Goal: Task Accomplishment & Management: Complete application form

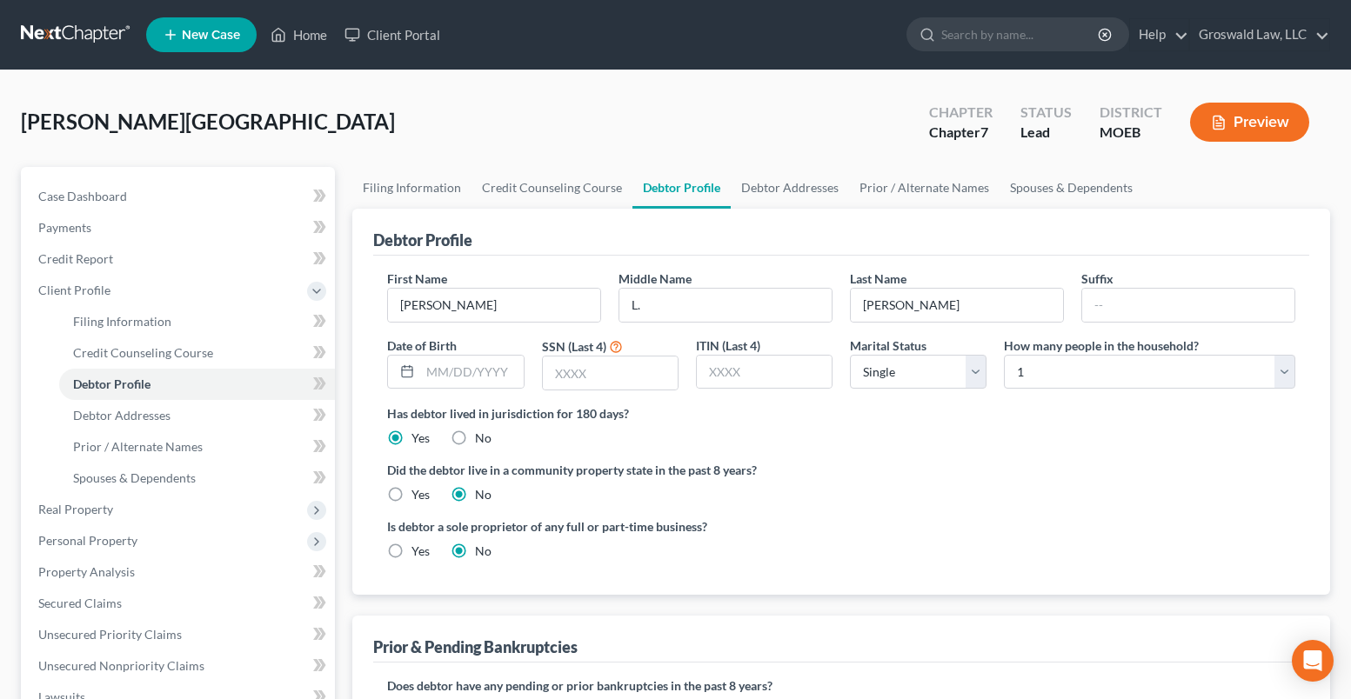
select select "0"
click at [285, 26] on icon at bounding box center [279, 34] width 16 height 21
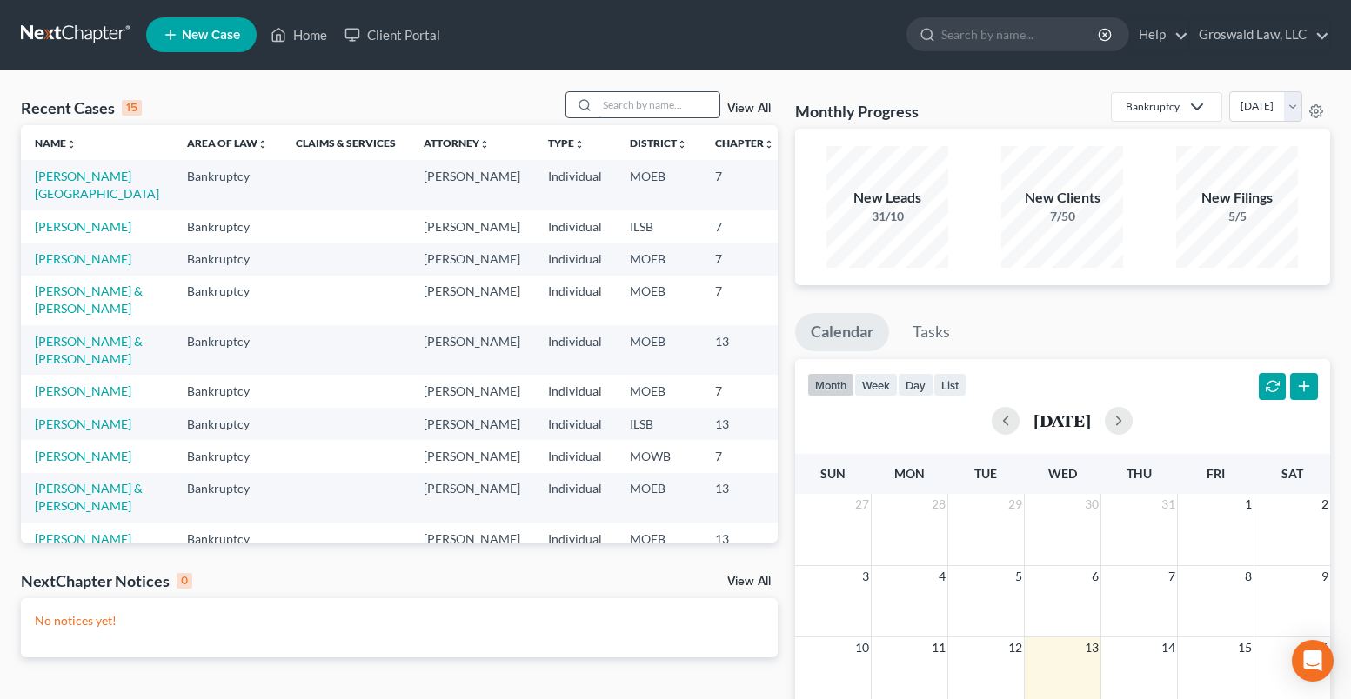
click at [665, 116] on input "search" at bounding box center [659, 104] width 122 height 25
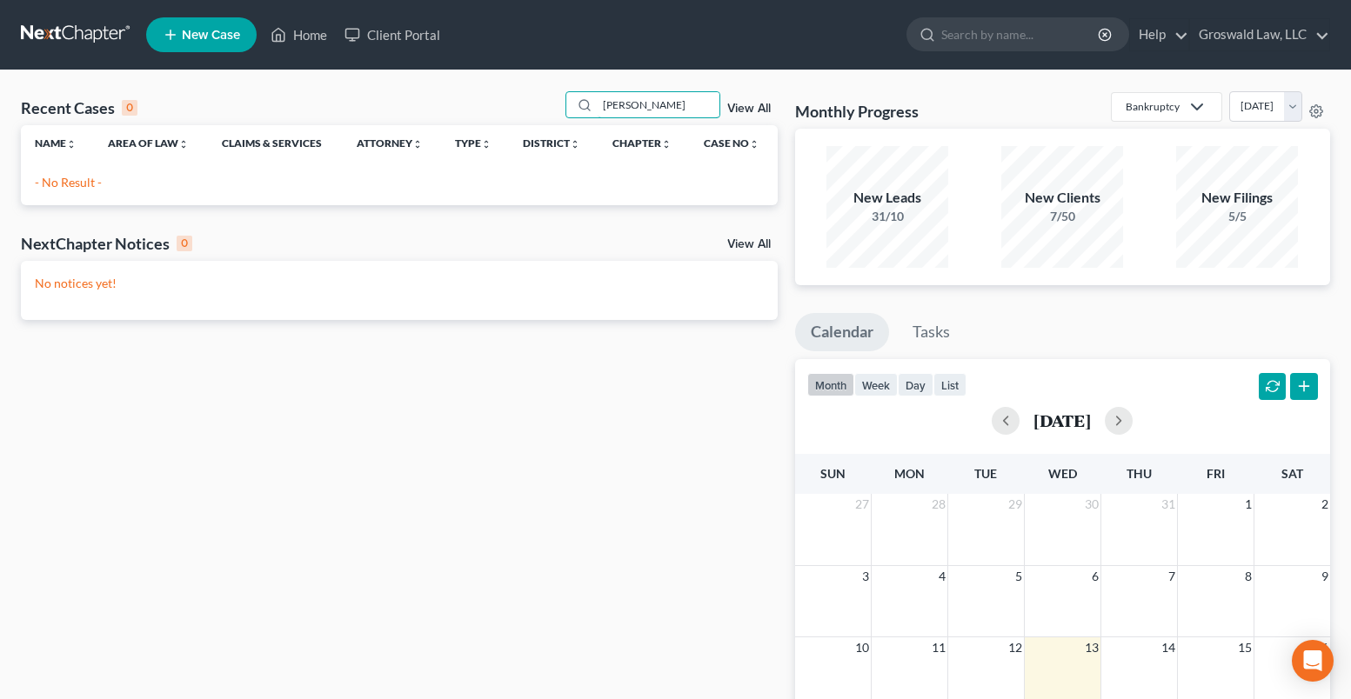
type input "conley"
click at [243, 43] on link "New Case" at bounding box center [201, 34] width 110 height 35
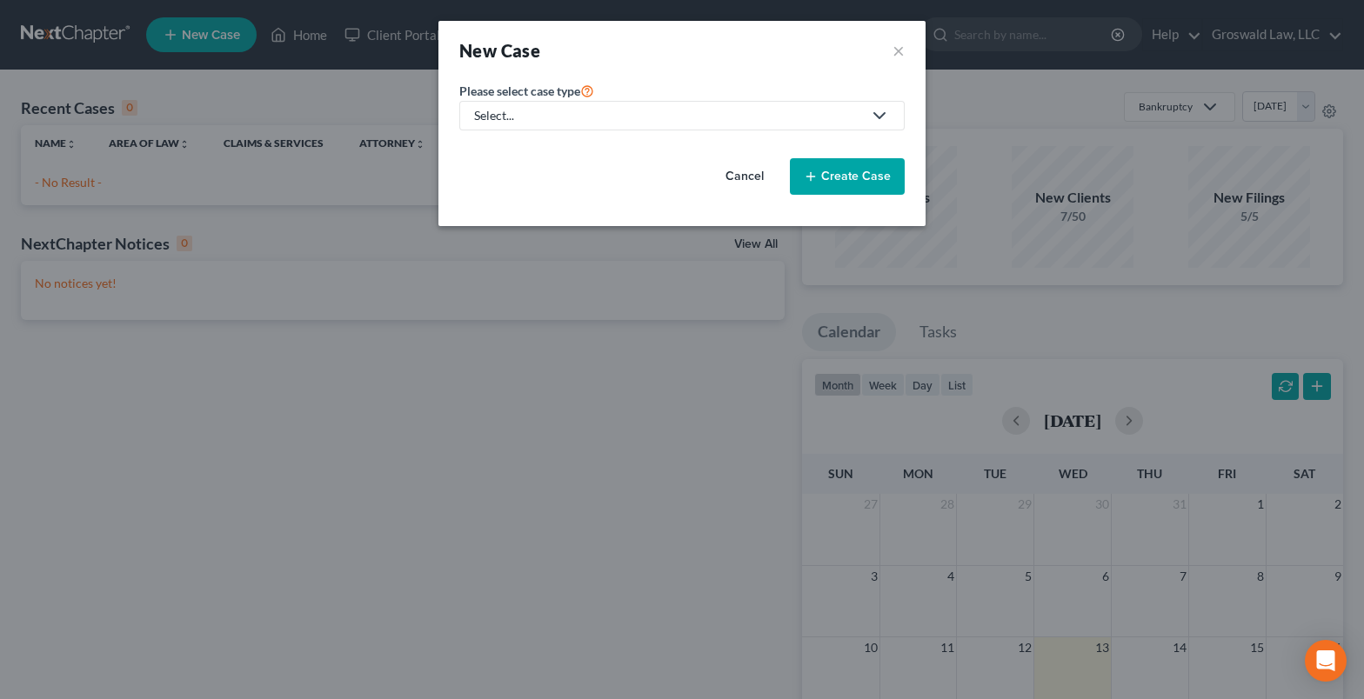
click at [612, 124] on div "Select..." at bounding box center [668, 115] width 388 height 17
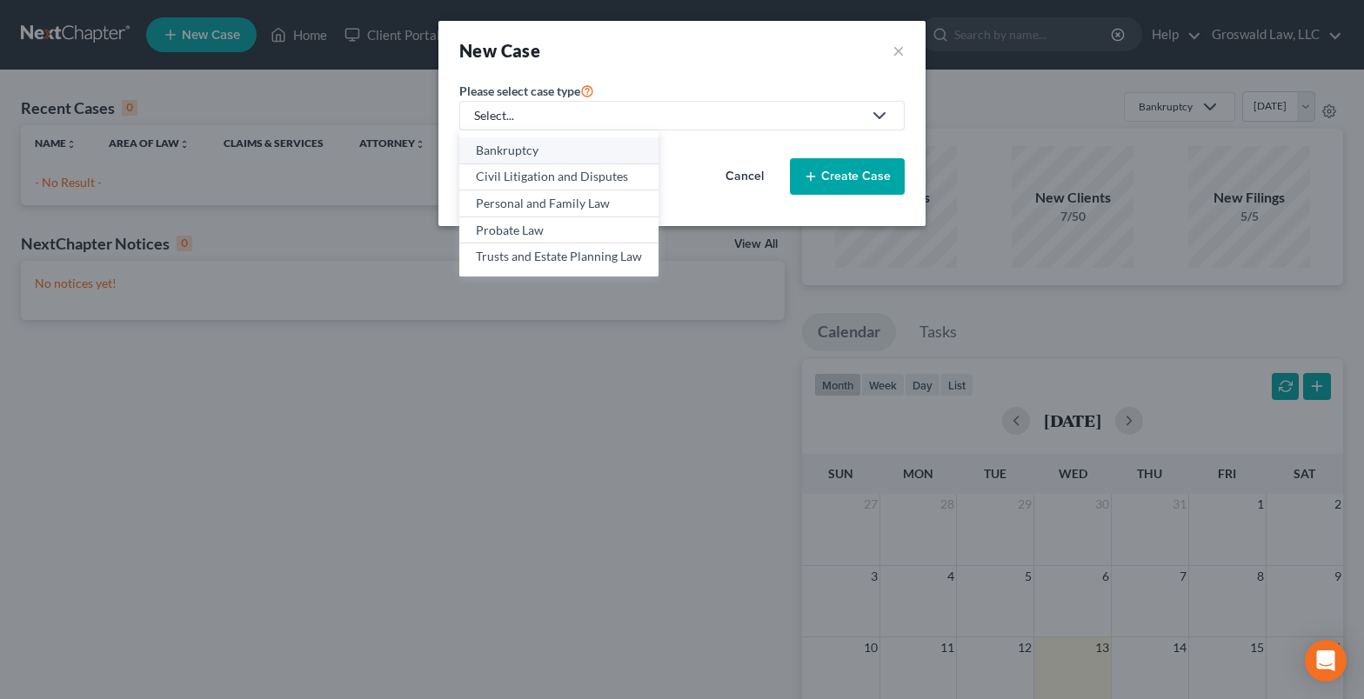
click at [542, 159] on link "Bankruptcy" at bounding box center [558, 150] width 199 height 27
select select "45"
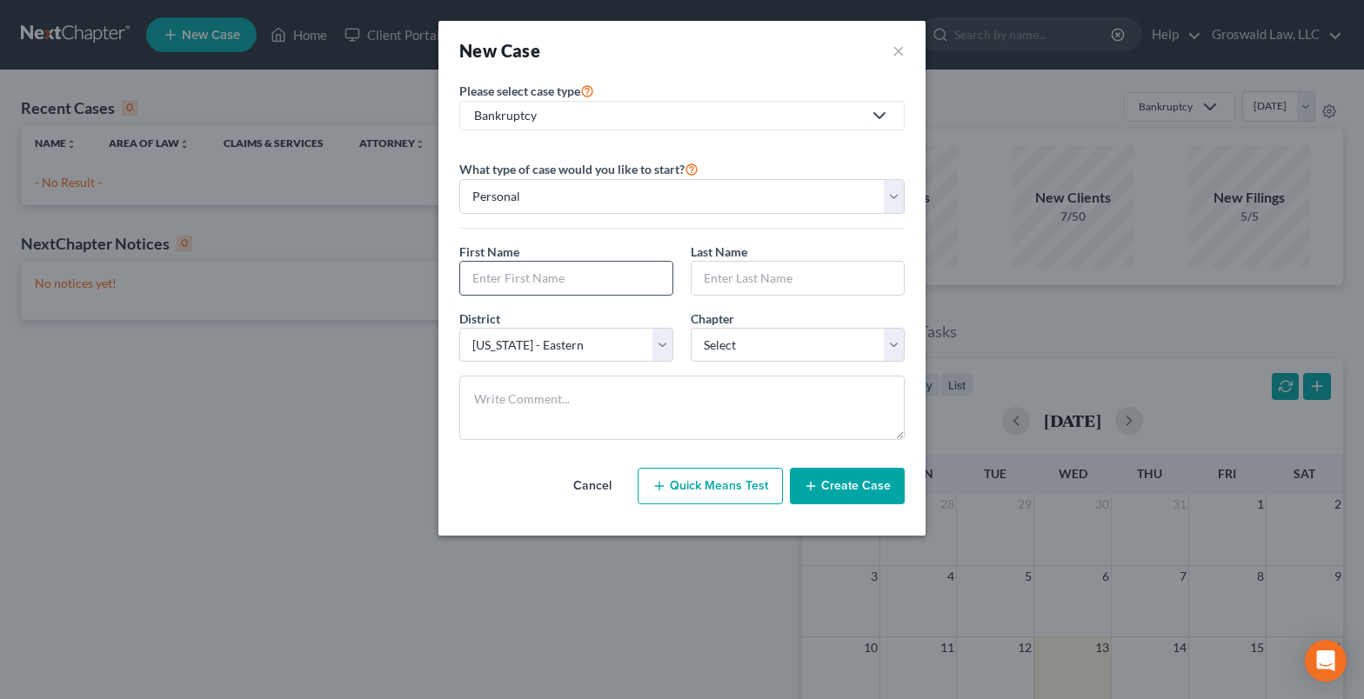
click at [518, 282] on input "text" at bounding box center [566, 278] width 212 height 33
type input "Keeosha"
type input "Conley"
select select "0"
click at [872, 497] on button "Create Case" at bounding box center [847, 486] width 115 height 37
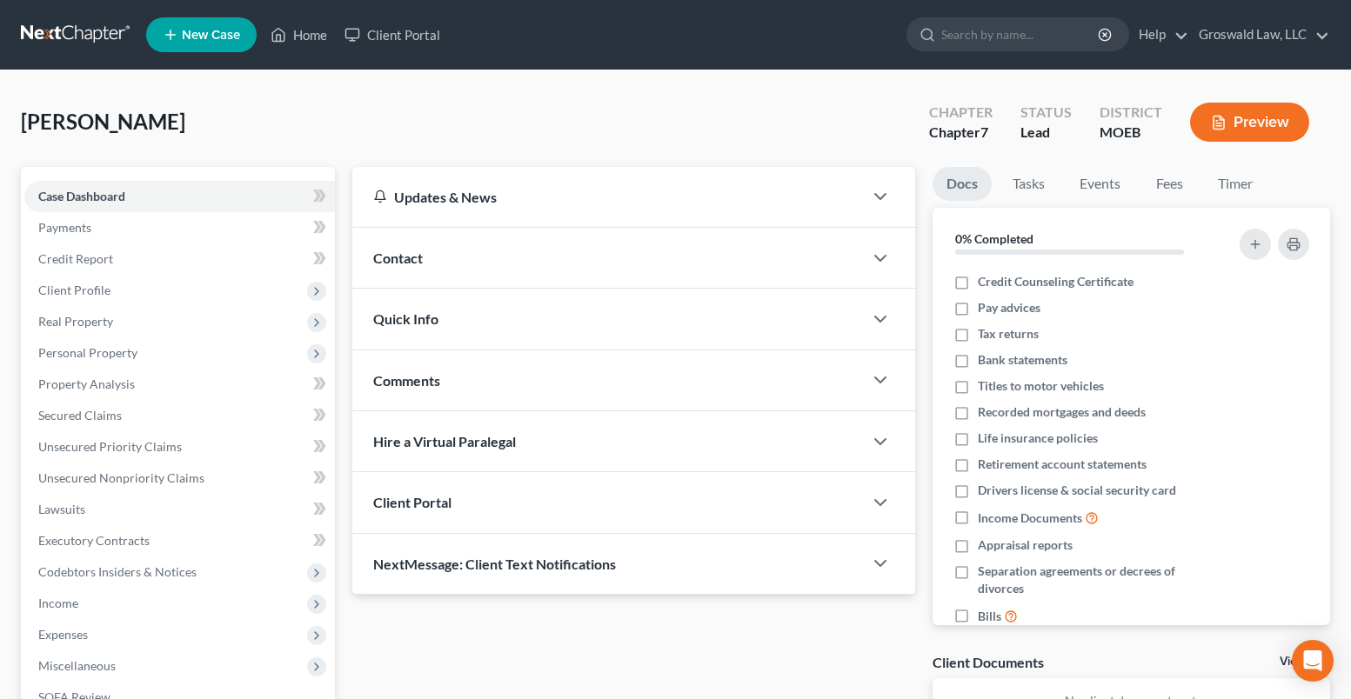
drag, startPoint x: 673, startPoint y: 229, endPoint x: 650, endPoint y: 249, distance: 30.8
click at [672, 229] on div "Contact" at bounding box center [607, 258] width 511 height 60
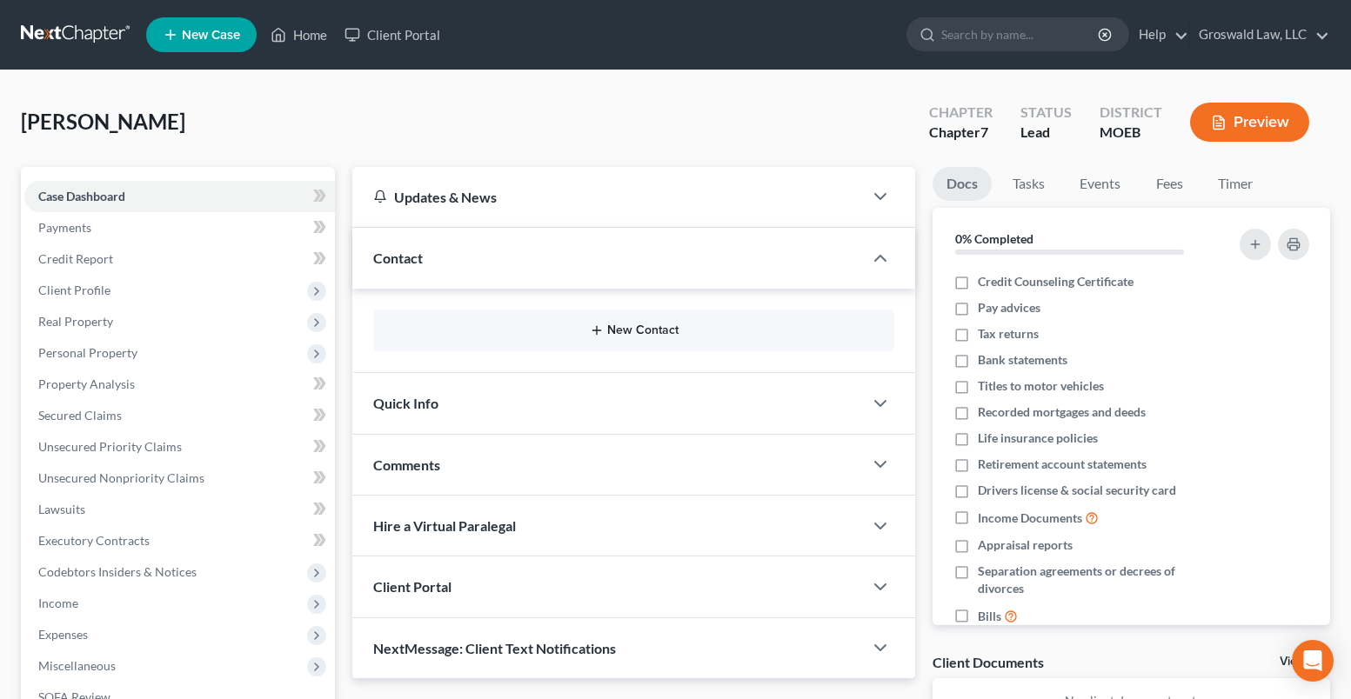
click at [605, 334] on button "New Contact" at bounding box center [633, 331] width 493 height 14
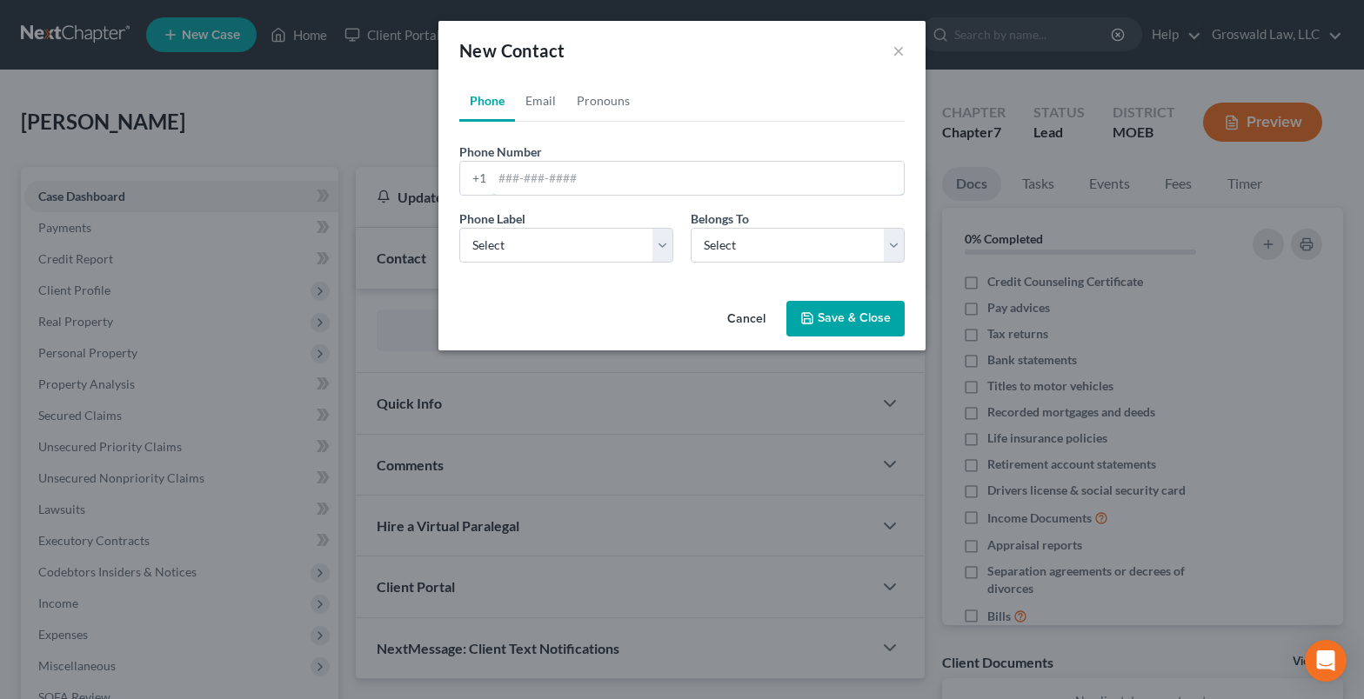
drag, startPoint x: 571, startPoint y: 162, endPoint x: 531, endPoint y: 218, distance: 69.3
click at [571, 162] on input "tel" at bounding box center [697, 178] width 411 height 33
paste input "314-386-7038"
type input "314-386-7038"
click at [564, 253] on select "Select Mobile Home Work Other" at bounding box center [566, 245] width 214 height 35
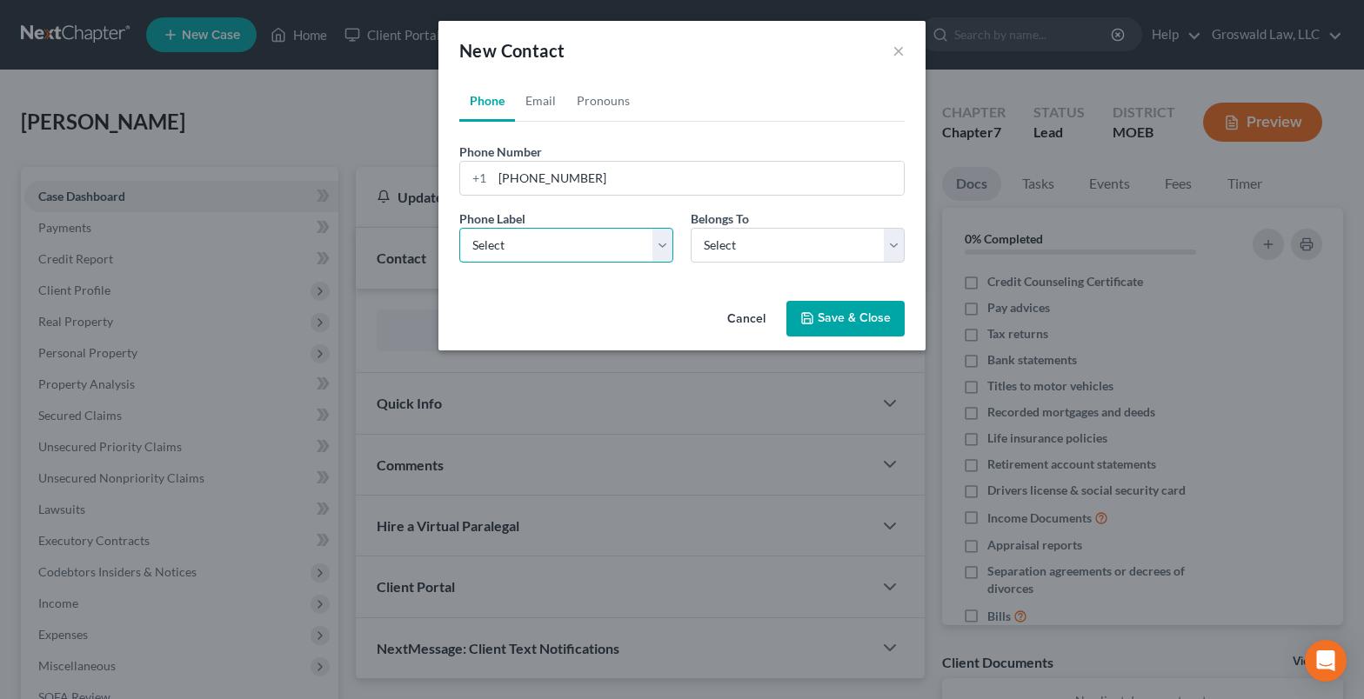
select select "0"
click at [459, 228] on select "Select Mobile Home Work Other" at bounding box center [566, 245] width 214 height 35
click at [753, 256] on select "Select Client Other" at bounding box center [798, 245] width 214 height 35
select select "0"
click at [691, 228] on select "Select Client Other" at bounding box center [798, 245] width 214 height 35
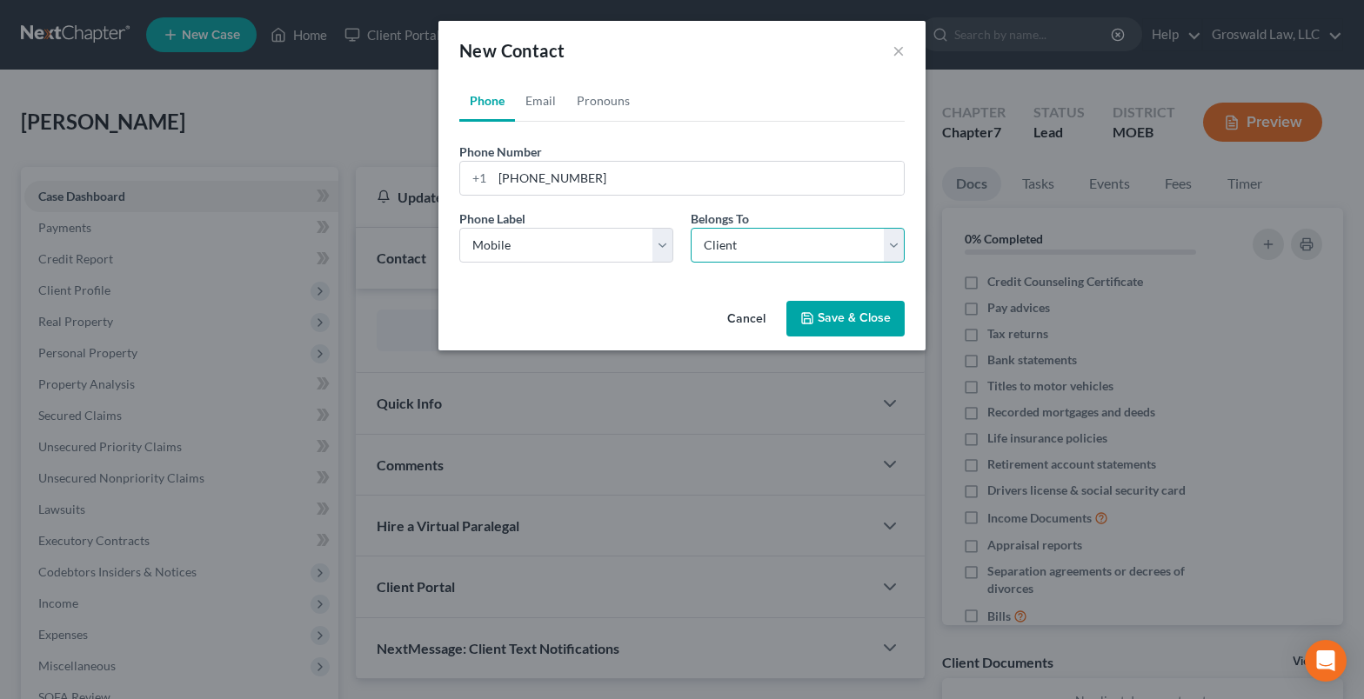
select select "0"
click at [536, 100] on link "Email" at bounding box center [540, 101] width 51 height 42
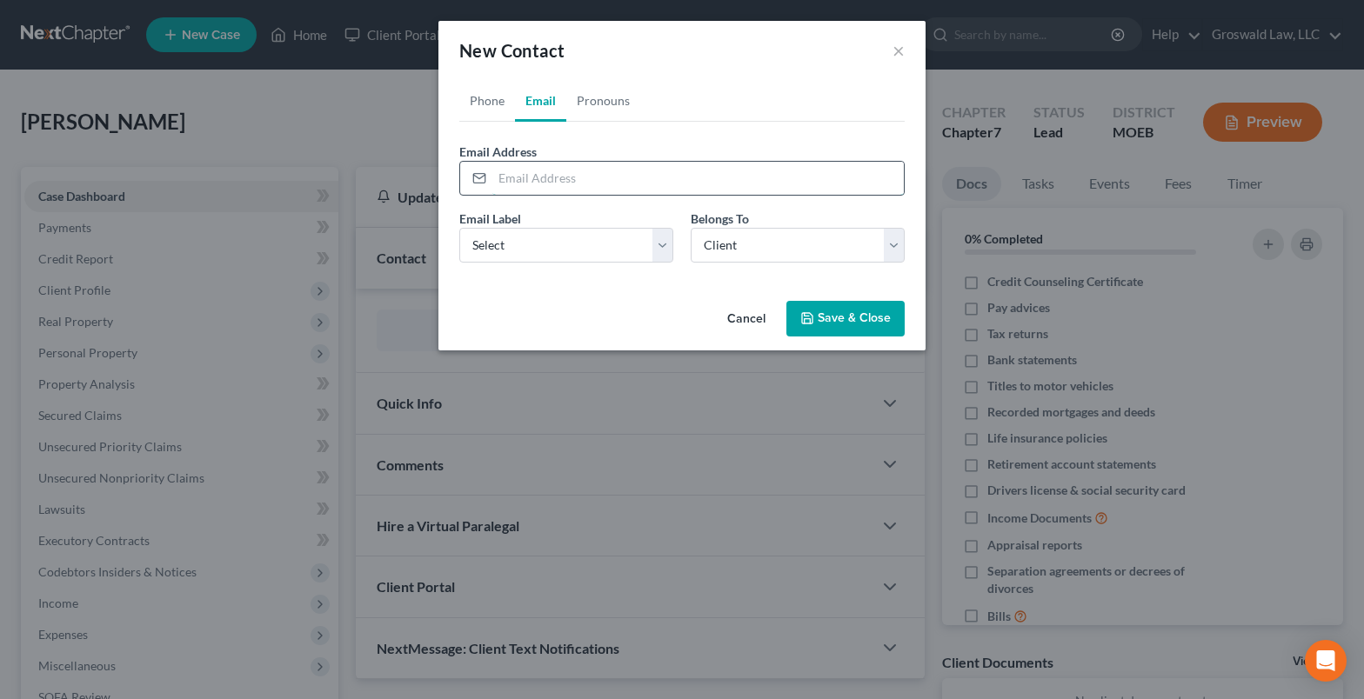
click at [544, 186] on input "email" at bounding box center [697, 178] width 411 height 33
paste input "keeoshaconley@gmail.com"
type input "keeoshaconley@gmail.com"
click at [541, 241] on select "Select Home Work Other" at bounding box center [566, 245] width 214 height 35
select select "0"
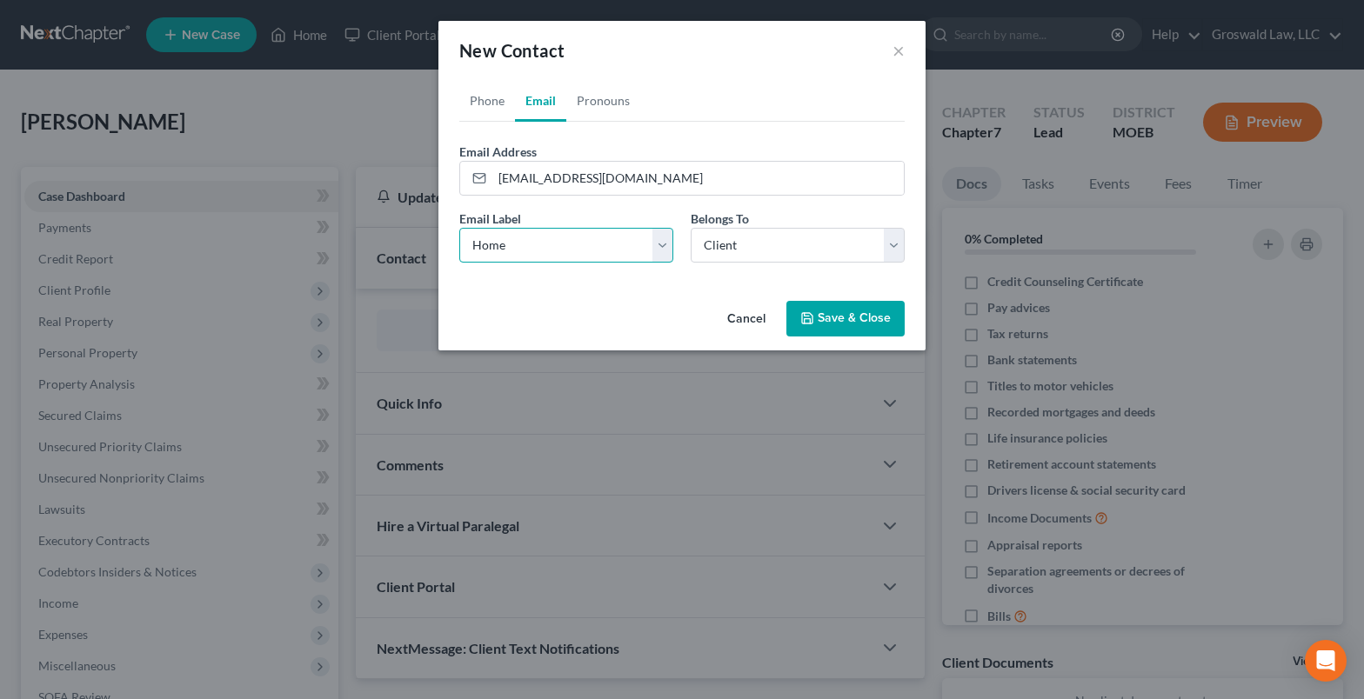
click at [459, 228] on select "Select Home Work Other" at bounding box center [566, 245] width 214 height 35
click at [823, 317] on button "Save & Close" at bounding box center [845, 319] width 118 height 37
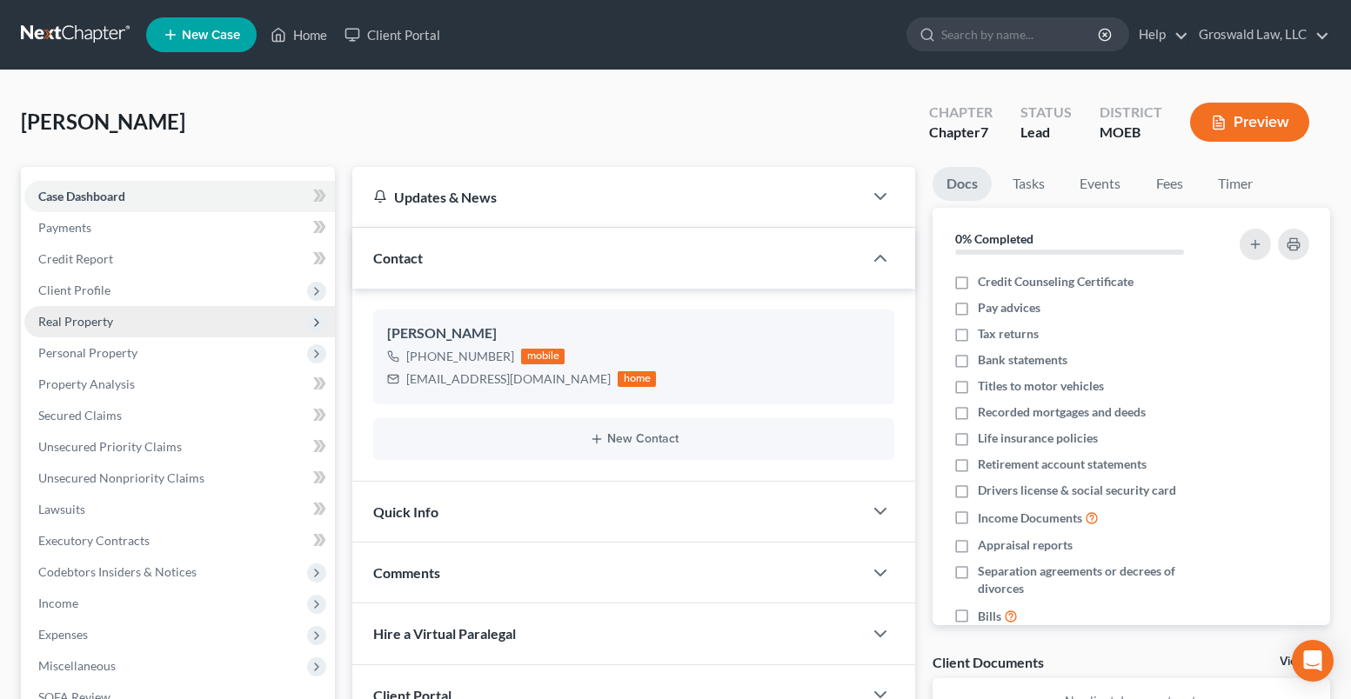
drag, startPoint x: 94, startPoint y: 285, endPoint x: 104, endPoint y: 315, distance: 31.4
click at [94, 285] on span "Client Profile" at bounding box center [74, 290] width 72 height 15
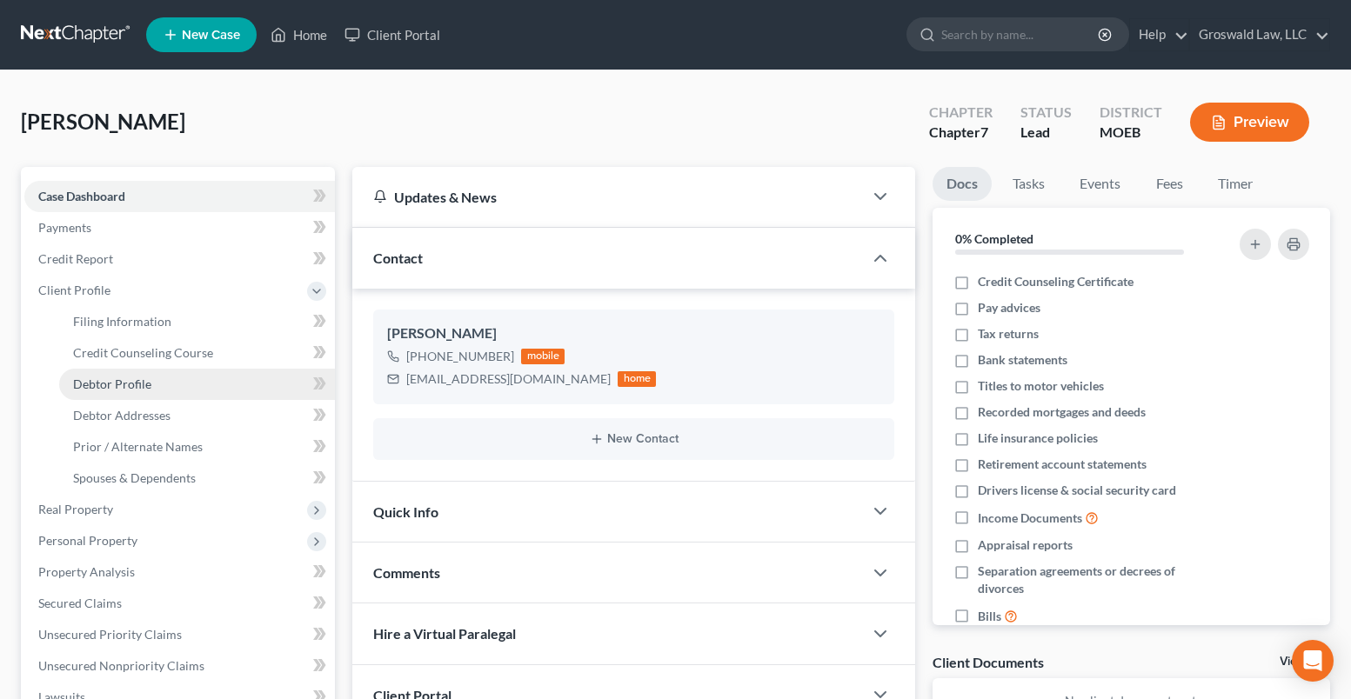
click at [125, 383] on span "Debtor Profile" at bounding box center [112, 384] width 78 height 15
select select "0"
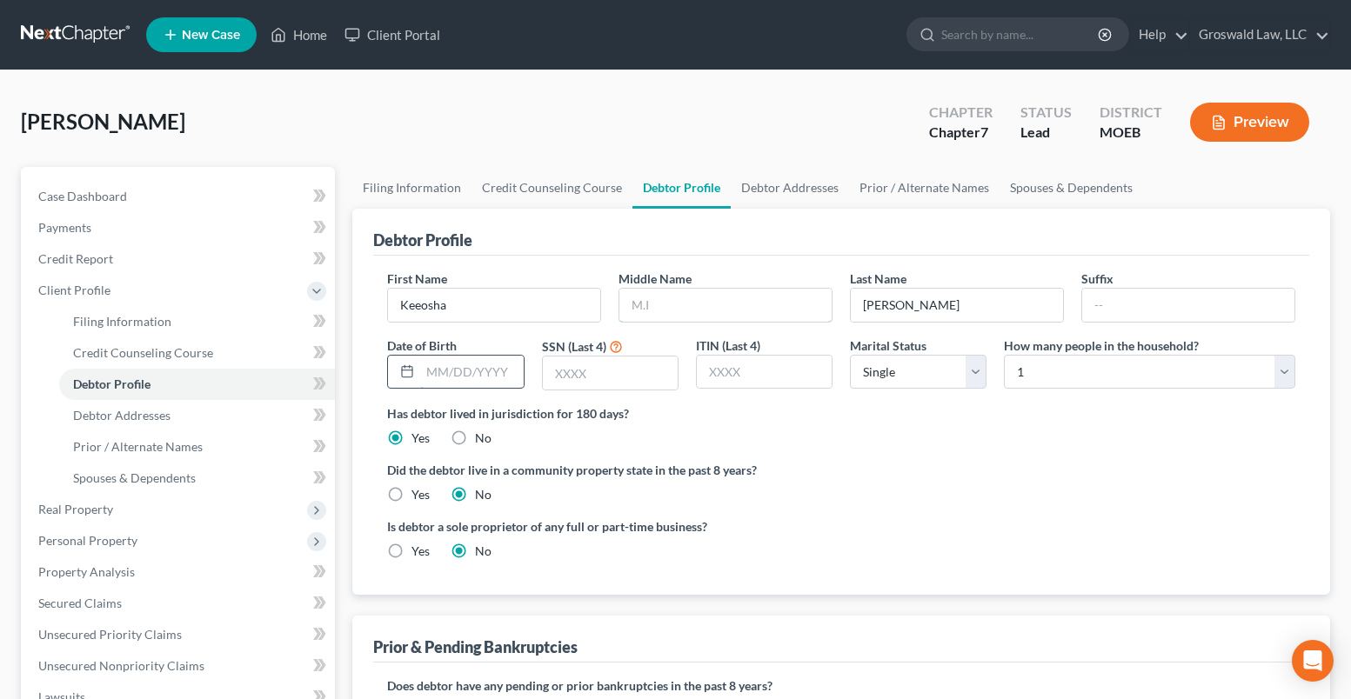
drag, startPoint x: 662, startPoint y: 308, endPoint x: 480, endPoint y: 362, distance: 189.6
click at [662, 309] on input "text" at bounding box center [725, 305] width 212 height 33
type input "S."
type input "06/19/1988"
type input "8965"
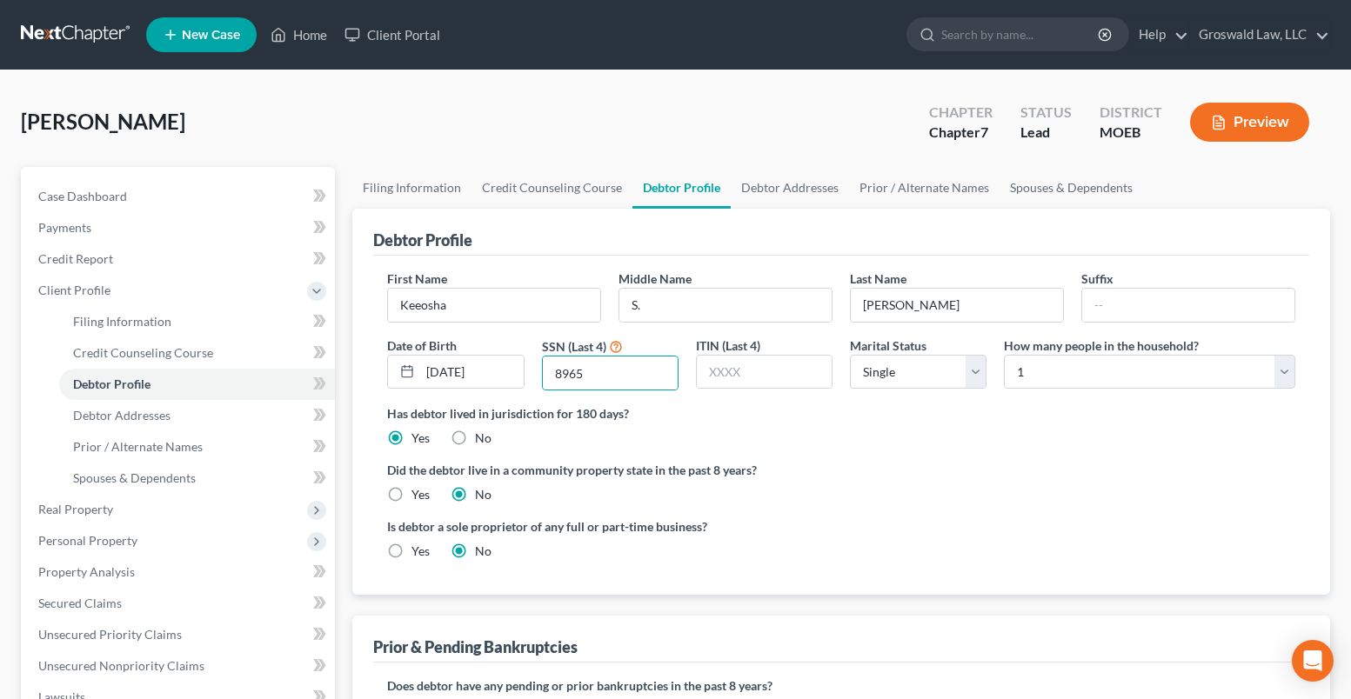
click at [865, 458] on ng-include "First Name Keeosha Middle Name S. Last Name Conley Suffix Date of Birth 06/19/1…" at bounding box center [841, 422] width 908 height 304
click at [771, 192] on link "Debtor Addresses" at bounding box center [790, 188] width 118 height 42
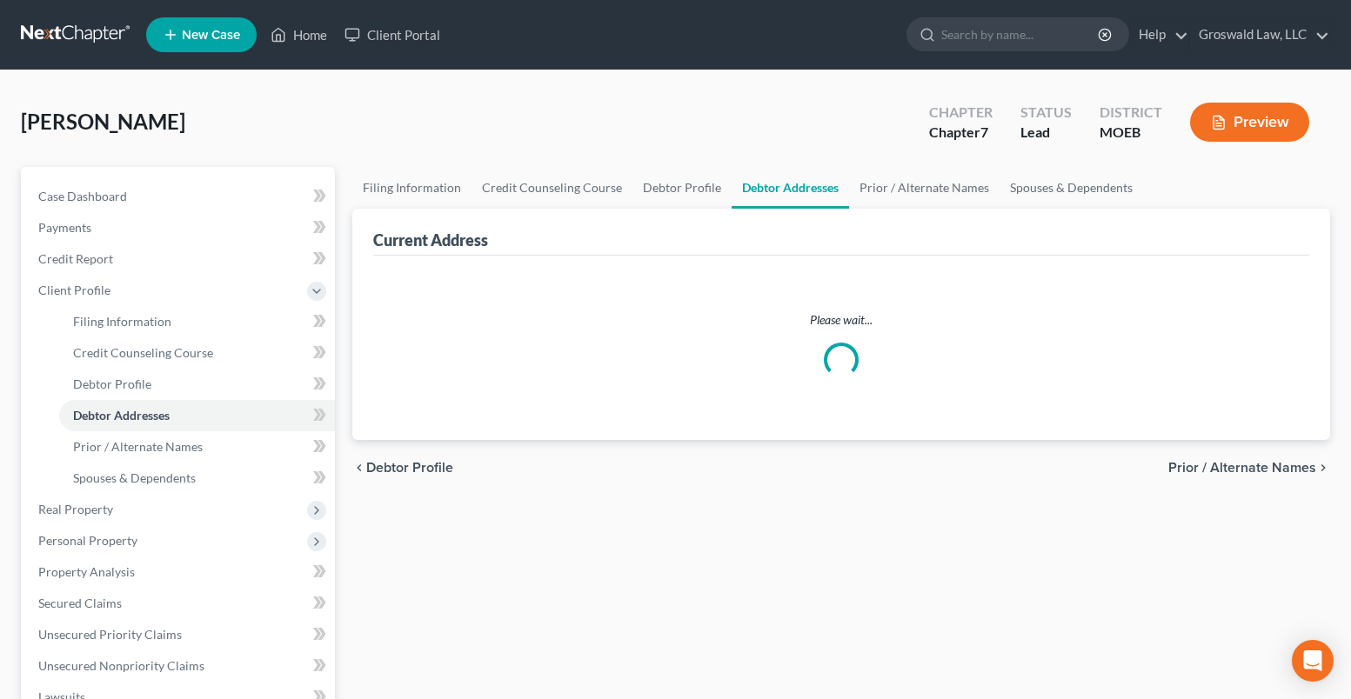
select select "0"
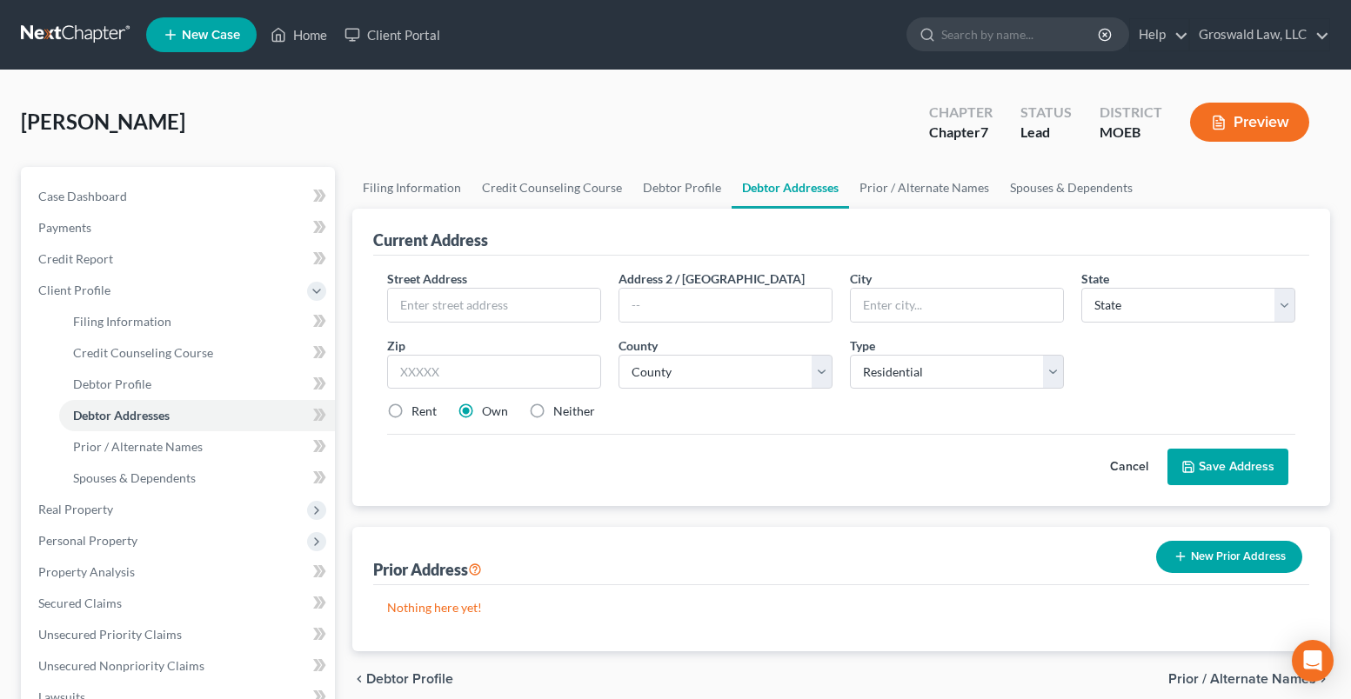
click at [553, 406] on label "Neither" at bounding box center [574, 411] width 42 height 17
click at [560, 406] on input "Neither" at bounding box center [565, 408] width 11 height 11
radio input "true"
click at [483, 297] on input "text" at bounding box center [494, 305] width 212 height 33
drag, startPoint x: 475, startPoint y: 305, endPoint x: 325, endPoint y: 304, distance: 149.6
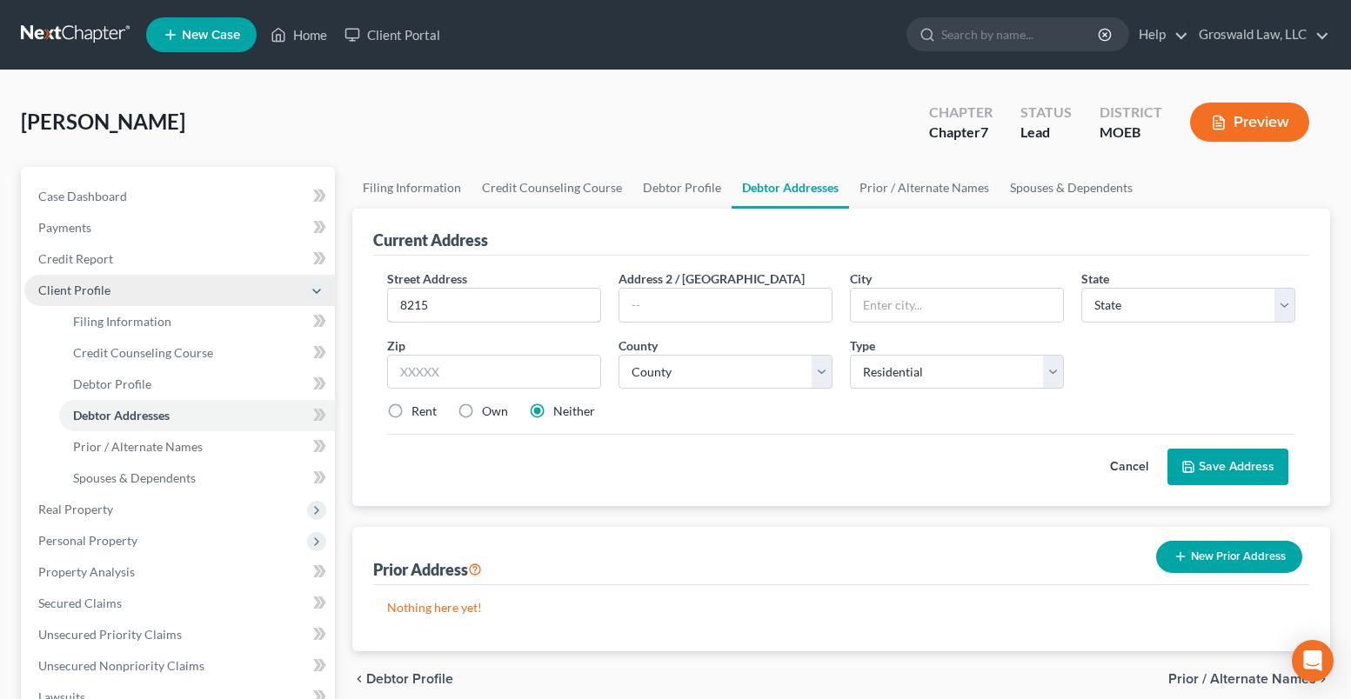
click at [475, 305] on input "8215" at bounding box center [494, 305] width 212 height 33
type input "8215 Eads Avenue"
type input "Apt. D"
type input "63114"
type input "Saint Louis"
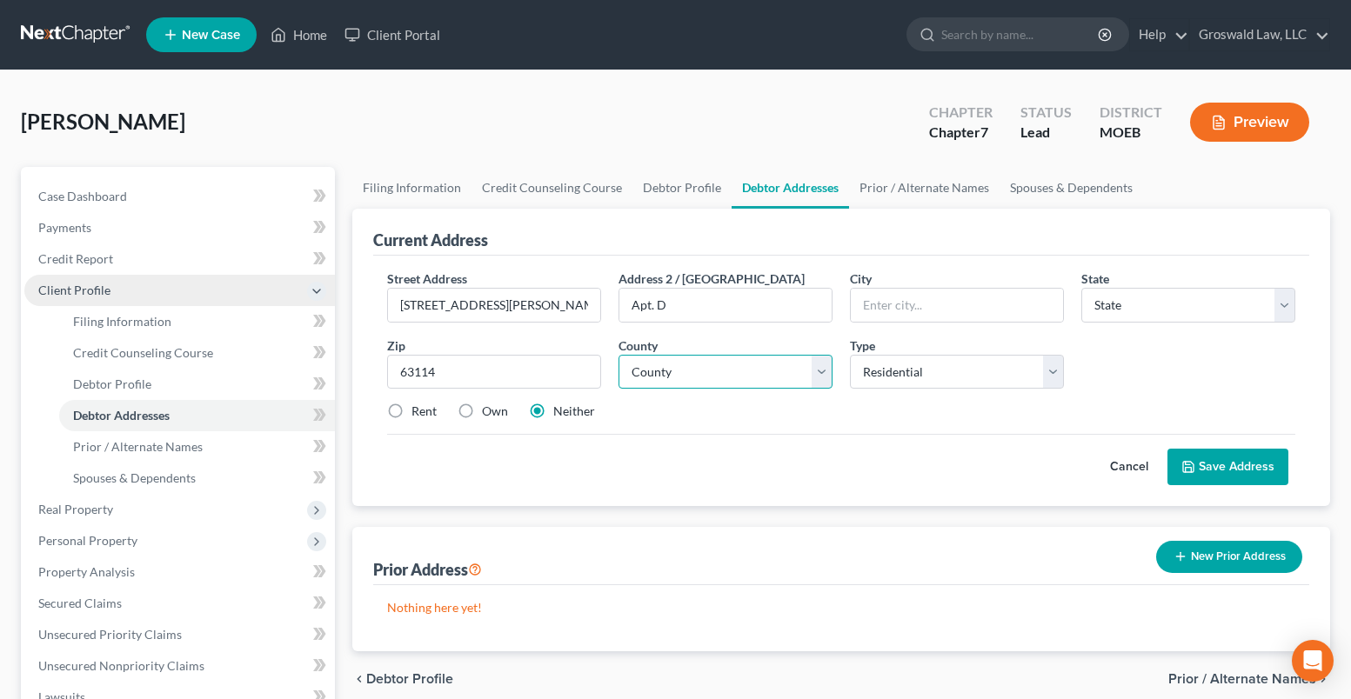
select select "26"
select select "101"
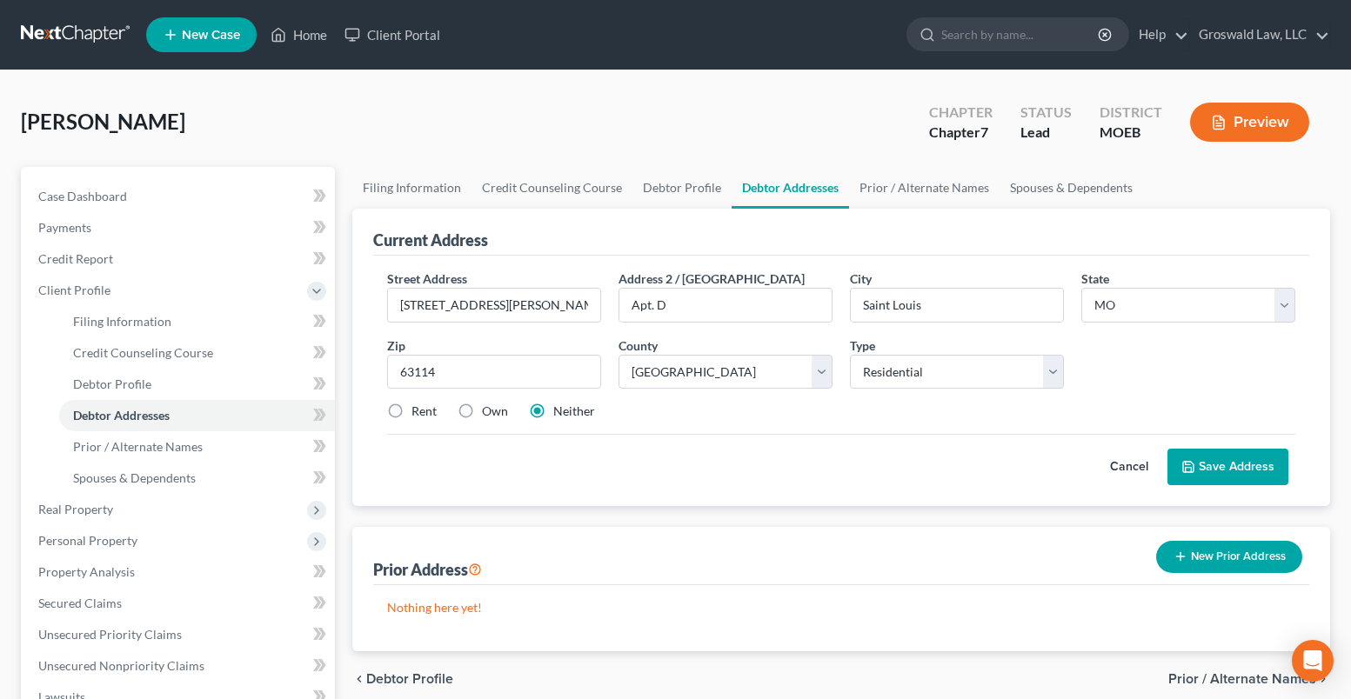
click at [1195, 469] on icon at bounding box center [1188, 467] width 14 height 14
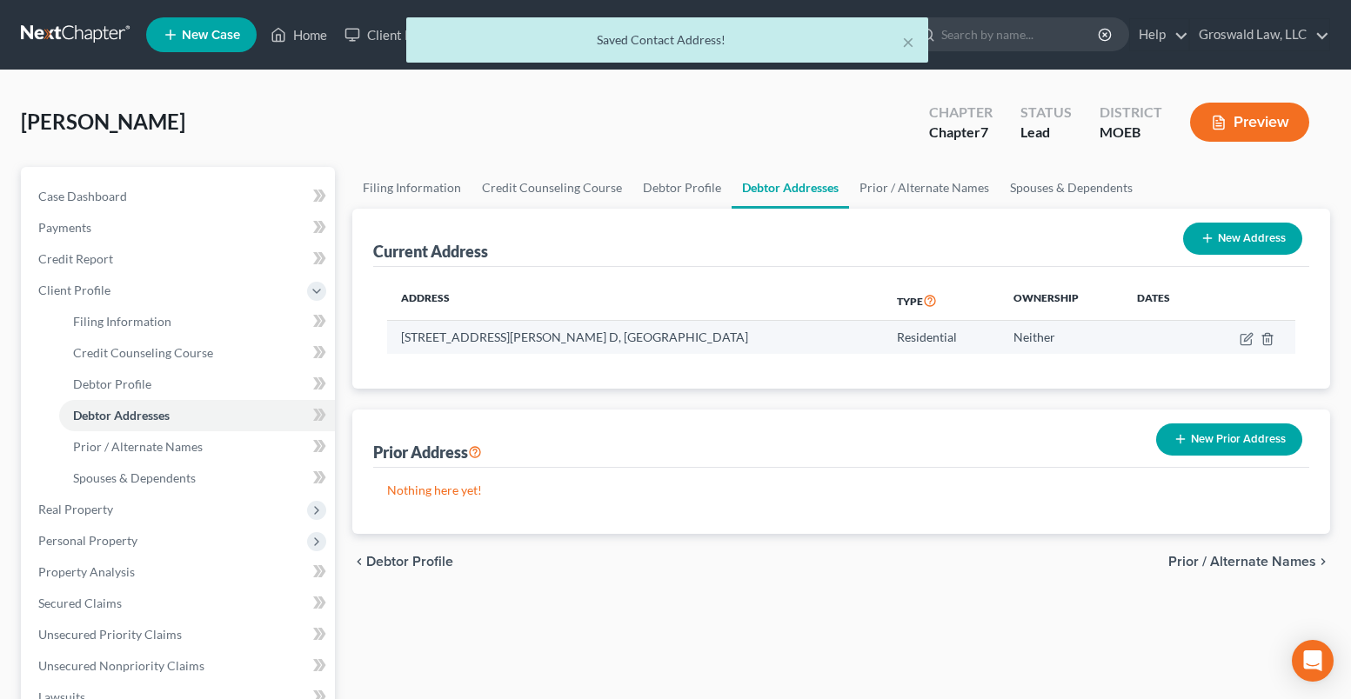
click at [1245, 348] on td at bounding box center [1249, 337] width 92 height 33
click at [1245, 339] on icon "button" at bounding box center [1248, 337] width 8 height 8
select select "26"
select select "101"
select select "0"
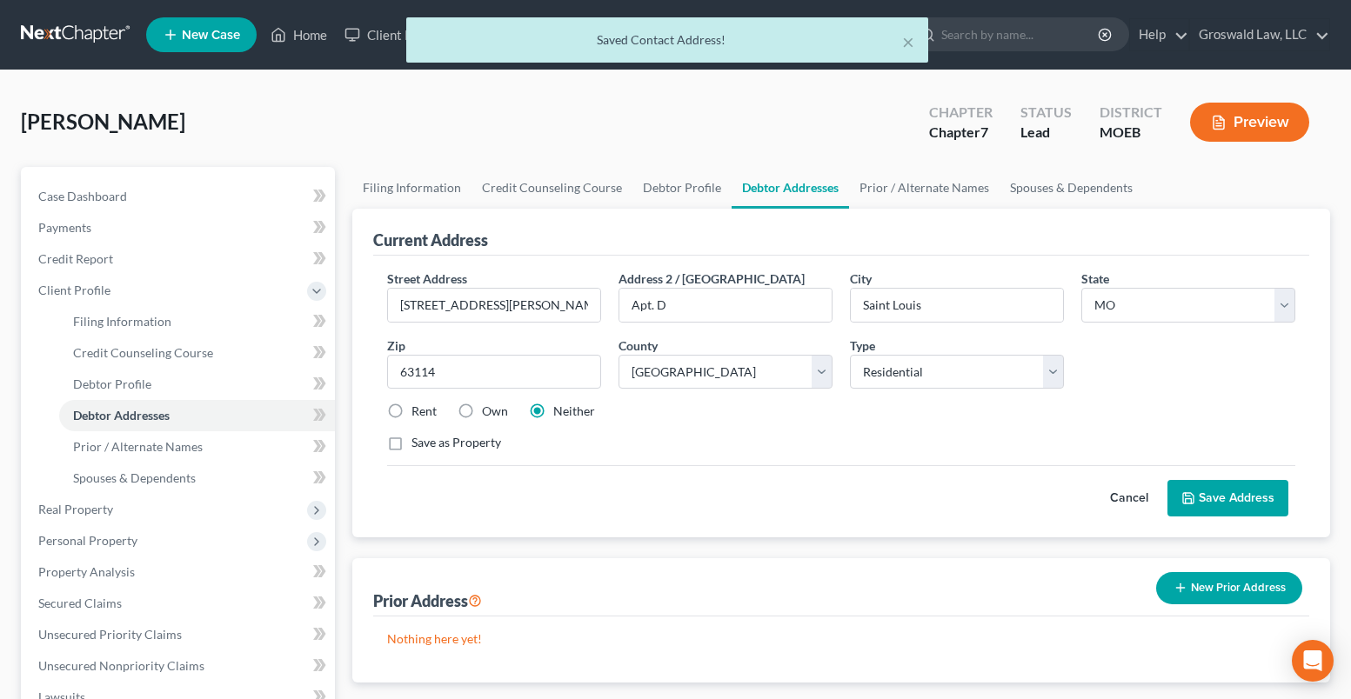
click at [411, 411] on label "Rent" at bounding box center [423, 411] width 25 height 17
click at [418, 411] on input "Rent" at bounding box center [423, 408] width 11 height 11
radio input "true"
click at [1249, 503] on button "Save Address" at bounding box center [1227, 498] width 121 height 37
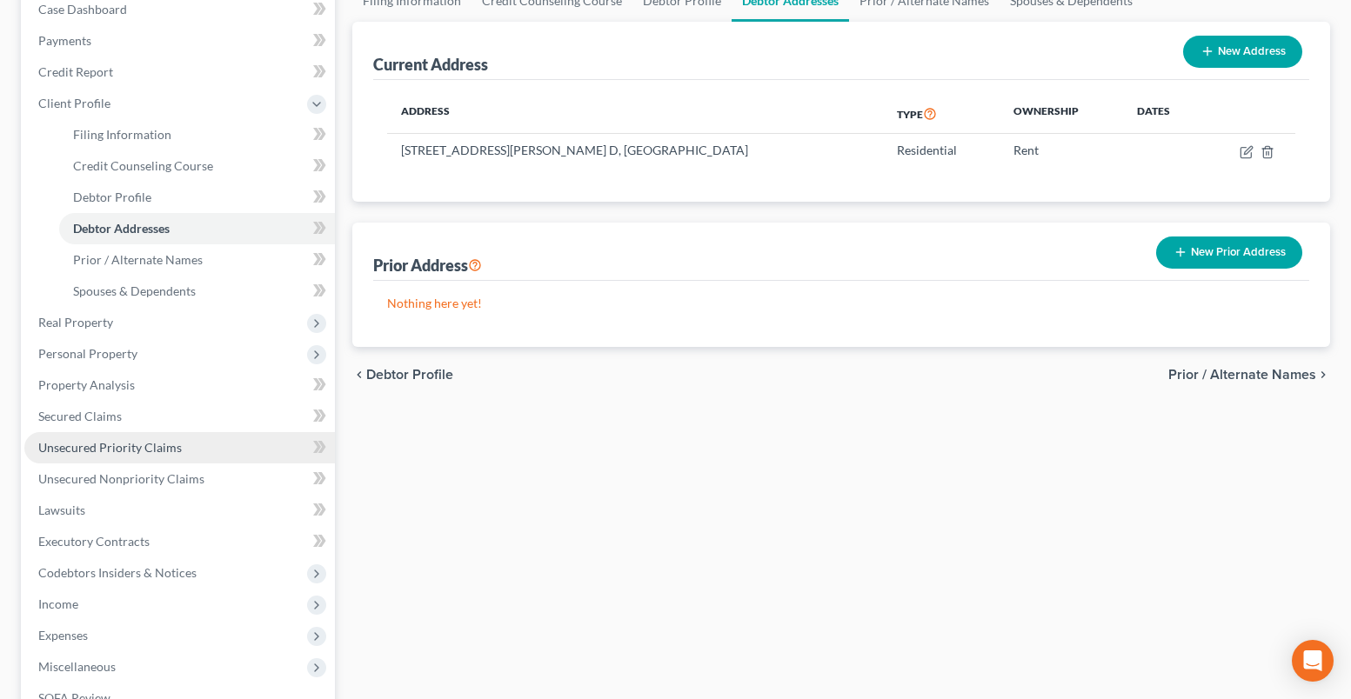
scroll to position [261, 0]
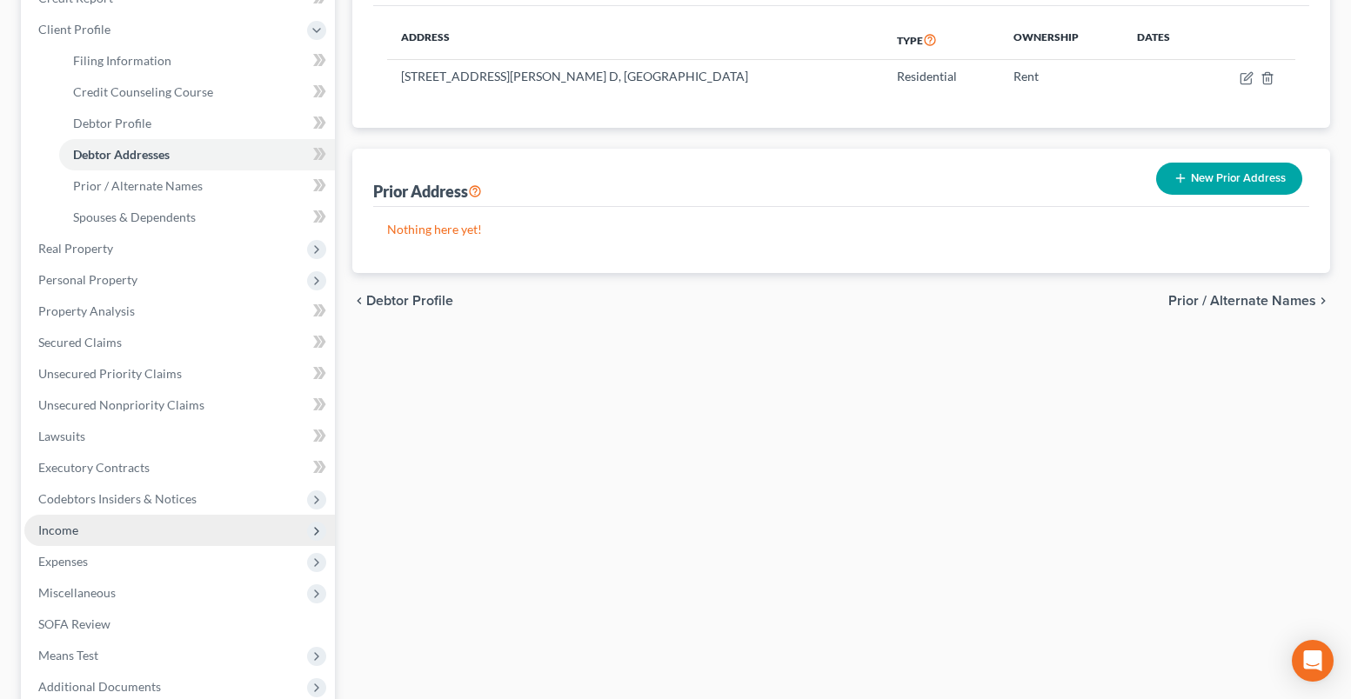
click at [73, 531] on span "Income" at bounding box center [58, 530] width 40 height 15
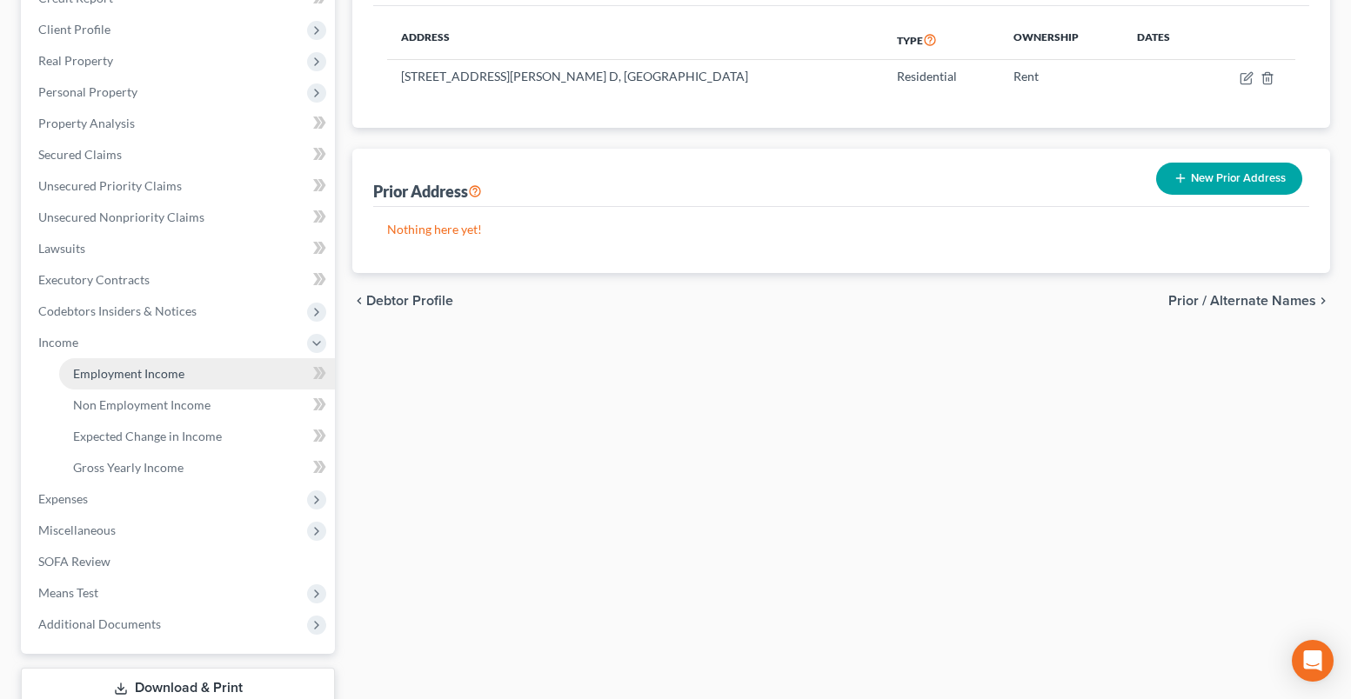
click at [123, 374] on span "Employment Income" at bounding box center [128, 373] width 111 height 15
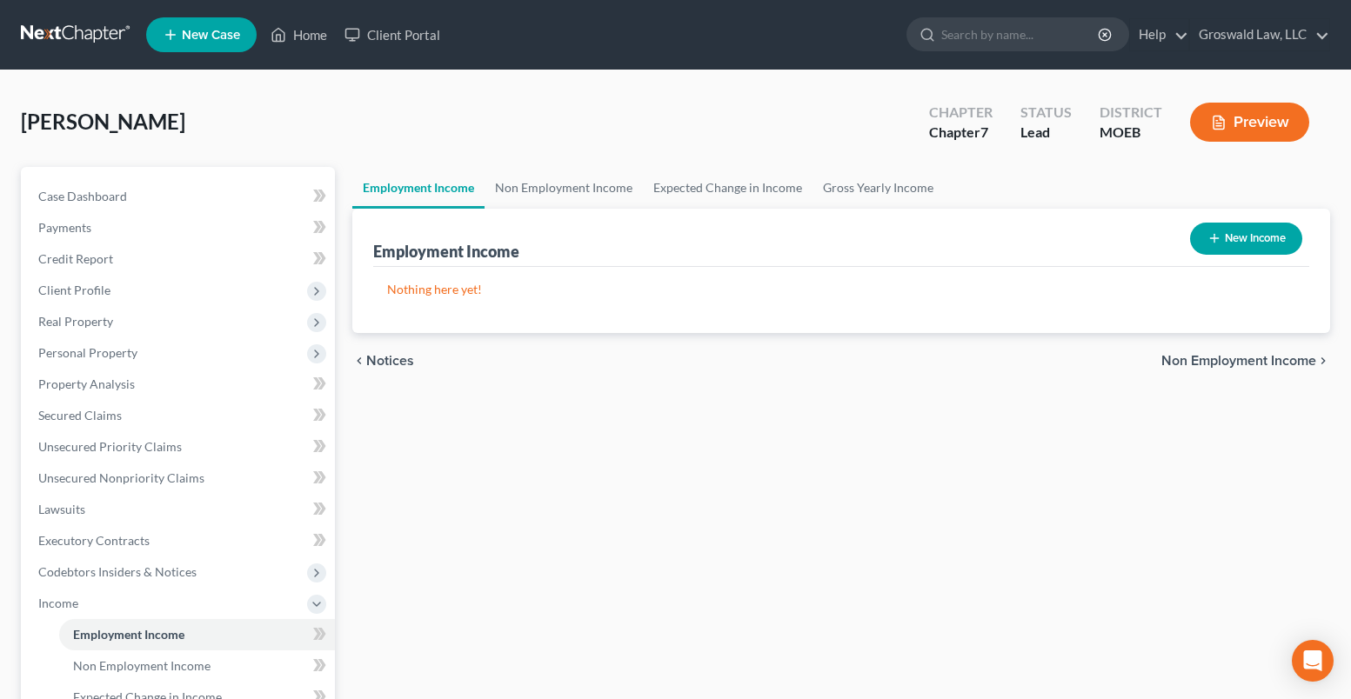
click at [1239, 235] on button "New Income" at bounding box center [1246, 239] width 112 height 32
select select "0"
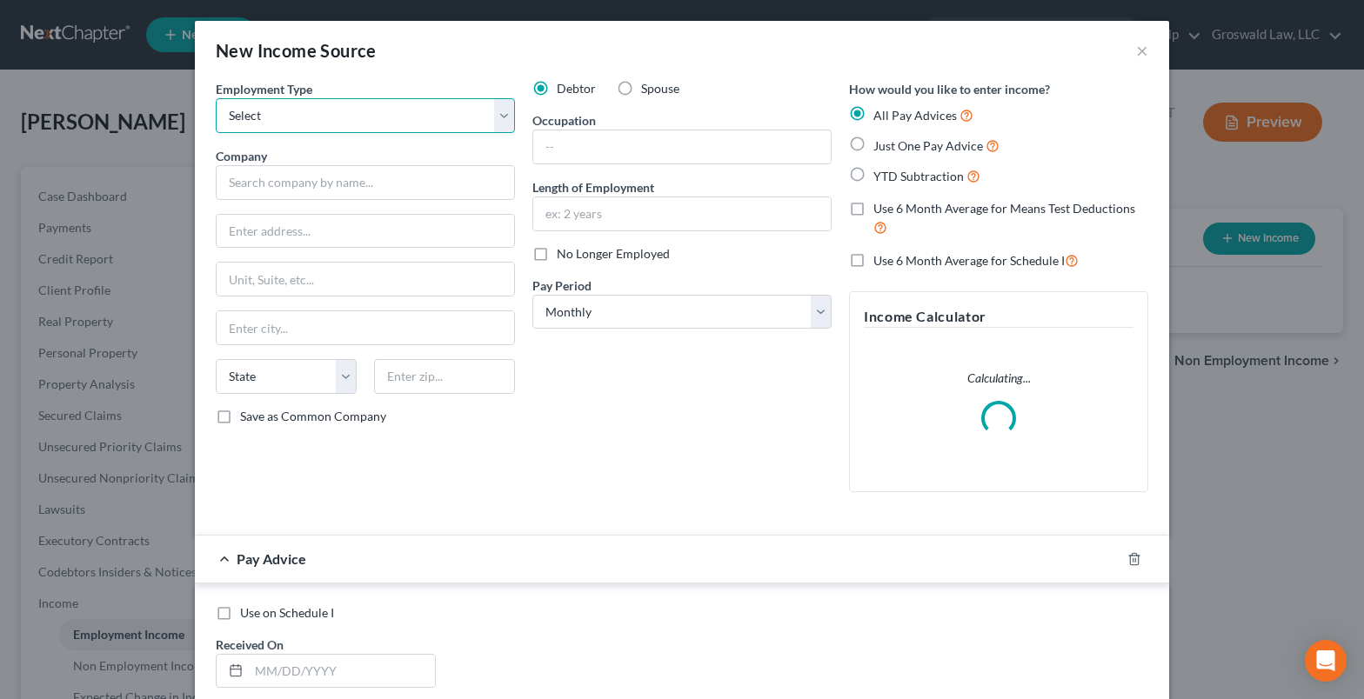
drag, startPoint x: 337, startPoint y: 108, endPoint x: 330, endPoint y: 130, distance: 23.9
click at [337, 110] on select "Select Full or Part Time Employment Self Employment" at bounding box center [365, 115] width 299 height 35
select select "0"
click at [216, 98] on select "Select Full or Part Time Employment Self Employment" at bounding box center [365, 115] width 299 height 35
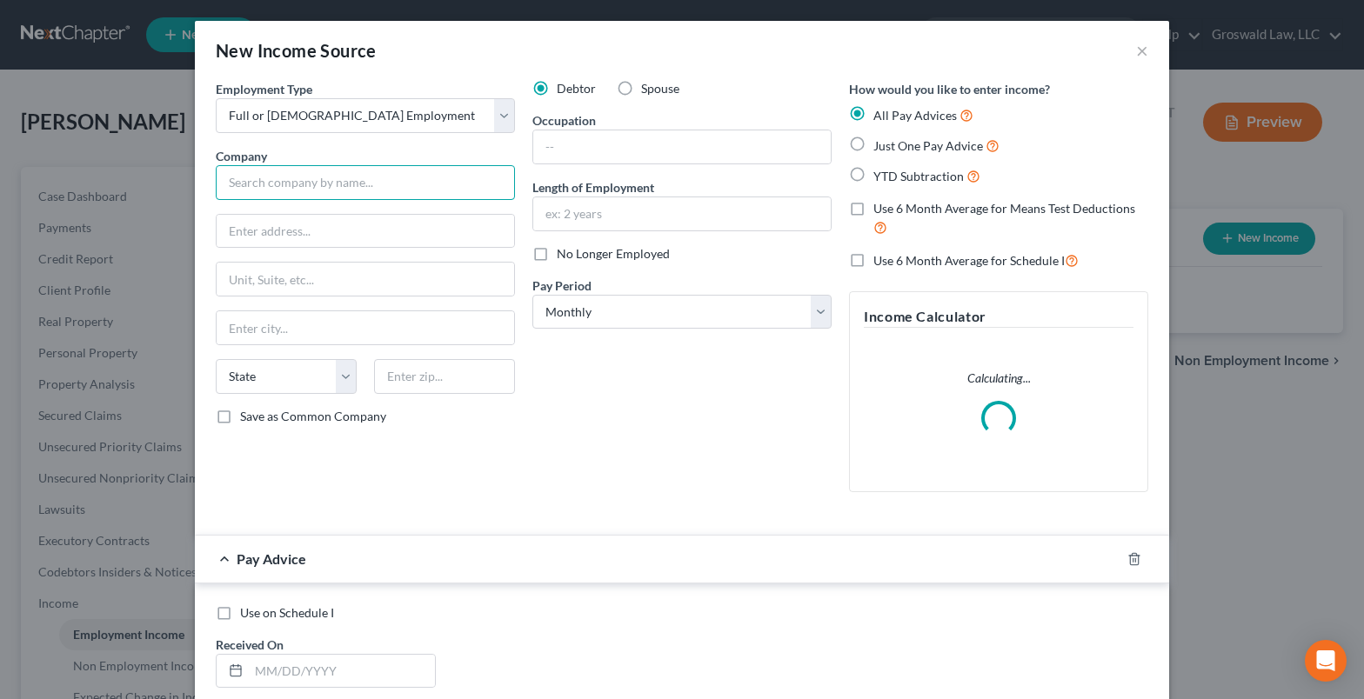
click at [311, 165] on input "text" at bounding box center [365, 182] width 299 height 35
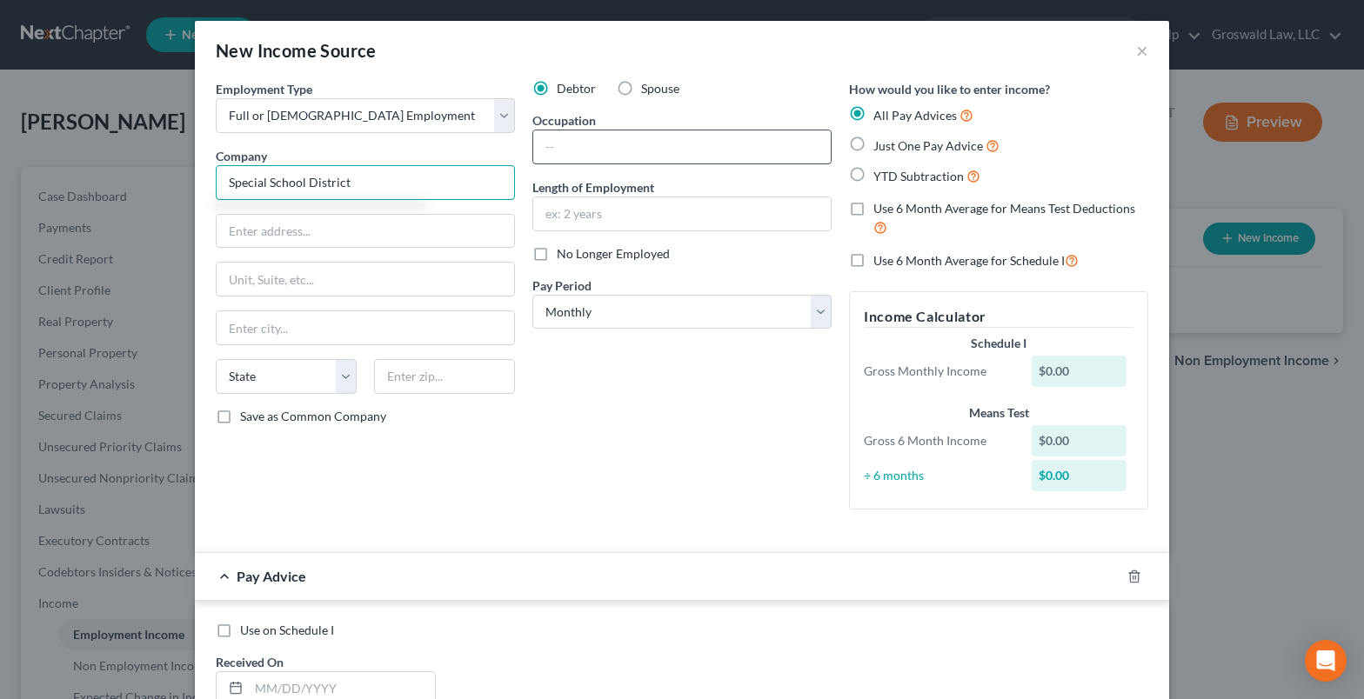
type input "Special School District"
click at [612, 144] on input "text" at bounding box center [681, 146] width 297 height 33
type input "Teacher Asst."
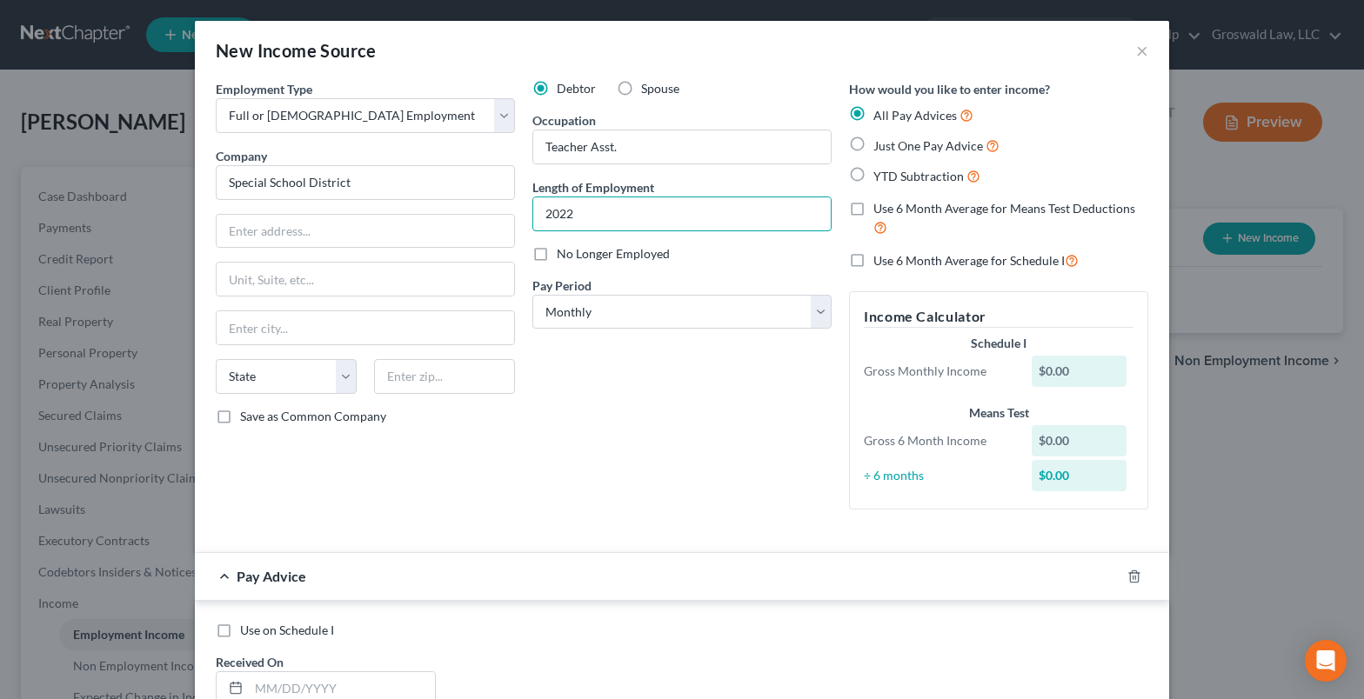
type input "2022 to present"
click at [763, 522] on div "Debtor Spouse Occupation Teacher Asst. Length of Employment 2022 to present No …" at bounding box center [682, 302] width 317 height 444
click at [1129, 575] on icon "button" at bounding box center [1134, 577] width 14 height 14
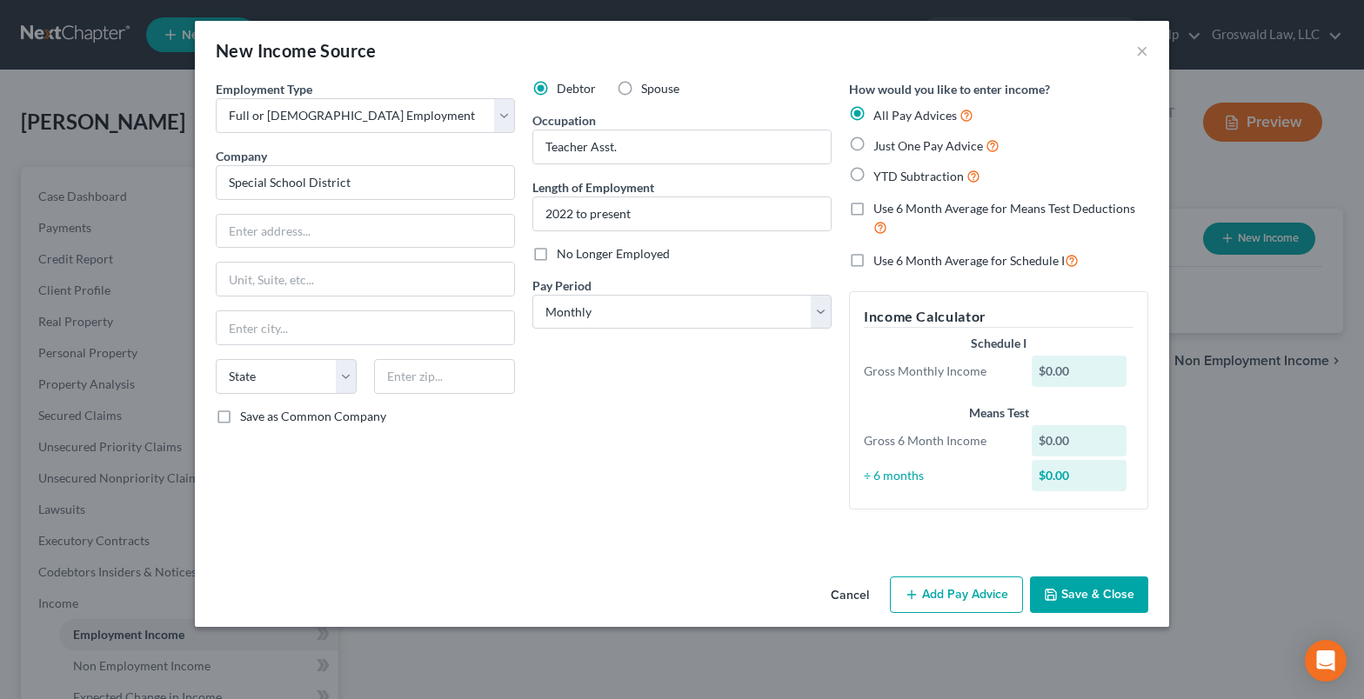
click at [1105, 604] on button "Save & Close" at bounding box center [1089, 595] width 118 height 37
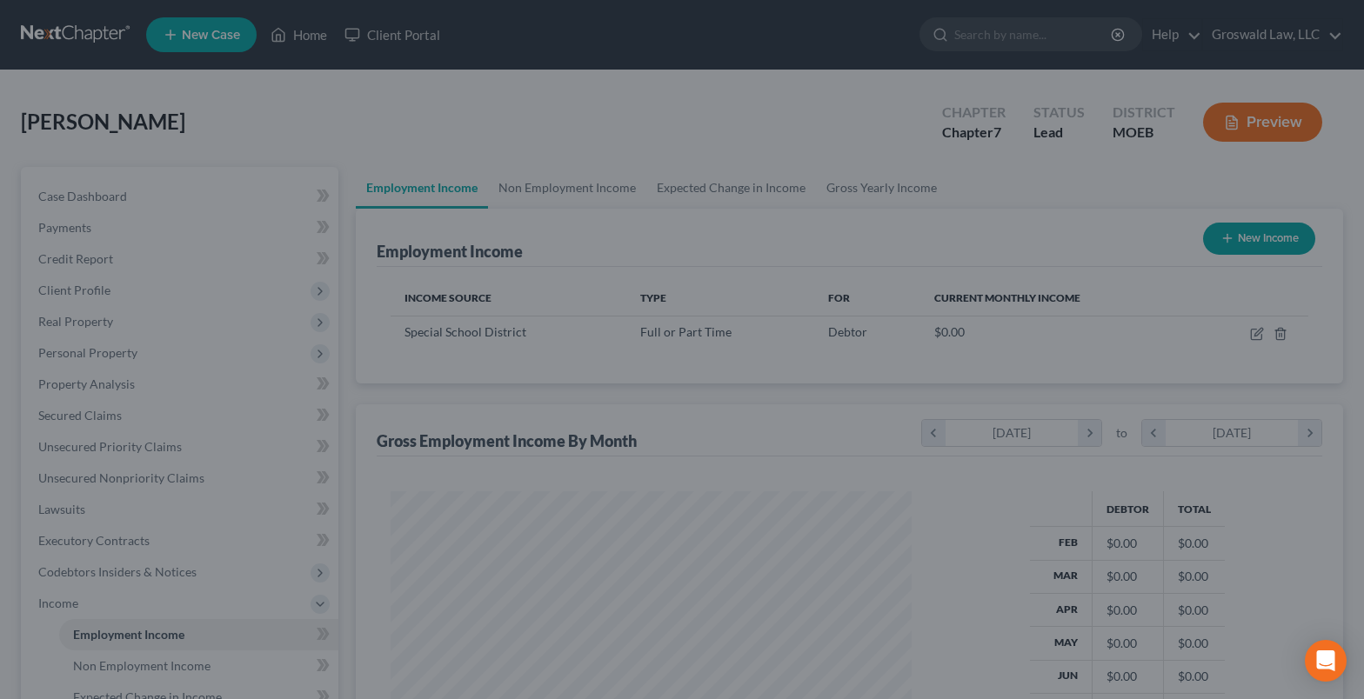
scroll to position [312, 550]
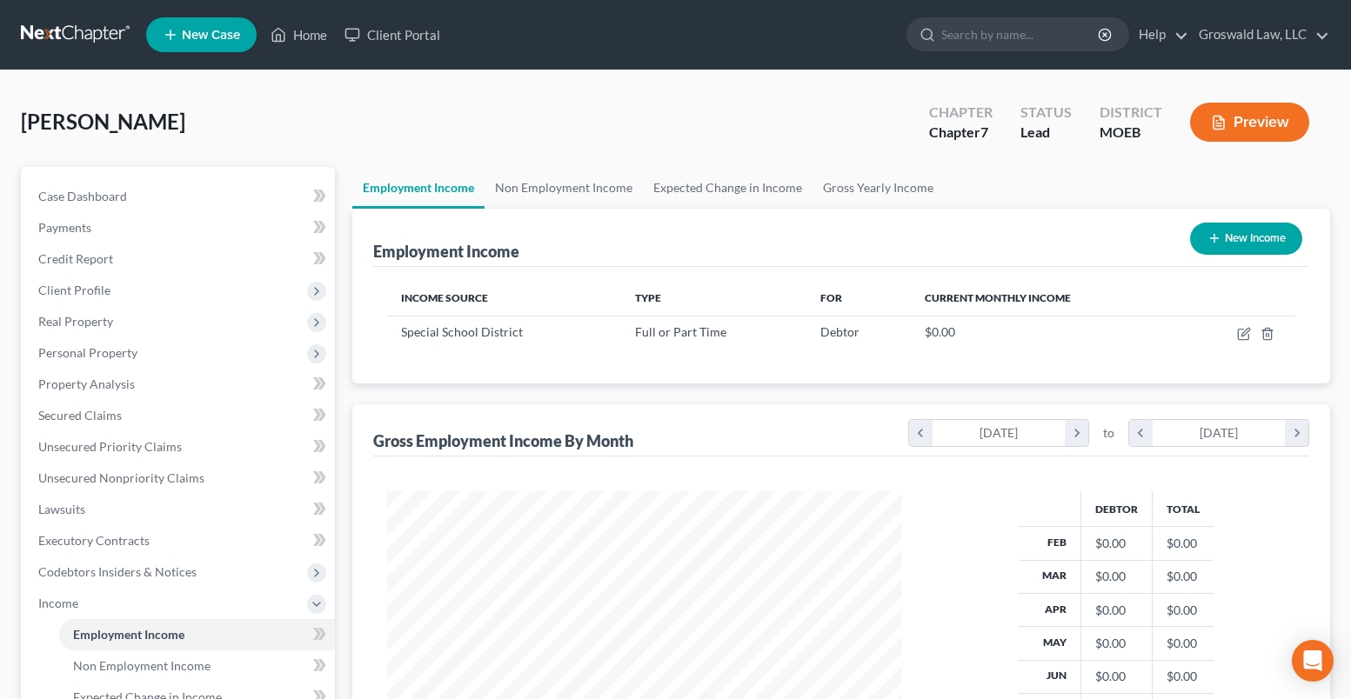
click at [1269, 243] on button "New Income" at bounding box center [1246, 239] width 112 height 32
select select "0"
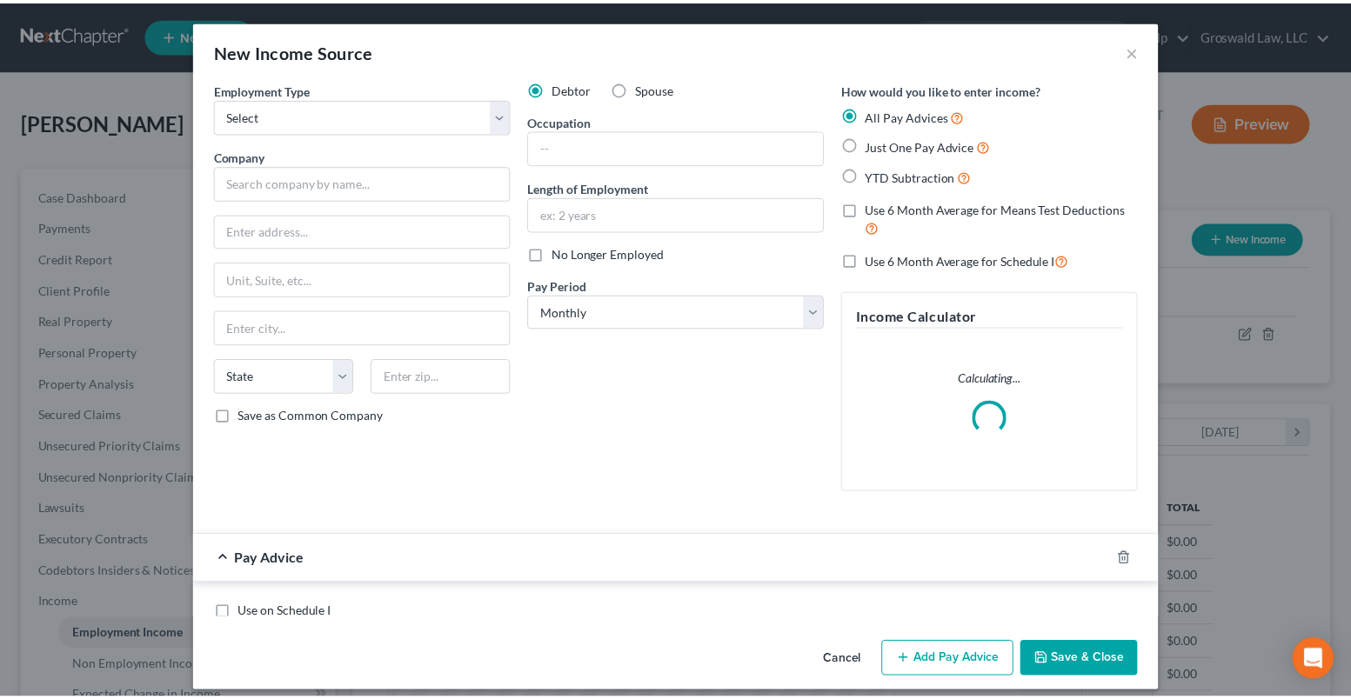
scroll to position [312, 556]
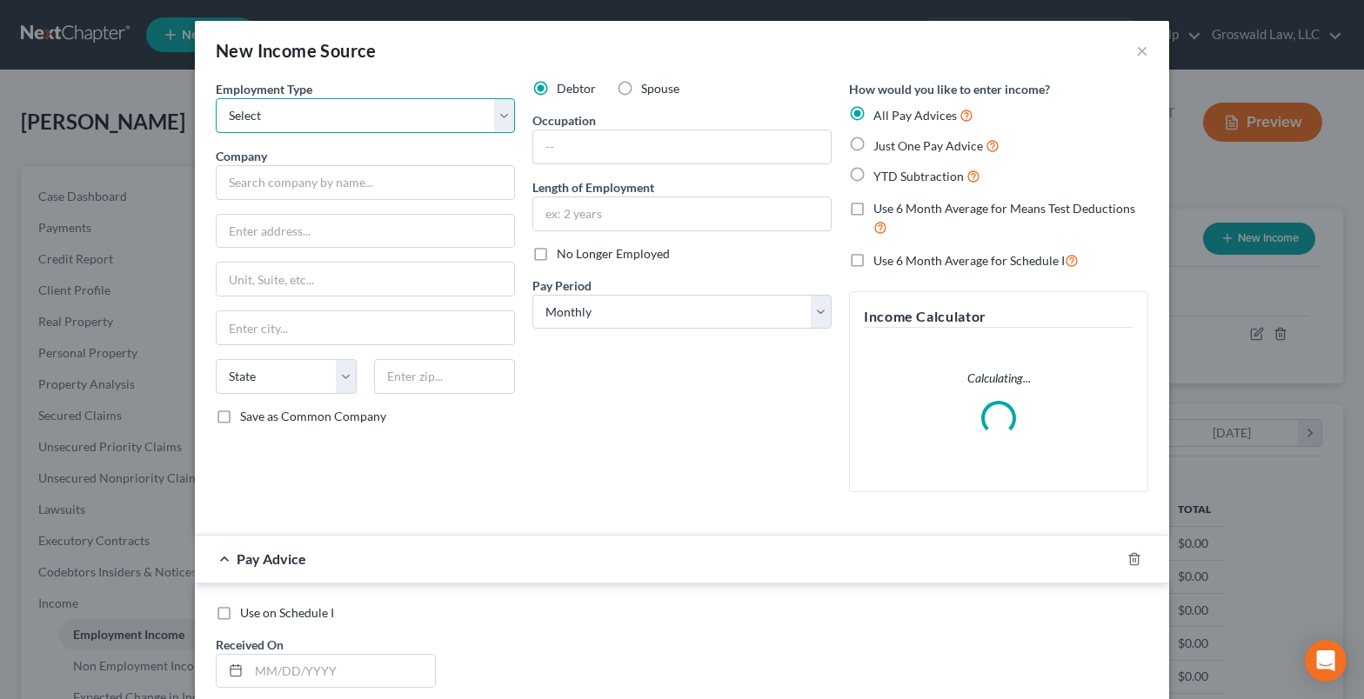
click at [396, 125] on select "Select Full or Part Time Employment Self Employment" at bounding box center [365, 115] width 299 height 35
select select "0"
click at [216, 98] on select "Select Full or Part Time Employment Self Employment" at bounding box center [365, 115] width 299 height 35
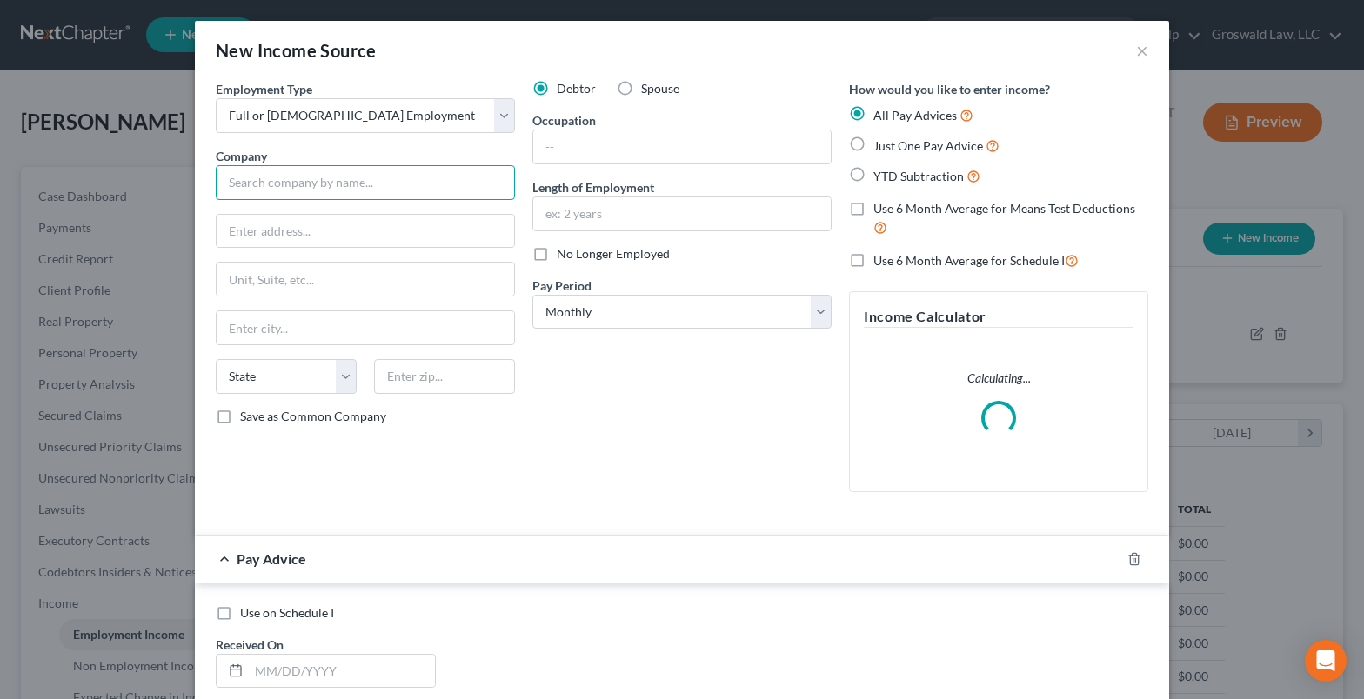
click at [367, 177] on input "text" at bounding box center [365, 182] width 299 height 35
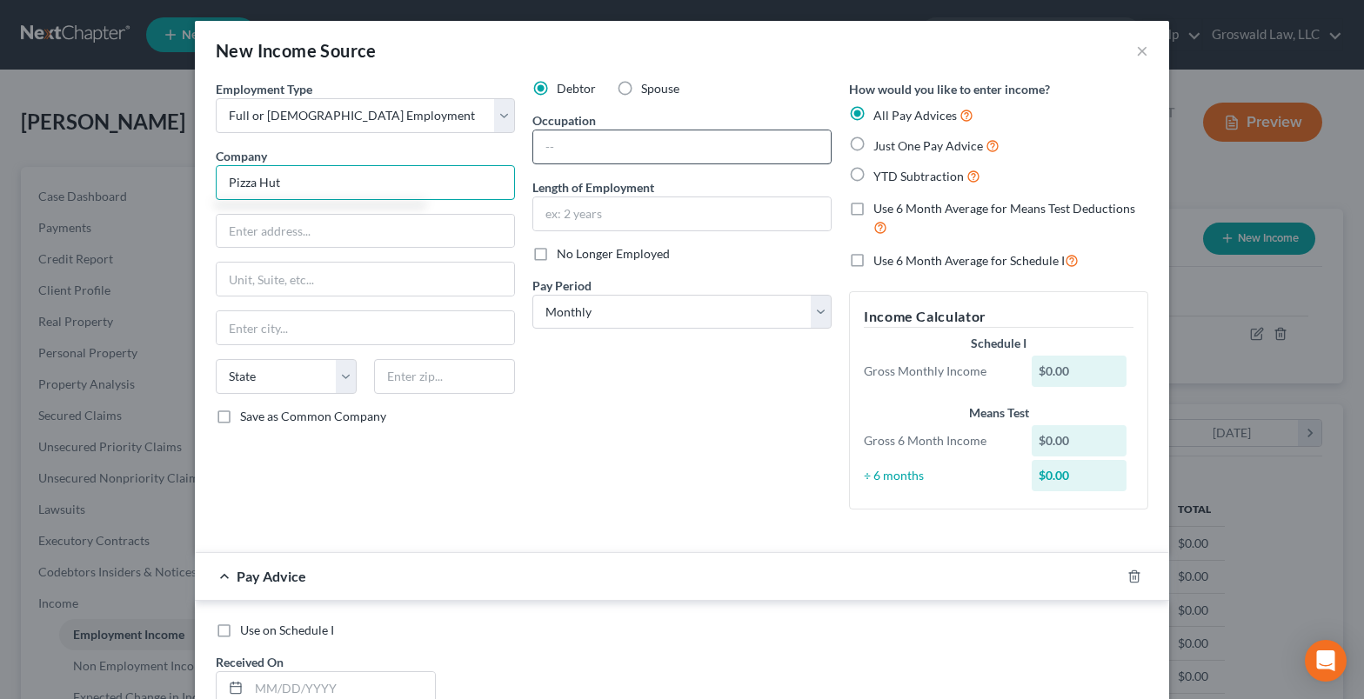
type input "Pizza Hut"
click at [688, 155] on input "text" at bounding box center [681, 146] width 297 height 33
type input "Customer Service"
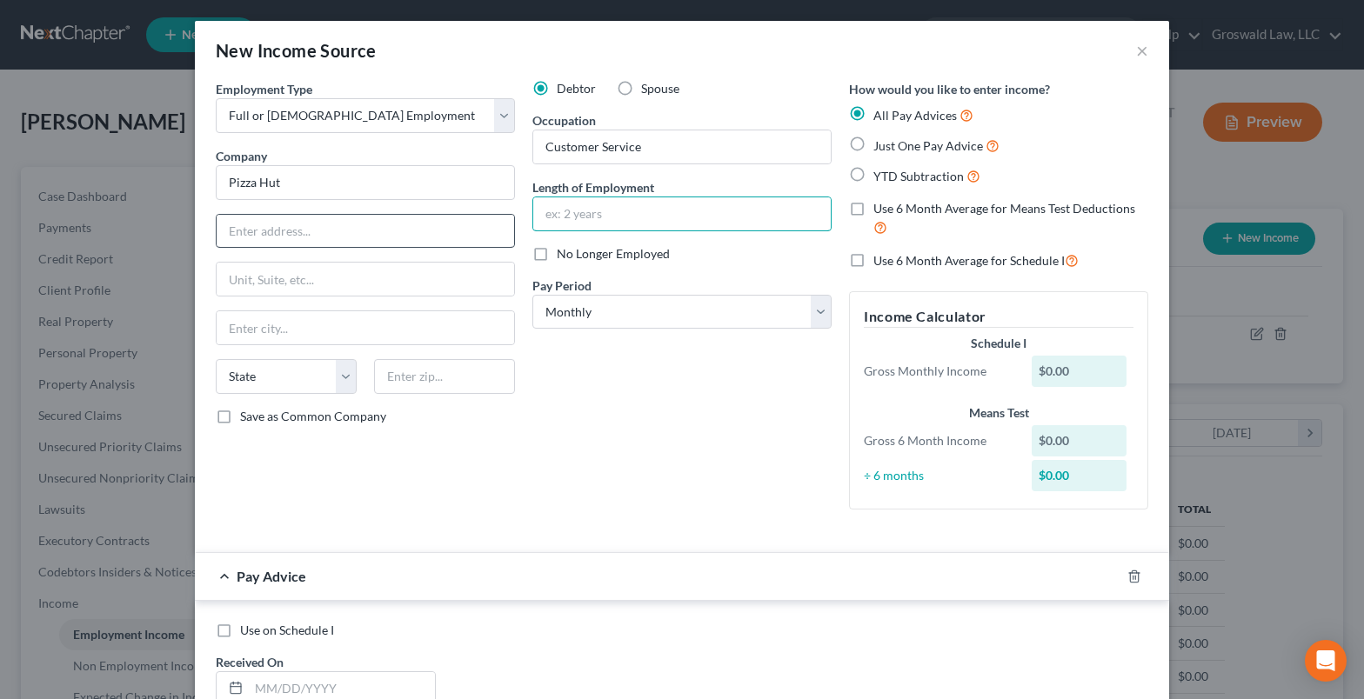
drag, startPoint x: 551, startPoint y: 219, endPoint x: 506, endPoint y: 230, distance: 46.6
click at [551, 219] on input "text" at bounding box center [681, 213] width 297 height 33
type input "05/2025 to present"
click at [1127, 575] on icon "button" at bounding box center [1134, 577] width 14 height 14
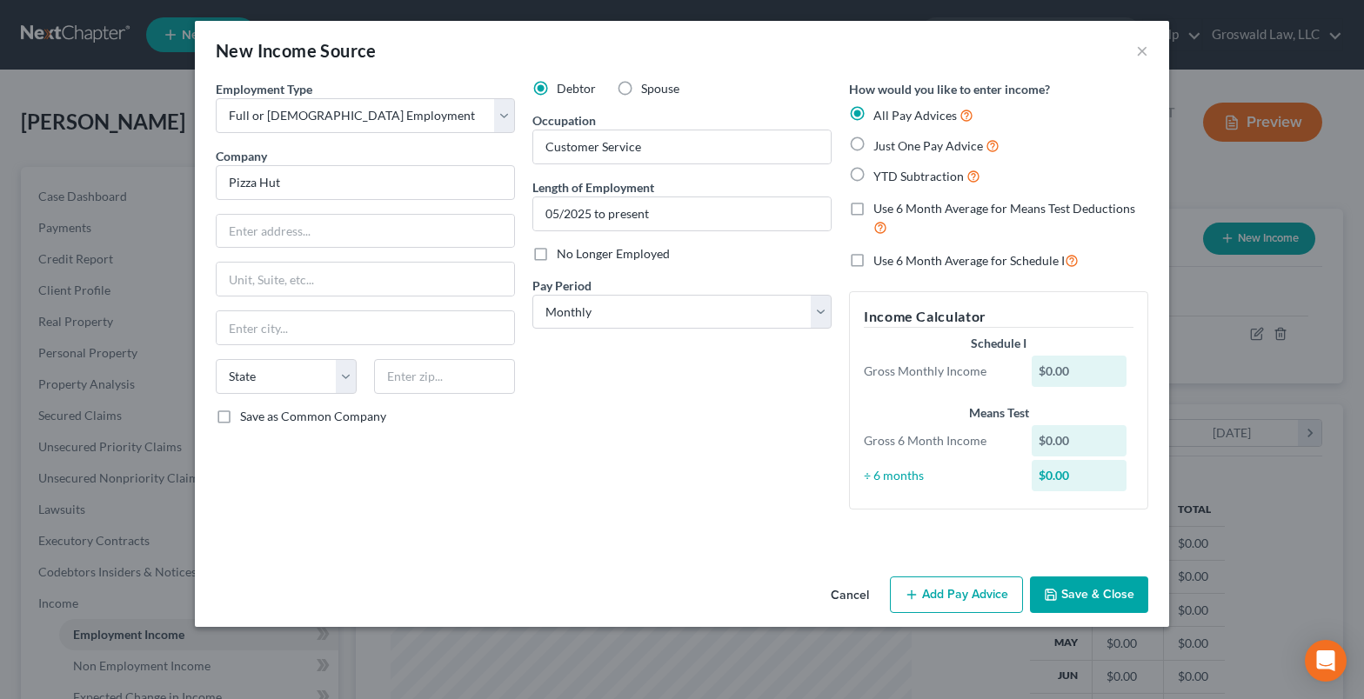
click at [1107, 593] on button "Save & Close" at bounding box center [1089, 595] width 118 height 37
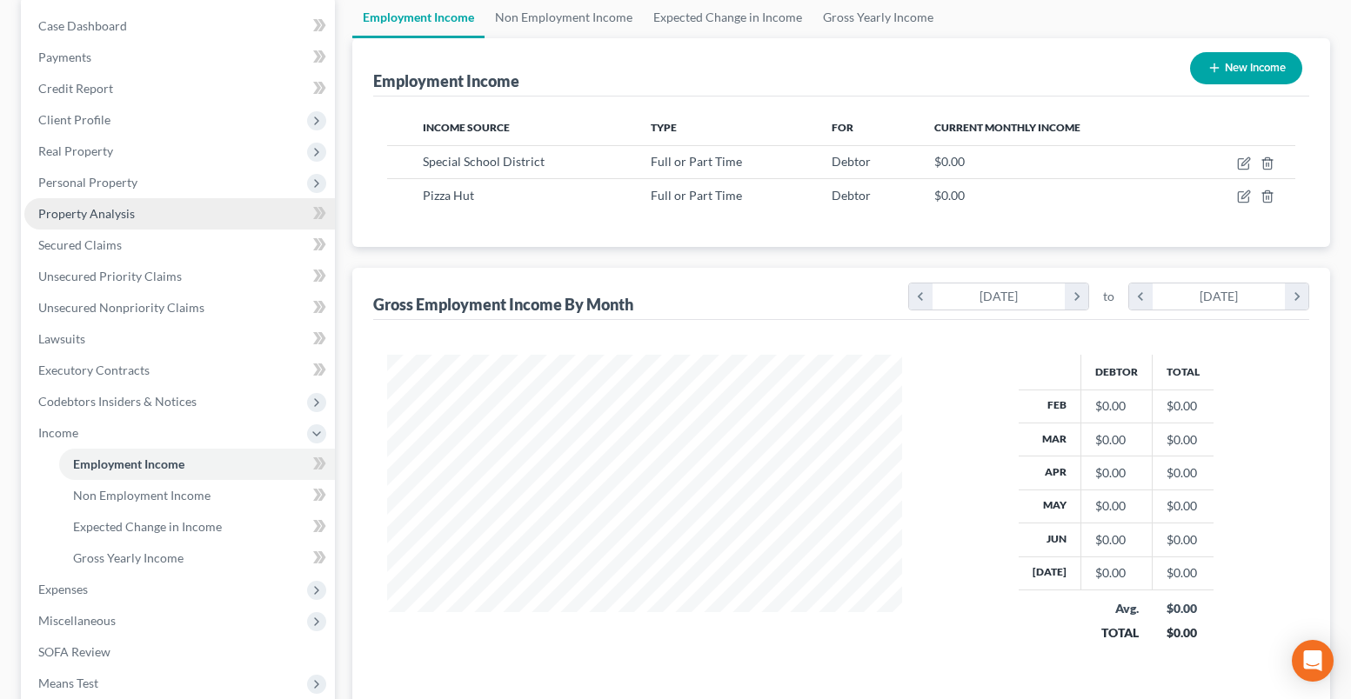
scroll to position [174, 0]
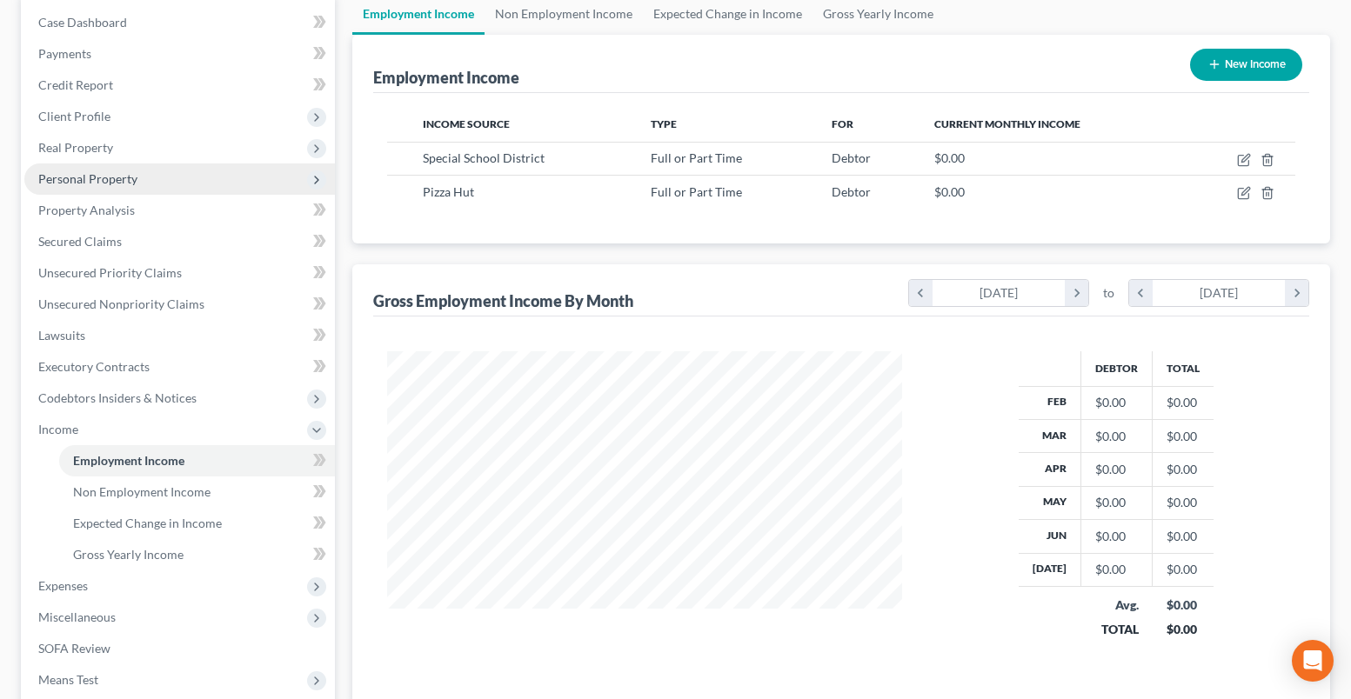
click at [101, 177] on span "Personal Property" at bounding box center [87, 178] width 99 height 15
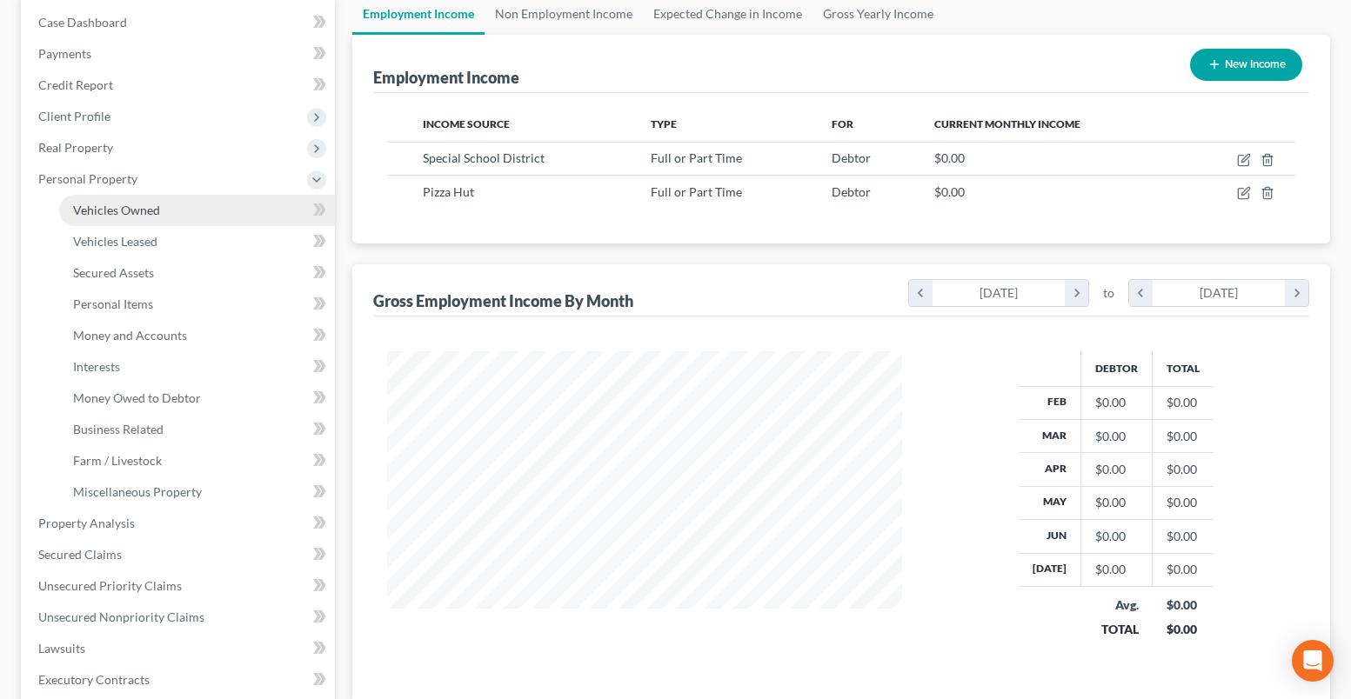
click at [114, 206] on span "Vehicles Owned" at bounding box center [116, 210] width 87 height 15
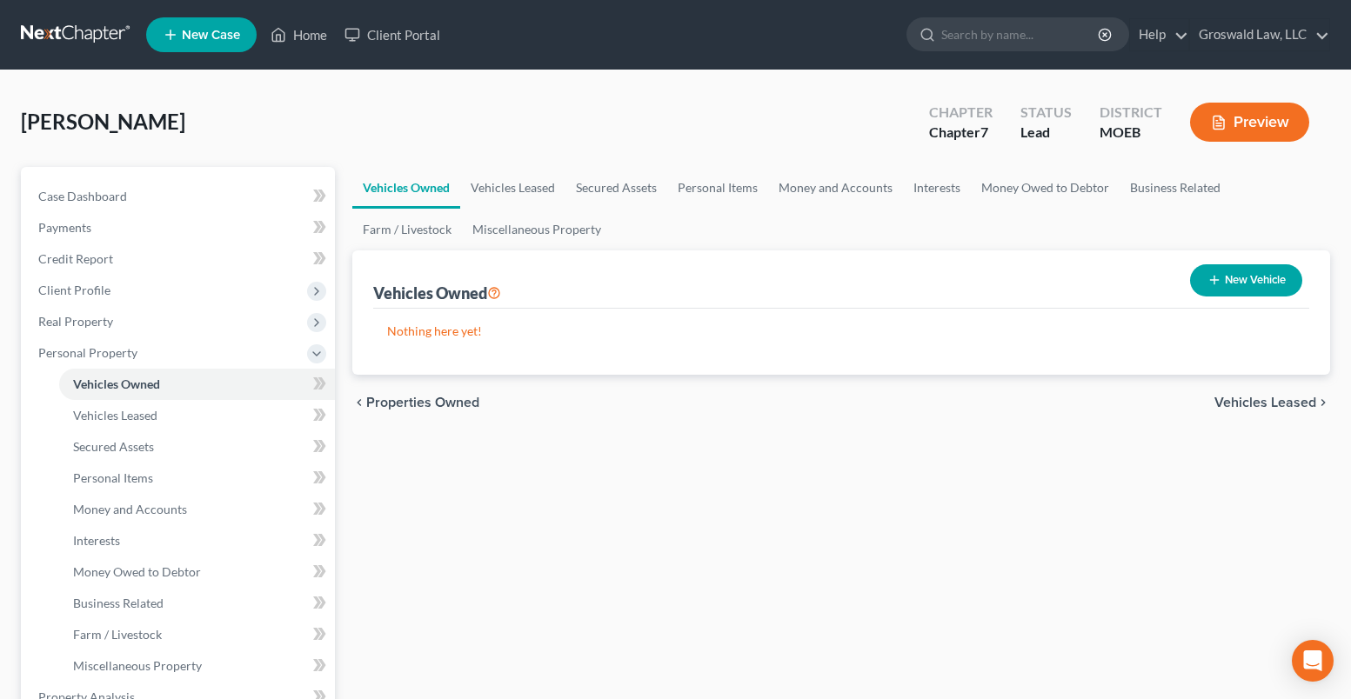
click at [1234, 291] on button "New Vehicle" at bounding box center [1246, 280] width 112 height 32
select select "0"
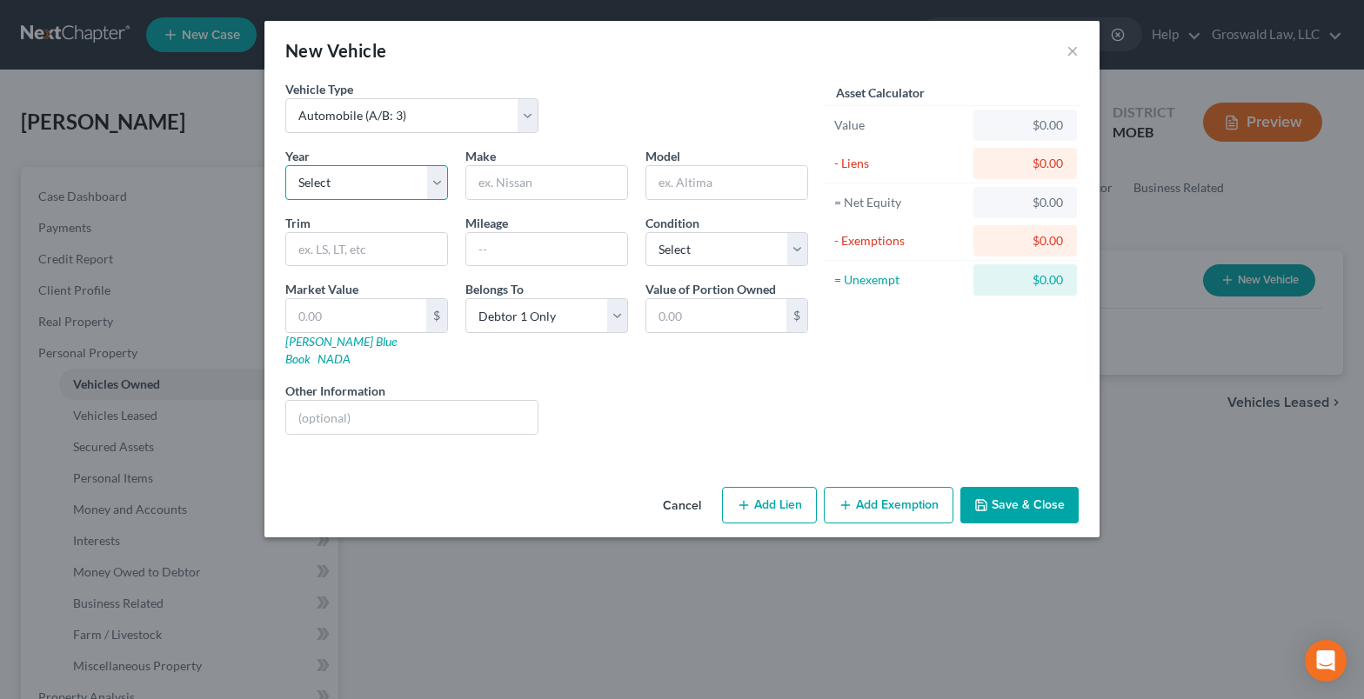
click at [395, 187] on select "Select 2026 2025 2024 2023 2022 2021 2020 2019 2018 2017 2016 2015 2014 2013 20…" at bounding box center [366, 182] width 163 height 35
select select "5"
click at [285, 165] on select "Select 2026 2025 2024 2023 2022 2021 2020 2019 2018 2017 2016 2015 2014 2013 20…" at bounding box center [366, 182] width 163 height 35
click at [503, 192] on input "text" at bounding box center [546, 182] width 161 height 33
type input "Jeep"
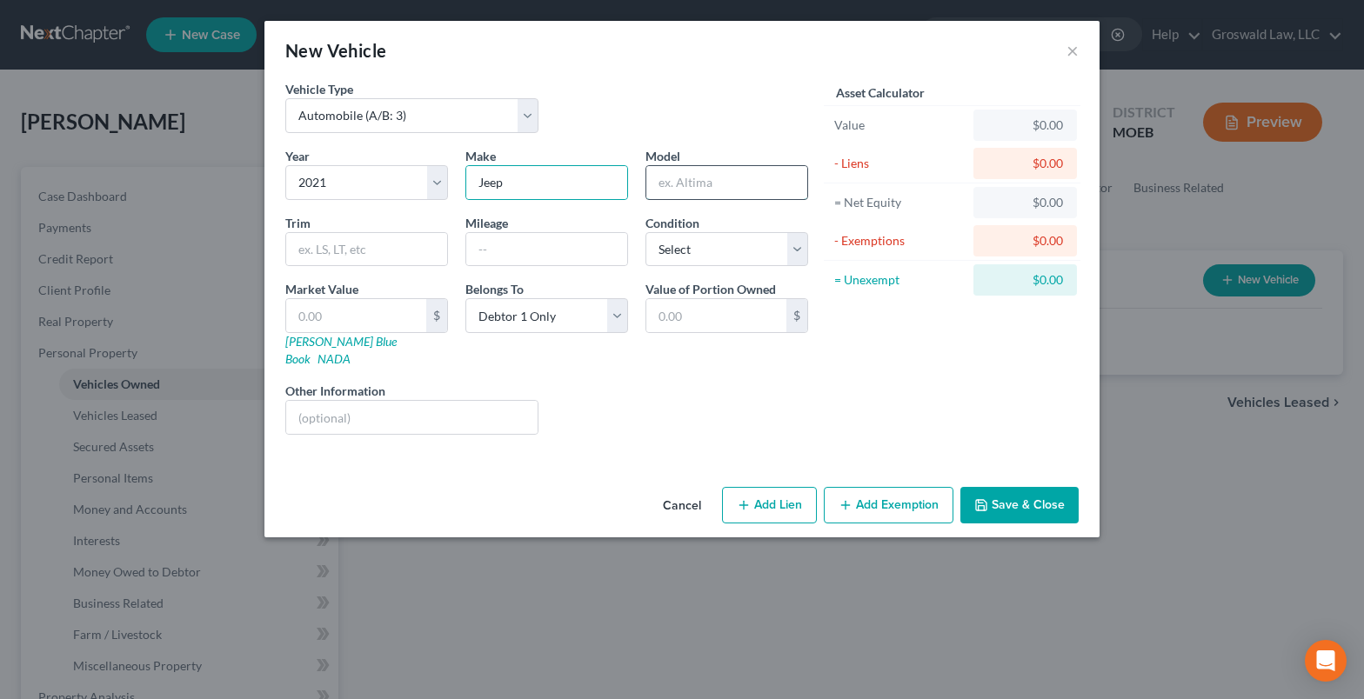
click at [712, 182] on input "text" at bounding box center [726, 182] width 161 height 33
drag, startPoint x: 709, startPoint y: 186, endPoint x: 697, endPoint y: 186, distance: 12.2
click at [697, 186] on input "Compaass" at bounding box center [726, 182] width 161 height 33
type input "Compass"
drag, startPoint x: 765, startPoint y: 488, endPoint x: 221, endPoint y: 619, distance: 559.3
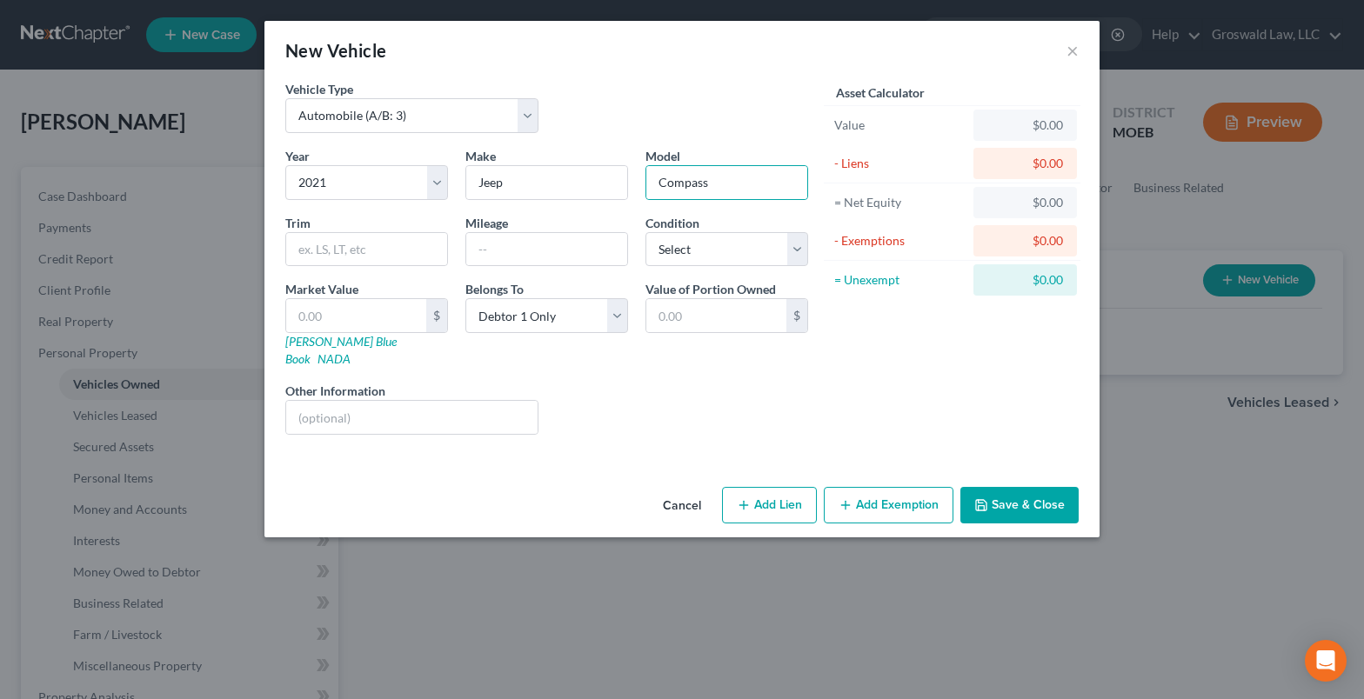
click at [765, 488] on button "Add Lien" at bounding box center [769, 505] width 95 height 37
select select "0"
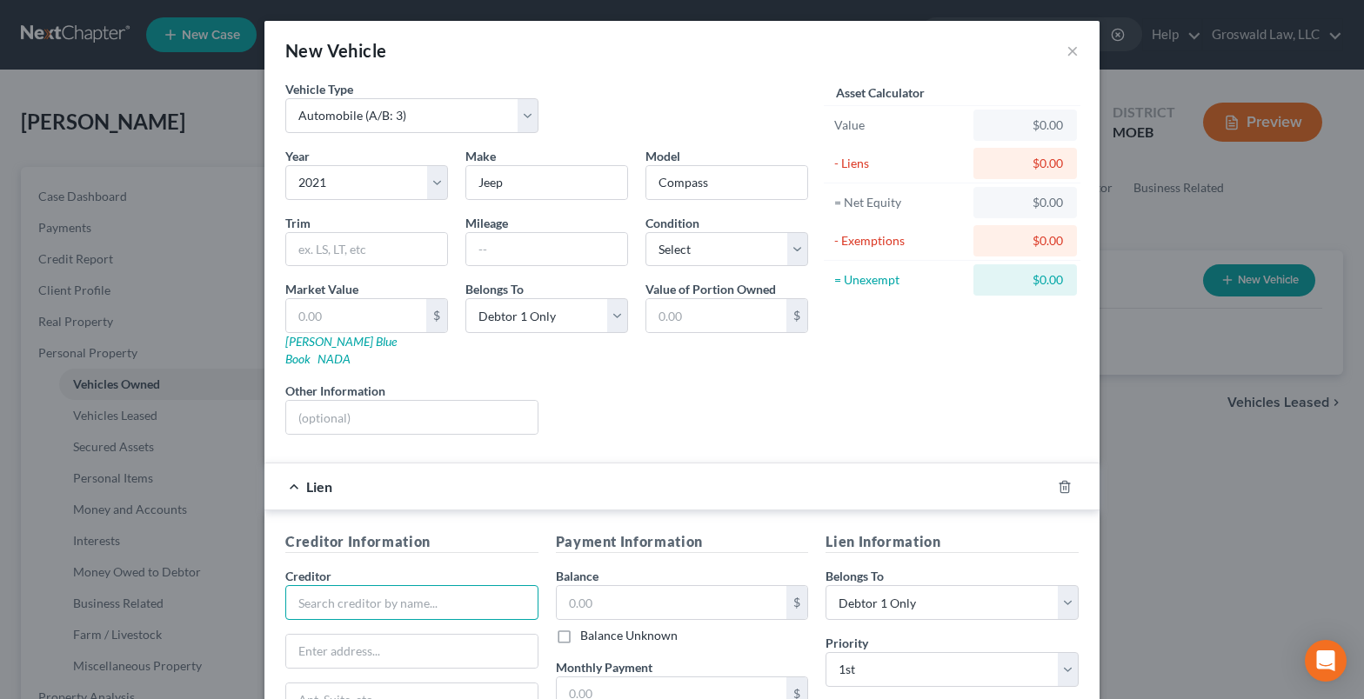
click at [311, 591] on input "text" at bounding box center [411, 602] width 253 height 35
type input "Prestige"
click at [417, 625] on div "Prestige" at bounding box center [389, 633] width 181 height 17
type input "PO Box 26707"
type input "Salt Lake City"
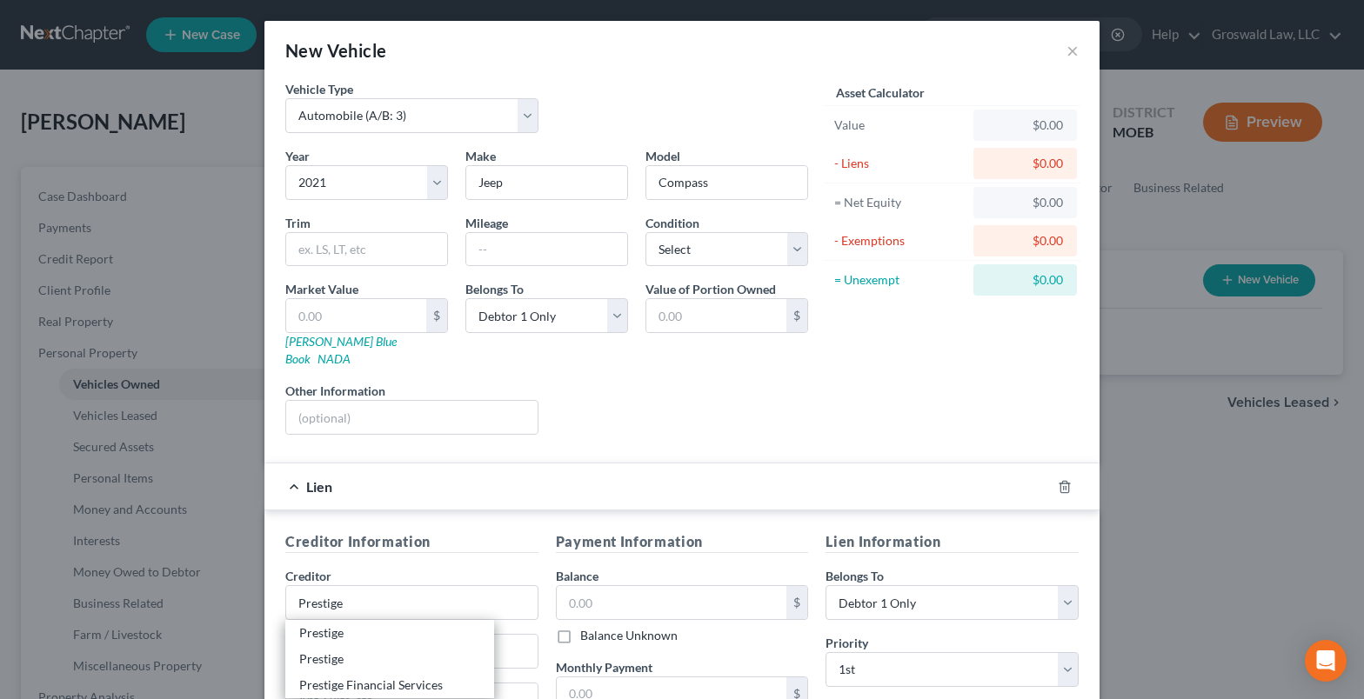
select select "46"
type input "84126"
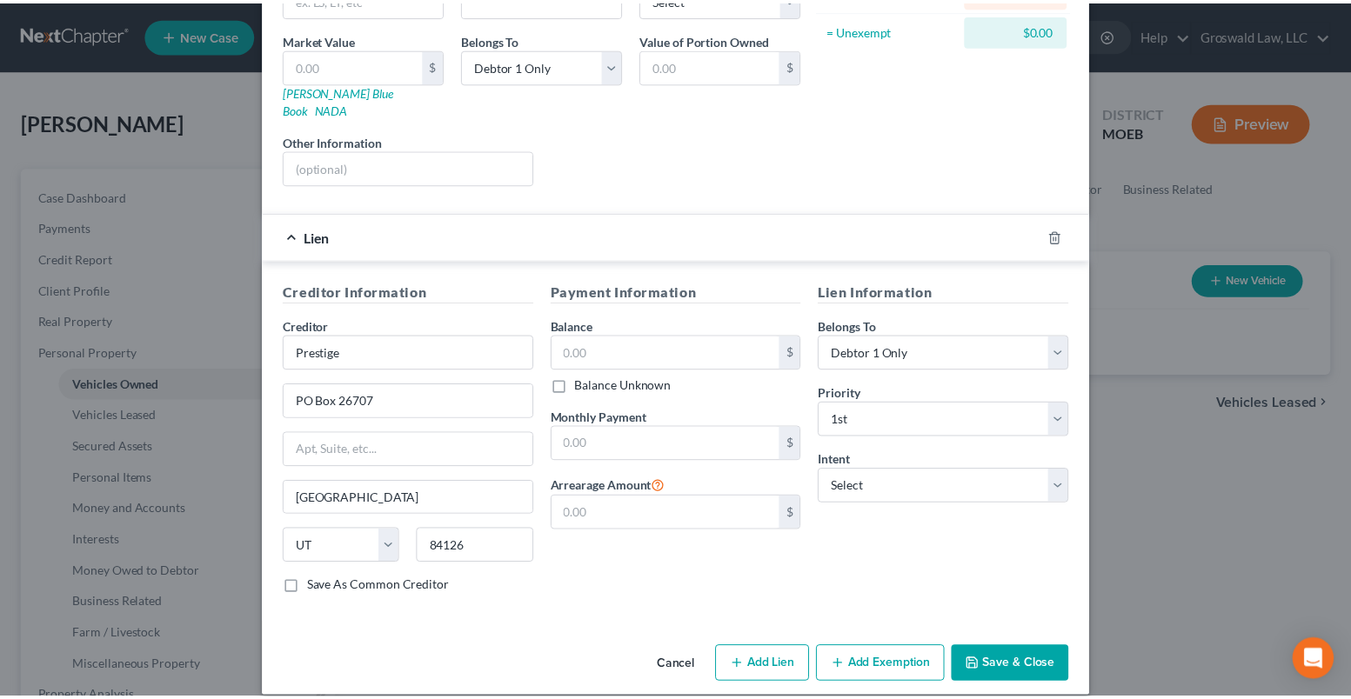
scroll to position [252, 0]
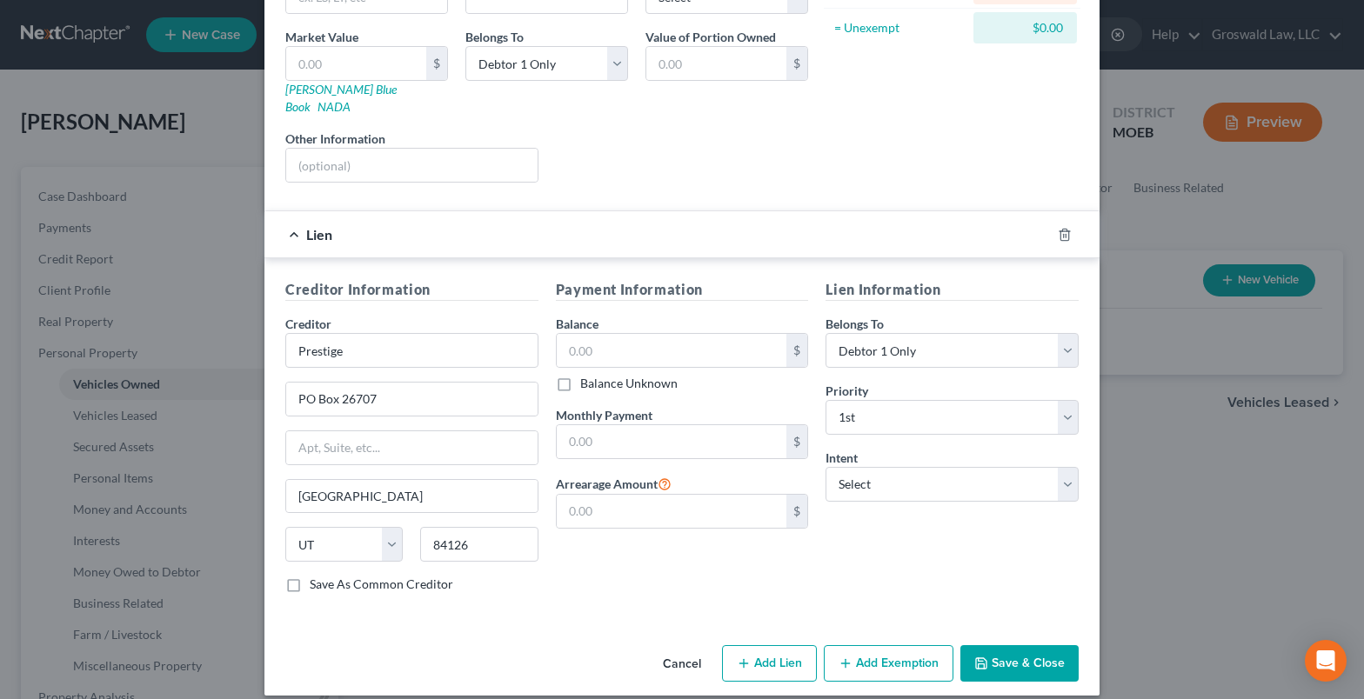
click at [1009, 645] on button "Save & Close" at bounding box center [1019, 663] width 118 height 37
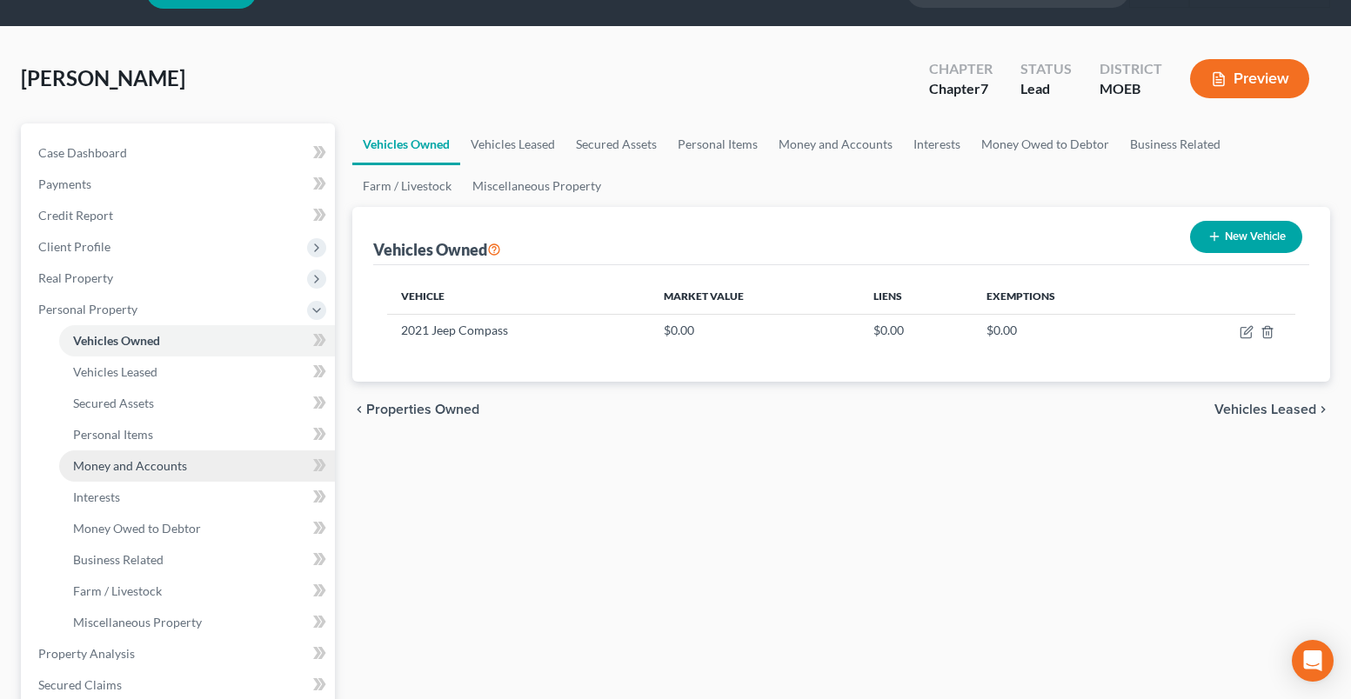
scroll to position [261, 0]
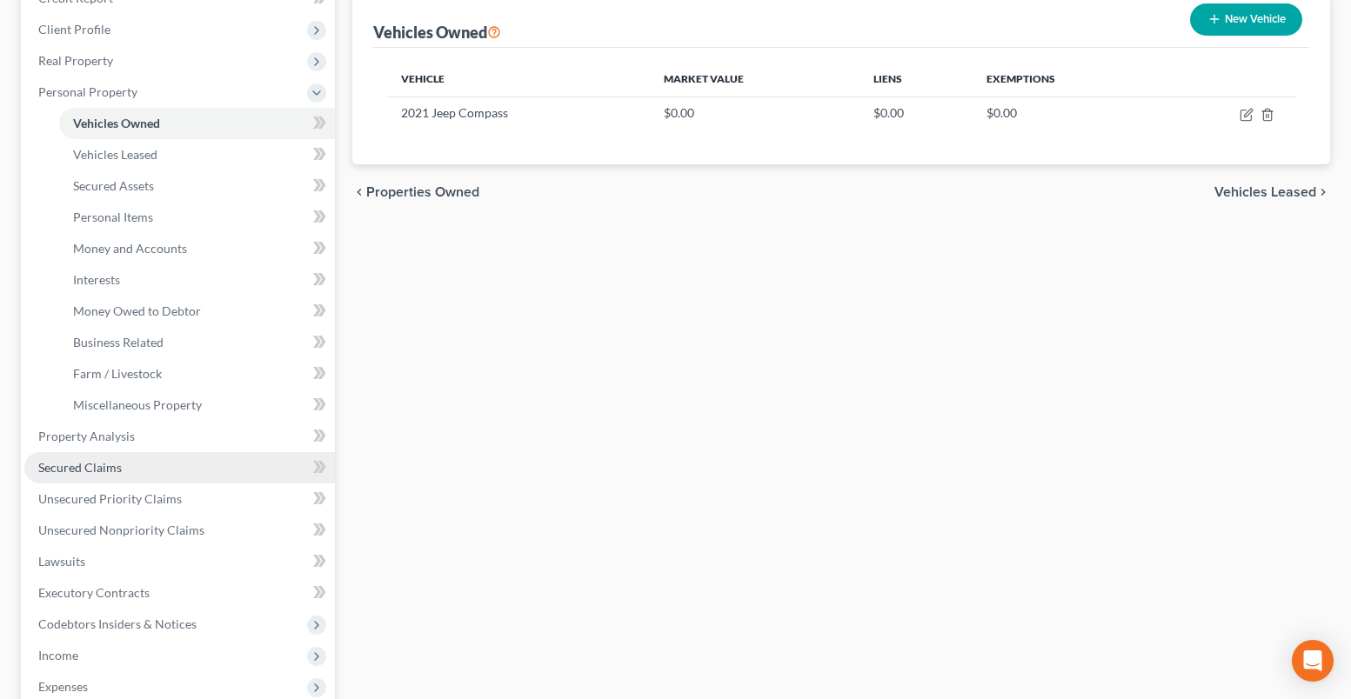
click at [120, 465] on span "Secured Claims" at bounding box center [79, 467] width 83 height 15
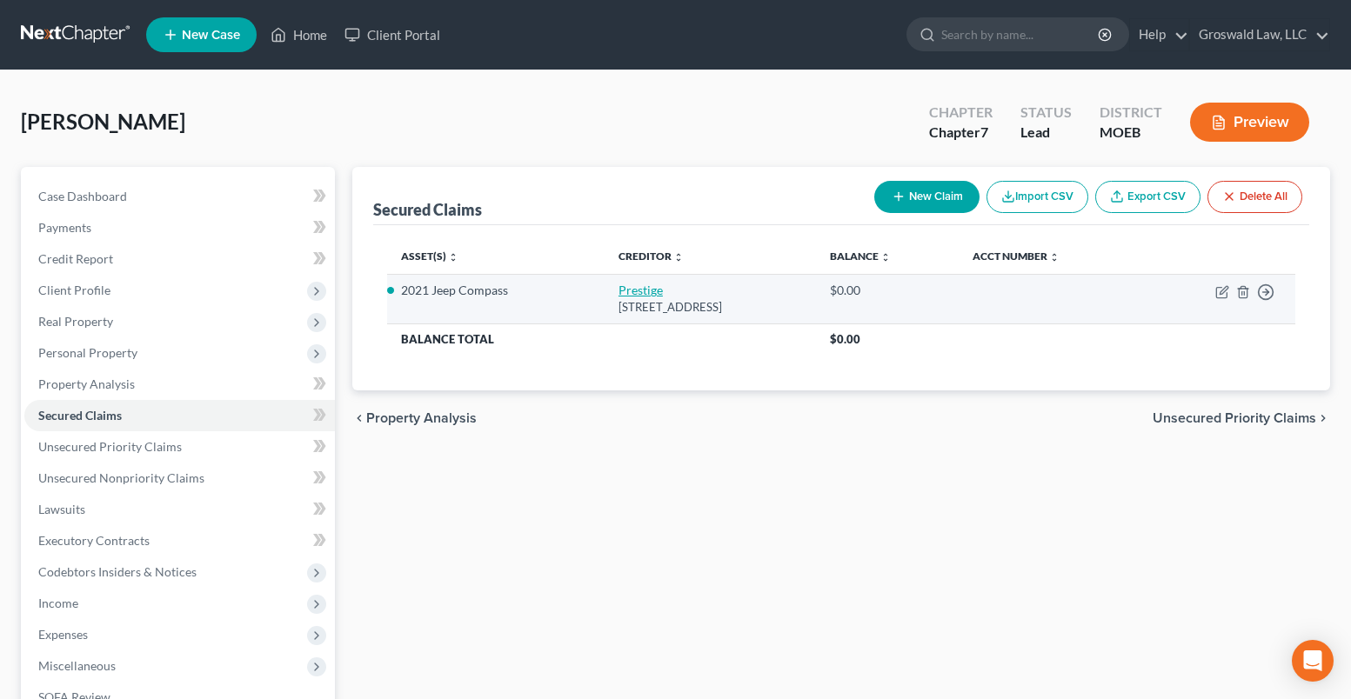
click at [618, 294] on link "Prestige" at bounding box center [640, 290] width 44 height 15
select select "46"
select select "0"
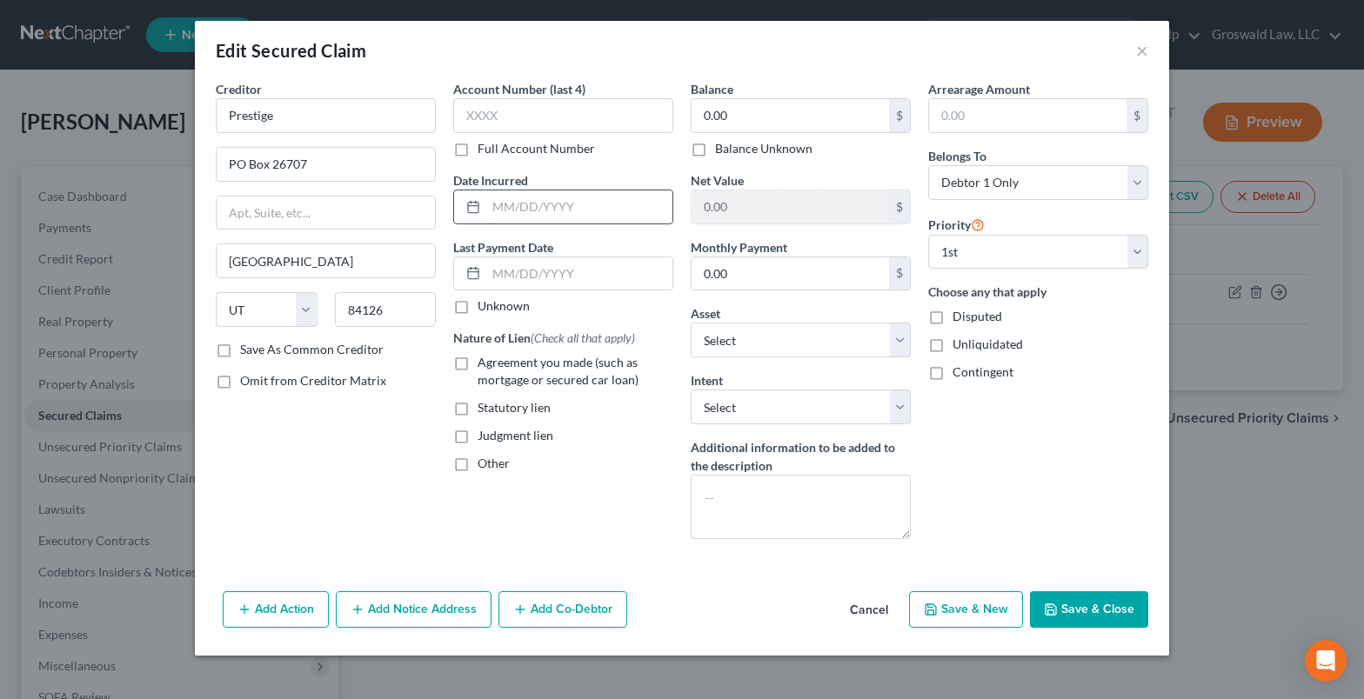
drag, startPoint x: 537, startPoint y: 210, endPoint x: 551, endPoint y: 198, distance: 17.9
click at [537, 210] on input "text" at bounding box center [579, 206] width 186 height 33
type input "11/2024"
click at [531, 362] on span "Agreement you made (such as mortgage or secured car loan)" at bounding box center [558, 371] width 161 height 32
click at [496, 362] on input "Agreement you made (such as mortgage or secured car loan)" at bounding box center [489, 359] width 11 height 11
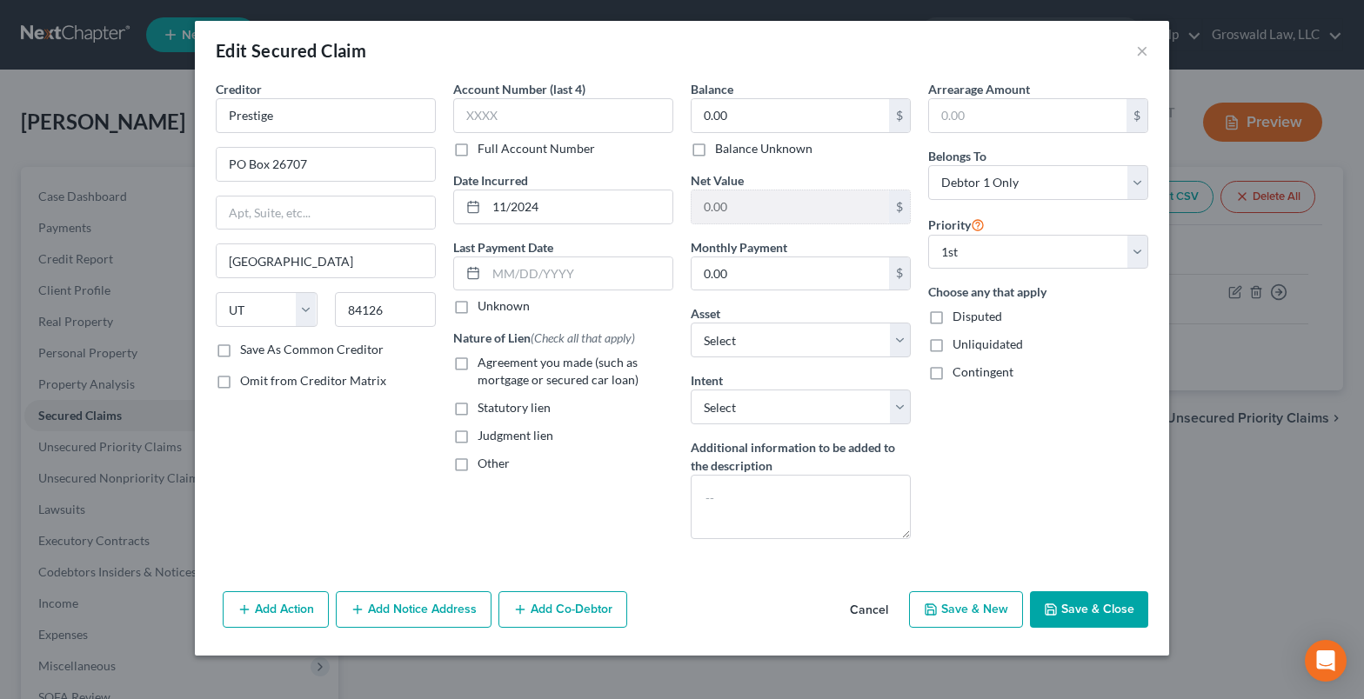
checkbox input "true"
click at [1128, 621] on button "Save & Close" at bounding box center [1089, 609] width 118 height 37
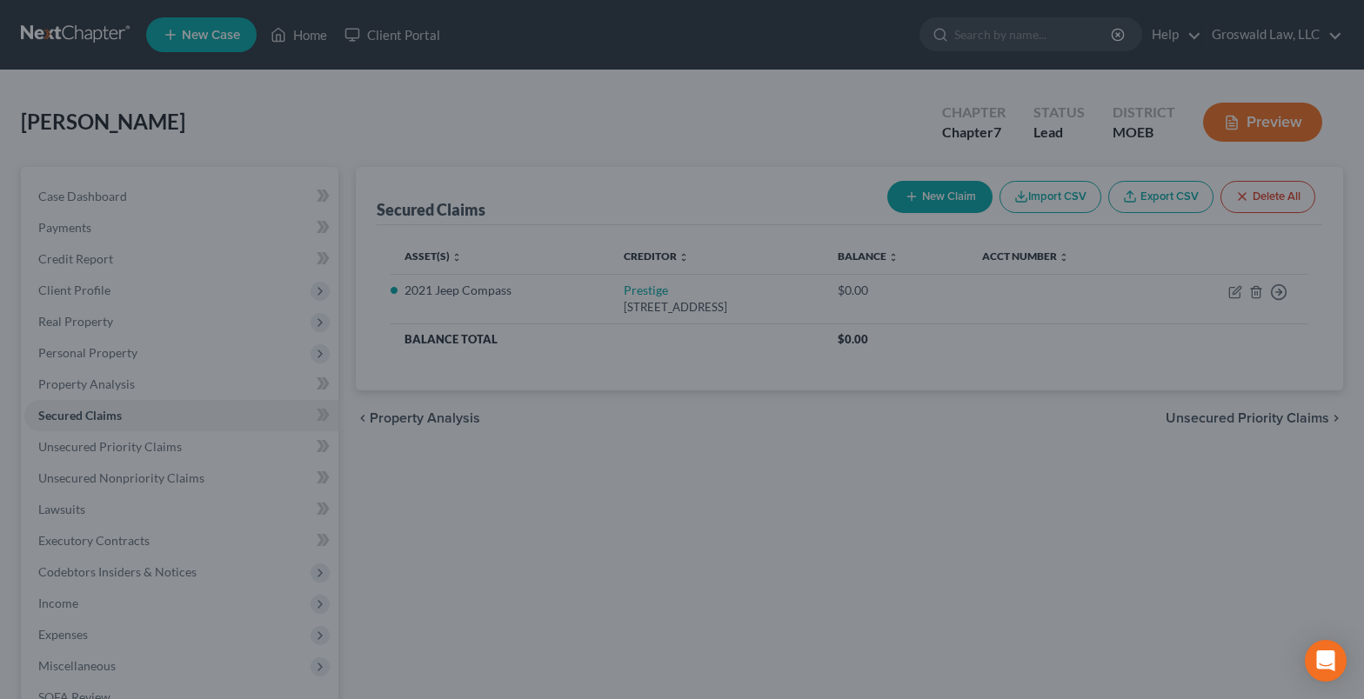
select select "2"
type input "0"
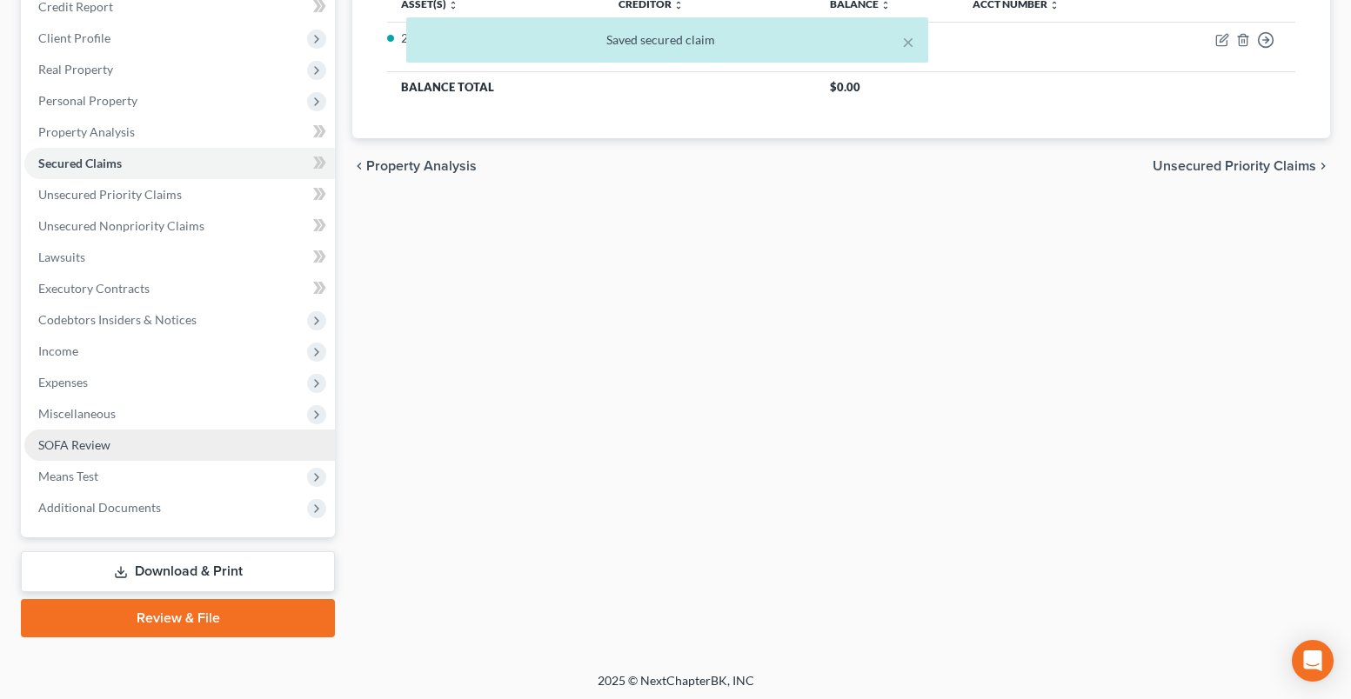
scroll to position [257, 0]
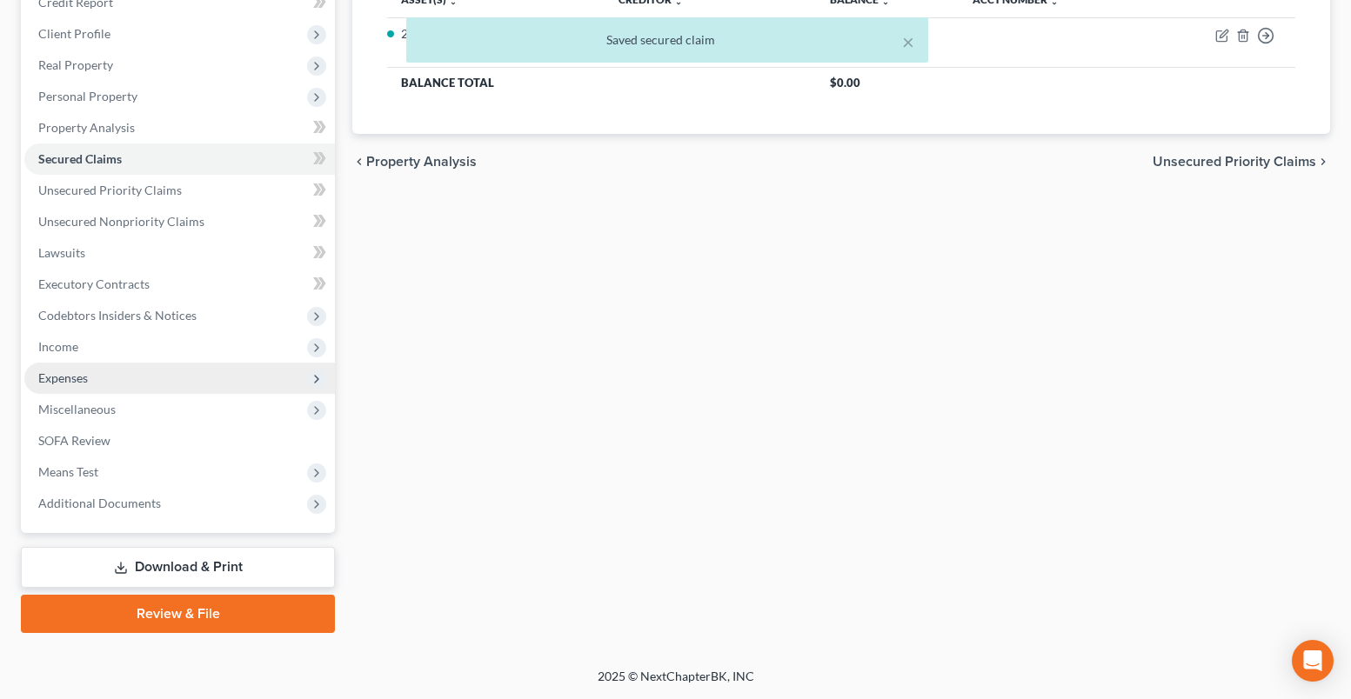
click at [73, 391] on span "Expenses" at bounding box center [179, 378] width 311 height 31
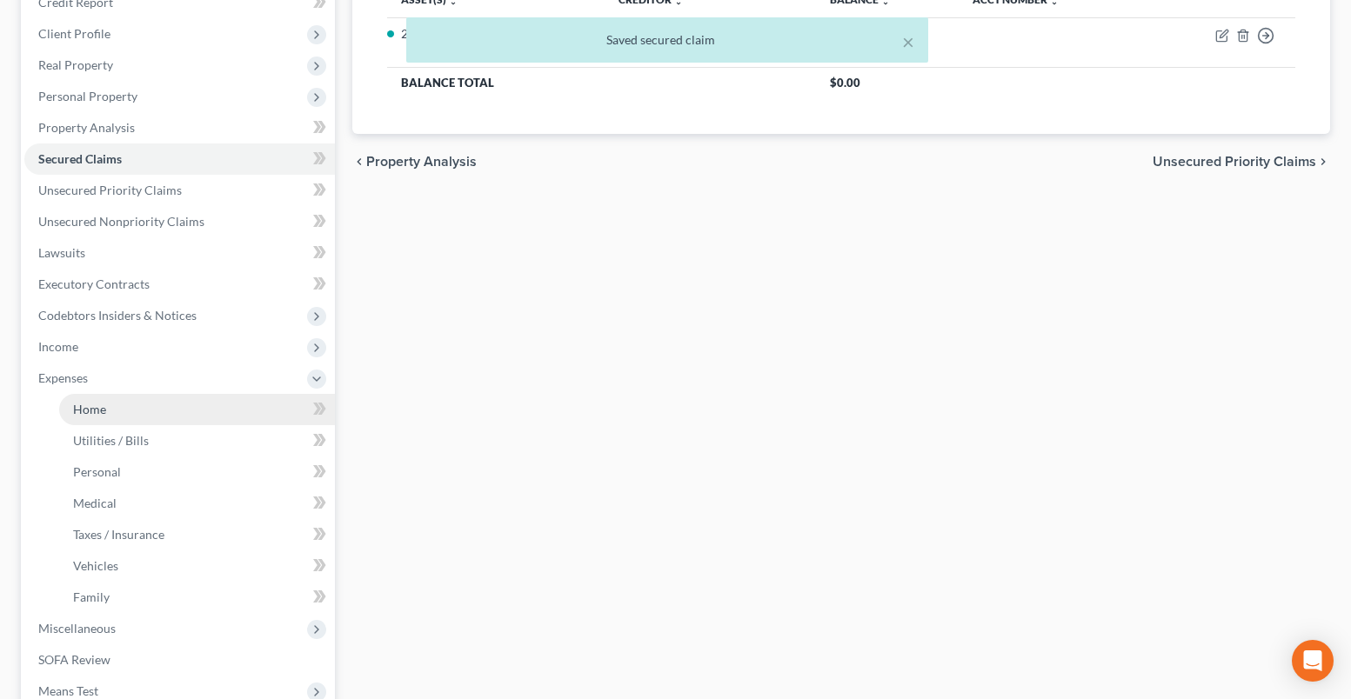
click at [123, 402] on link "Home" at bounding box center [197, 409] width 276 height 31
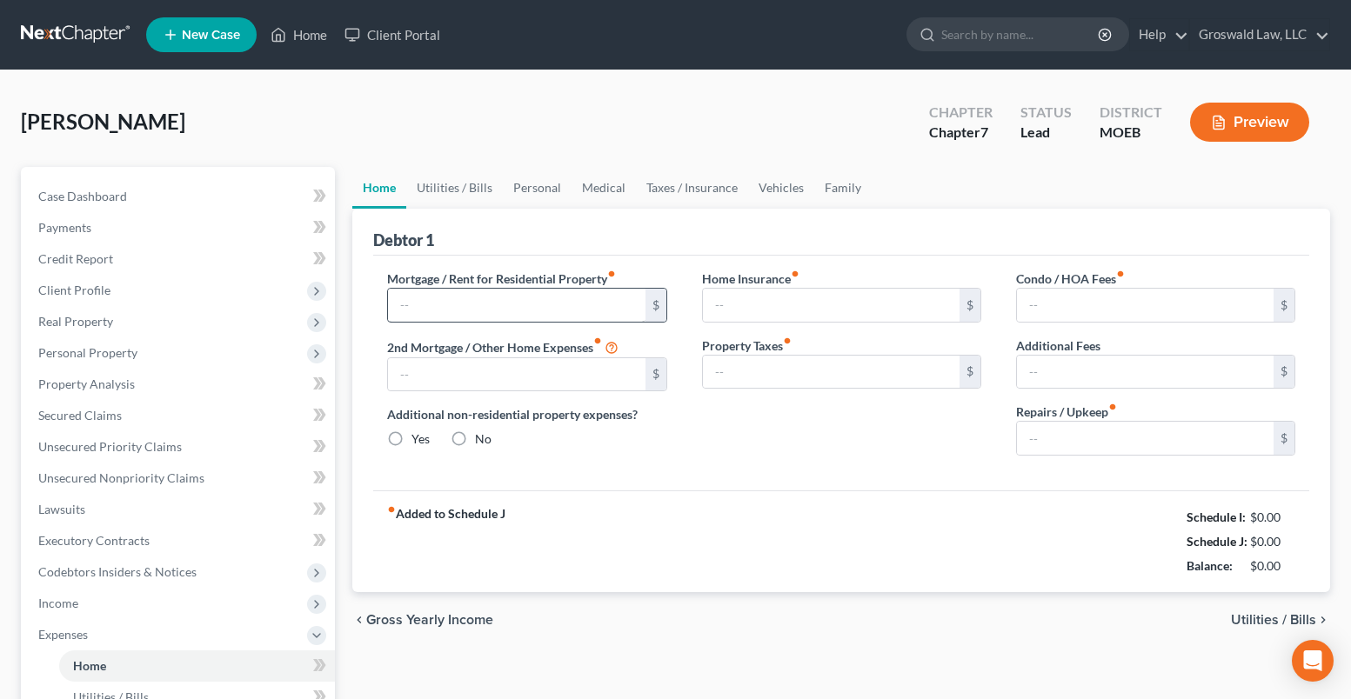
type input "0.00"
radio input "true"
type input "0.00"
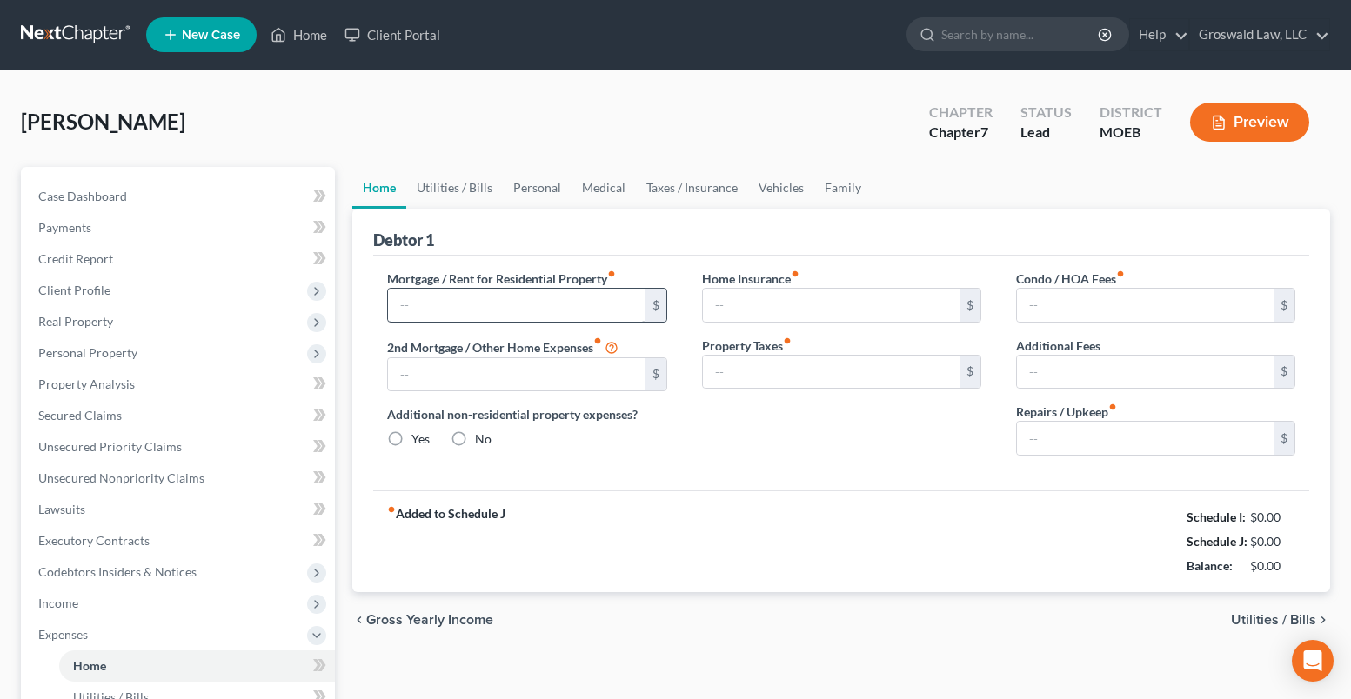
type input "0.00"
click at [495, 303] on input "text" at bounding box center [516, 305] width 257 height 33
type input "915"
drag, startPoint x: 850, startPoint y: 459, endPoint x: 478, endPoint y: 225, distance: 439.7
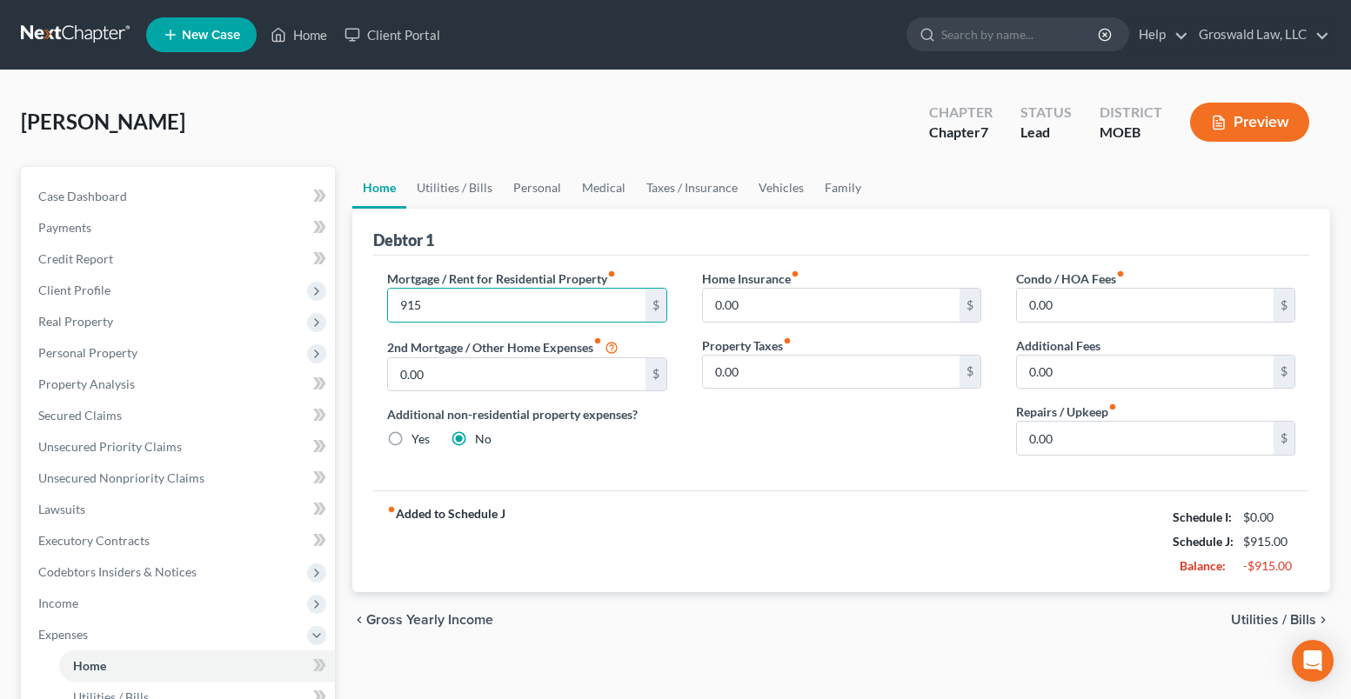
click at [850, 459] on div "Home Insurance fiber_manual_record 0.00 $ Property Taxes fiber_manual_record 0.…" at bounding box center [842, 370] width 314 height 200
click at [459, 183] on link "Utilities / Bills" at bounding box center [454, 188] width 97 height 42
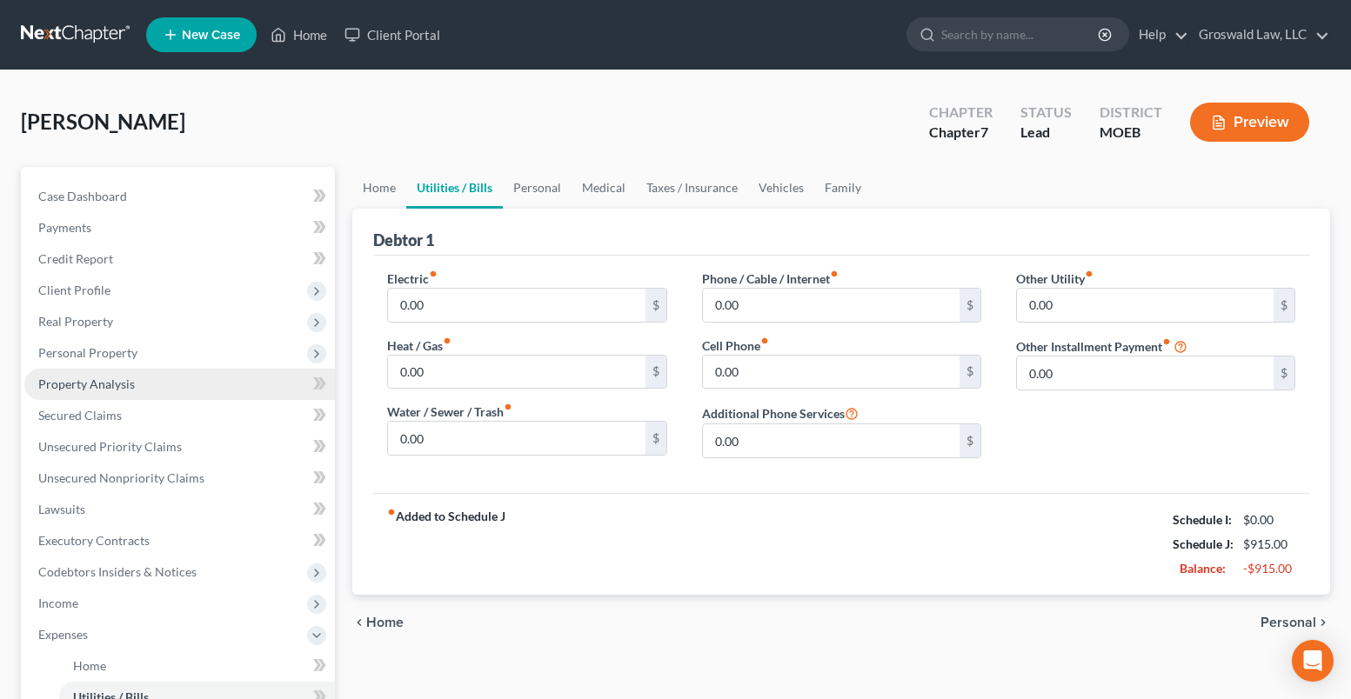
click at [61, 384] on span "Property Analysis" at bounding box center [86, 384] width 97 height 15
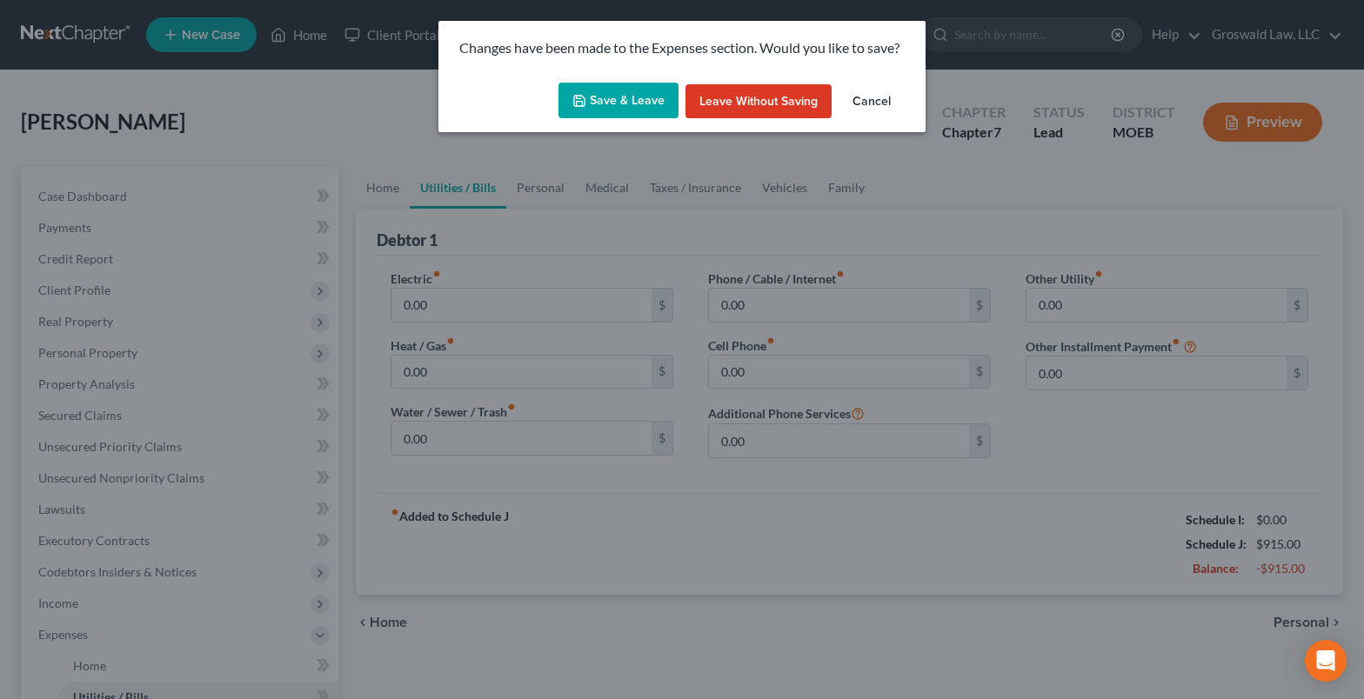
click at [598, 107] on button "Save & Leave" at bounding box center [618, 101] width 120 height 37
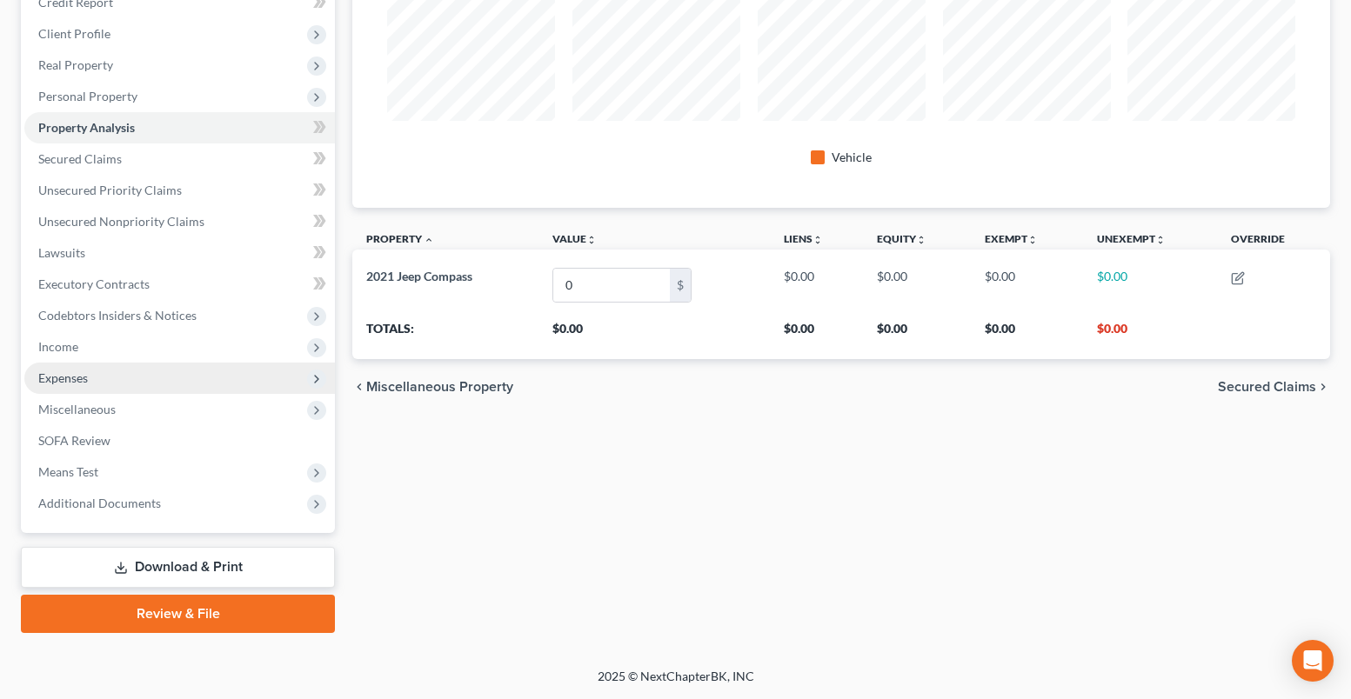
click at [74, 377] on span "Expenses" at bounding box center [63, 378] width 50 height 15
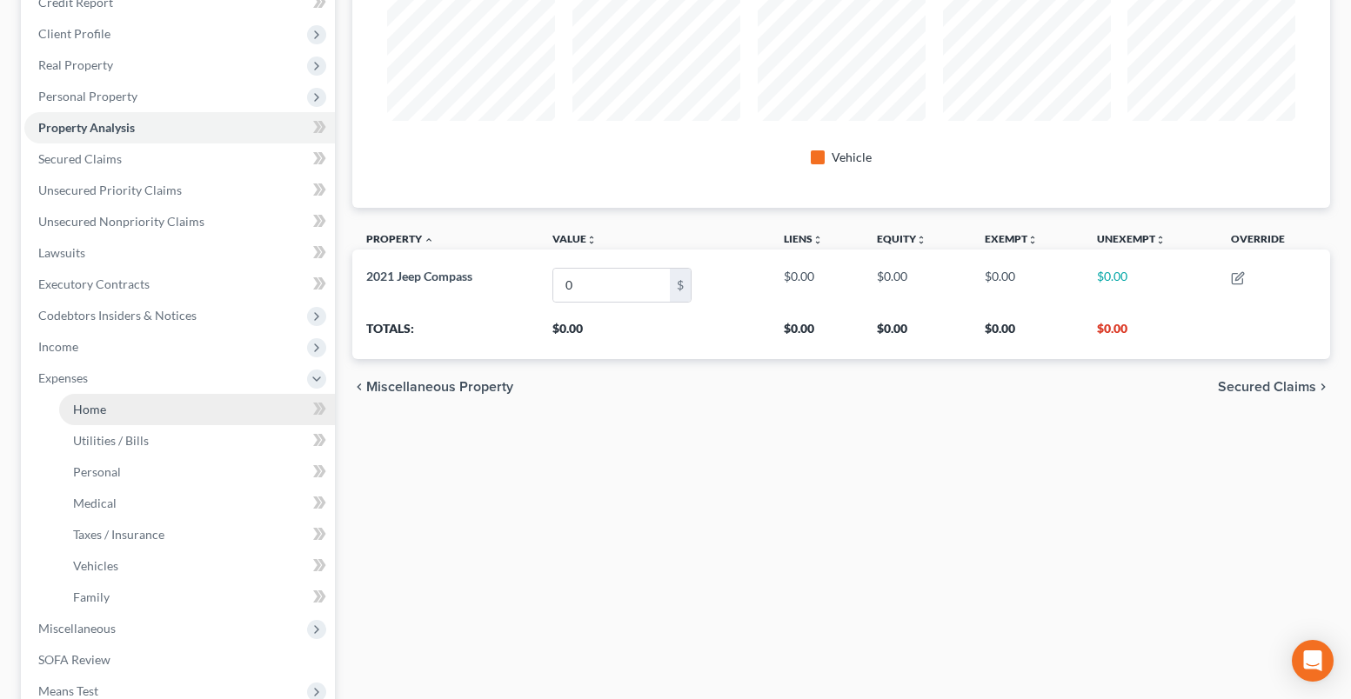
click at [115, 407] on link "Home" at bounding box center [197, 409] width 276 height 31
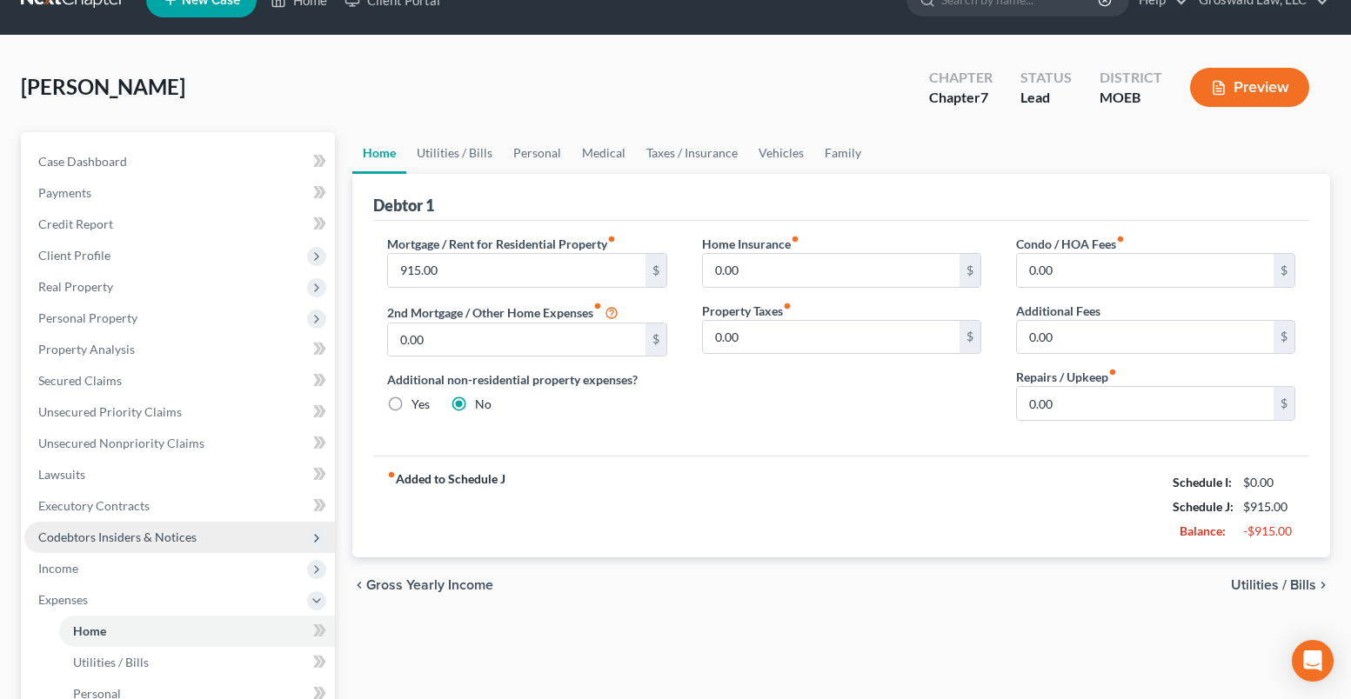
scroll to position [261, 0]
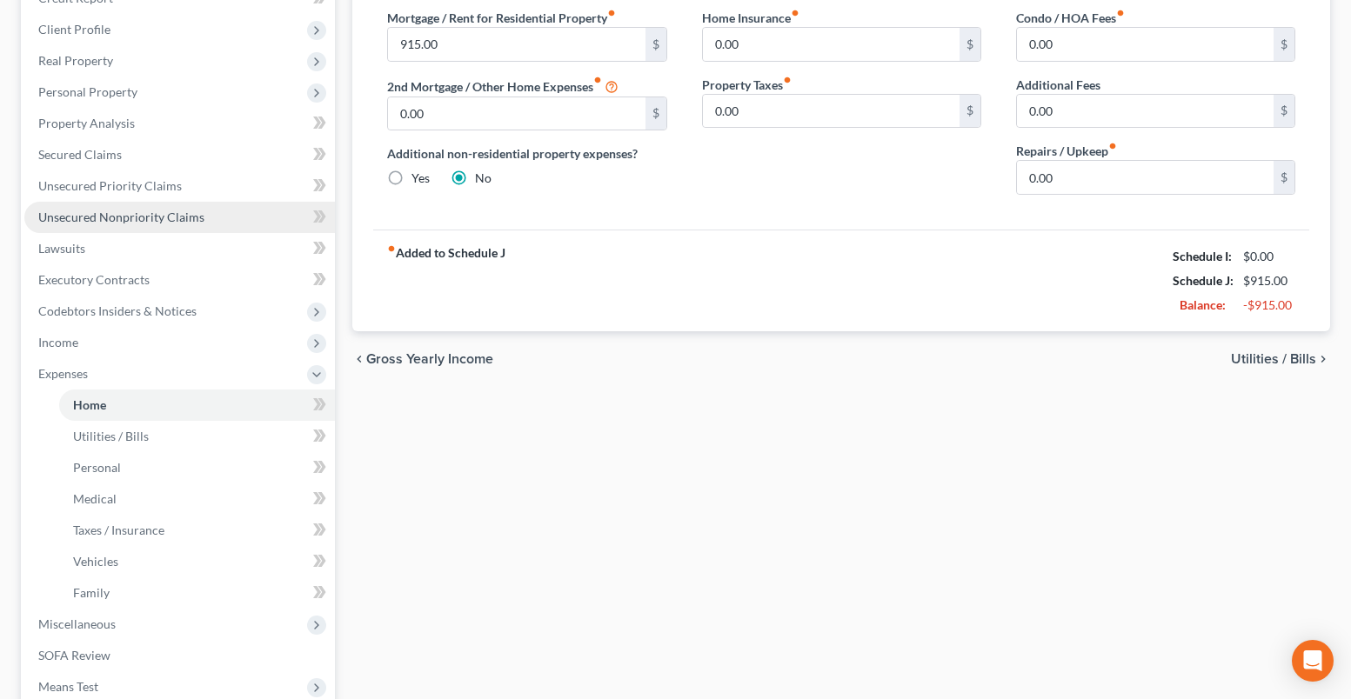
click at [169, 224] on link "Unsecured Nonpriority Claims" at bounding box center [179, 217] width 311 height 31
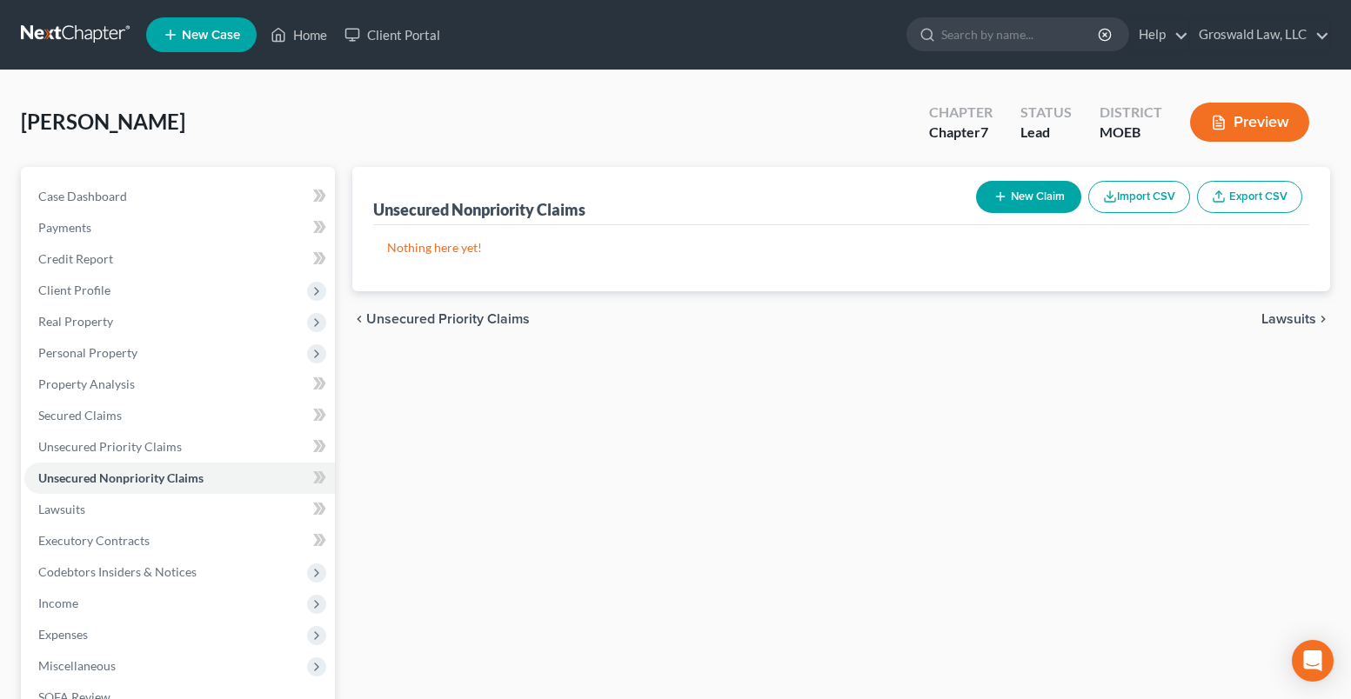
click at [1024, 215] on div "New Claim Import CSV Export CSV" at bounding box center [1139, 197] width 340 height 46
click at [1012, 197] on button "New Claim" at bounding box center [1028, 197] width 105 height 32
select select "0"
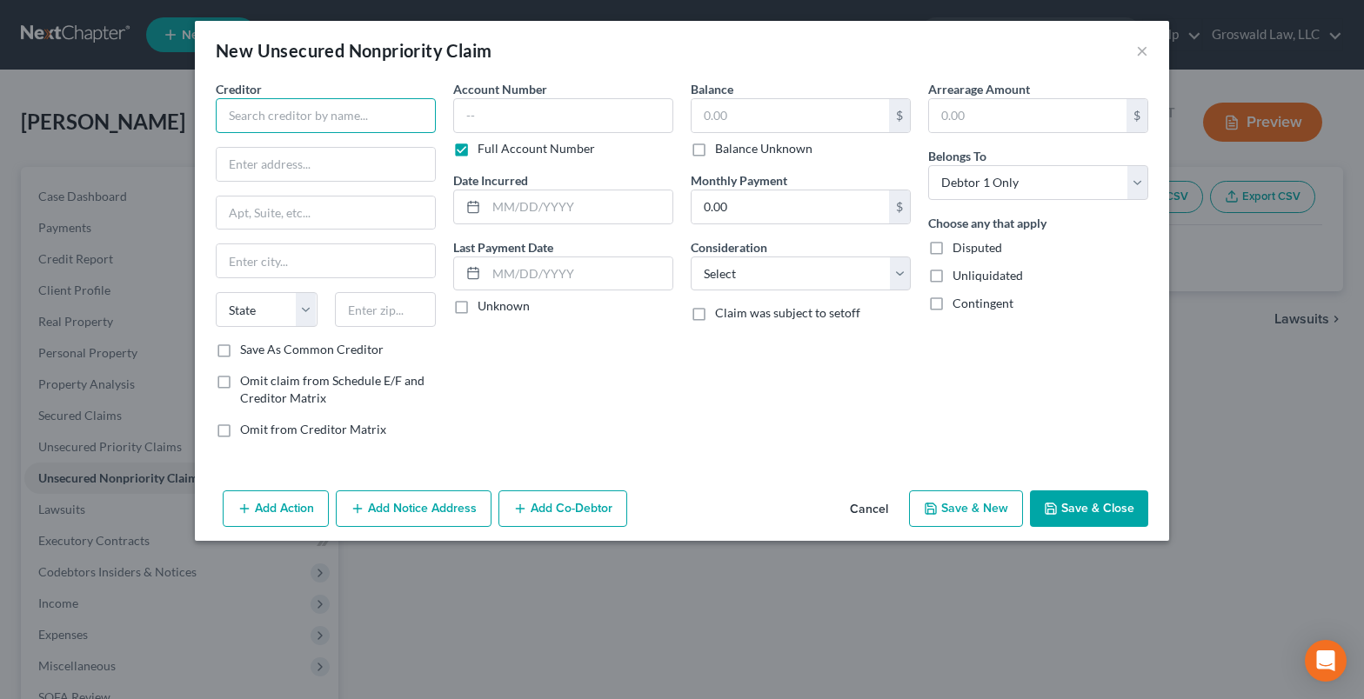
click at [364, 109] on input "text" at bounding box center [326, 115] width 220 height 35
paste input "NORTH SARAH APARTMENTS"
type input "NORTH SARAH APARTMENTS"
click at [341, 162] on input "text" at bounding box center [326, 164] width 218 height 33
paste input "1024 NORTH SARAH"
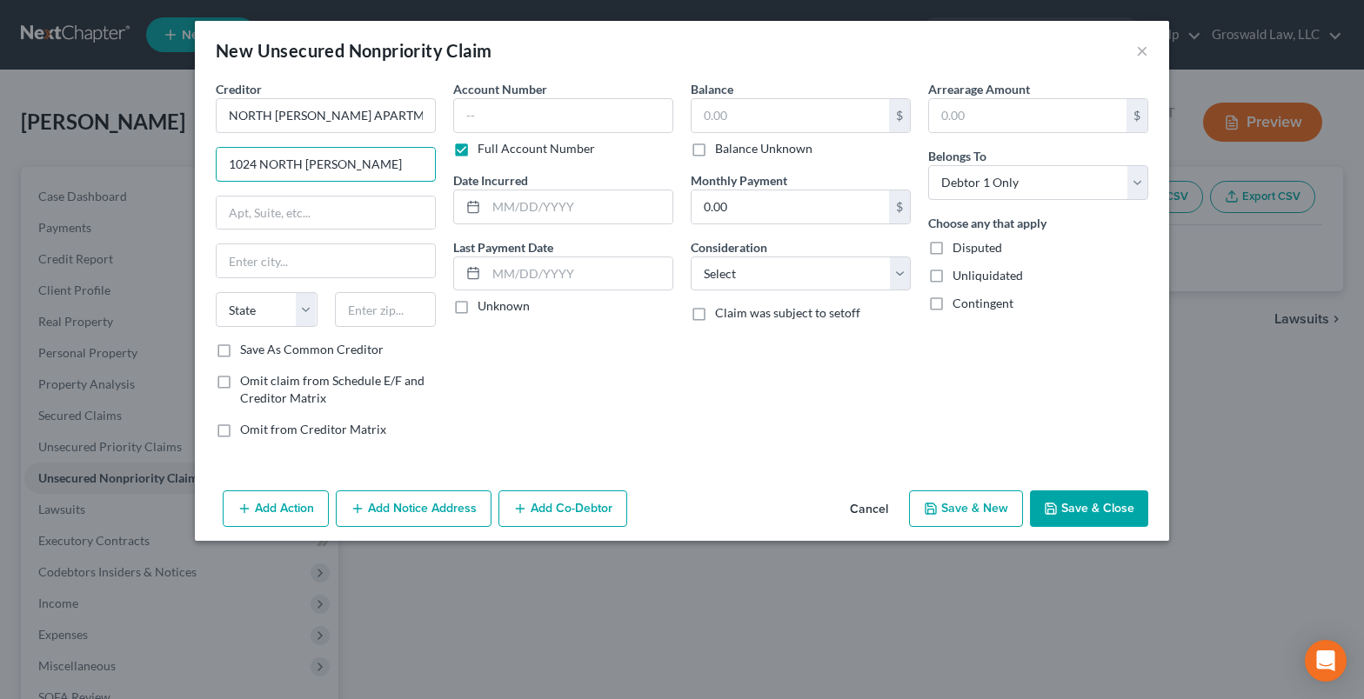
type input "1024 NORTH SARAH"
type input "63113"
type input "Saint Louis"
select select "26"
click at [379, 504] on button "Add Notice Address" at bounding box center [414, 509] width 156 height 37
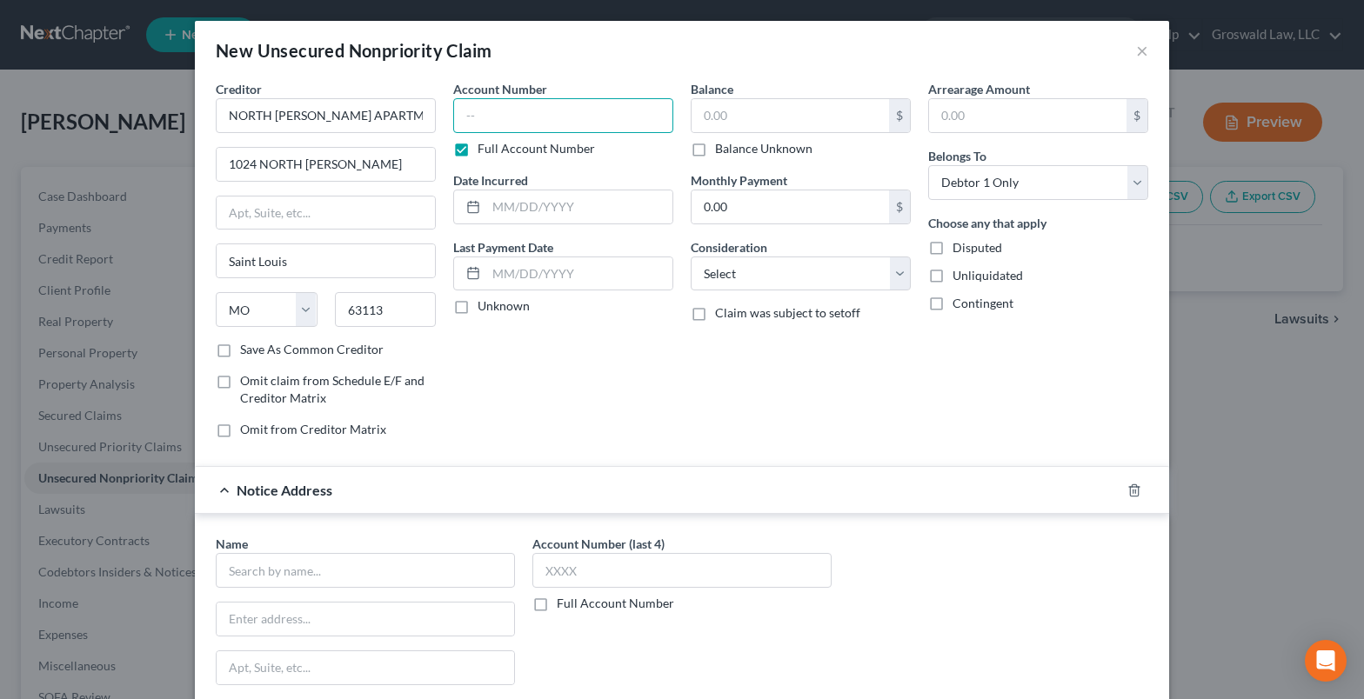
click at [453, 105] on input "text" at bounding box center [563, 115] width 220 height 35
paste input "2322-AC03572"
type input "2322-AC03572"
click at [543, 214] on input "text" at bounding box center [579, 206] width 186 height 33
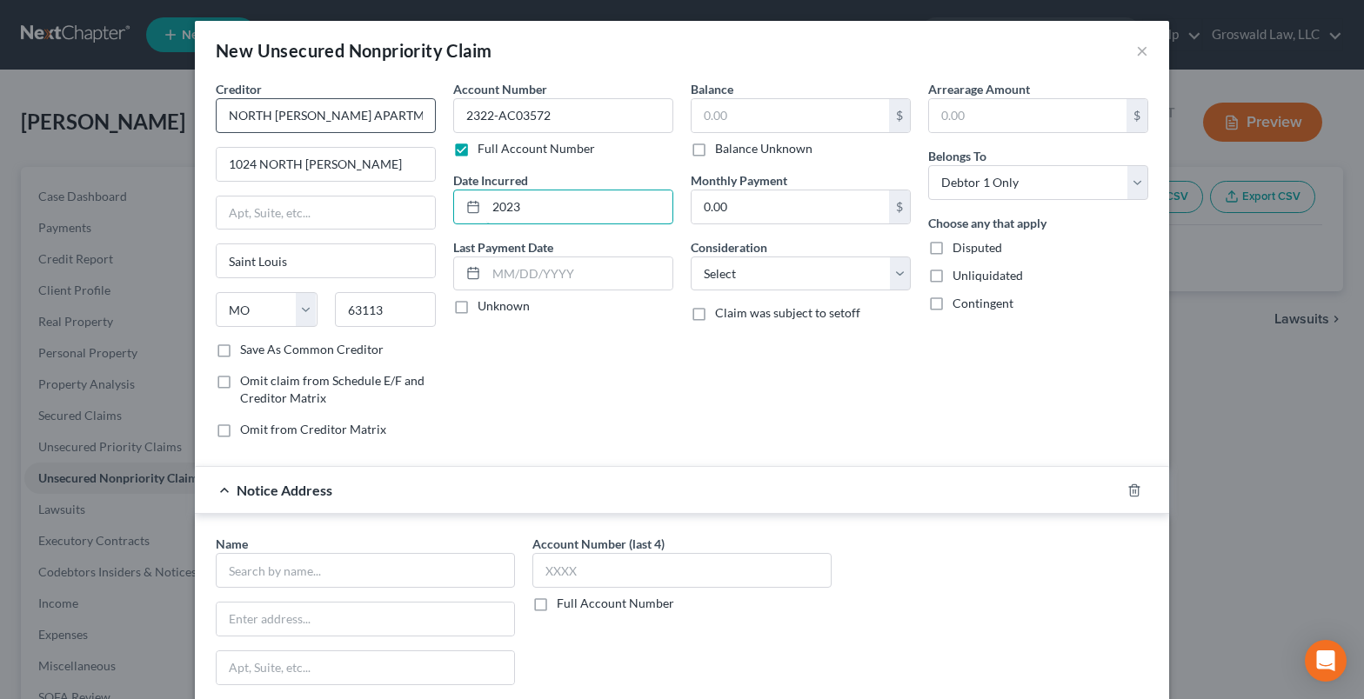
type input "2023"
drag, startPoint x: 396, startPoint y: 119, endPoint x: -87, endPoint y: 125, distance: 482.8
click at [0, 125] on html "Home New Case Client Portal Groswald Law, LLC maxwell@groswald.com My Account S…" at bounding box center [682, 478] width 1364 height 956
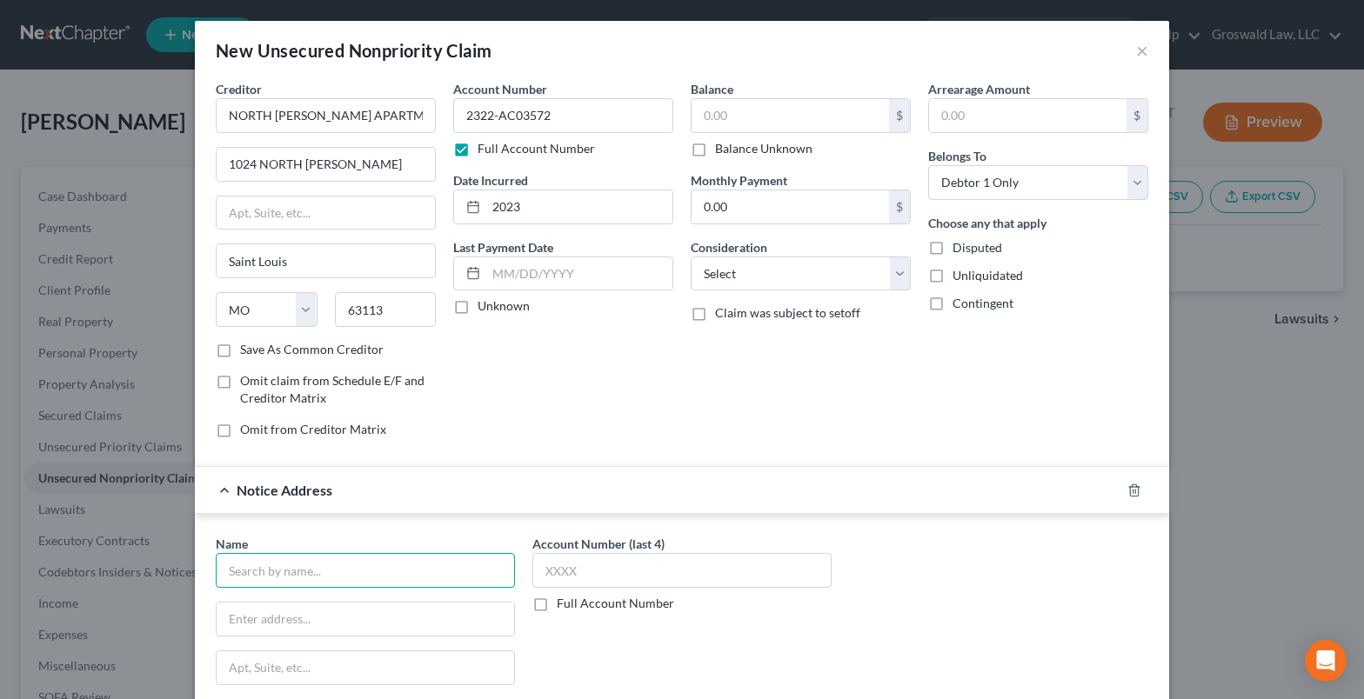
click at [296, 568] on input "text" at bounding box center [365, 570] width 299 height 35
paste input "NORTH SARAH APARTMENTS"
type input "NORTH SARAH APARTMENTS"
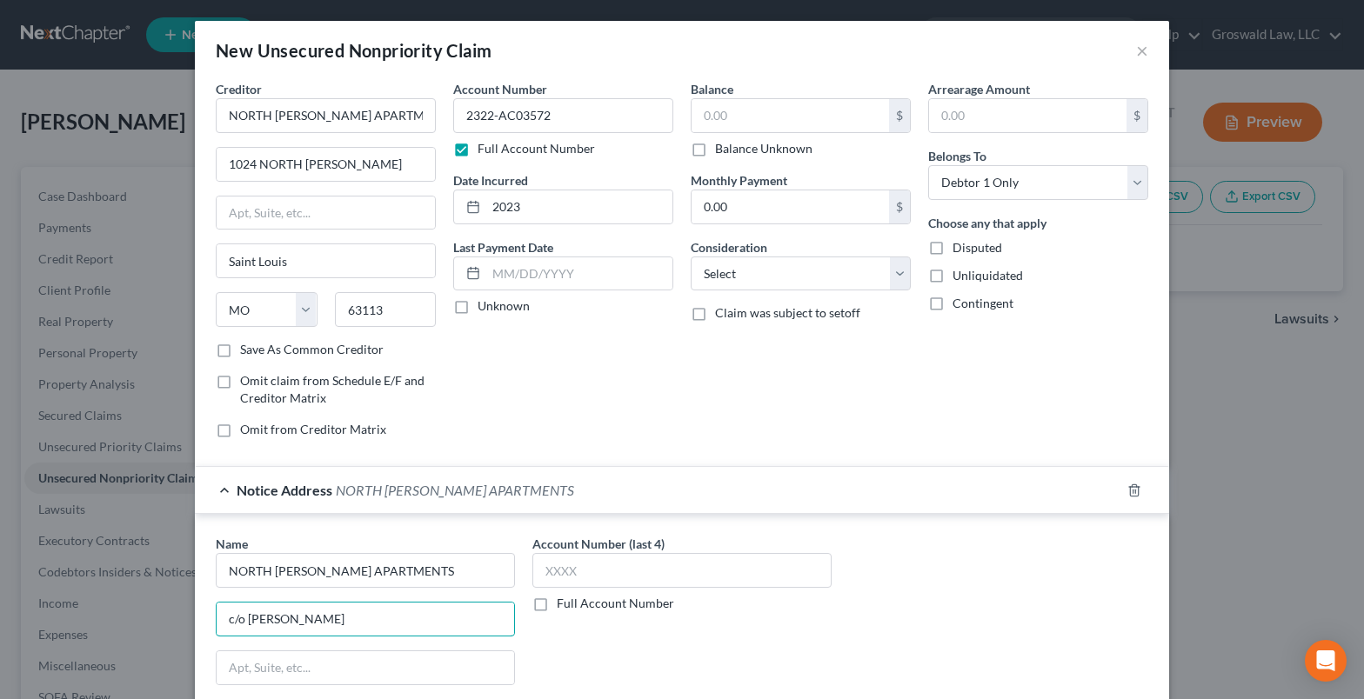
type input "c/o Patrick McLaughlin"
click at [339, 658] on input "text" at bounding box center [365, 667] width 297 height 33
paste input "1 N BRENTWOOD BLVD STE 1200"
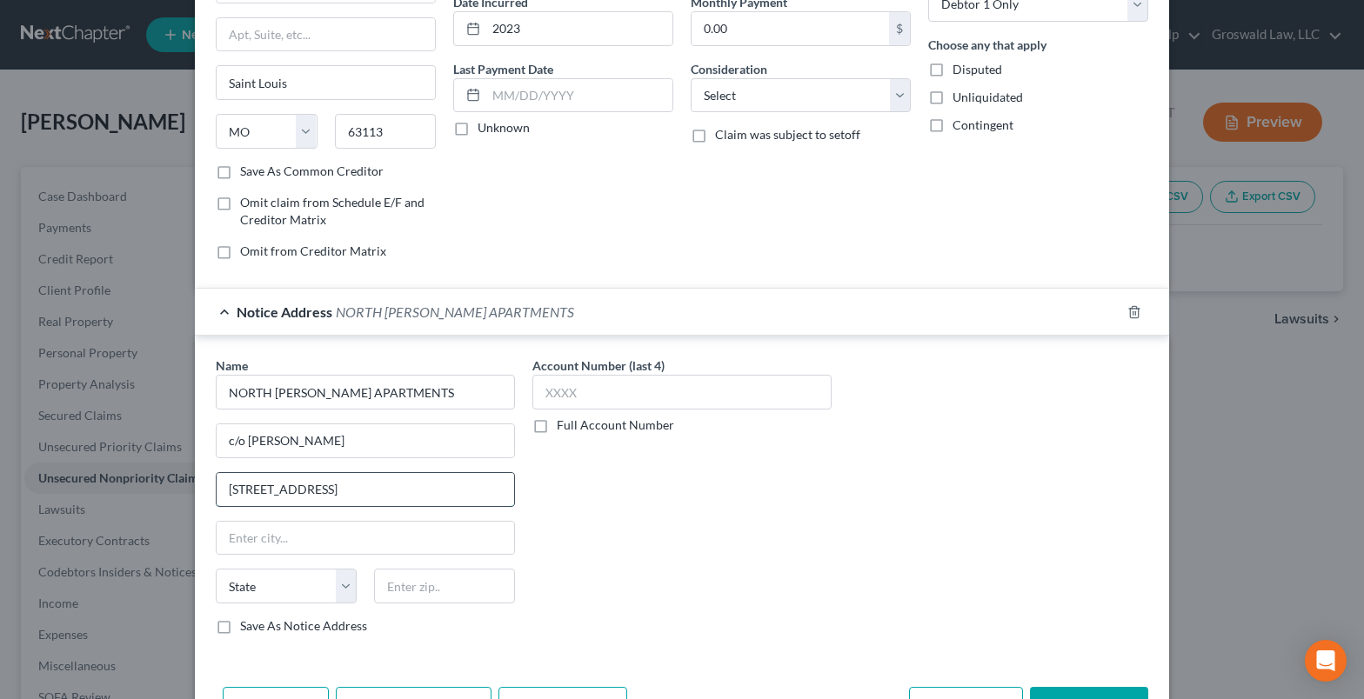
scroll to position [237, 0]
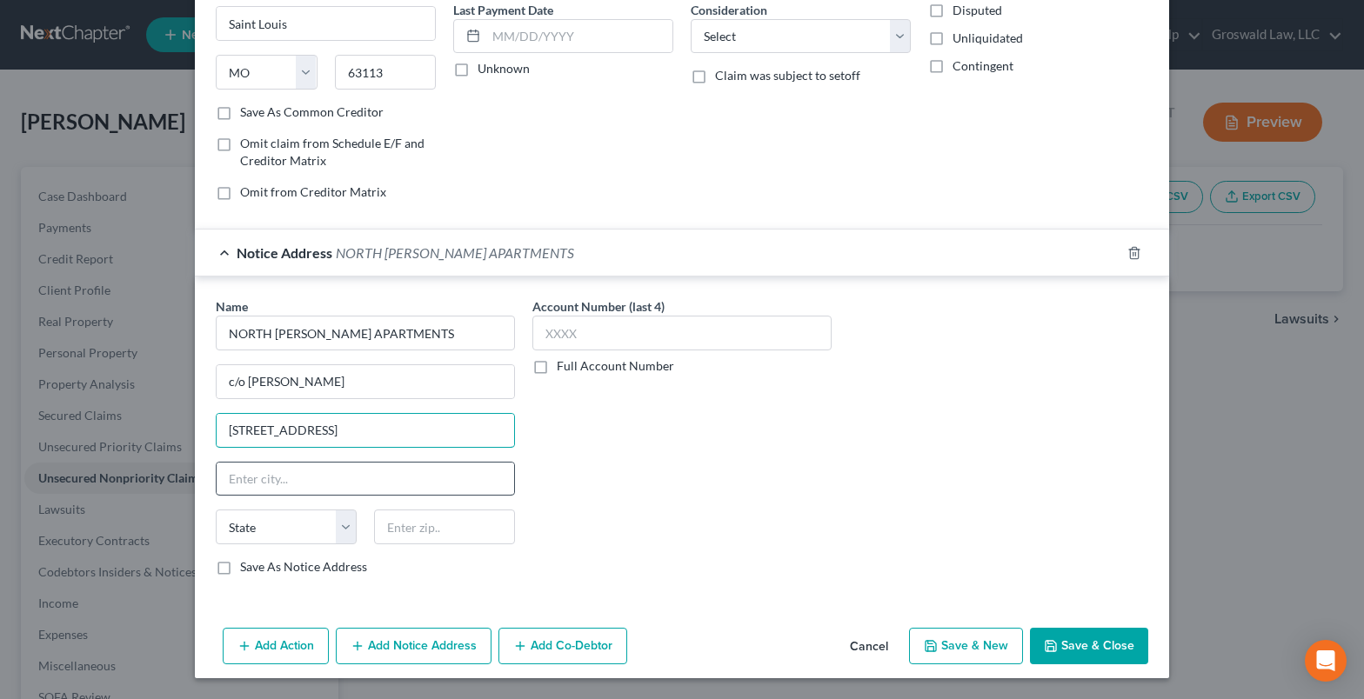
type input "1 N BRENTWOOD BLVD STE 1200"
type input "63105"
type input "Saint Louis"
select select "26"
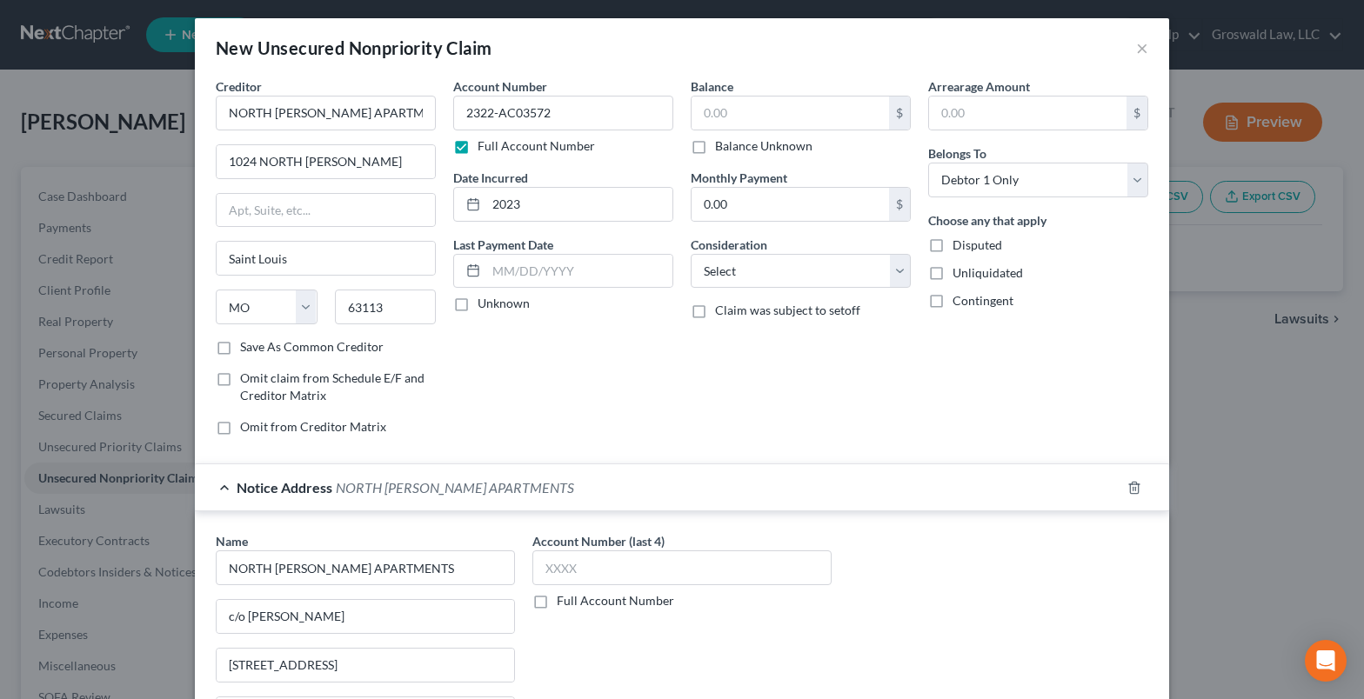
scroll to position [0, 0]
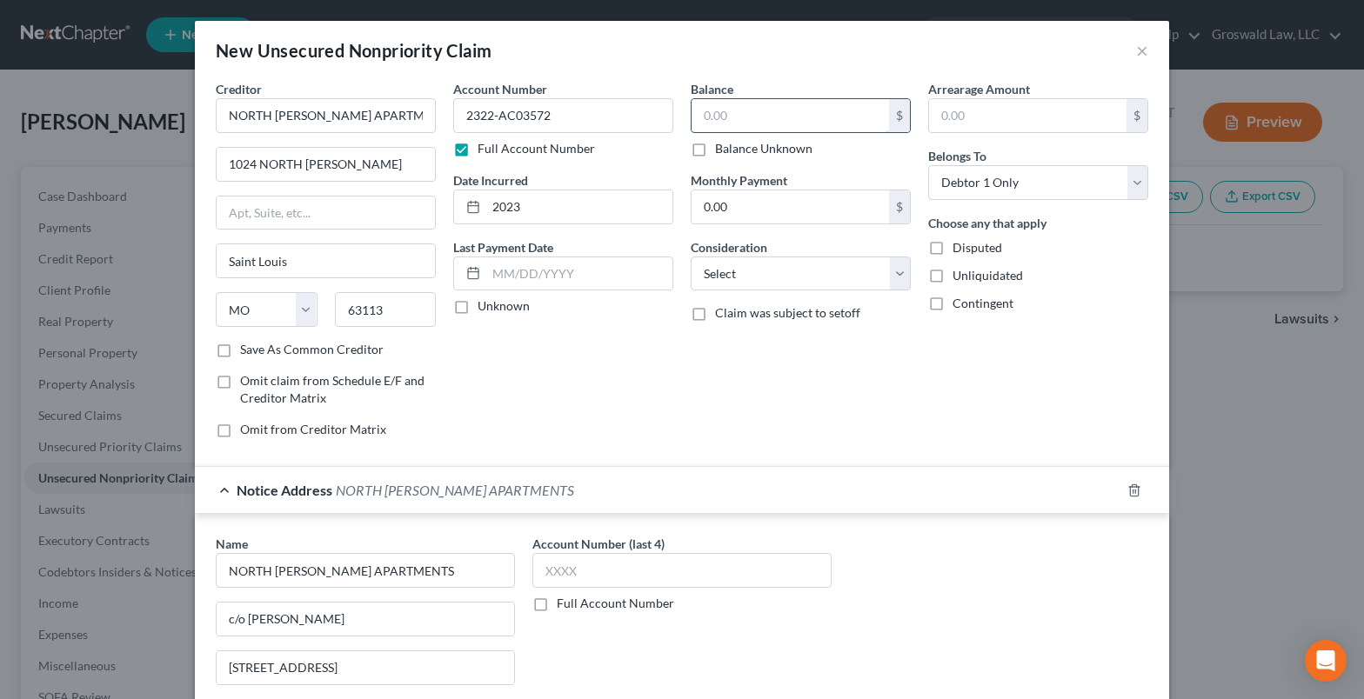
click at [801, 120] on input "text" at bounding box center [789, 115] width 197 height 33
type input "2,280.00"
select select "1"
drag, startPoint x: 553, startPoint y: 123, endPoint x: 512, endPoint y: 124, distance: 40.9
click at [512, 124] on input "2322-AC03572" at bounding box center [563, 115] width 220 height 35
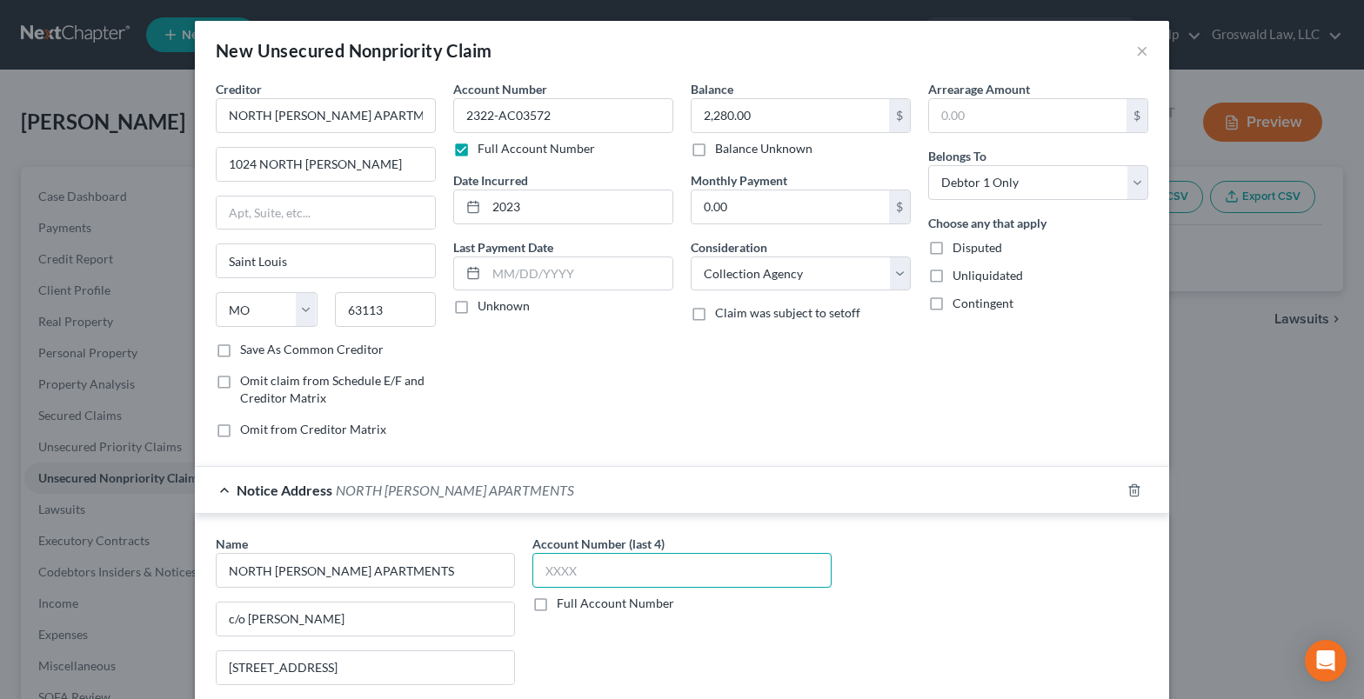
click at [628, 571] on input "text" at bounding box center [681, 570] width 299 height 35
paste input "3572"
type input "3572"
click at [1067, 618] on div "Name * NORTH SARAH APARTMENTS c/o Patrick McLaughlin 1 N BRENTWOOD BLVD STE 120…" at bounding box center [682, 681] width 950 height 292
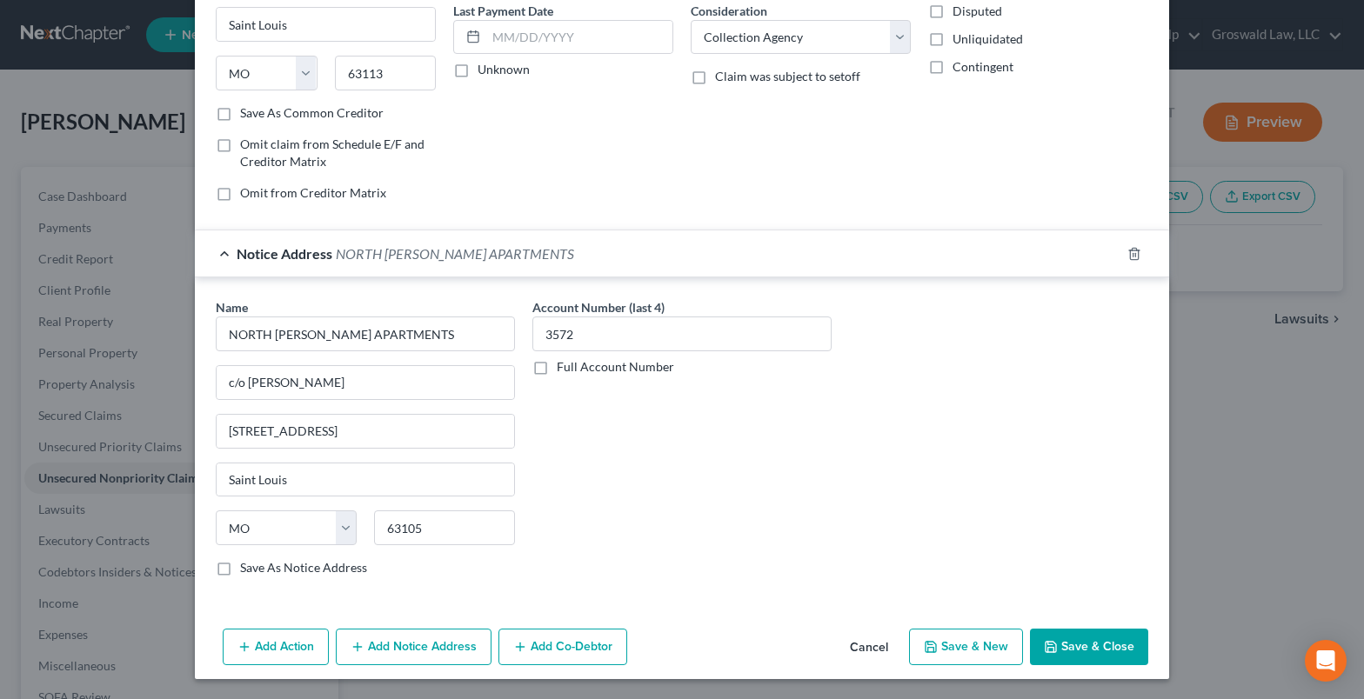
scroll to position [237, 0]
click at [1052, 645] on icon "button" at bounding box center [1051, 646] width 14 height 14
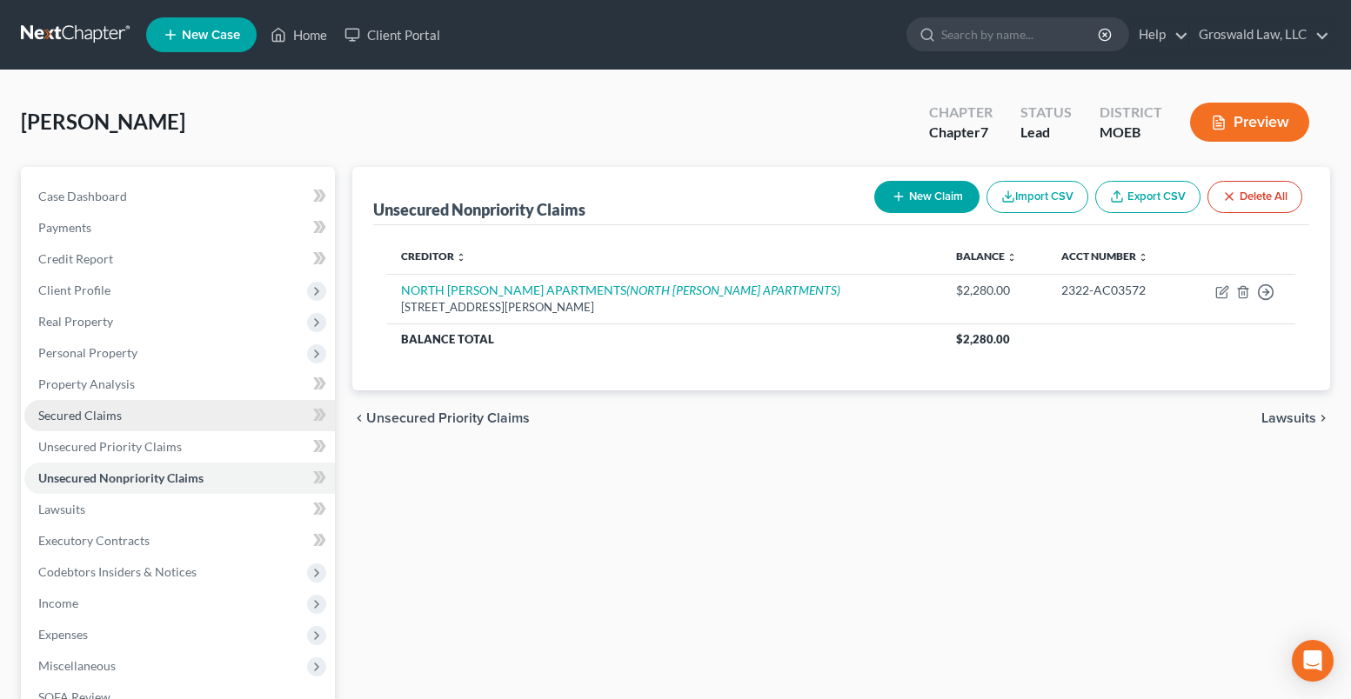
click at [132, 417] on link "Secured Claims" at bounding box center [179, 415] width 311 height 31
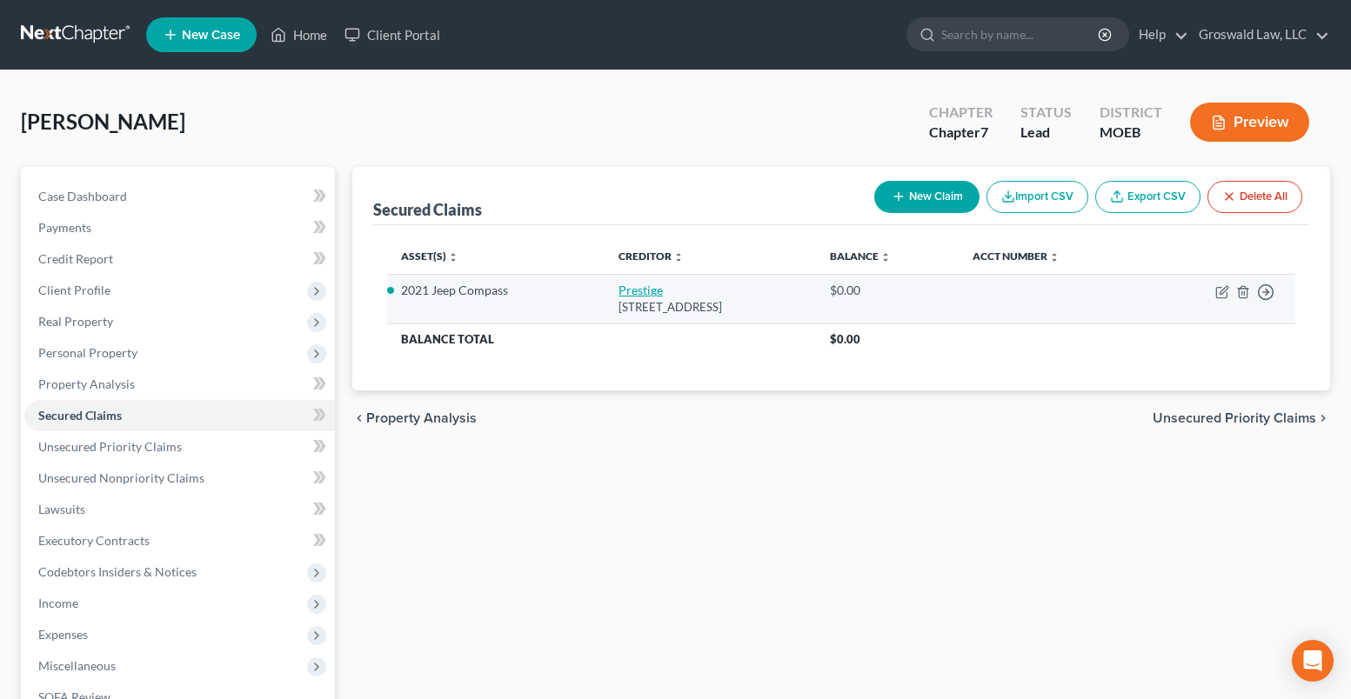
click at [618, 293] on link "Prestige" at bounding box center [640, 290] width 44 height 15
select select "46"
select select "2"
select select "0"
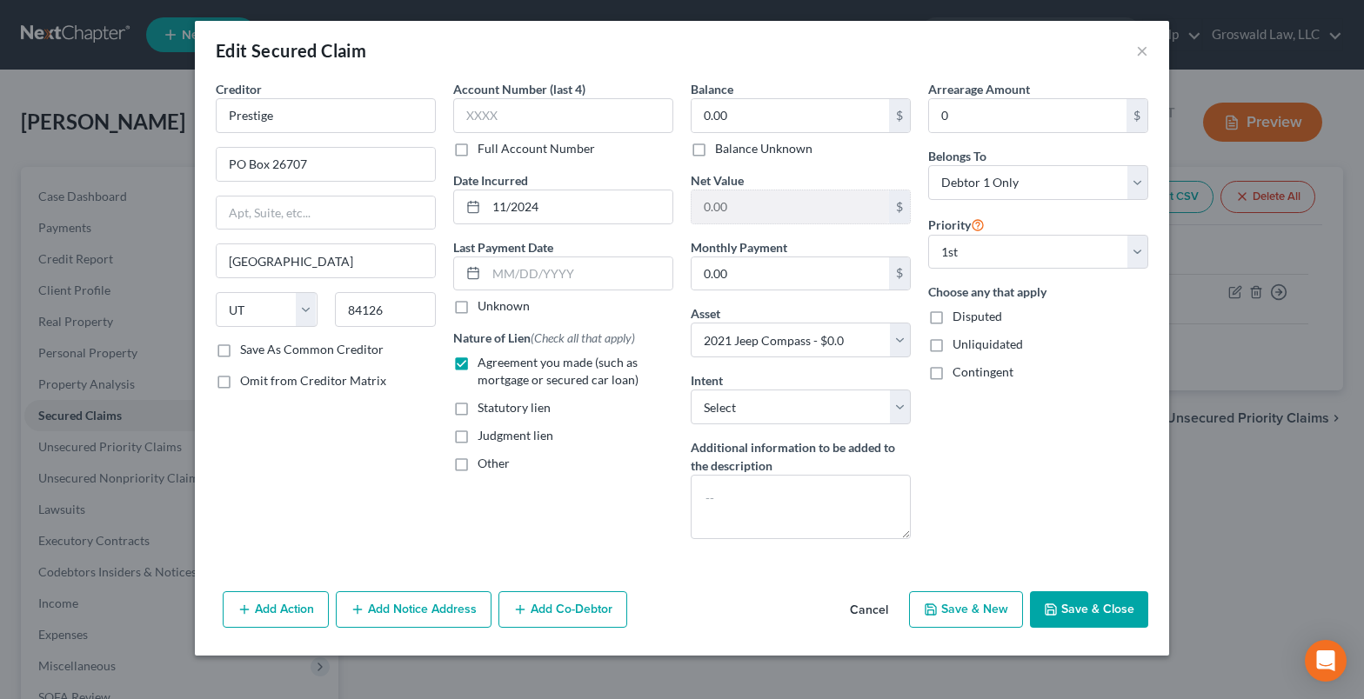
click at [413, 605] on button "Add Notice Address" at bounding box center [414, 609] width 156 height 37
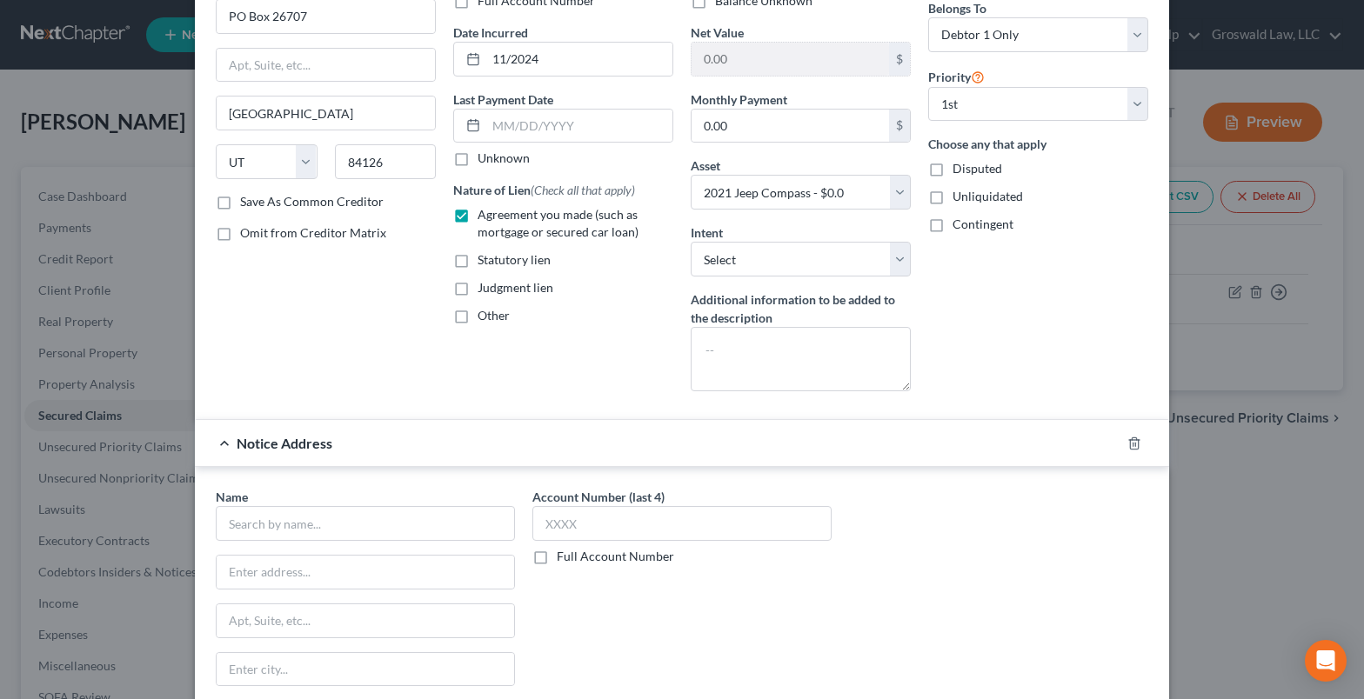
scroll to position [174, 0]
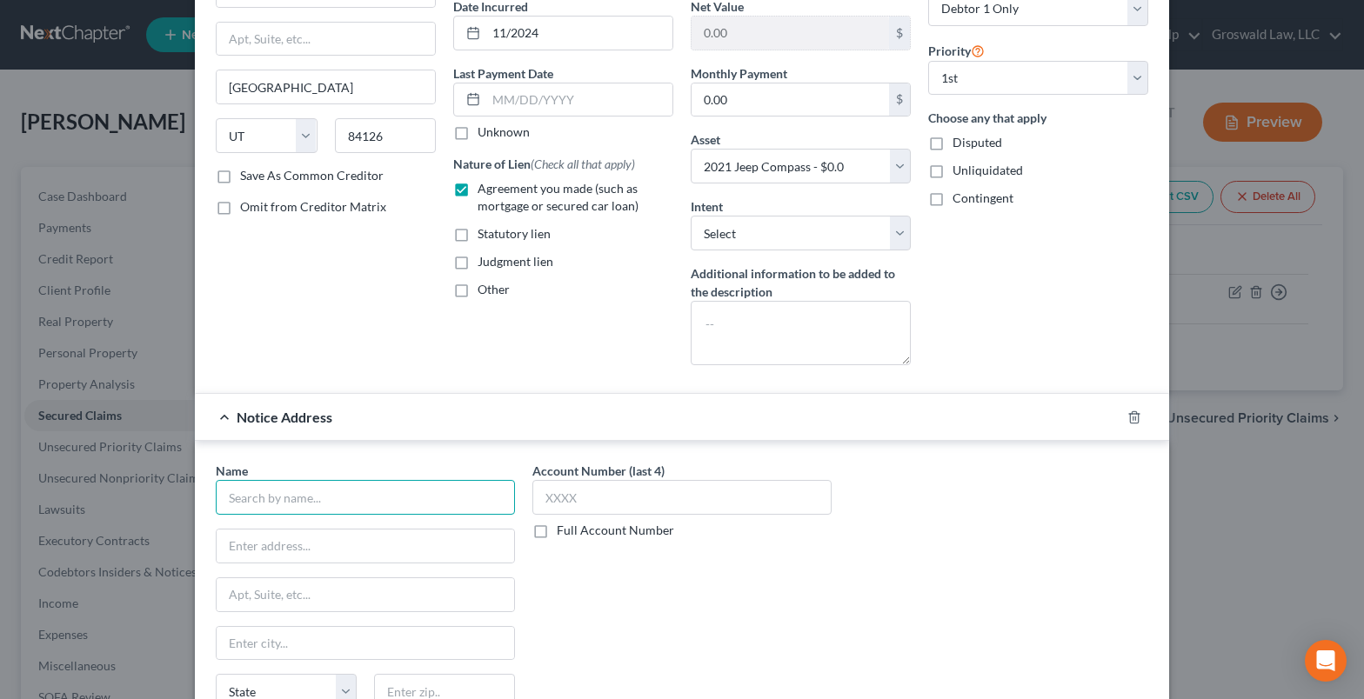
click at [326, 501] on input "text" at bounding box center [365, 497] width 299 height 35
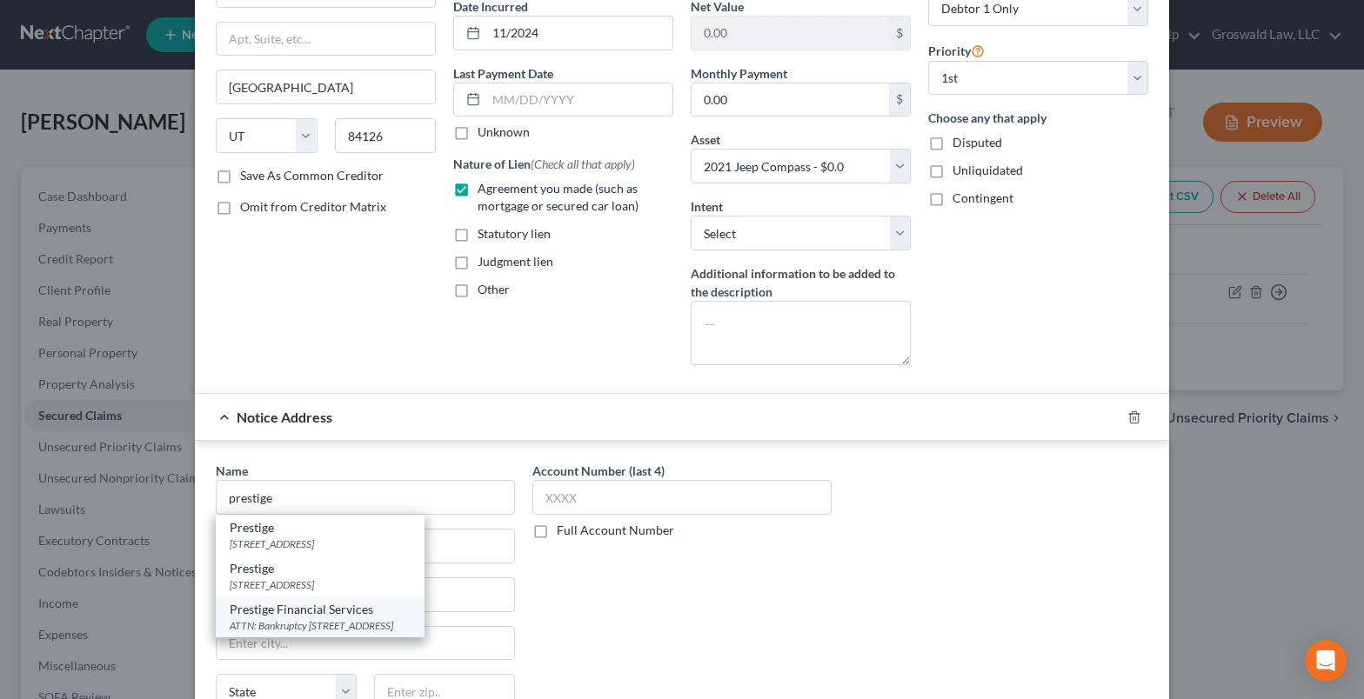
click at [353, 618] on div "ATTN: Bankruptcy 351 W Opportunity Way, Draper, UT 84020" at bounding box center [320, 625] width 181 height 15
type input "Prestige Financial Services"
type input "ATTN: Bankruptcy"
type input "351 W Opportunity Way"
type input "Draper"
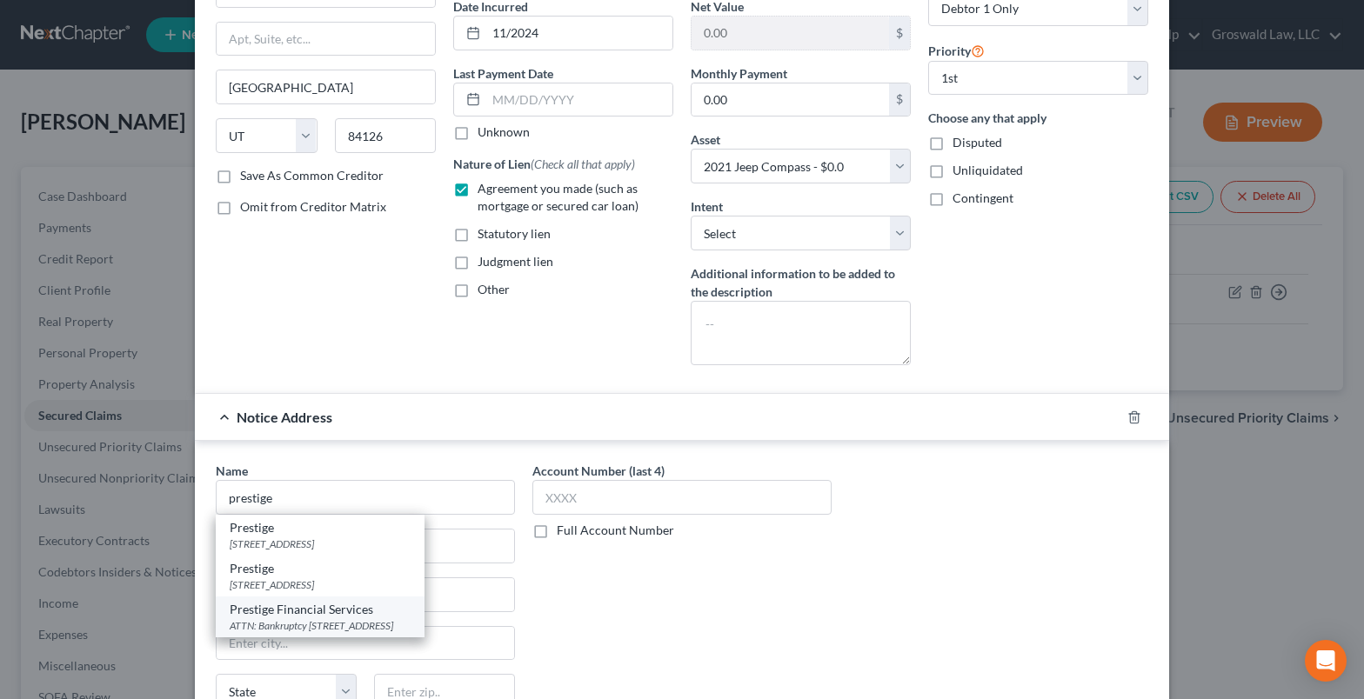
select select "46"
type input "84020"
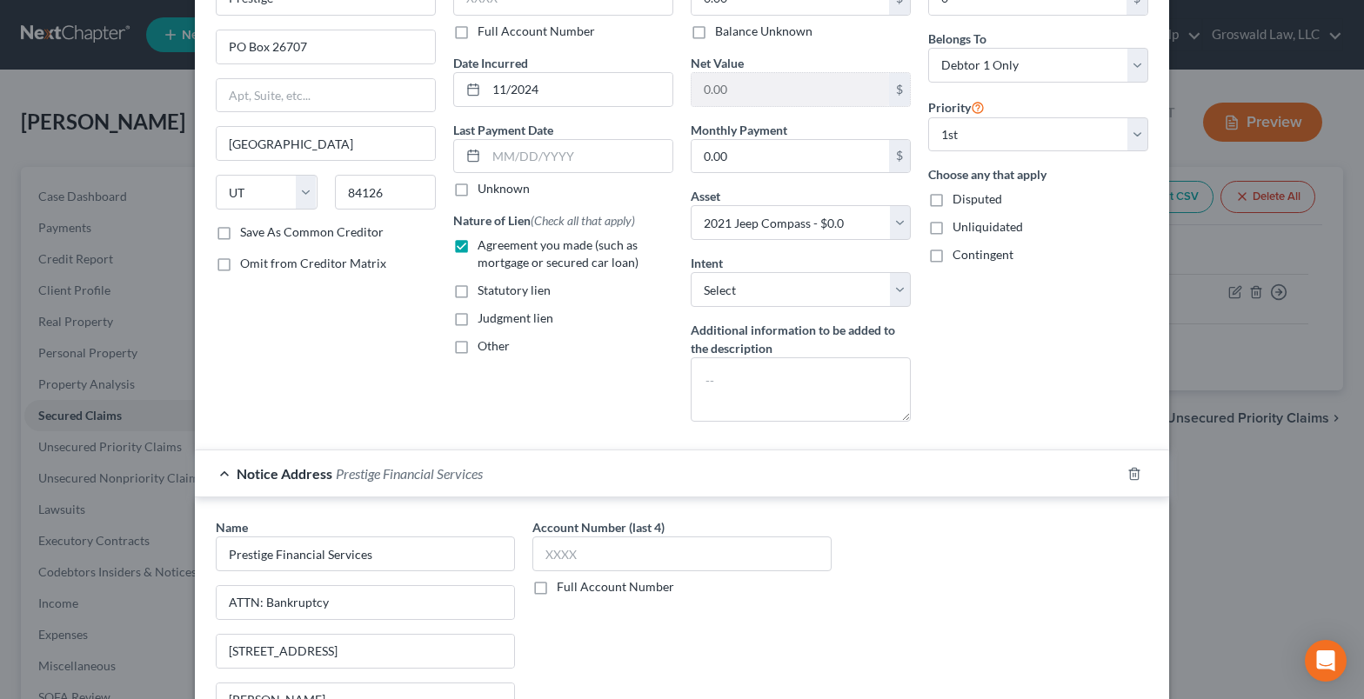
scroll to position [352, 0]
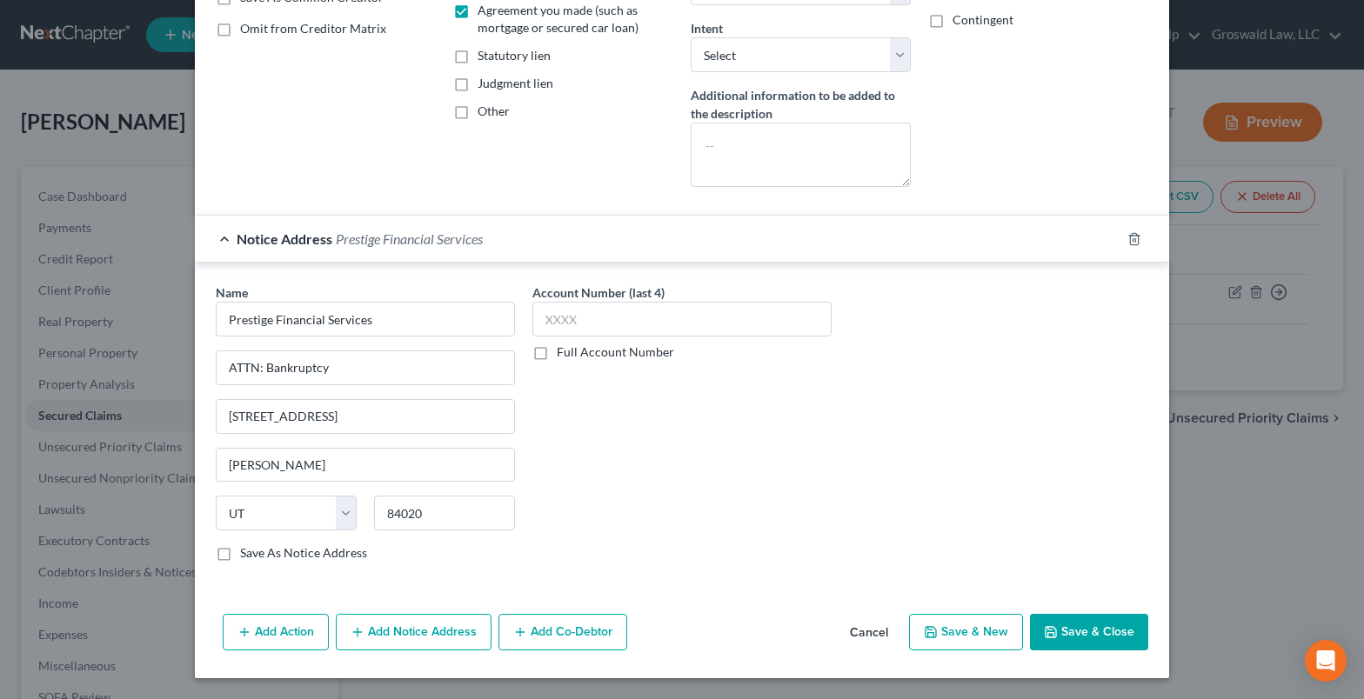
click at [431, 634] on button "Add Notice Address" at bounding box center [414, 632] width 156 height 37
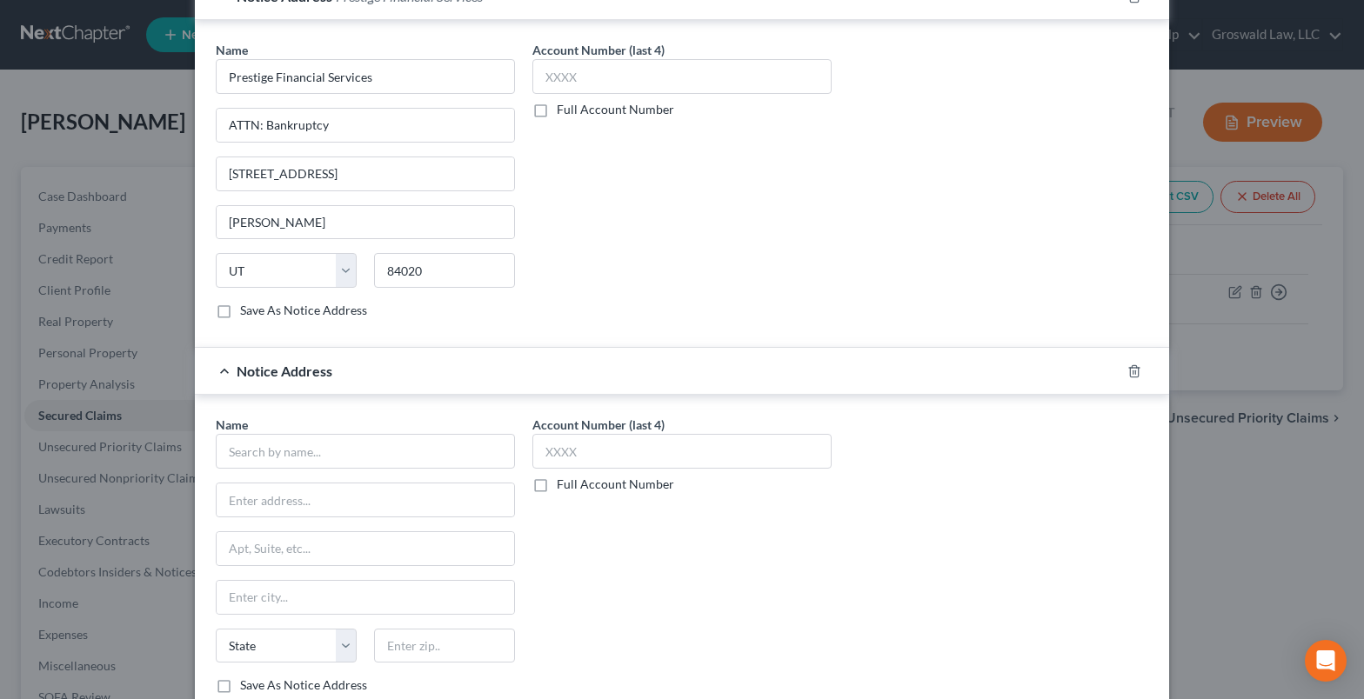
scroll to position [613, 0]
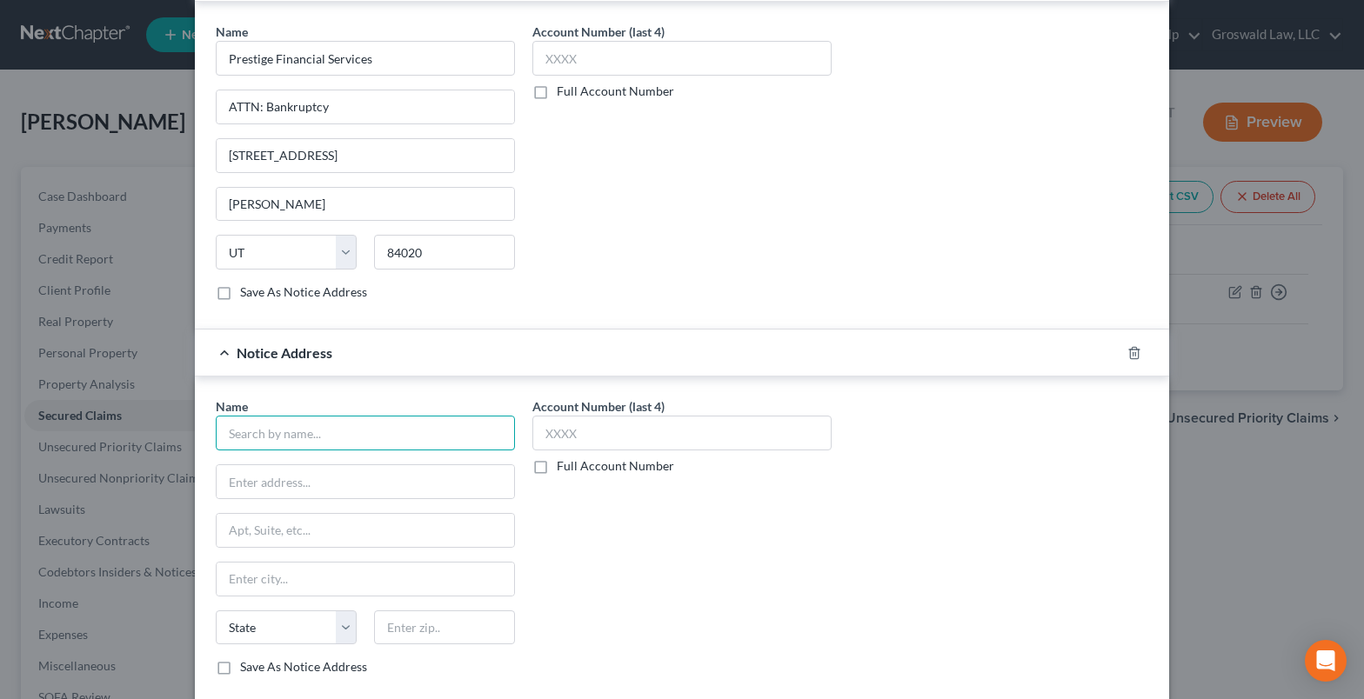
click at [285, 437] on input "text" at bounding box center [365, 433] width 299 height 35
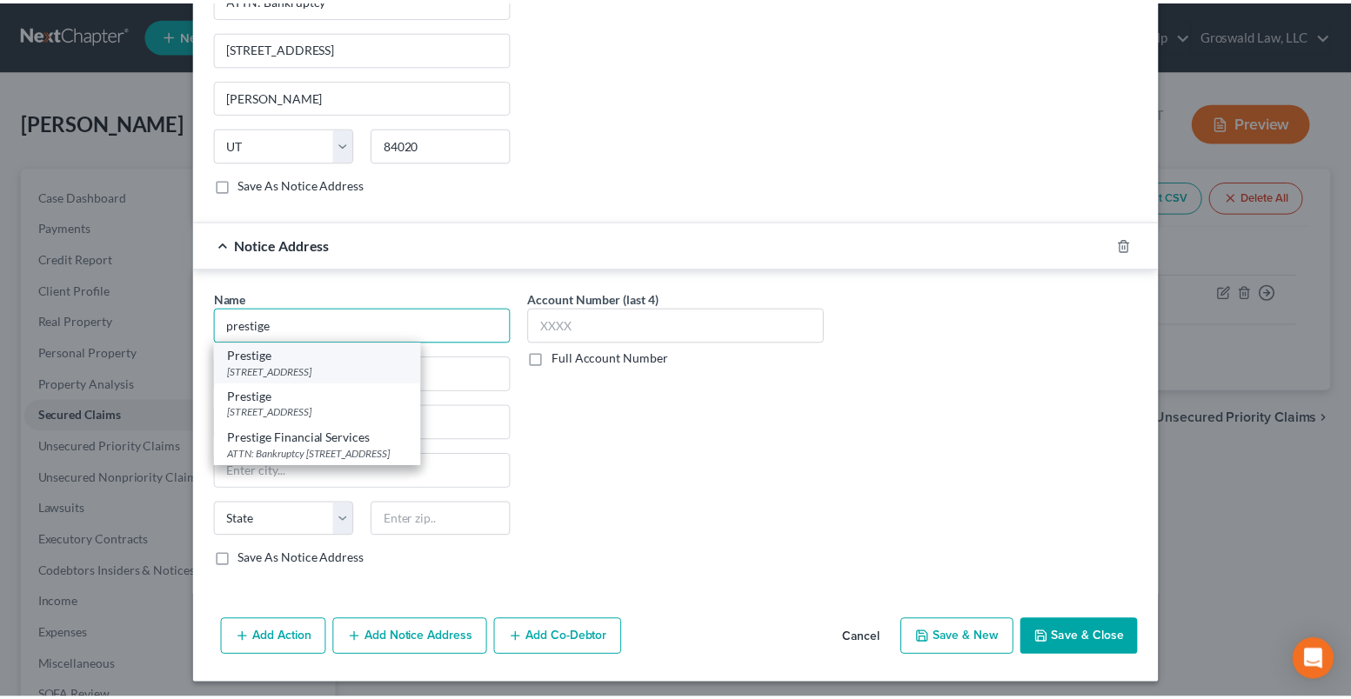
scroll to position [727, 0]
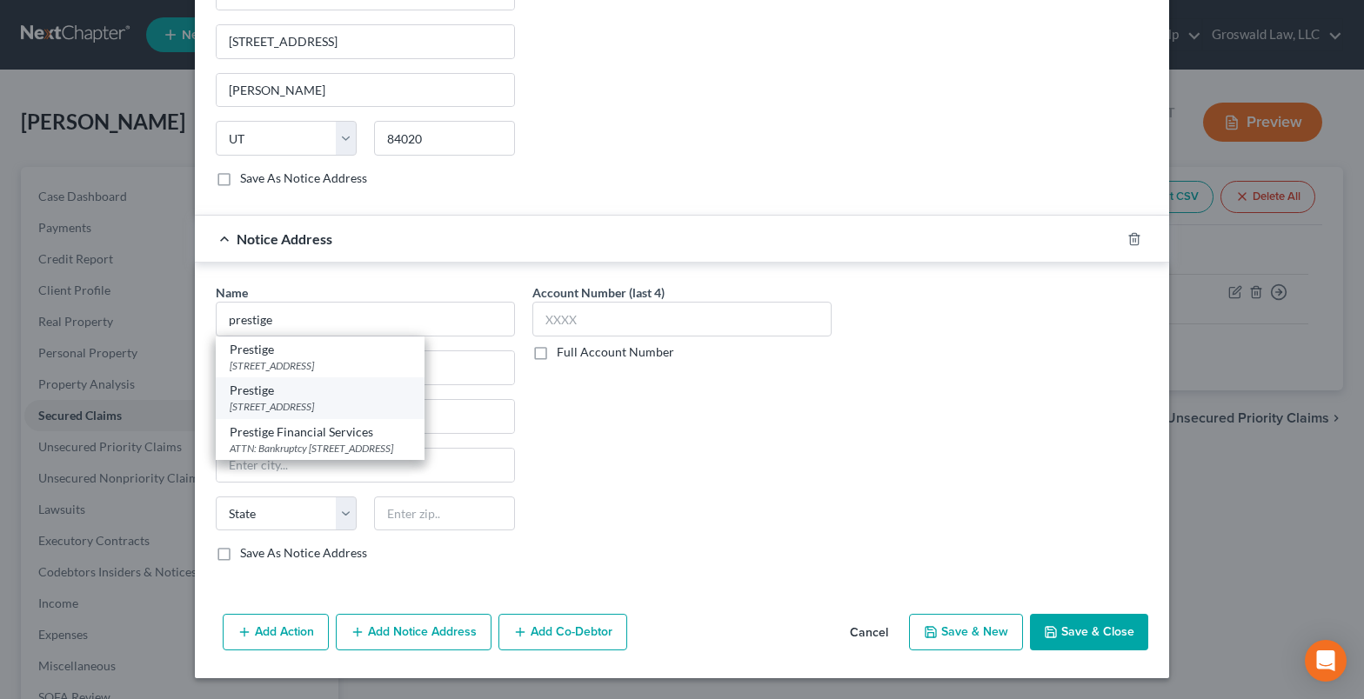
click at [351, 406] on div "1420 S. 500 W, Salt Lake City, UT 84115" at bounding box center [320, 406] width 181 height 15
type input "Prestige"
type input "1420 S. 500 W"
type input "Salt Lake City"
select select "46"
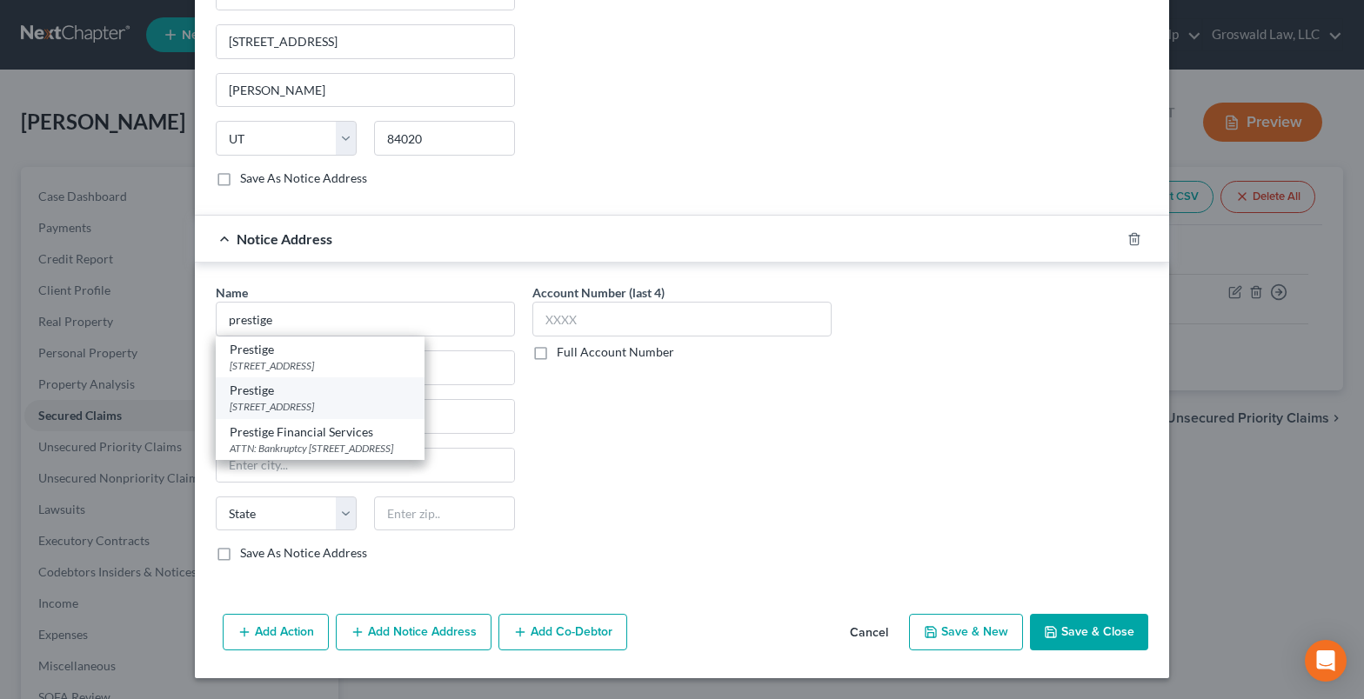
type input "84115"
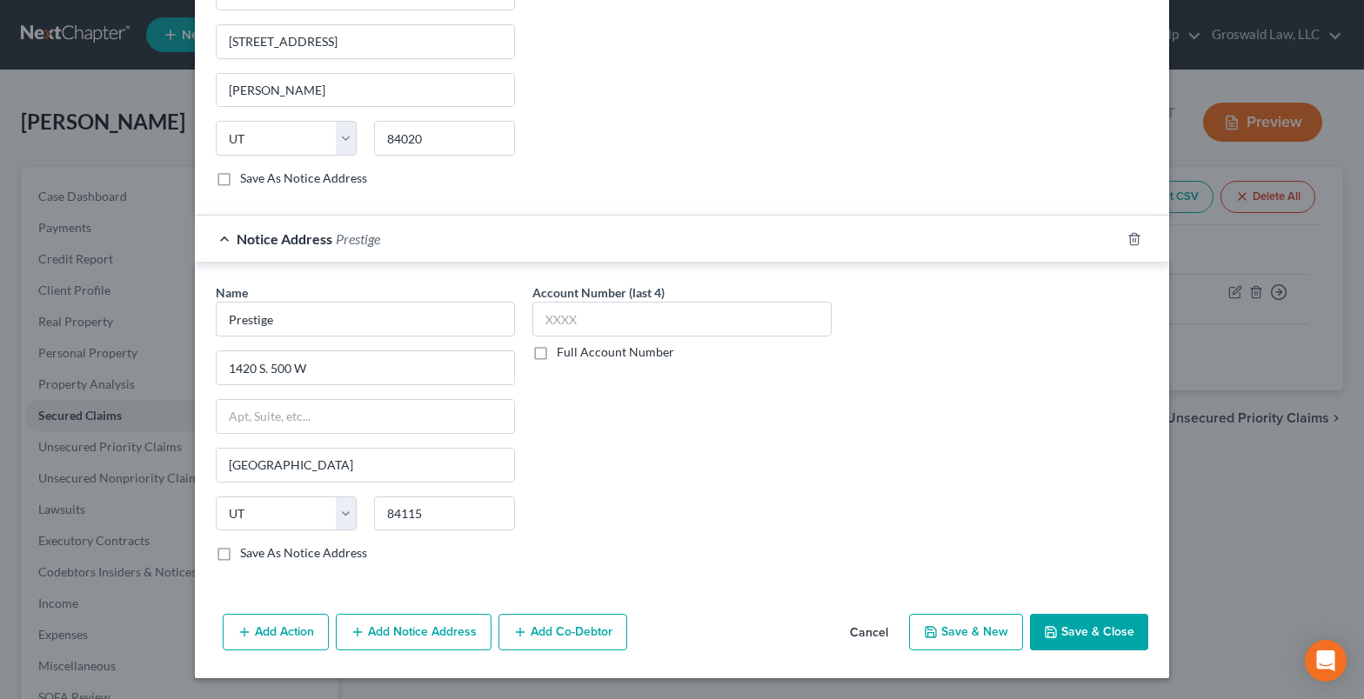
click at [1057, 640] on button "Save & Close" at bounding box center [1089, 632] width 118 height 37
select select
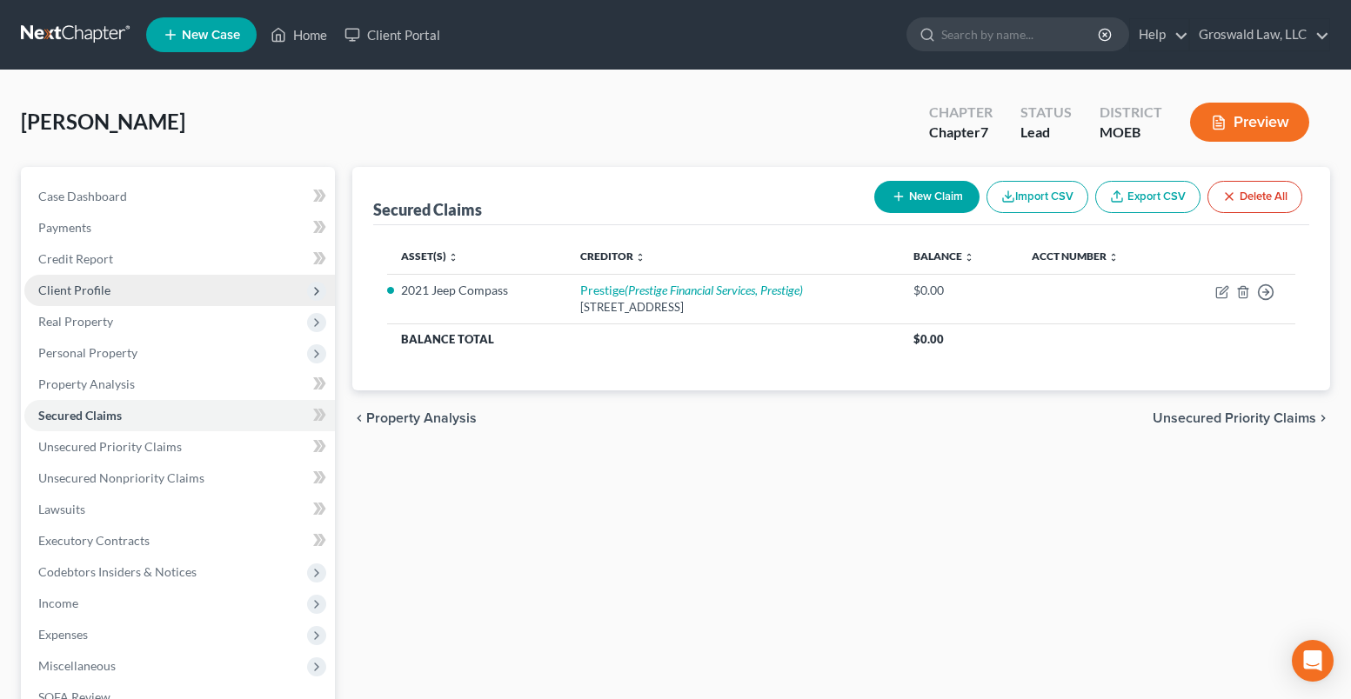
click at [127, 299] on span "Client Profile" at bounding box center [179, 290] width 311 height 31
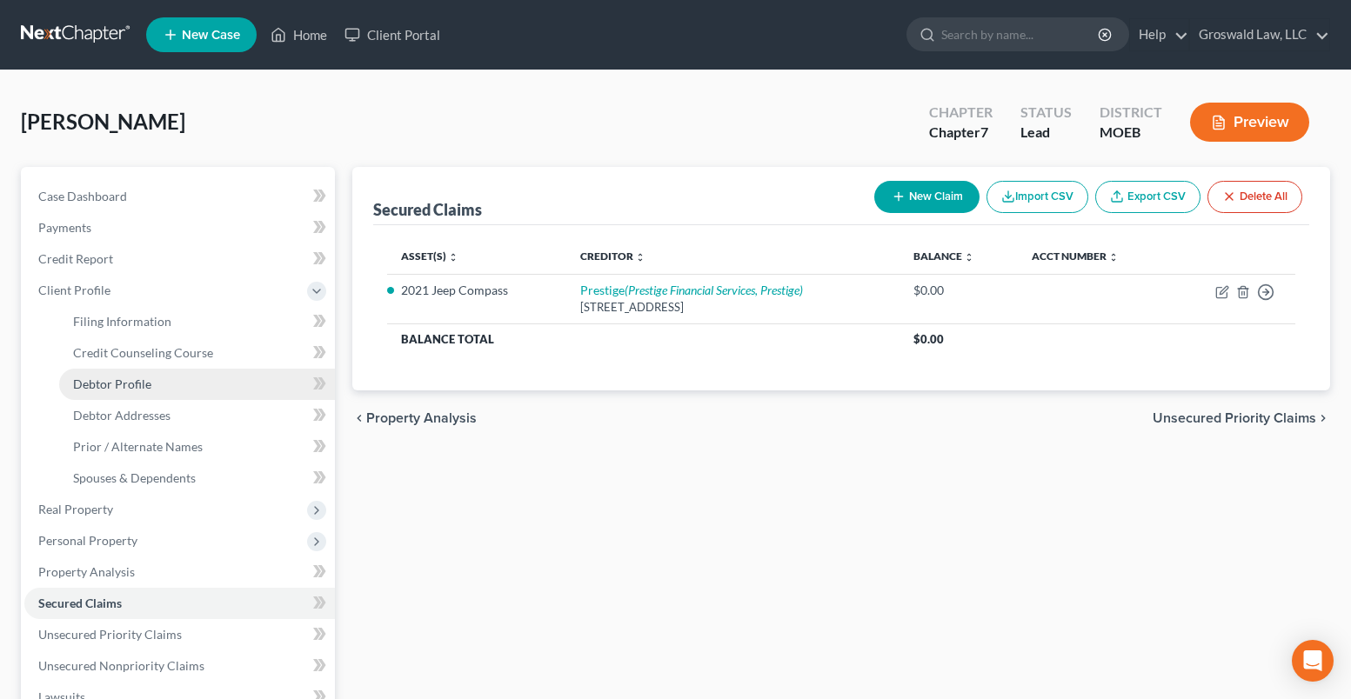
click at [153, 386] on link "Debtor Profile" at bounding box center [197, 384] width 276 height 31
select select "0"
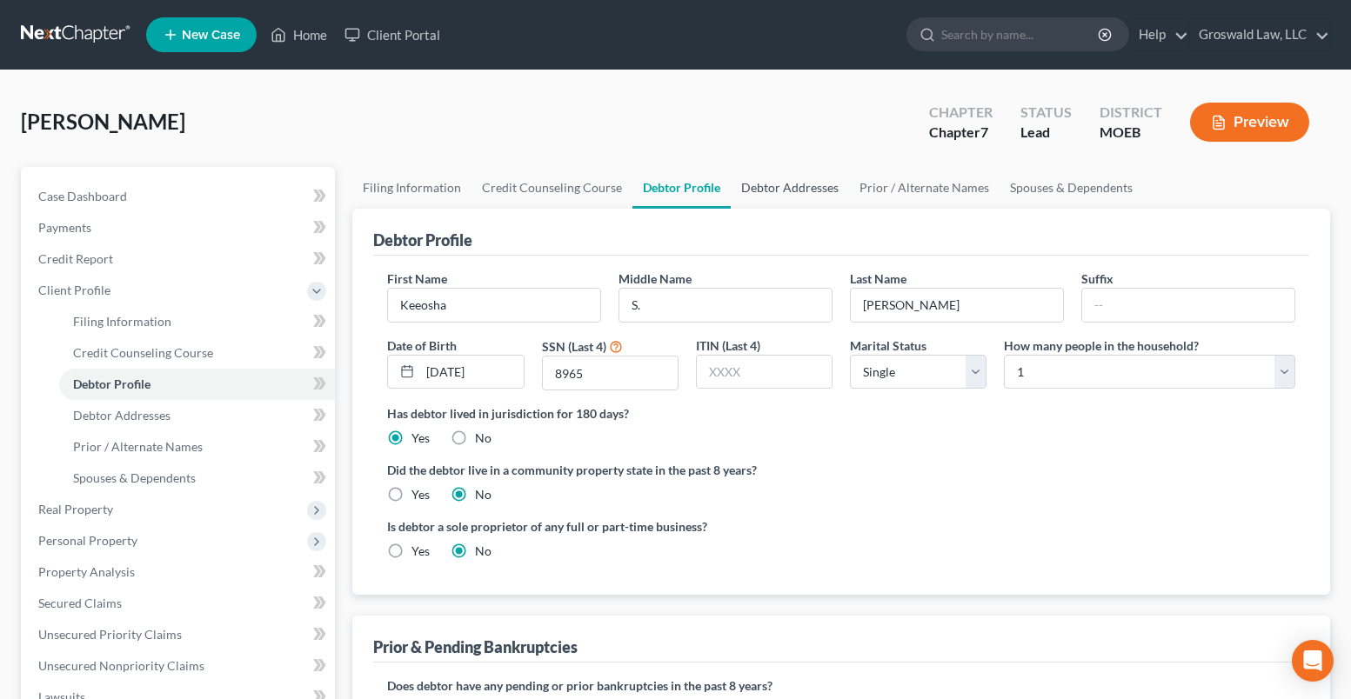
click at [774, 189] on link "Debtor Addresses" at bounding box center [790, 188] width 118 height 42
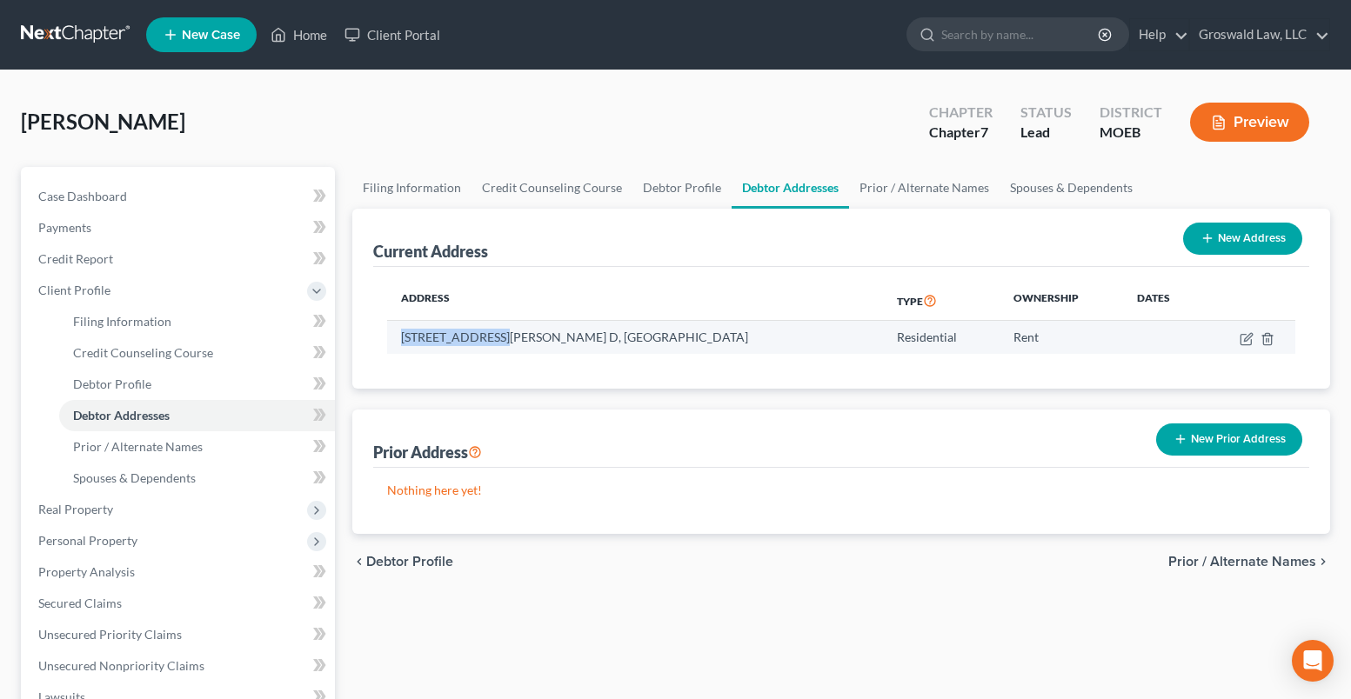
drag, startPoint x: 498, startPoint y: 337, endPoint x: 393, endPoint y: 332, distance: 105.3
click at [393, 332] on td "8215 Eads Avenue, Apt. D, Saint Louis, MO 63114" at bounding box center [635, 337] width 496 height 33
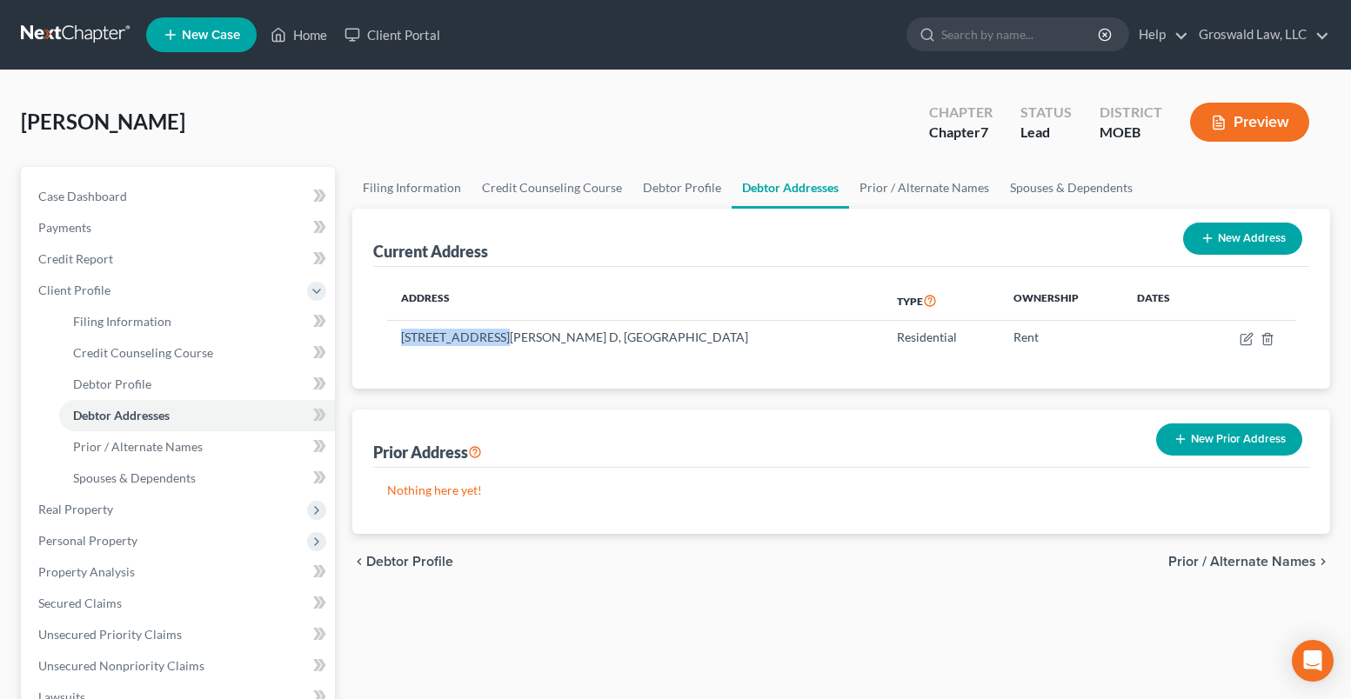
copy td "8215 Eads Avenue"
click at [518, 128] on div "Conley, Keeosha Upgraded Chapter Chapter 7 Status Lead District MOEB Preview" at bounding box center [675, 129] width 1309 height 76
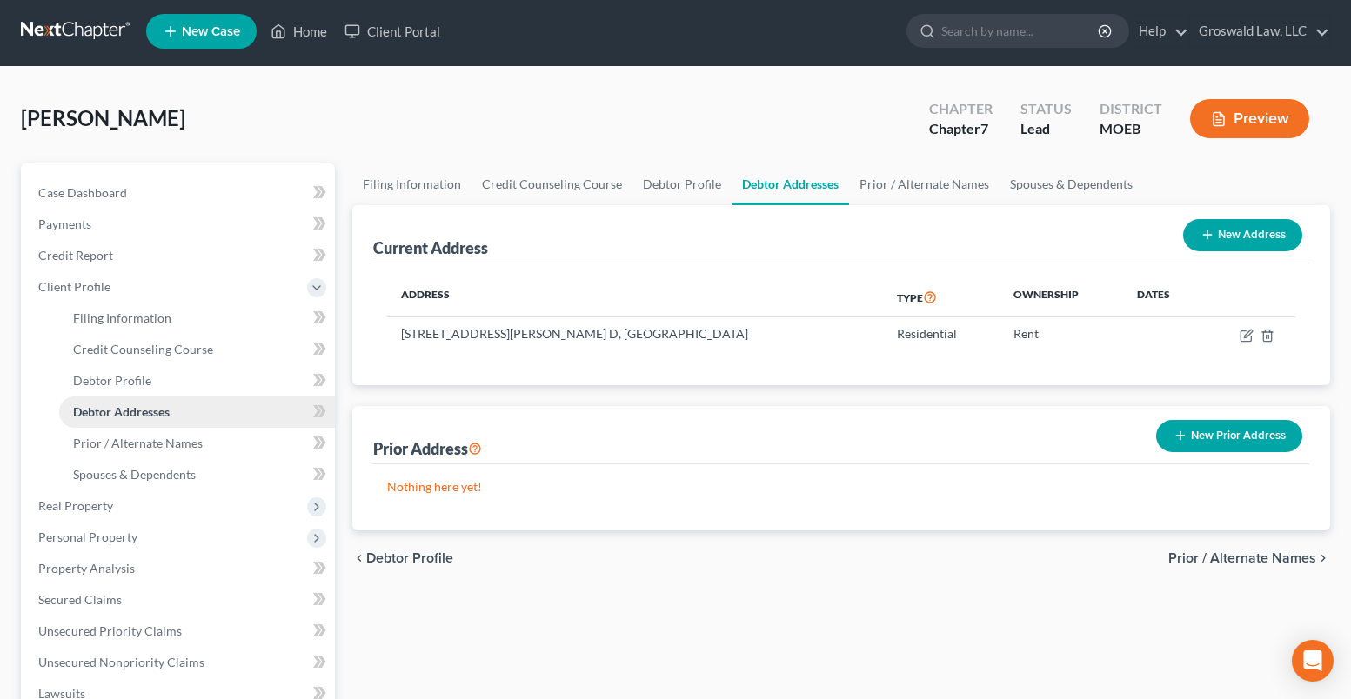
scroll to position [348, 0]
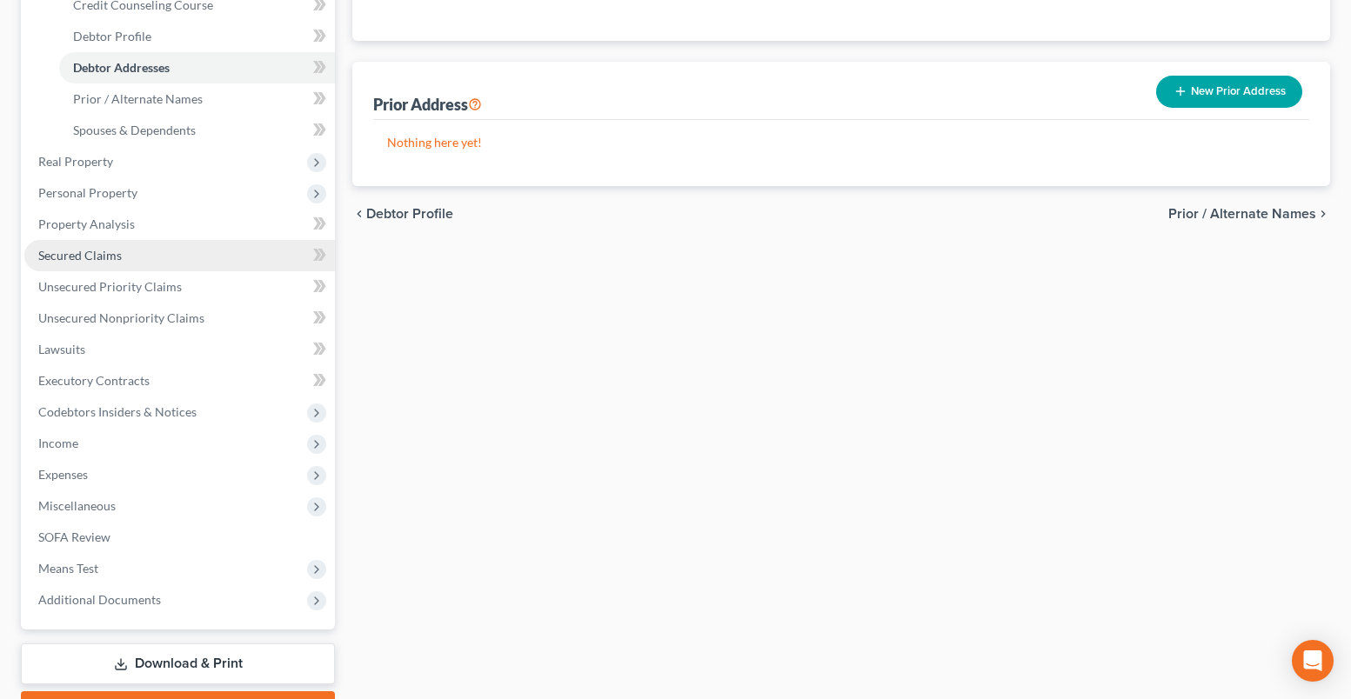
click at [111, 260] on span "Secured Claims" at bounding box center [79, 255] width 83 height 15
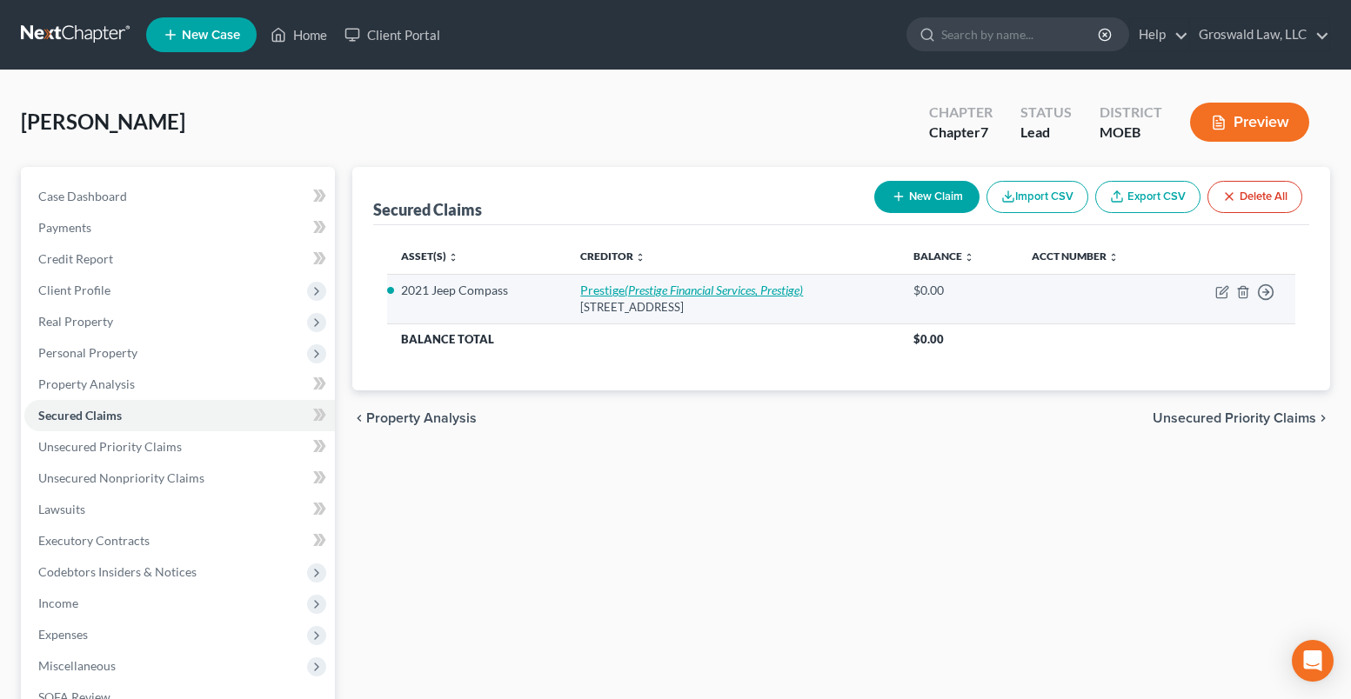
click at [689, 293] on icon "(Prestige Financial Services, Prestige)" at bounding box center [714, 290] width 178 height 15
select select "46"
select select "2"
select select "0"
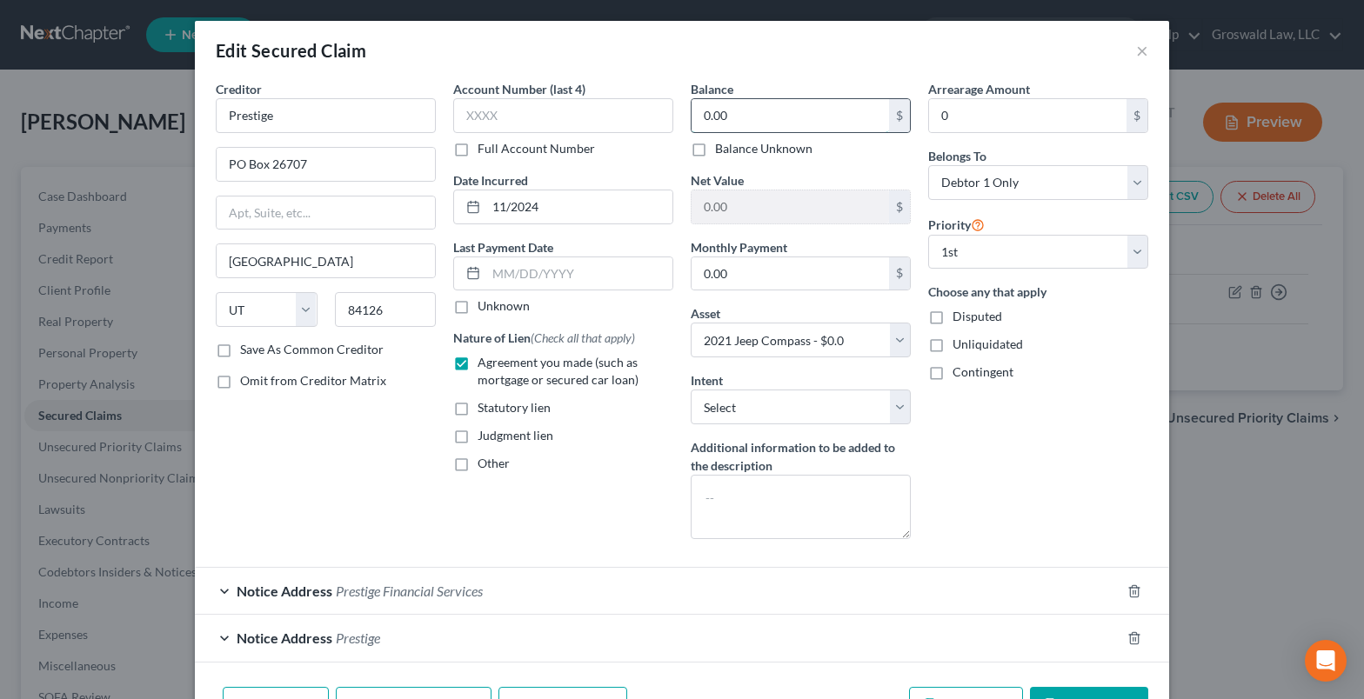
click at [773, 115] on input "0.00" at bounding box center [789, 115] width 197 height 33
type input "20,000"
click at [551, 124] on input "text" at bounding box center [563, 115] width 220 height 35
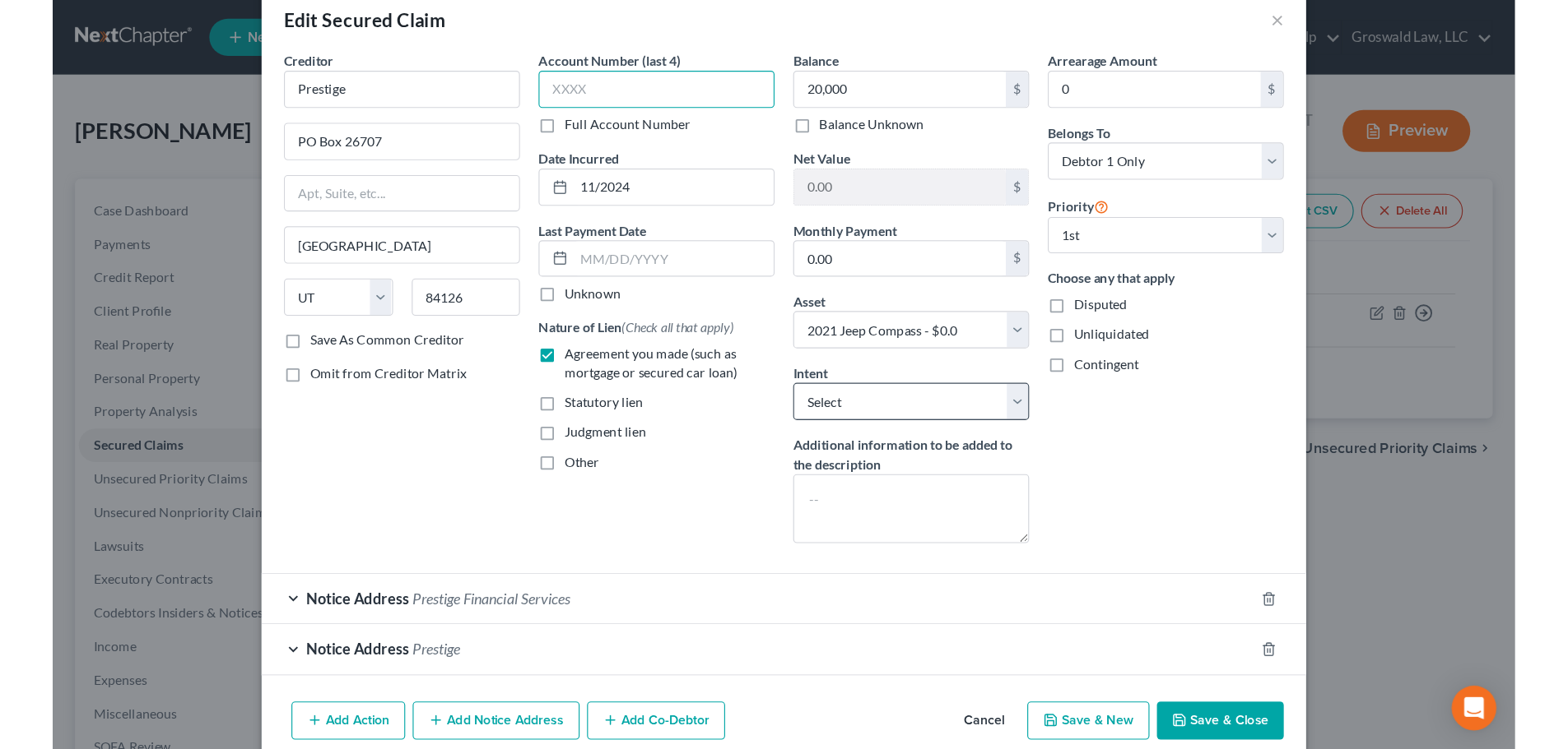
scroll to position [68, 0]
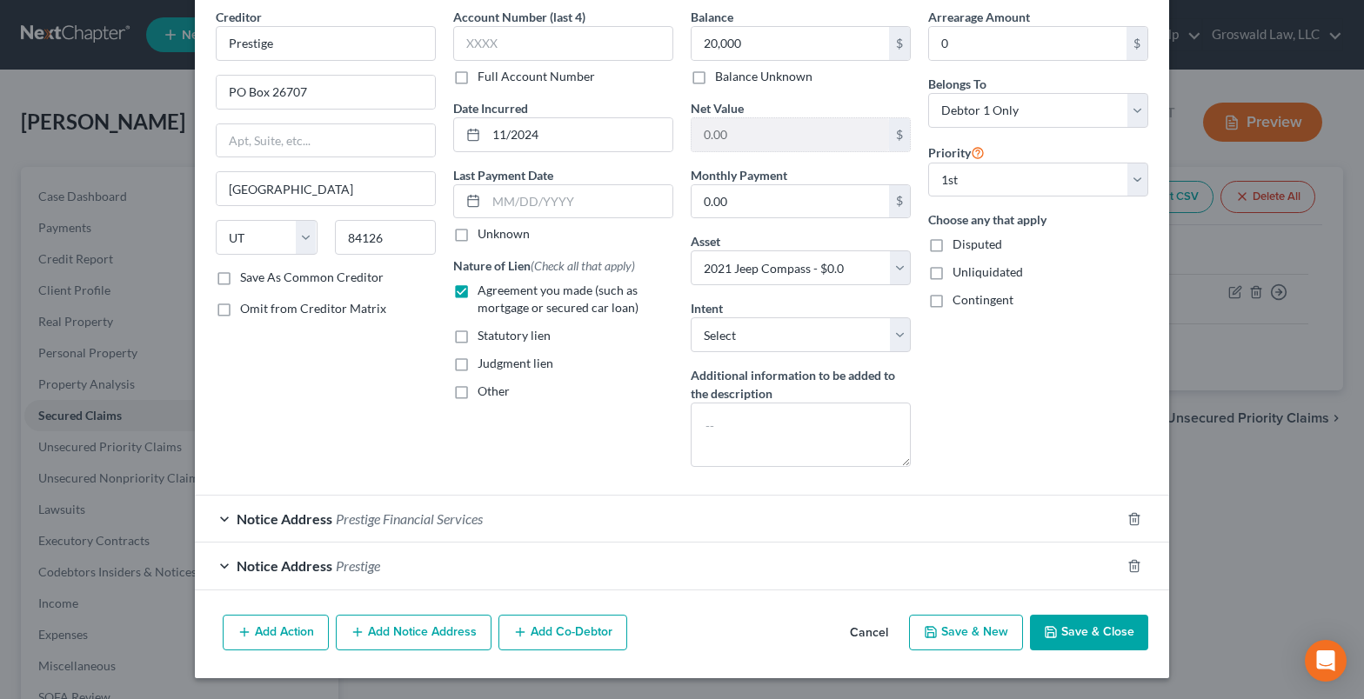
click at [1073, 643] on button "Save & Close" at bounding box center [1089, 633] width 118 height 37
select select
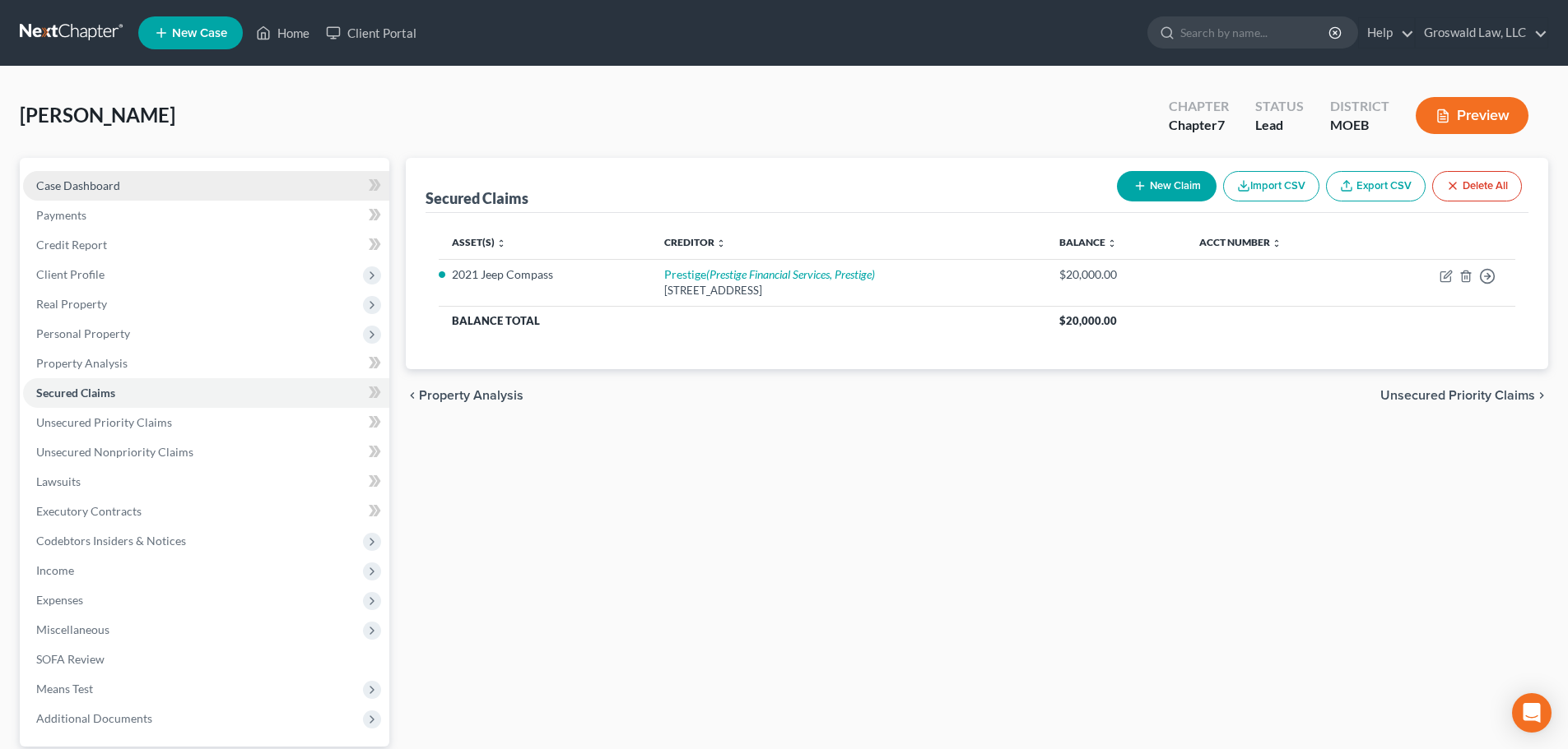
click at [220, 183] on link "Case Dashboard" at bounding box center [205, 185] width 366 height 29
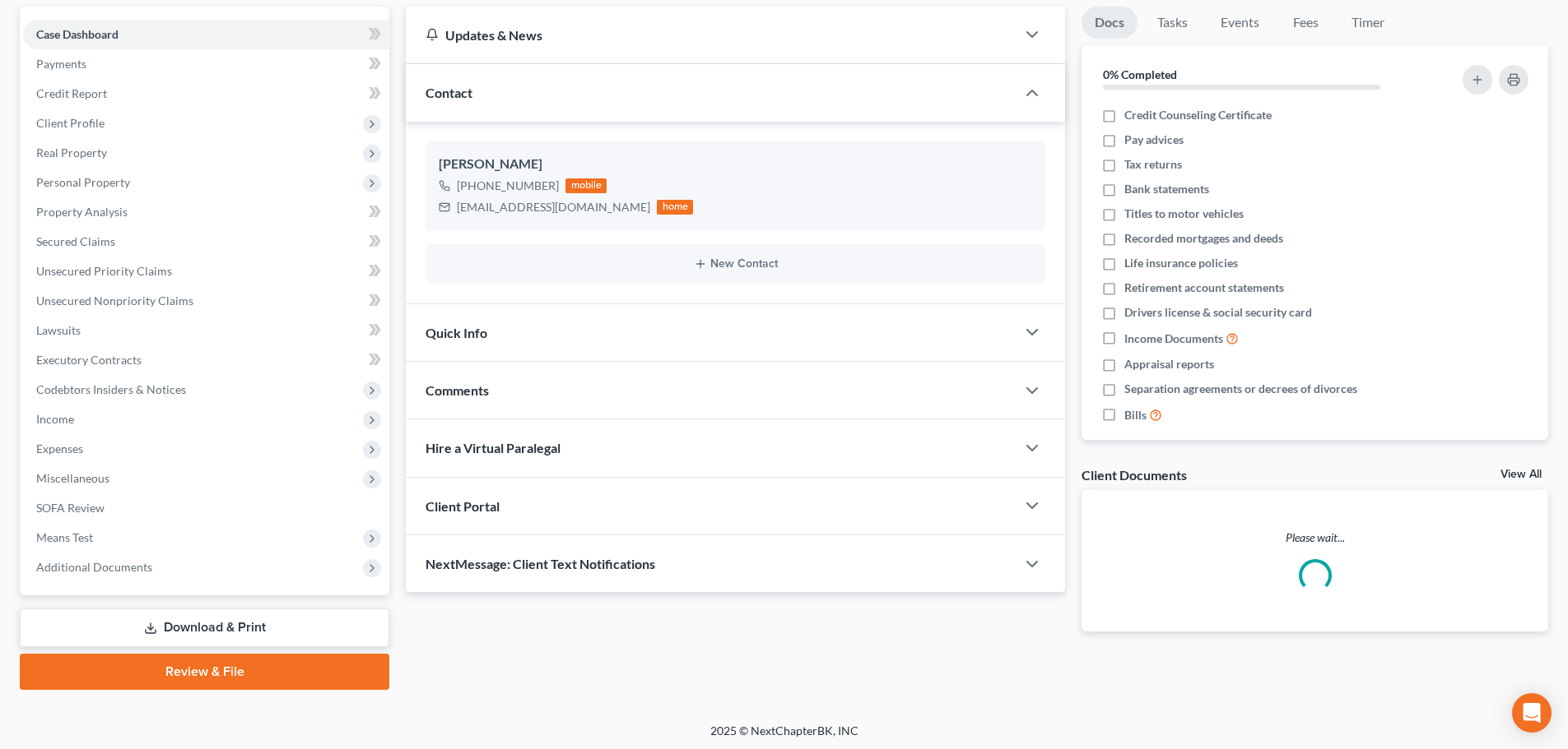
scroll to position [155, 0]
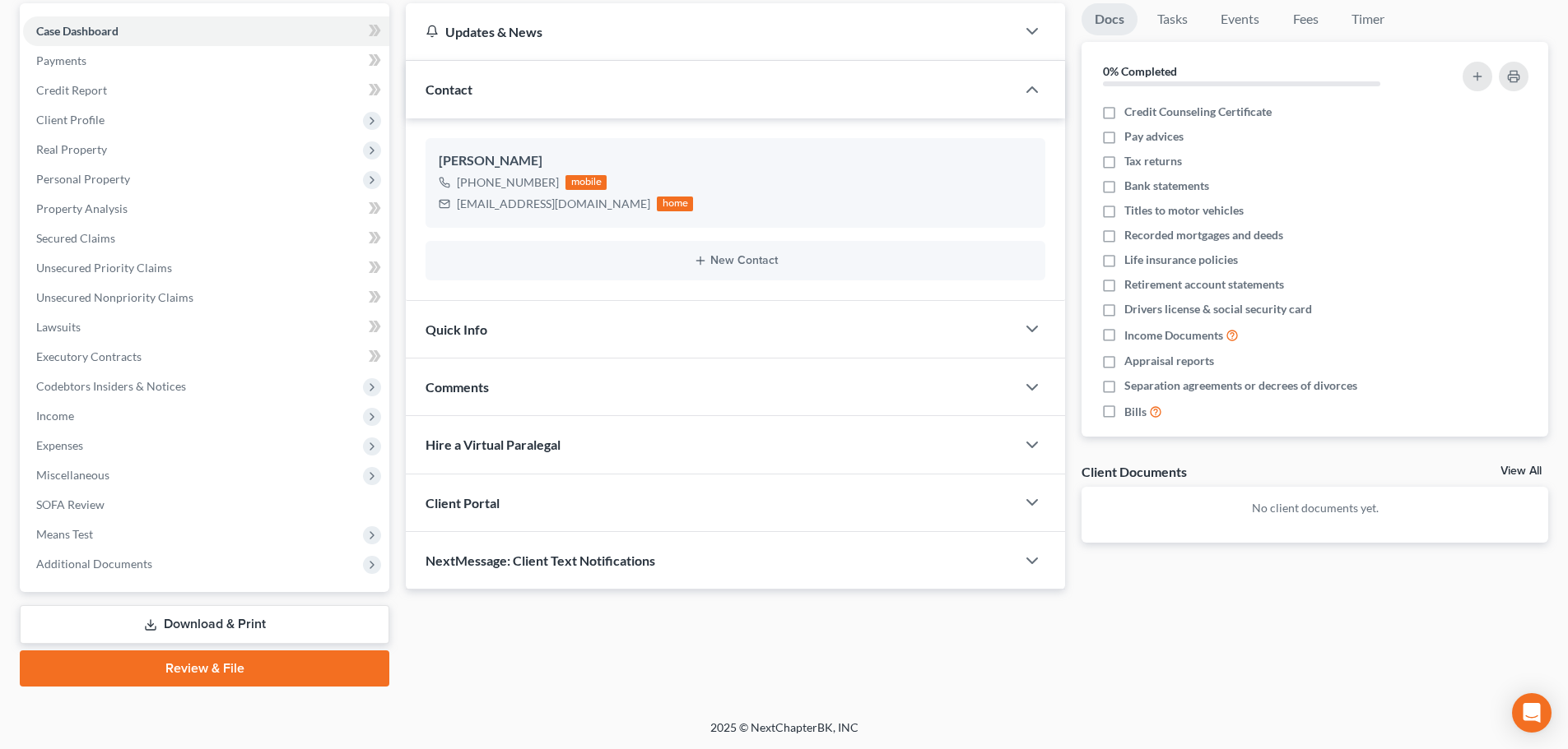
click at [602, 379] on div "Comments" at bounding box center [711, 387] width 610 height 57
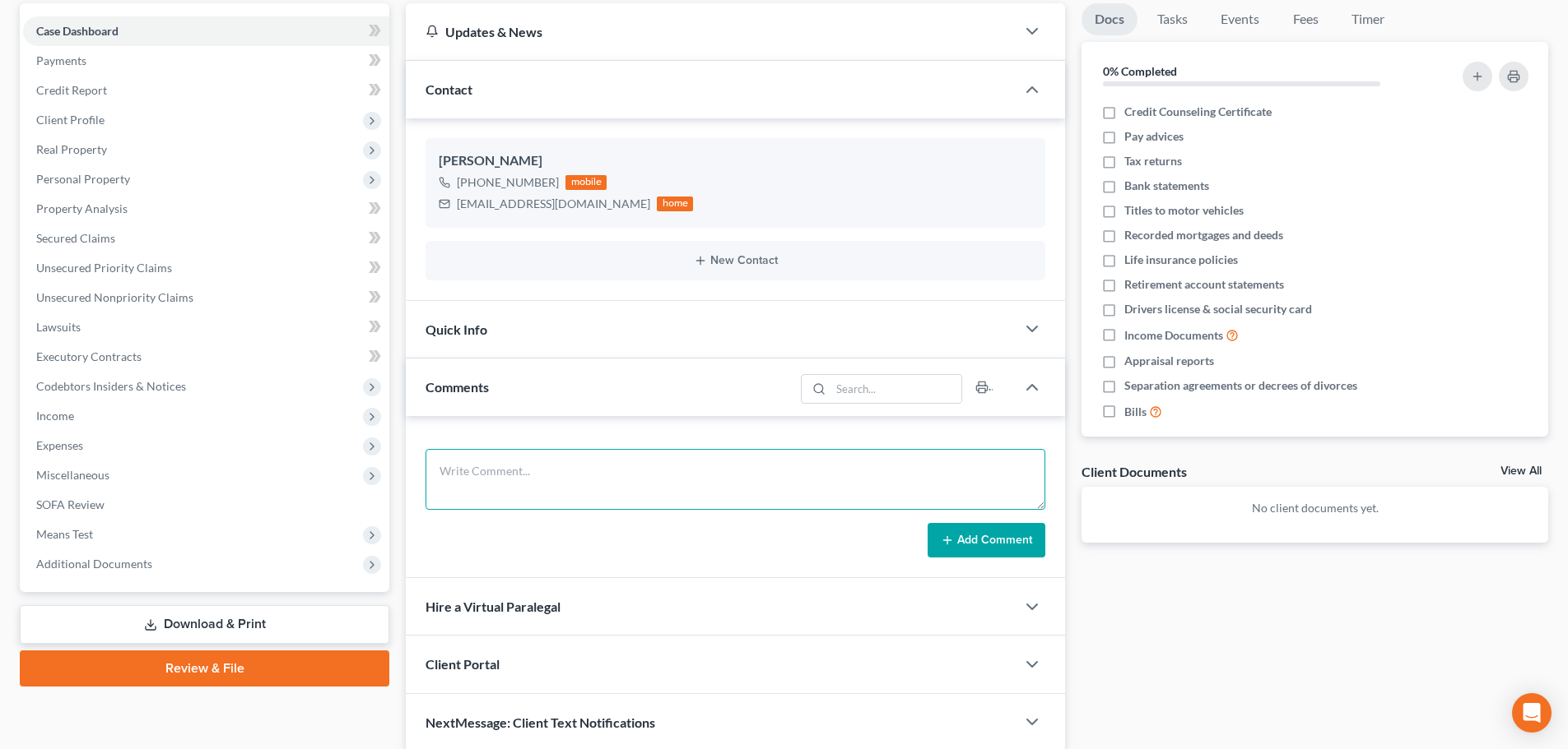
drag, startPoint x: 651, startPoint y: 468, endPoint x: 664, endPoint y: 458, distance: 16.4
click at [652, 470] on textarea at bounding box center [735, 479] width 620 height 61
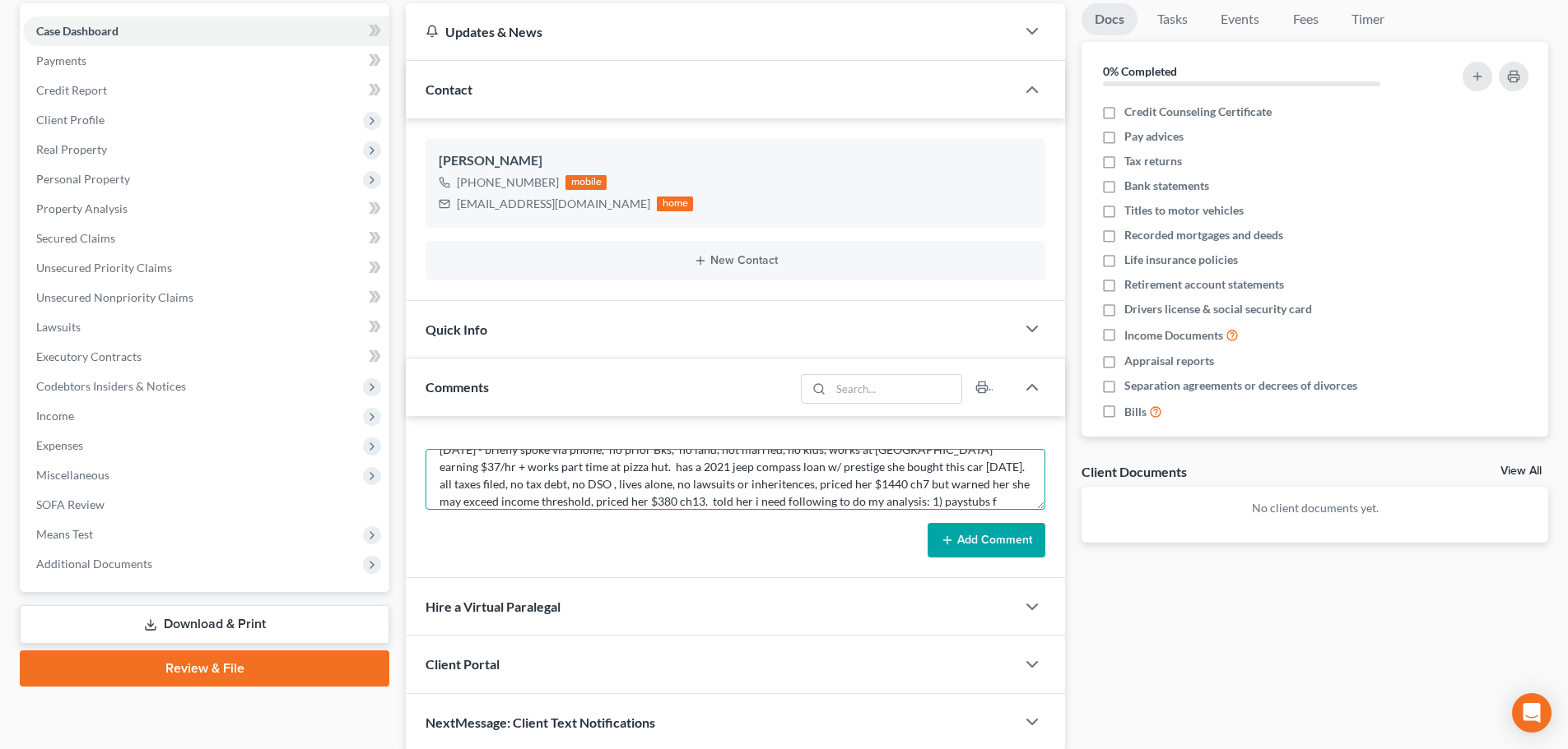
scroll to position [39, 0]
type textarea "8/13/25 - briefly spoke via phone, no prior Bks, no land, not married, no kids,…"
click at [988, 540] on button "Add Comment" at bounding box center [986, 540] width 117 height 35
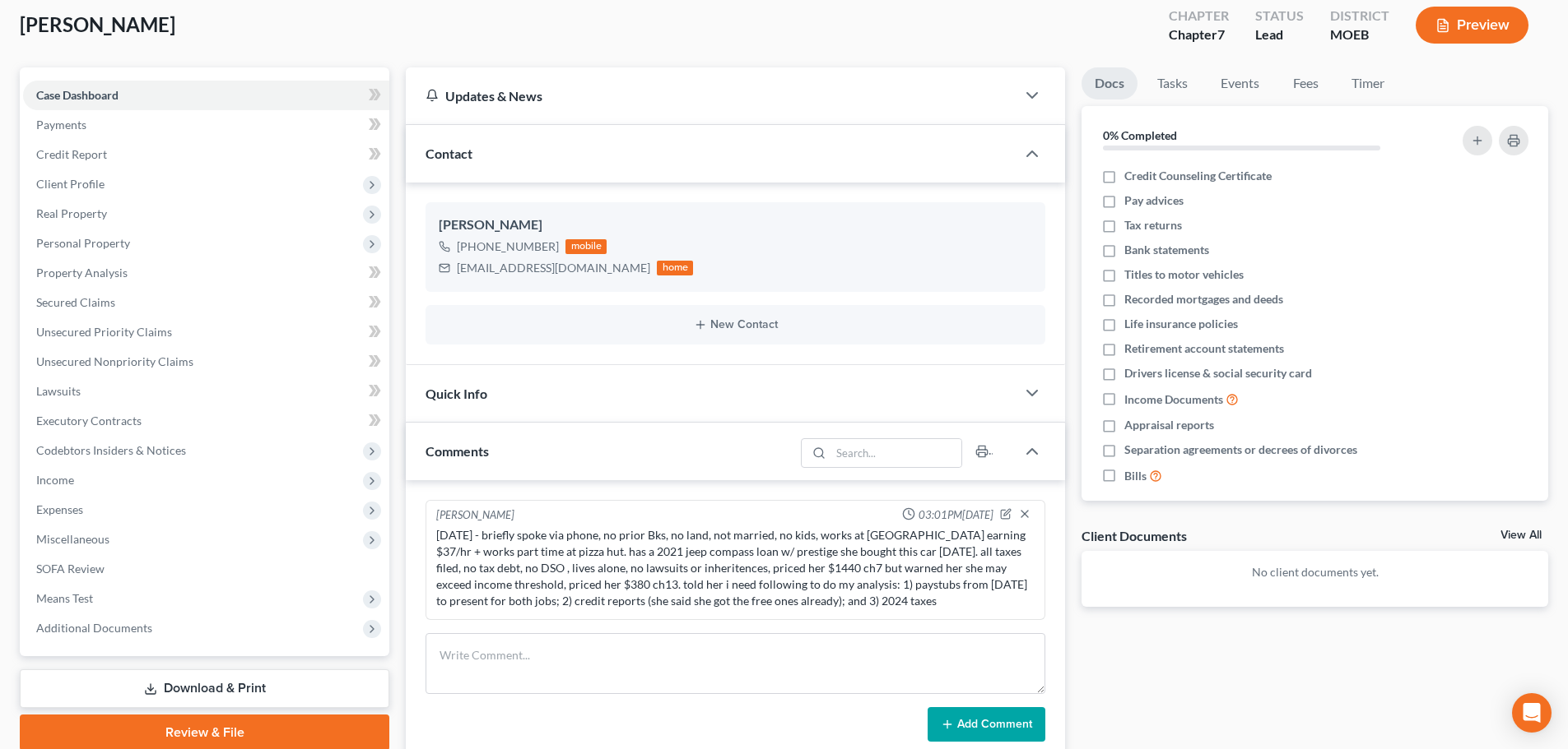
scroll to position [0, 0]
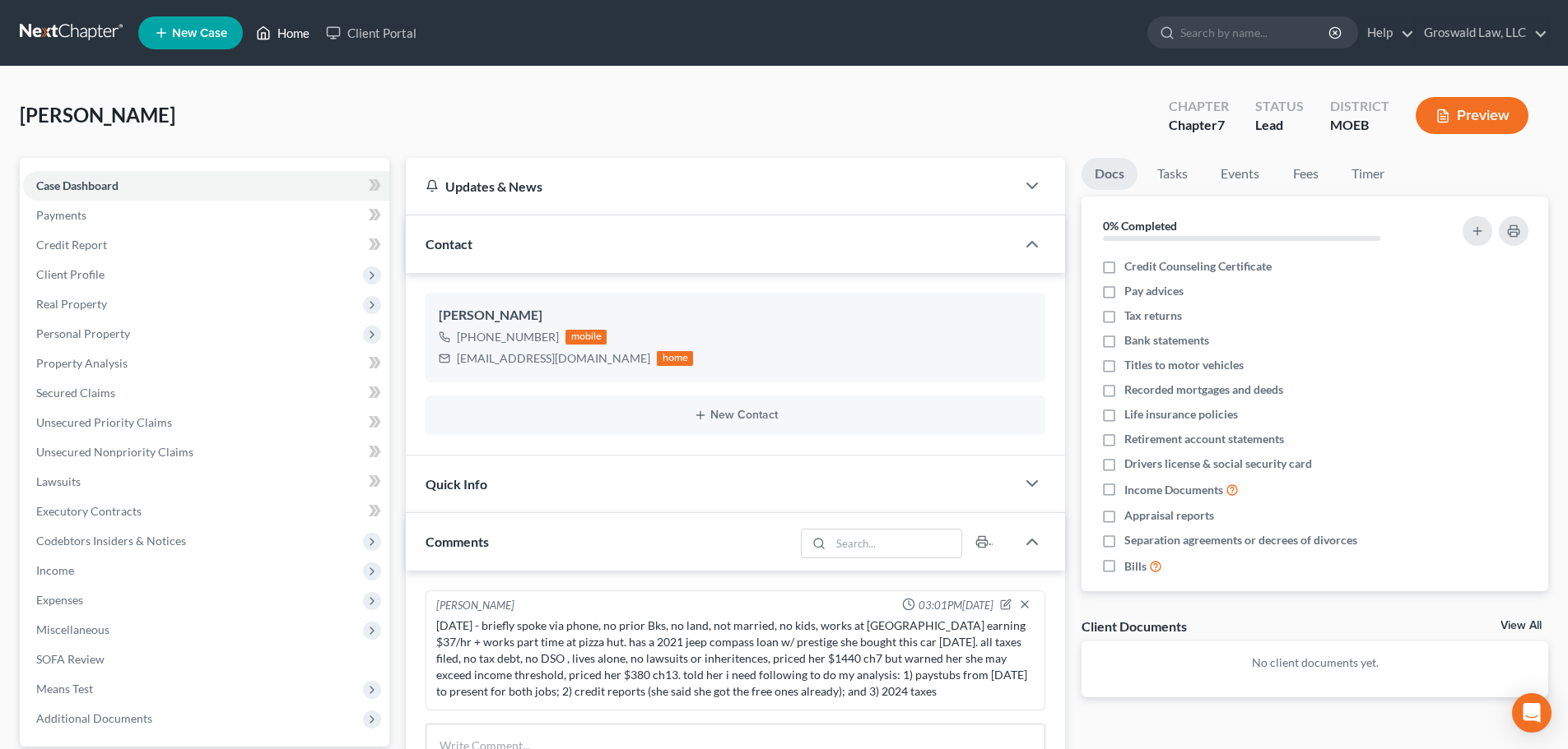
click at [300, 23] on link "Home" at bounding box center [283, 32] width 70 height 29
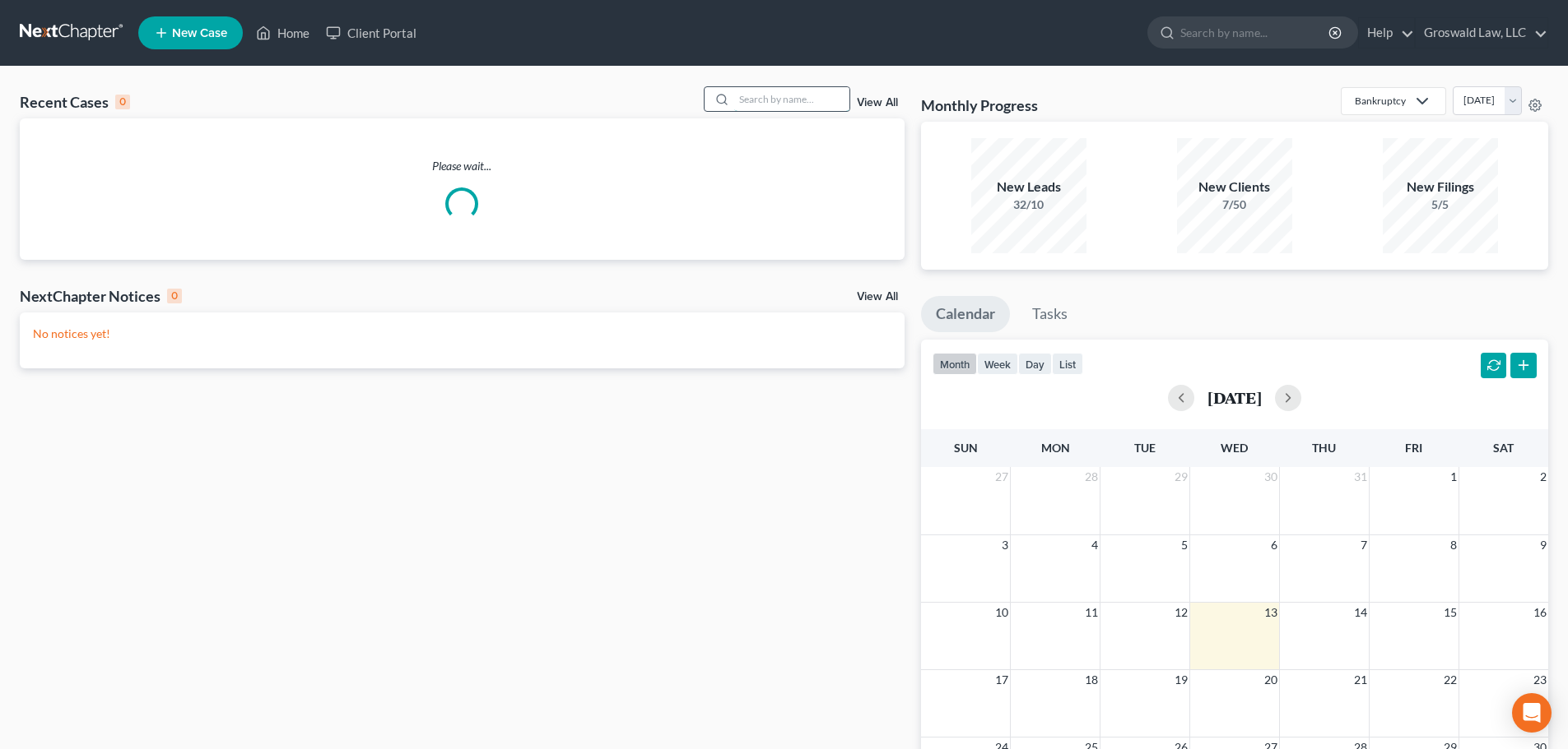
click at [778, 104] on input "search" at bounding box center [792, 98] width 115 height 24
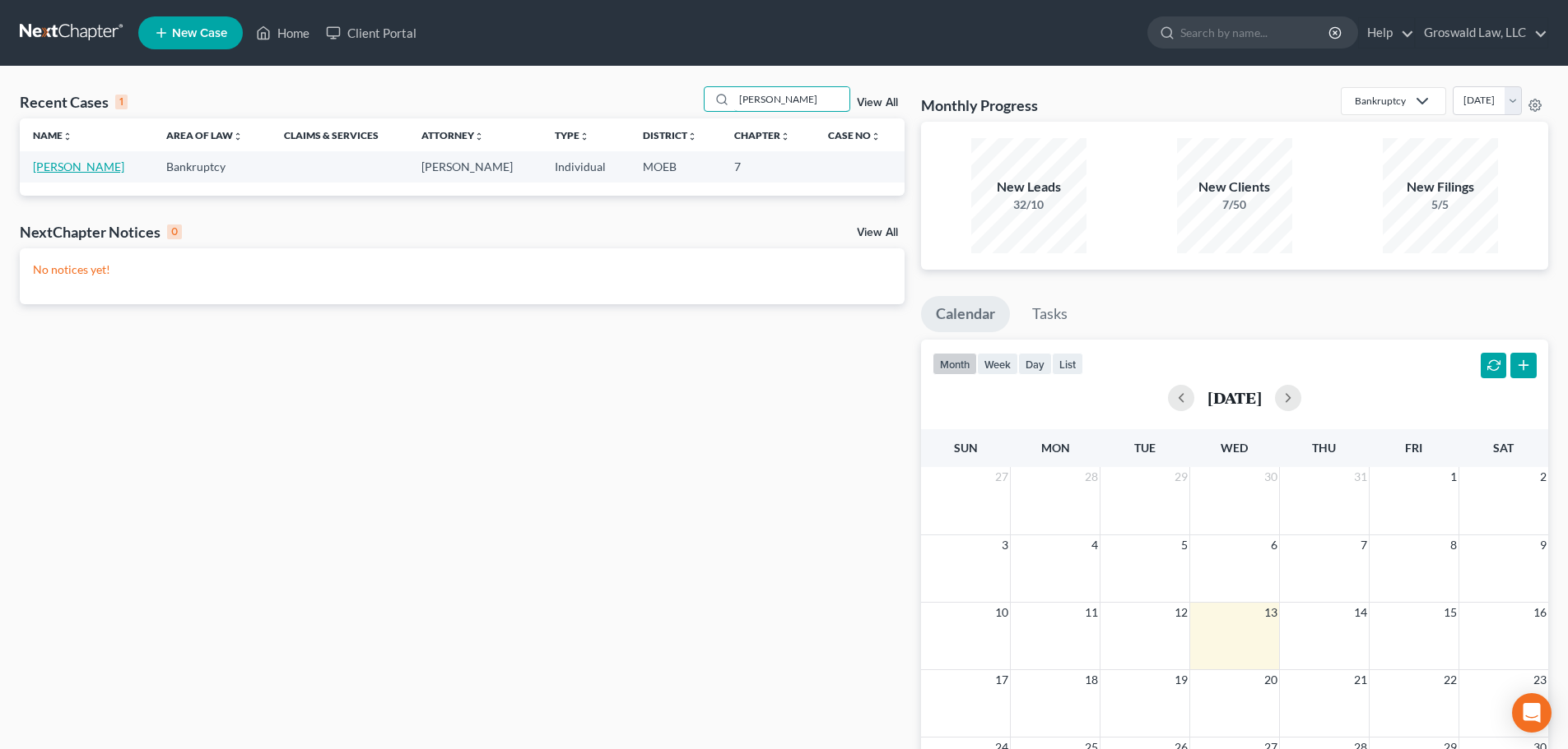
type input "cochran"
click at [67, 167] on link "[PERSON_NAME]" at bounding box center [79, 166] width 92 height 14
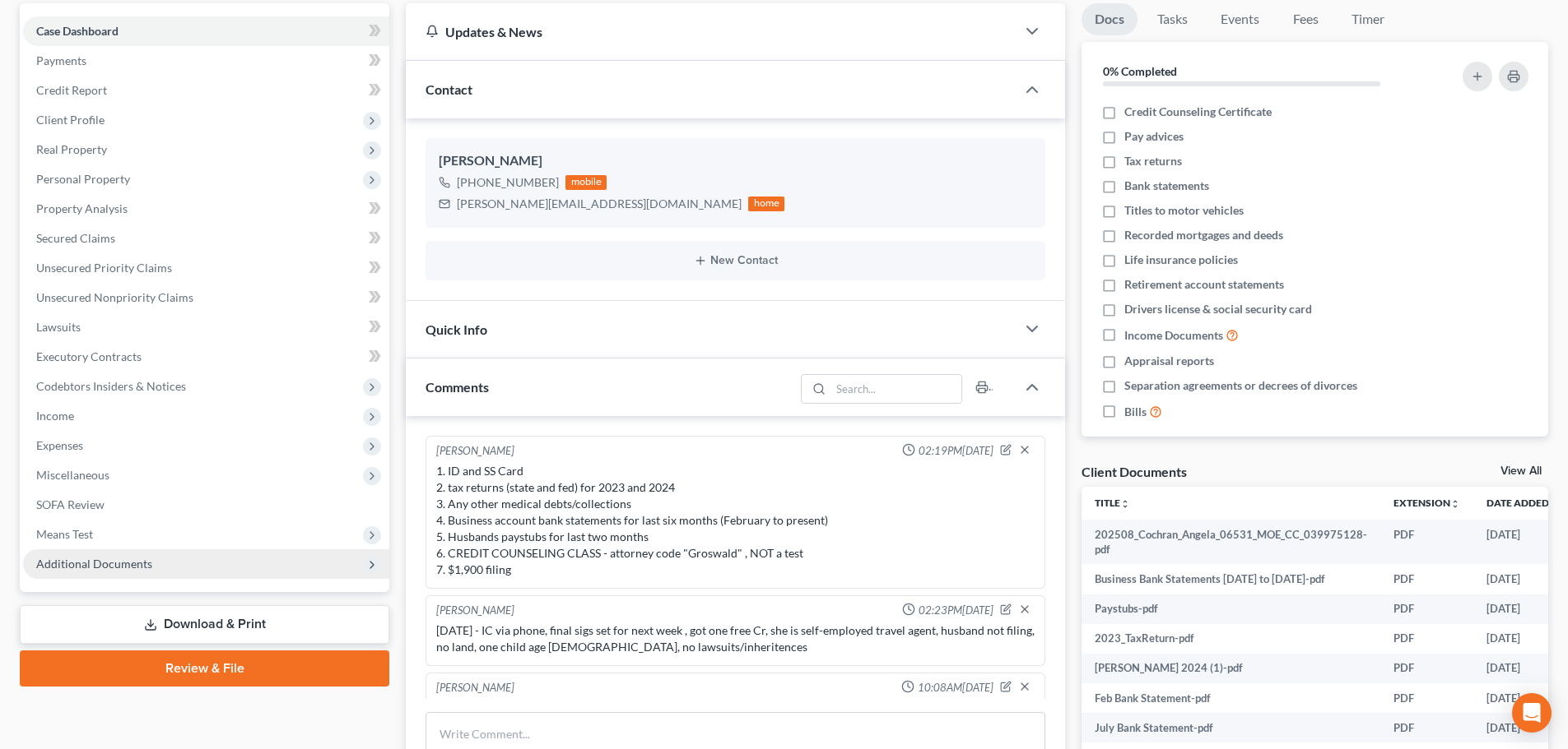
scroll to position [138, 0]
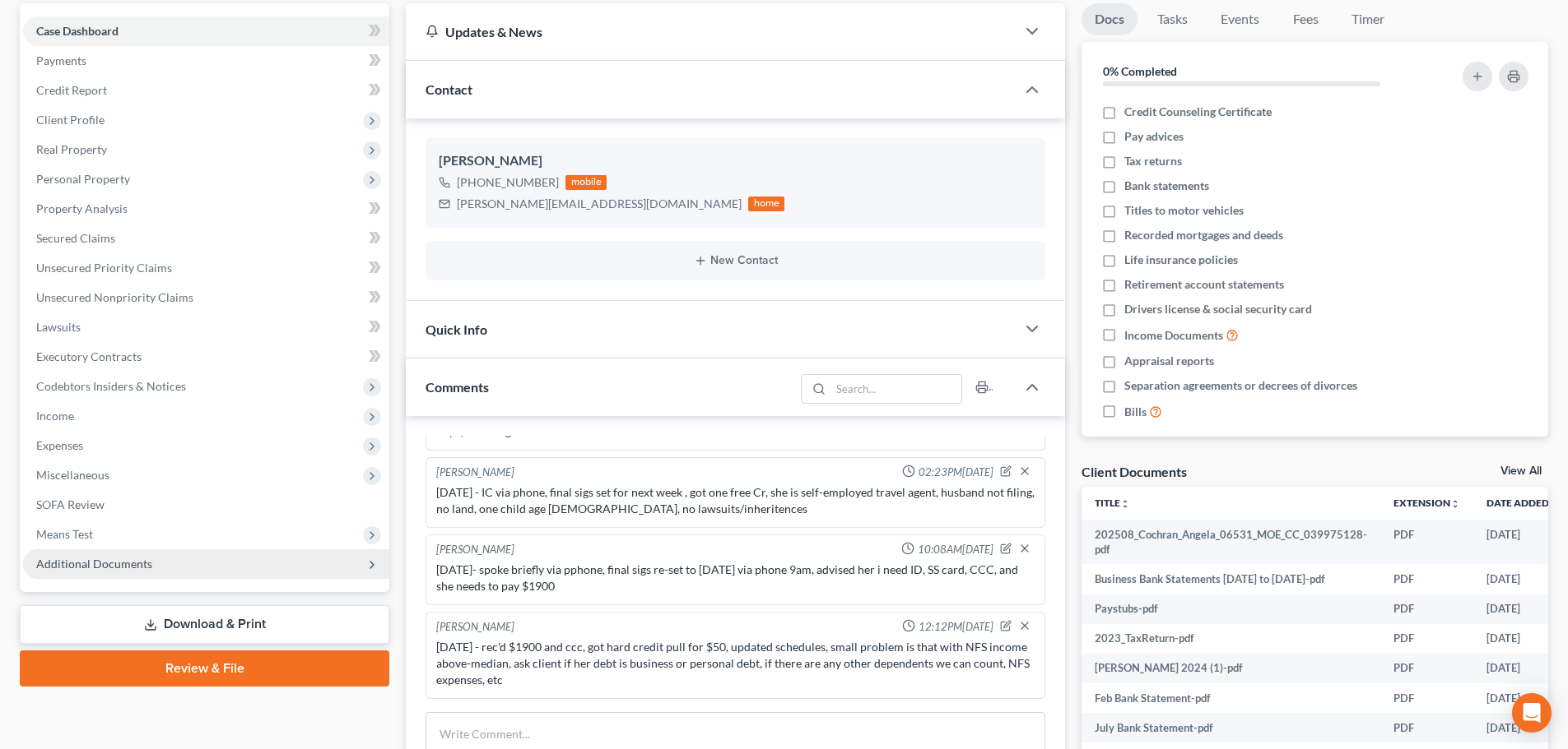
click at [120, 557] on span "Additional Documents" at bounding box center [94, 564] width 116 height 14
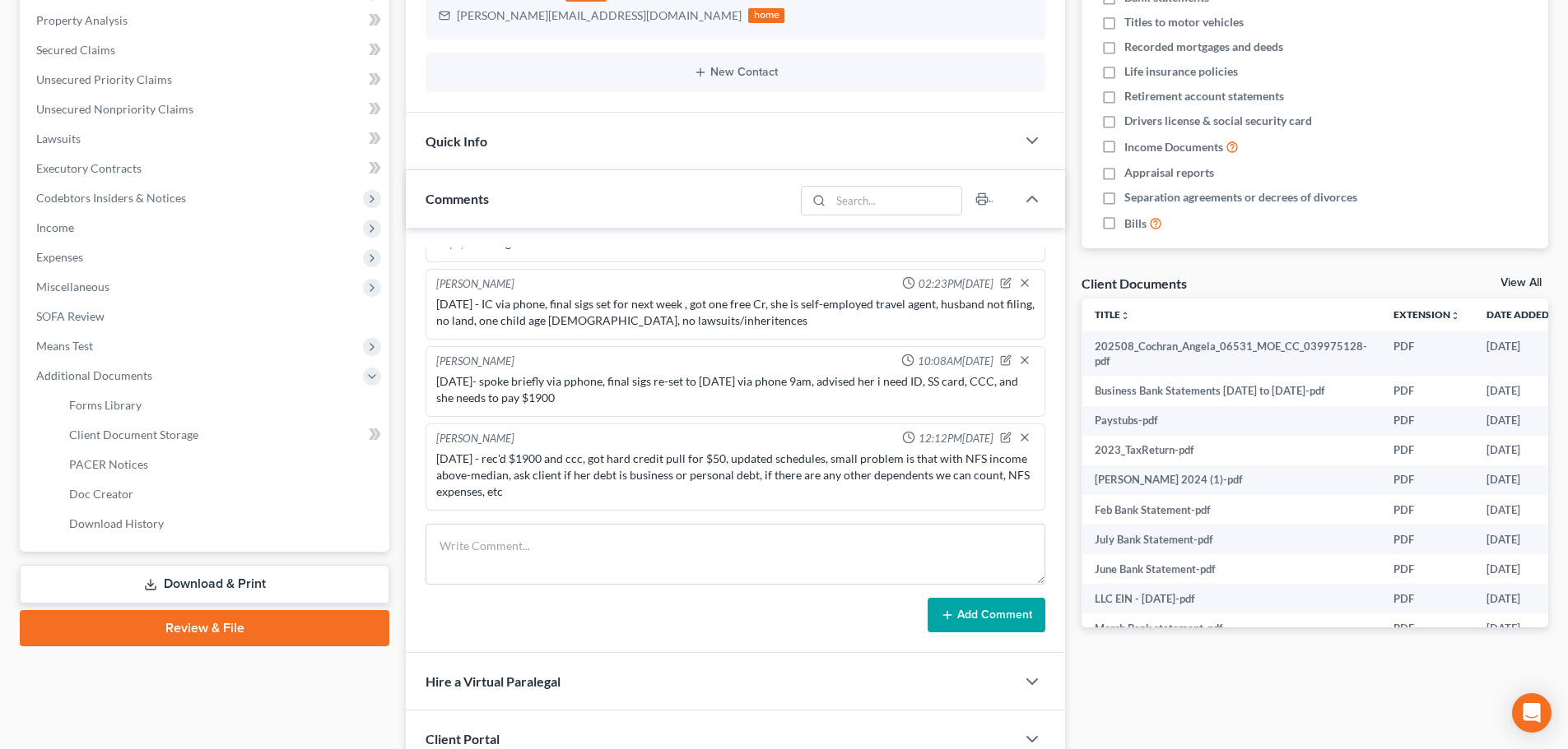
scroll to position [401, 0]
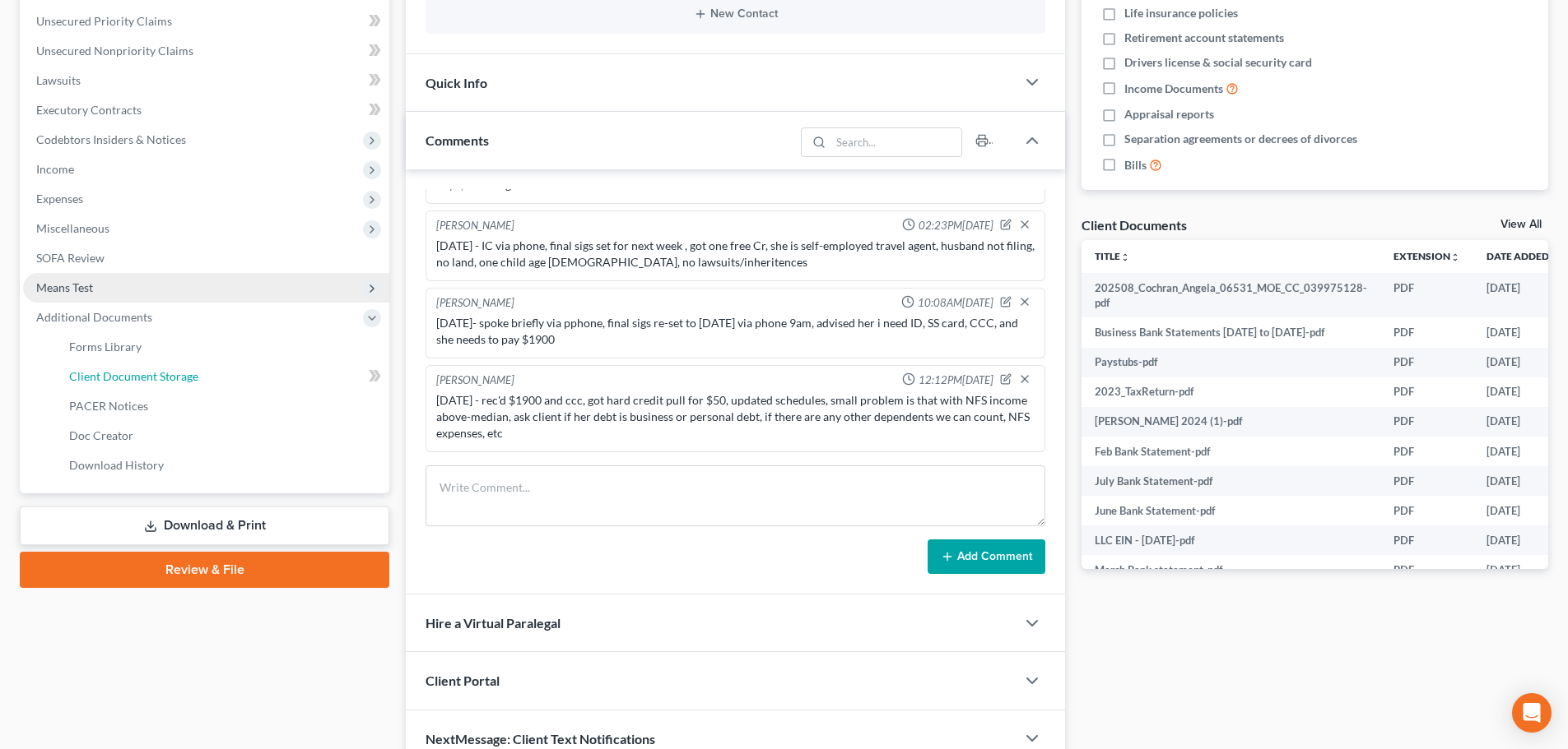
click at [170, 375] on span "Client Document Storage" at bounding box center [133, 376] width 130 height 14
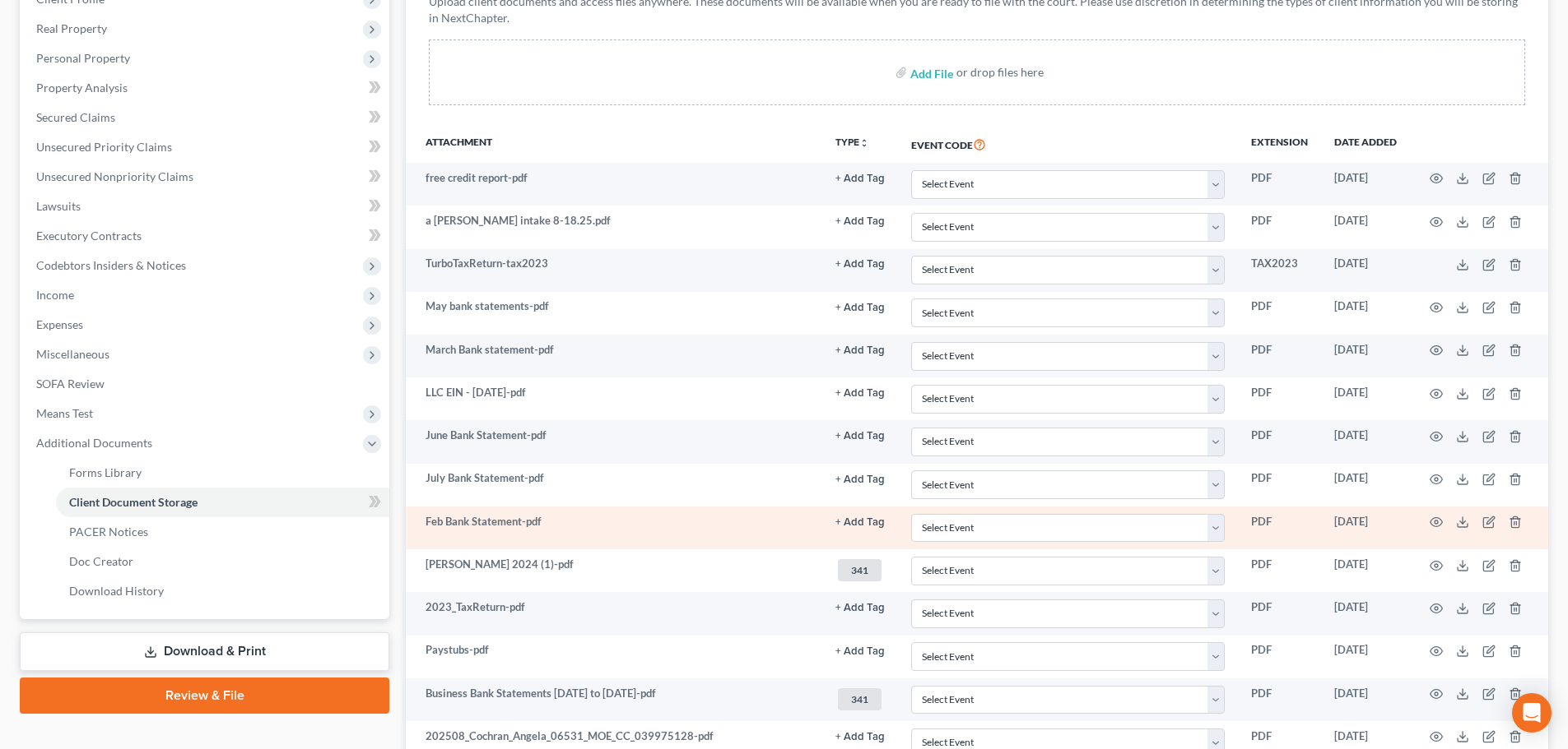
scroll to position [462, 0]
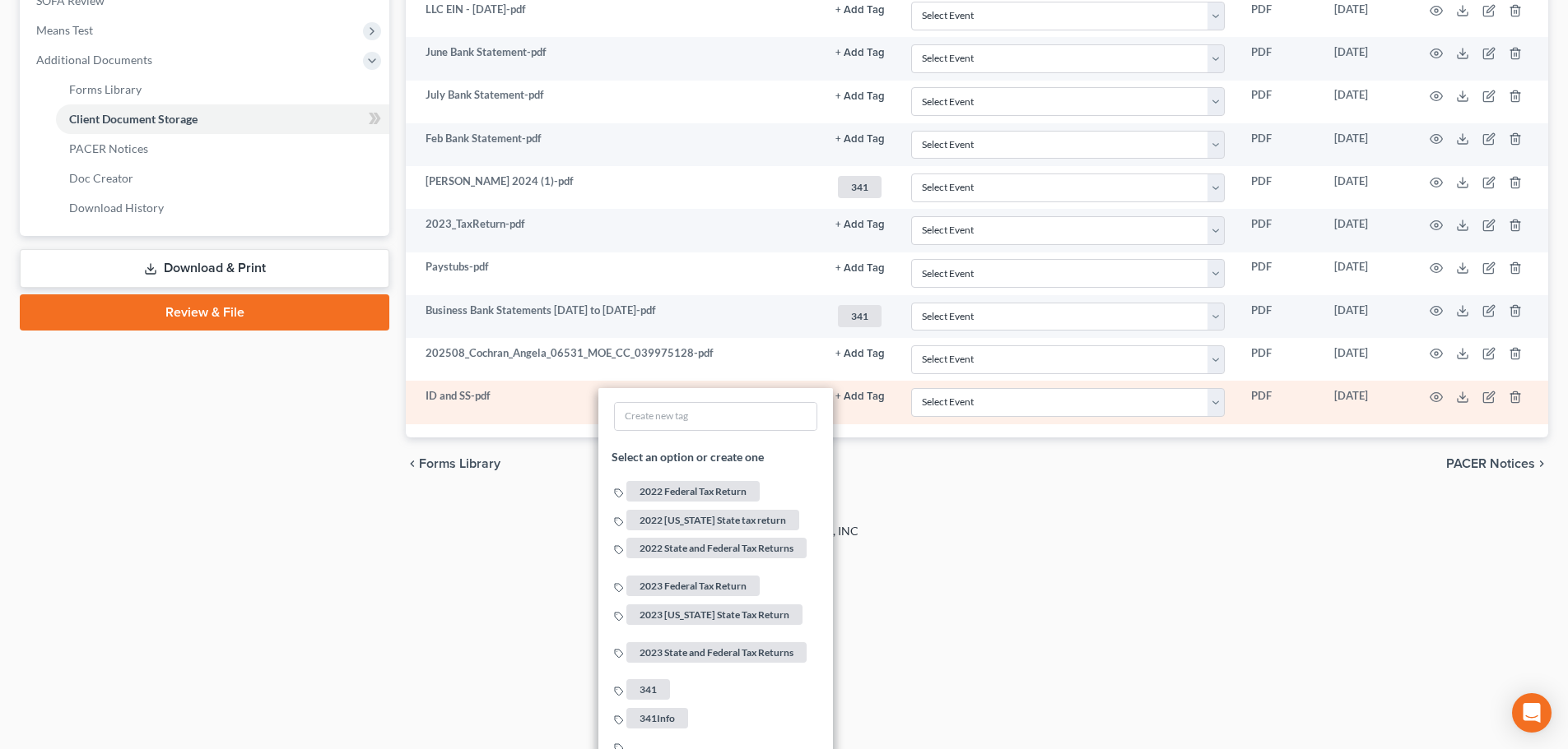
scroll to position [874, 0]
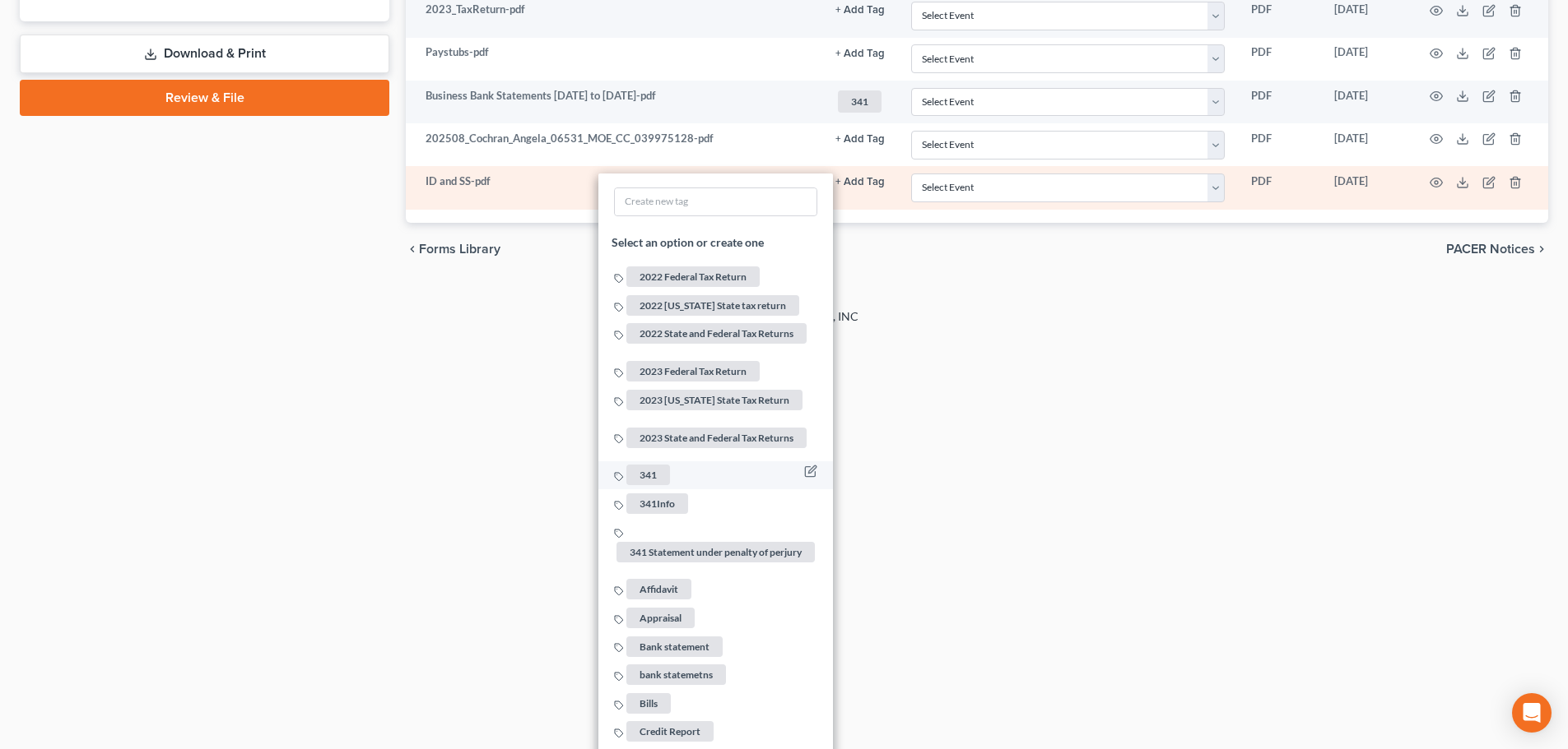
click at [647, 467] on span "341" at bounding box center [648, 475] width 44 height 21
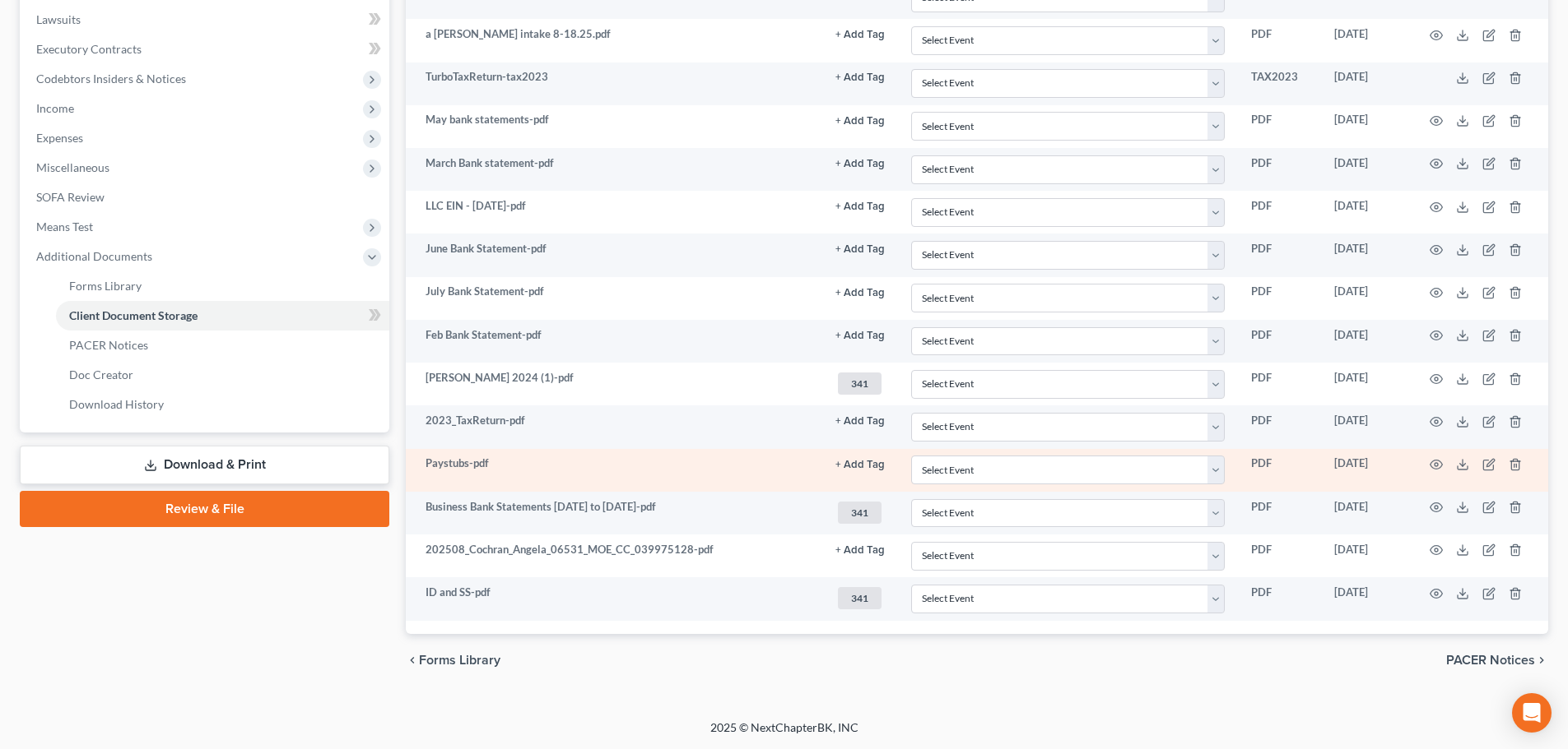
scroll to position [0, 0]
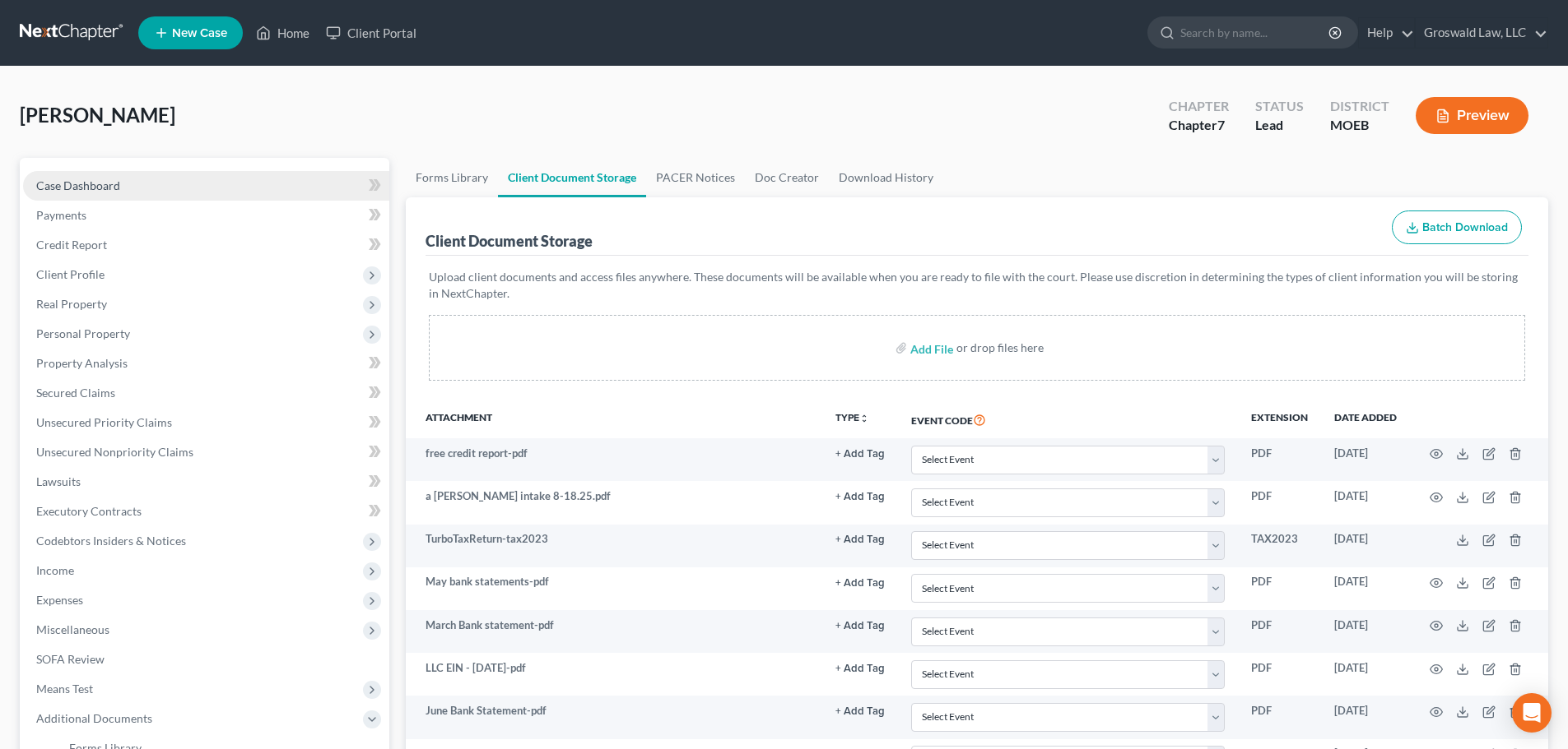
click at [167, 179] on link "Case Dashboard" at bounding box center [205, 185] width 366 height 29
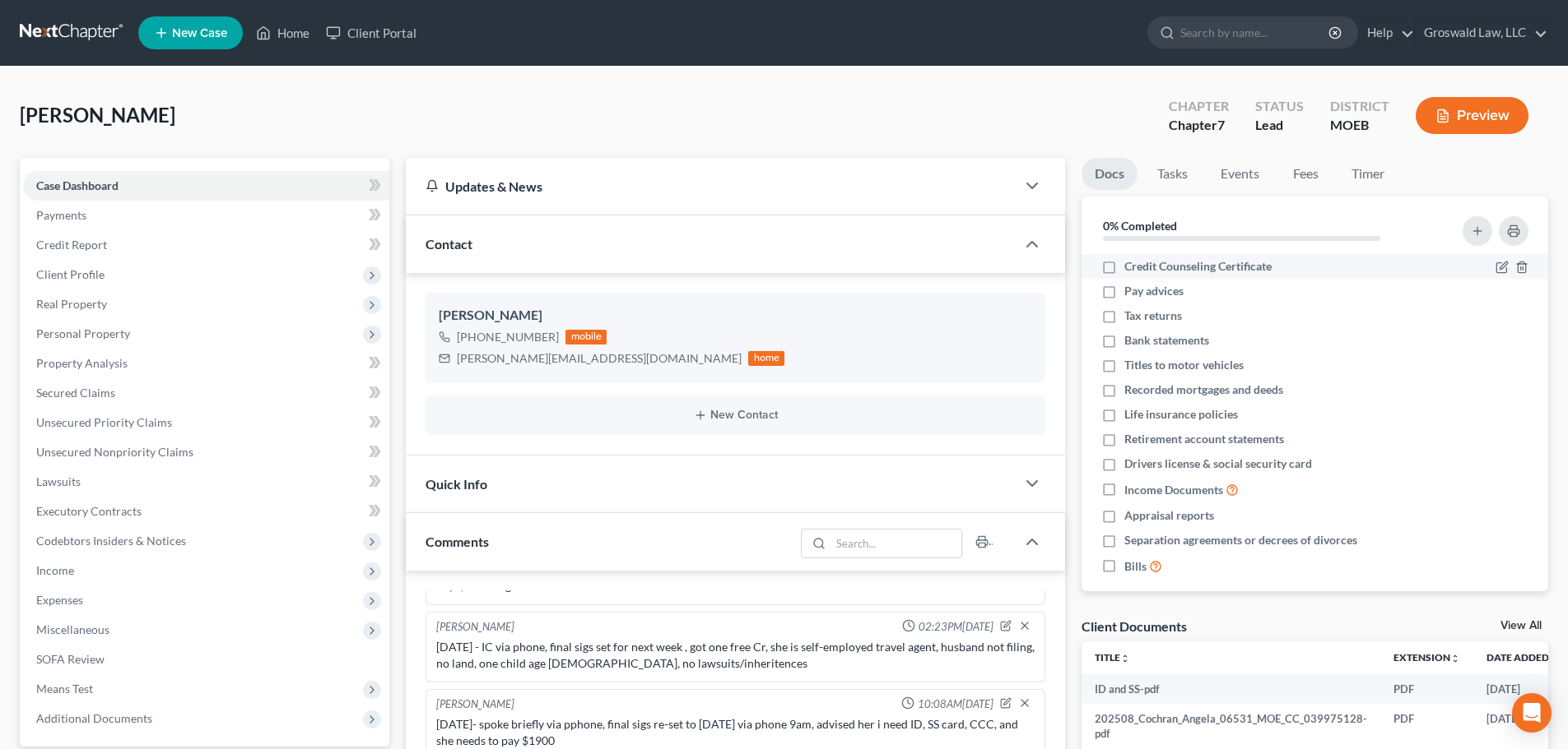
click at [1124, 270] on label "Credit Counseling Certificate" at bounding box center [1198, 266] width 148 height 16
click at [1131, 269] on input "Credit Counseling Certificate" at bounding box center [1136, 263] width 10 height 10
checkbox input "true"
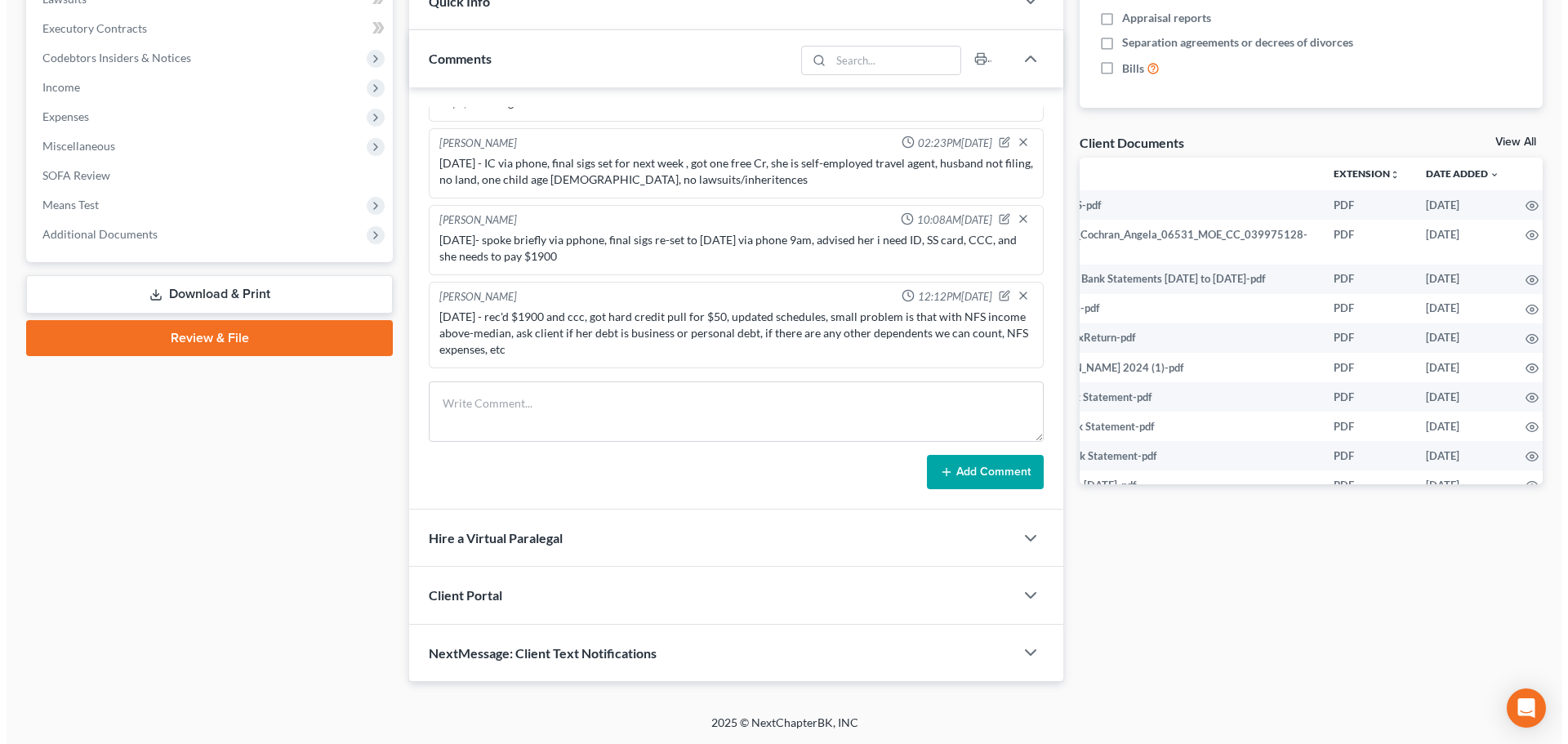
scroll to position [0, 70]
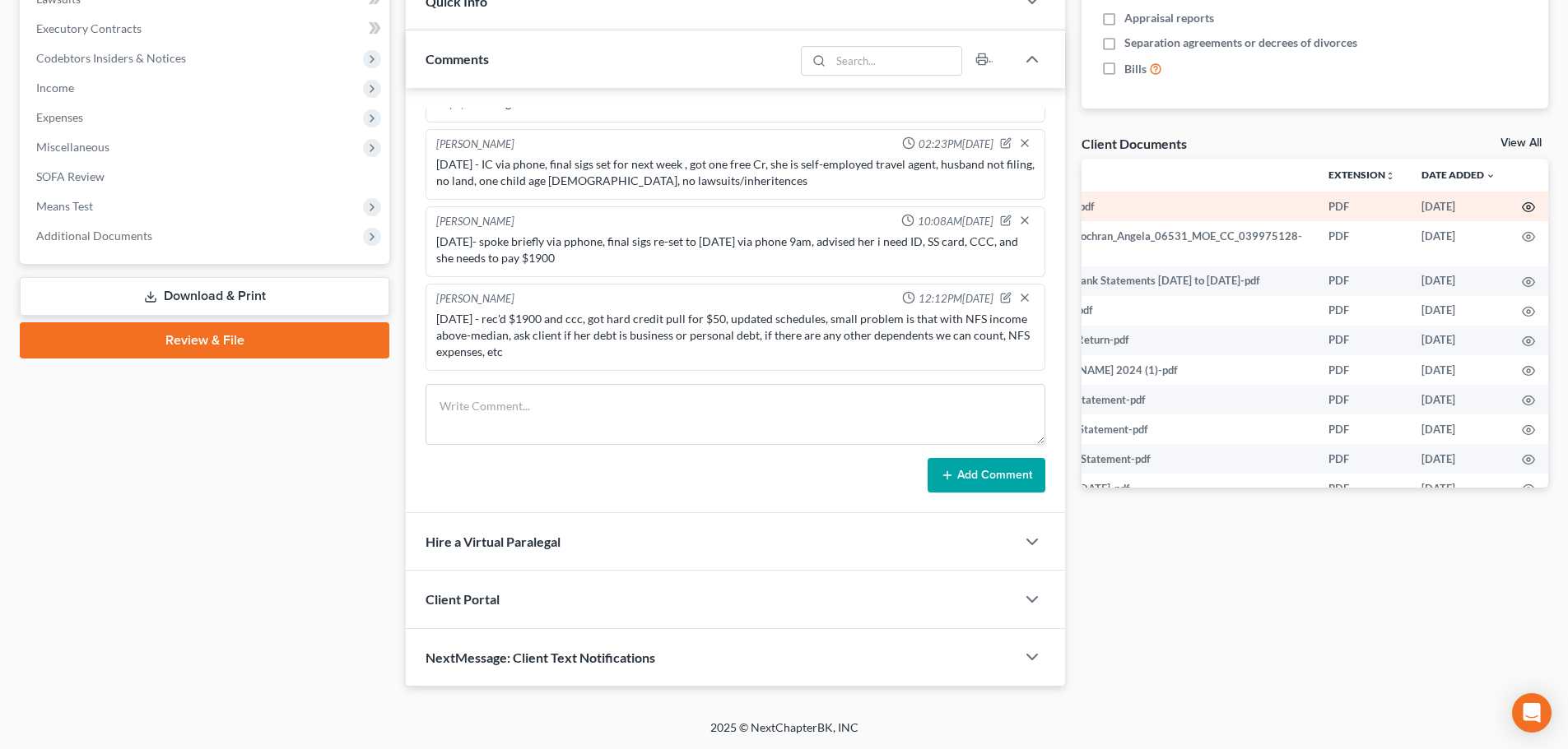
click at [1277, 210] on icon "button" at bounding box center [1528, 208] width 12 height 9
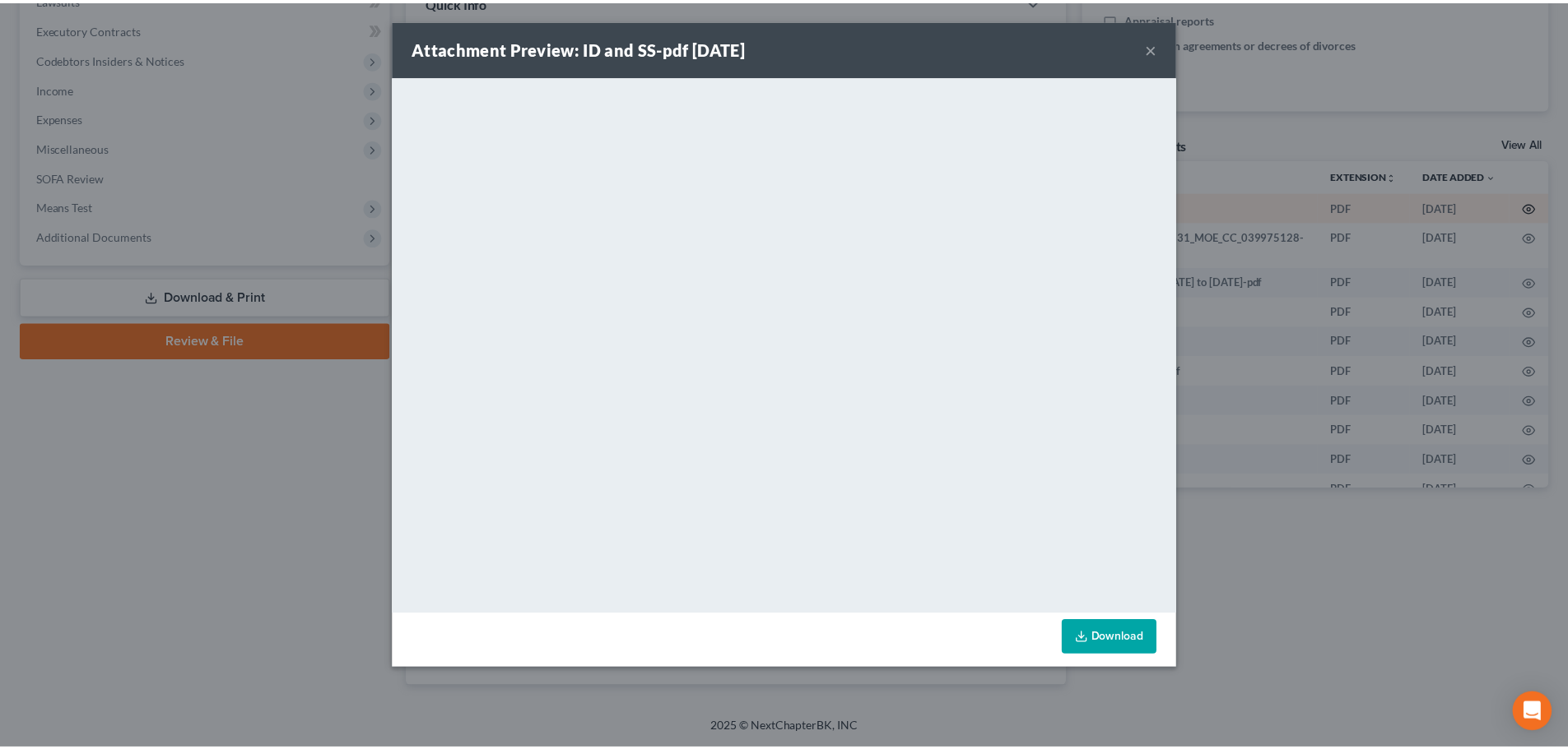
scroll to position [0, 67]
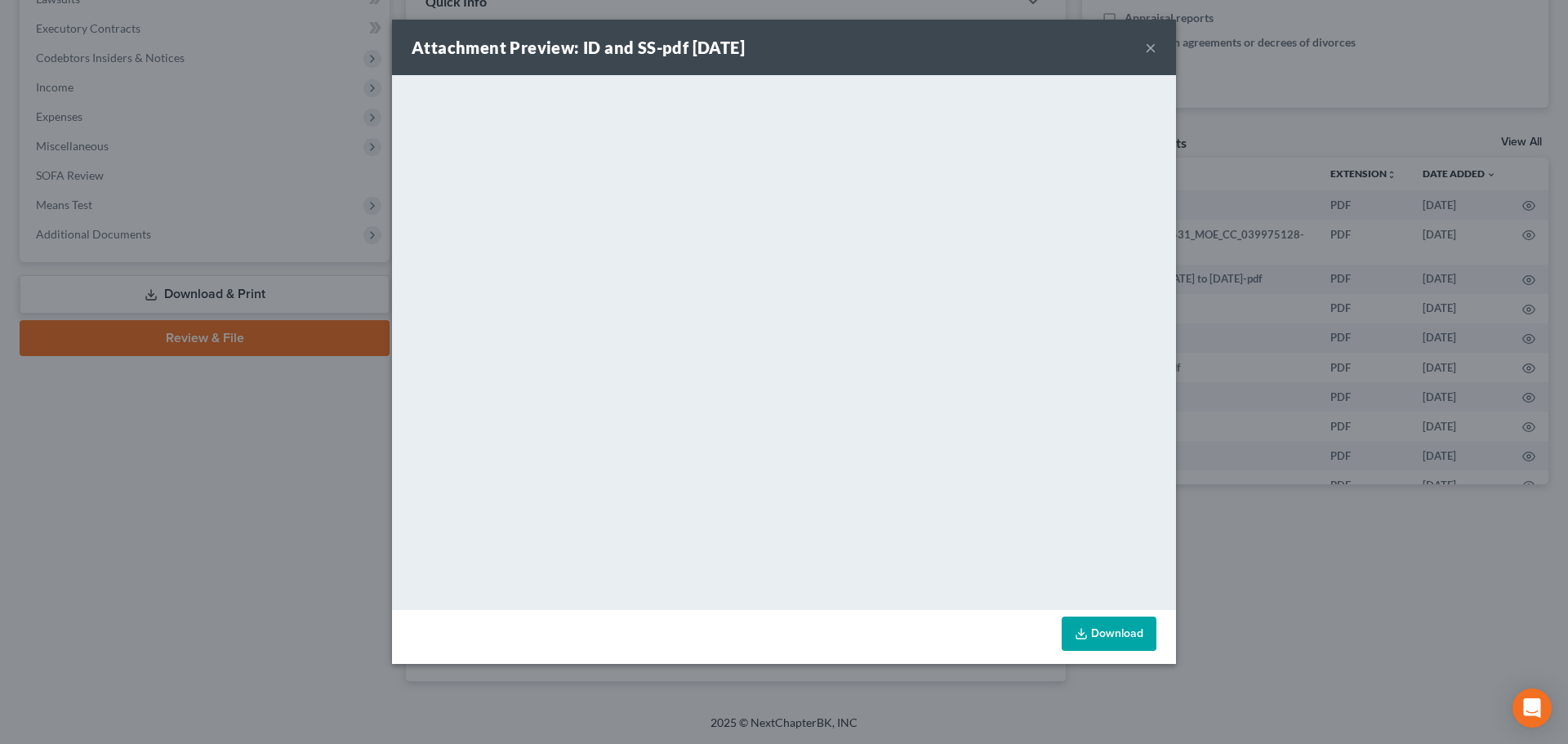
click at [1149, 42] on button "×" at bounding box center [1150, 47] width 11 height 20
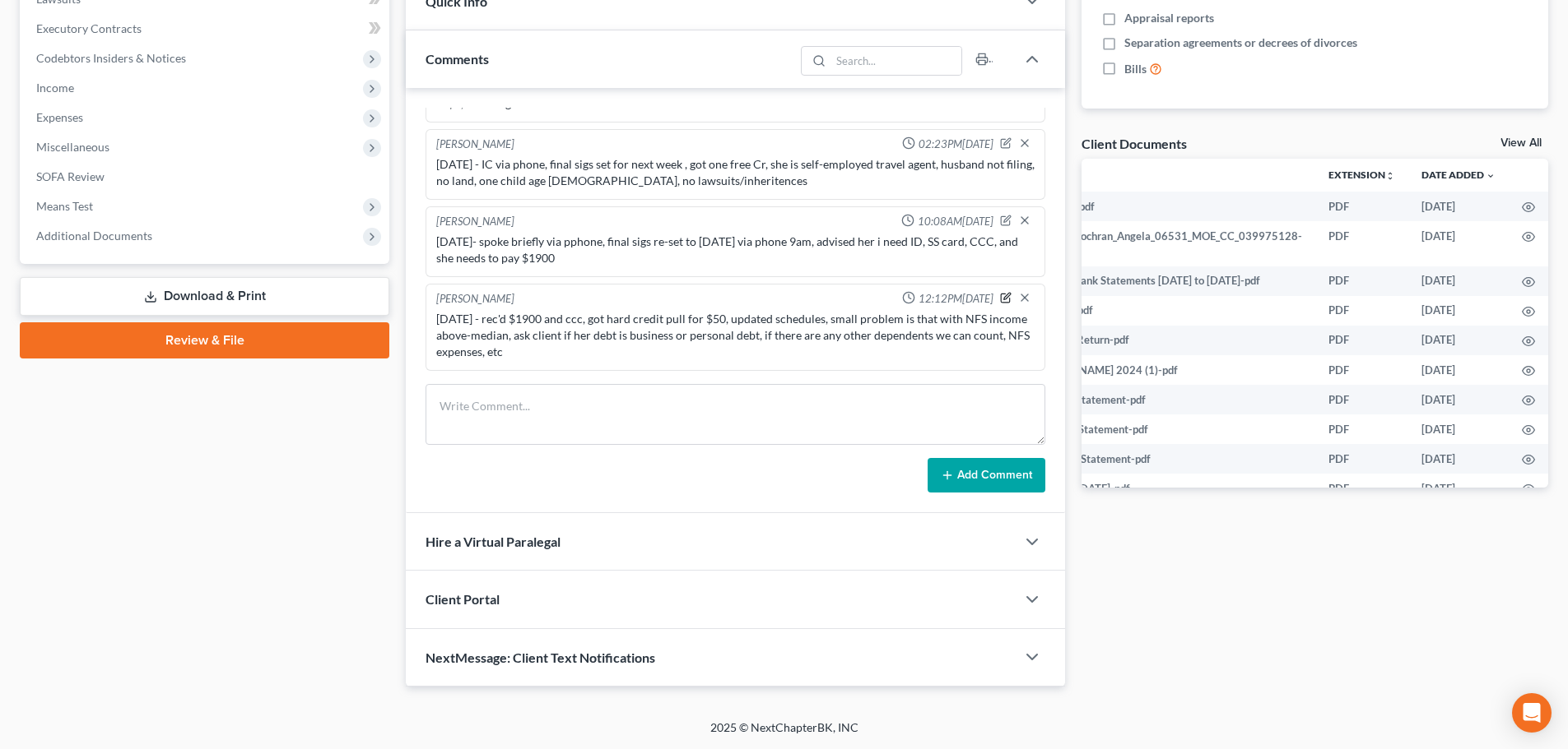
click at [1000, 298] on icon "button" at bounding box center [1006, 298] width 11 height 11
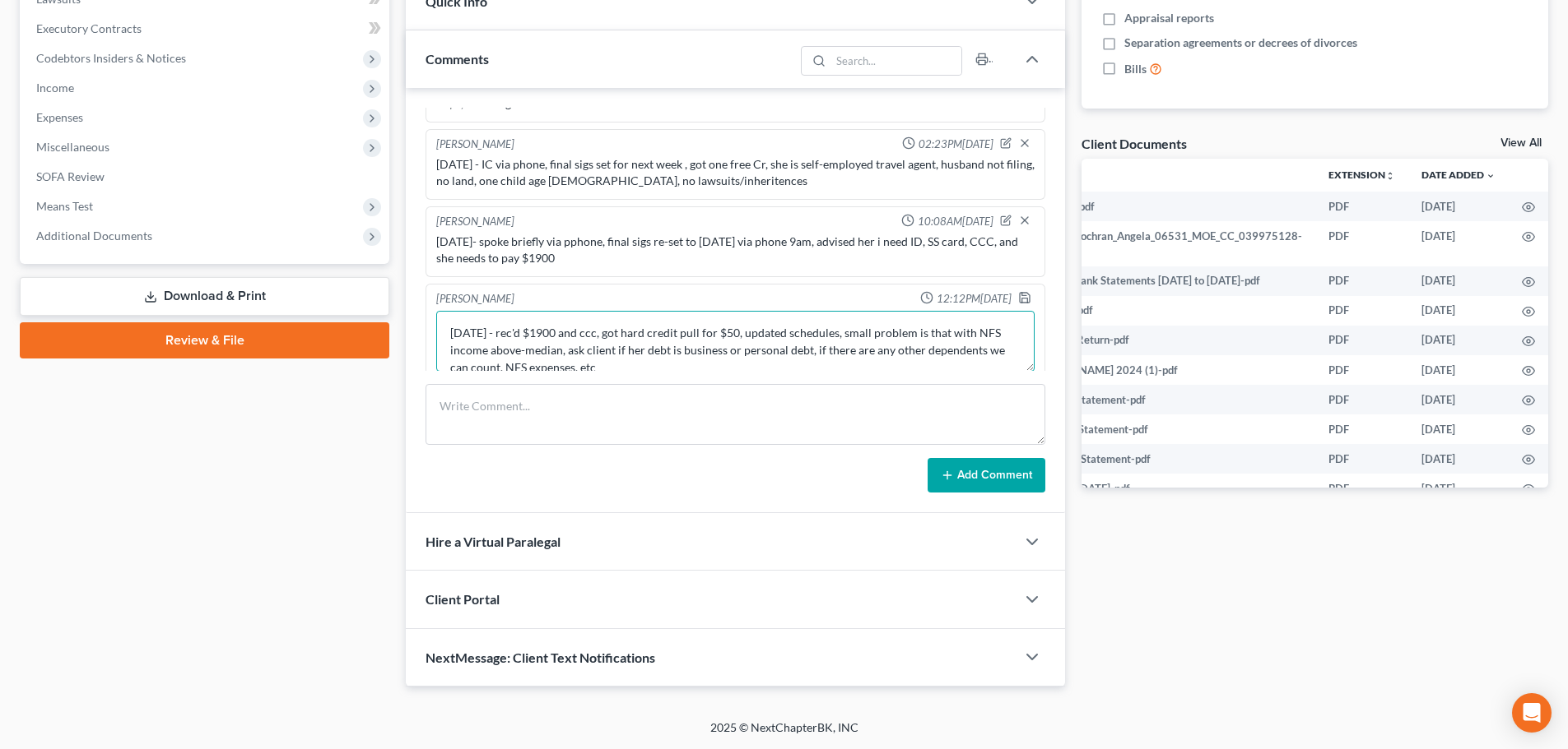
click at [559, 335] on textarea "8/13/25 - rec'd $1900 and ccc, got hard credit pull for $50, updated schedules,…" at bounding box center [735, 341] width 598 height 61
type textarea "8/13/25 - rec'd $1900, SS, ID and ccc, got hard credit pull for $50, updated sc…"
click at [1018, 300] on icon "button" at bounding box center [1025, 298] width 13 height 13
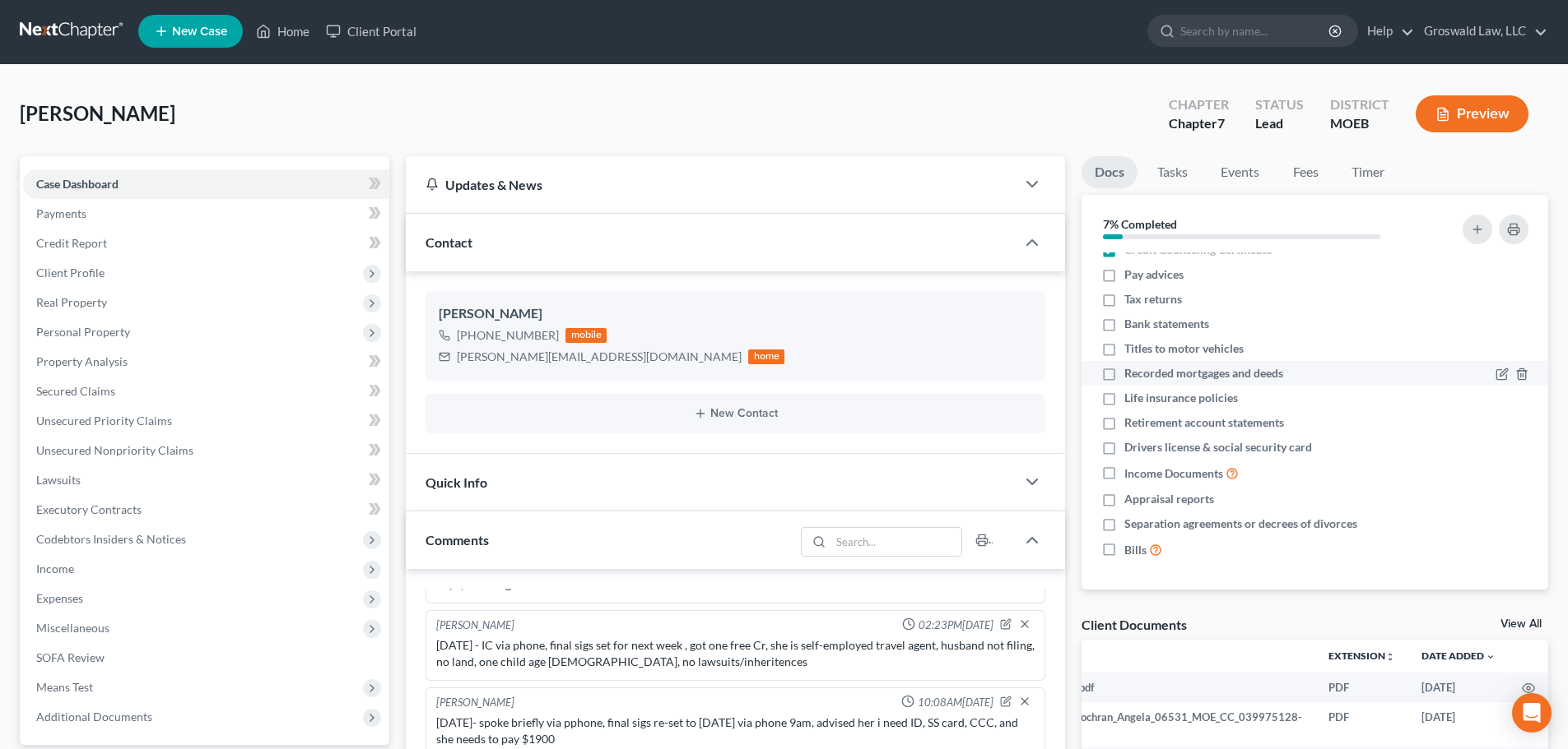
scroll to position [0, 0]
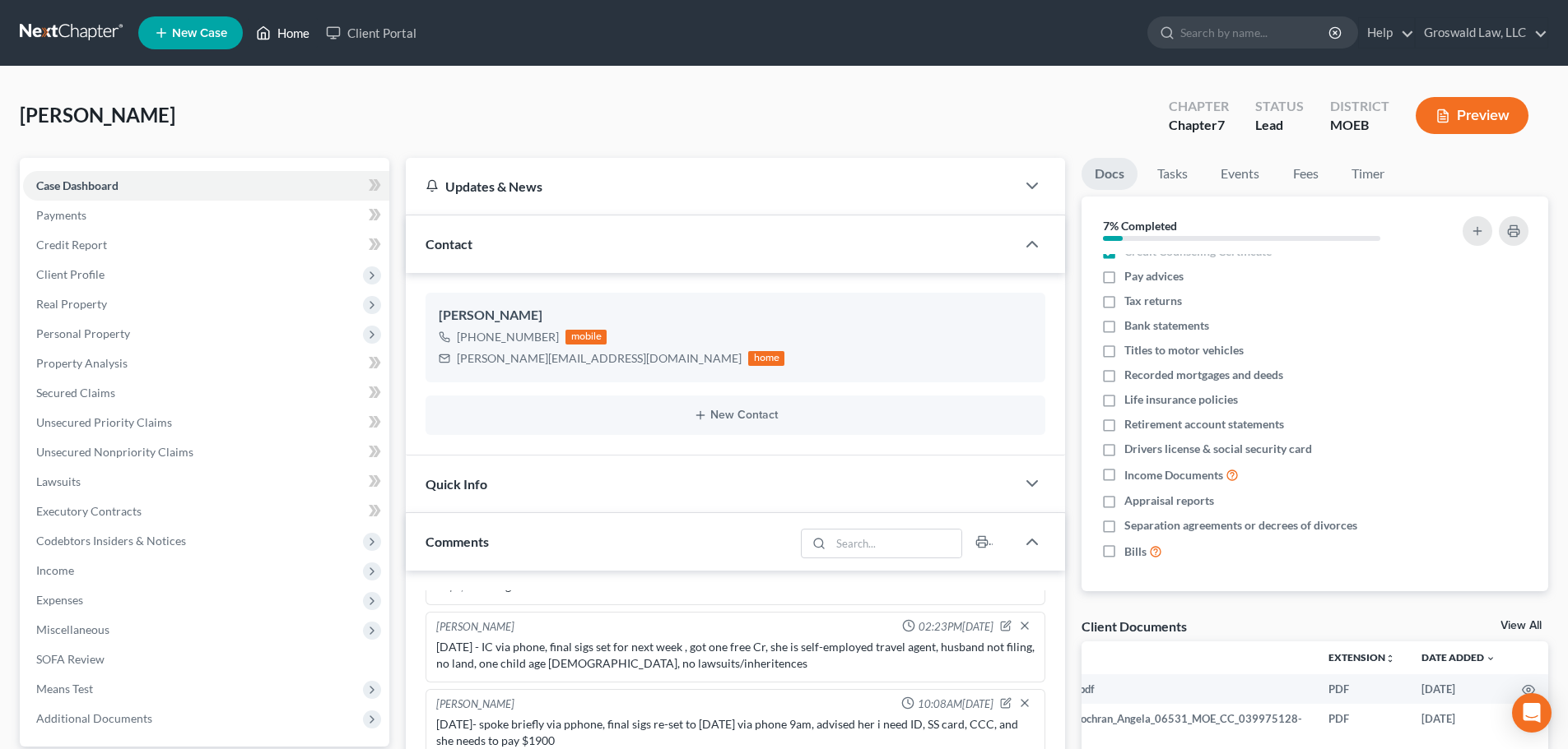
click at [277, 25] on link "Home" at bounding box center [283, 32] width 70 height 29
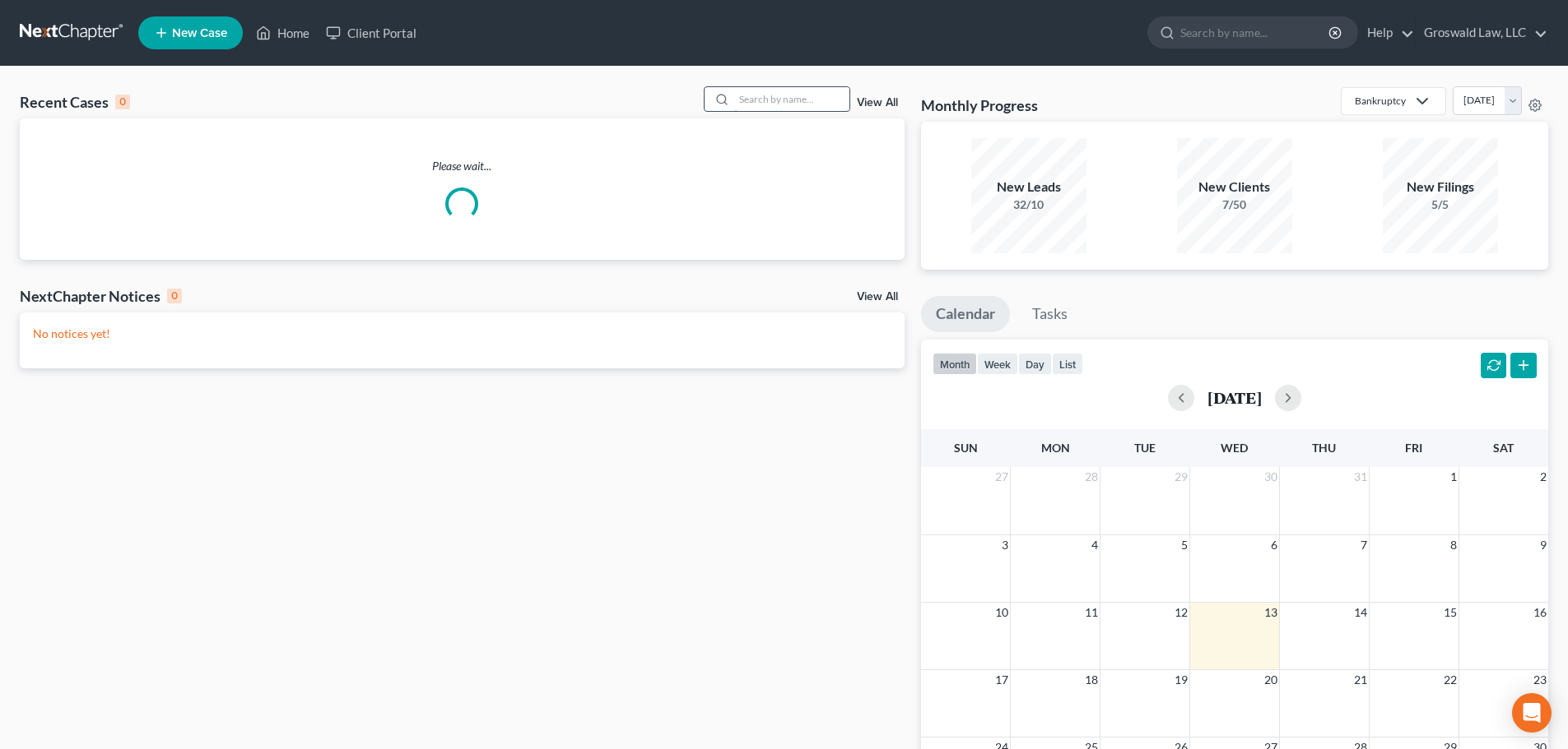
click at [801, 96] on input "search" at bounding box center [792, 98] width 115 height 24
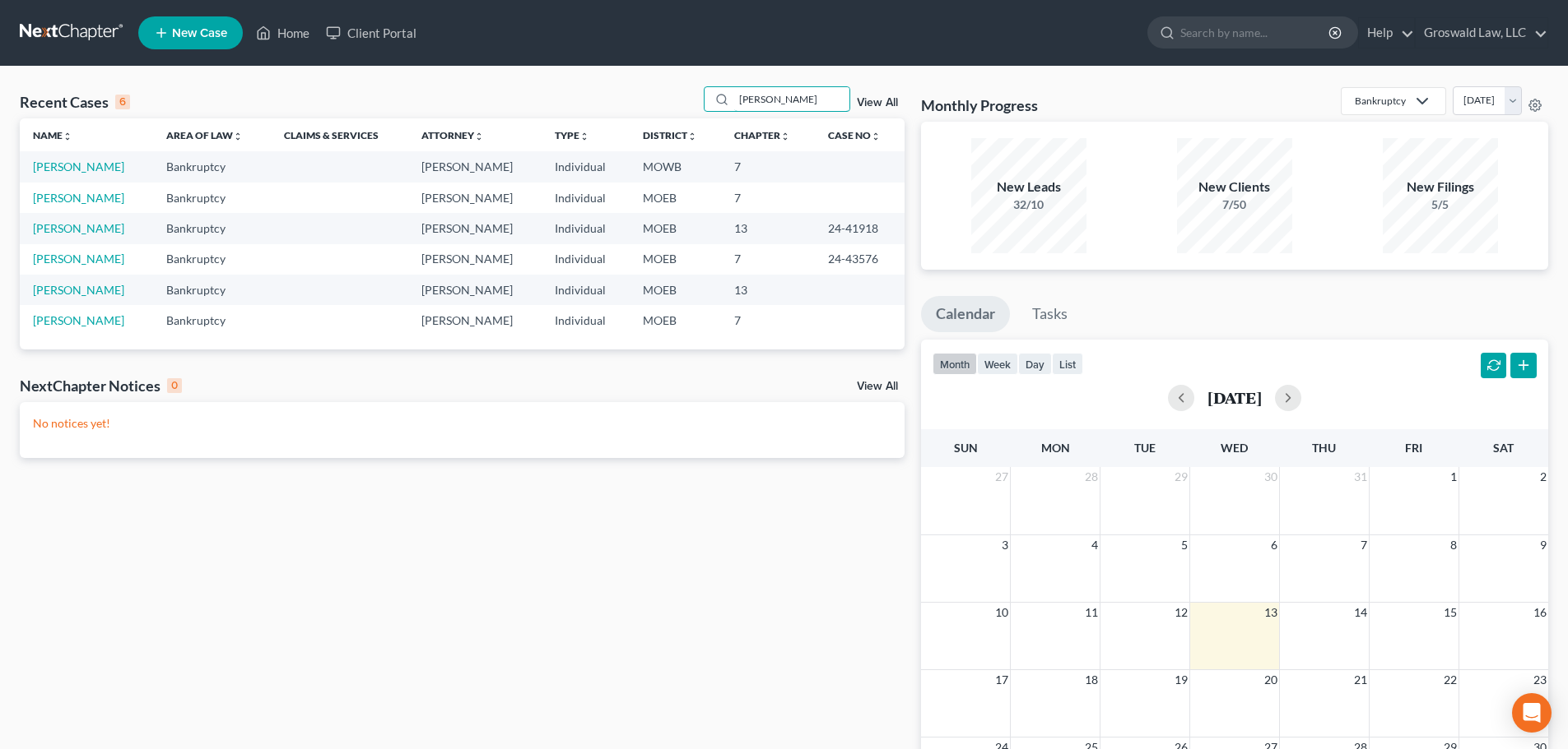
type input "richardson"
click at [116, 169] on link "[PERSON_NAME]" at bounding box center [79, 166] width 92 height 14
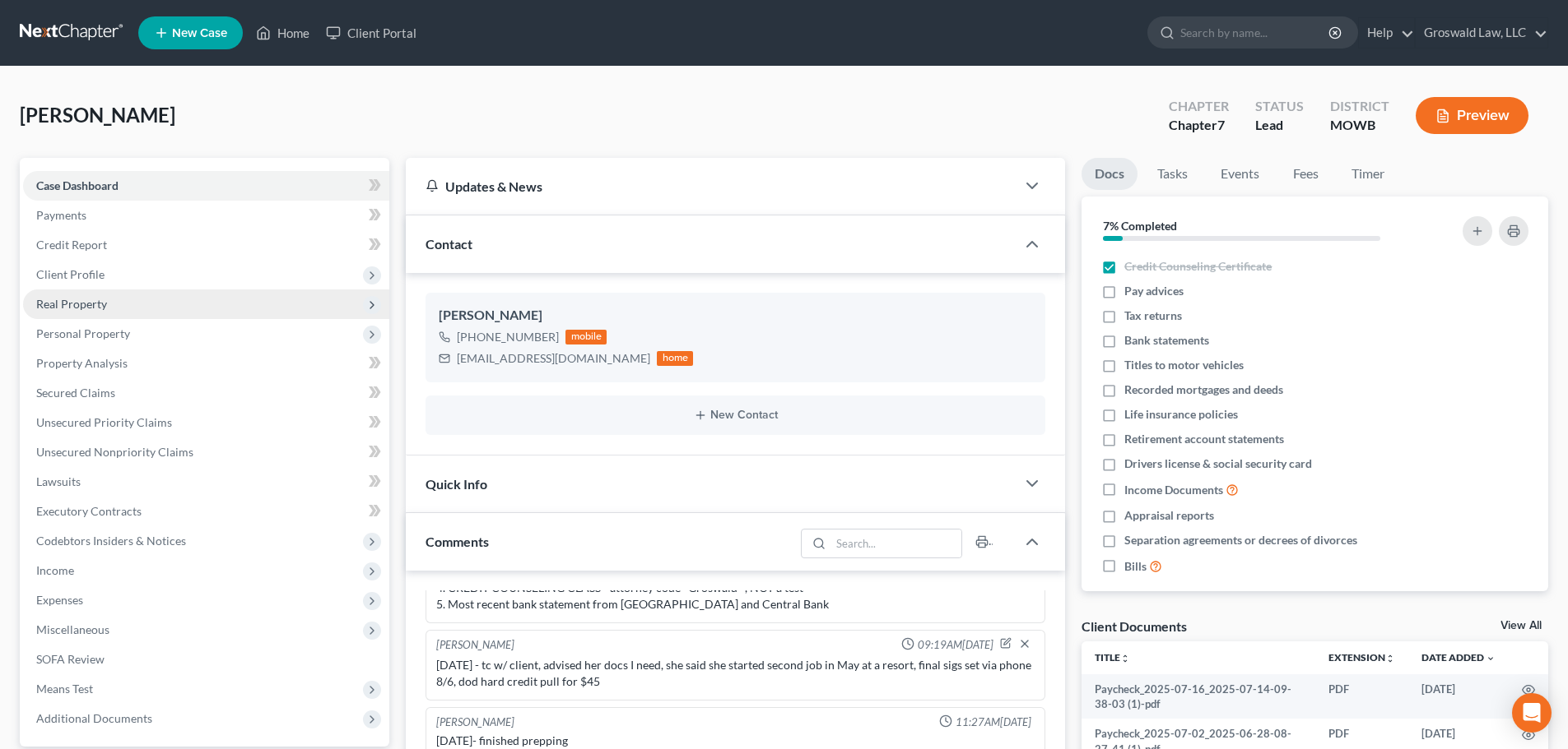
drag, startPoint x: 79, startPoint y: 275, endPoint x: 79, endPoint y: 290, distance: 15.0
click at [79, 275] on span "Client Profile" at bounding box center [70, 274] width 68 height 14
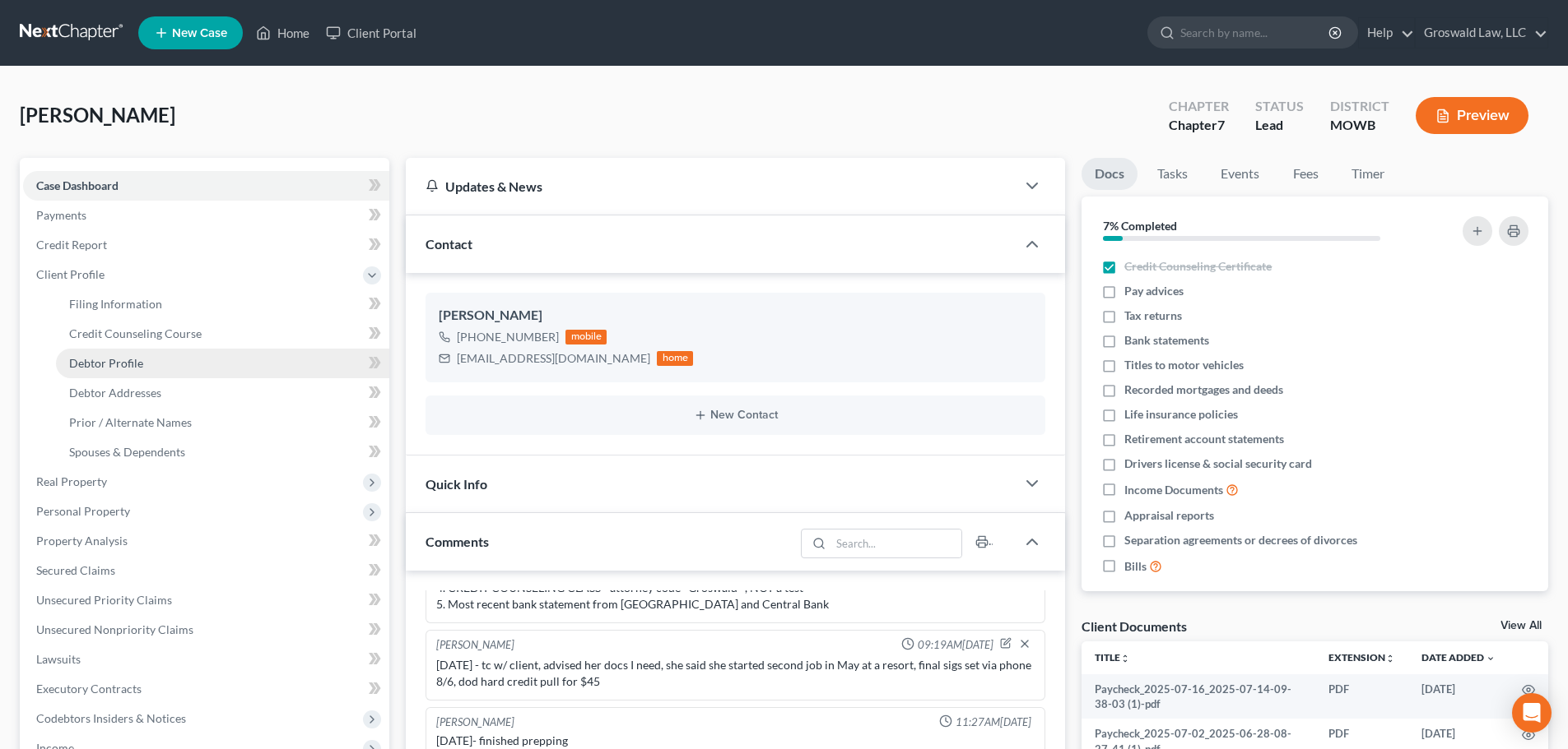
click at [103, 367] on span "Debtor Profile" at bounding box center [106, 363] width 74 height 14
select select "0"
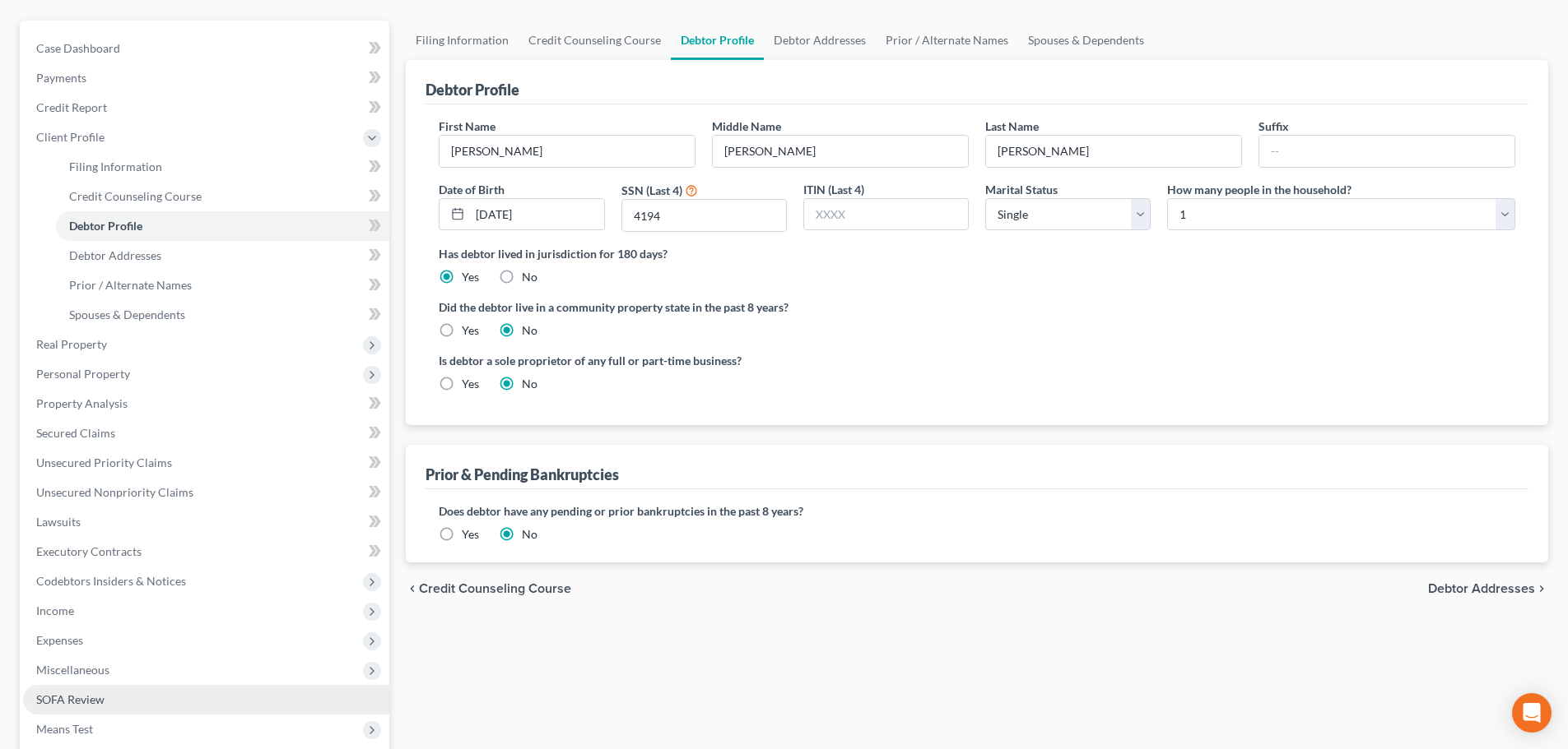
scroll to position [332, 0]
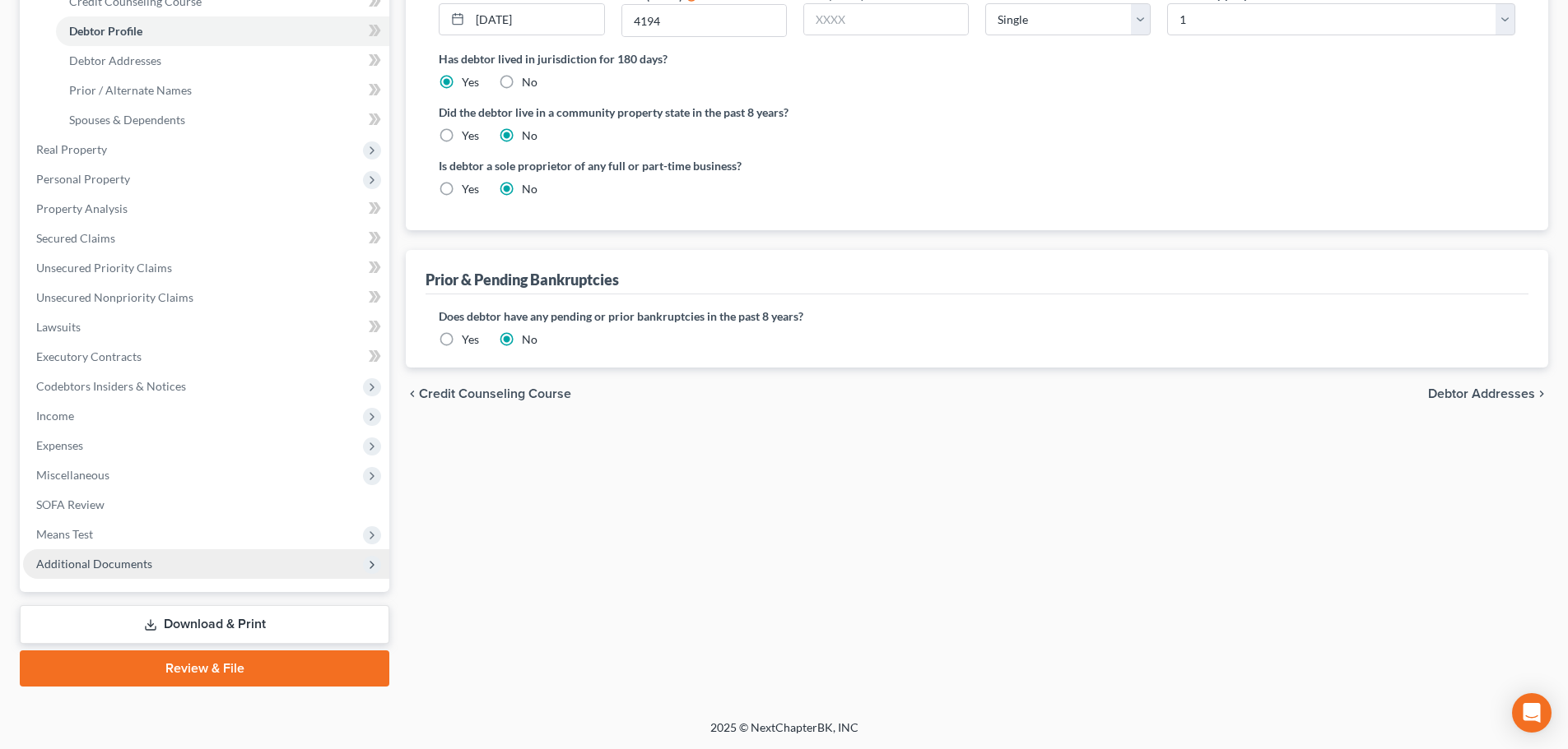
click at [168, 549] on span "Additional Documents" at bounding box center [205, 564] width 366 height 29
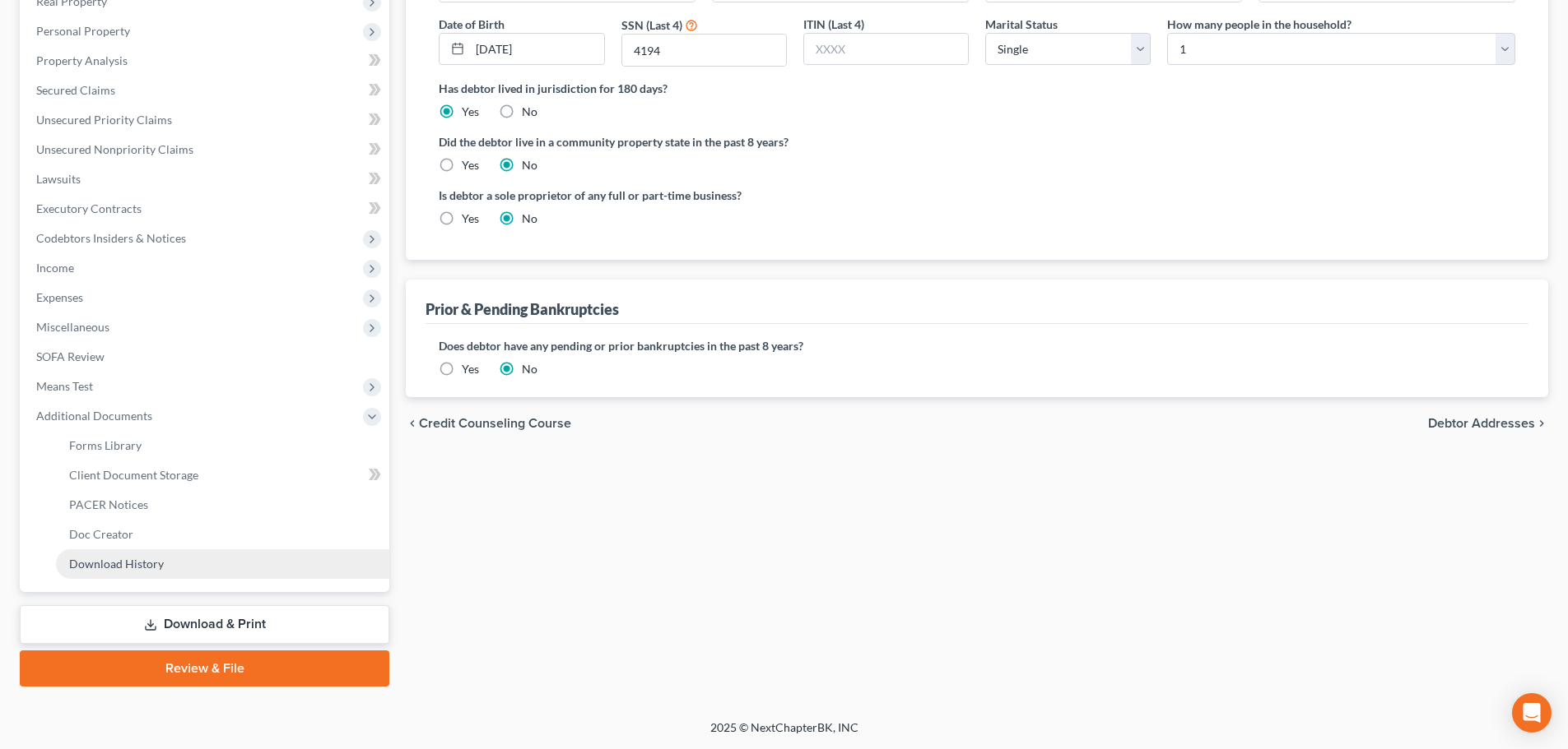
scroll to position [303, 0]
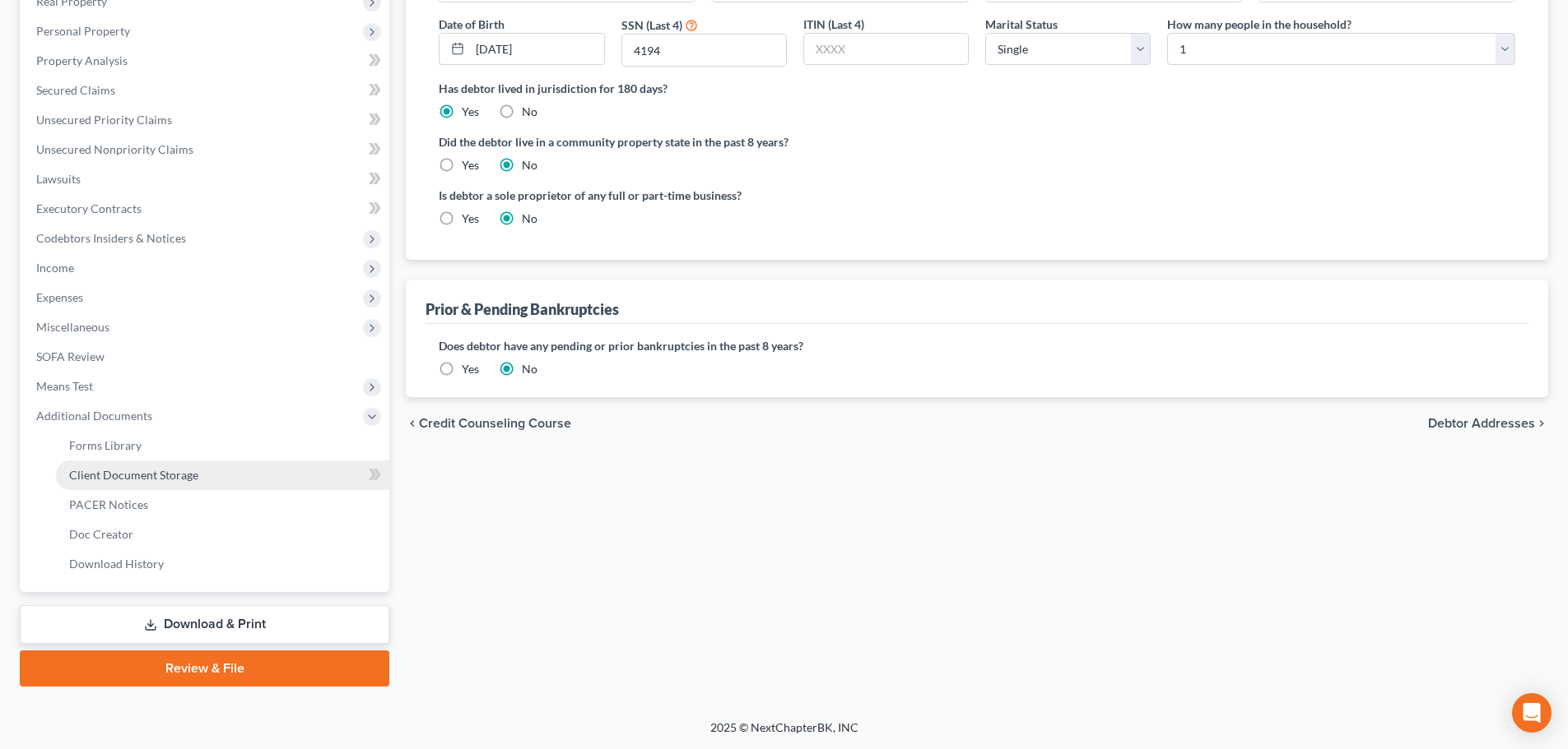
click at [258, 464] on link "Client Document Storage" at bounding box center [222, 475] width 333 height 29
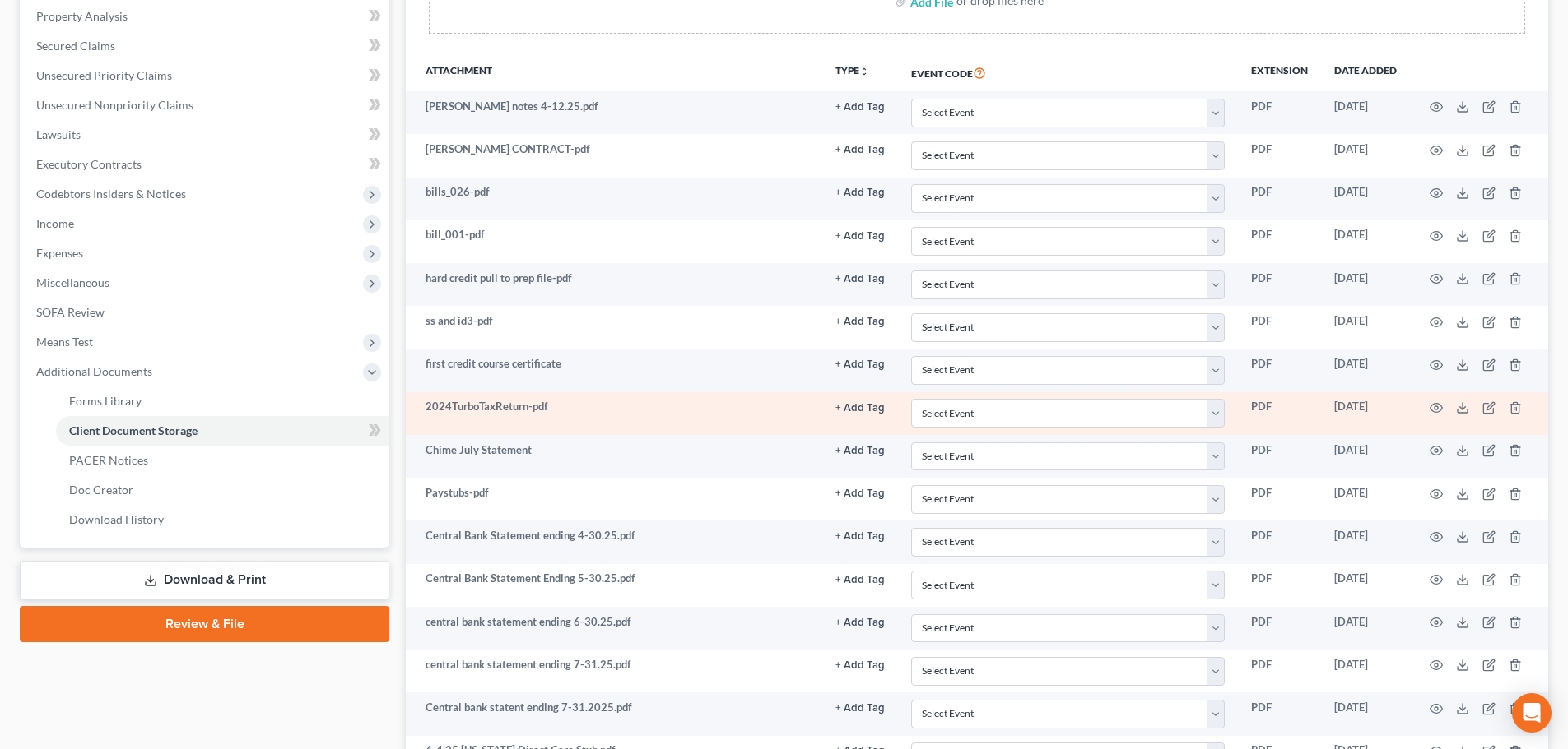
scroll to position [338, 0]
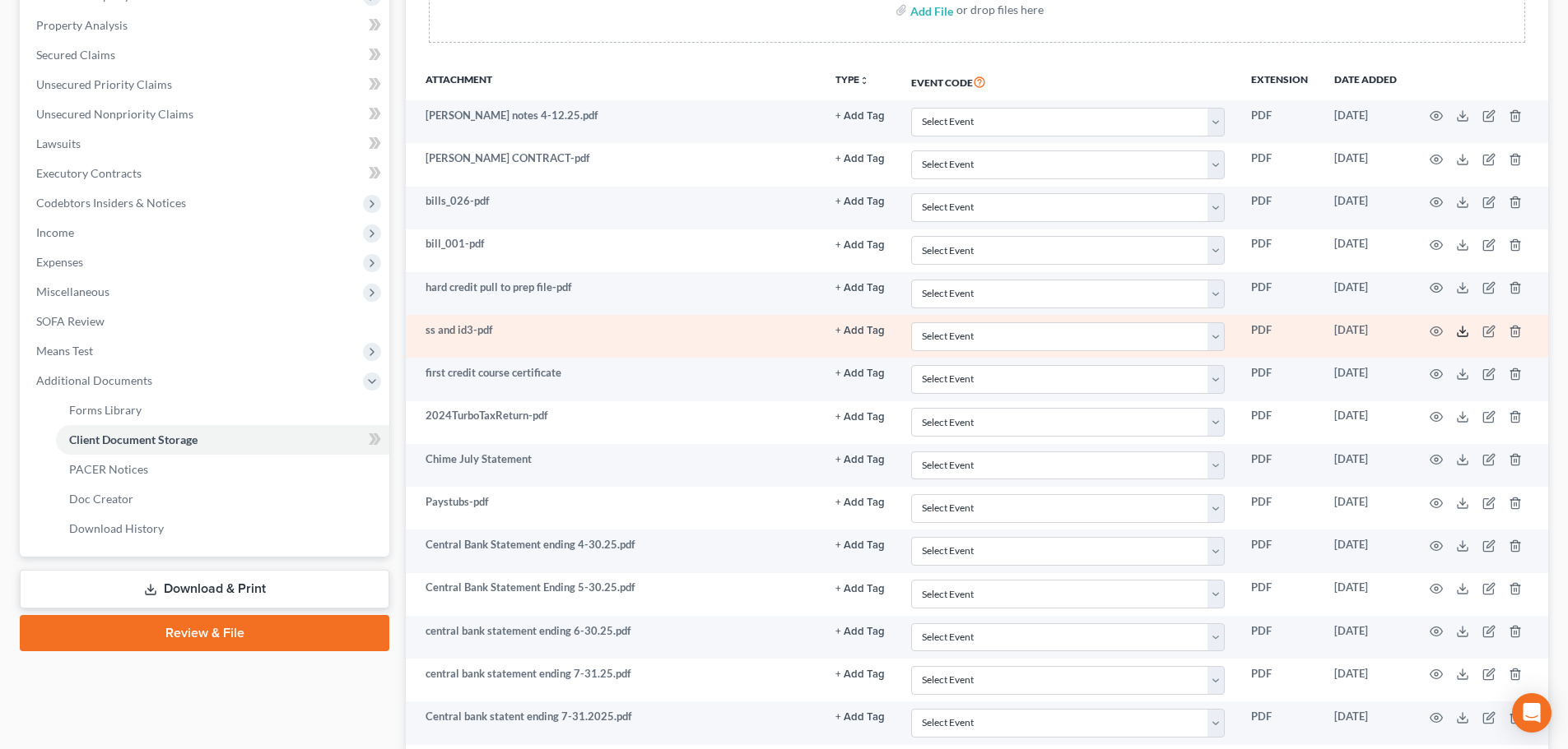
click at [1277, 334] on td at bounding box center [1479, 336] width 138 height 43
click at [1277, 332] on icon at bounding box center [1463, 332] width 13 height 13
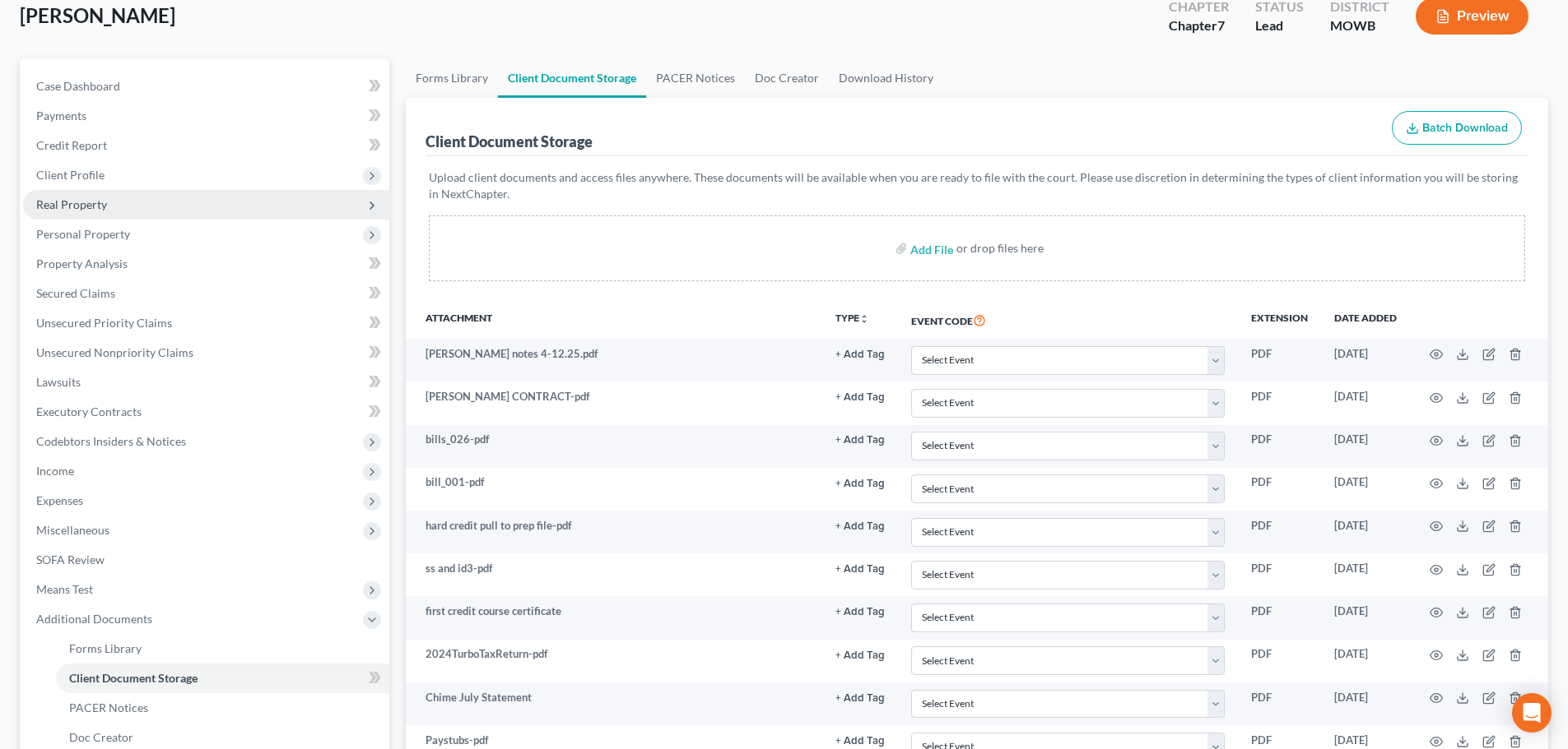
scroll to position [0, 0]
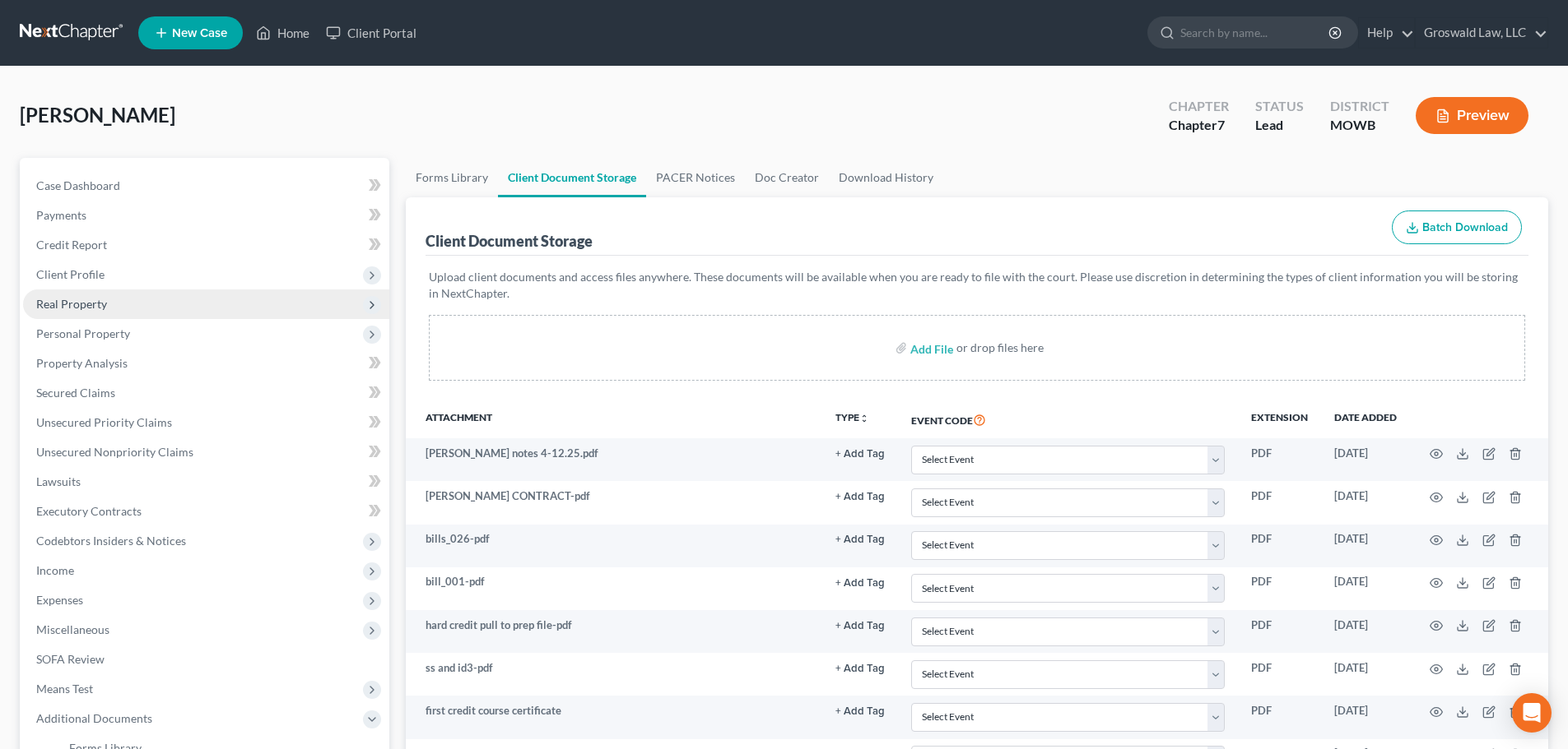
click at [83, 303] on span "Real Property" at bounding box center [71, 304] width 71 height 14
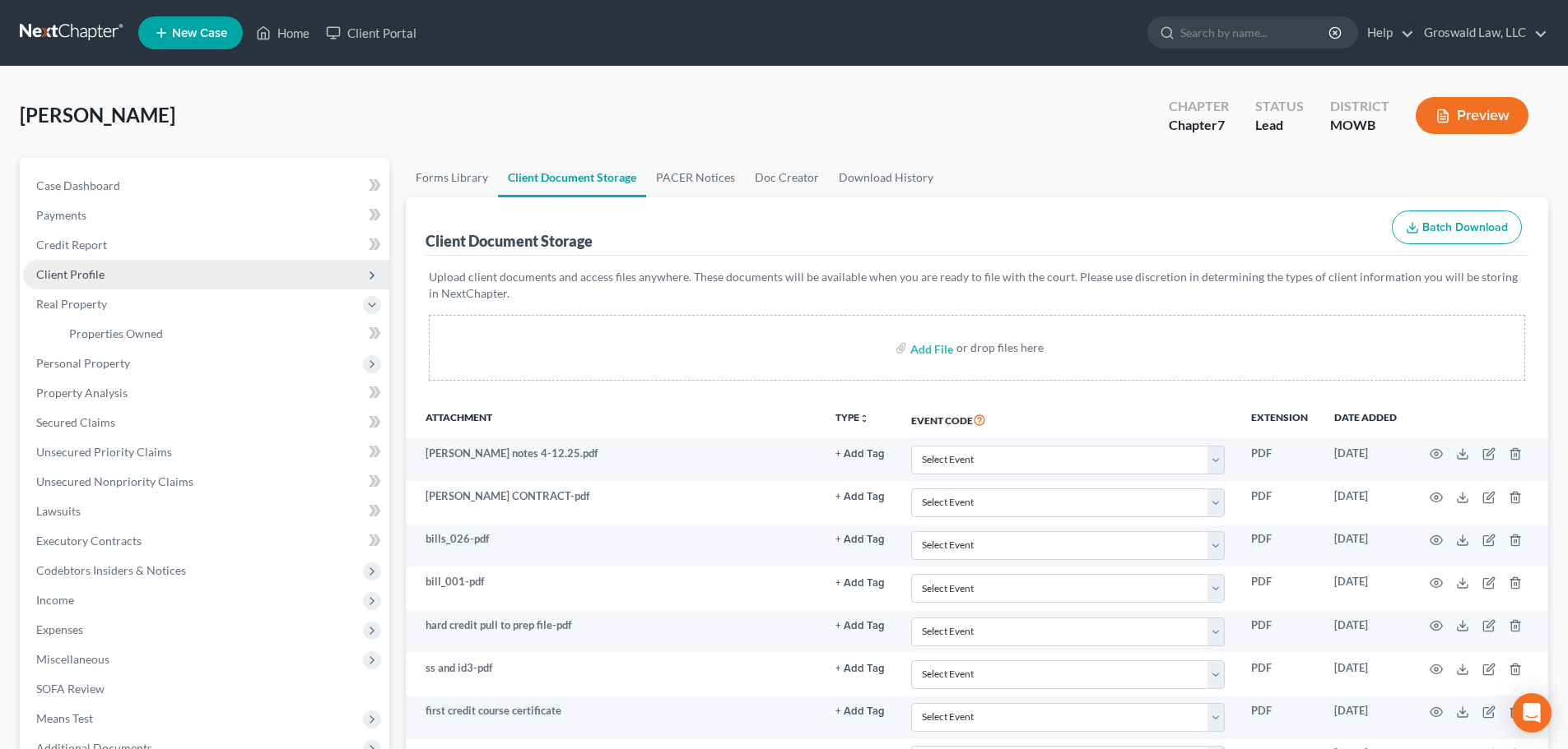
click at [83, 279] on span "Client Profile" at bounding box center [70, 274] width 68 height 14
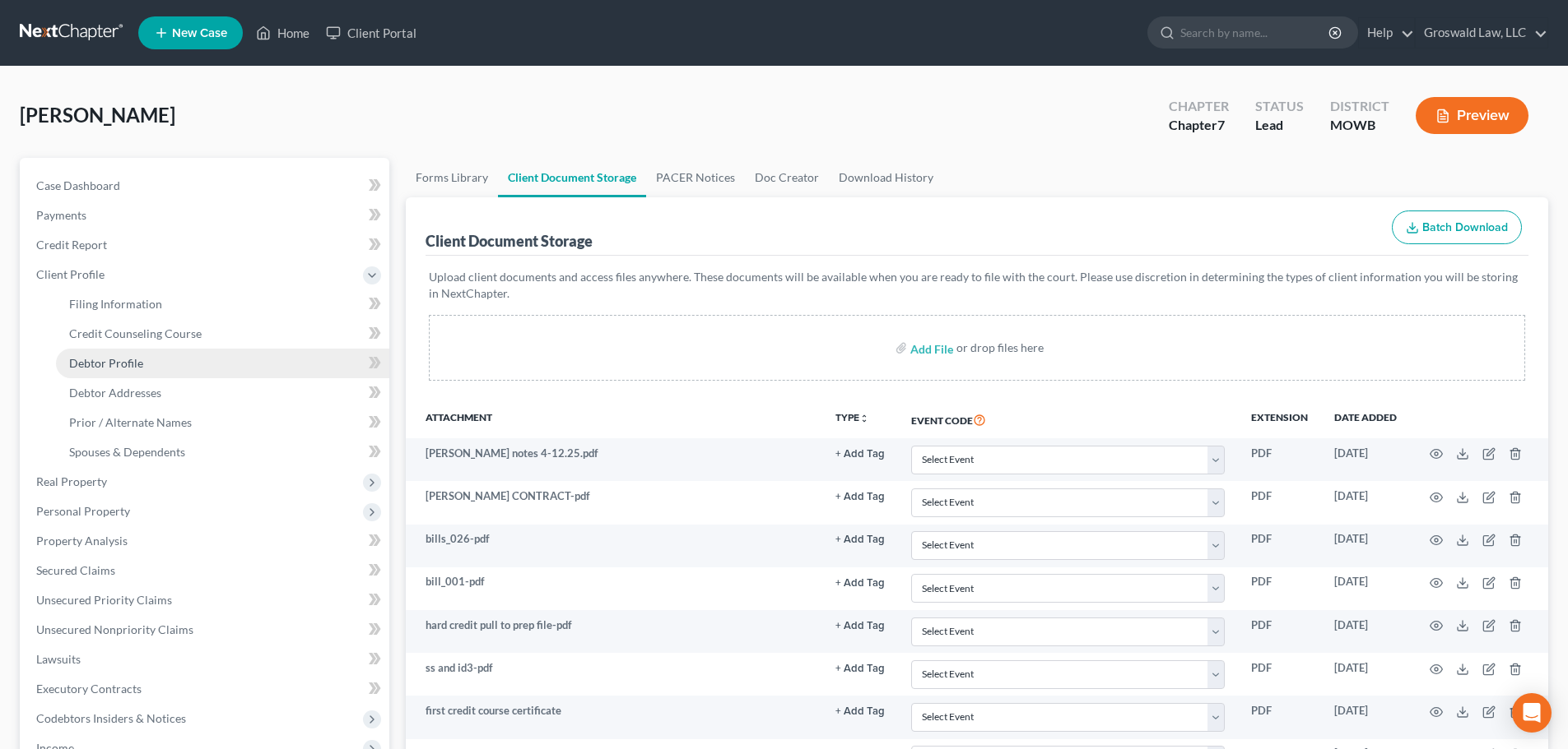
click at [104, 366] on span "Debtor Profile" at bounding box center [106, 363] width 74 height 14
select select "0"
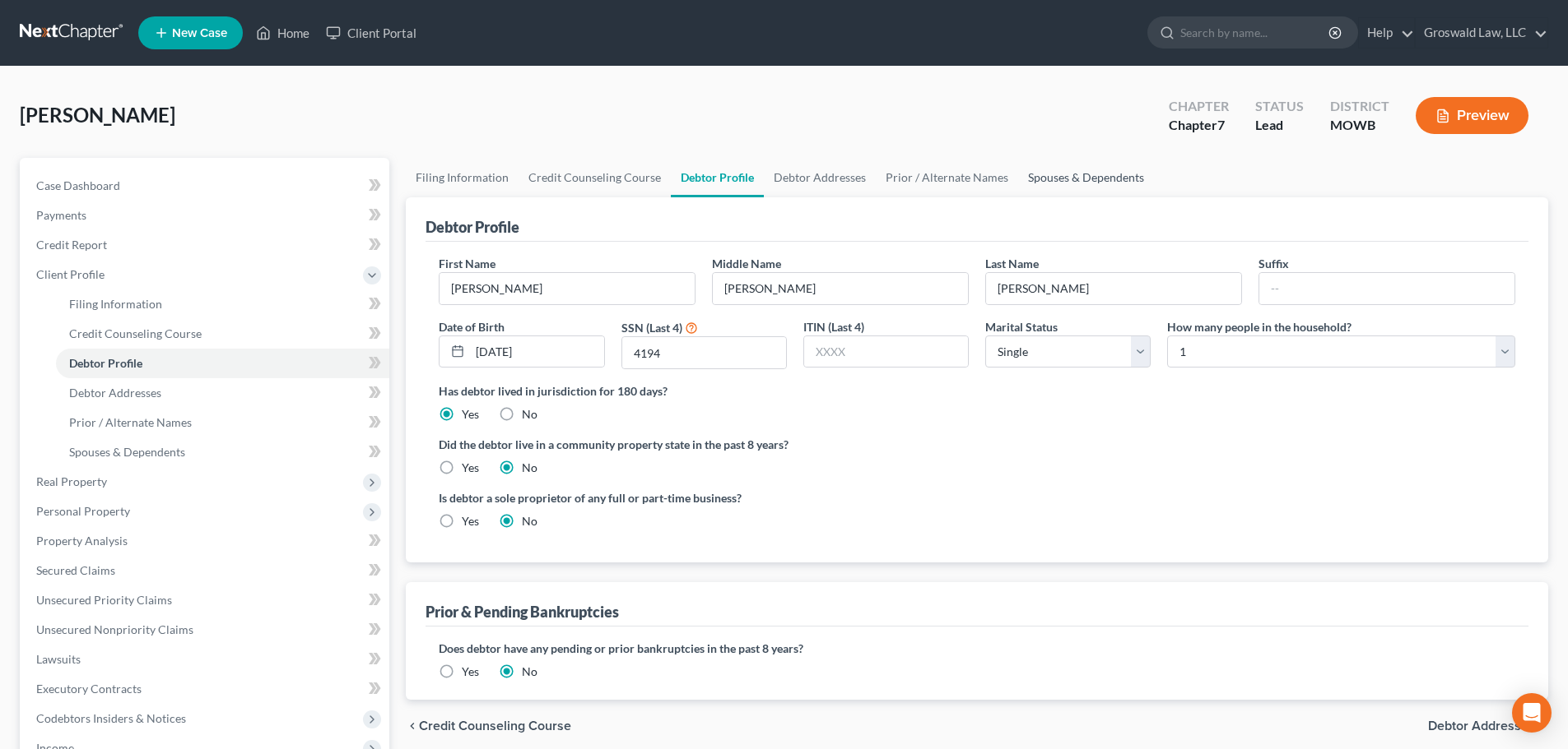
click at [1067, 183] on link "Spouses & Dependents" at bounding box center [1086, 178] width 136 height 40
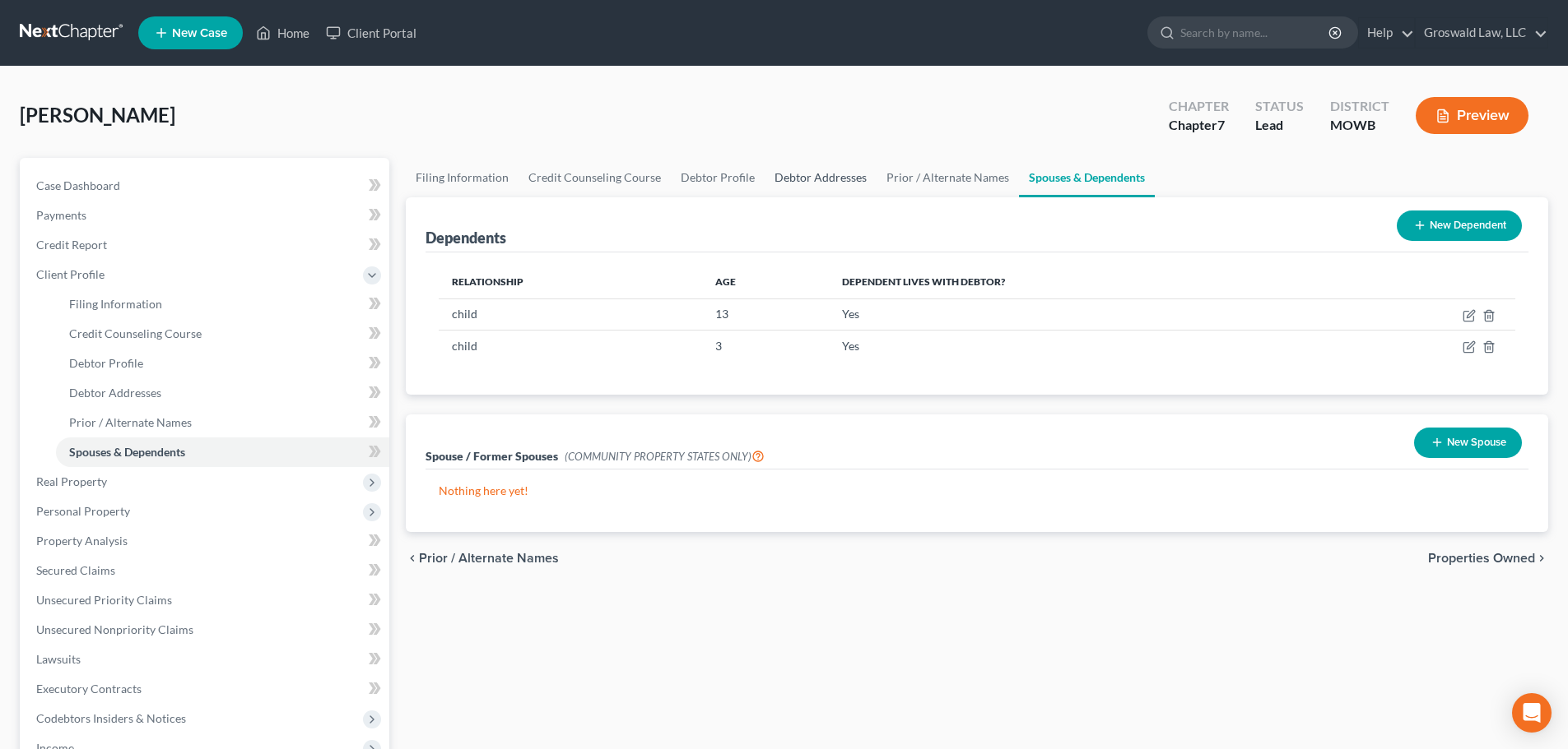
click at [793, 180] on link "Debtor Addresses" at bounding box center [820, 178] width 112 height 40
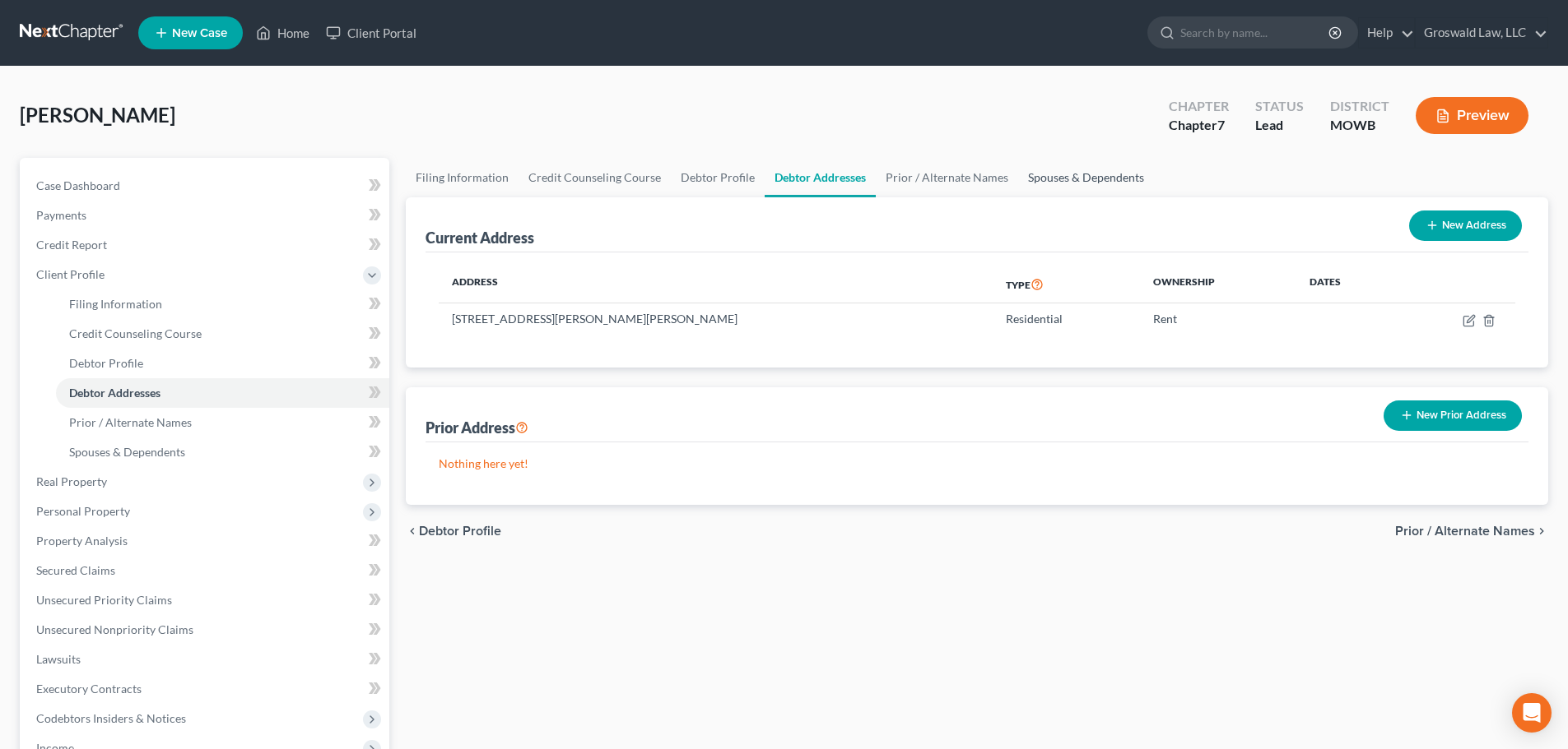
click at [1090, 183] on link "Spouses & Dependents" at bounding box center [1086, 178] width 136 height 40
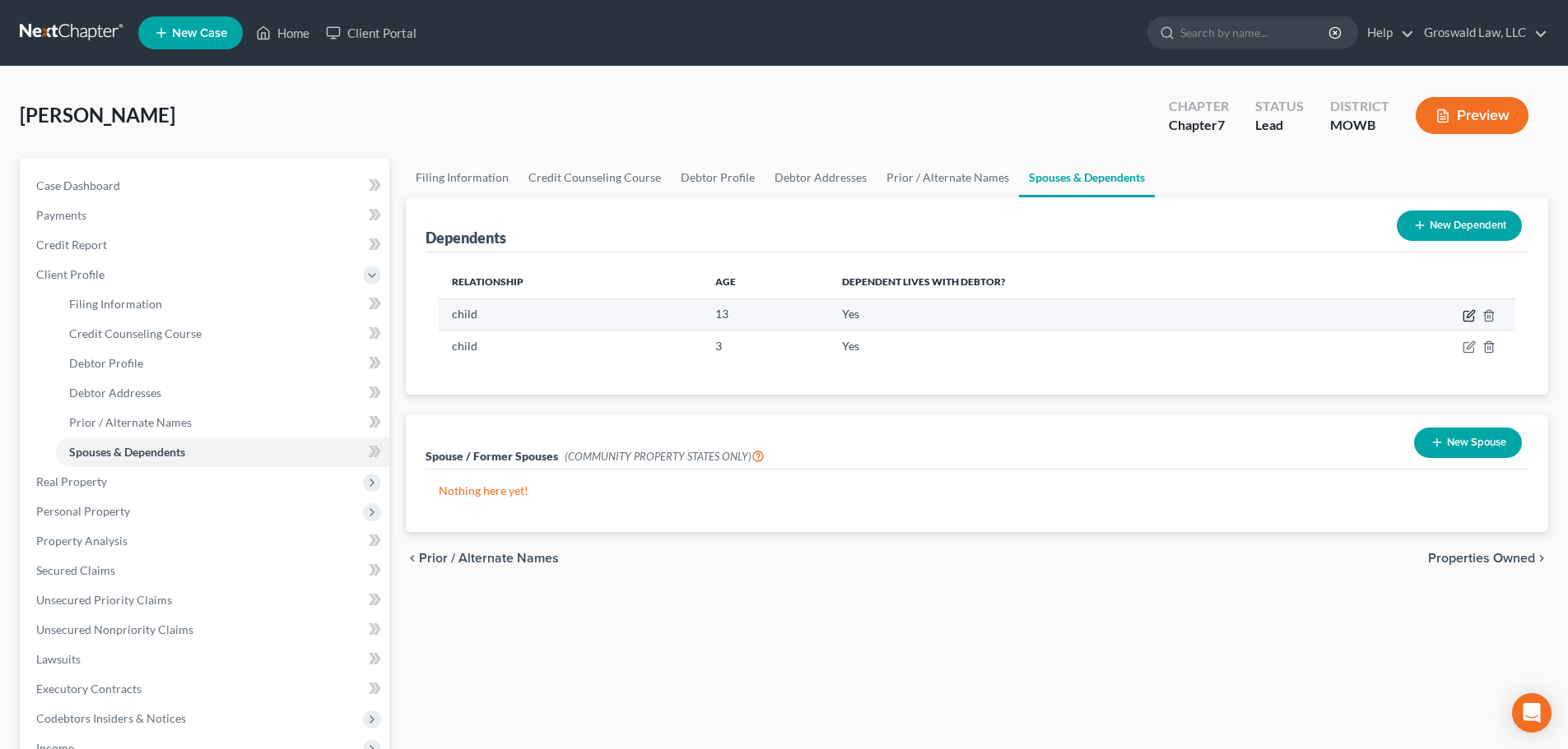
click at [1277, 317] on icon "button" at bounding box center [1470, 316] width 13 height 13
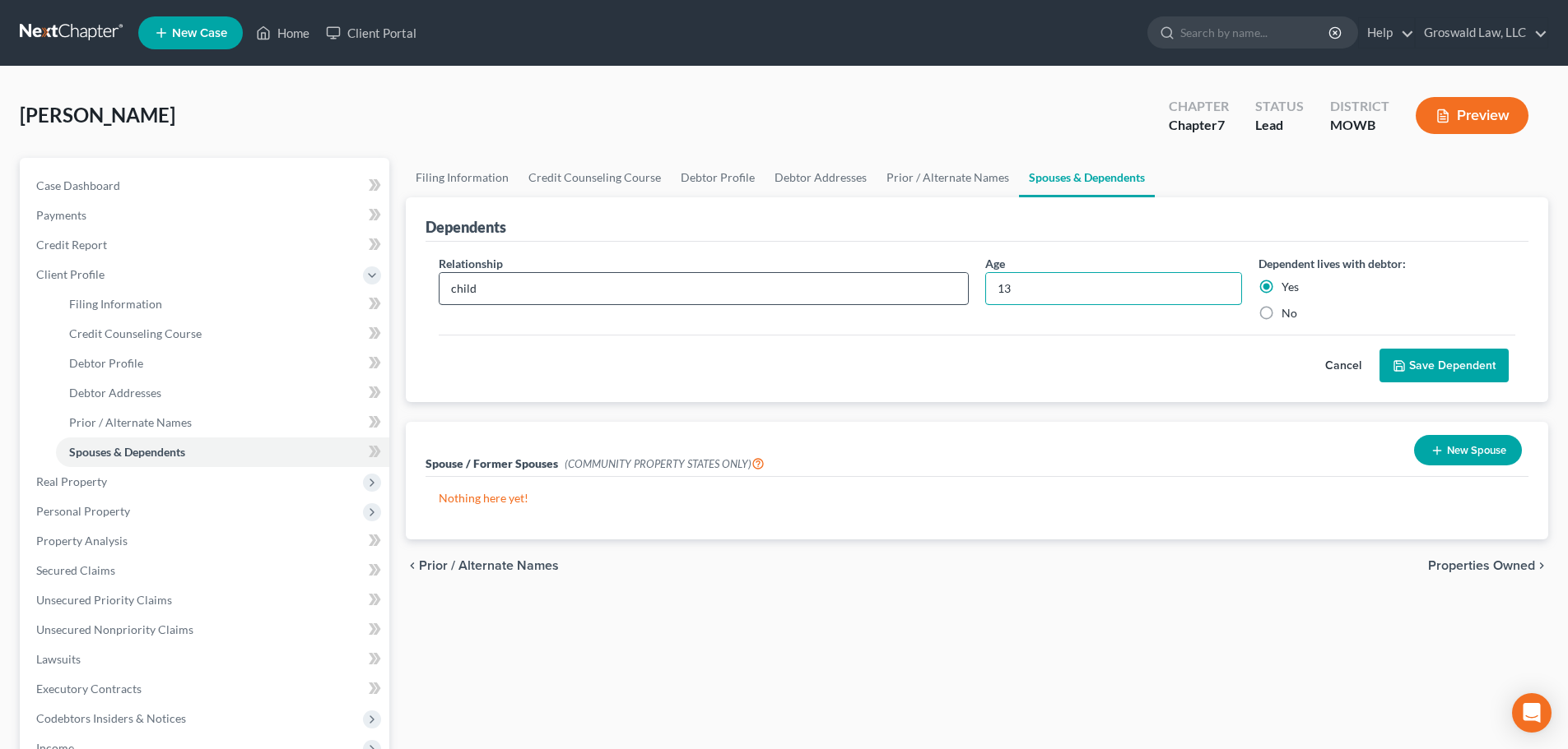
drag, startPoint x: 1100, startPoint y: 293, endPoint x: 774, endPoint y: 292, distance: 326.0
click at [759, 306] on div "Relationship * child Age 13 Dependent lives with debtor: Yes No" at bounding box center [977, 295] width 1093 height 79
type input "14"
click at [1277, 357] on button "Save Dependent" at bounding box center [1444, 366] width 130 height 35
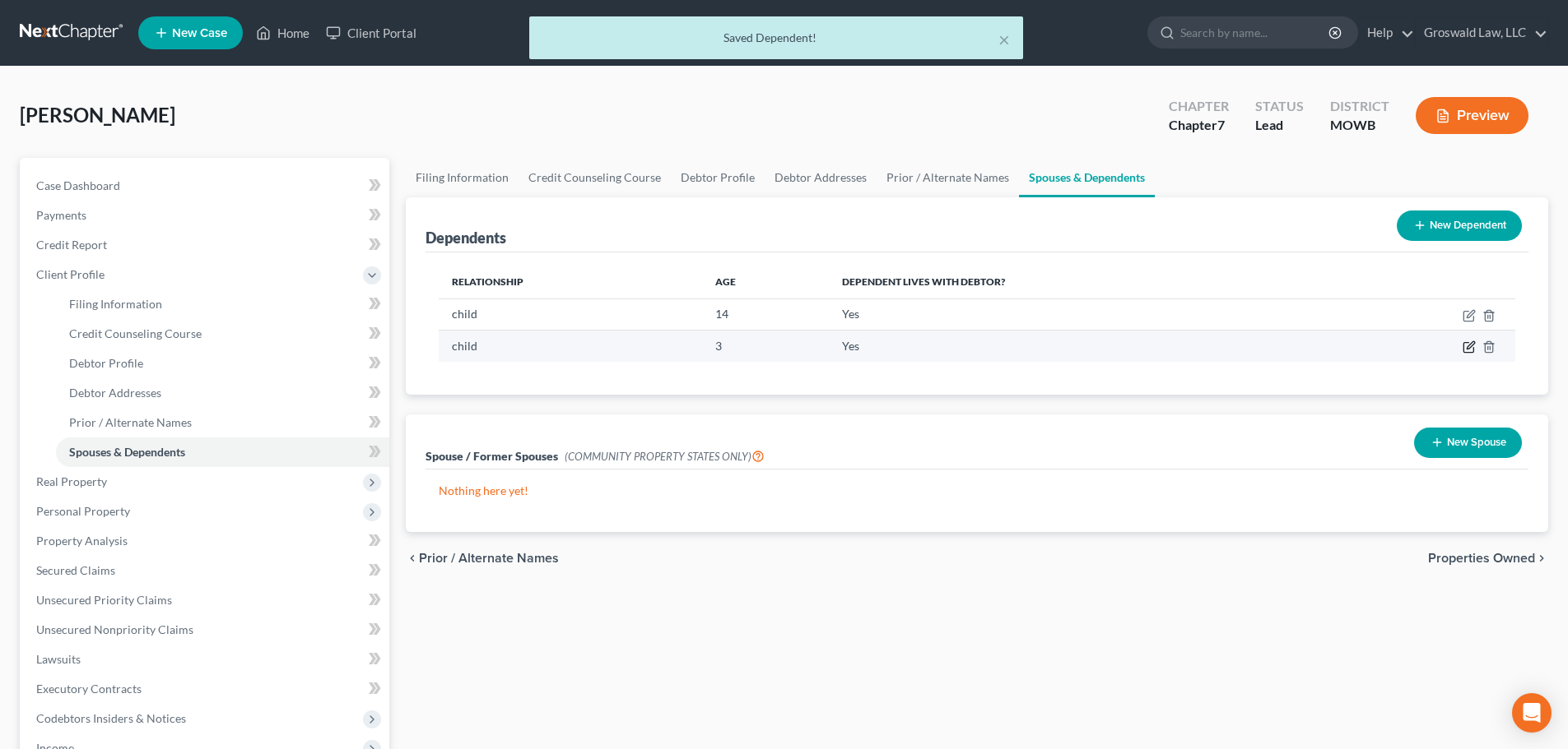
click at [1277, 351] on icon "button" at bounding box center [1470, 347] width 13 height 13
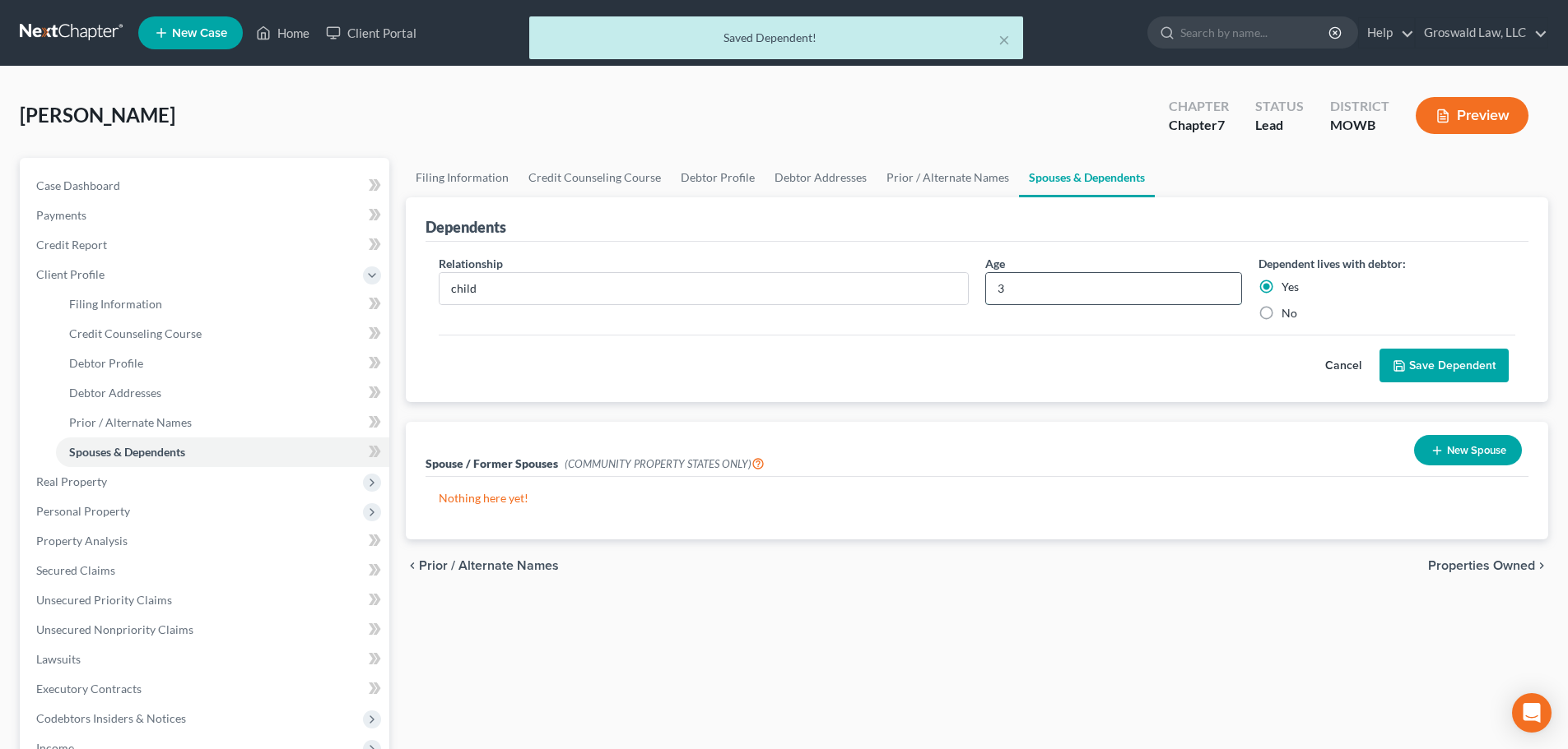
drag, startPoint x: 1010, startPoint y: 294, endPoint x: 985, endPoint y: 285, distance: 26.6
click at [967, 293] on div "Relationship * child Age 3 Dependent lives with debtor: Yes No" at bounding box center [977, 295] width 1093 height 79
type input "1"
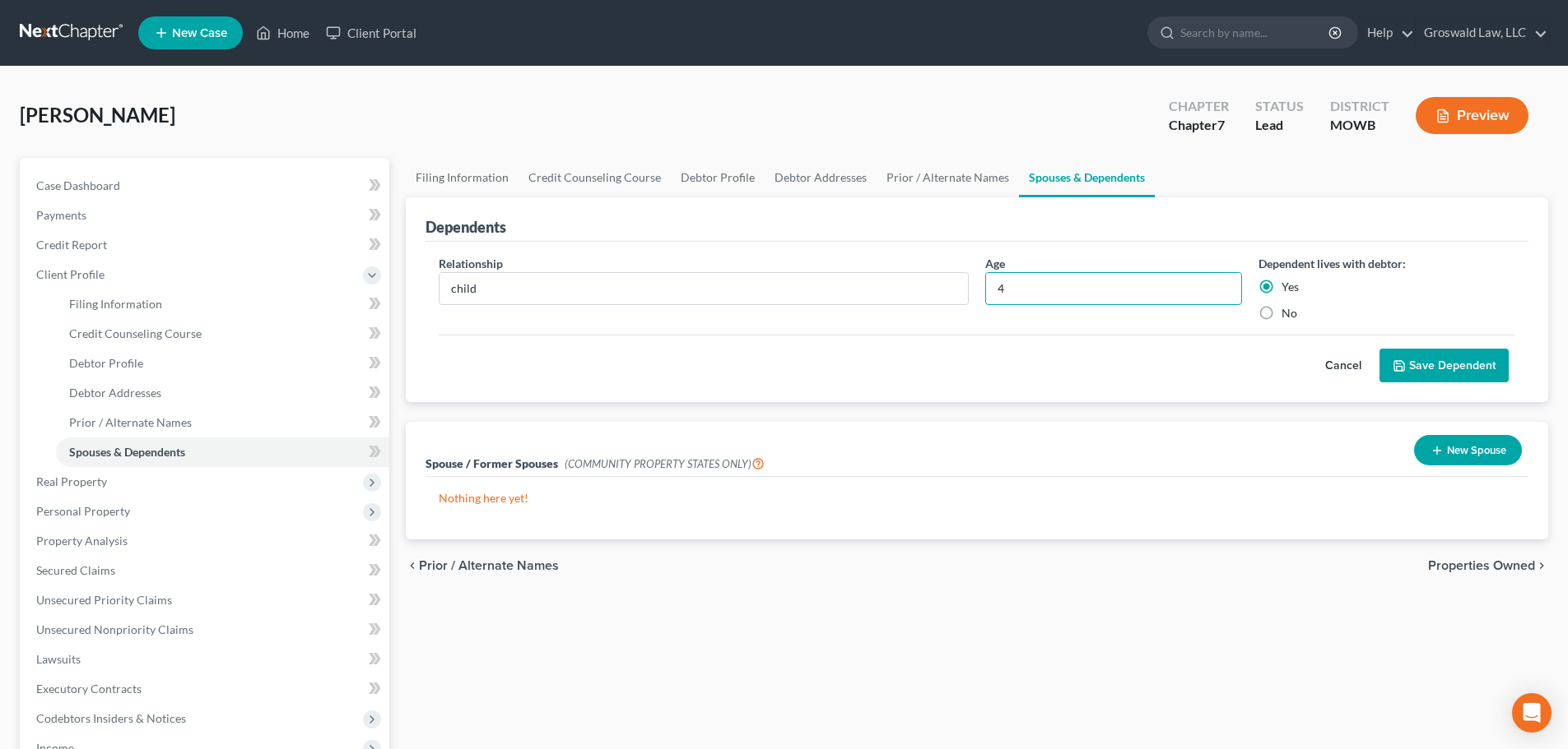
type input "4"
click at [1277, 374] on button "Save Dependent" at bounding box center [1444, 366] width 130 height 35
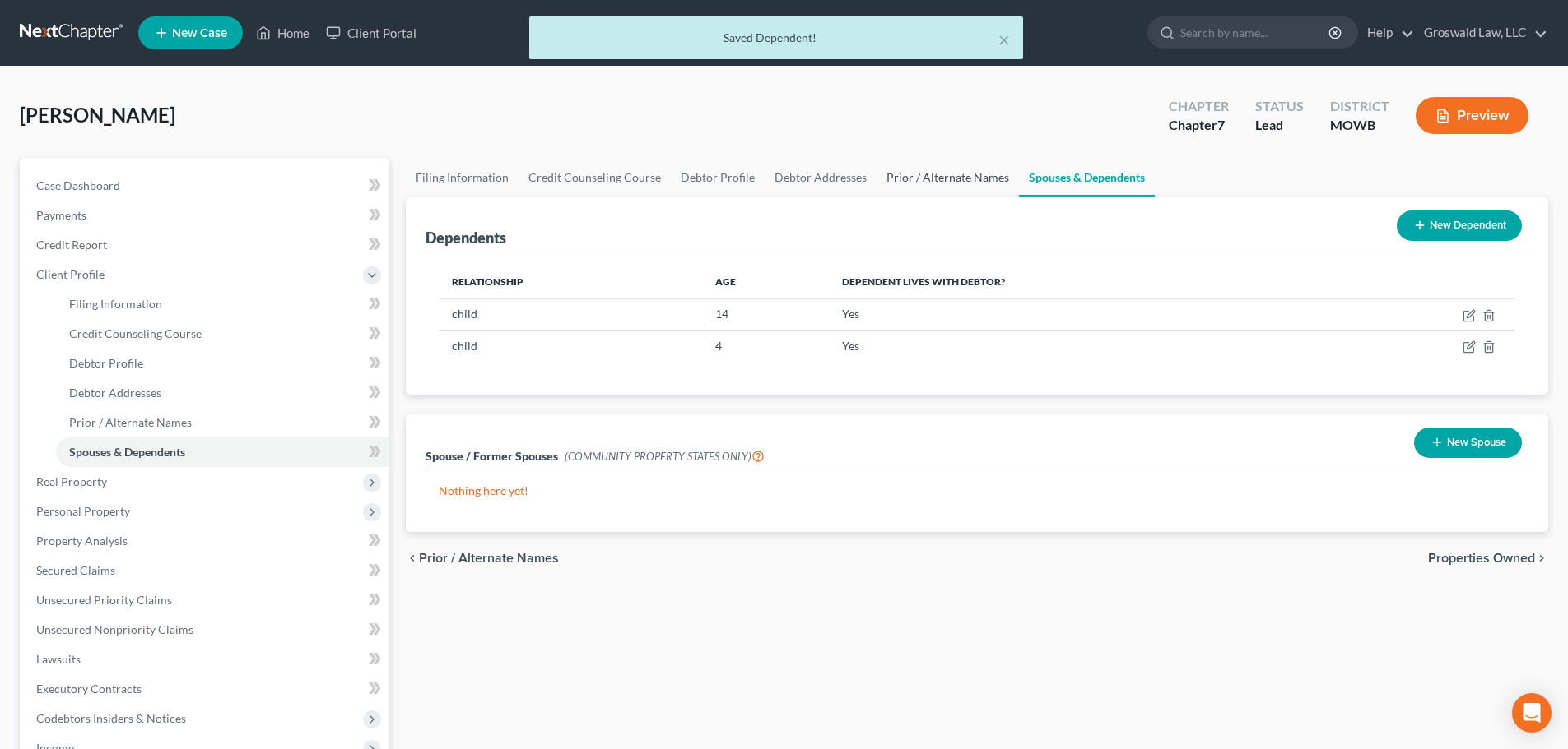
click at [914, 174] on link "Prior / Alternate Names" at bounding box center [947, 178] width 142 height 40
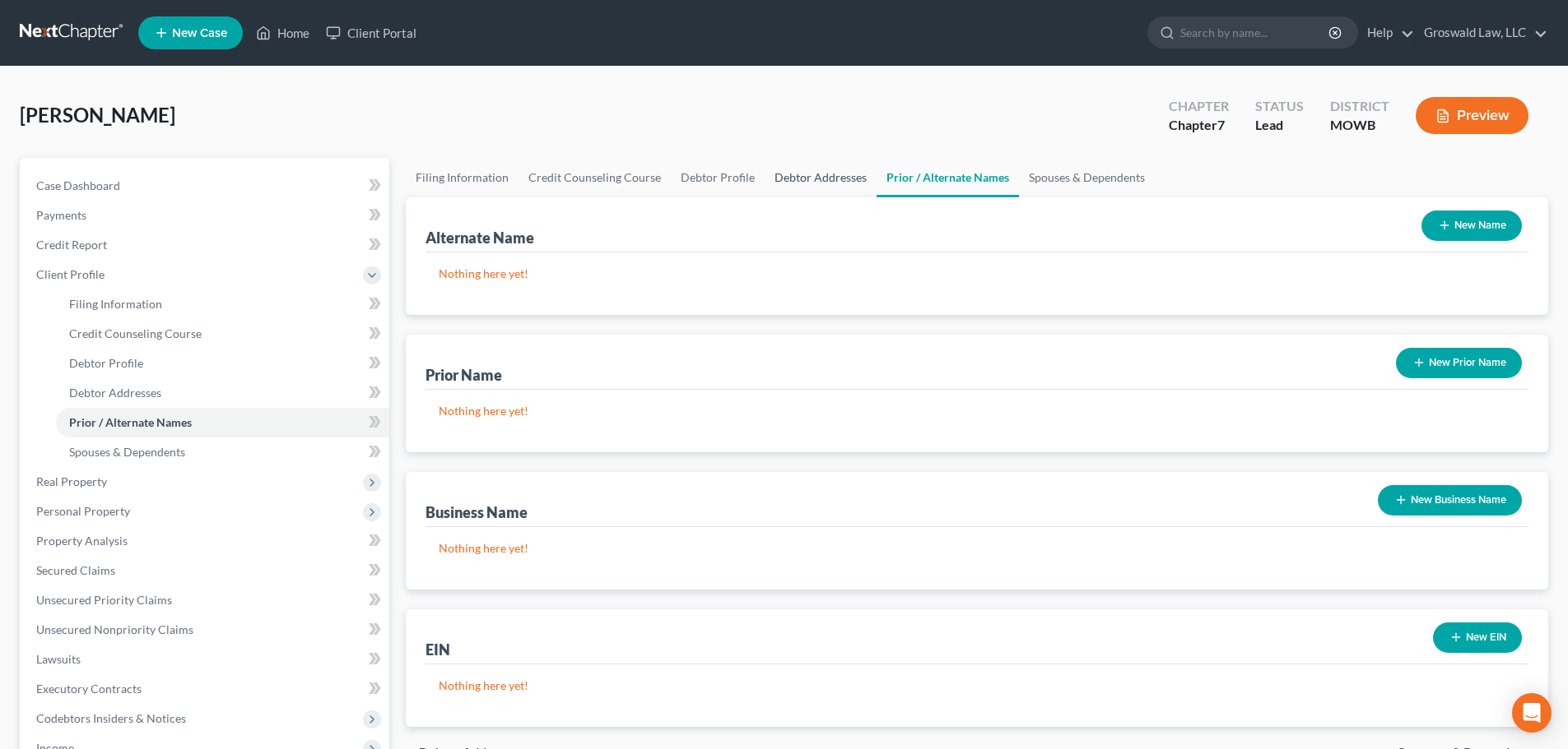
click at [787, 179] on link "Debtor Addresses" at bounding box center [820, 178] width 112 height 40
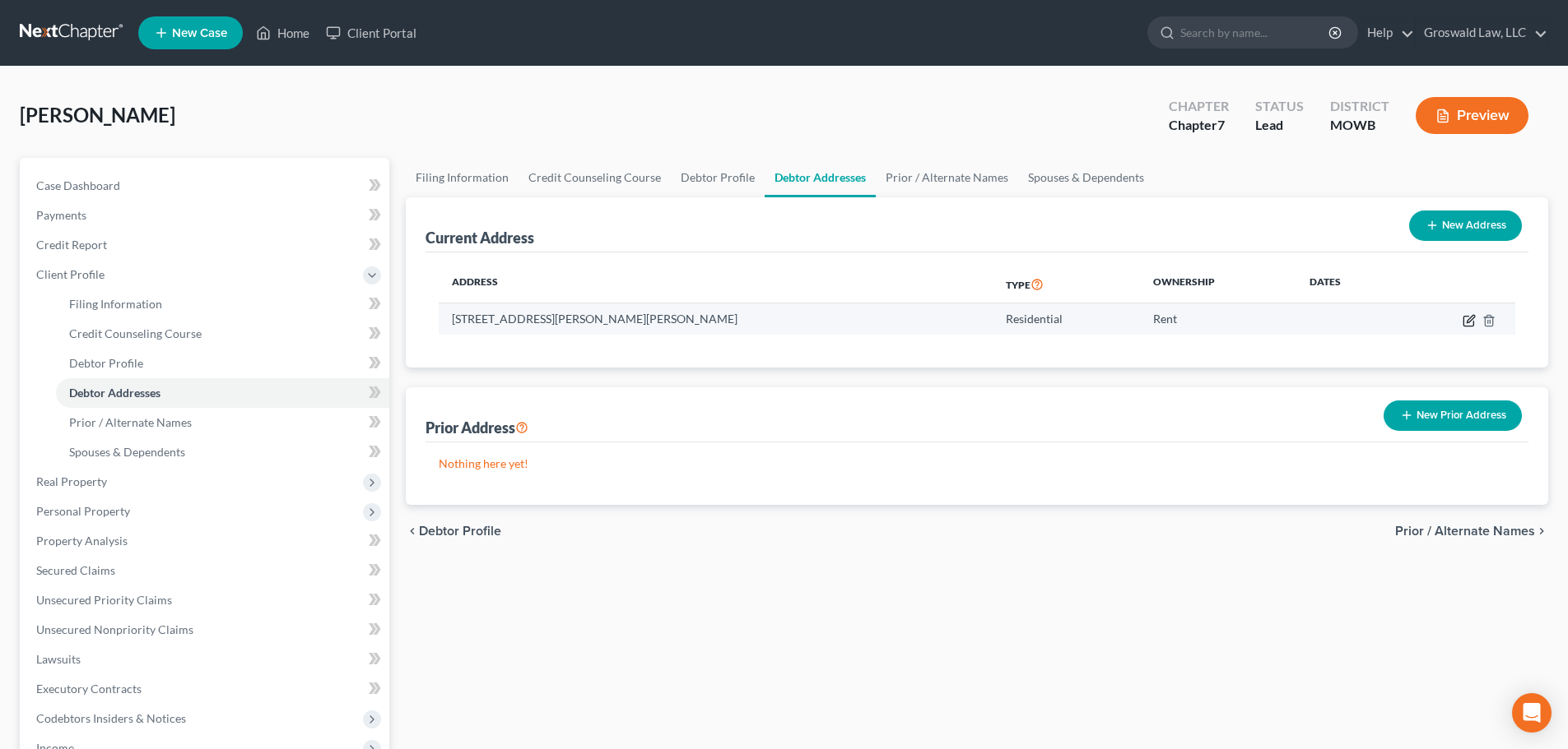
click at [1277, 321] on icon "button" at bounding box center [1471, 319] width 8 height 8
select select "26"
select select "65"
select select "0"
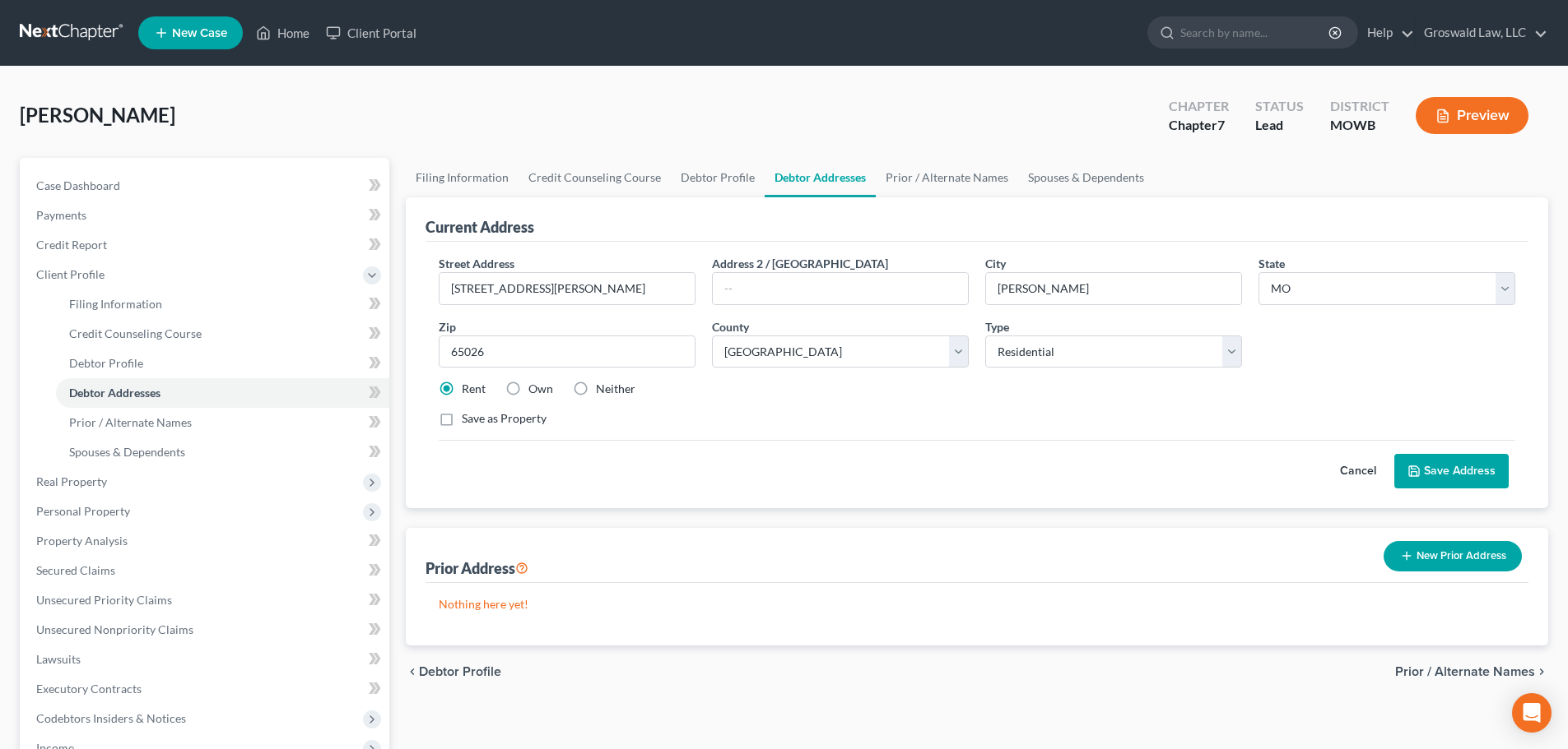
click at [1277, 474] on button "Save Address" at bounding box center [1451, 471] width 115 height 35
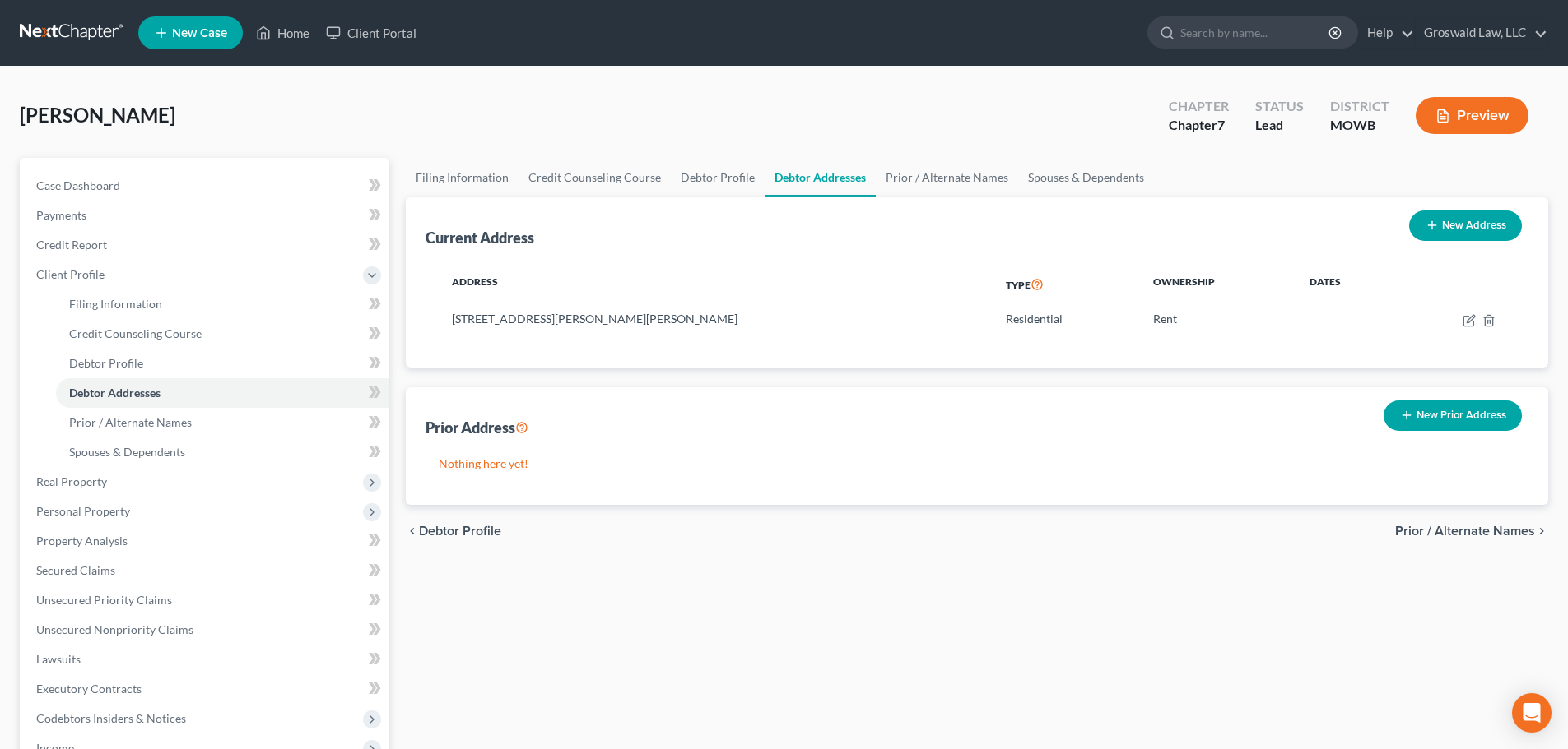
click at [1277, 417] on button "New Prior Address" at bounding box center [1453, 416] width 138 height 30
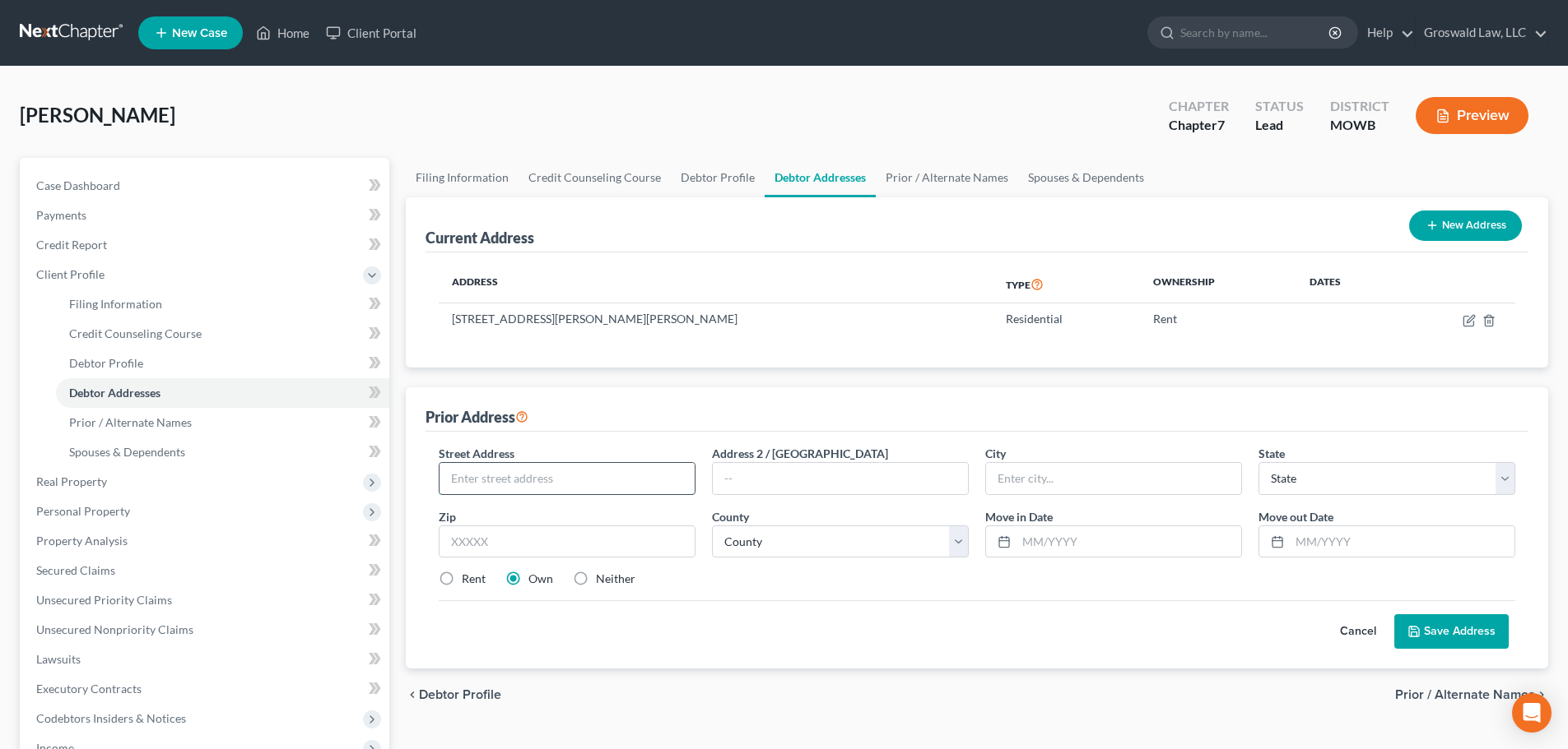
click at [591, 481] on input "text" at bounding box center [567, 479] width 255 height 31
type input "70 Pawnee Road"
type input "65049"
type input "Lake Ozark"
select select "26"
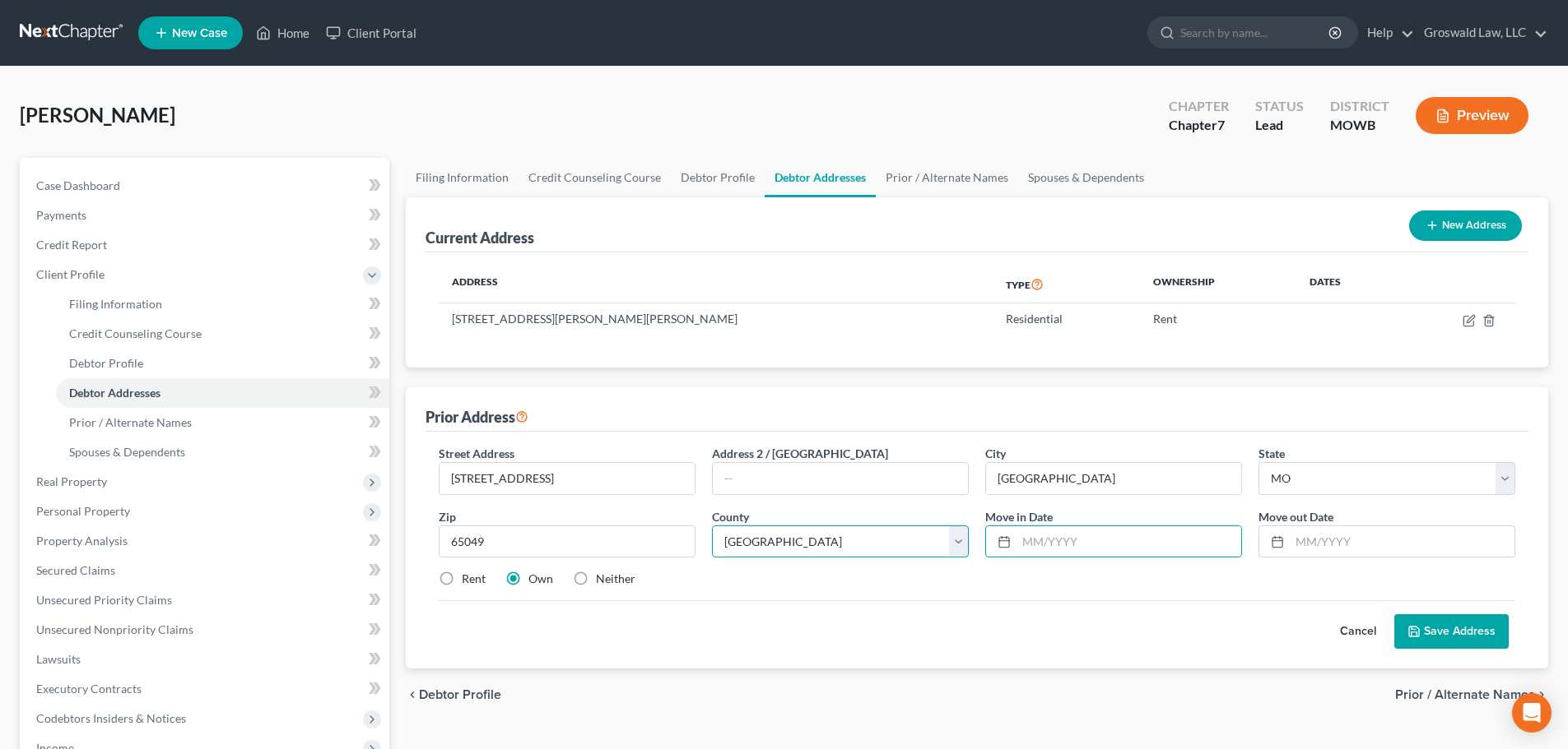
click at [885, 544] on select "County Adair County Andrew County Atchison County Audrain County Barry County B…" at bounding box center [839, 542] width 256 height 33
select select "14"
click at [712, 526] on select "County Adair County Andrew County Atchison County Audrain County Barry County B…" at bounding box center [839, 542] width 256 height 33
drag, startPoint x: 1040, startPoint y: 551, endPoint x: 930, endPoint y: 486, distance: 127.8
click at [1040, 551] on input "text" at bounding box center [1128, 542] width 224 height 31
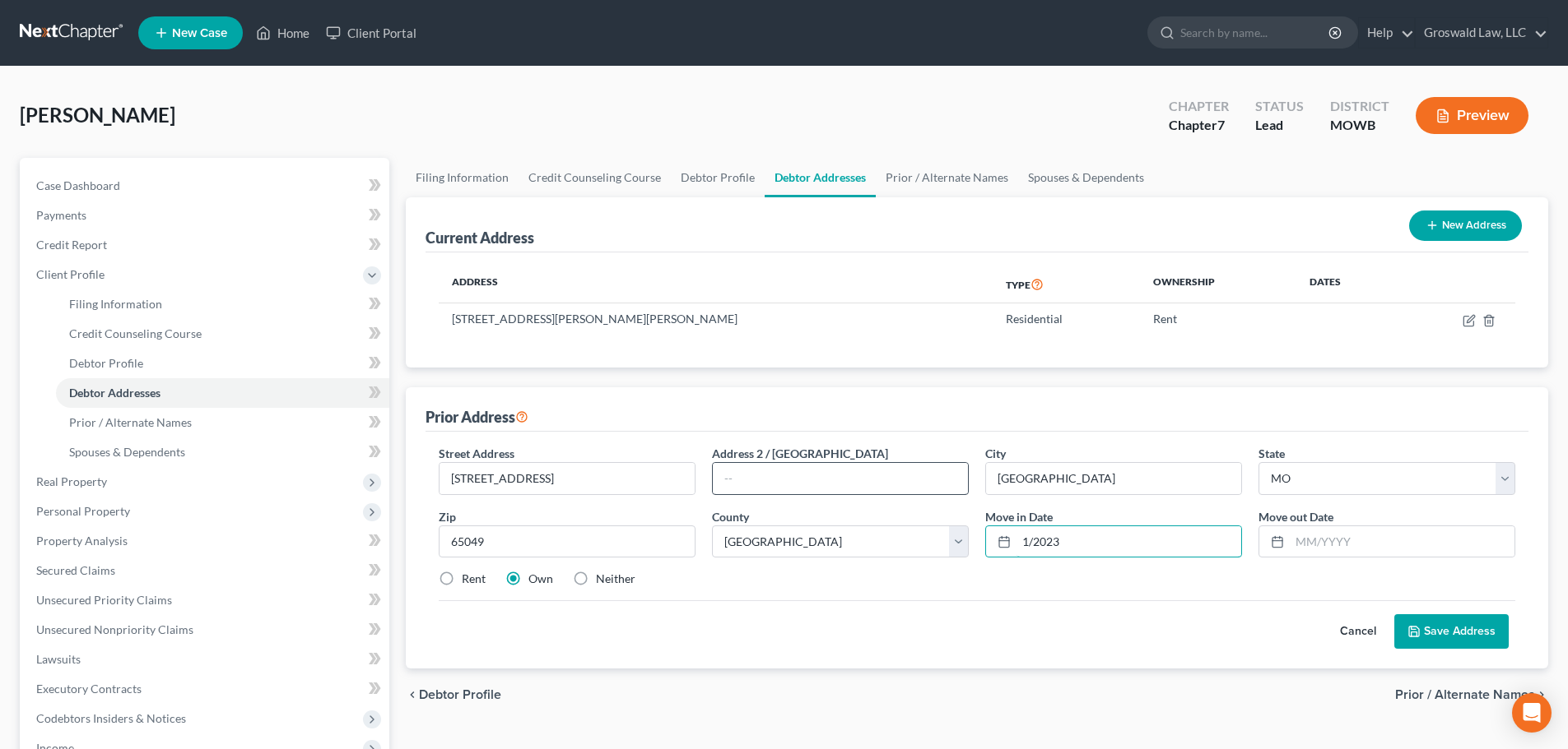
type input "1/2023"
type input "03/2023"
click at [1277, 636] on button "Save Address" at bounding box center [1451, 632] width 115 height 35
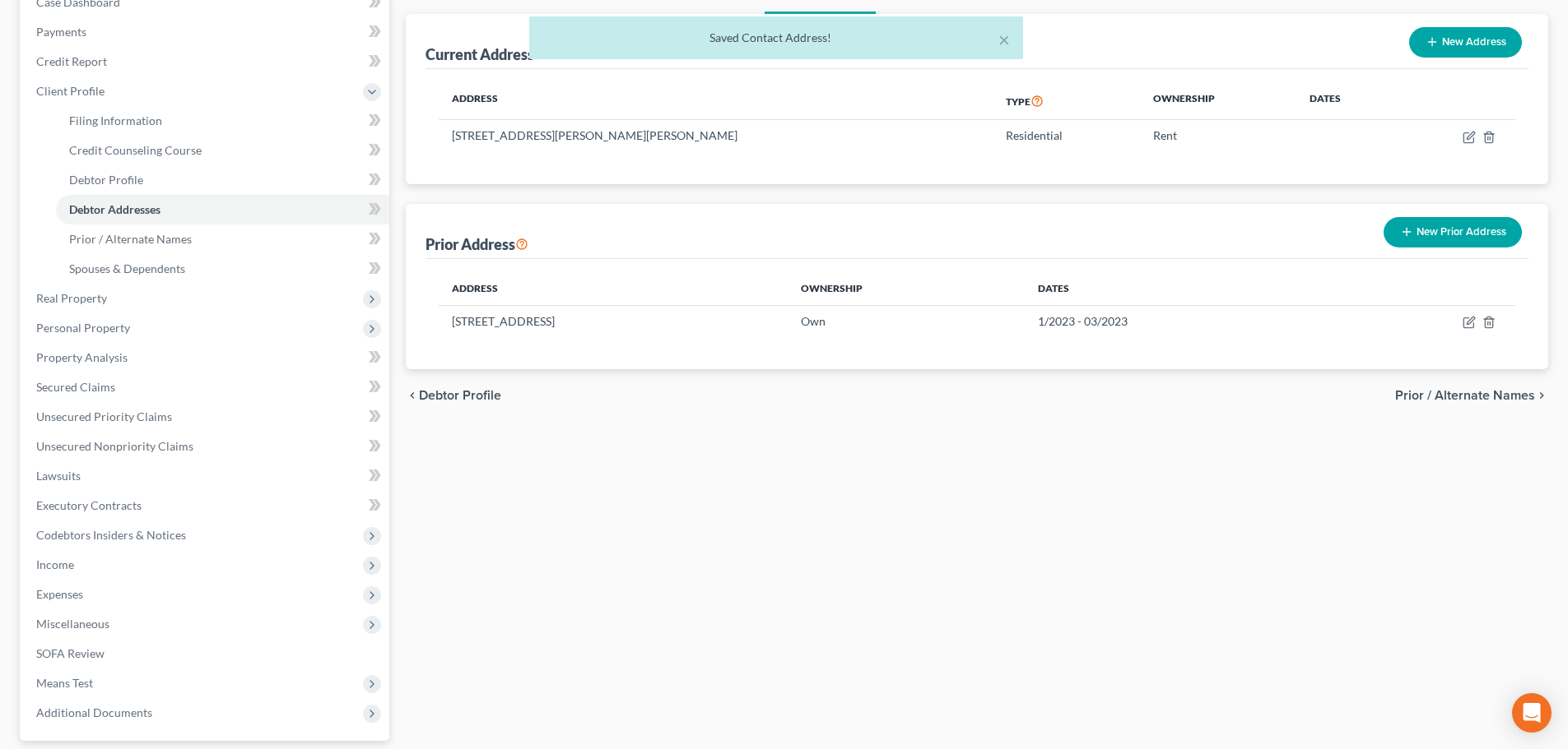
scroll to position [332, 0]
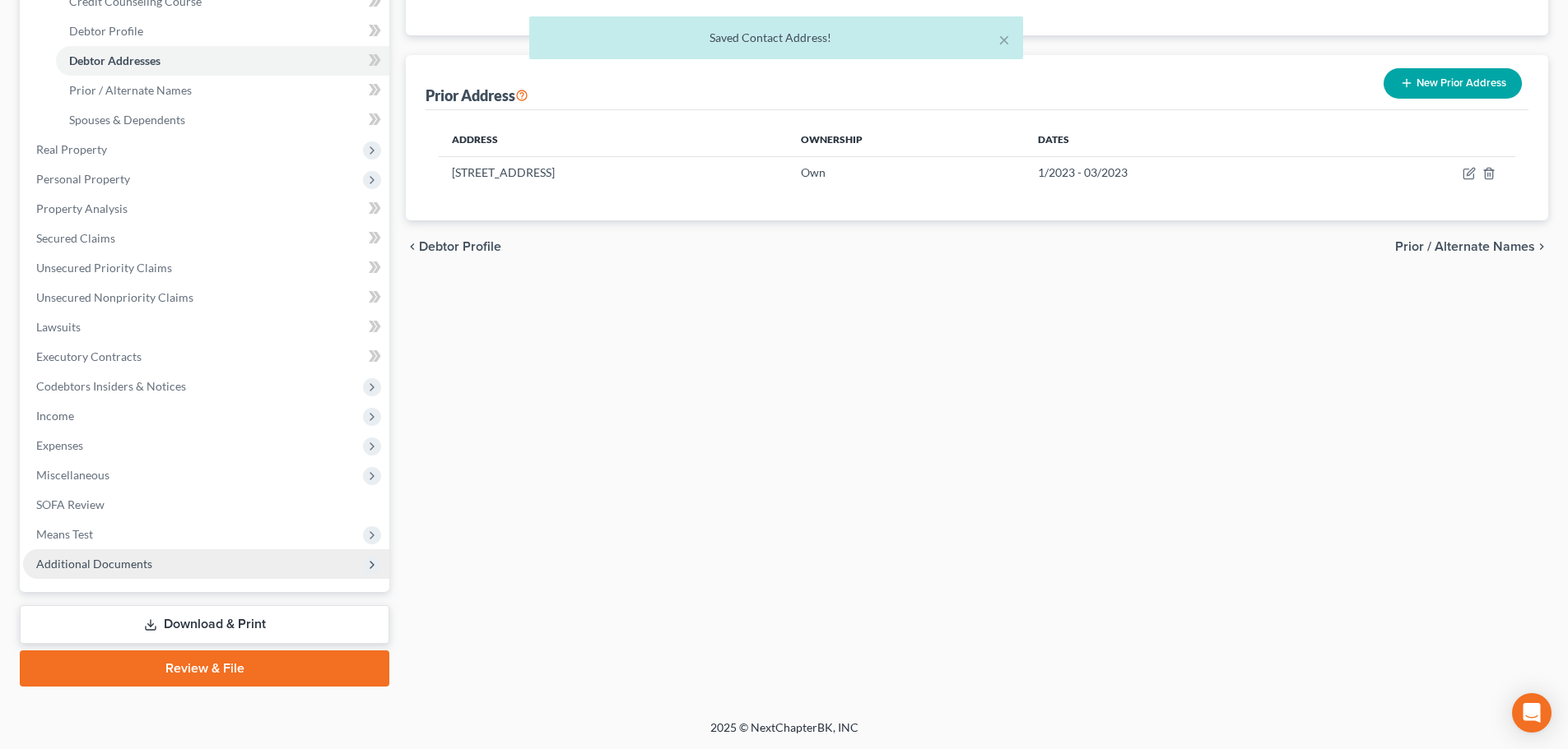
click at [124, 566] on span "Additional Documents" at bounding box center [94, 564] width 116 height 14
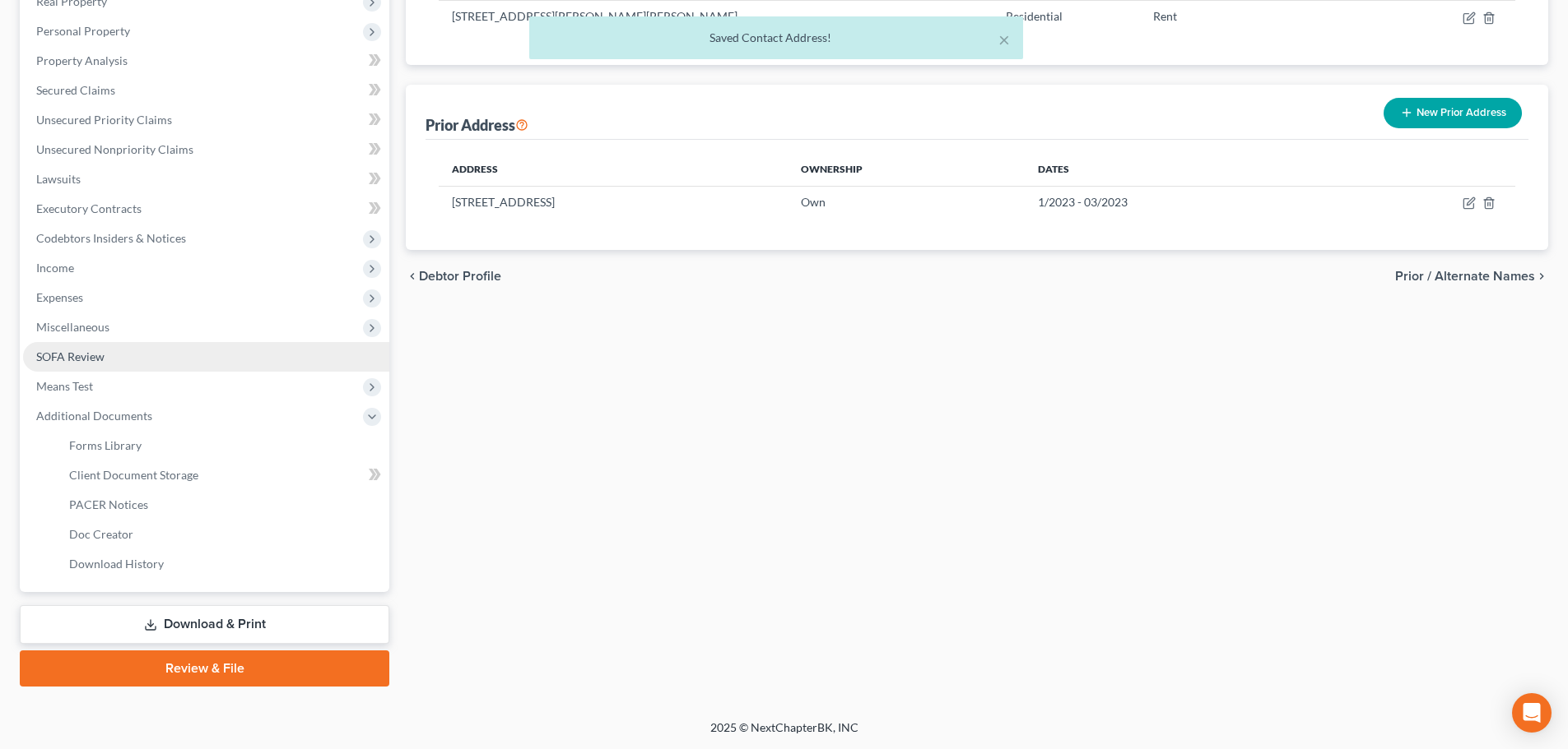
scroll to position [303, 0]
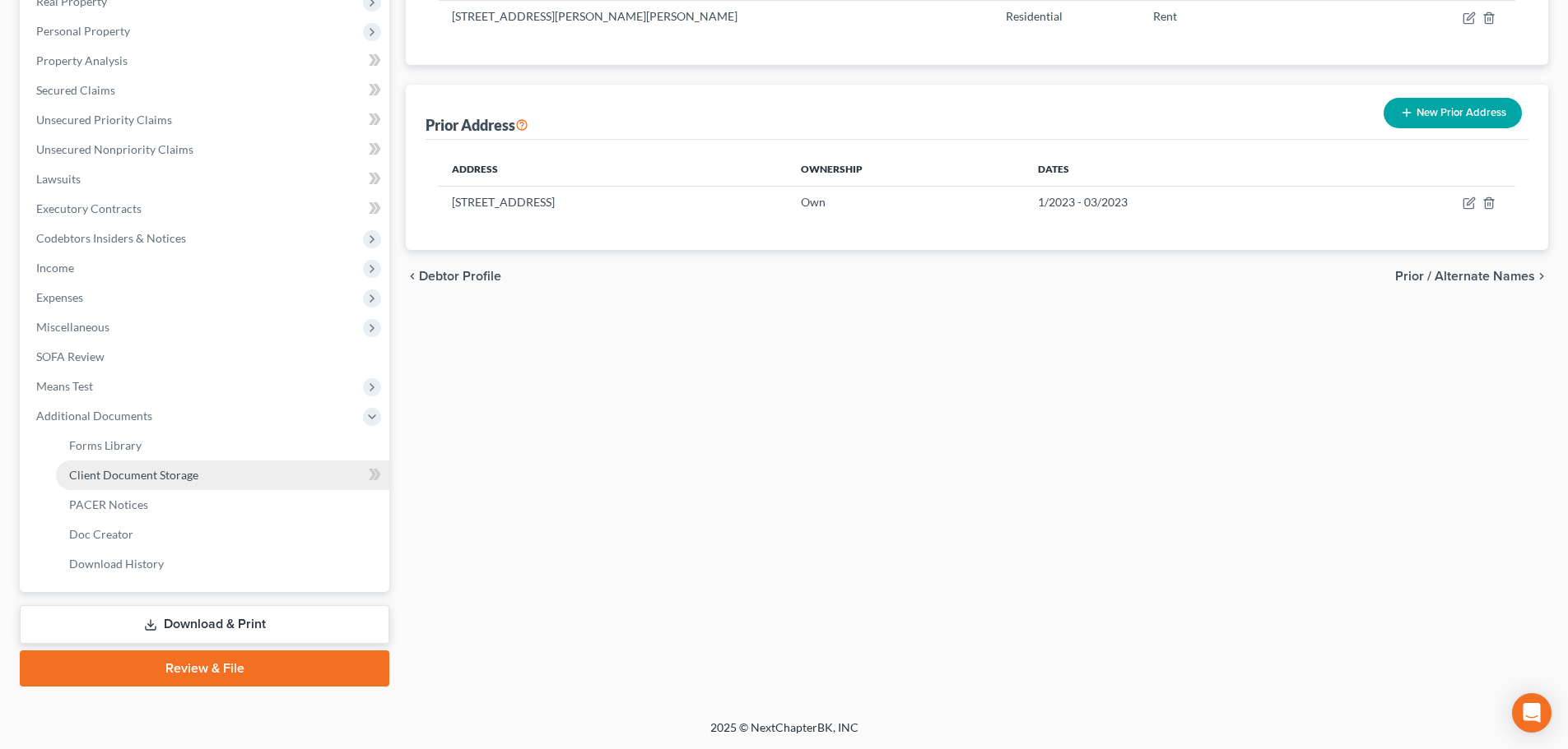
click at [216, 479] on link "Client Document Storage" at bounding box center [222, 475] width 333 height 29
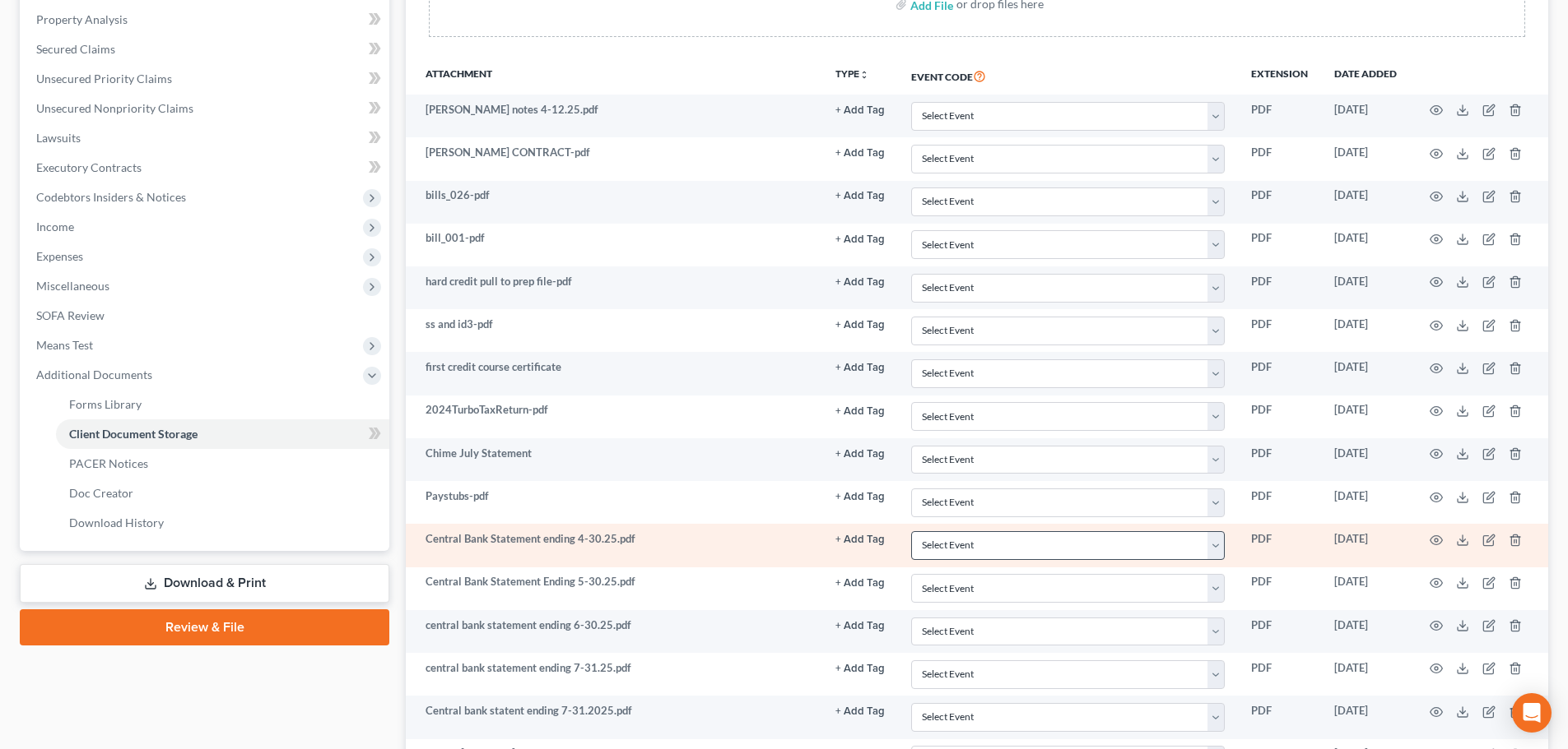
scroll to position [338, 0]
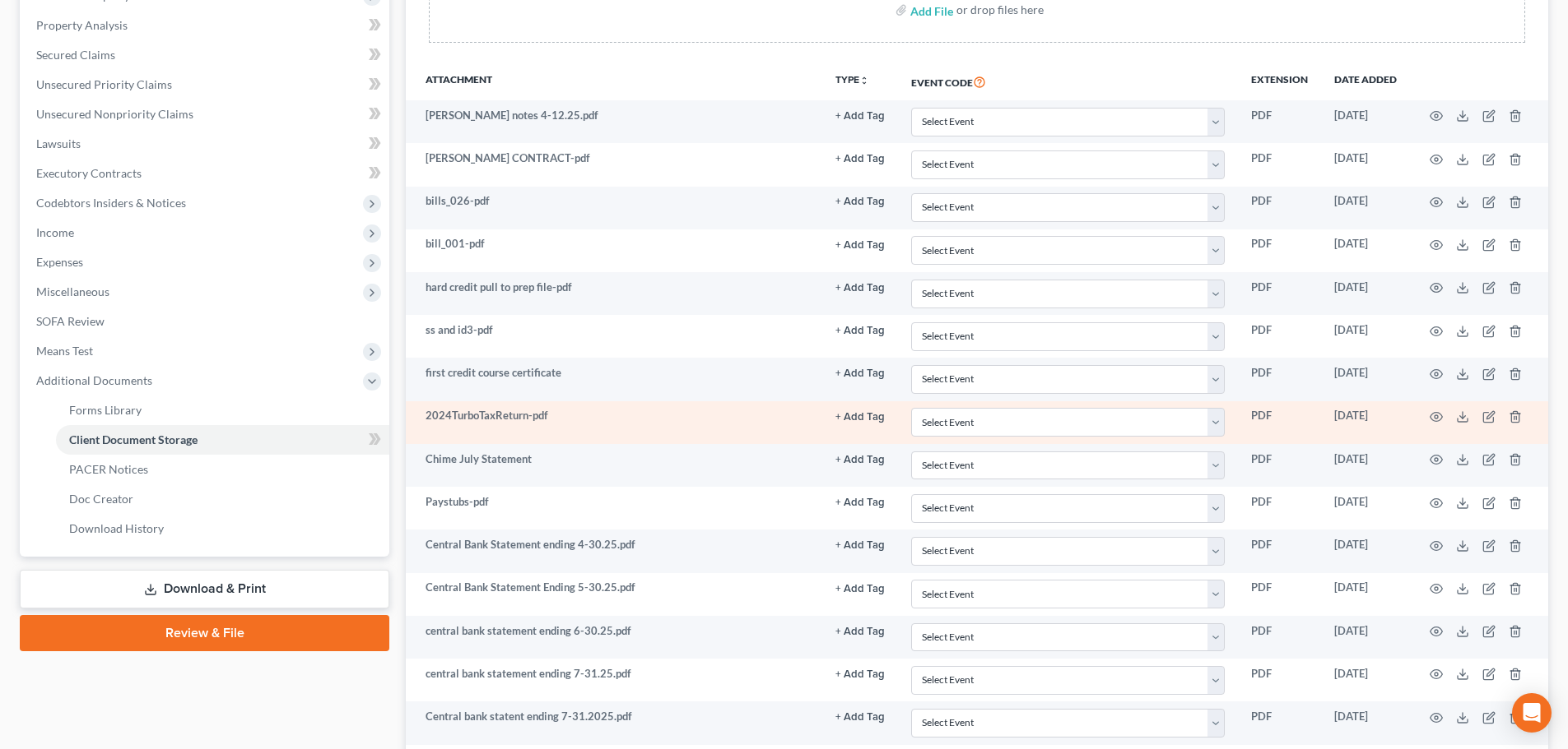
click at [854, 122] on button "+ Add Tag" at bounding box center [860, 115] width 49 height 10
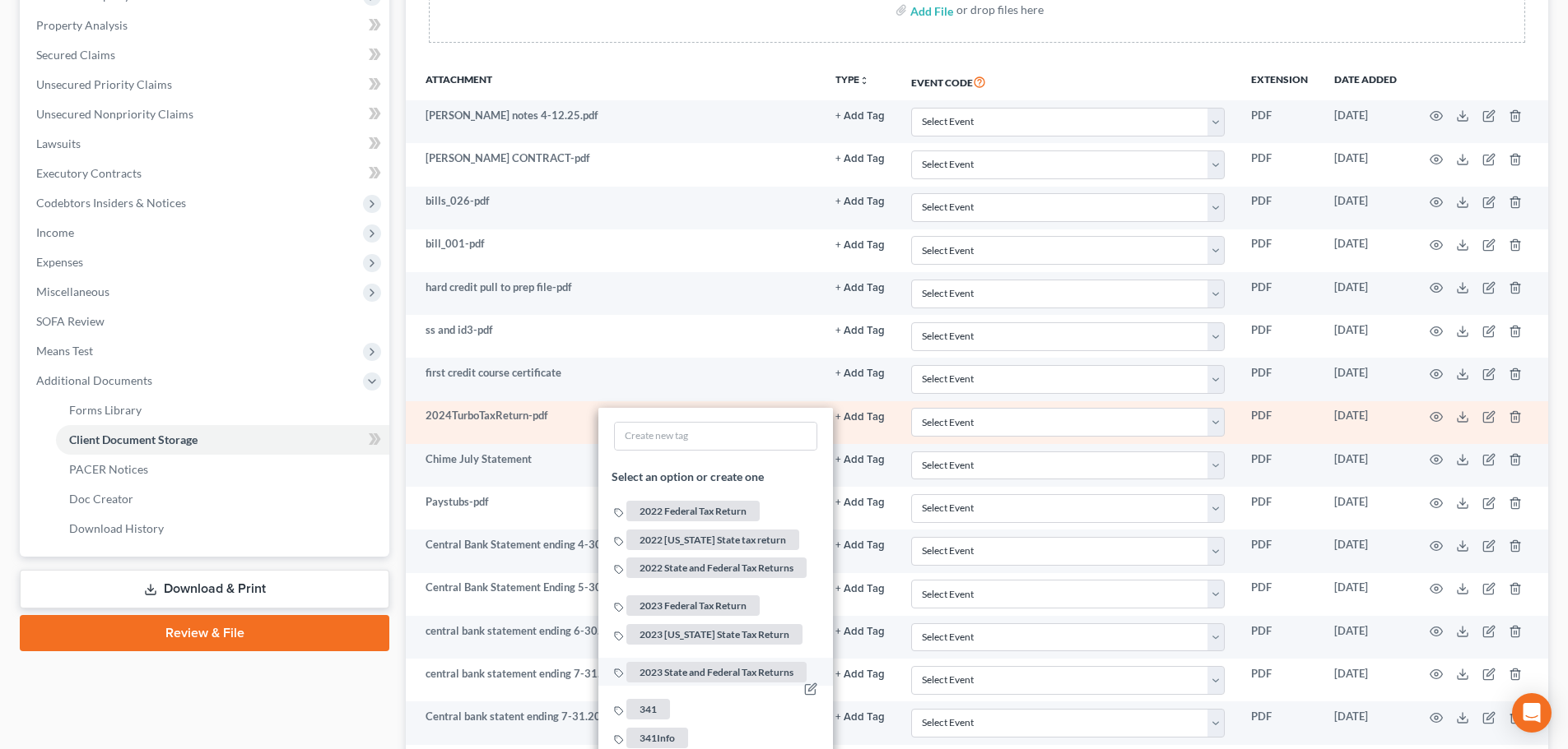
click at [646, 660] on span "341" at bounding box center [648, 710] width 44 height 21
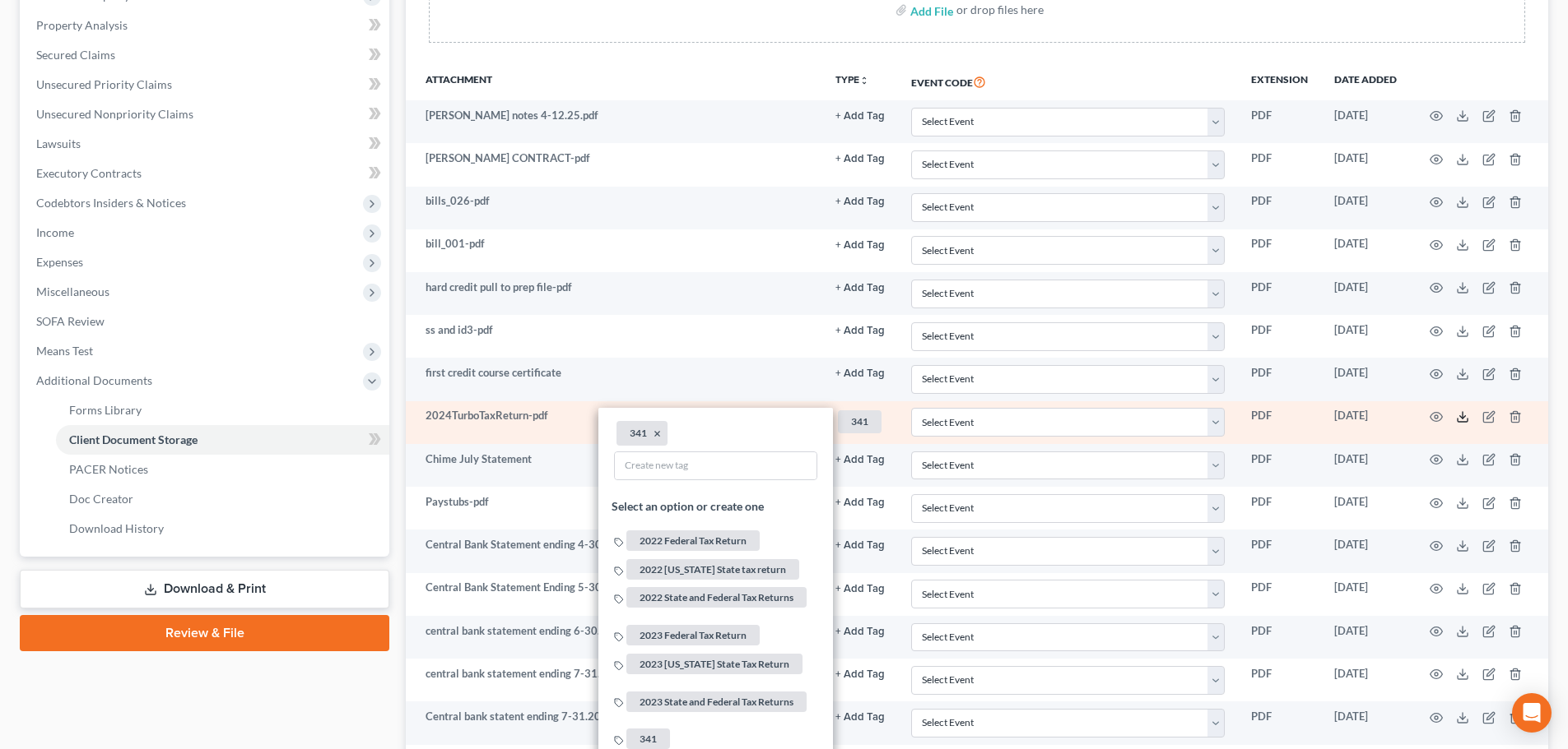
click at [1277, 420] on icon at bounding box center [1463, 417] width 13 height 13
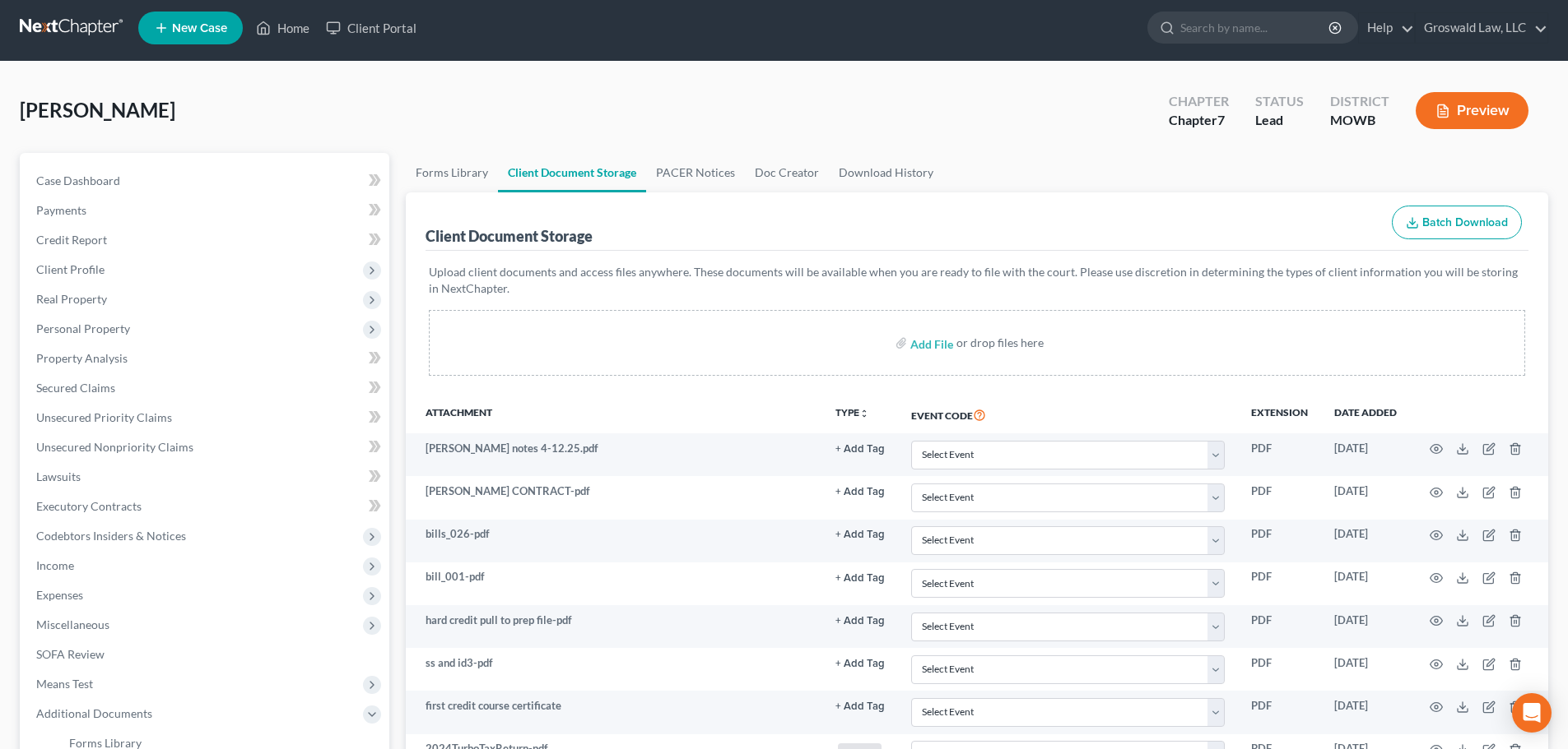
scroll to position [0, 0]
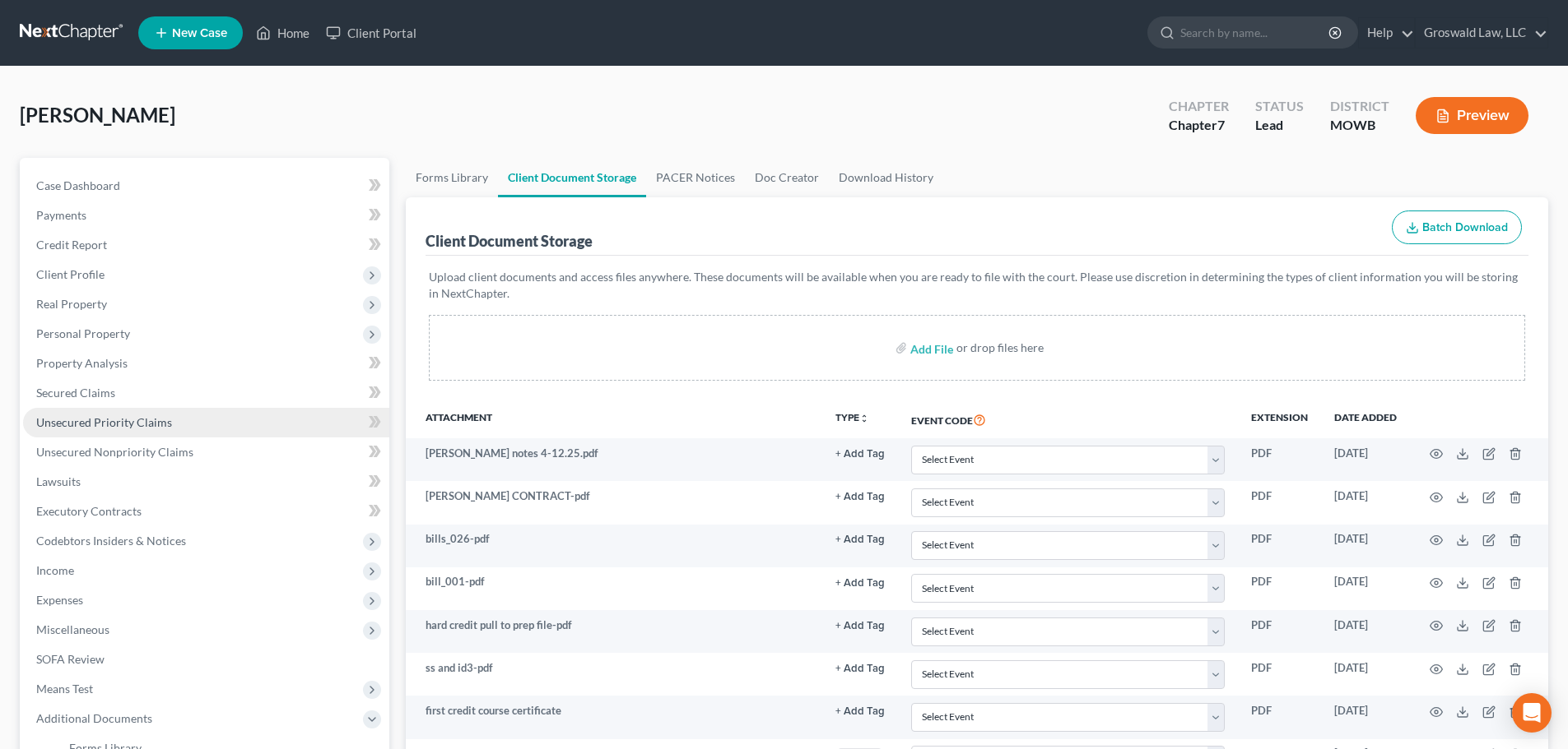
drag, startPoint x: 102, startPoint y: 278, endPoint x: 126, endPoint y: 413, distance: 137.1
click at [102, 277] on span "Client Profile" at bounding box center [70, 274] width 68 height 14
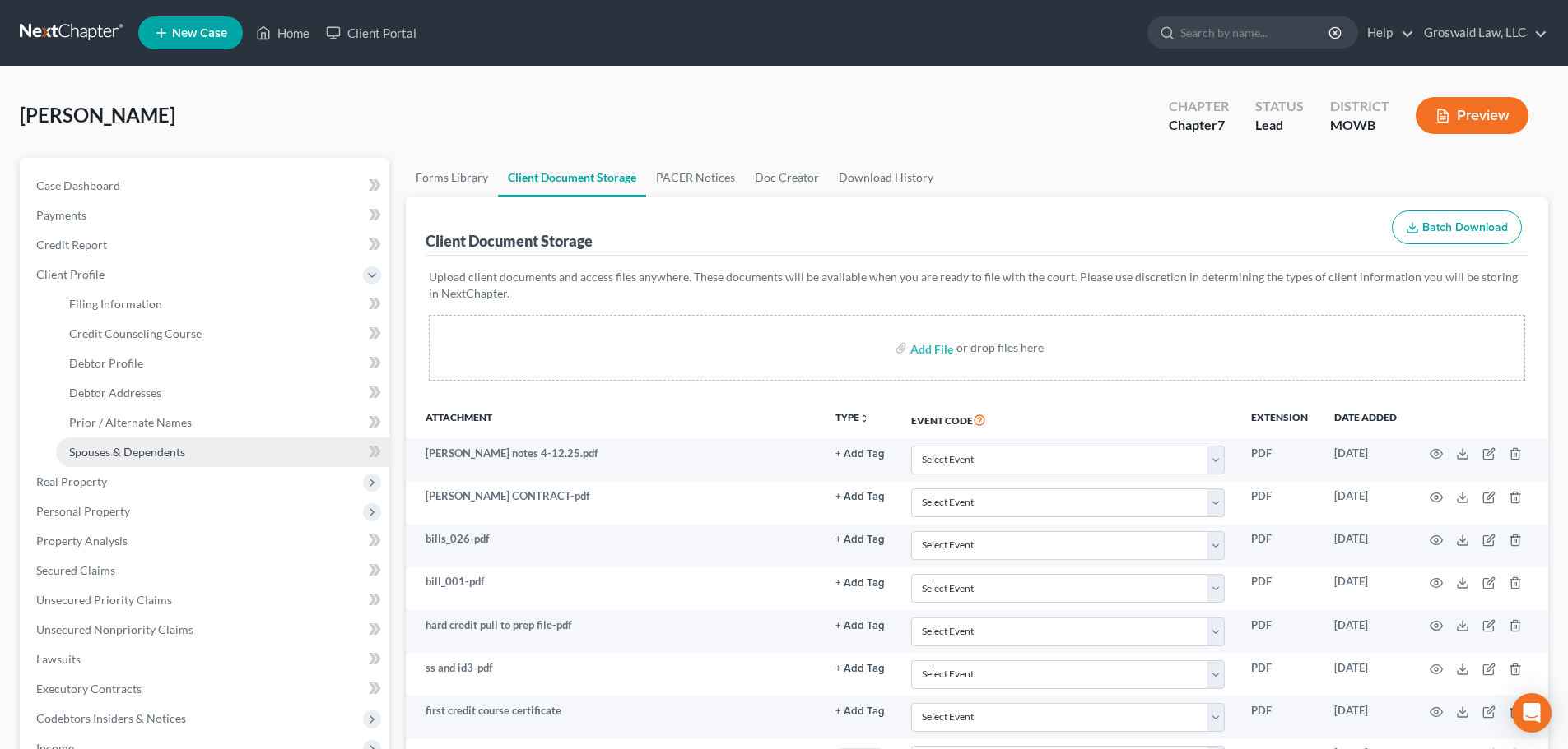
click at [151, 456] on span "Spouses & Dependents" at bounding box center [127, 452] width 116 height 14
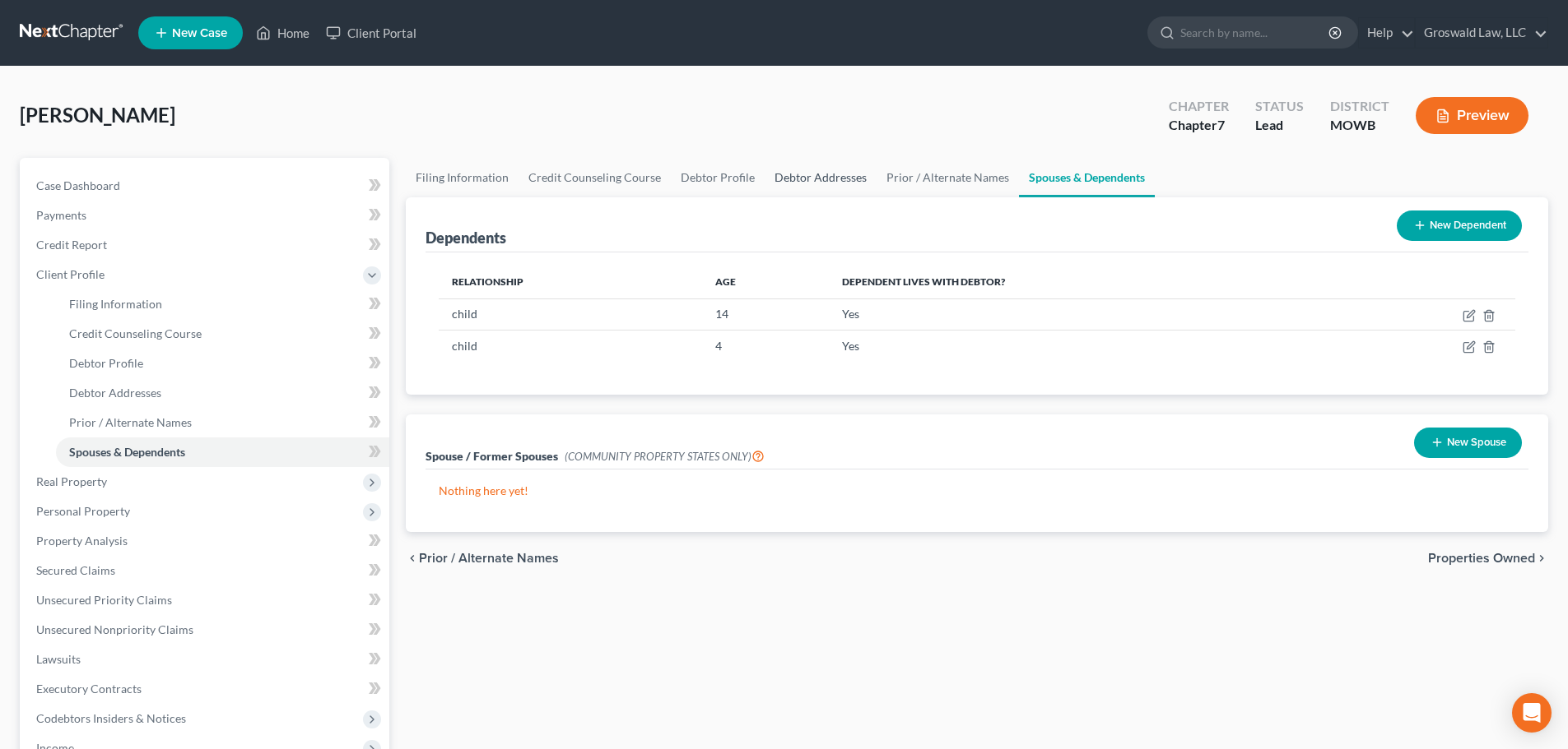
click at [831, 183] on link "Debtor Addresses" at bounding box center [820, 178] width 112 height 40
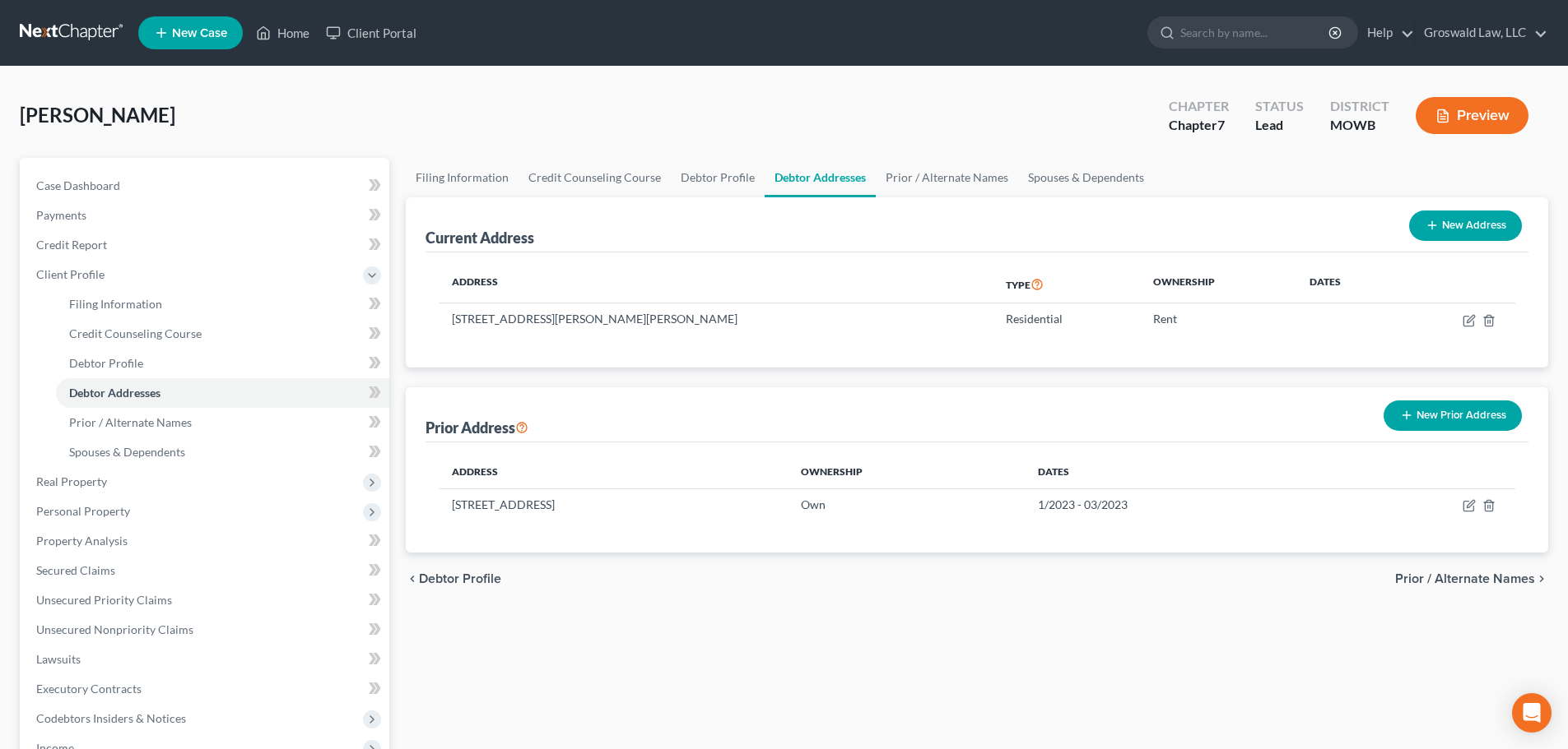
click at [1277, 406] on button "New Prior Address" at bounding box center [1453, 416] width 138 height 30
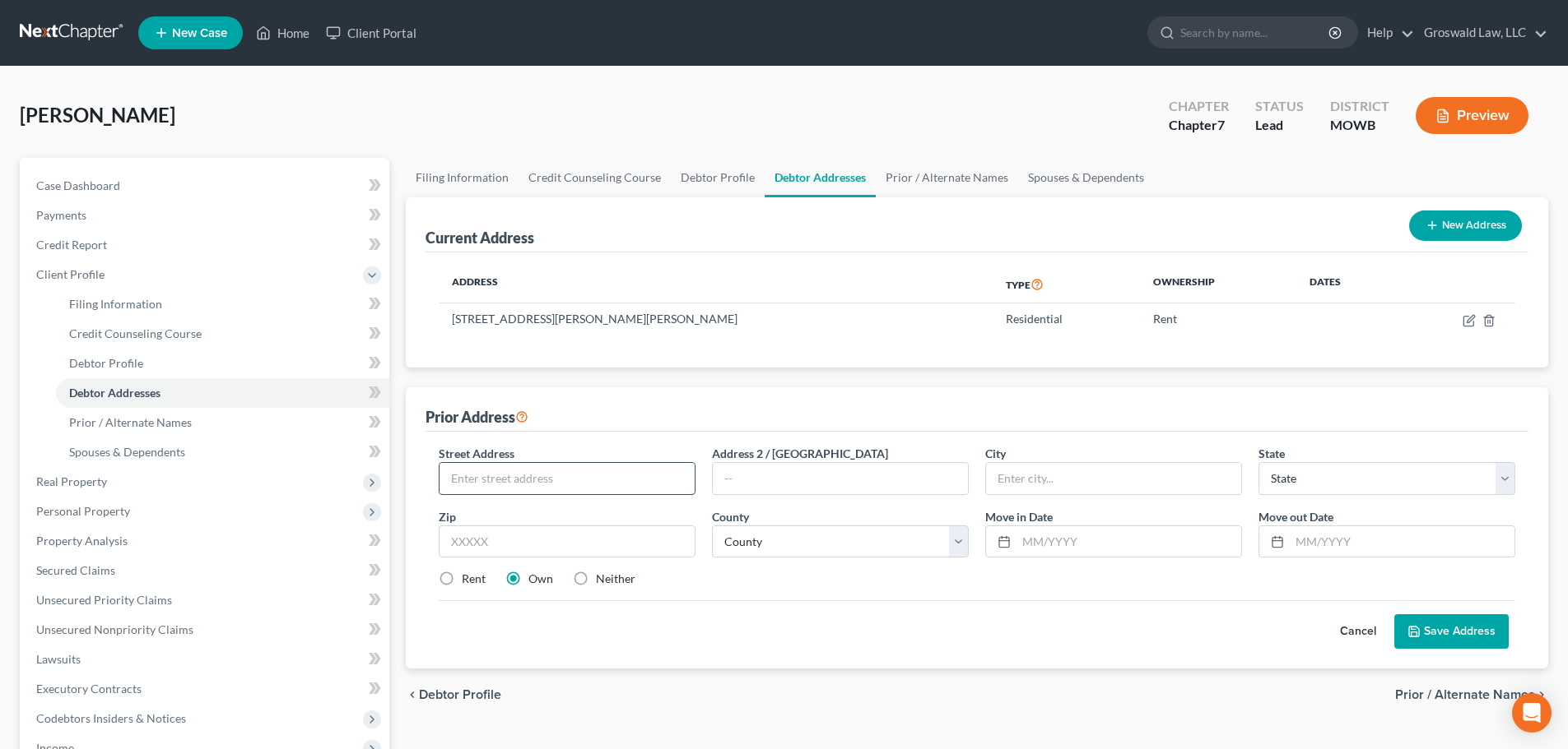
click at [601, 479] on input "text" at bounding box center [567, 479] width 255 height 31
type input "64 Ridle"
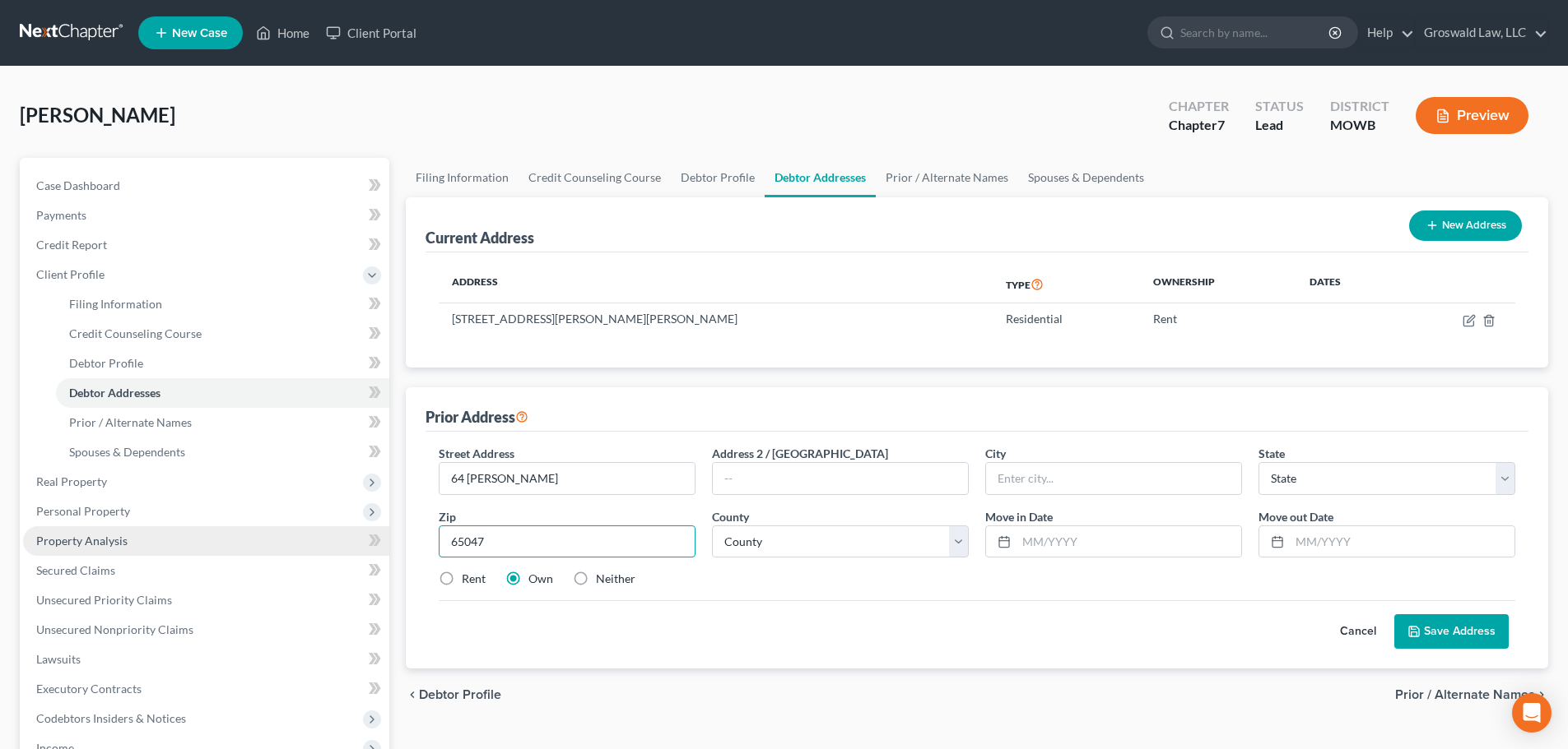
type input "65047"
type input "Kaiser"
select select "26"
select select "65"
type input "03/2023"
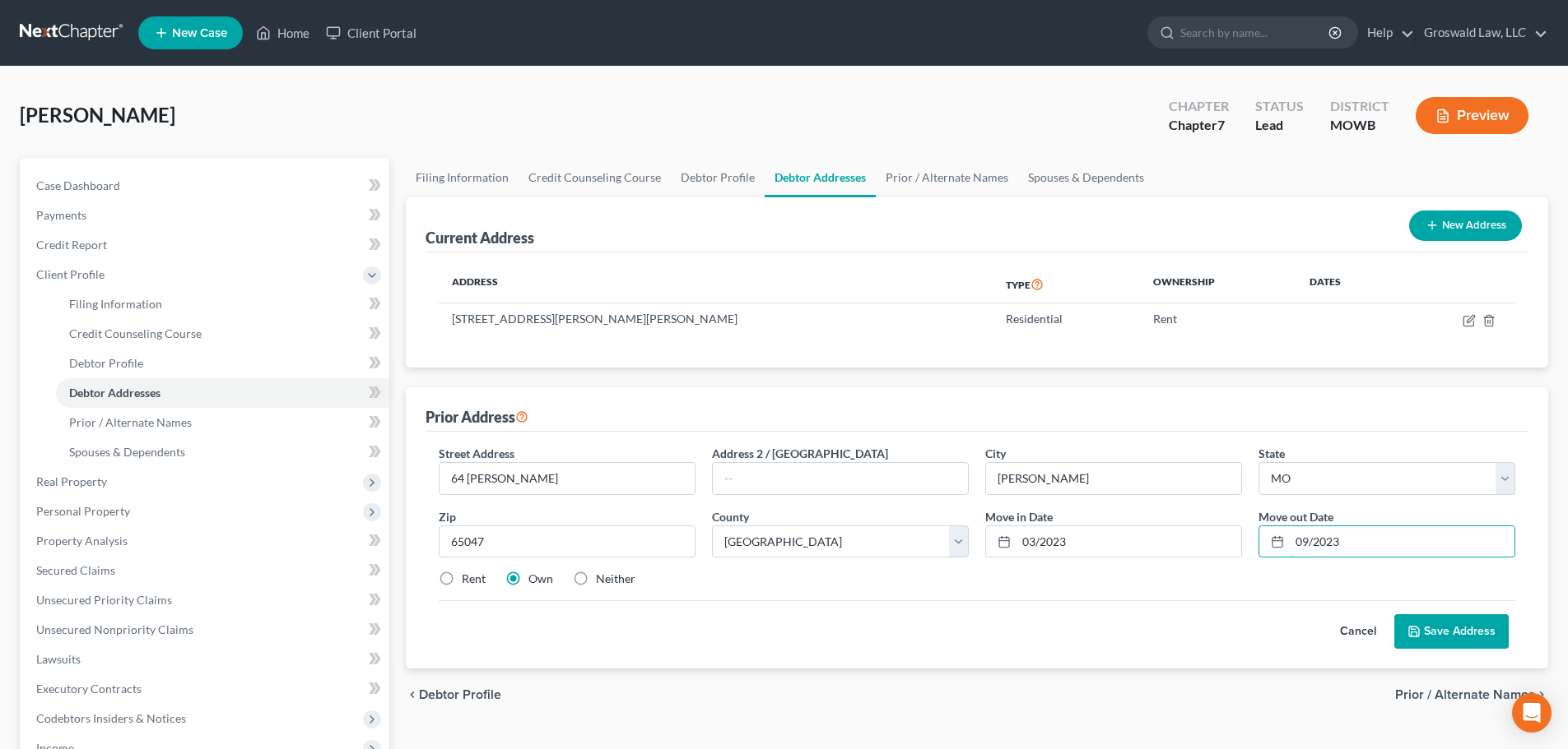
type input "09/2023"
click at [596, 583] on label "Neither" at bounding box center [616, 579] width 40 height 16
click at [603, 582] on input "Neither" at bounding box center [608, 576] width 10 height 10
radio input "true"
click at [1277, 637] on button "Save Address" at bounding box center [1451, 632] width 115 height 35
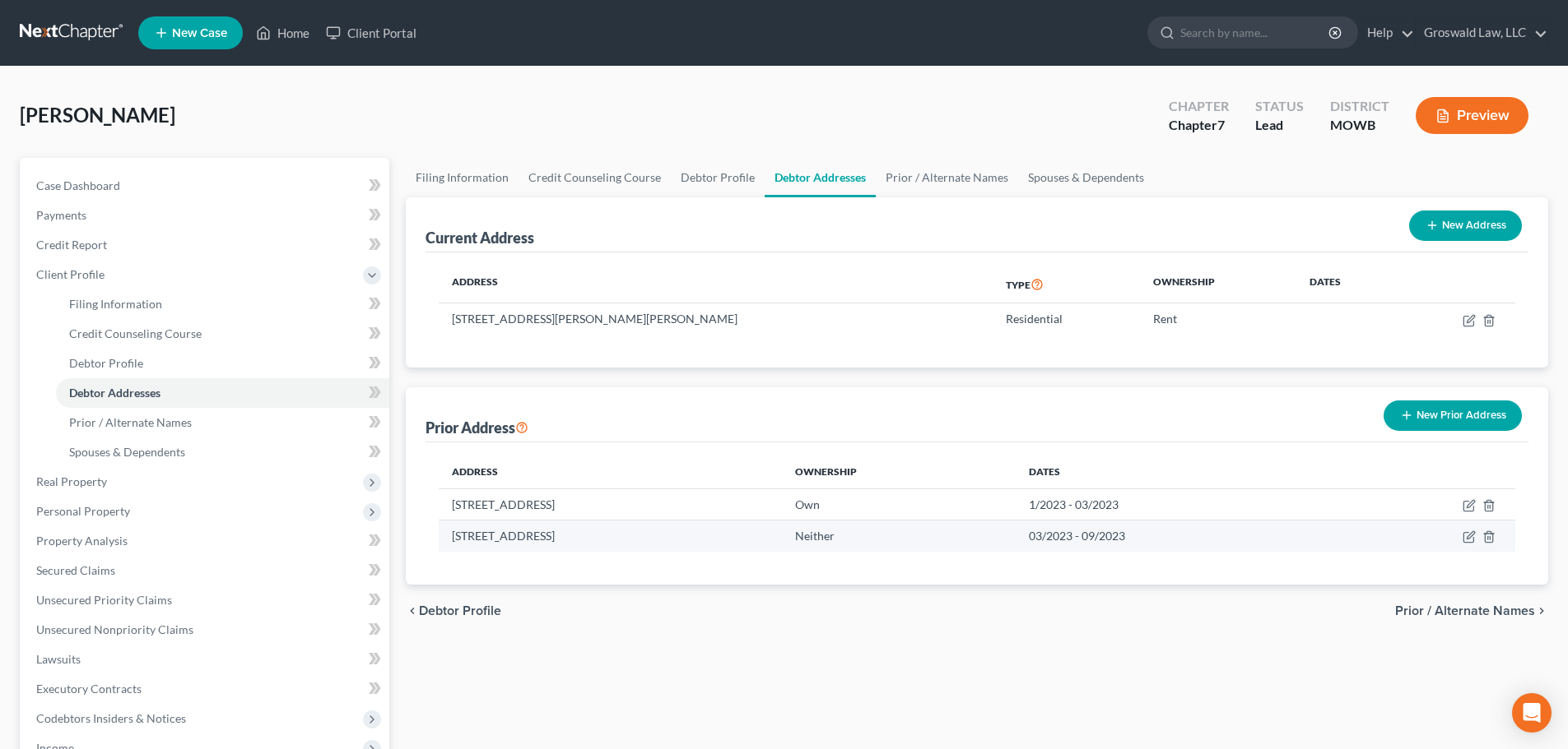
drag, startPoint x: 589, startPoint y: 537, endPoint x: 556, endPoint y: 537, distance: 33.0
click at [556, 537] on td "64 Ridle, Kaiser, MO 65047" at bounding box center [610, 536] width 343 height 31
copy td "65047"
click at [1277, 408] on button "New Prior Address" at bounding box center [1453, 416] width 138 height 30
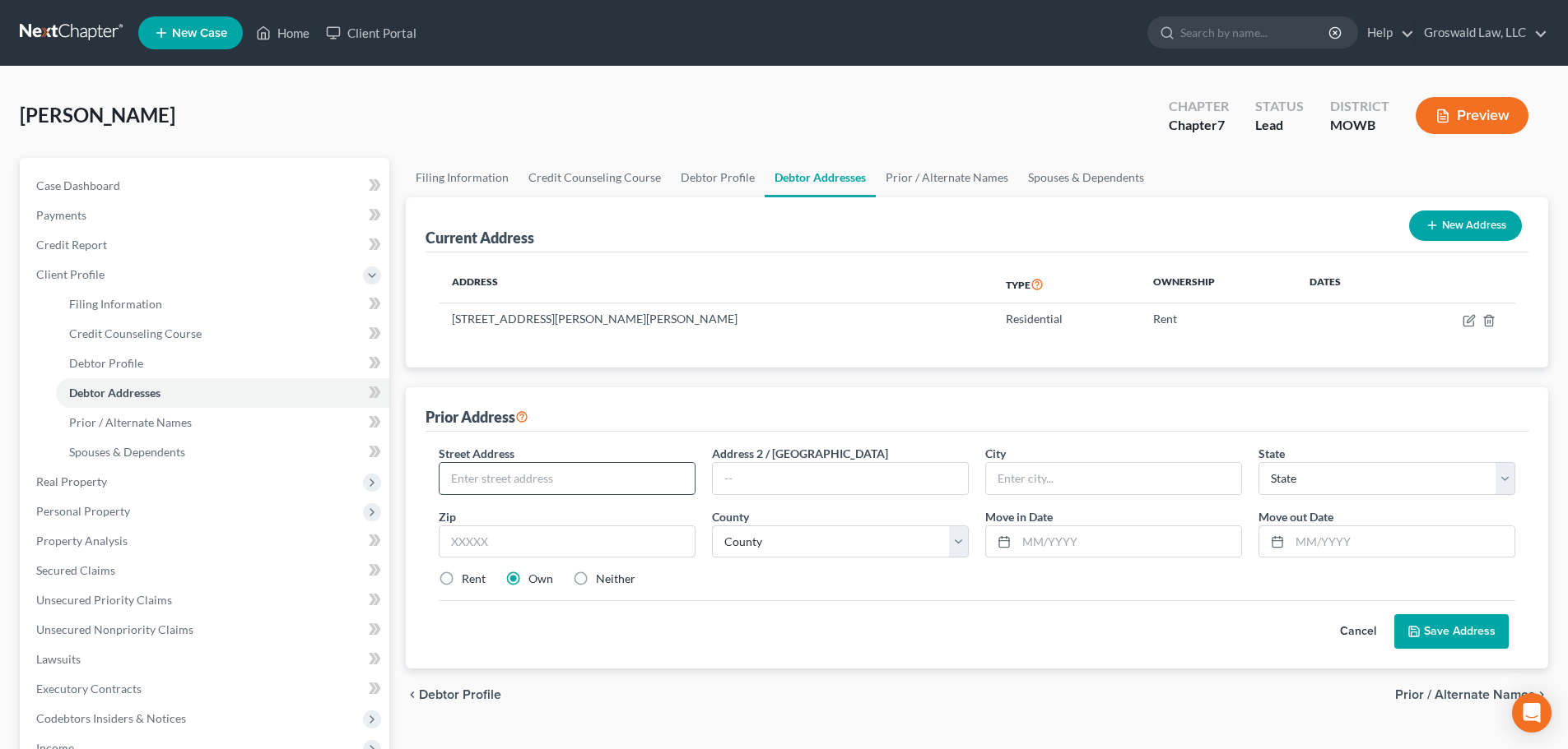
click at [502, 482] on input "text" at bounding box center [567, 479] width 255 height 31
type input "3"
type input "64 Ridle"
paste input "65047"
type input "65047"
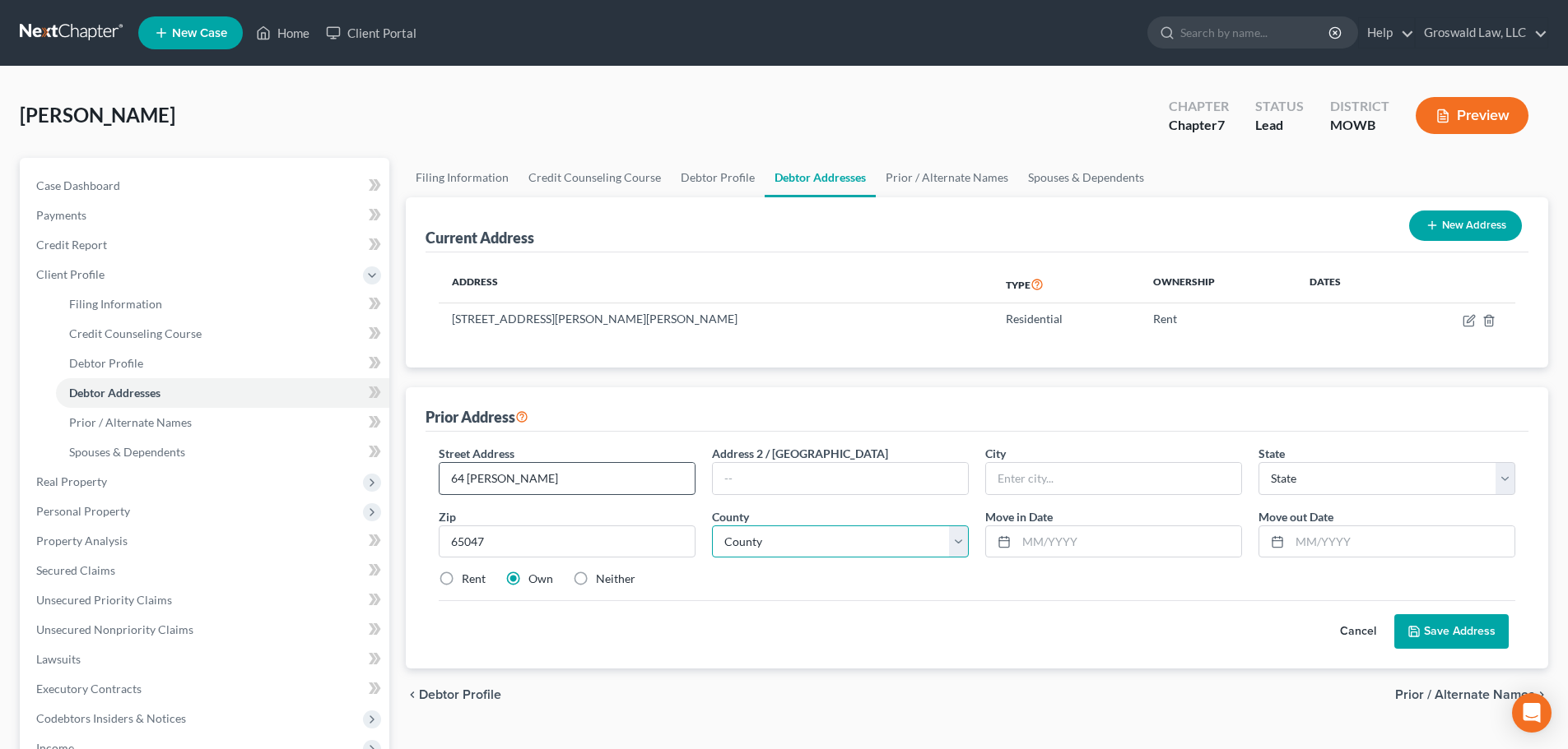
type input "Kaiser"
select select "26"
select select "65"
type input "01/2023"
type input "0"
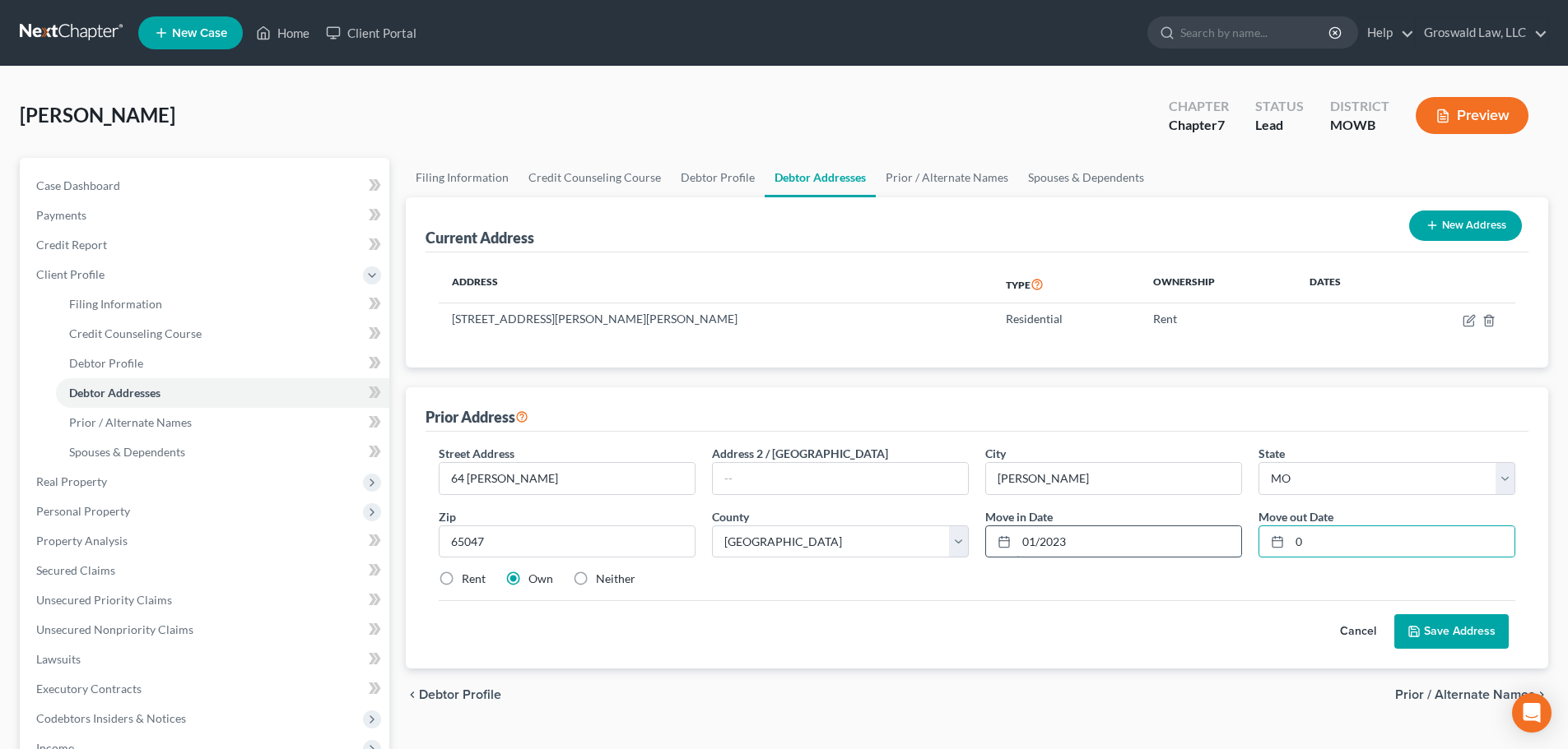
click at [1121, 546] on input "01/2023" at bounding box center [1128, 542] width 224 height 31
type input "01/2021"
type input "01/2023"
click at [597, 583] on label "Neither" at bounding box center [616, 579] width 40 height 16
click at [603, 582] on input "Neither" at bounding box center [608, 576] width 10 height 10
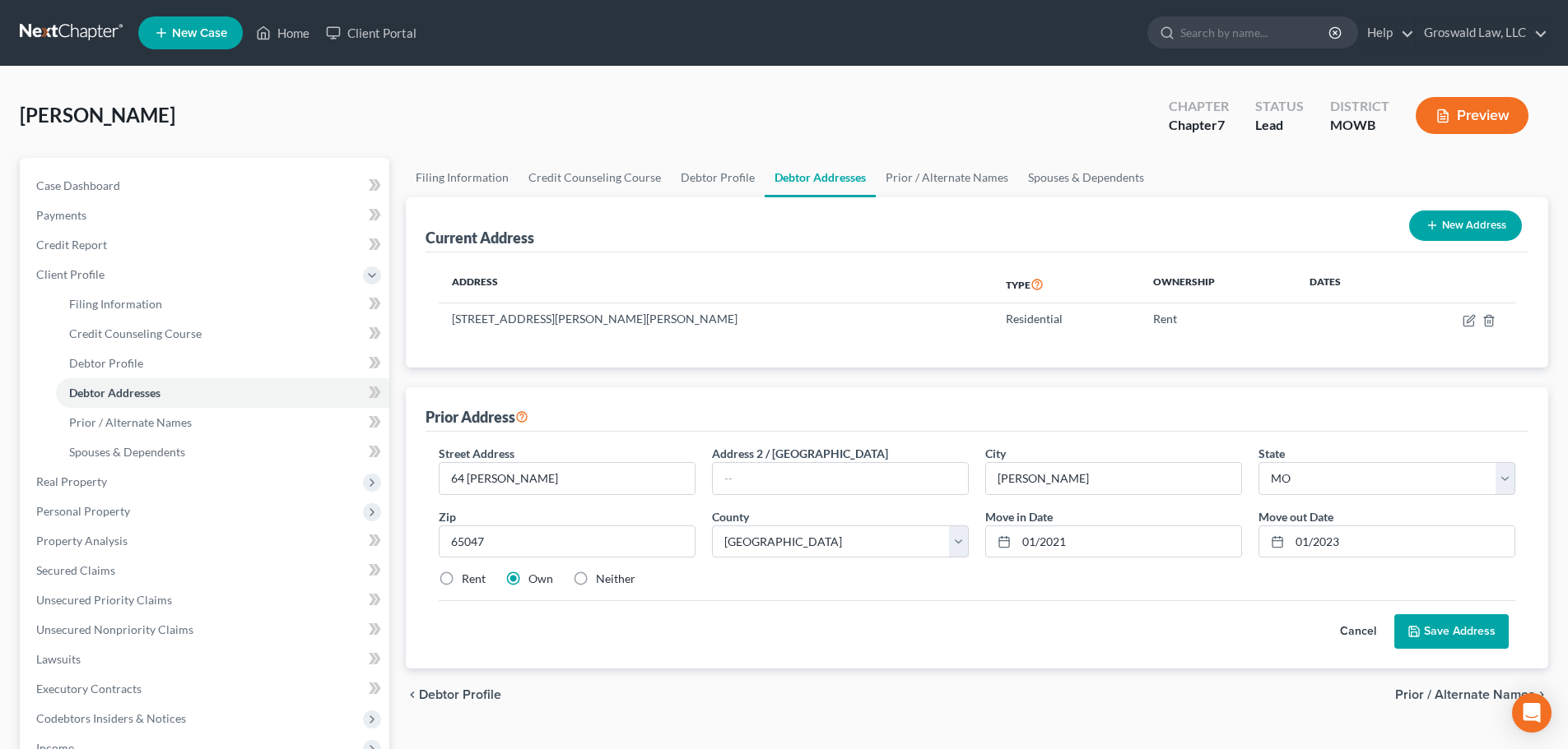
radio input "true"
click at [1277, 638] on button "Save Address" at bounding box center [1451, 632] width 115 height 35
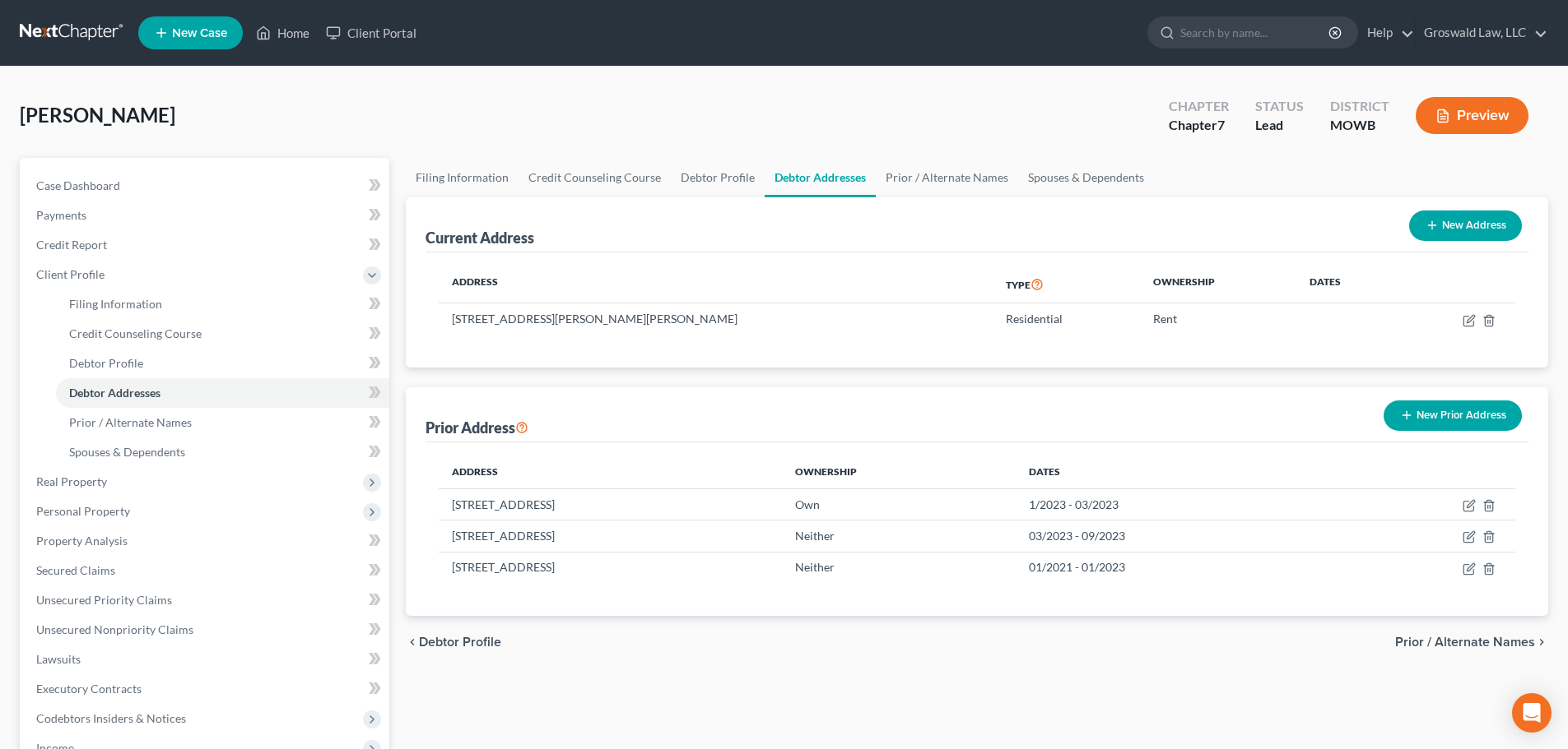
click at [1277, 408] on button "New Prior Address" at bounding box center [1453, 416] width 138 height 30
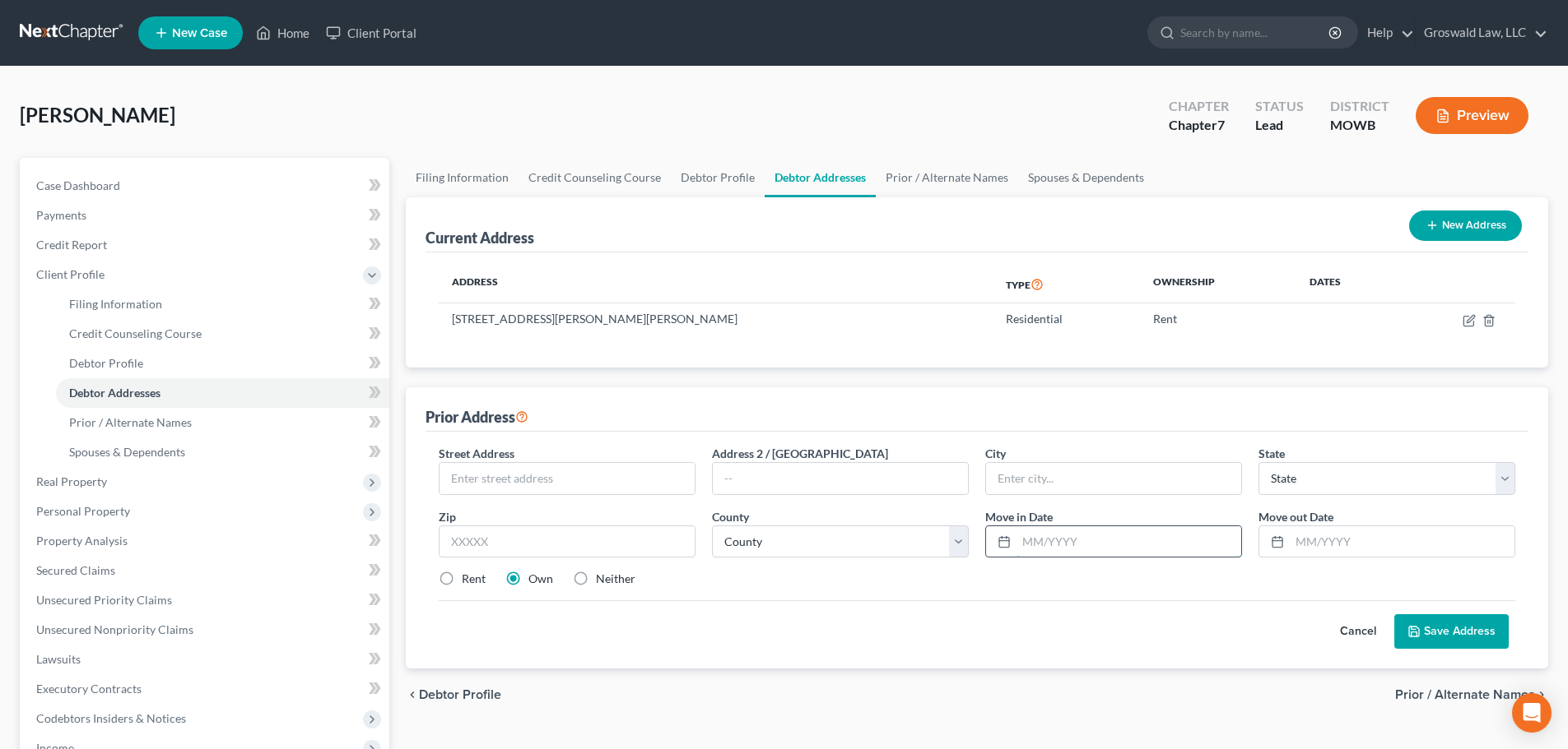
click at [1074, 547] on input "text" at bounding box center [1128, 542] width 224 height 31
type input "09/2023"
type input "09/2024"
drag, startPoint x: 570, startPoint y: 474, endPoint x: 548, endPoint y: 473, distance: 22.0
click at [570, 474] on input "text" at bounding box center [567, 479] width 255 height 31
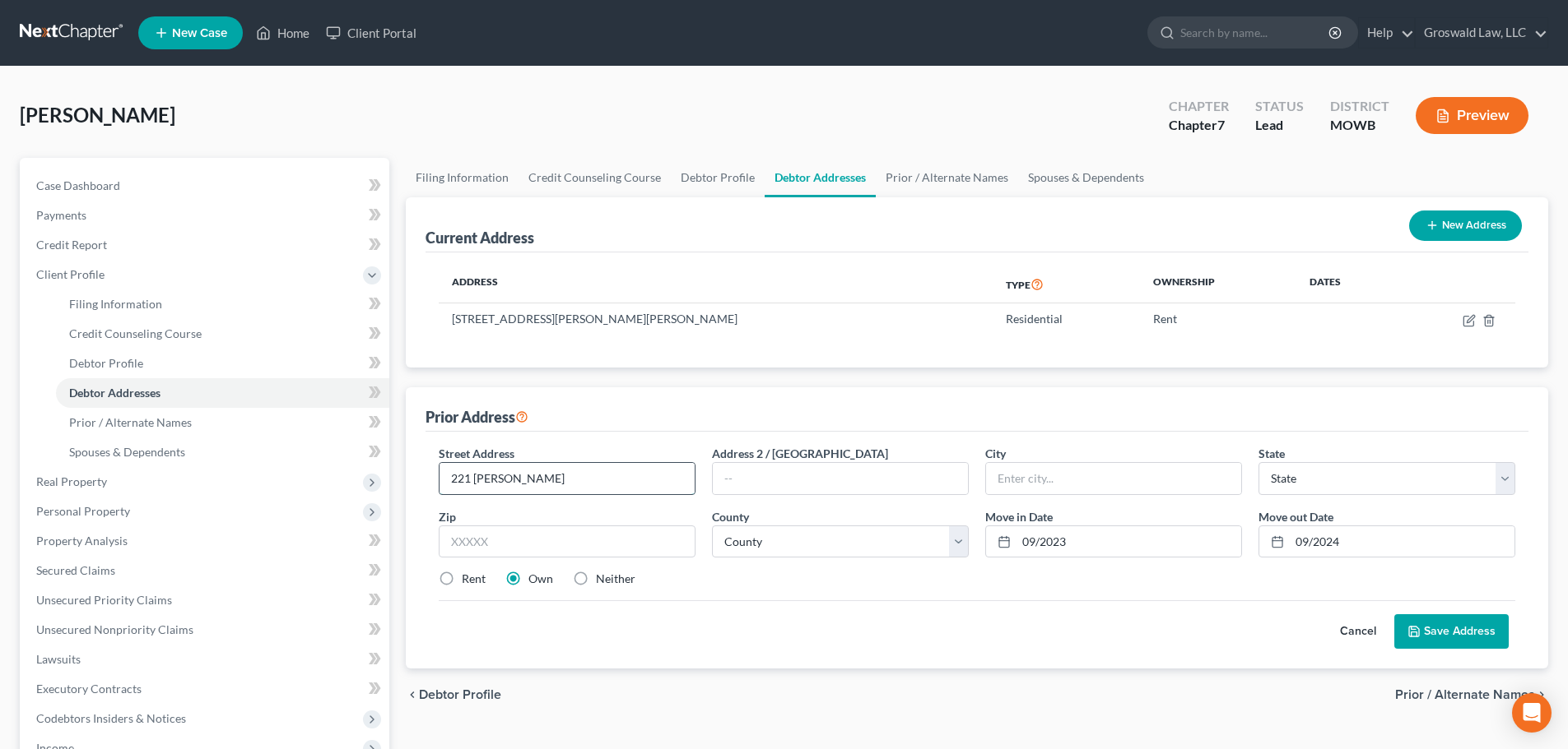
type input "221 Willmore"
type input "65049"
type input "Lake Ozark"
select select "26"
select select "76"
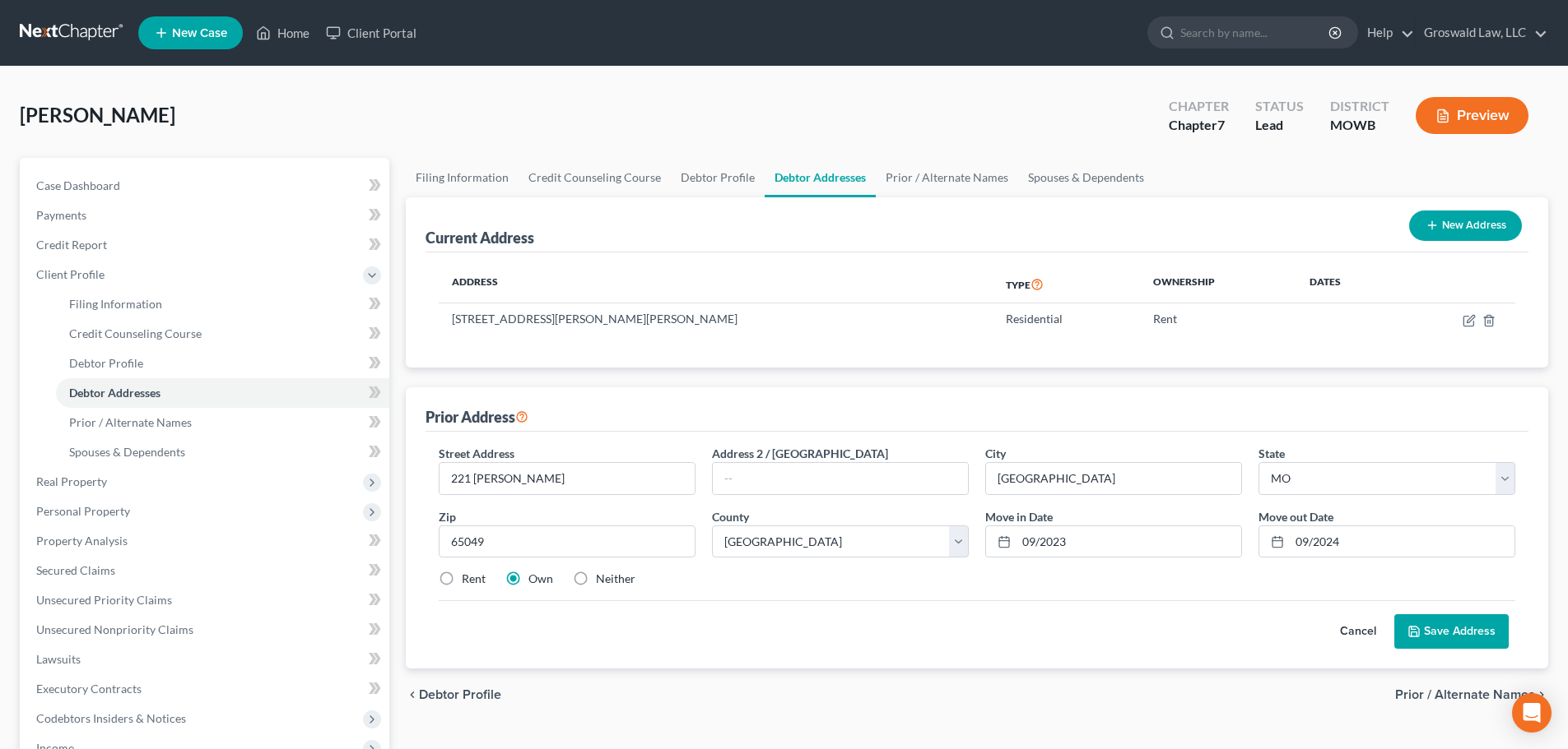
click at [596, 581] on label "Neither" at bounding box center [616, 579] width 40 height 16
click at [603, 581] on input "Neither" at bounding box center [608, 576] width 10 height 10
radio input "true"
click at [1277, 637] on button "Save Address" at bounding box center [1451, 632] width 115 height 35
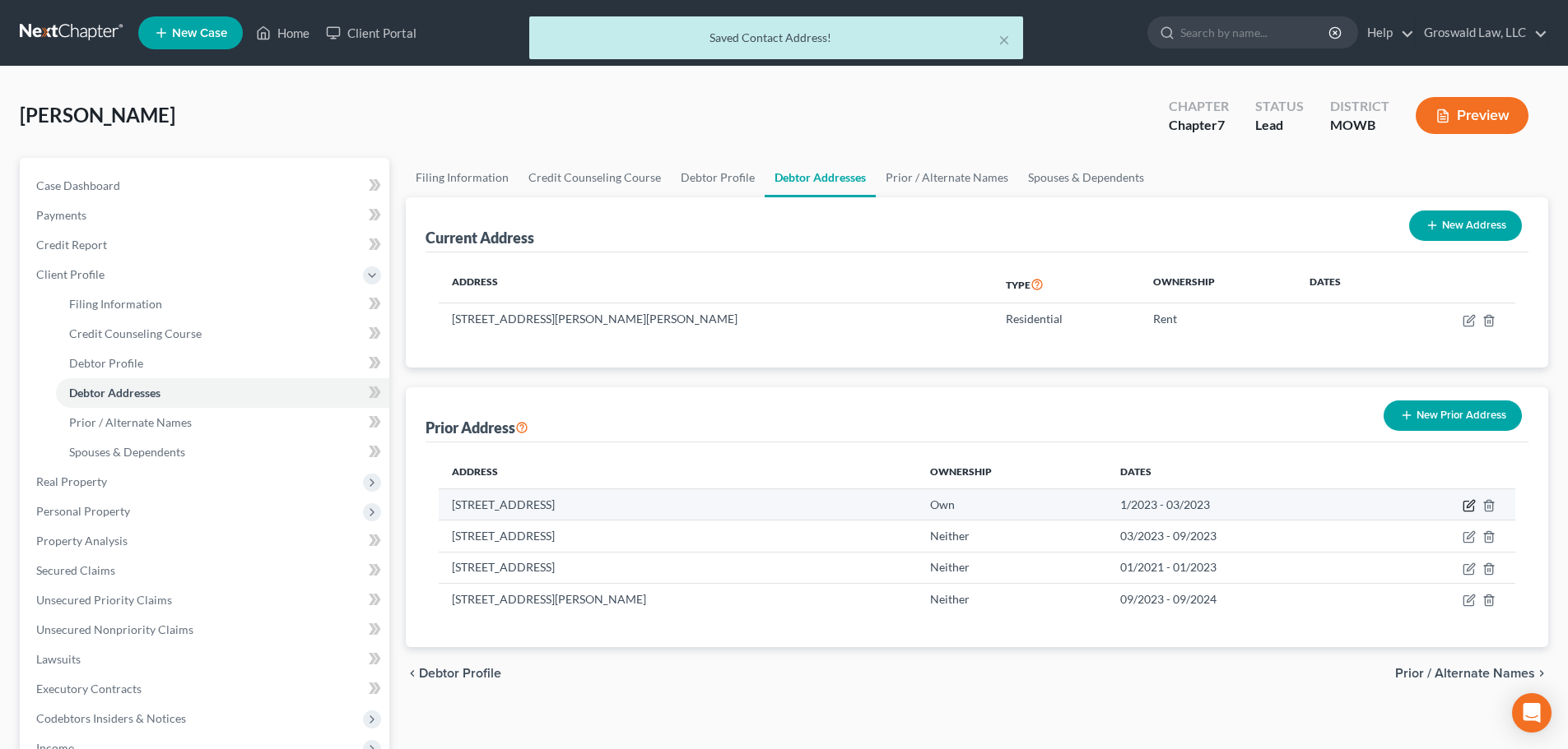
click at [1277, 507] on icon "button" at bounding box center [1470, 506] width 13 height 13
select select "26"
select select "14"
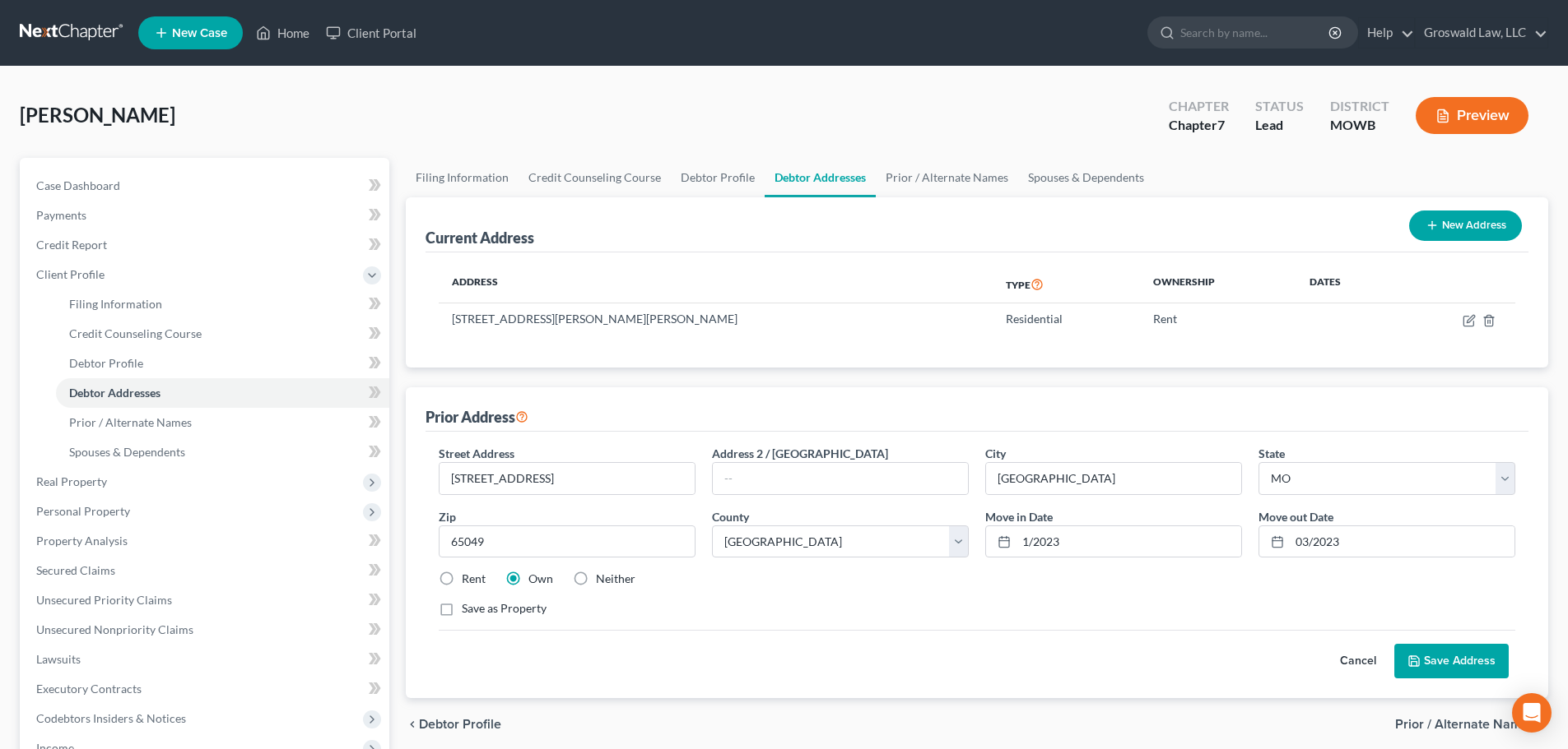
click at [596, 579] on label "Neither" at bounding box center [616, 579] width 40 height 16
click at [603, 579] on input "Neither" at bounding box center [608, 576] width 10 height 10
radio input "true"
click at [1277, 660] on button "Save Address" at bounding box center [1451, 661] width 115 height 35
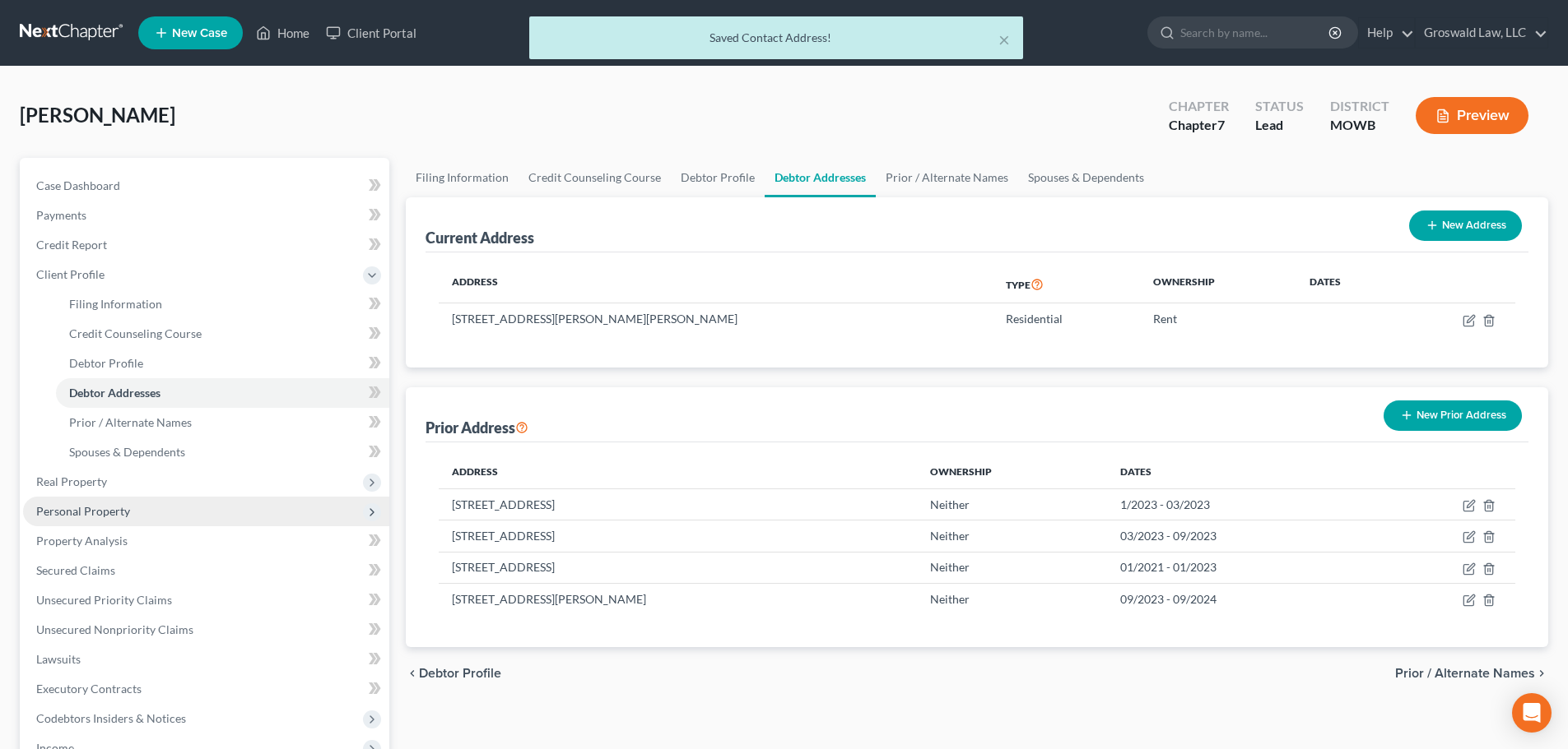
drag, startPoint x: 66, startPoint y: 488, endPoint x: 100, endPoint y: 500, distance: 36.1
click at [66, 488] on span "Real Property" at bounding box center [71, 481] width 71 height 14
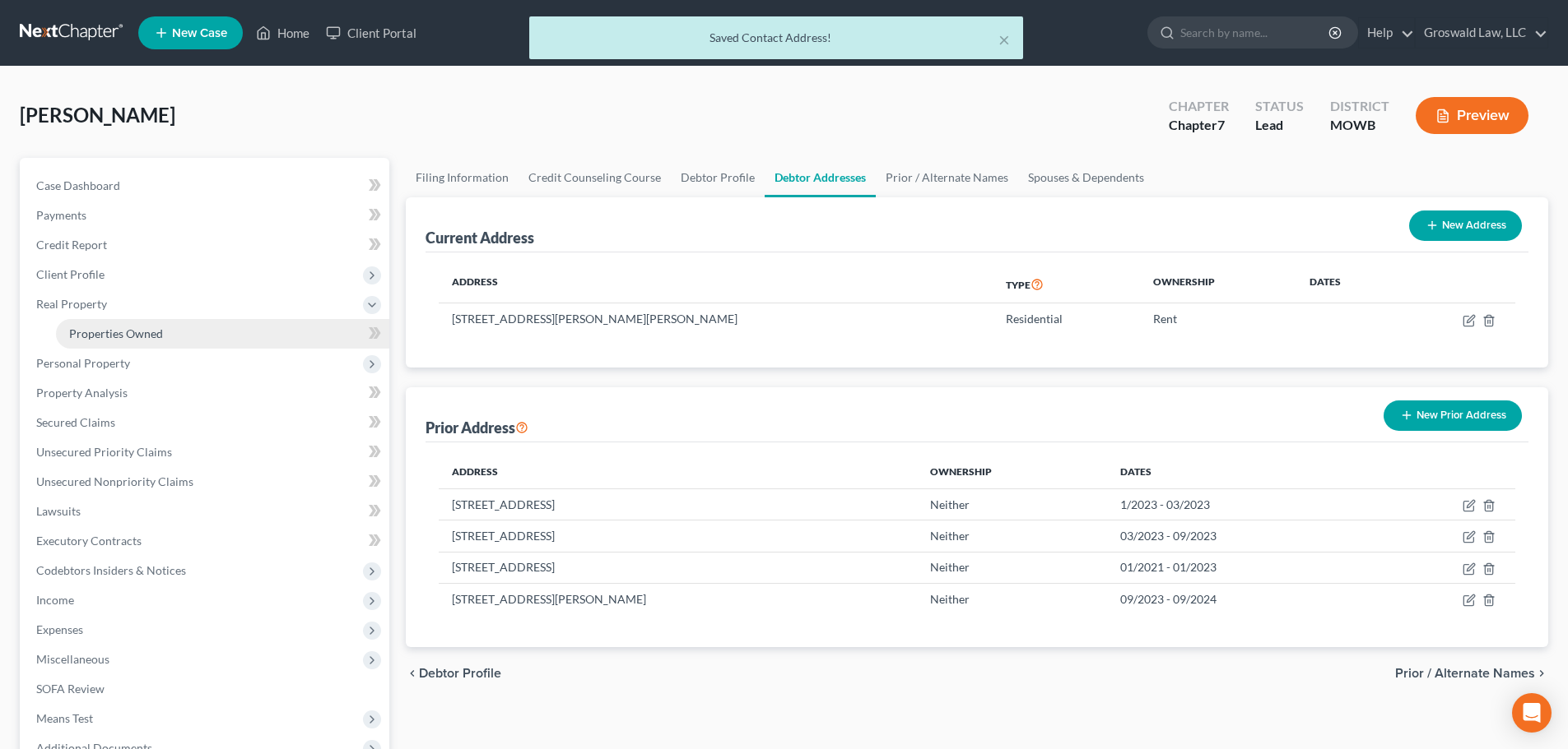
click at [124, 340] on span "Properties Owned" at bounding box center [115, 333] width 94 height 14
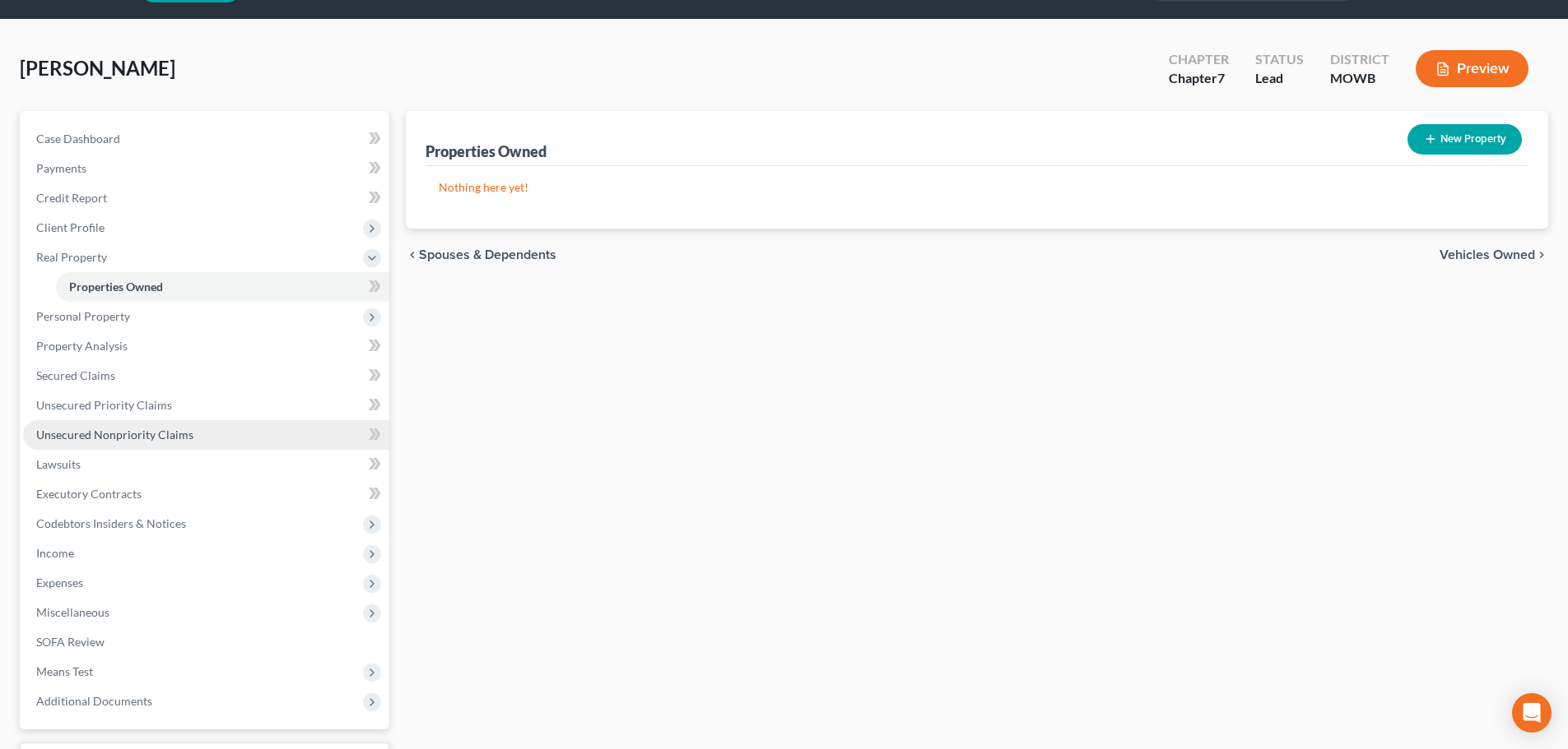
scroll to position [82, 0]
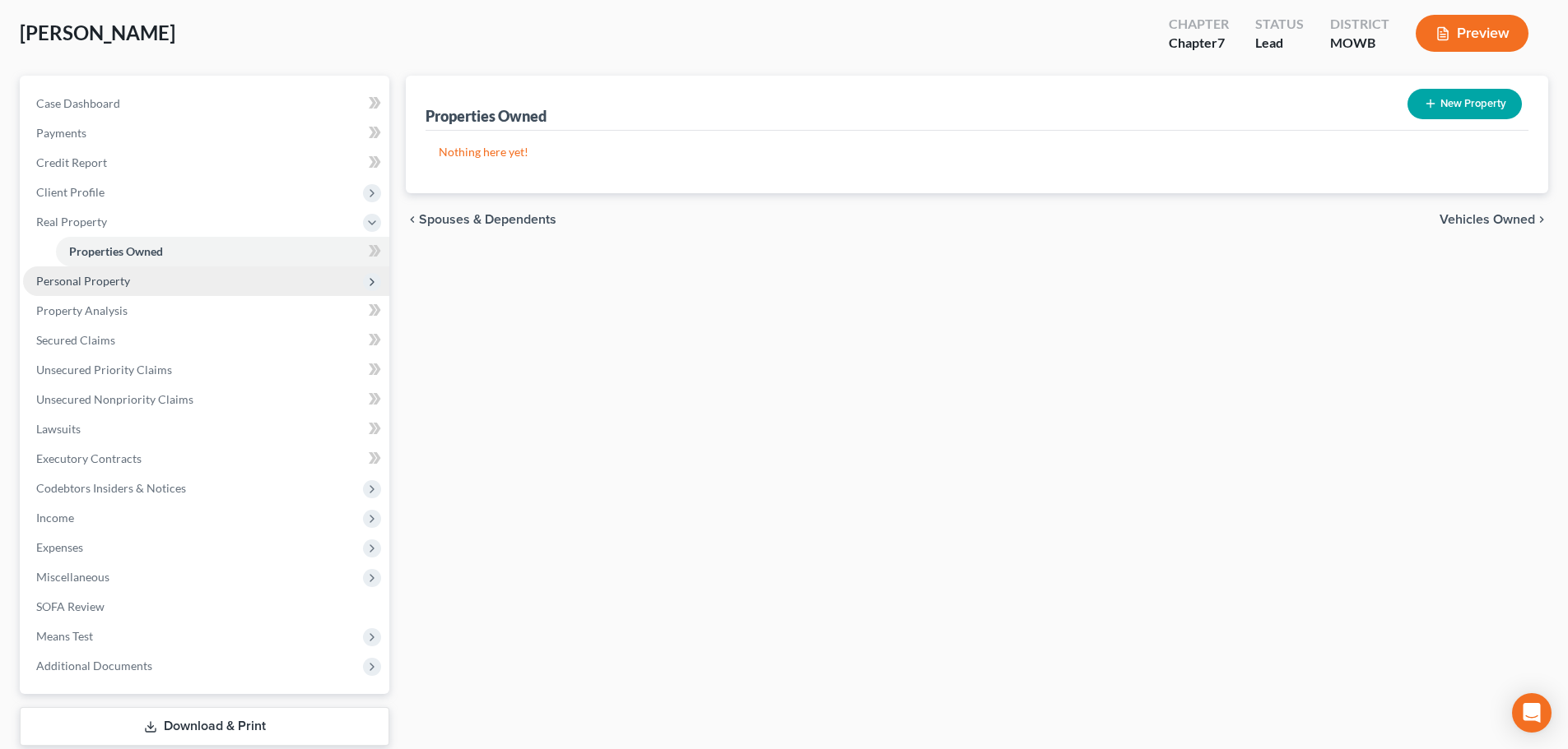
click at [103, 287] on span "Personal Property" at bounding box center [205, 281] width 366 height 29
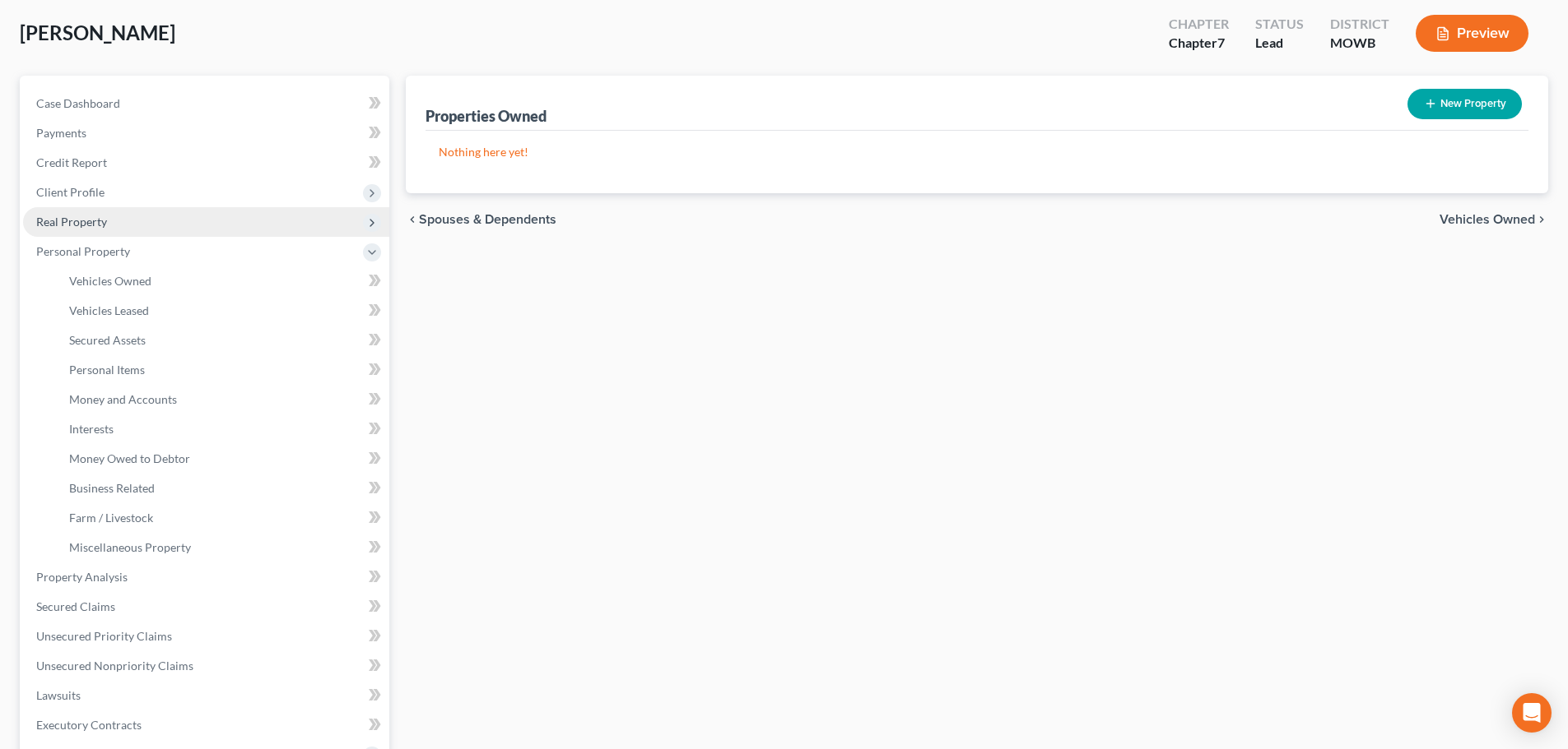
click at [98, 224] on span "Real Property" at bounding box center [71, 221] width 71 height 14
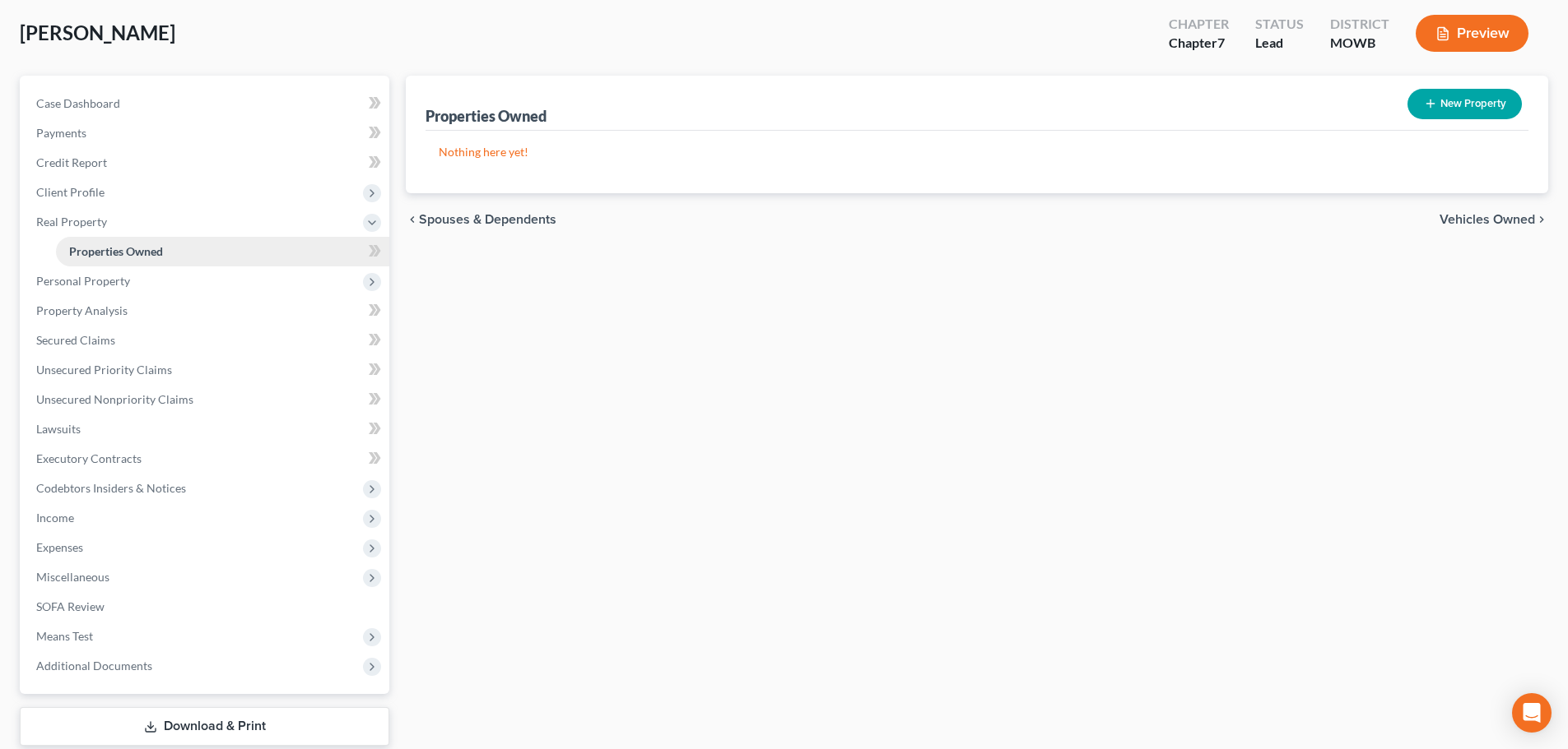
click at [135, 249] on span "Properties Owned" at bounding box center [115, 251] width 94 height 14
click at [117, 281] on span "Personal Property" at bounding box center [82, 281] width 94 height 14
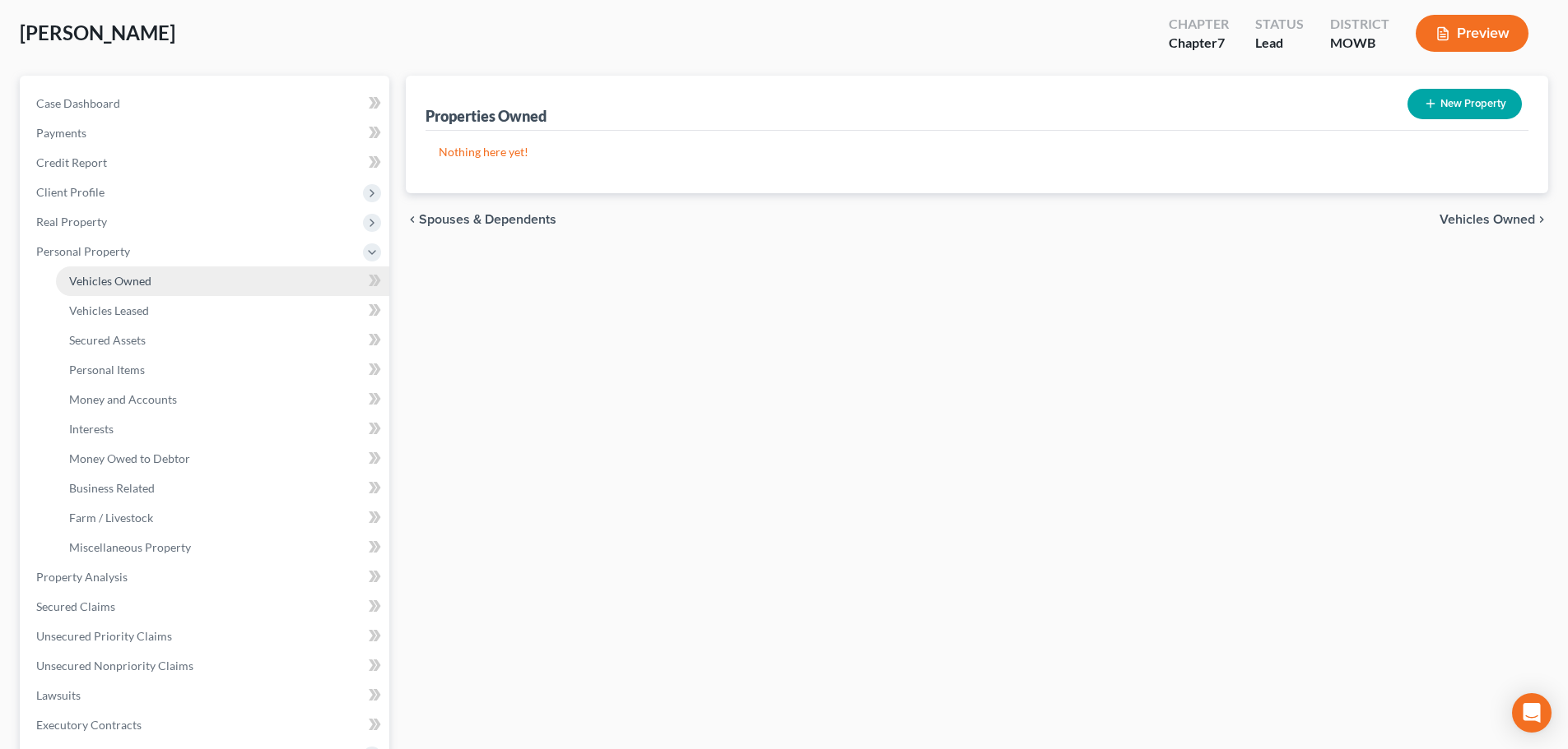
click at [131, 282] on span "Vehicles Owned" at bounding box center [110, 281] width 82 height 14
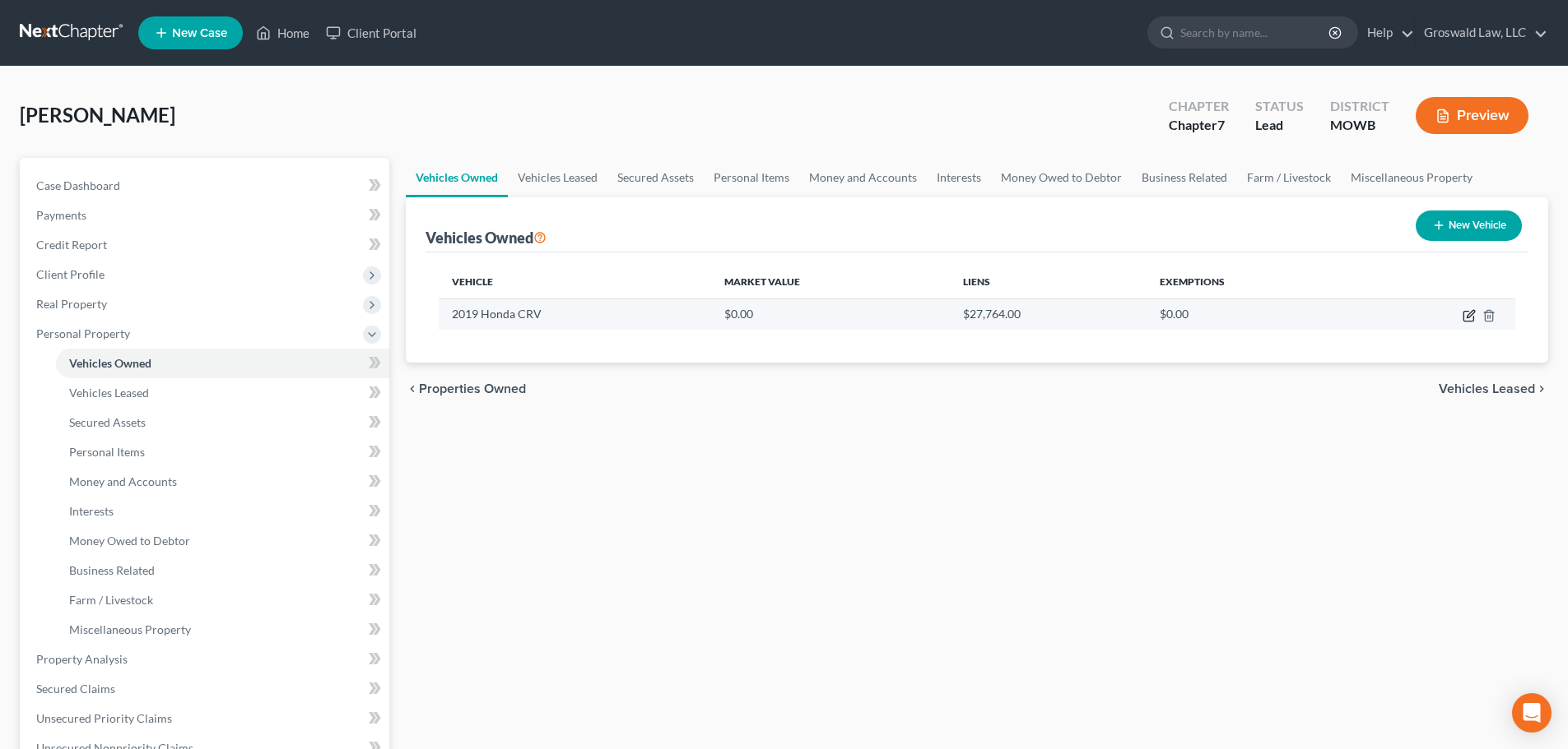
click at [1277, 312] on icon "button" at bounding box center [1470, 316] width 13 height 13
select select "0"
select select "7"
select select "0"
select select "26"
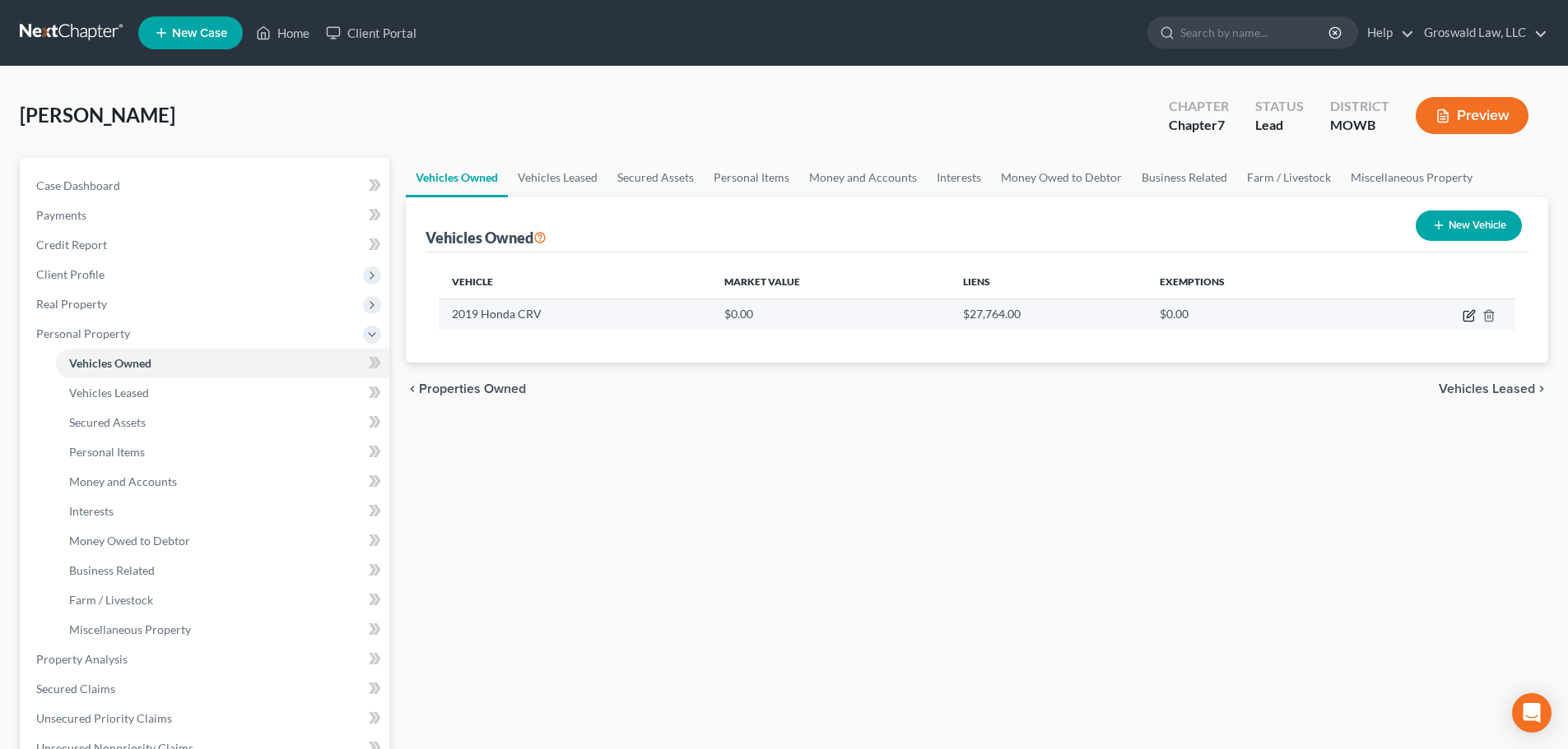
select select "0"
select select "2"
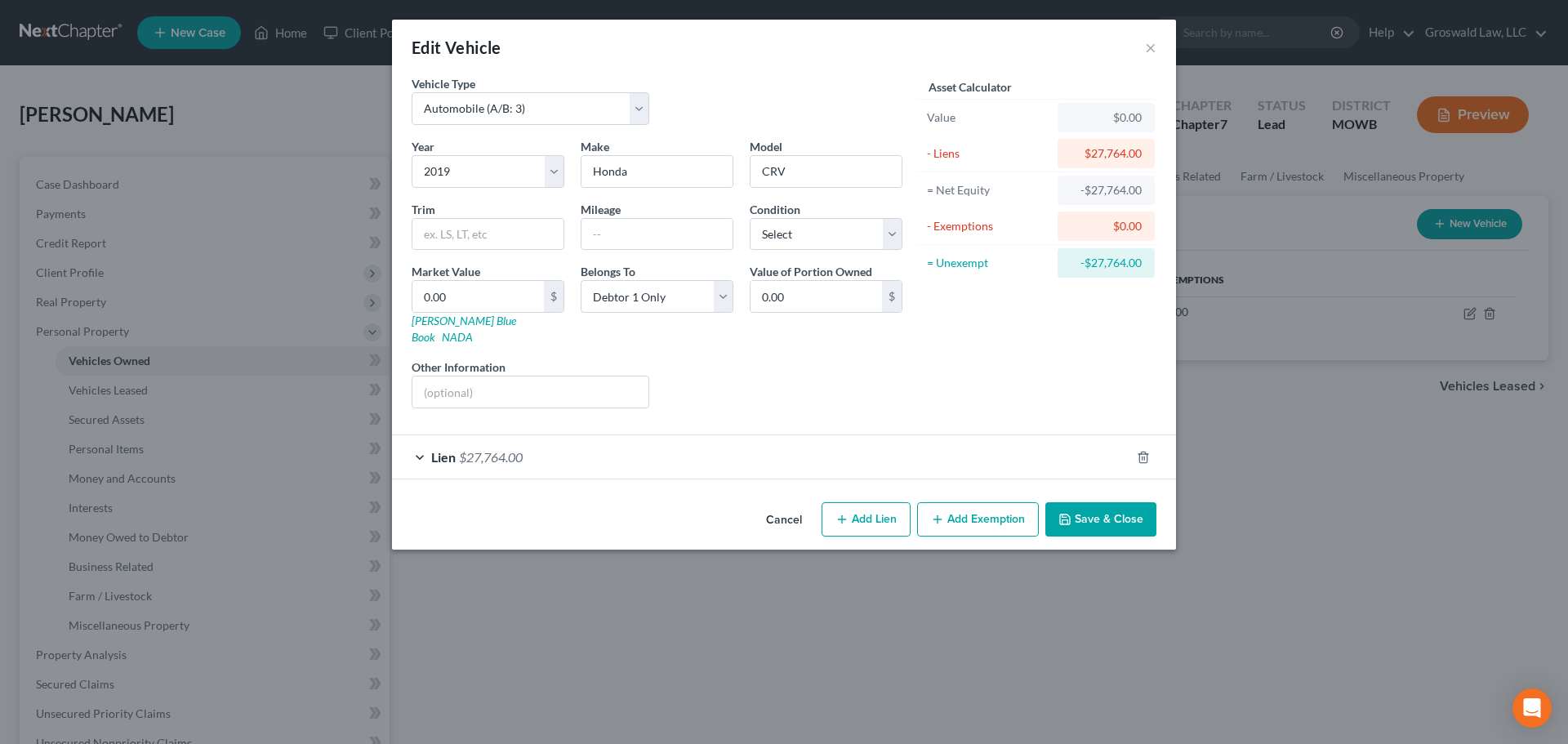
click at [583, 438] on div "Lien $27,764.00" at bounding box center [761, 457] width 738 height 43
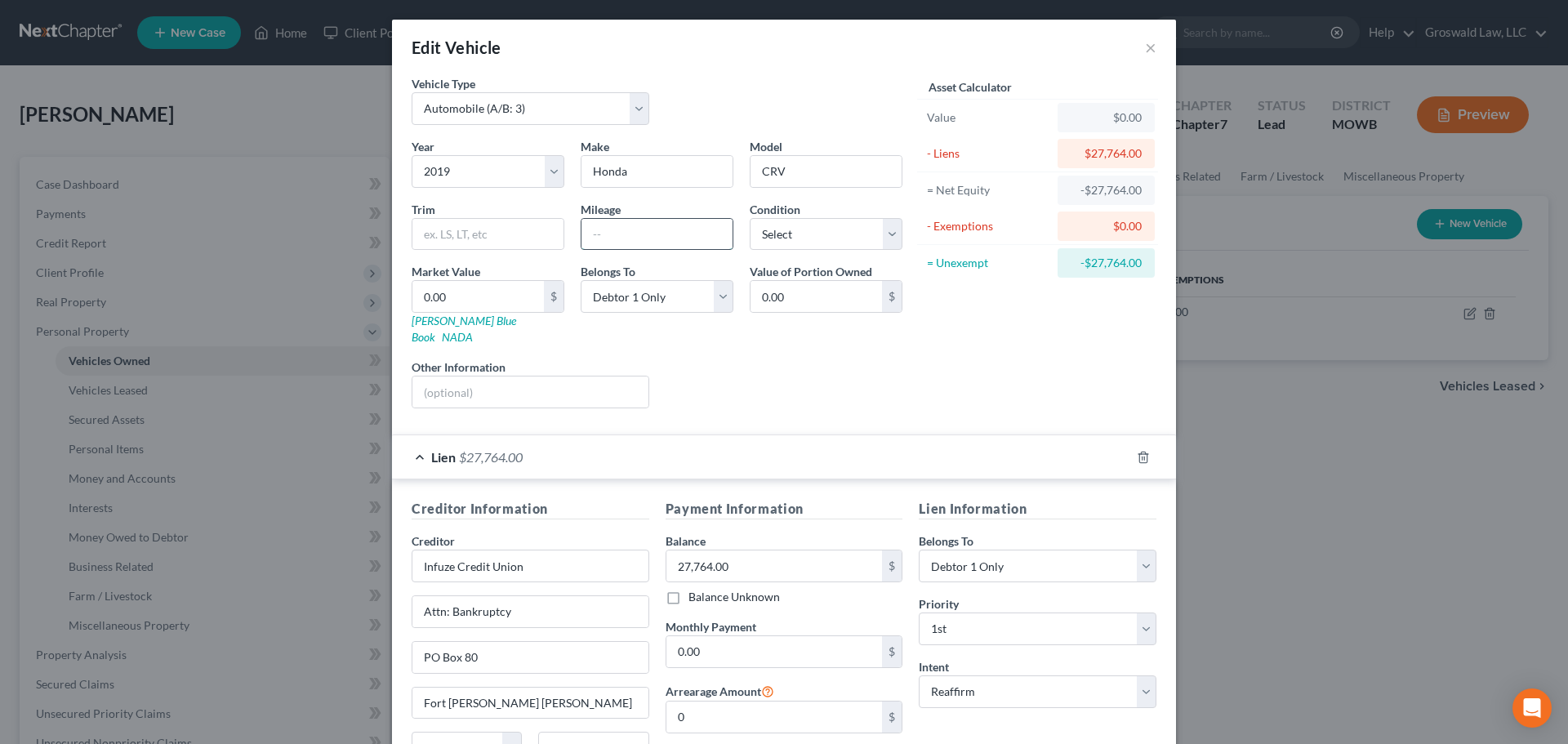
click at [623, 248] on input "text" at bounding box center [656, 234] width 151 height 31
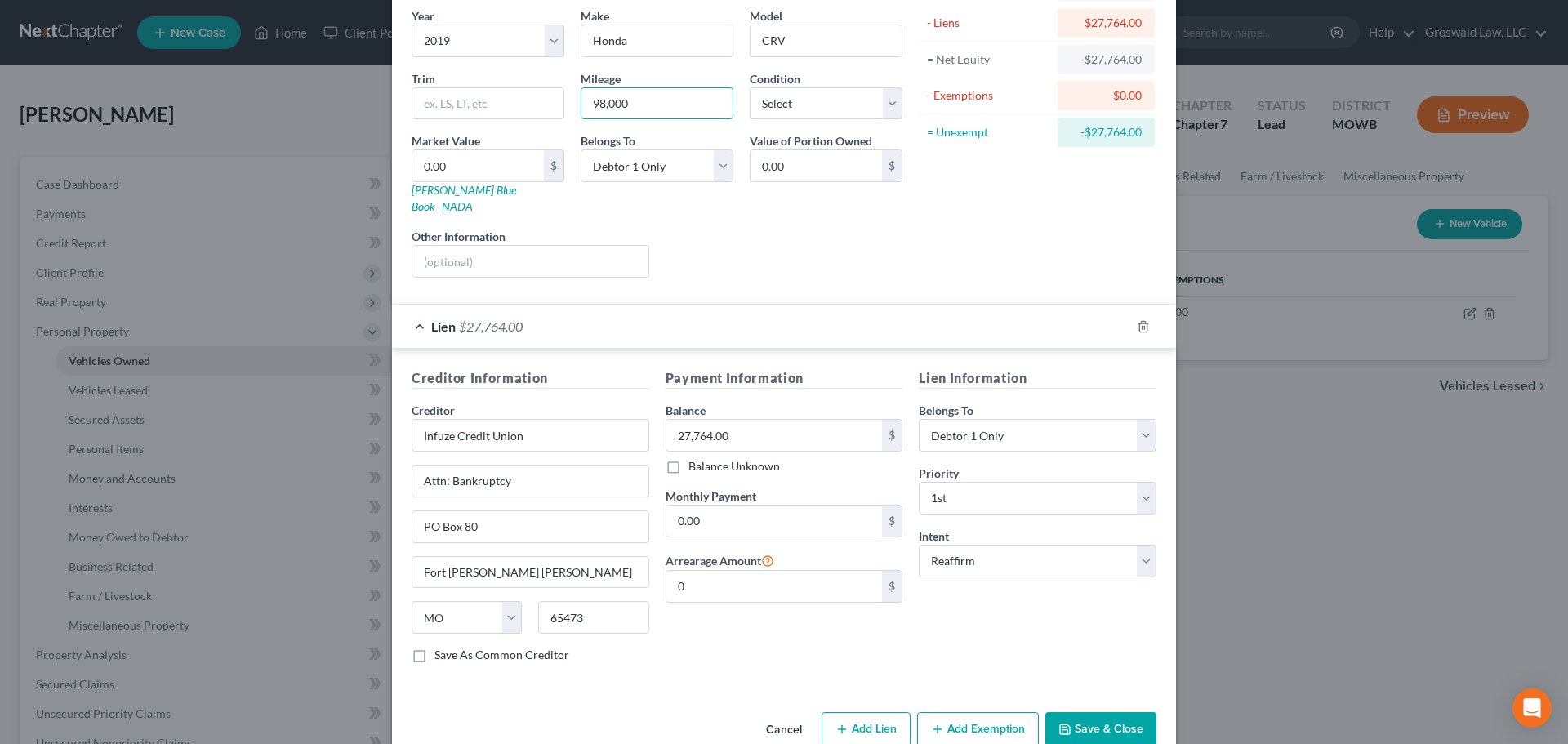
scroll to position [149, 0]
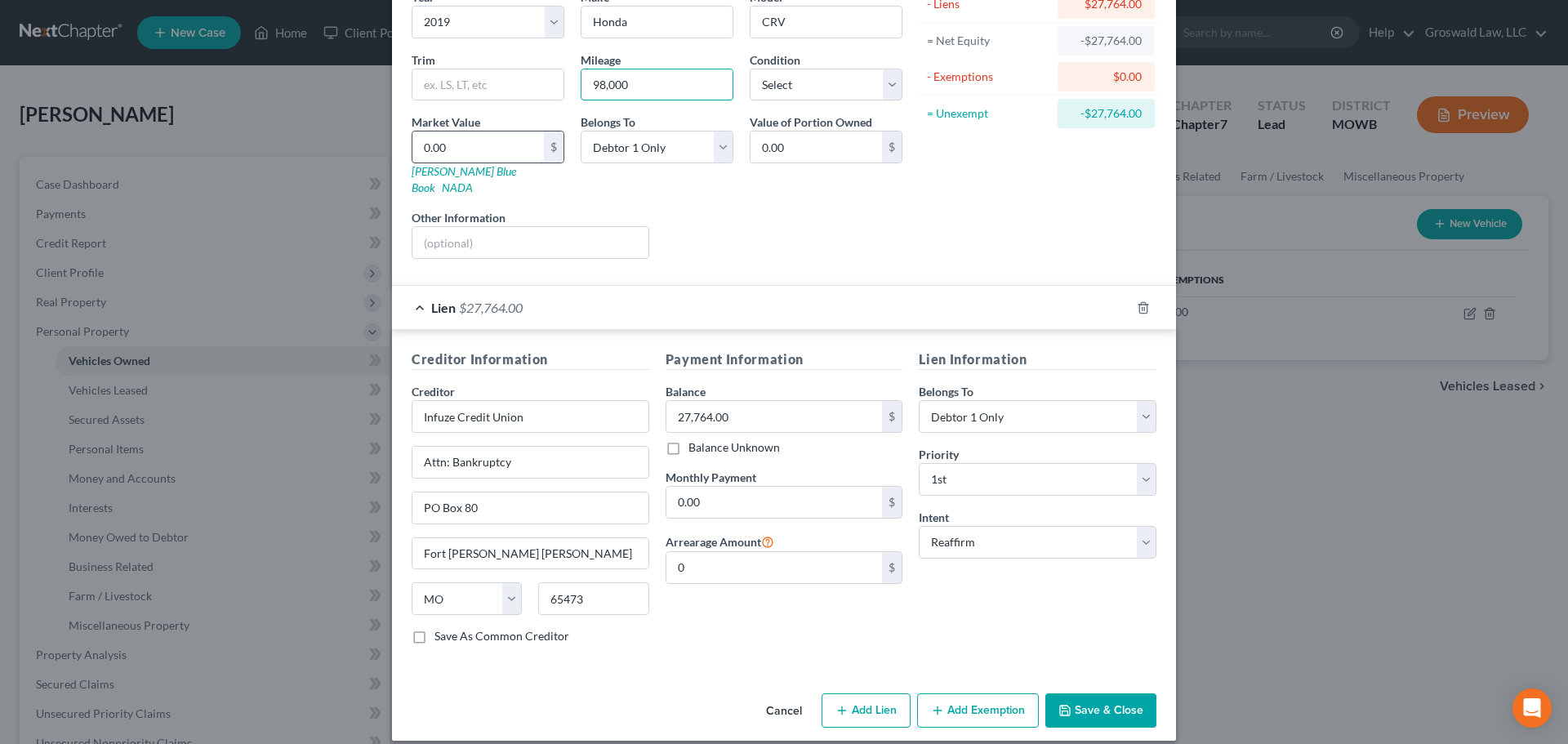
type input "98,000"
click at [465, 147] on input "0.00" at bounding box center [478, 147] width 131 height 31
type input "2"
type input "2.00"
type input "22"
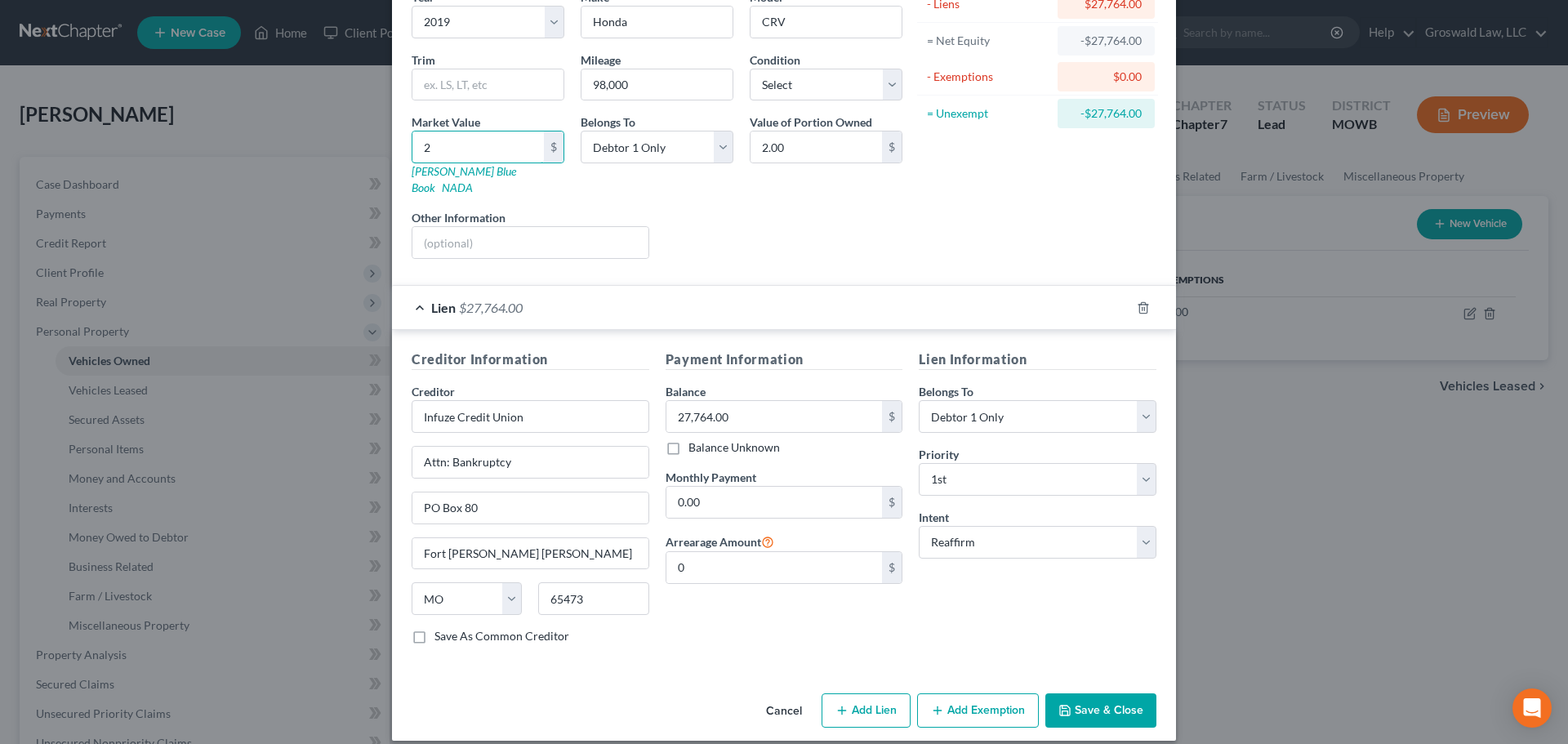
type input "22.00"
type input "220"
type input "220.00"
type input "2200"
type input "2,200.00"
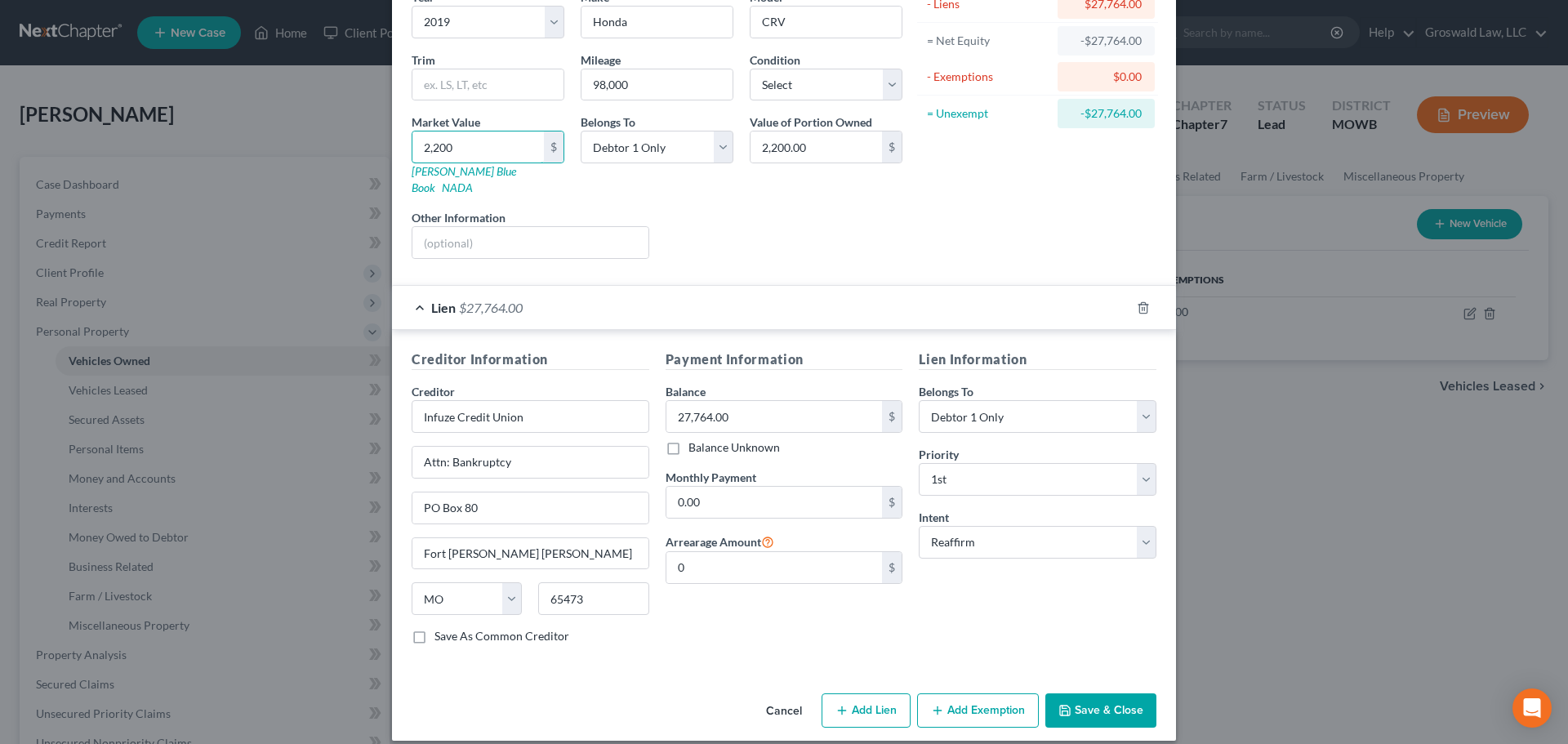
type input "2,2000"
type input "22,000.00"
type input "22,000"
click at [973, 656] on button "Add Exemption" at bounding box center [978, 710] width 122 height 35
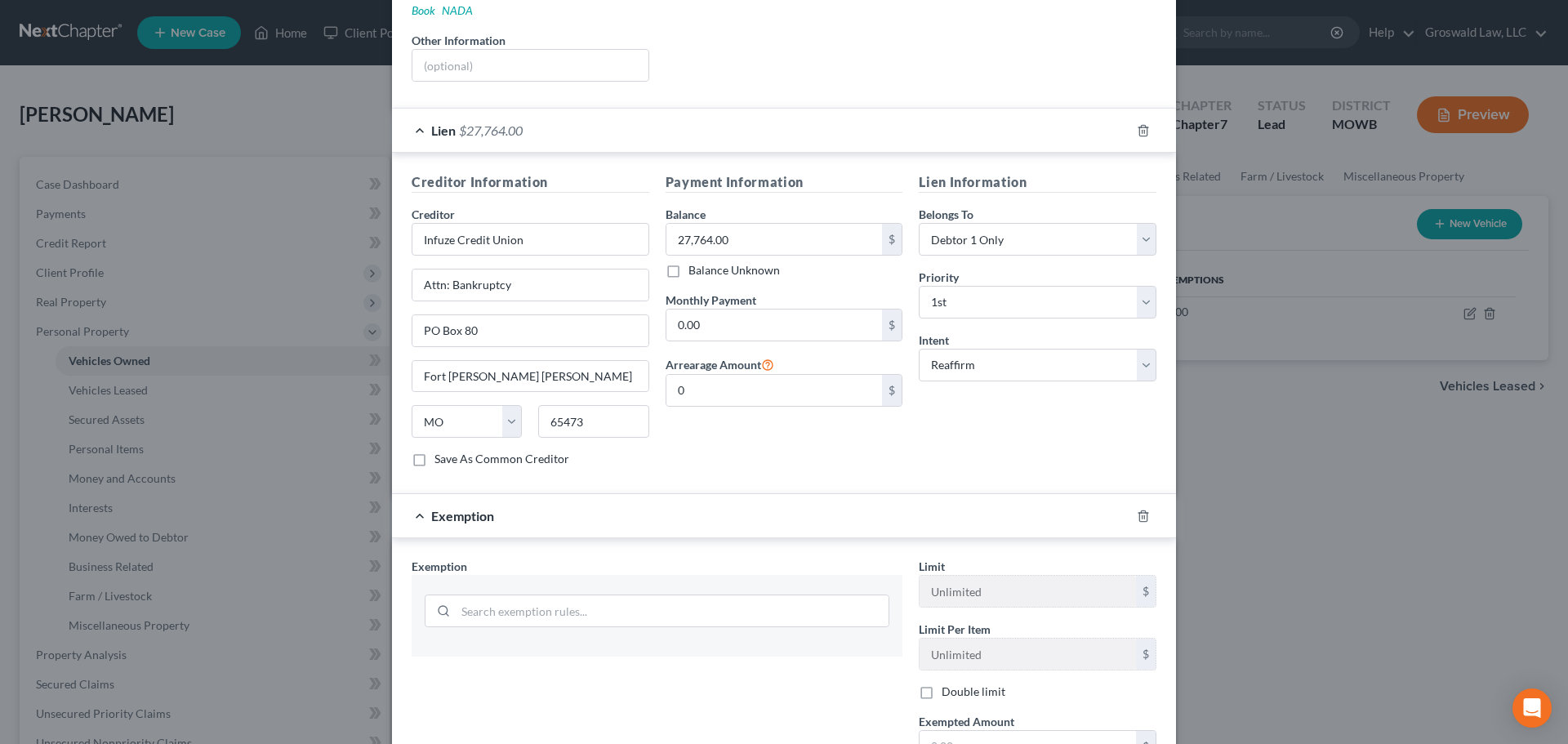
scroll to position [395, 0]
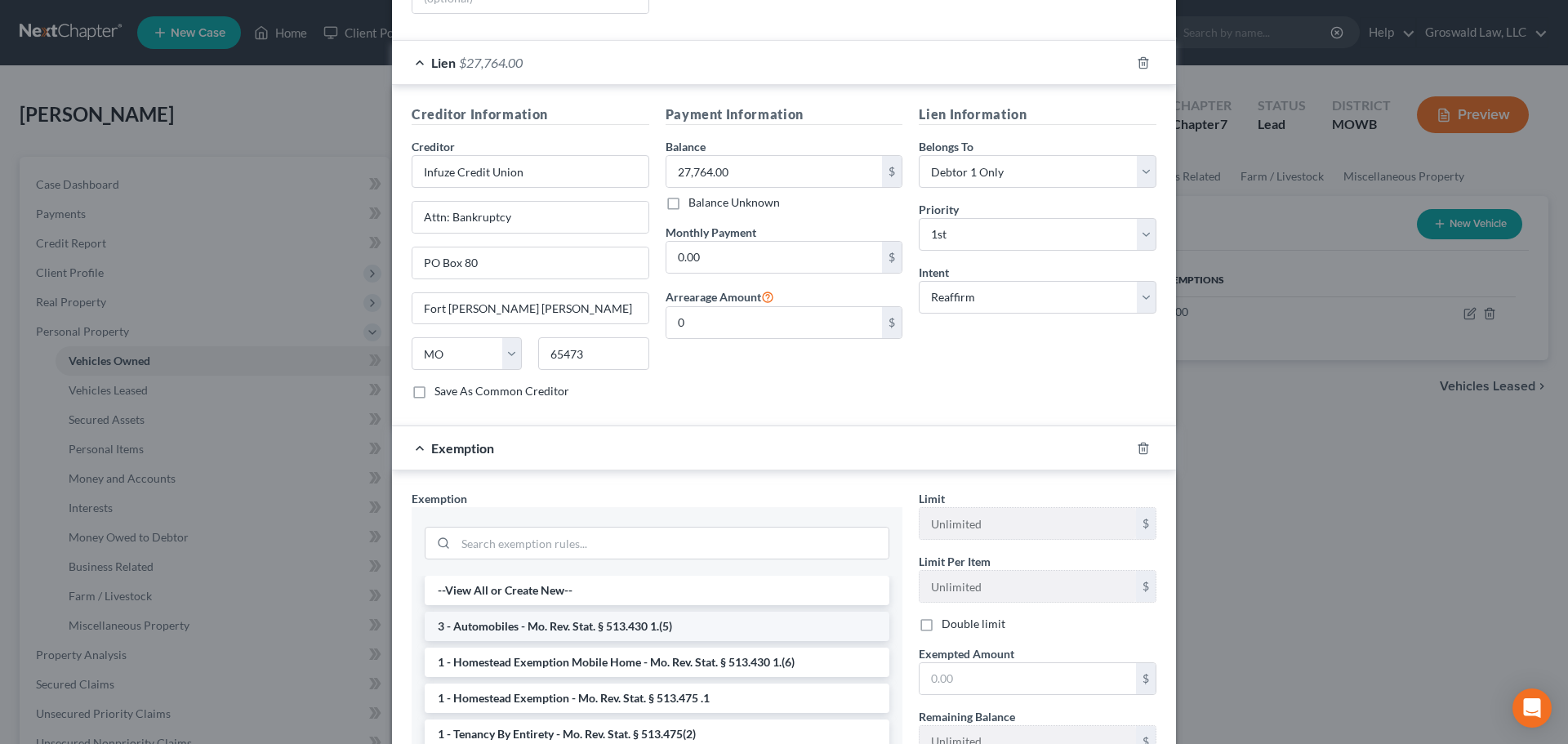
click at [516, 612] on li "3 - Automobiles - Mo. Rev. Stat. § 513.430 1.(5)" at bounding box center [656, 626] width 465 height 29
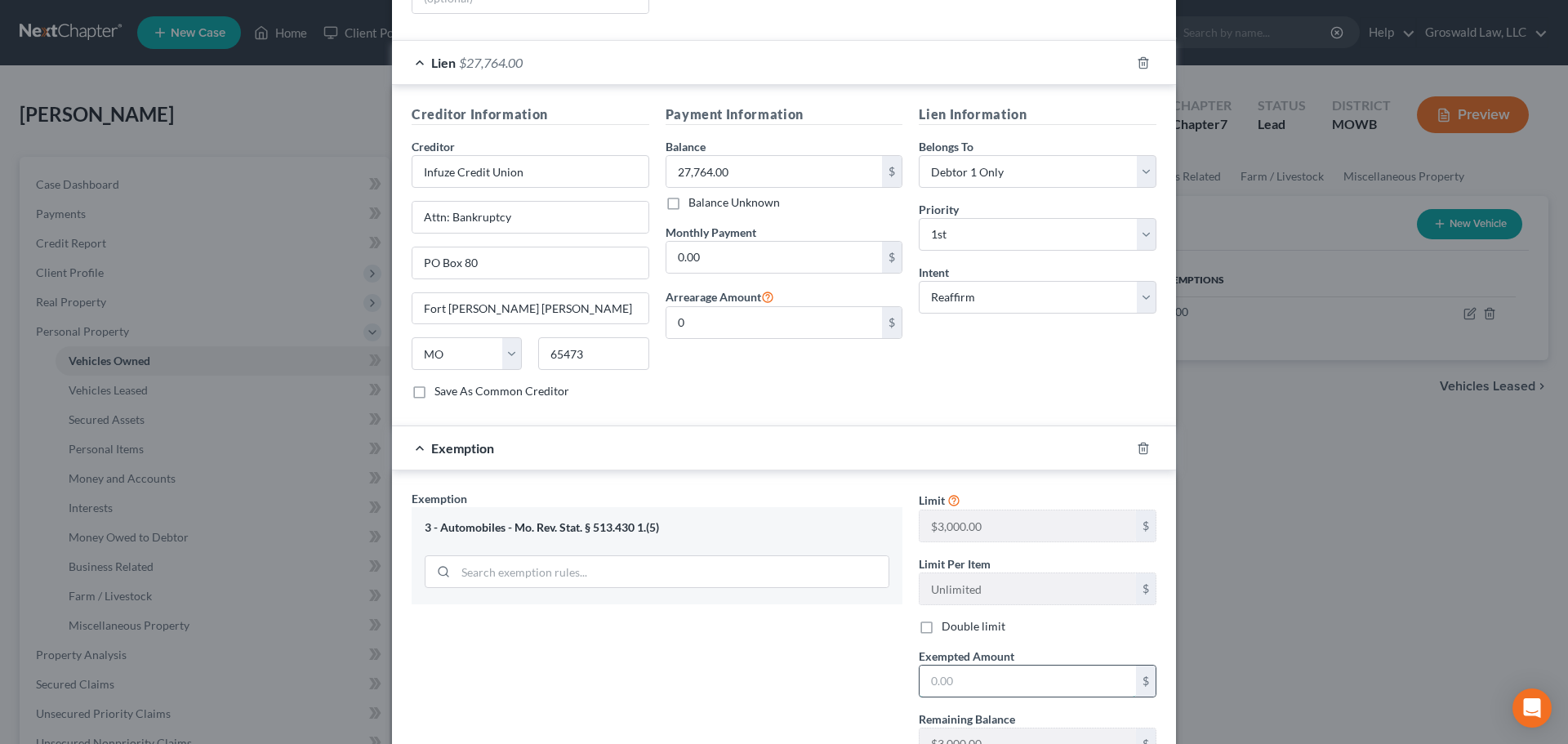
click at [971, 656] on input "text" at bounding box center [1027, 681] width 216 height 31
type input "3,000"
click at [810, 650] on div "Exemption Set must be selected for CA. Exemption * 3 - Automobiles - Mo. Rev. S…" at bounding box center [657, 631] width 507 height 283
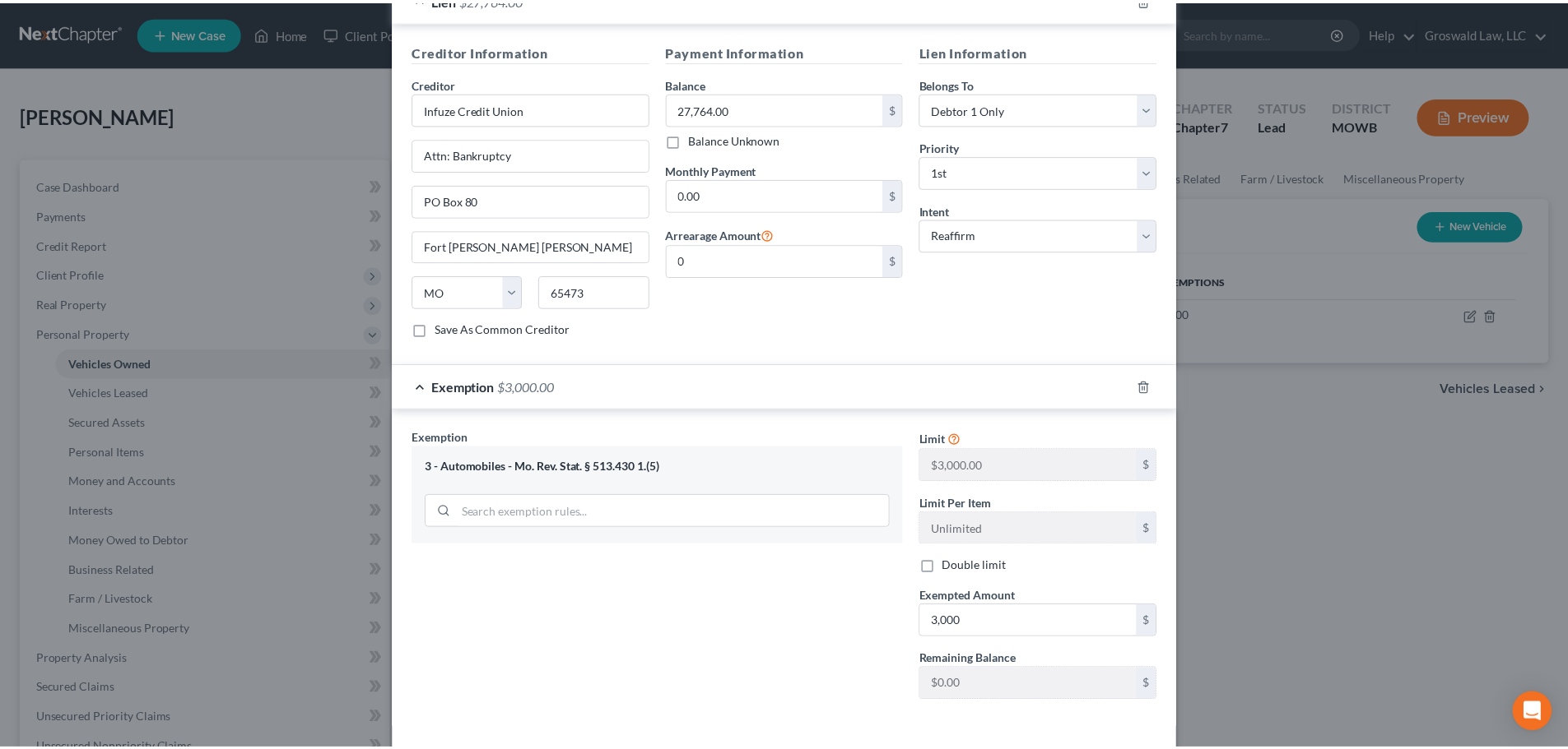
scroll to position [514, 0]
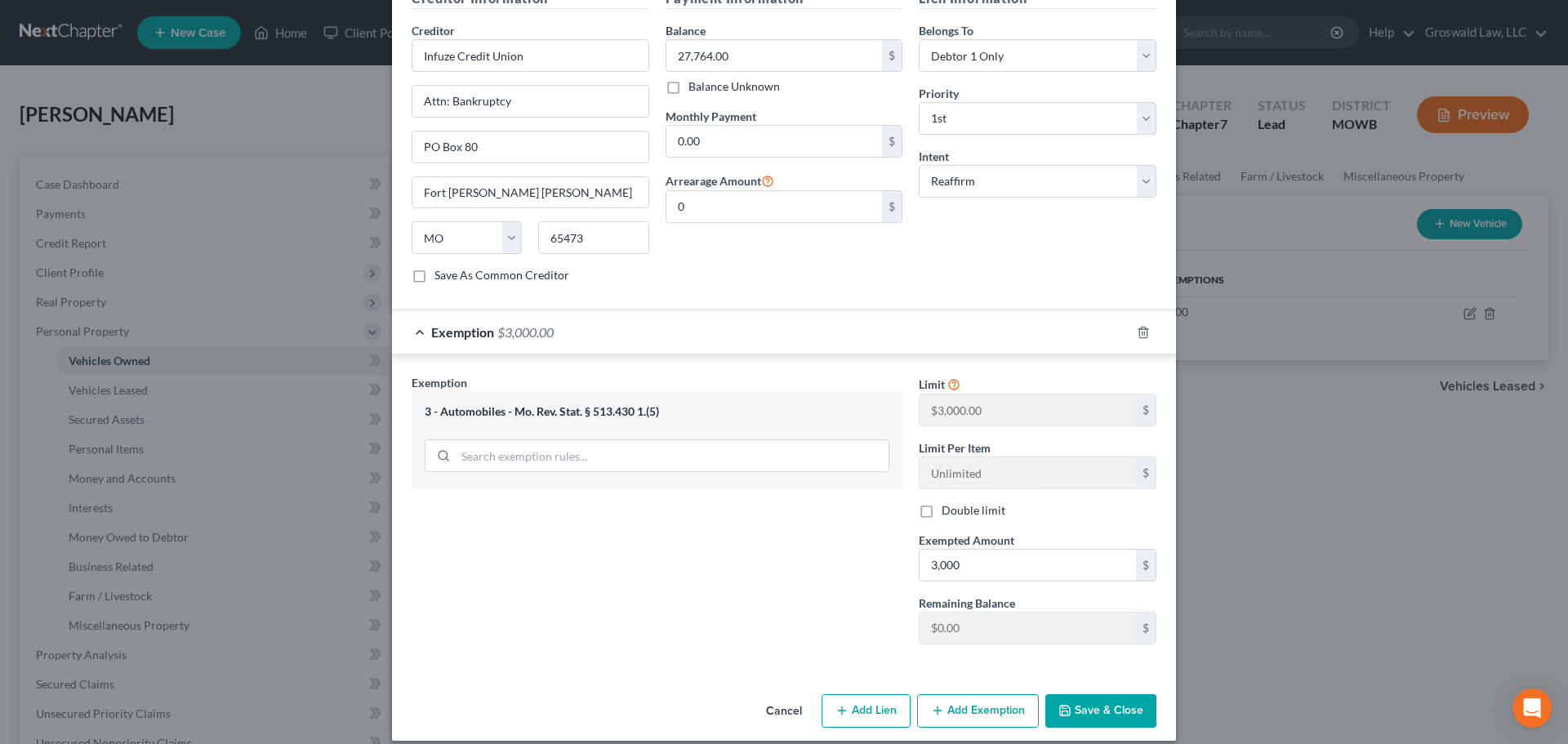
click at [1101, 656] on button "Save & Close" at bounding box center [1100, 711] width 111 height 35
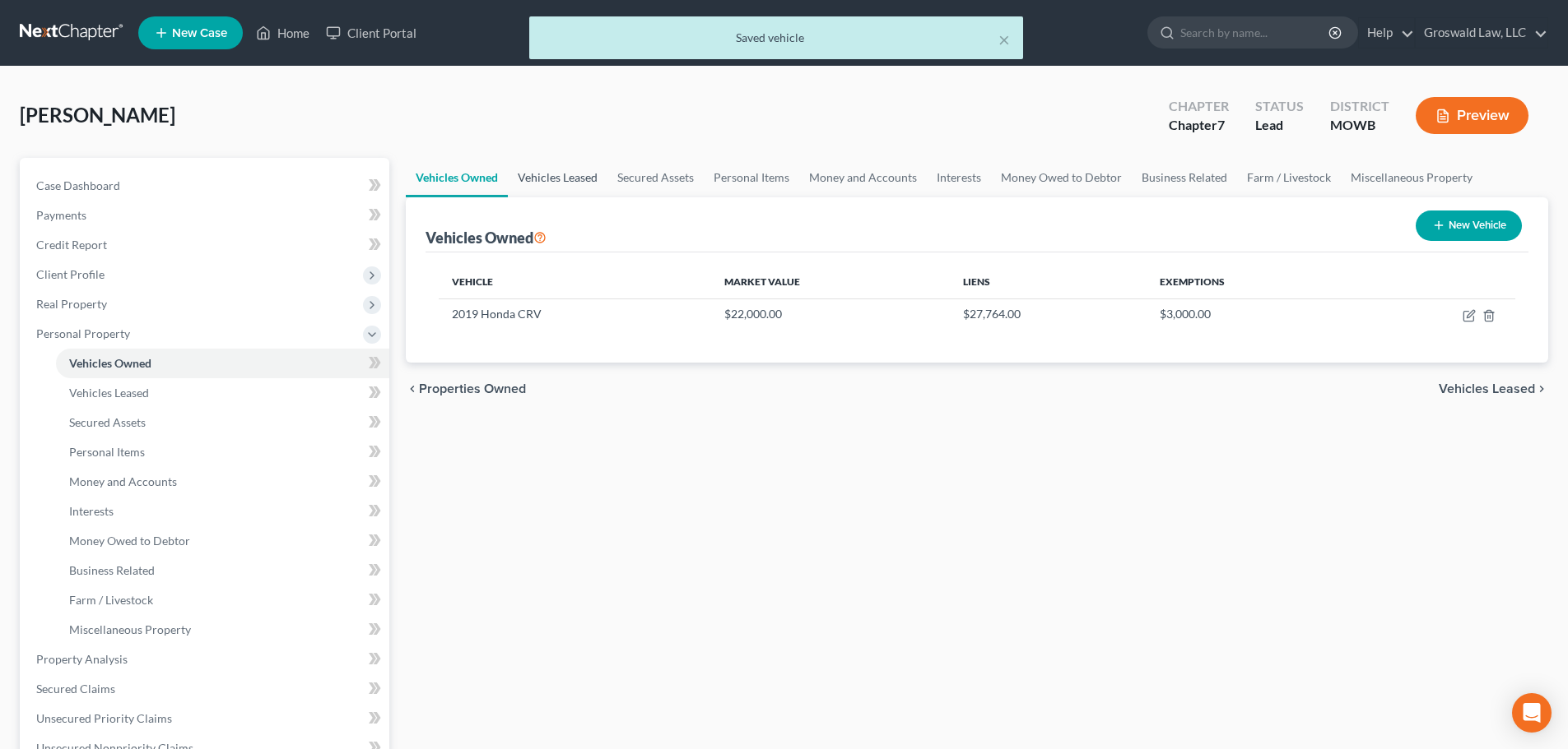
drag, startPoint x: 545, startPoint y: 184, endPoint x: 591, endPoint y: 189, distance: 46.3
click at [545, 184] on link "Vehicles Leased" at bounding box center [557, 178] width 99 height 40
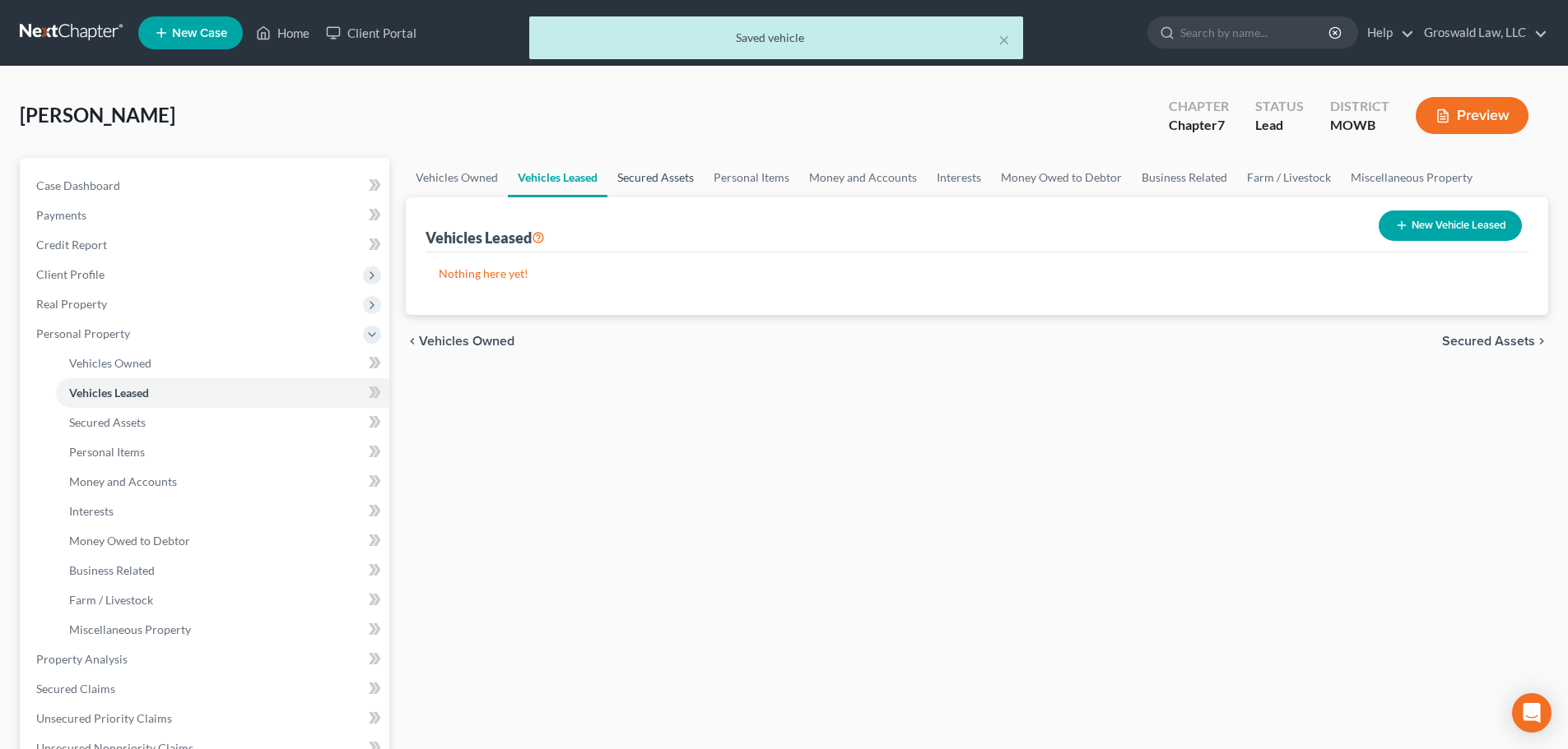
click at [643, 182] on link "Secured Assets" at bounding box center [656, 178] width 97 height 40
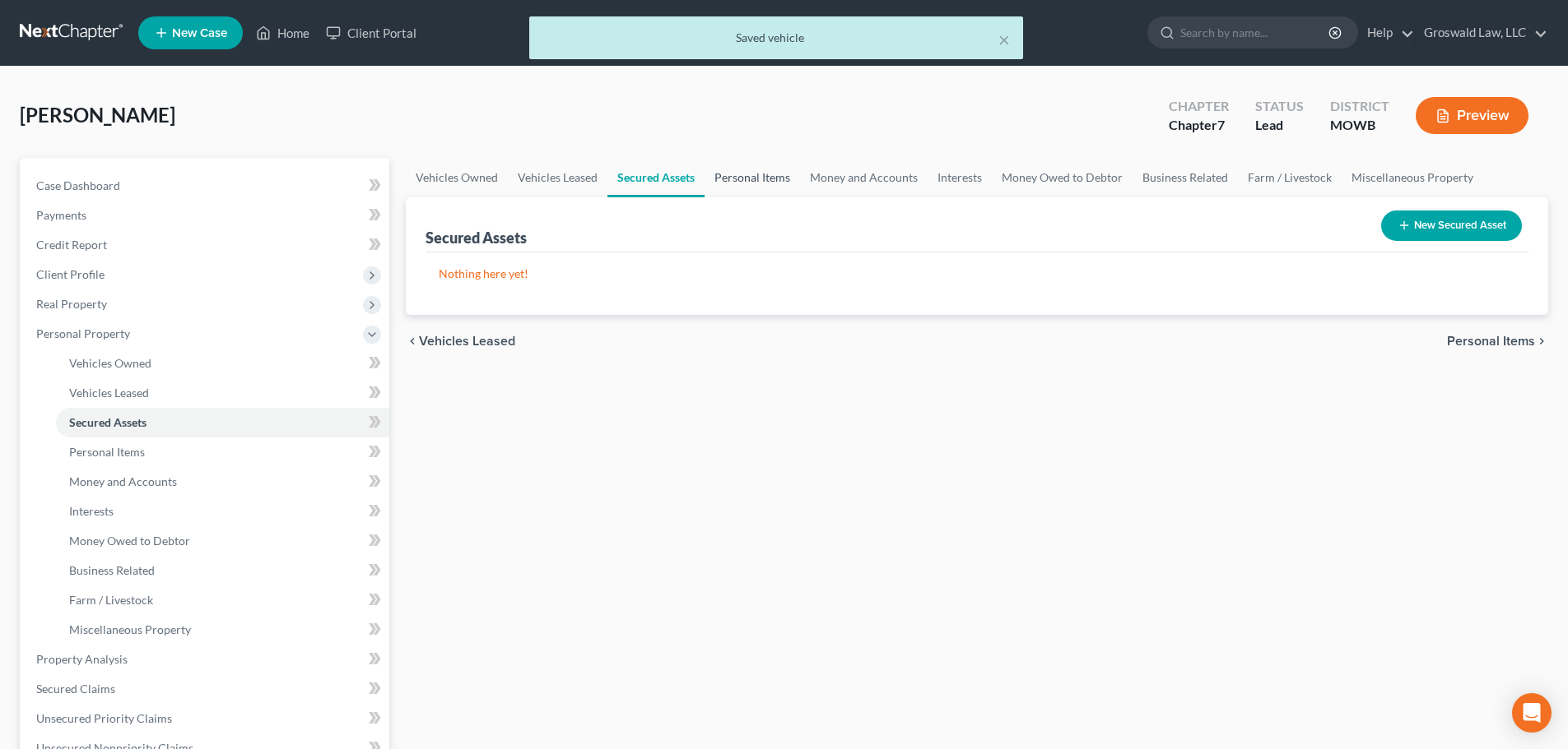
click at [757, 183] on link "Personal Items" at bounding box center [752, 178] width 96 height 40
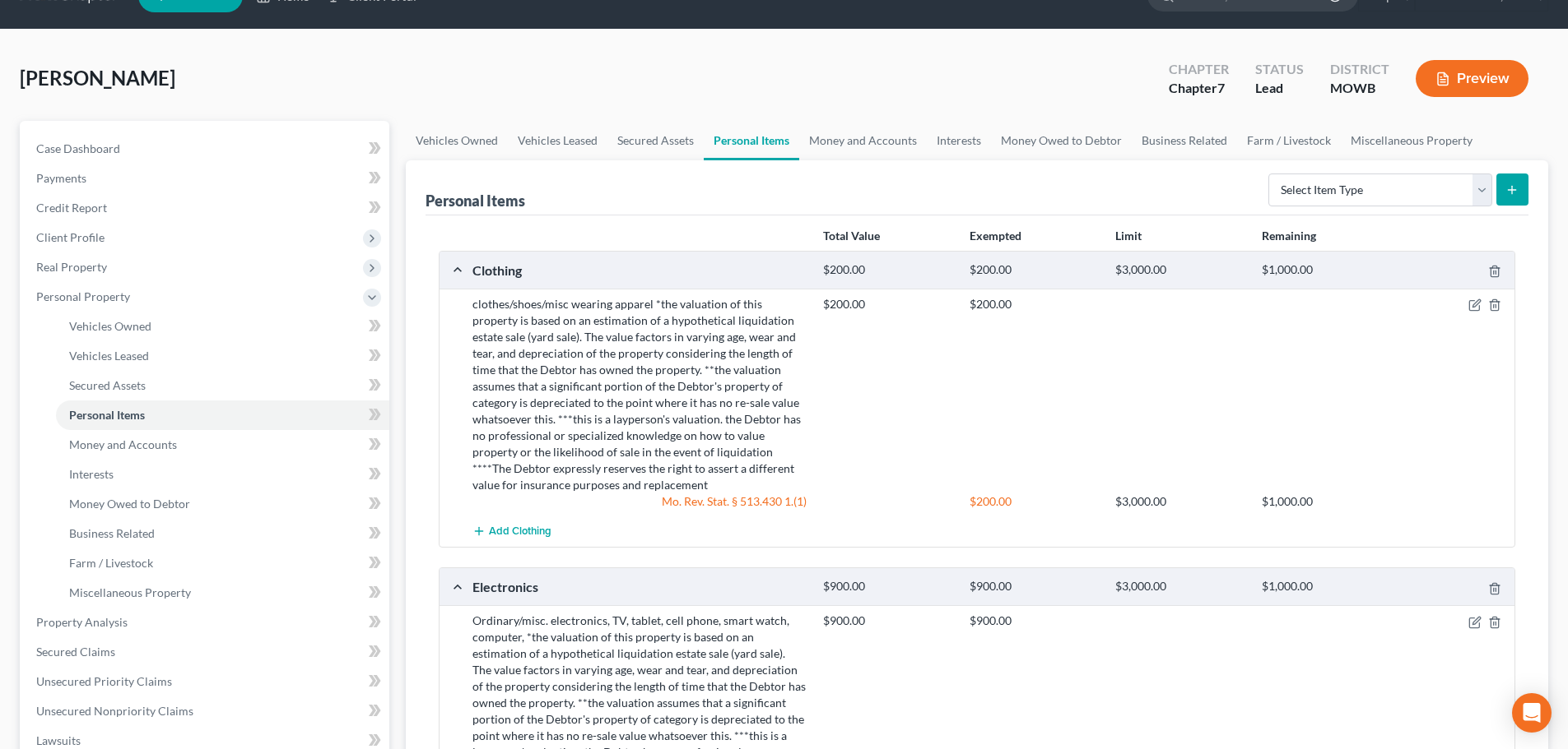
scroll to position [82, 0]
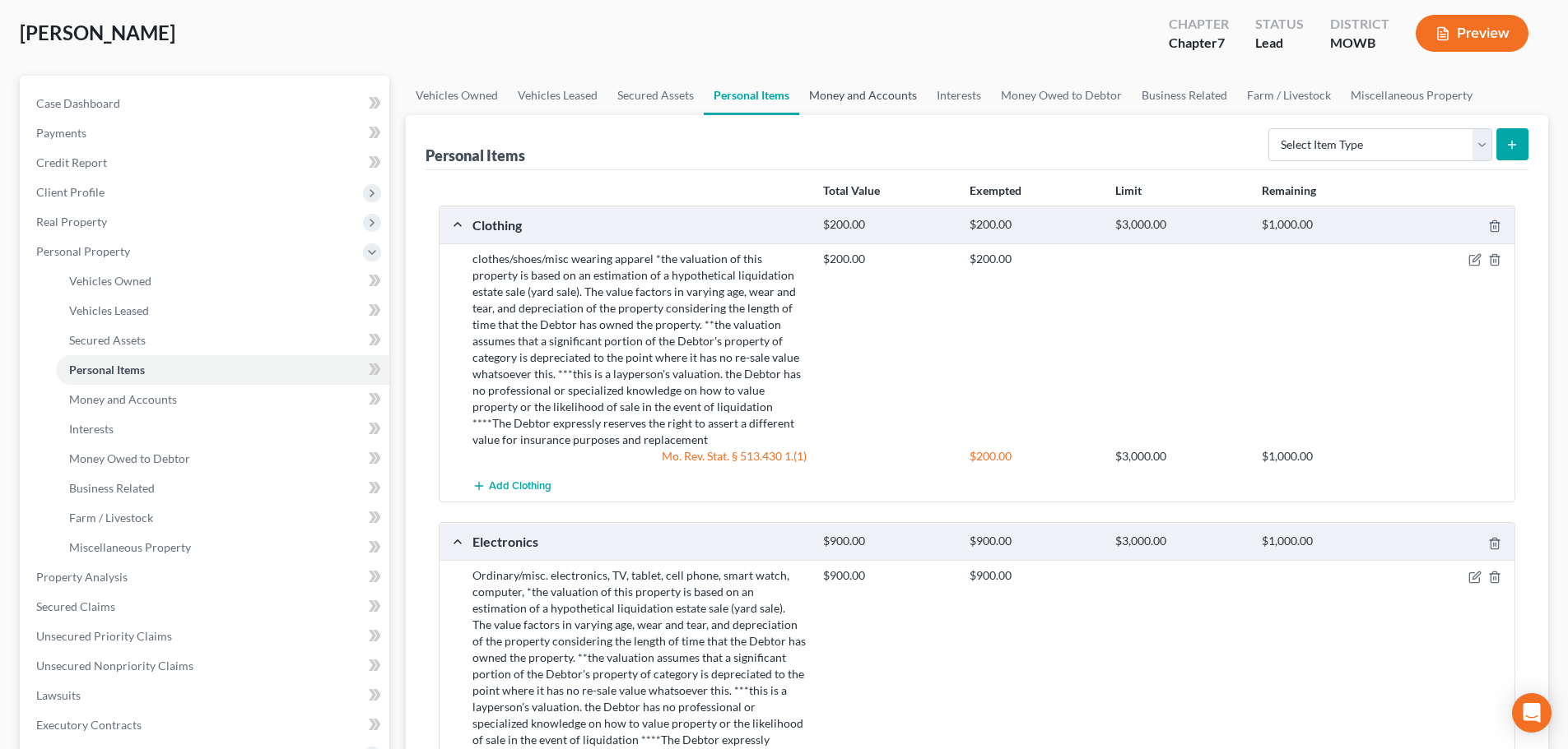
click at [890, 98] on link "Money and Accounts" at bounding box center [863, 96] width 128 height 40
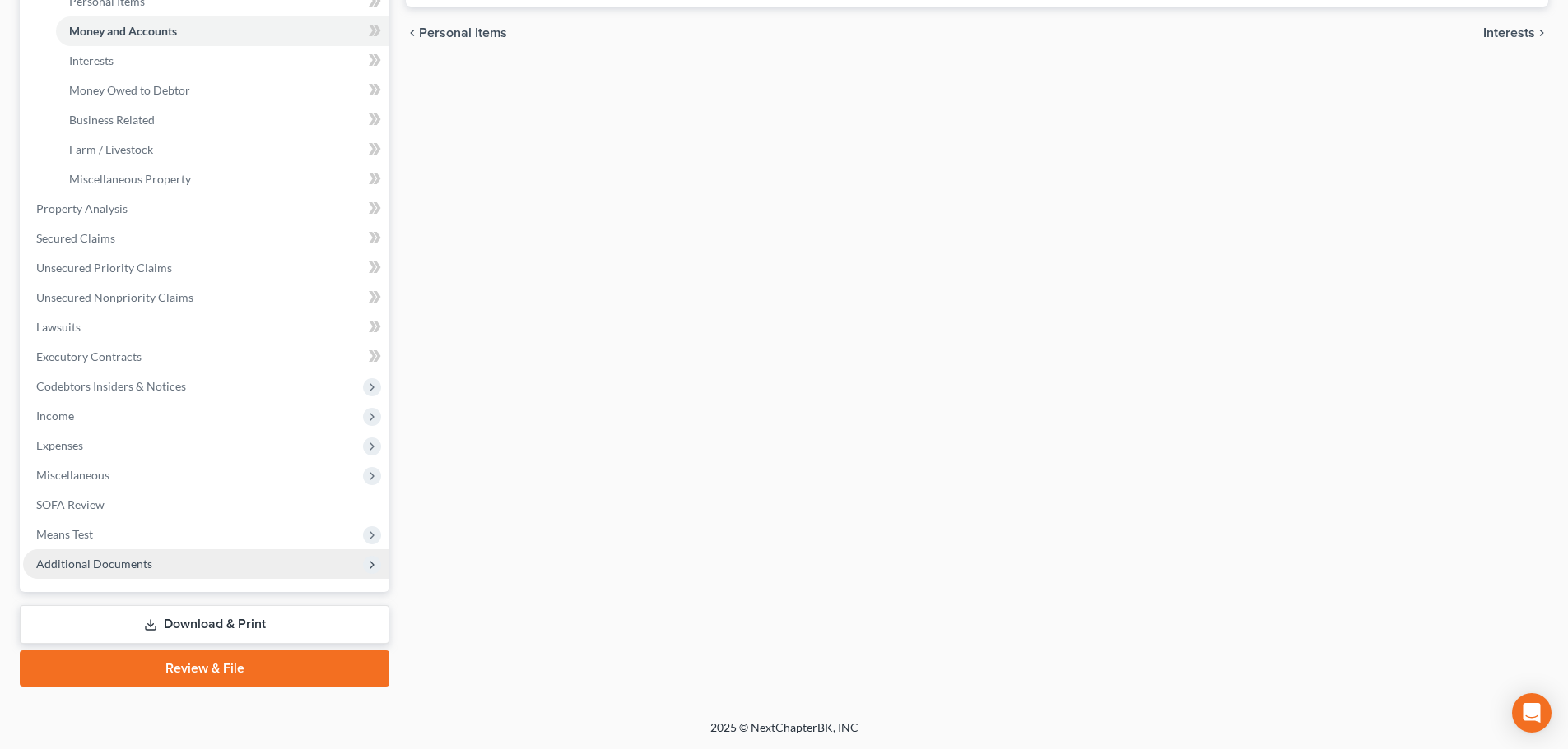
click at [113, 560] on span "Additional Documents" at bounding box center [94, 564] width 116 height 14
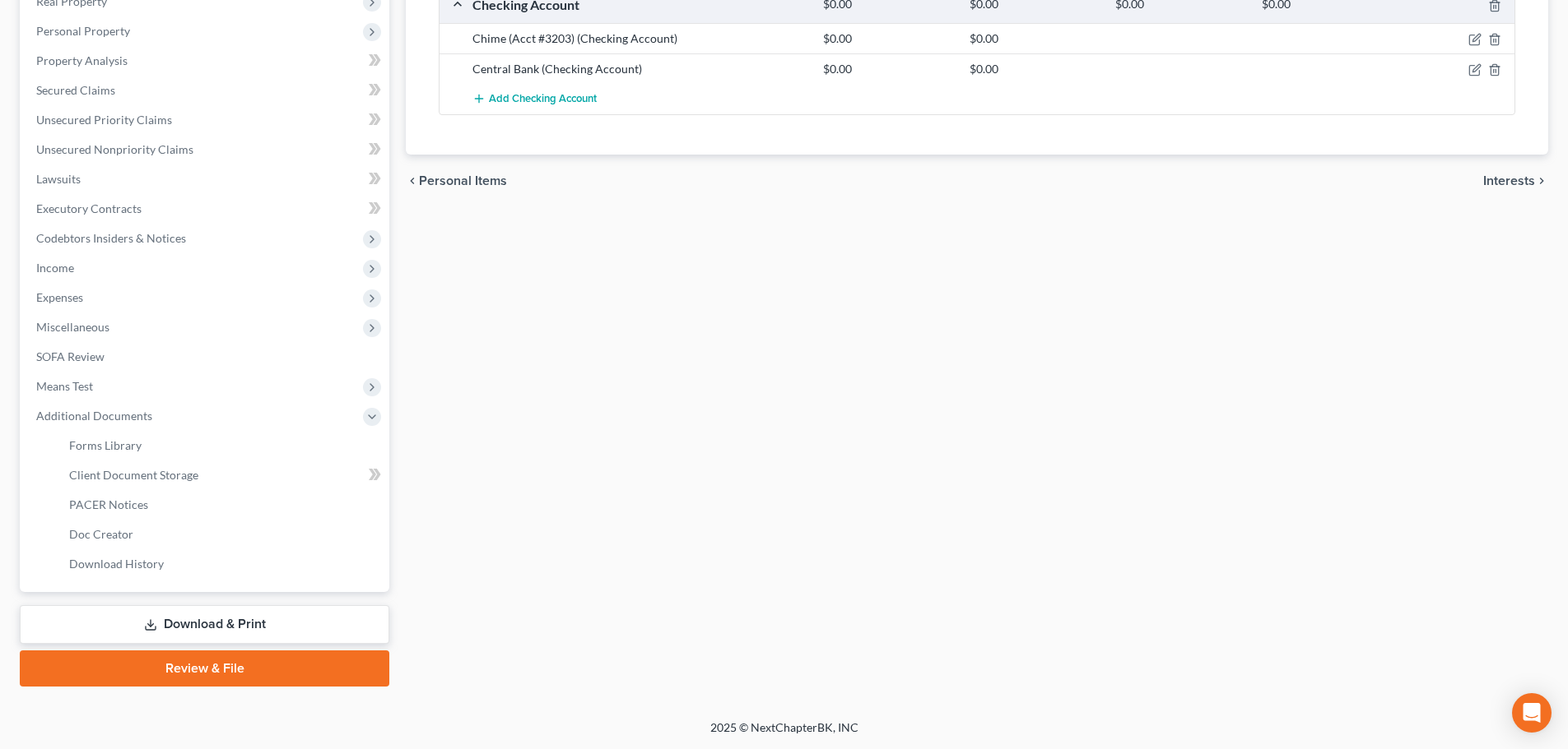
scroll to position [303, 0]
click at [166, 479] on span "Client Document Storage" at bounding box center [133, 475] width 130 height 14
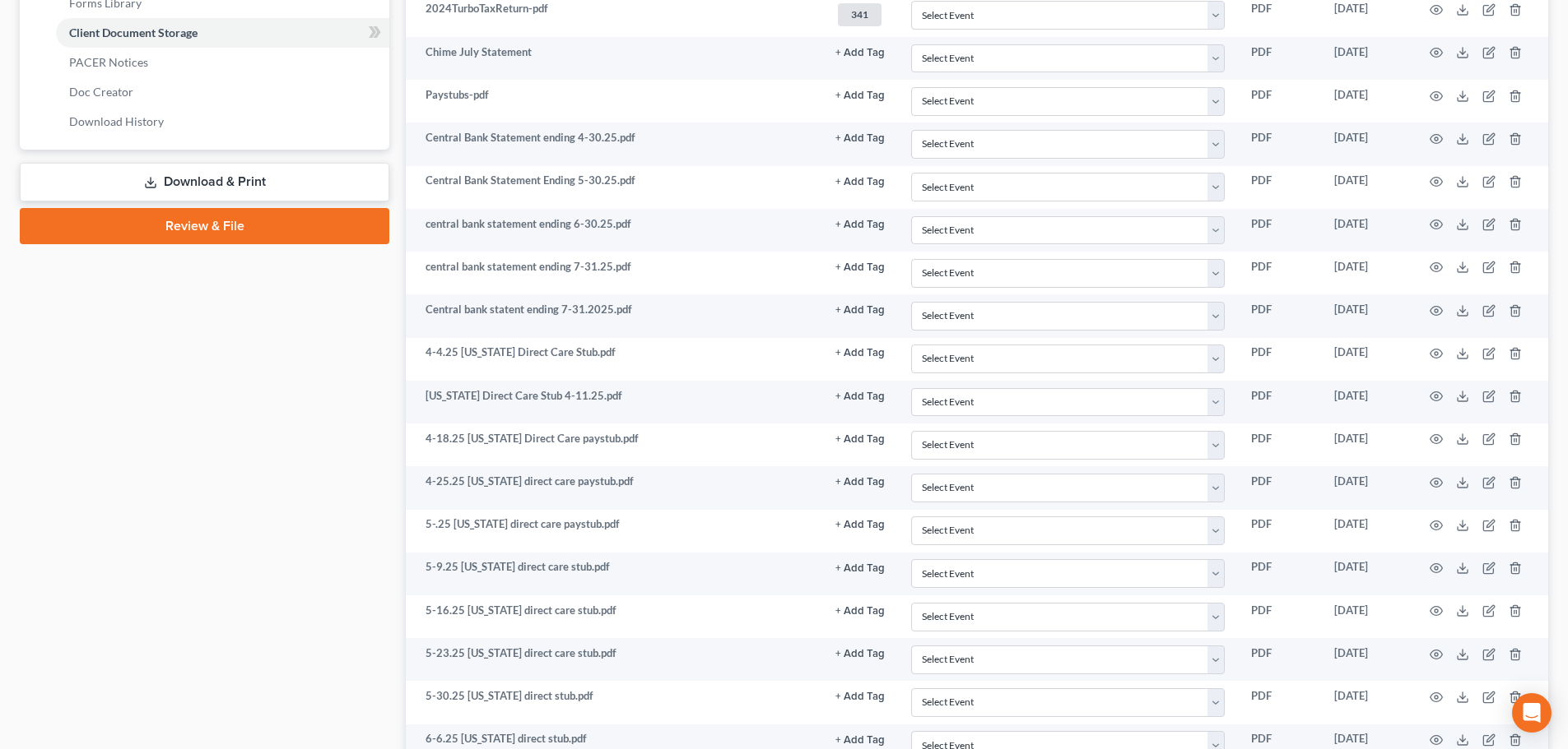
scroll to position [740, 0]
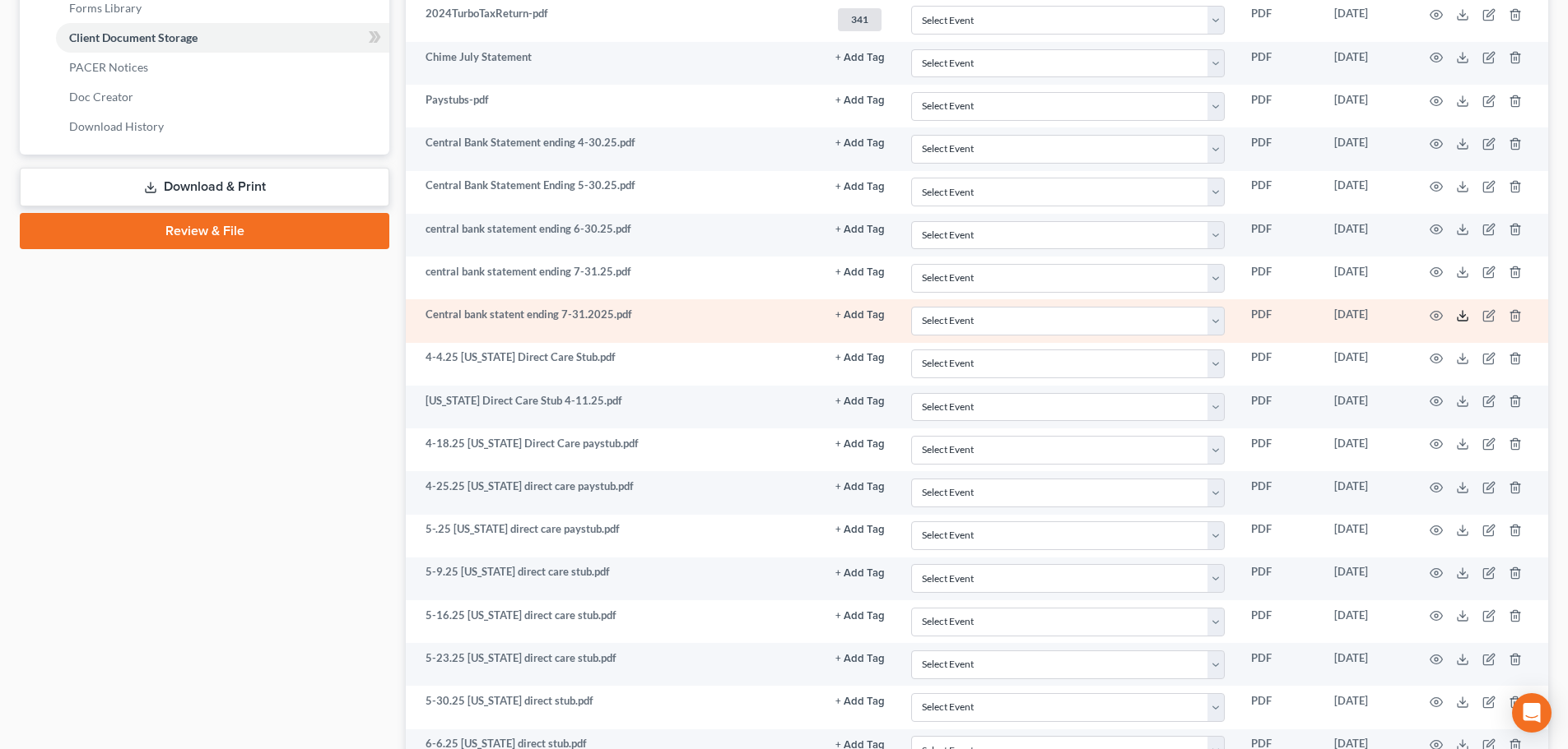
click at [1277, 314] on icon at bounding box center [1463, 316] width 13 height 13
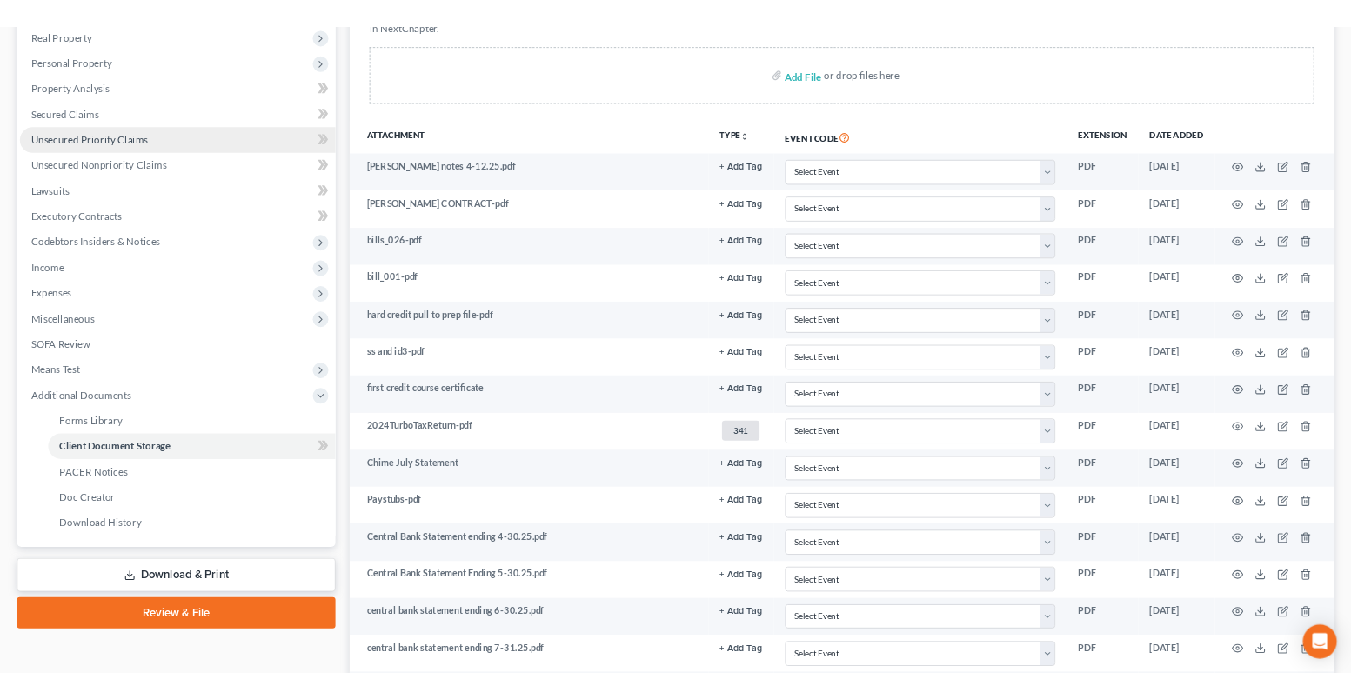
scroll to position [261, 0]
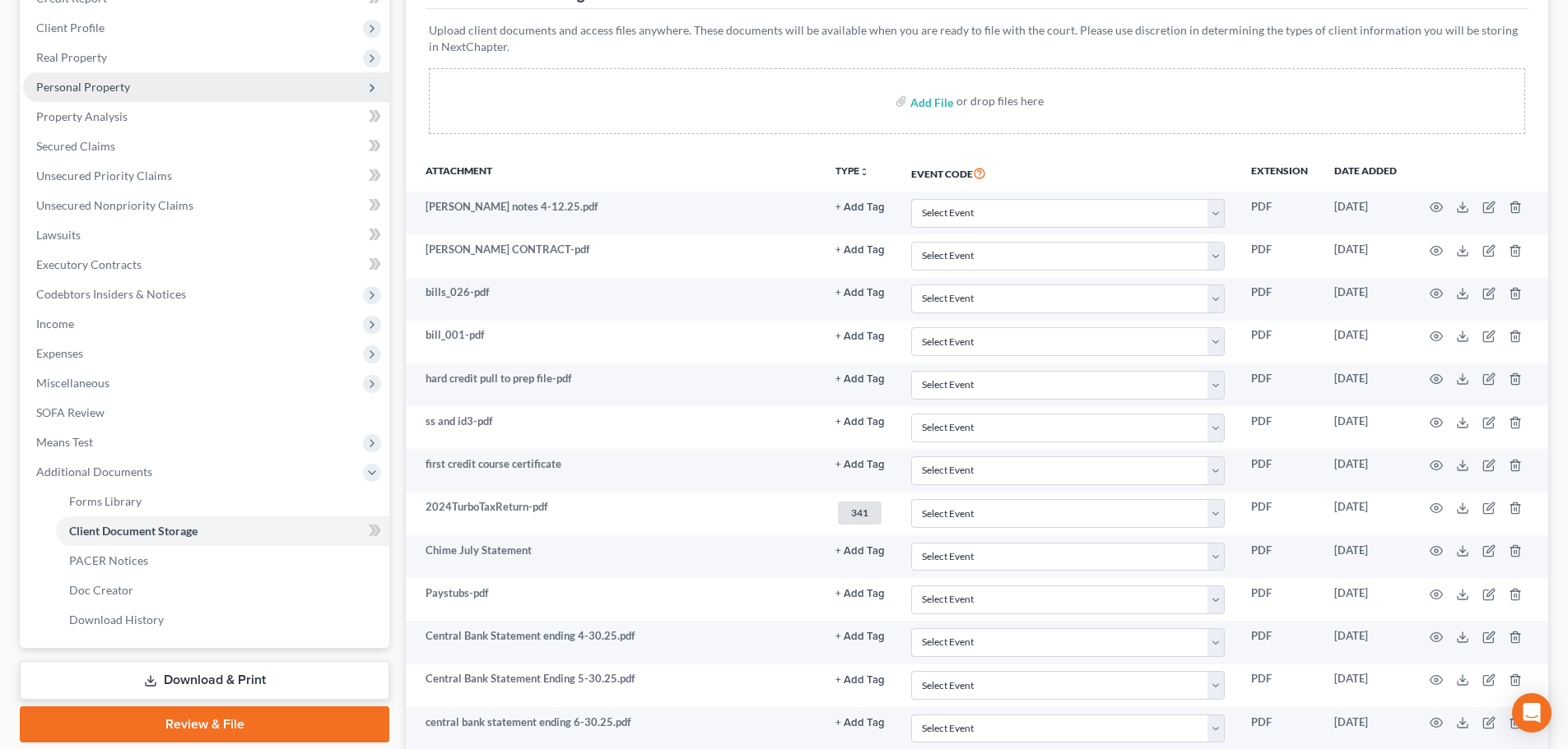
click at [114, 82] on span "Personal Property" at bounding box center [82, 86] width 94 height 14
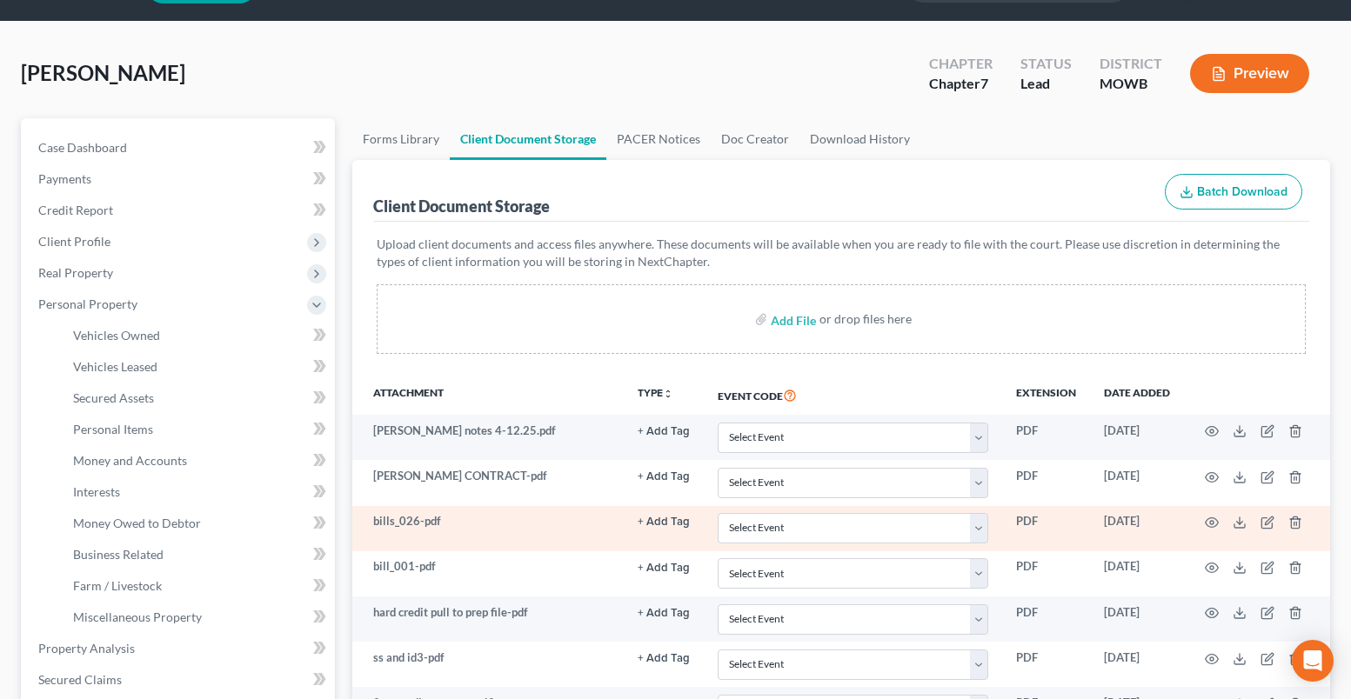
scroll to position [87, 0]
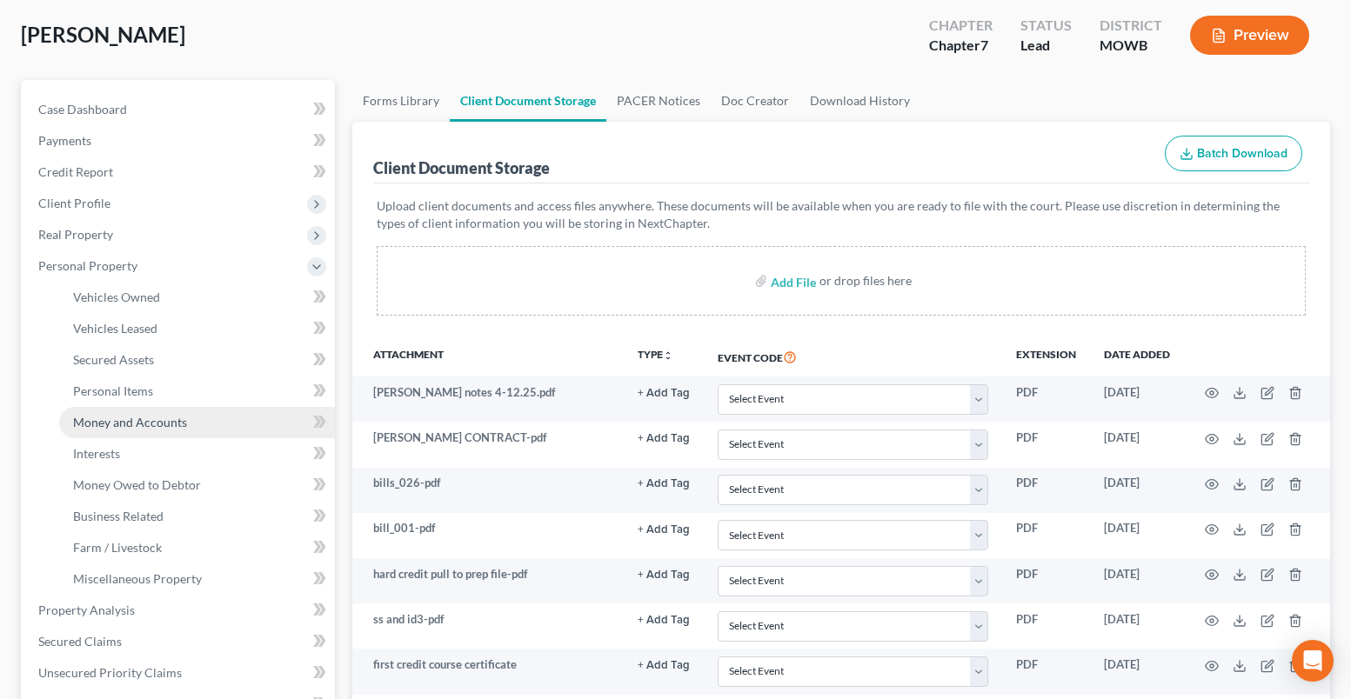
drag, startPoint x: 129, startPoint y: 419, endPoint x: 141, endPoint y: 415, distance: 12.9
click at [129, 419] on span "Money and Accounts" at bounding box center [130, 422] width 114 height 15
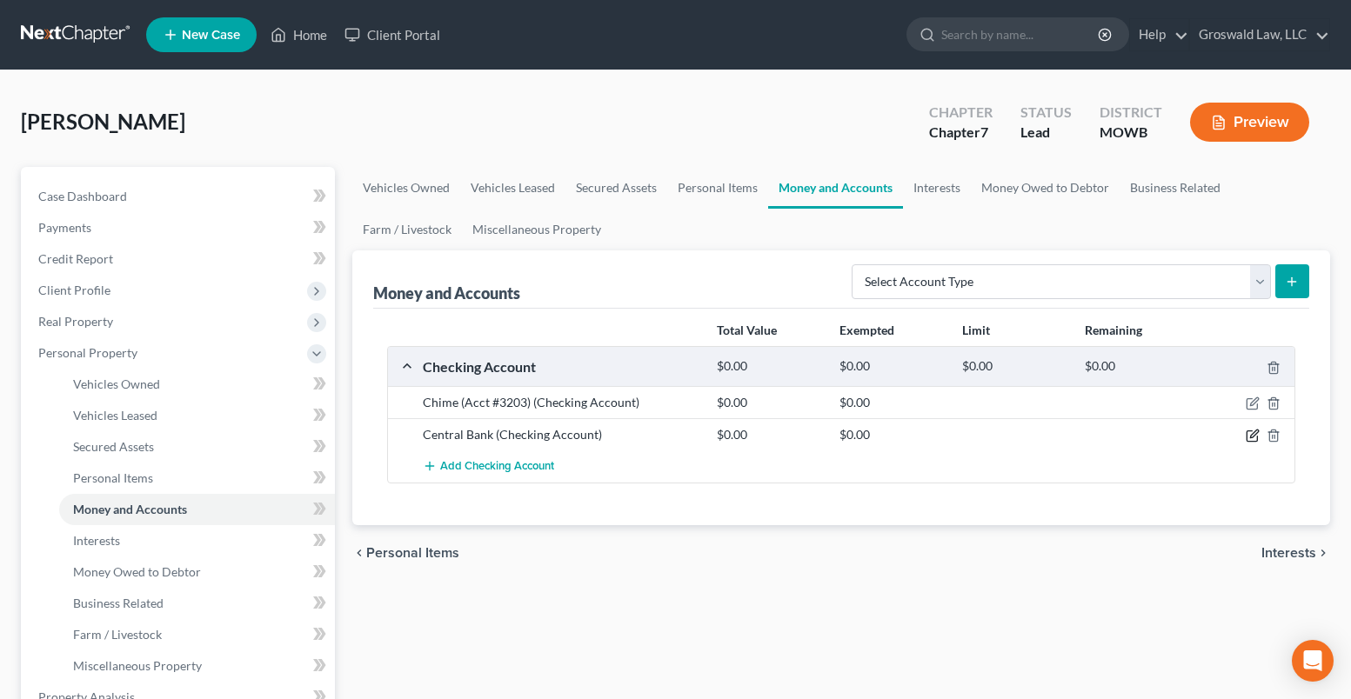
click at [1251, 437] on icon "button" at bounding box center [1254, 435] width 8 height 8
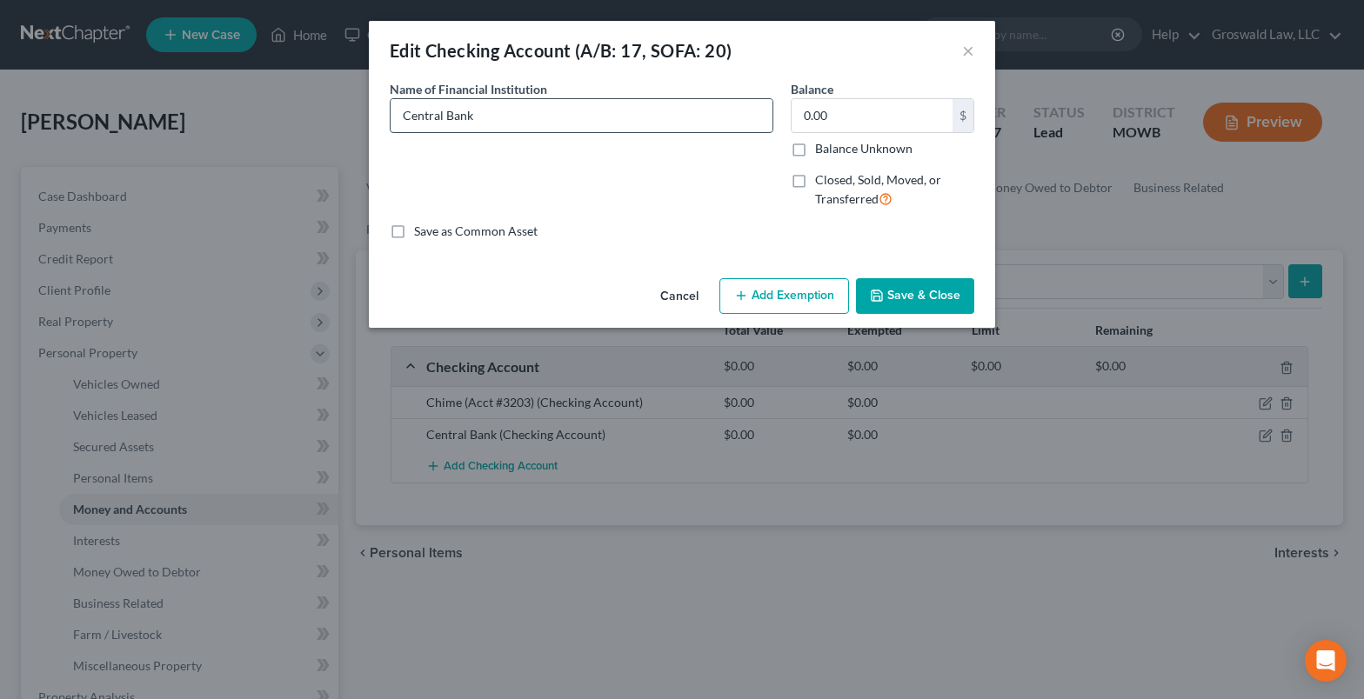
click at [606, 124] on input "Central Bank" at bounding box center [582, 115] width 382 height 33
type input "Central Bank (Acct #x4013)"
type input "500"
click at [793, 302] on button "Add Exemption" at bounding box center [784, 296] width 130 height 37
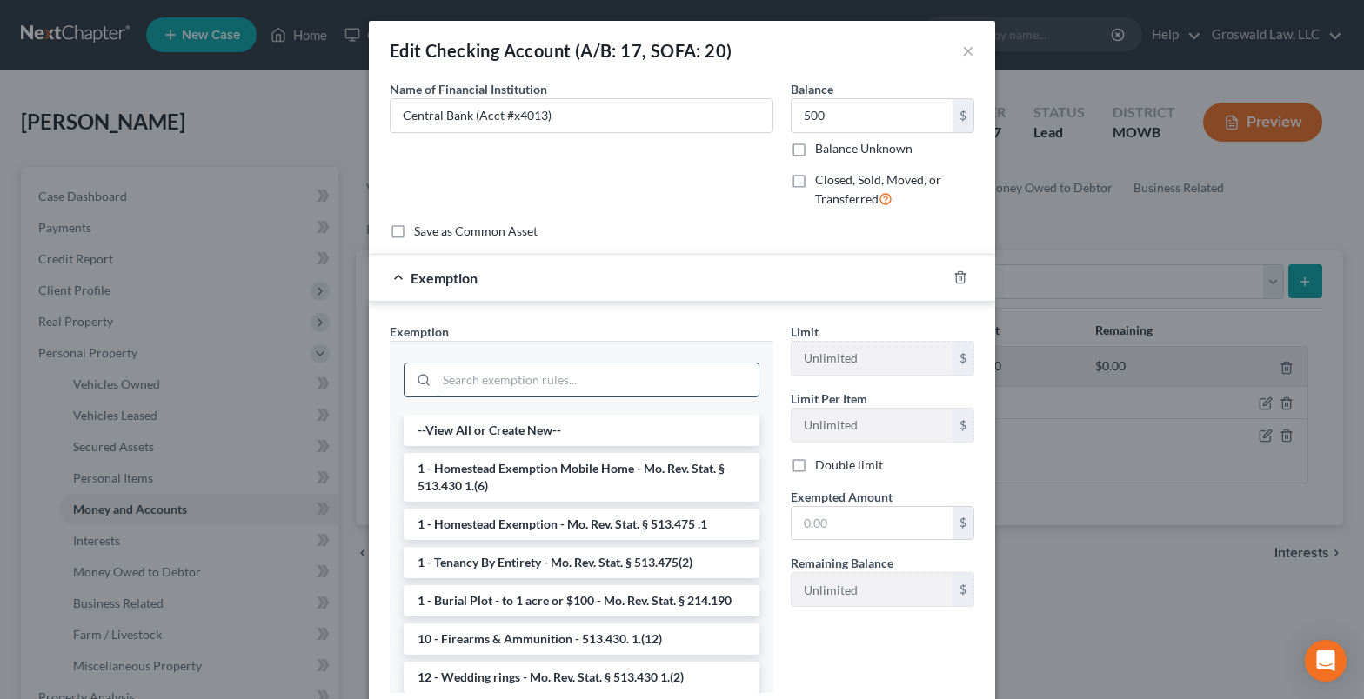
click at [500, 385] on input "search" at bounding box center [598, 380] width 322 height 33
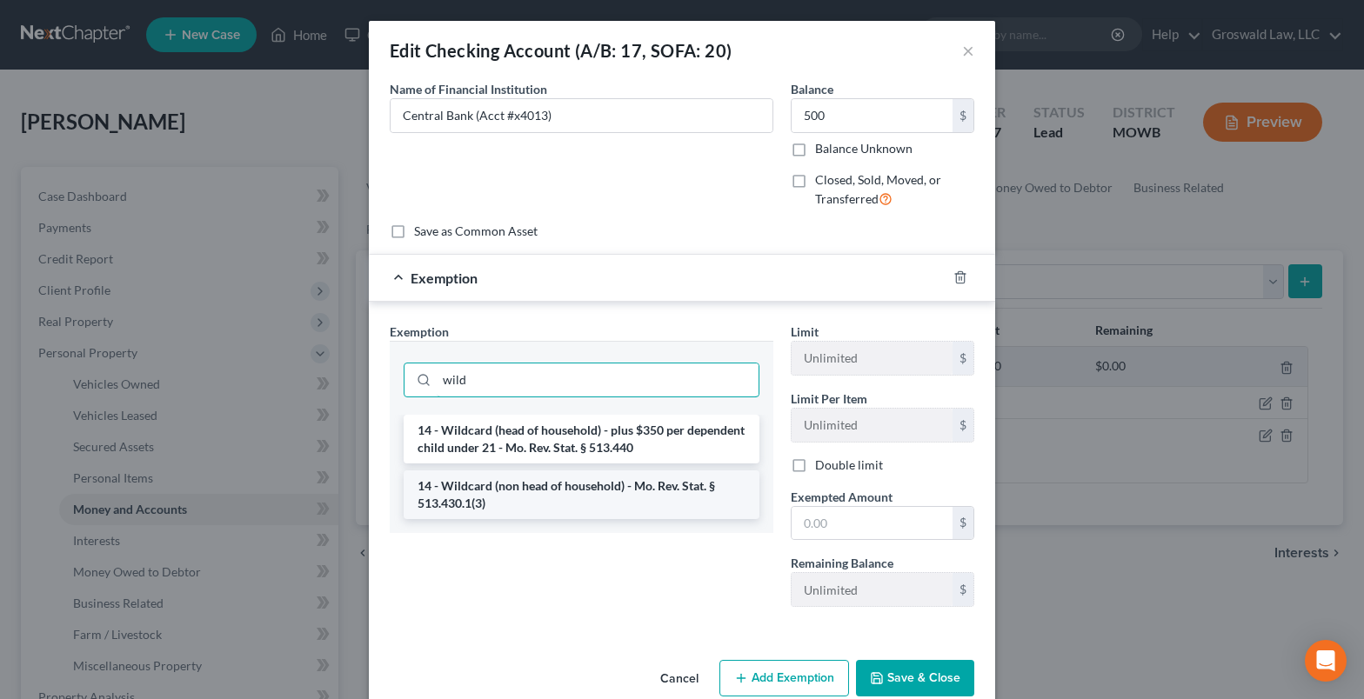
type input "wild"
click at [601, 484] on li "14 - Wildcard (non head of household) - Mo. Rev. Stat. § 513.430.1(3)" at bounding box center [582, 495] width 356 height 49
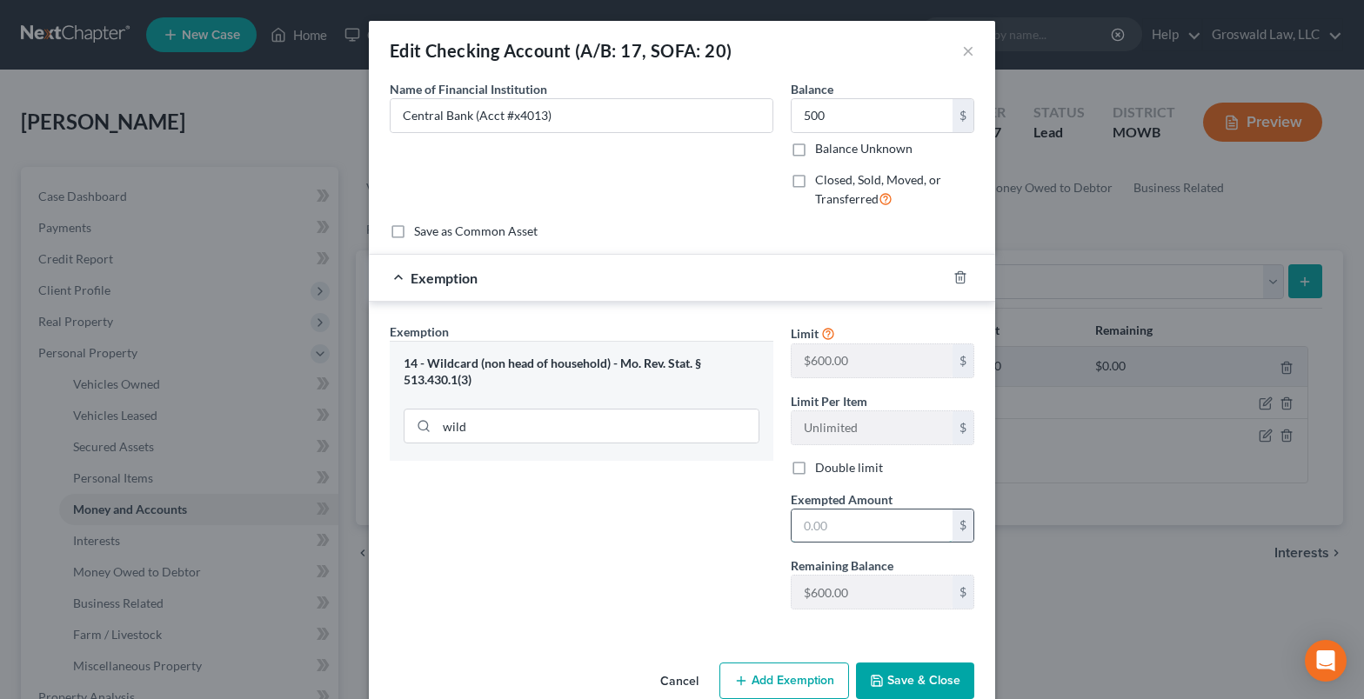
click at [825, 519] on input "text" at bounding box center [871, 526] width 161 height 33
type input "500"
drag, startPoint x: 521, startPoint y: 584, endPoint x: 961, endPoint y: 696, distance: 454.2
click at [521, 584] on div "Exemption Set must be selected for CA. Exemption * 14 - Wildcard (non head of h…" at bounding box center [581, 473] width 401 height 301
click at [937, 683] on button "Save & Close" at bounding box center [915, 681] width 118 height 37
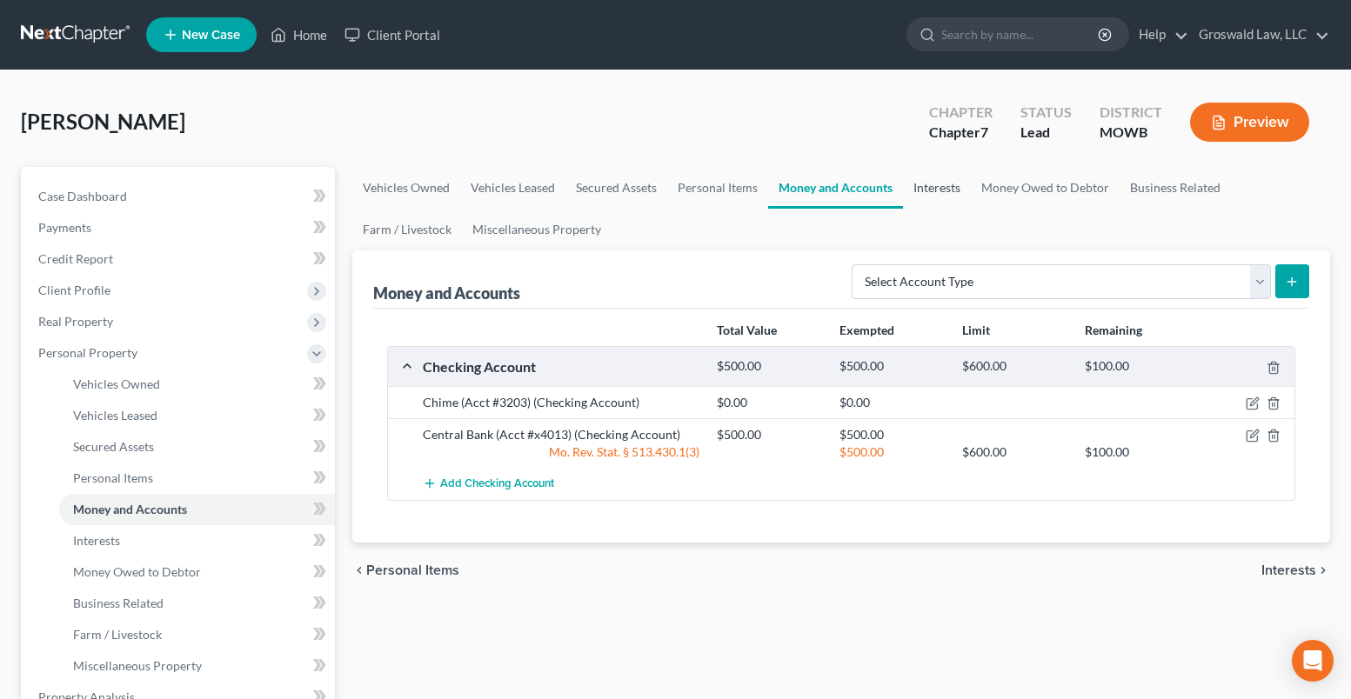
click at [953, 190] on link "Interests" at bounding box center [937, 188] width 68 height 42
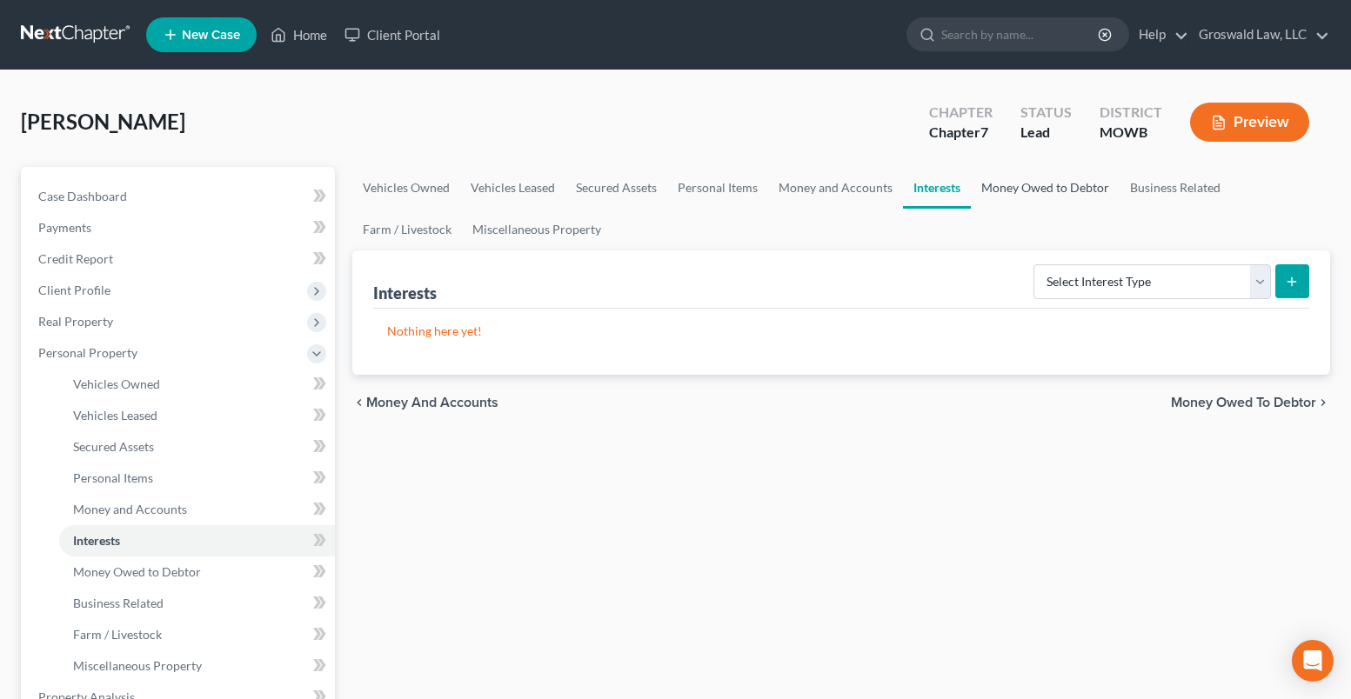
click at [1025, 189] on link "Money Owed to Debtor" at bounding box center [1045, 188] width 149 height 42
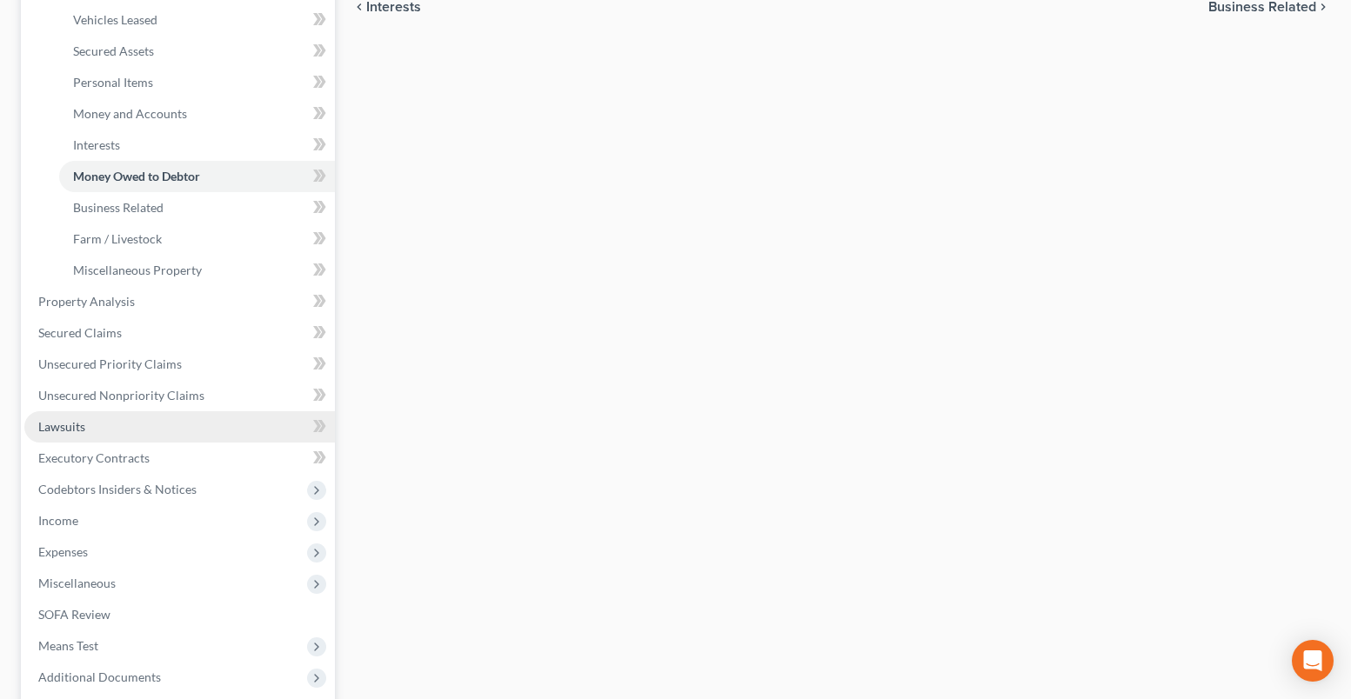
scroll to position [261, 0]
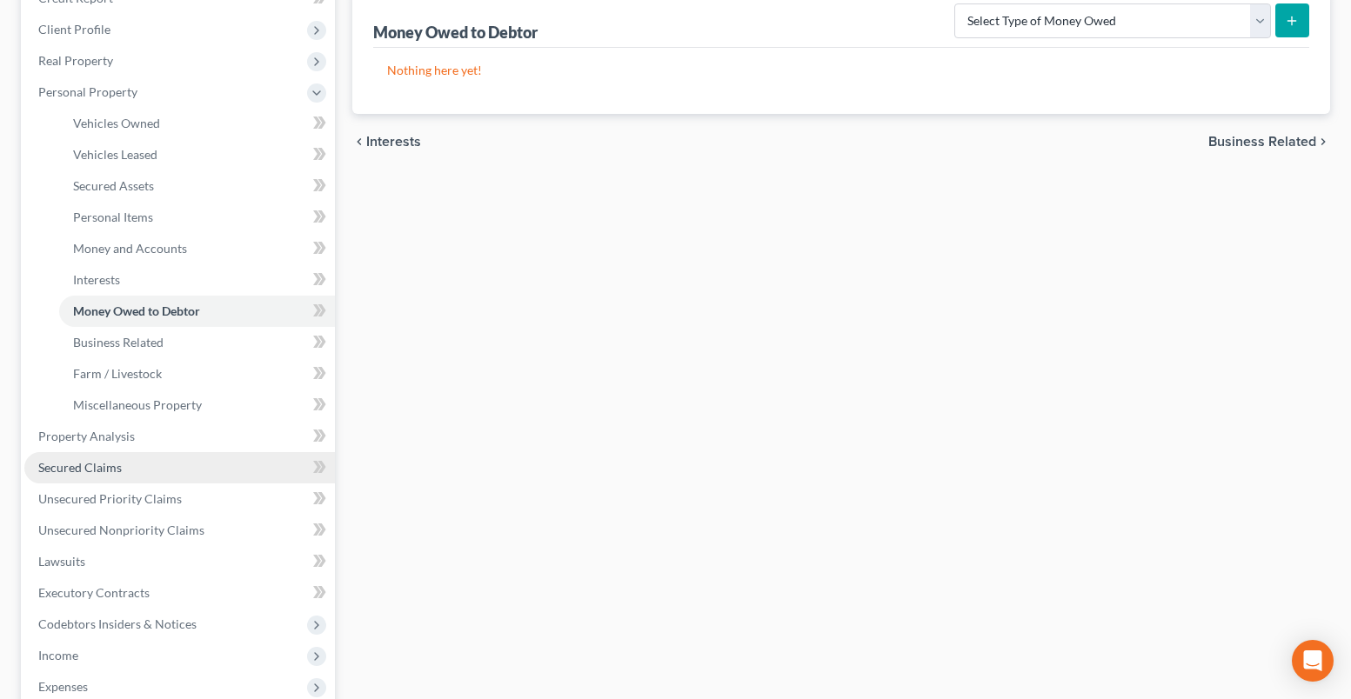
click at [104, 474] on span "Secured Claims" at bounding box center [79, 467] width 83 height 15
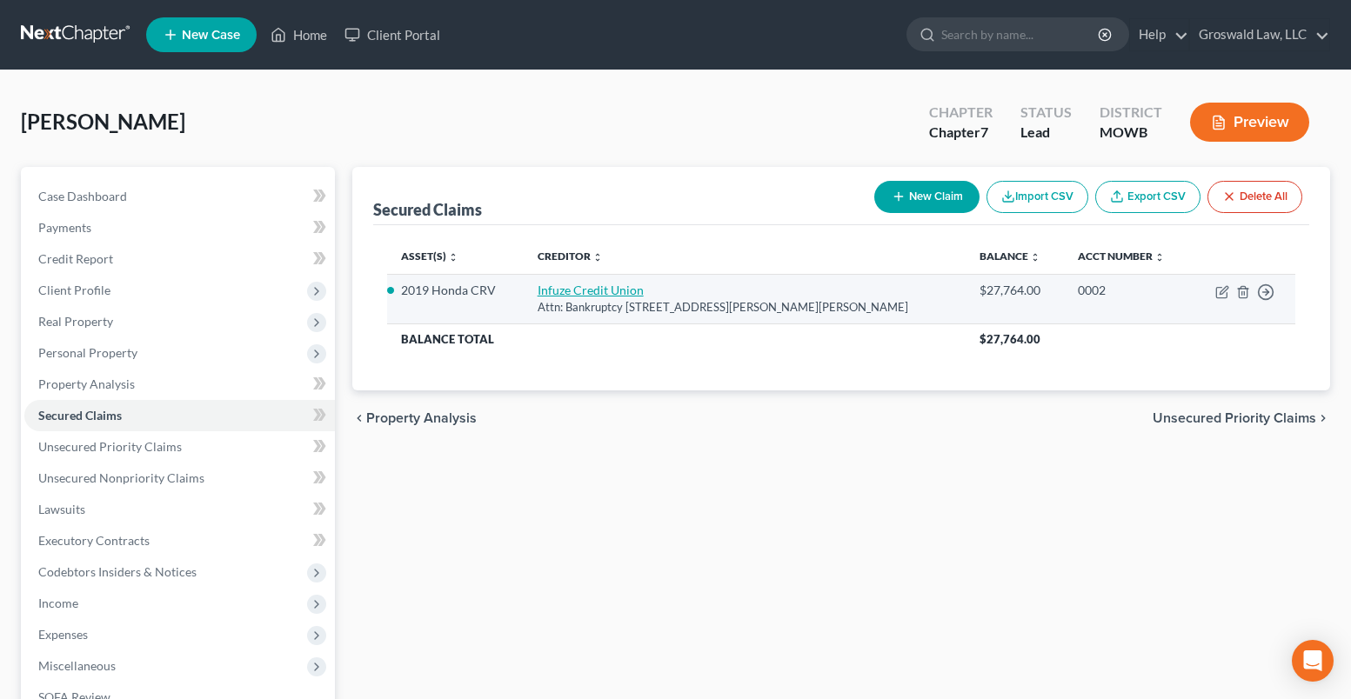
click at [576, 297] on link "Infuze Credit Union" at bounding box center [591, 290] width 106 height 15
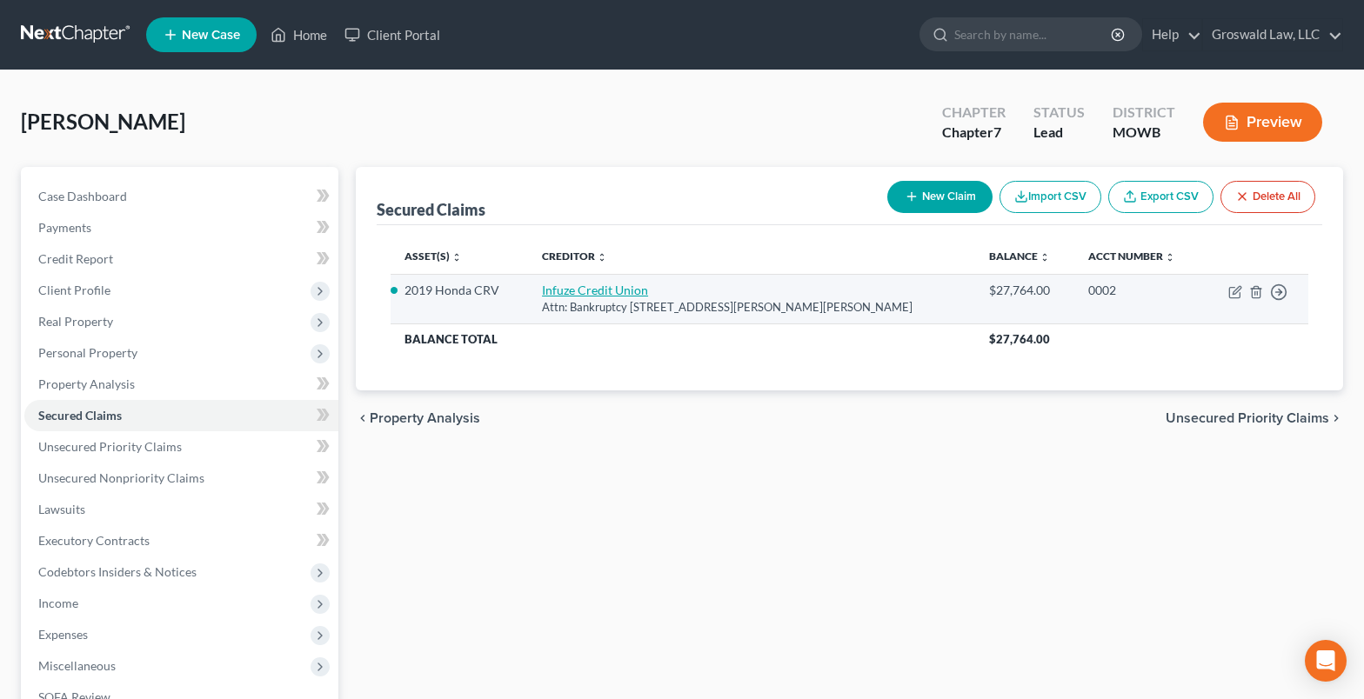
select select "26"
select select "2"
select select "0"
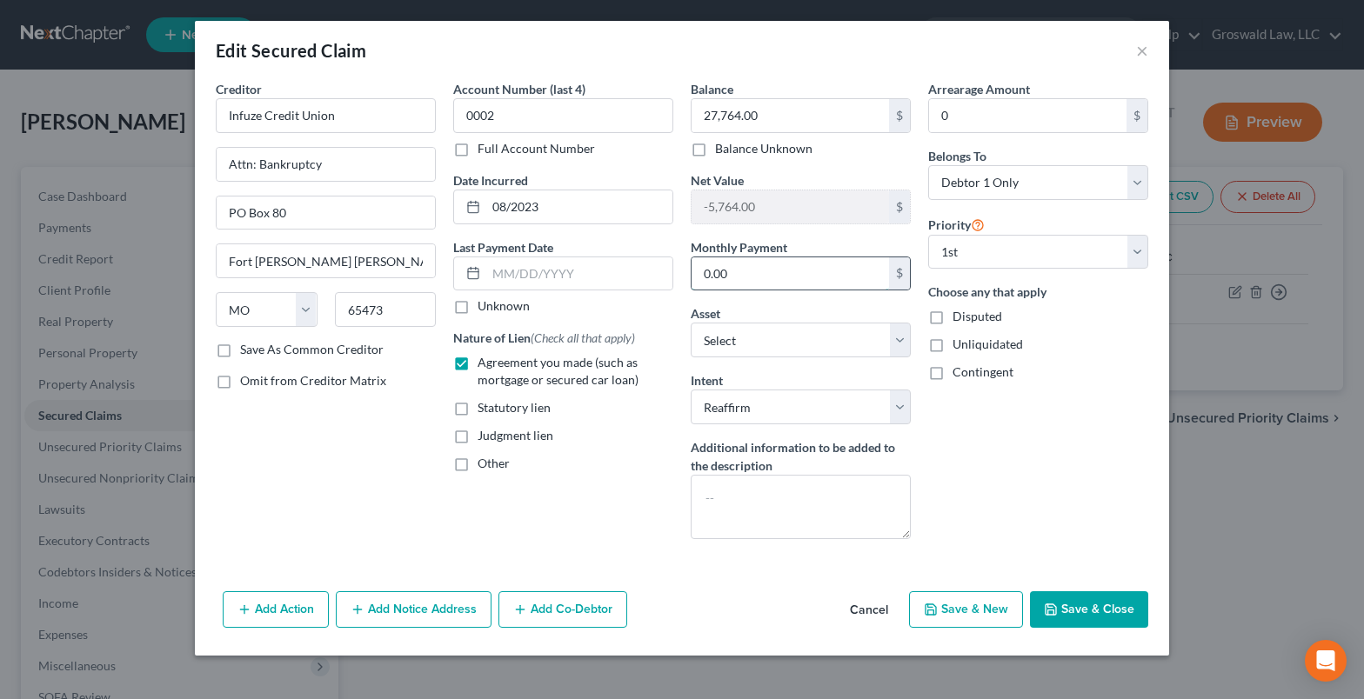
click at [771, 271] on input "0.00" at bounding box center [789, 273] width 197 height 33
type input "748"
click at [1064, 618] on button "Save & Close" at bounding box center [1089, 609] width 118 height 37
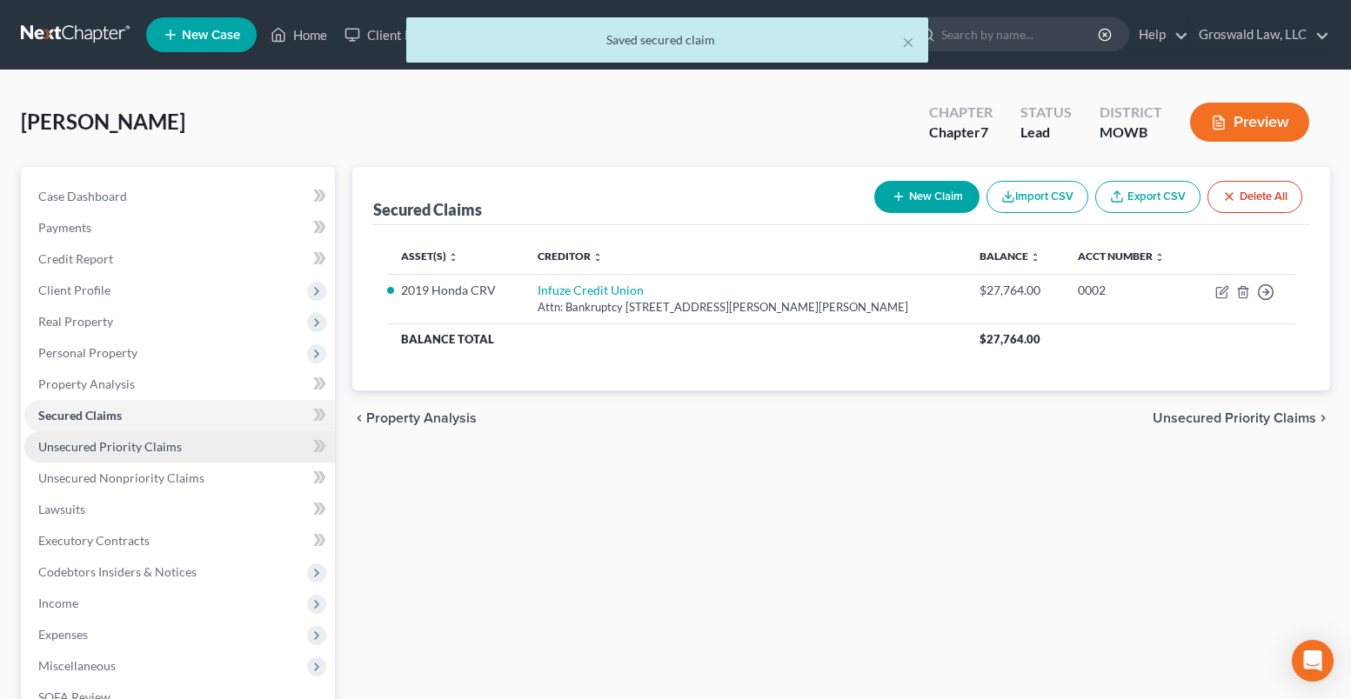
click at [170, 443] on span "Unsecured Priority Claims" at bounding box center [110, 446] width 144 height 15
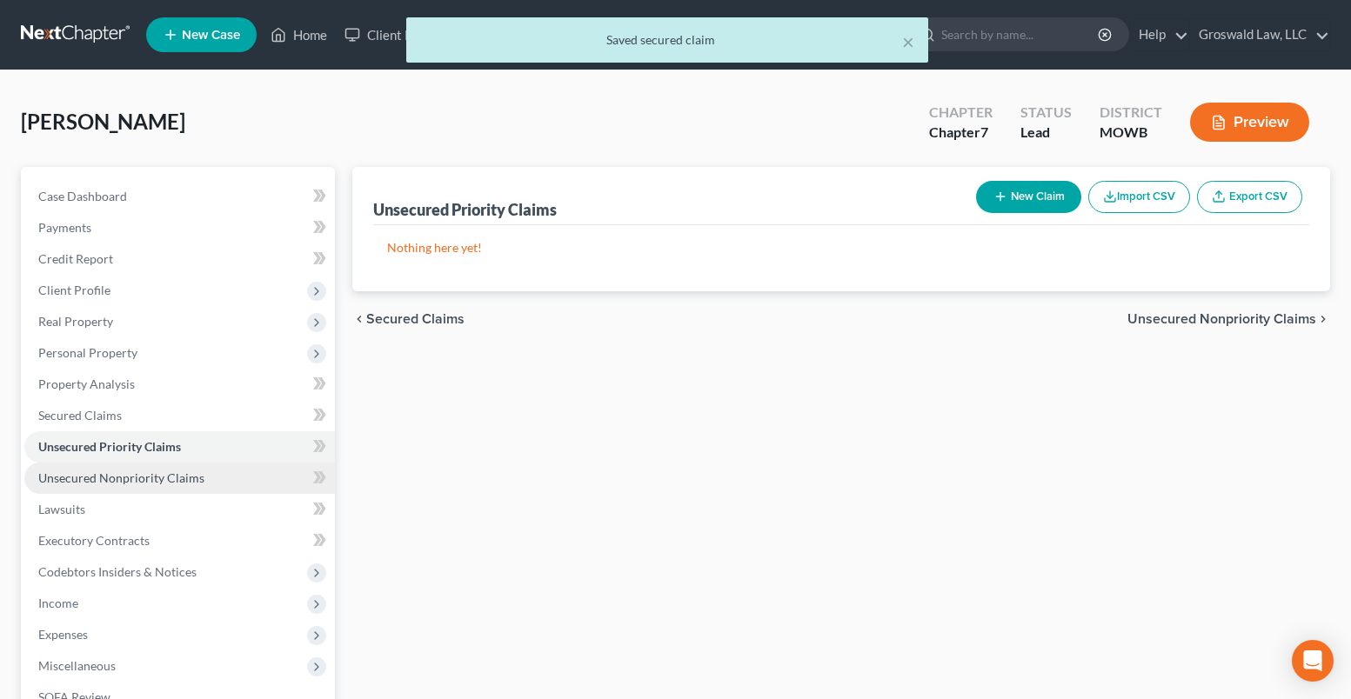
click at [120, 477] on span "Unsecured Nonpriority Claims" at bounding box center [121, 478] width 166 height 15
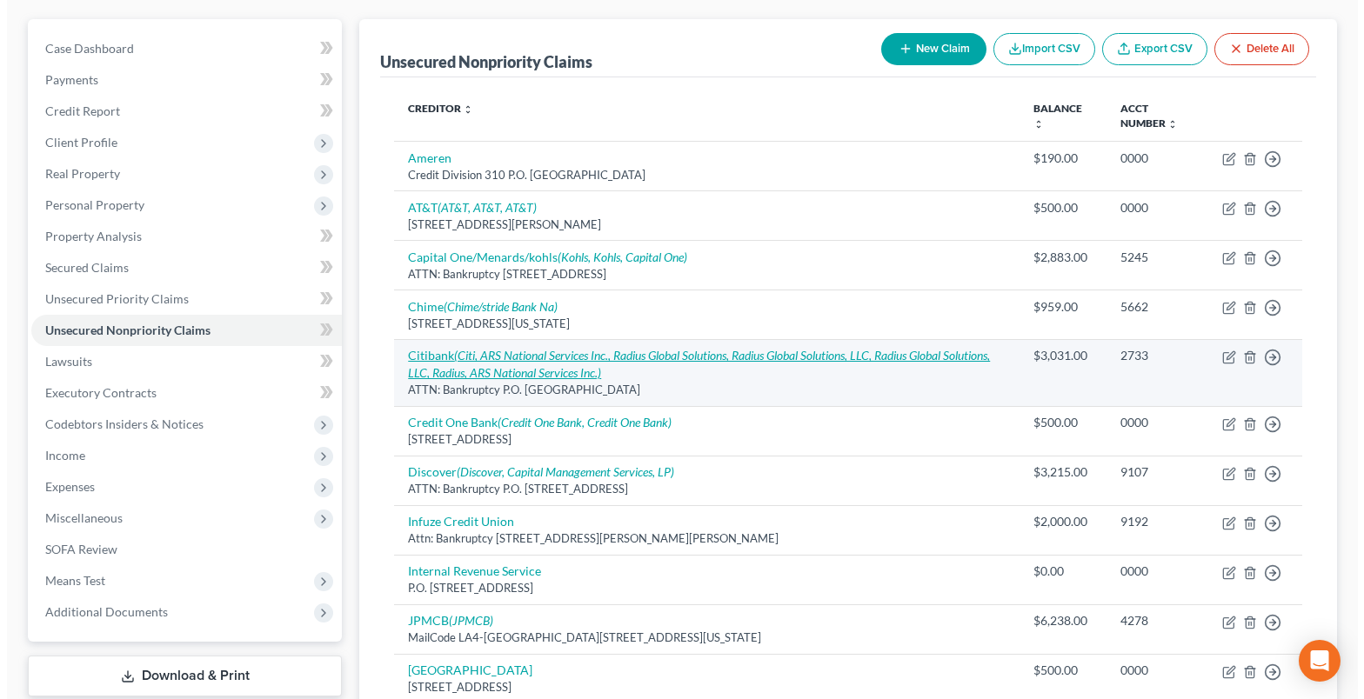
scroll to position [104, 0]
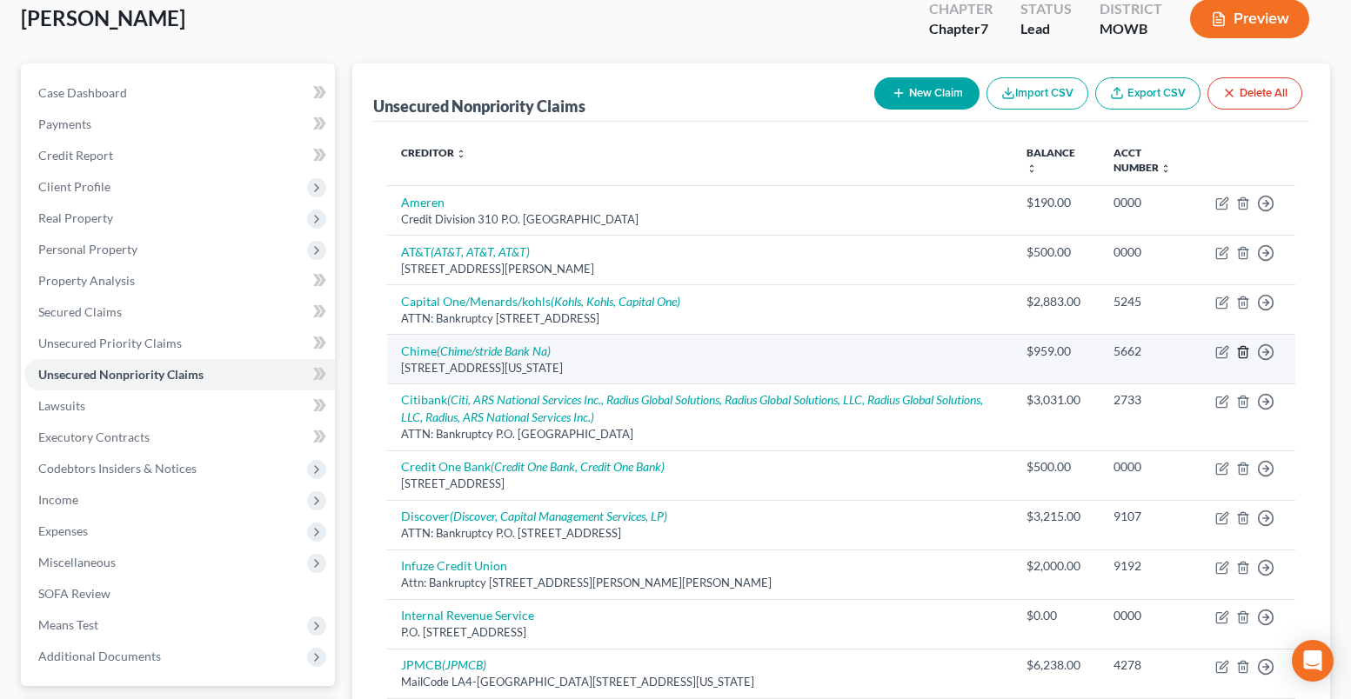
click at [1245, 350] on icon "button" at bounding box center [1243, 352] width 14 height 14
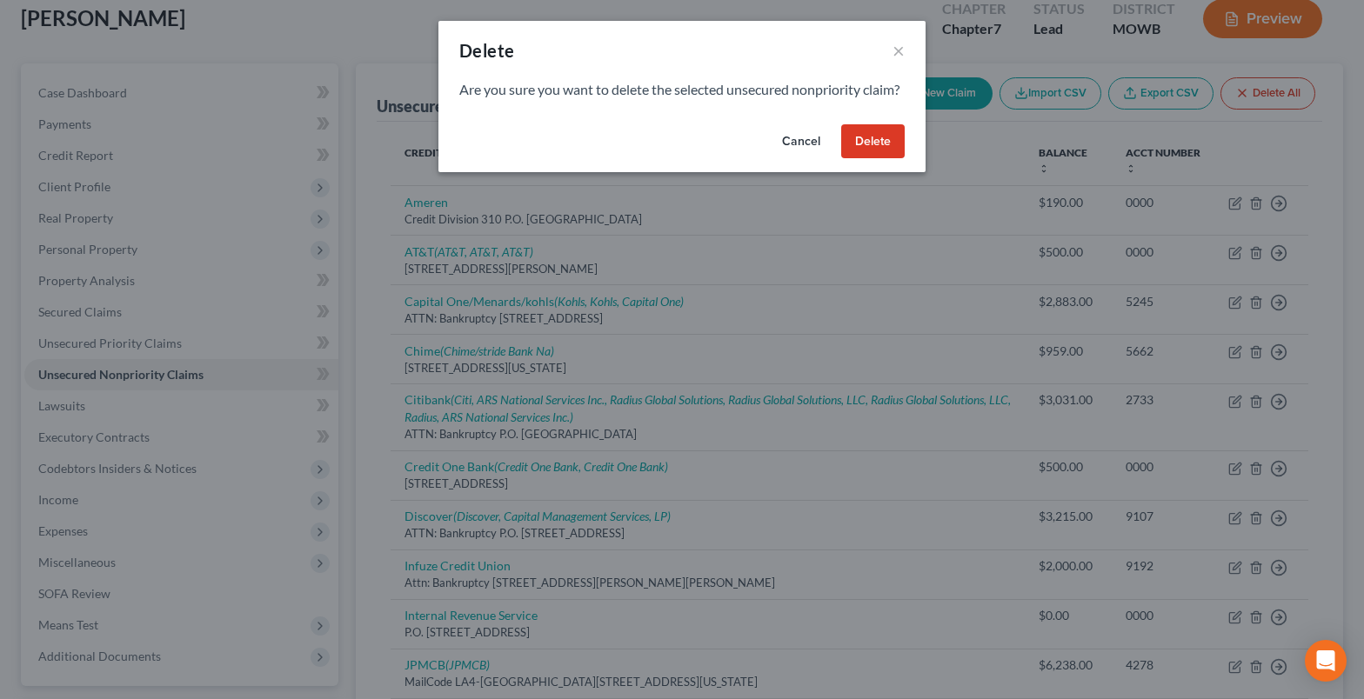
click at [875, 157] on button "Delete" at bounding box center [872, 141] width 63 height 35
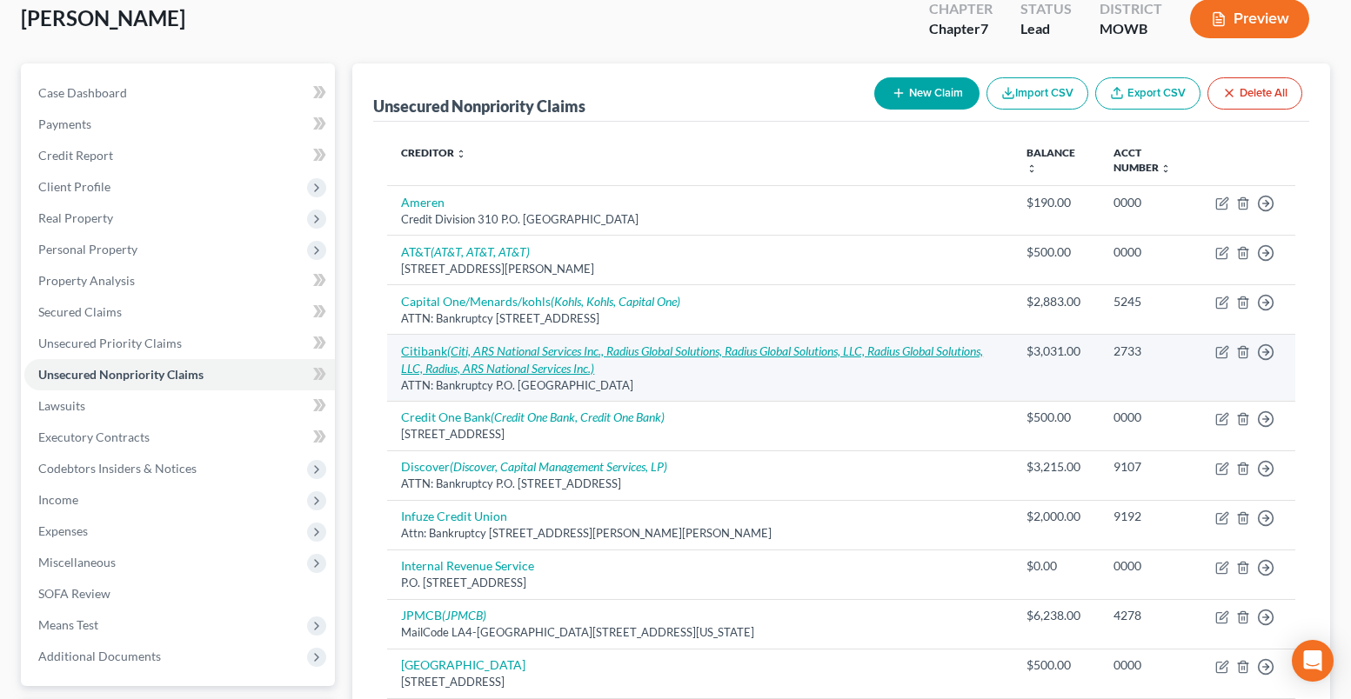
click at [571, 356] on icon "(Citi, ARS National Services Inc., Radius Global Solutions, Radius Global Solut…" at bounding box center [692, 360] width 582 height 32
select select "26"
select select "2"
select select "0"
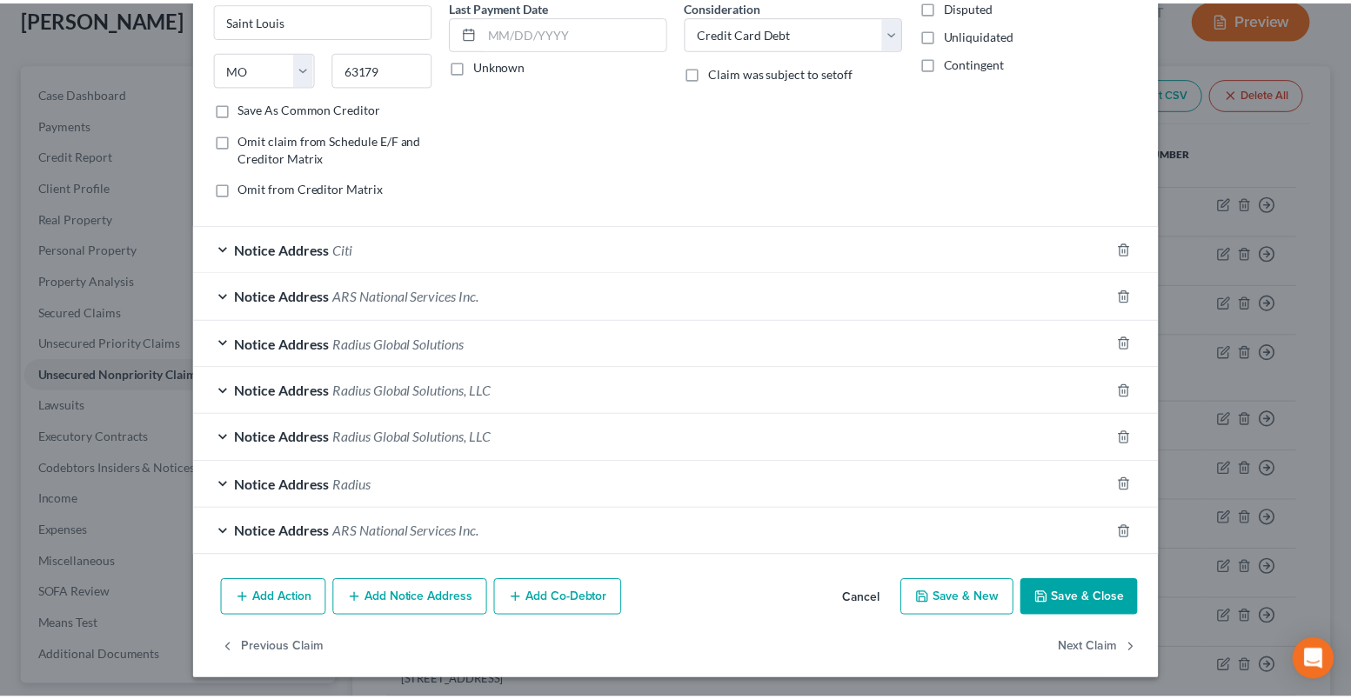
scroll to position [244, 0]
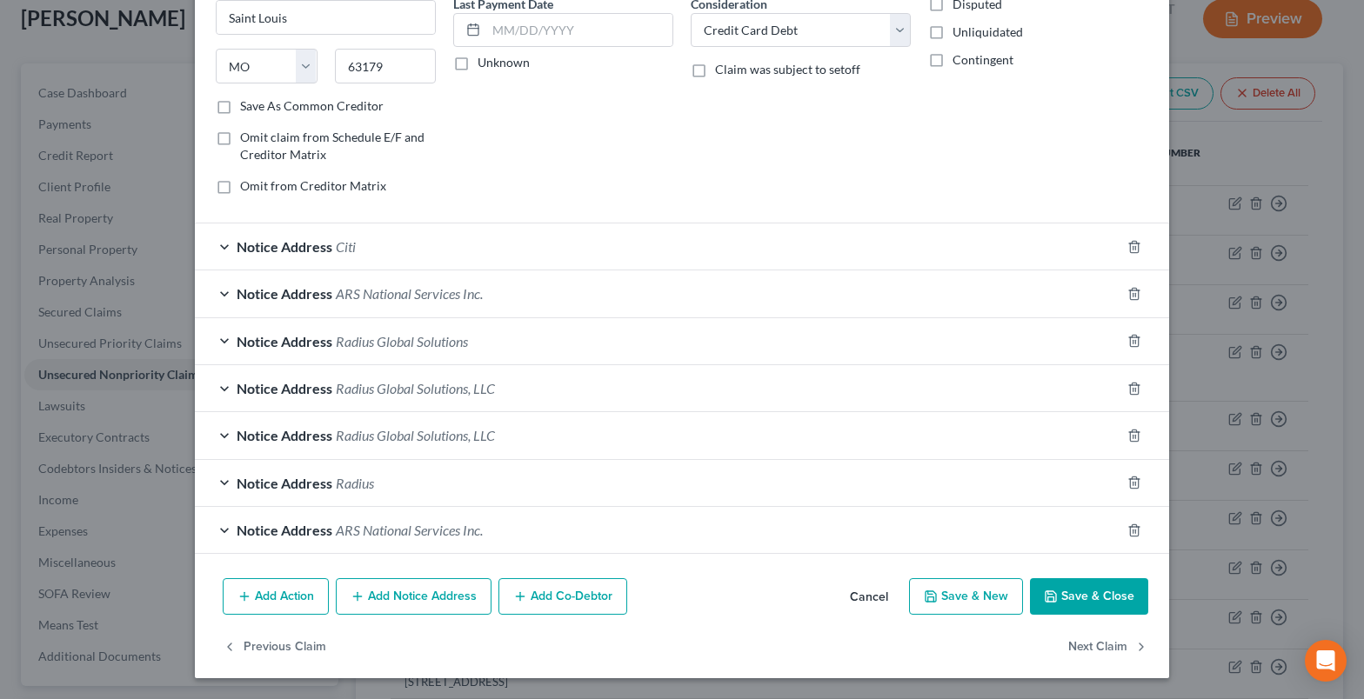
click at [861, 598] on button "Cancel" at bounding box center [869, 597] width 66 height 35
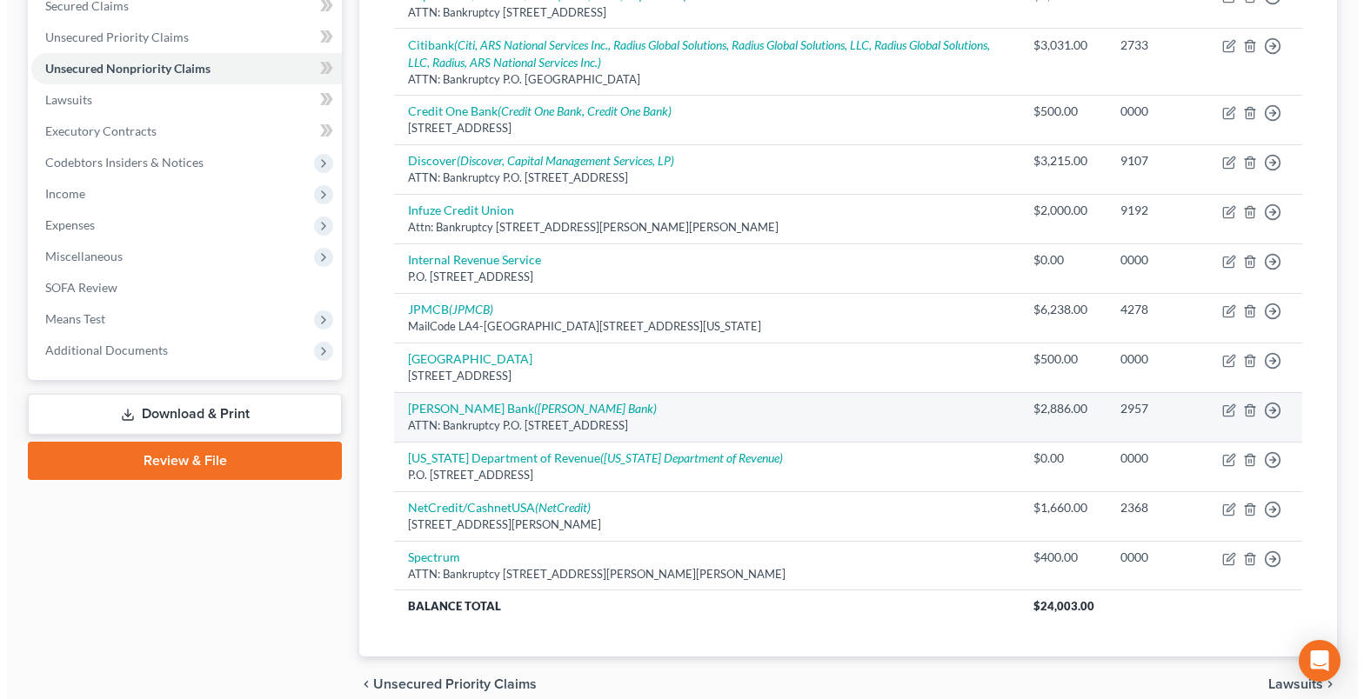
scroll to position [451, 0]
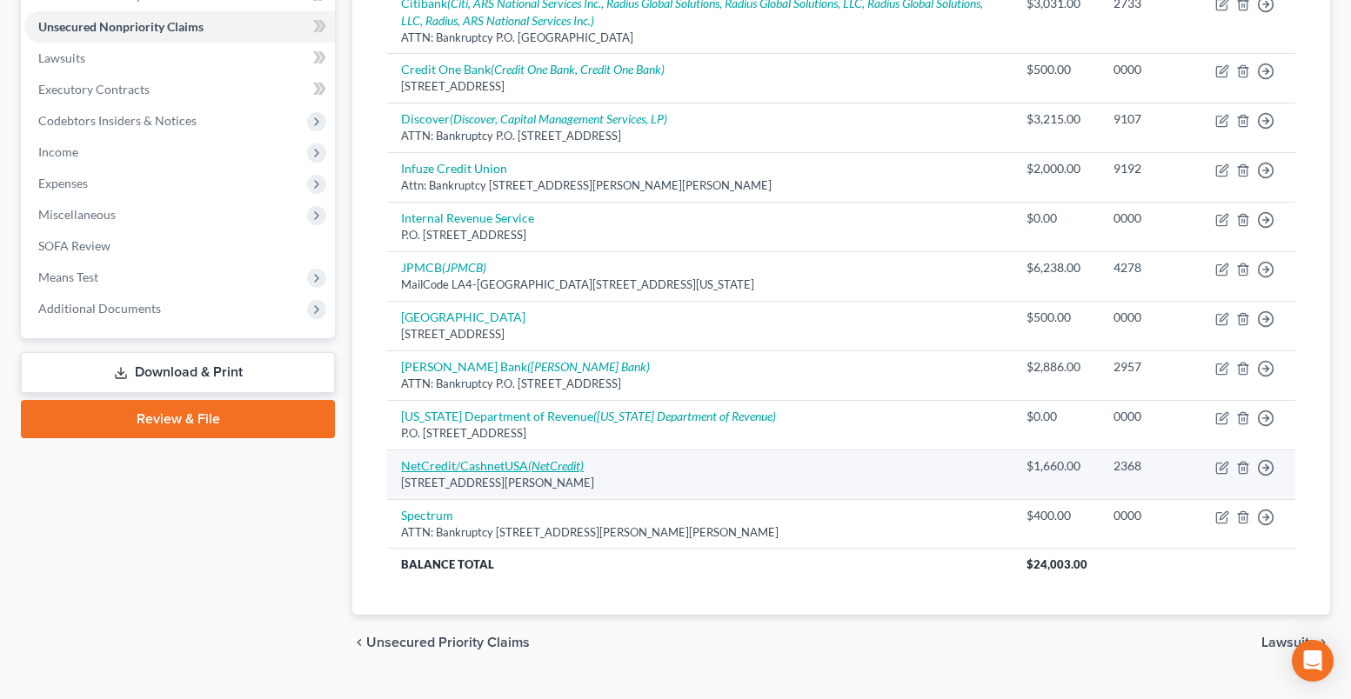
click at [532, 471] on icon "(NetCredit)" at bounding box center [556, 465] width 56 height 15
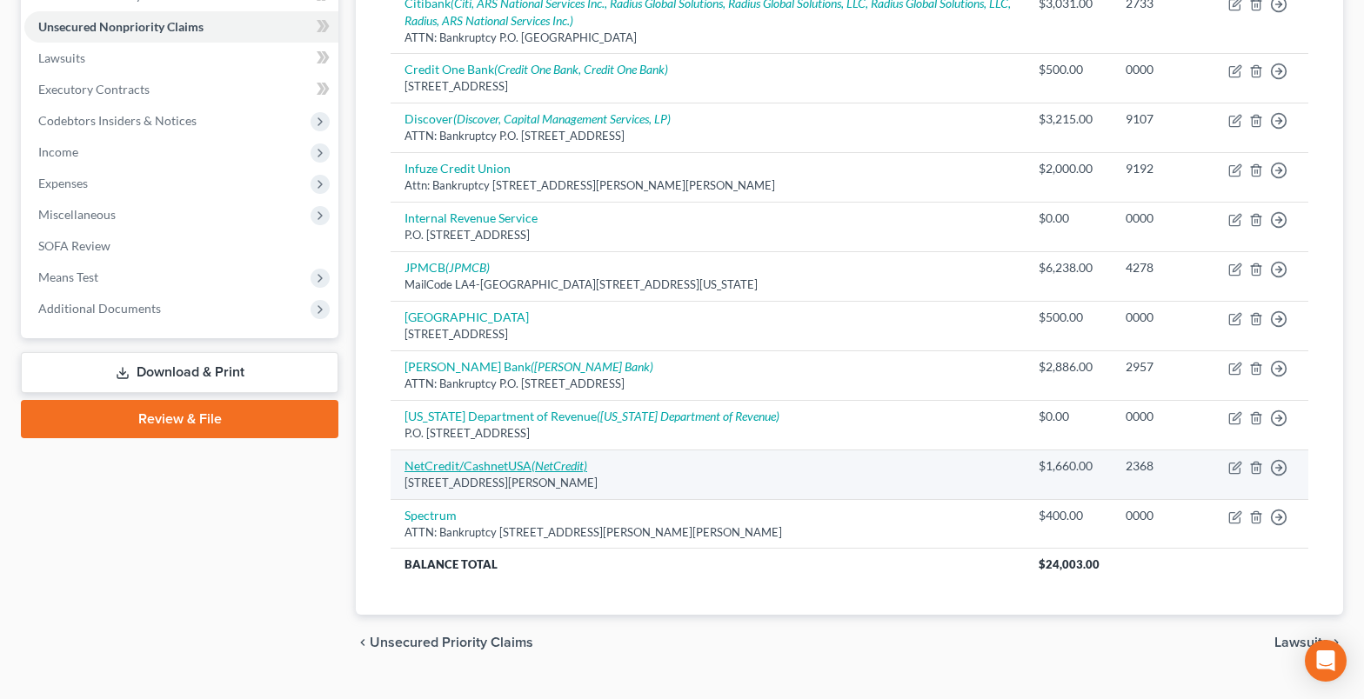
select select "14"
select select "2"
select select "0"
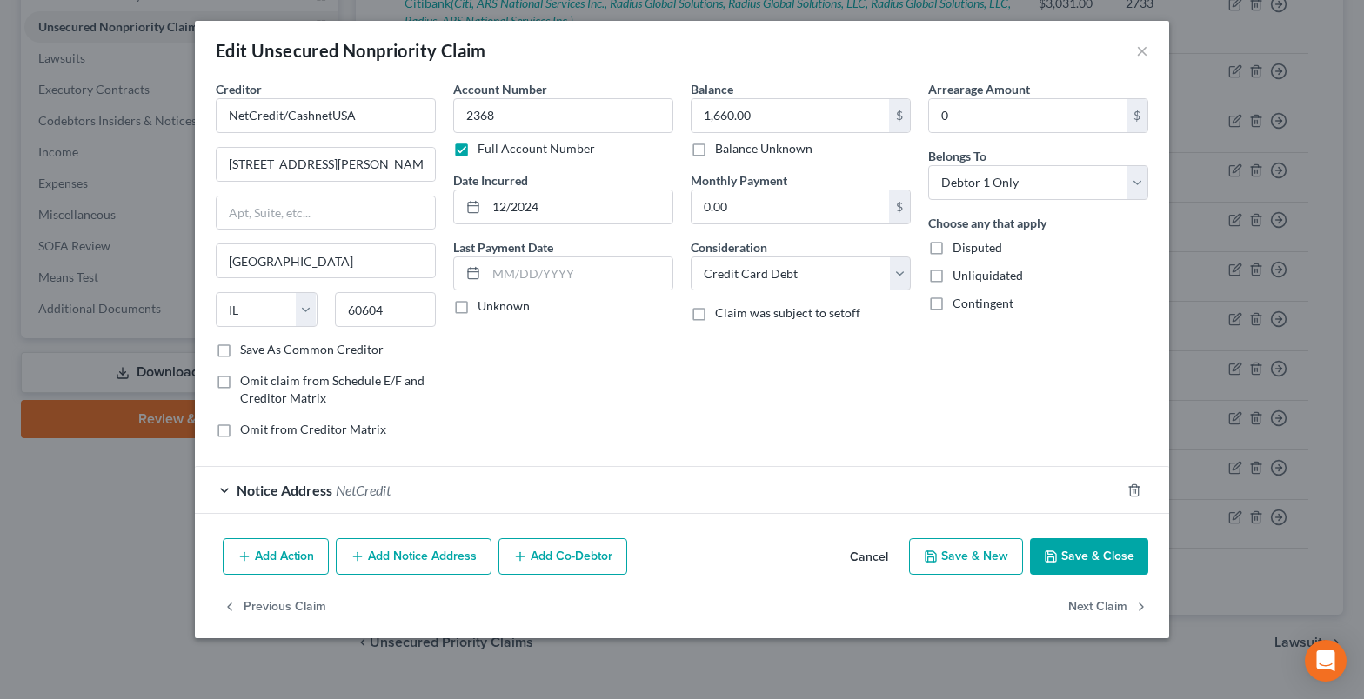
click at [439, 481] on div "Notice Address NetCredit" at bounding box center [657, 490] width 925 height 46
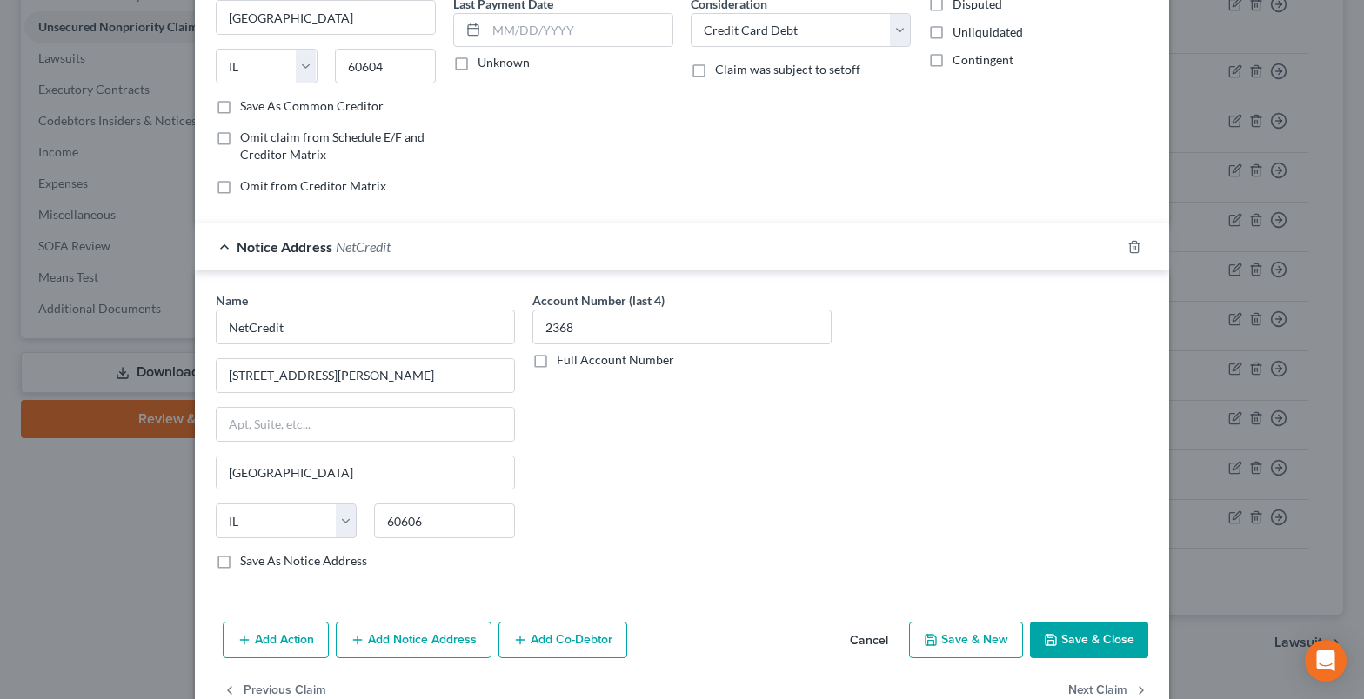
scroll to position [26, 0]
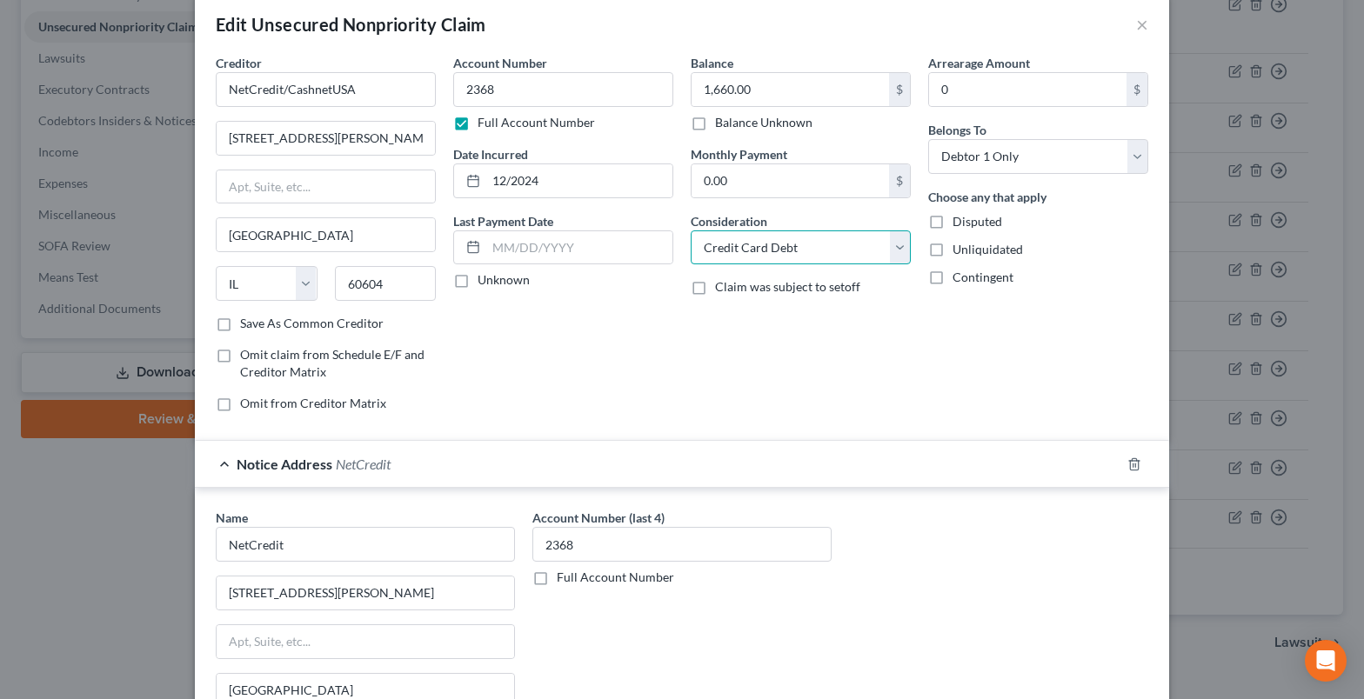
drag, startPoint x: 762, startPoint y: 249, endPoint x: 755, endPoint y: 260, distance: 13.3
click at [762, 249] on select "Select Cable / Satellite Services Collection Agency Credit Card Debt Debt Couns…" at bounding box center [801, 247] width 220 height 35
select select "10"
click at [691, 230] on select "Select Cable / Satellite Services Collection Agency Credit Card Debt Debt Couns…" at bounding box center [801, 247] width 220 height 35
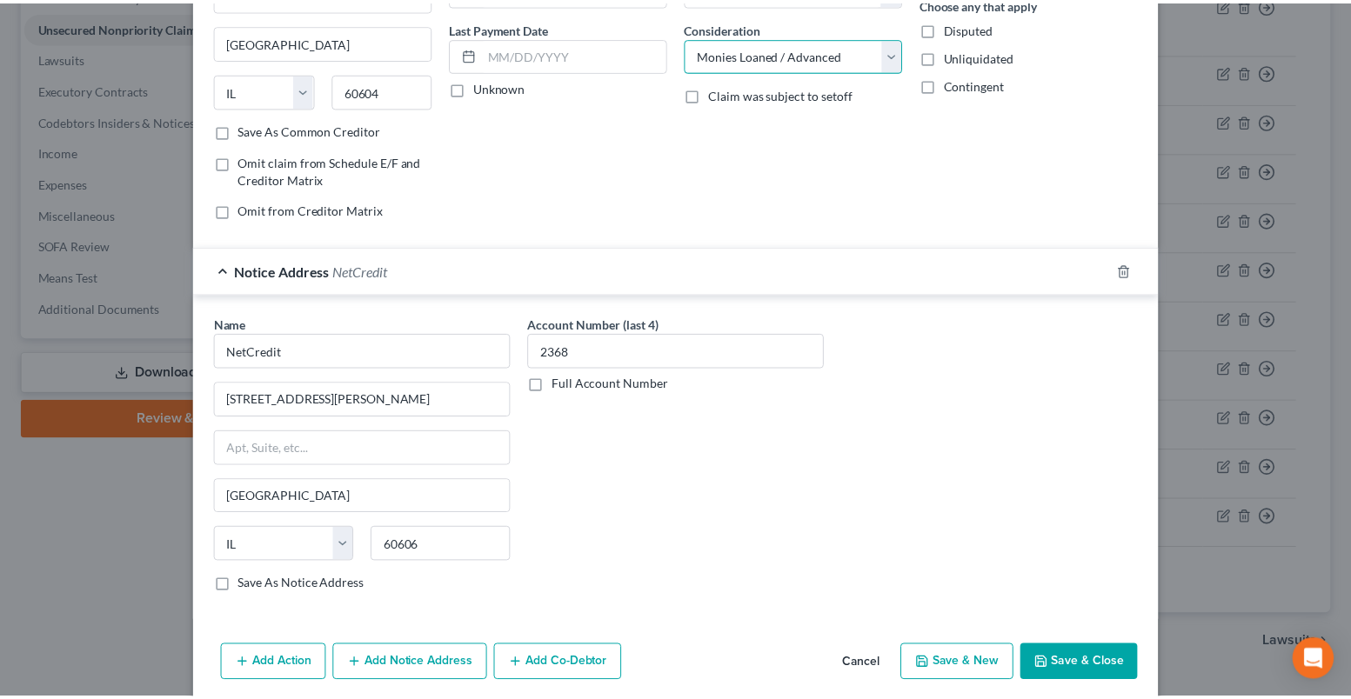
scroll to position [287, 0]
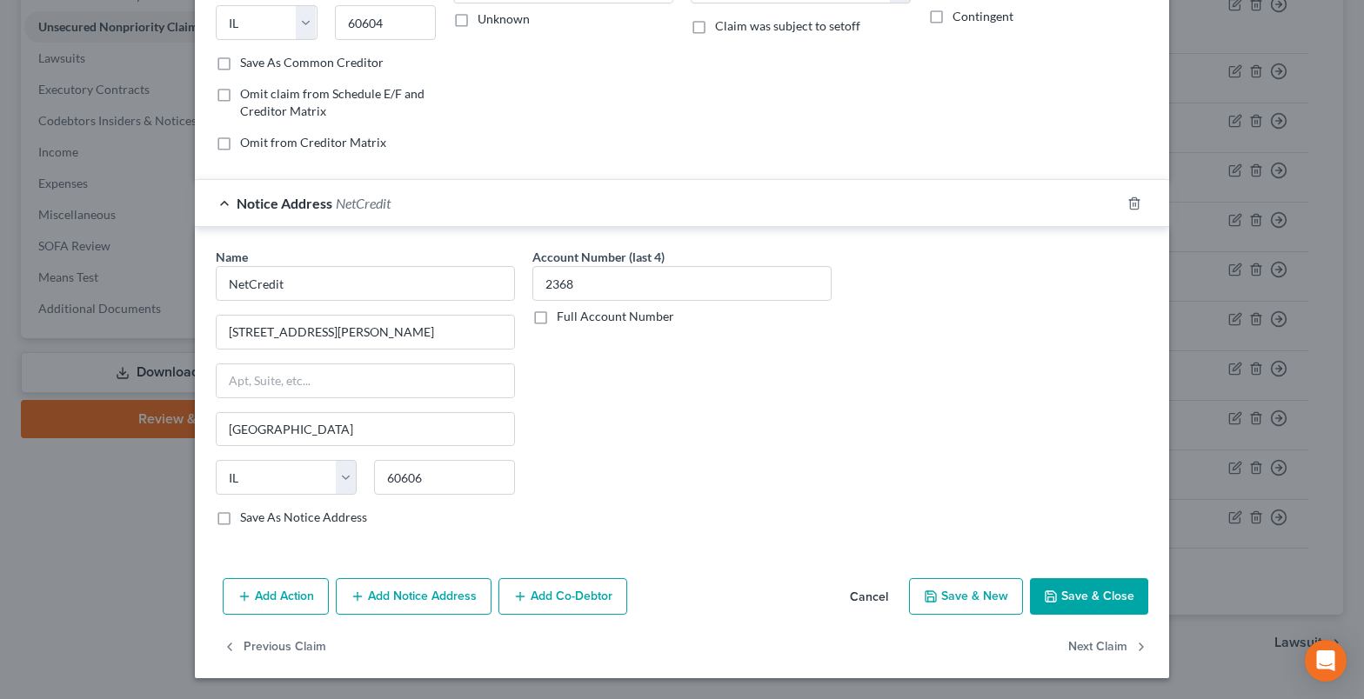
click at [1108, 593] on button "Save & Close" at bounding box center [1089, 596] width 118 height 37
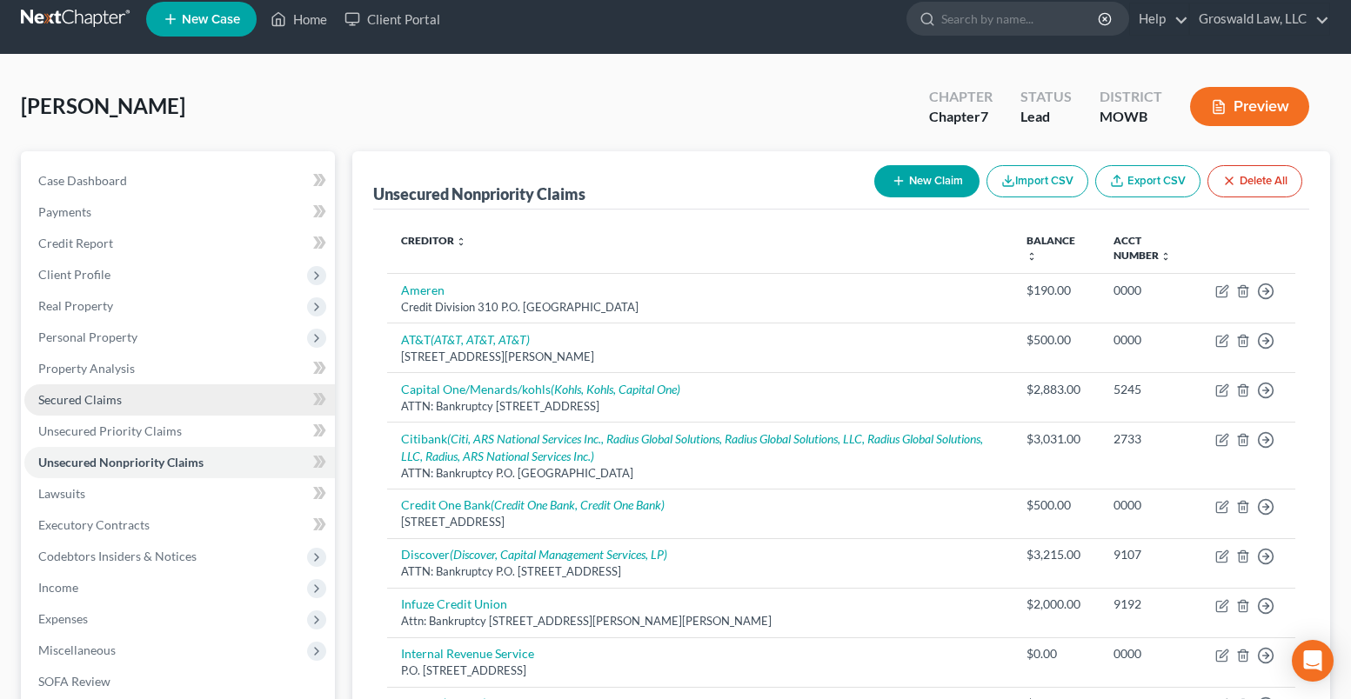
scroll to position [0, 0]
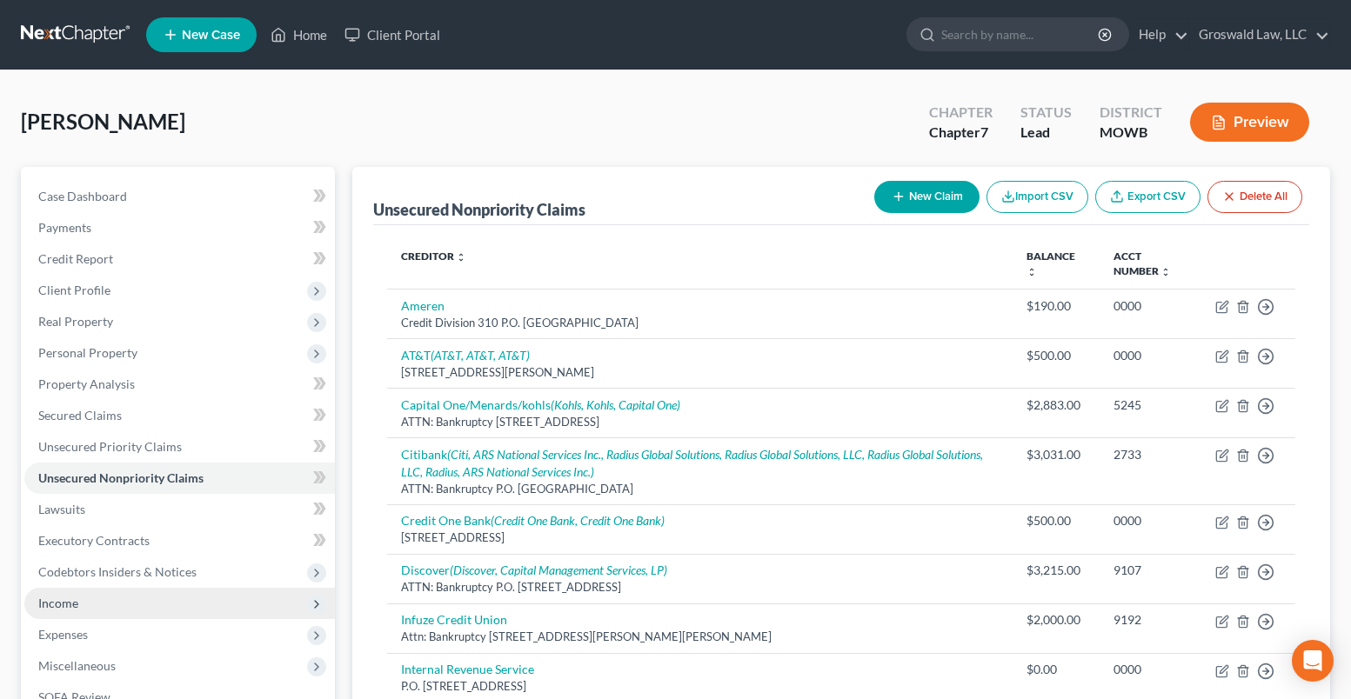
click at [75, 601] on span "Income" at bounding box center [58, 603] width 40 height 15
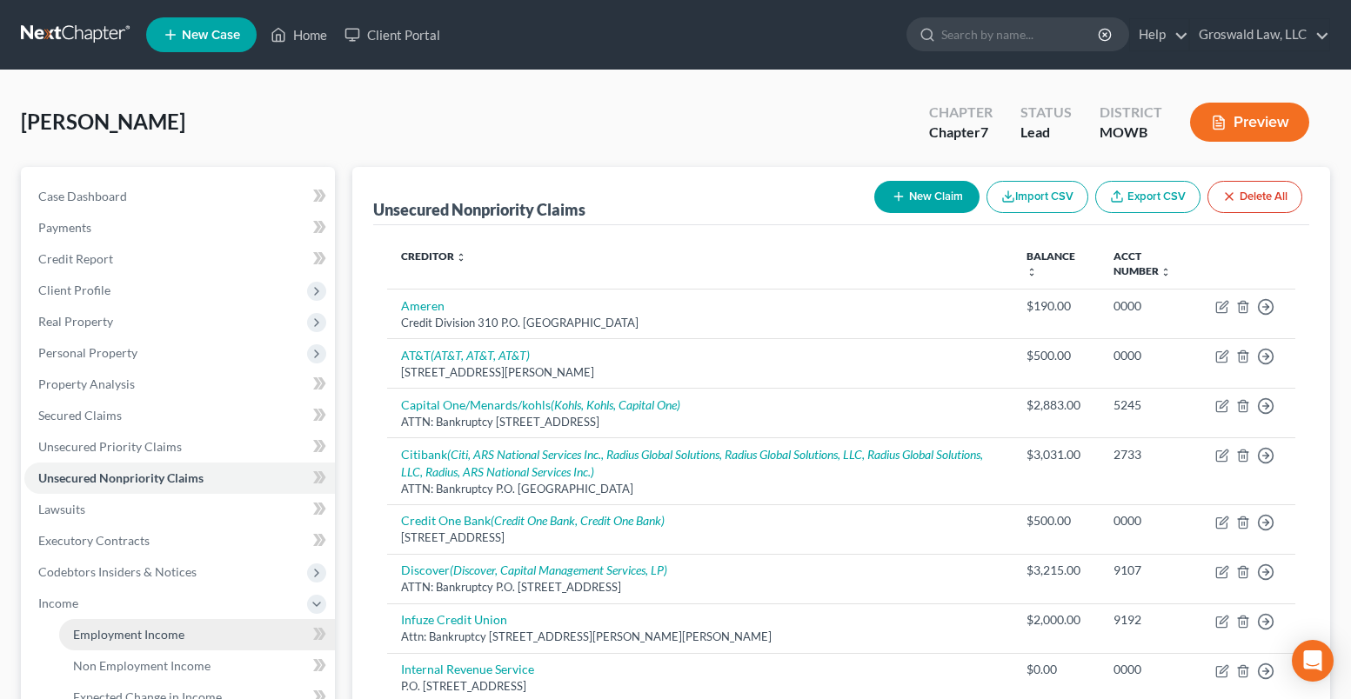
click at [115, 639] on span "Employment Income" at bounding box center [128, 634] width 111 height 15
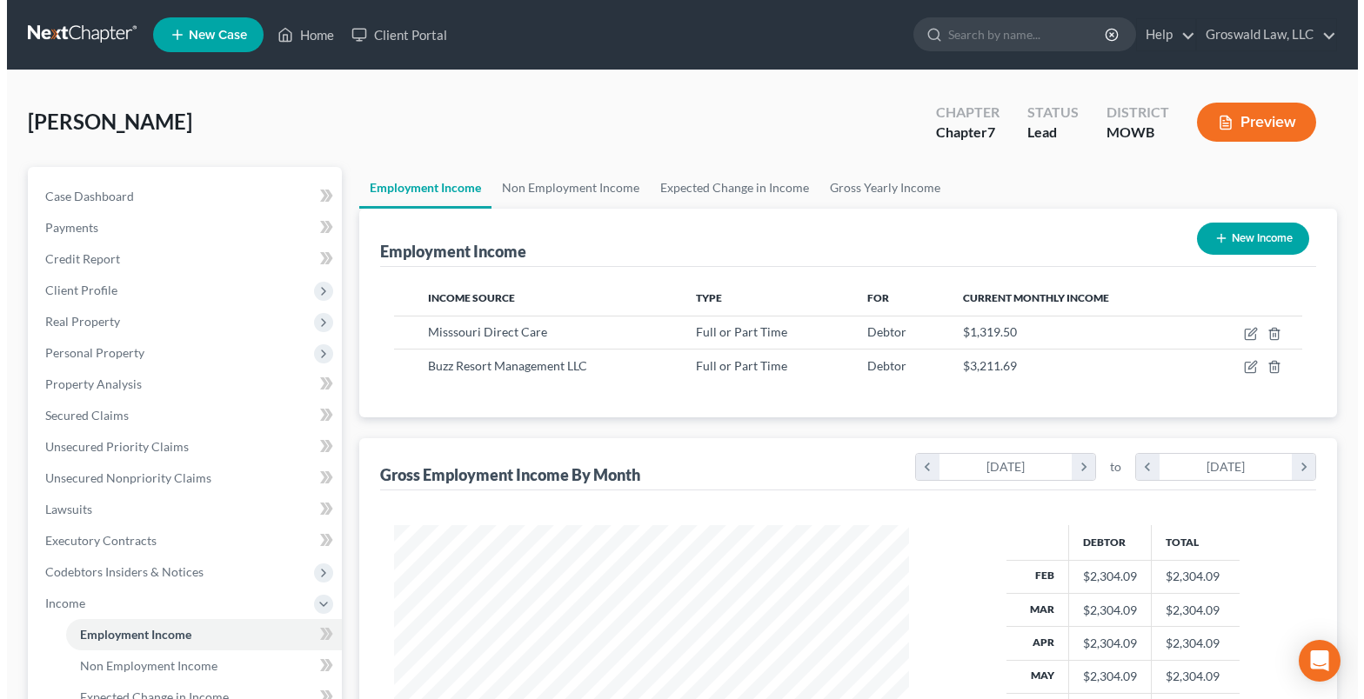
scroll to position [312, 550]
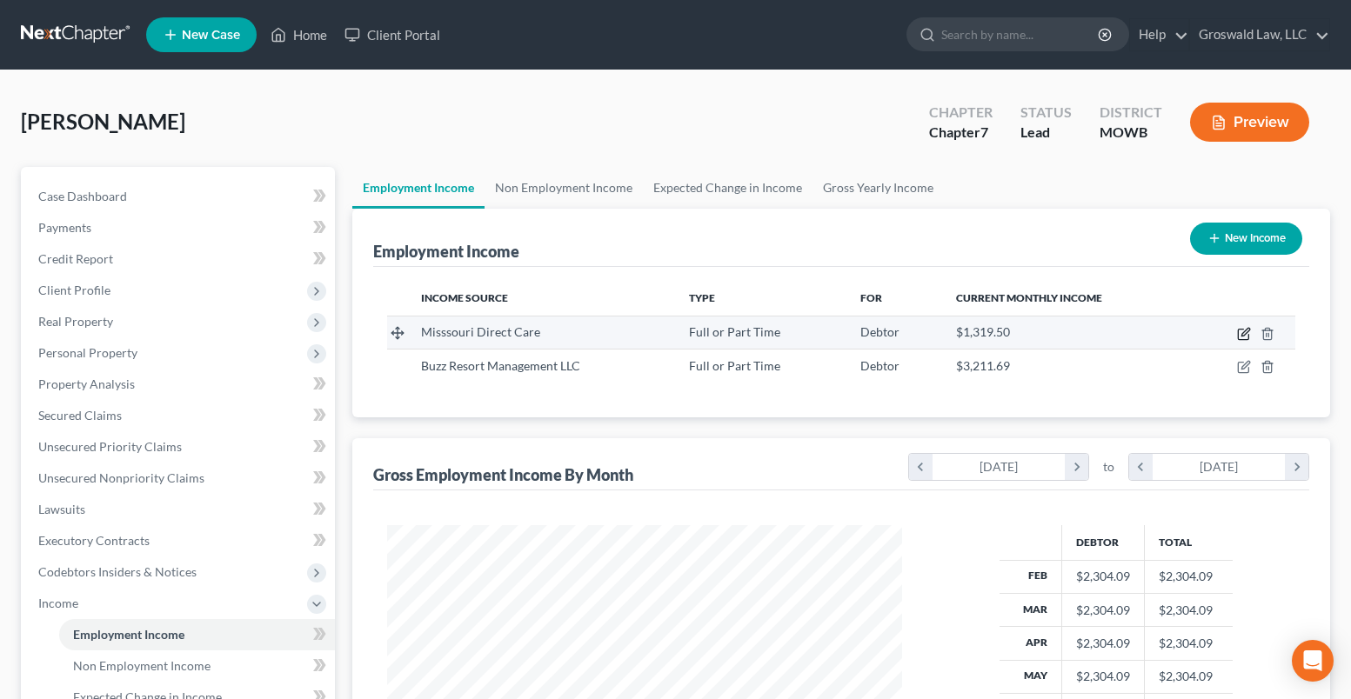
click at [1241, 334] on icon "button" at bounding box center [1244, 334] width 14 height 14
select select "0"
select select "26"
select select "3"
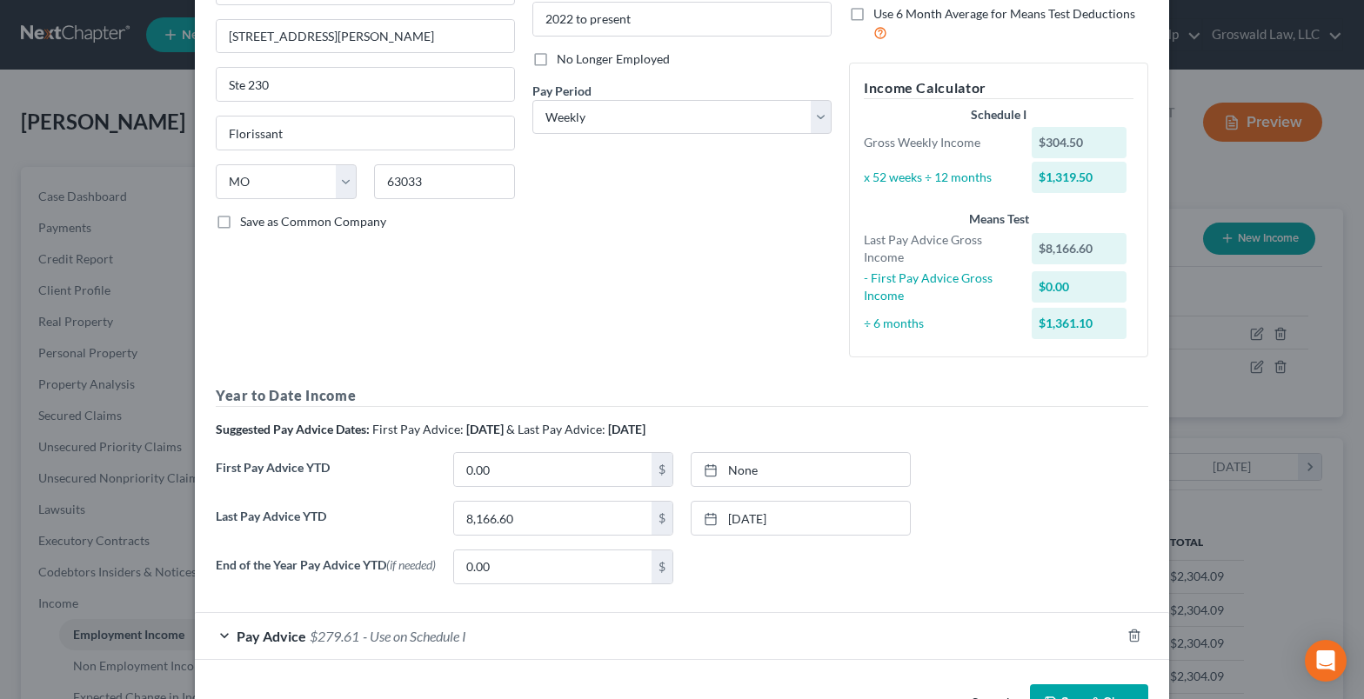
scroll to position [255, 0]
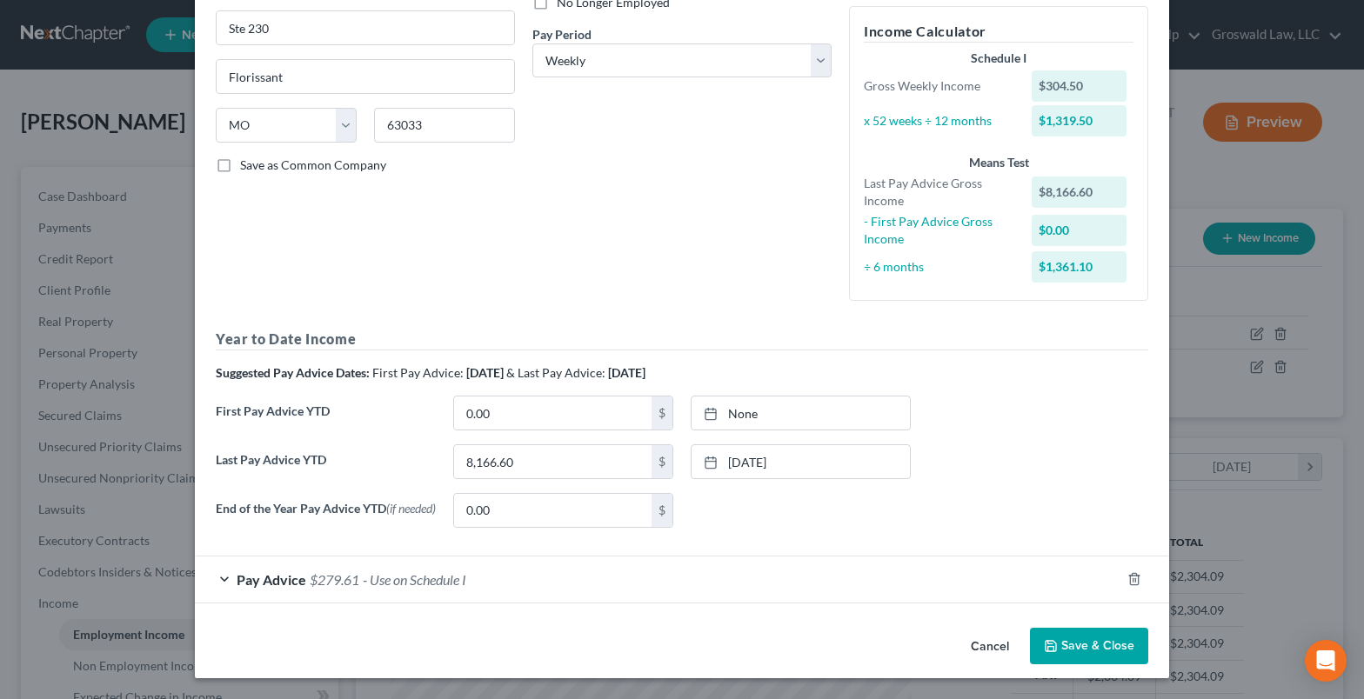
click at [836, 595] on div "Pay Advice $279.61 - Use on Schedule I" at bounding box center [657, 580] width 925 height 46
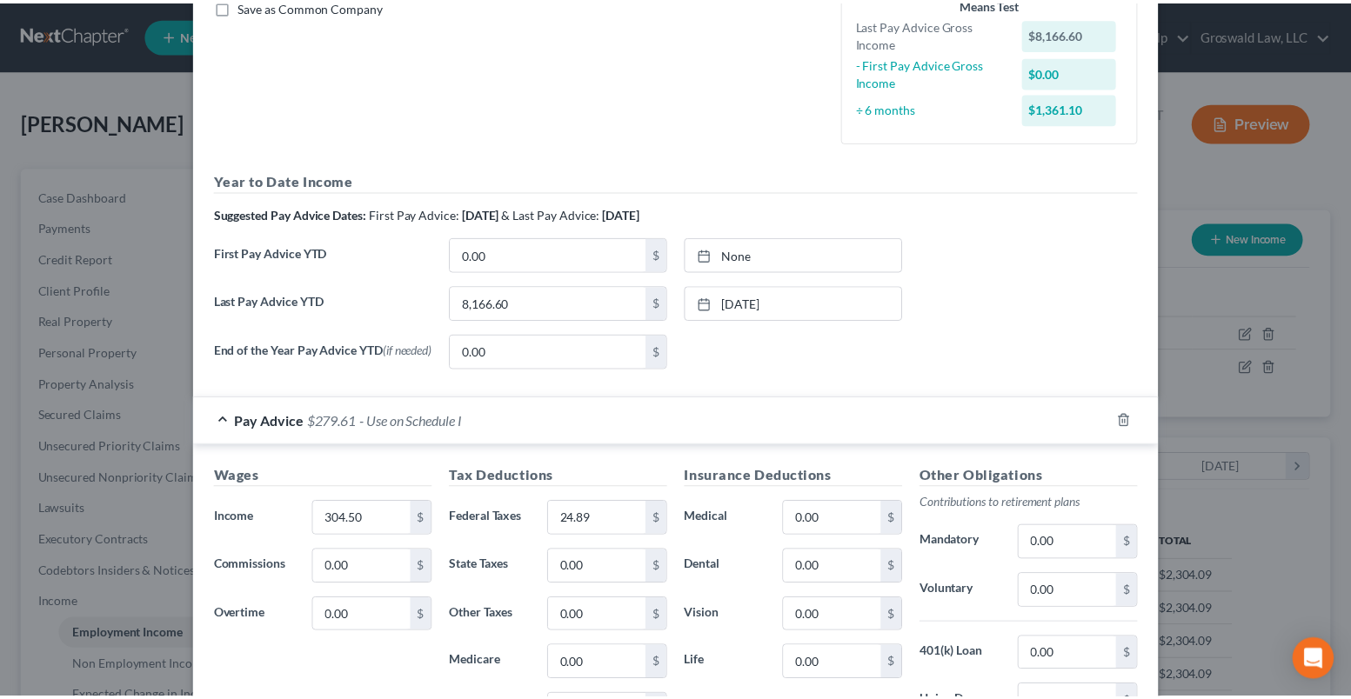
scroll to position [680, 0]
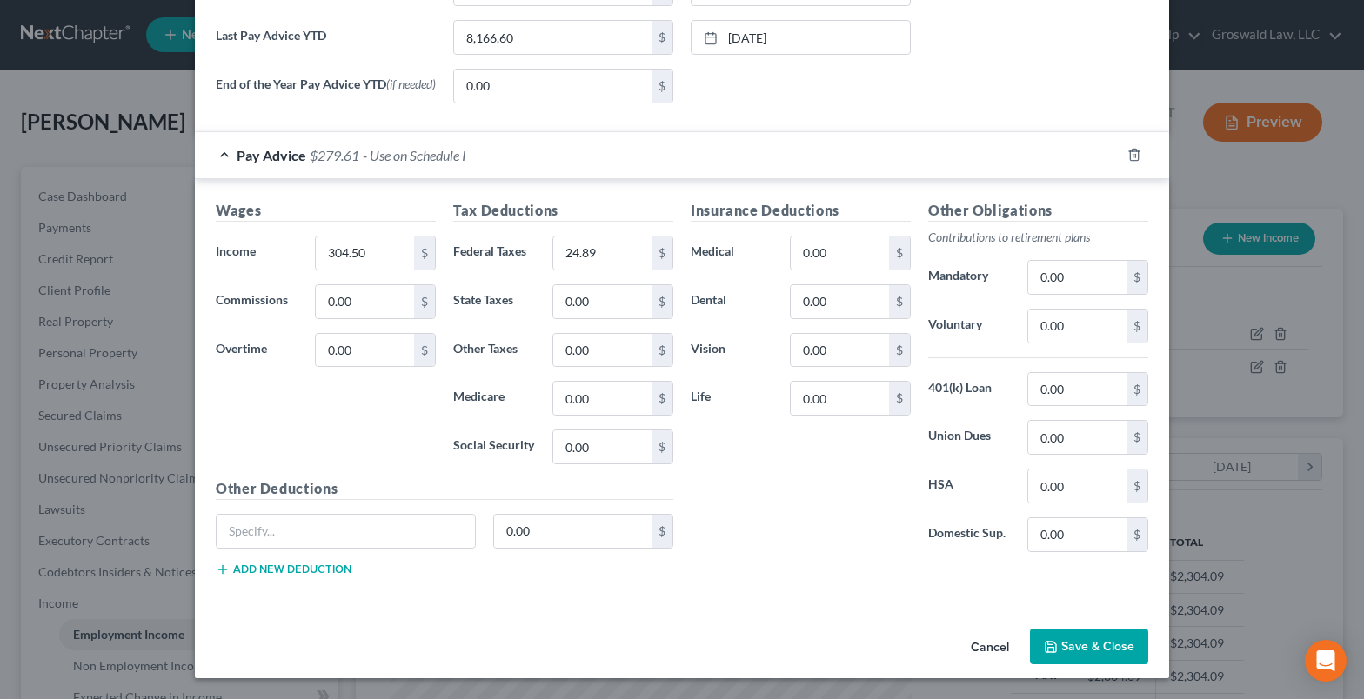
click at [982, 644] on button "Cancel" at bounding box center [990, 648] width 66 height 35
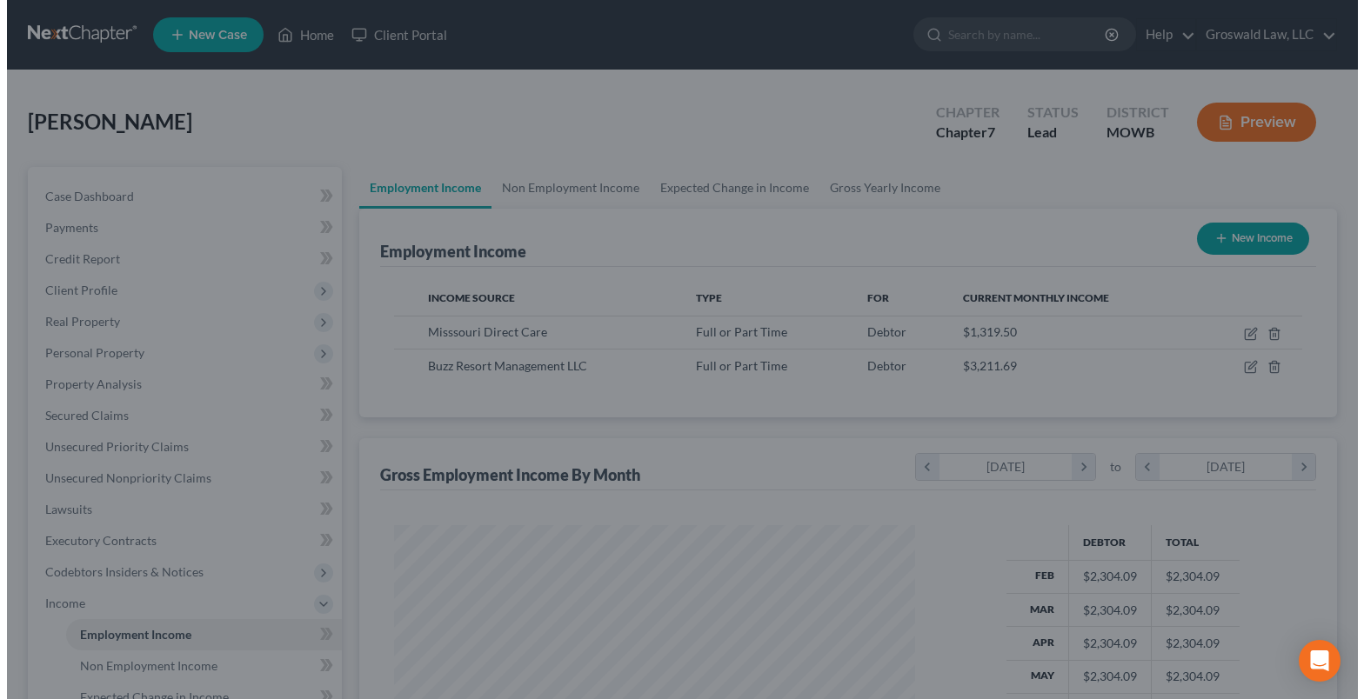
scroll to position [869468, 869229]
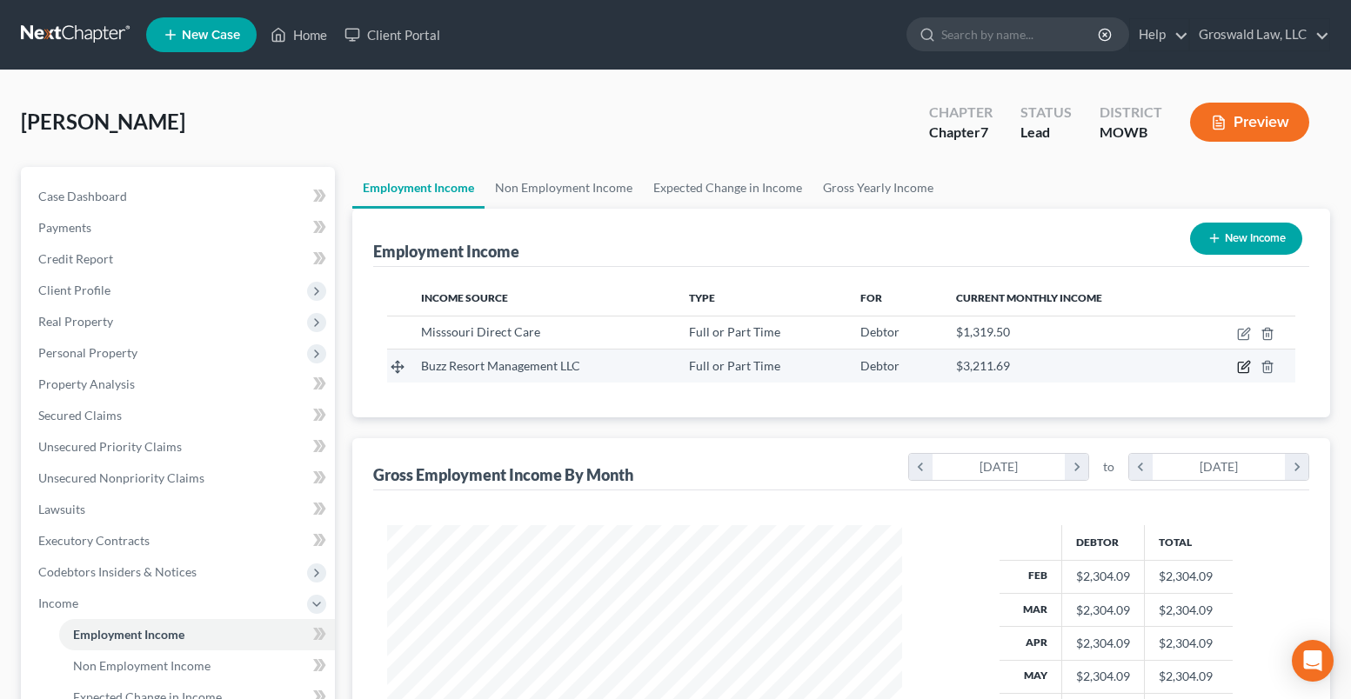
click at [1242, 370] on icon "button" at bounding box center [1245, 366] width 8 height 8
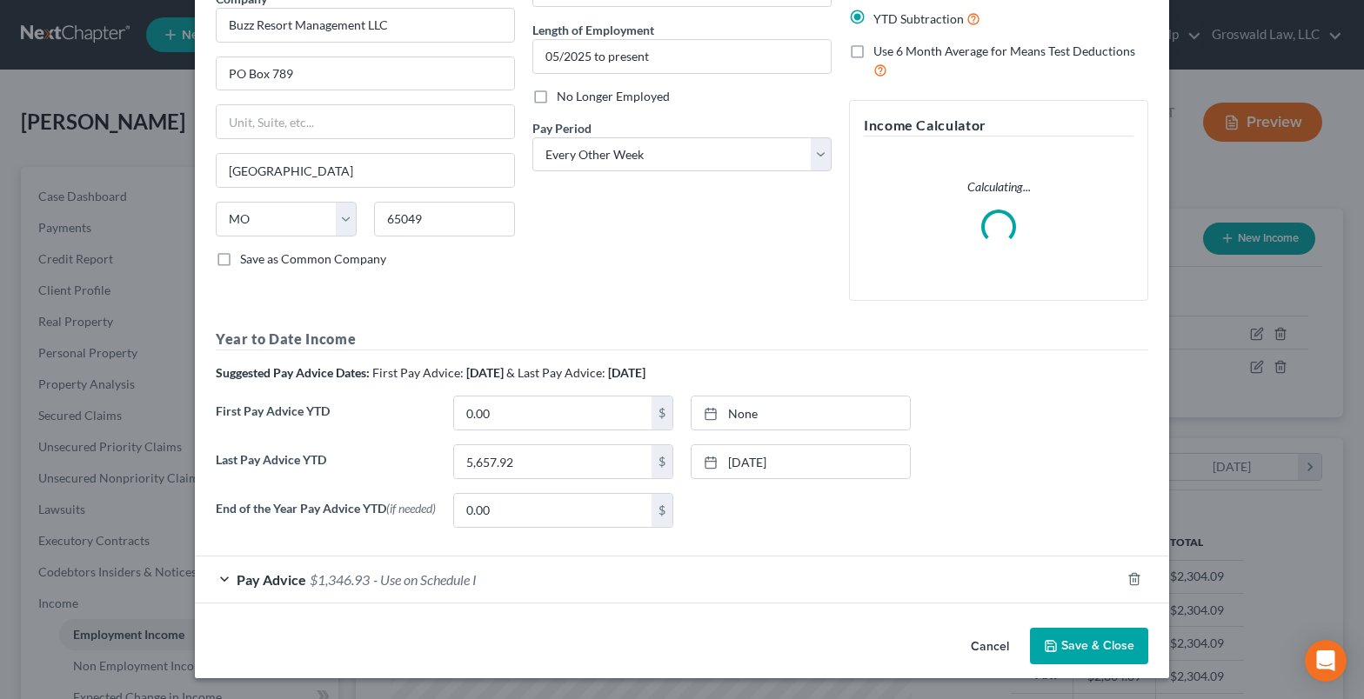
scroll to position [161, 0]
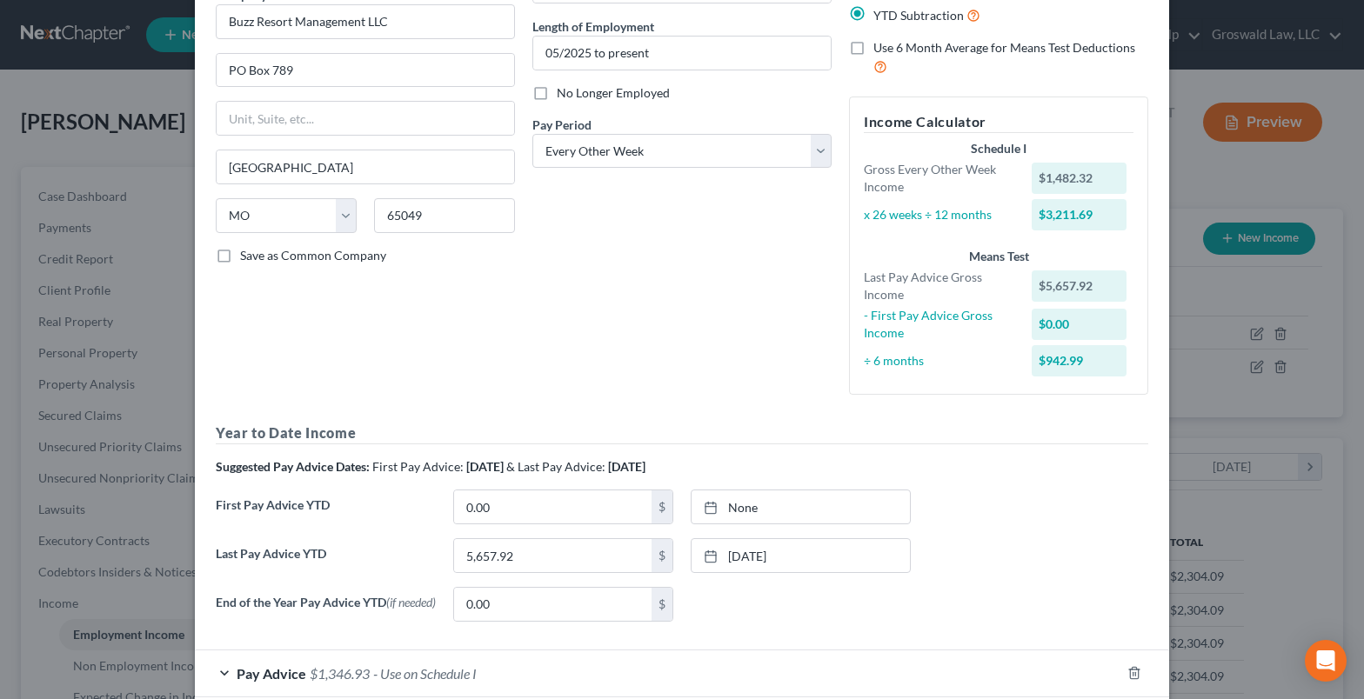
click at [446, 583] on div "Last Pay Advice YTD 5,657.92 $ 7/31/2025 close Date 7/31/2025 Time 12:00 AM che…" at bounding box center [682, 562] width 950 height 49
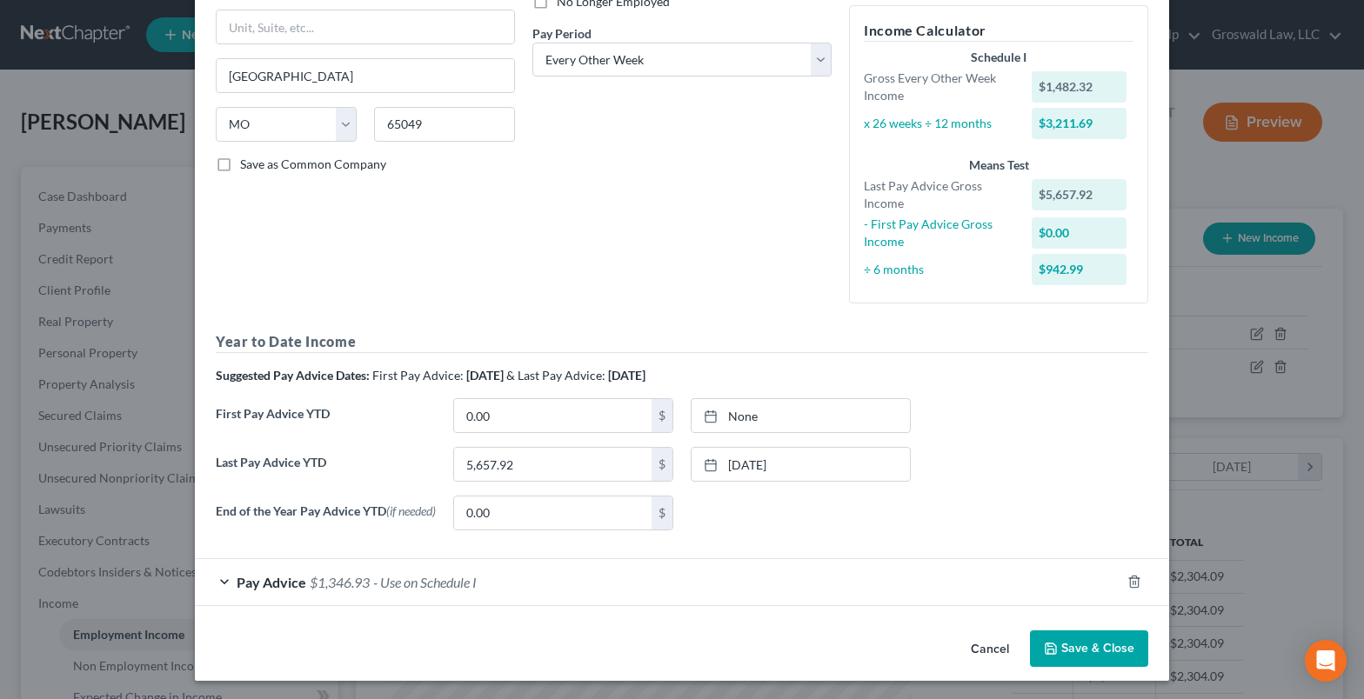
scroll to position [258, 0]
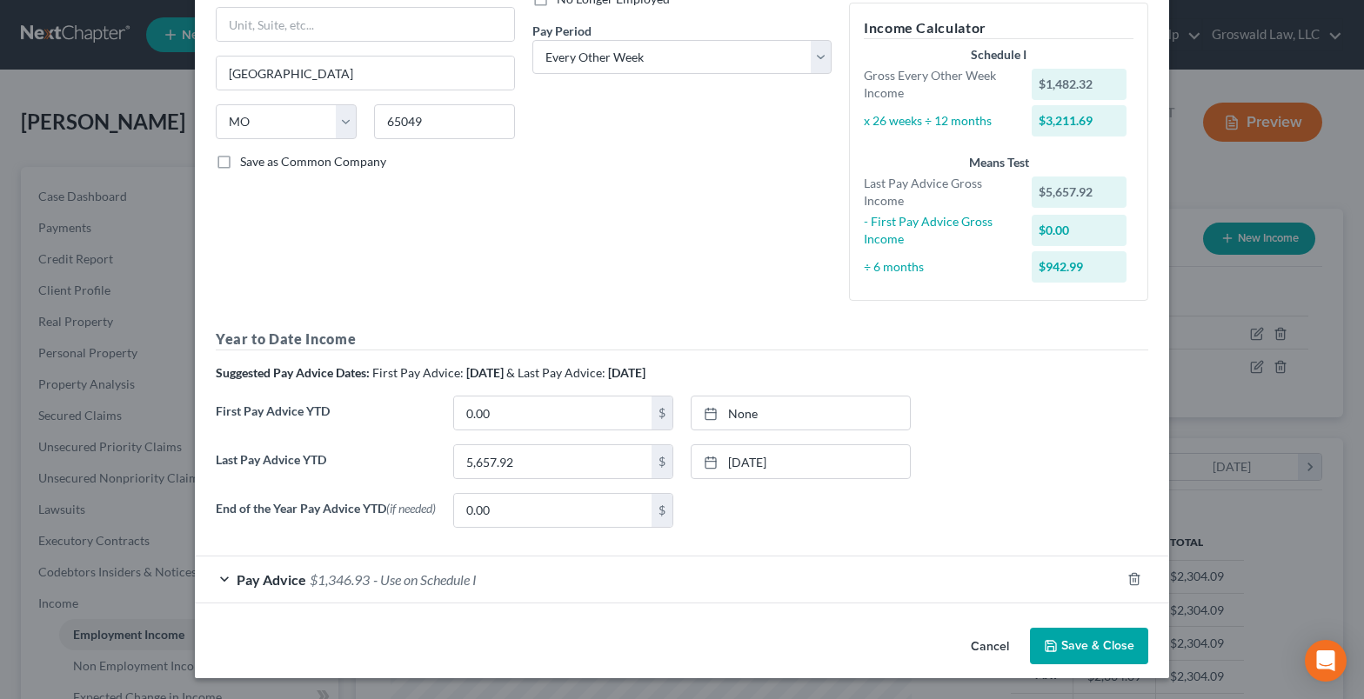
click at [423, 584] on span "- Use on Schedule I" at bounding box center [425, 579] width 104 height 17
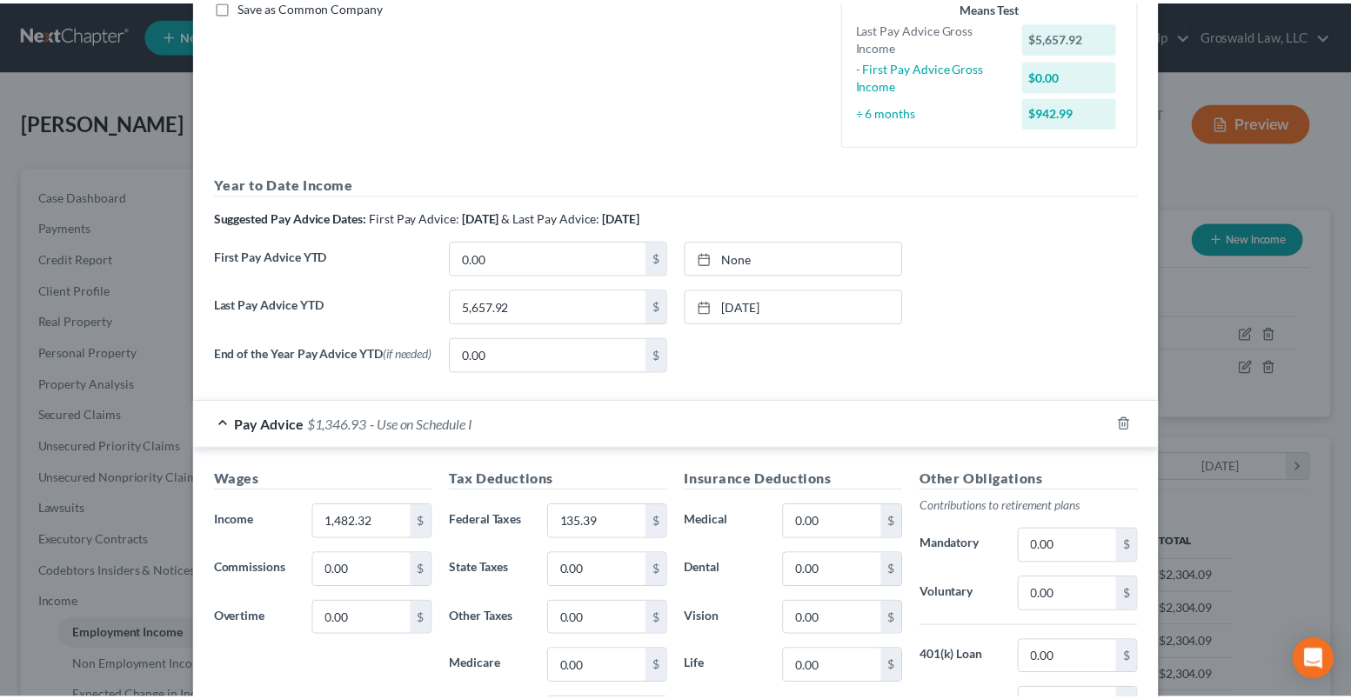
scroll to position [684, 0]
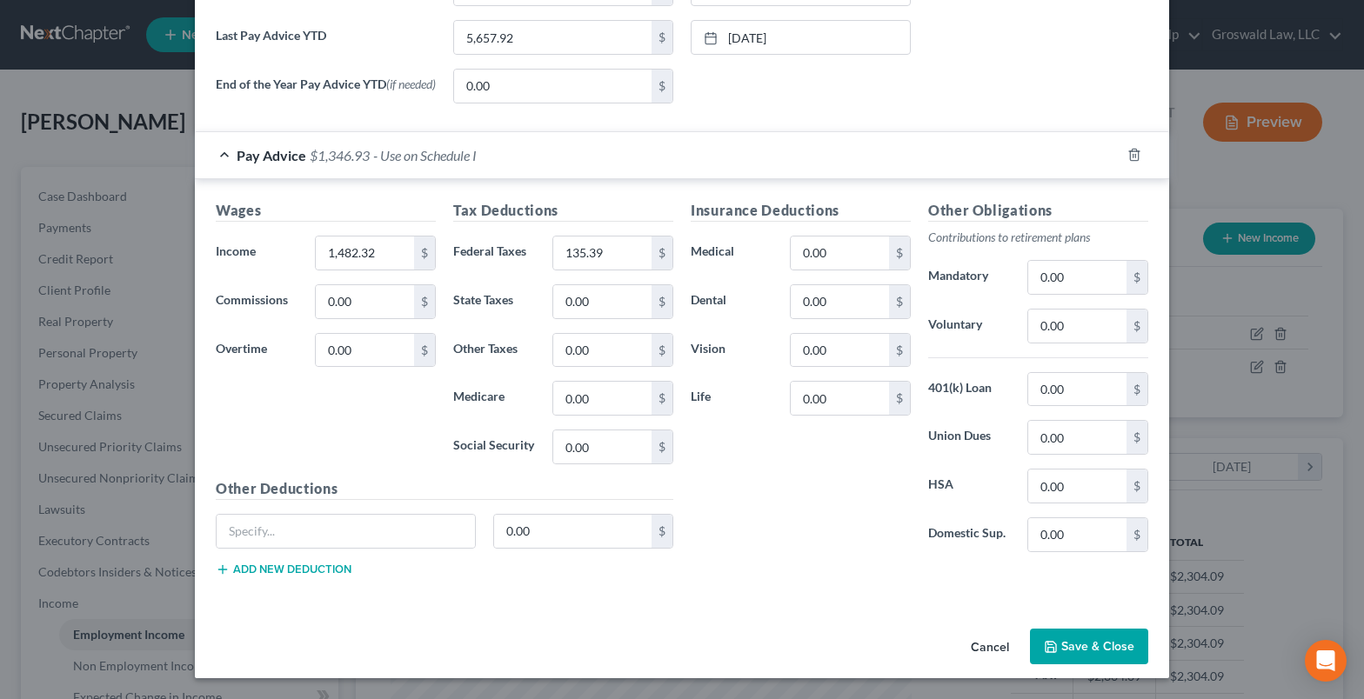
click at [1087, 640] on button "Save & Close" at bounding box center [1089, 647] width 118 height 37
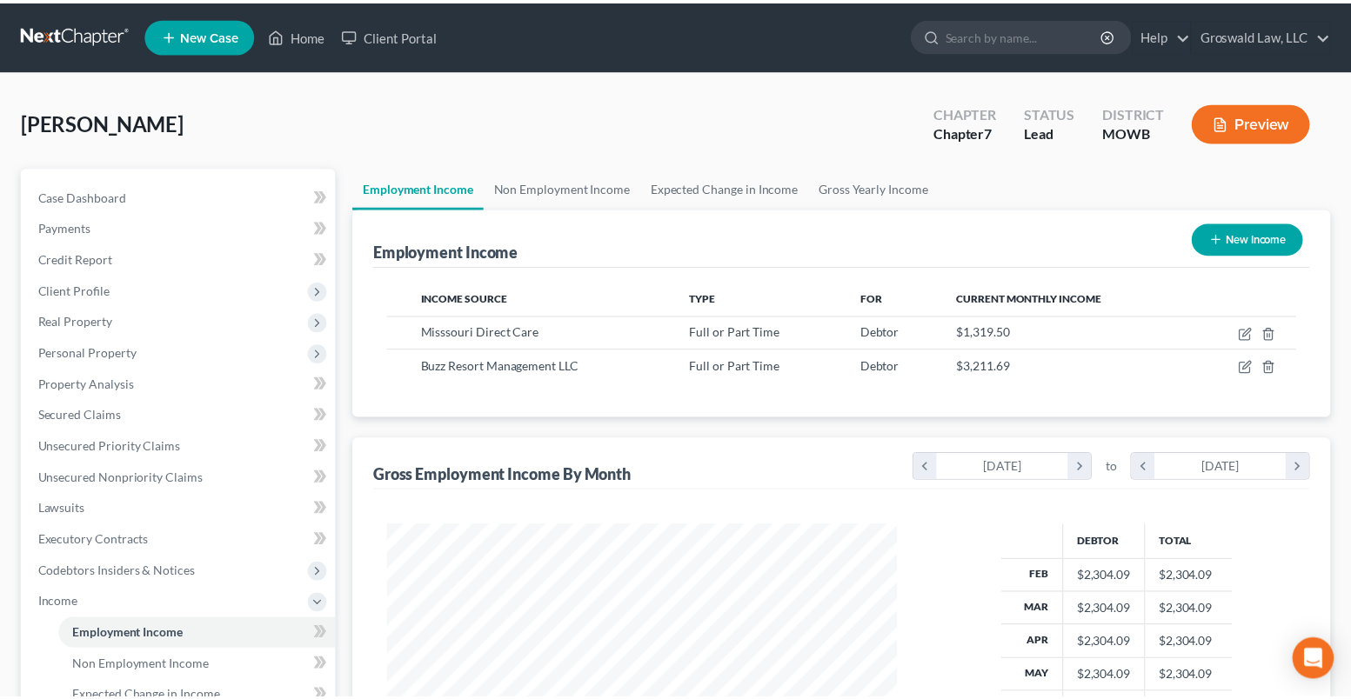
scroll to position [869468, 869229]
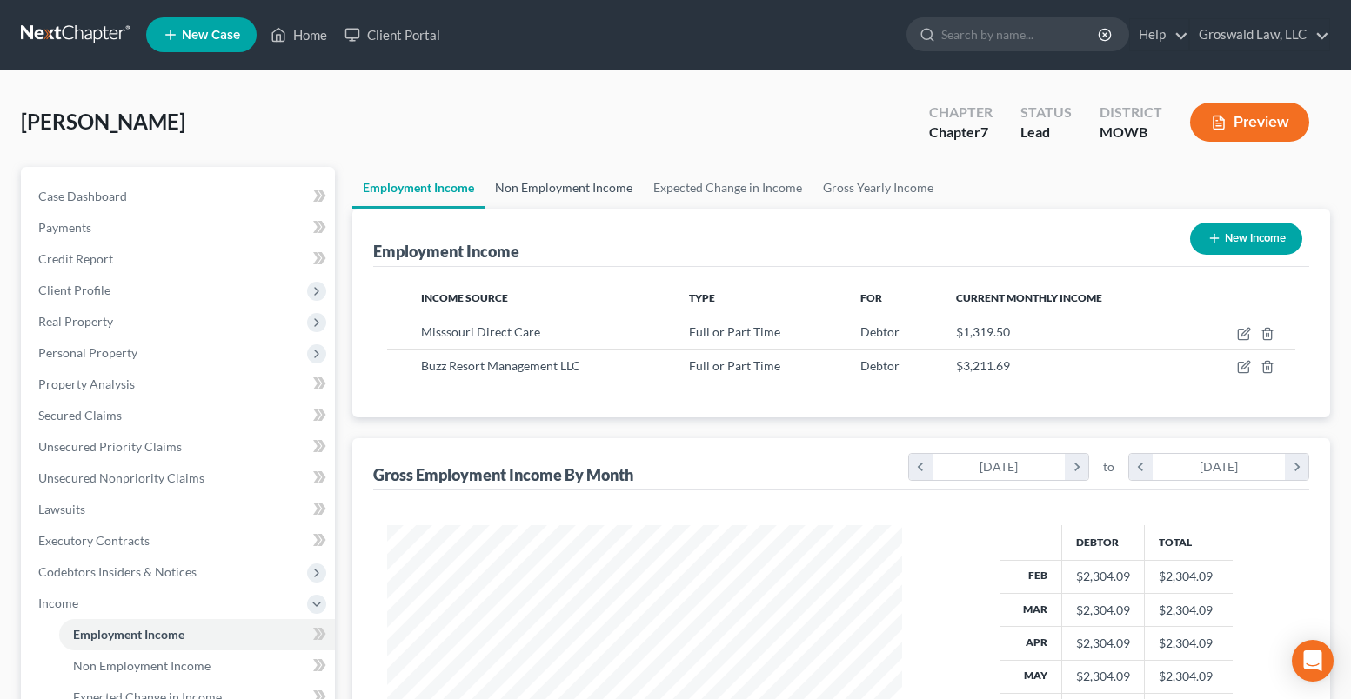
click at [558, 183] on link "Non Employment Income" at bounding box center [563, 188] width 158 height 42
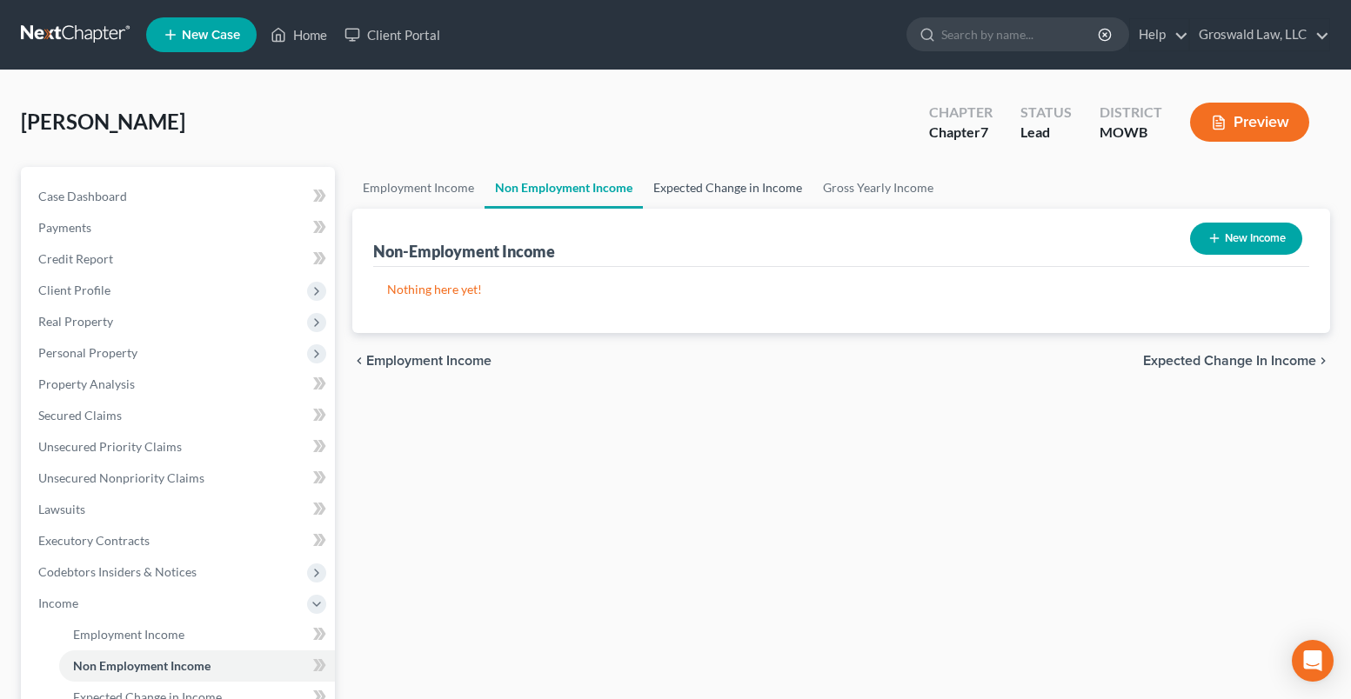
click at [705, 193] on link "Expected Change in Income" at bounding box center [728, 188] width 170 height 42
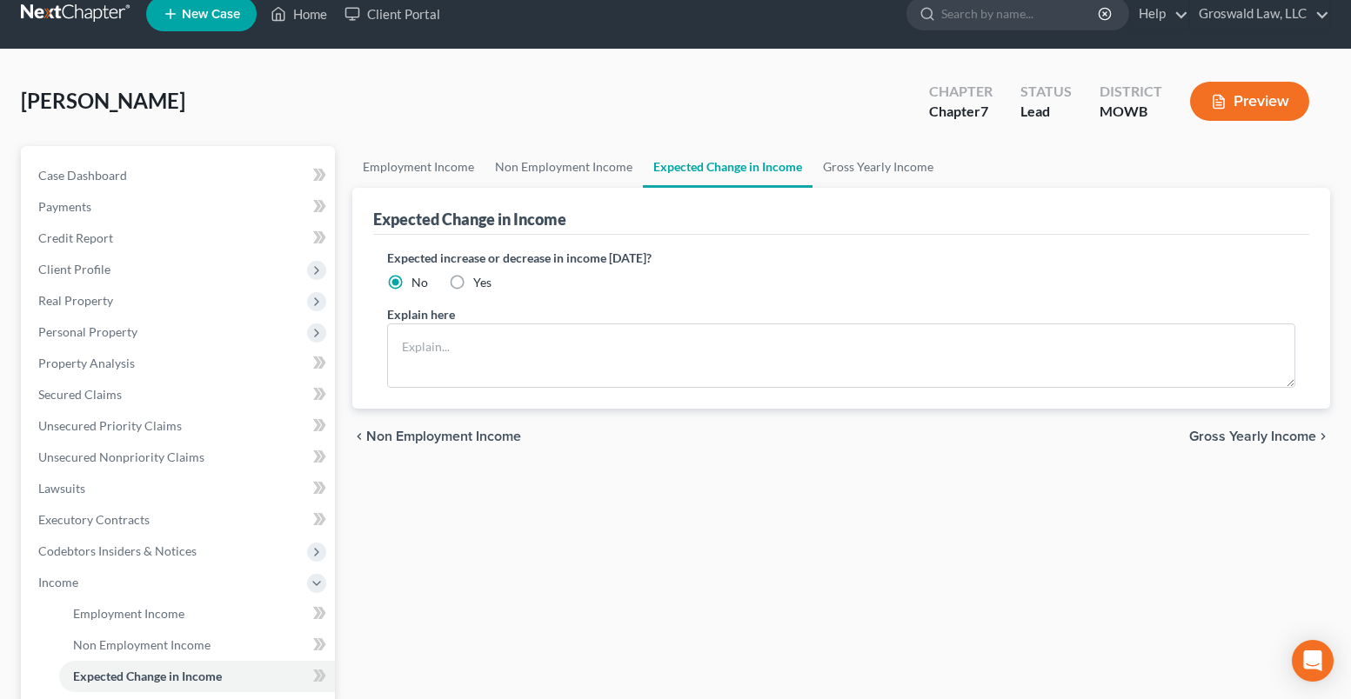
scroll to position [382, 0]
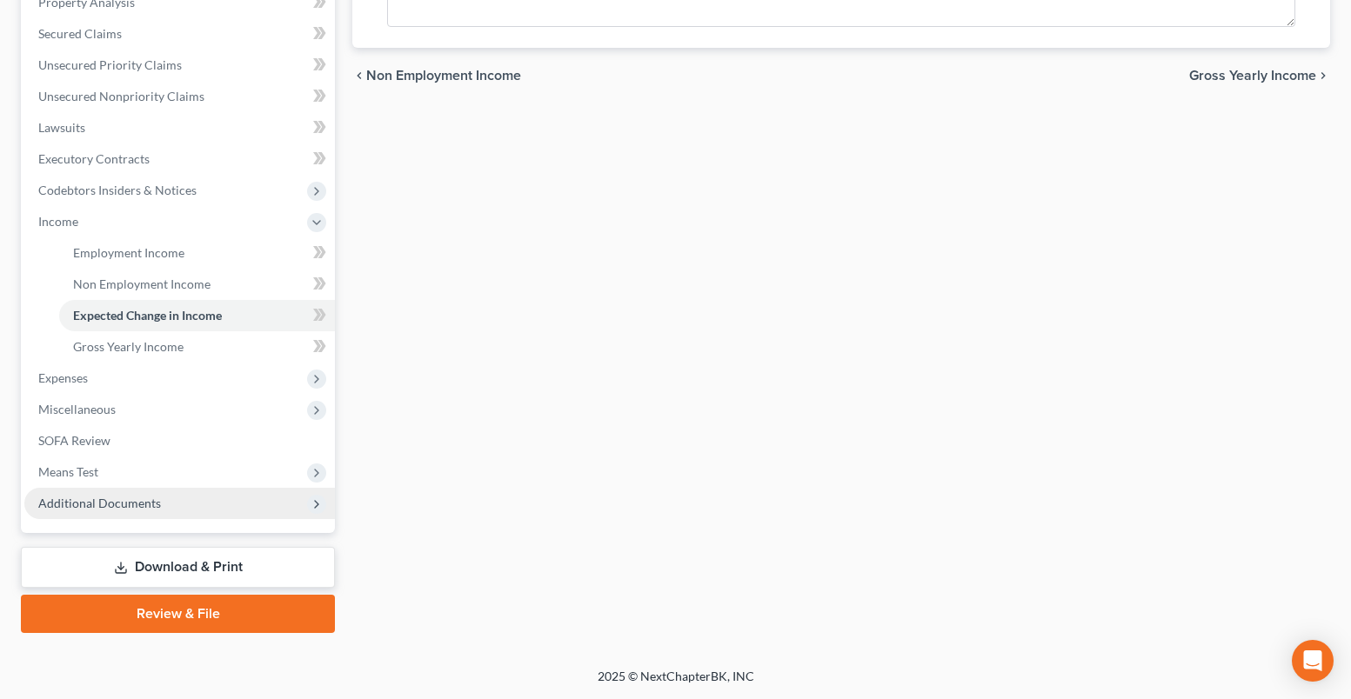
click at [177, 505] on span "Additional Documents" at bounding box center [179, 503] width 311 height 31
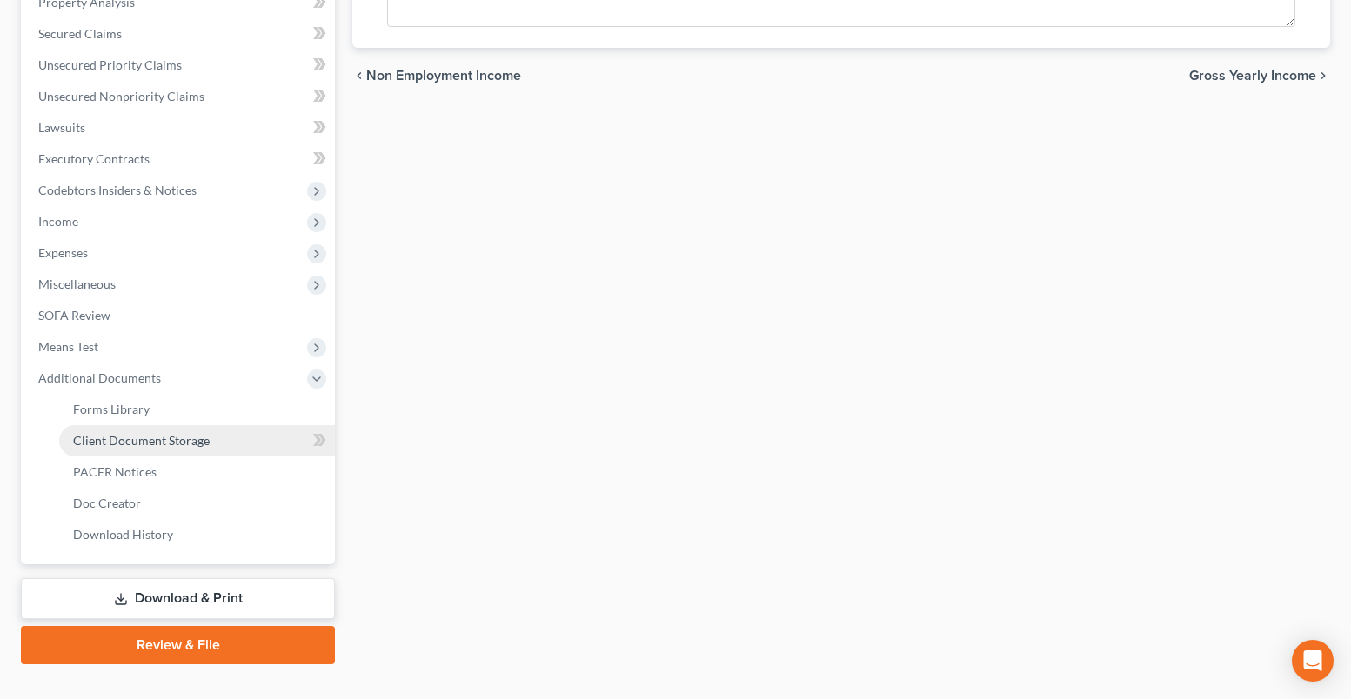
click at [198, 437] on span "Client Document Storage" at bounding box center [141, 440] width 137 height 15
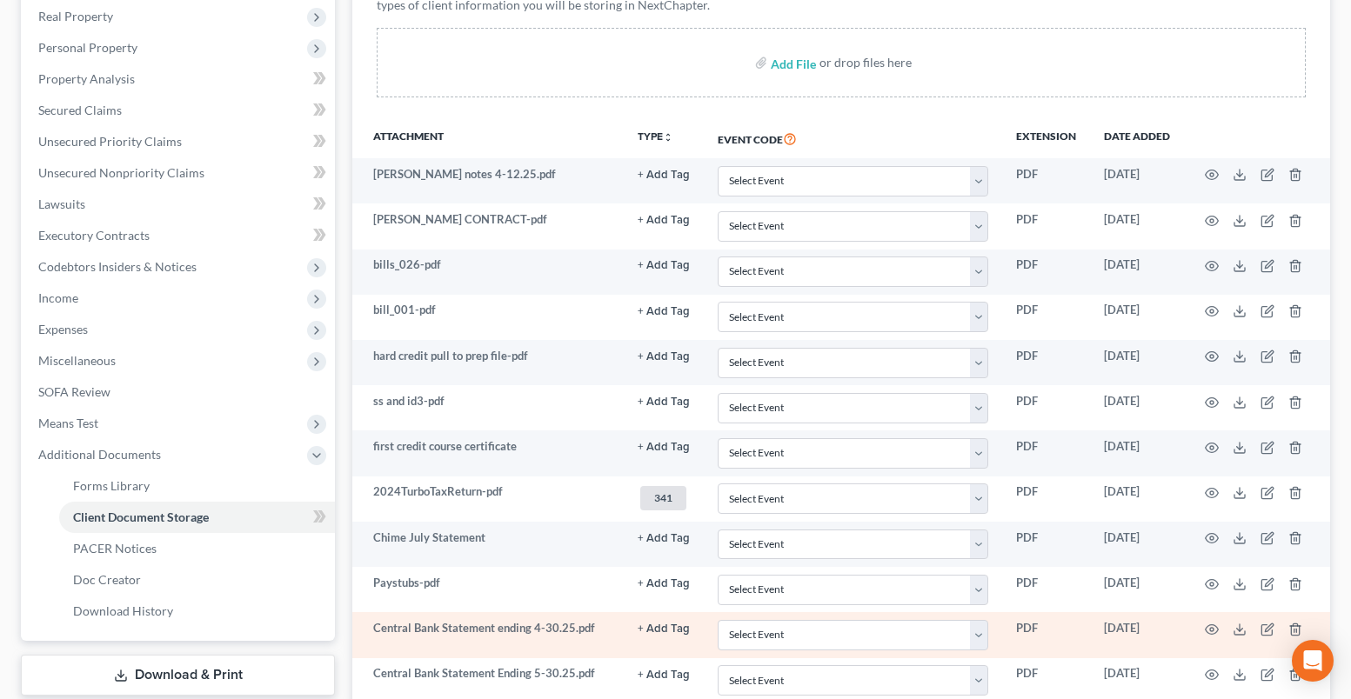
scroll to position [435, 0]
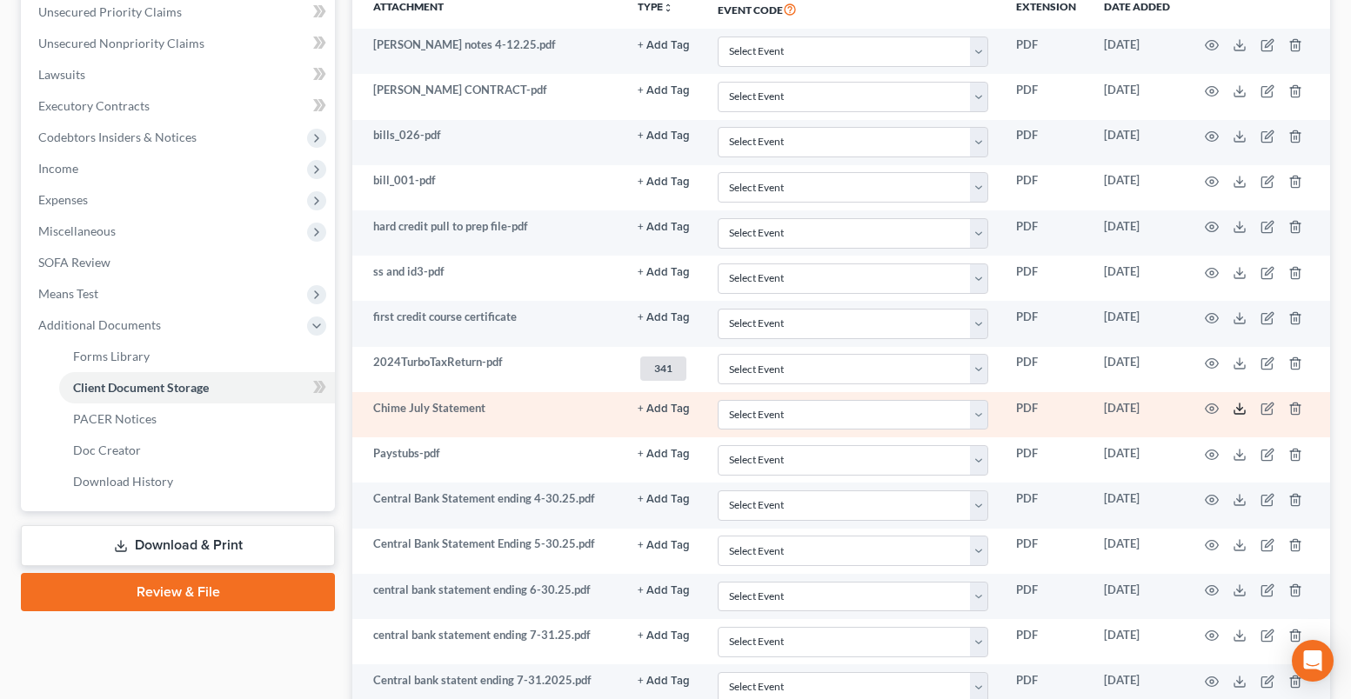
click at [1237, 410] on icon at bounding box center [1239, 409] width 14 height 14
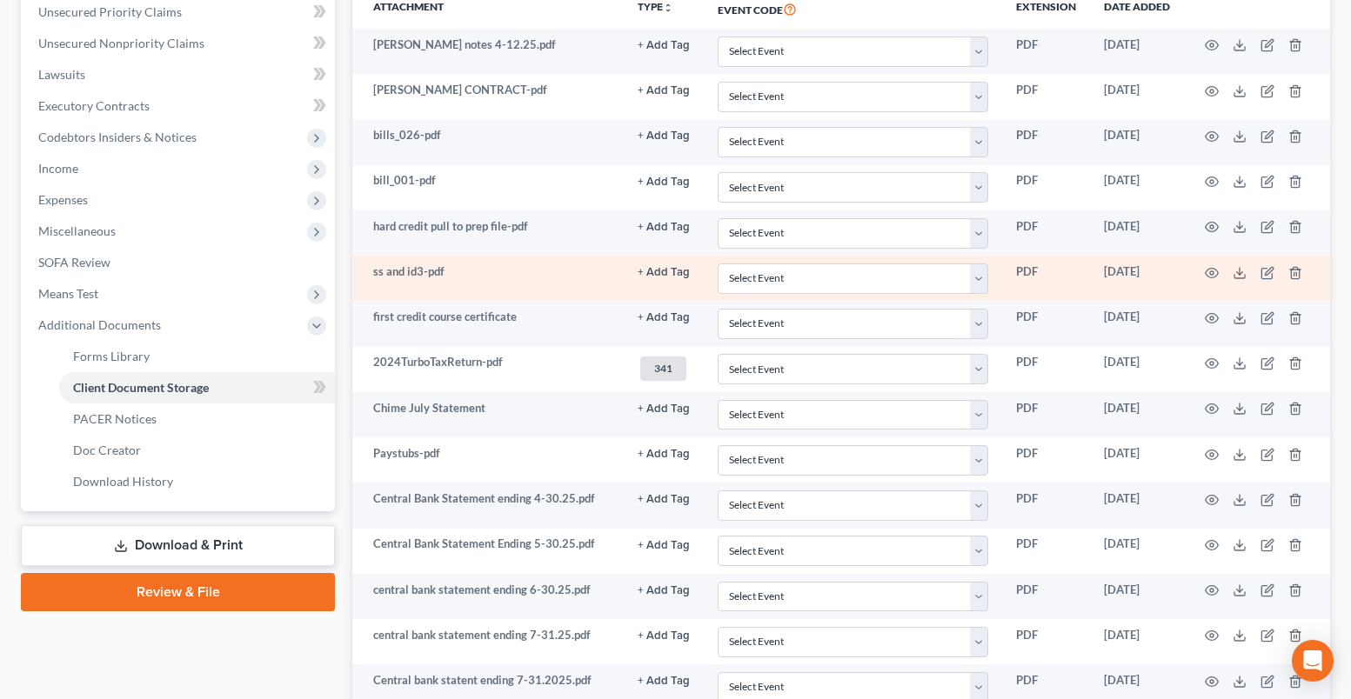
click at [668, 51] on button "+ Add Tag" at bounding box center [664, 45] width 52 height 11
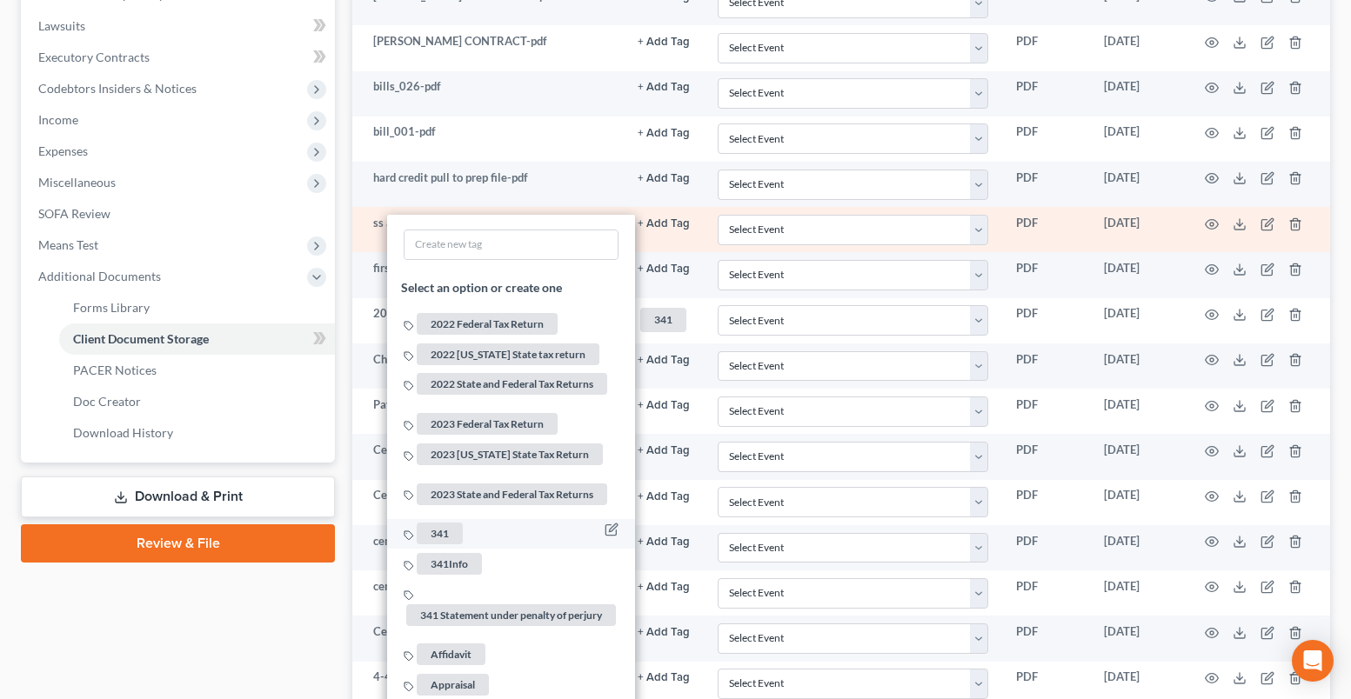
scroll to position [522, 0]
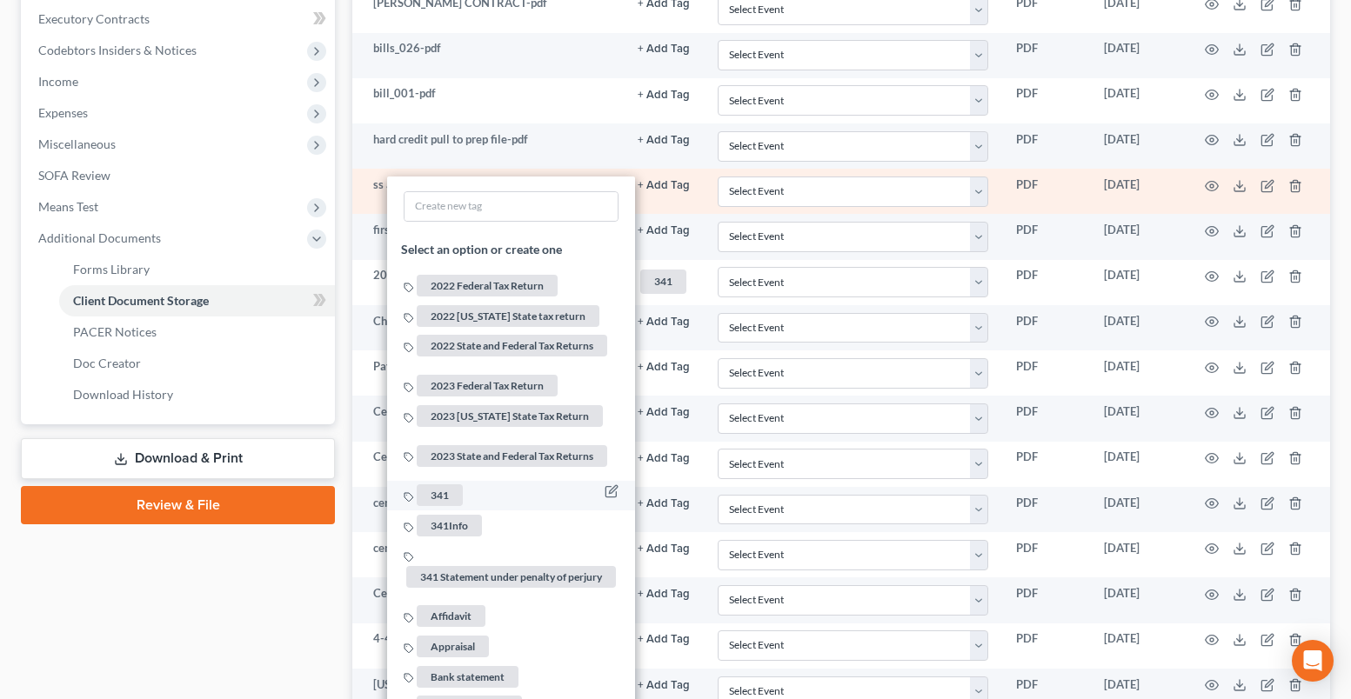
click at [430, 484] on span "341" at bounding box center [440, 495] width 46 height 22
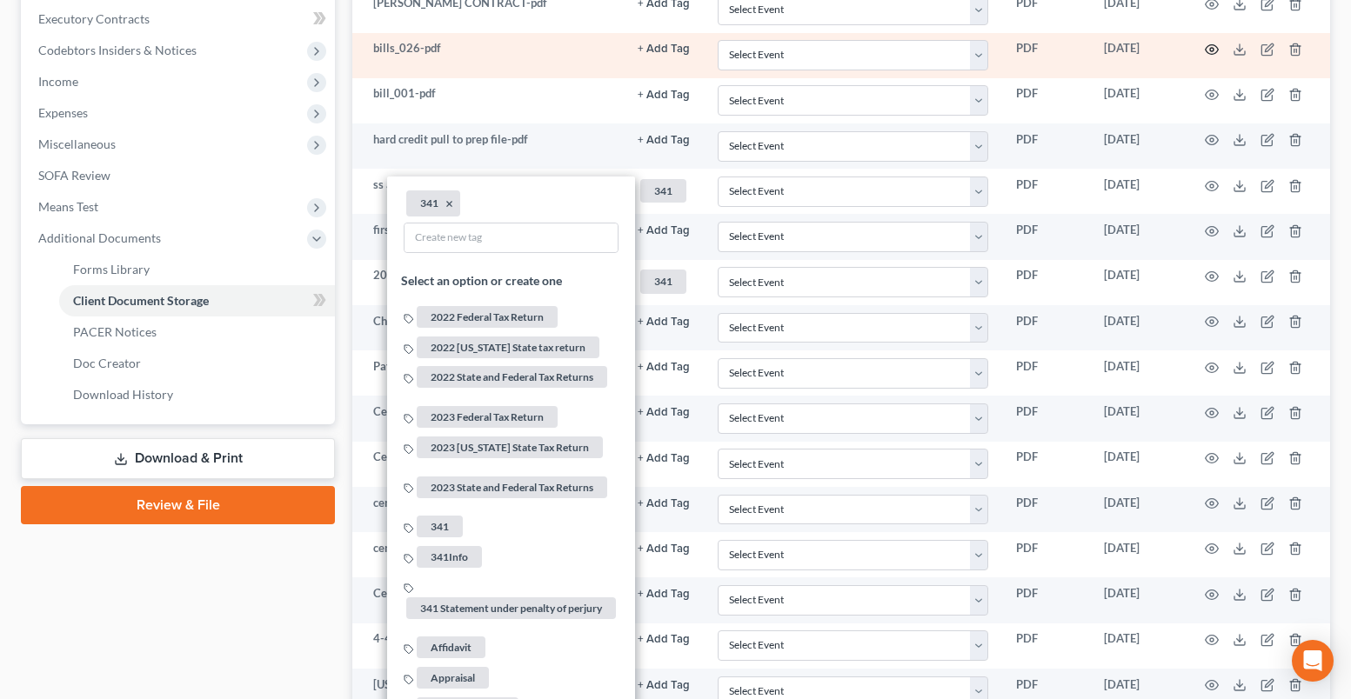
click at [1212, 52] on icon "button" at bounding box center [1212, 50] width 14 height 14
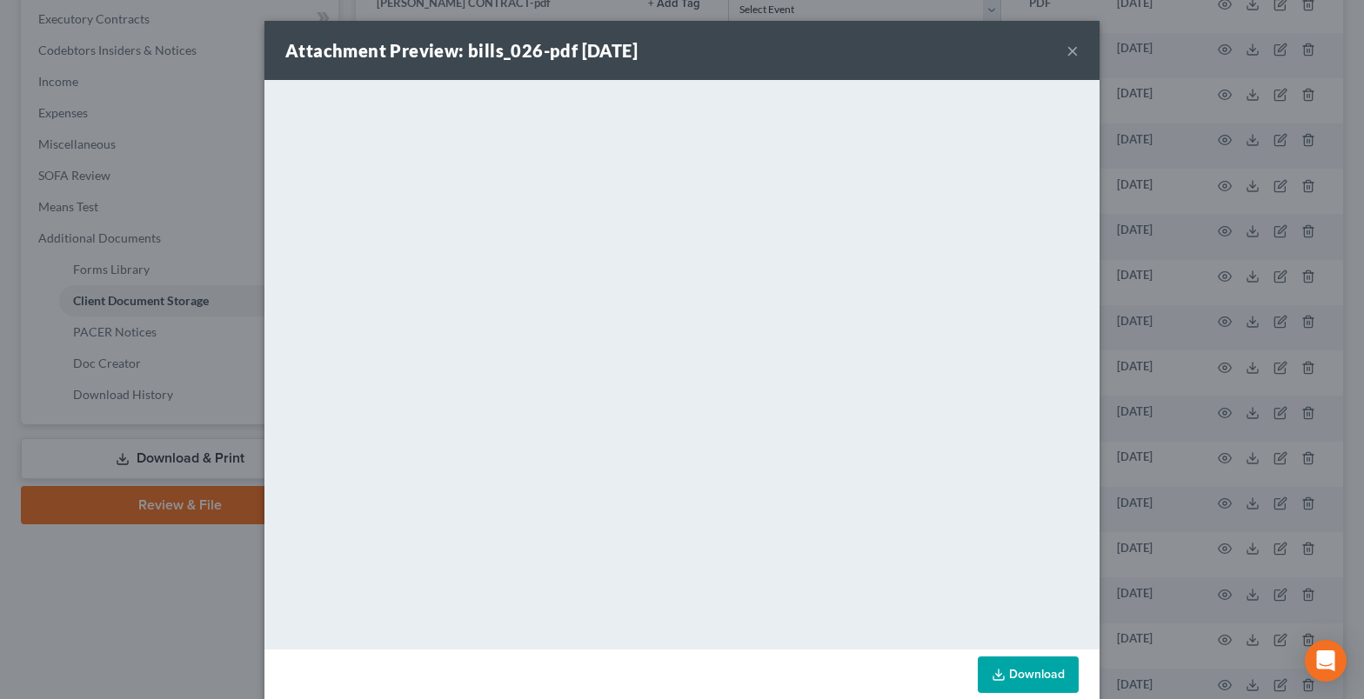
click at [1066, 51] on button "×" at bounding box center [1072, 50] width 12 height 21
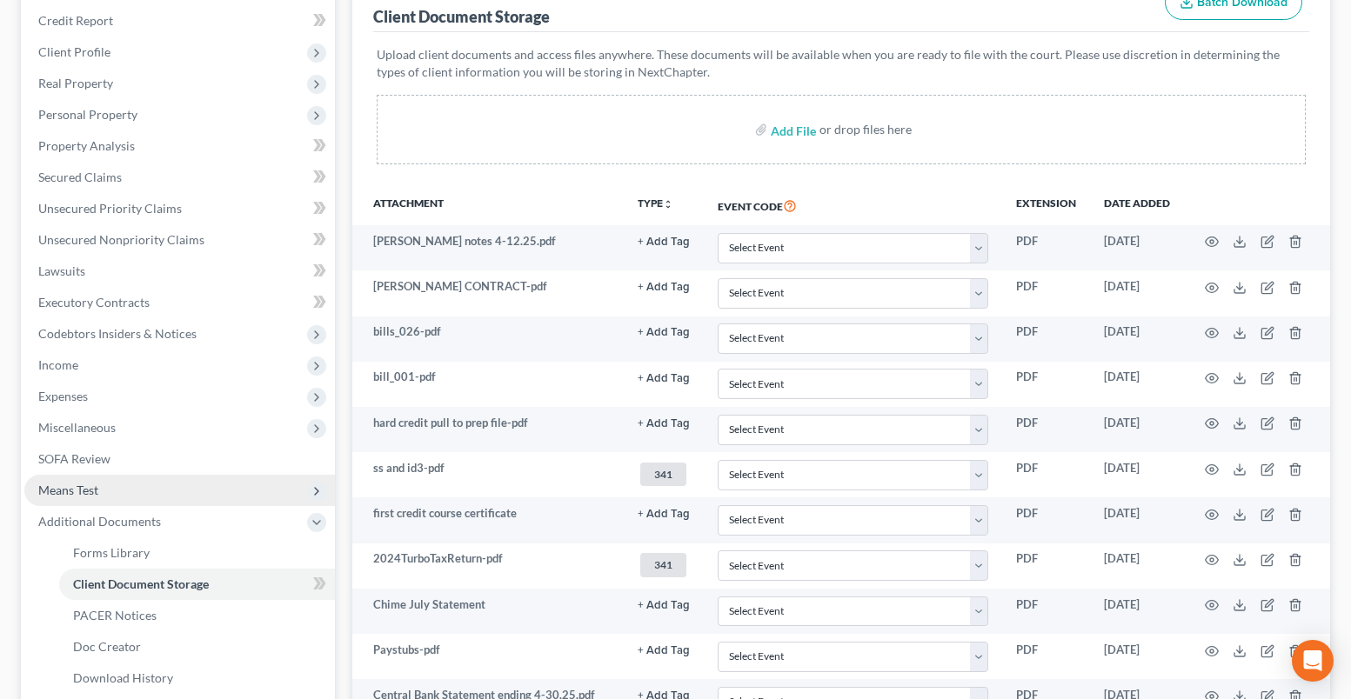
scroll to position [261, 0]
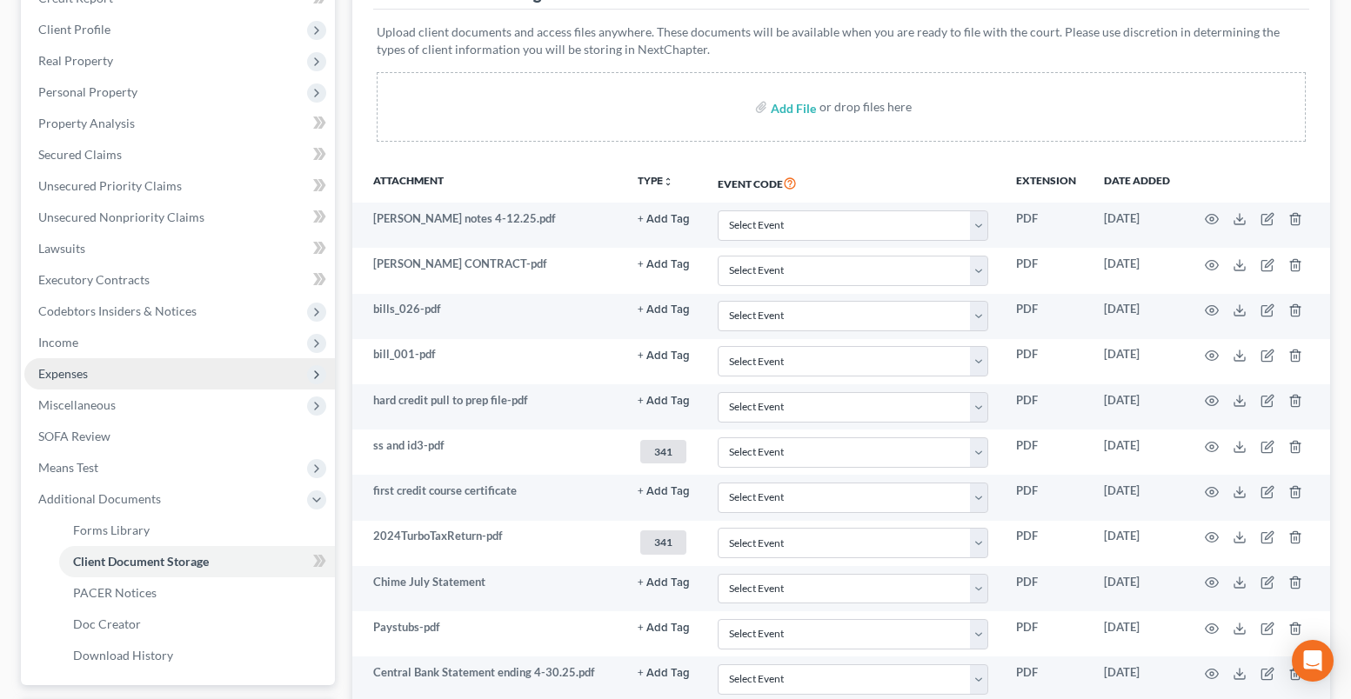
drag, startPoint x: 74, startPoint y: 348, endPoint x: 82, endPoint y: 385, distance: 38.2
click at [74, 348] on span "Income" at bounding box center [58, 342] width 40 height 15
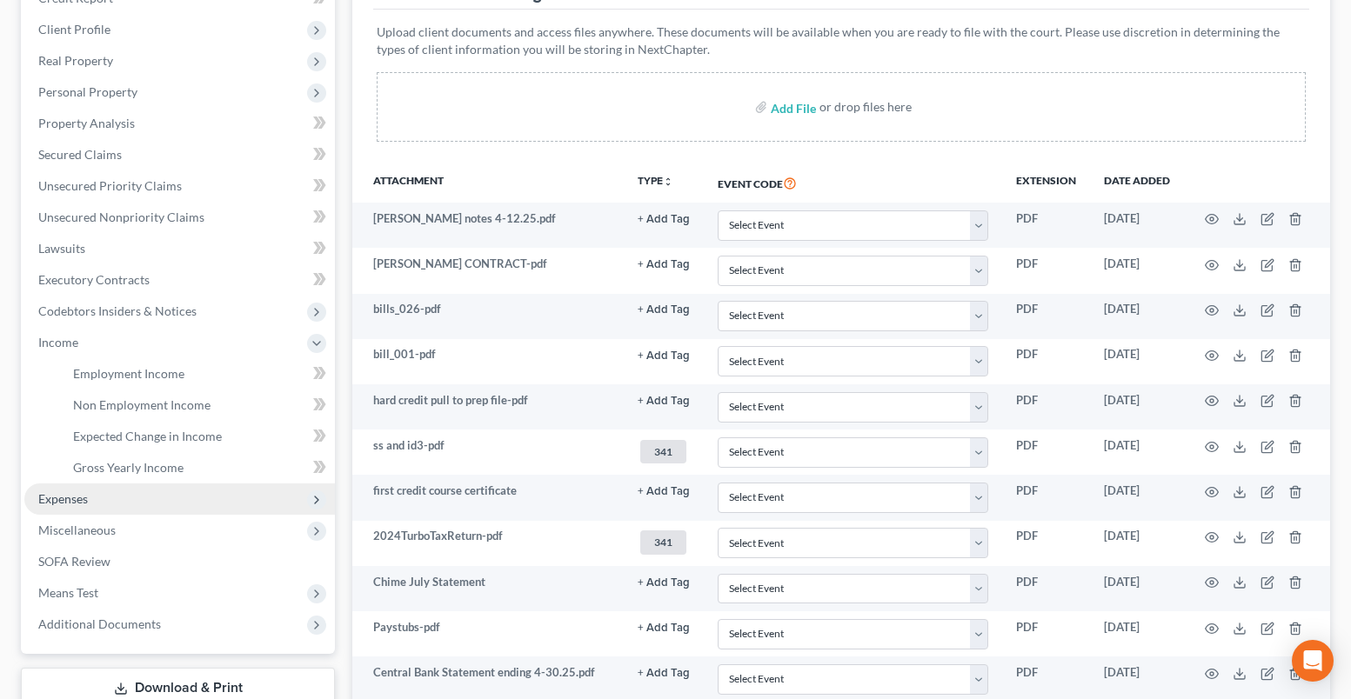
click at [82, 499] on span "Expenses" at bounding box center [63, 498] width 50 height 15
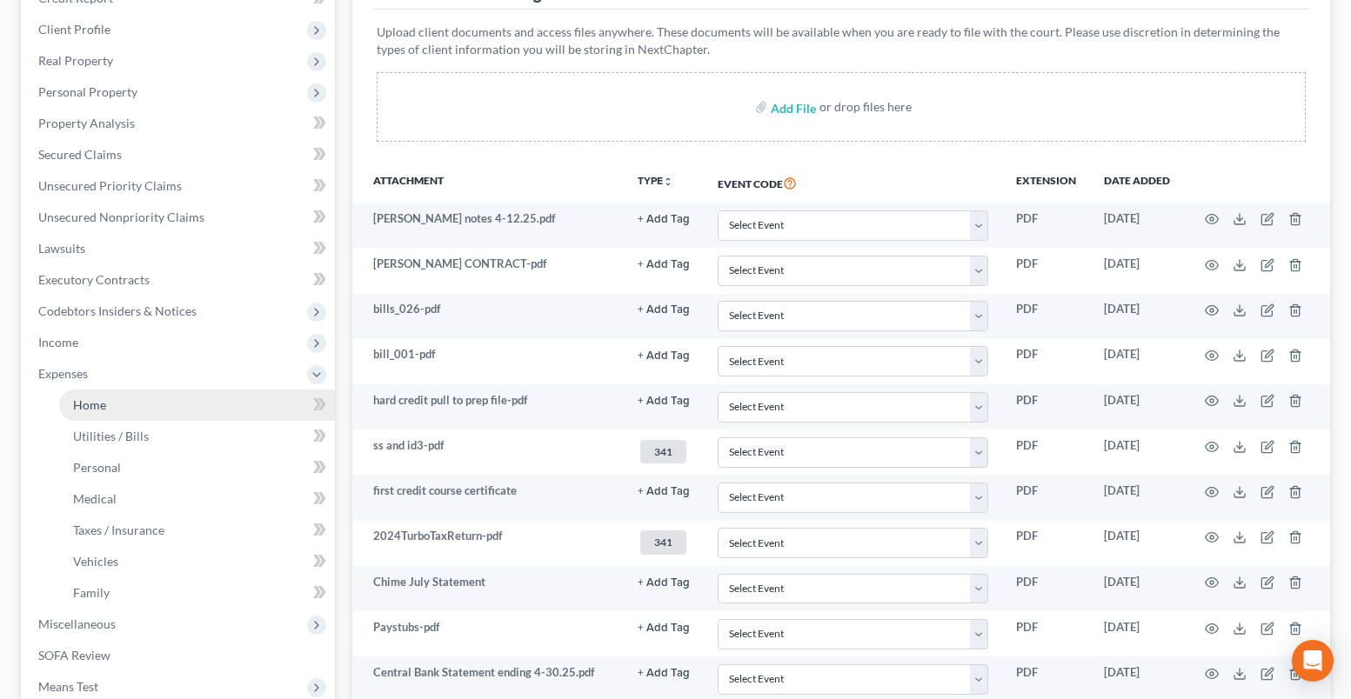
click at [108, 405] on link "Home" at bounding box center [197, 405] width 276 height 31
click at [98, 414] on link "Home" at bounding box center [197, 405] width 276 height 31
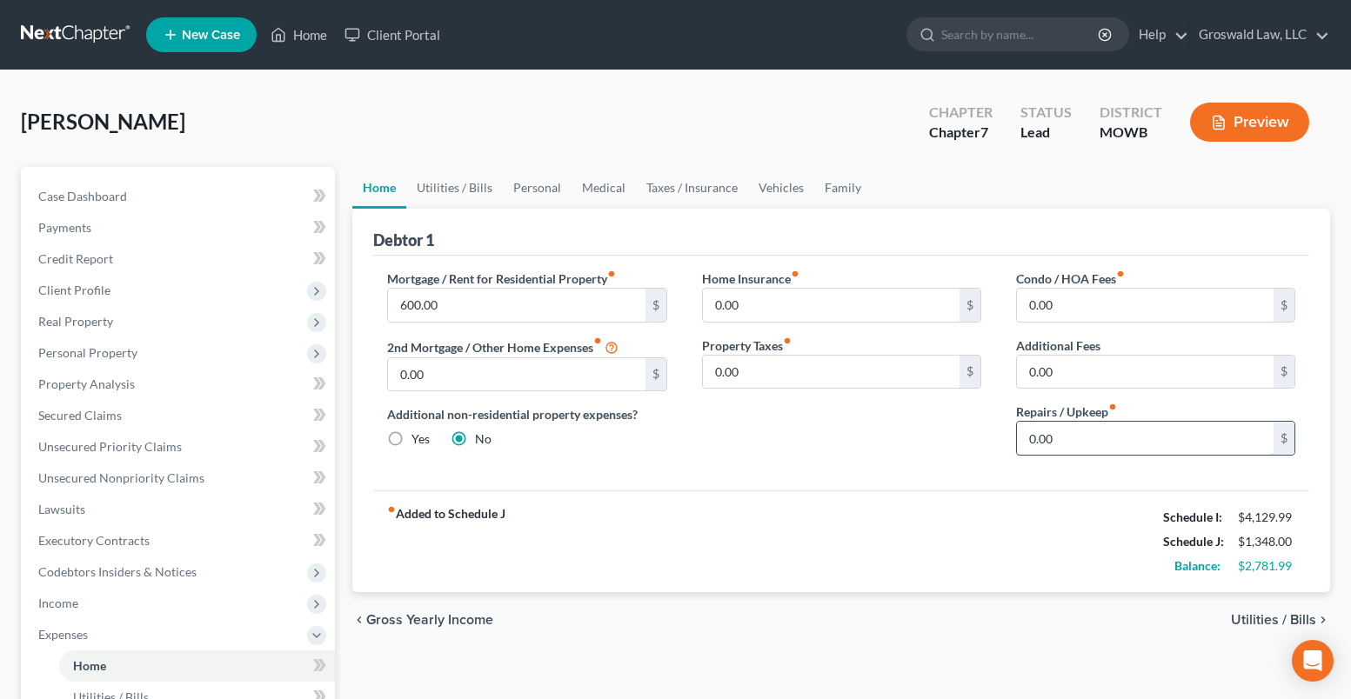
click at [1083, 439] on input "0.00" at bounding box center [1145, 438] width 257 height 33
click at [685, 470] on div "Home Insurance fiber_manual_record 0.00 $ Property Taxes fiber_manual_record 0.…" at bounding box center [842, 370] width 314 height 200
click at [442, 187] on link "Utilities / Bills" at bounding box center [454, 188] width 97 height 42
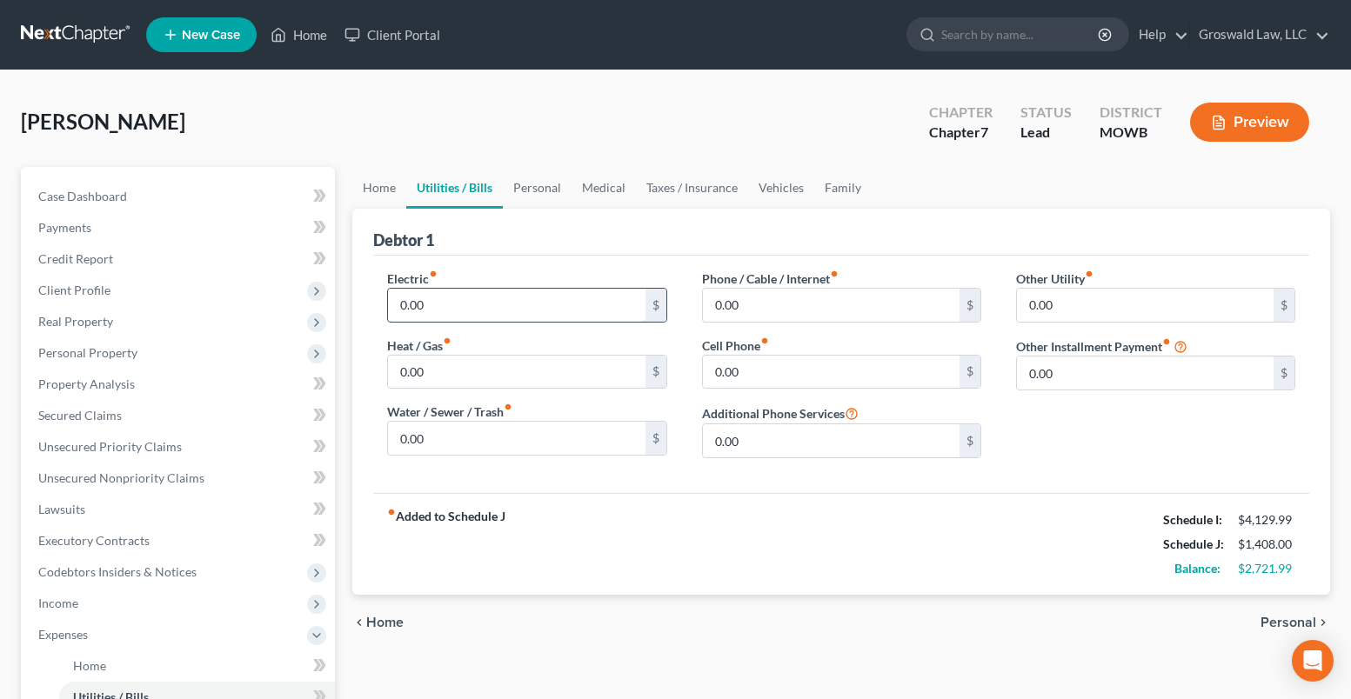
drag, startPoint x: 471, startPoint y: 306, endPoint x: 475, endPoint y: 294, distance: 12.9
click at [471, 306] on input "0.00" at bounding box center [516, 305] width 257 height 33
drag, startPoint x: 776, startPoint y: 305, endPoint x: 768, endPoint y: 286, distance: 20.7
click at [777, 305] on input "75" at bounding box center [831, 305] width 257 height 33
click at [772, 527] on div "fiber_manual_record Added to Schedule J Schedule I: $4,129.99 Schedule J: $1,75…" at bounding box center [841, 544] width 936 height 102
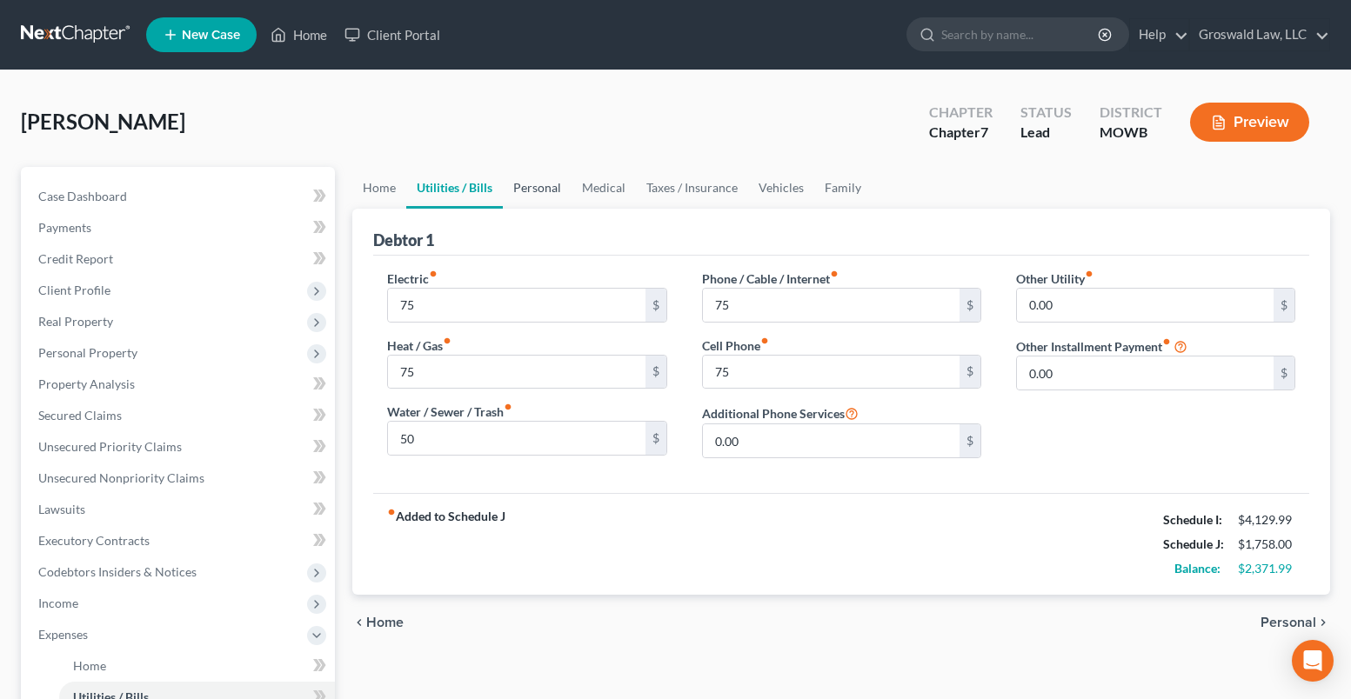
click at [547, 182] on link "Personal" at bounding box center [537, 188] width 69 height 42
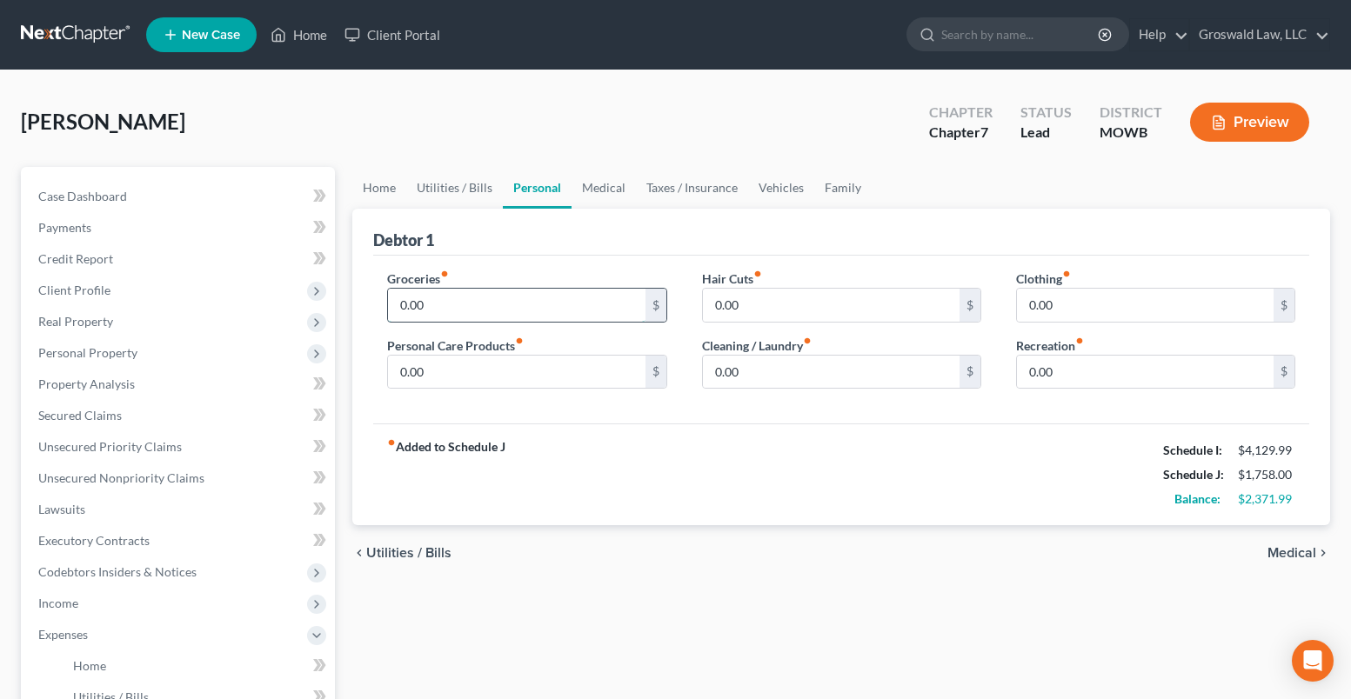
drag, startPoint x: 471, startPoint y: 302, endPoint x: 476, endPoint y: 291, distance: 11.7
click at [471, 302] on input "0.00" at bounding box center [516, 305] width 257 height 33
drag, startPoint x: 792, startPoint y: 471, endPoint x: 598, endPoint y: 251, distance: 292.7
click at [791, 466] on div "fiber_manual_record Added to Schedule J Schedule I: $4,129.99 Schedule J: $3,05…" at bounding box center [841, 475] width 936 height 102
click at [602, 191] on link "Medical" at bounding box center [603, 188] width 64 height 42
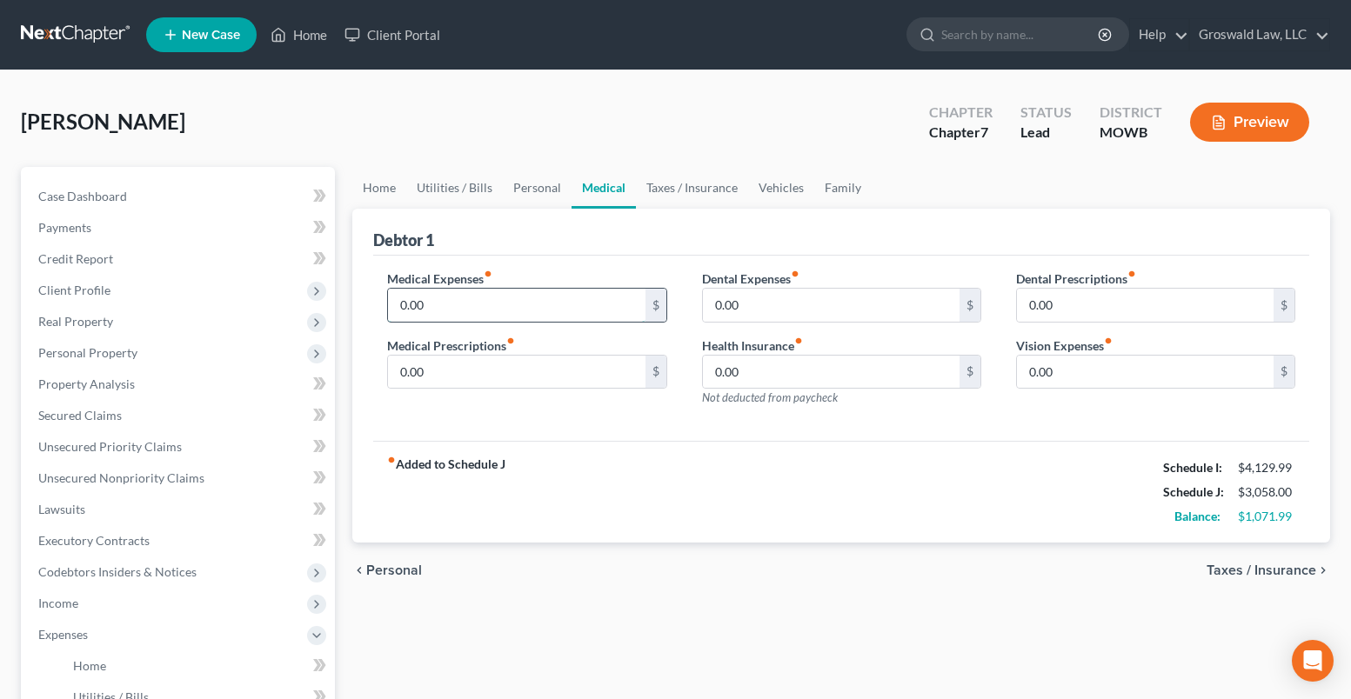
click at [463, 306] on input "0.00" at bounding box center [516, 305] width 257 height 33
click at [682, 189] on link "Taxes / Insurance" at bounding box center [692, 188] width 112 height 42
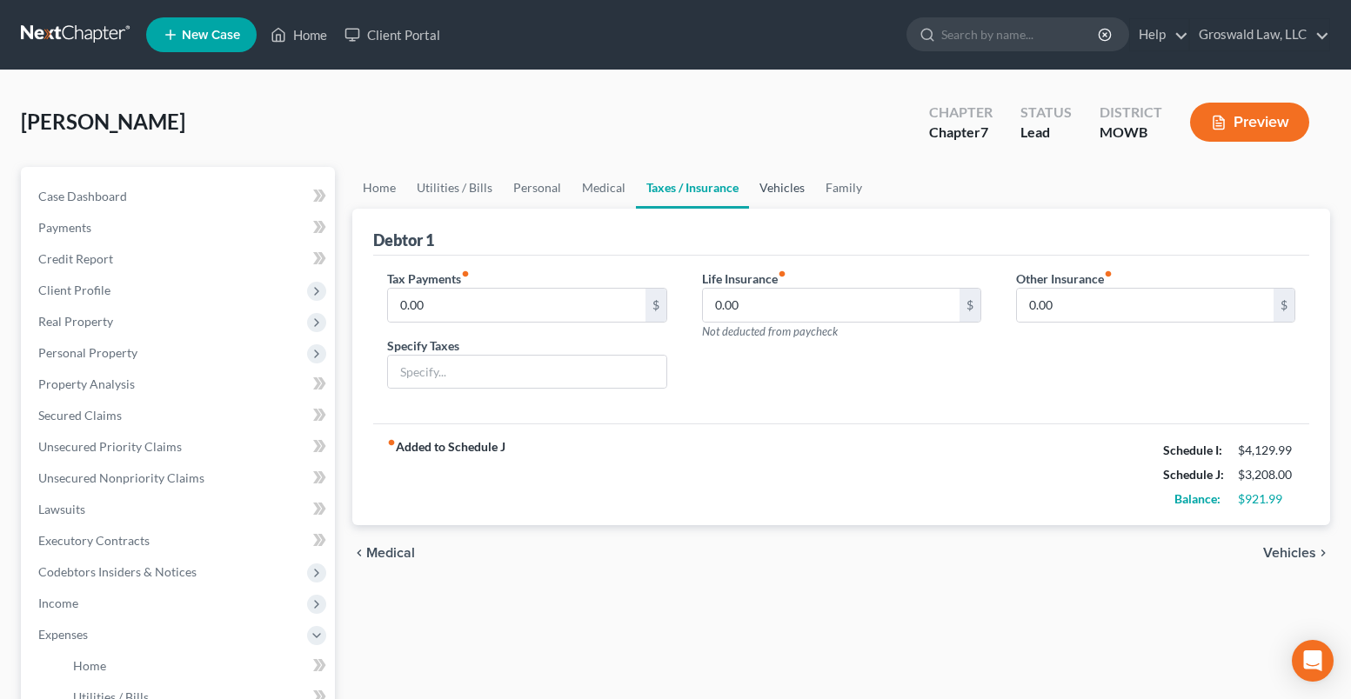
drag, startPoint x: 792, startPoint y: 184, endPoint x: 731, endPoint y: 195, distance: 62.8
click at [791, 184] on link "Vehicles" at bounding box center [782, 188] width 66 height 42
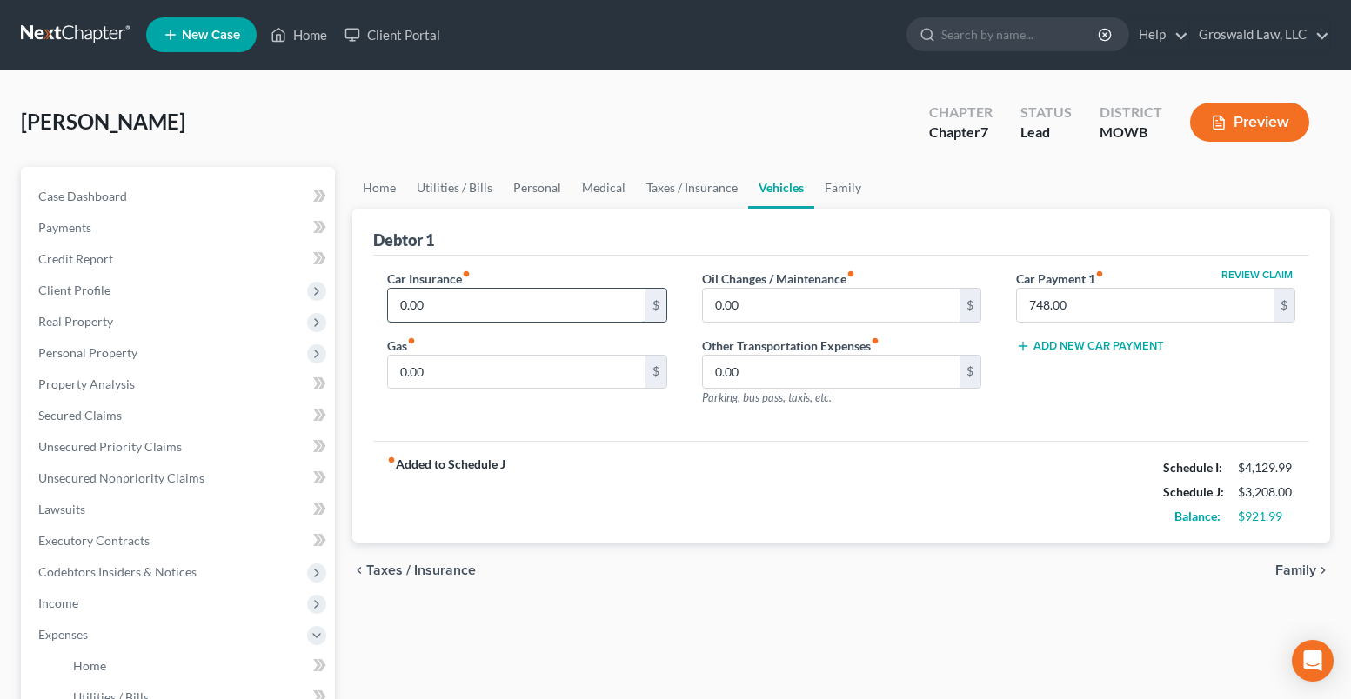
click at [499, 310] on input "0.00" at bounding box center [516, 305] width 257 height 33
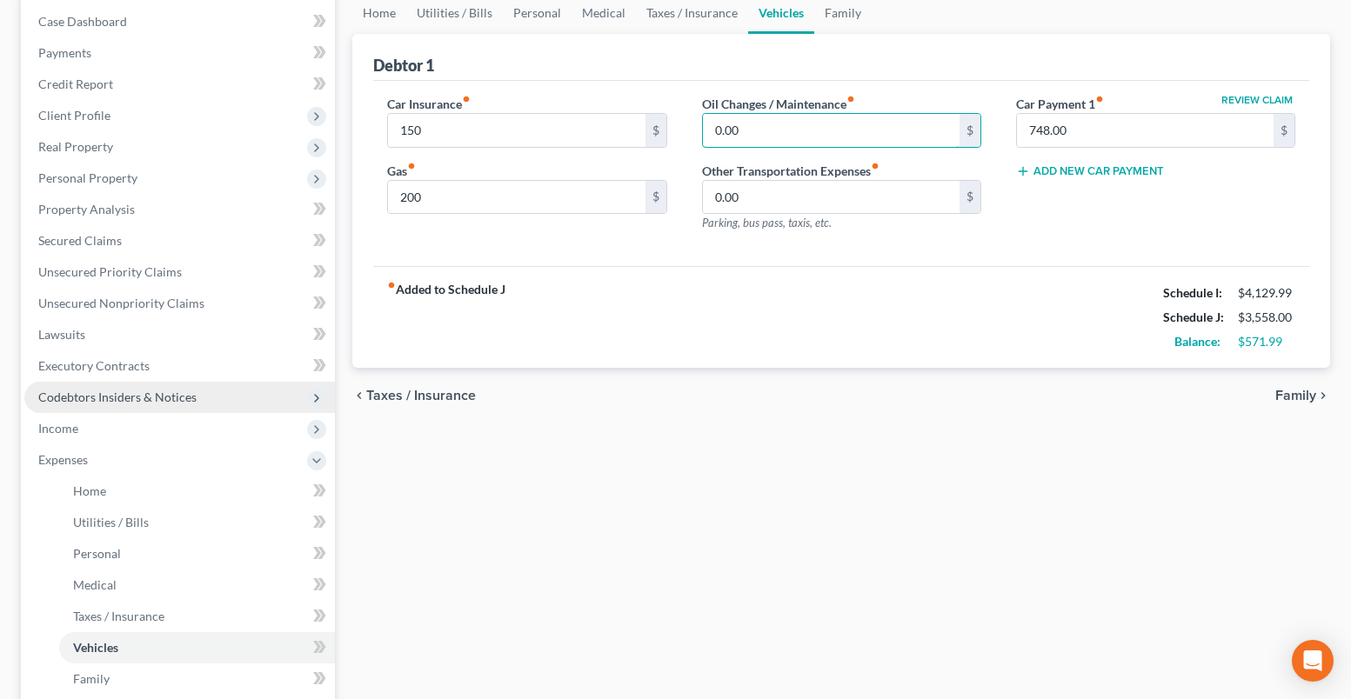
scroll to position [174, 0]
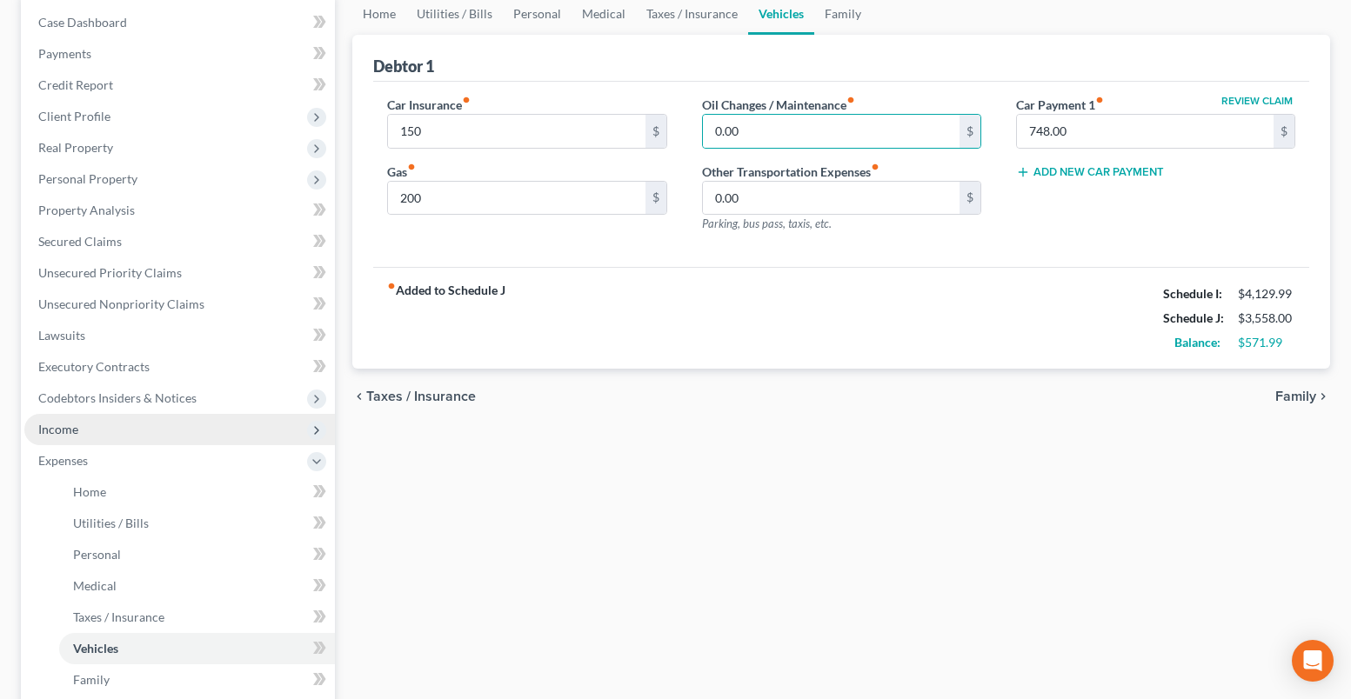
click at [106, 425] on span "Income" at bounding box center [179, 429] width 311 height 31
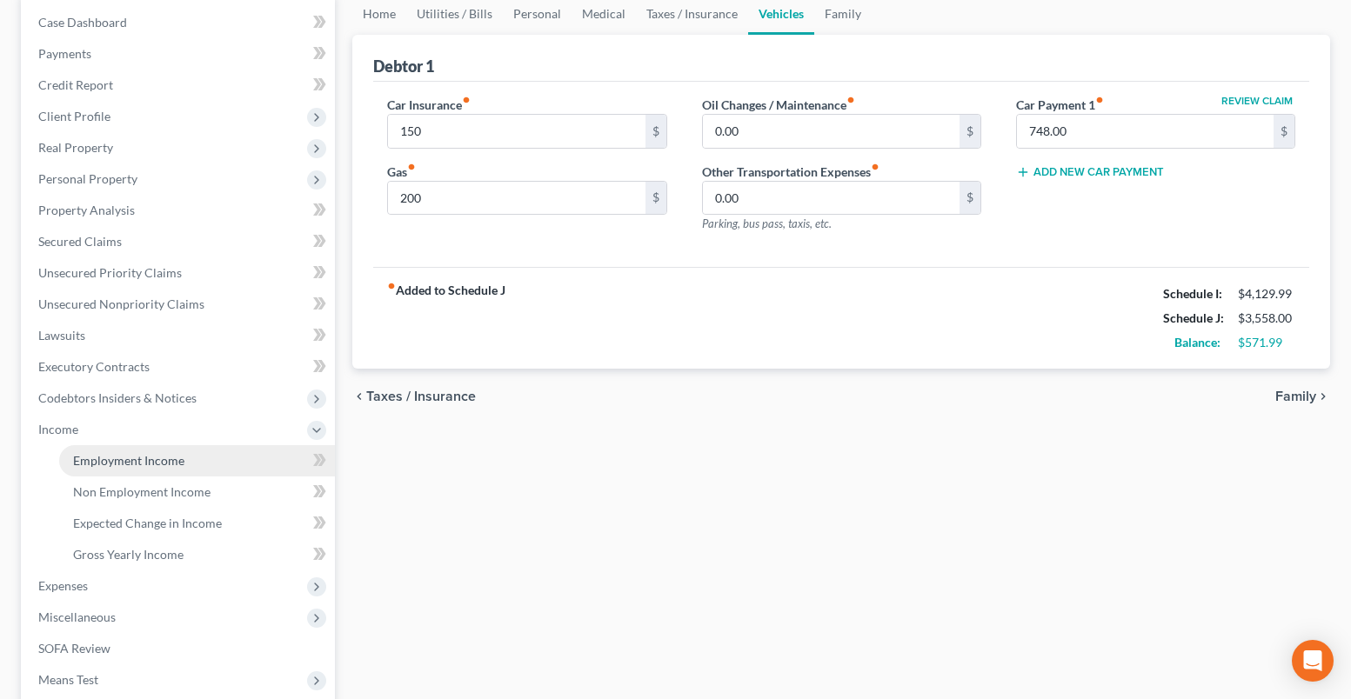
click at [129, 467] on span "Employment Income" at bounding box center [128, 460] width 111 height 15
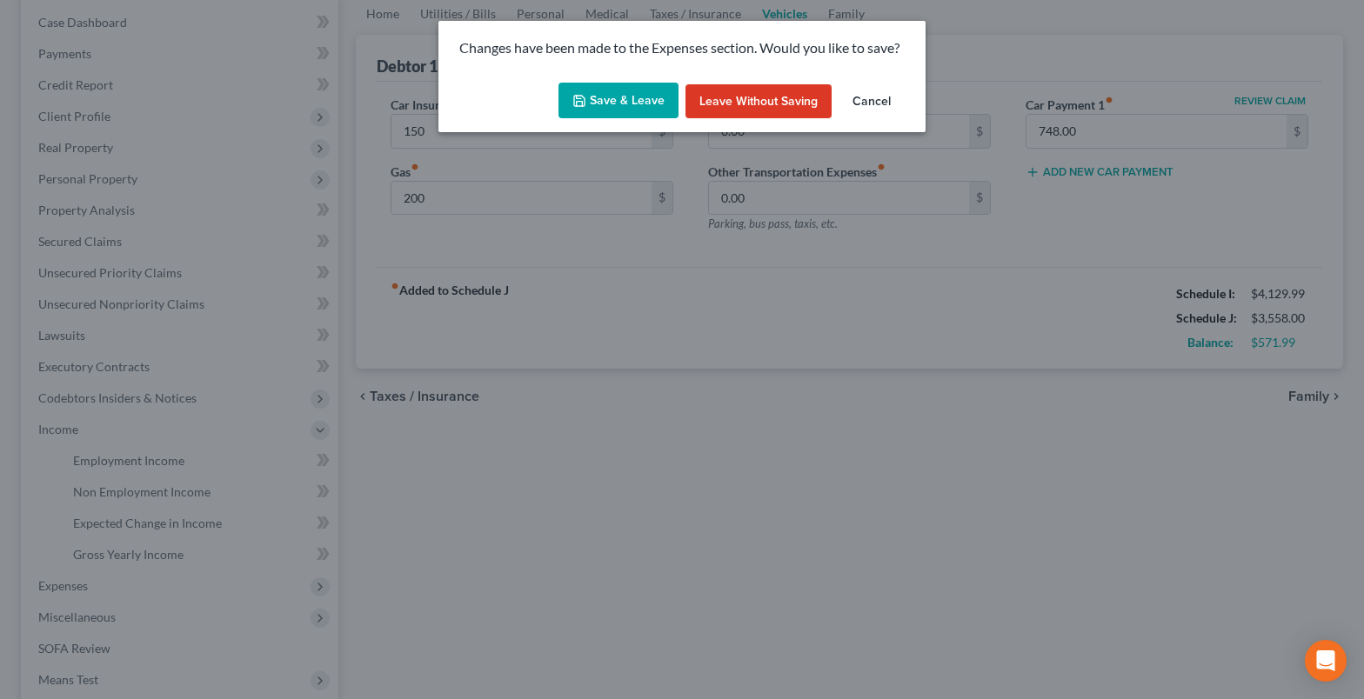
click at [605, 103] on button "Save & Leave" at bounding box center [618, 101] width 120 height 37
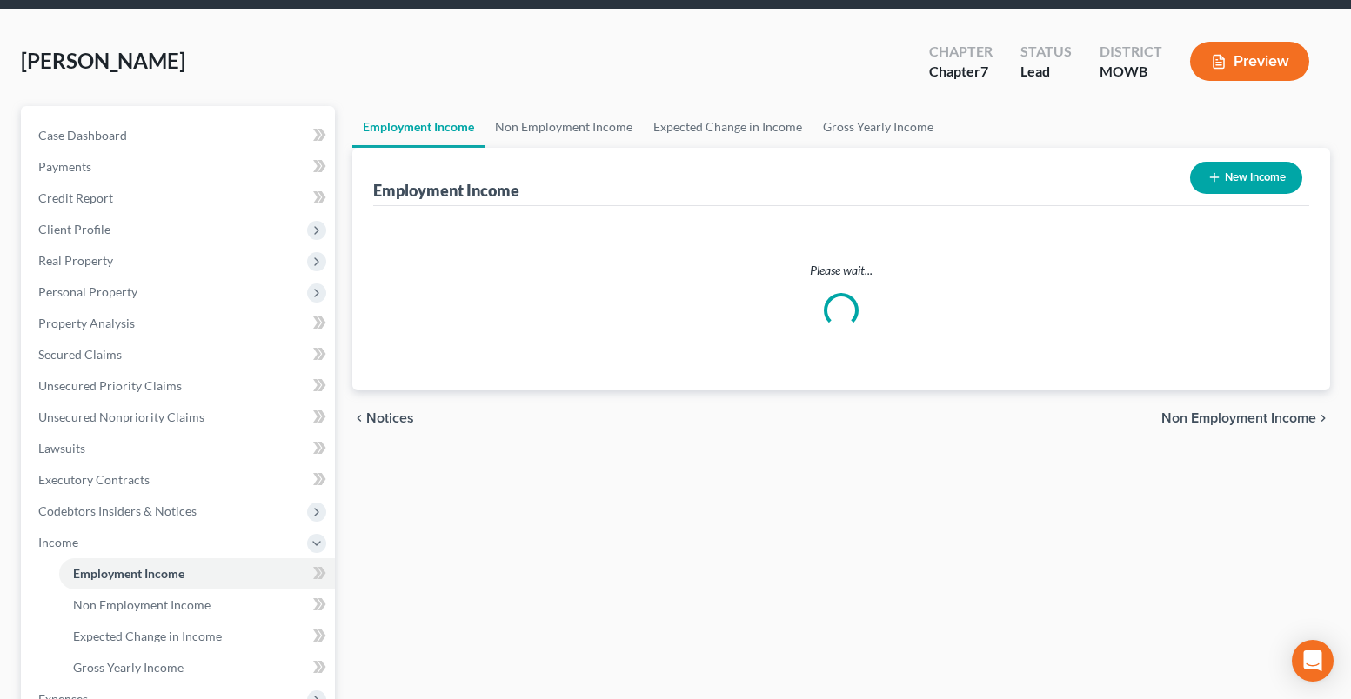
scroll to position [261, 0]
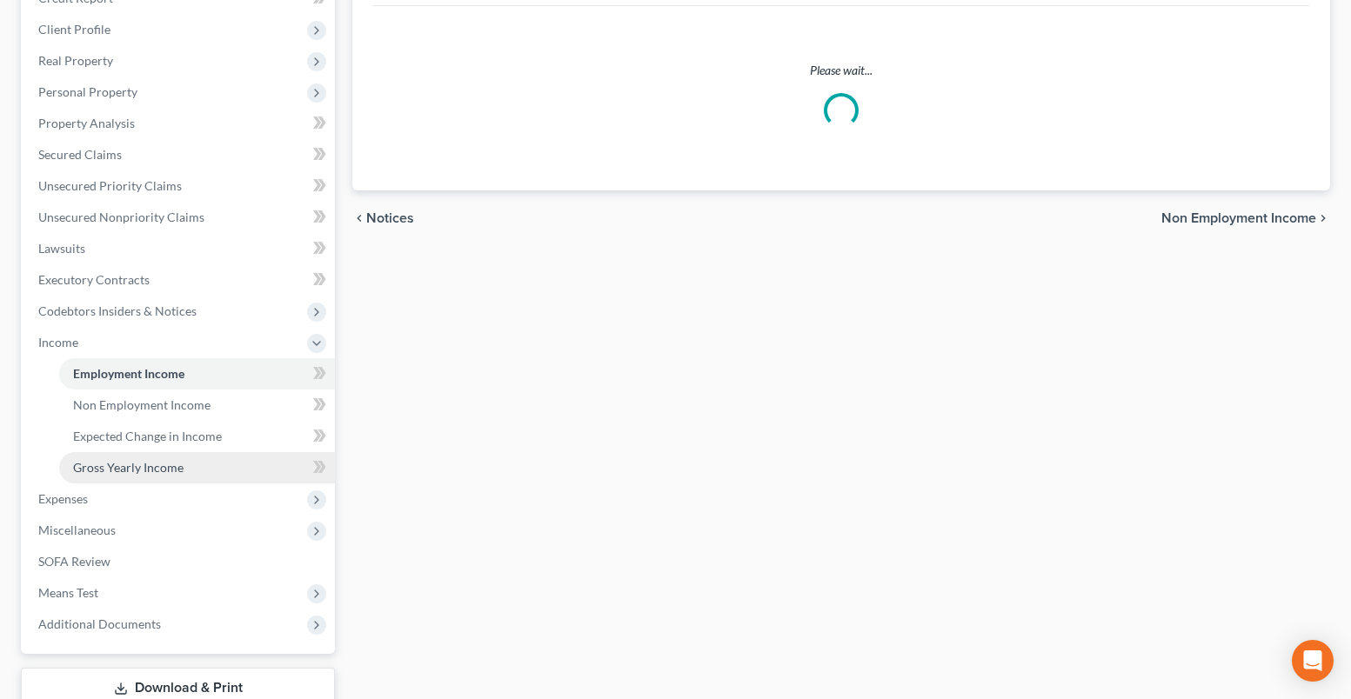
click at [151, 471] on span "Gross Yearly Income" at bounding box center [128, 467] width 110 height 15
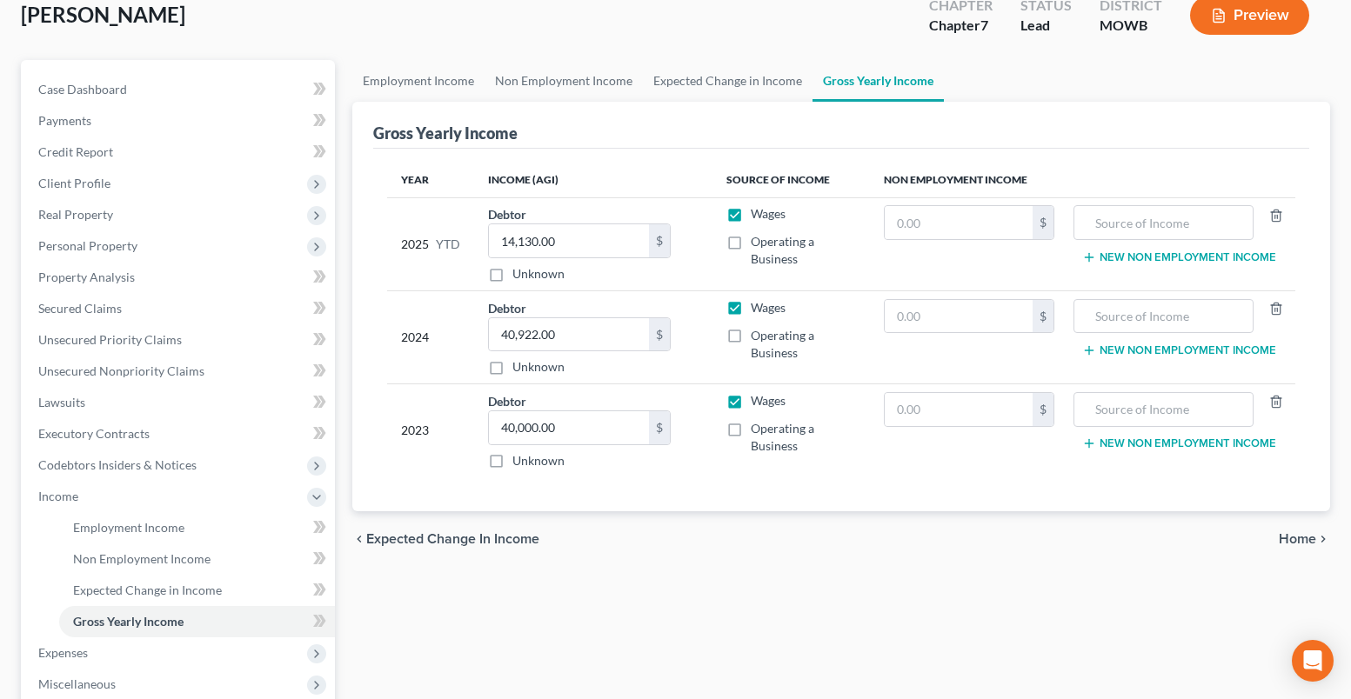
scroll to position [348, 0]
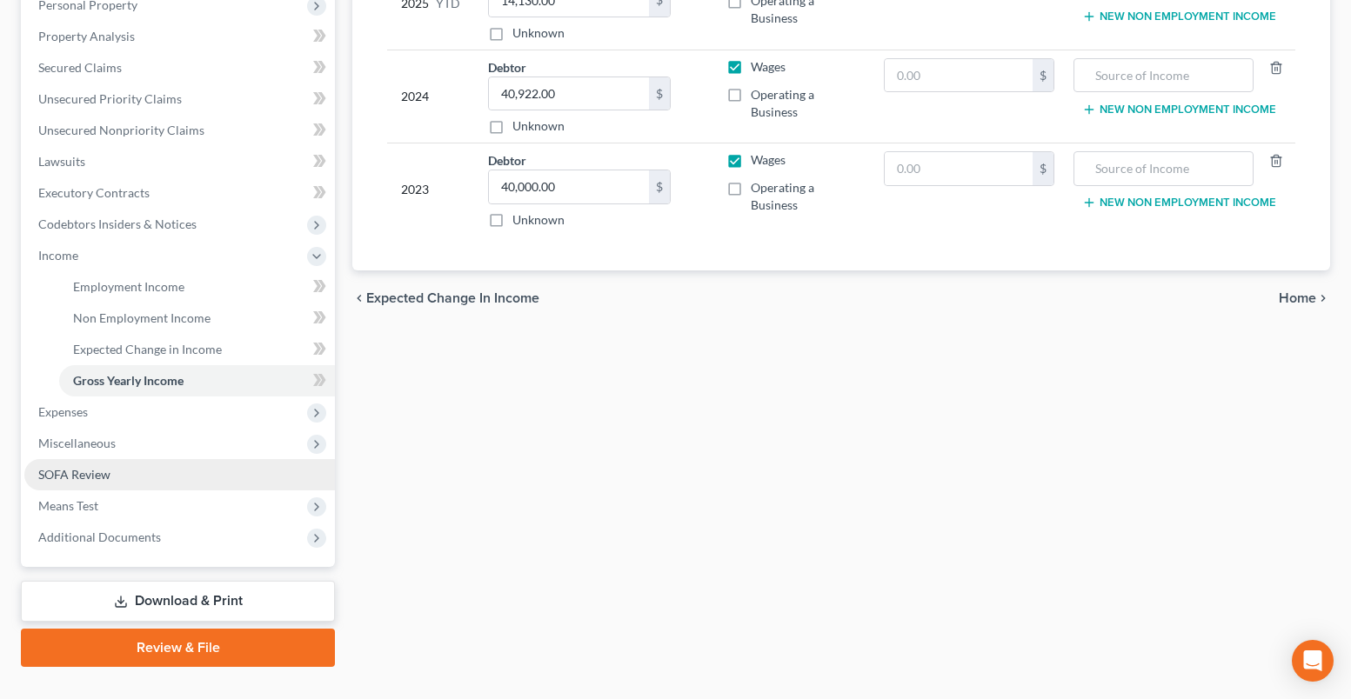
click at [97, 473] on span "SOFA Review" at bounding box center [74, 474] width 72 height 15
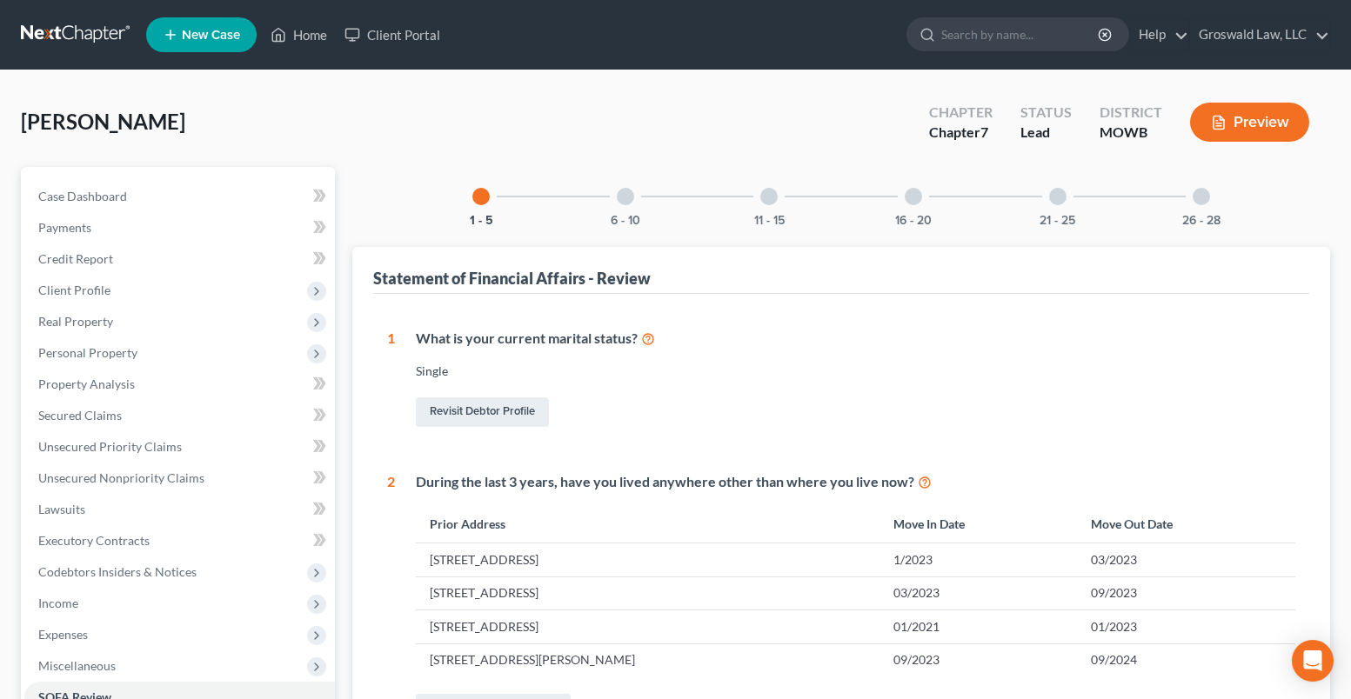
click at [618, 200] on div at bounding box center [625, 196] width 17 height 17
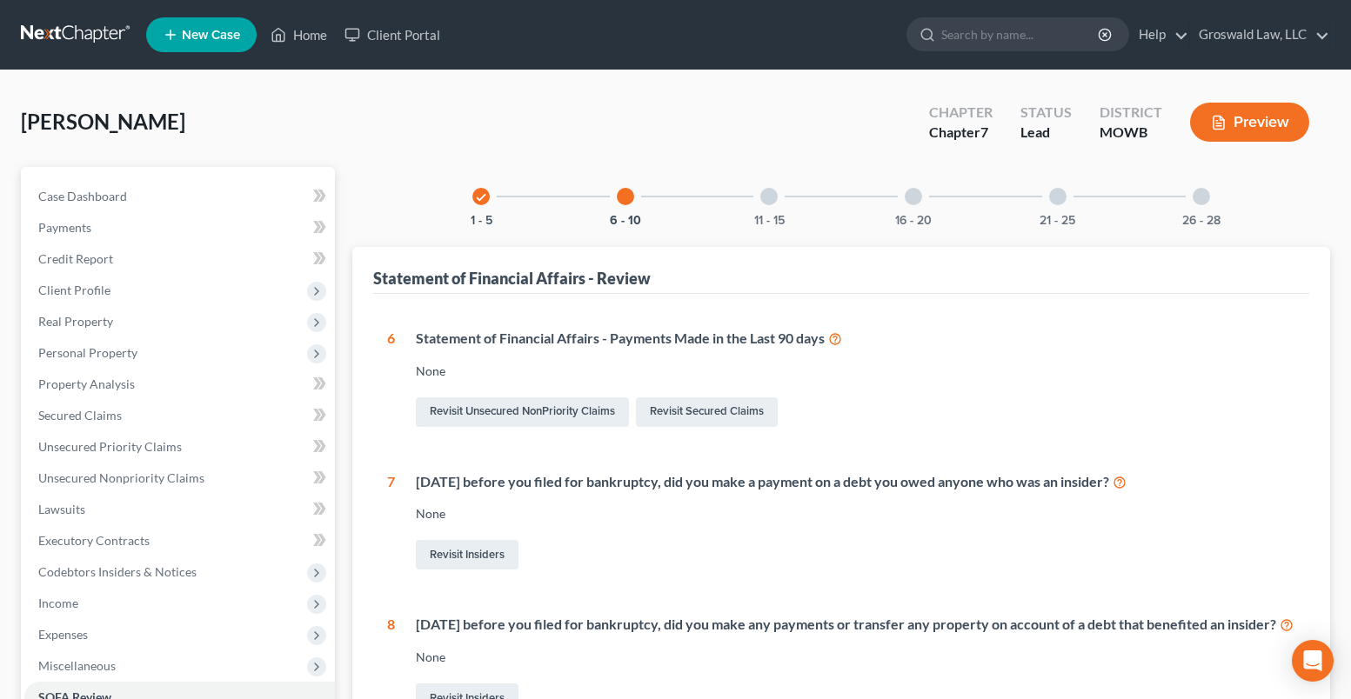
click at [768, 197] on div at bounding box center [768, 196] width 17 height 17
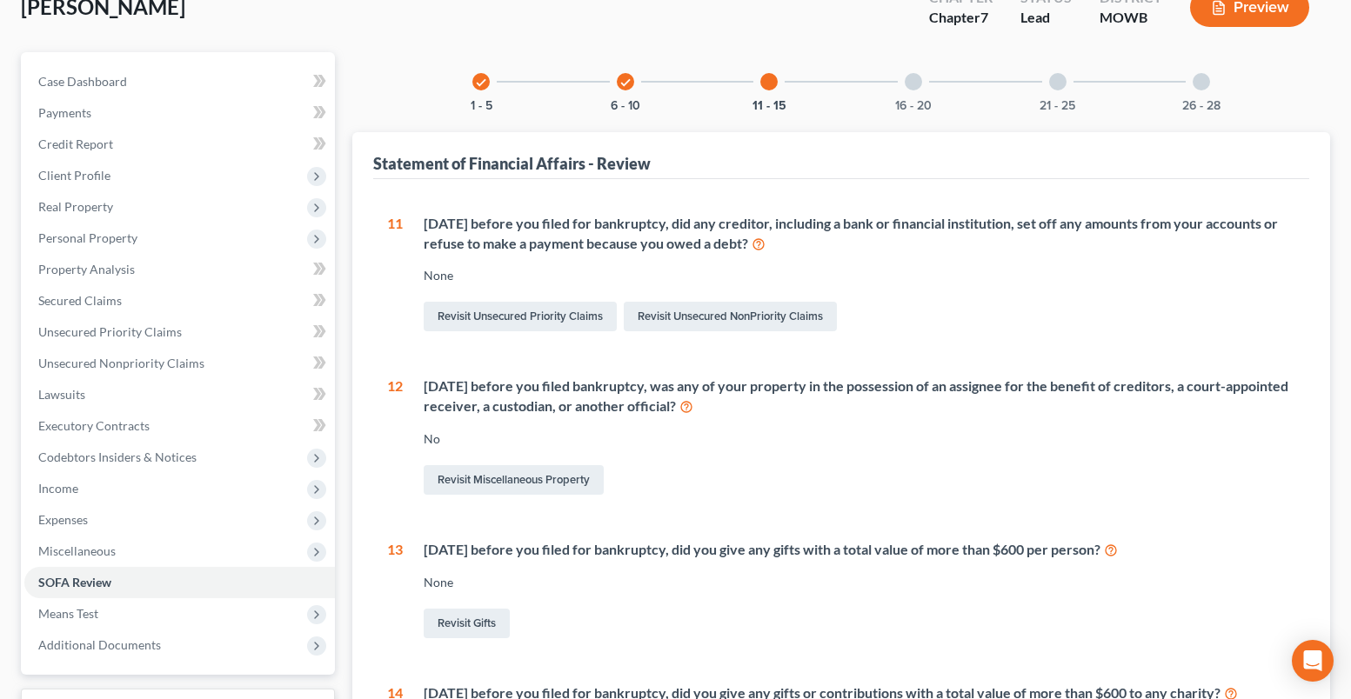
scroll to position [114, 0]
click at [912, 85] on div at bounding box center [913, 82] width 17 height 17
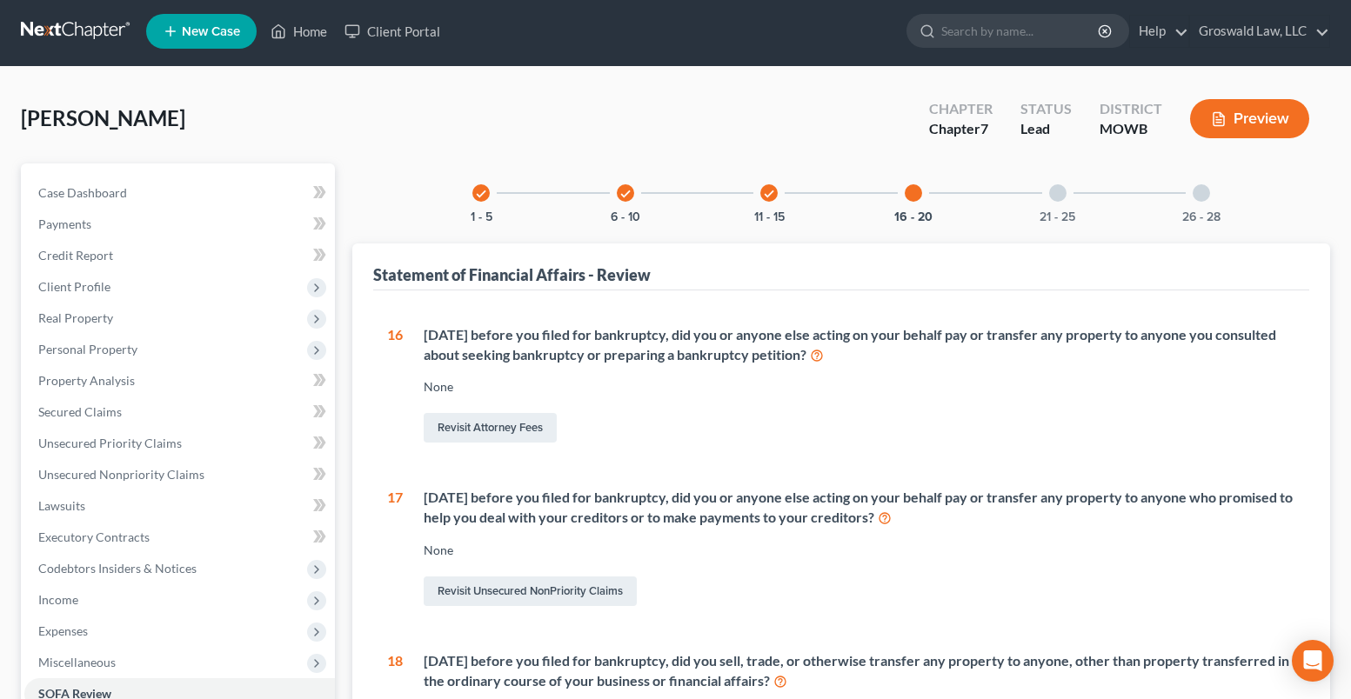
scroll to position [0, 0]
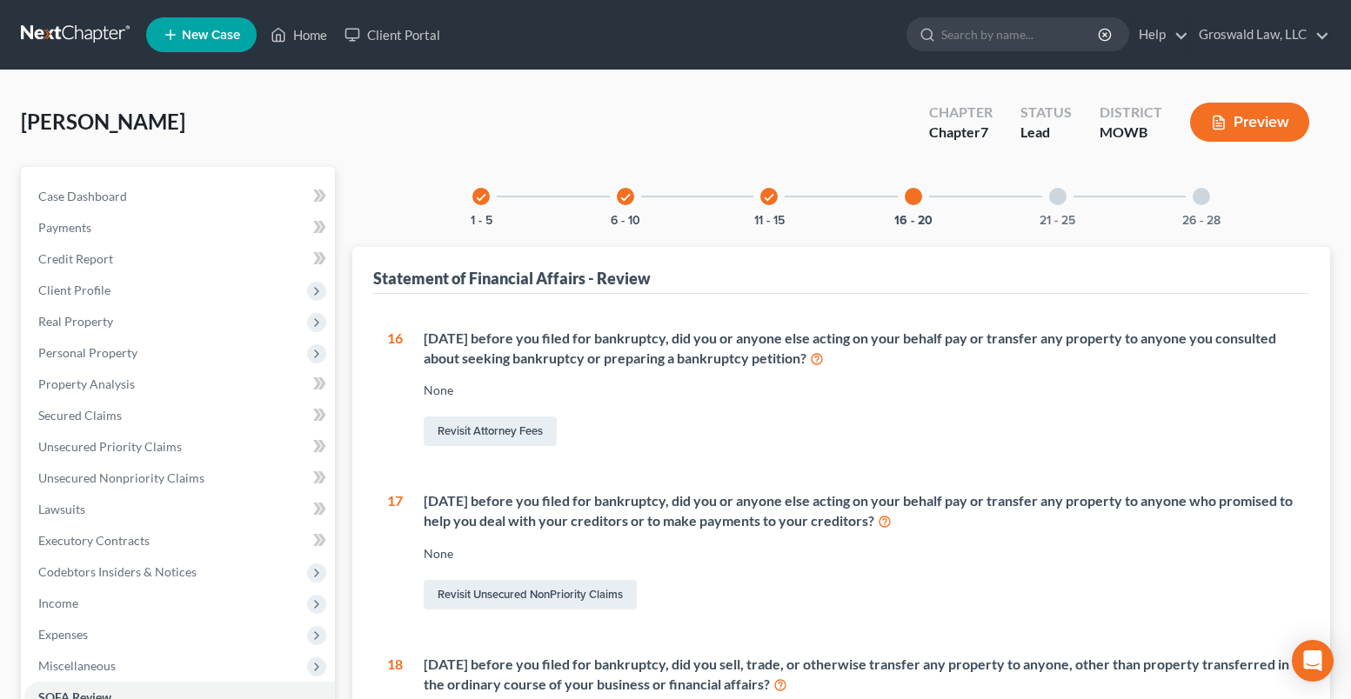
click at [1050, 195] on div at bounding box center [1057, 196] width 17 height 17
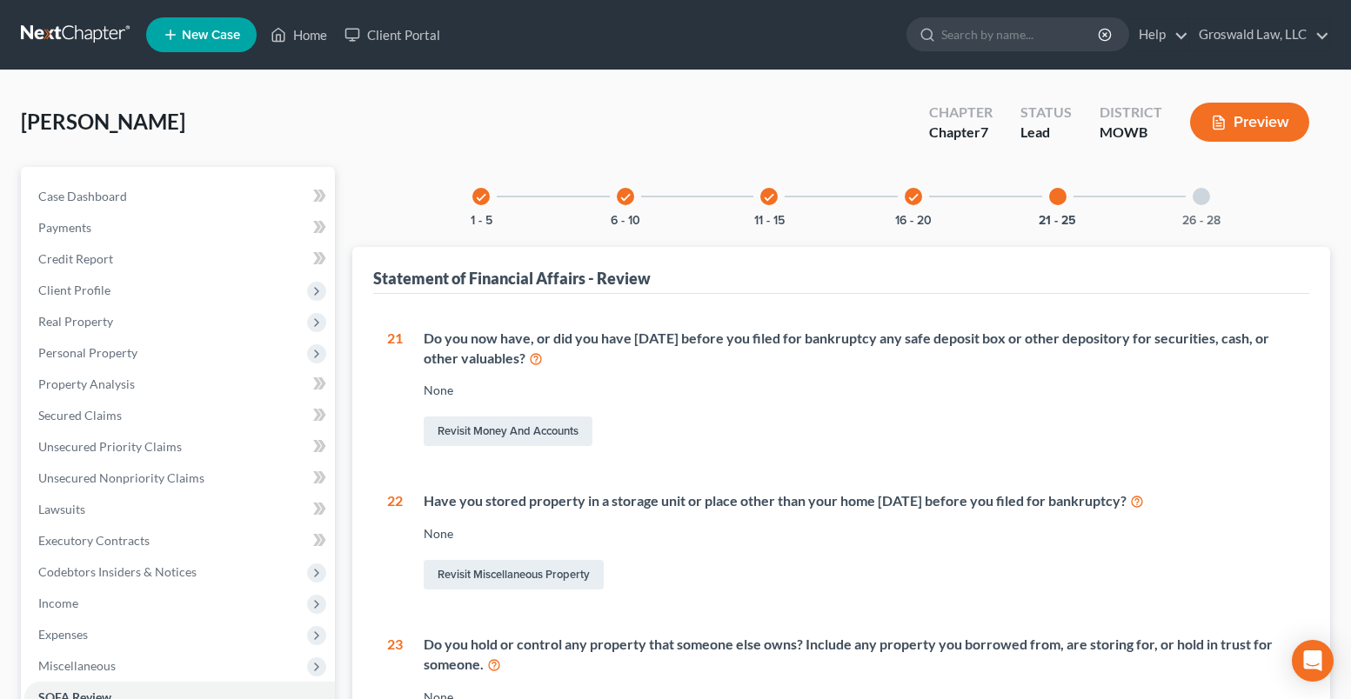
click at [1199, 199] on div at bounding box center [1200, 196] width 17 height 17
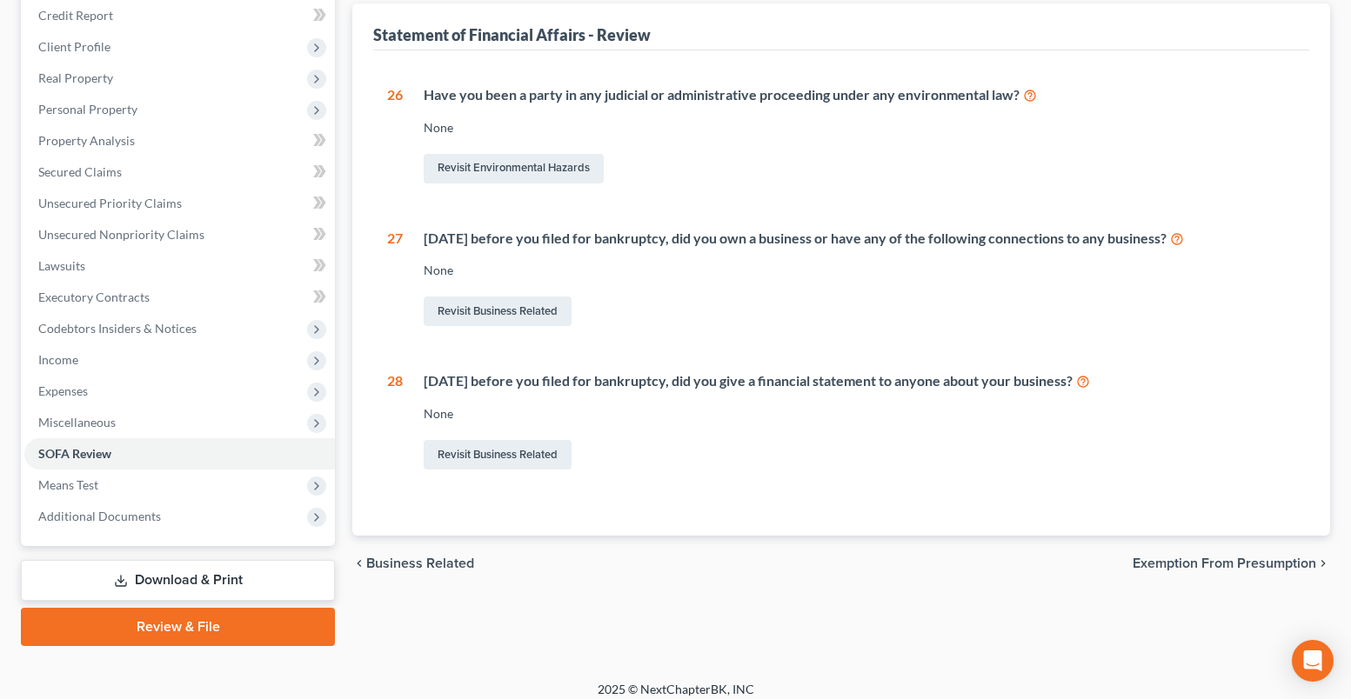
scroll to position [257, 0]
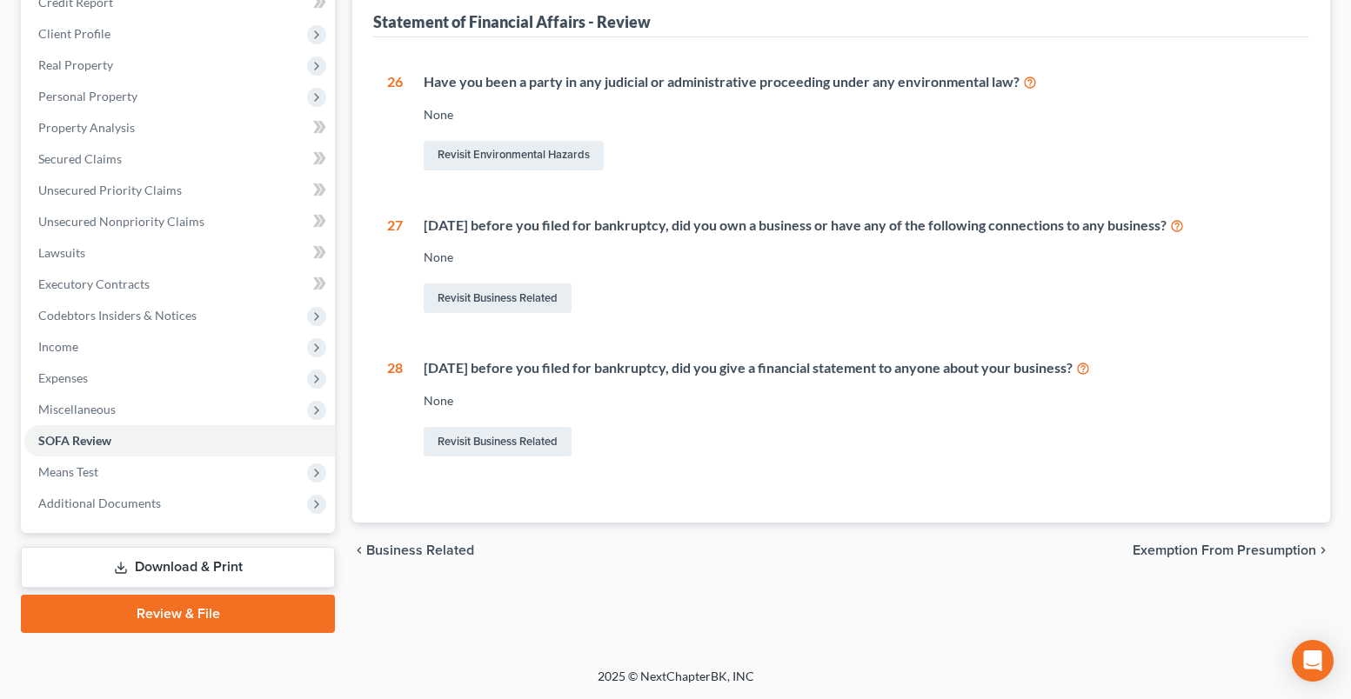
click at [110, 497] on span "Additional Documents" at bounding box center [99, 503] width 123 height 15
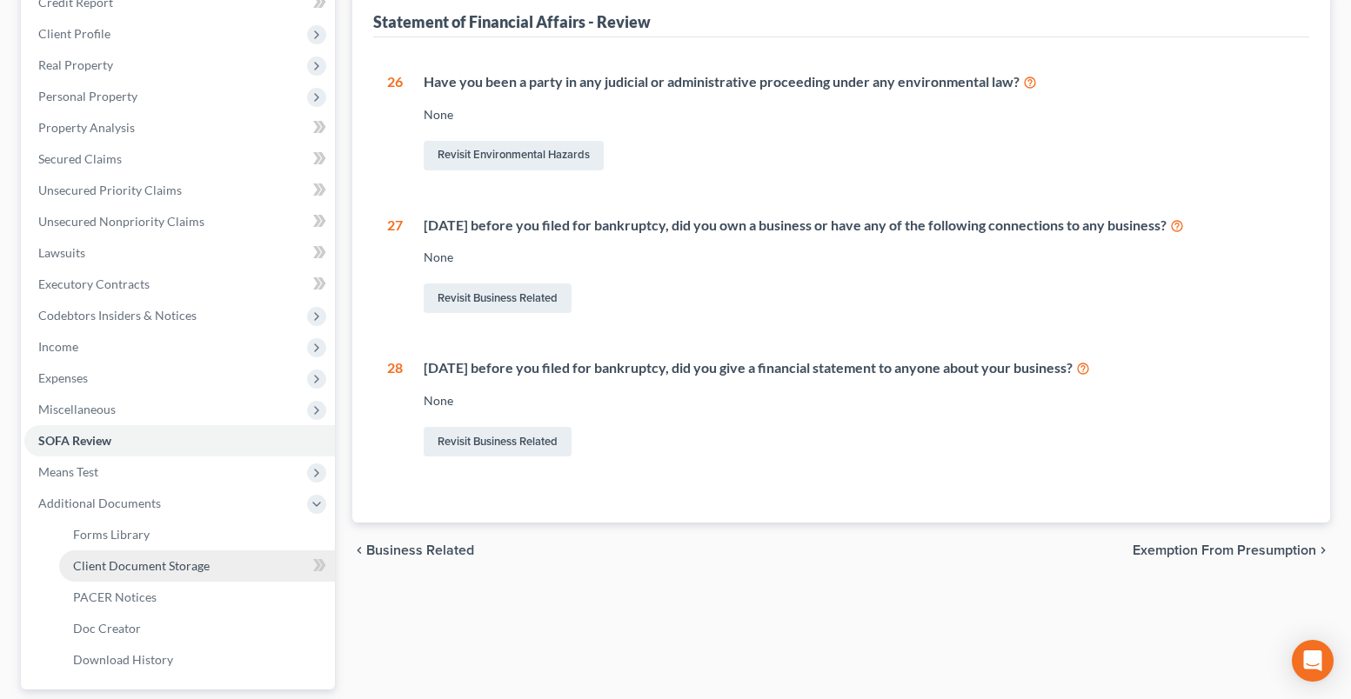
click at [130, 567] on span "Client Document Storage" at bounding box center [141, 565] width 137 height 15
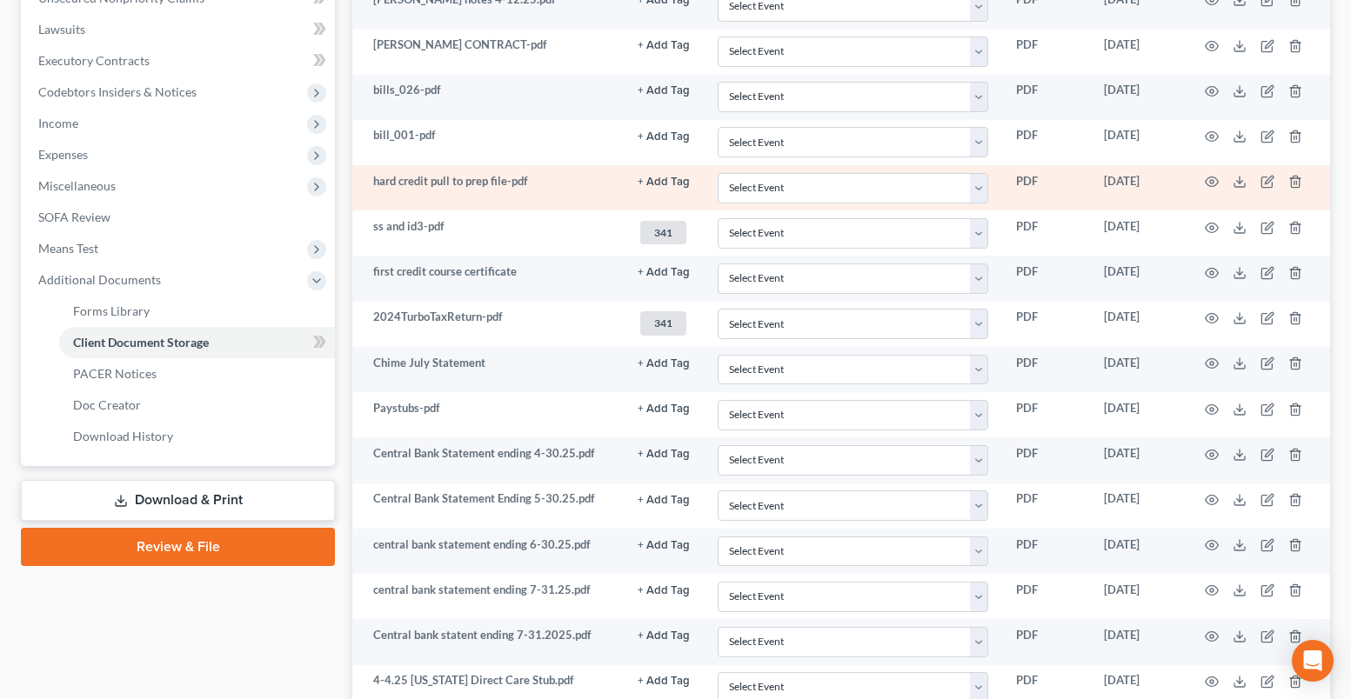
scroll to position [458, 0]
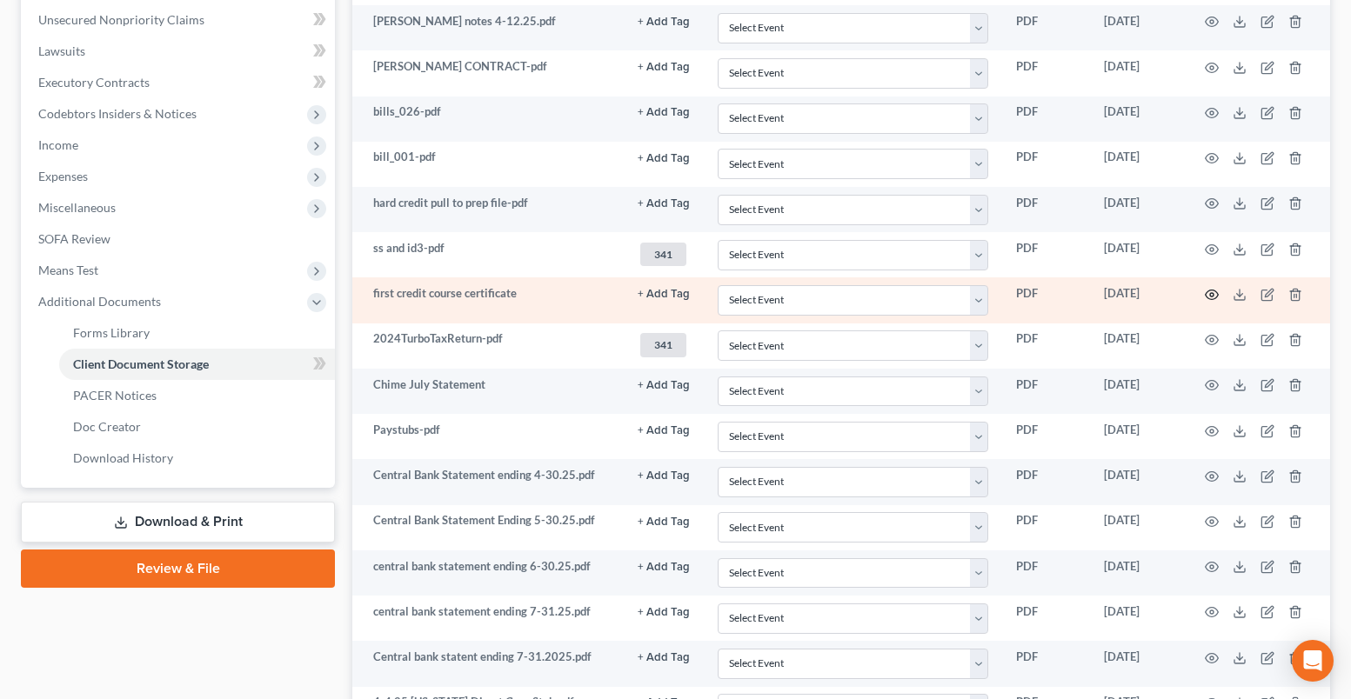
click at [1210, 298] on icon "button" at bounding box center [1212, 295] width 14 height 14
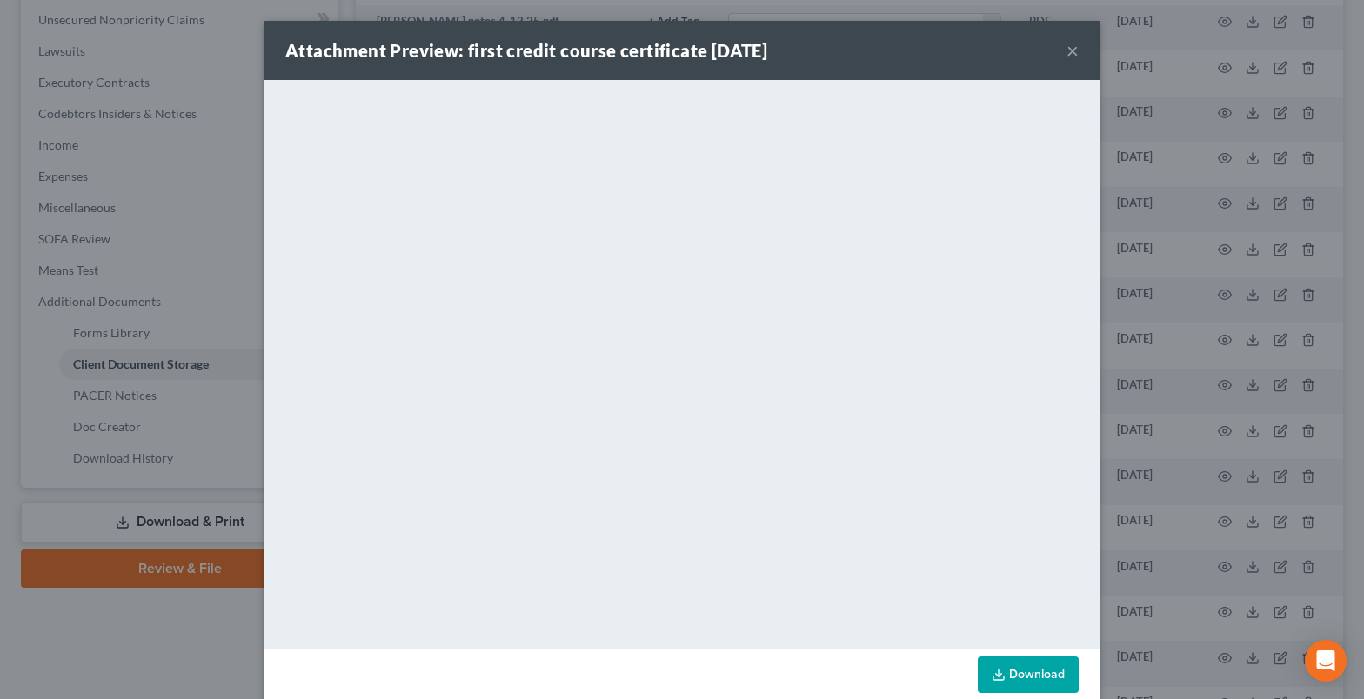
click at [1068, 43] on button "×" at bounding box center [1072, 50] width 12 height 21
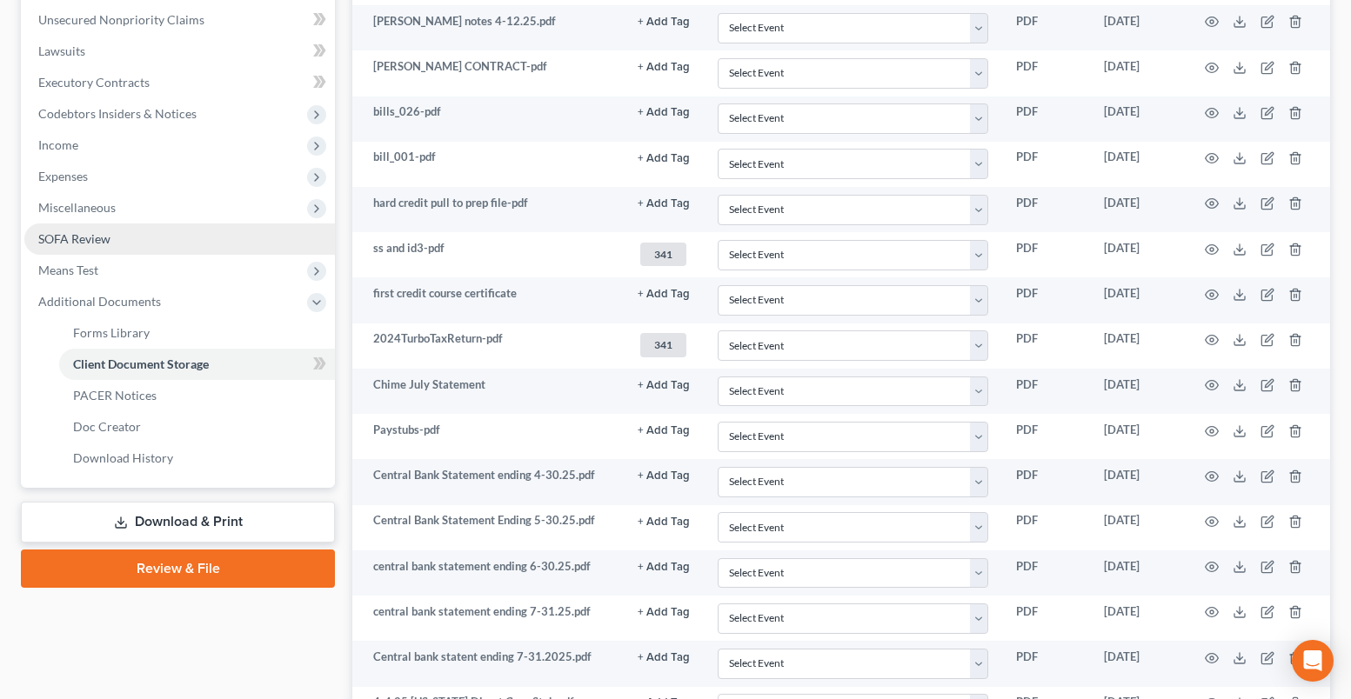
click at [167, 237] on link "SOFA Review" at bounding box center [179, 239] width 311 height 31
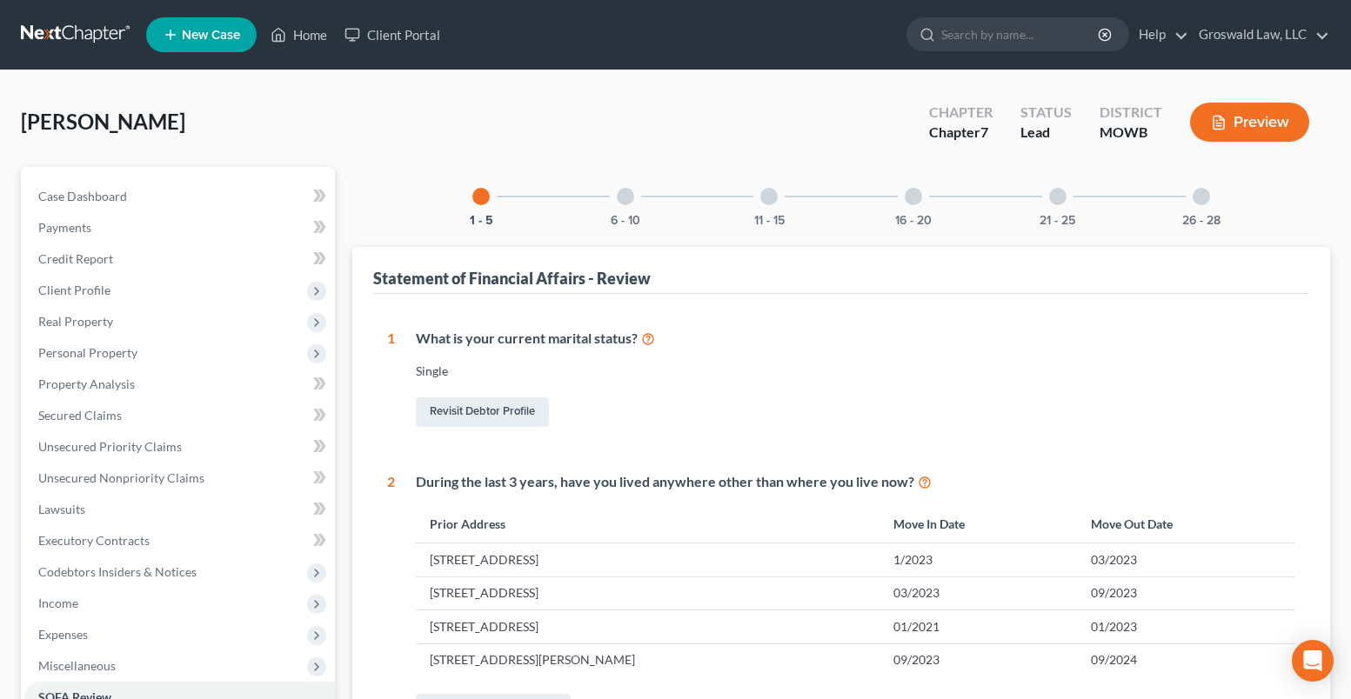
click at [916, 202] on div at bounding box center [913, 196] width 17 height 17
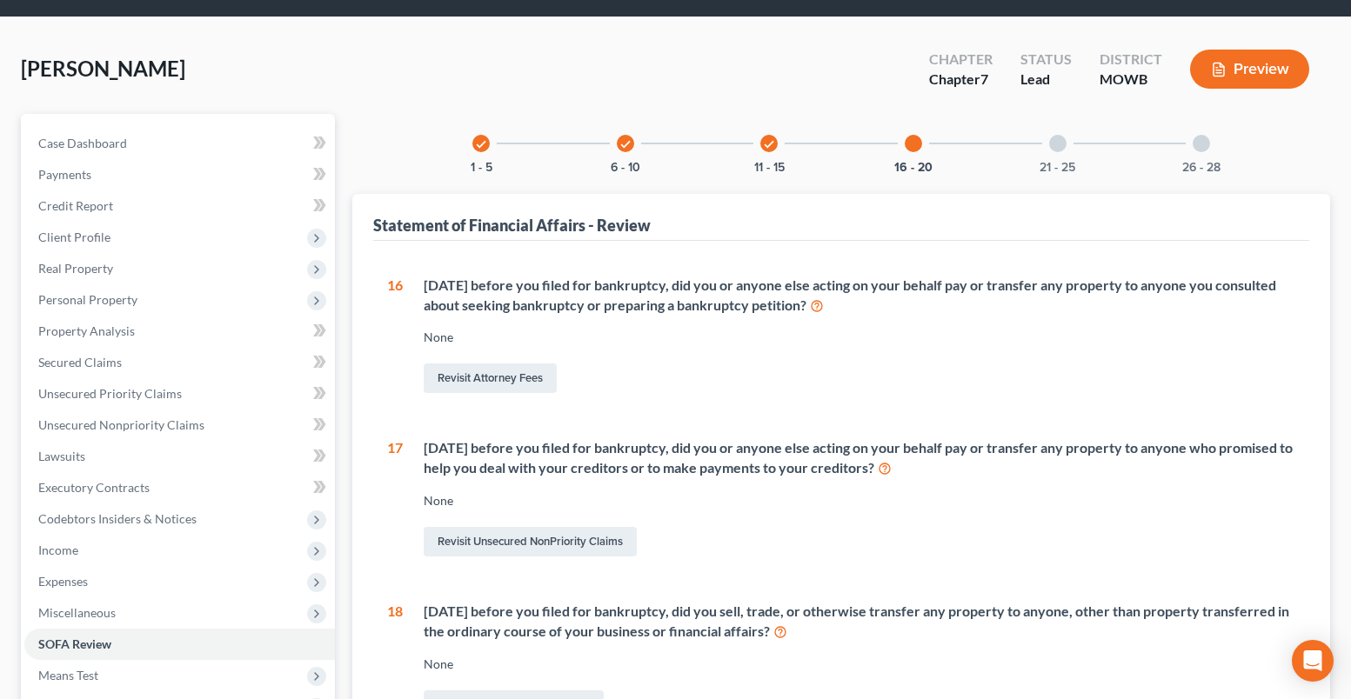
scroll to position [261, 0]
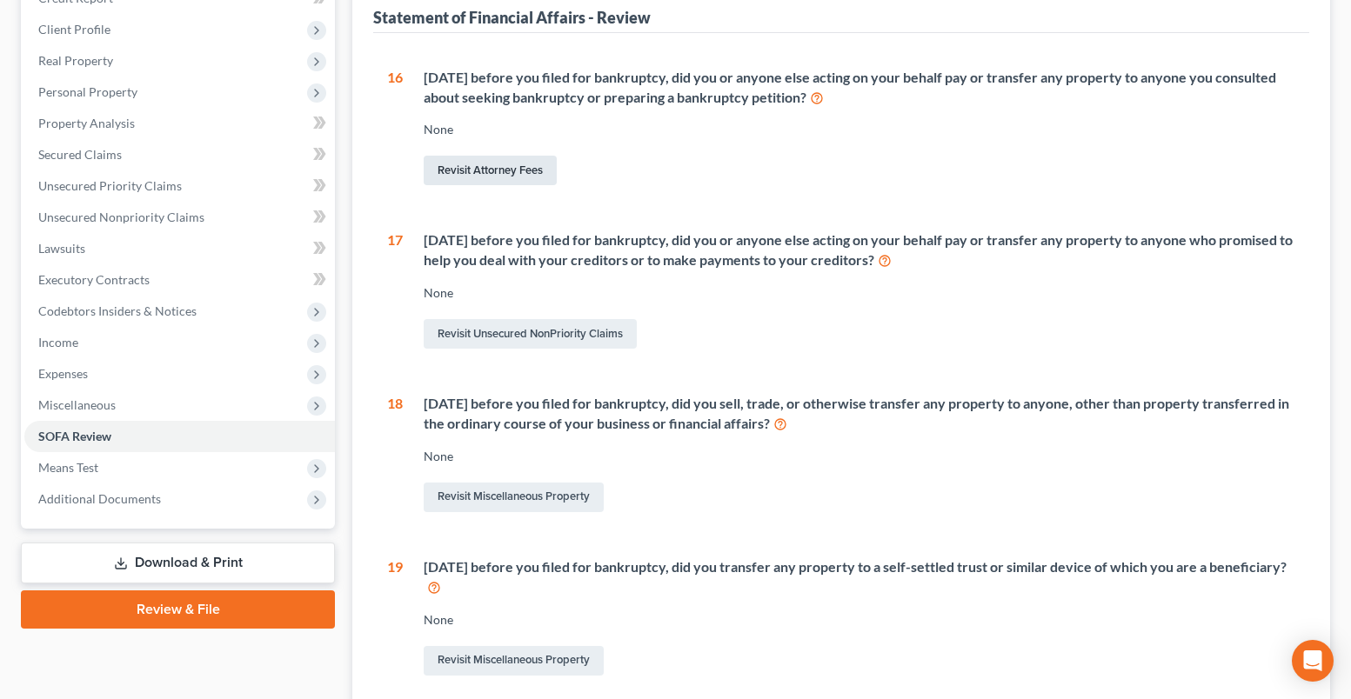
click at [497, 174] on link "Revisit Attorney Fees" at bounding box center [490, 171] width 133 height 30
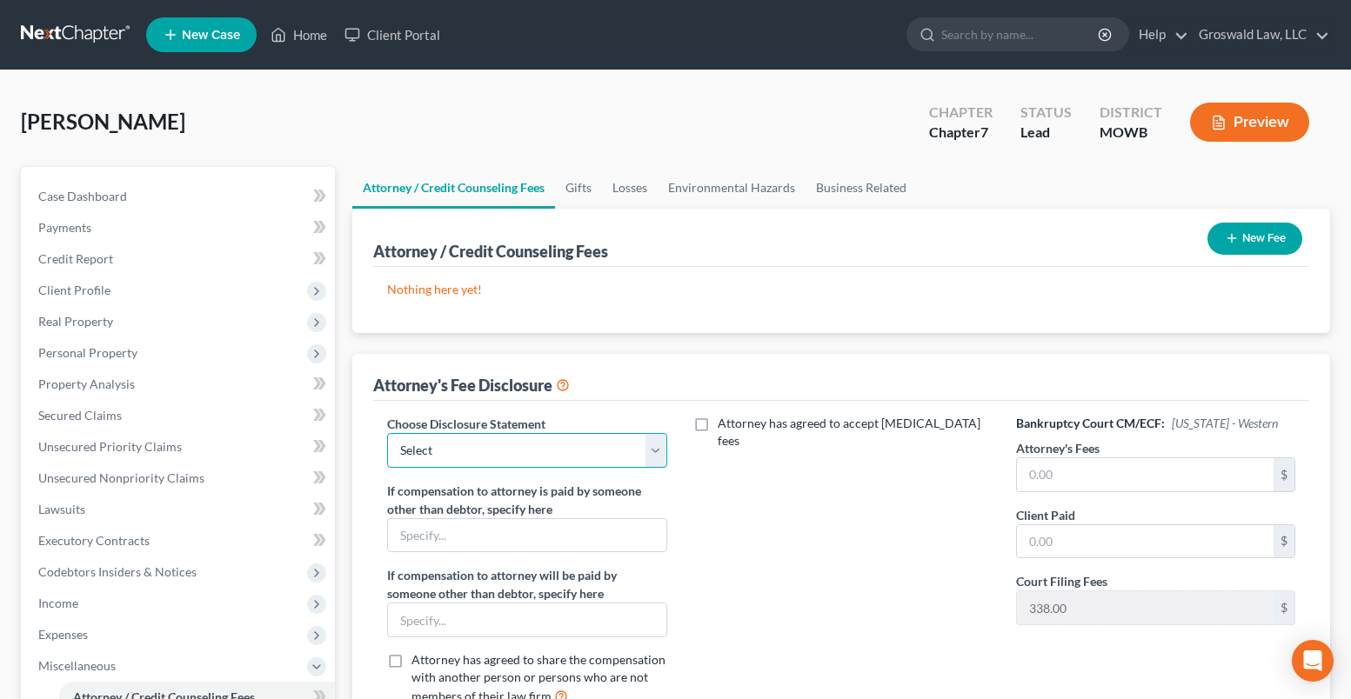
drag, startPoint x: 580, startPoint y: 443, endPoint x: 564, endPoint y: 464, distance: 26.8
click at [580, 444] on select "Select Chapter 13 Fee Disclosure Chapter 7 Fee Disclosure" at bounding box center [526, 450] width 279 height 35
click at [387, 433] on select "Select Chapter 13 Fee Disclosure Chapter 7 Fee Disclosure" at bounding box center [526, 450] width 279 height 35
click at [1069, 478] on input "text" at bounding box center [1145, 474] width 257 height 33
click at [911, 536] on div "Attorney has agreed to accept retainer fees" at bounding box center [842, 567] width 314 height 305
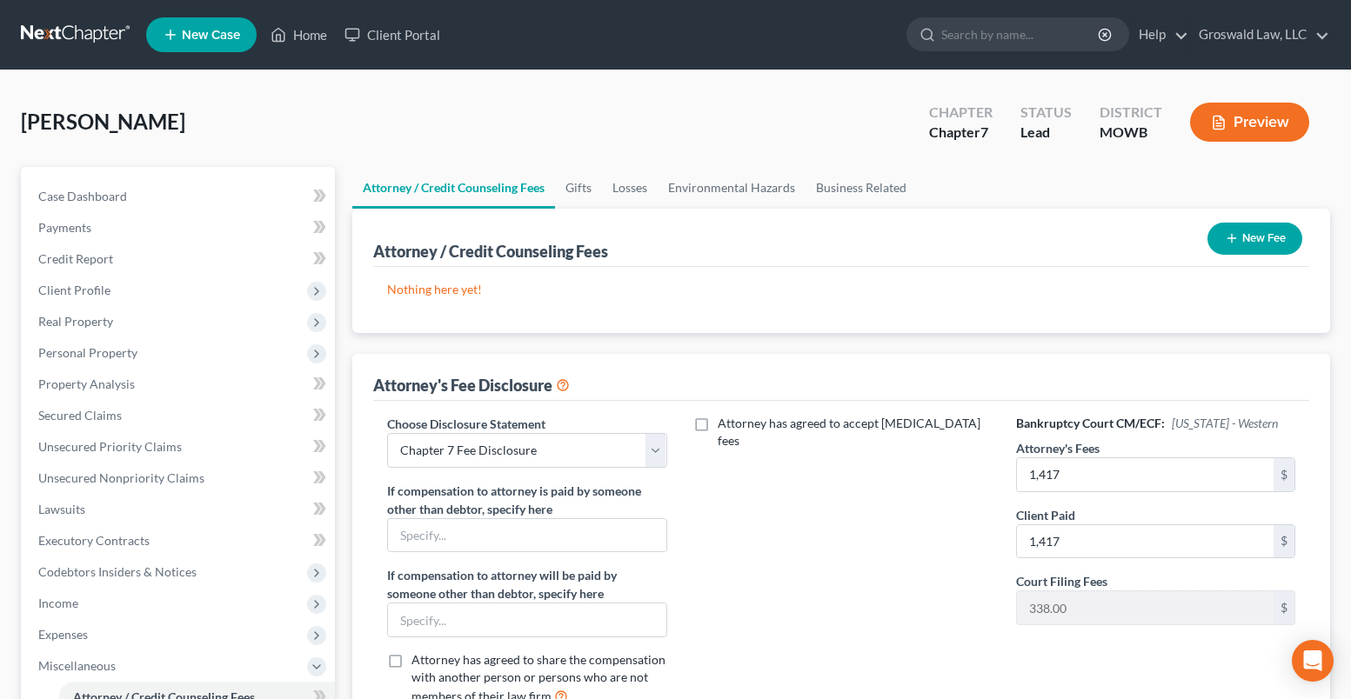
click at [1240, 241] on button "New Fee" at bounding box center [1254, 239] width 95 height 32
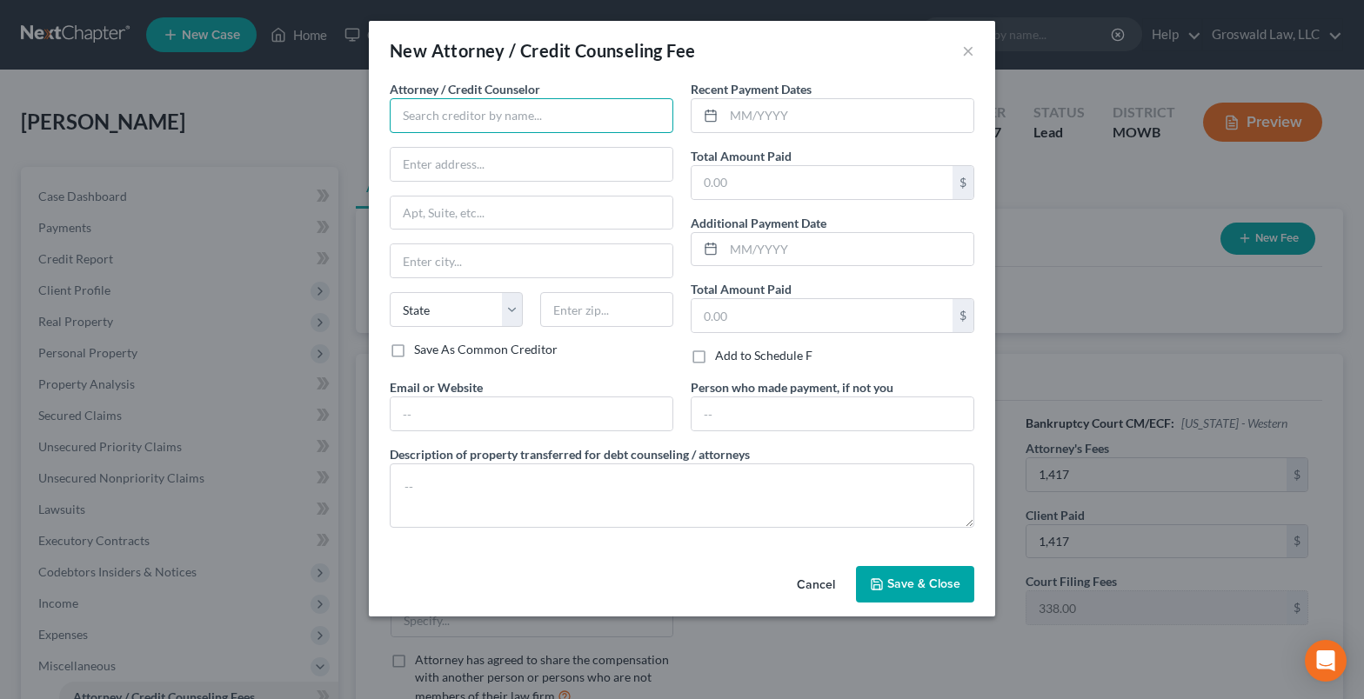
click at [564, 121] on input "text" at bounding box center [532, 115] width 284 height 35
click at [510, 144] on div "Groswald Law" at bounding box center [494, 145] width 181 height 17
click at [752, 111] on input "text" at bounding box center [849, 115] width 250 height 33
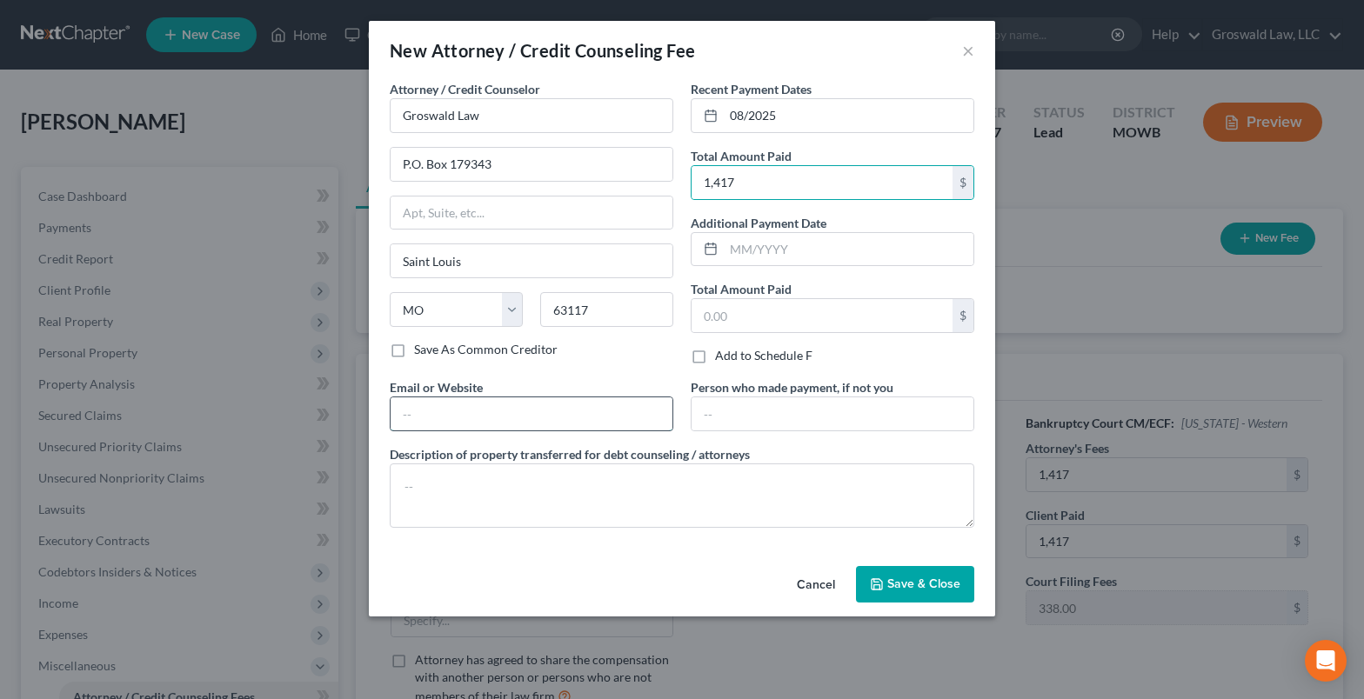
click at [521, 403] on input "text" at bounding box center [532, 413] width 282 height 33
click at [905, 594] on button "Save & Close" at bounding box center [915, 584] width 118 height 37
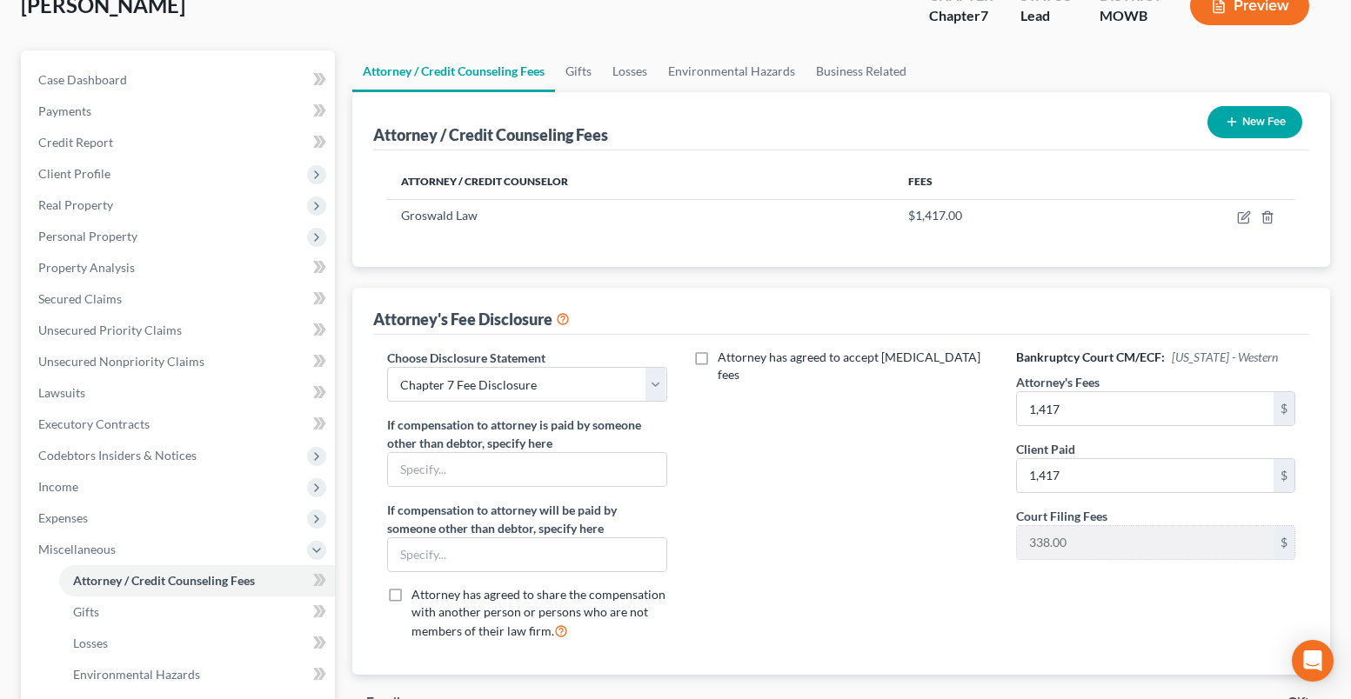
scroll to position [413, 0]
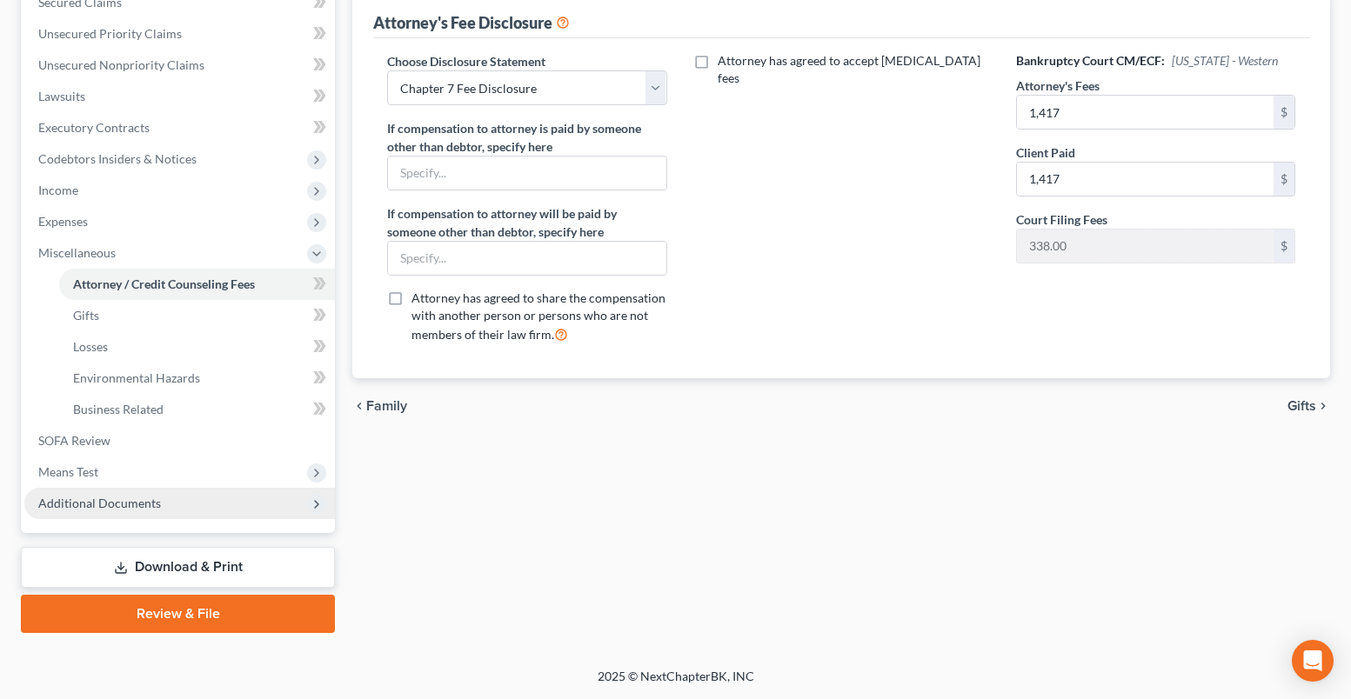
click at [98, 514] on span "Additional Documents" at bounding box center [179, 503] width 311 height 31
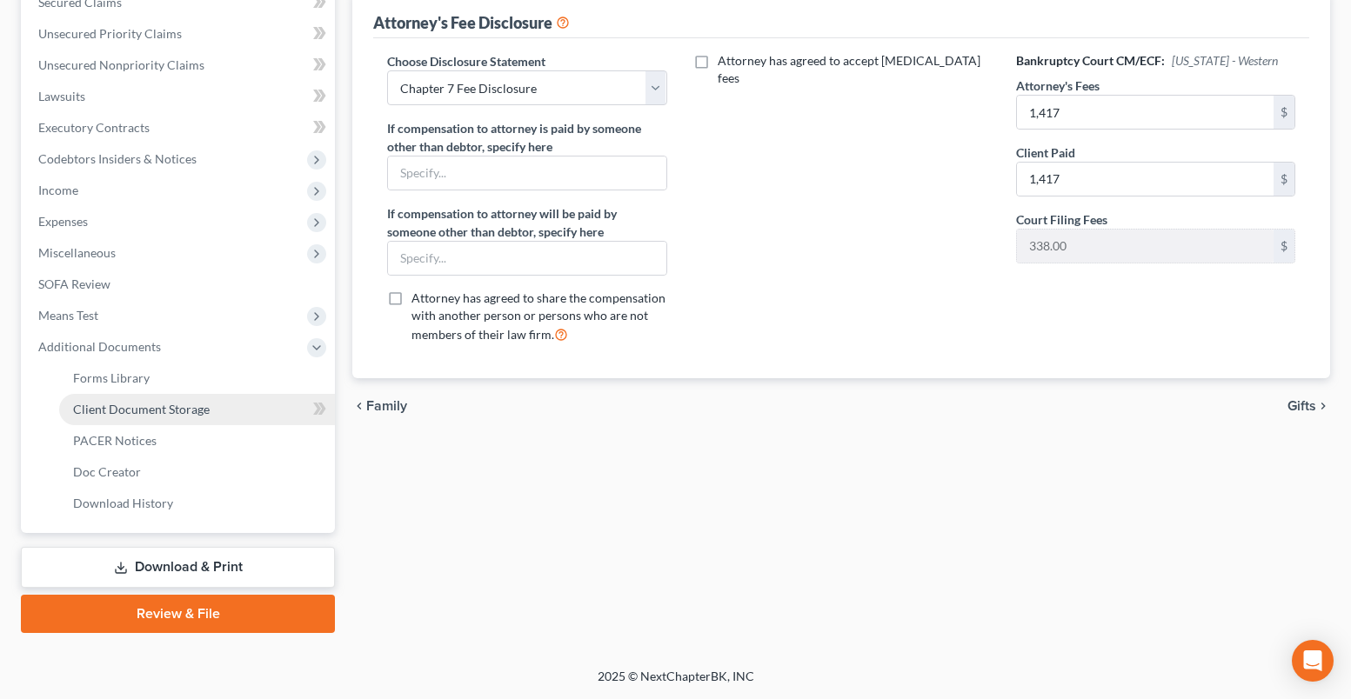
click at [173, 397] on link "Client Document Storage" at bounding box center [197, 409] width 276 height 31
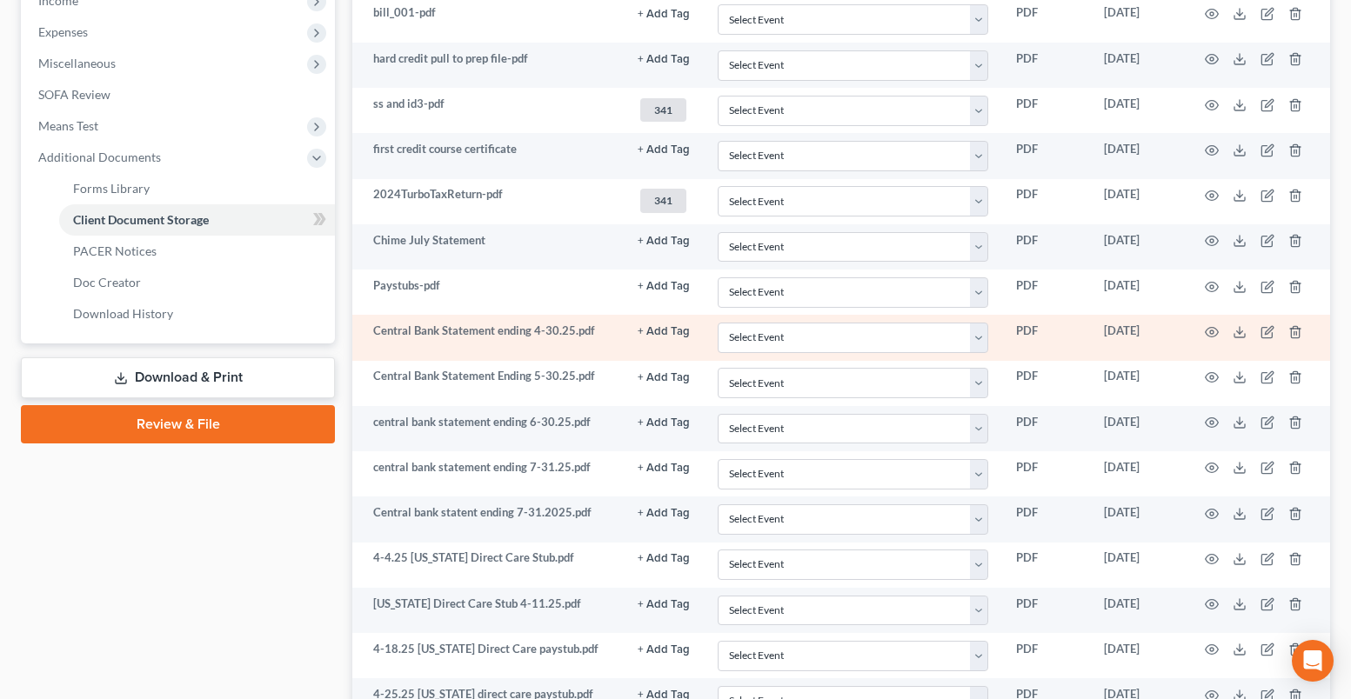
scroll to position [696, 0]
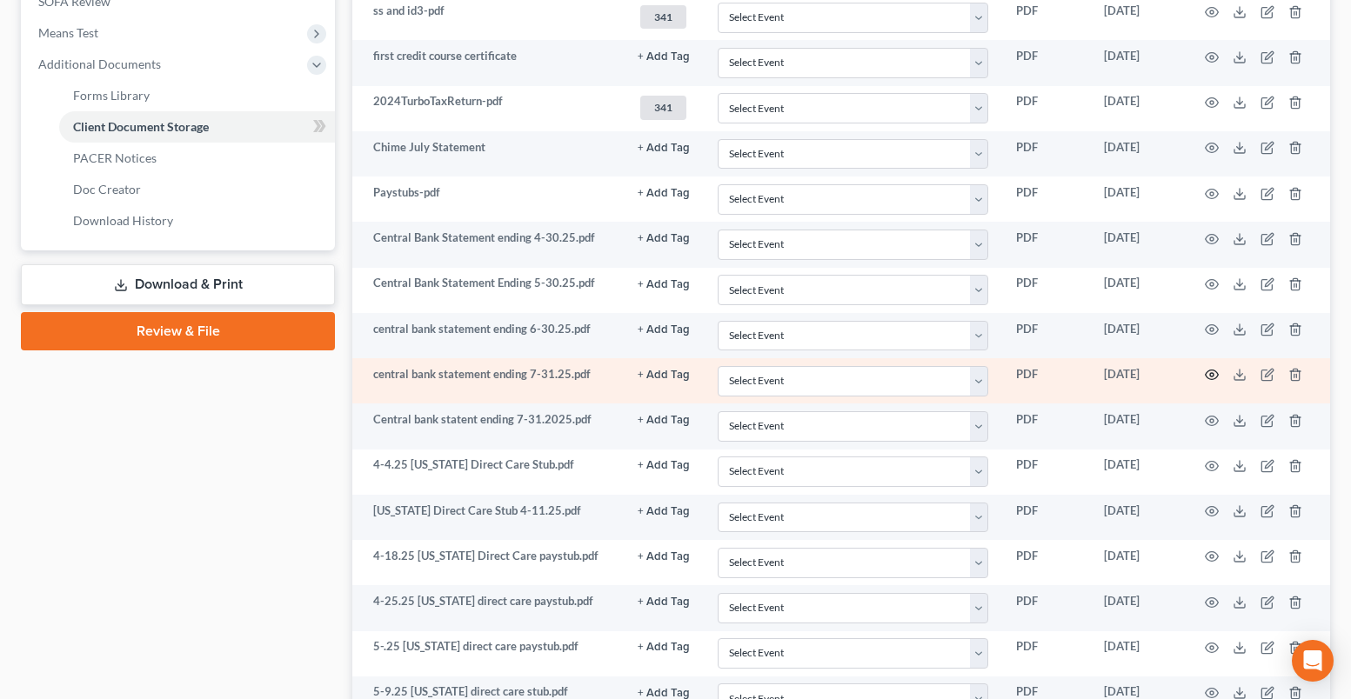
click at [1212, 371] on icon "button" at bounding box center [1212, 376] width 13 height 10
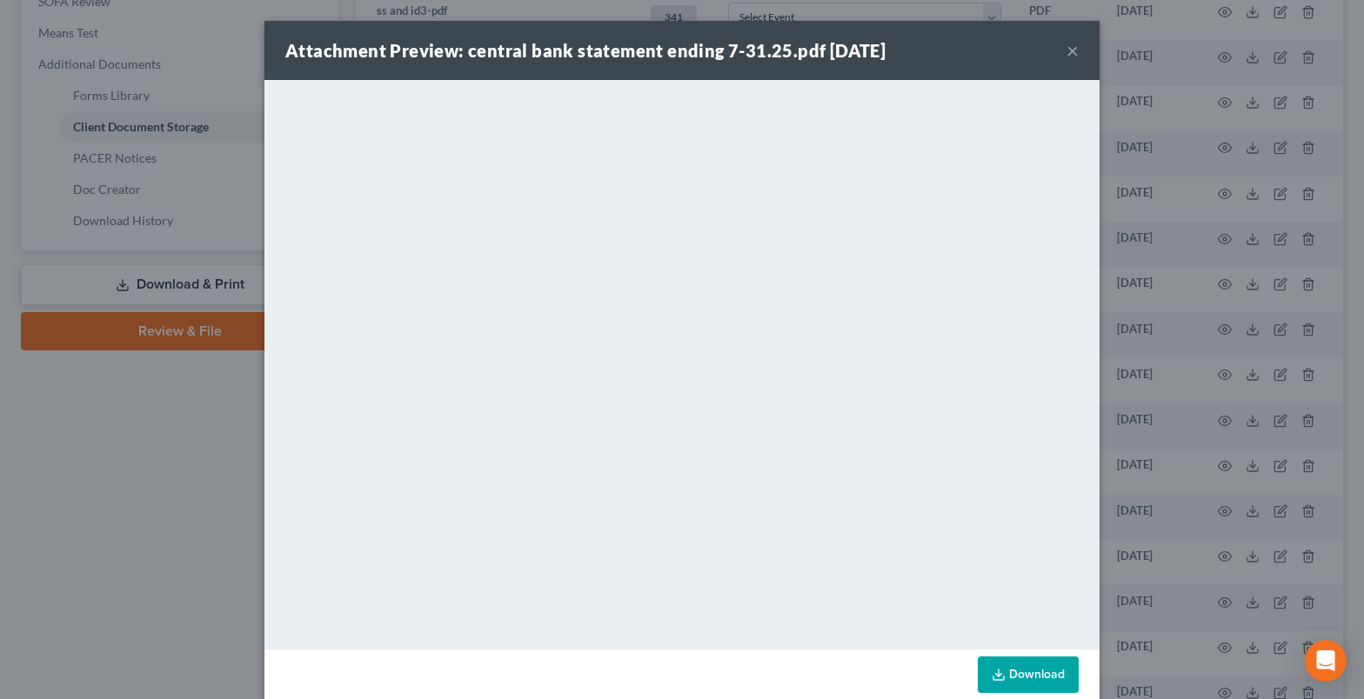
click at [1067, 50] on button "×" at bounding box center [1072, 50] width 12 height 21
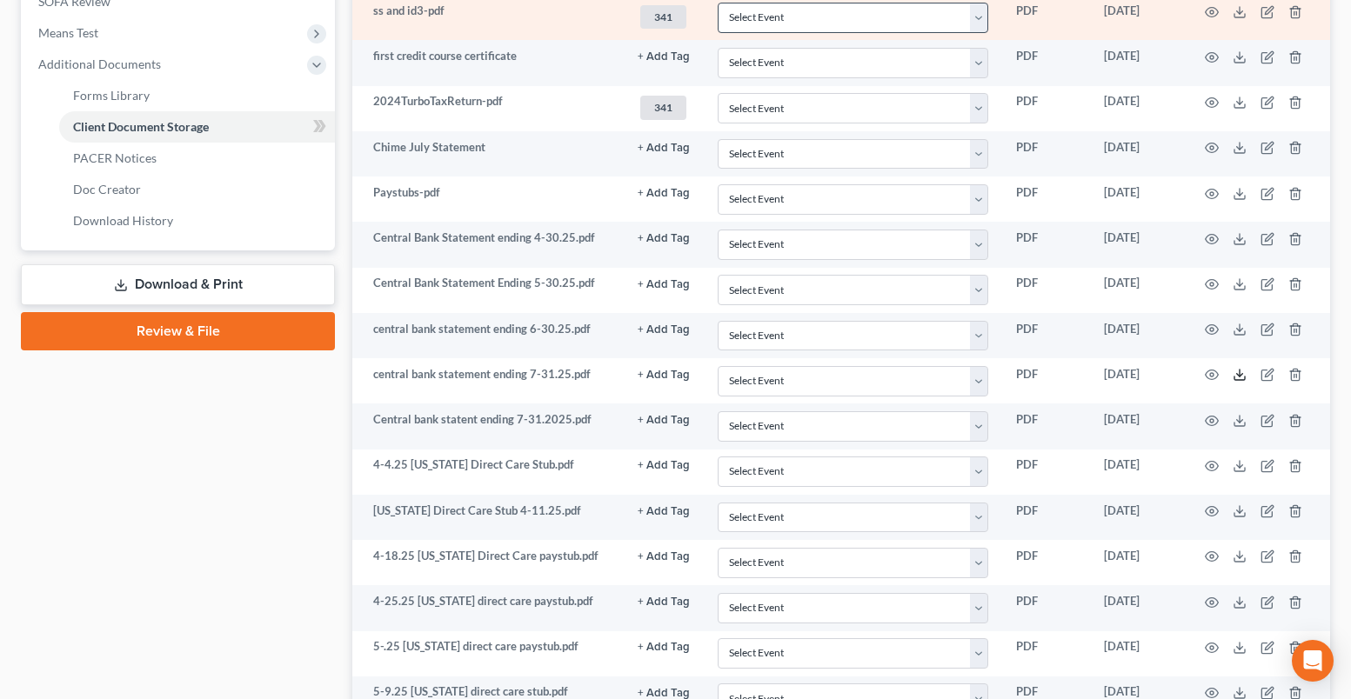
drag, startPoint x: 1242, startPoint y: 375, endPoint x: 941, endPoint y: 2, distance: 479.4
click at [1242, 375] on polyline at bounding box center [1240, 375] width 6 height 3
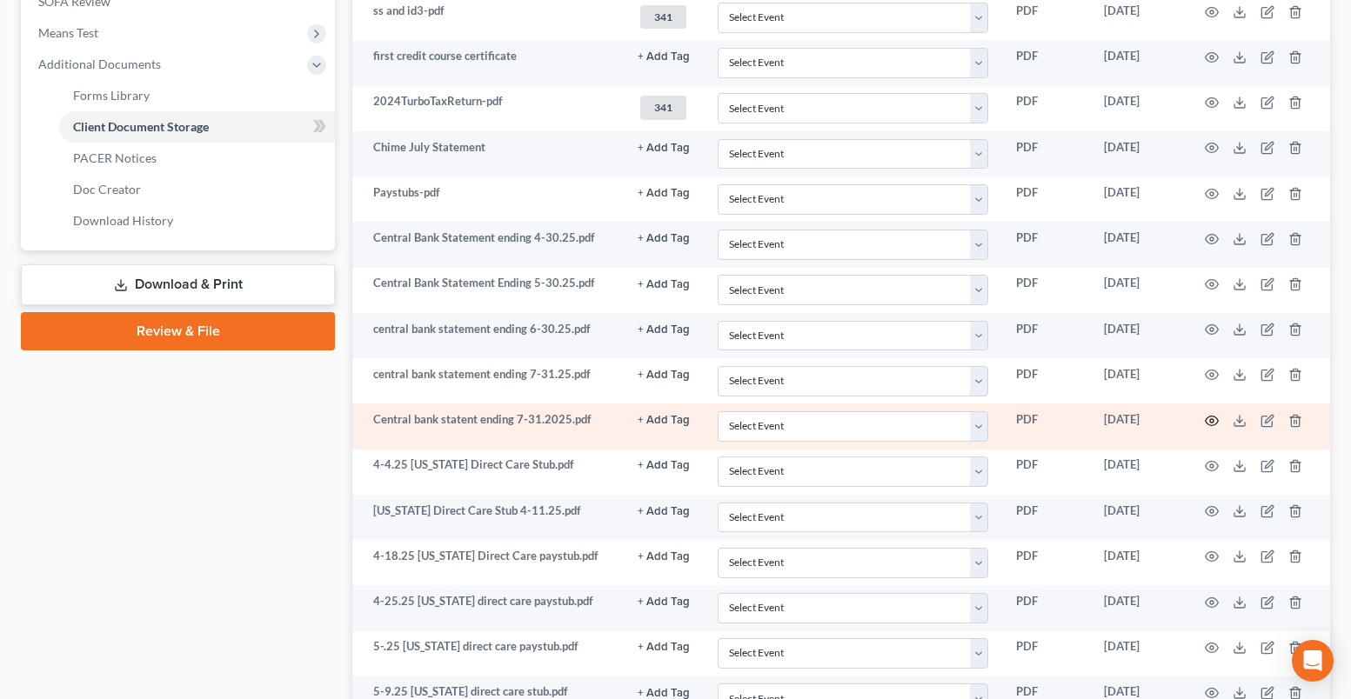
click at [1212, 418] on icon "button" at bounding box center [1212, 421] width 14 height 14
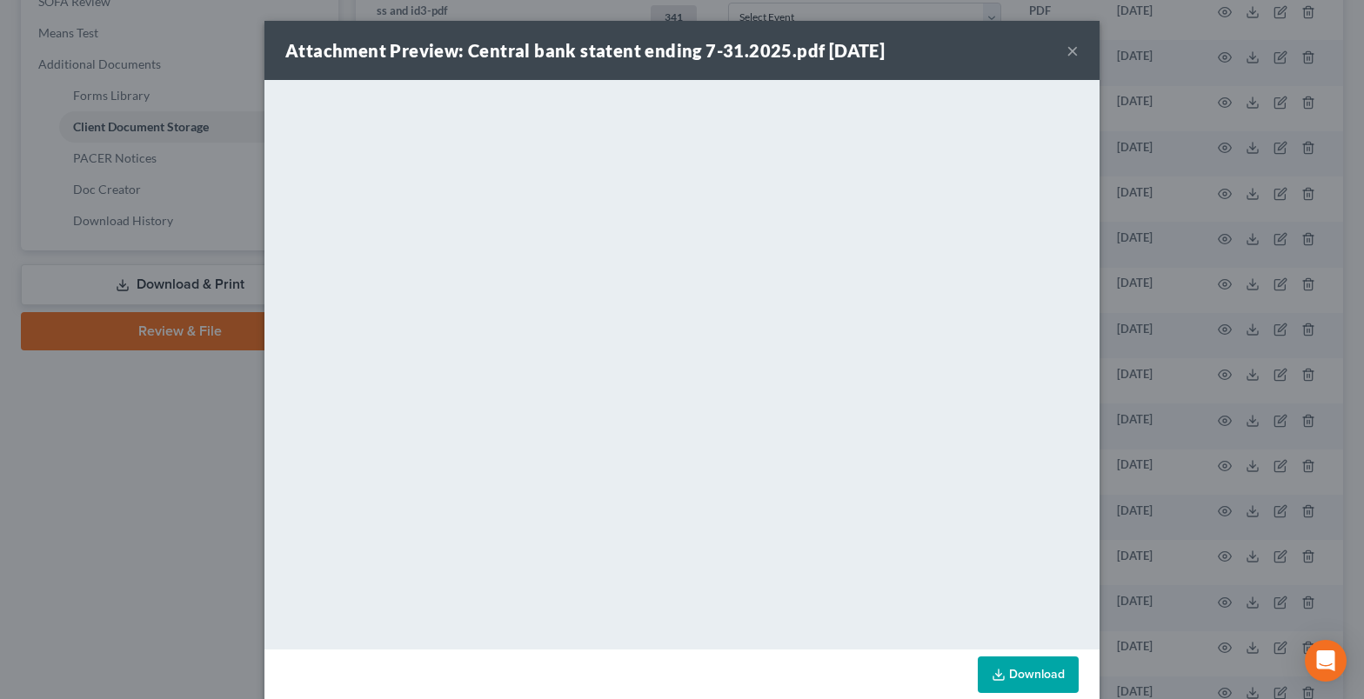
click at [1068, 51] on button "×" at bounding box center [1072, 50] width 12 height 21
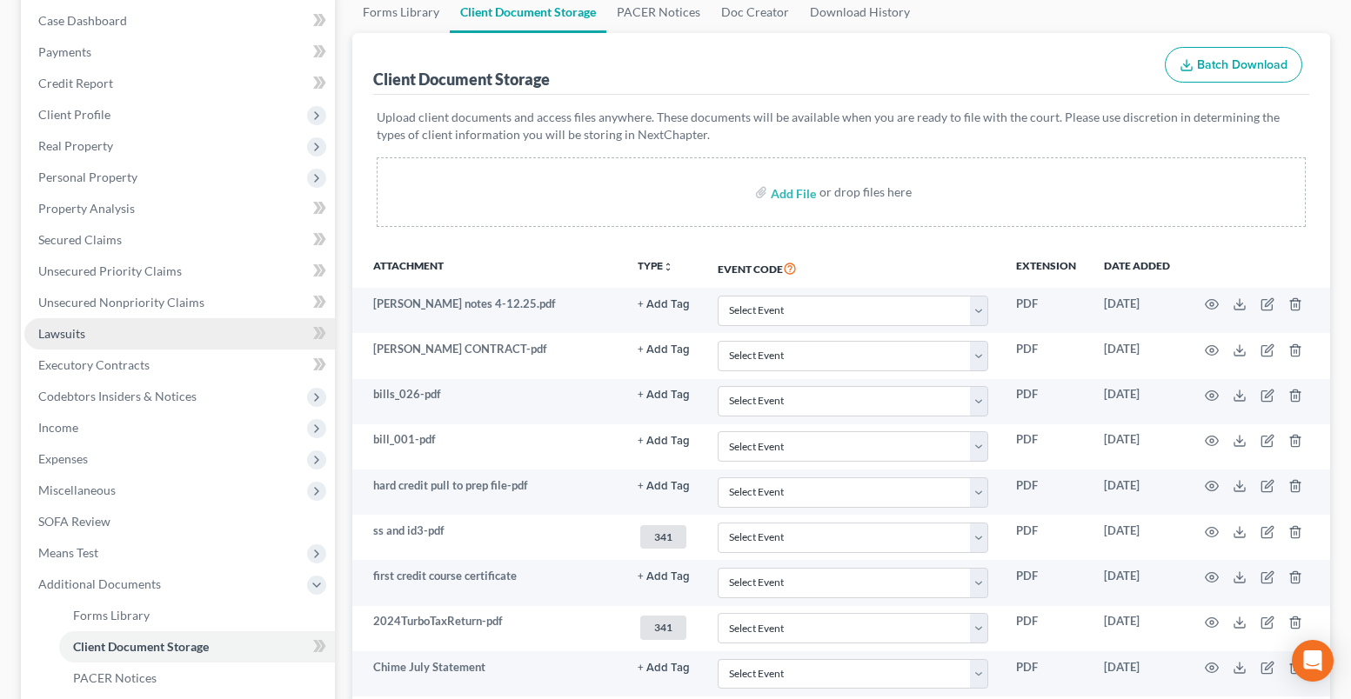
scroll to position [174, 0]
drag, startPoint x: 139, startPoint y: 303, endPoint x: 3, endPoint y: 295, distance: 135.9
click at [139, 303] on span "Unsecured Nonpriority Claims" at bounding box center [121, 304] width 166 height 15
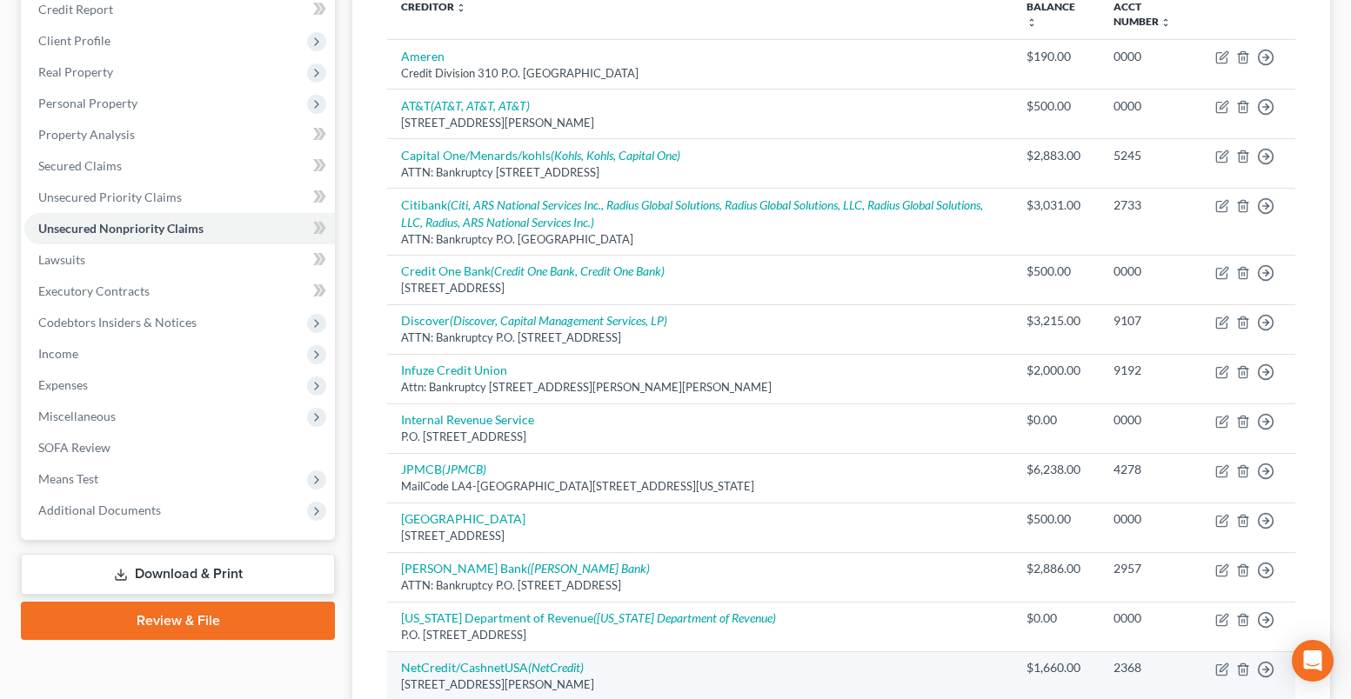
scroll to position [489, 0]
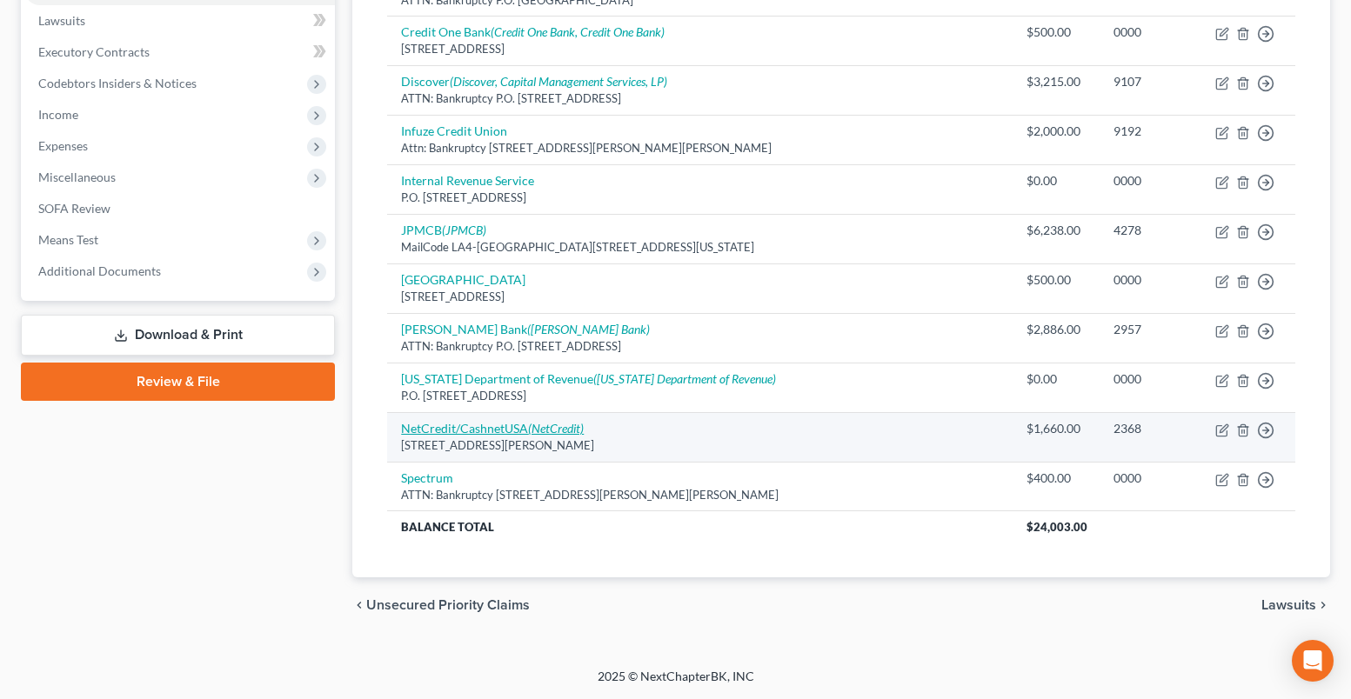
click at [464, 432] on link "NetCredit/CashnetUSA (NetCredit)" at bounding box center [492, 428] width 183 height 15
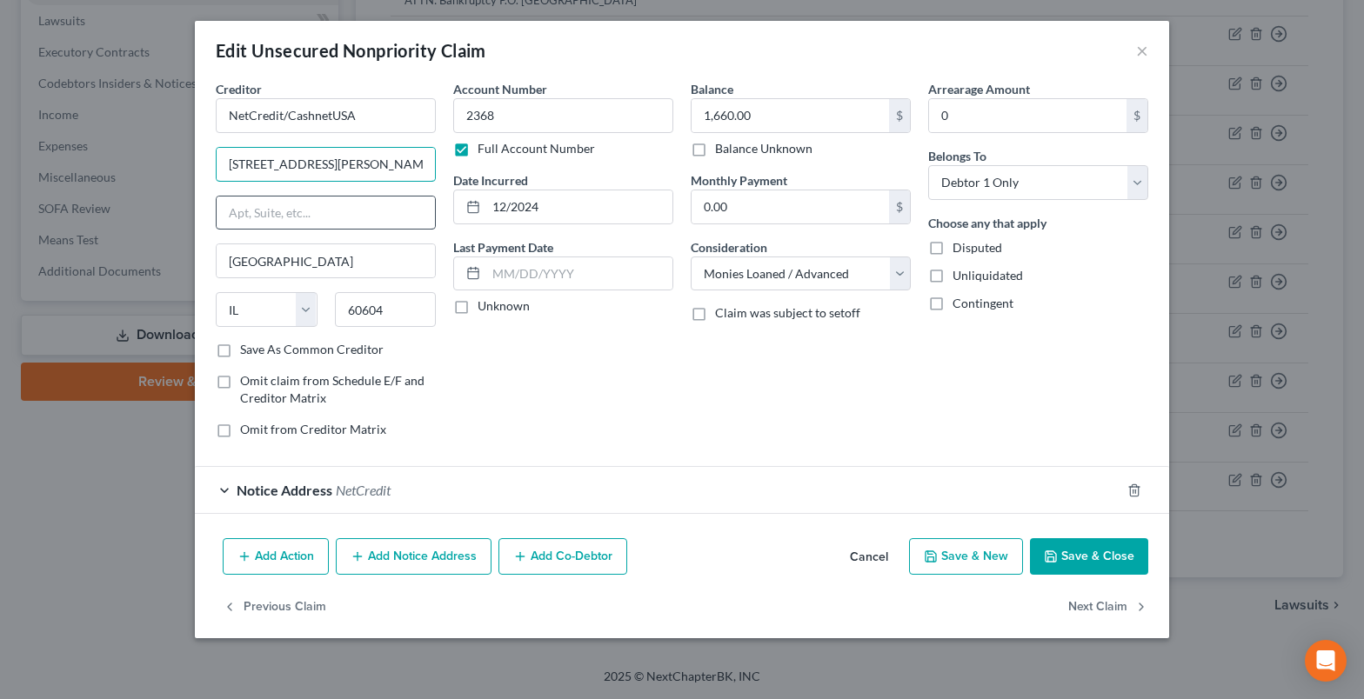
drag, startPoint x: 415, startPoint y: 162, endPoint x: 244, endPoint y: 197, distance: 175.0
click at [0, 167] on html "Home New Case Client Portal Groswald Law, LLC maxwell@groswald.com My Account S…" at bounding box center [682, 105] width 1364 height 1188
paste input "ackson Blvd, Ste"
click at [1088, 559] on button "Save & Close" at bounding box center [1089, 556] width 118 height 37
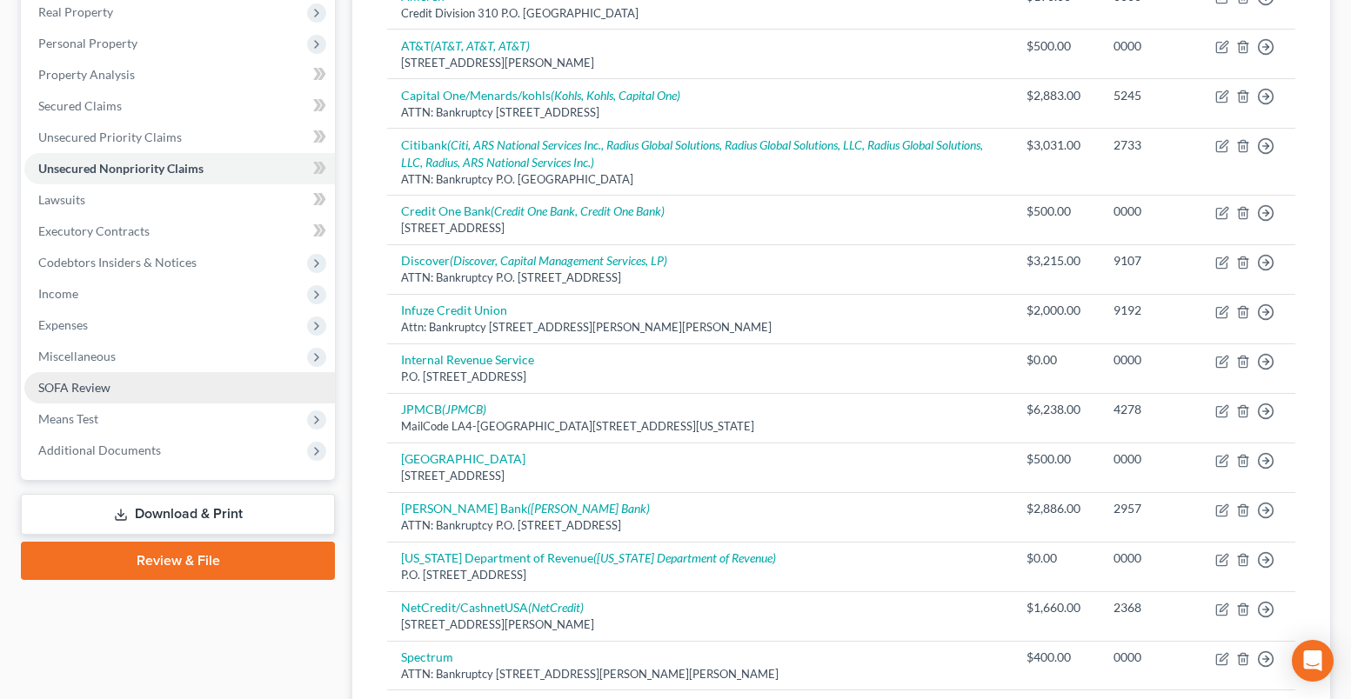
scroll to position [348, 0]
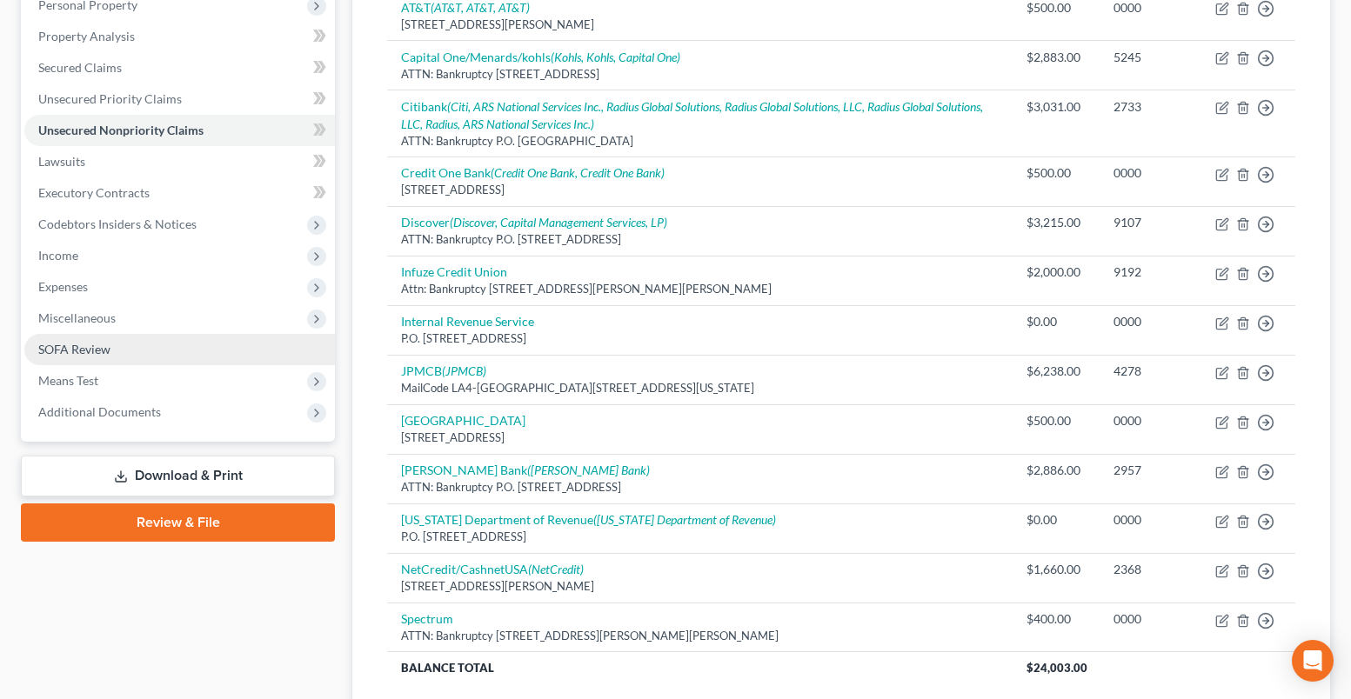
drag, startPoint x: 104, startPoint y: 341, endPoint x: 129, endPoint y: 337, distance: 25.6
click at [104, 342] on span "SOFA Review" at bounding box center [74, 349] width 72 height 15
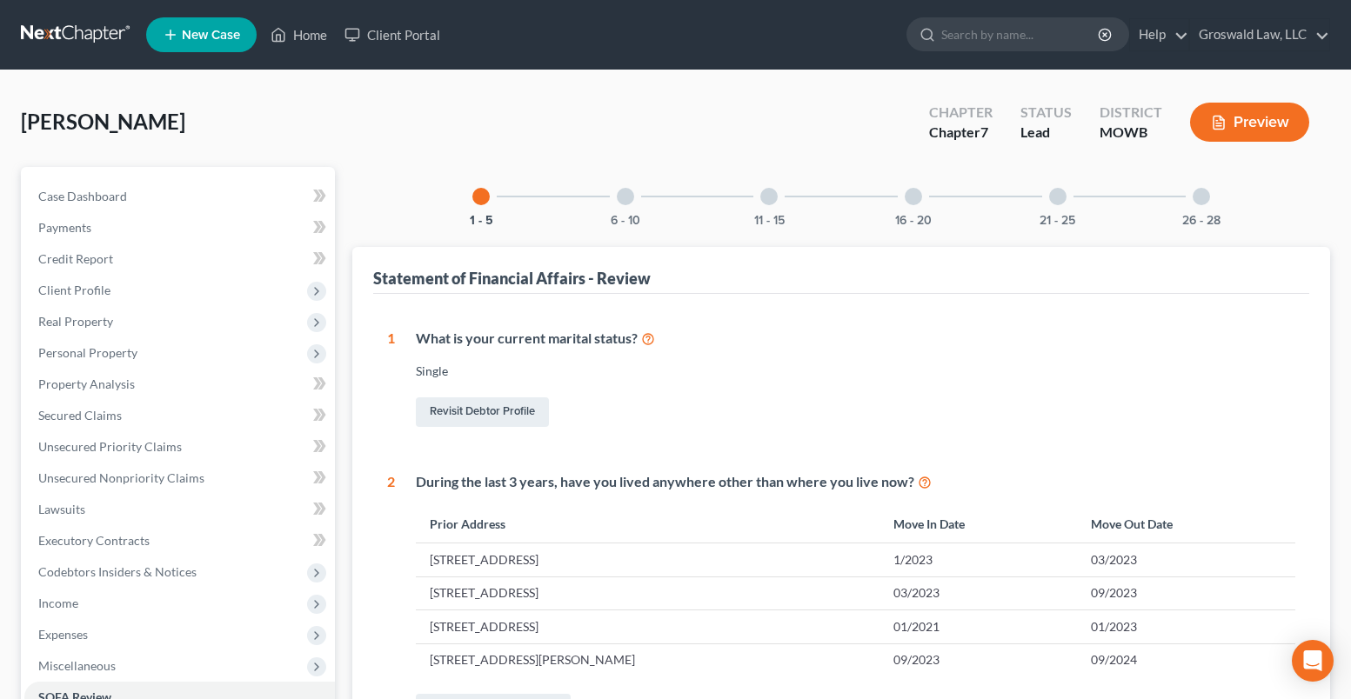
click at [912, 204] on div "16 - 20" at bounding box center [913, 196] width 59 height 59
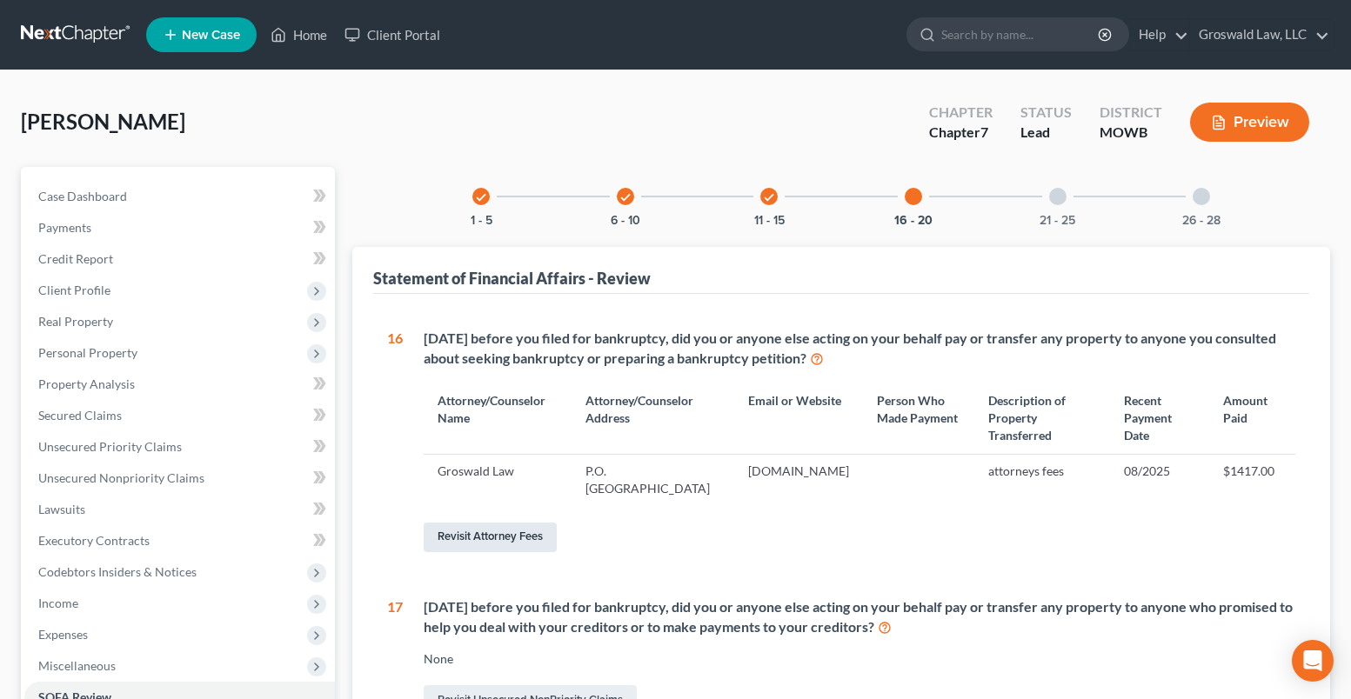
click at [498, 535] on link "Revisit Attorney Fees" at bounding box center [490, 538] width 133 height 30
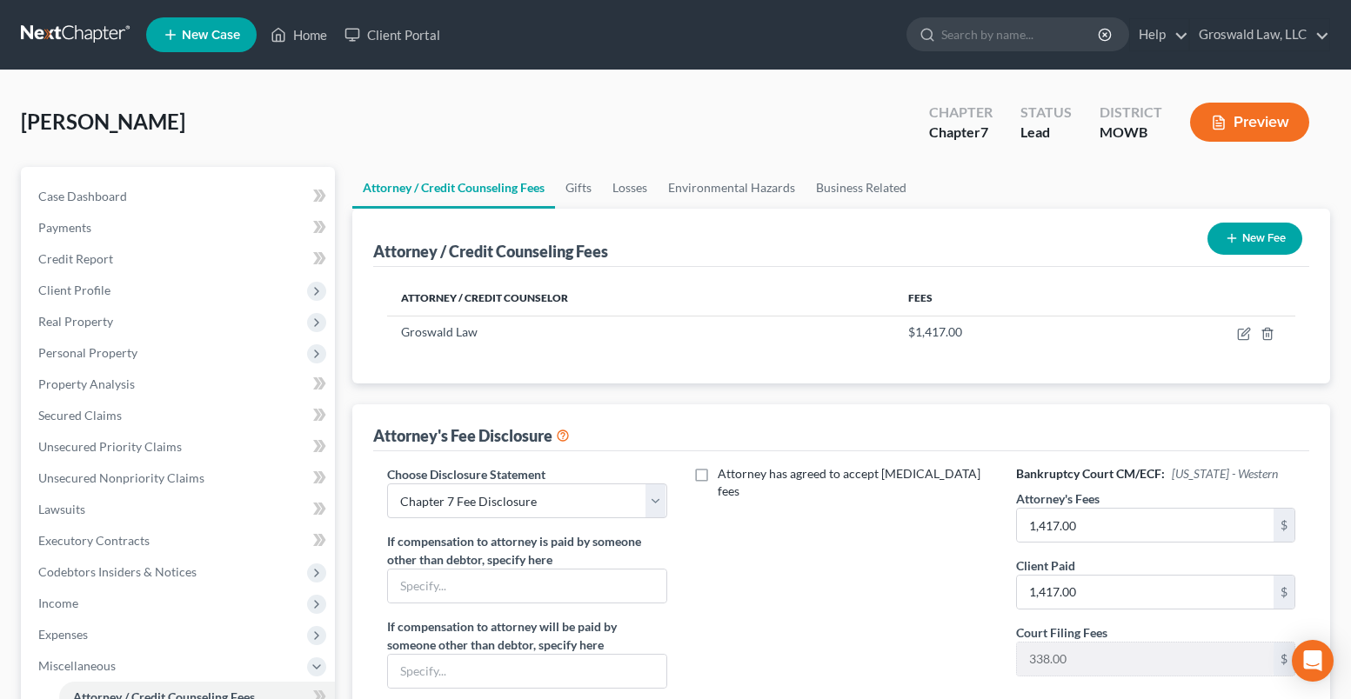
click at [1232, 240] on icon "button" at bounding box center [1232, 238] width 14 height 14
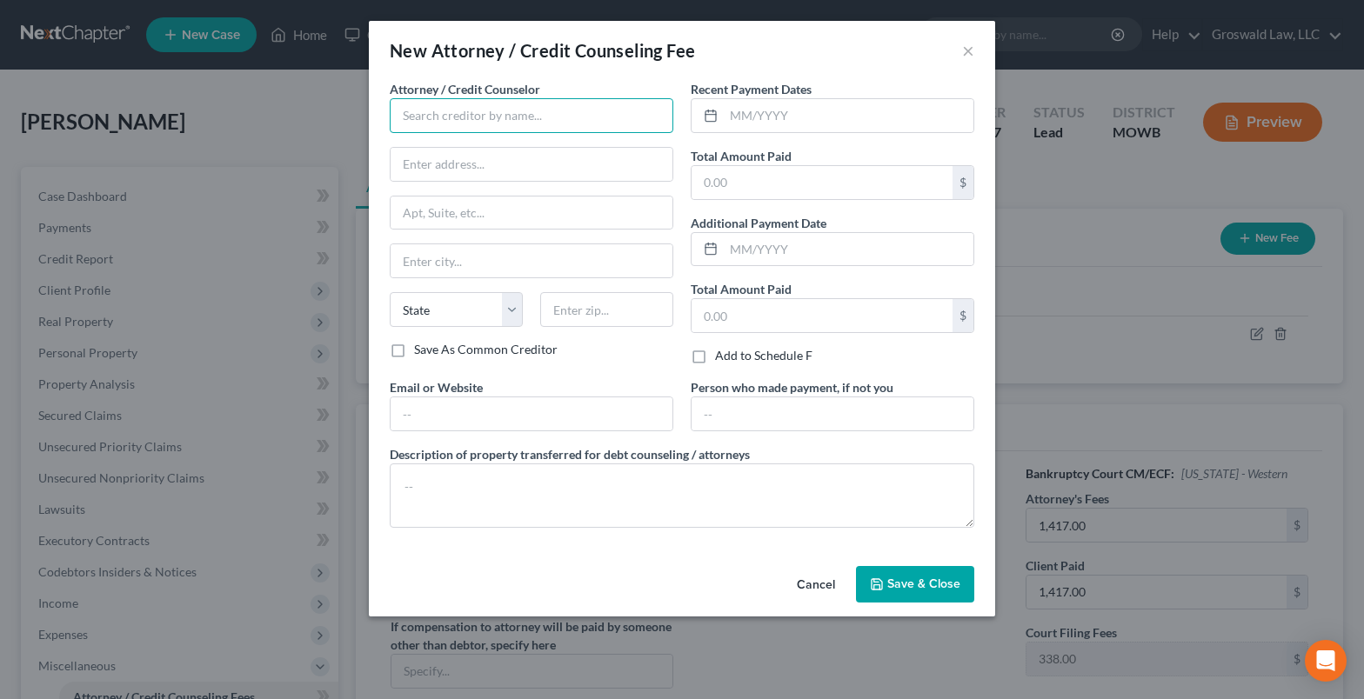
click at [508, 122] on input "text" at bounding box center [532, 115] width 284 height 35
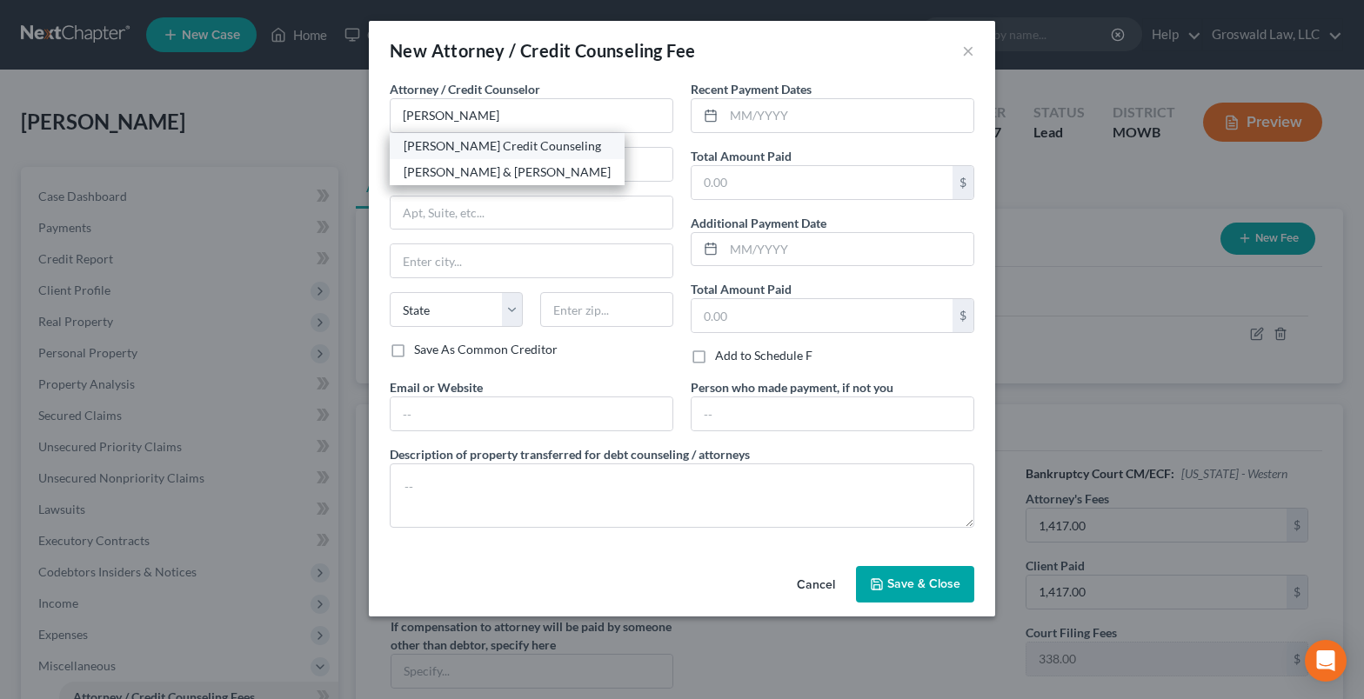
click at [463, 146] on div "Allen Credit Counseling" at bounding box center [507, 145] width 207 height 17
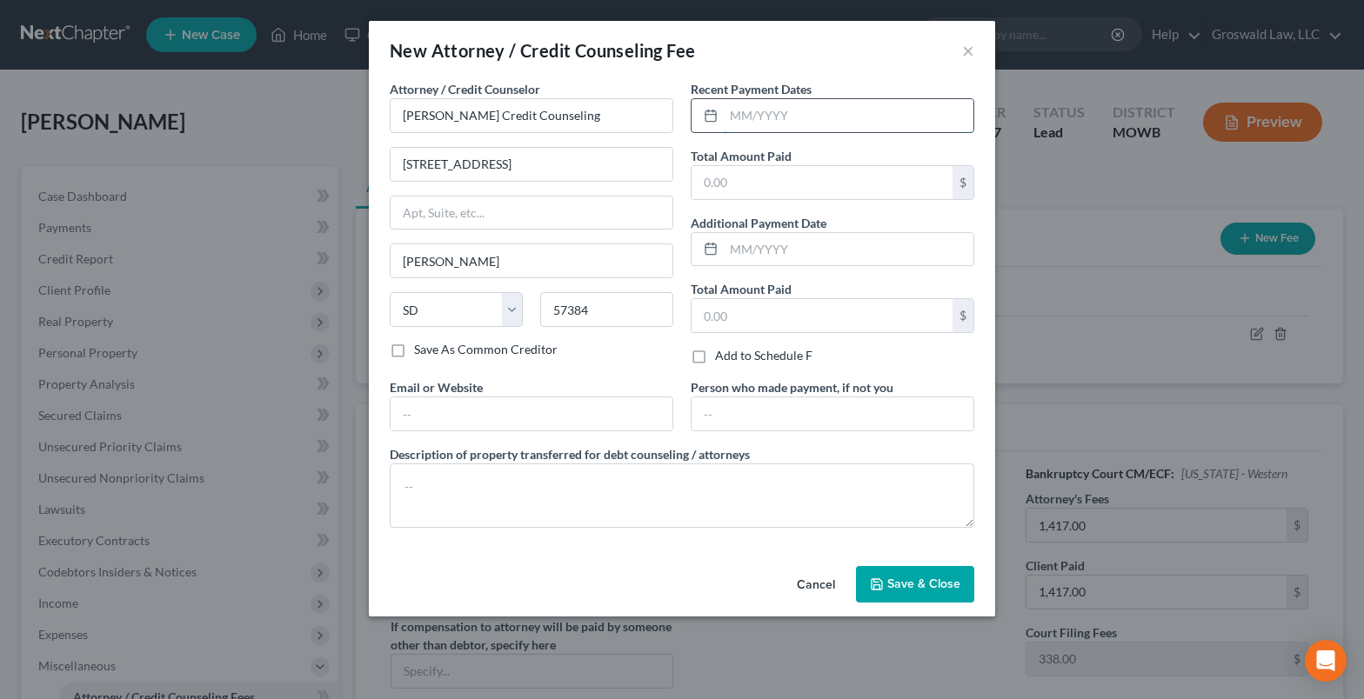
click at [771, 121] on input "text" at bounding box center [849, 115] width 250 height 33
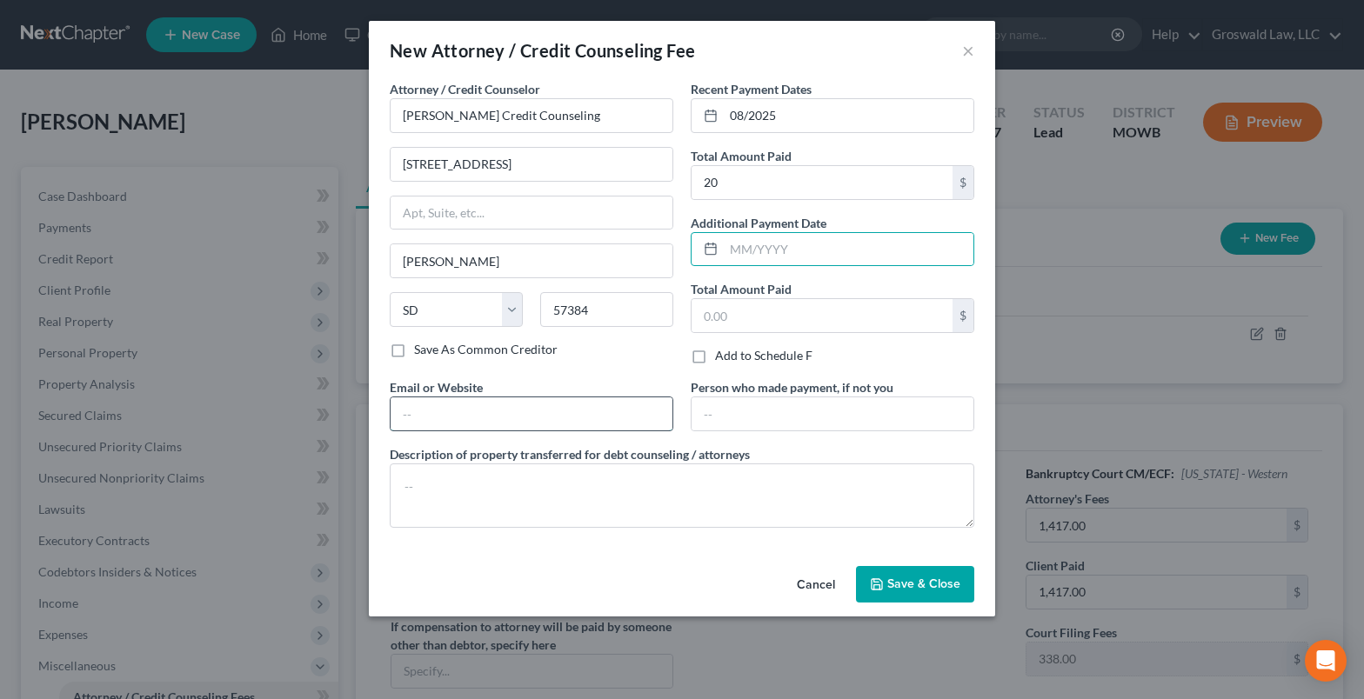
drag, startPoint x: 473, startPoint y: 405, endPoint x: 455, endPoint y: 416, distance: 21.0
click at [473, 405] on input "text" at bounding box center [532, 413] width 282 height 33
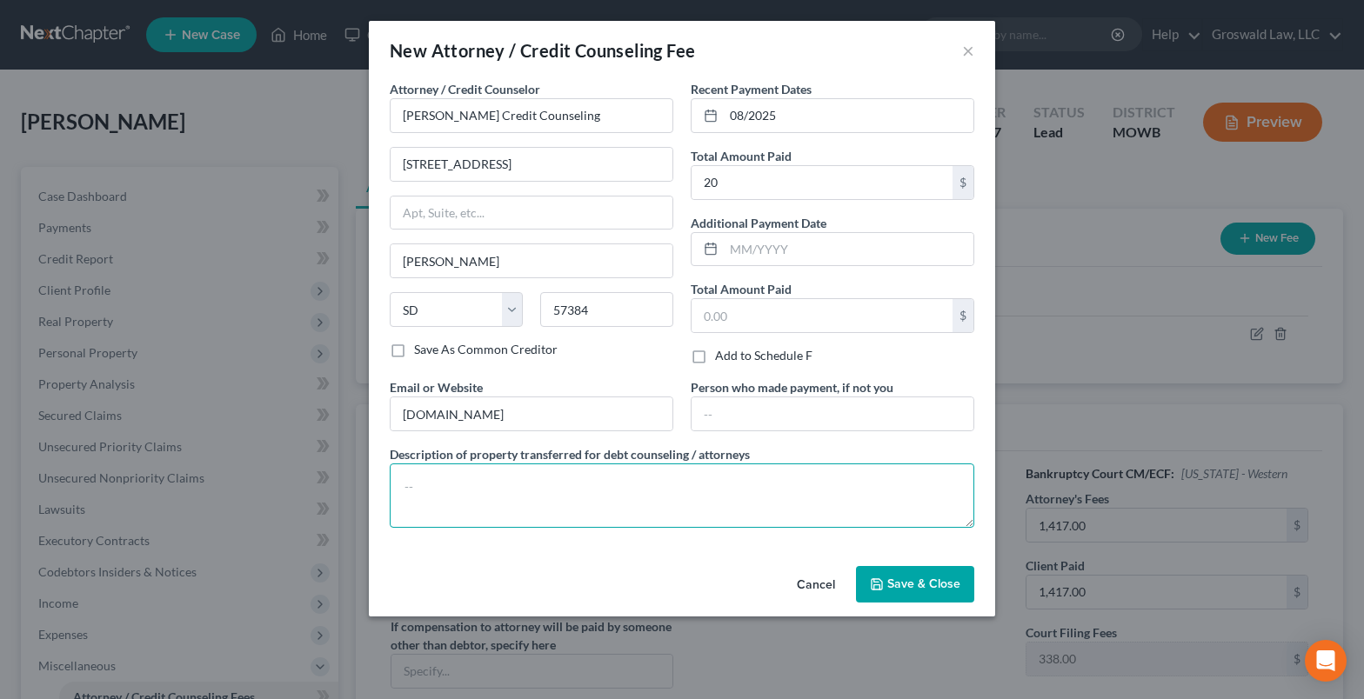
click at [514, 504] on textarea at bounding box center [682, 496] width 584 height 64
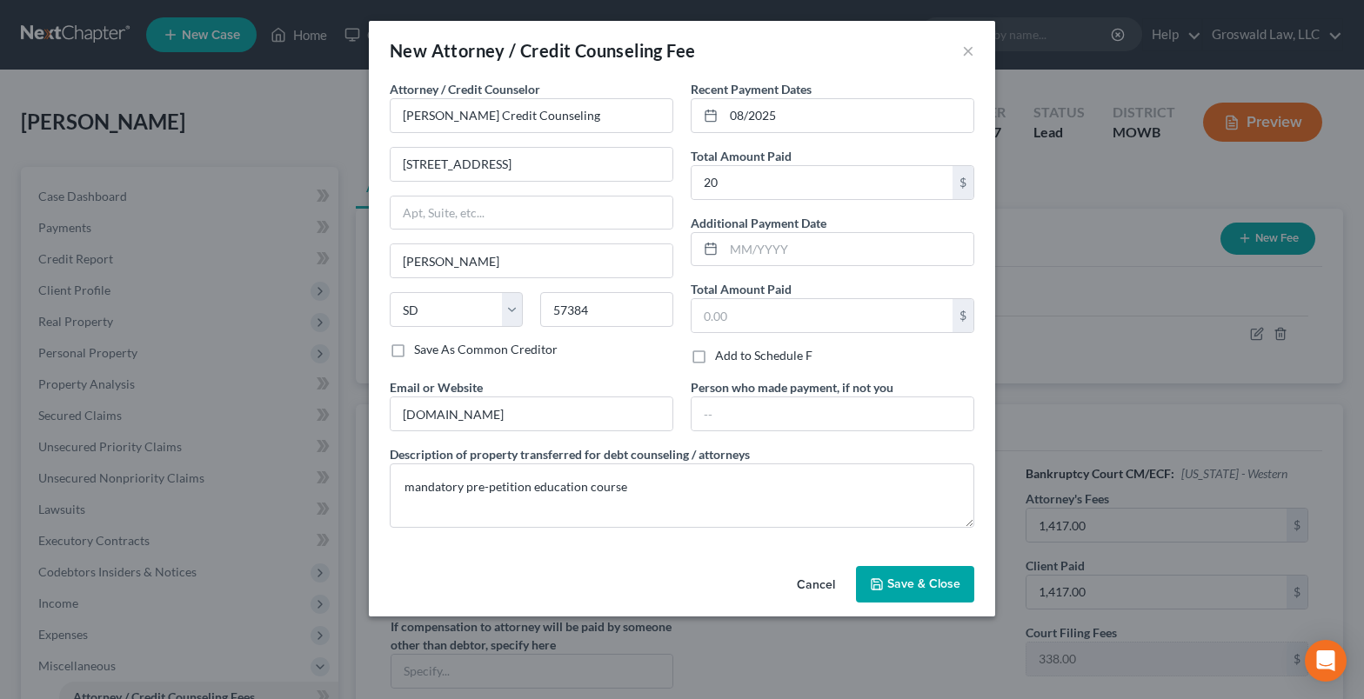
click at [936, 574] on button "Save & Close" at bounding box center [915, 584] width 118 height 37
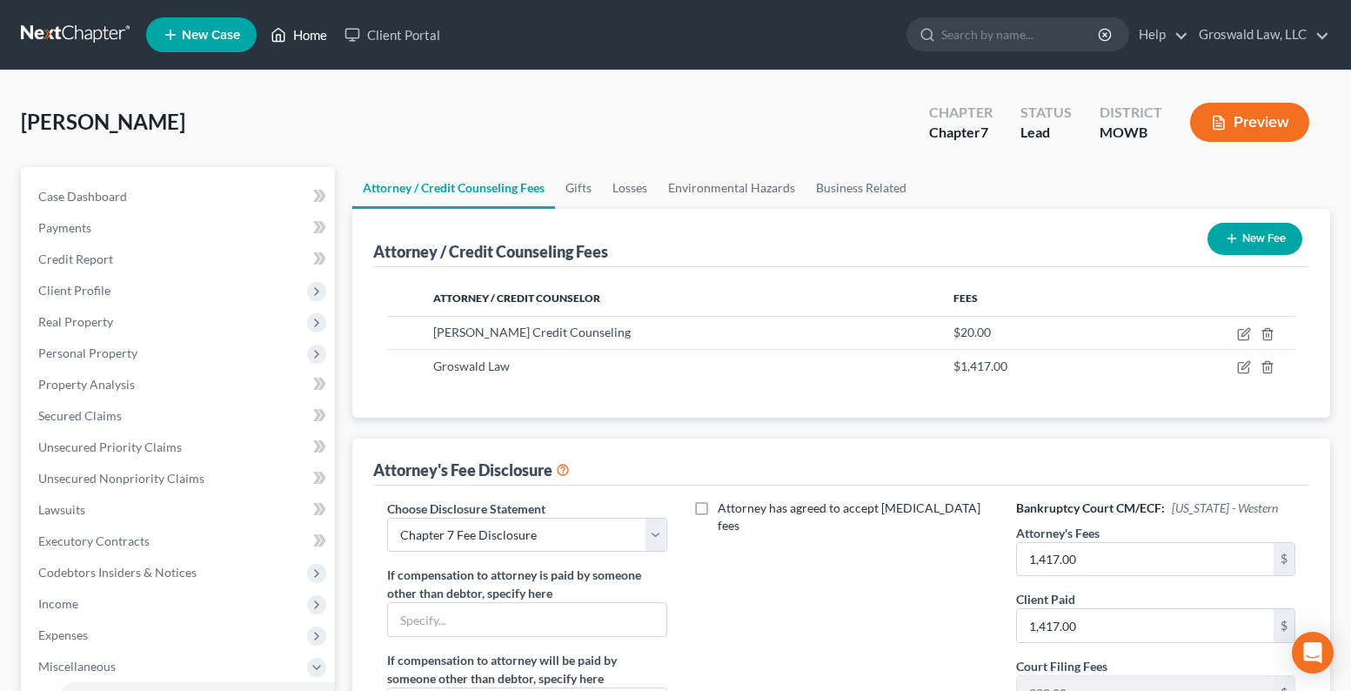
click at [304, 33] on link "Home" at bounding box center [299, 34] width 74 height 31
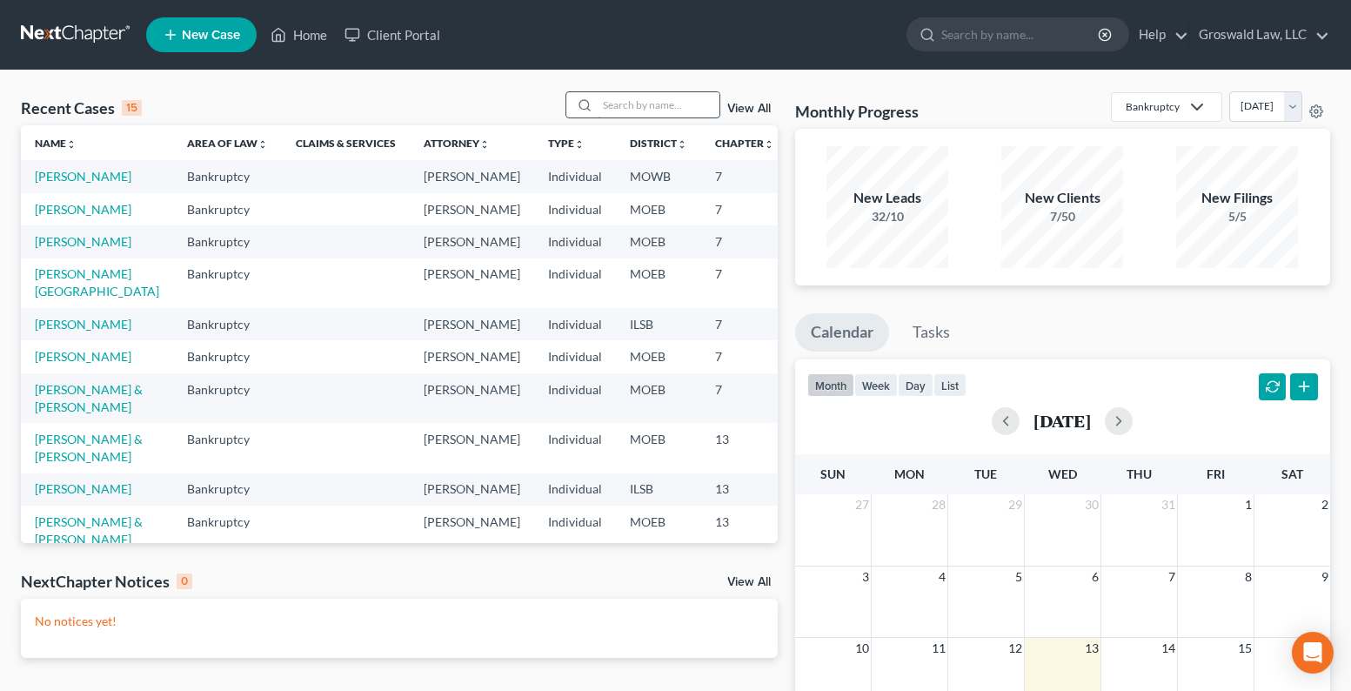
drag, startPoint x: 646, startPoint y: 107, endPoint x: 634, endPoint y: 100, distance: 14.0
click at [643, 105] on input "search" at bounding box center [659, 104] width 122 height 25
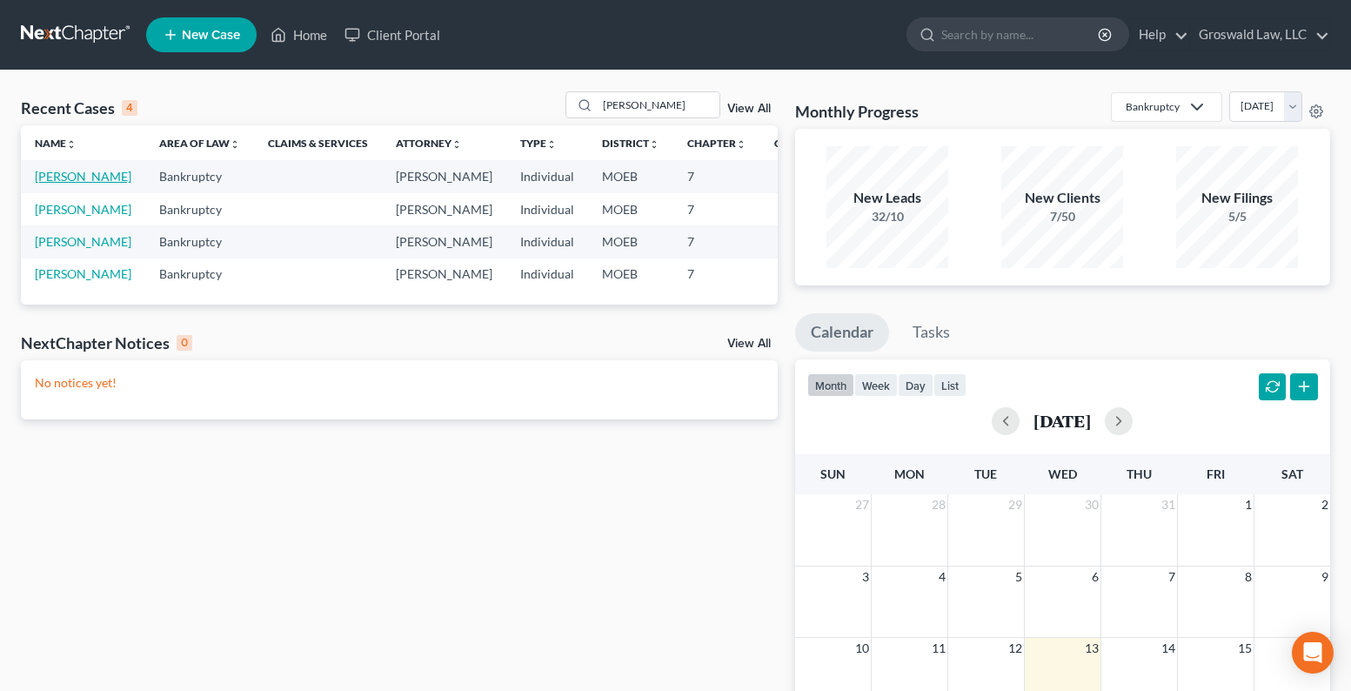
click at [62, 185] on td "[PERSON_NAME]" at bounding box center [83, 176] width 124 height 32
click at [65, 182] on link "[PERSON_NAME]" at bounding box center [83, 176] width 97 height 15
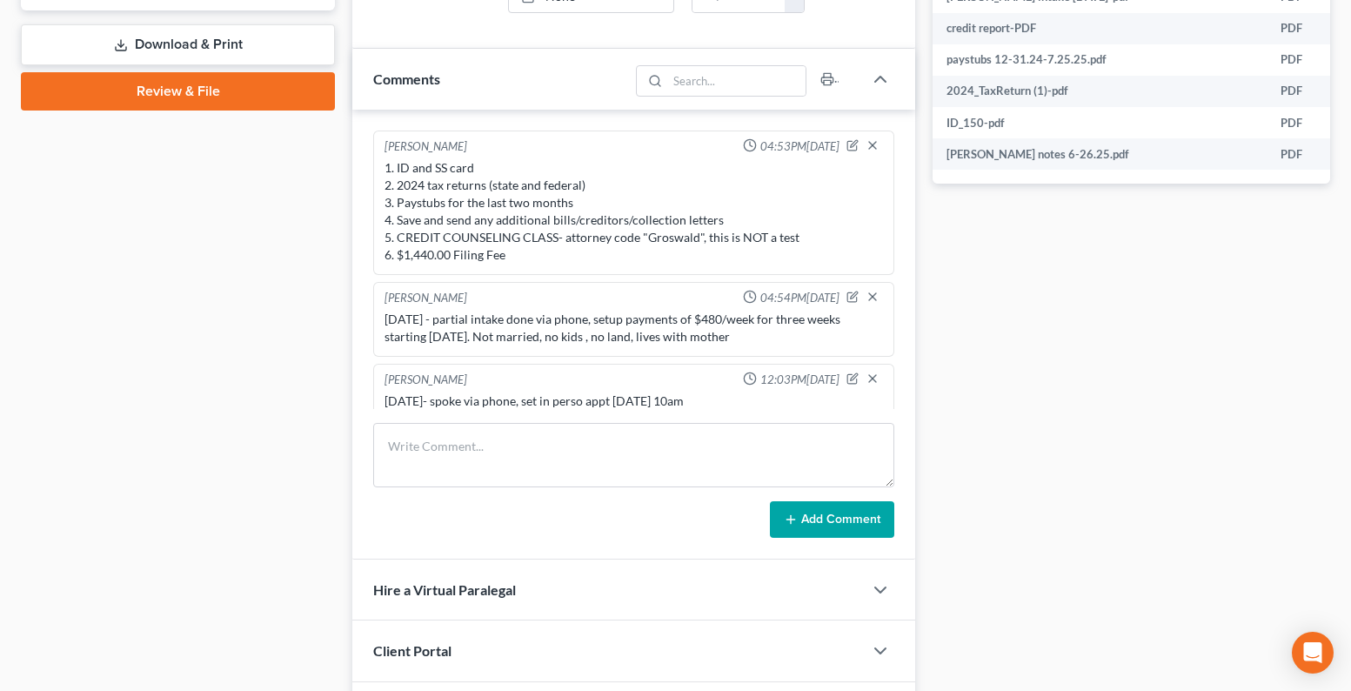
scroll to position [435, 0]
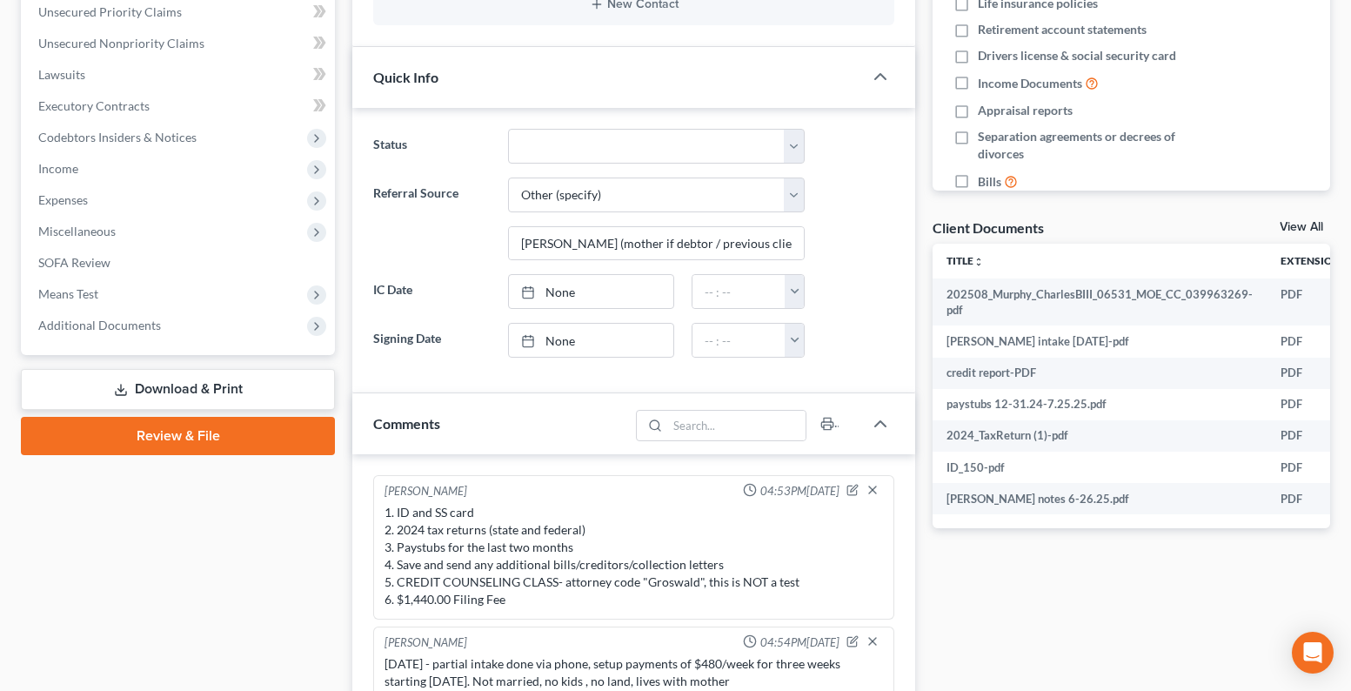
drag, startPoint x: 176, startPoint y: 329, endPoint x: 197, endPoint y: 342, distance: 24.6
click at [176, 329] on span "Additional Documents" at bounding box center [179, 325] width 311 height 31
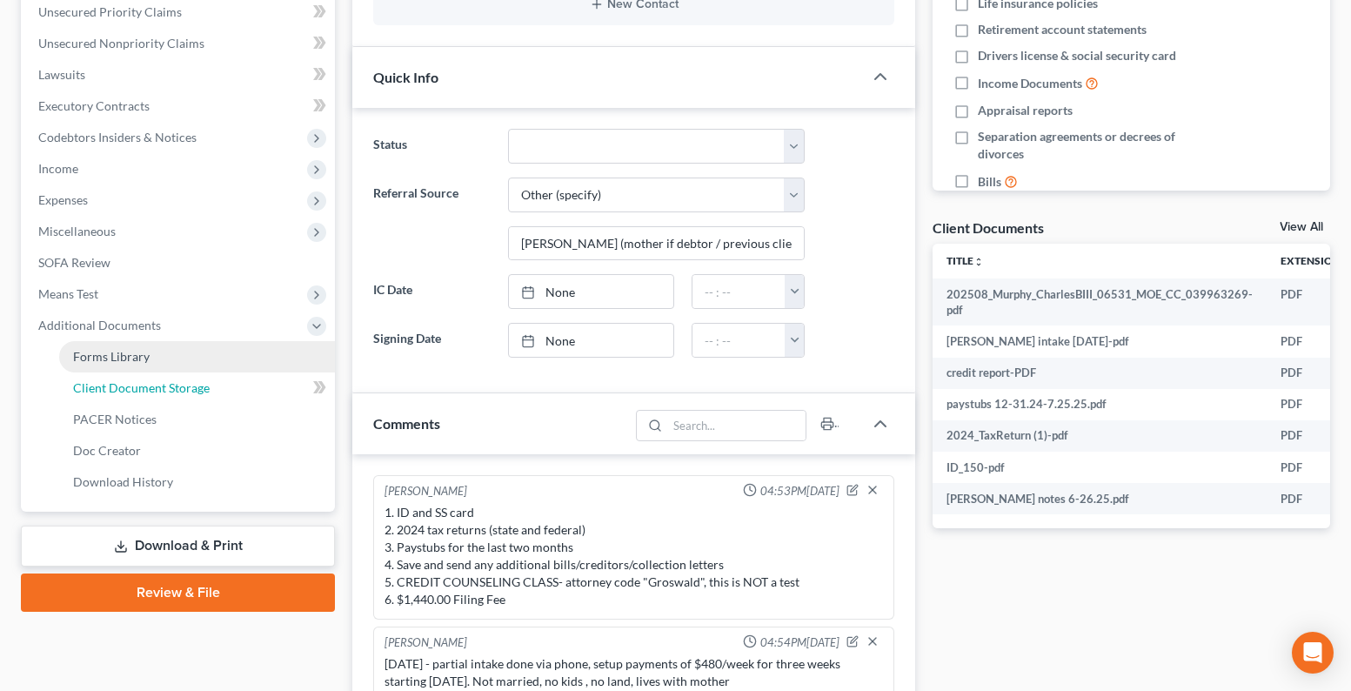
click at [185, 386] on span "Client Document Storage" at bounding box center [141, 387] width 137 height 15
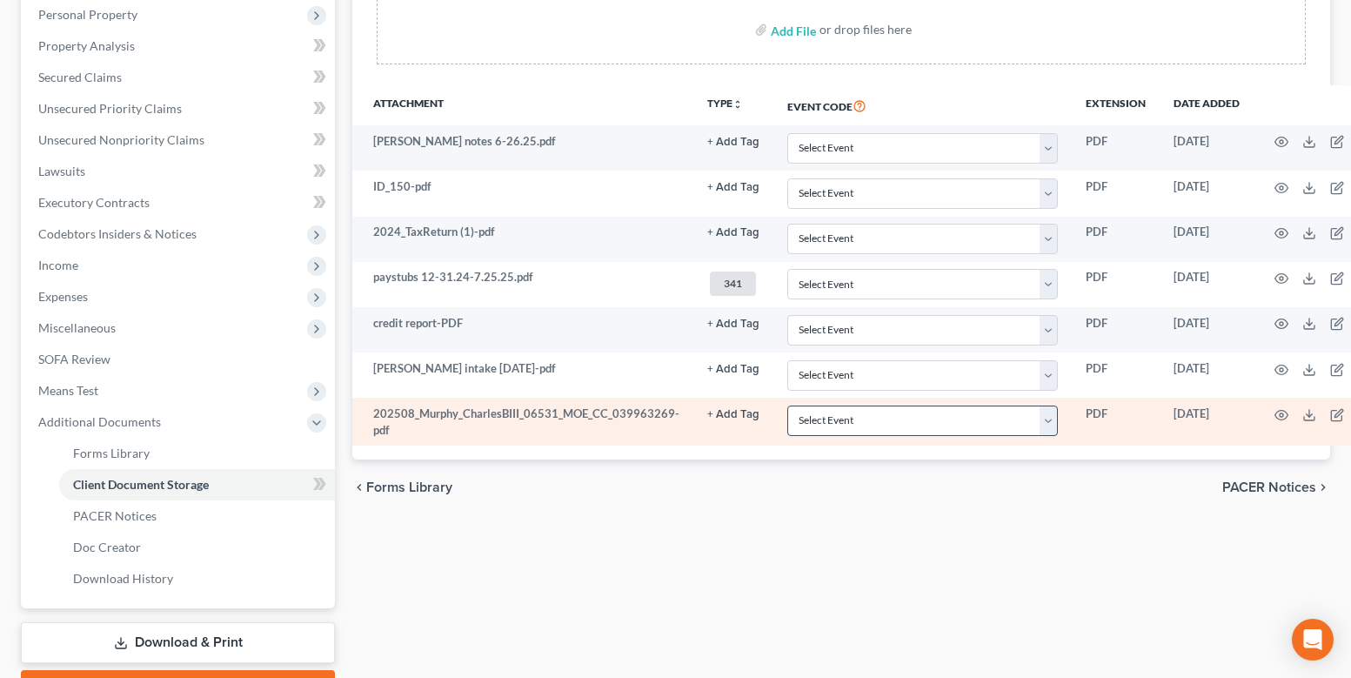
scroll to position [348, 0]
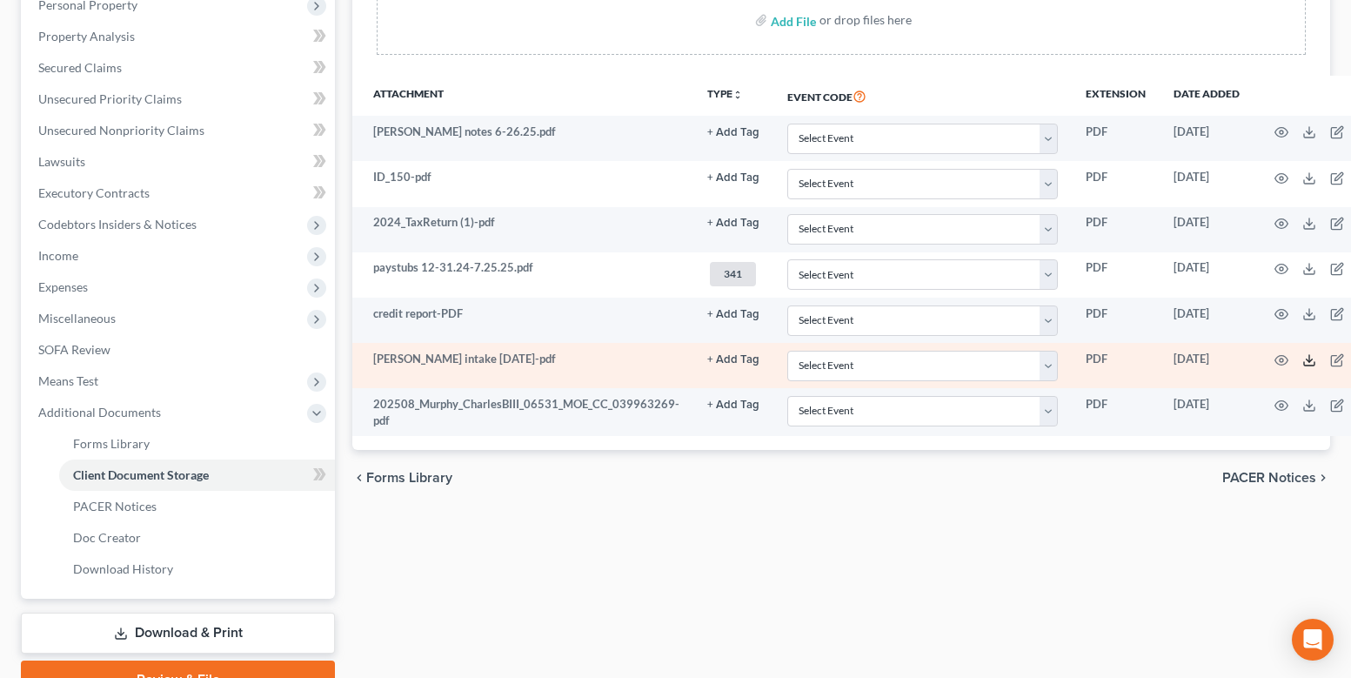
click at [1305, 364] on icon at bounding box center [1309, 363] width 10 height 3
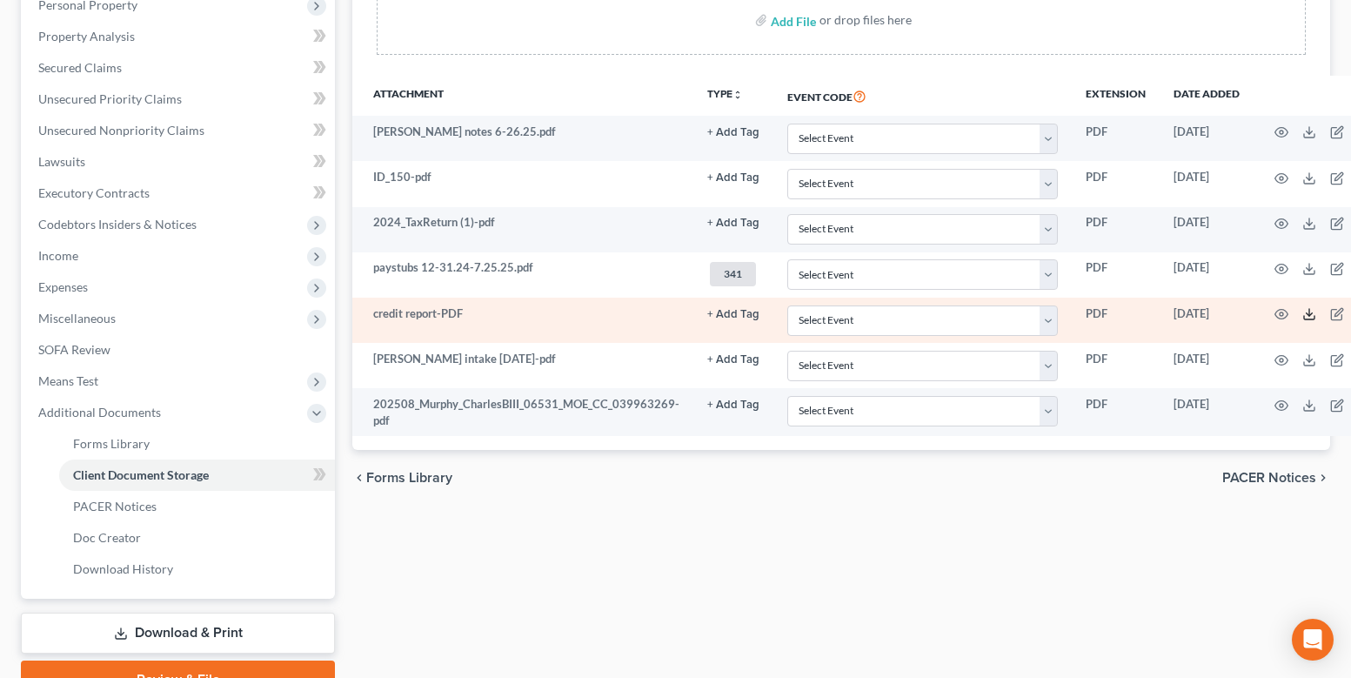
click at [1309, 314] on line at bounding box center [1309, 312] width 0 height 7
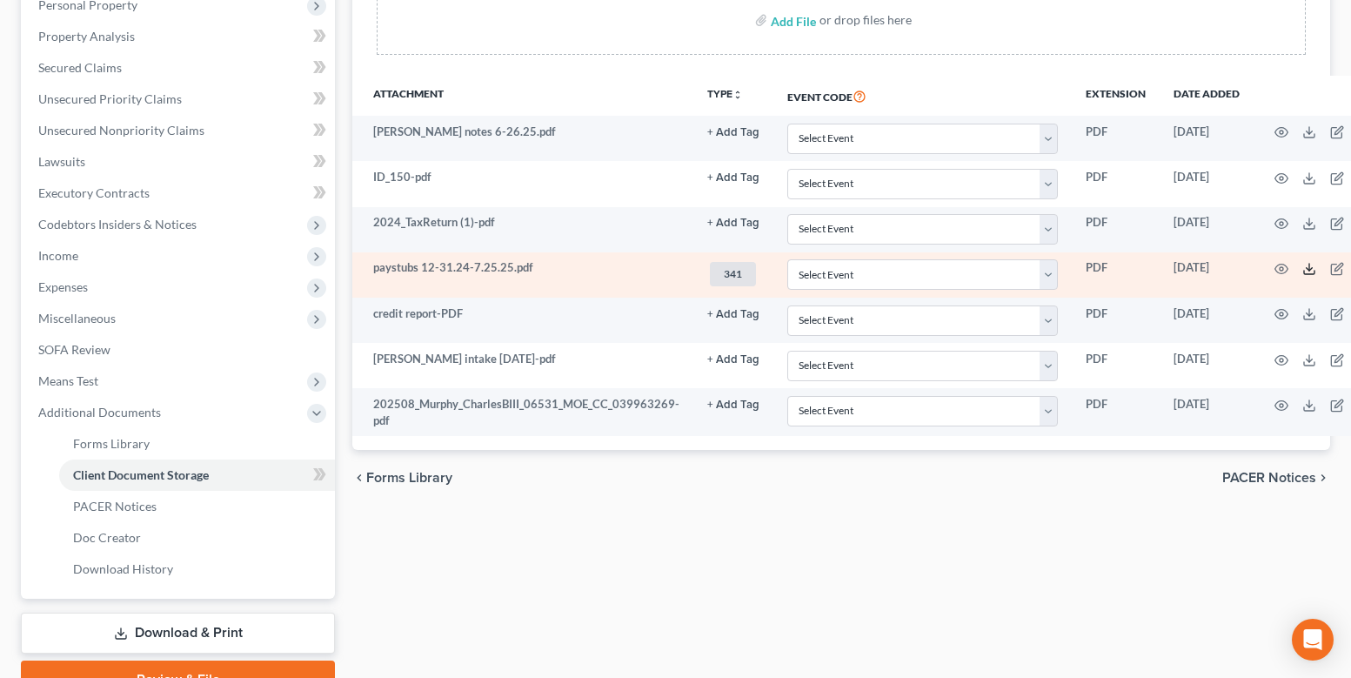
click at [1306, 265] on icon at bounding box center [1309, 269] width 14 height 14
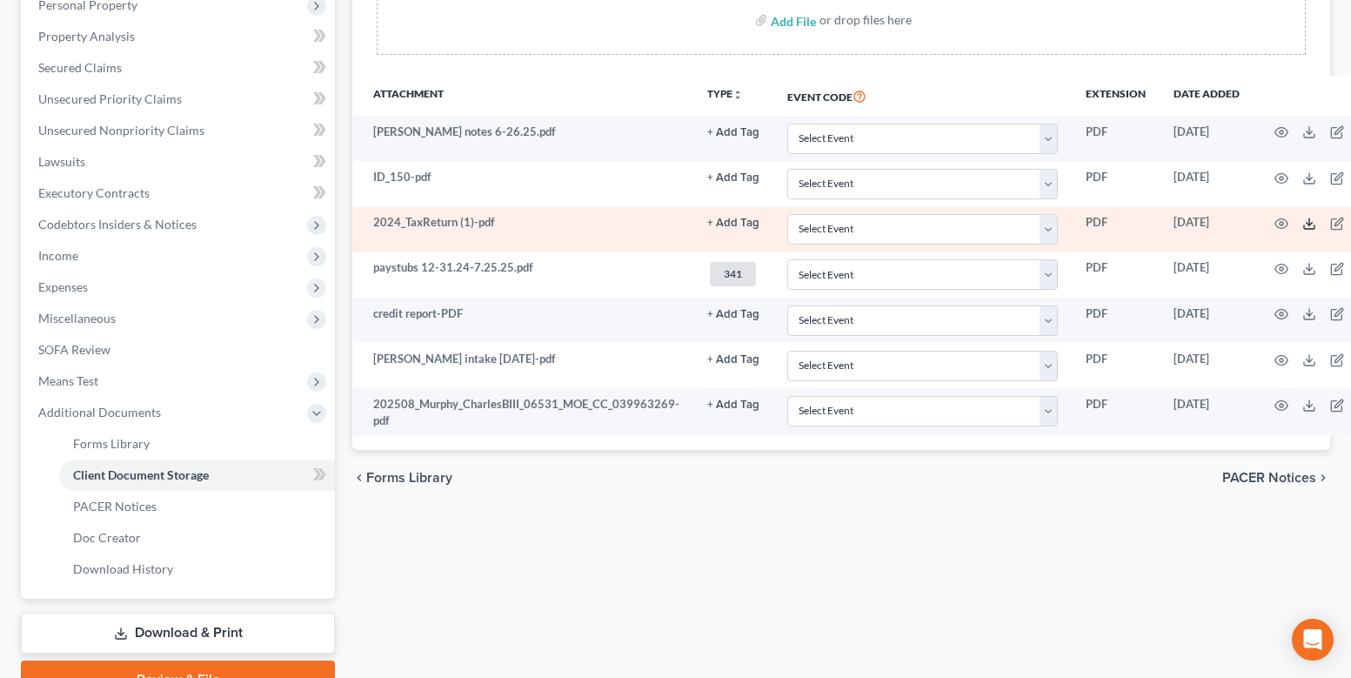
click at [1305, 226] on icon at bounding box center [1309, 224] width 14 height 14
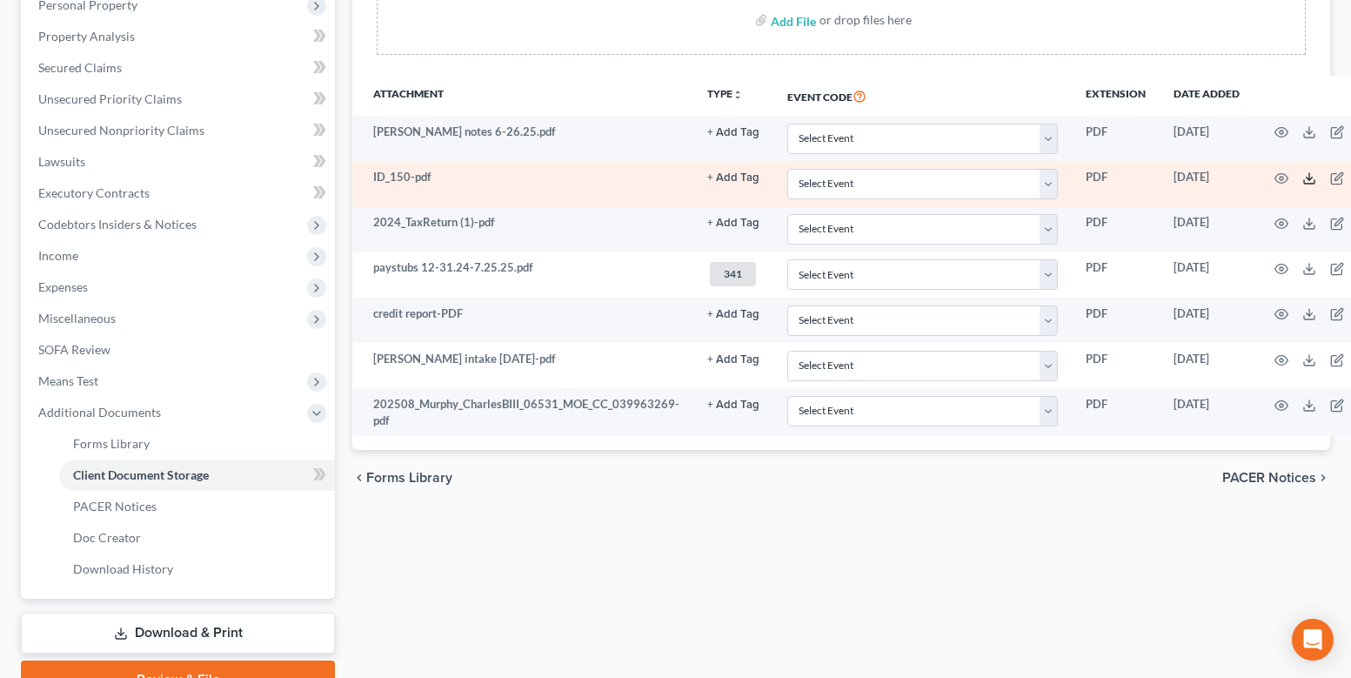
click at [1302, 177] on icon at bounding box center [1309, 178] width 14 height 14
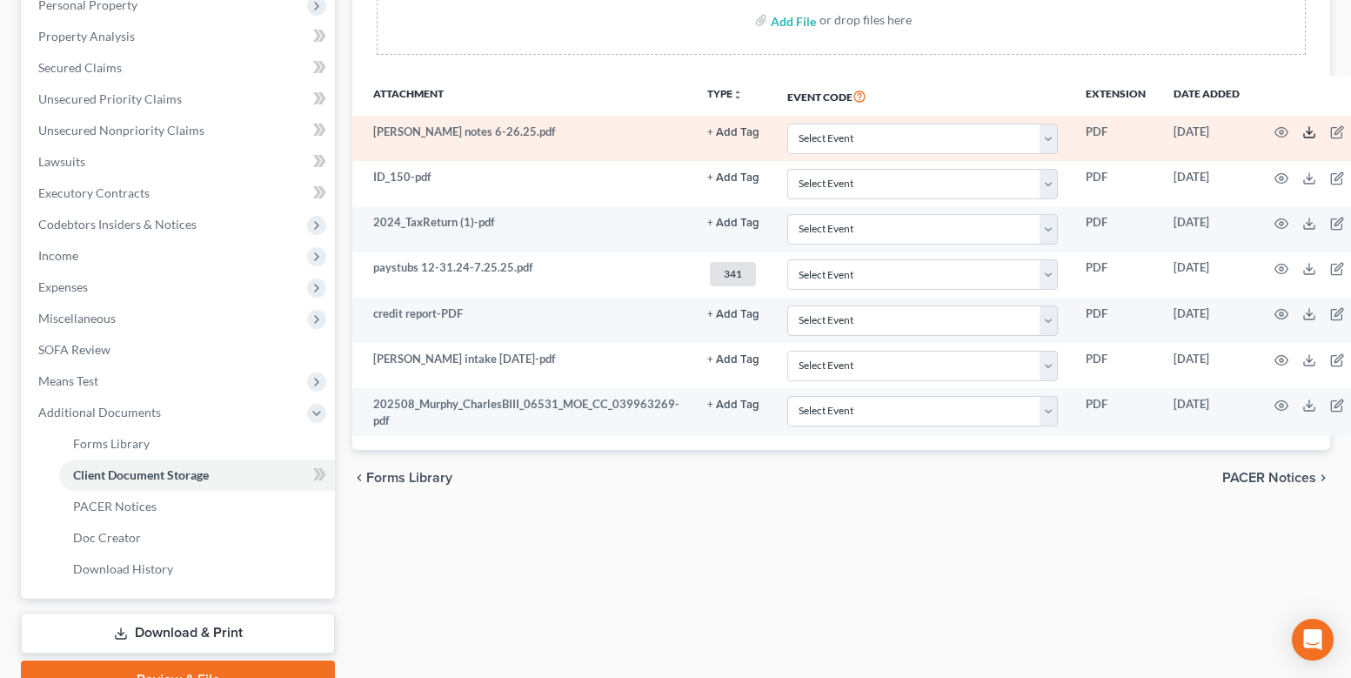
click at [1302, 130] on icon at bounding box center [1309, 132] width 14 height 14
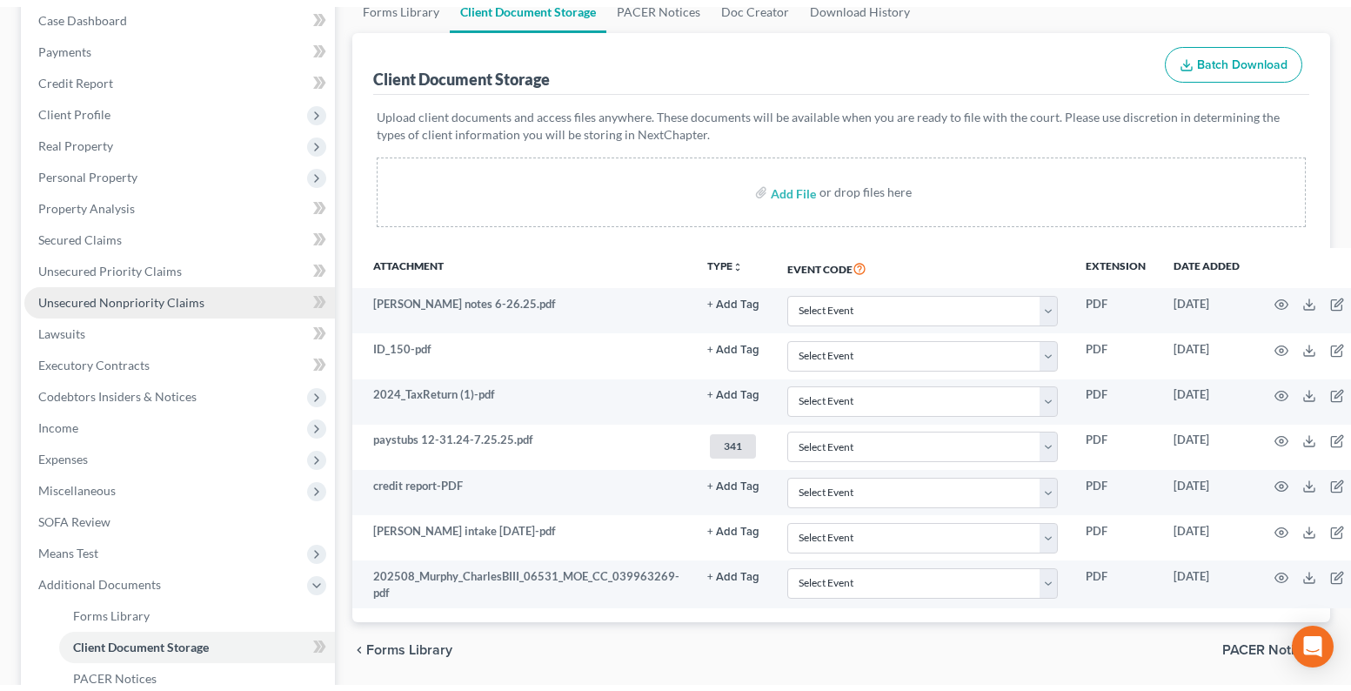
scroll to position [174, 0]
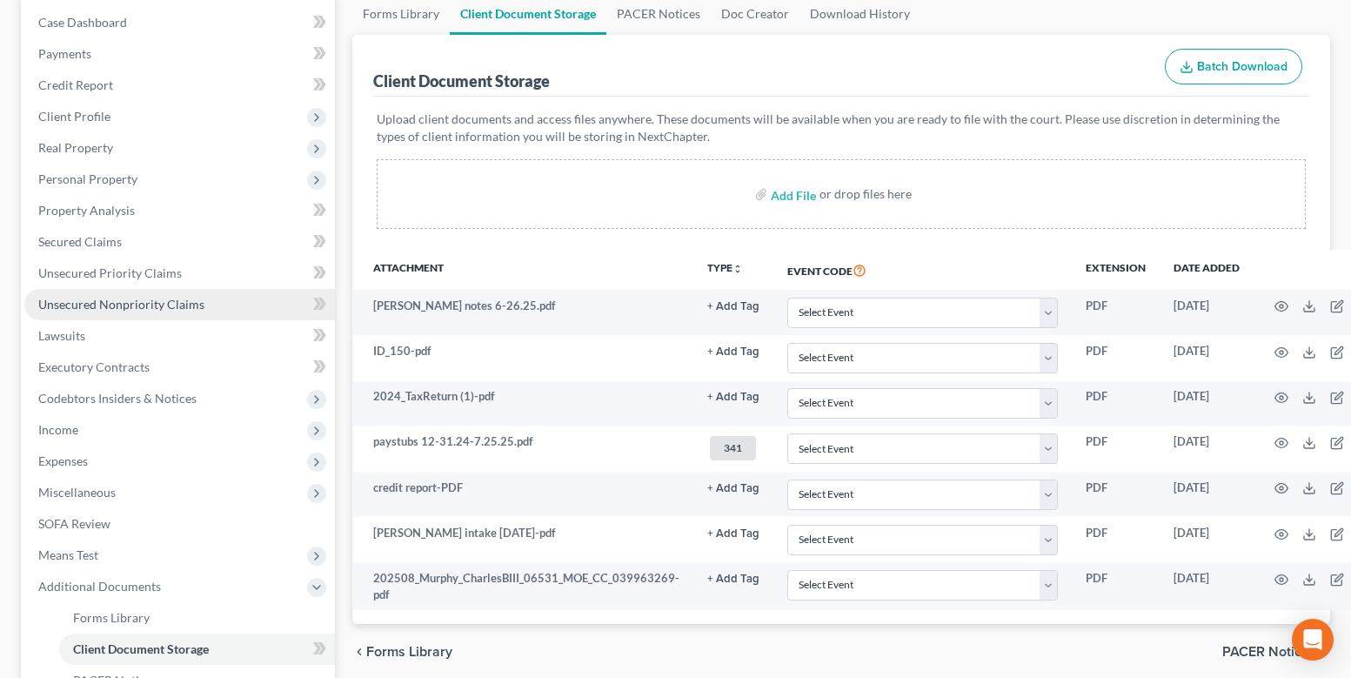
drag, startPoint x: 229, startPoint y: 309, endPoint x: 241, endPoint y: 310, distance: 12.2
click at [229, 309] on link "Unsecured Nonpriority Claims" at bounding box center [179, 304] width 311 height 31
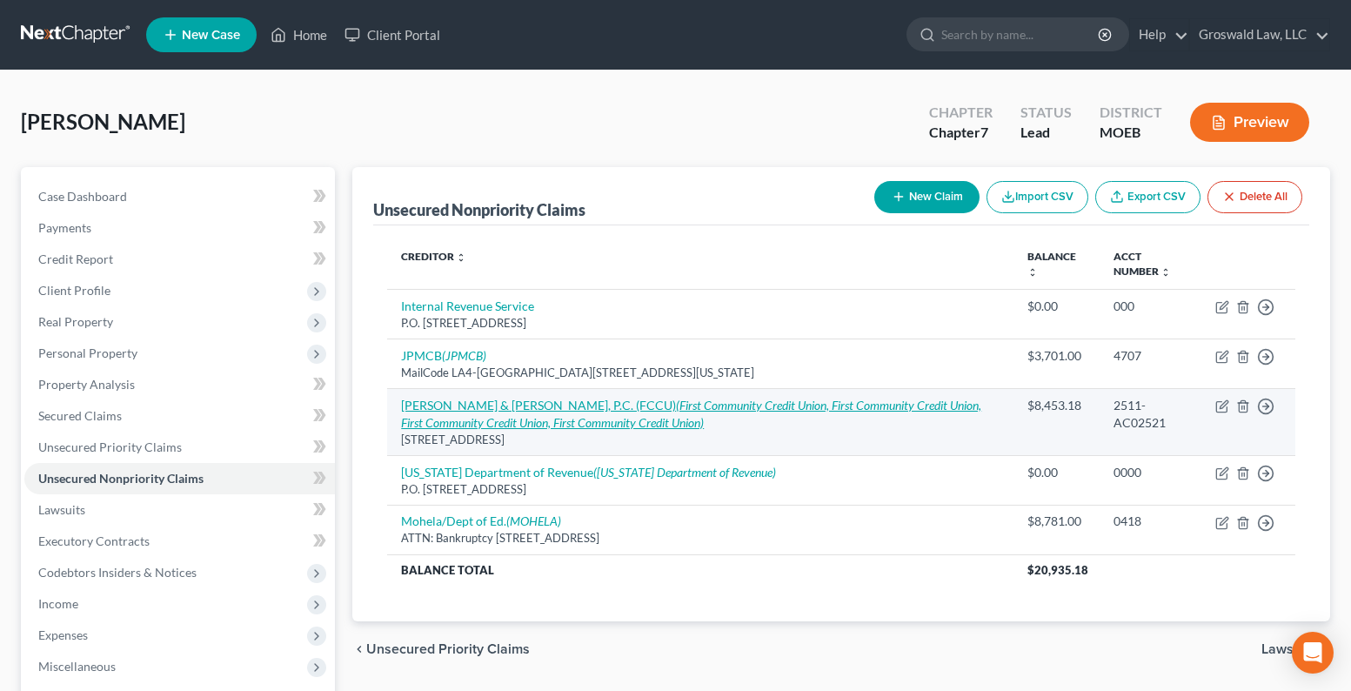
click at [452, 407] on link "Kramer & Frank, P.C. (FCCU) (First Community Credit Union, First Community Cred…" at bounding box center [691, 413] width 580 height 32
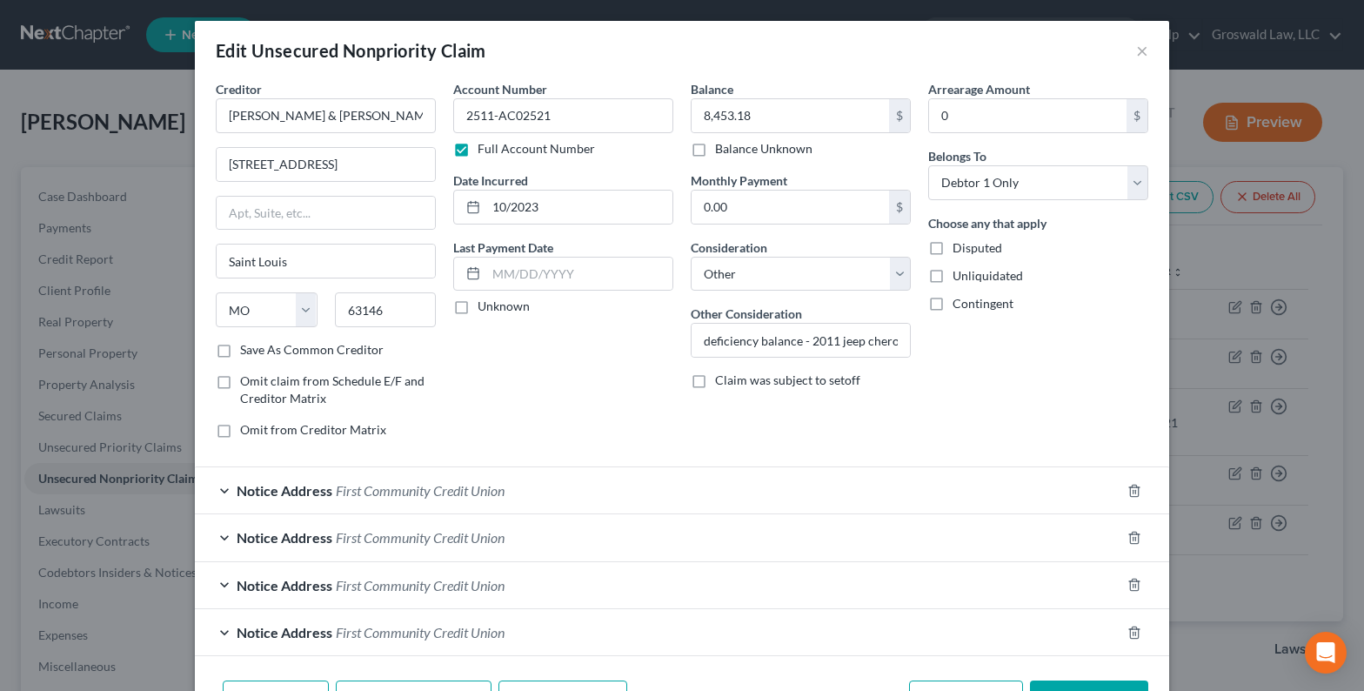
click at [304, 484] on span "Notice Address" at bounding box center [285, 490] width 96 height 17
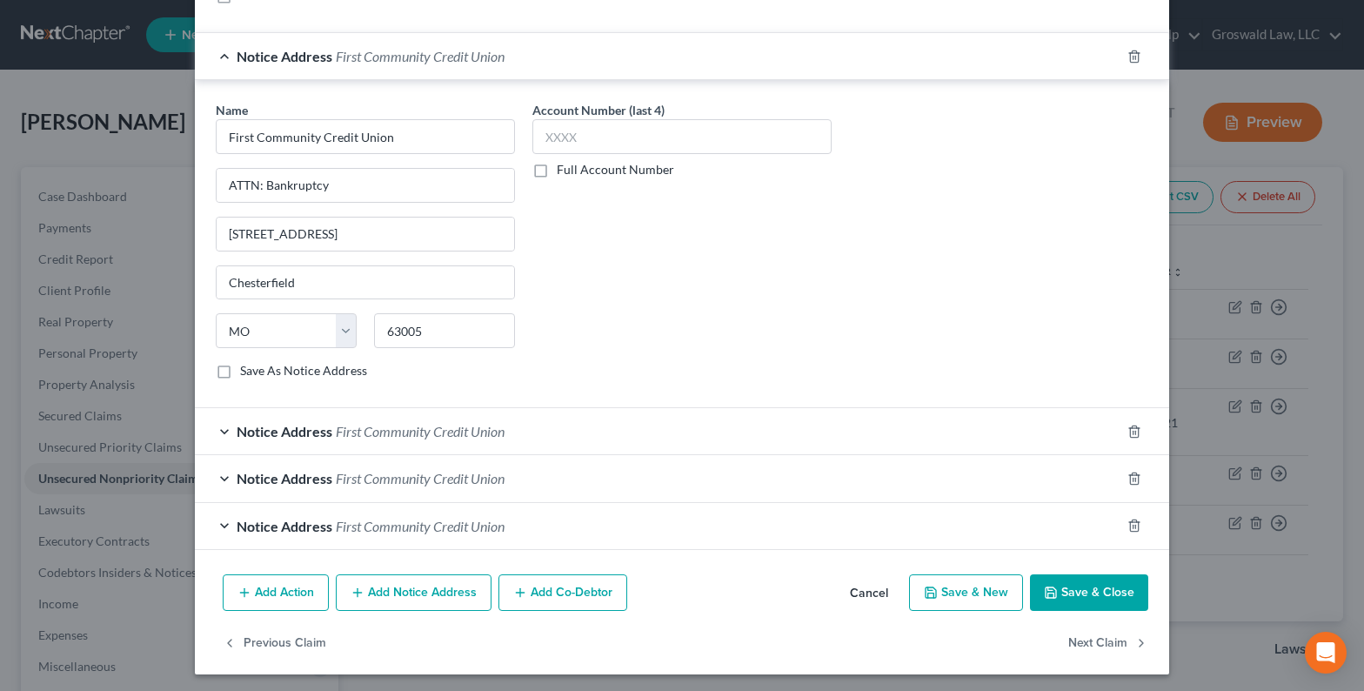
scroll to position [438, 0]
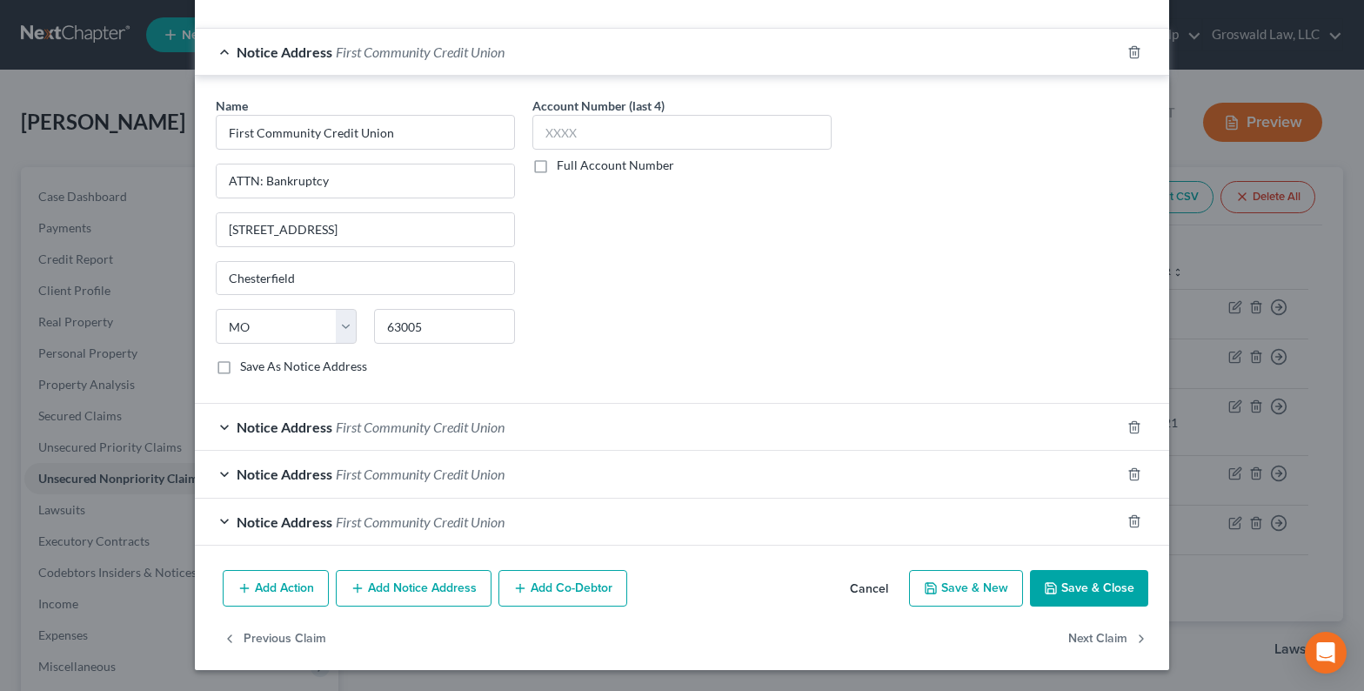
click at [331, 436] on div "Notice Address First Community Credit Union" at bounding box center [657, 427] width 925 height 46
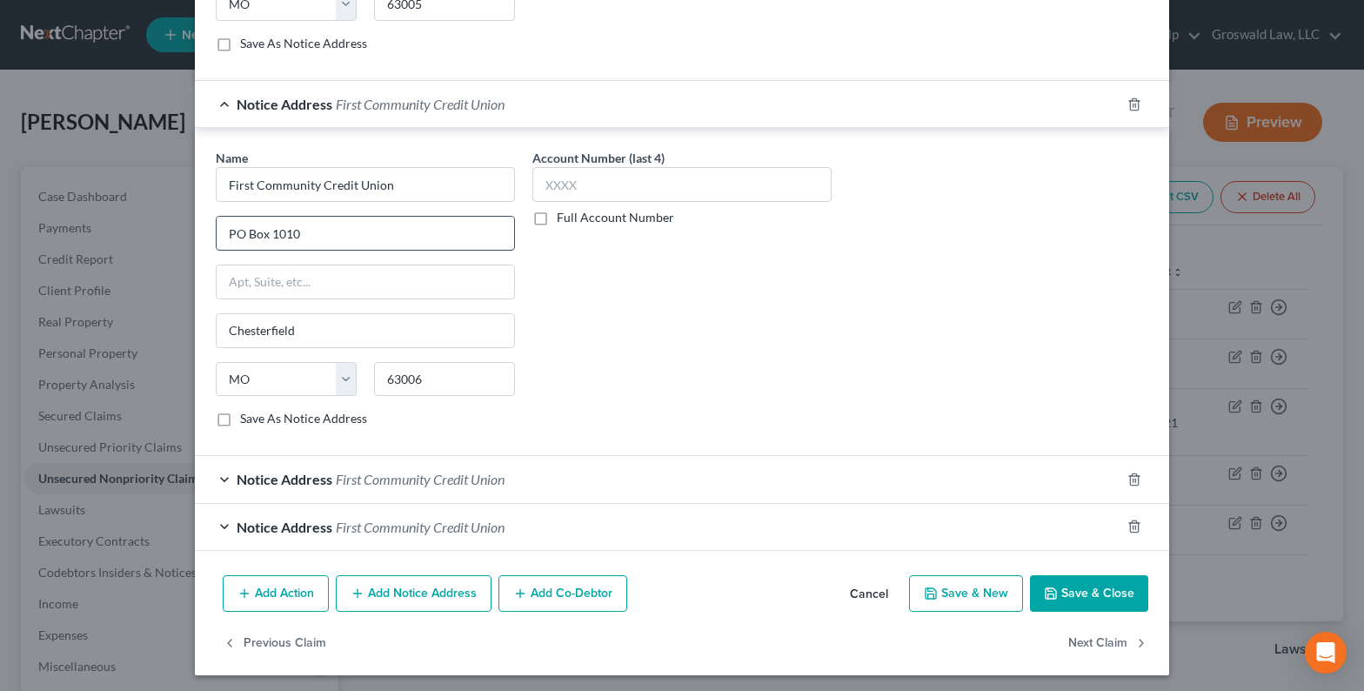
scroll to position [766, 0]
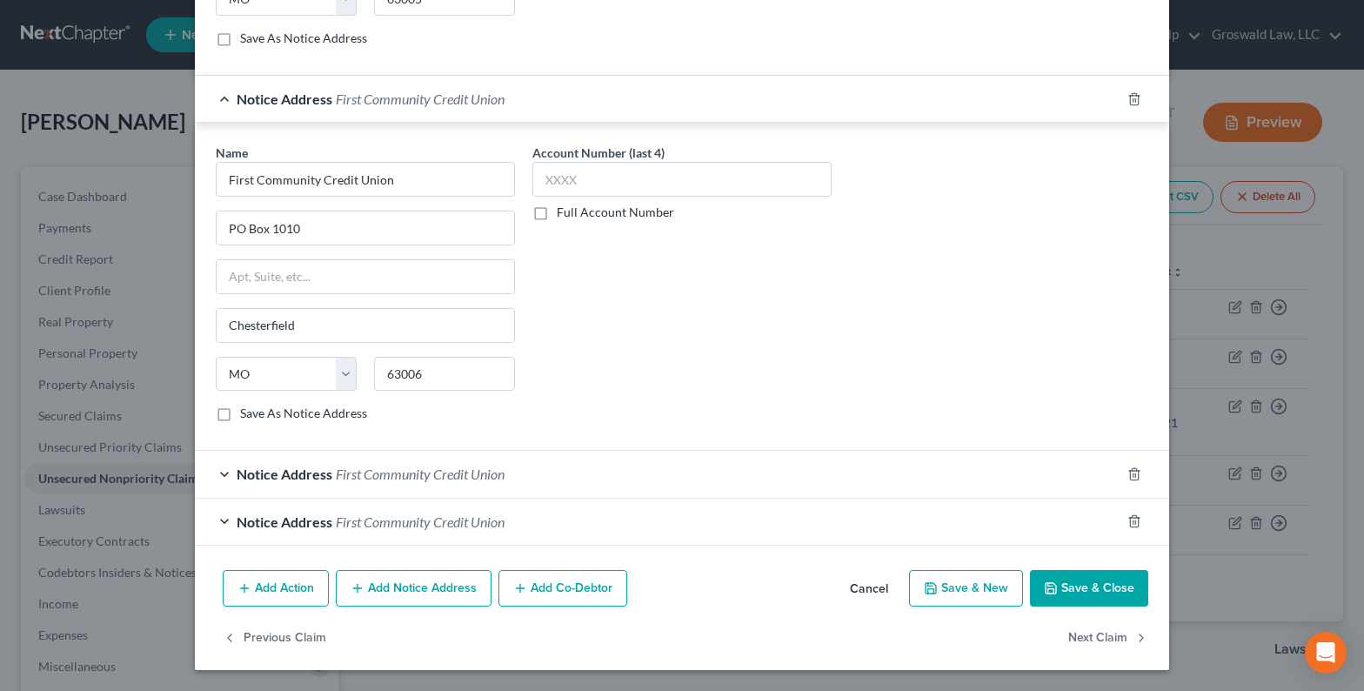
click at [319, 477] on span "Notice Address" at bounding box center [285, 473] width 96 height 17
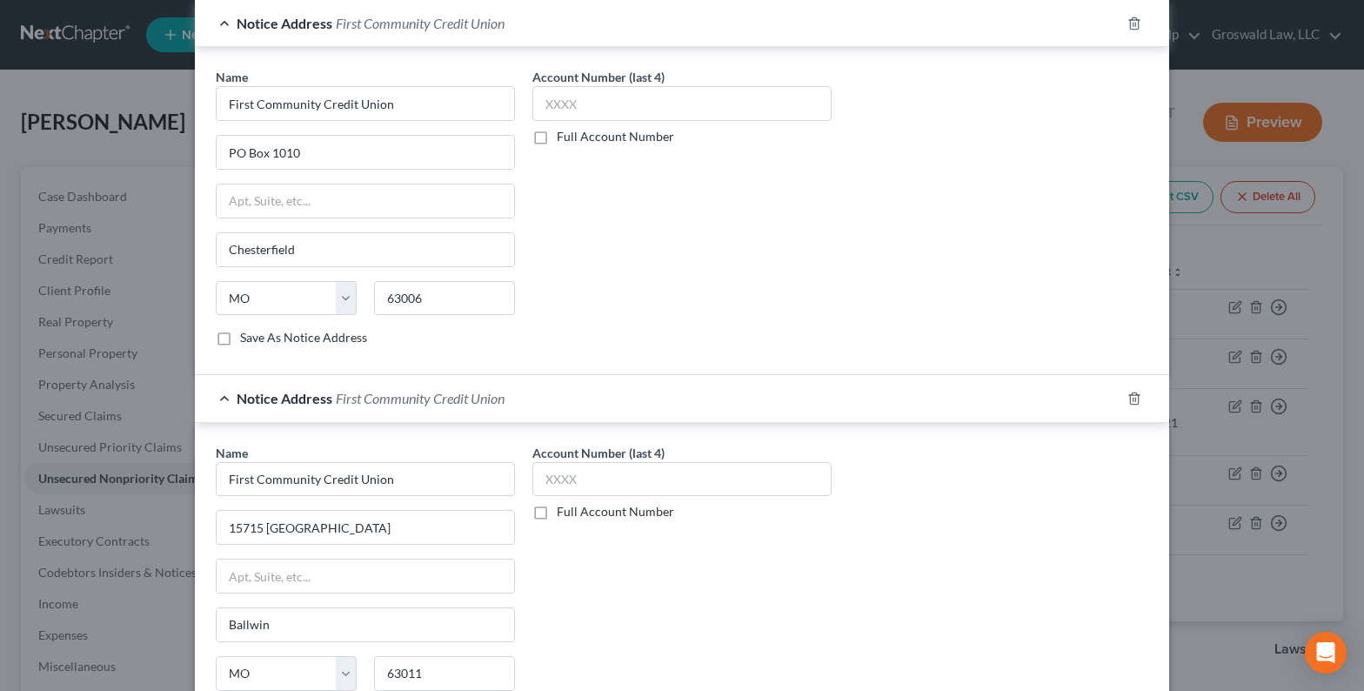
scroll to position [1094, 0]
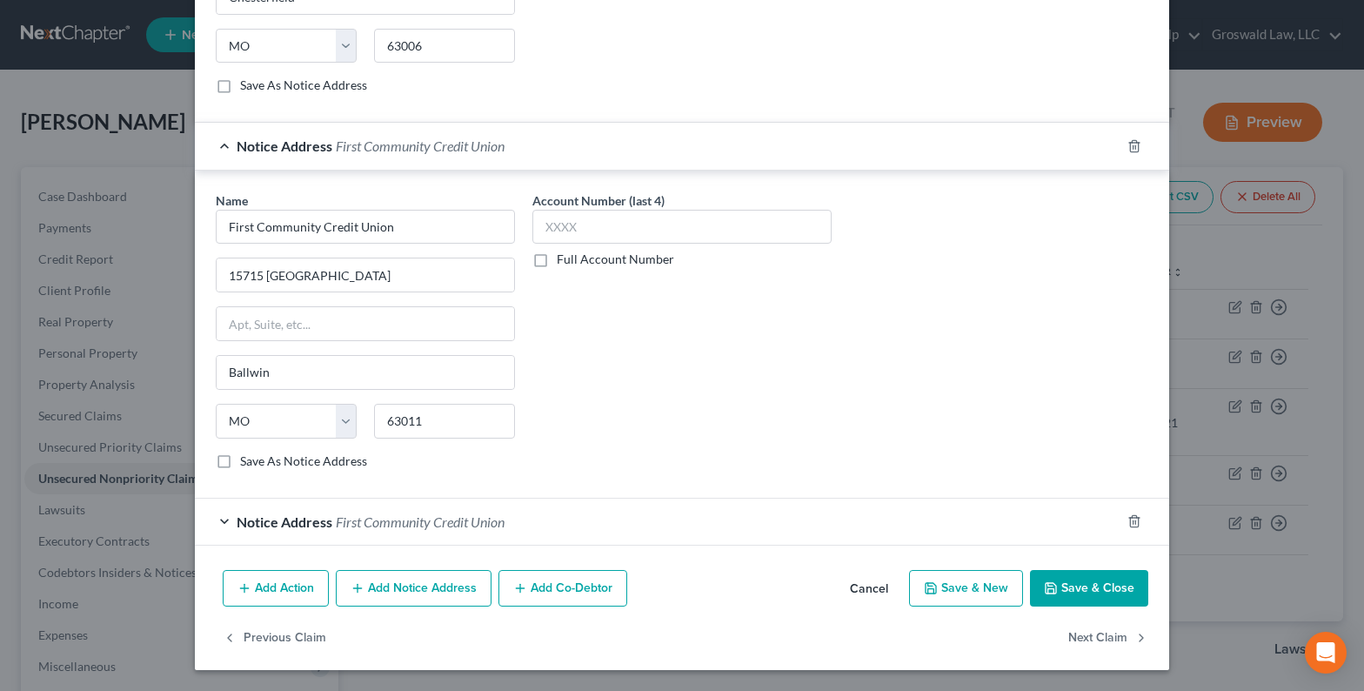
click at [311, 520] on span "Notice Address" at bounding box center [285, 521] width 96 height 17
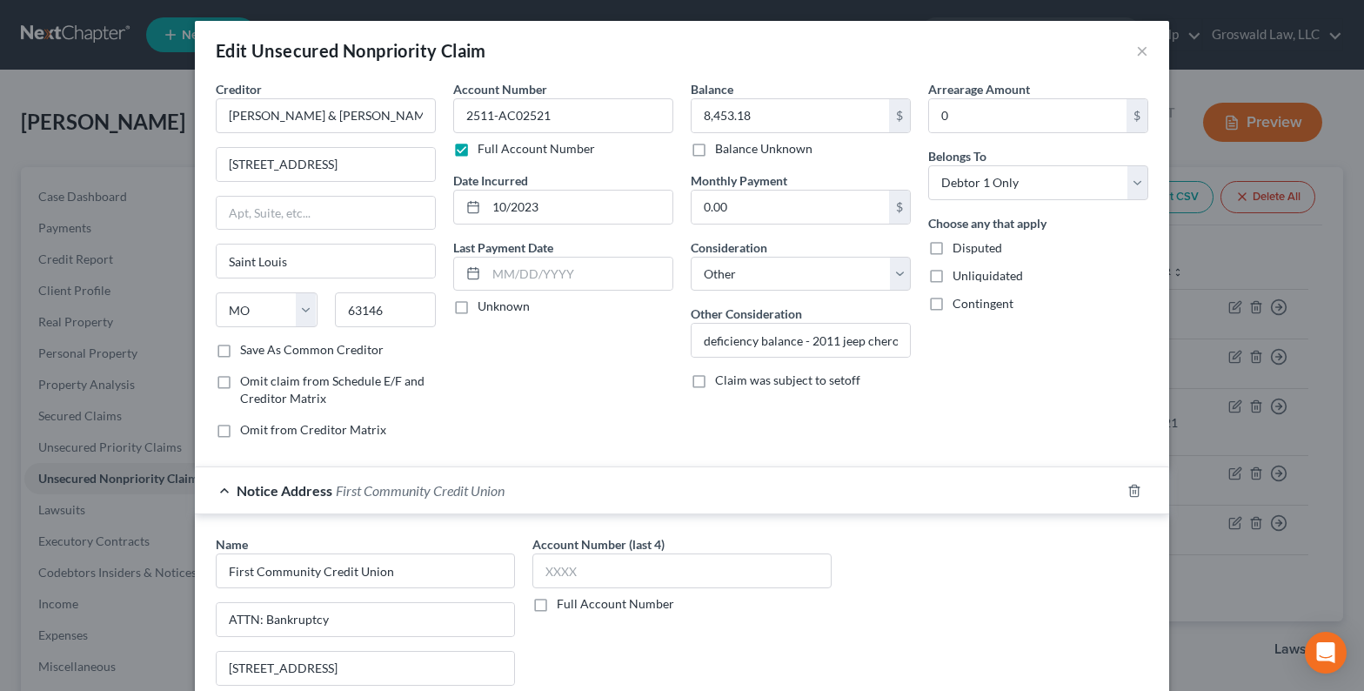
scroll to position [87, 0]
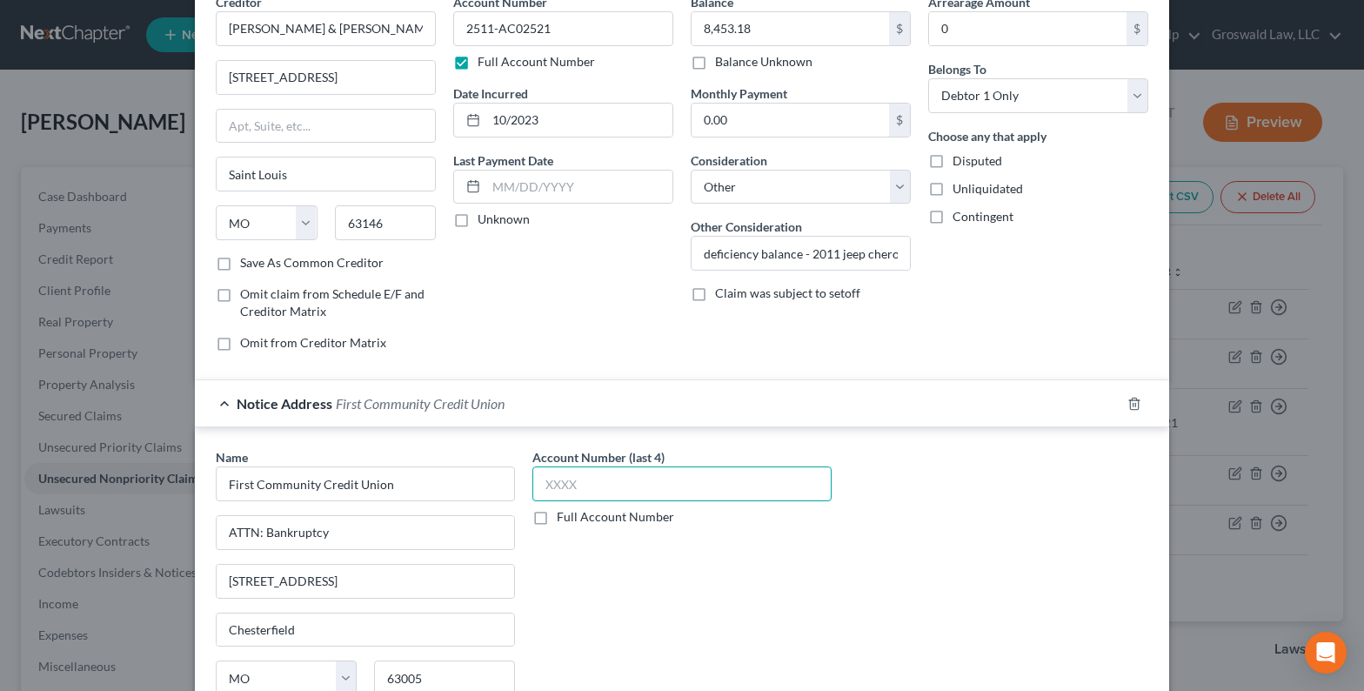
click at [628, 476] on input "text" at bounding box center [681, 483] width 299 height 35
click at [892, 594] on div "Name * First Community Credit Union ATTN: Bankruptcy 17151 CHESTERFIELD AIRPORT…" at bounding box center [682, 594] width 950 height 292
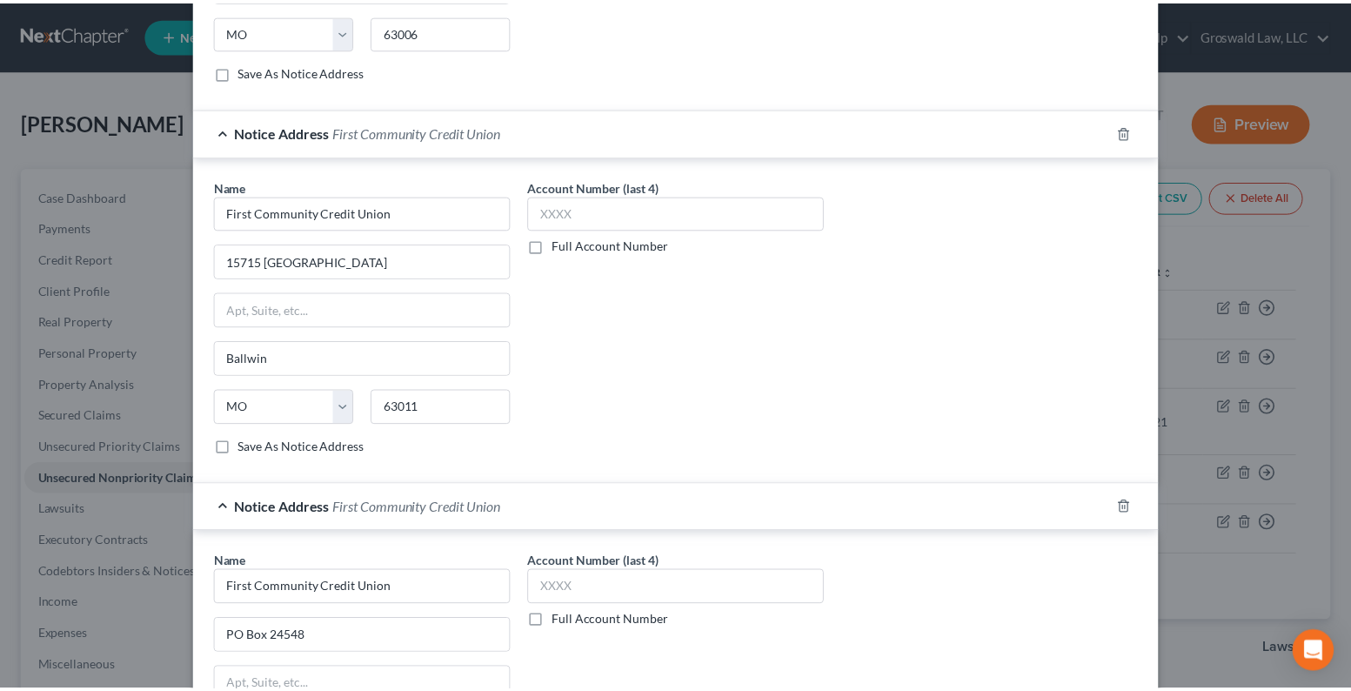
scroll to position [1421, 0]
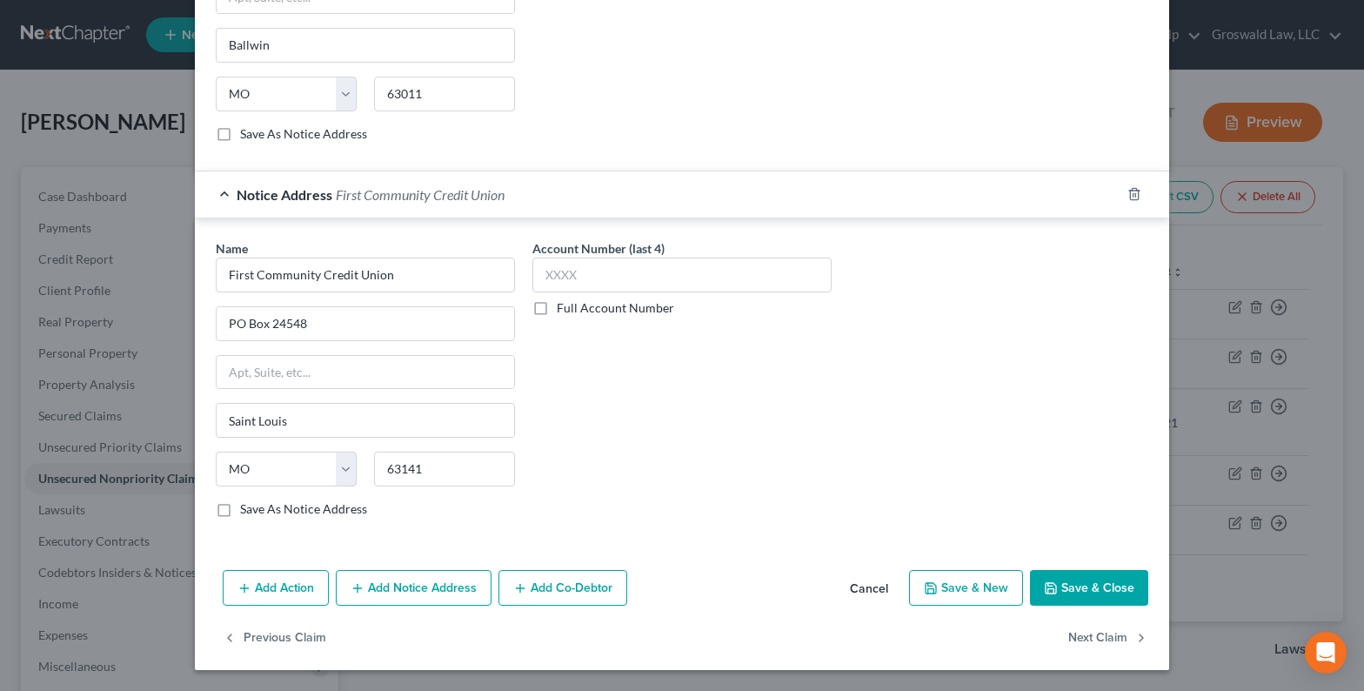
click at [1092, 588] on button "Save & Close" at bounding box center [1089, 588] width 118 height 37
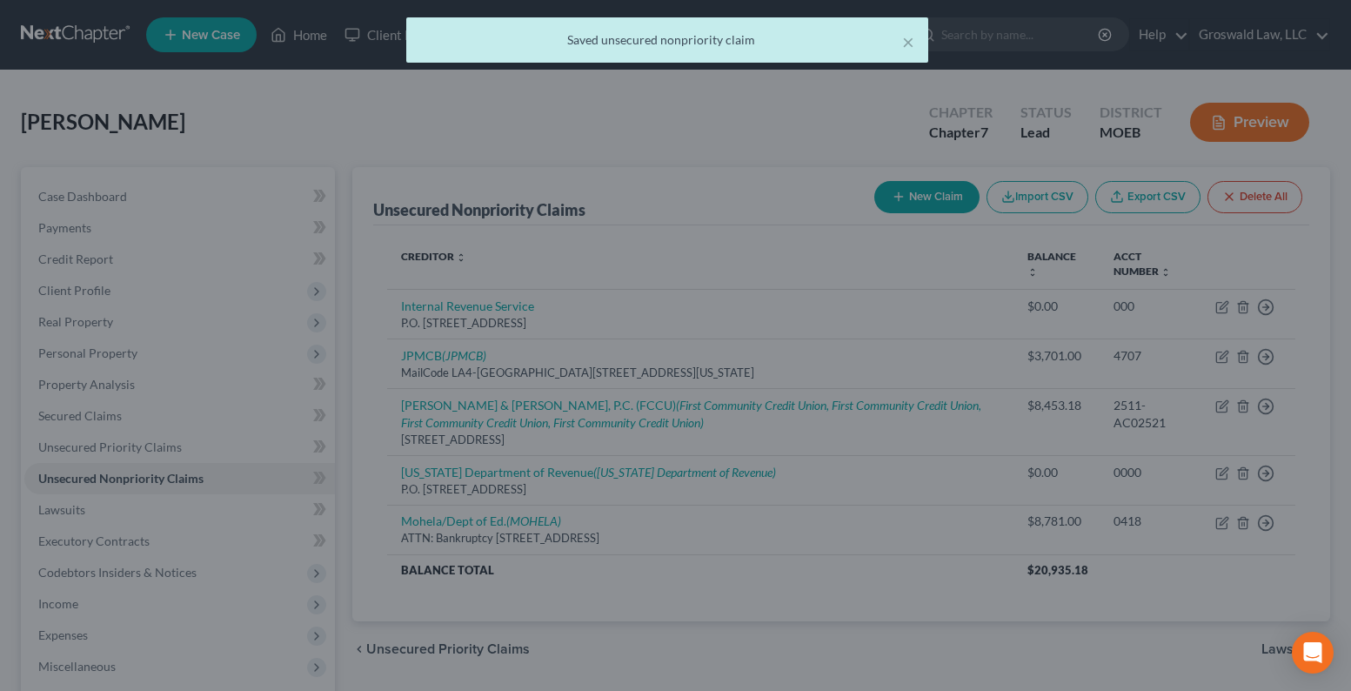
scroll to position [0, 0]
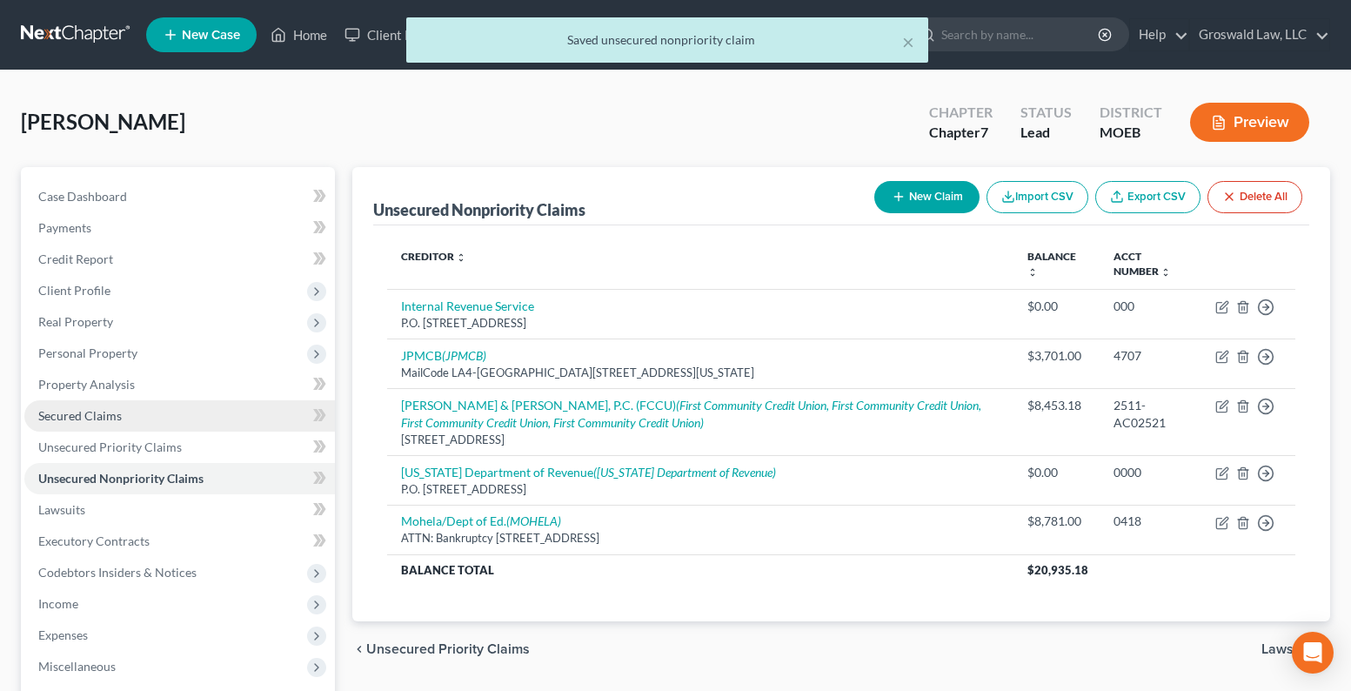
click at [124, 422] on link "Secured Claims" at bounding box center [179, 415] width 311 height 31
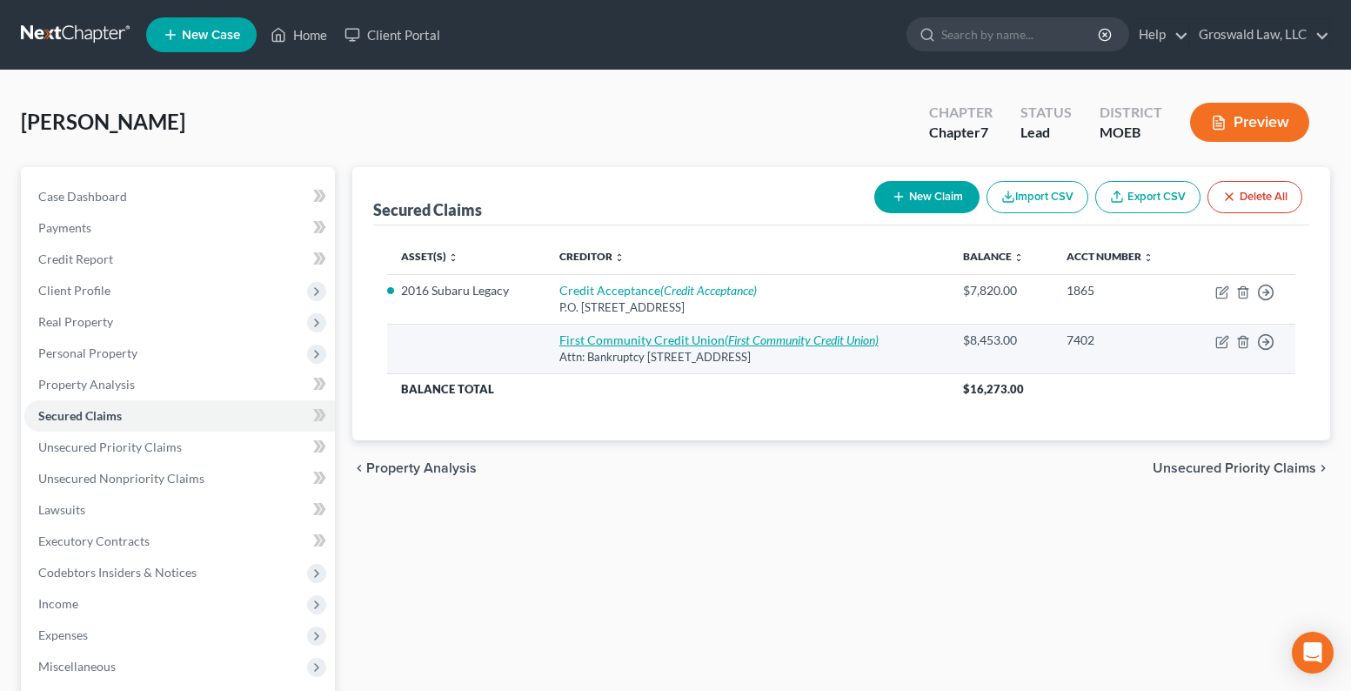
click at [745, 341] on icon "(First Community Credit Union)" at bounding box center [802, 339] width 154 height 15
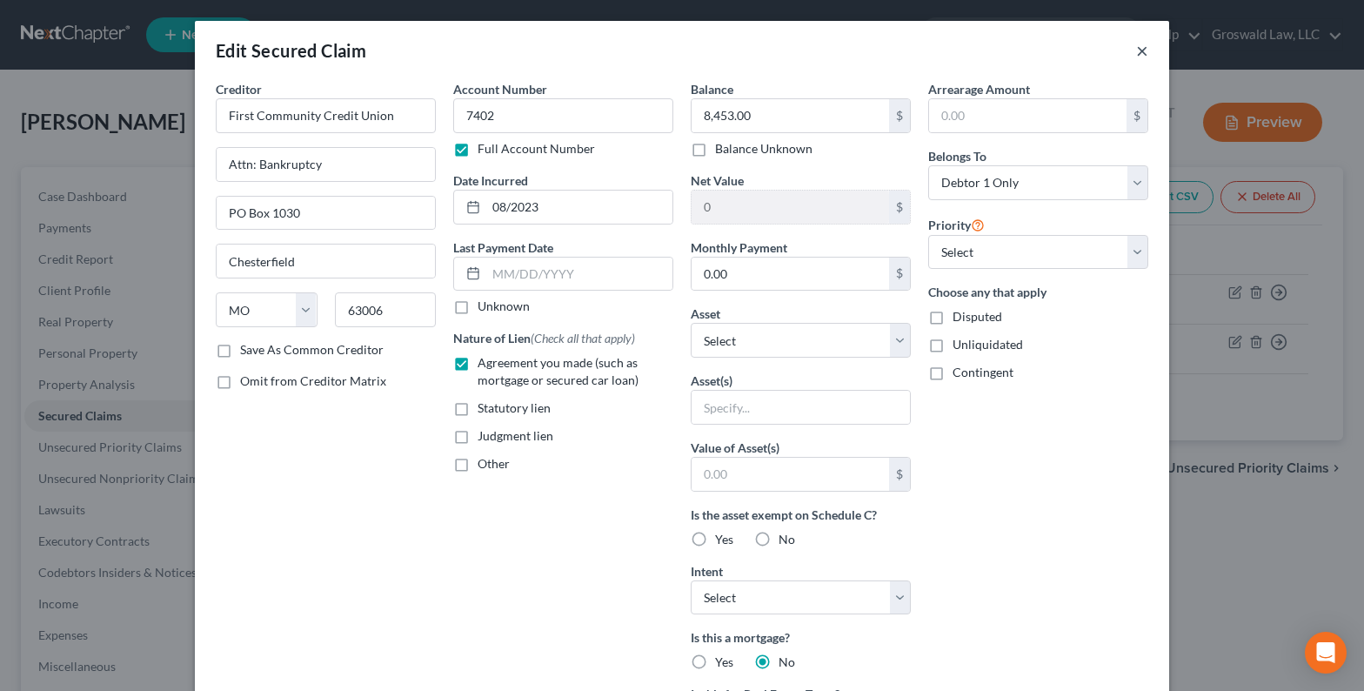
click at [1136, 50] on button "×" at bounding box center [1142, 50] width 12 height 21
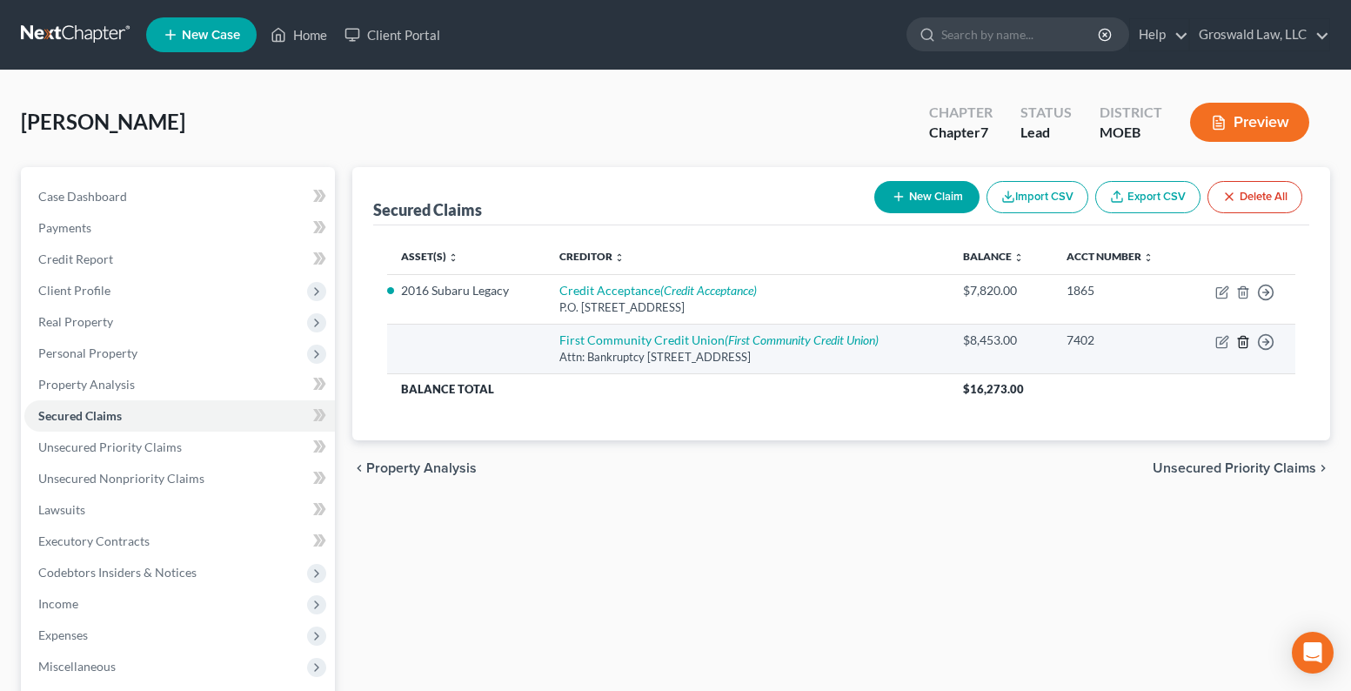
click at [1246, 341] on icon "button" at bounding box center [1243, 342] width 14 height 14
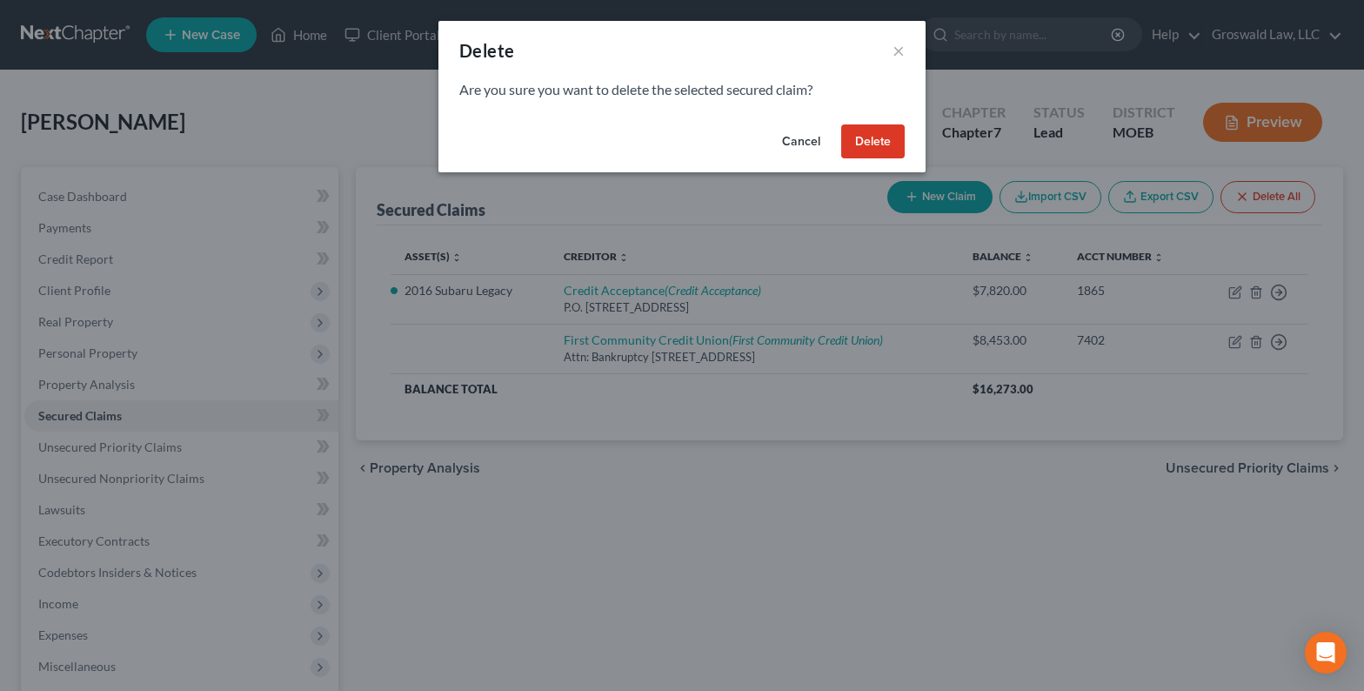
click at [881, 149] on button "Delete" at bounding box center [872, 141] width 63 height 35
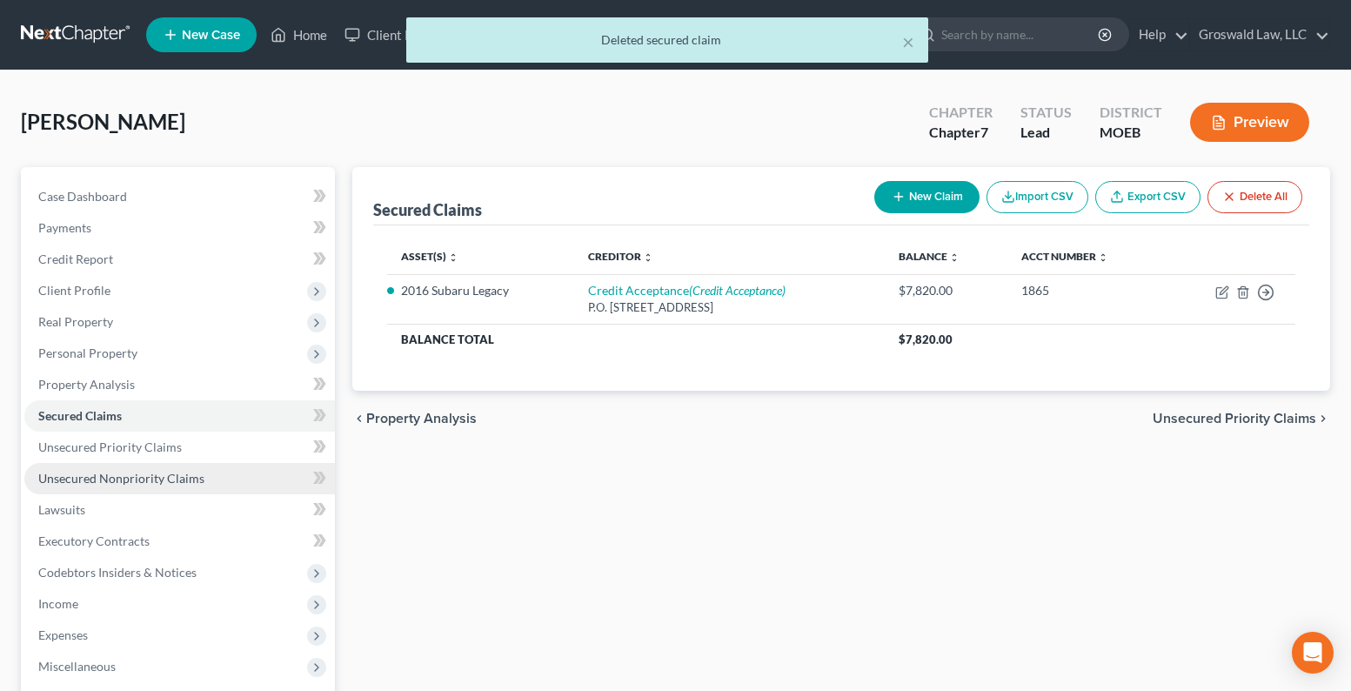
click at [129, 477] on span "Unsecured Nonpriority Claims" at bounding box center [121, 478] width 166 height 15
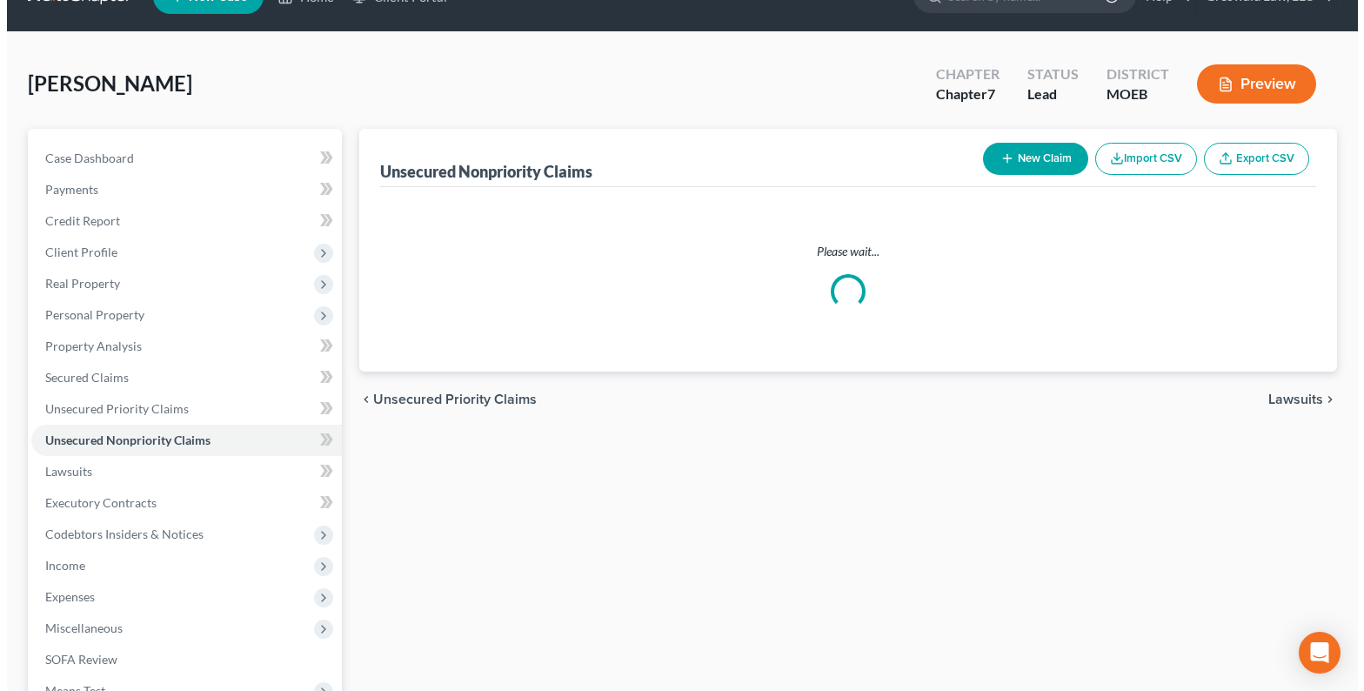
scroll to position [87, 0]
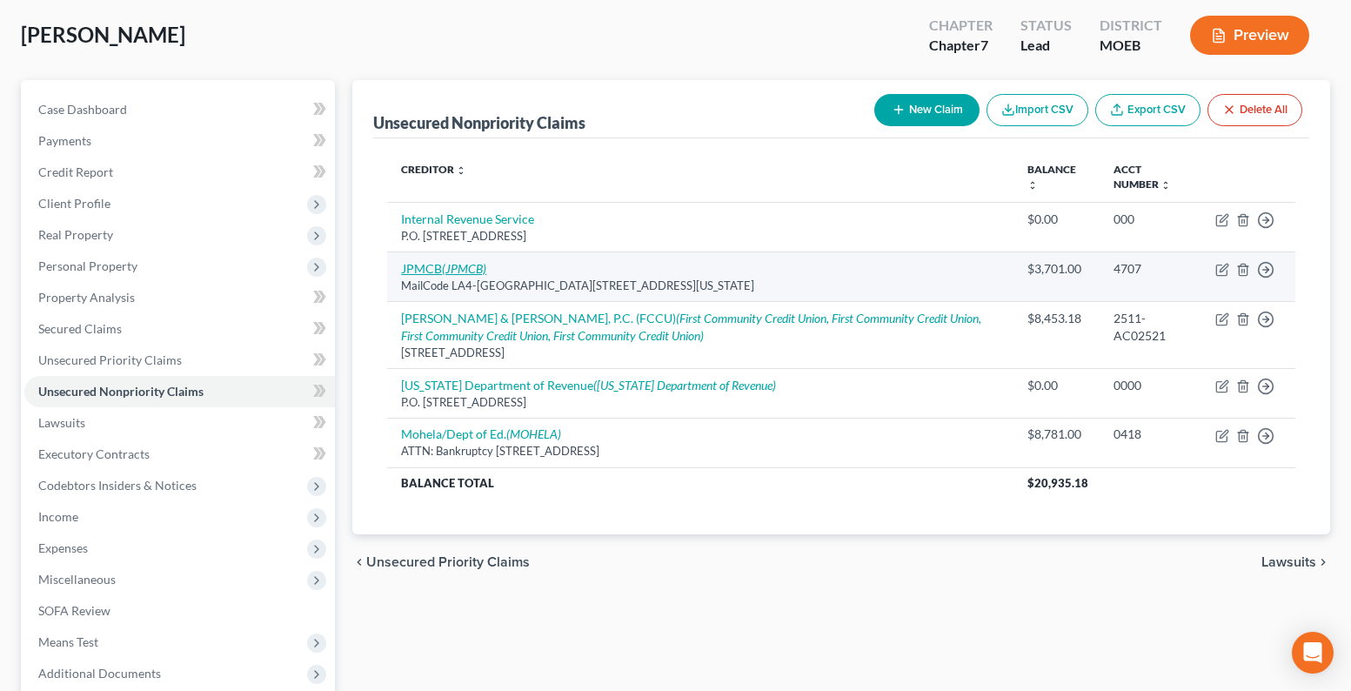
click at [458, 265] on icon "(JPMCB)" at bounding box center [464, 268] width 44 height 15
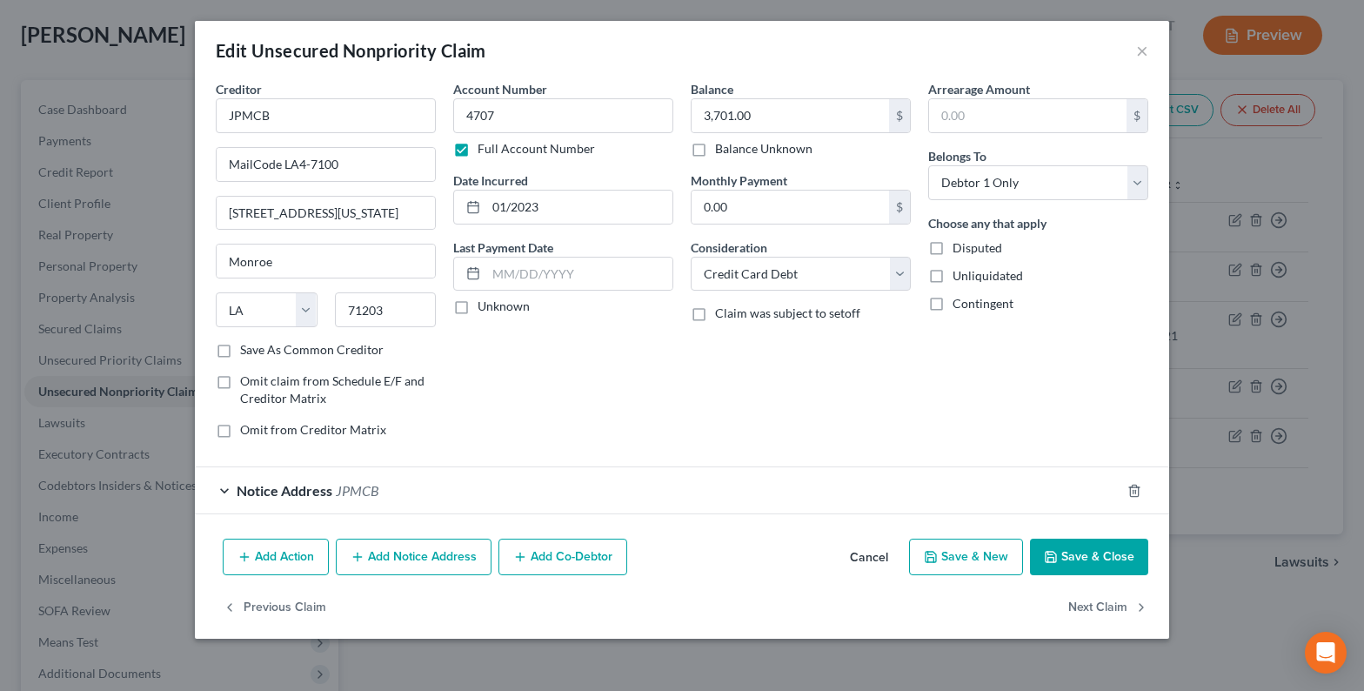
click at [311, 485] on span "Notice Address" at bounding box center [285, 490] width 96 height 17
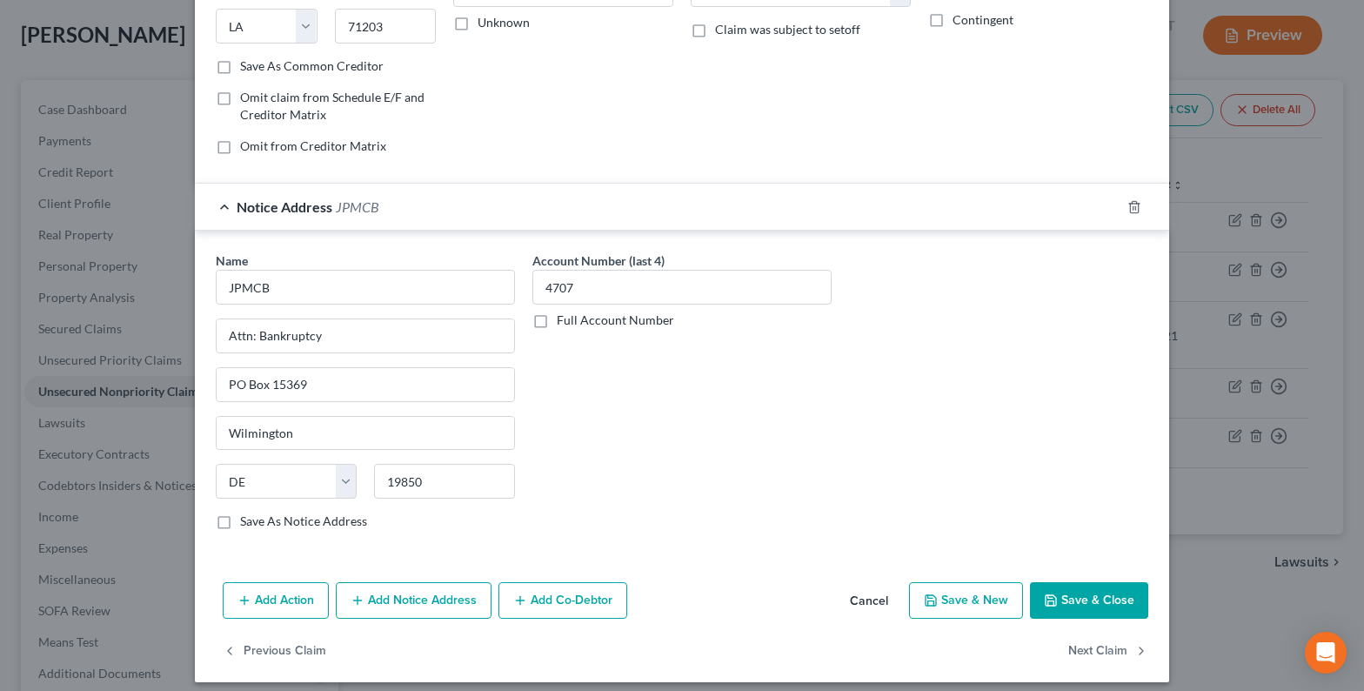
scroll to position [296, 0]
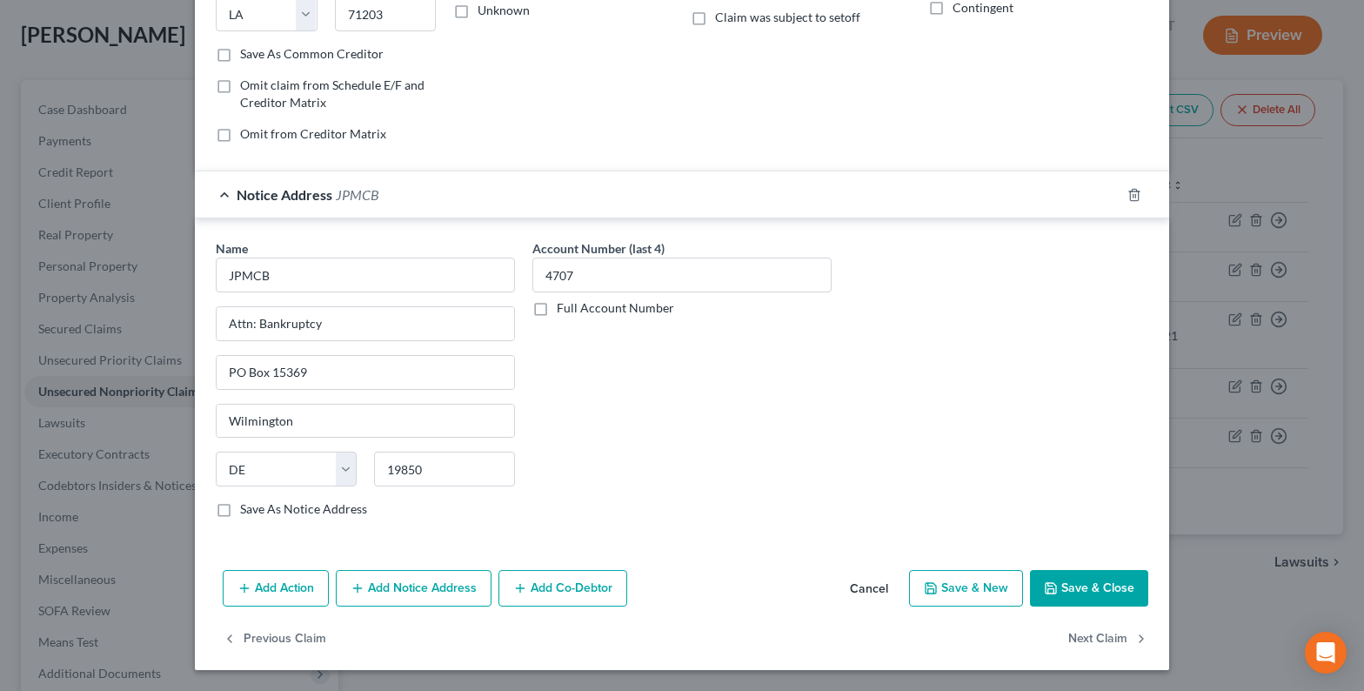
click at [1084, 585] on button "Save & Close" at bounding box center [1089, 588] width 118 height 37
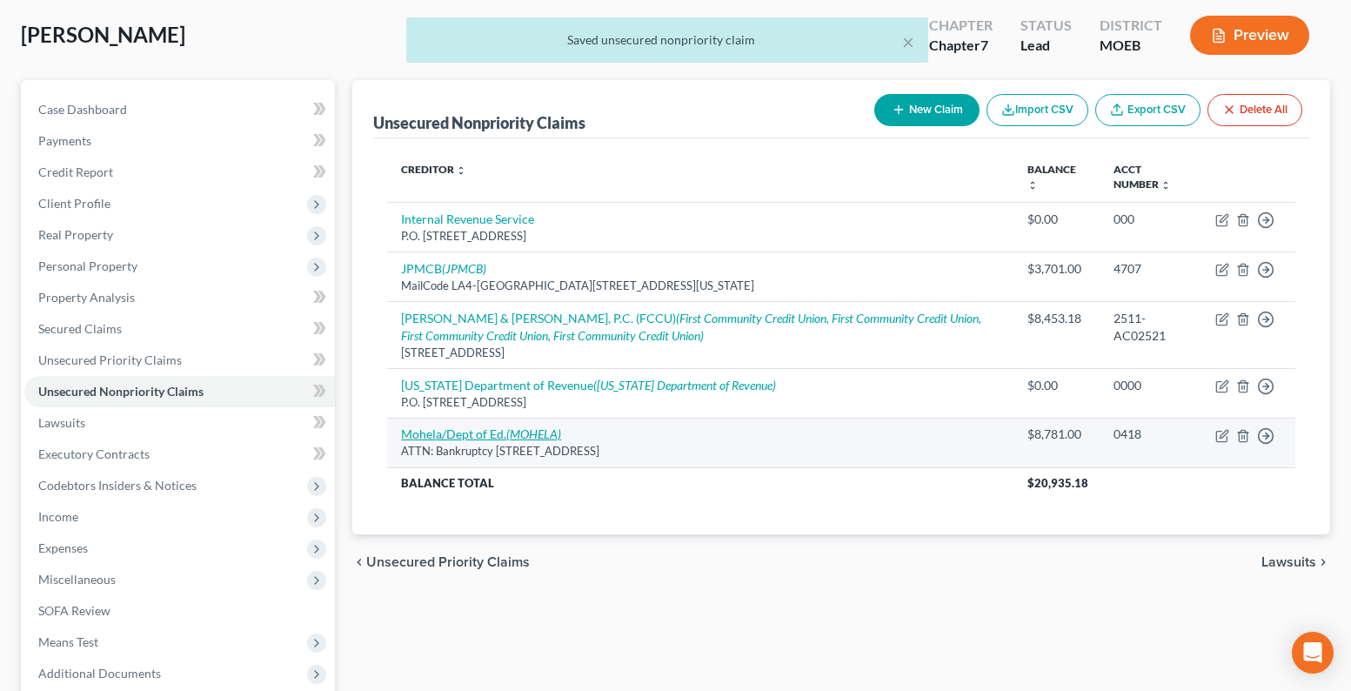
click at [453, 426] on link "Mohela/Dept of Ed. (MOHELA)" at bounding box center [481, 433] width 160 height 15
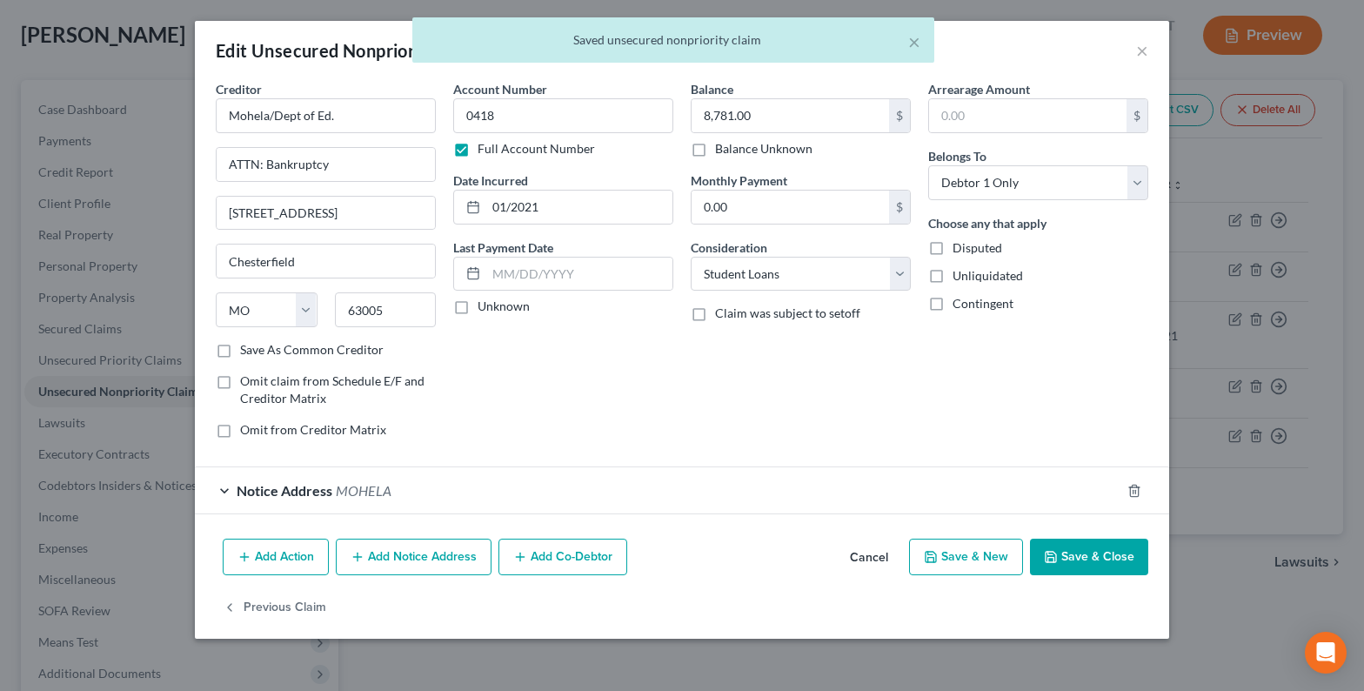
drag, startPoint x: 291, startPoint y: 492, endPoint x: 371, endPoint y: 485, distance: 80.3
click at [292, 492] on span "Notice Address" at bounding box center [285, 490] width 96 height 17
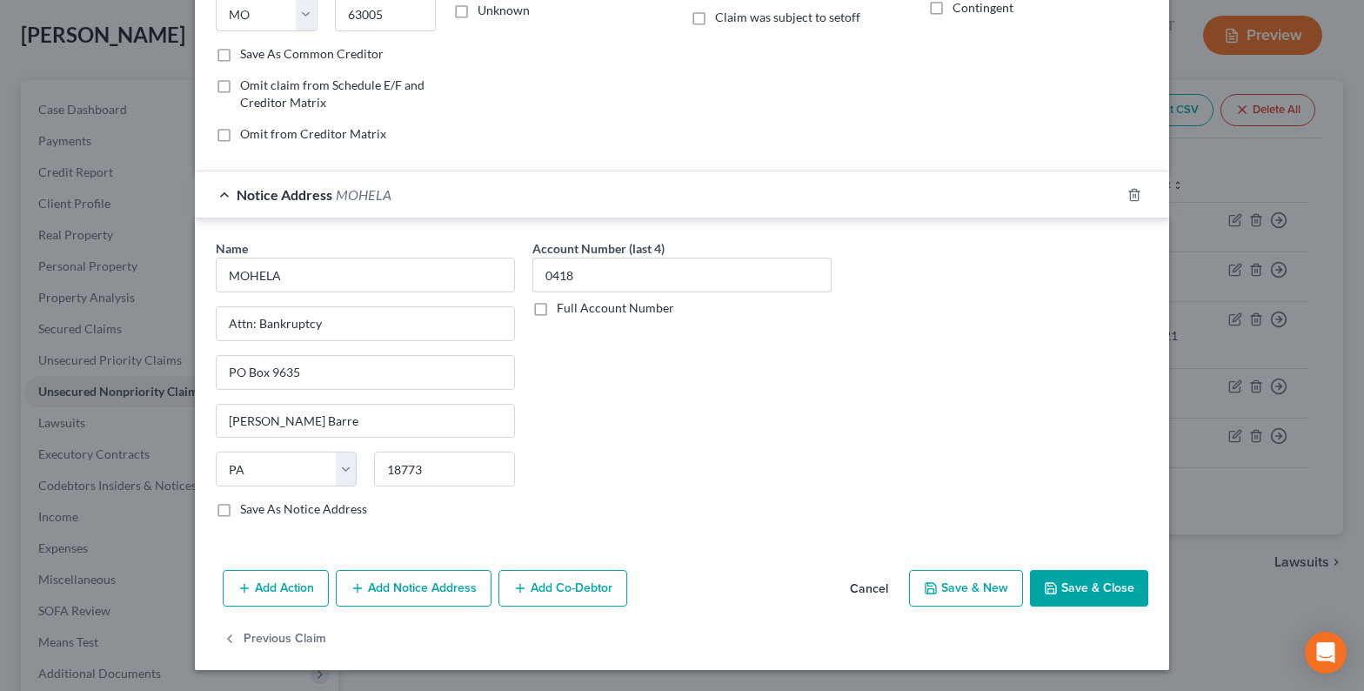
click at [1065, 582] on button "Save & Close" at bounding box center [1089, 588] width 118 height 37
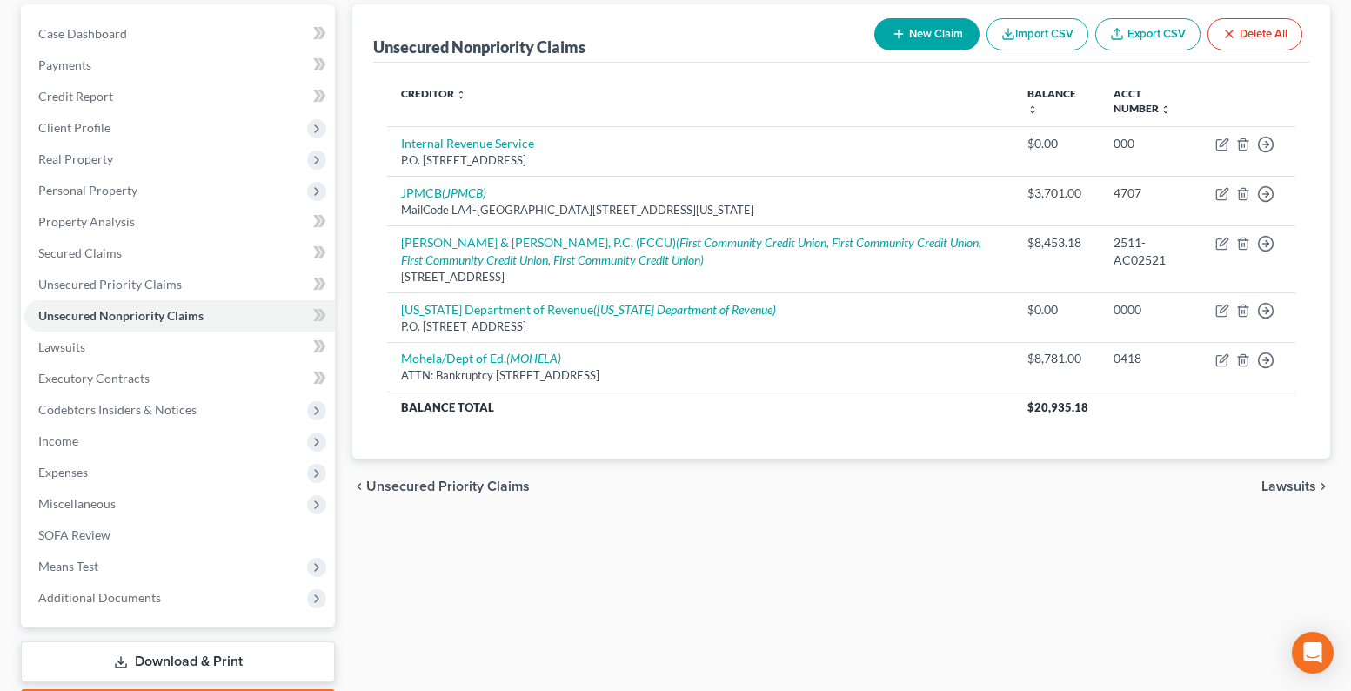
scroll to position [265, 0]
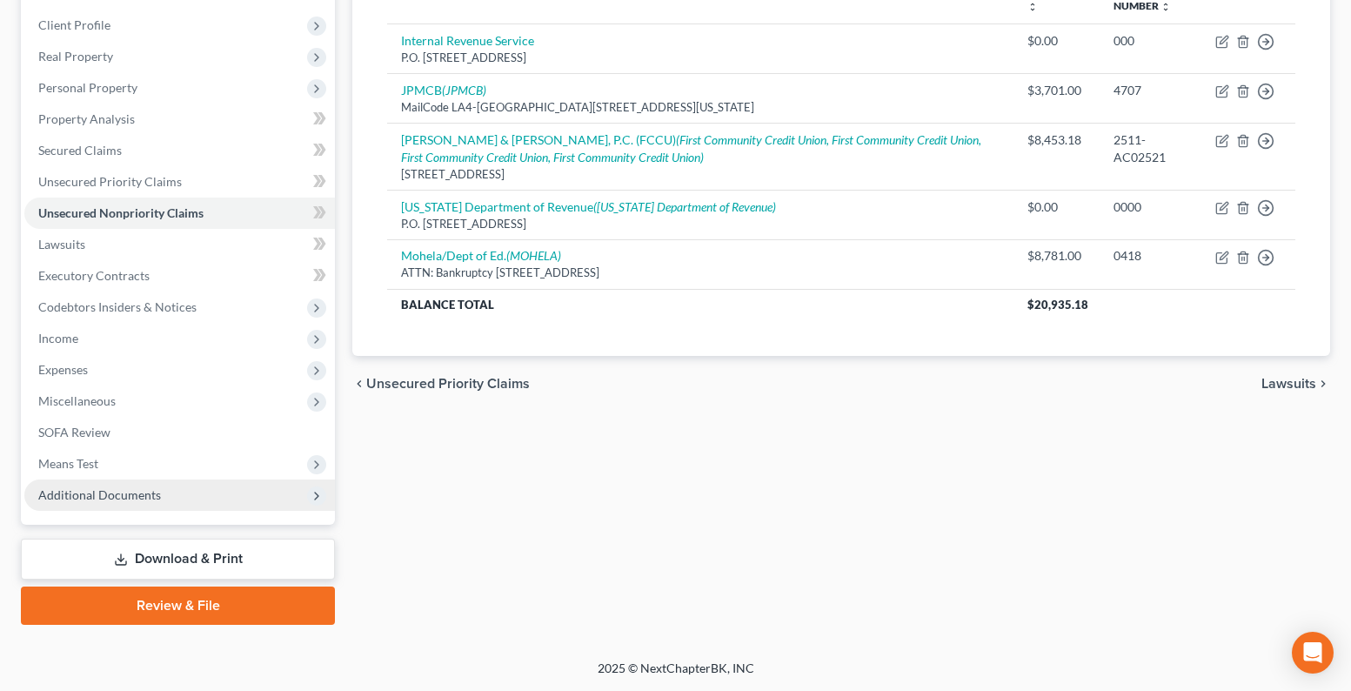
drag, startPoint x: 135, startPoint y: 491, endPoint x: 175, endPoint y: 508, distance: 43.6
click at [135, 491] on span "Additional Documents" at bounding box center [99, 494] width 123 height 15
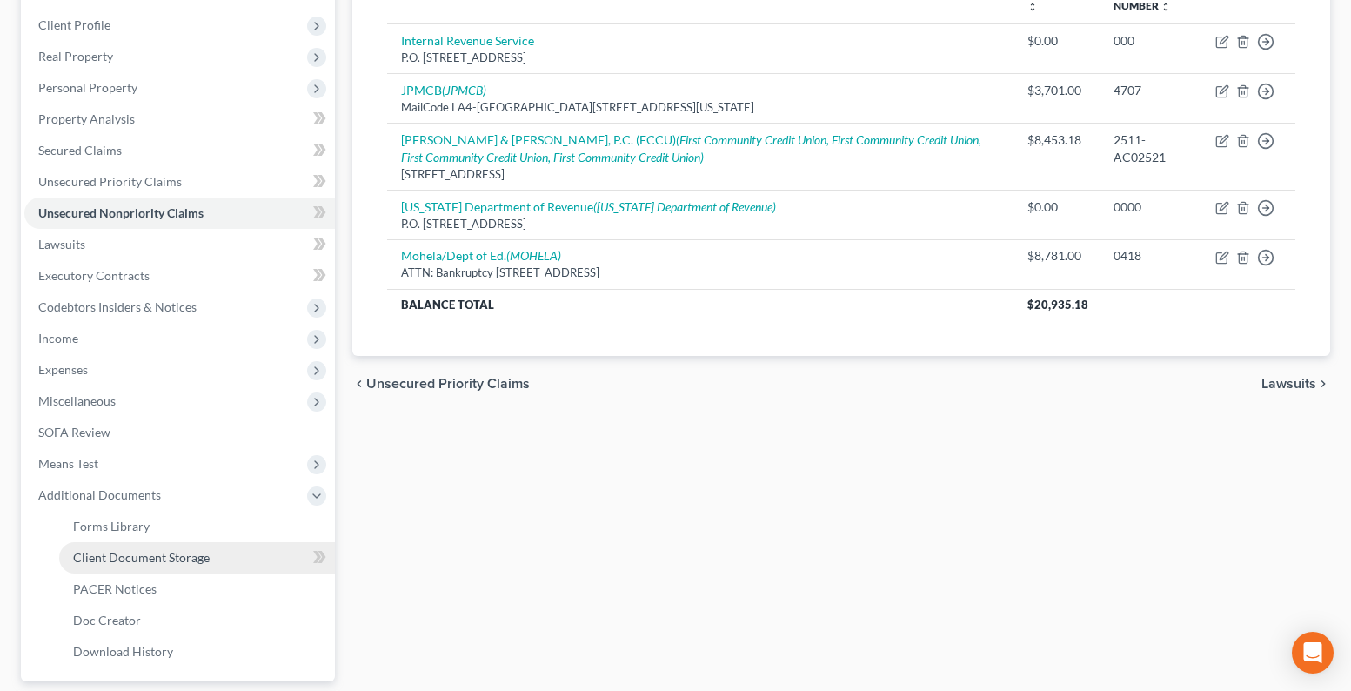
click at [213, 557] on link "Client Document Storage" at bounding box center [197, 557] width 276 height 31
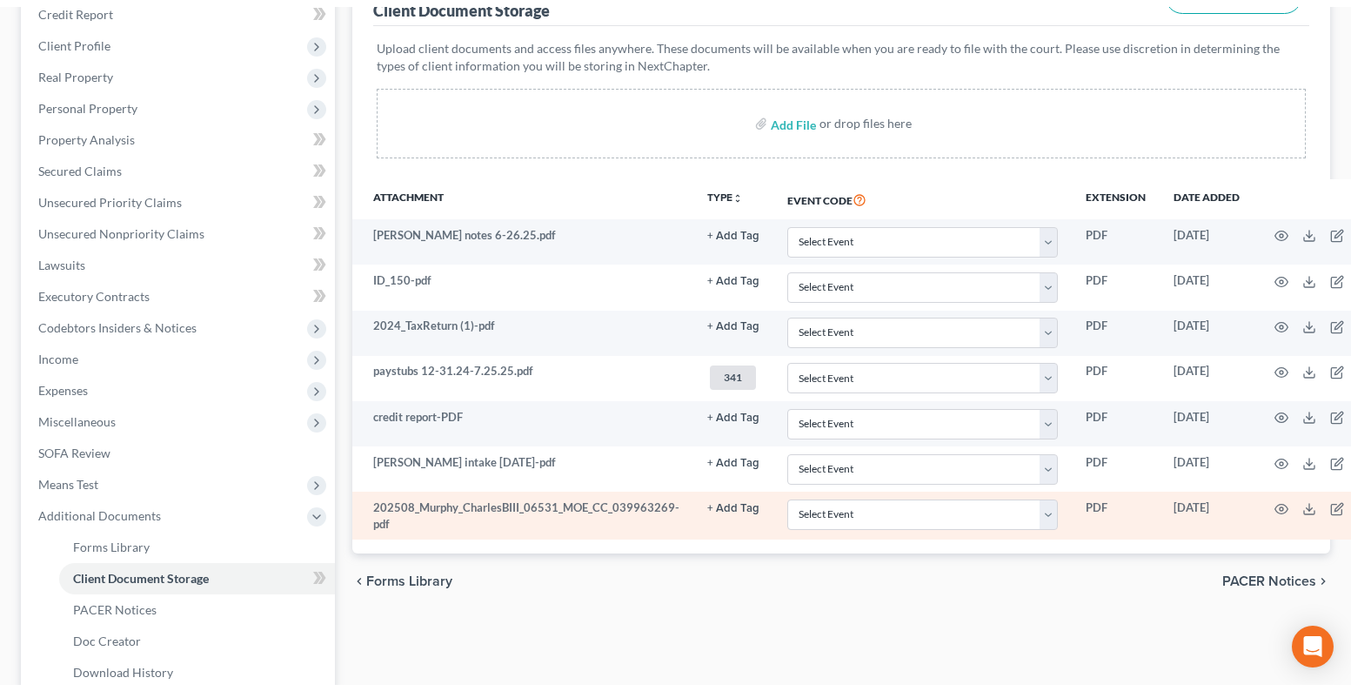
scroll to position [261, 0]
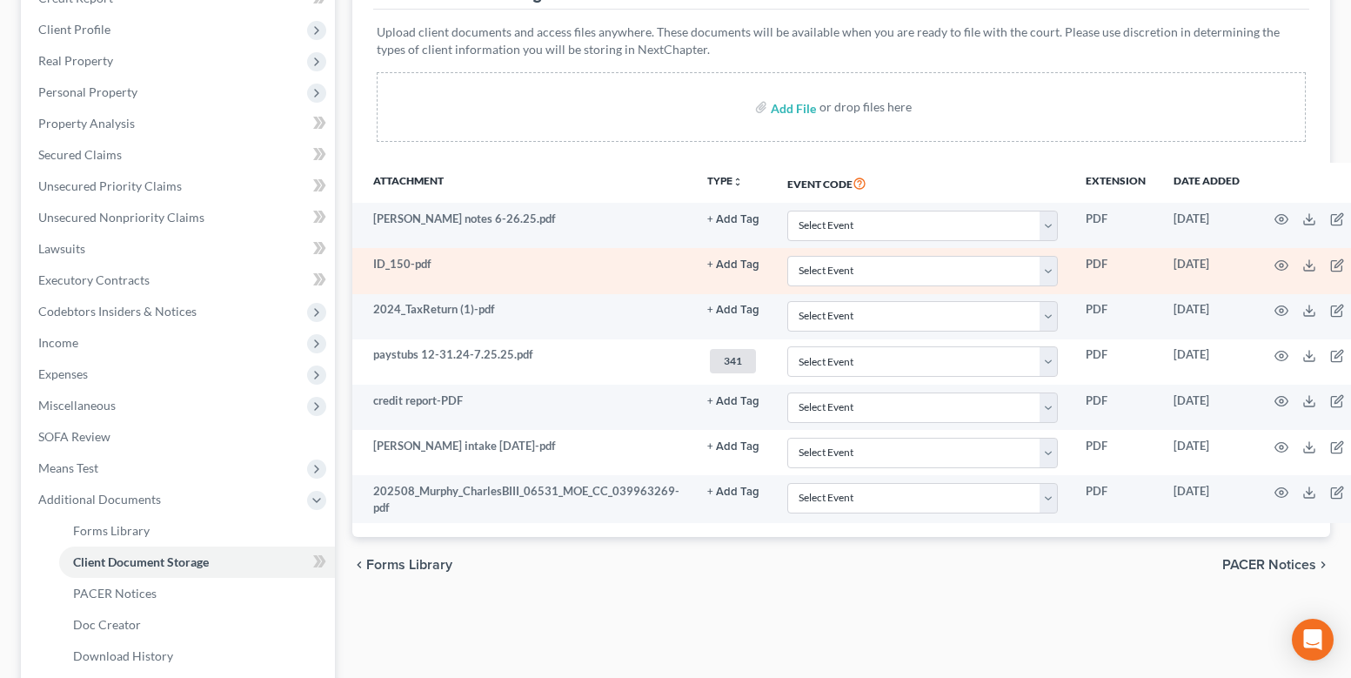
click at [732, 225] on button "+ Add Tag" at bounding box center [733, 219] width 52 height 11
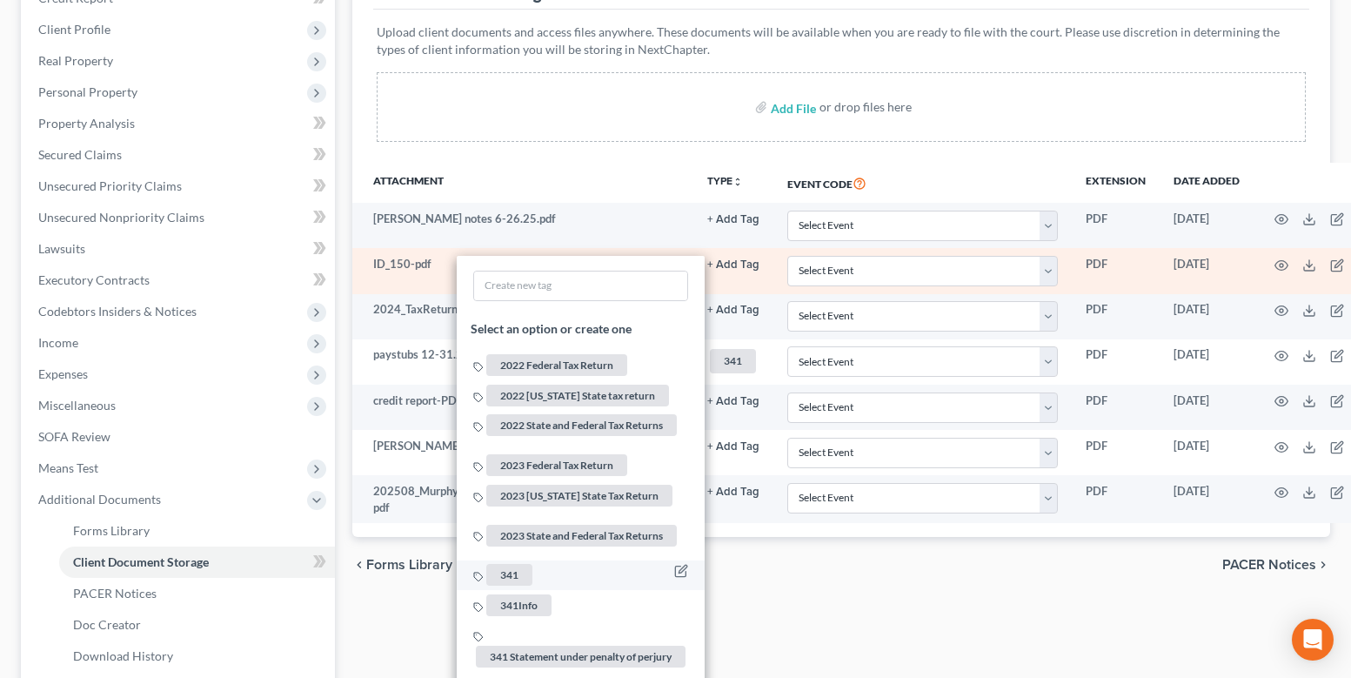
click at [502, 566] on span "341" at bounding box center [509, 575] width 46 height 22
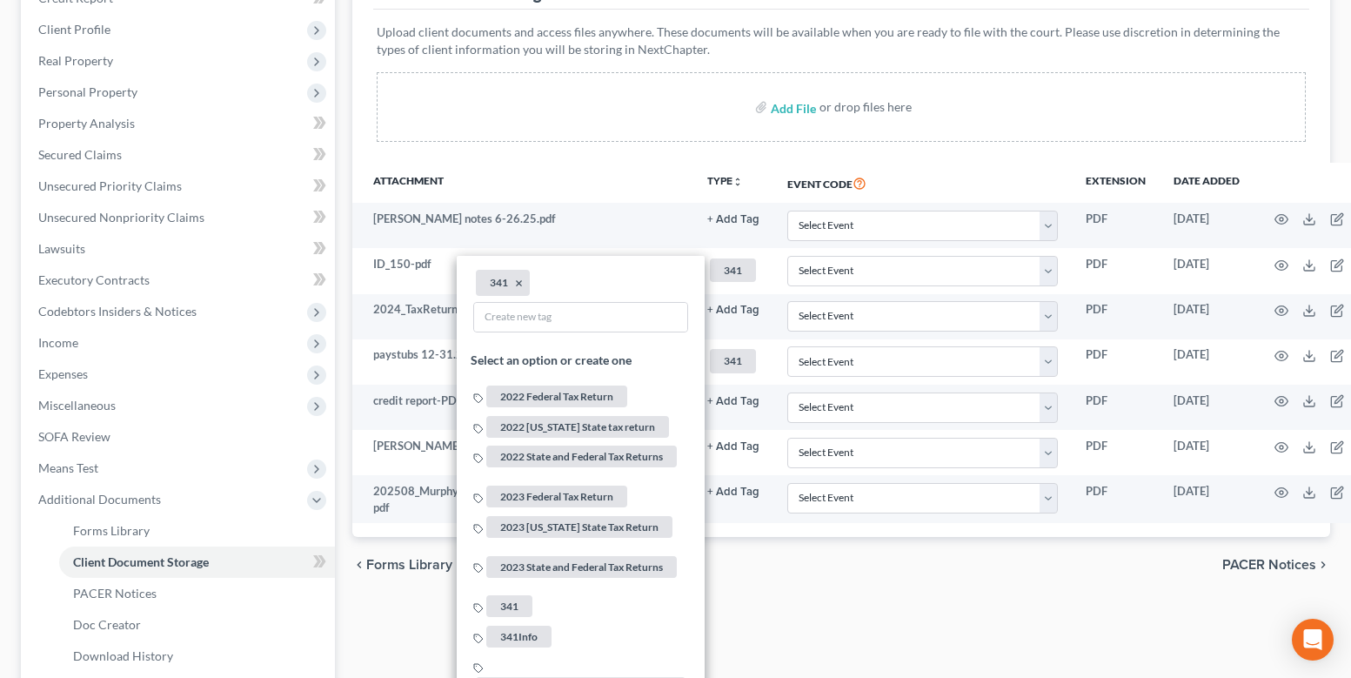
click at [919, 575] on div "chevron_left Forms Library PACER Notices chevron_right" at bounding box center [841, 565] width 978 height 56
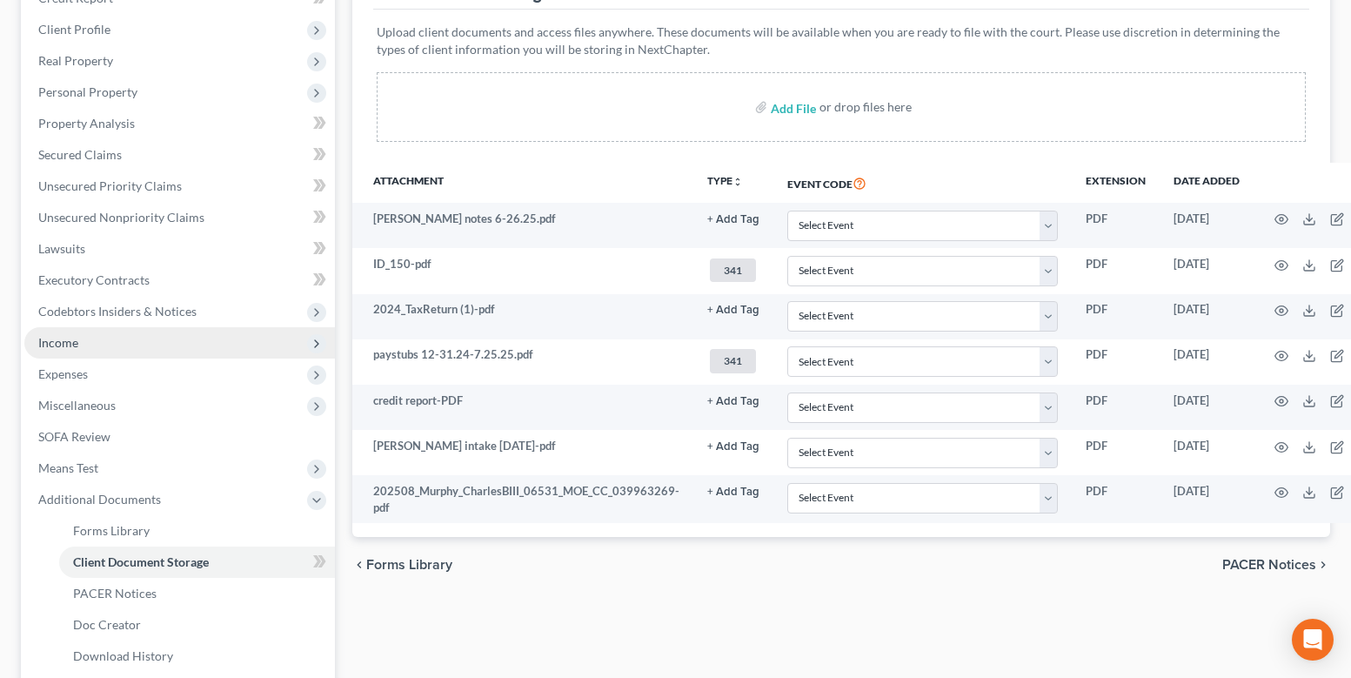
click at [90, 336] on span "Income" at bounding box center [179, 342] width 311 height 31
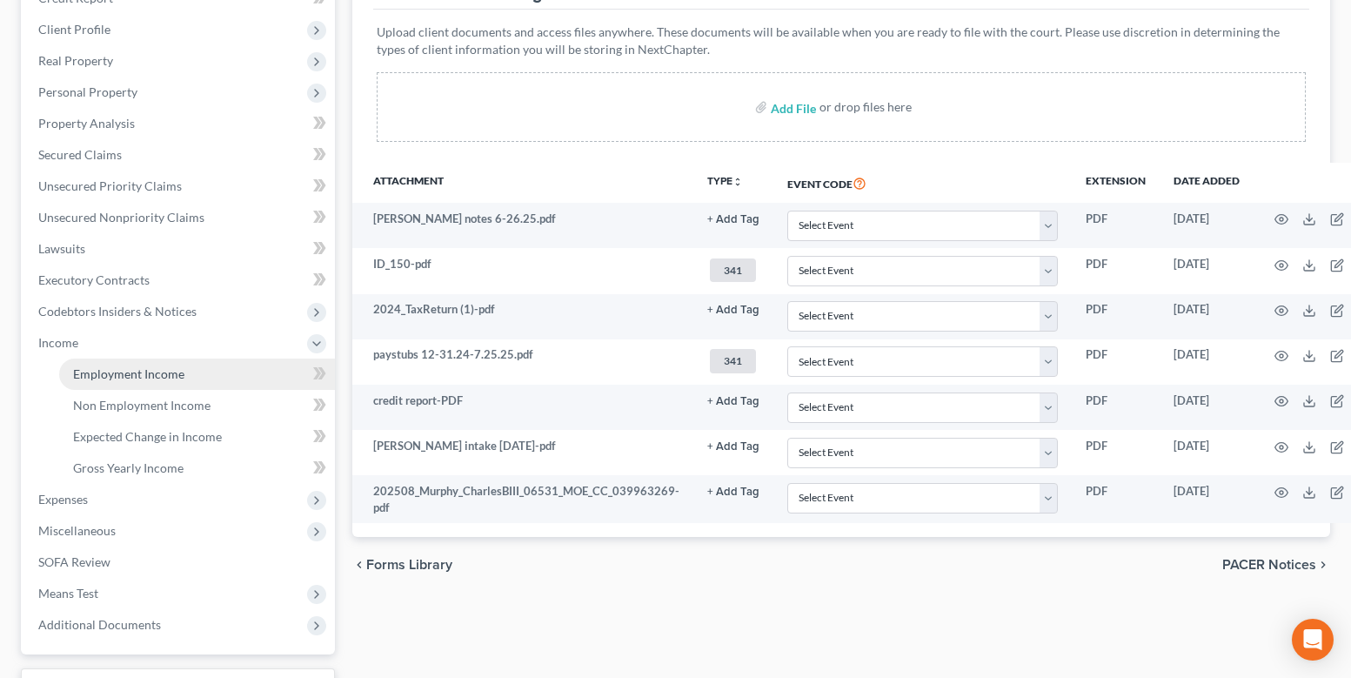
click at [93, 371] on span "Employment Income" at bounding box center [128, 373] width 111 height 15
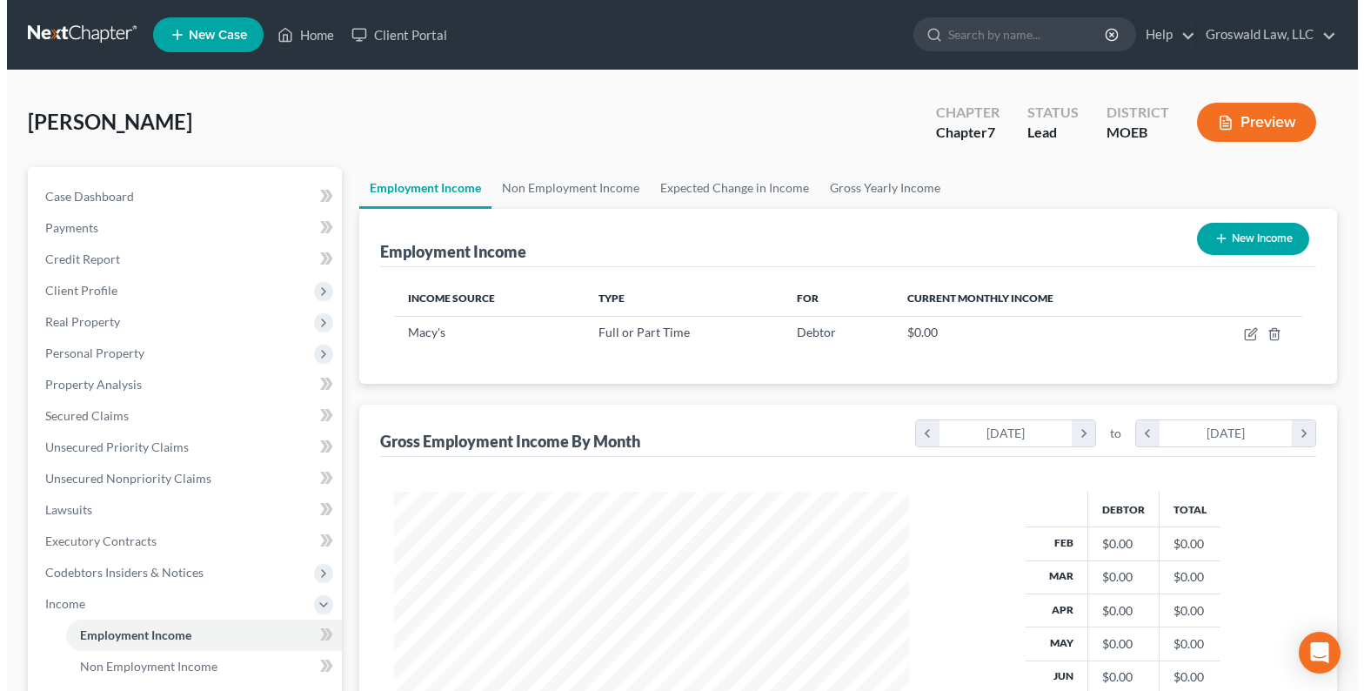
scroll to position [312, 550]
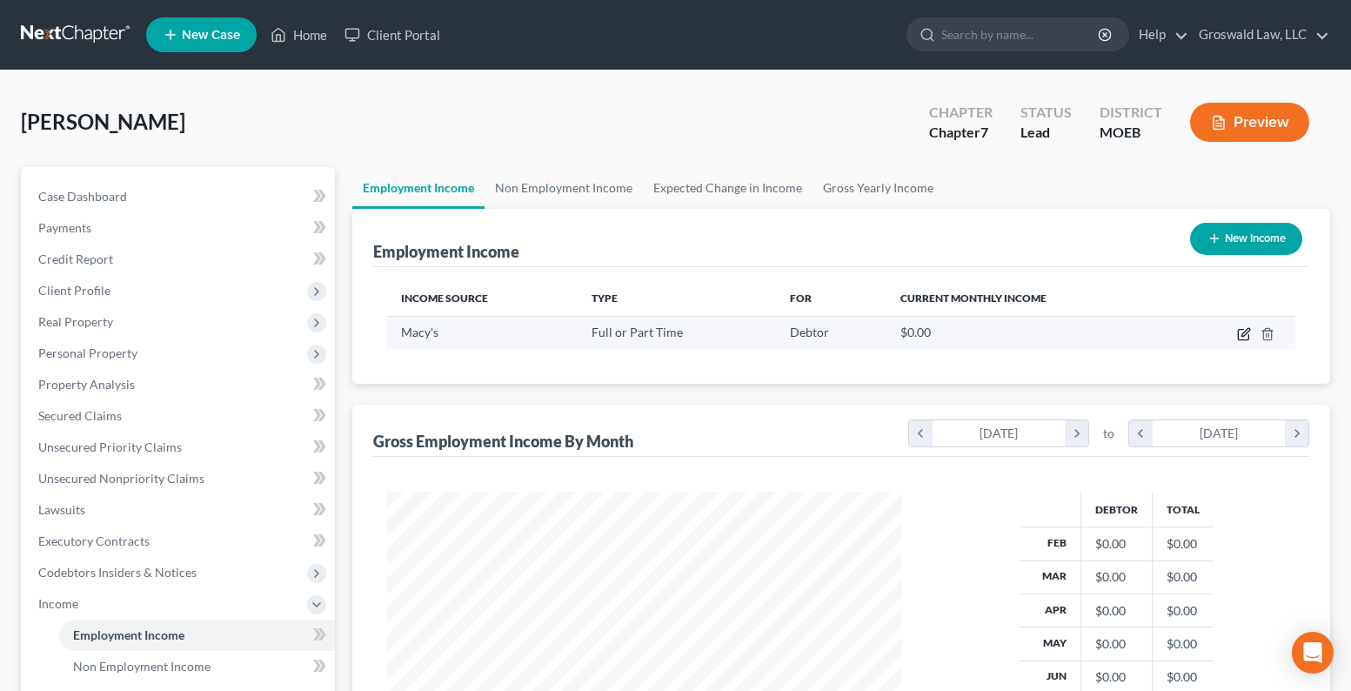
click at [1243, 336] on icon "button" at bounding box center [1245, 332] width 8 height 8
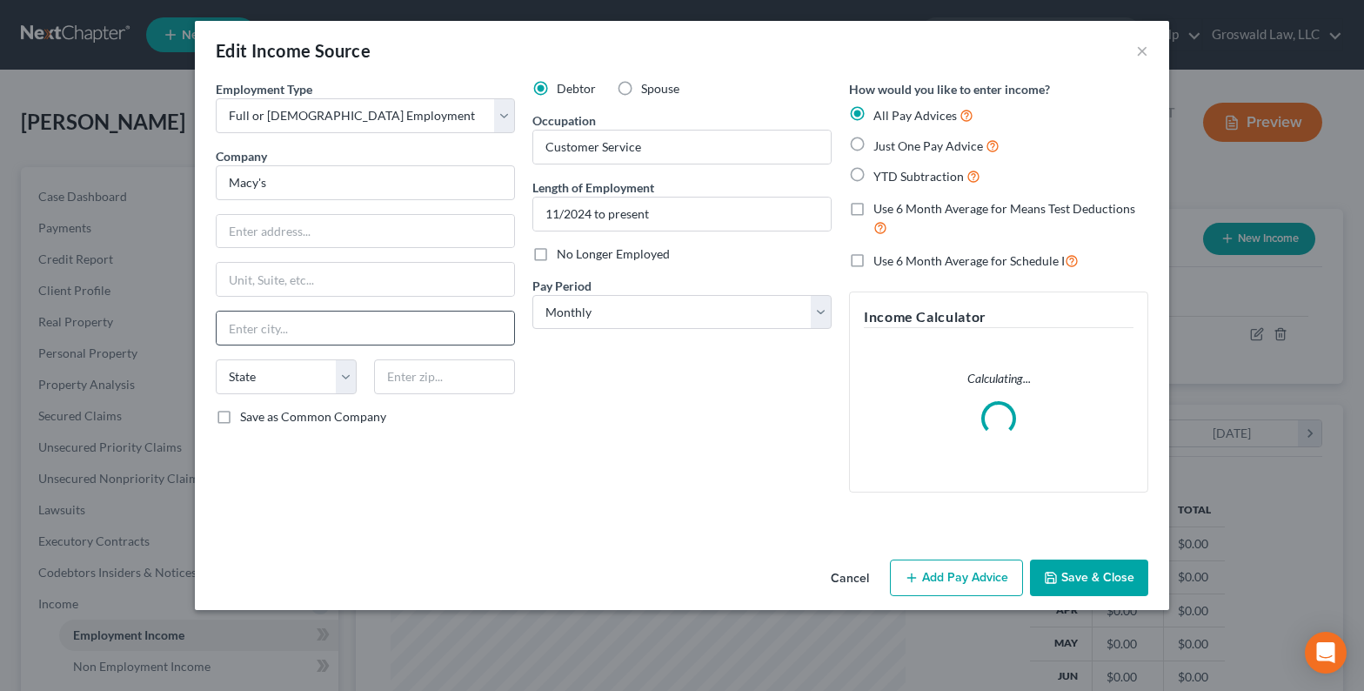
scroll to position [312, 556]
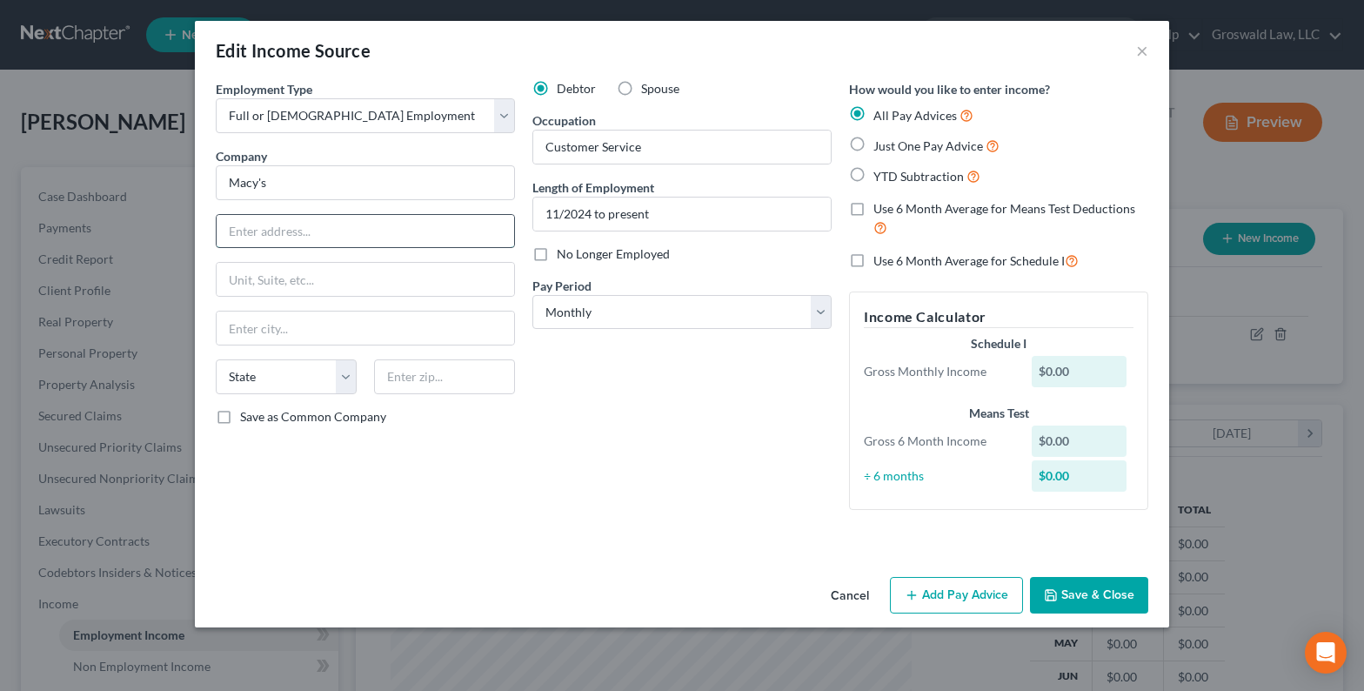
click at [424, 225] on input "text" at bounding box center [365, 231] width 297 height 33
paste input "[STREET_ADDRESS]"
click at [919, 174] on span "YTD Subtraction" at bounding box center [918, 176] width 90 height 15
click at [892, 174] on input "YTD Subtraction" at bounding box center [885, 171] width 11 height 11
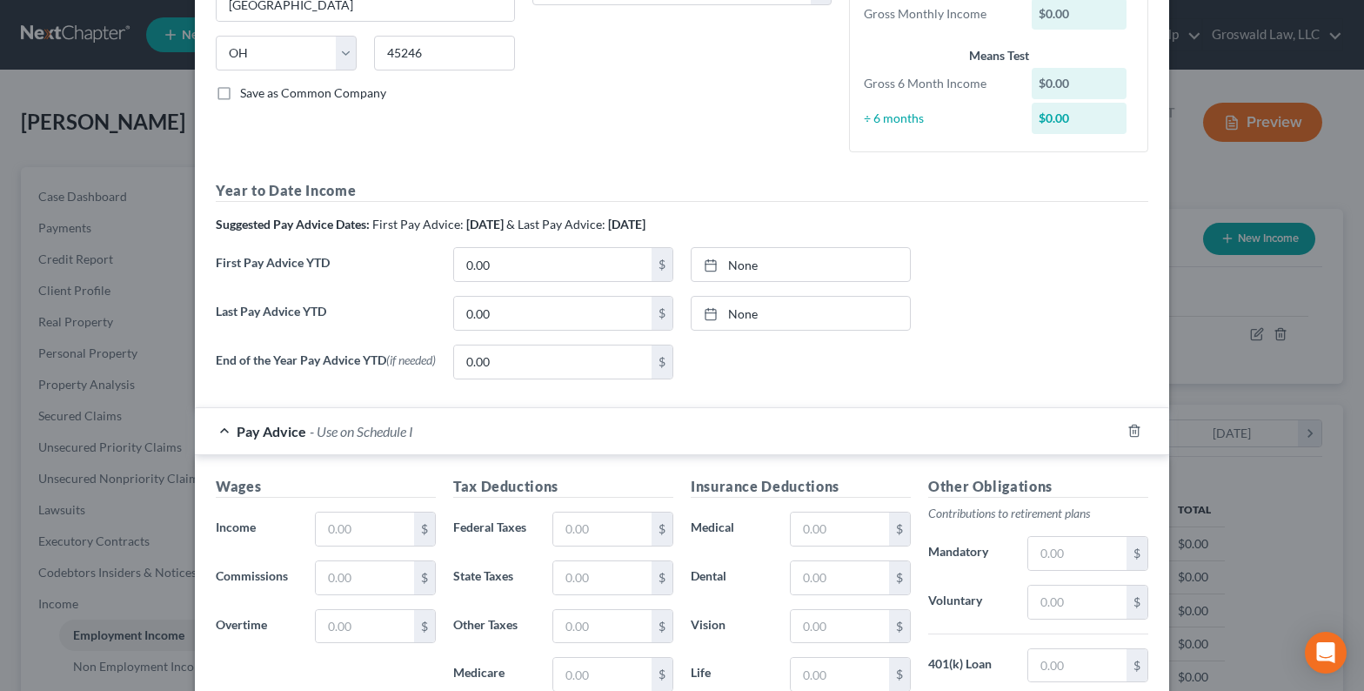
scroll to position [348, 0]
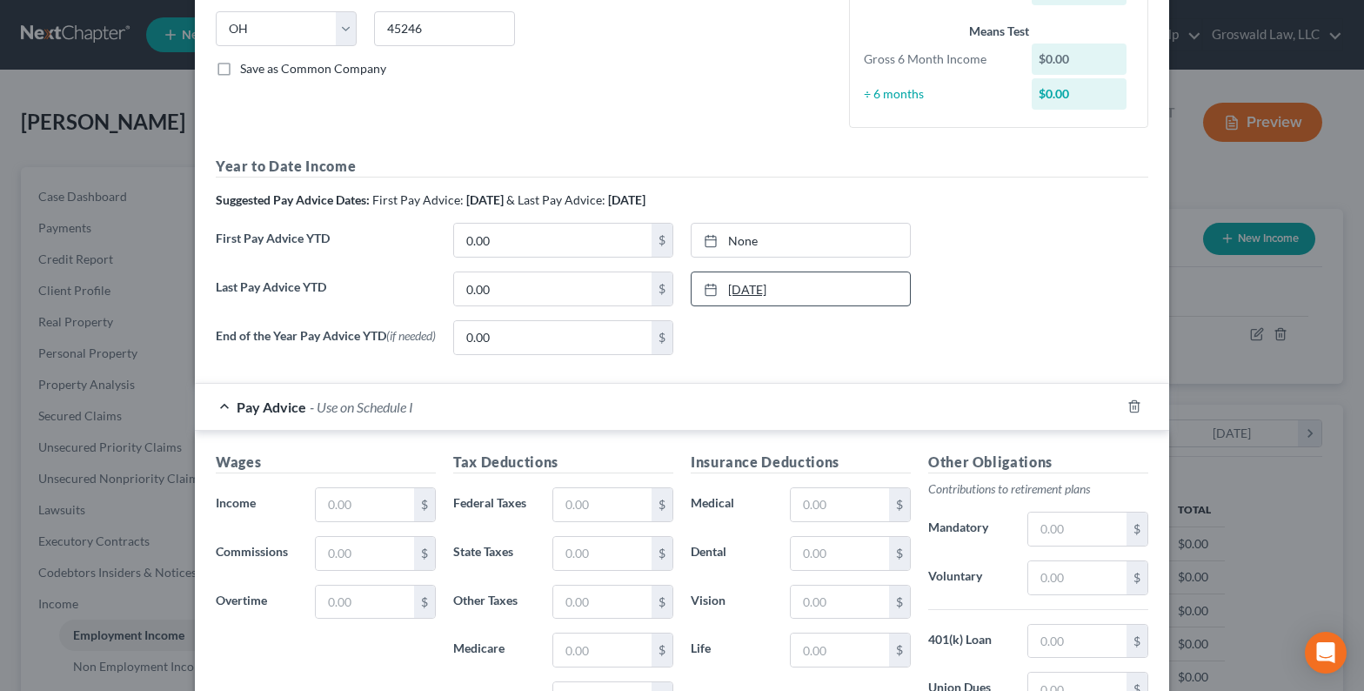
click at [726, 284] on link "8/13/2025" at bounding box center [800, 288] width 218 height 33
click at [510, 289] on input "0.00" at bounding box center [552, 288] width 197 height 33
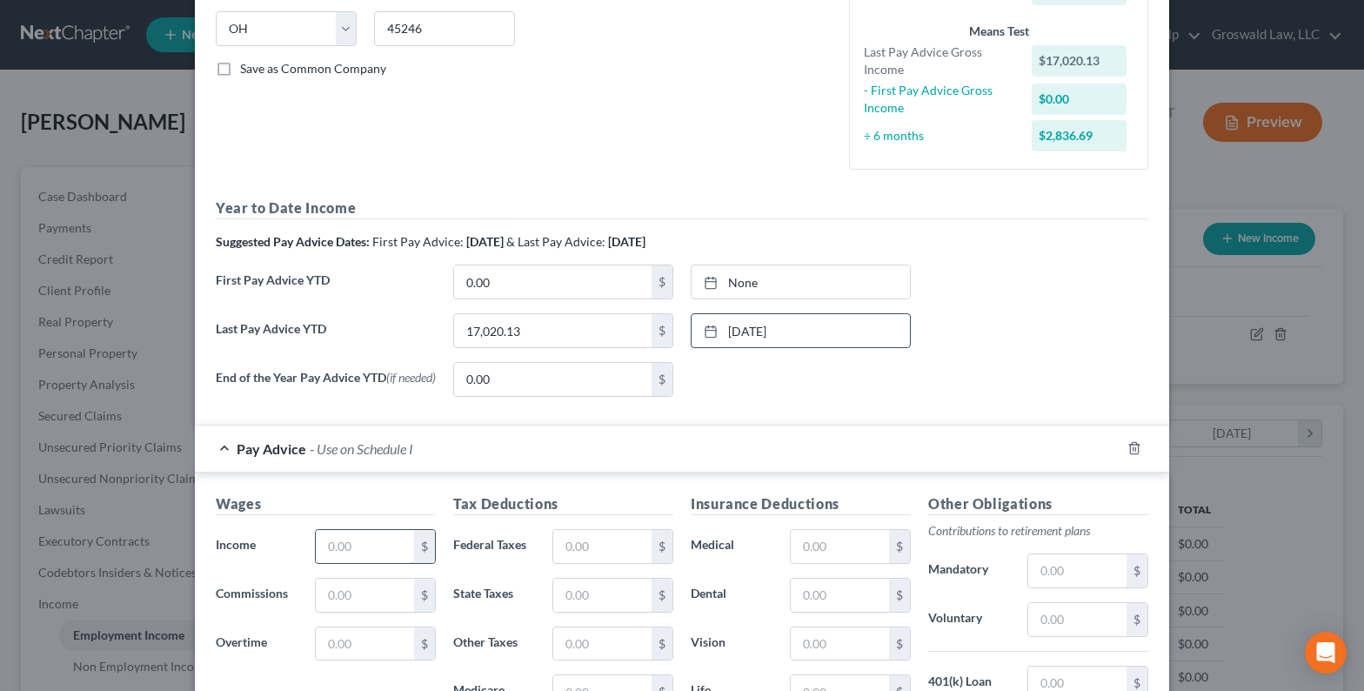
click at [344, 551] on input "text" at bounding box center [365, 546] width 98 height 33
click at [598, 540] on input "text" at bounding box center [602, 546] width 98 height 33
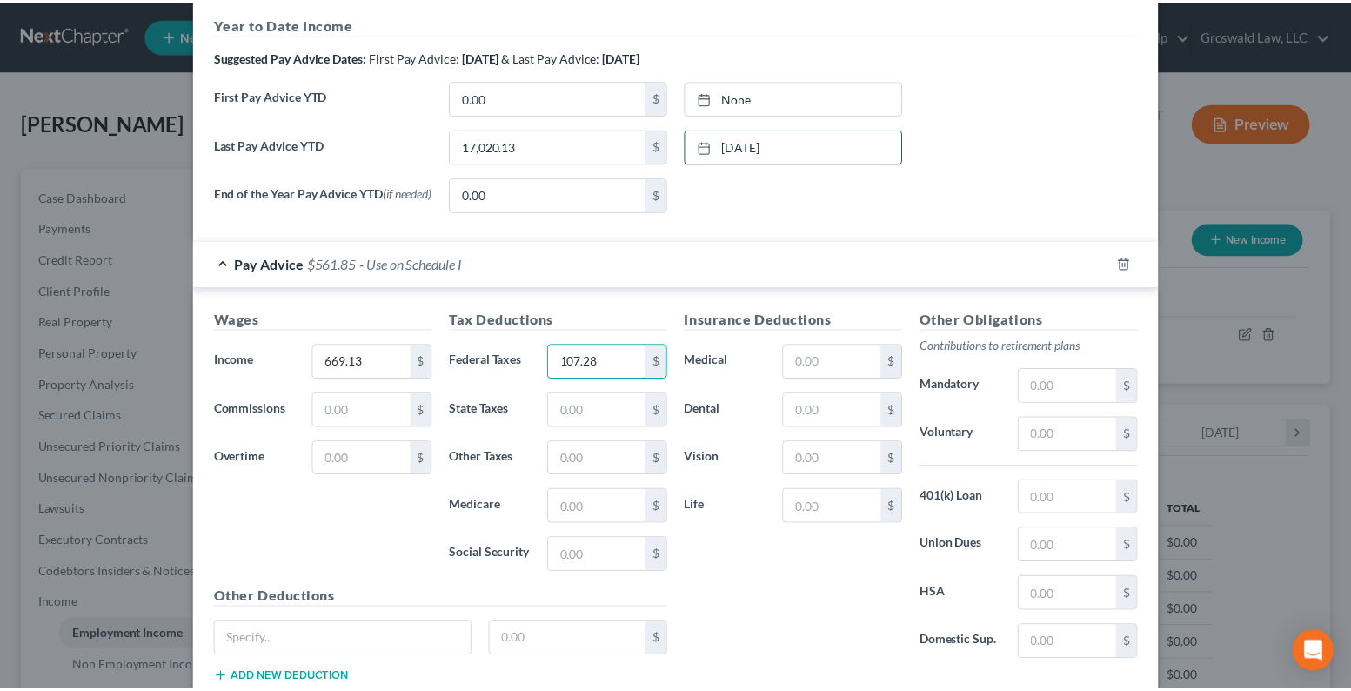
scroll to position [654, 0]
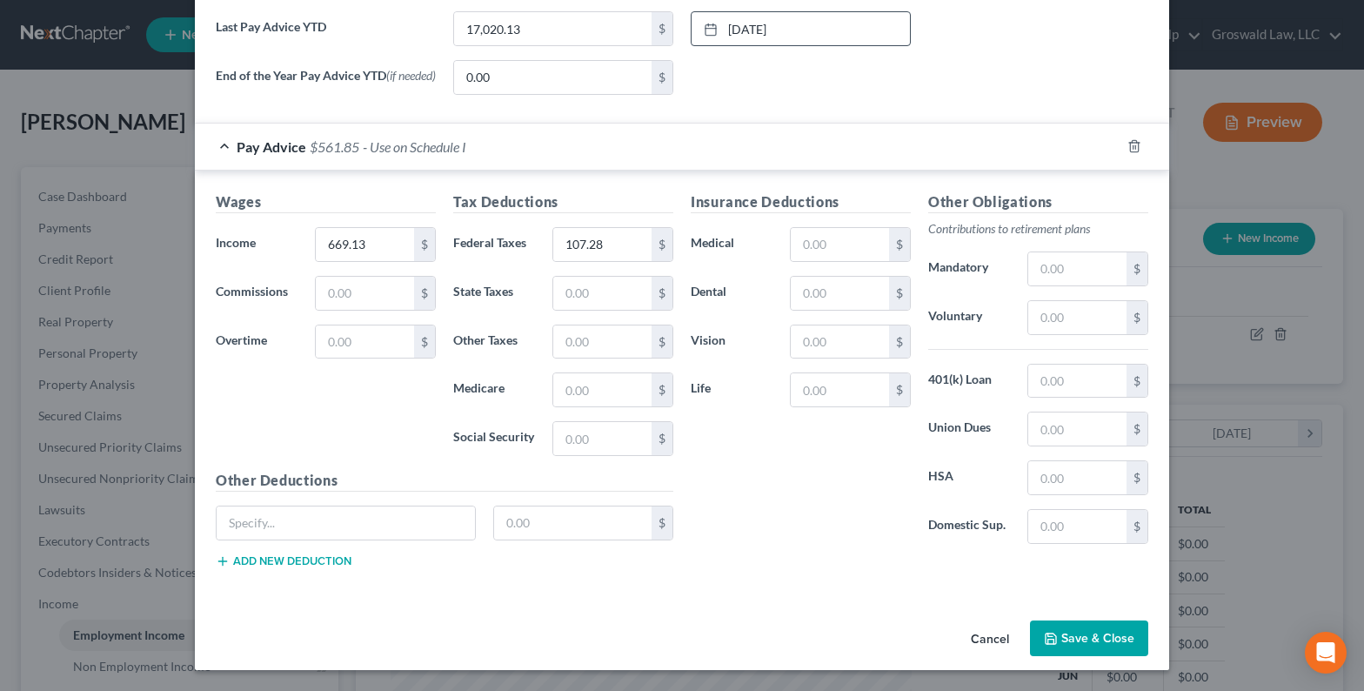
click at [1048, 638] on polyline "button" at bounding box center [1051, 640] width 6 height 4
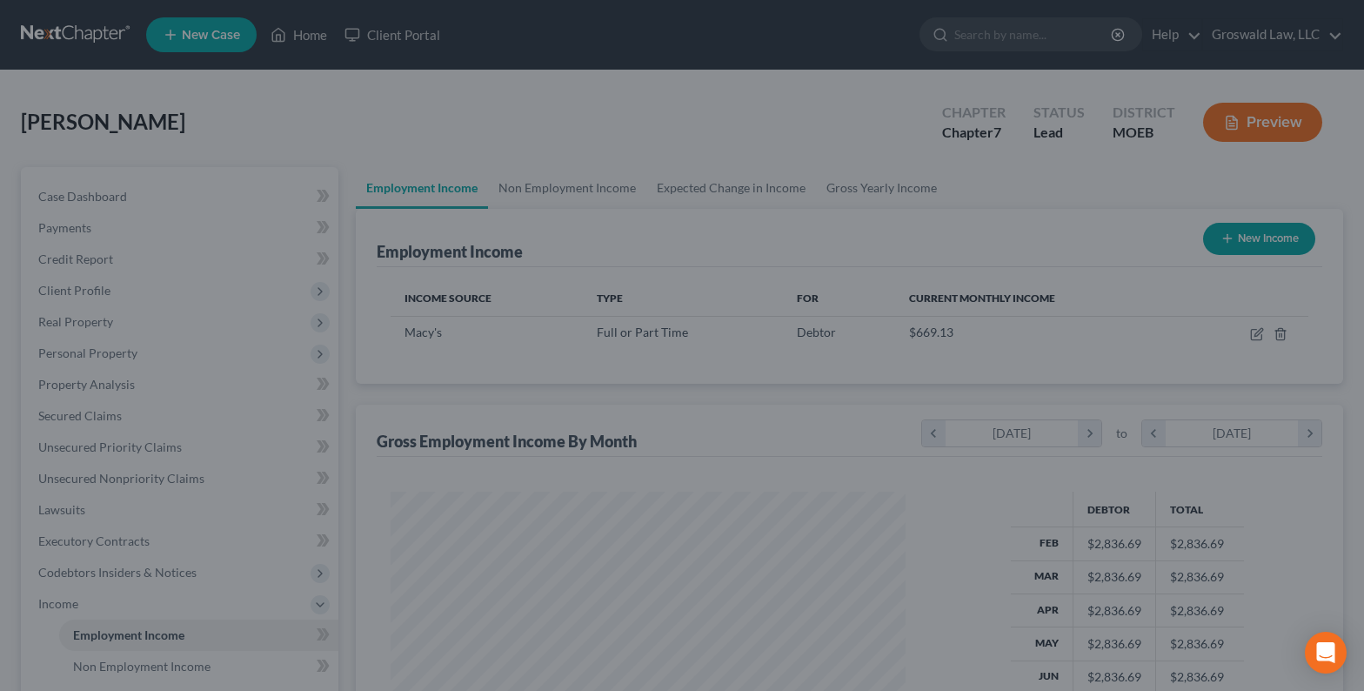
scroll to position [869468, 869229]
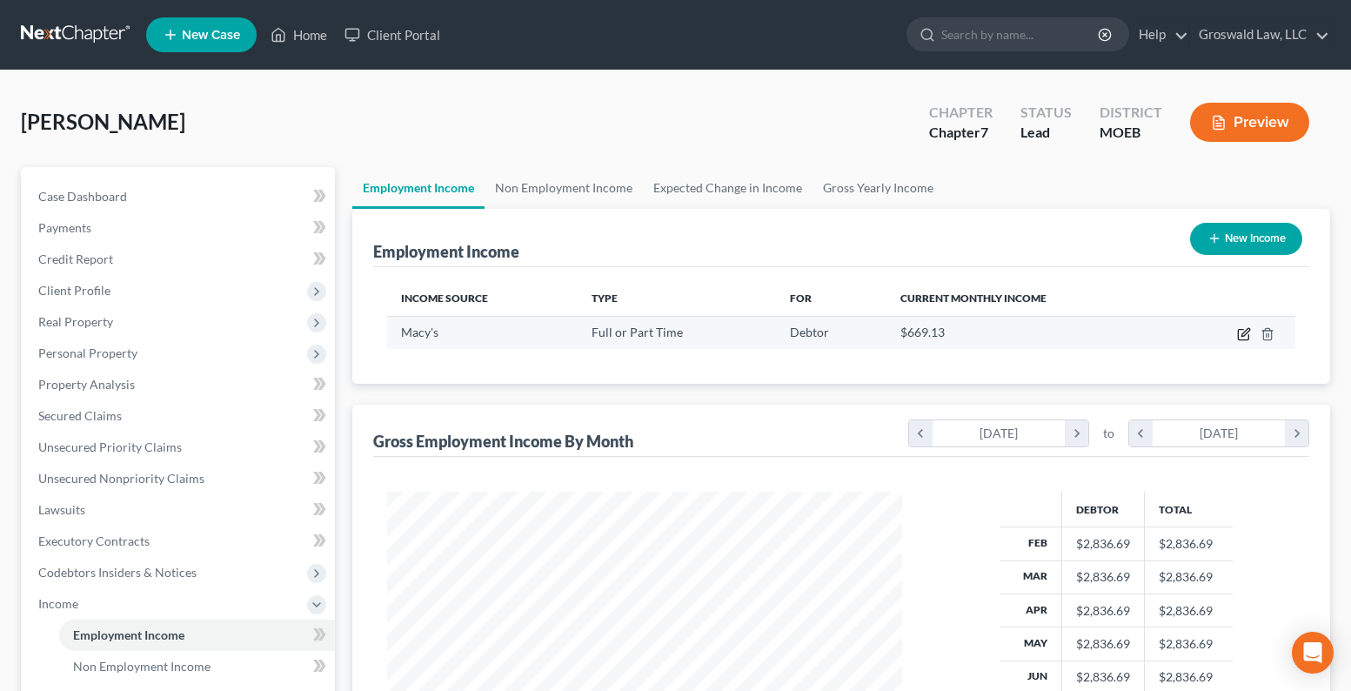
click at [1243, 332] on icon "button" at bounding box center [1244, 334] width 14 height 14
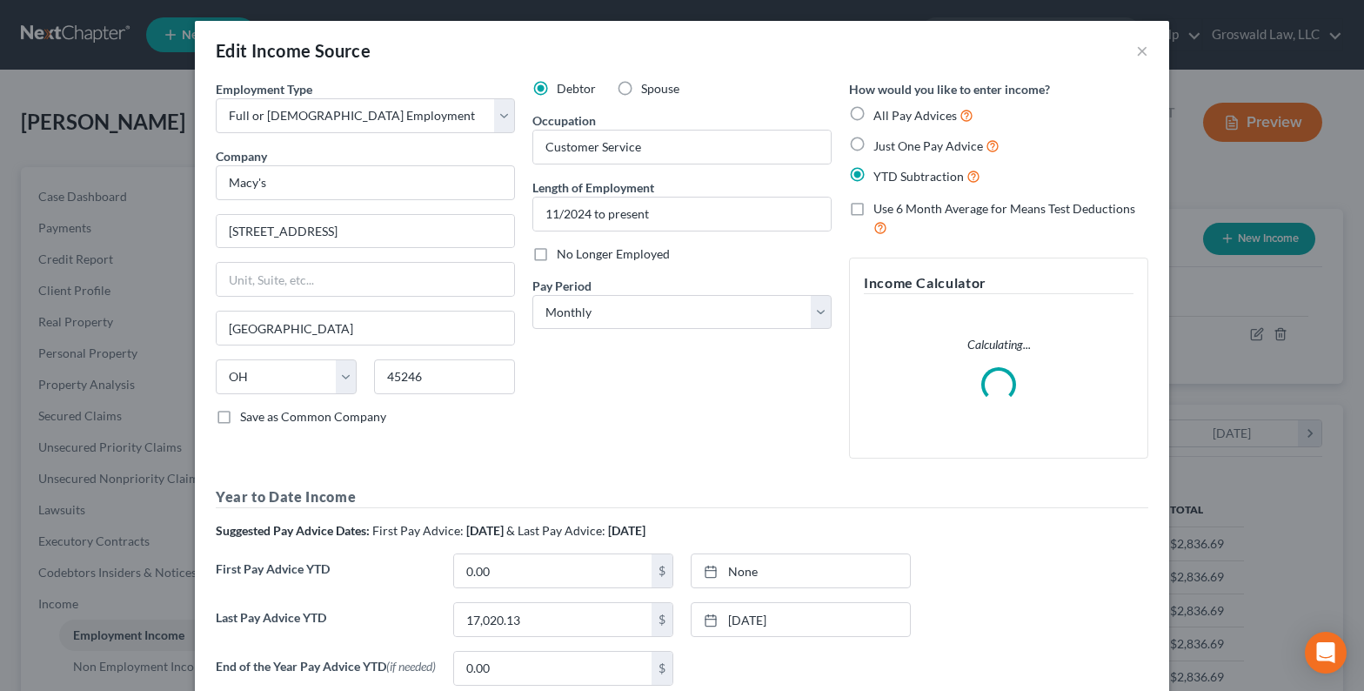
scroll to position [312, 556]
click at [574, 315] on select "Select Monthly Twice Monthly Every Other Week Weekly" at bounding box center [681, 312] width 299 height 35
click at [532, 295] on select "Select Monthly Twice Monthly Every Other Week Weekly" at bounding box center [681, 312] width 299 height 35
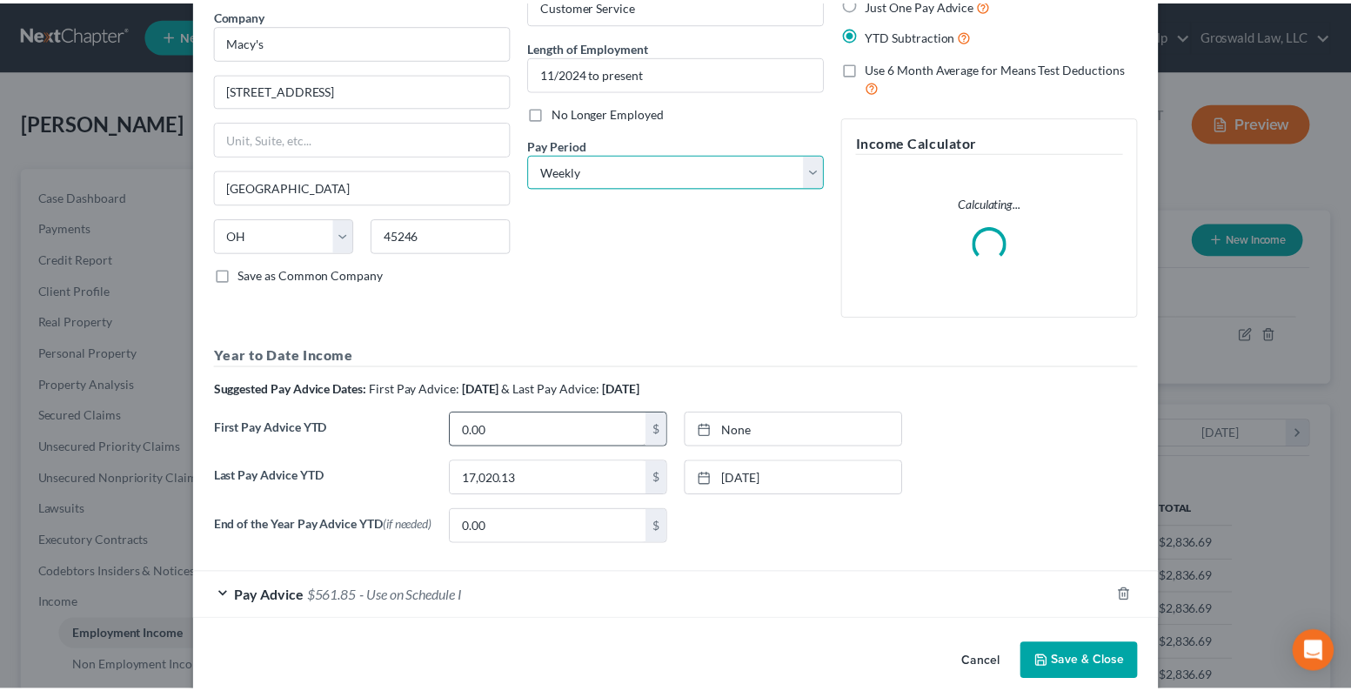
scroll to position [170, 0]
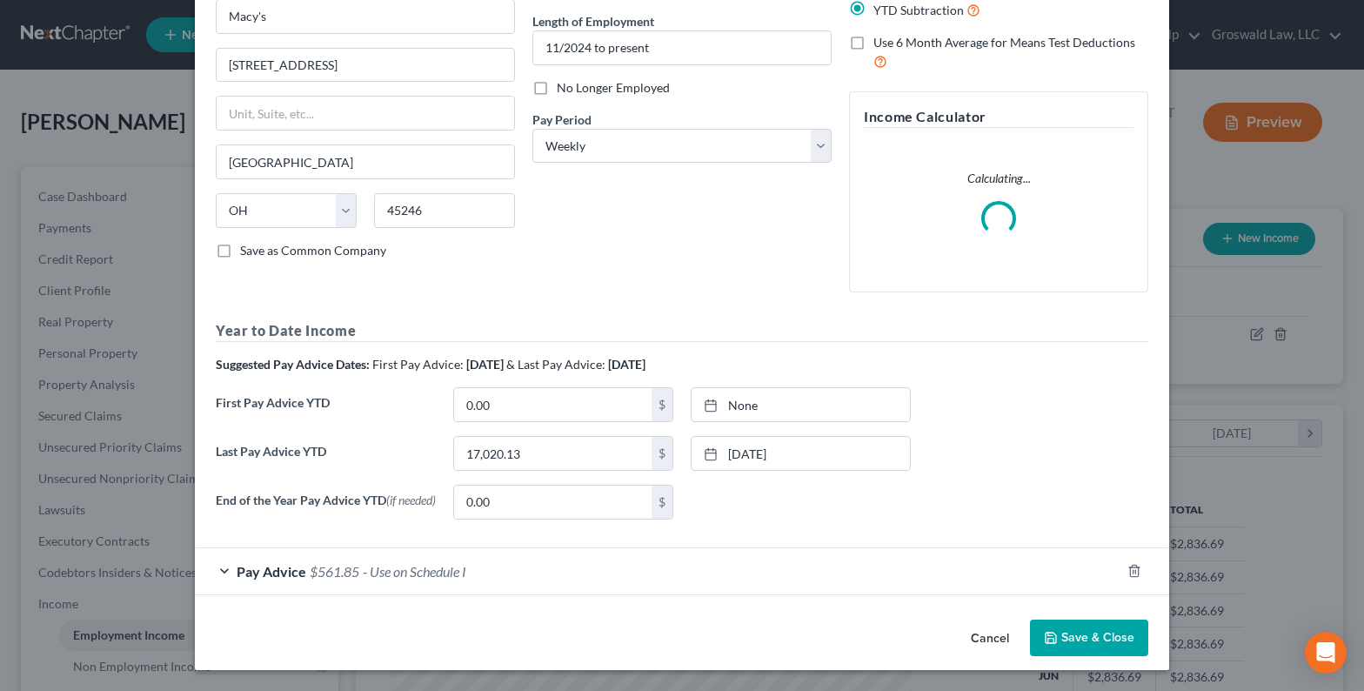
click at [1080, 632] on button "Save & Close" at bounding box center [1089, 637] width 118 height 37
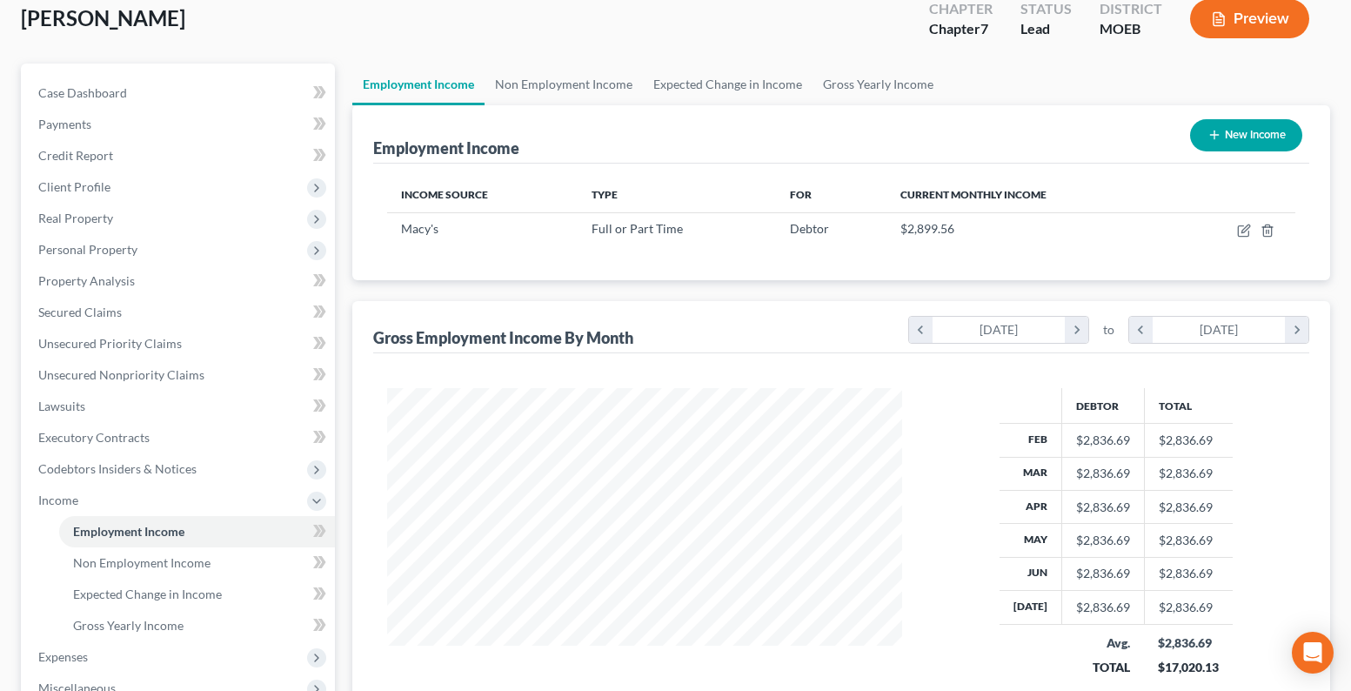
scroll to position [391, 0]
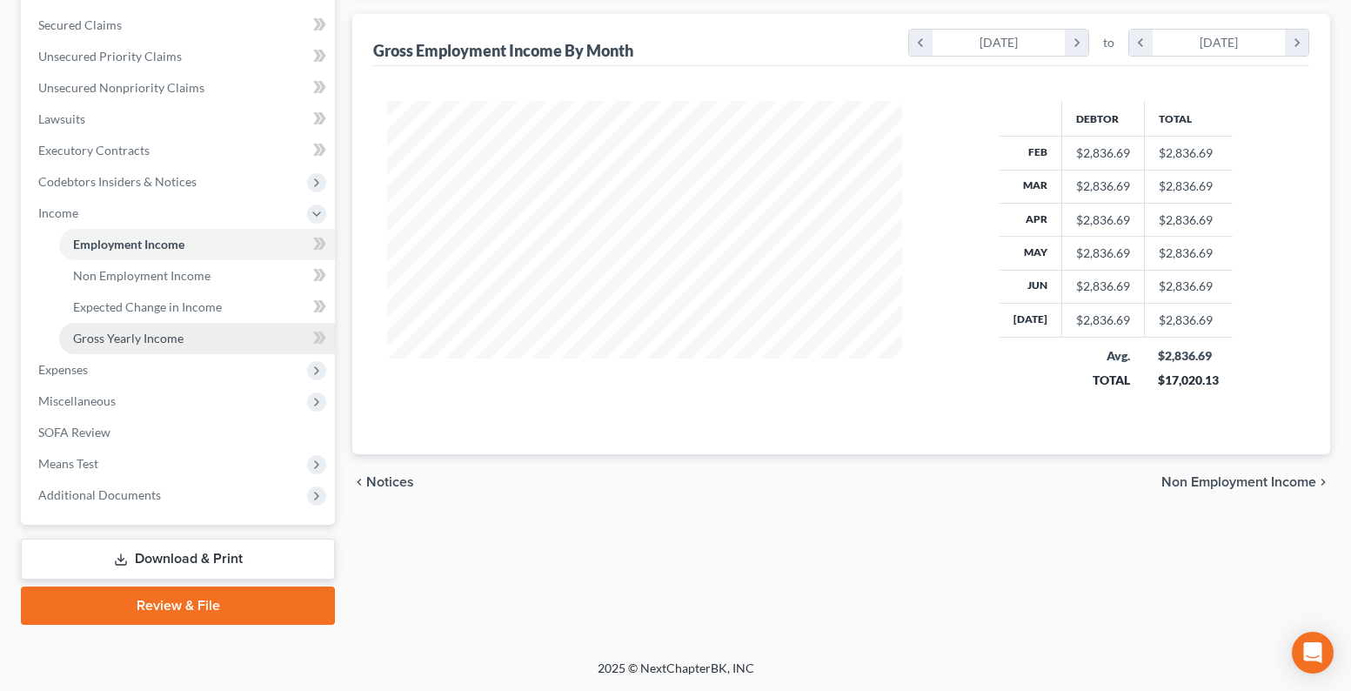
click at [104, 340] on span "Gross Yearly Income" at bounding box center [128, 338] width 110 height 15
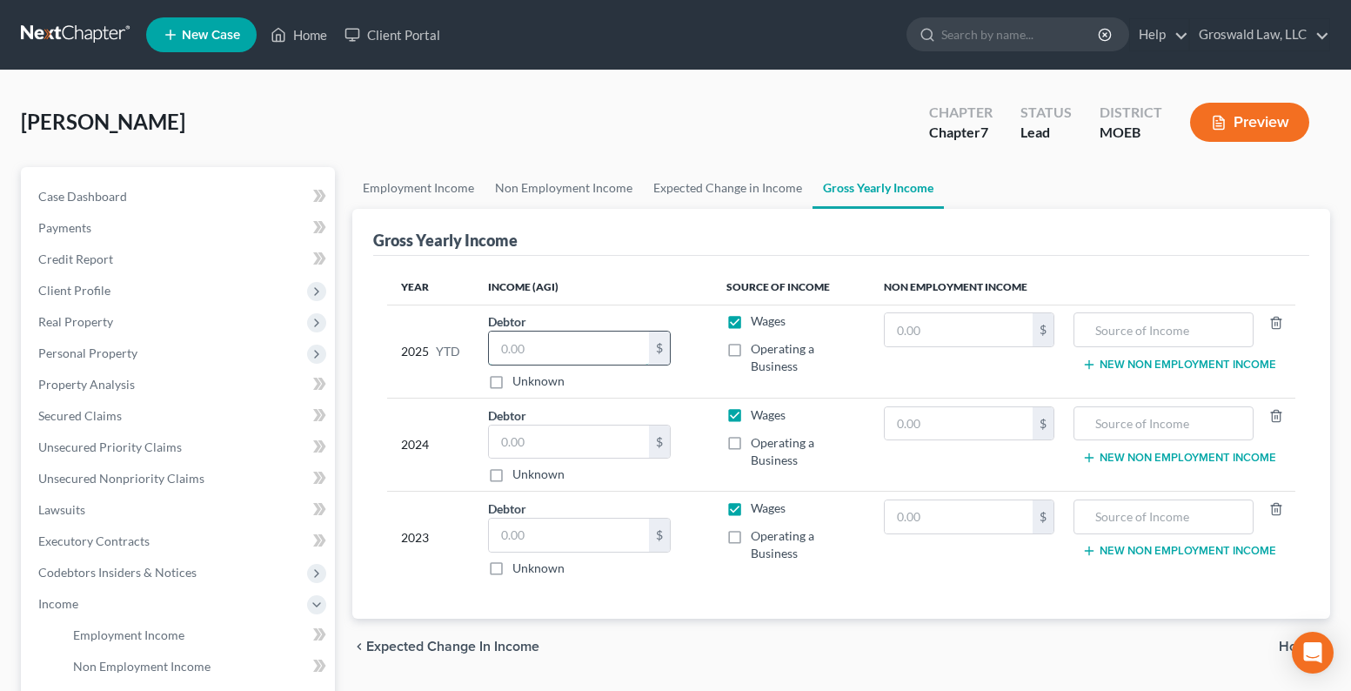
click at [564, 356] on input "text" at bounding box center [569, 347] width 160 height 33
click at [546, 439] on input "text" at bounding box center [569, 441] width 160 height 33
click at [558, 541] on input "text" at bounding box center [569, 534] width 160 height 33
click at [369, 490] on div "Gross Yearly Income Year Income (AGI) Source of Income Non Employment Income 20…" at bounding box center [841, 414] width 978 height 411
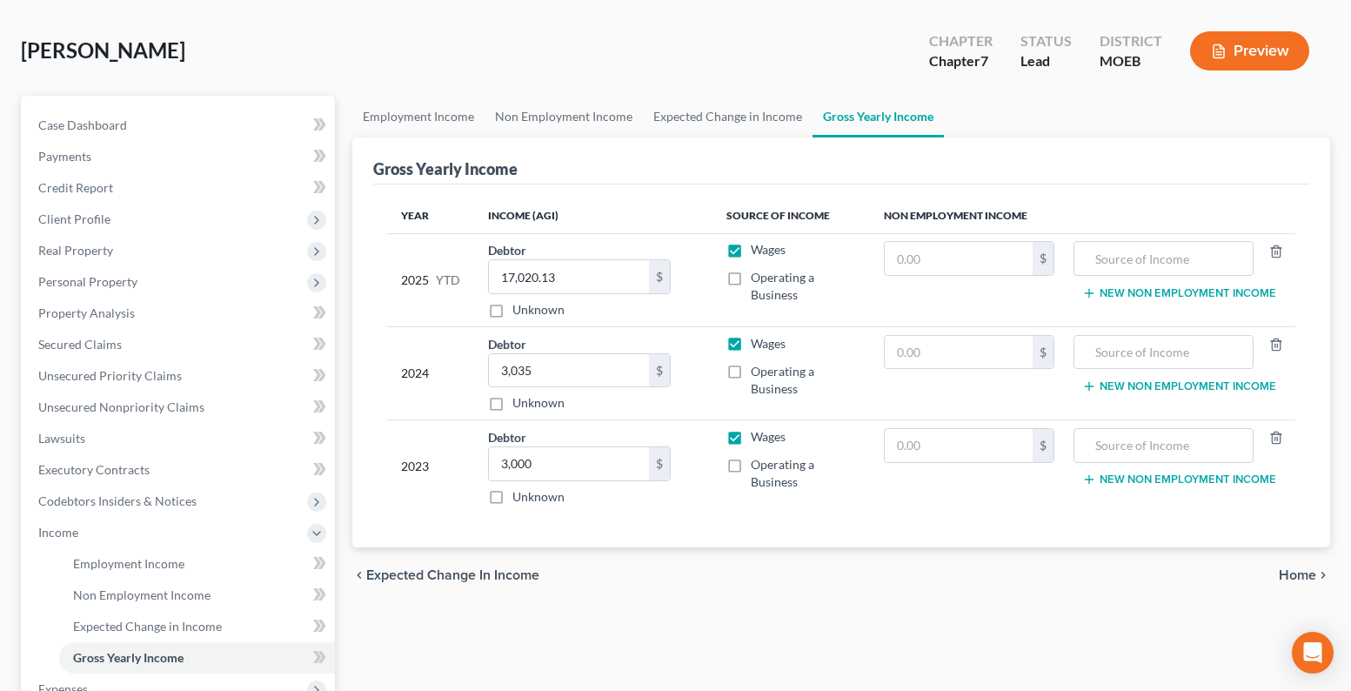
scroll to position [391, 0]
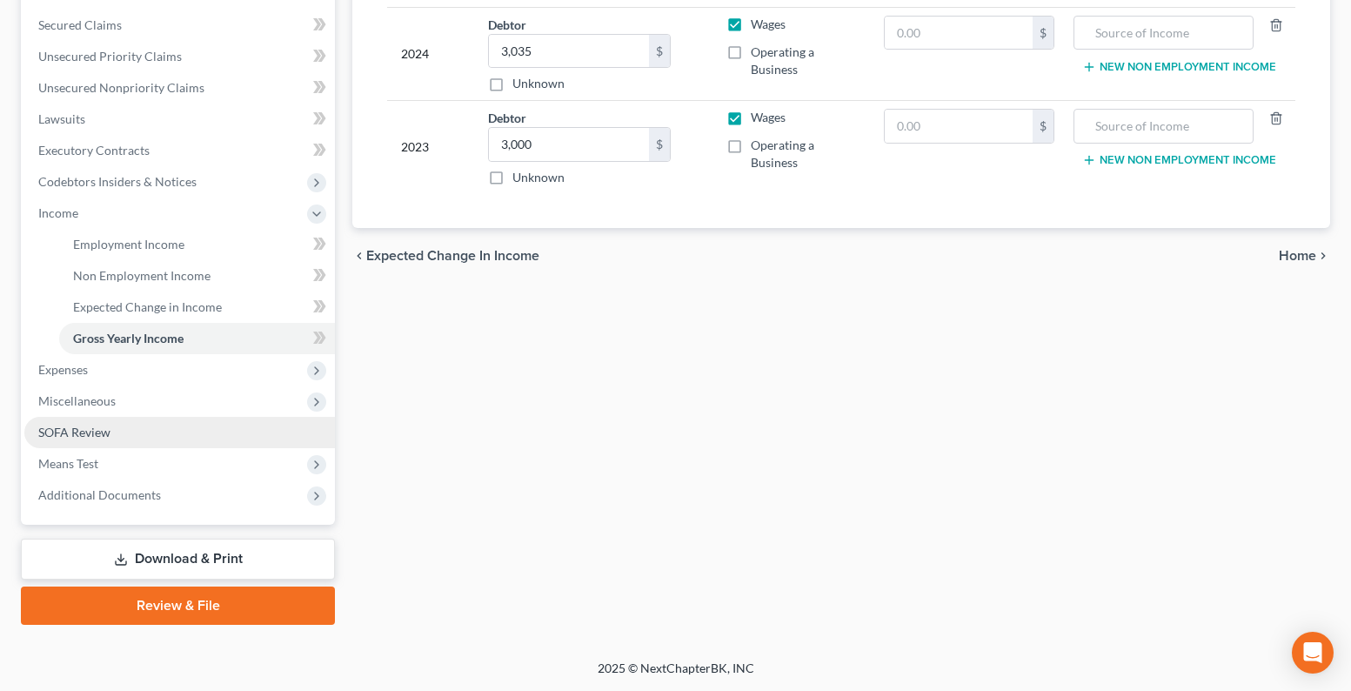
click at [66, 444] on link "SOFA Review" at bounding box center [179, 432] width 311 height 31
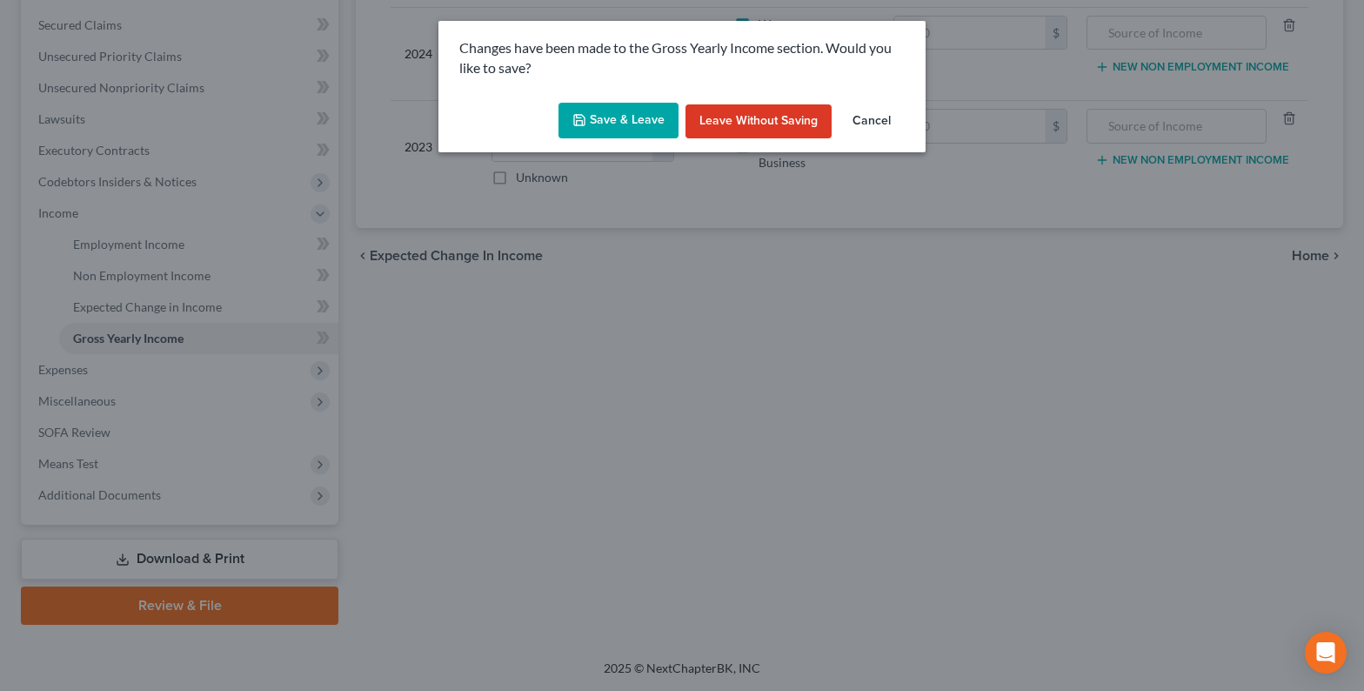
click at [607, 135] on button "Save & Leave" at bounding box center [618, 121] width 120 height 37
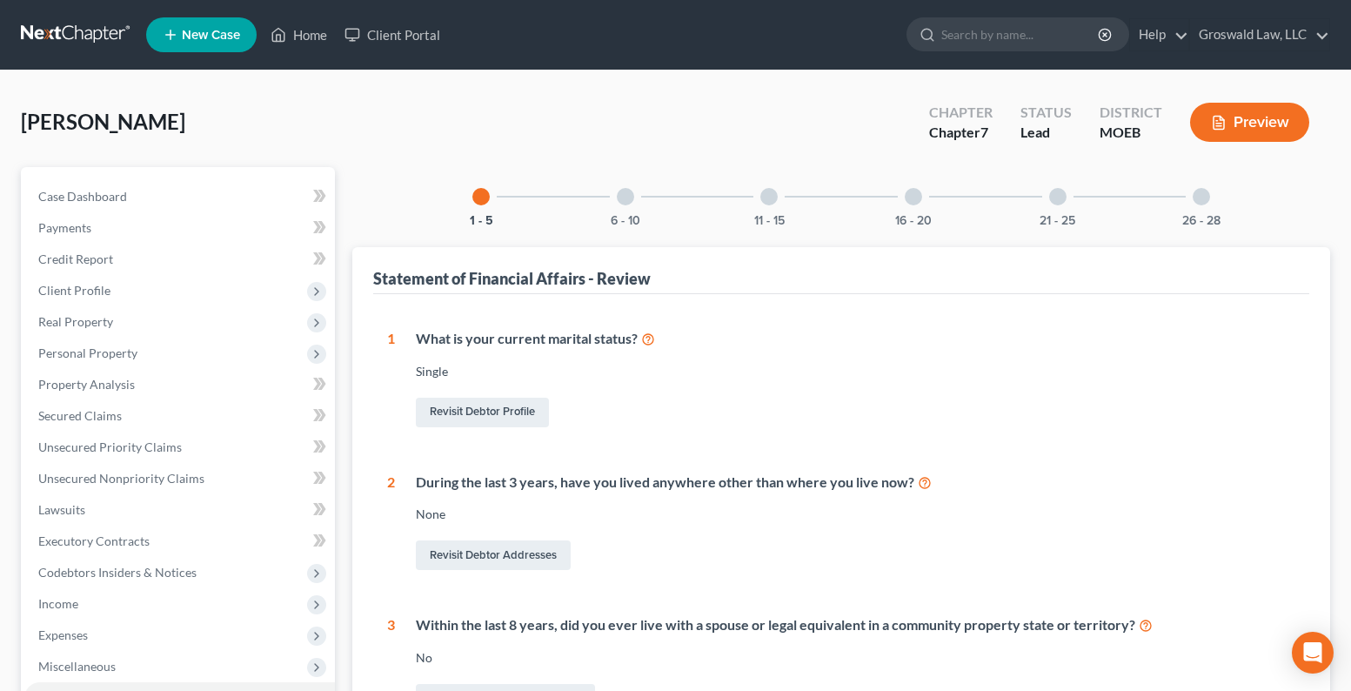
click at [918, 203] on div at bounding box center [913, 196] width 17 height 17
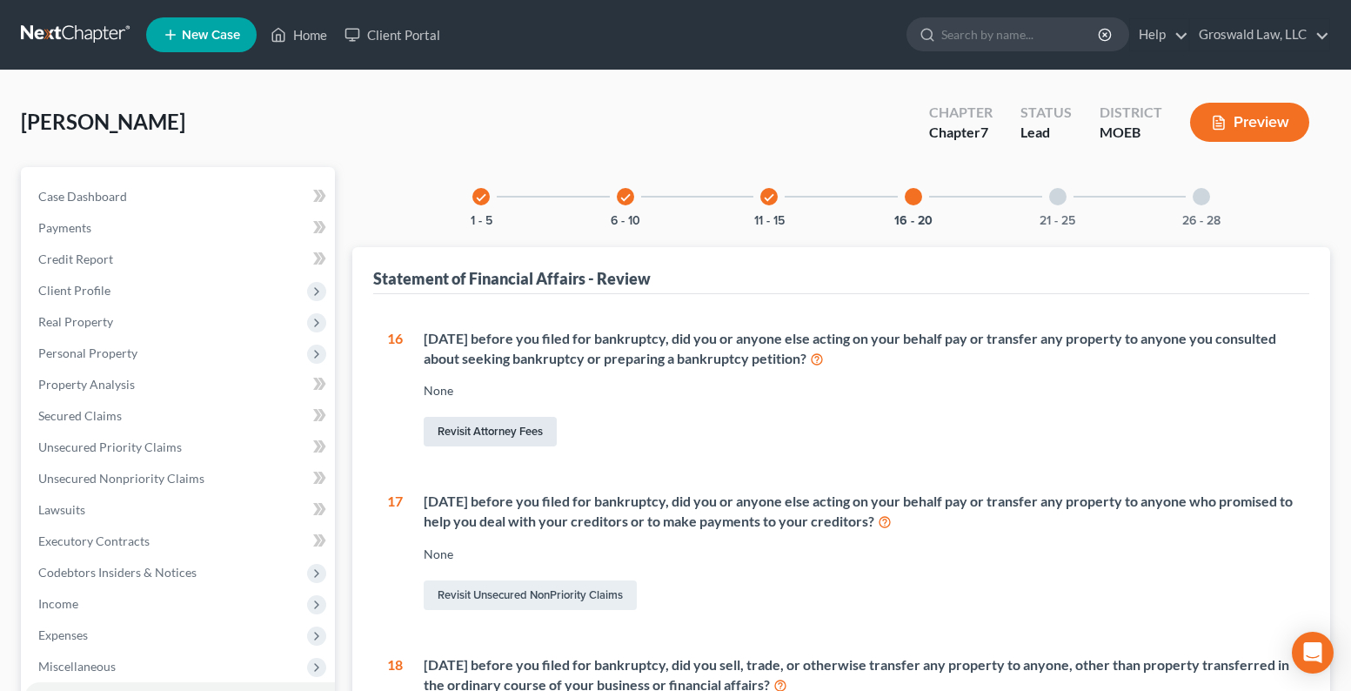
click at [472, 427] on link "Revisit Attorney Fees" at bounding box center [490, 432] width 133 height 30
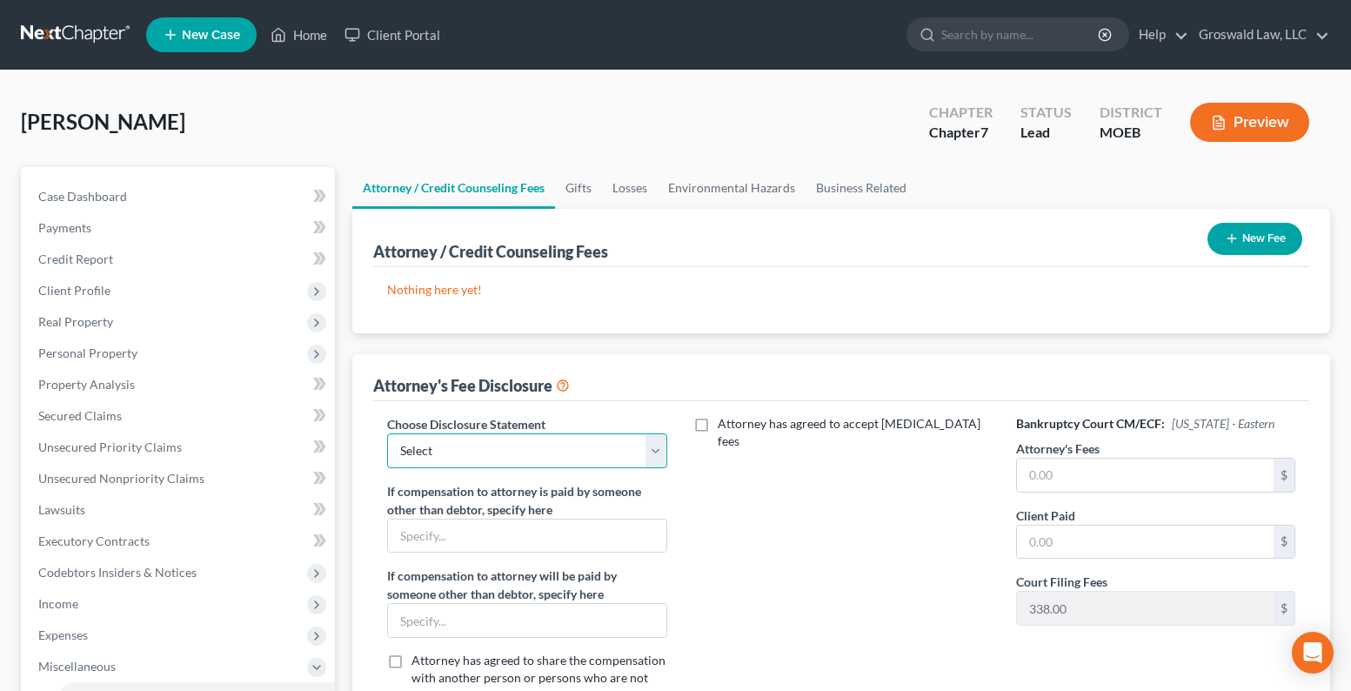
click at [491, 461] on select "Select Chapter 13 Fee Disclosure Chapter 7 Fee Disclosure" at bounding box center [526, 450] width 279 height 35
click at [387, 433] on select "Select Chapter 13 Fee Disclosure Chapter 7 Fee Disclosure" at bounding box center [526, 450] width 279 height 35
click at [1038, 474] on input "text" at bounding box center [1145, 474] width 257 height 33
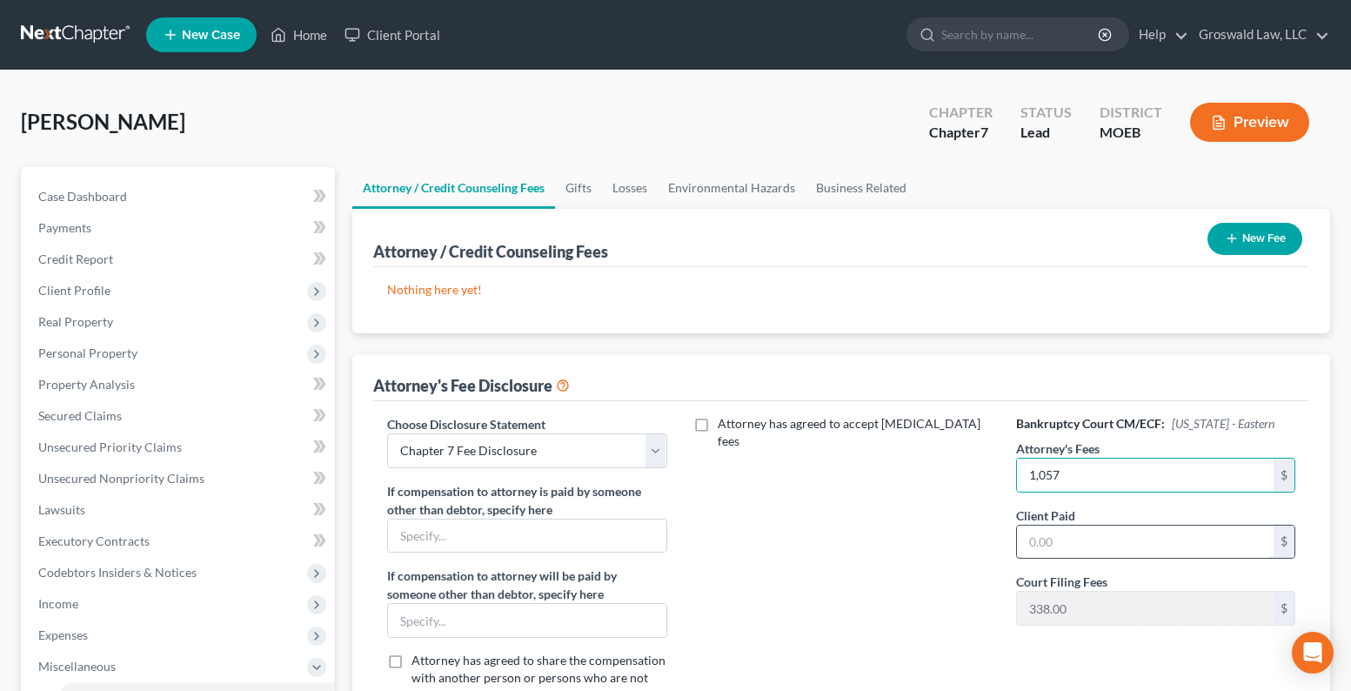
click at [1045, 551] on input "text" at bounding box center [1145, 541] width 257 height 33
click at [942, 541] on div "Attorney has agreed to accept retainer fees" at bounding box center [842, 567] width 314 height 305
click at [1261, 247] on button "New Fee" at bounding box center [1254, 239] width 95 height 32
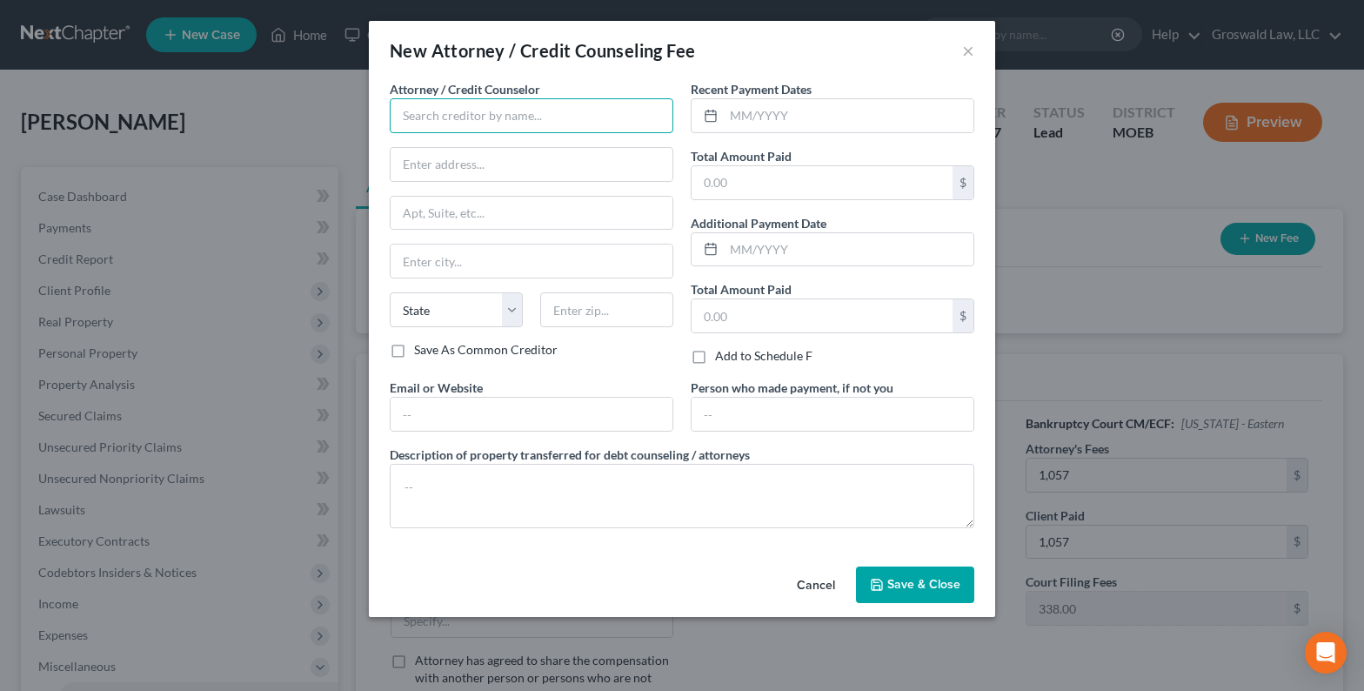
click at [452, 130] on input "text" at bounding box center [532, 115] width 284 height 35
click at [518, 147] on div "Groswald Law" at bounding box center [494, 145] width 181 height 17
drag, startPoint x: 803, startPoint y: 122, endPoint x: 559, endPoint y: 102, distance: 244.4
click at [803, 122] on input "text" at bounding box center [849, 115] width 250 height 33
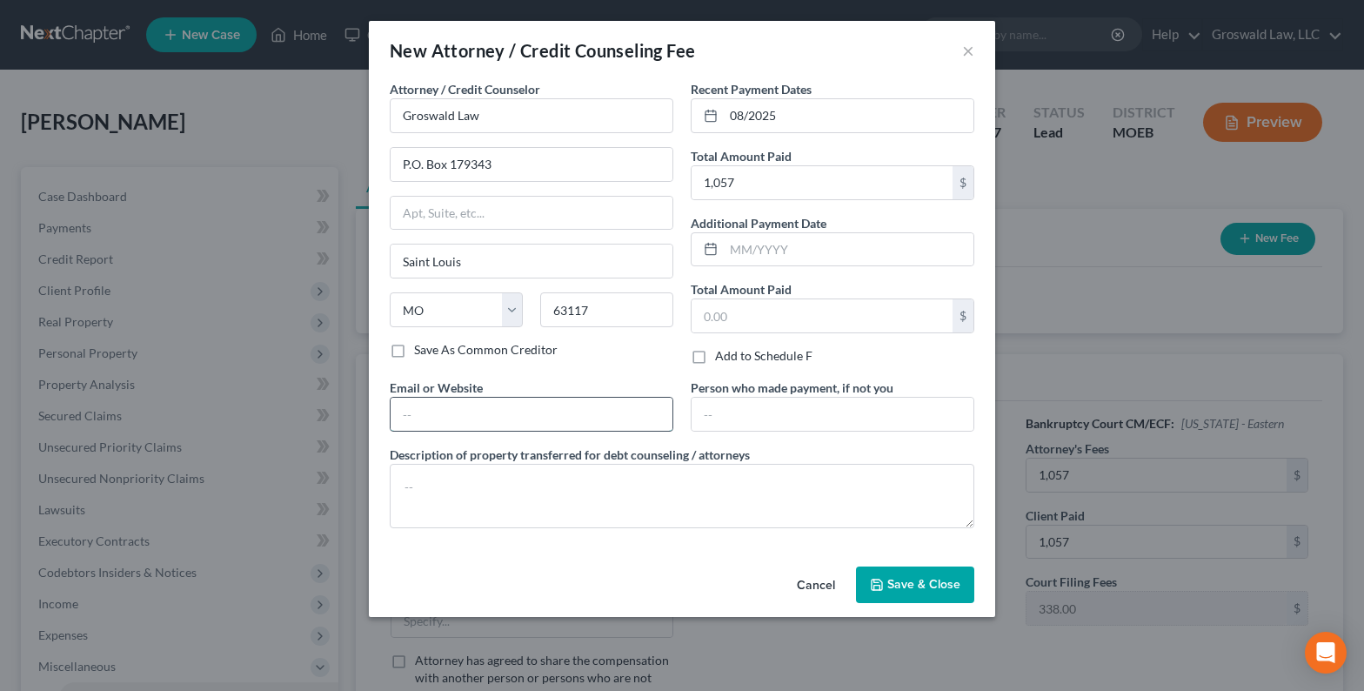
click at [507, 408] on input "text" at bounding box center [532, 413] width 282 height 33
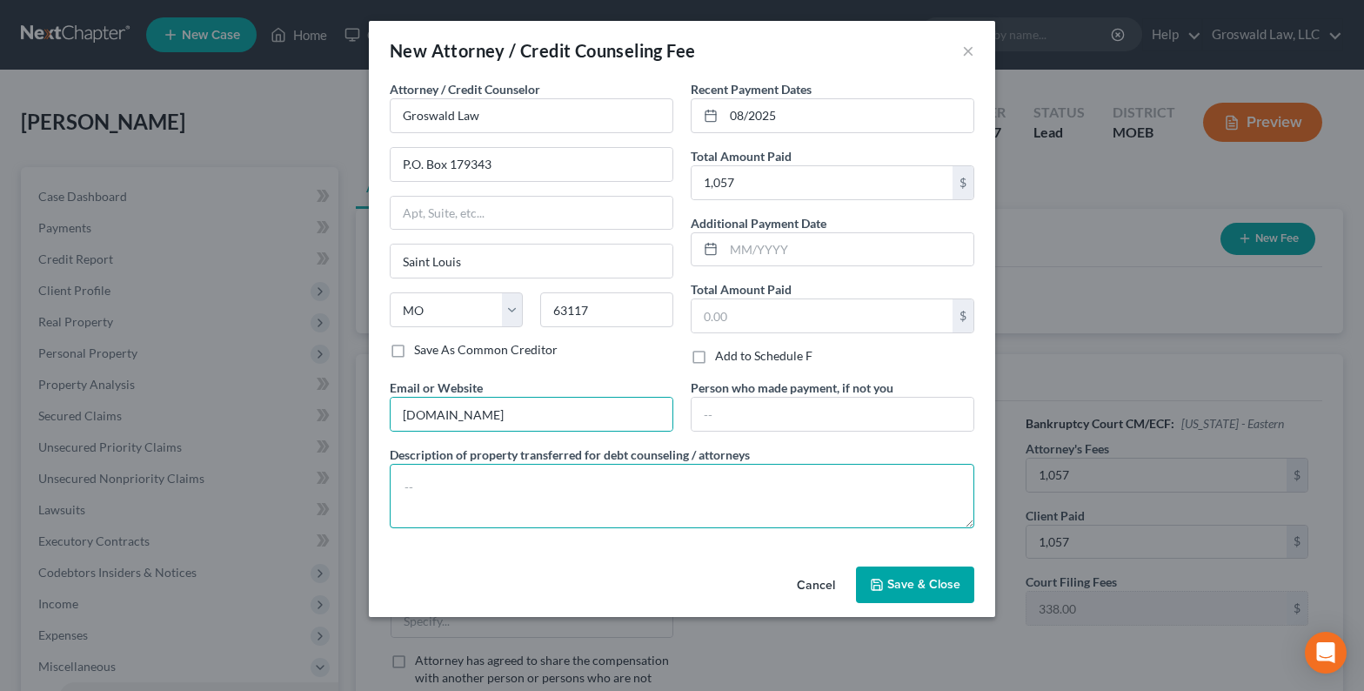
click at [524, 503] on textarea at bounding box center [682, 496] width 584 height 64
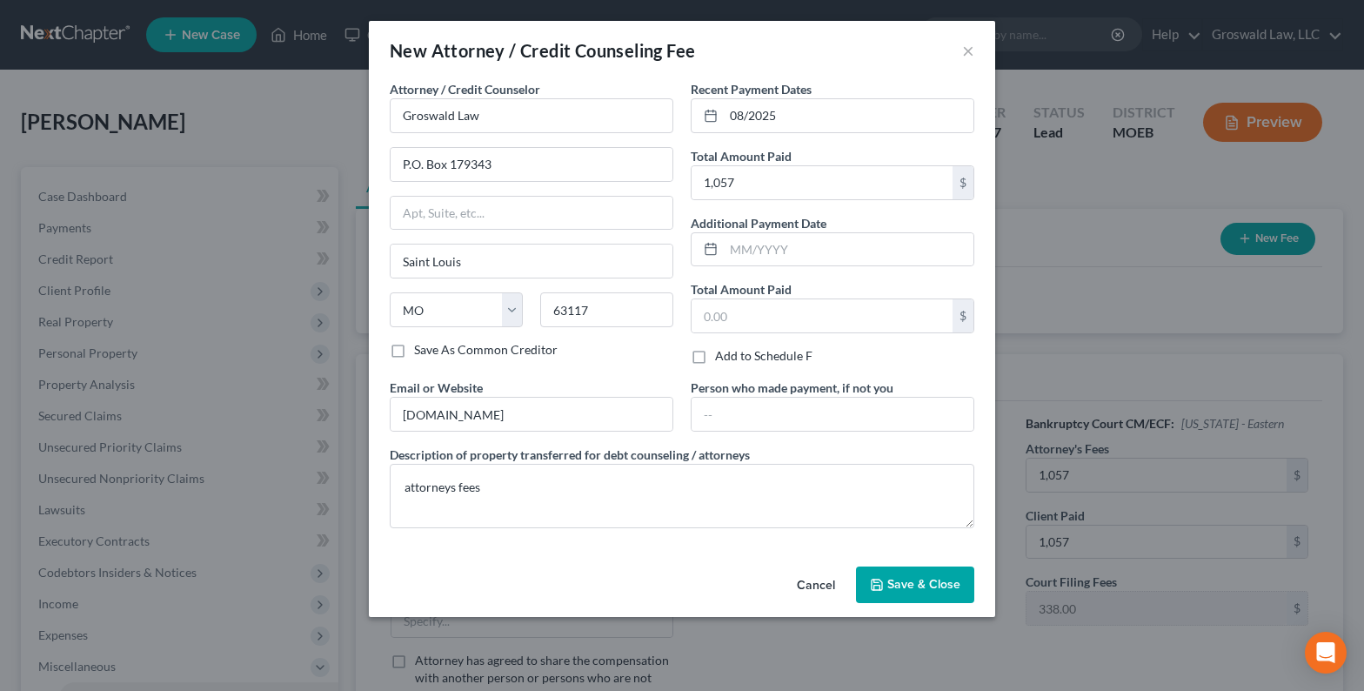
click at [914, 585] on span "Save & Close" at bounding box center [923, 584] width 73 height 15
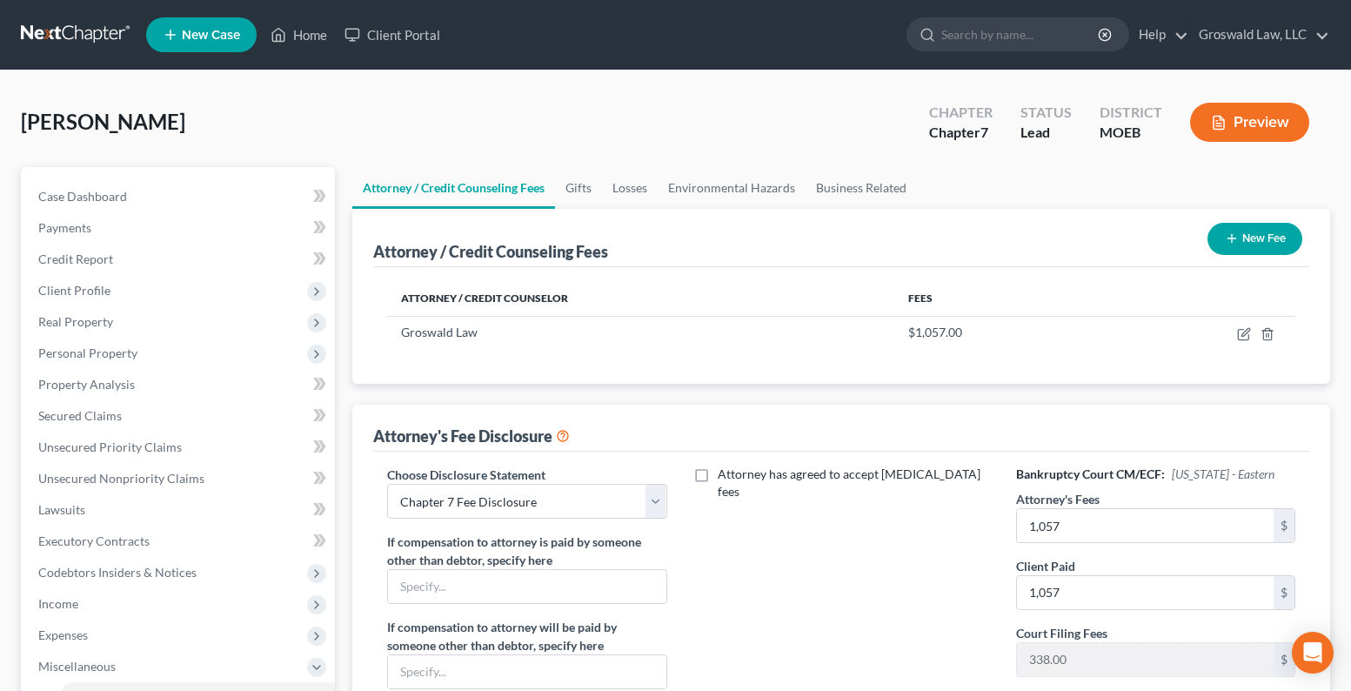
click at [1250, 248] on button "New Fee" at bounding box center [1254, 239] width 95 height 32
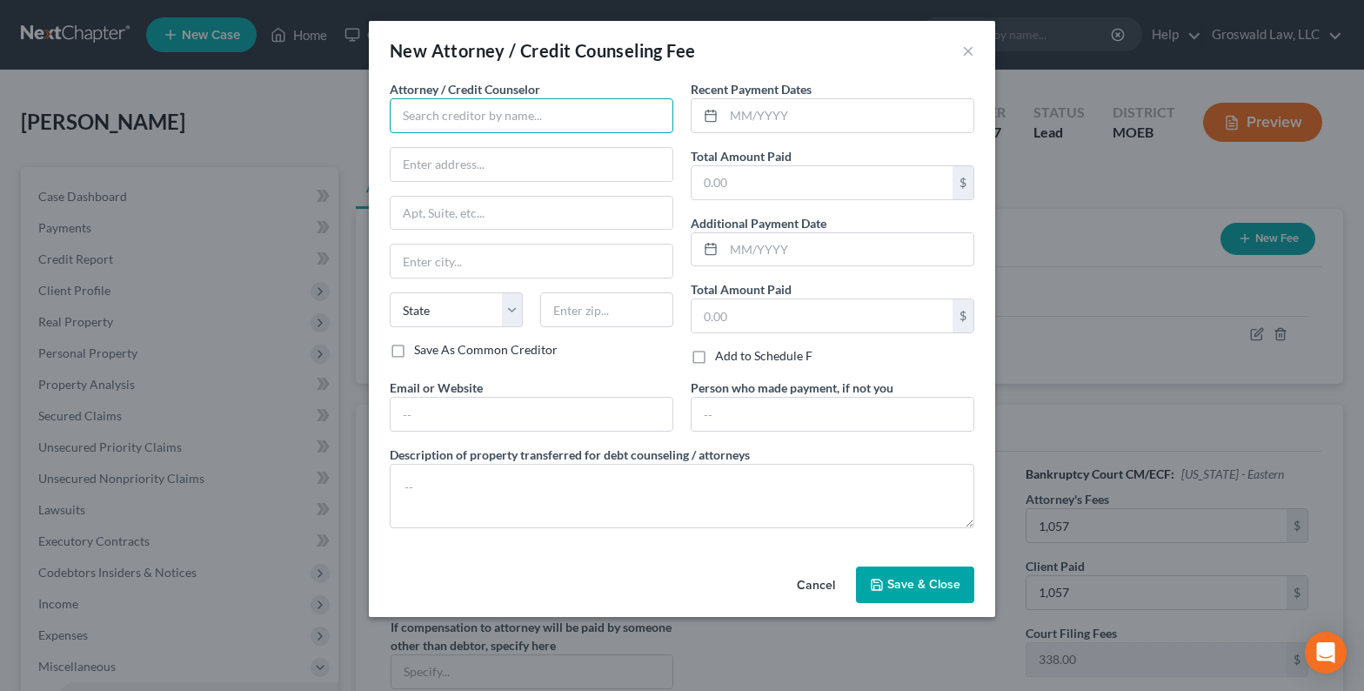
click at [452, 117] on input "text" at bounding box center [532, 115] width 284 height 35
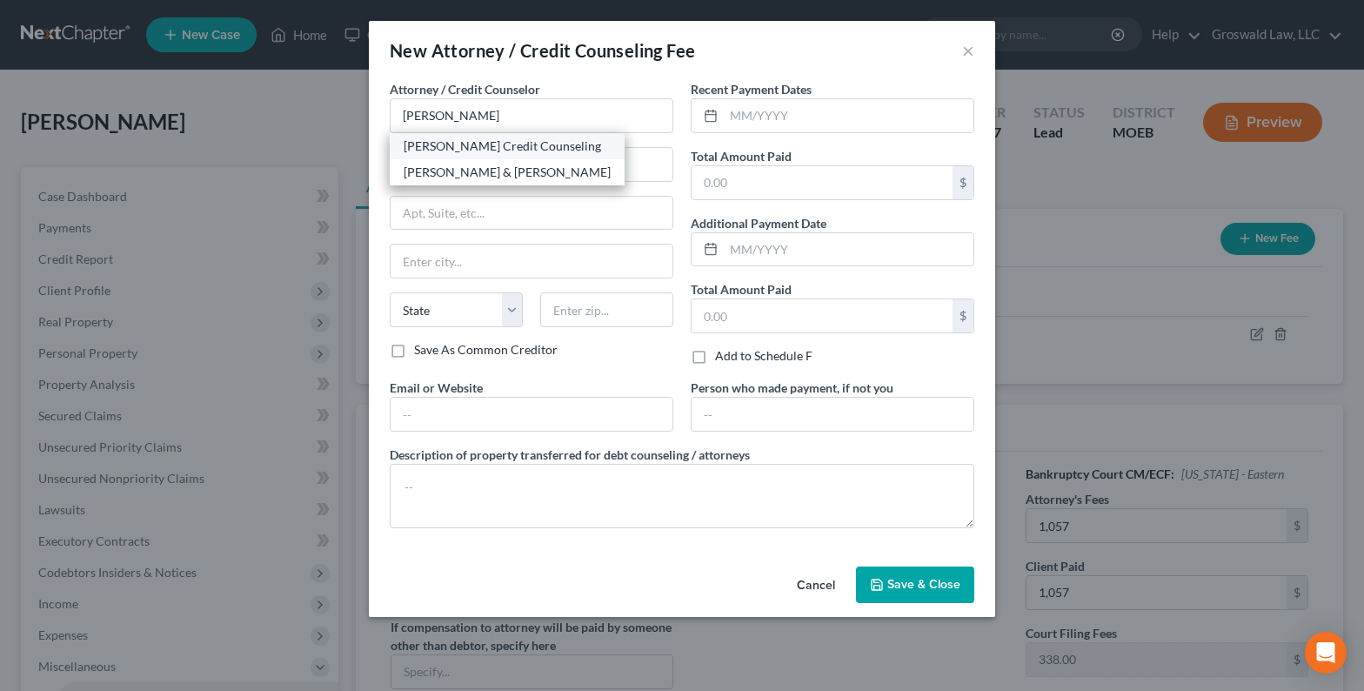
click at [482, 145] on div "Allen Credit Counseling" at bounding box center [507, 145] width 207 height 17
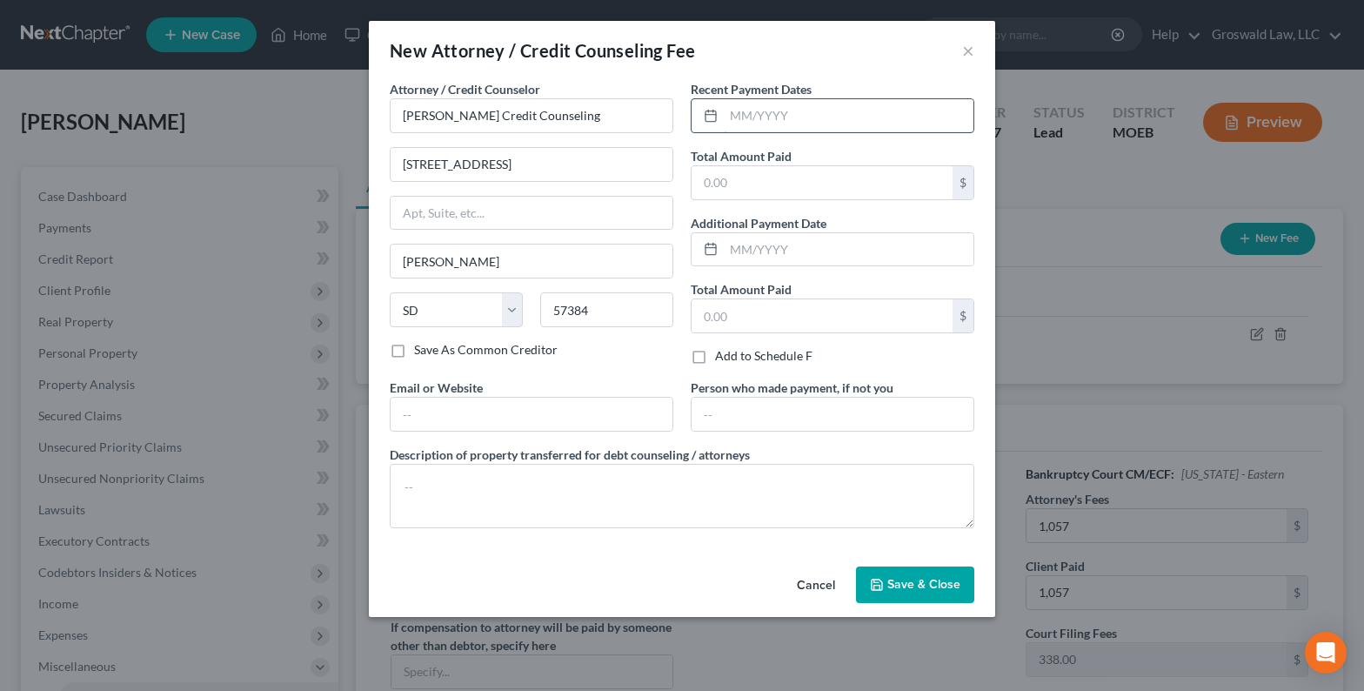
click at [775, 124] on input "text" at bounding box center [849, 115] width 250 height 33
drag, startPoint x: 484, startPoint y: 413, endPoint x: 369, endPoint y: 368, distance: 123.4
click at [484, 413] on input "text" at bounding box center [532, 413] width 282 height 33
drag, startPoint x: 896, startPoint y: 581, endPoint x: 30, endPoint y: 538, distance: 867.4
click at [897, 582] on span "Save & Close" at bounding box center [923, 584] width 73 height 15
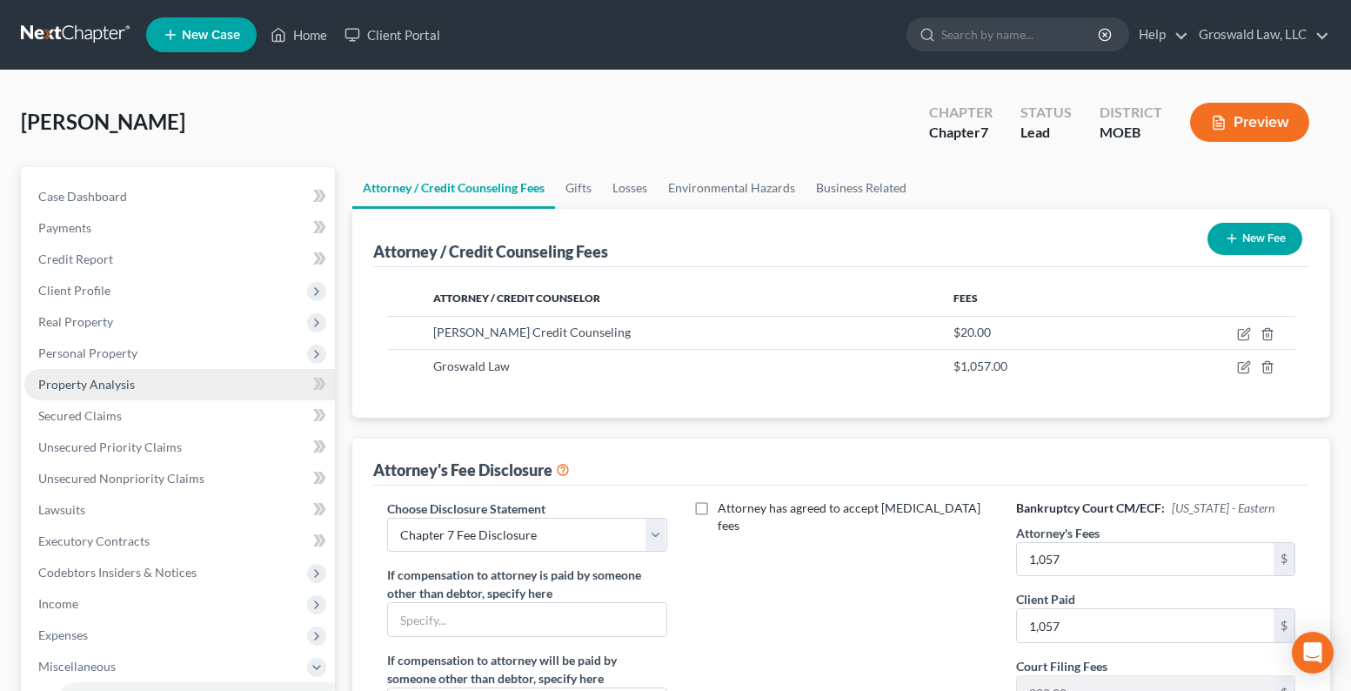
drag, startPoint x: 98, startPoint y: 351, endPoint x: 149, endPoint y: 377, distance: 57.2
click at [98, 351] on span "Personal Property" at bounding box center [87, 352] width 99 height 15
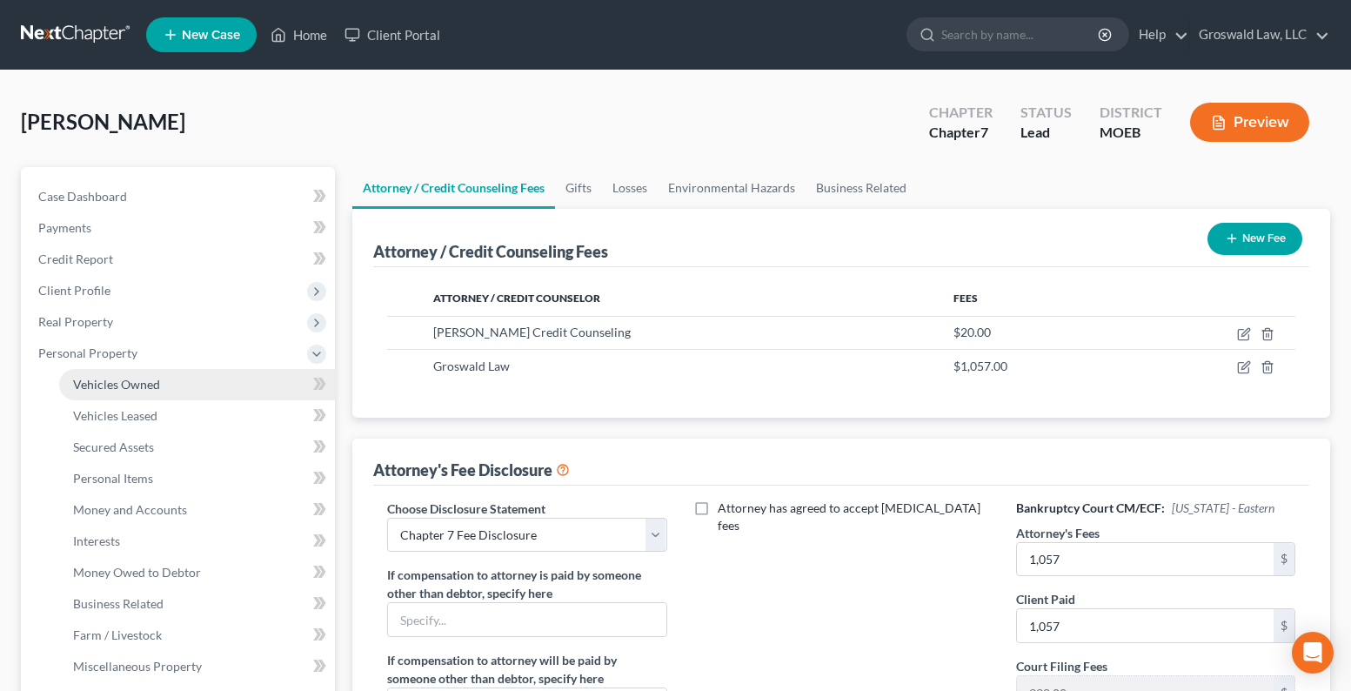
drag, startPoint x: 157, startPoint y: 379, endPoint x: 191, endPoint y: 379, distance: 34.8
click at [157, 380] on span "Vehicles Owned" at bounding box center [116, 384] width 87 height 15
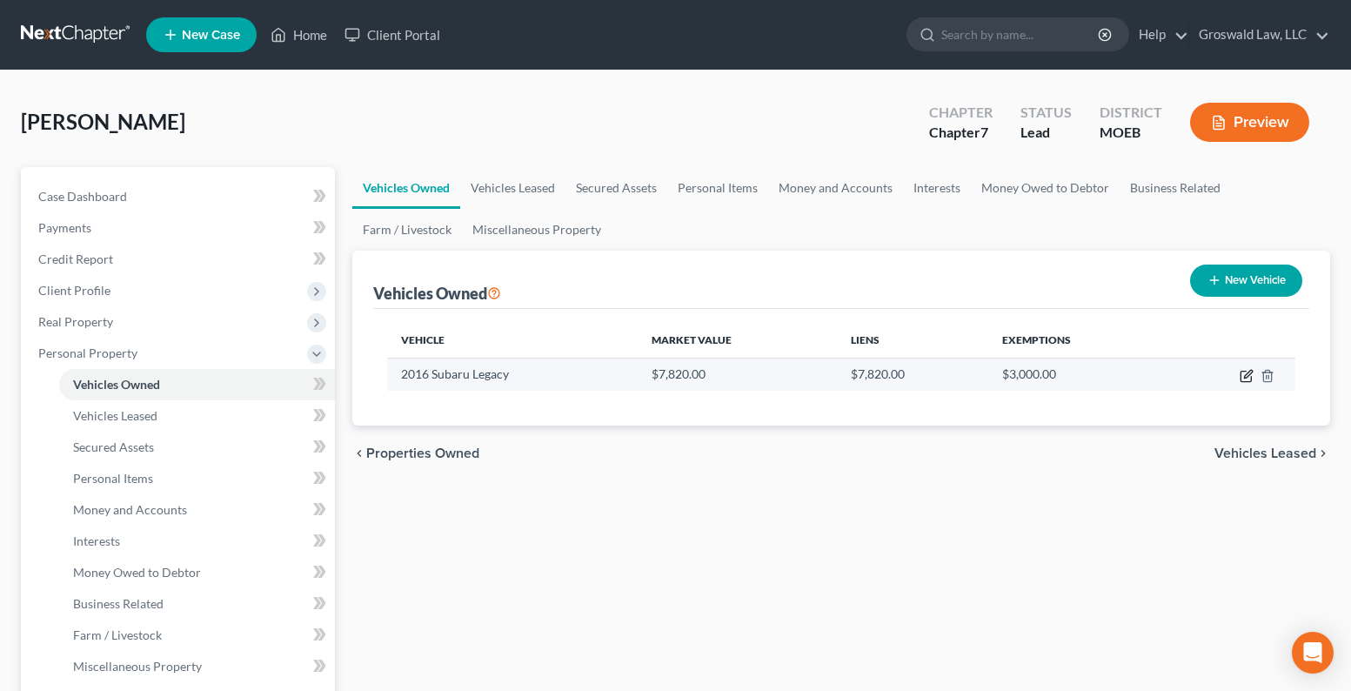
click at [1250, 373] on icon "button" at bounding box center [1248, 374] width 8 height 8
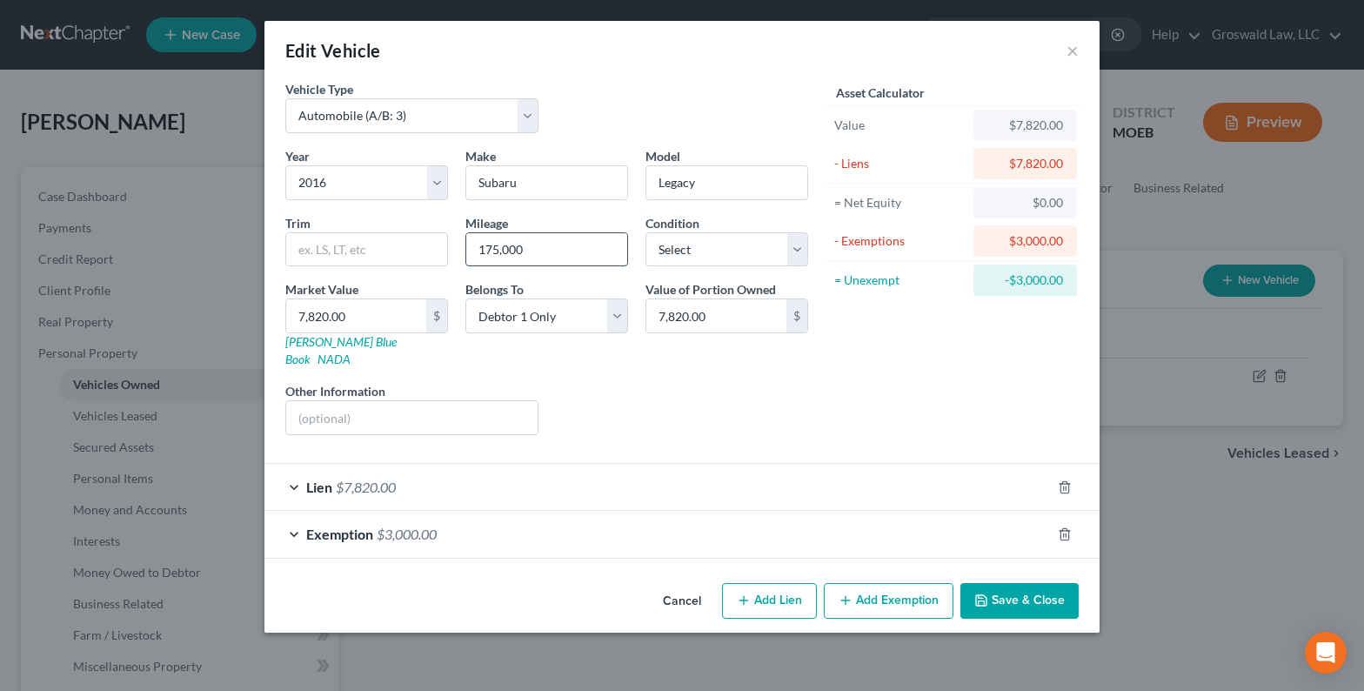
click at [563, 259] on input "175,000" at bounding box center [546, 249] width 161 height 33
click at [379, 312] on input "7,820.00" at bounding box center [356, 315] width 140 height 33
drag, startPoint x: 369, startPoint y: 324, endPoint x: 290, endPoint y: 290, distance: 86.5
click at [273, 311] on div "Vehicle Type Select Automobile (A/B: 3) Truck (A/B: 3) Trailer (A/B: 4) Watercr…" at bounding box center [681, 328] width 835 height 496
click at [1022, 583] on button "Save & Close" at bounding box center [1019, 601] width 118 height 37
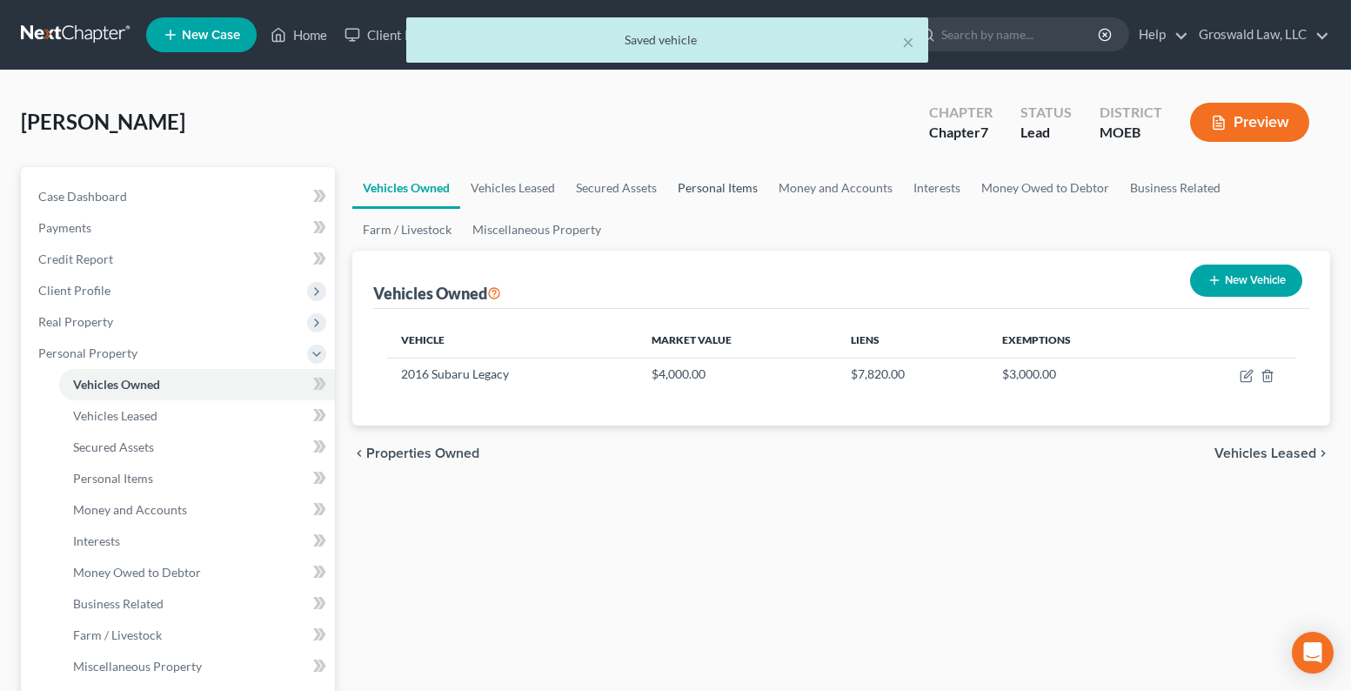
click at [708, 188] on link "Personal Items" at bounding box center [717, 188] width 101 height 42
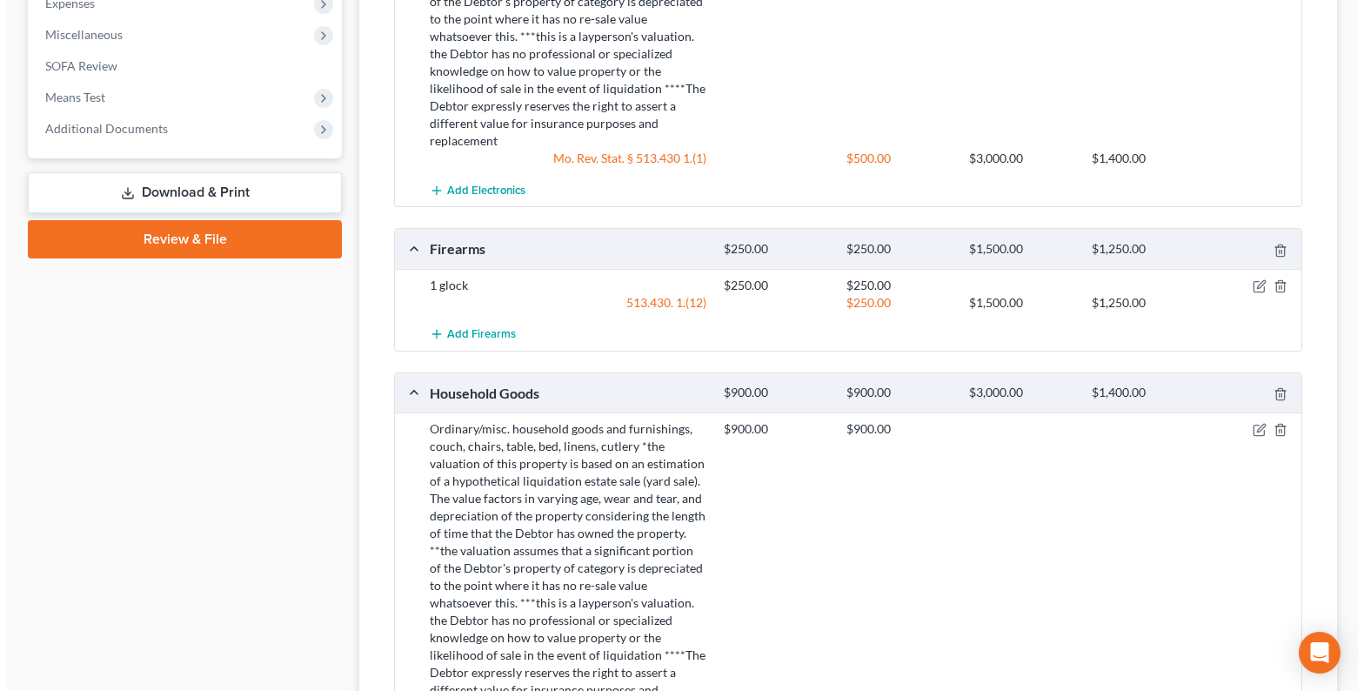
scroll to position [917, 0]
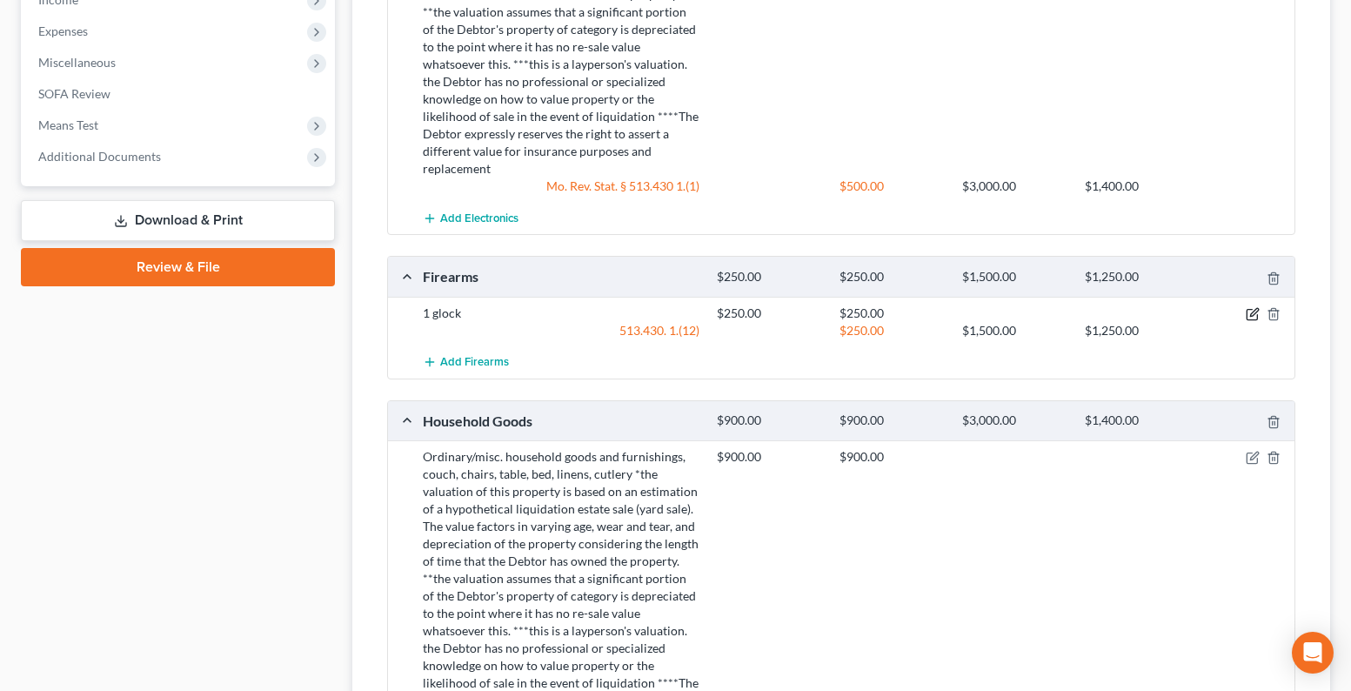
click at [1247, 307] on icon "button" at bounding box center [1253, 314] width 14 height 14
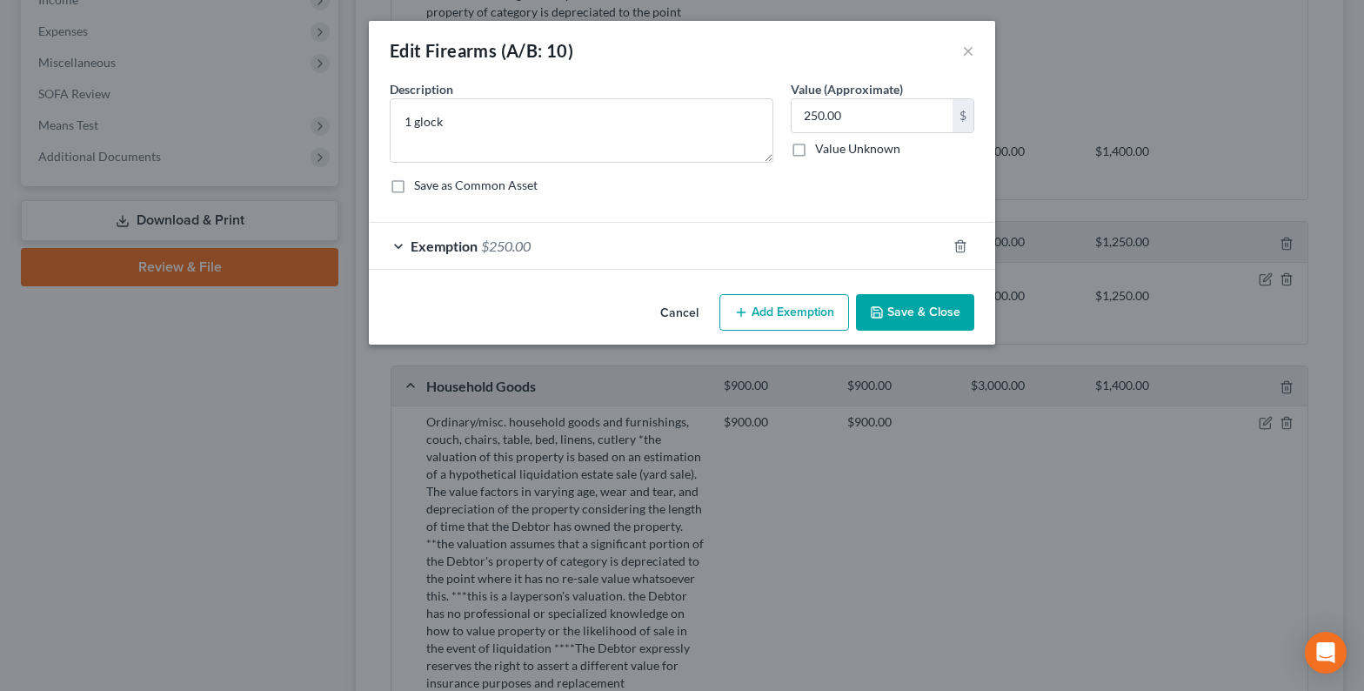
click at [536, 253] on div "Exemption $250.00" at bounding box center [658, 246] width 578 height 46
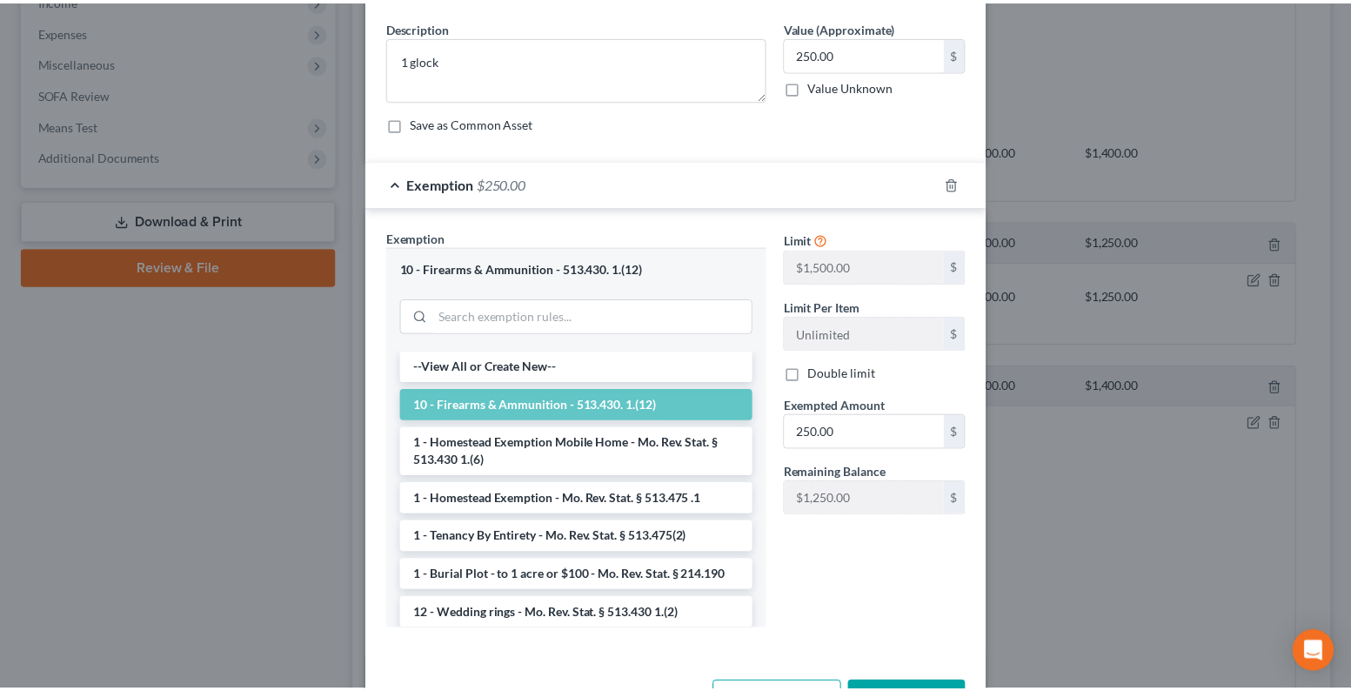
scroll to position [124, 0]
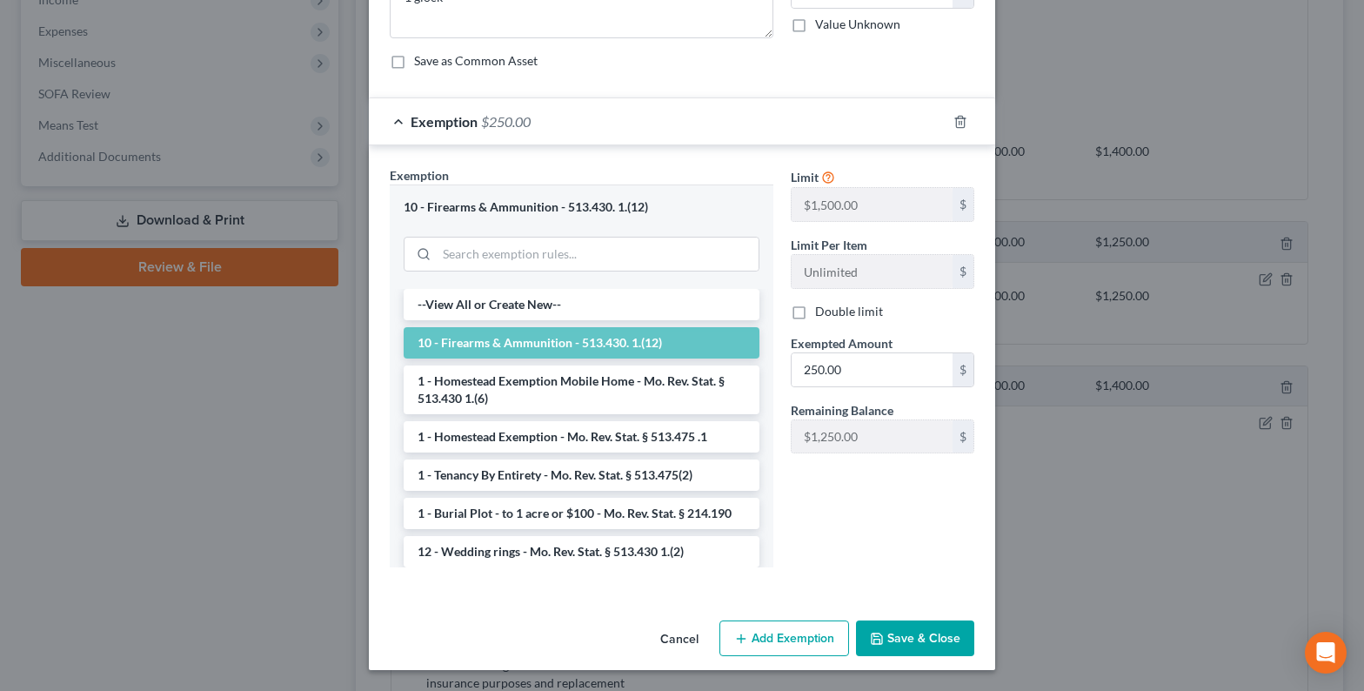
click at [660, 635] on button "Cancel" at bounding box center [679, 639] width 66 height 35
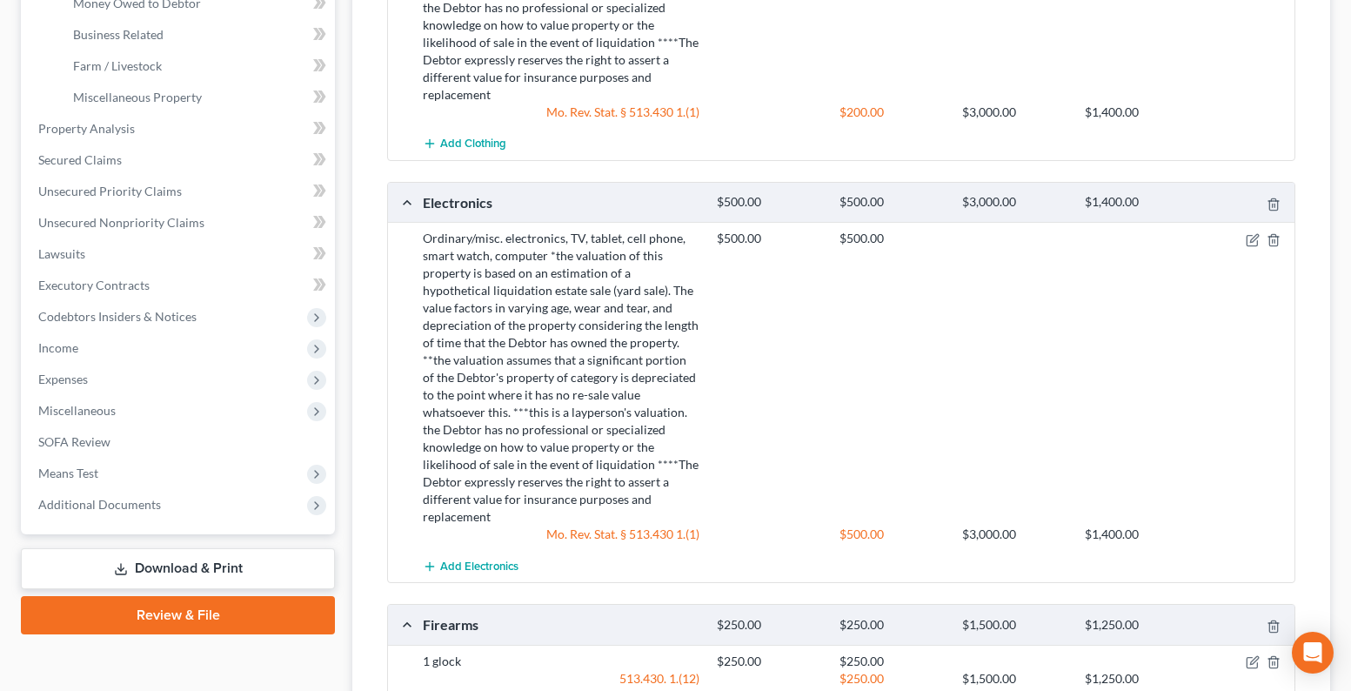
scroll to position [0, 0]
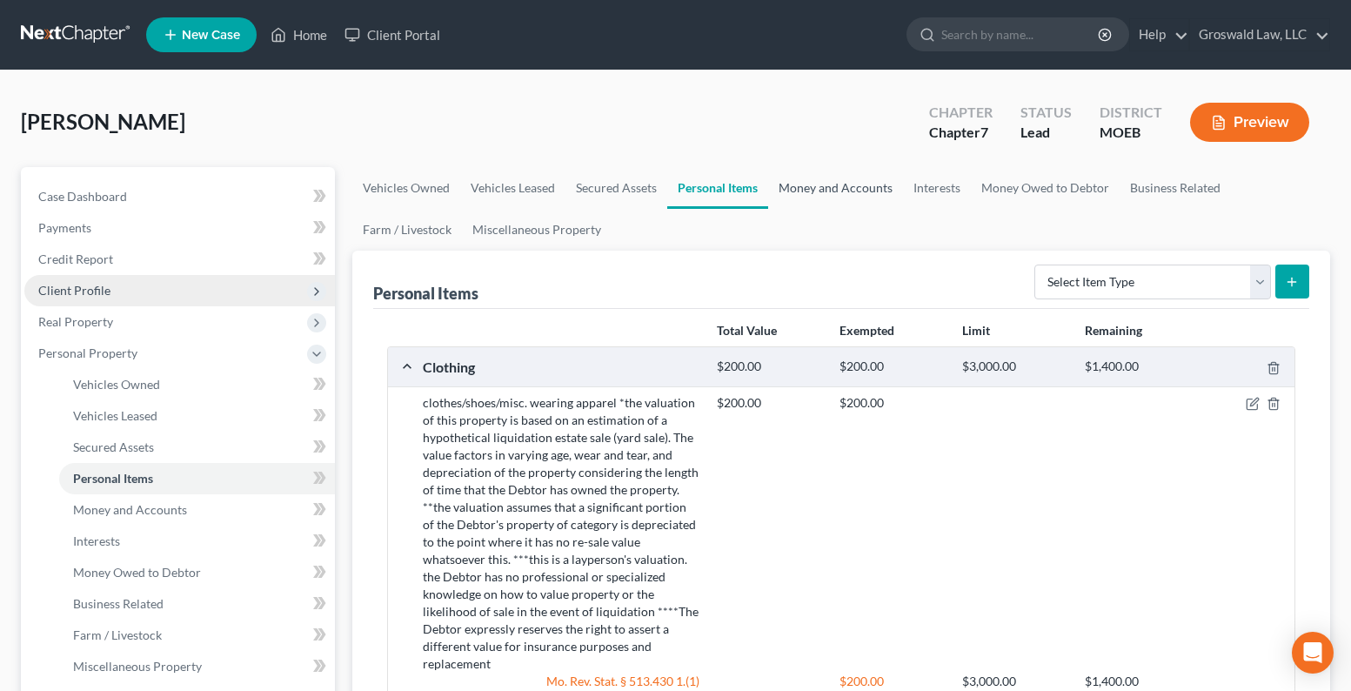
drag, startPoint x: 844, startPoint y: 188, endPoint x: 80, endPoint y: 304, distance: 772.4
click at [844, 188] on link "Money and Accounts" at bounding box center [835, 188] width 135 height 42
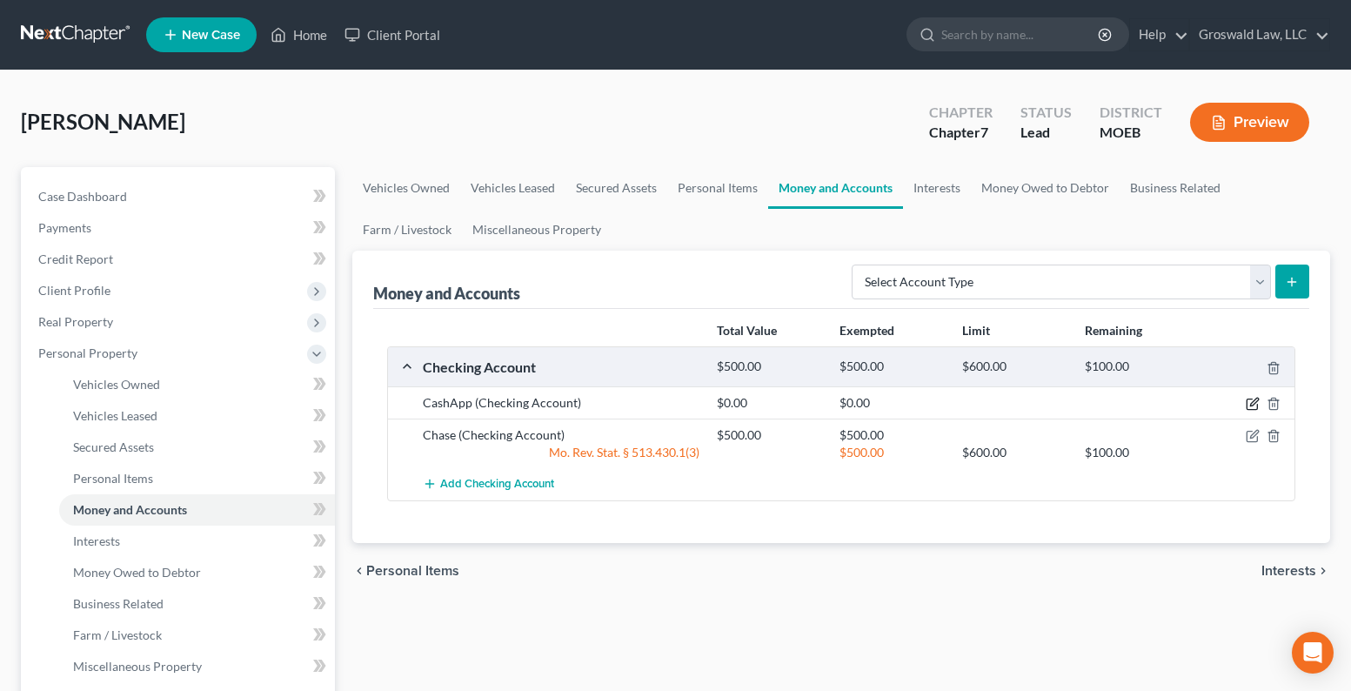
click at [1255, 400] on icon "button" at bounding box center [1254, 402] width 8 height 8
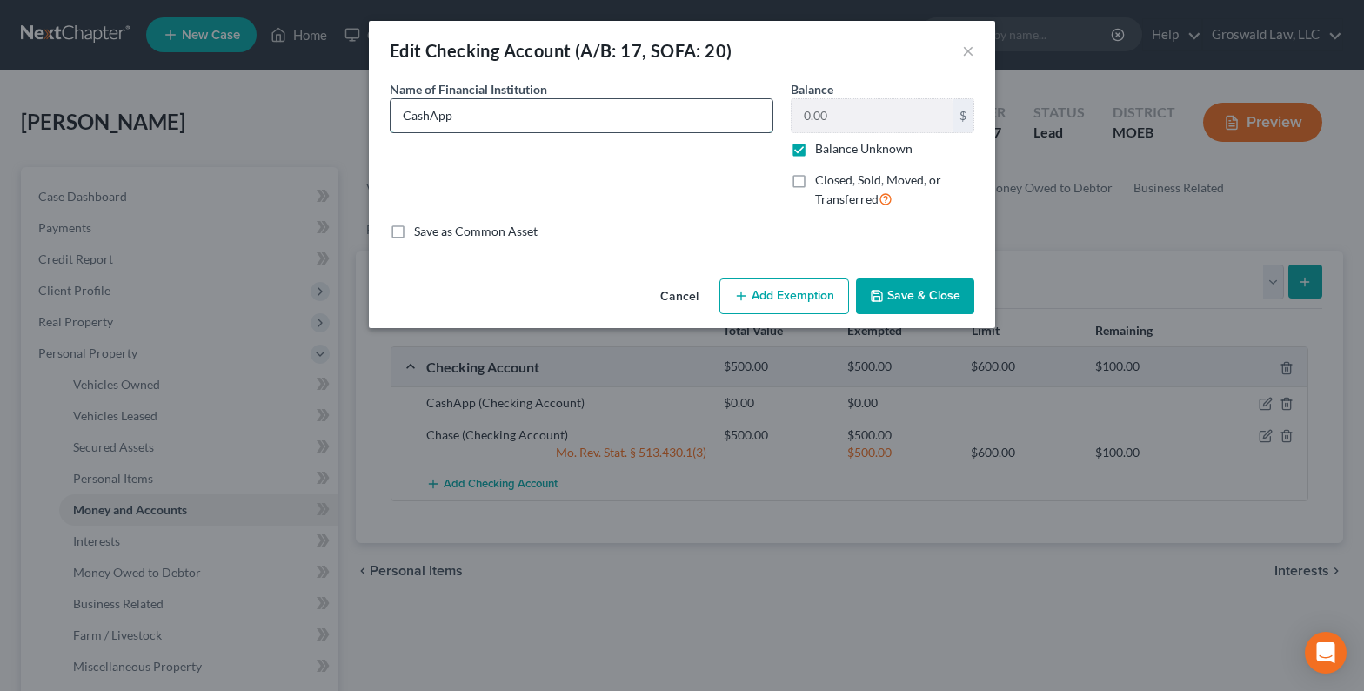
click at [559, 117] on input "CashApp" at bounding box center [582, 115] width 382 height 33
click at [815, 155] on label "Balance Unknown" at bounding box center [863, 148] width 97 height 17
click at [822, 151] on input "Balance Unknown" at bounding box center [827, 145] width 11 height 11
click at [888, 296] on button "Save & Close" at bounding box center [915, 296] width 118 height 37
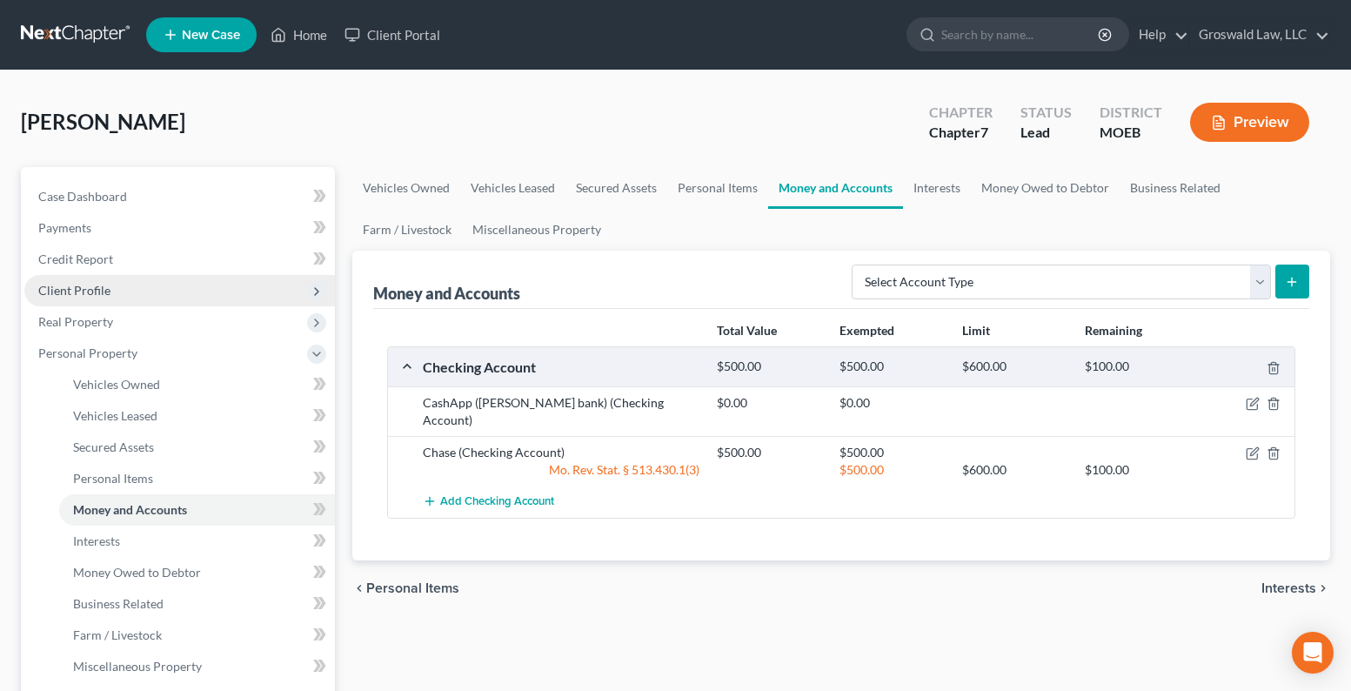
click at [110, 281] on span "Client Profile" at bounding box center [179, 290] width 311 height 31
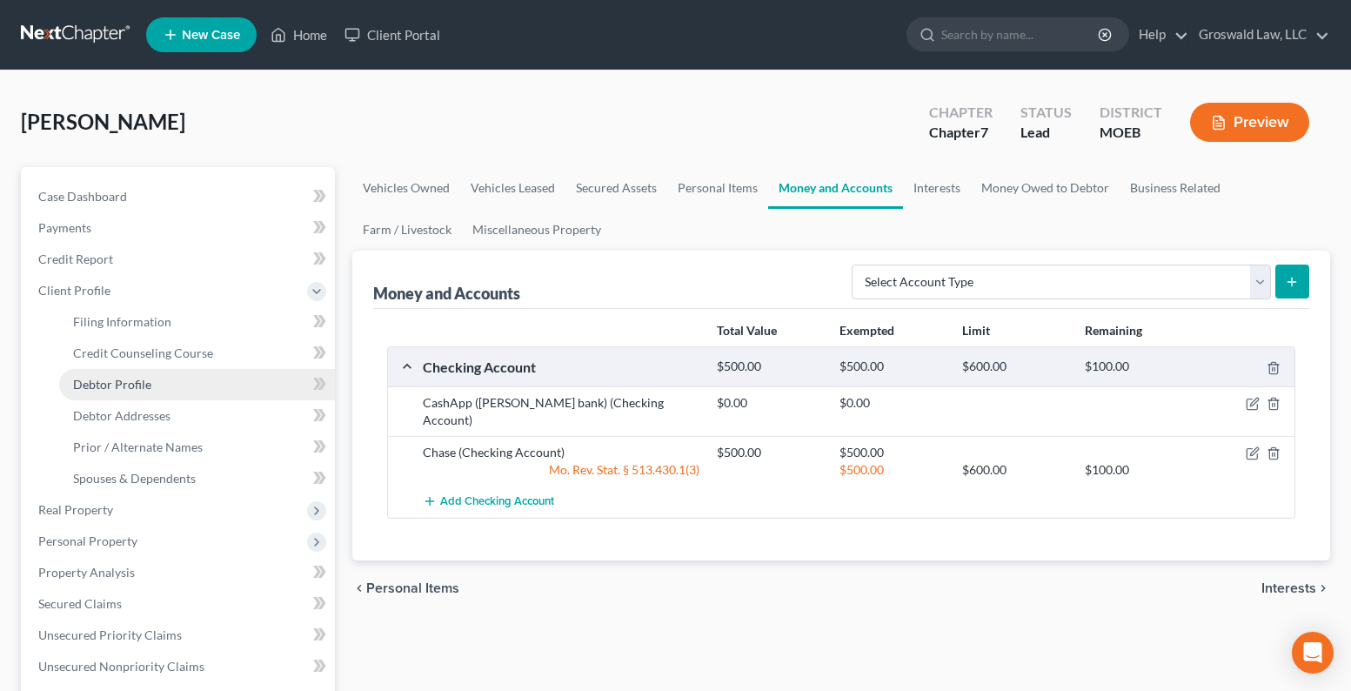
click at [150, 384] on link "Debtor Profile" at bounding box center [197, 384] width 276 height 31
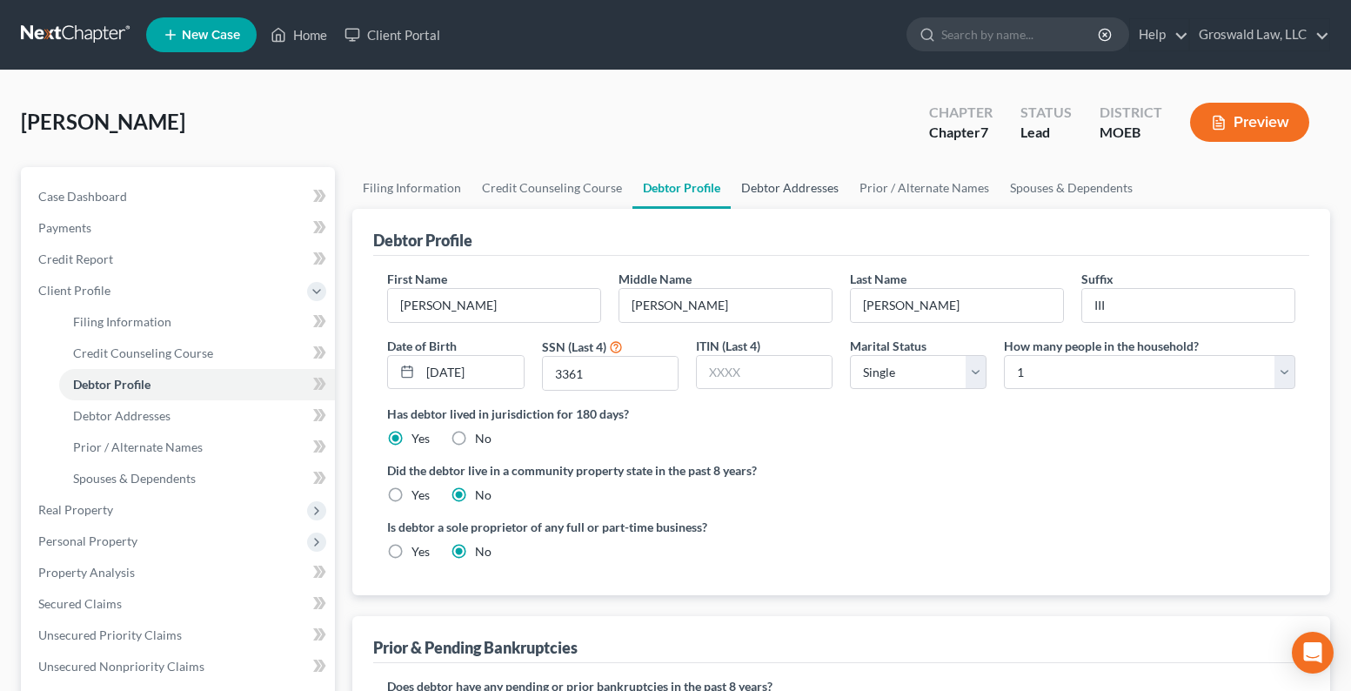
click at [819, 192] on link "Debtor Addresses" at bounding box center [790, 188] width 118 height 42
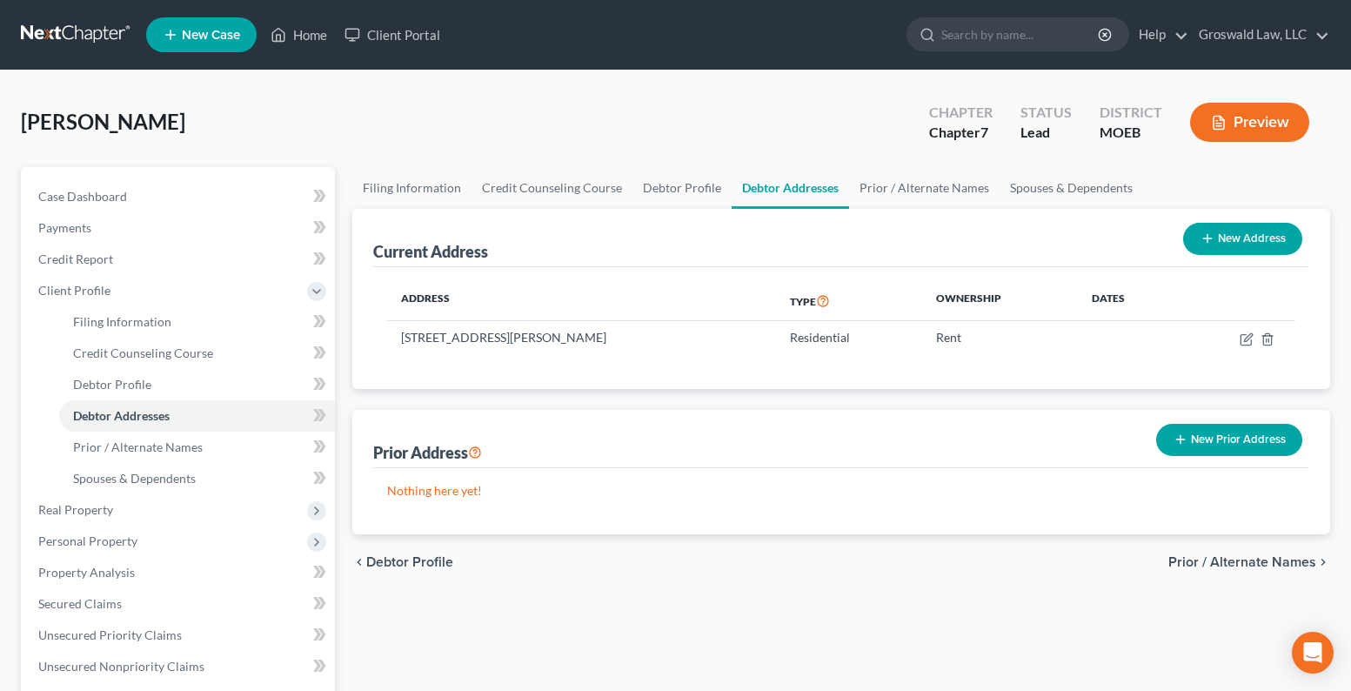
click at [1226, 448] on button "New Prior Address" at bounding box center [1229, 440] width 146 height 32
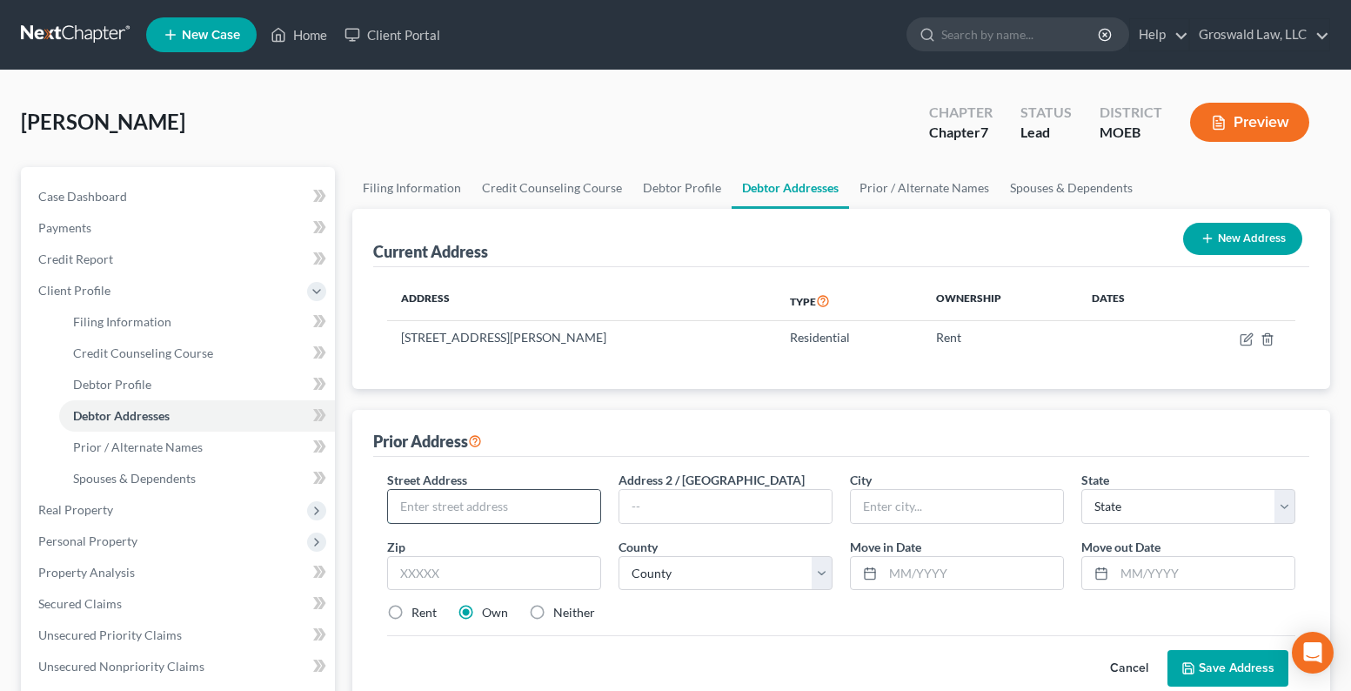
click at [484, 518] on input "text" at bounding box center [494, 506] width 212 height 33
type input "[STREET_ADDRESS]"
type input "63033"
type input "Florissant"
select select "26"
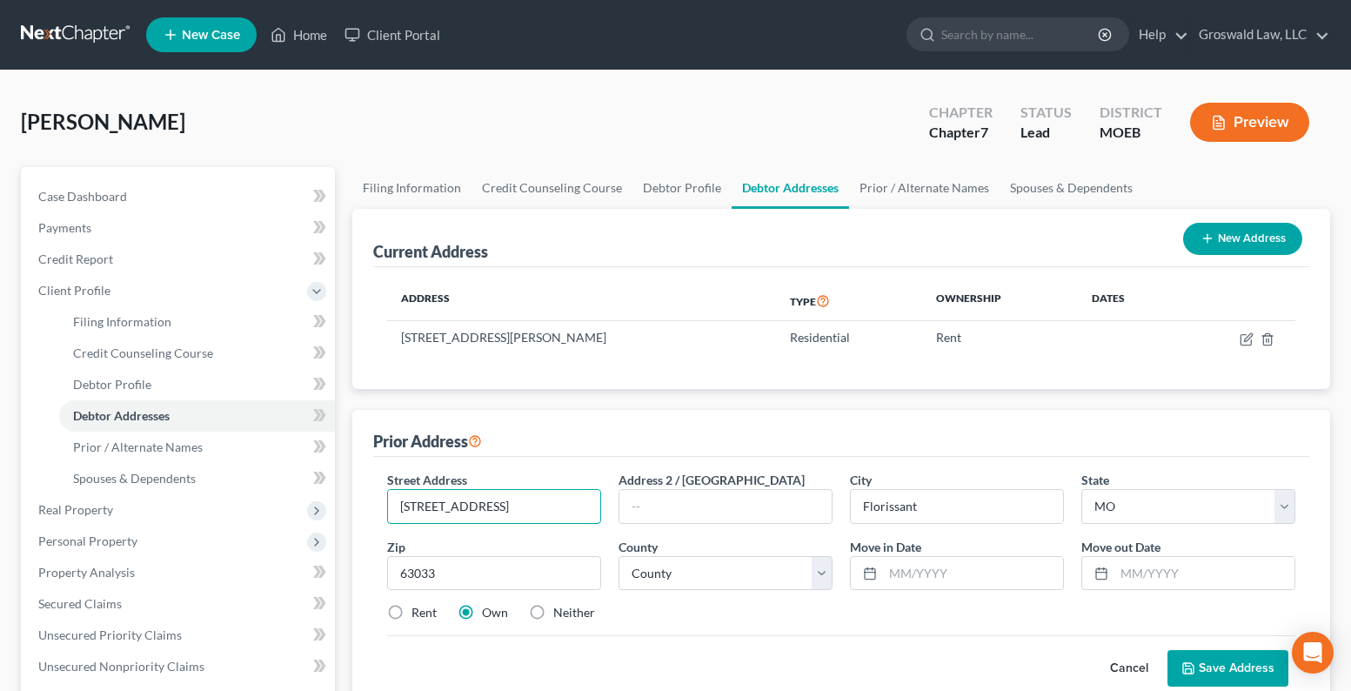
drag, startPoint x: 542, startPoint y: 502, endPoint x: 11, endPoint y: 492, distance: 530.7
click at [174, 458] on div "Petition Navigation Case Dashboard Payments Invoices Payments Payments Credit R…" at bounding box center [675, 622] width 1326 height 911
click at [553, 609] on label "Neither" at bounding box center [574, 612] width 42 height 17
click at [560, 609] on input "Neither" at bounding box center [565, 609] width 11 height 11
radio input "true"
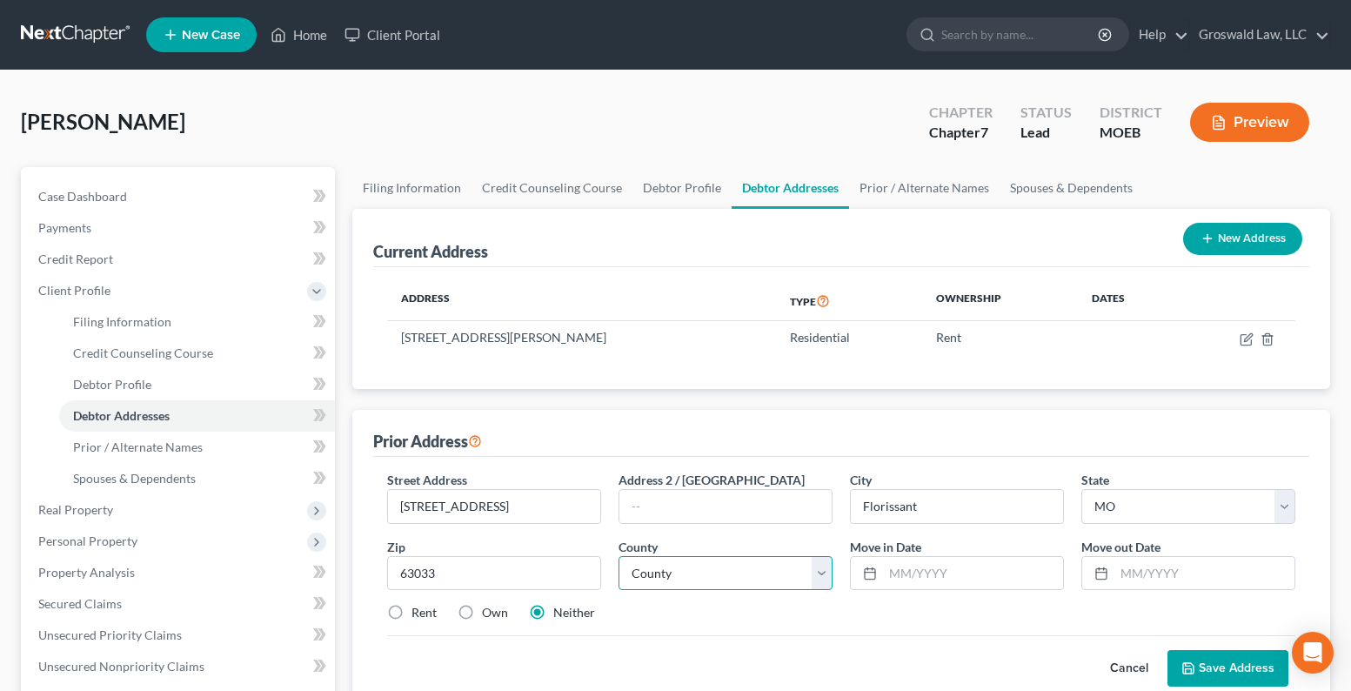
click at [725, 569] on select "County [GEOGRAPHIC_DATA] [GEOGRAPHIC_DATA] [GEOGRAPHIC_DATA] [GEOGRAPHIC_DATA] …" at bounding box center [725, 573] width 214 height 35
select select "100"
click at [618, 556] on select "County Adair County Andrew County Atchison County Audrain County Barry County B…" at bounding box center [725, 573] width 214 height 35
type input "01/2022"
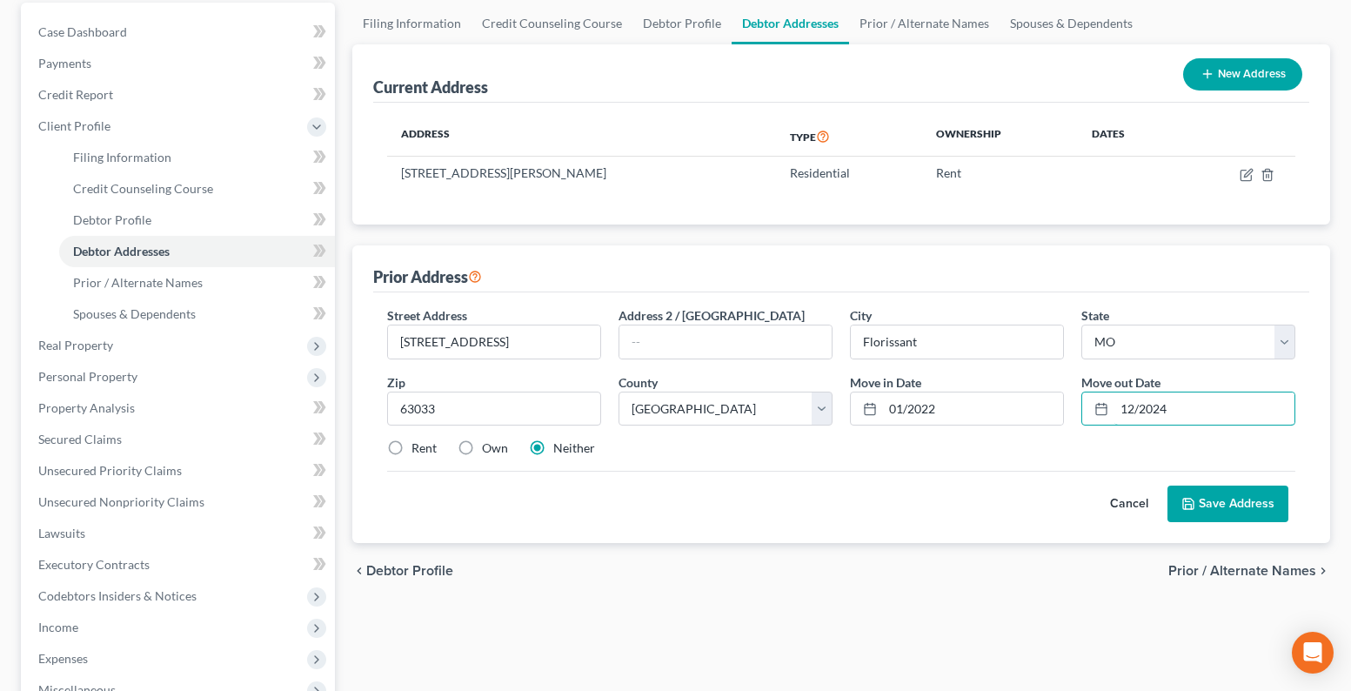
scroll to position [174, 0]
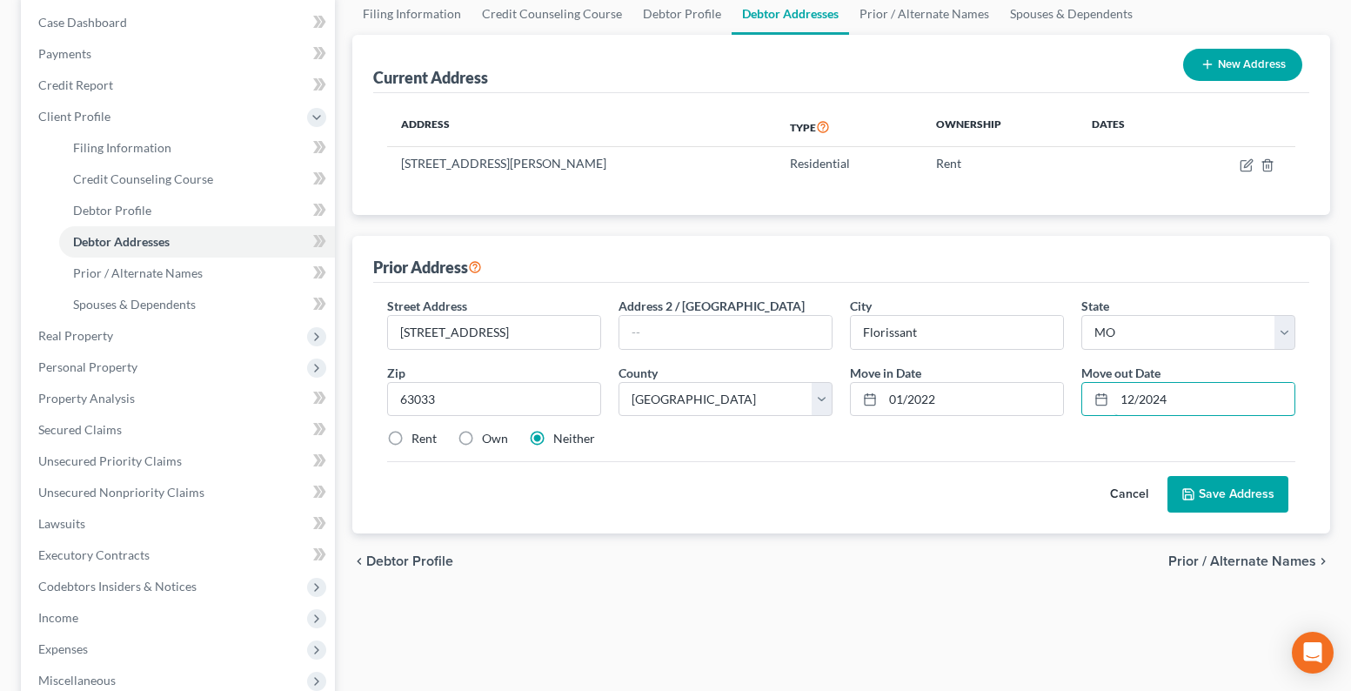
type input "12/2024"
click at [1224, 495] on button "Save Address" at bounding box center [1227, 494] width 121 height 37
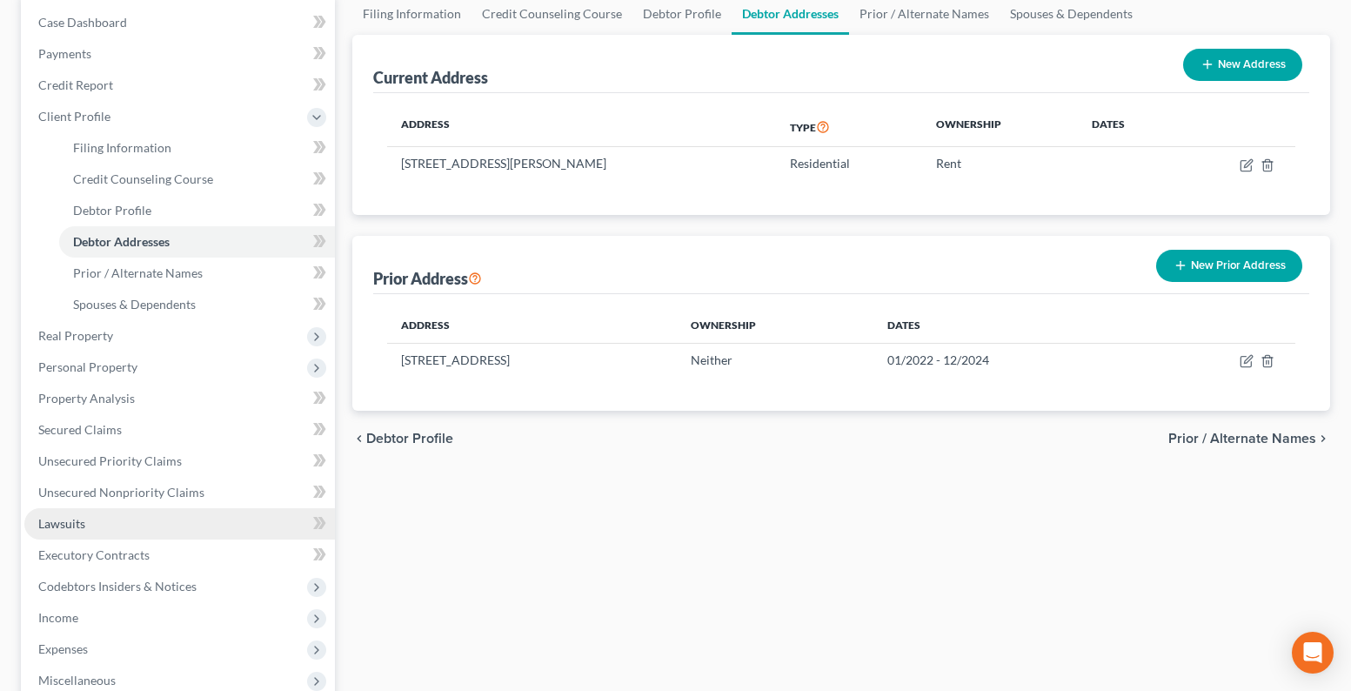
click at [69, 520] on span "Lawsuits" at bounding box center [61, 523] width 47 height 15
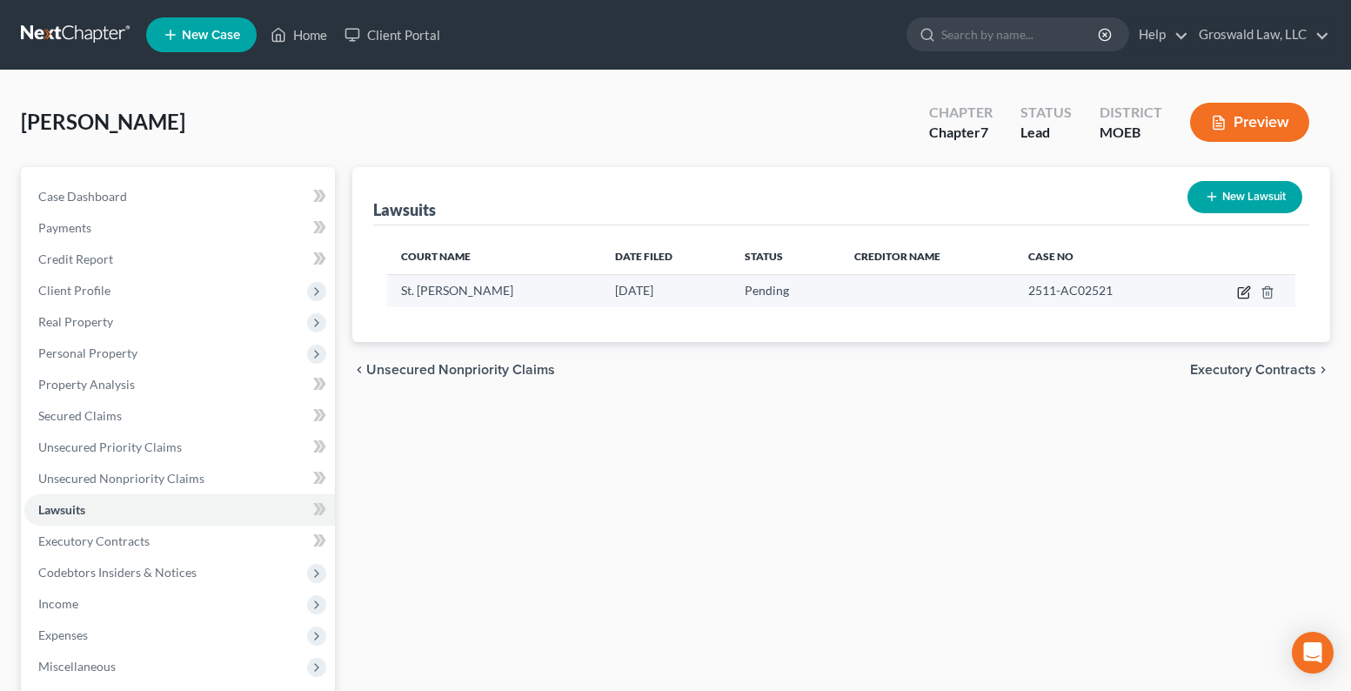
click at [1244, 291] on icon "button" at bounding box center [1245, 290] width 8 height 8
select select "26"
select select "0"
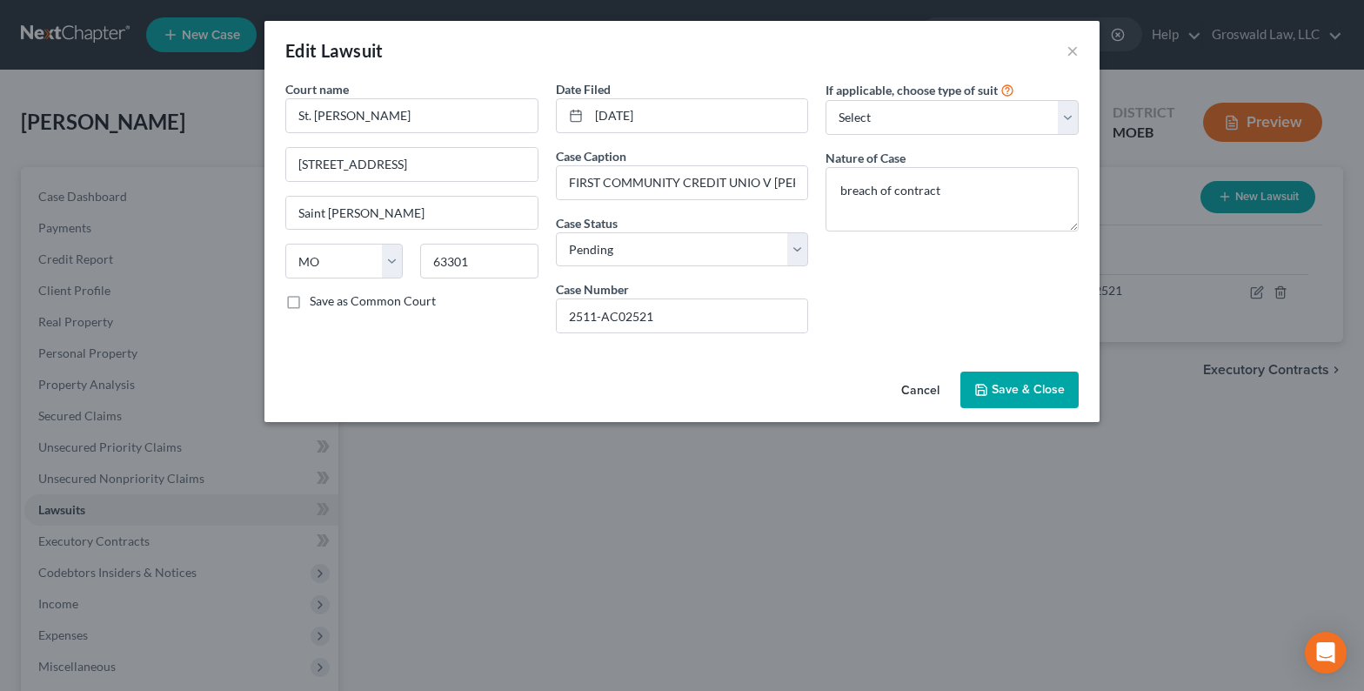
click at [925, 389] on button "Cancel" at bounding box center [920, 390] width 66 height 35
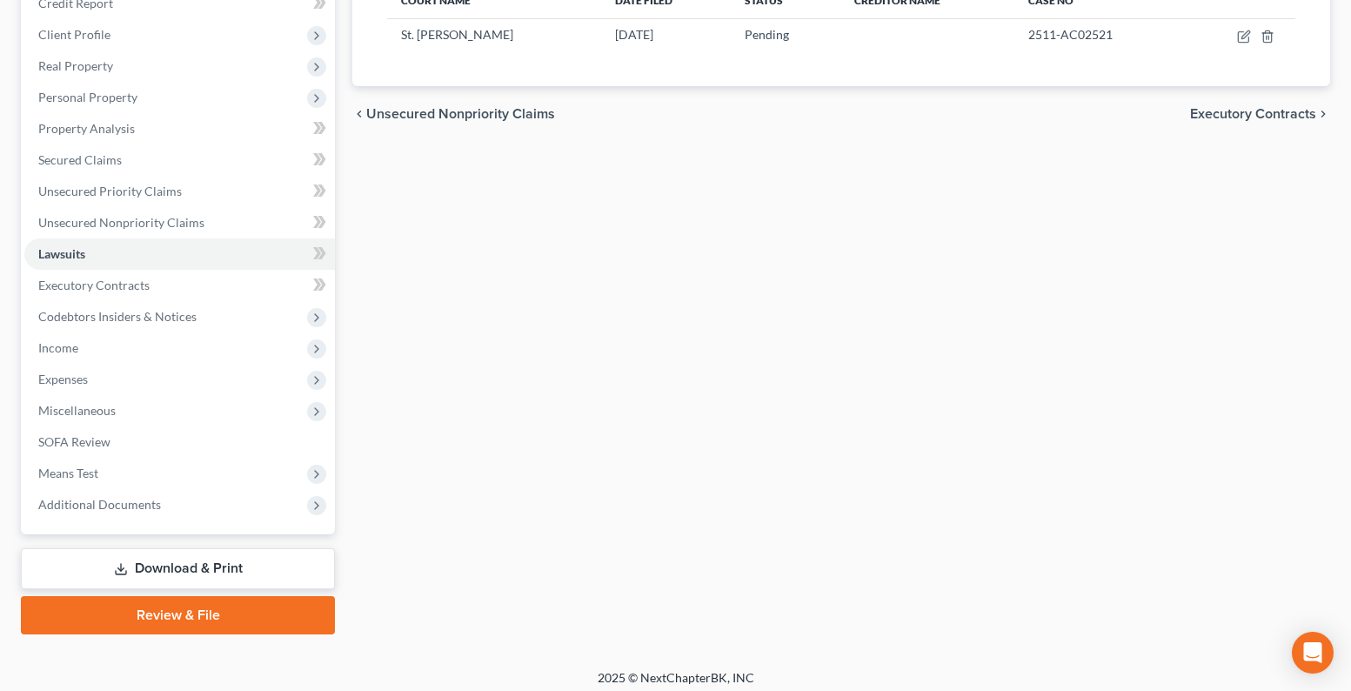
scroll to position [265, 0]
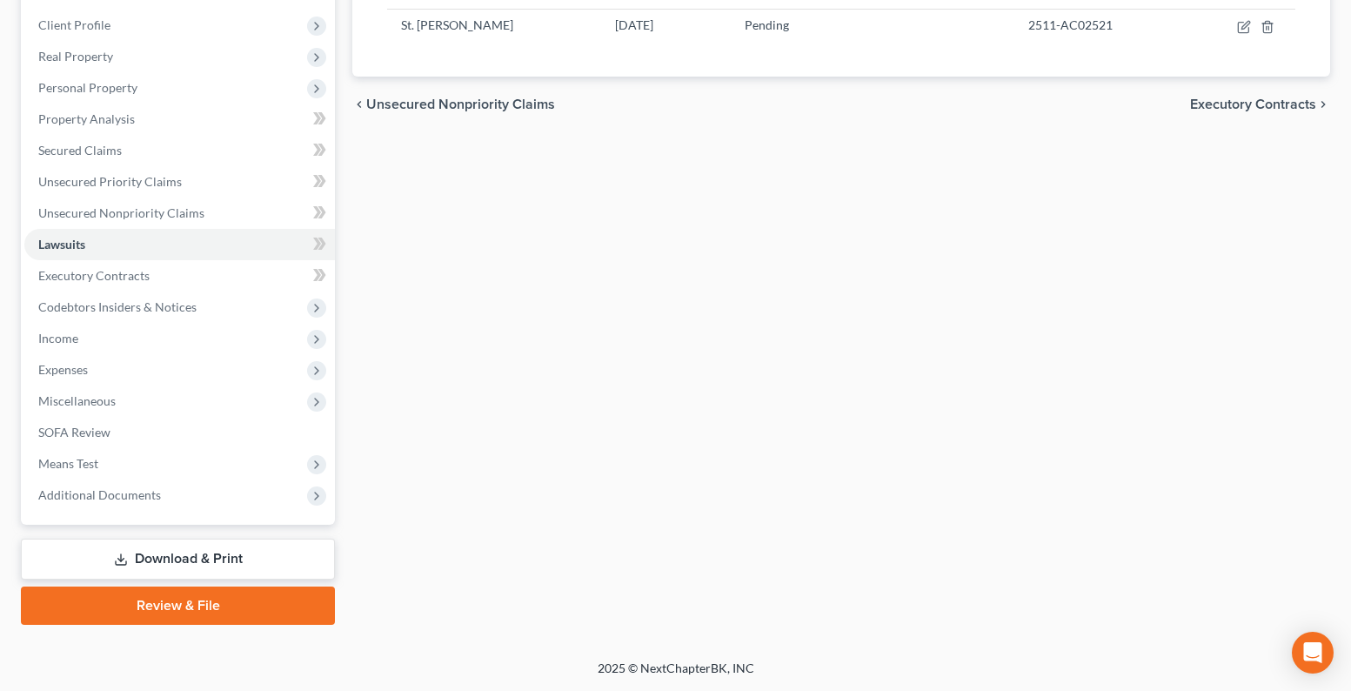
click at [173, 564] on link "Download & Print" at bounding box center [178, 558] width 314 height 41
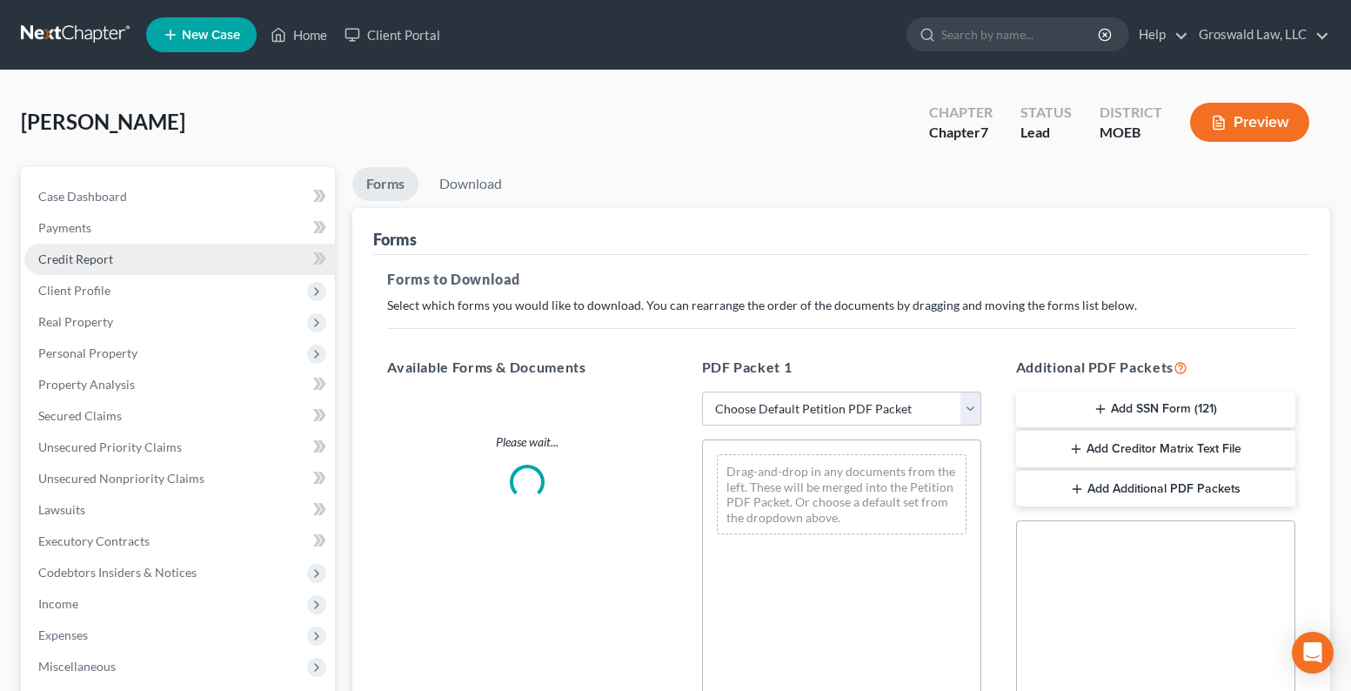
drag, startPoint x: 1112, startPoint y: 413, endPoint x: 110, endPoint y: 271, distance: 1011.1
click at [1112, 414] on button "Add SSN Form (121)" at bounding box center [1155, 409] width 279 height 37
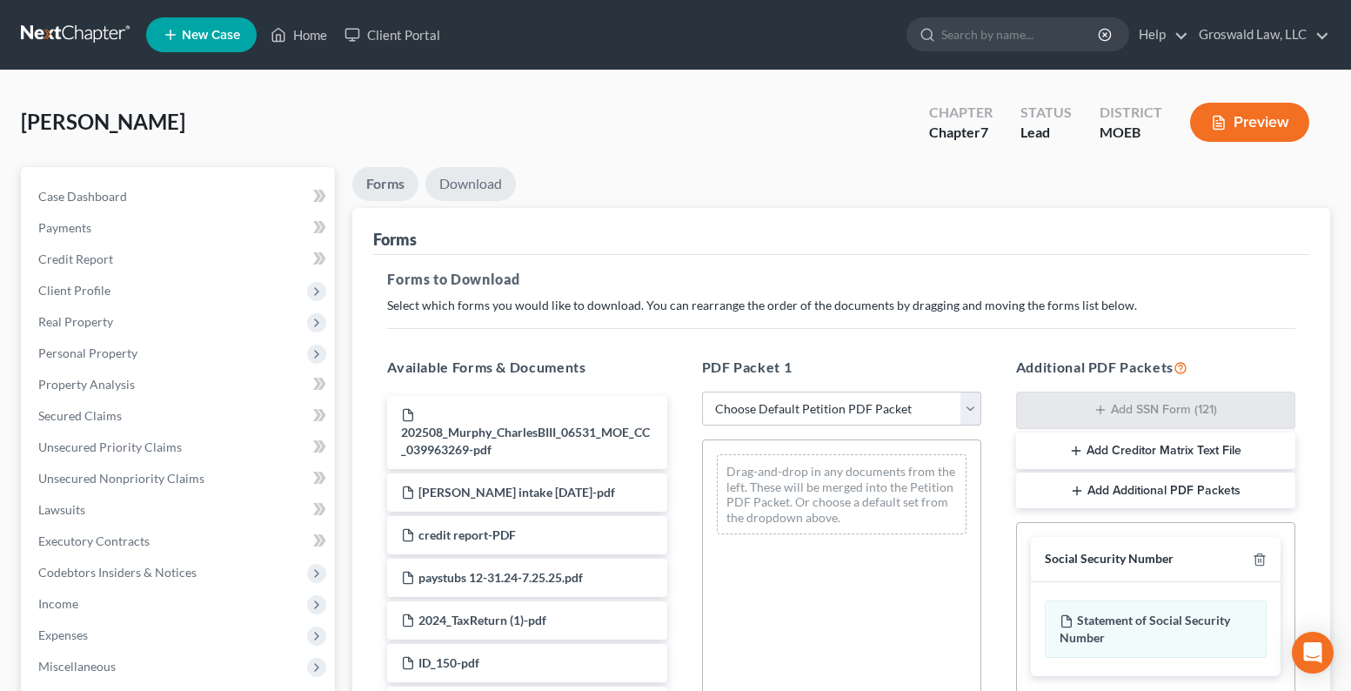
click at [445, 172] on link "Download" at bounding box center [470, 184] width 90 height 34
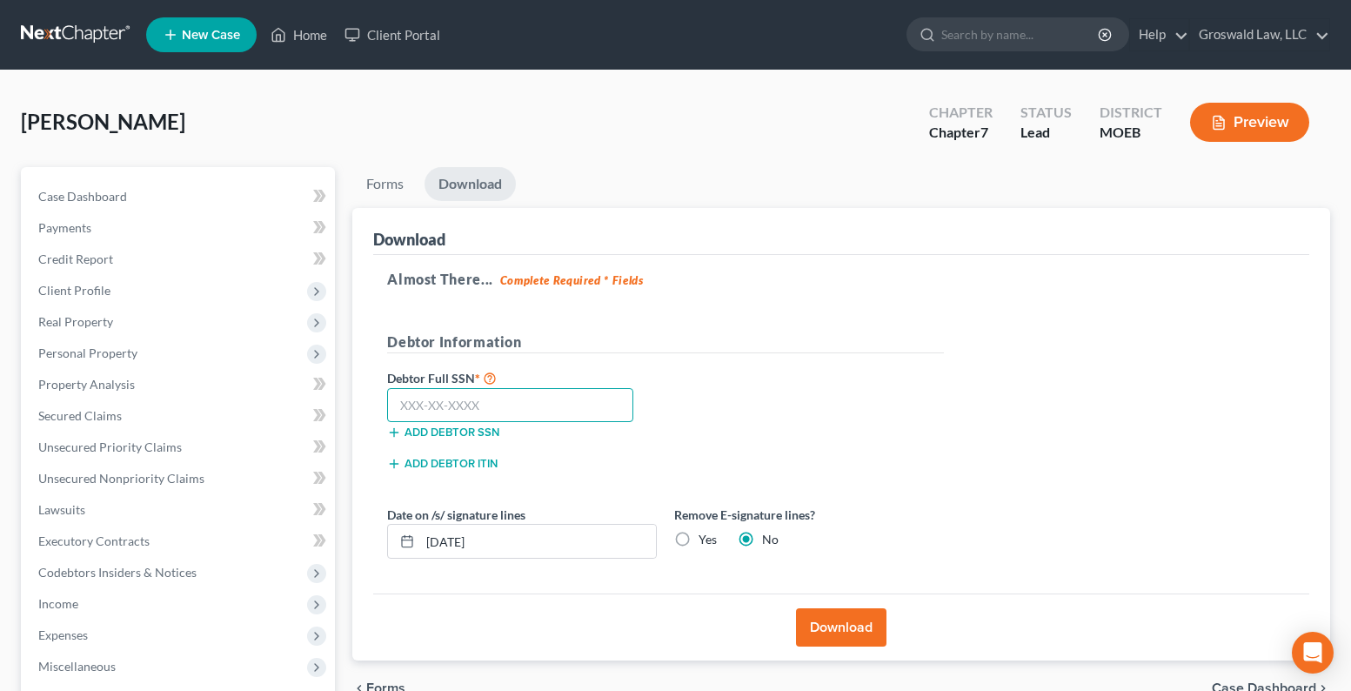
click at [473, 394] on input "text" at bounding box center [510, 405] width 246 height 35
type input "489-19-3361"
click at [831, 623] on button "Download" at bounding box center [841, 627] width 90 height 38
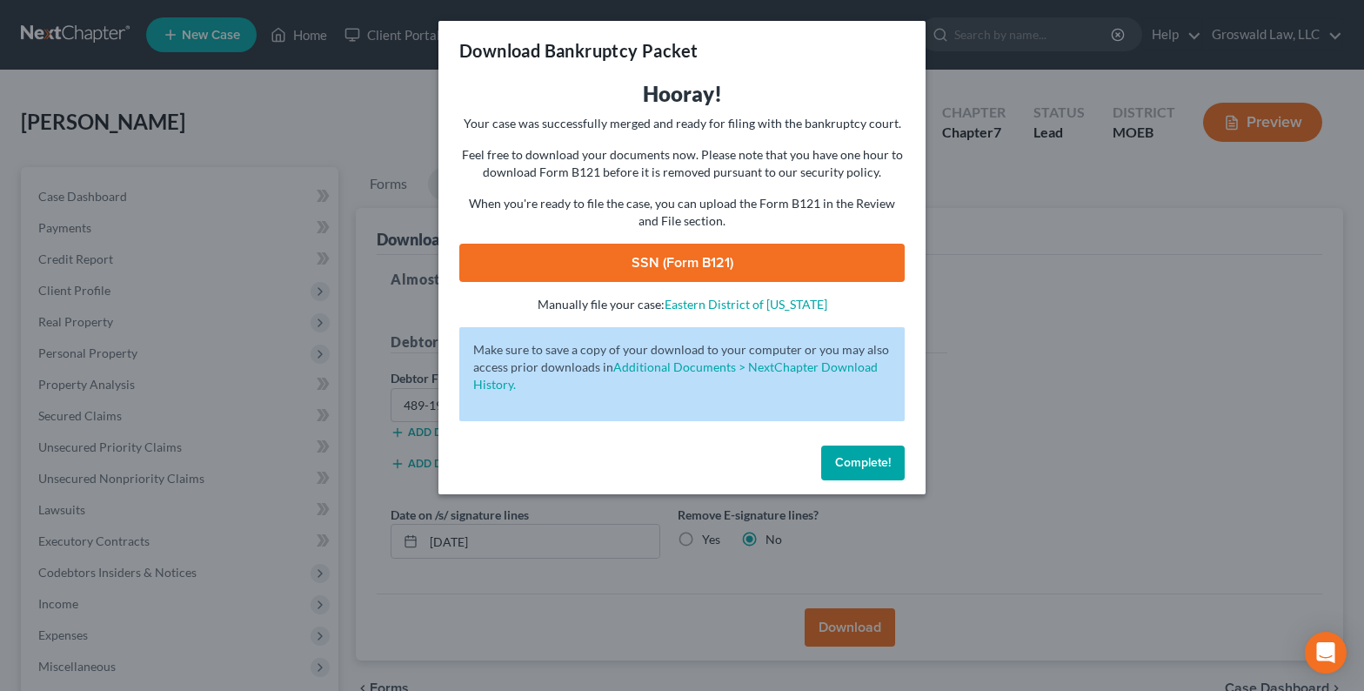
click at [697, 247] on link "SSN (Form B121)" at bounding box center [681, 263] width 445 height 38
click at [863, 462] on span "Complete!" at bounding box center [863, 462] width 56 height 15
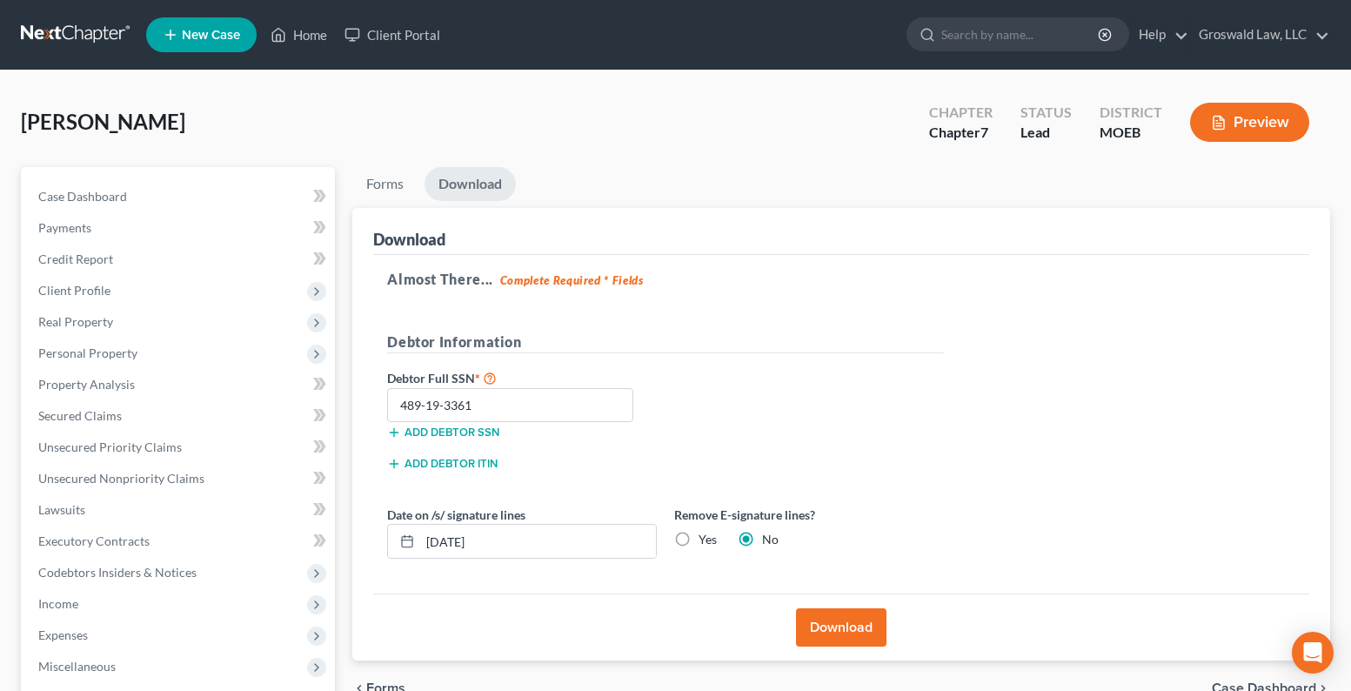
click at [1250, 118] on button "Preview" at bounding box center [1249, 122] width 119 height 39
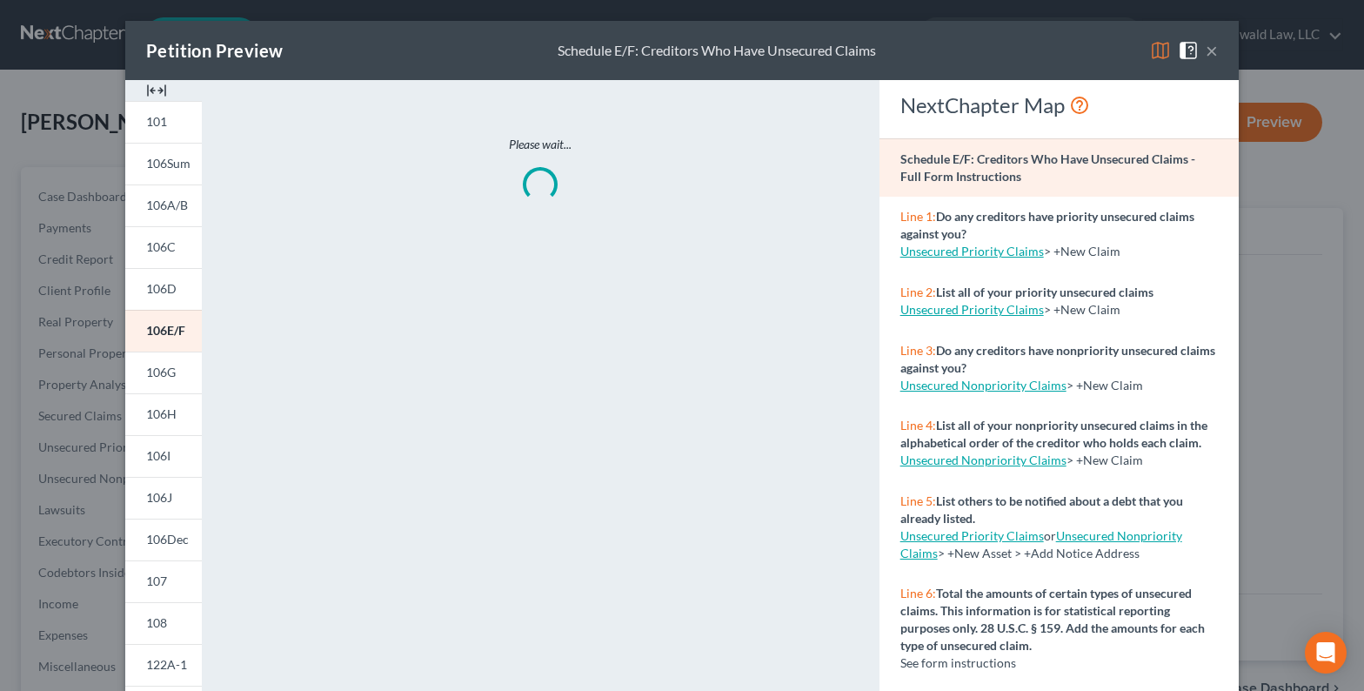
click at [1210, 52] on button "×" at bounding box center [1212, 50] width 12 height 21
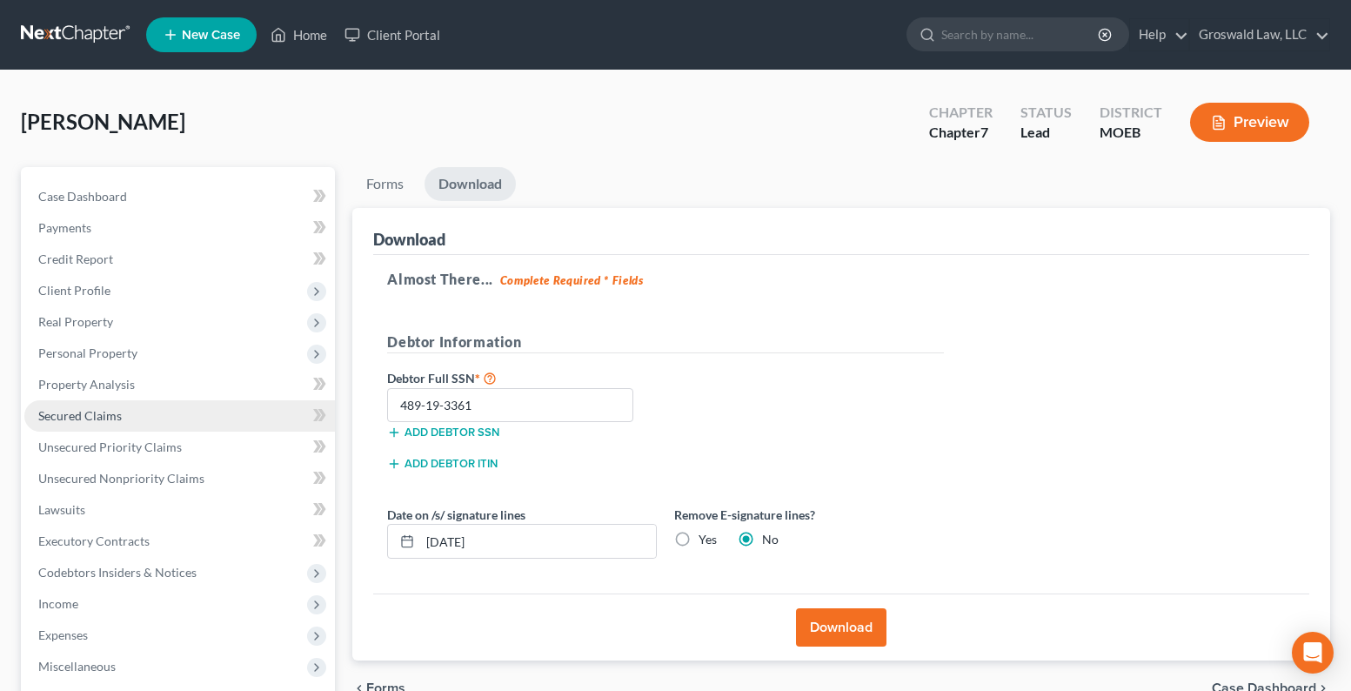
click at [100, 413] on span "Secured Claims" at bounding box center [79, 415] width 83 height 15
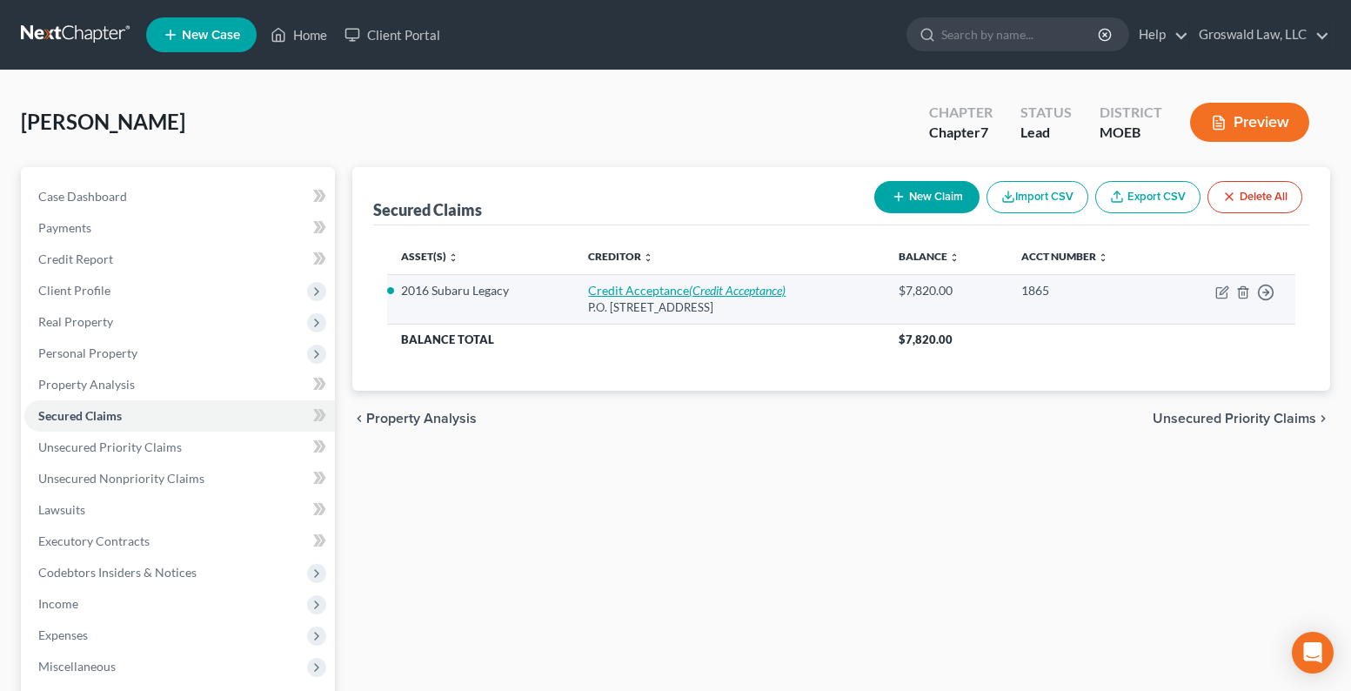
click at [625, 292] on link "Credit Acceptance (Credit Acceptance)" at bounding box center [686, 290] width 197 height 15
select select "23"
select select "0"
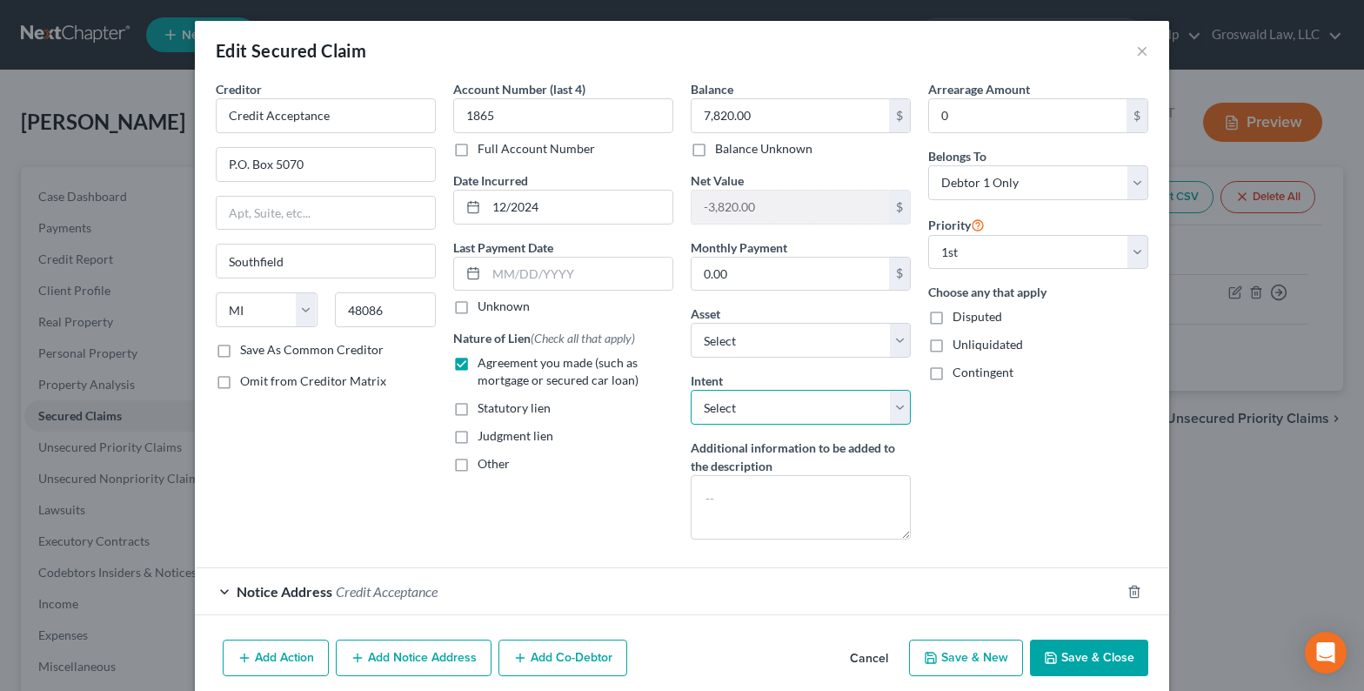
click at [755, 402] on select "Select Surrender Redeem Reaffirm Avoid Other" at bounding box center [801, 407] width 220 height 35
select select "2"
click at [691, 390] on select "Select Surrender Redeem Reaffirm Avoid Other" at bounding box center [801, 407] width 220 height 35
click at [1061, 654] on button "Save & Close" at bounding box center [1089, 657] width 118 height 37
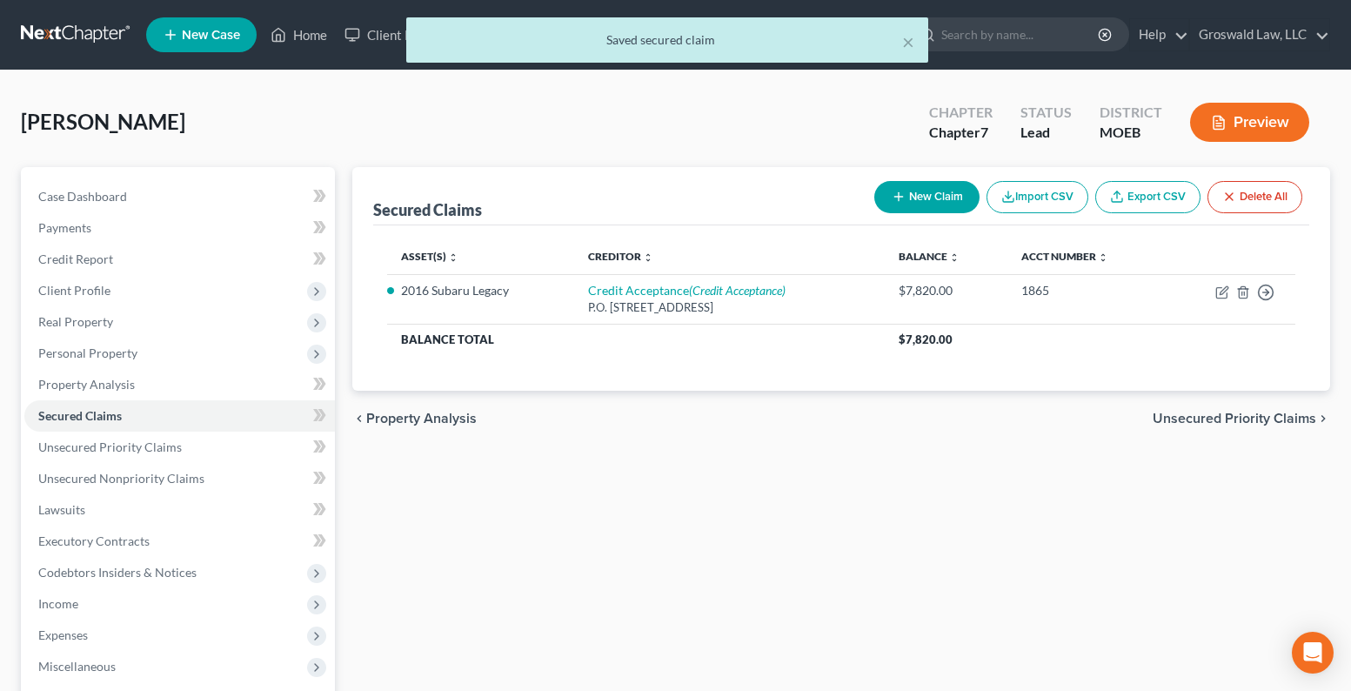
click at [1252, 120] on button "Preview" at bounding box center [1249, 122] width 119 height 39
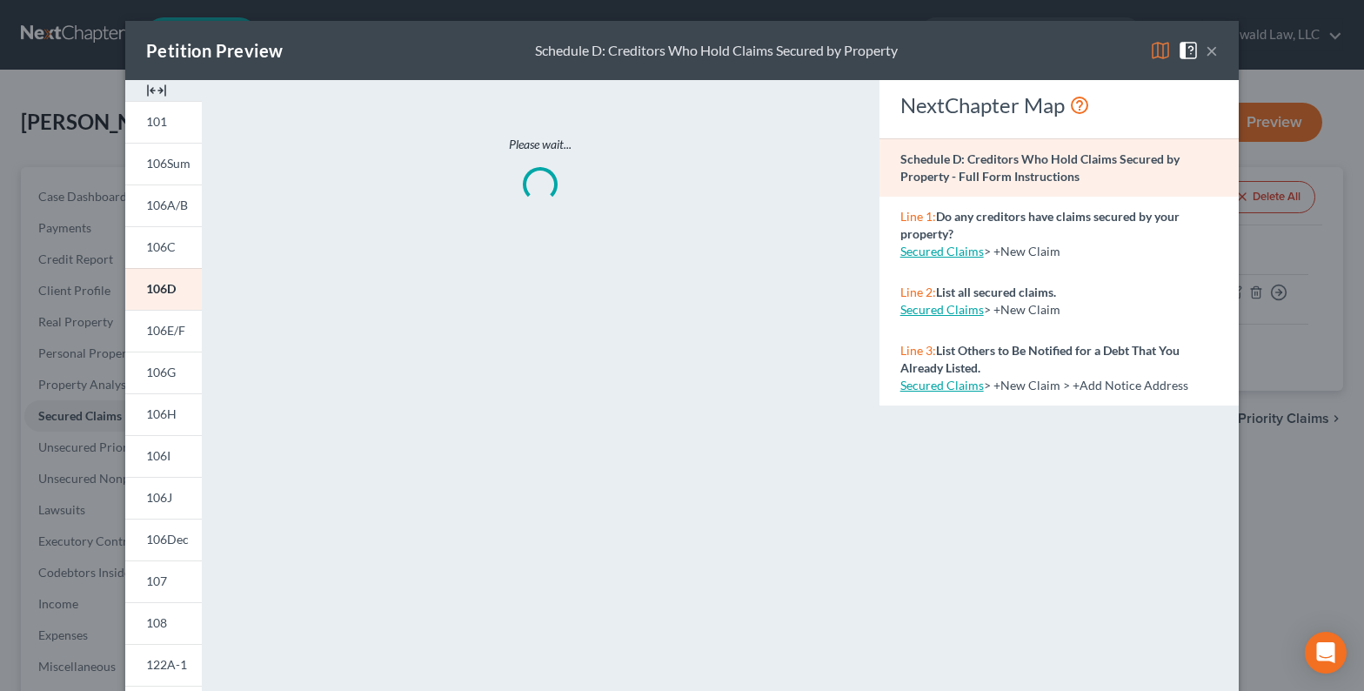
click at [150, 88] on img at bounding box center [156, 90] width 21 height 21
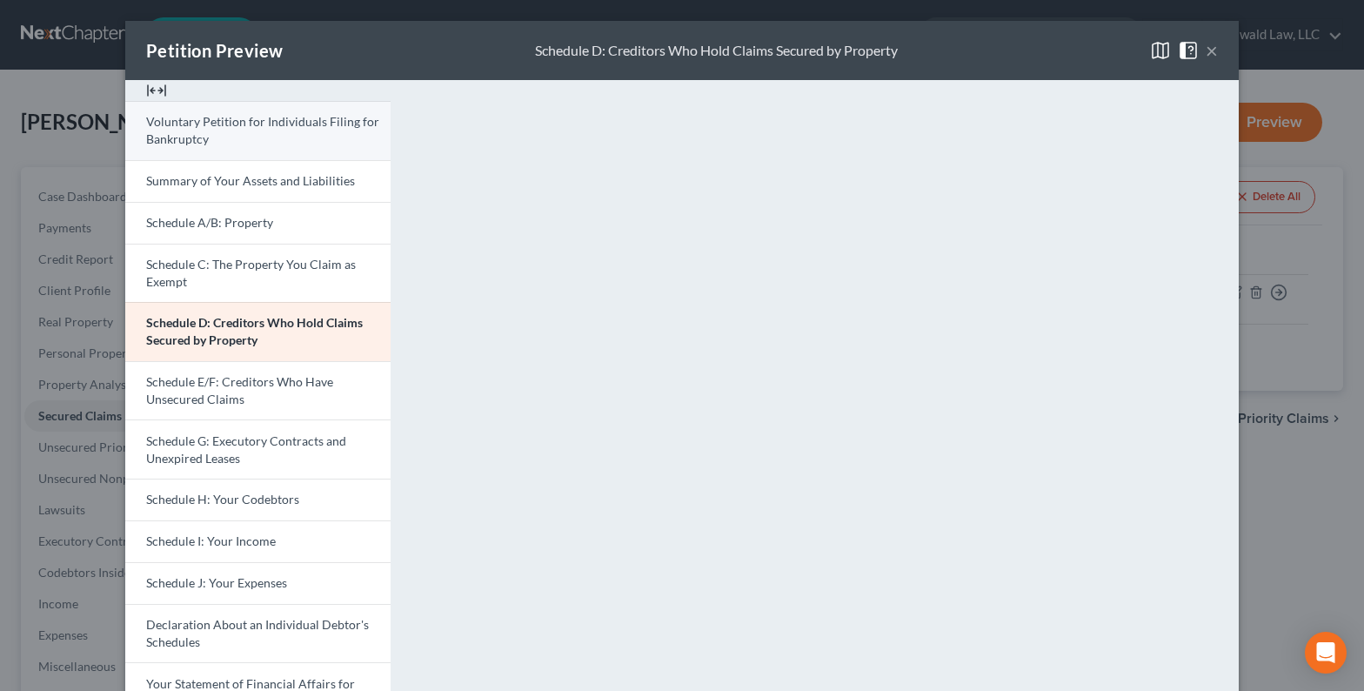
click at [239, 125] on span "Voluntary Petition for Individuals Filing for Bankruptcy" at bounding box center [262, 130] width 233 height 32
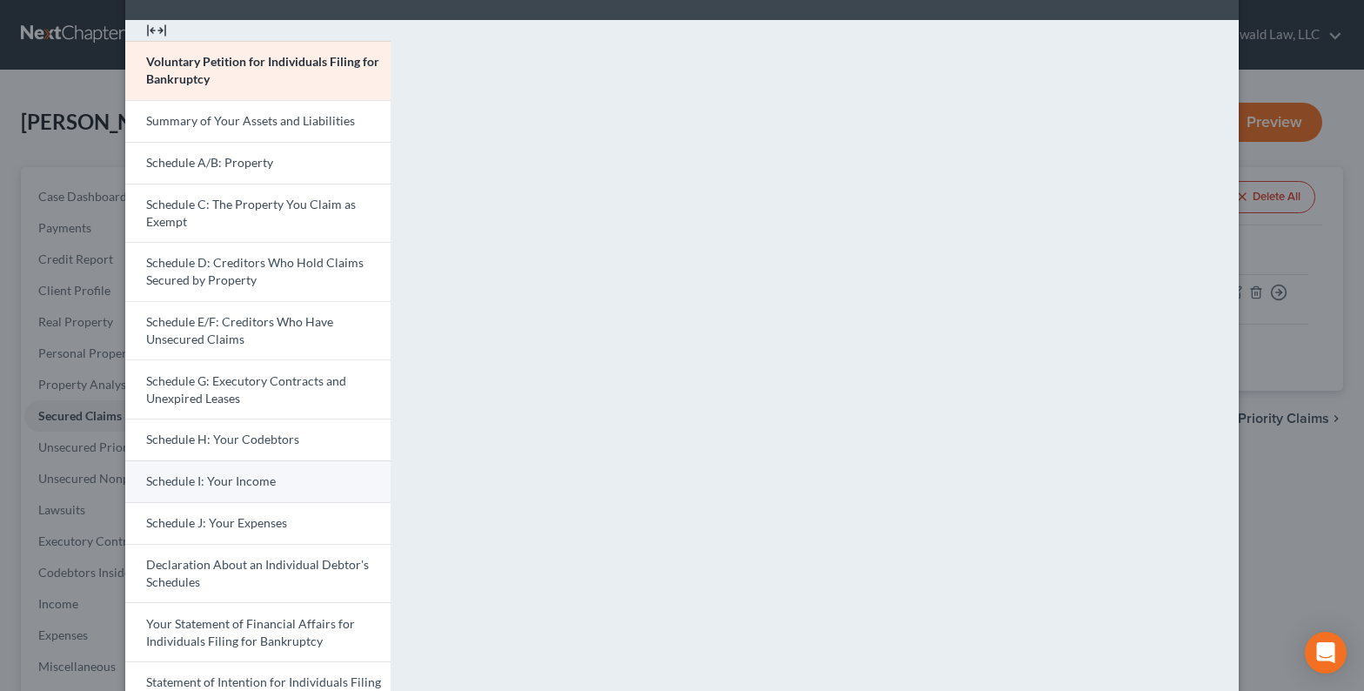
scroll to position [261, 0]
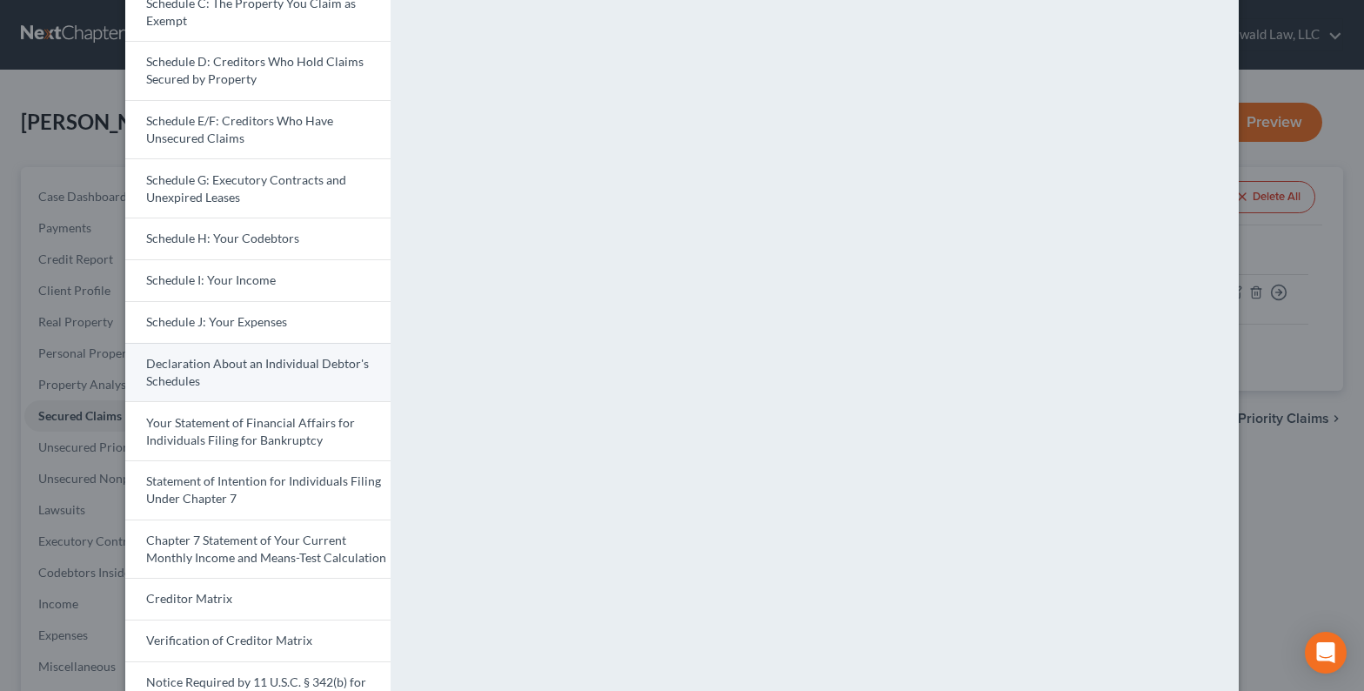
click at [213, 365] on span "Declaration About an Individual Debtor's Schedules" at bounding box center [257, 372] width 223 height 32
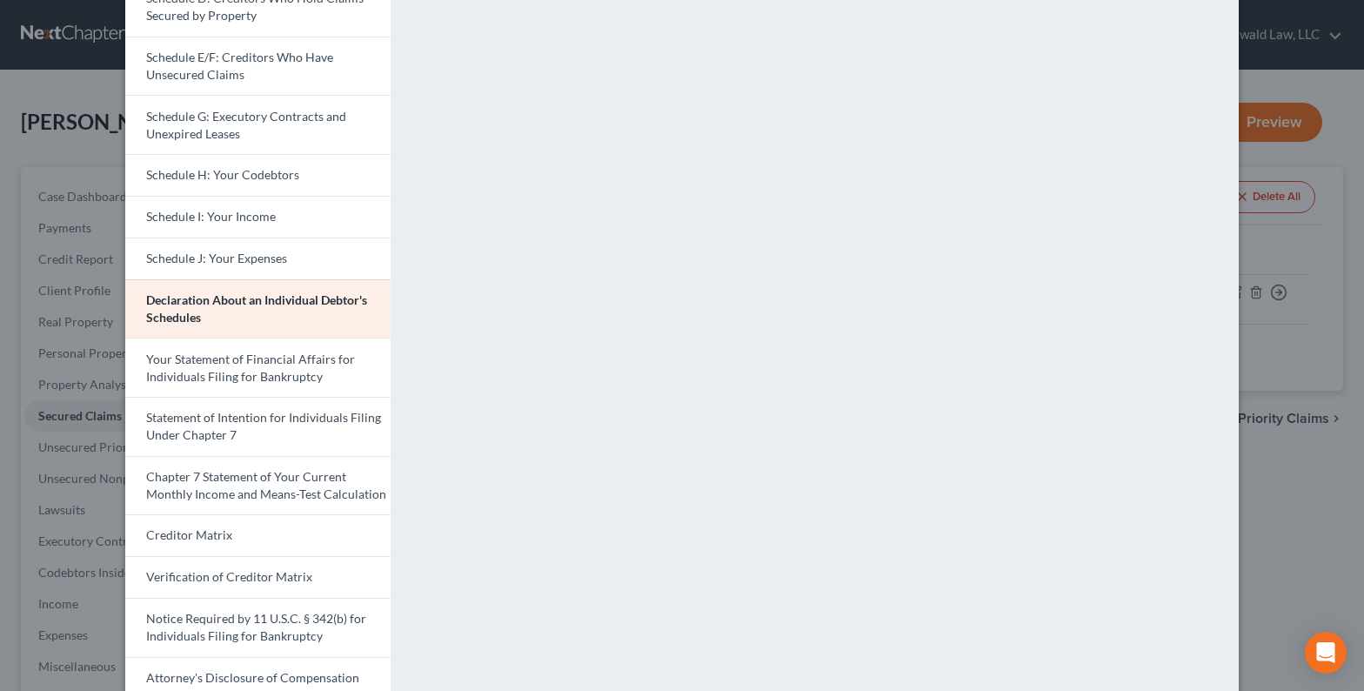
scroll to position [348, 0]
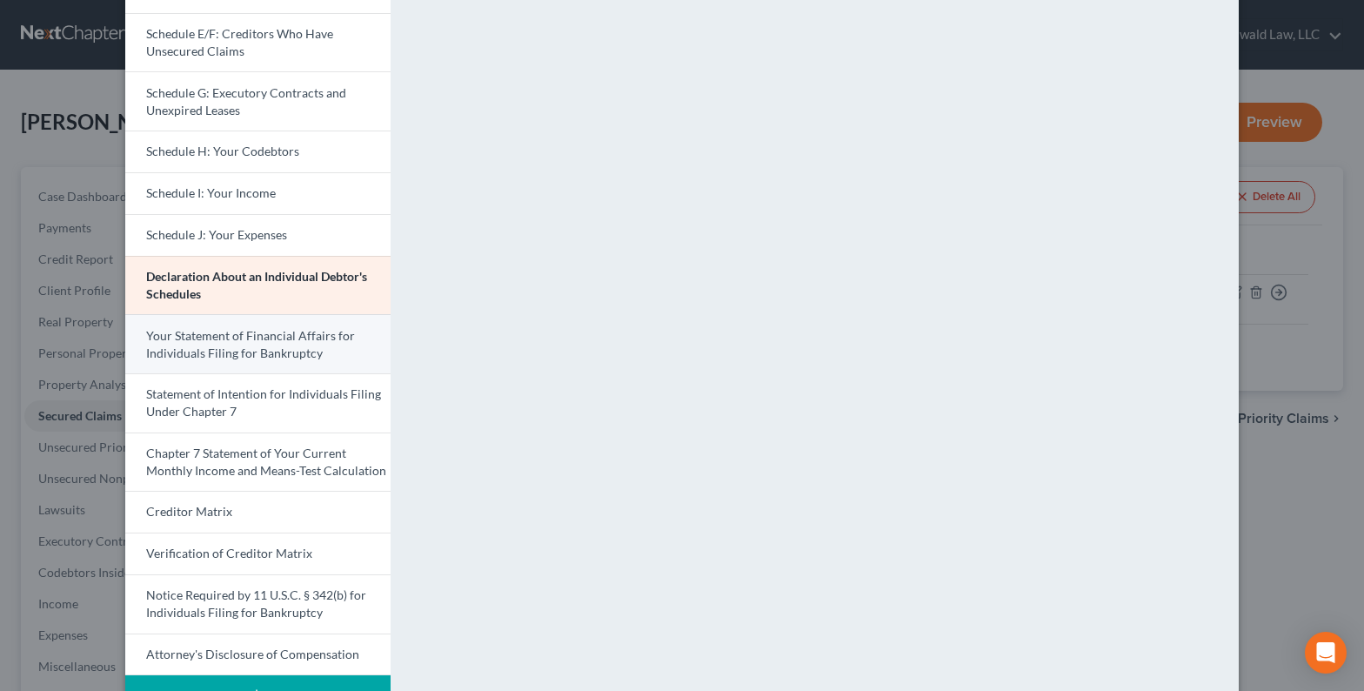
click at [269, 344] on span "Your Statement of Financial Affairs for Individuals Filing for Bankruptcy" at bounding box center [250, 344] width 209 height 32
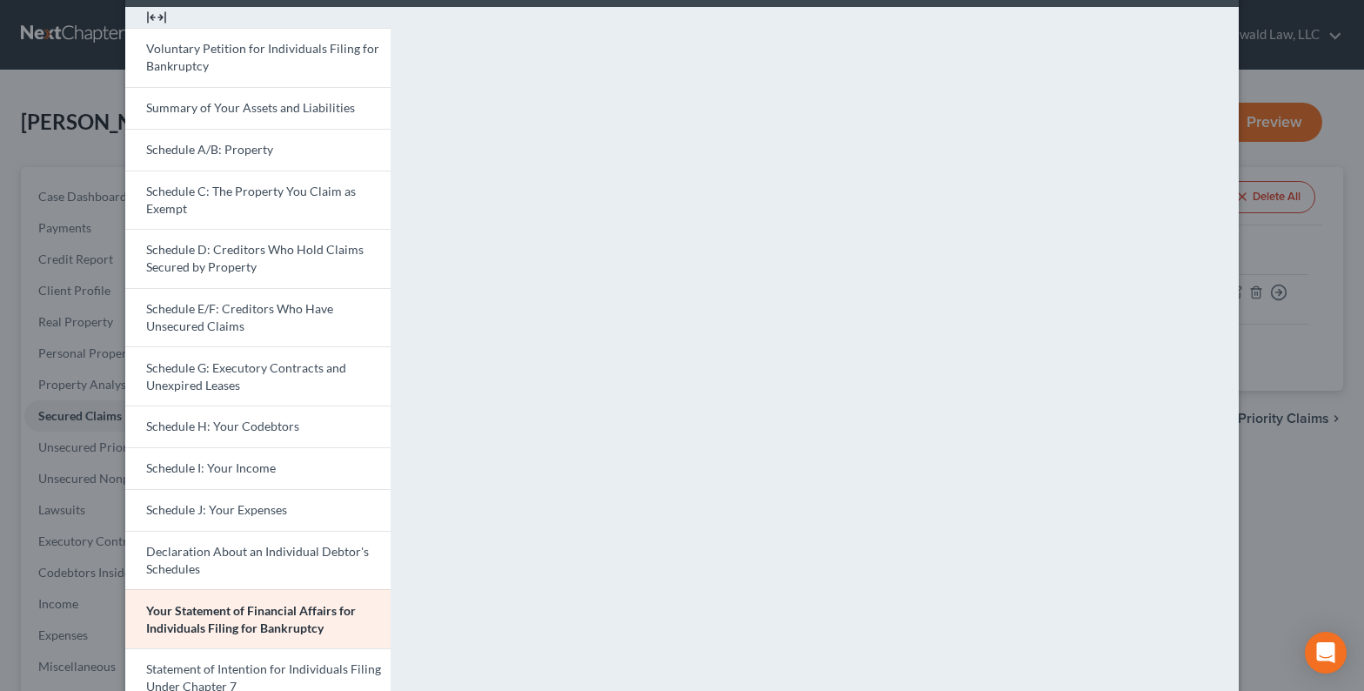
scroll to position [406, 0]
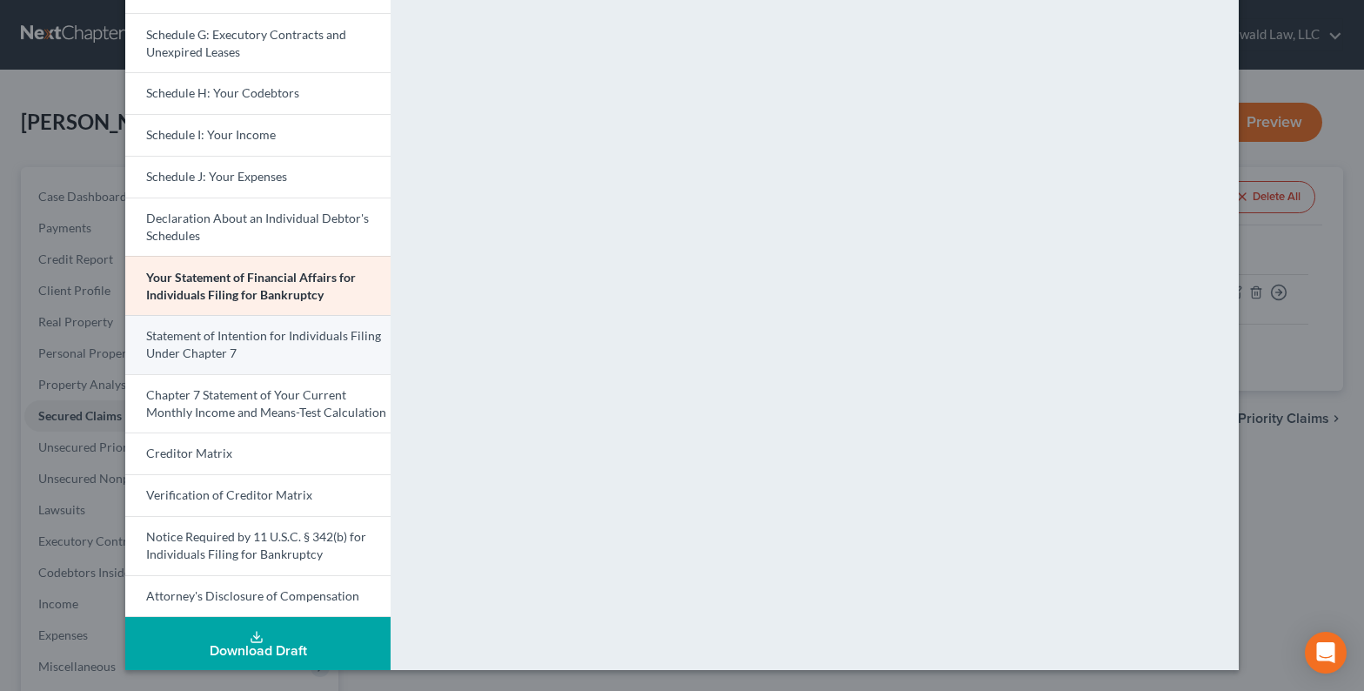
click at [257, 344] on link "Statement of Intention for Individuals Filing Under Chapter 7" at bounding box center [257, 344] width 265 height 59
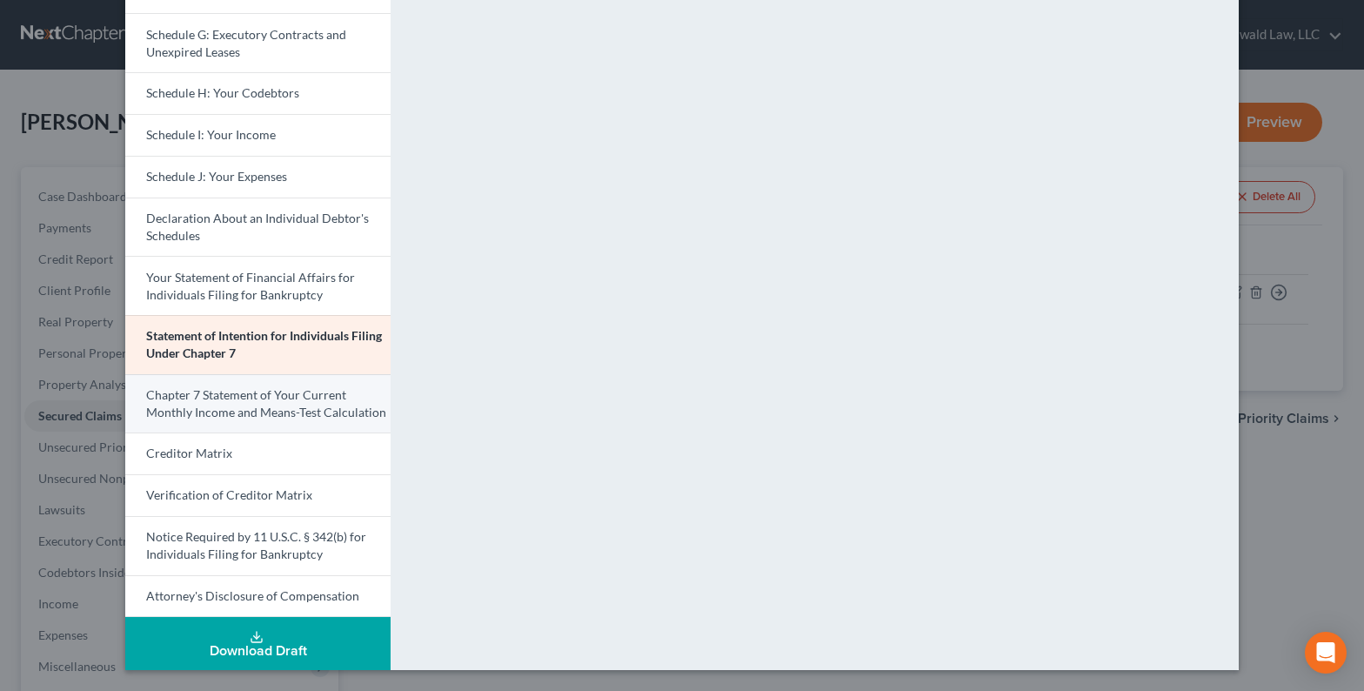
click at [264, 404] on span "Chapter 7 Statement of Your Current Monthly Income and Means-Test Calculation" at bounding box center [266, 403] width 240 height 32
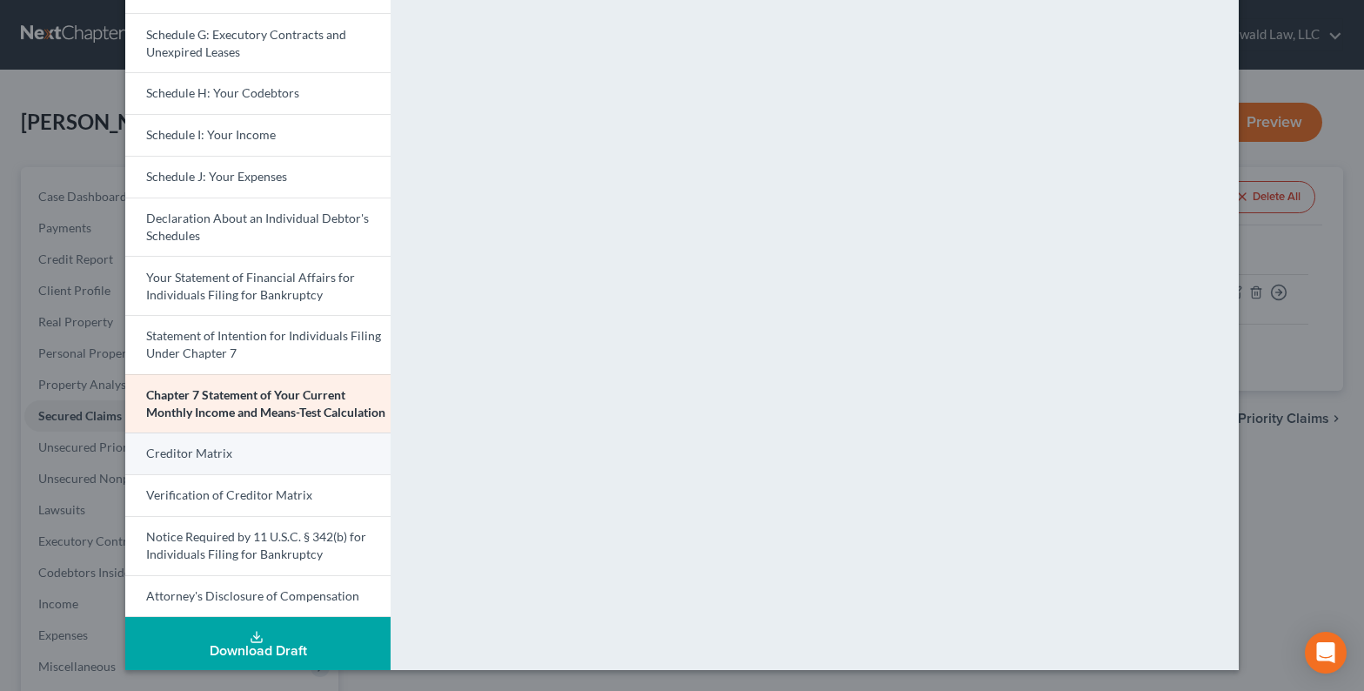
click at [271, 455] on link "Creditor Matrix" at bounding box center [257, 453] width 265 height 42
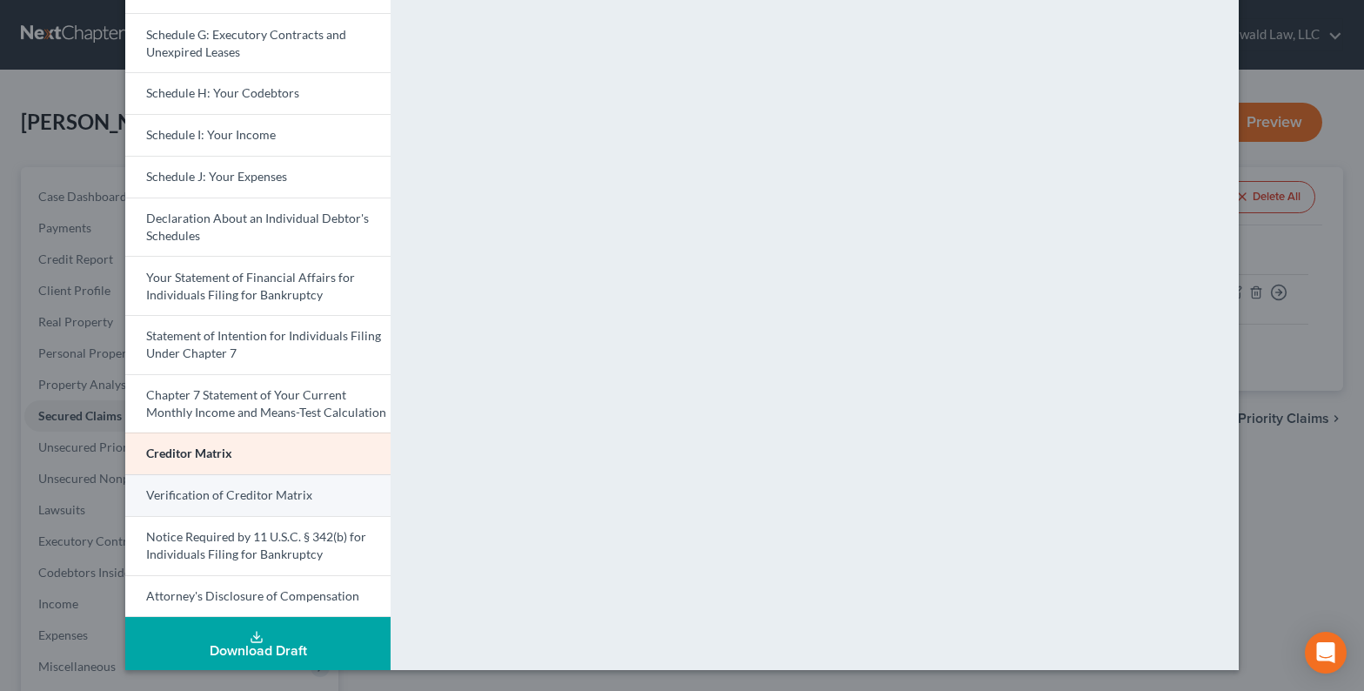
click at [237, 492] on span "Verification of Creditor Matrix" at bounding box center [229, 494] width 166 height 15
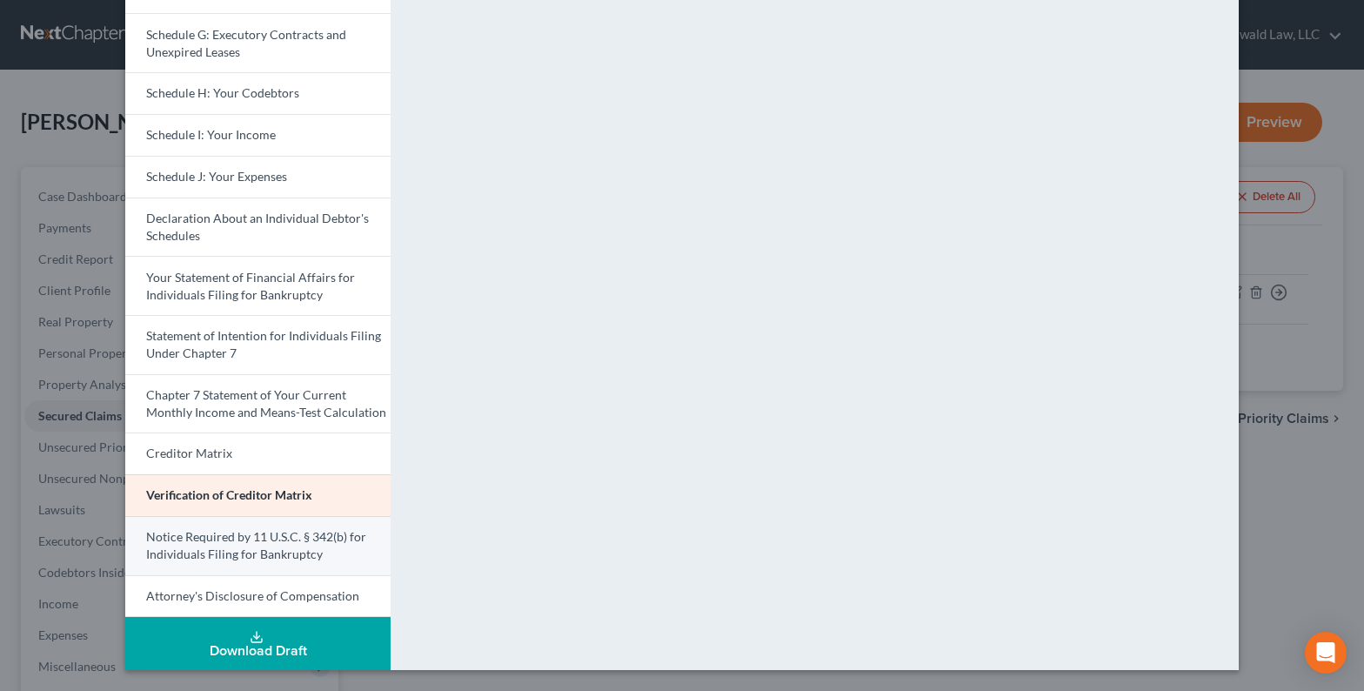
click at [250, 542] on span "Notice Required by 11 U.S.C. § 342(b) for Individuals Filing for Bankruptcy" at bounding box center [256, 545] width 220 height 32
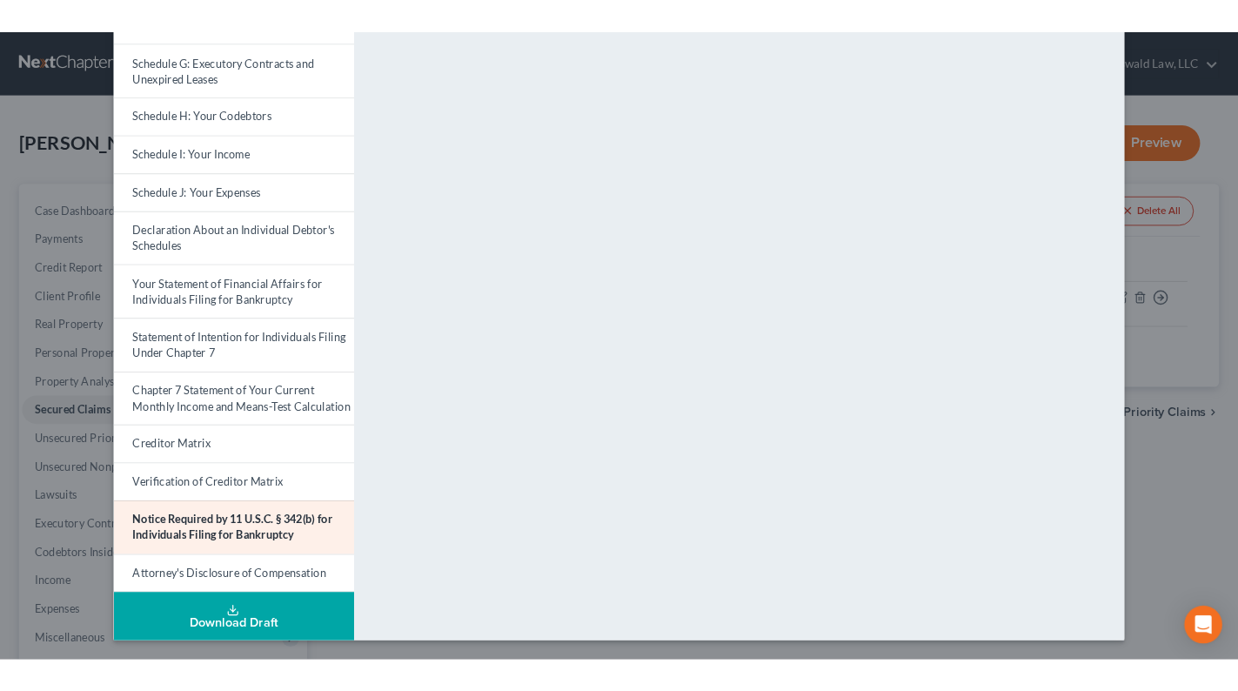
scroll to position [0, 0]
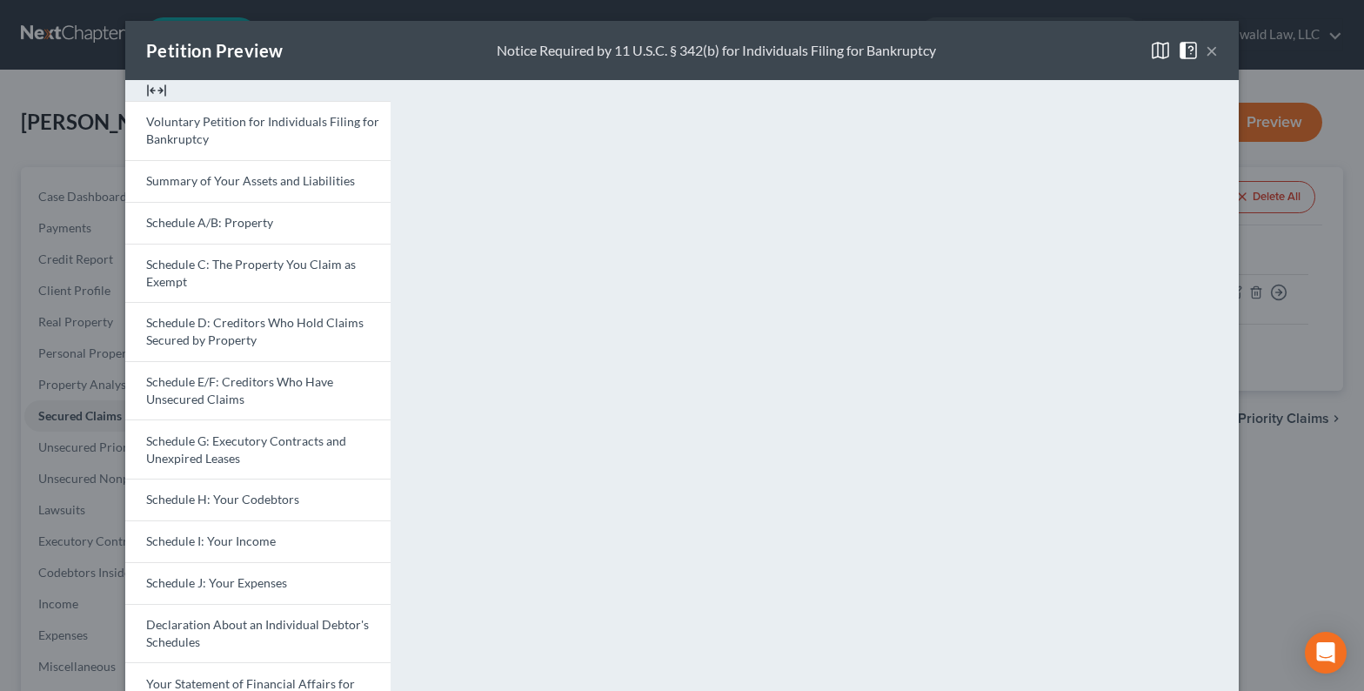
click at [1206, 50] on button "×" at bounding box center [1212, 50] width 12 height 21
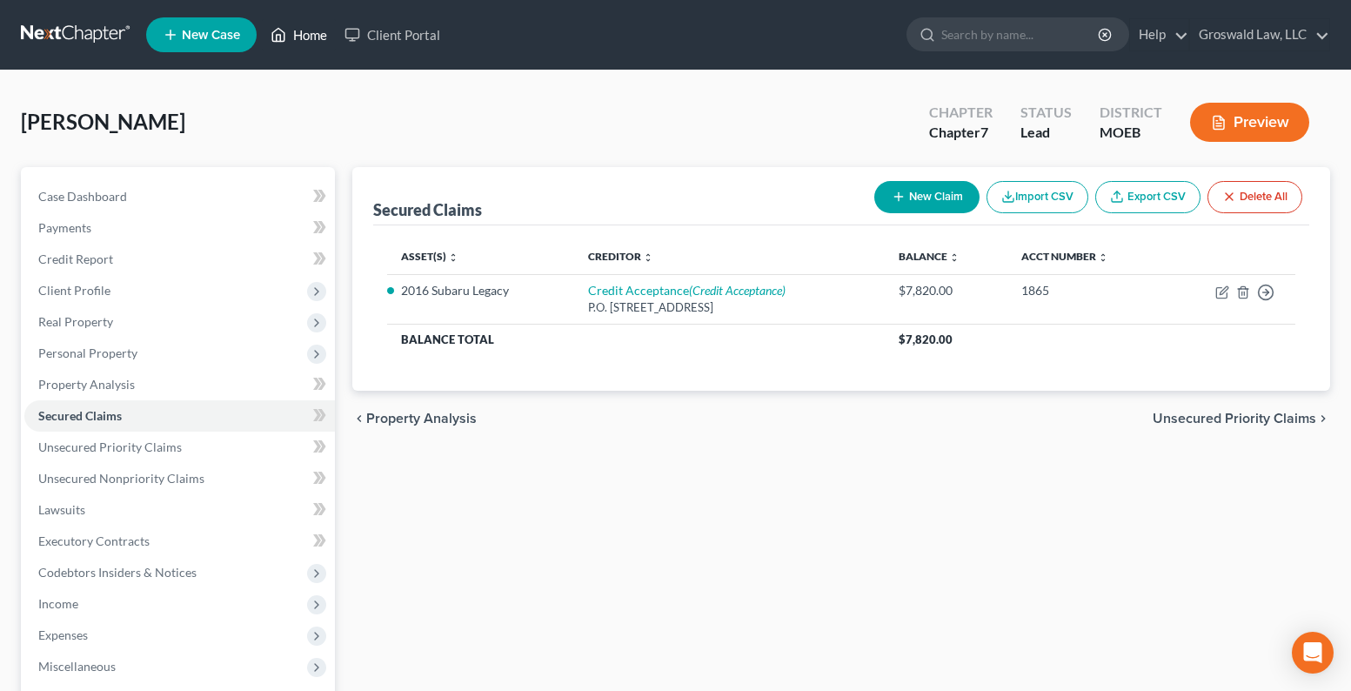
click at [297, 28] on link "Home" at bounding box center [299, 34] width 74 height 31
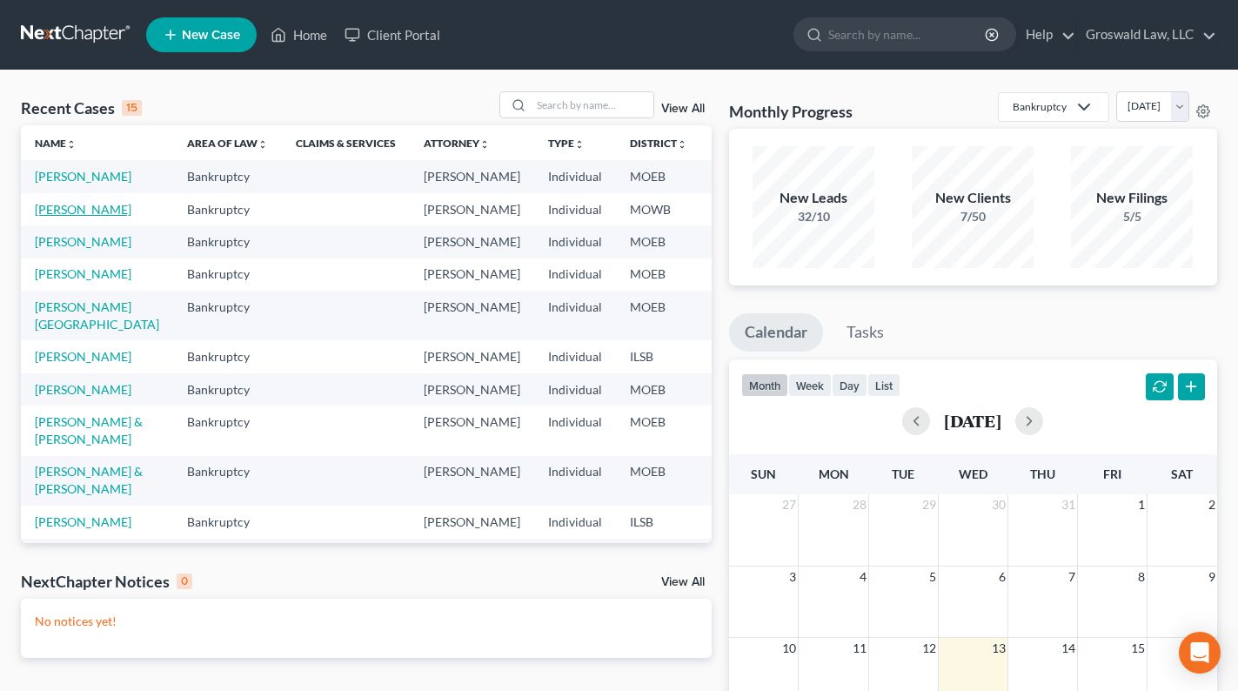
click at [66, 217] on link "[PERSON_NAME]" at bounding box center [83, 209] width 97 height 15
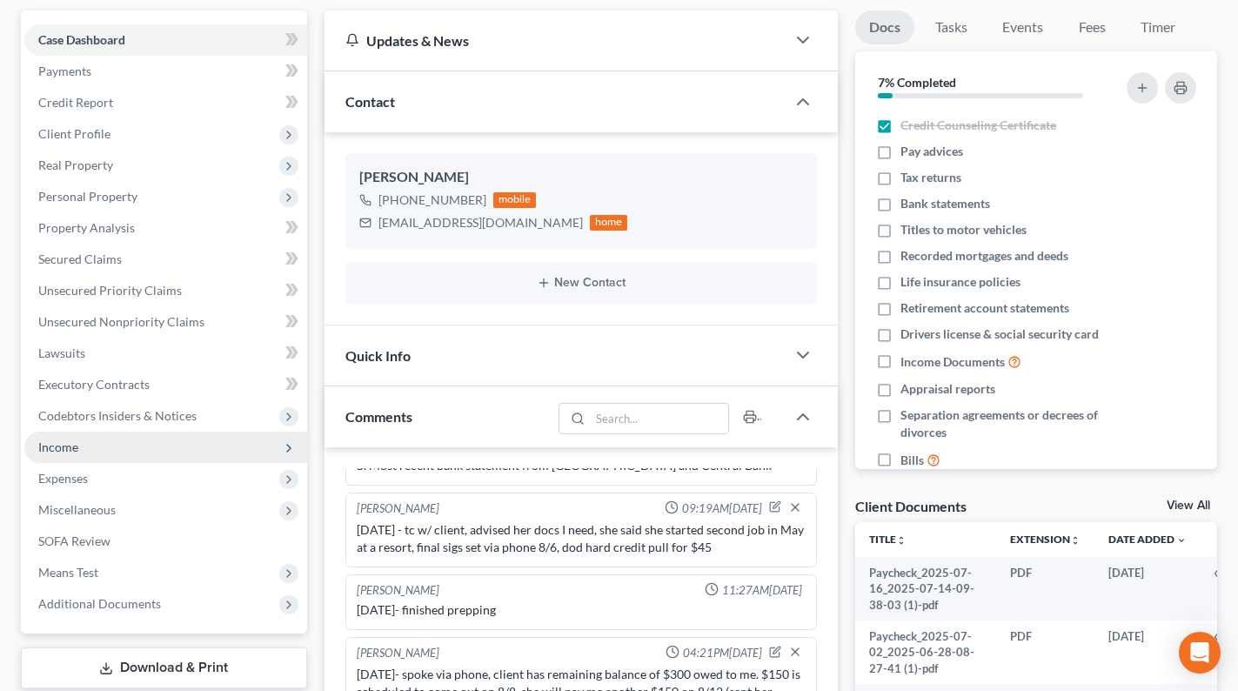
scroll to position [174, 0]
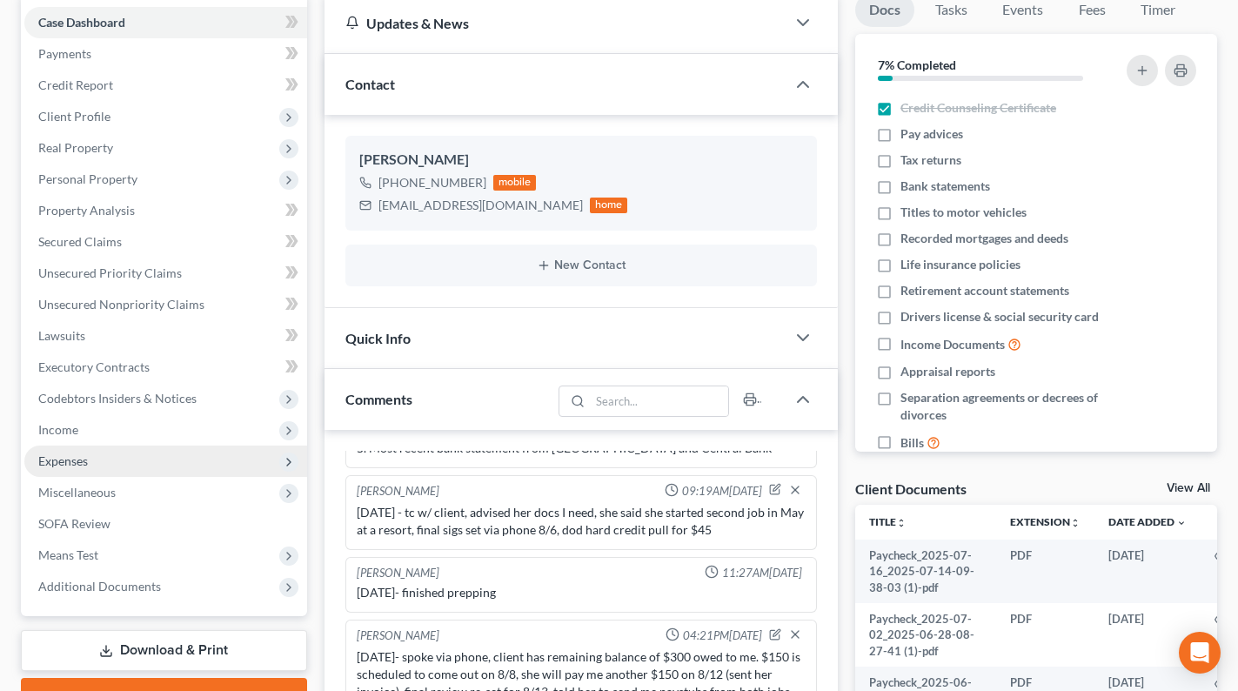
click at [105, 458] on span "Expenses" at bounding box center [165, 460] width 283 height 31
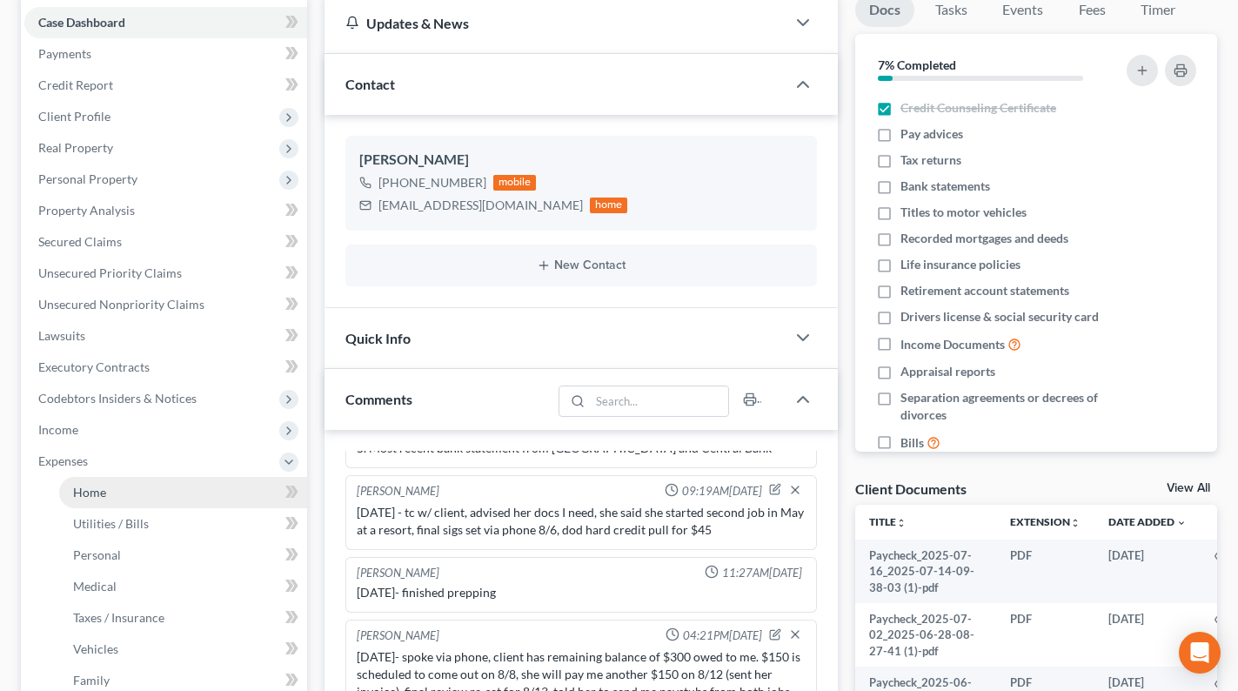
click at [77, 498] on span "Home" at bounding box center [89, 491] width 33 height 15
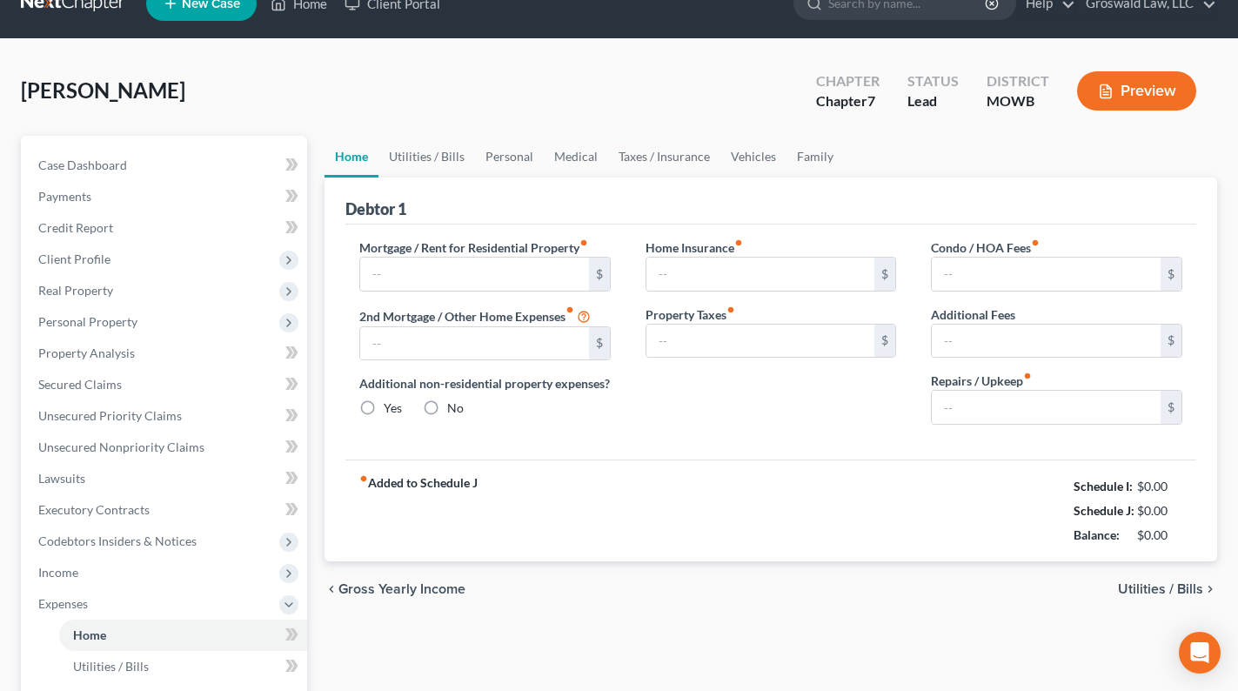
type input "600.00"
type input "0.00"
radio input "true"
type input "0.00"
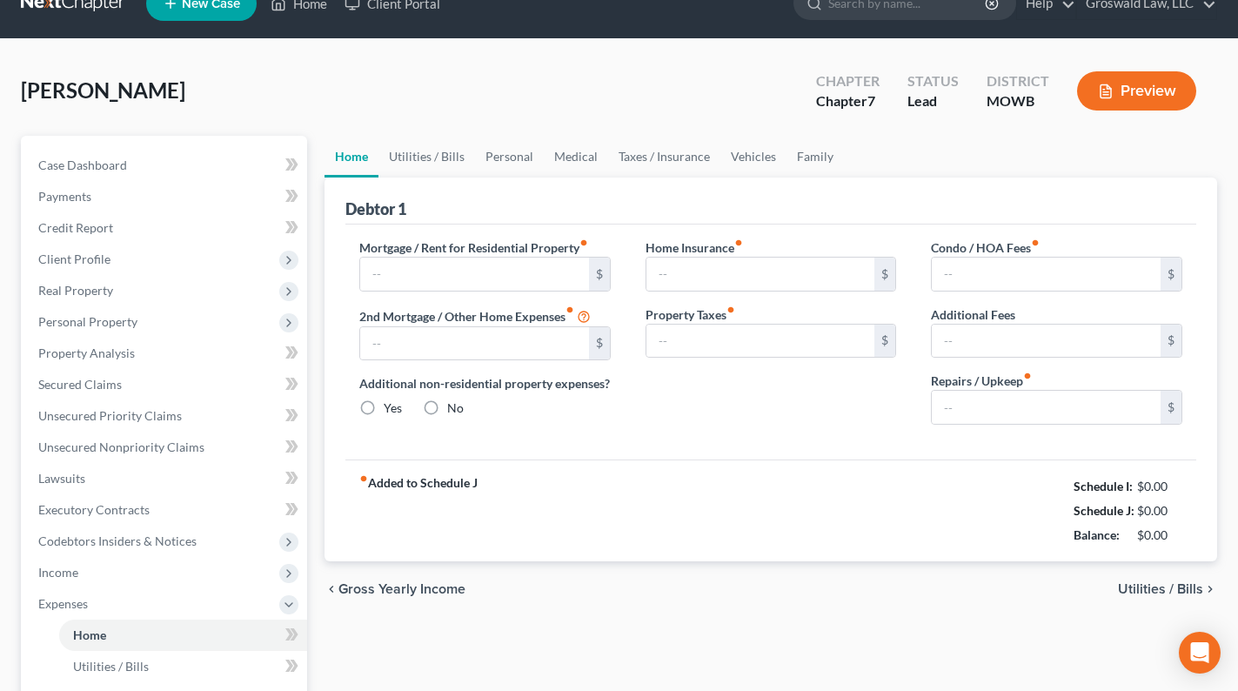
type input "0.00"
type input "60.00"
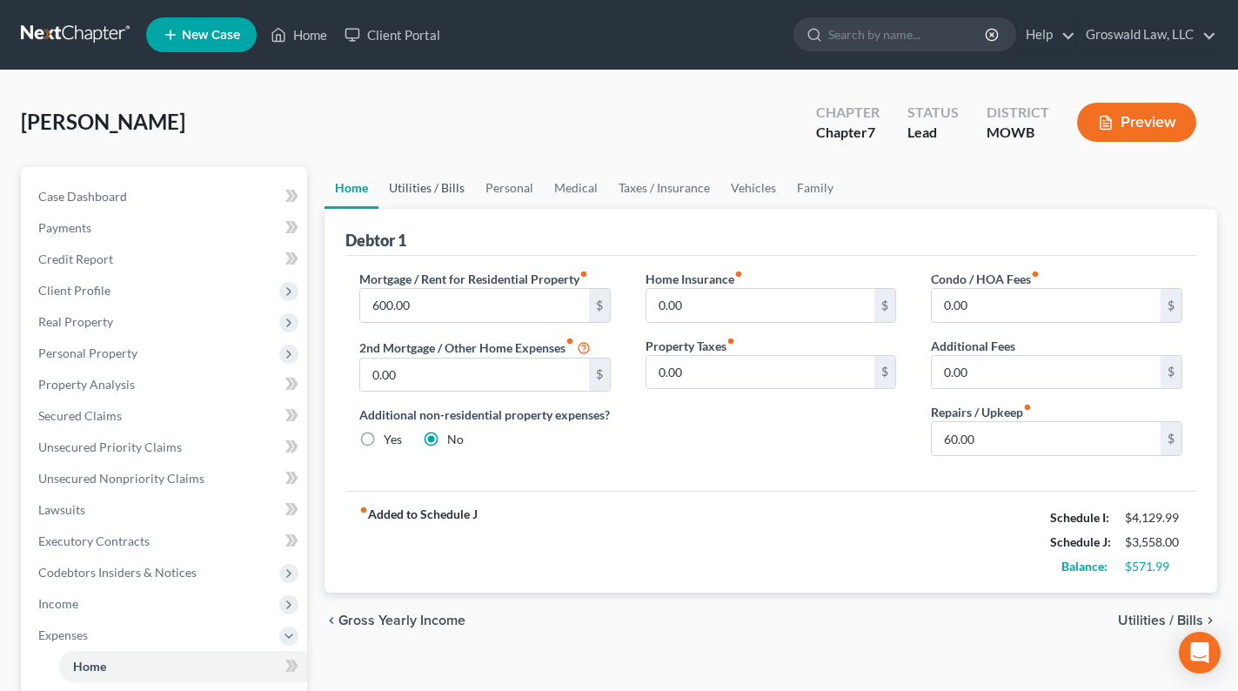
click at [448, 181] on link "Utilities / Bills" at bounding box center [426, 188] width 97 height 42
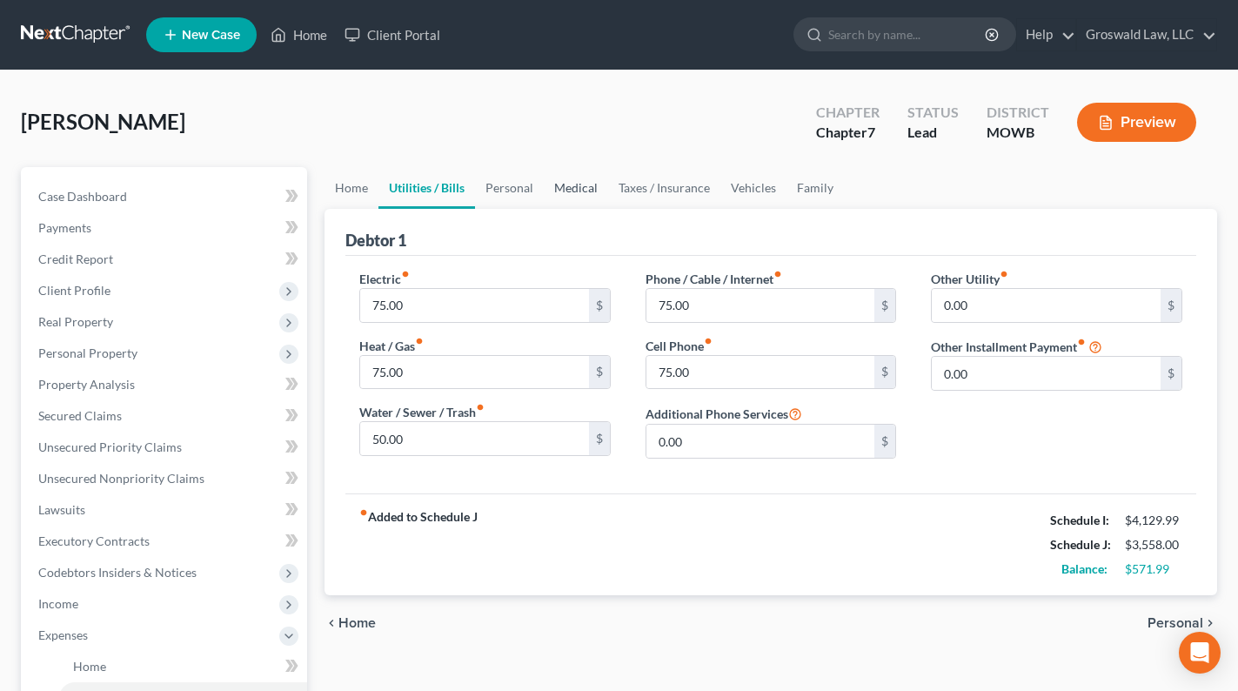
click at [544, 194] on link "Medical" at bounding box center [576, 188] width 64 height 42
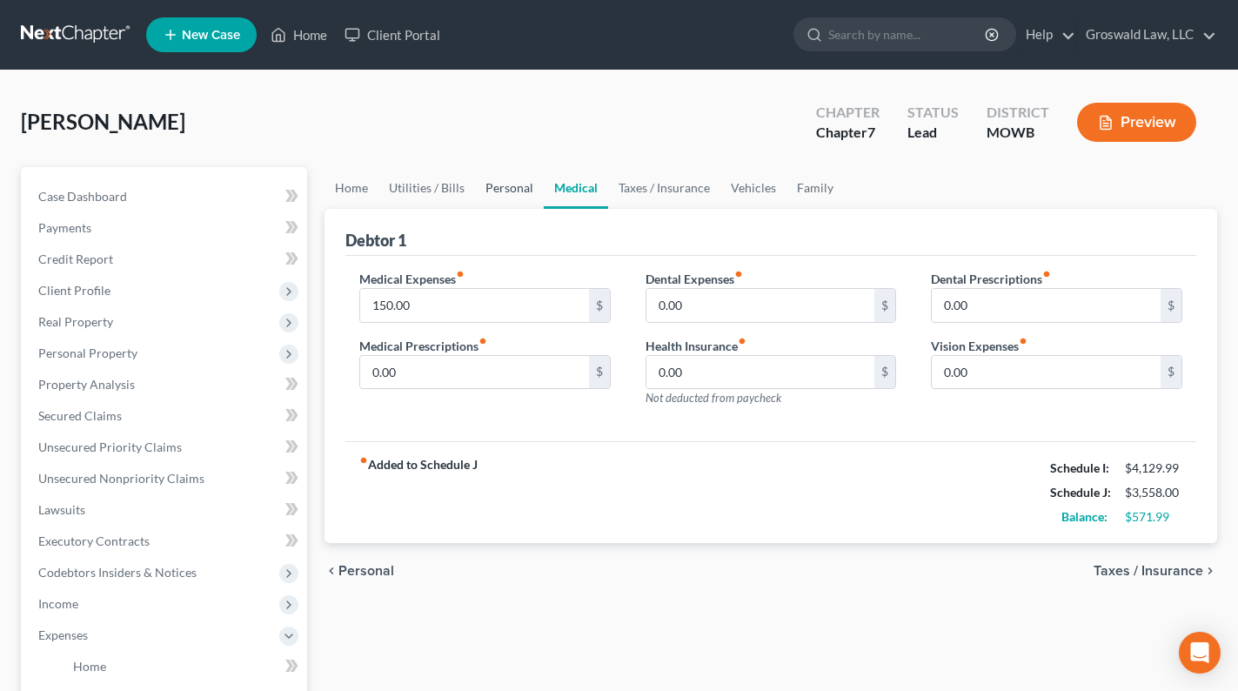
click at [503, 188] on link "Personal" at bounding box center [509, 188] width 69 height 42
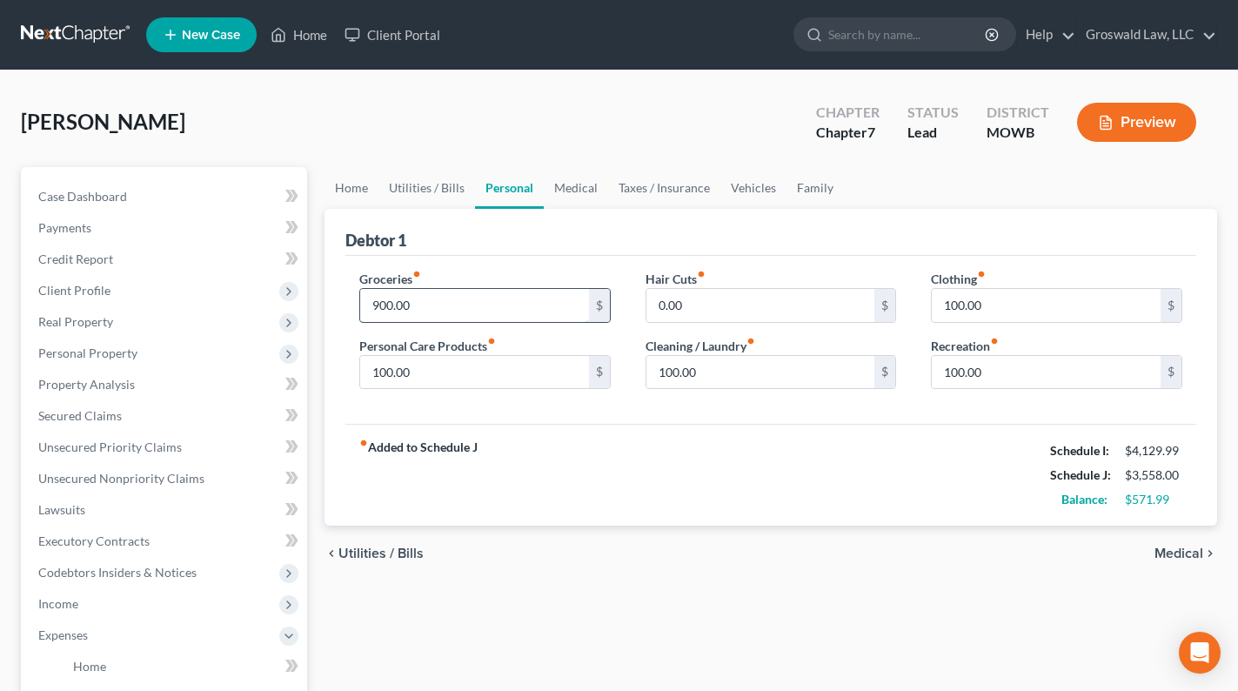
click at [447, 310] on input "900.00" at bounding box center [474, 305] width 229 height 33
type input "1,200"
type input "125"
drag, startPoint x: 604, startPoint y: 219, endPoint x: 572, endPoint y: 194, distance: 40.2
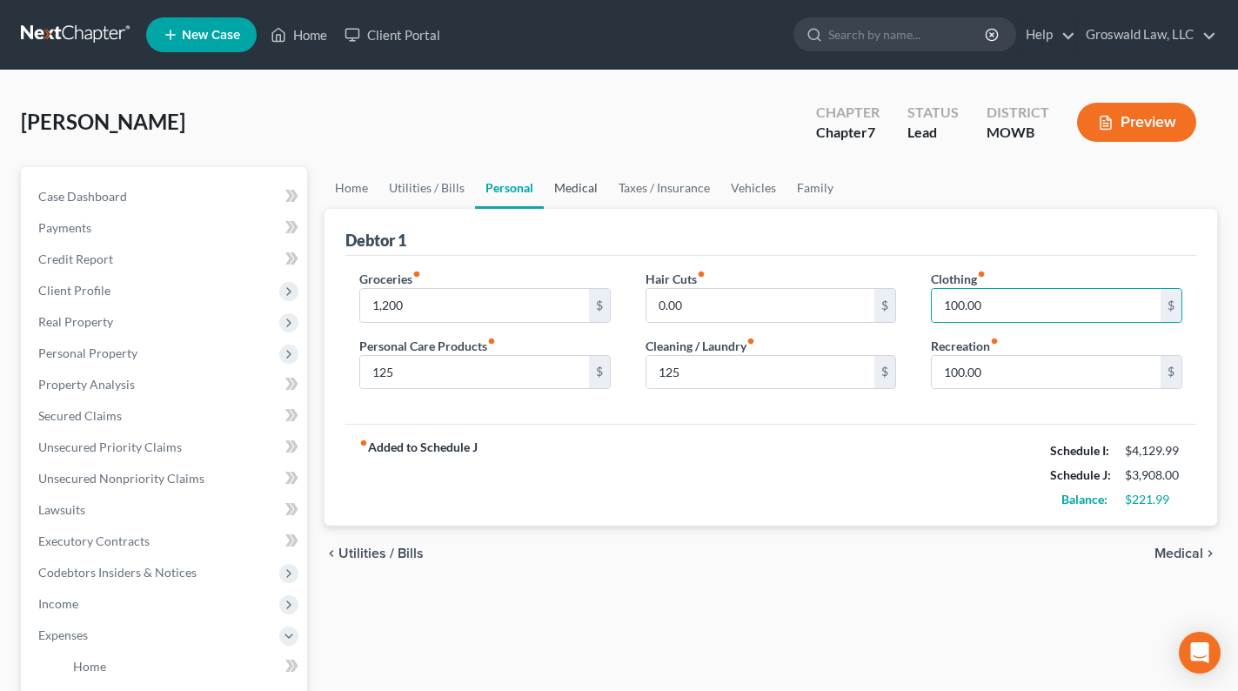
click at [603, 219] on div "Debtor 1" at bounding box center [770, 232] width 851 height 47
click at [572, 194] on link "Medical" at bounding box center [576, 188] width 64 height 42
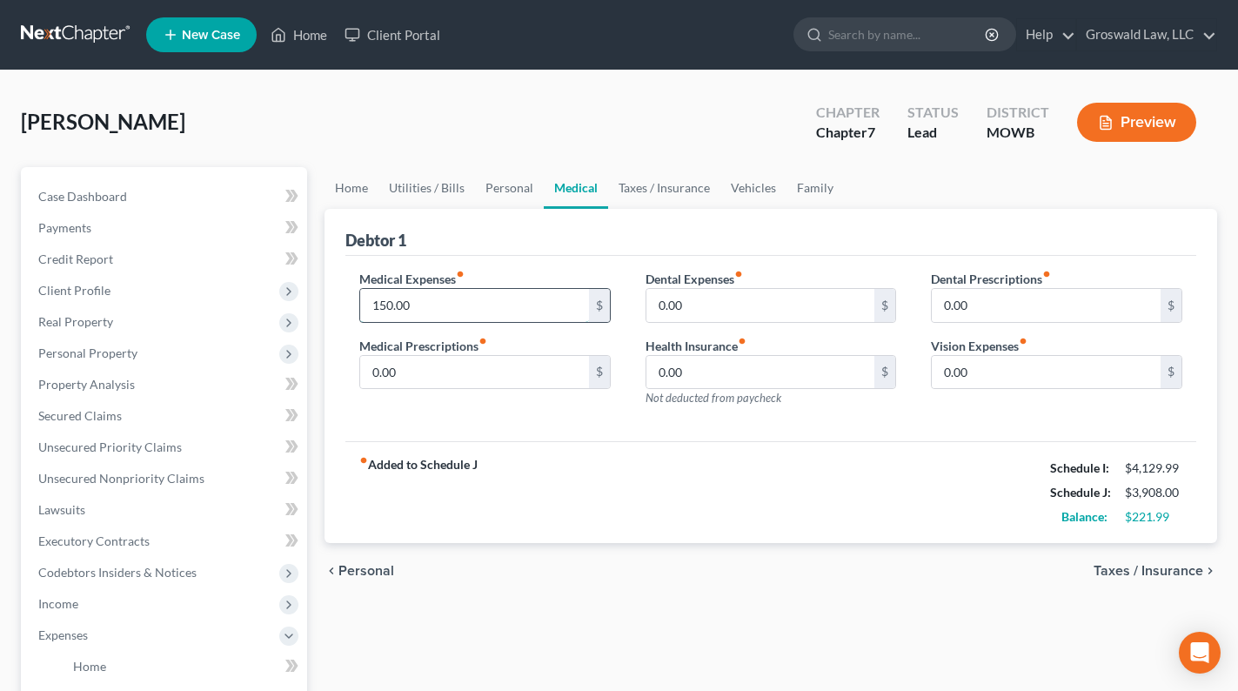
click at [441, 308] on input "150.00" at bounding box center [474, 305] width 229 height 33
type input "200"
click at [576, 534] on div "fiber_manual_record Added to Schedule J Schedule I: $4,129.99 Schedule J: $3,95…" at bounding box center [770, 492] width 851 height 102
click at [344, 182] on link "Home" at bounding box center [351, 188] width 54 height 42
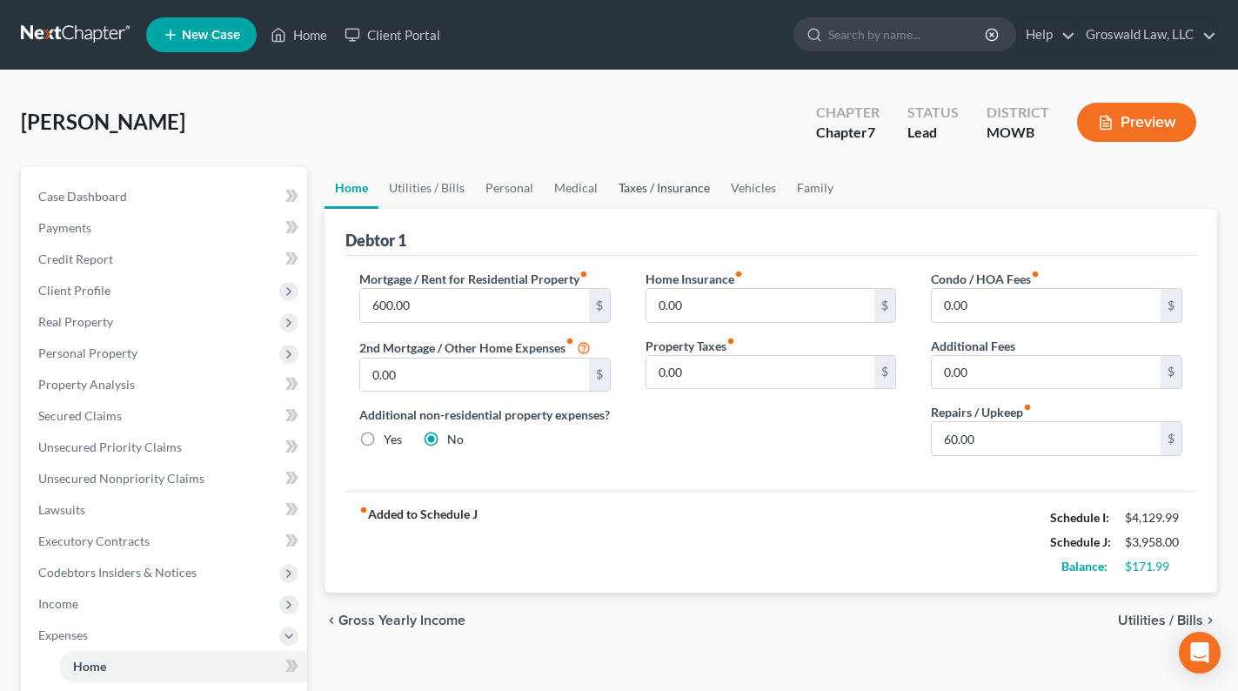
click at [679, 188] on link "Taxes / Insurance" at bounding box center [664, 188] width 112 height 42
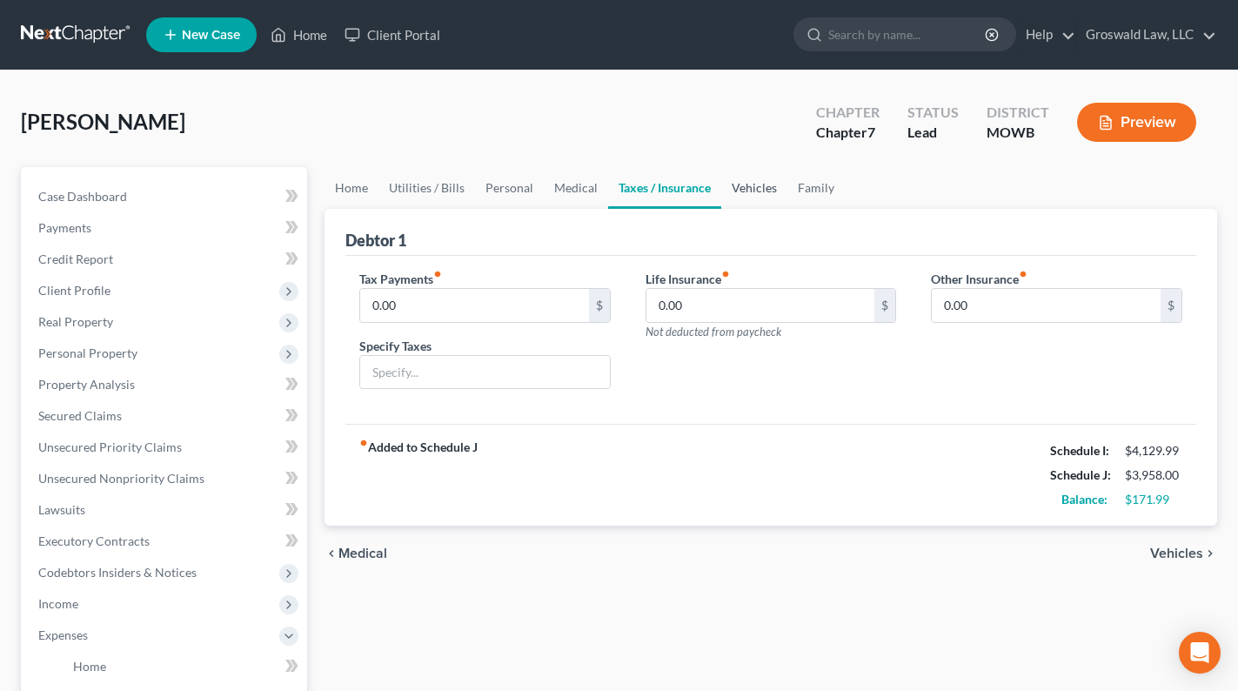
click at [742, 190] on link "Vehicles" at bounding box center [754, 188] width 66 height 42
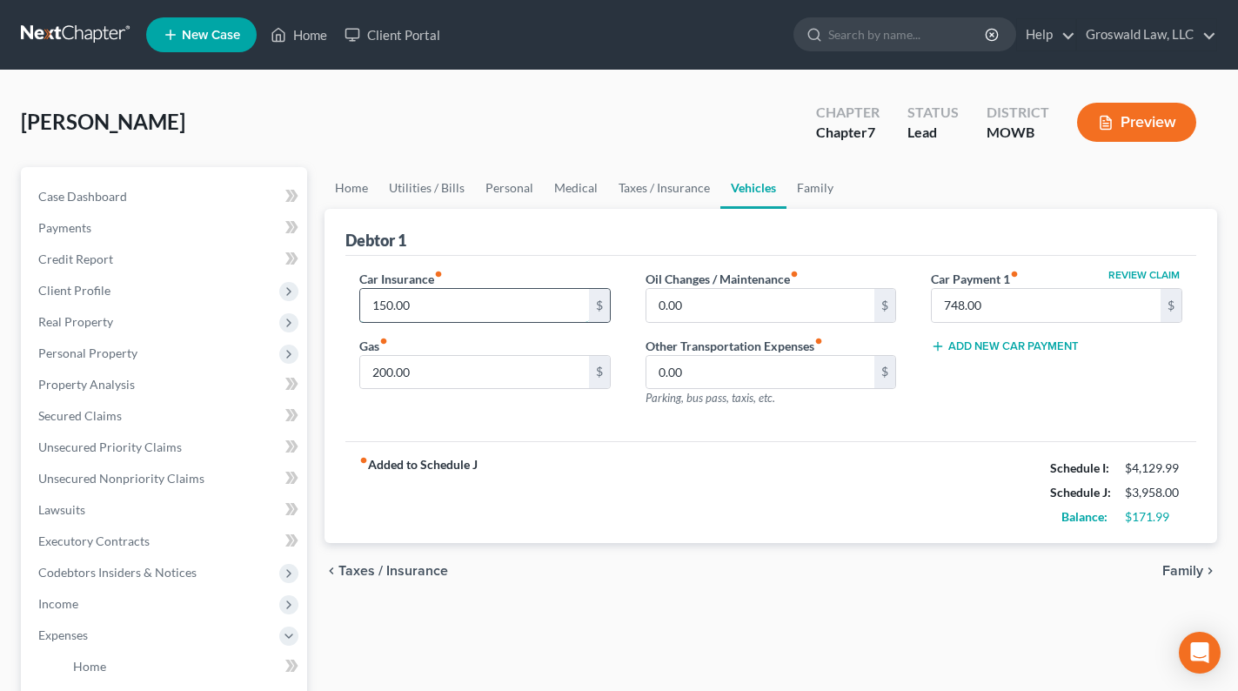
click at [469, 309] on input "150.00" at bounding box center [474, 305] width 229 height 33
type input "199"
click at [424, 362] on input "200.00" at bounding box center [474, 372] width 229 height 33
type input "220"
click at [813, 495] on div "fiber_manual_record Added to Schedule J Schedule I: $4,129.99 Schedule J: $4,02…" at bounding box center [770, 492] width 851 height 102
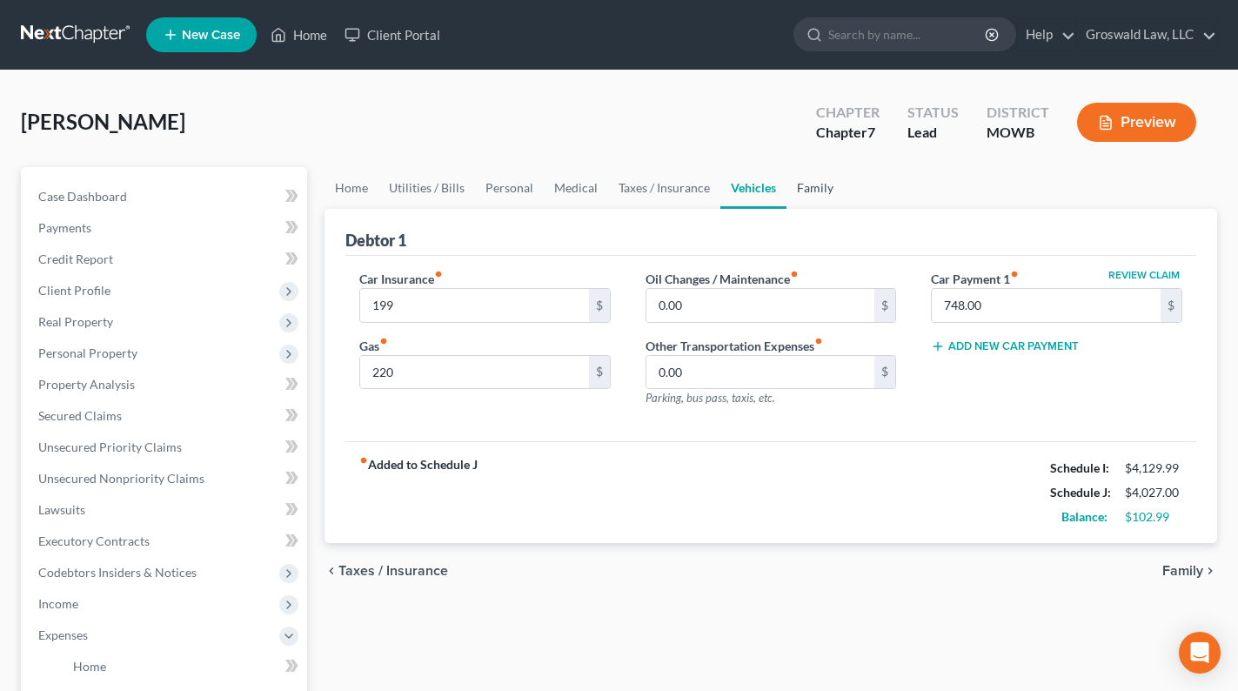
click at [811, 191] on link "Family" at bounding box center [814, 188] width 57 height 42
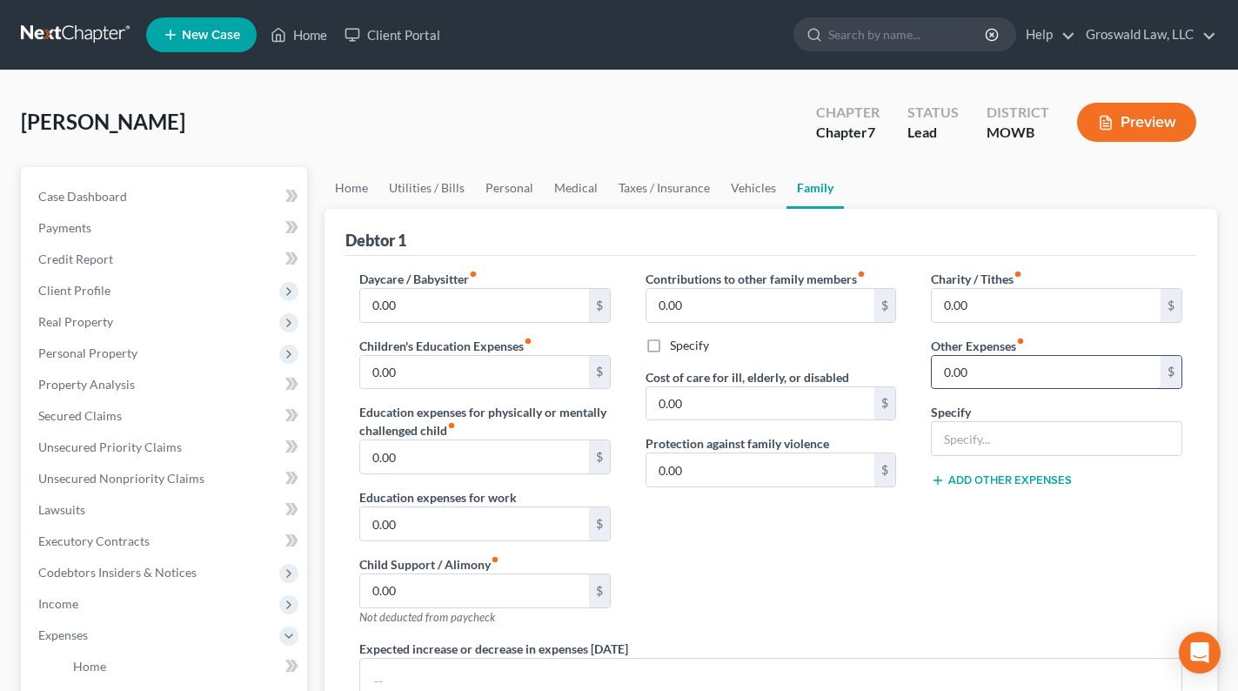
click at [997, 377] on input "0.00" at bounding box center [1046, 372] width 229 height 33
type input "1"
click at [883, 210] on div "Debtor 1" at bounding box center [770, 232] width 851 height 47
click at [367, 197] on link "Home" at bounding box center [351, 188] width 54 height 42
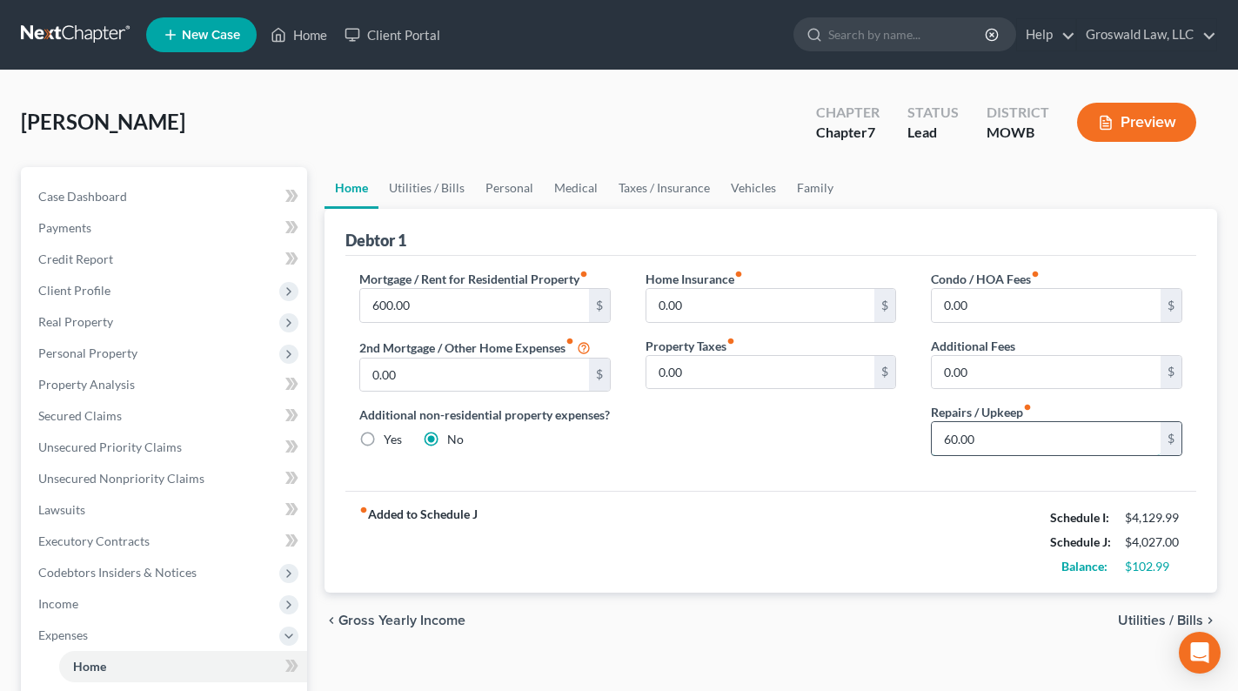
click at [992, 437] on input "60.00" at bounding box center [1046, 438] width 229 height 33
type input "120"
click at [856, 517] on div "fiber_manual_record Added to Schedule J Schedule I: $4,129.99 Schedule J: $4,08…" at bounding box center [770, 542] width 851 height 102
click at [448, 187] on link "Utilities / Bills" at bounding box center [426, 188] width 97 height 42
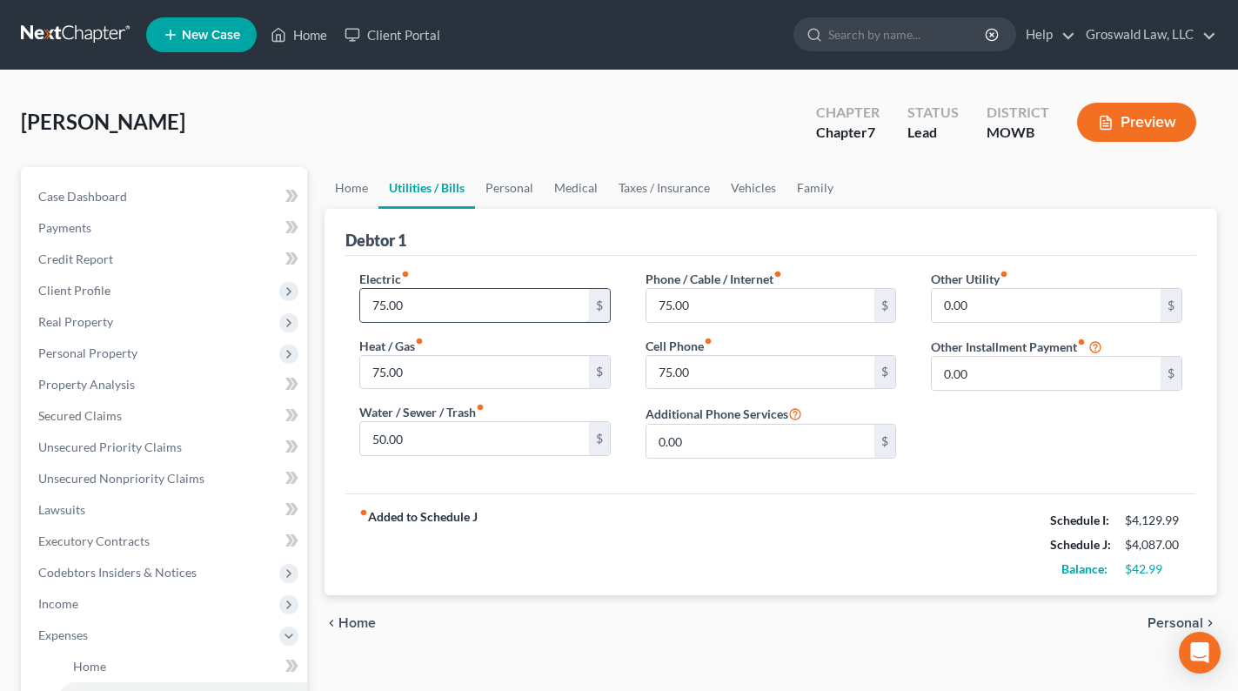
click at [460, 312] on input "75.00" at bounding box center [474, 305] width 229 height 33
type input "95"
click at [741, 547] on div "fiber_manual_record Added to Schedule J Schedule I: $4,129.99 Schedule J: $4,12…" at bounding box center [770, 544] width 851 height 102
click at [1135, 122] on button "Preview" at bounding box center [1136, 122] width 119 height 39
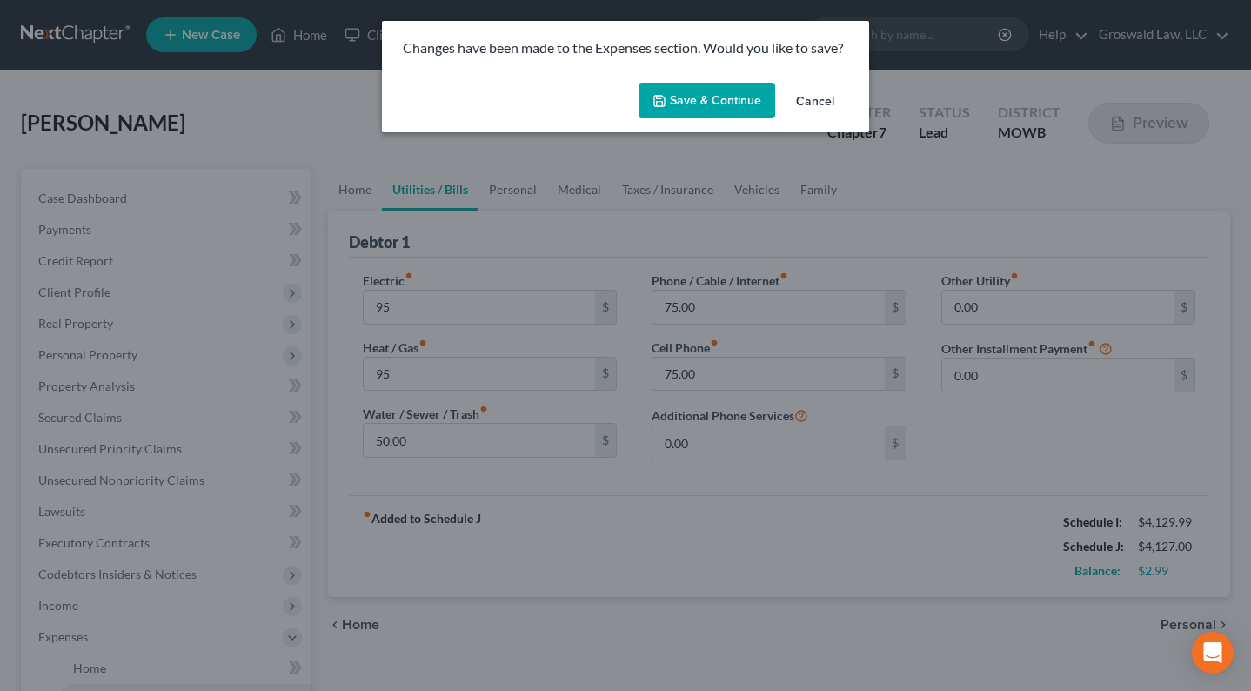
click at [723, 93] on button "Save & Continue" at bounding box center [706, 101] width 137 height 37
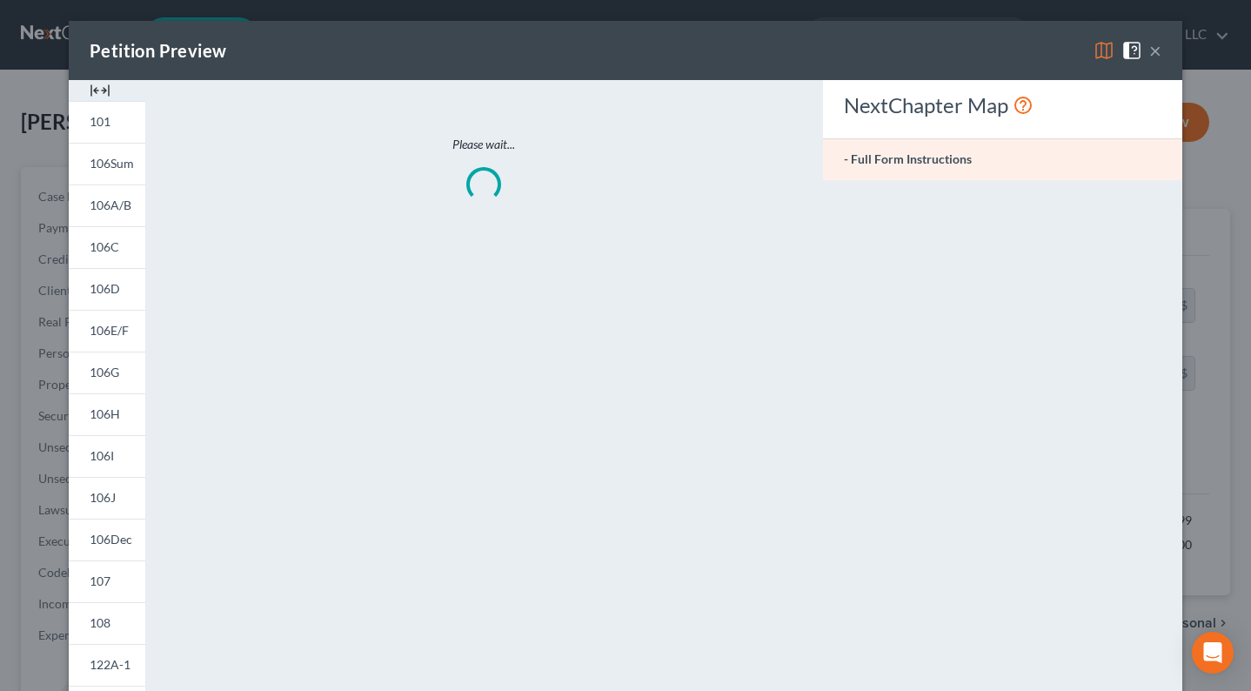
type input "95.00"
click at [98, 93] on img at bounding box center [100, 90] width 21 height 21
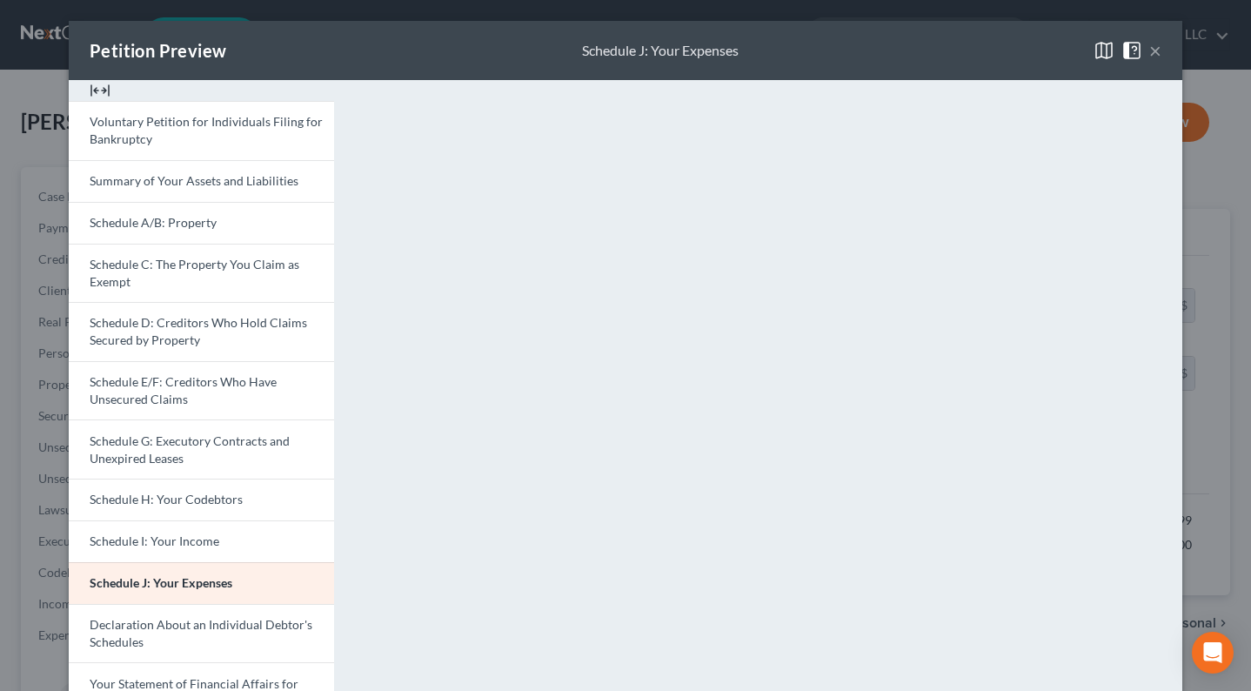
scroll to position [406, 0]
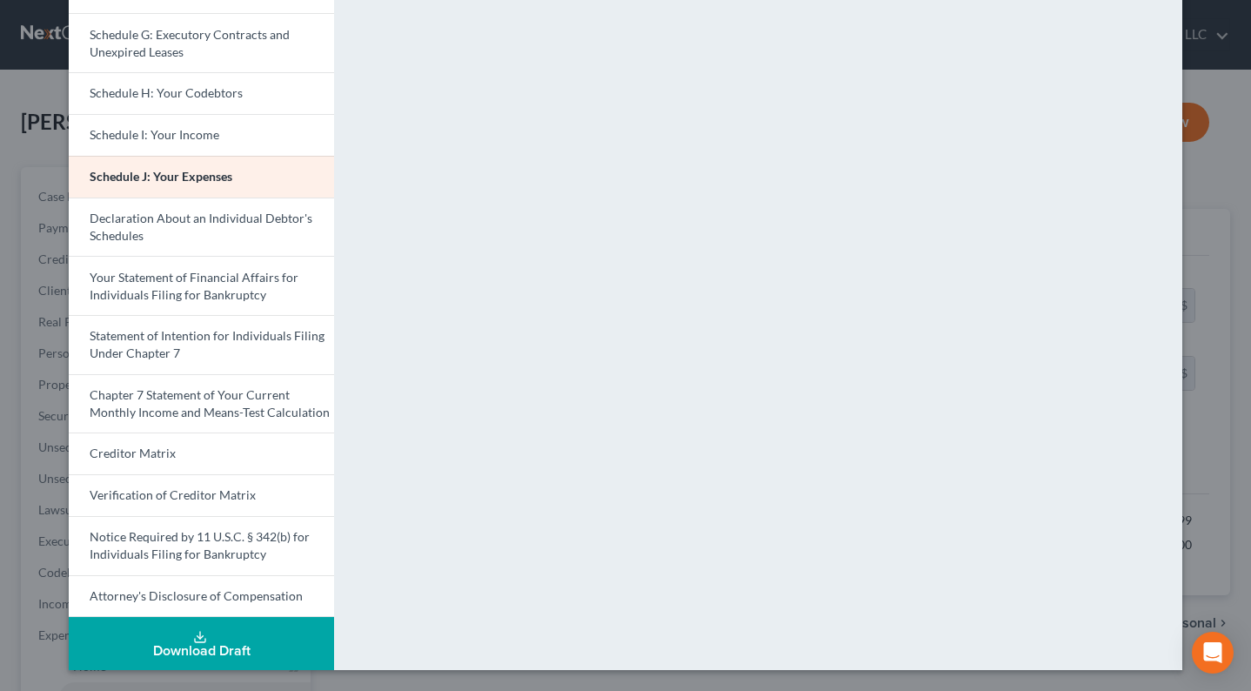
click at [205, 651] on div "Download Draft" at bounding box center [201, 651] width 237 height 14
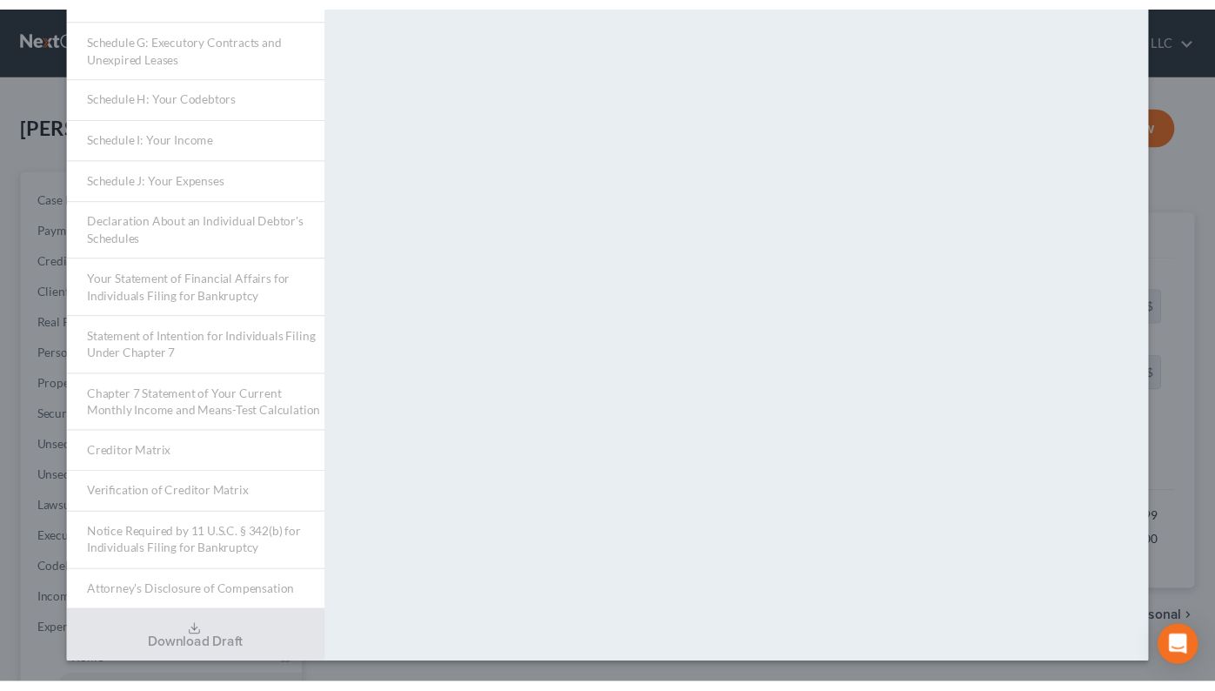
scroll to position [0, 0]
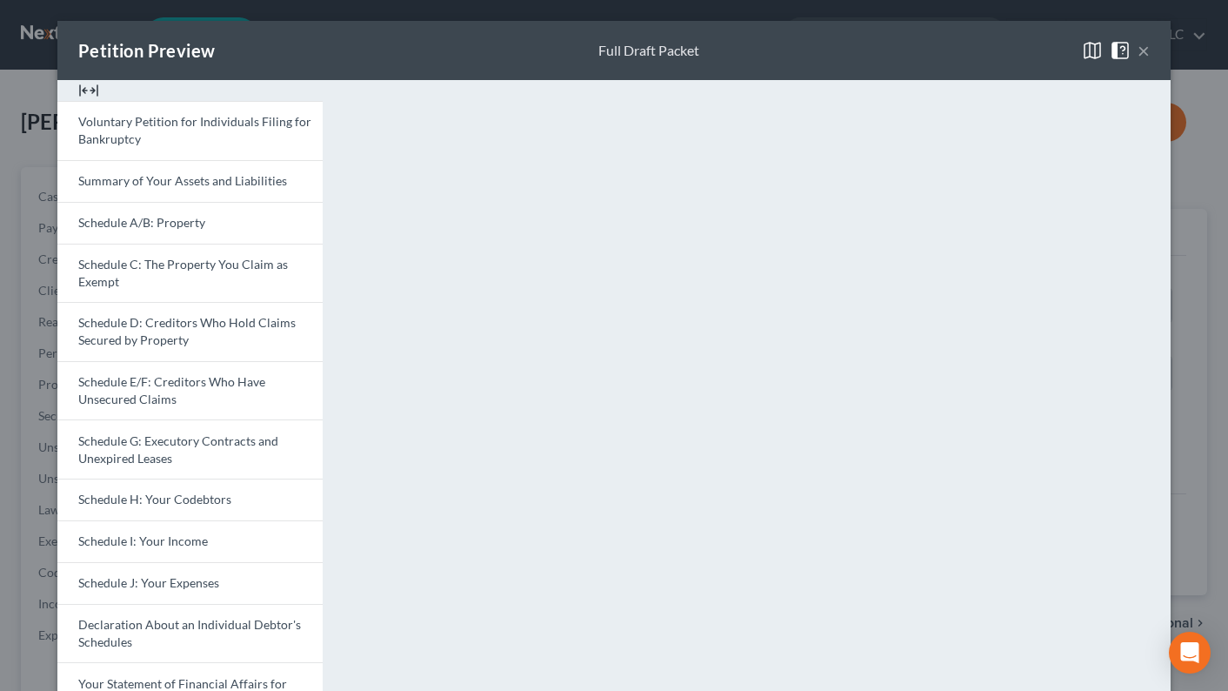
click at [1138, 48] on button "×" at bounding box center [1144, 50] width 12 height 21
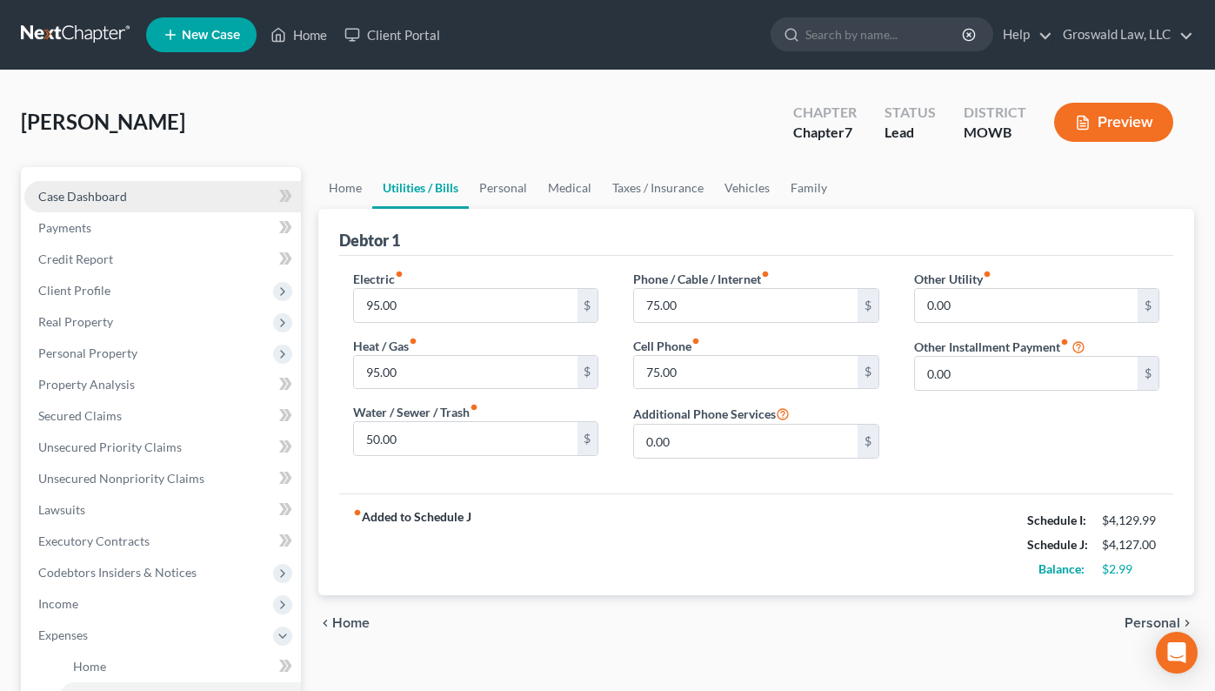
drag, startPoint x: 167, startPoint y: 195, endPoint x: 150, endPoint y: 206, distance: 20.7
click at [166, 195] on link "Case Dashboard" at bounding box center [162, 196] width 277 height 31
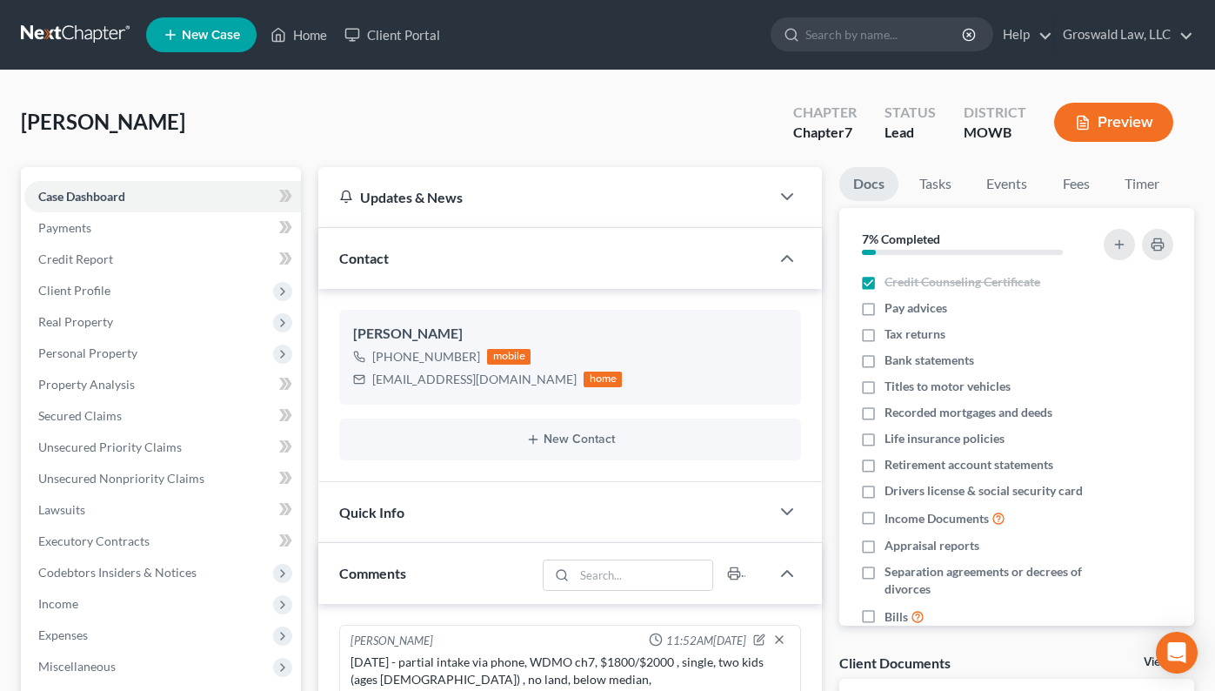
scroll to position [645, 0]
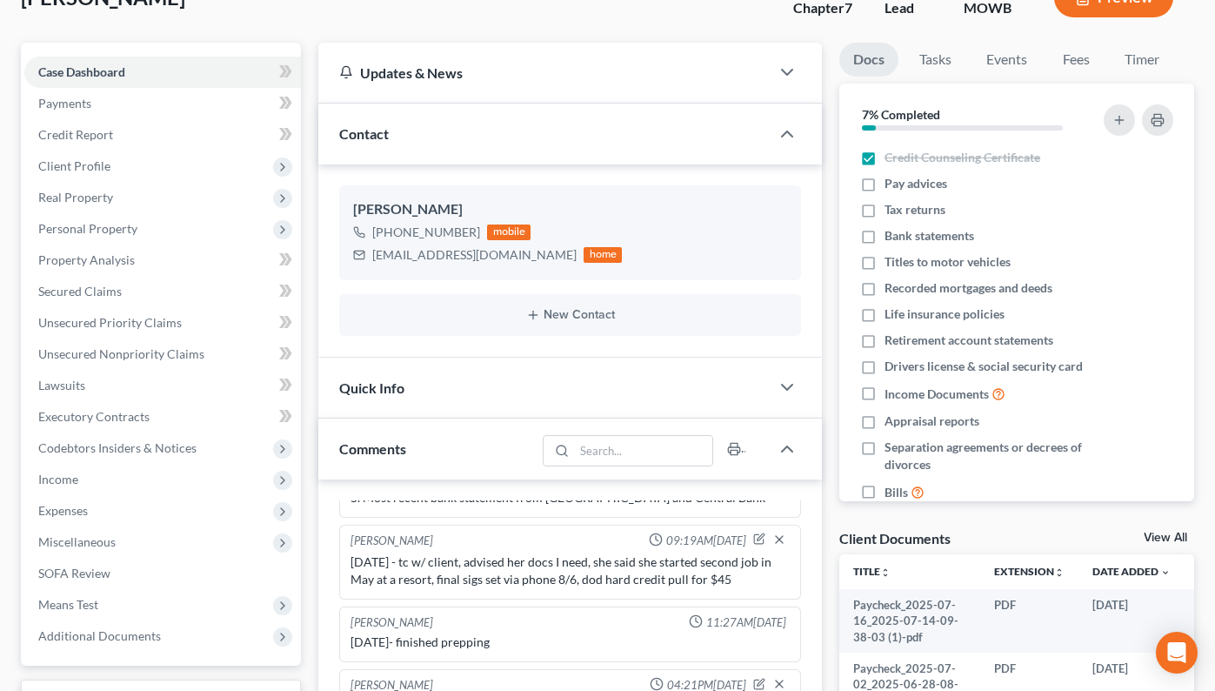
scroll to position [609, 0]
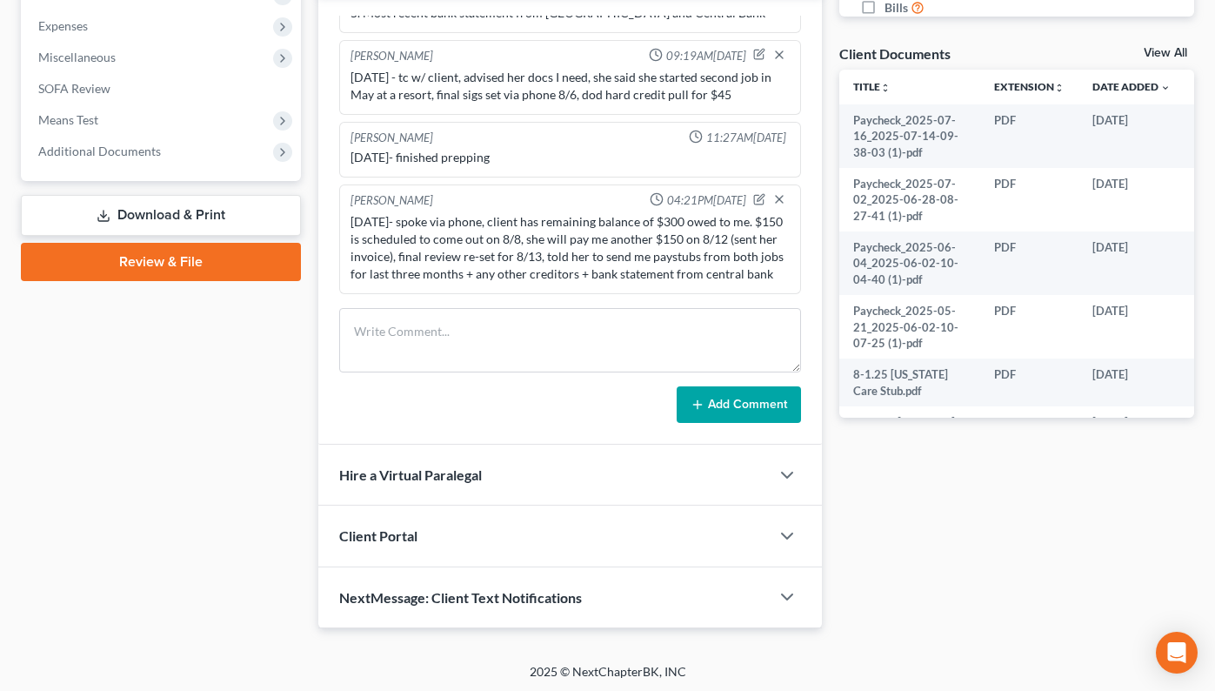
click at [182, 219] on link "Download & Print" at bounding box center [161, 215] width 280 height 41
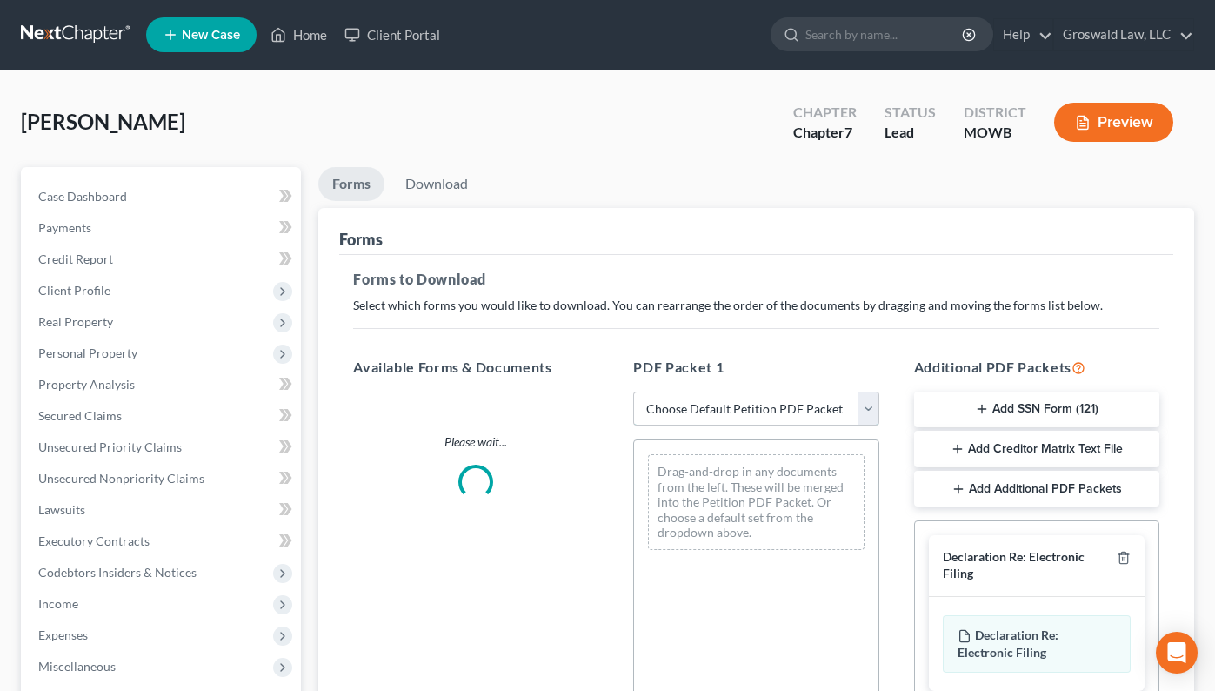
click at [750, 395] on select "Choose Default Petition PDF Packet Complete Bankruptcy Petition (all forms and …" at bounding box center [755, 408] width 245 height 35
select select "0"
click at [633, 391] on select "Choose Default Petition PDF Packet Complete Bankruptcy Petition (all forms and …" at bounding box center [755, 408] width 245 height 35
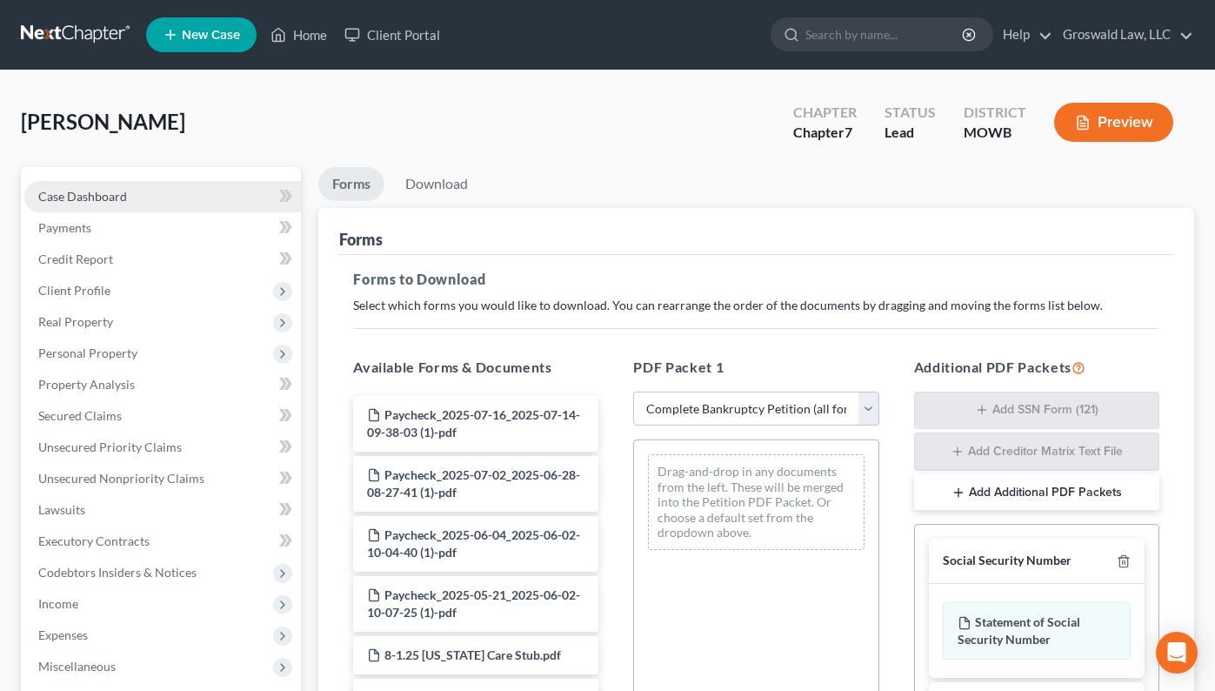
click at [121, 189] on span "Case Dashboard" at bounding box center [82, 196] width 89 height 15
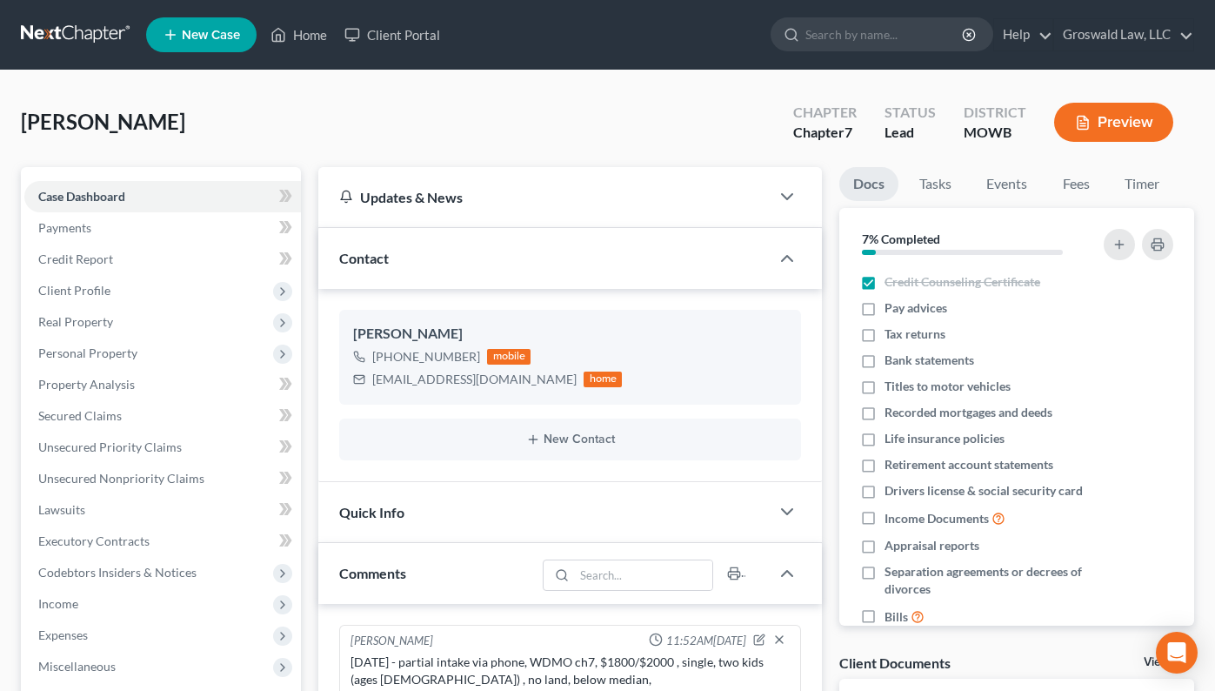
click at [1116, 117] on button "Preview" at bounding box center [1113, 122] width 119 height 39
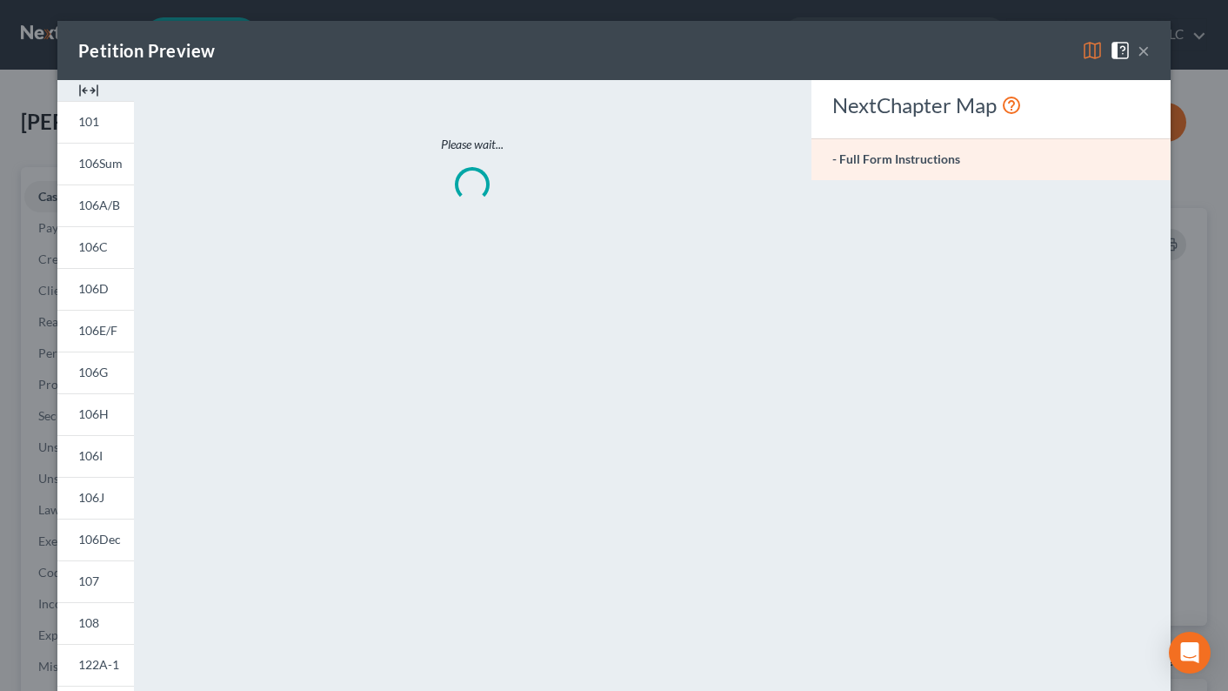
click at [83, 88] on img at bounding box center [88, 90] width 21 height 21
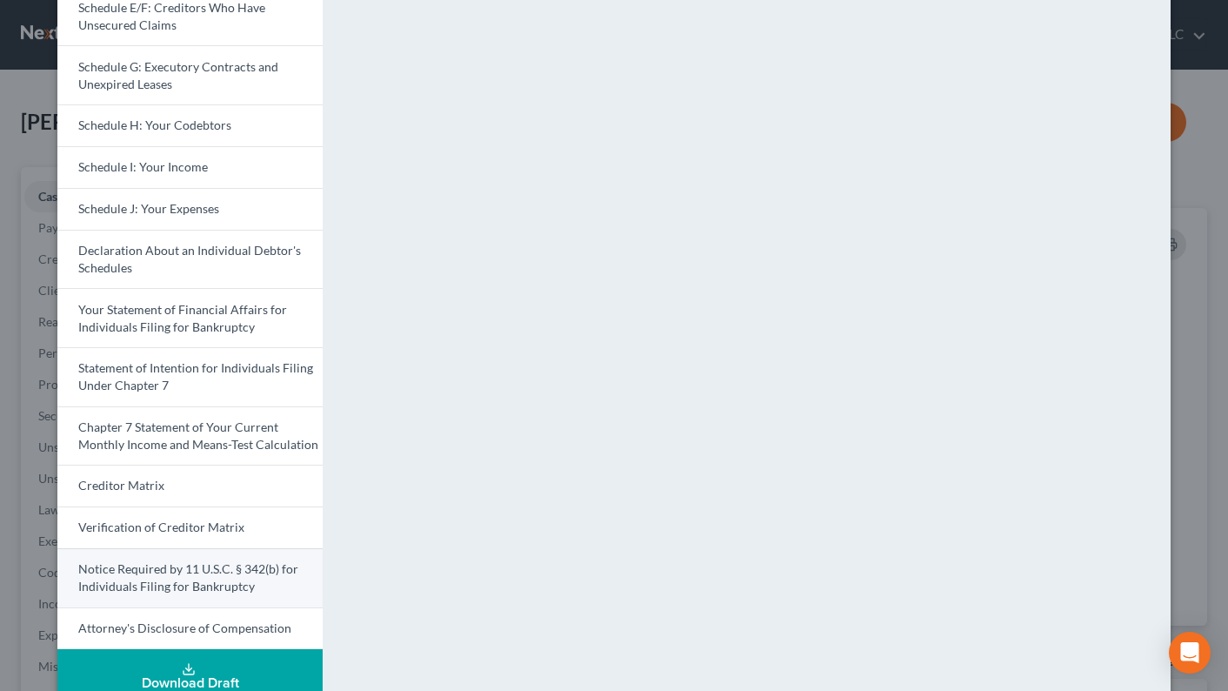
scroll to position [406, 0]
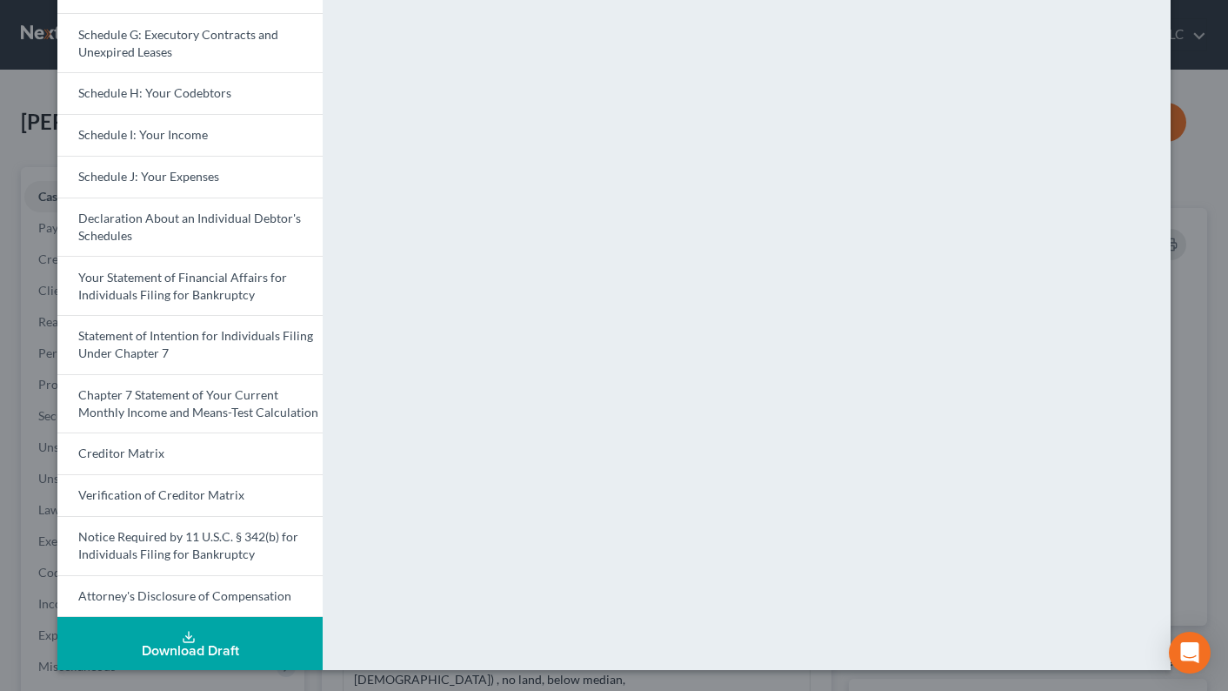
click at [165, 644] on div "Download Draft" at bounding box center [189, 651] width 237 height 14
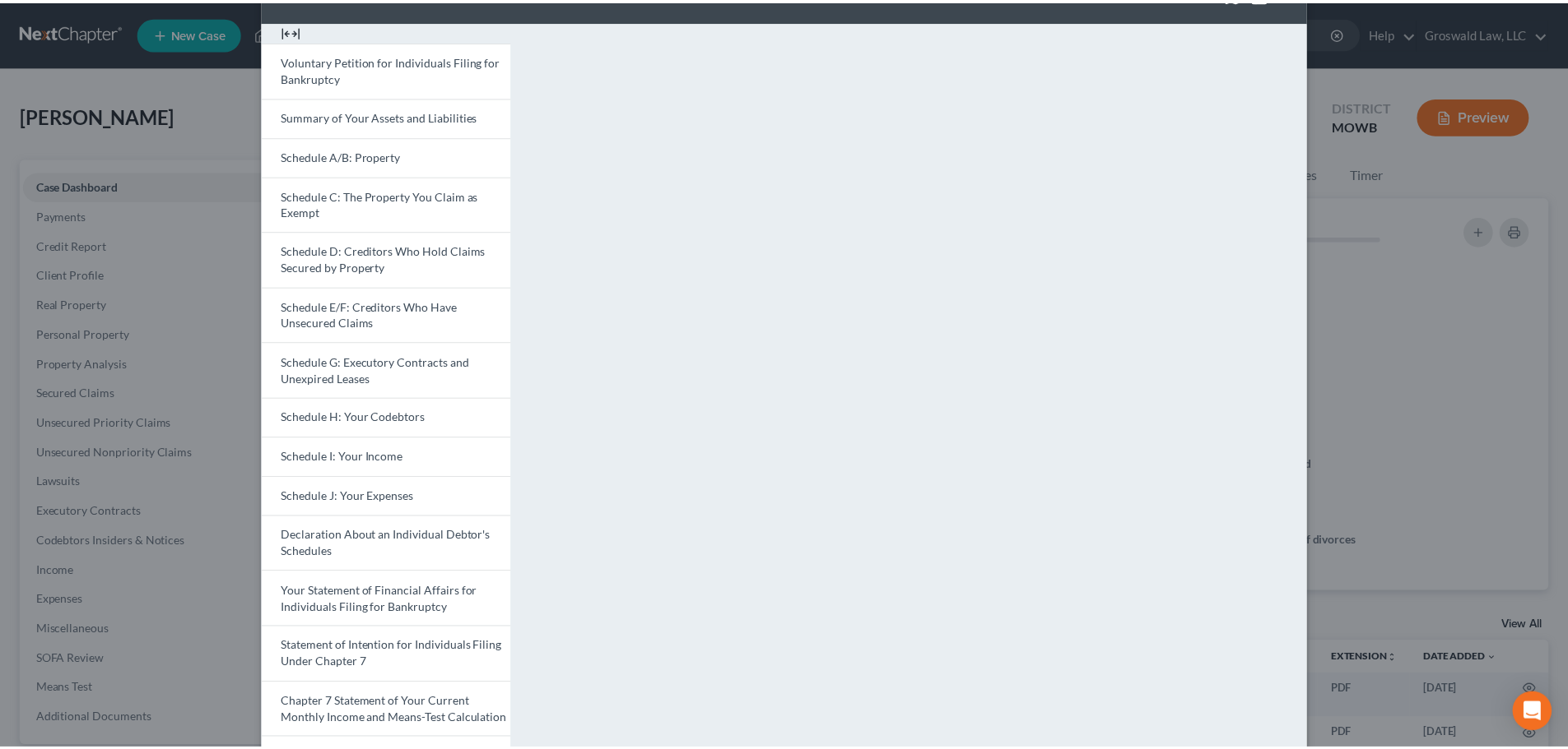
scroll to position [0, 0]
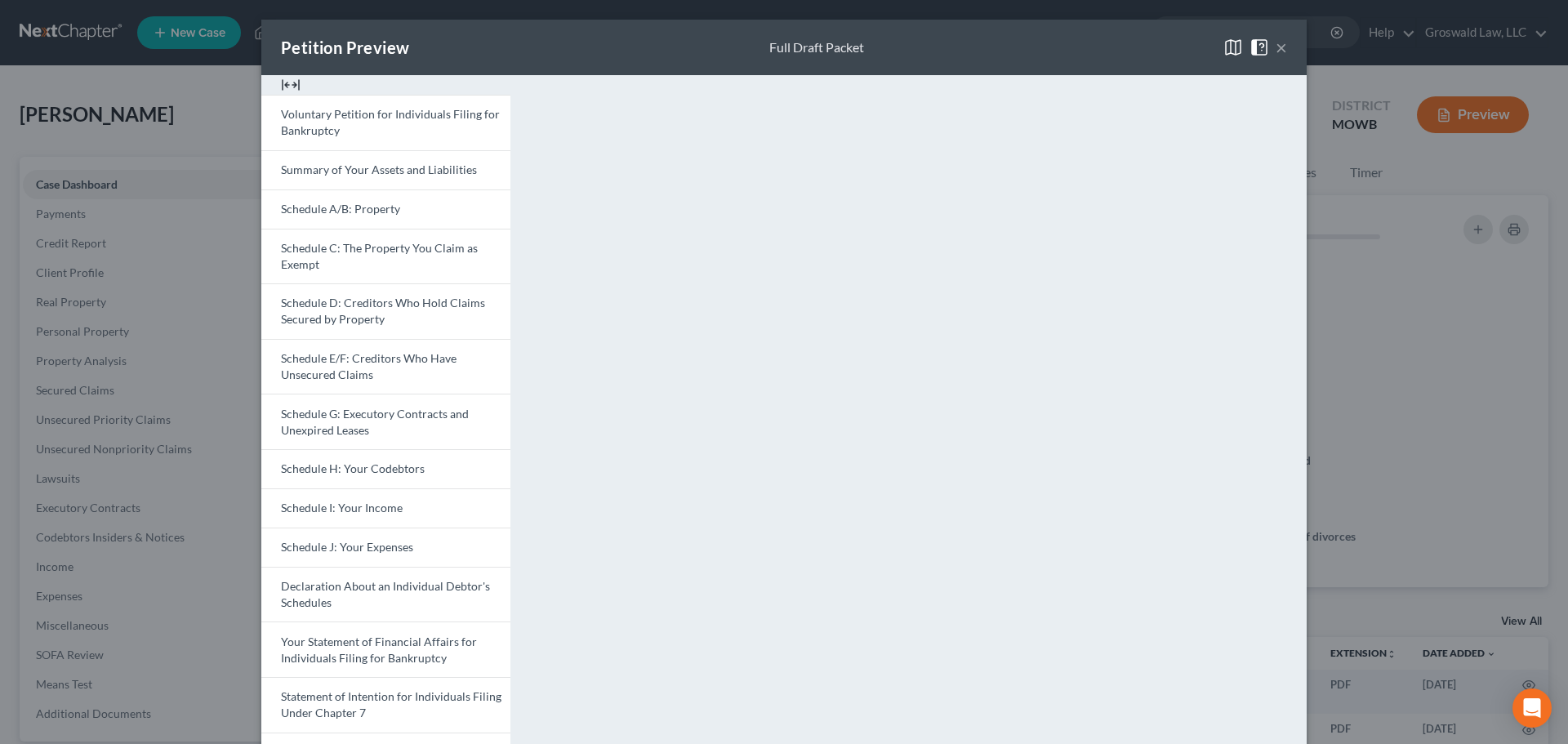
click at [1152, 45] on button "×" at bounding box center [1282, 47] width 11 height 20
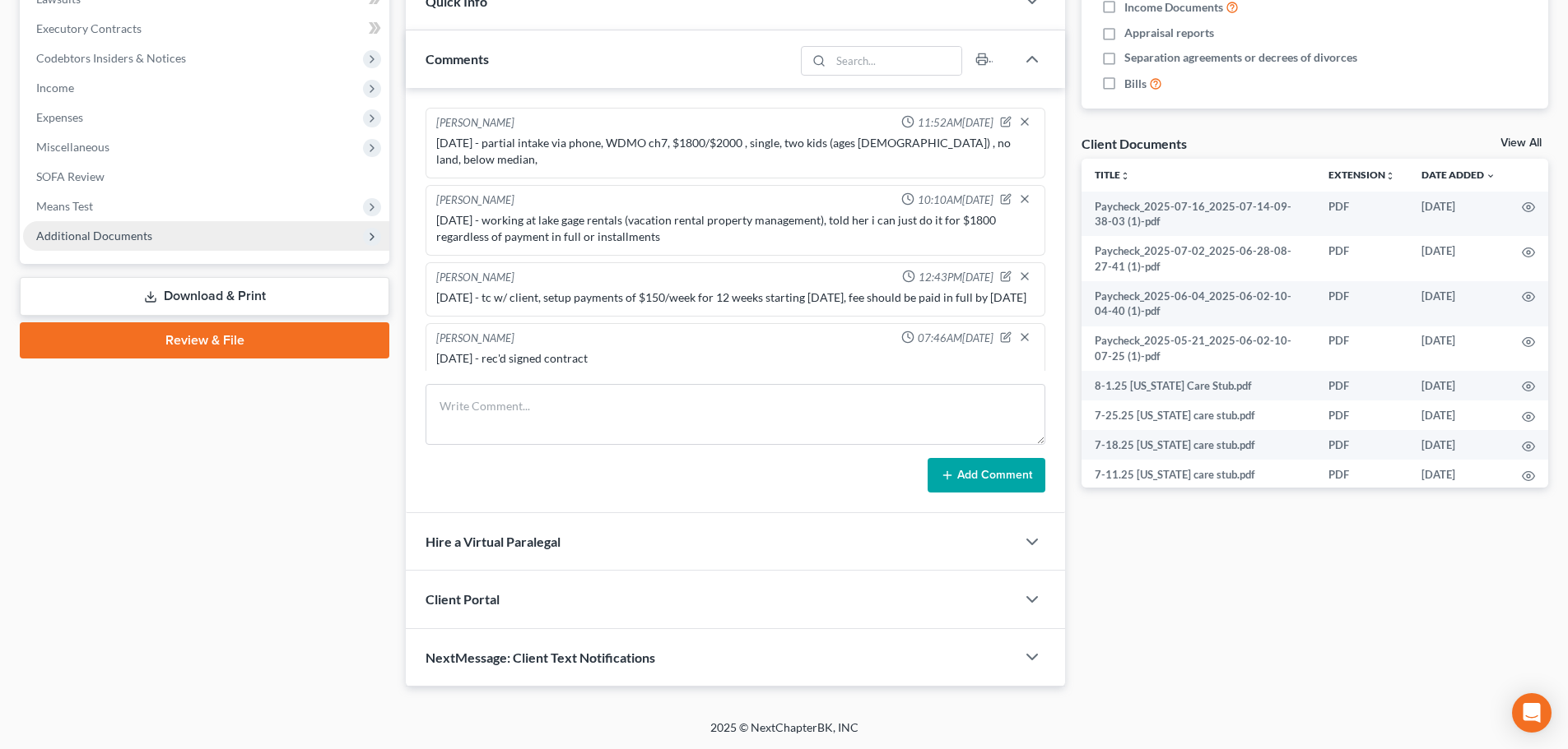
click at [274, 225] on span "Additional Documents" at bounding box center [205, 235] width 366 height 29
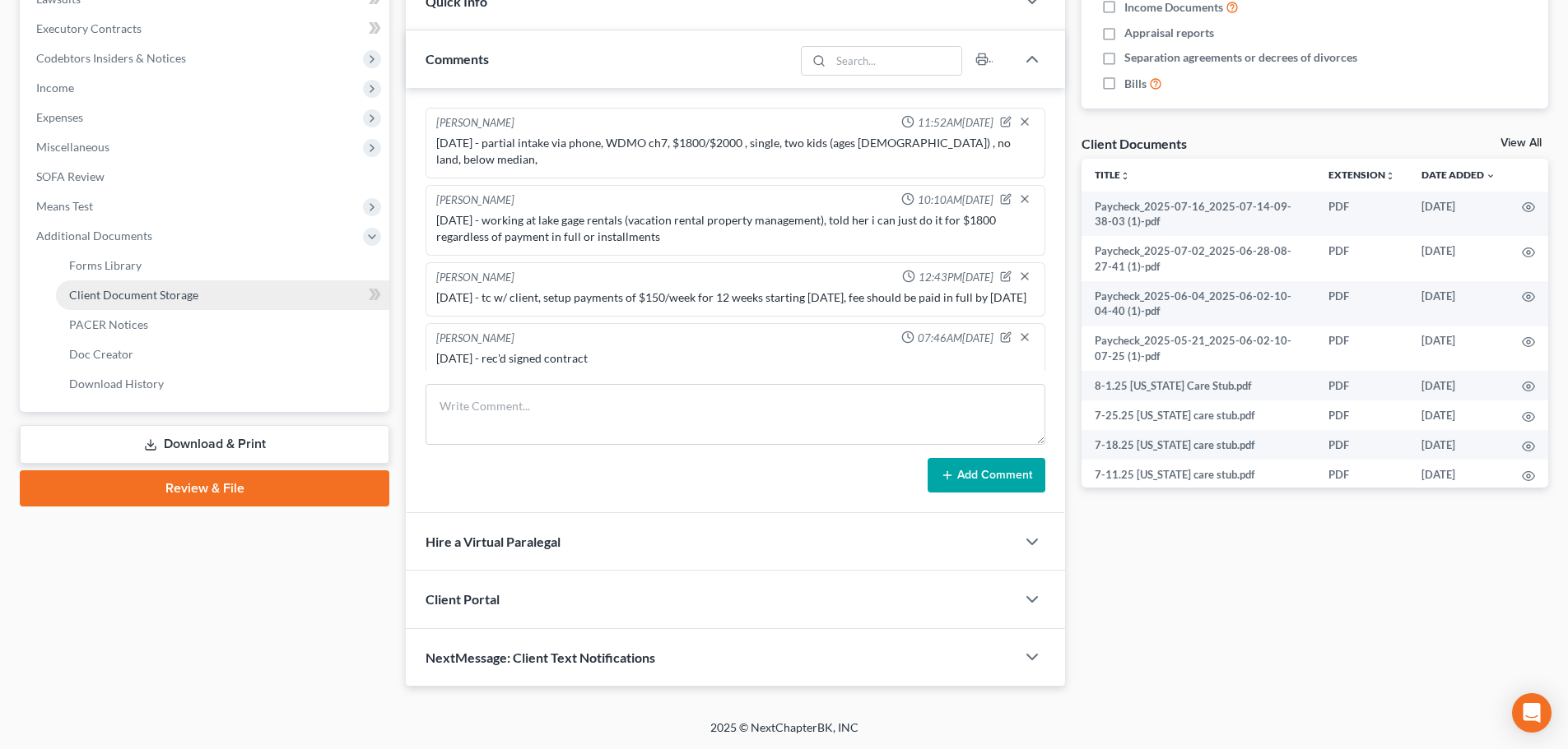
click at [221, 292] on link "Client Document Storage" at bounding box center [222, 295] width 333 height 29
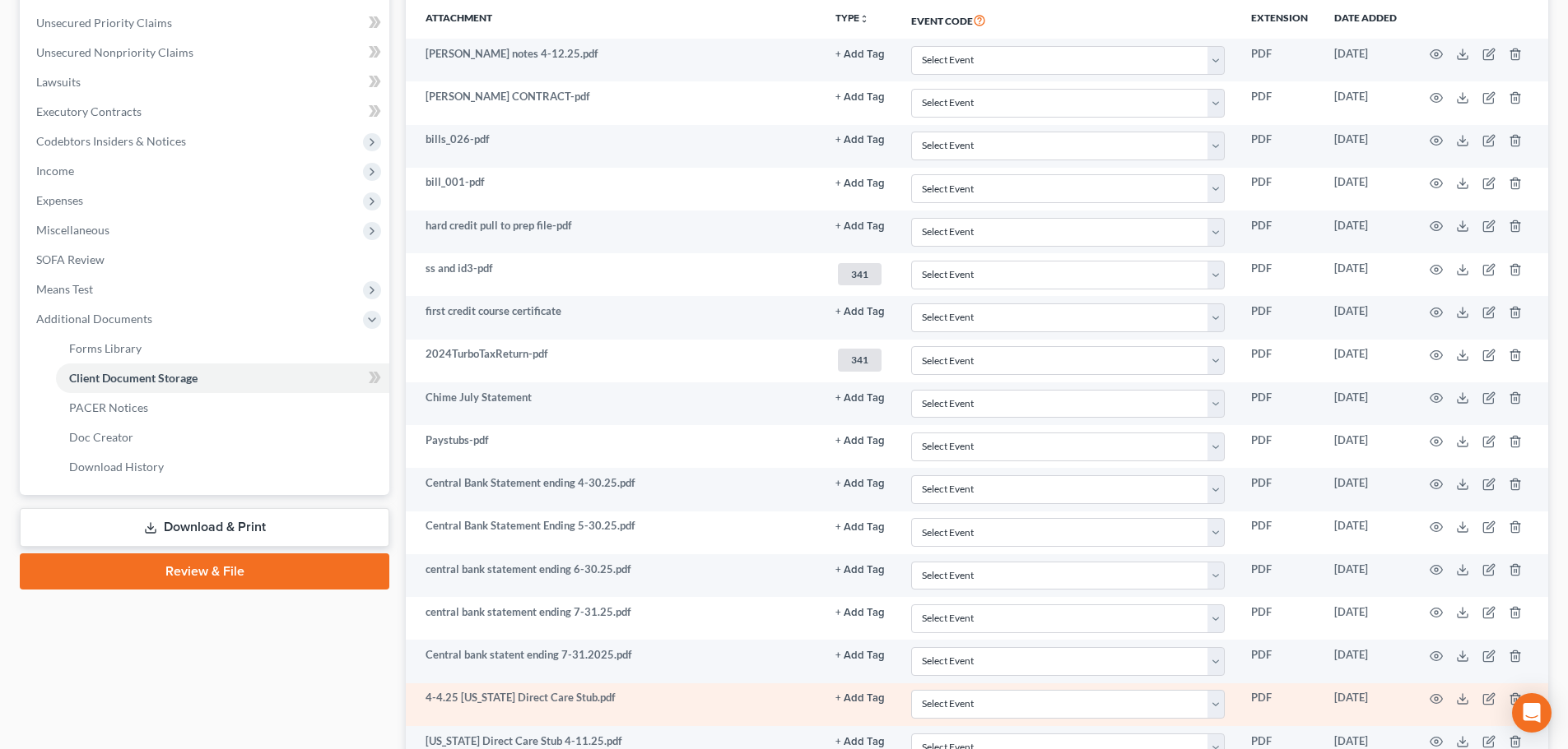
scroll to position [338, 0]
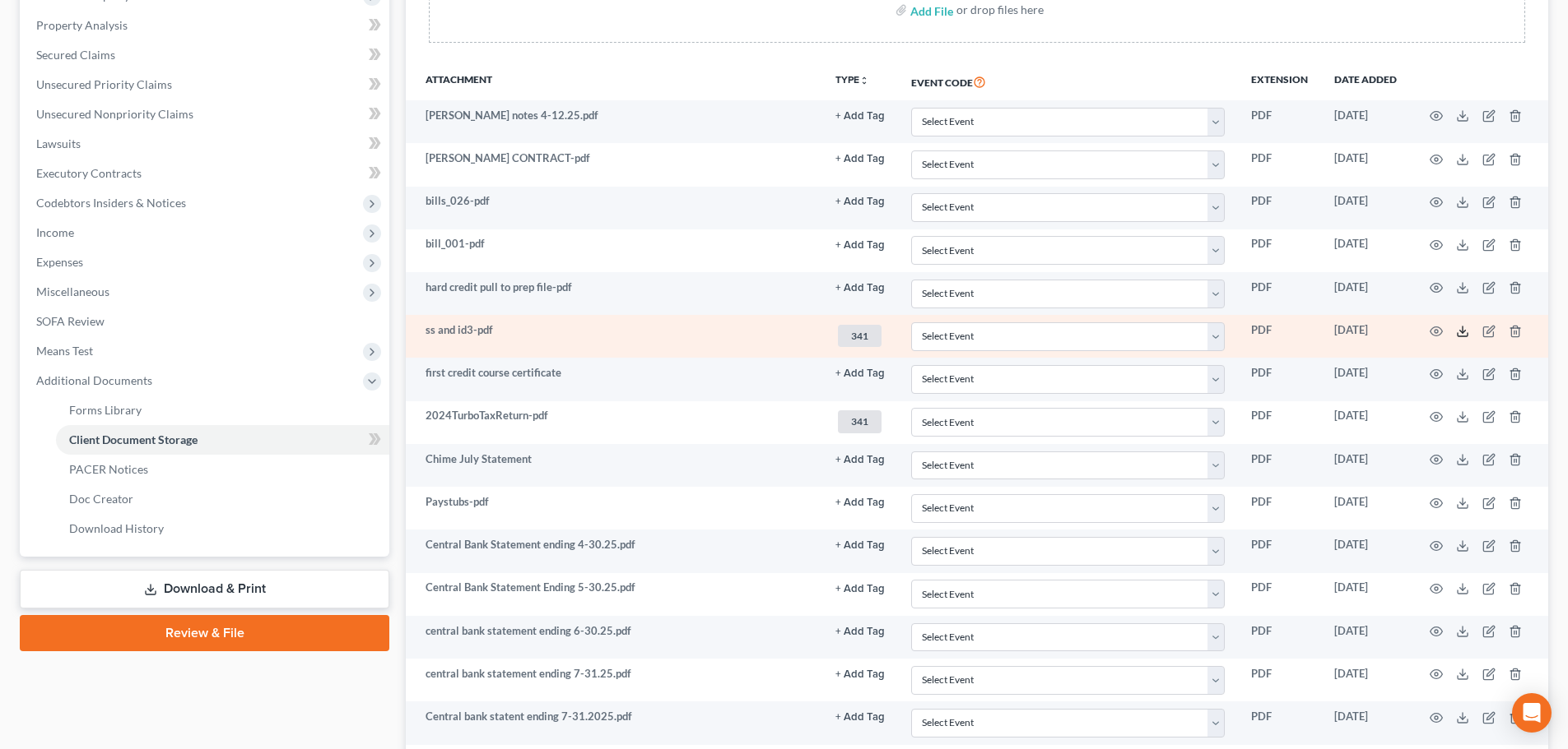
click at [1161, 334] on icon at bounding box center [1463, 332] width 13 height 13
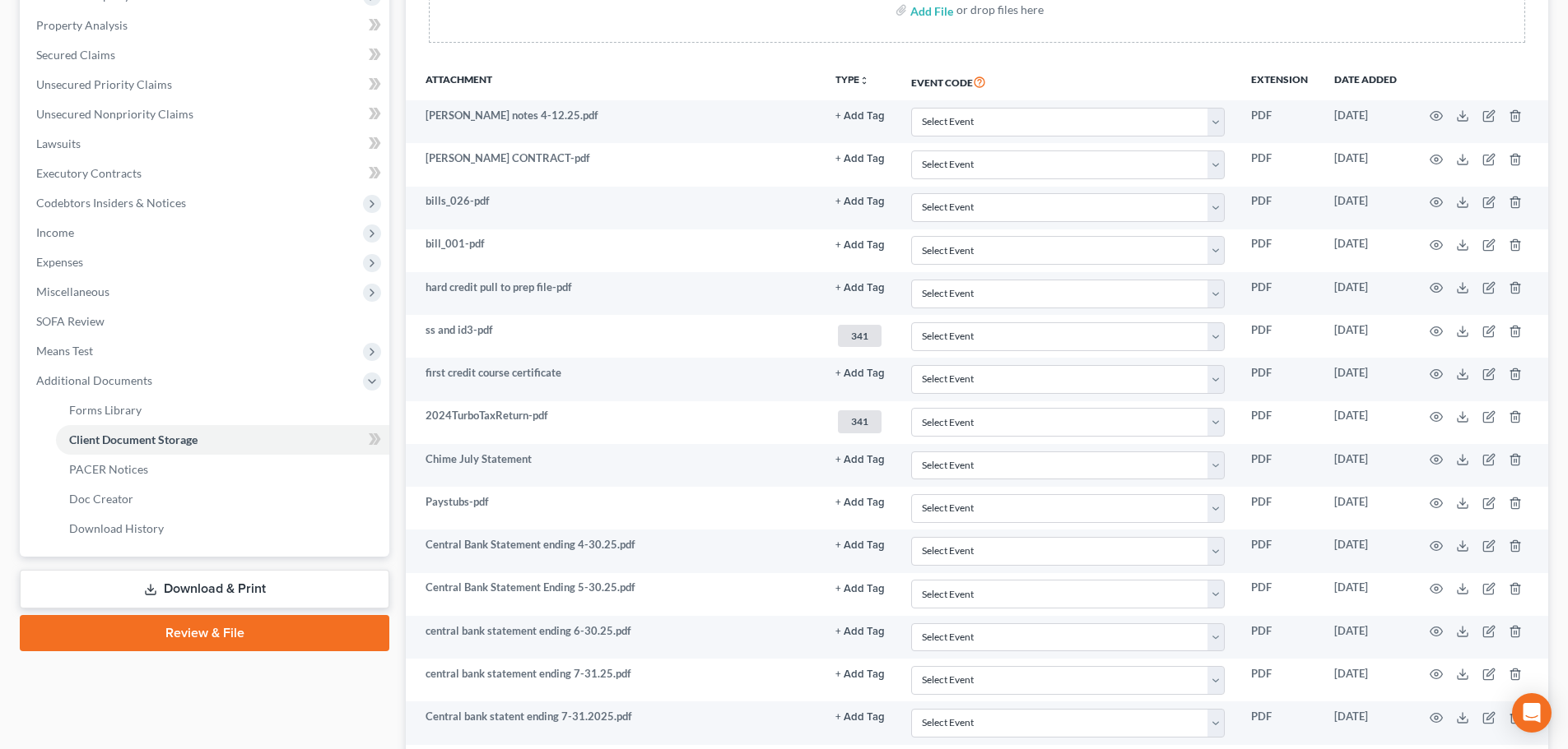
click at [226, 596] on link "Download & Print" at bounding box center [204, 589] width 370 height 39
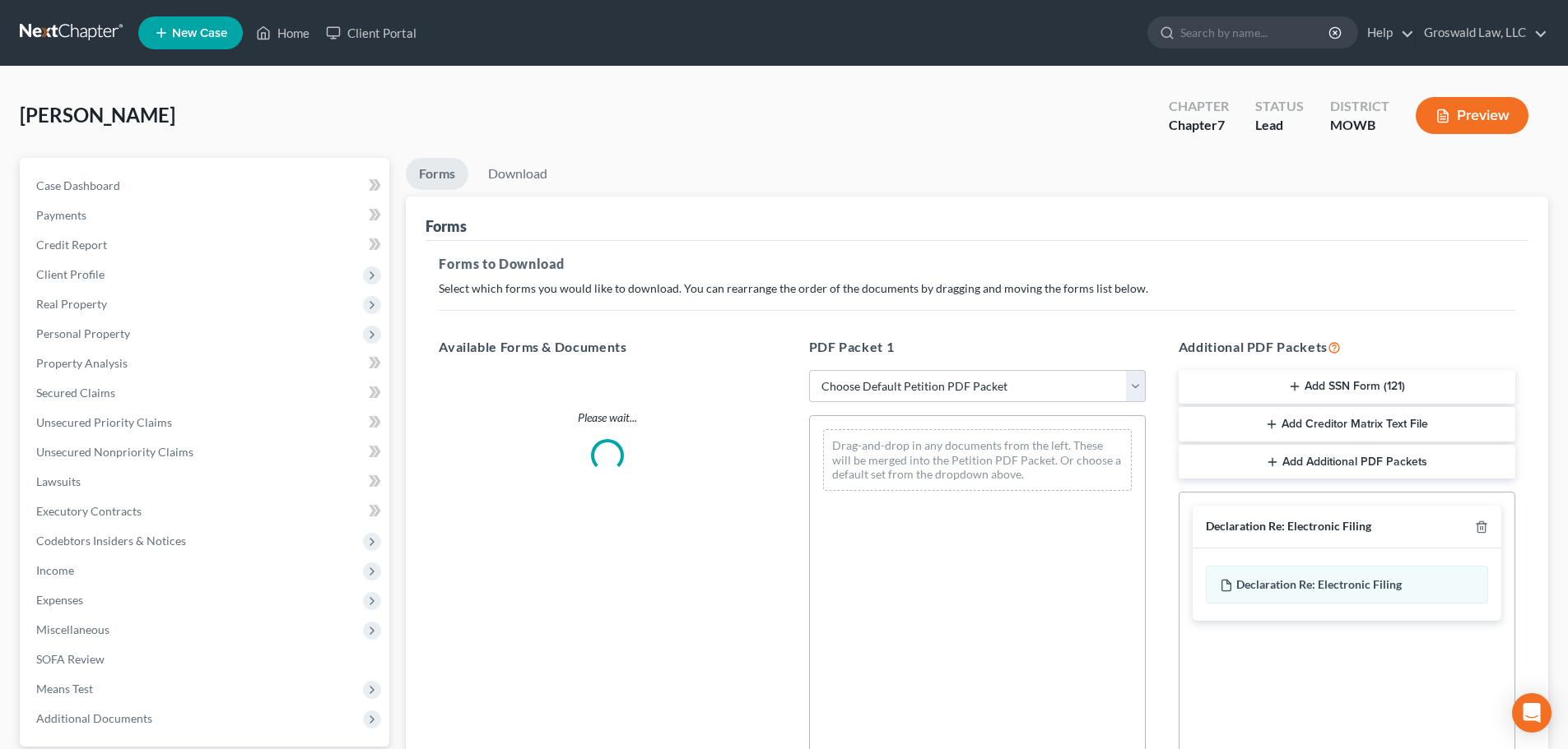
click at [1161, 387] on button "Add SSN Form (121)" at bounding box center [1348, 387] width 337 height 35
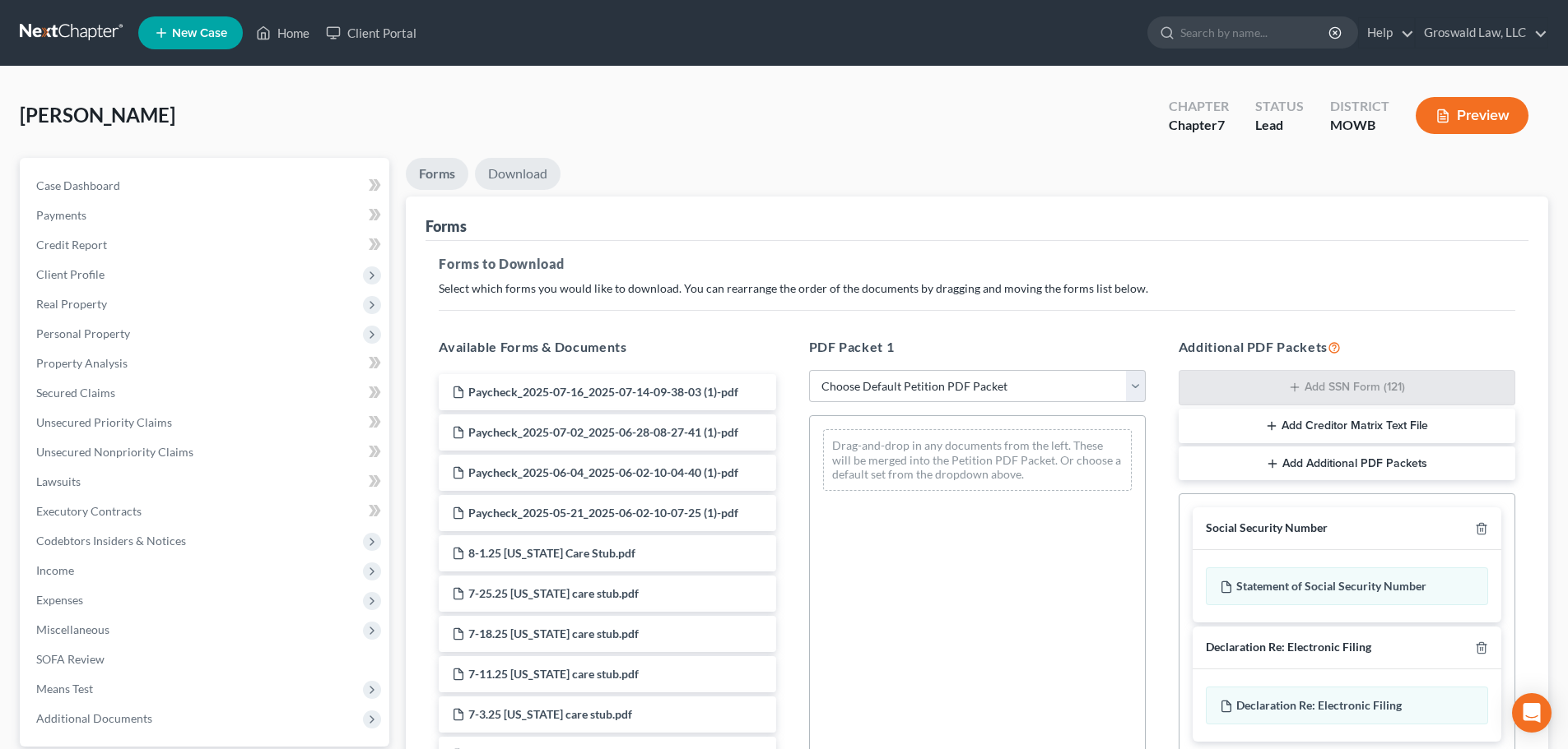
click at [506, 182] on link "Download" at bounding box center [518, 174] width 85 height 32
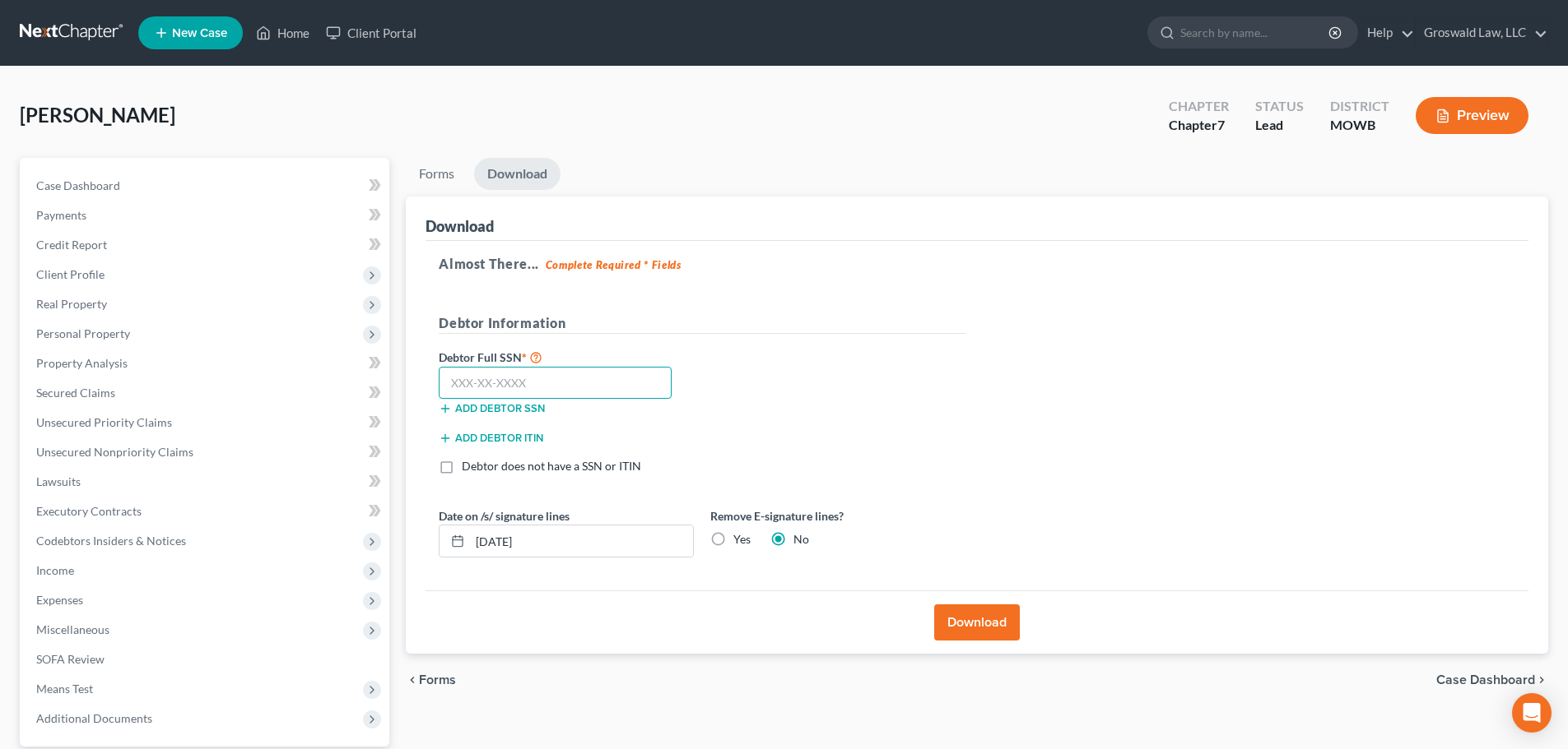
click at [566, 394] on input "text" at bounding box center [555, 383] width 233 height 33
type input "495-06-4194"
click at [987, 627] on button "Download" at bounding box center [977, 622] width 85 height 36
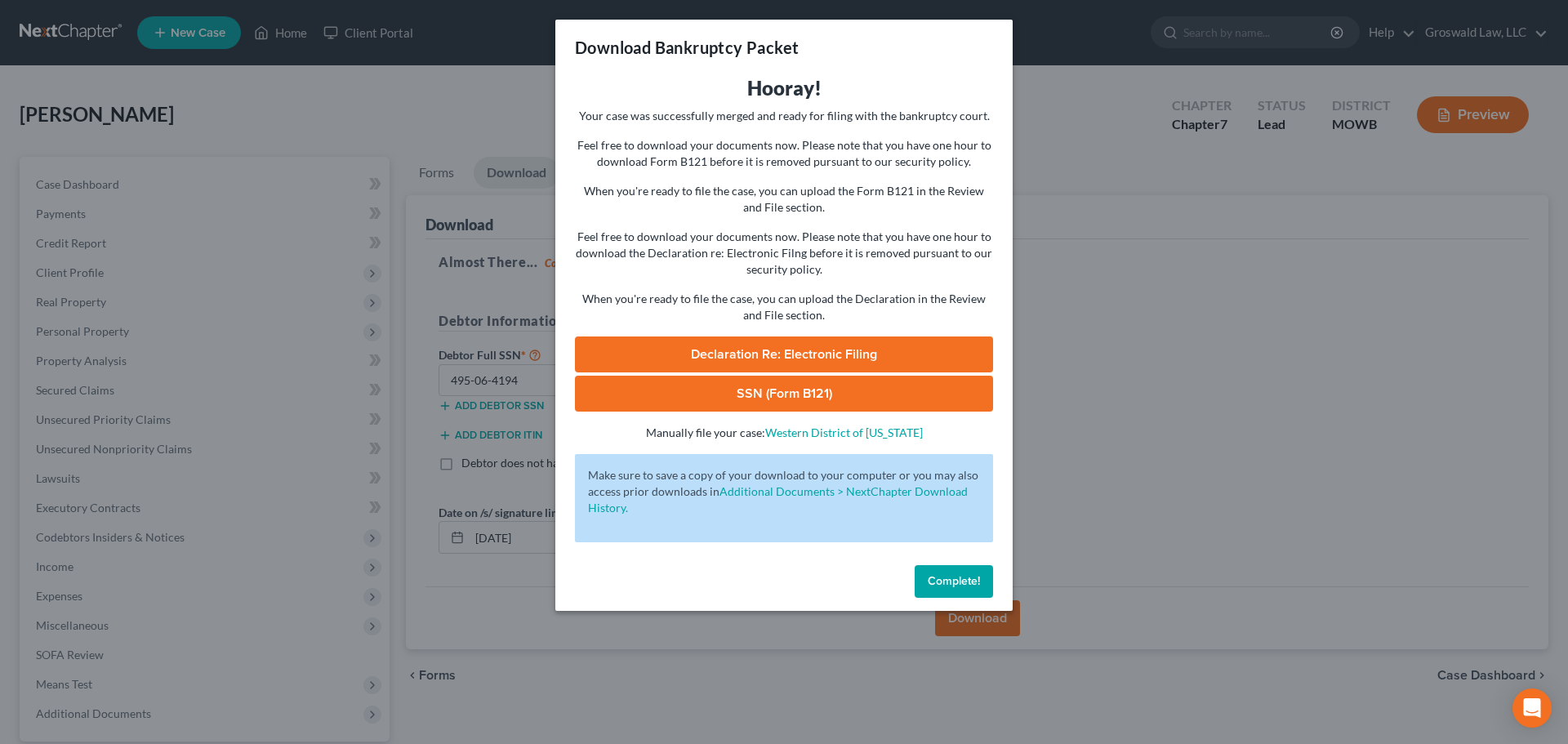
click at [843, 357] on span "Declaration Re: Electronic Filing" at bounding box center [784, 354] width 186 height 16
click at [715, 398] on link "SSN (Form B121)" at bounding box center [783, 394] width 418 height 36
click at [935, 579] on span "Complete!" at bounding box center [954, 581] width 53 height 14
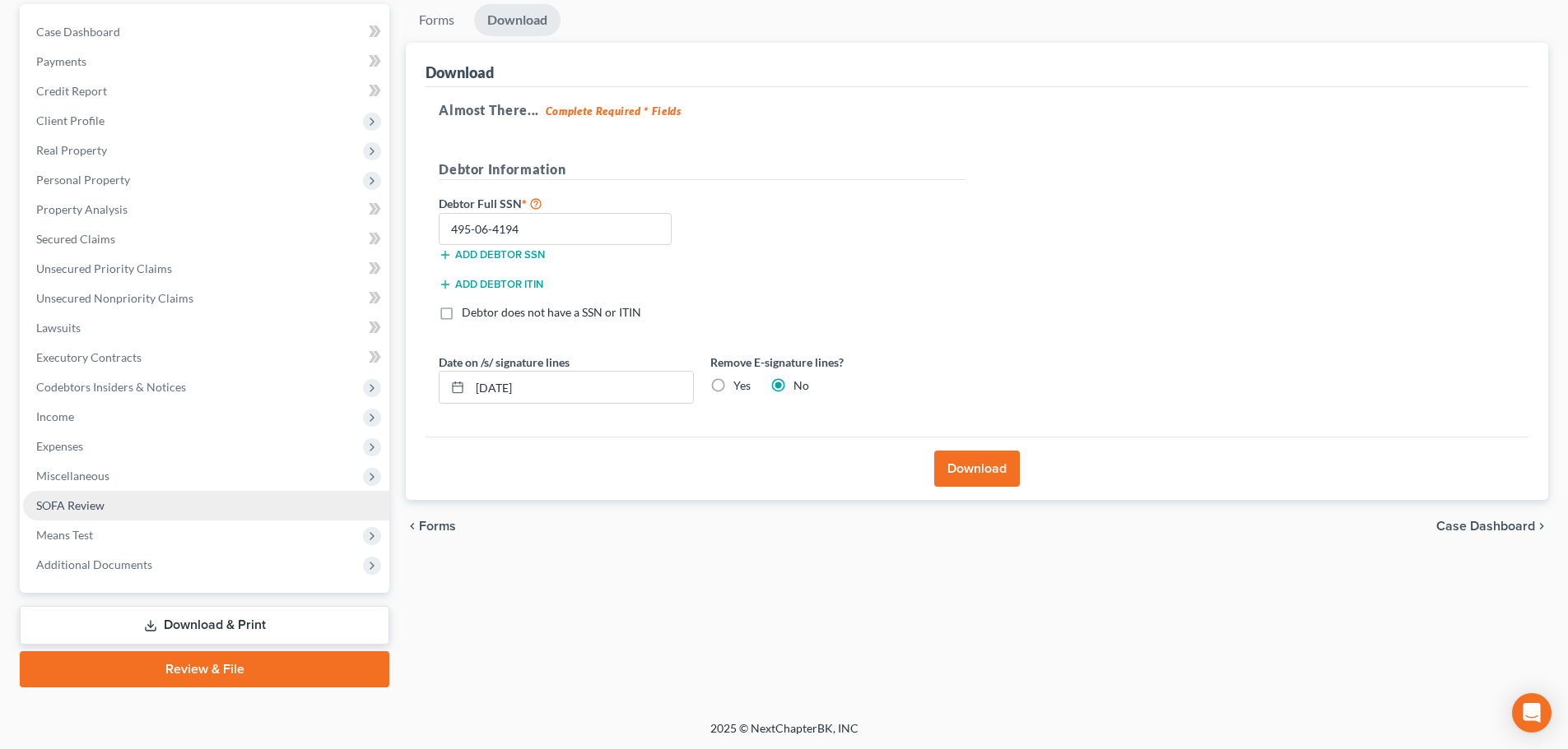
scroll to position [155, 0]
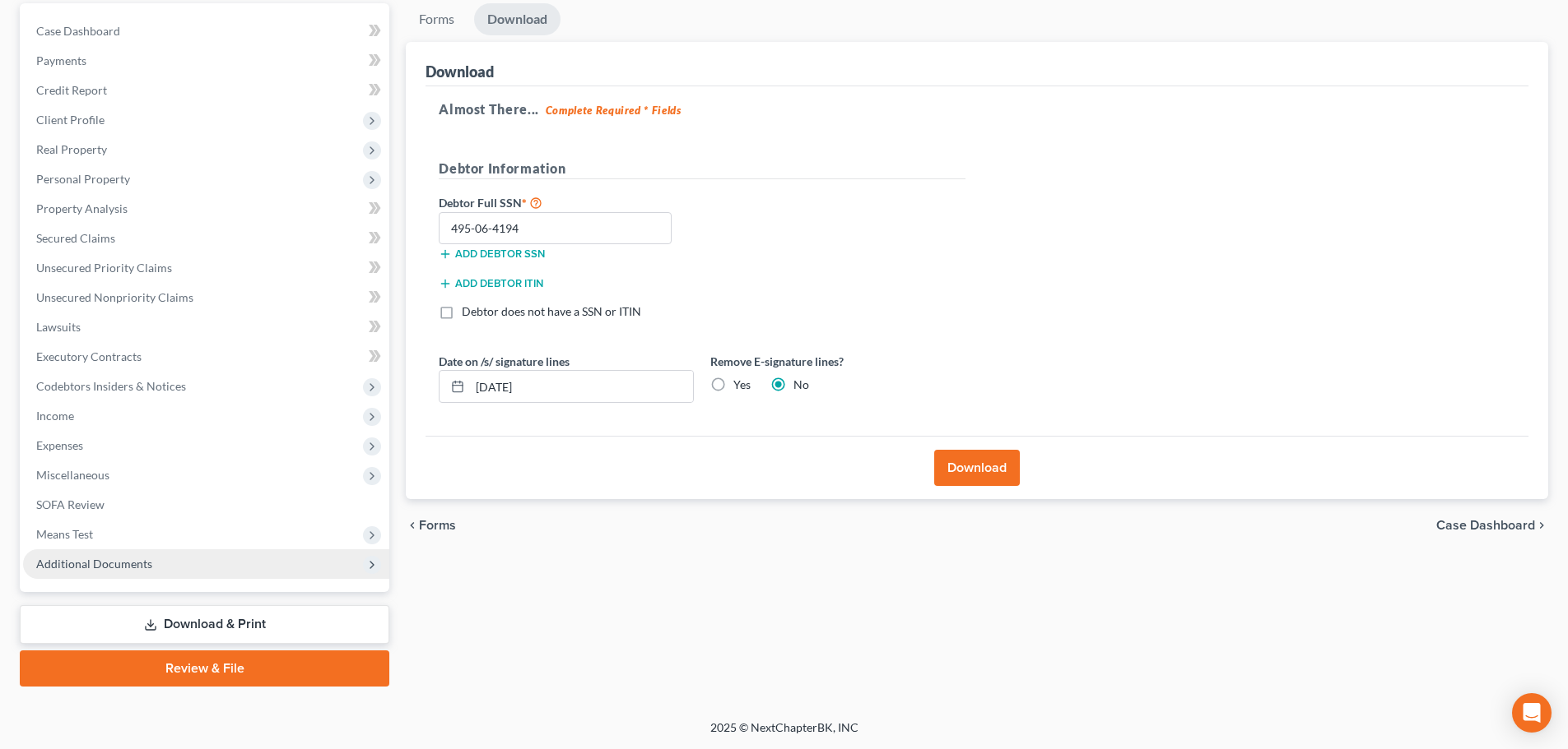
click at [176, 557] on span "Additional Documents" at bounding box center [205, 564] width 366 height 29
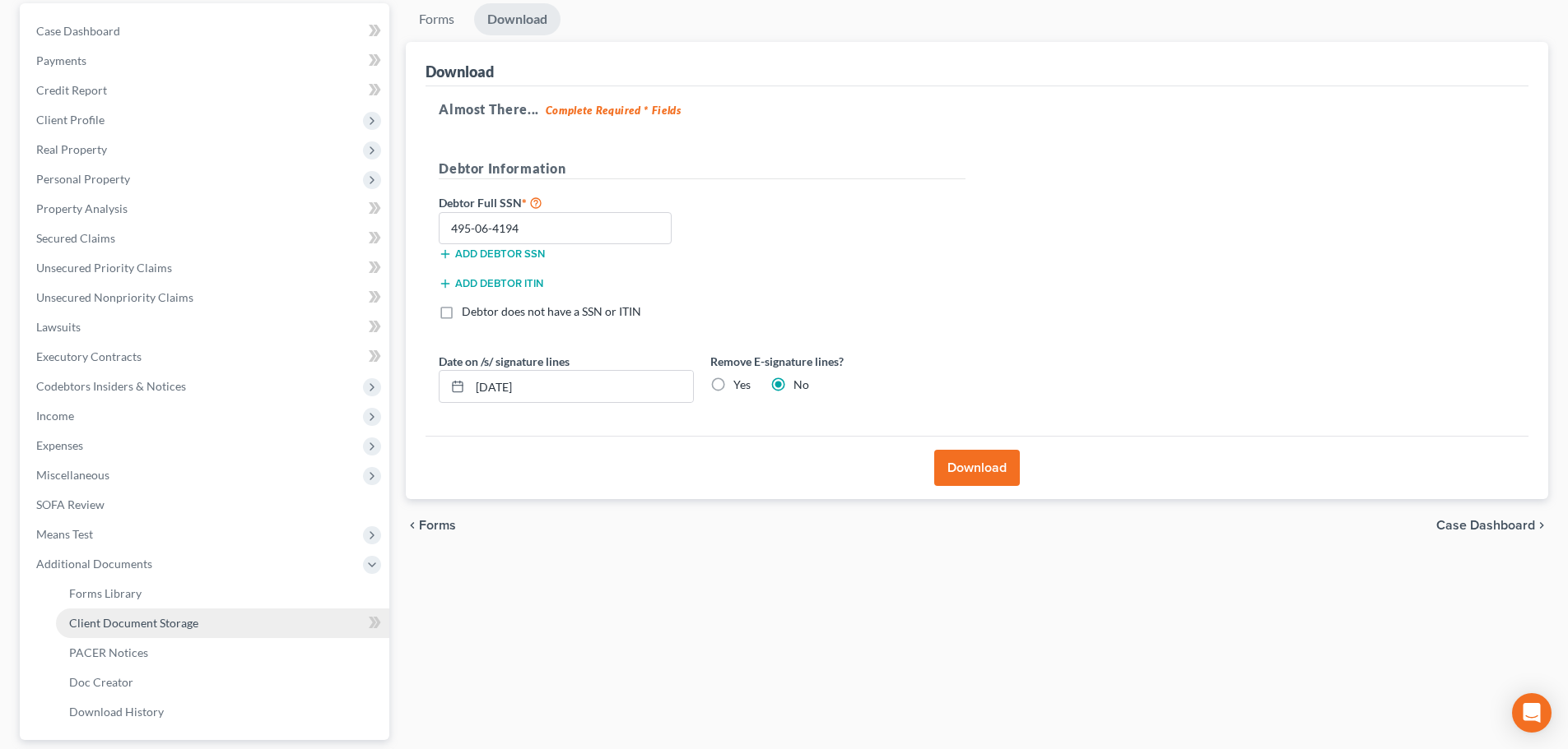
click at [182, 620] on span "Client Document Storage" at bounding box center [133, 622] width 130 height 14
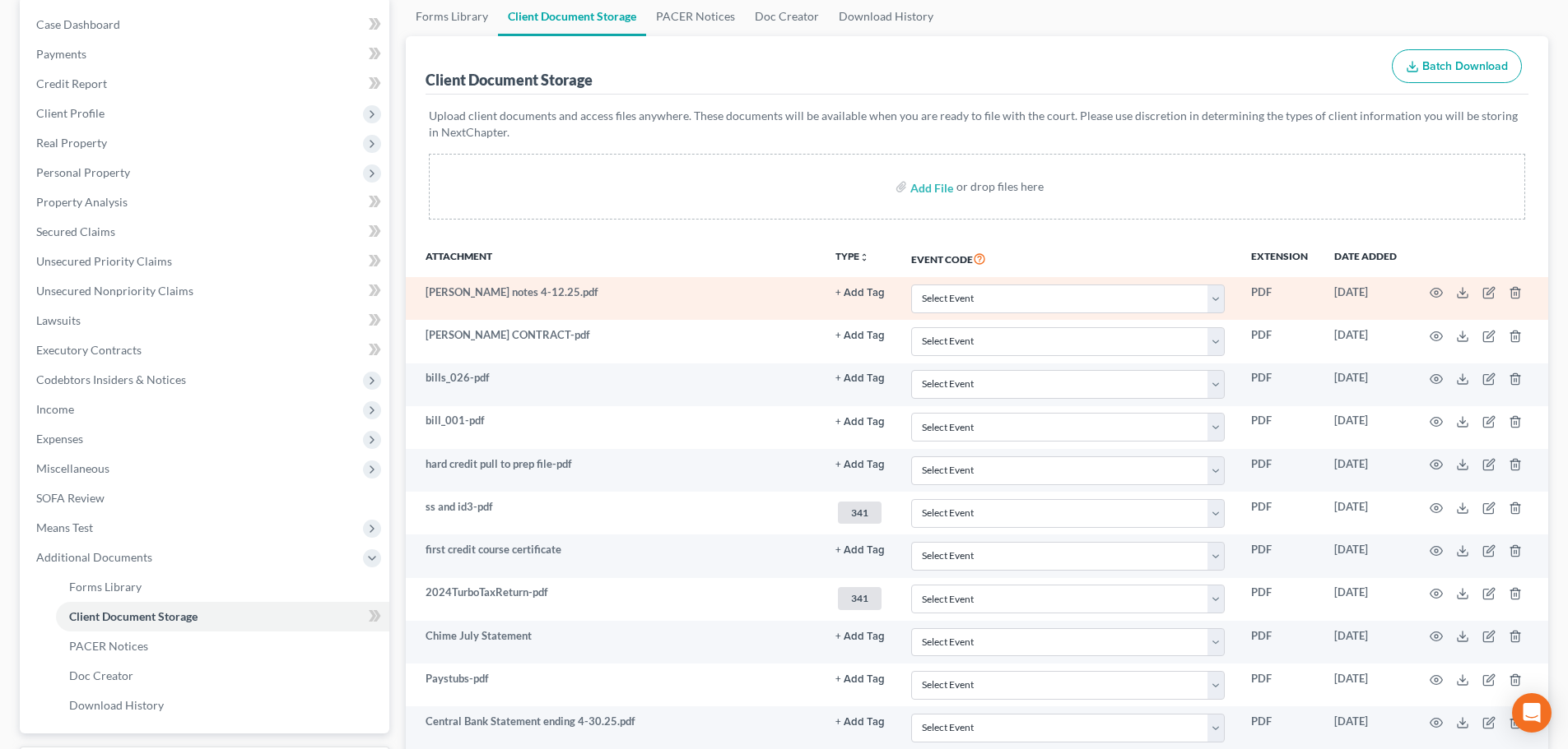
scroll to position [165, 0]
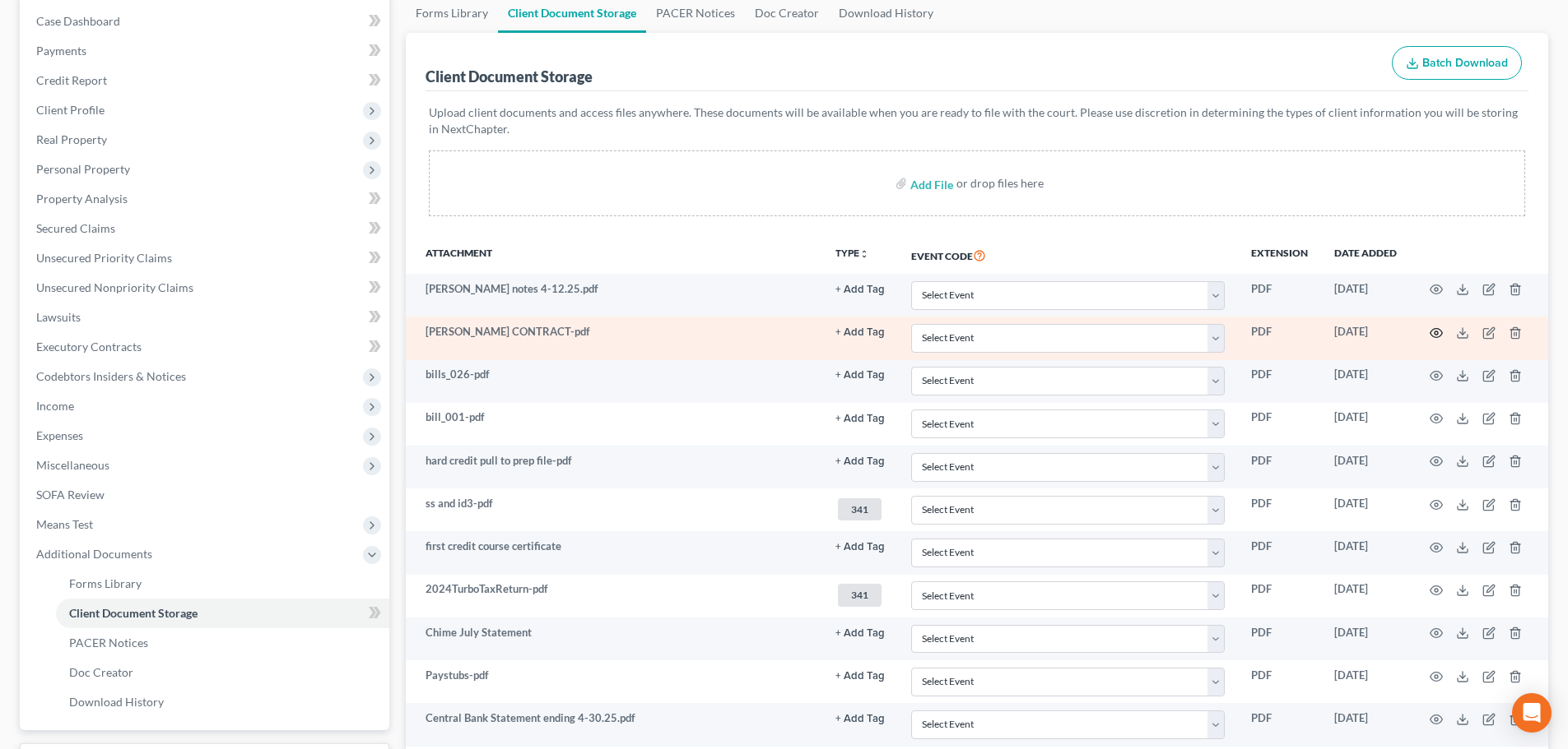
click at [1161, 332] on circle "button" at bounding box center [1436, 333] width 3 height 3
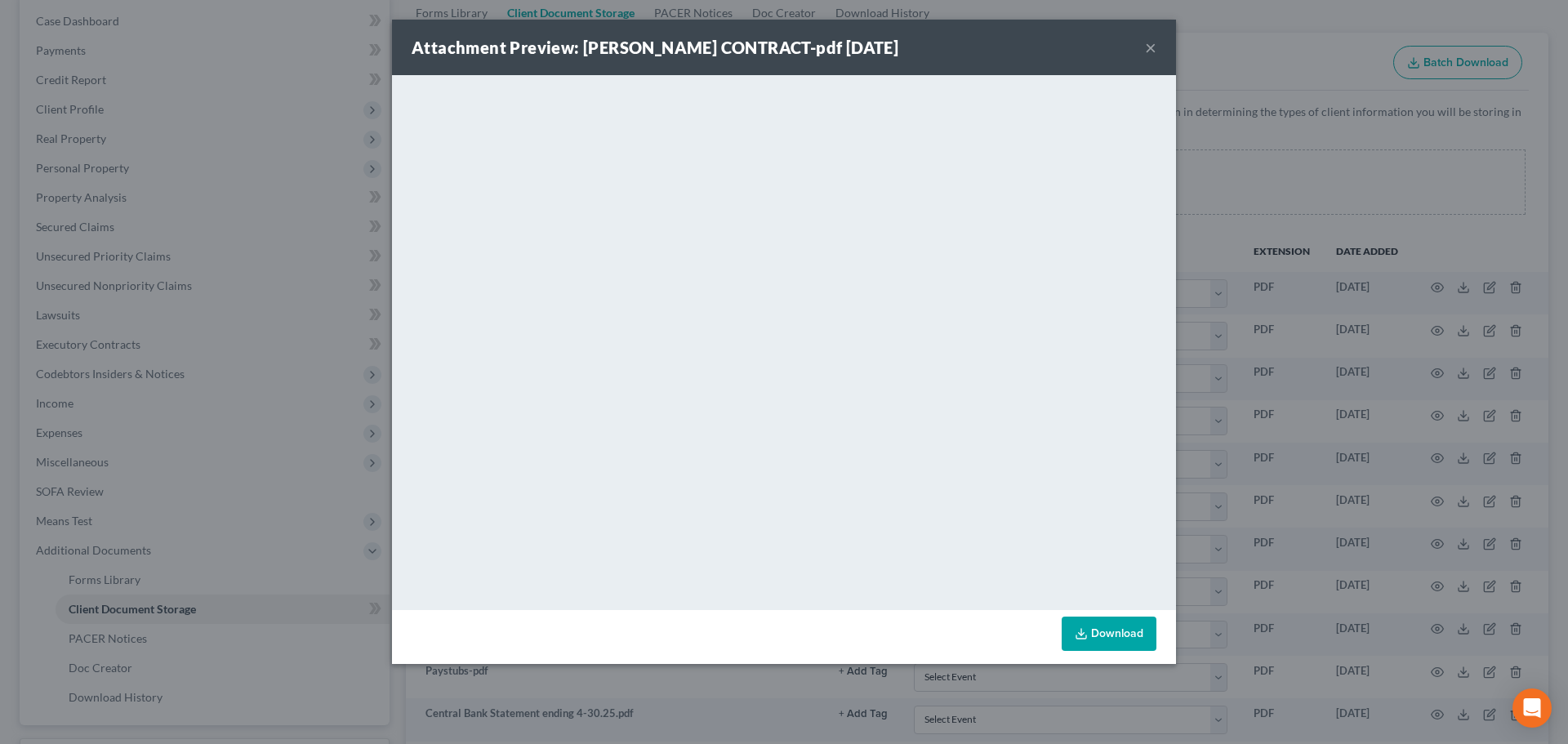
click at [1150, 46] on button "×" at bounding box center [1150, 47] width 11 height 20
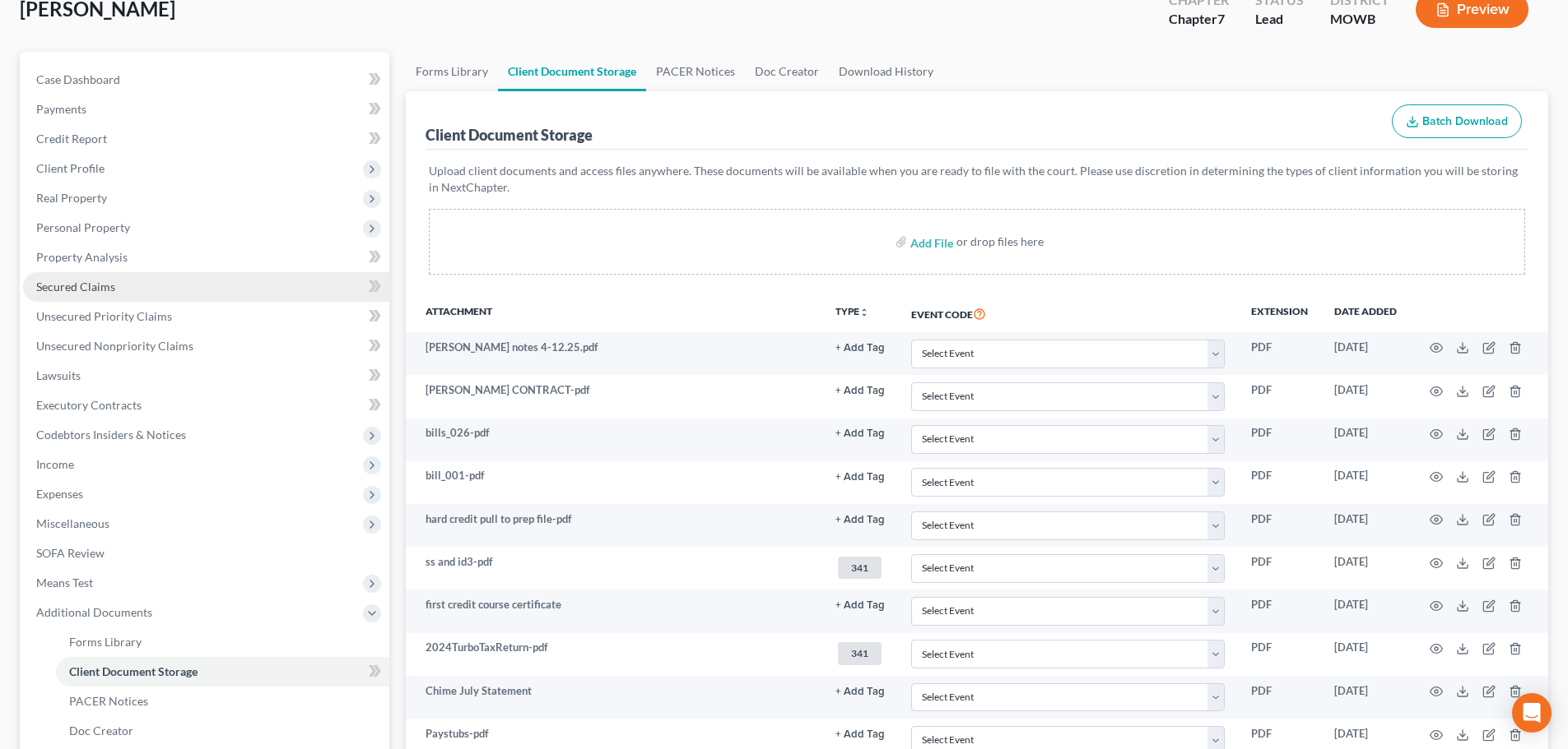
scroll to position [0, 0]
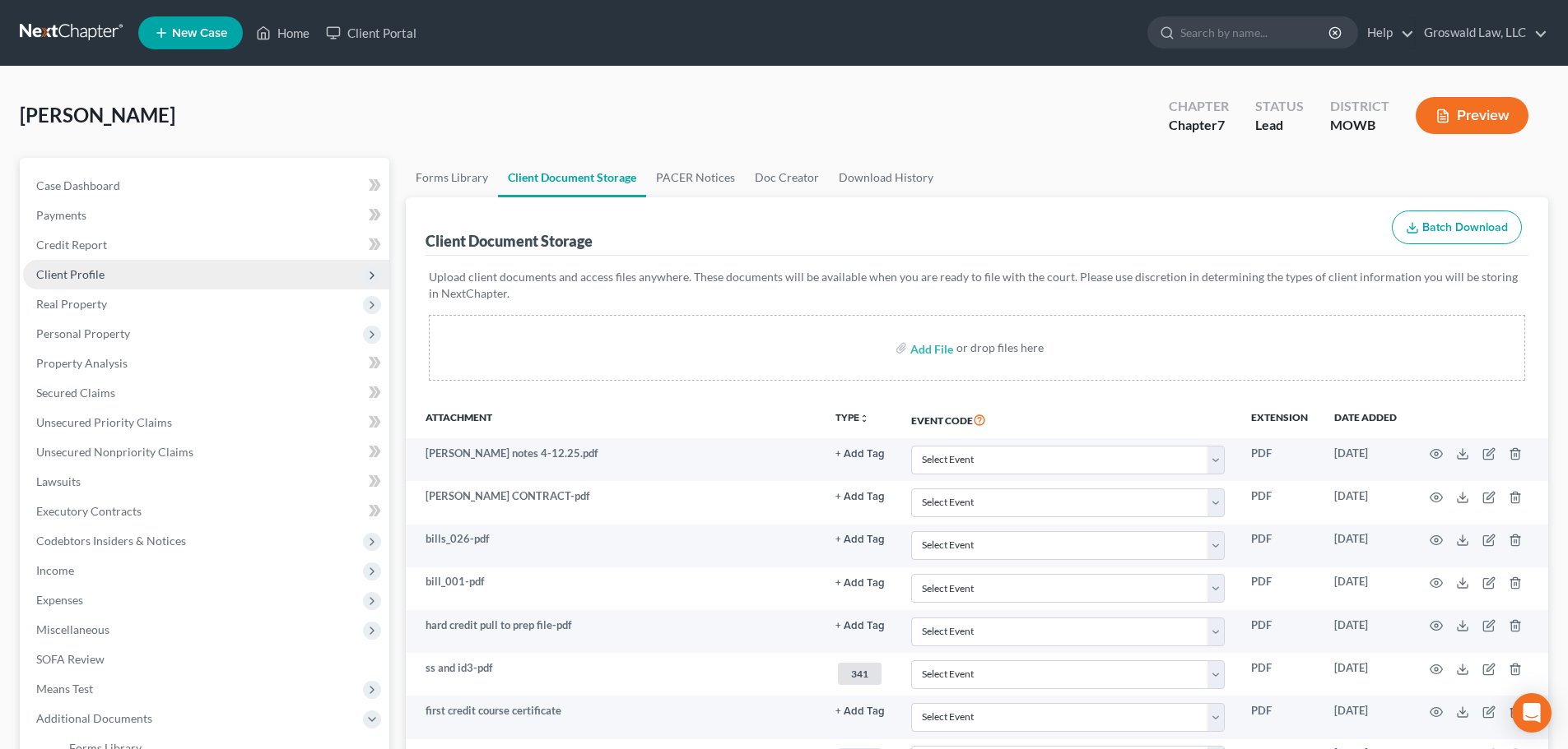
click at [117, 276] on span "Client Profile" at bounding box center [205, 274] width 366 height 29
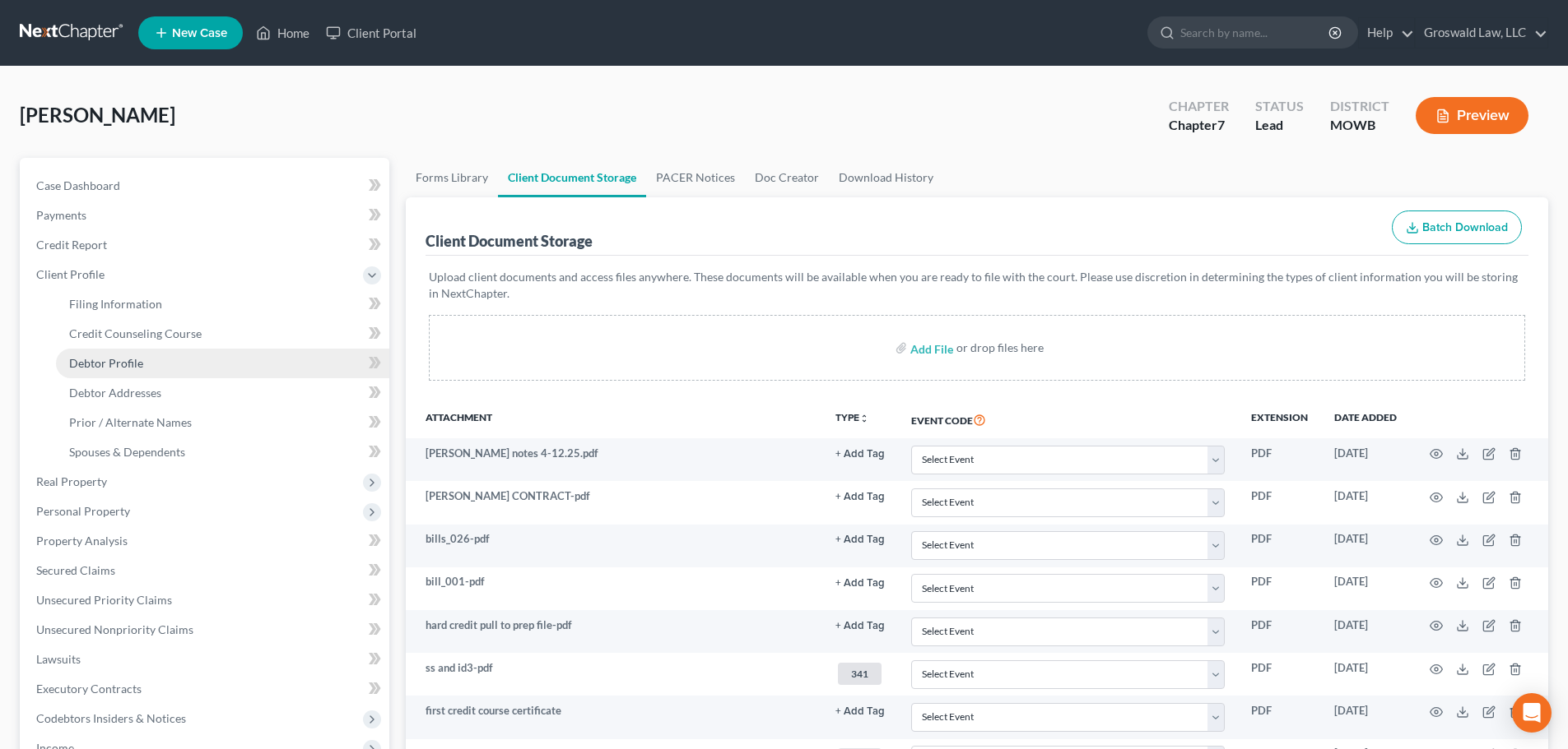
click at [151, 365] on link "Debtor Profile" at bounding box center [222, 363] width 333 height 29
select select "0"
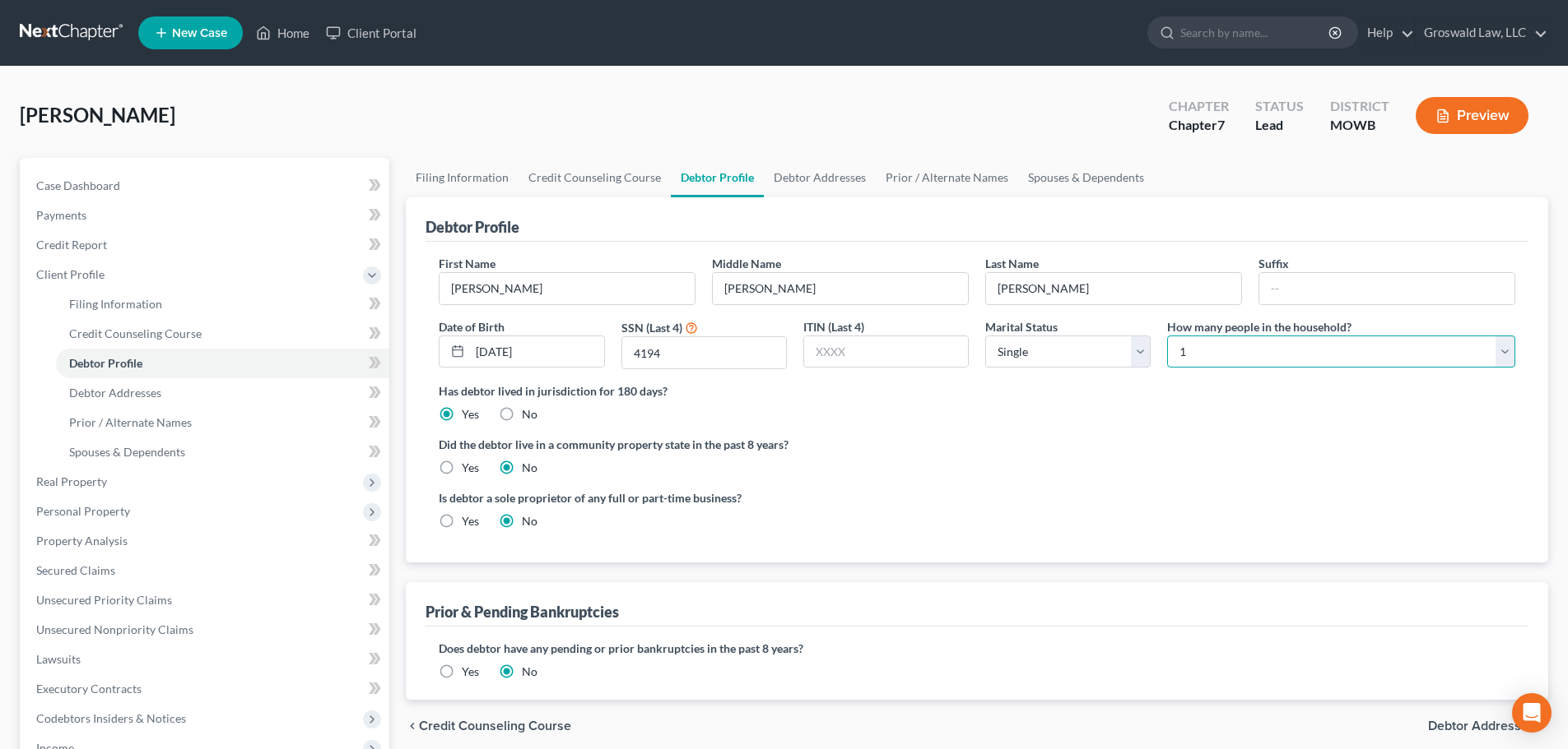
drag, startPoint x: 1208, startPoint y: 350, endPoint x: 1207, endPoint y: 357, distance: 7.1
click at [1161, 351] on select "Select 1 2 3 4 5 6 7 8 9 10 11 12 13 14 15 16 17 18 19 20" at bounding box center [1341, 352] width 348 height 33
select select "2"
click at [1161, 336] on select "Select 1 2 3 4 5 6 7 8 9 10 11 12 13 14 15 16 17 18 19 20" at bounding box center [1341, 352] width 348 height 33
drag, startPoint x: 1047, startPoint y: 104, endPoint x: 1085, endPoint y: 165, distance: 71.9
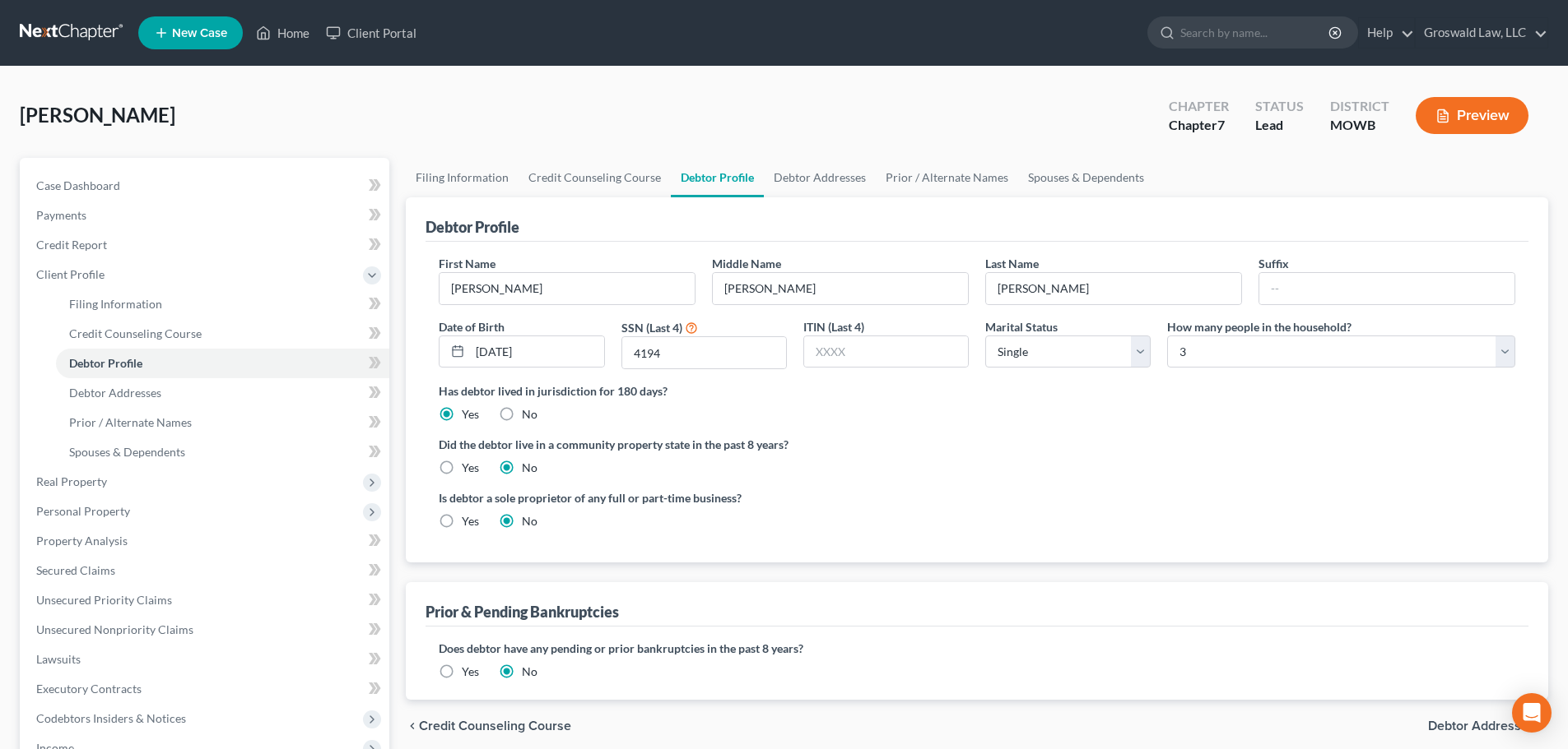
click at [1048, 105] on div "[PERSON_NAME] Upgraded Chapter Chapter 7 Status Lead District [GEOGRAPHIC_DATA]…" at bounding box center [784, 122] width 1528 height 72
click at [1085, 182] on link "Spouses & Dependents" at bounding box center [1086, 178] width 136 height 40
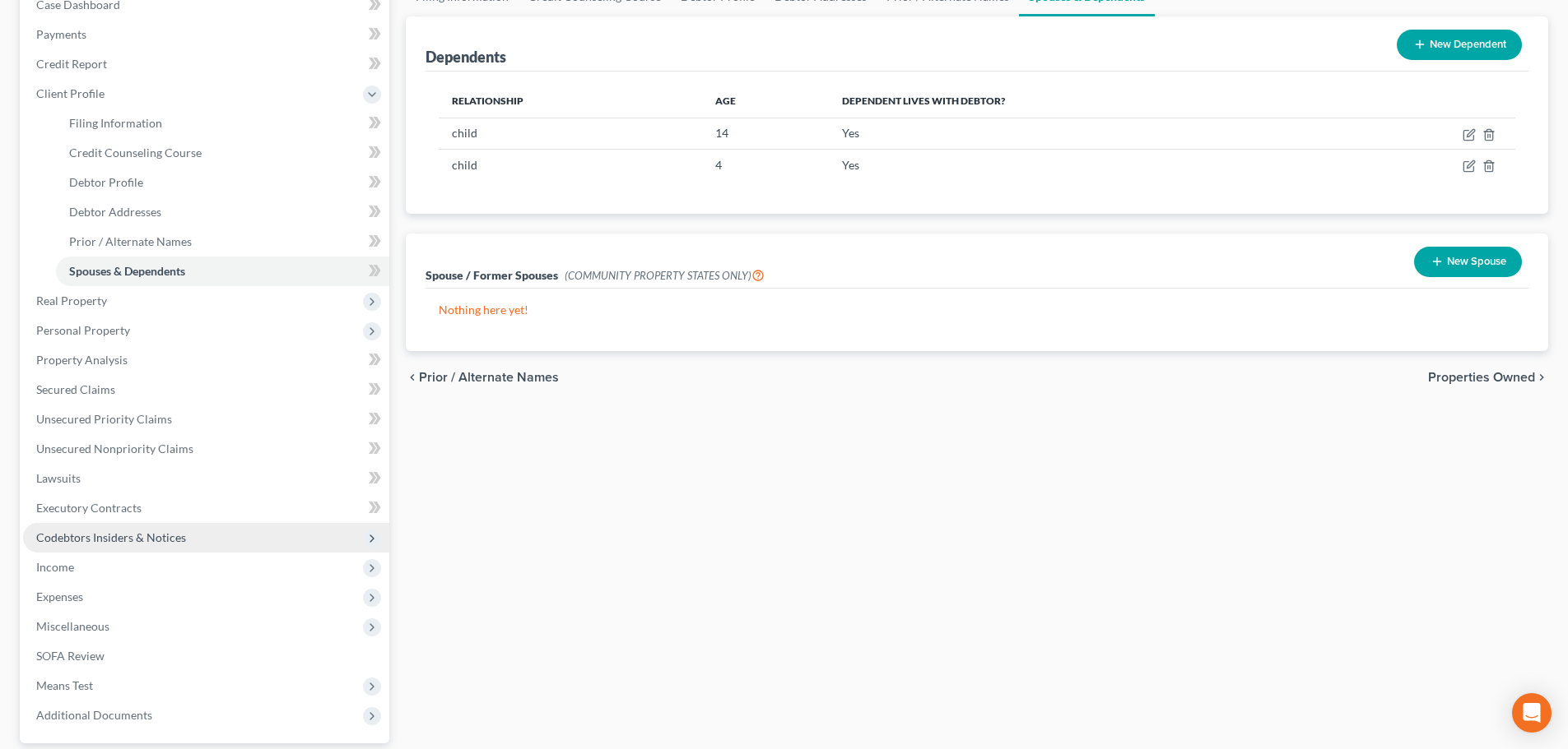
scroll to position [332, 0]
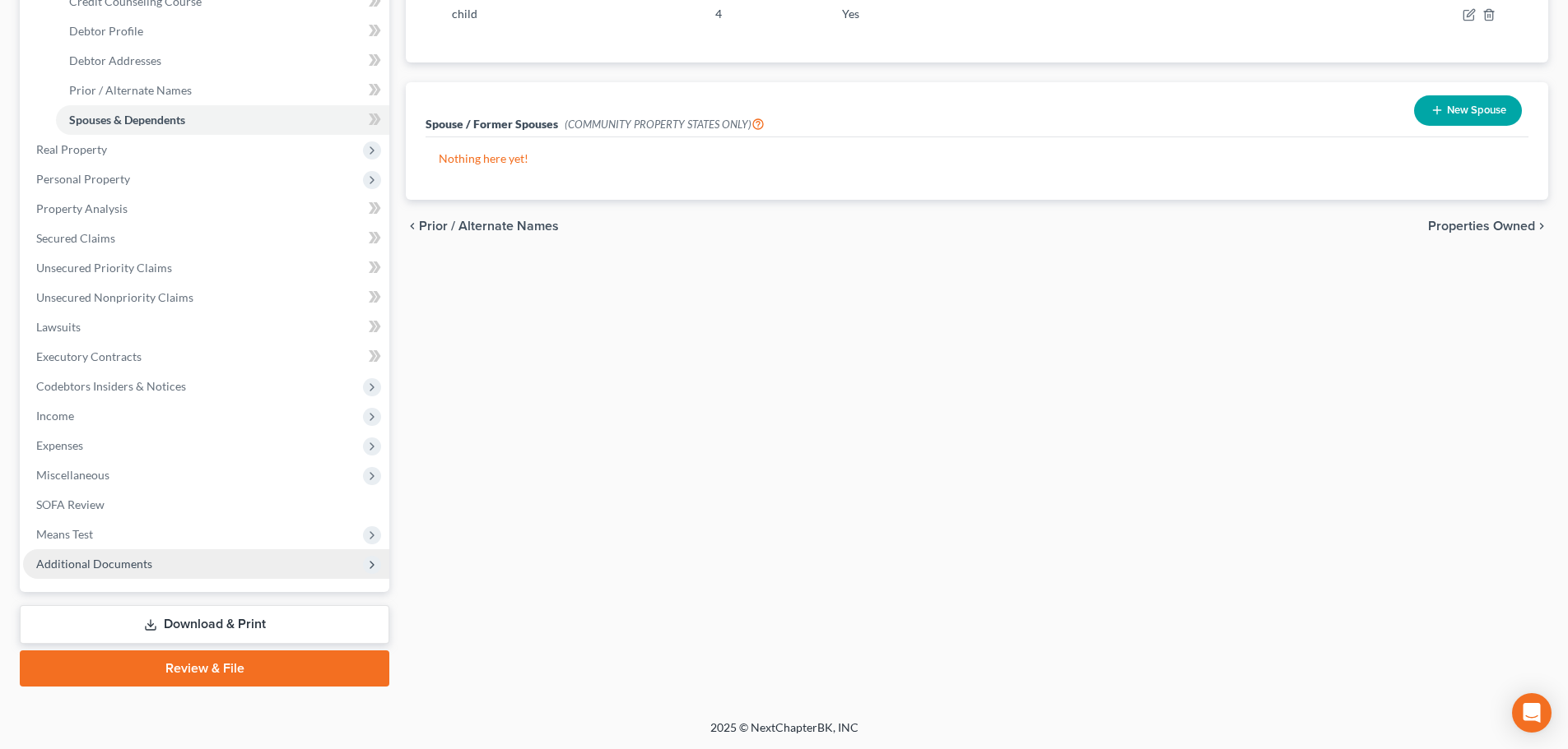
click at [195, 555] on span "Additional Documents" at bounding box center [205, 564] width 366 height 29
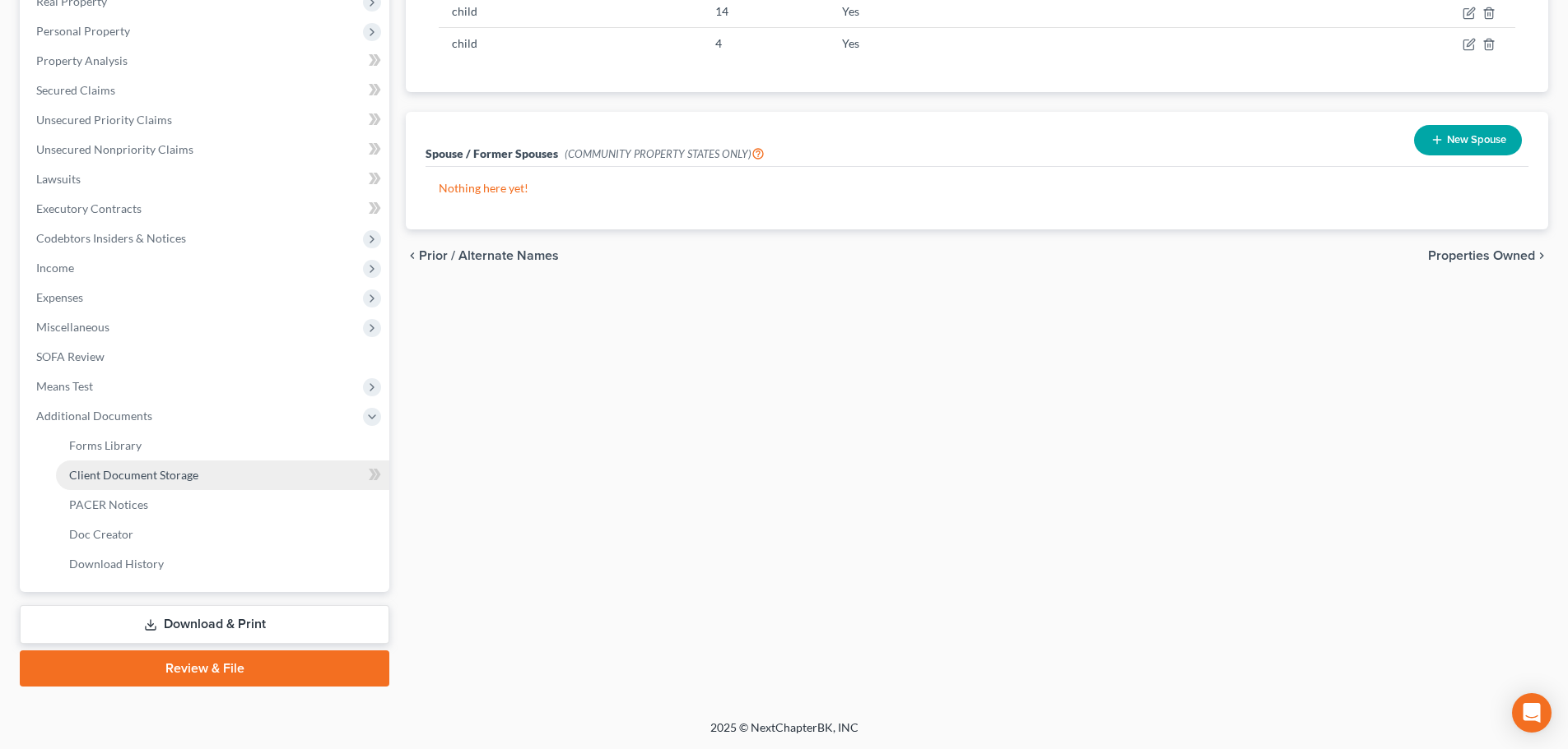
click at [215, 477] on link "Client Document Storage" at bounding box center [222, 475] width 333 height 29
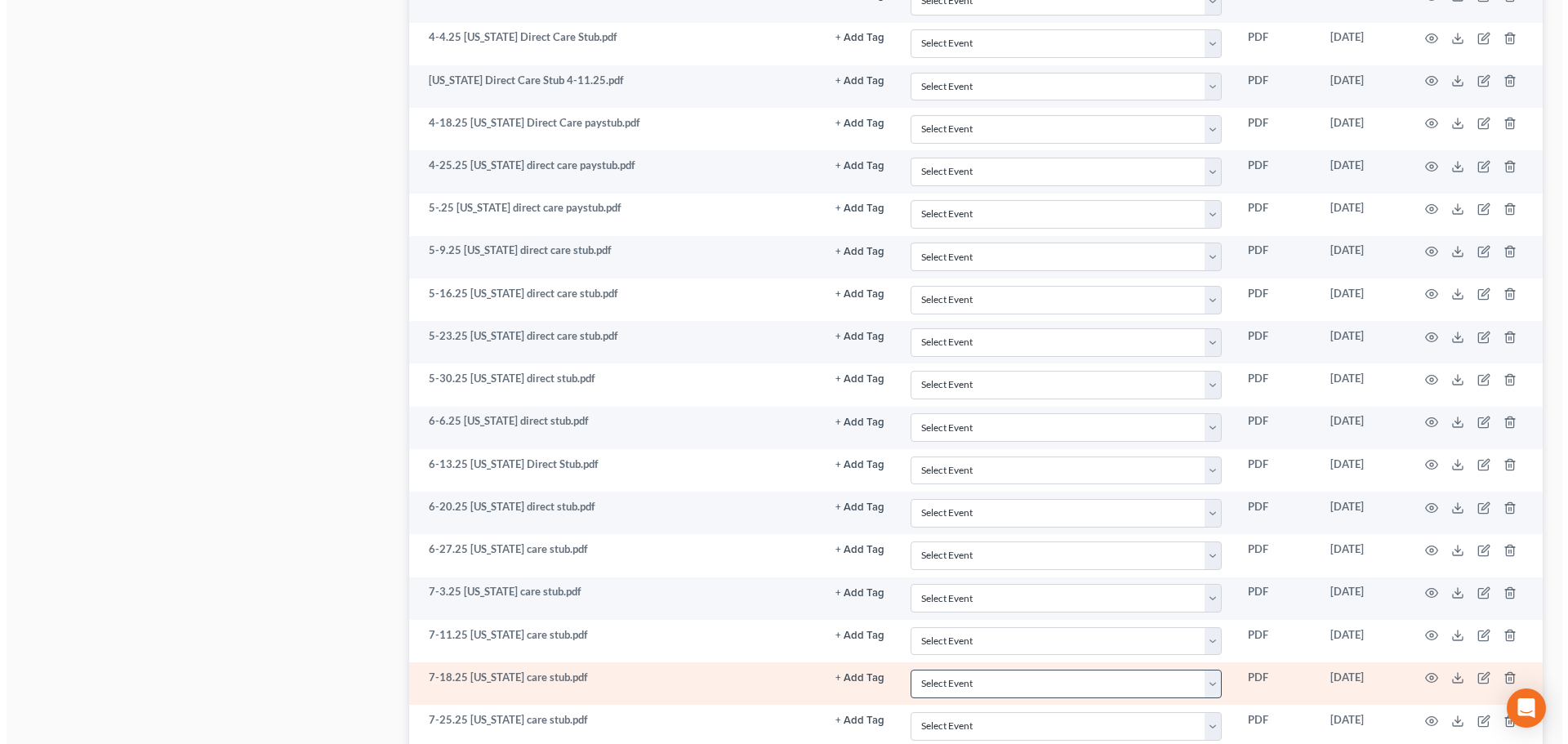
scroll to position [1440, 0]
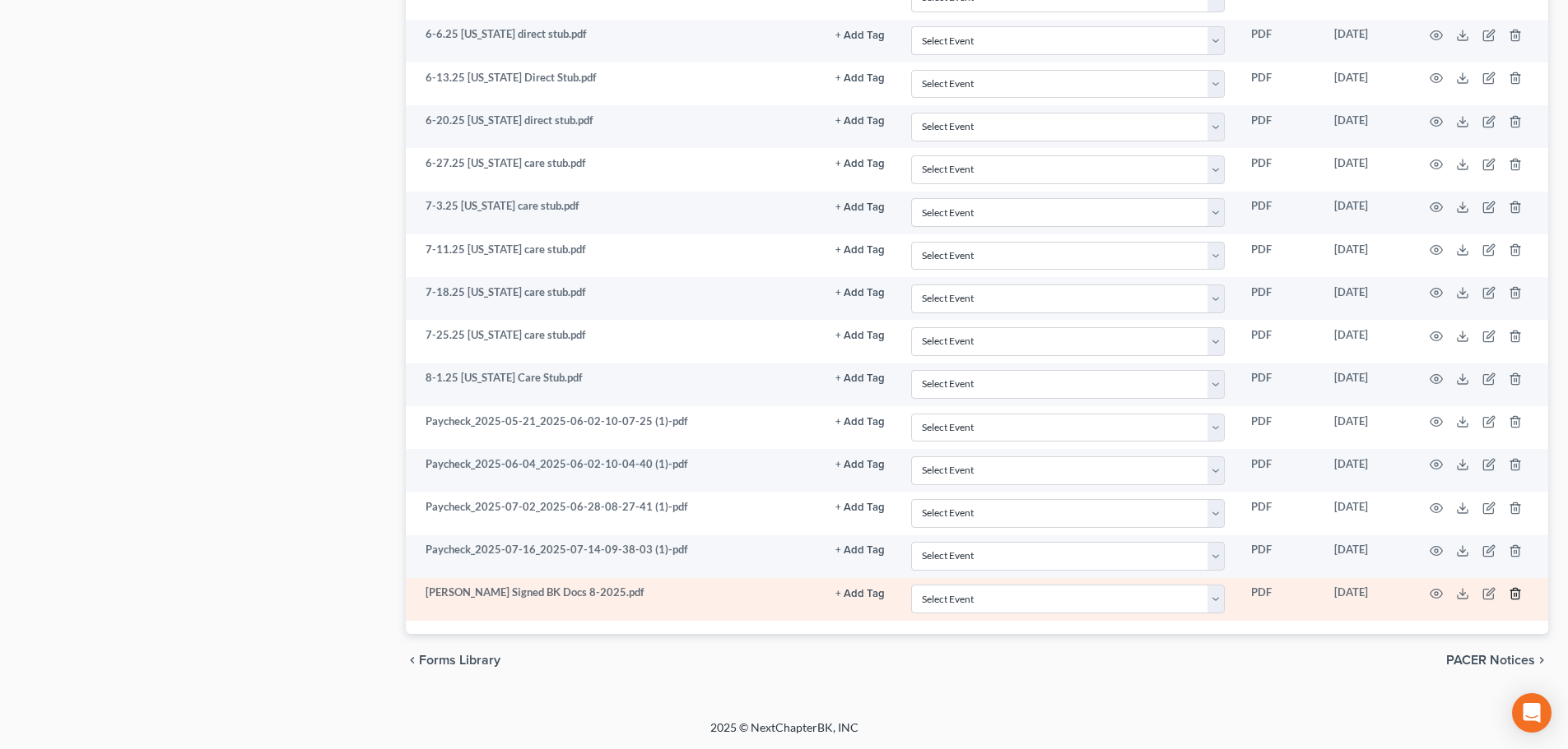
click at [1161, 594] on line "button" at bounding box center [1514, 594] width 0 height 3
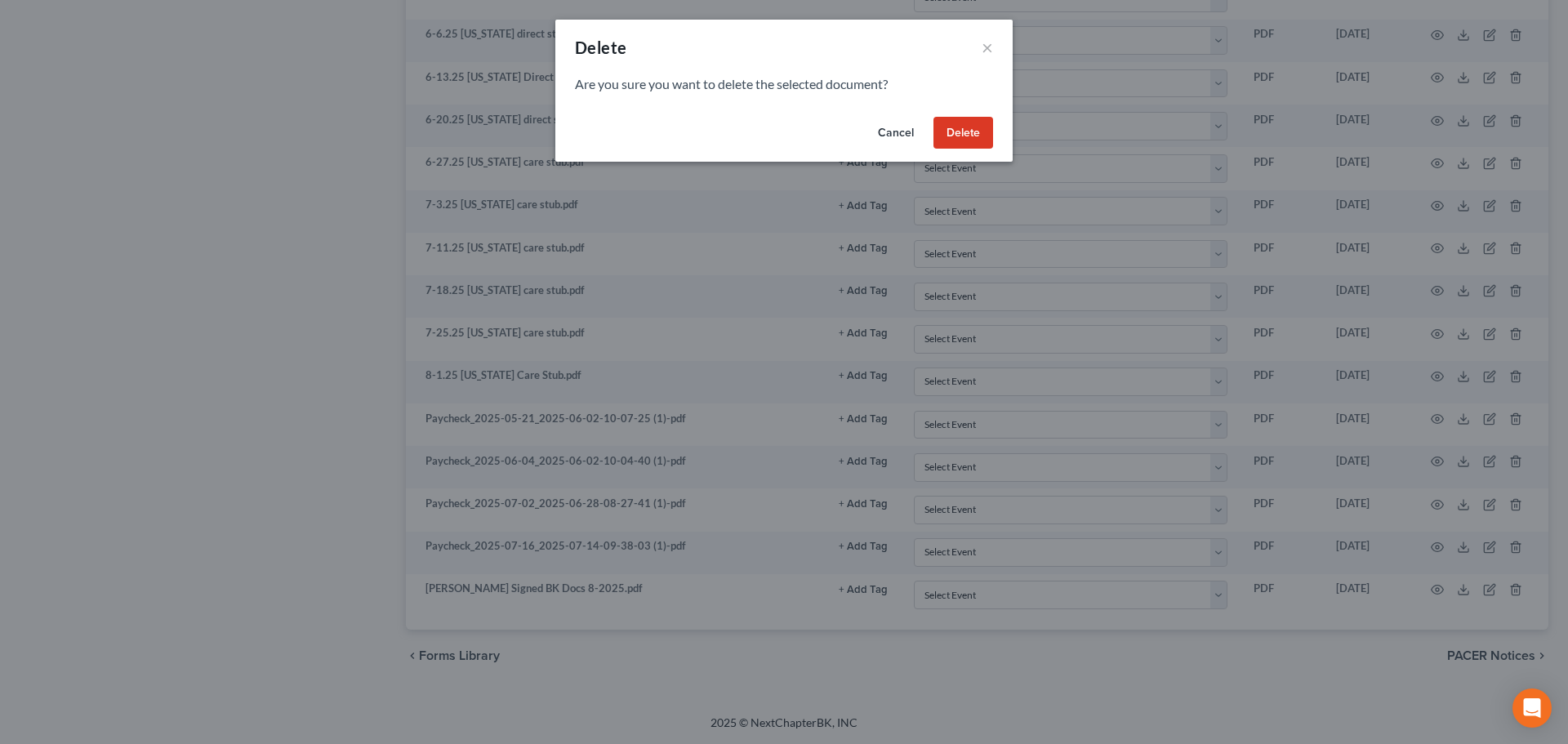
click at [977, 146] on button "Delete" at bounding box center [962, 132] width 59 height 33
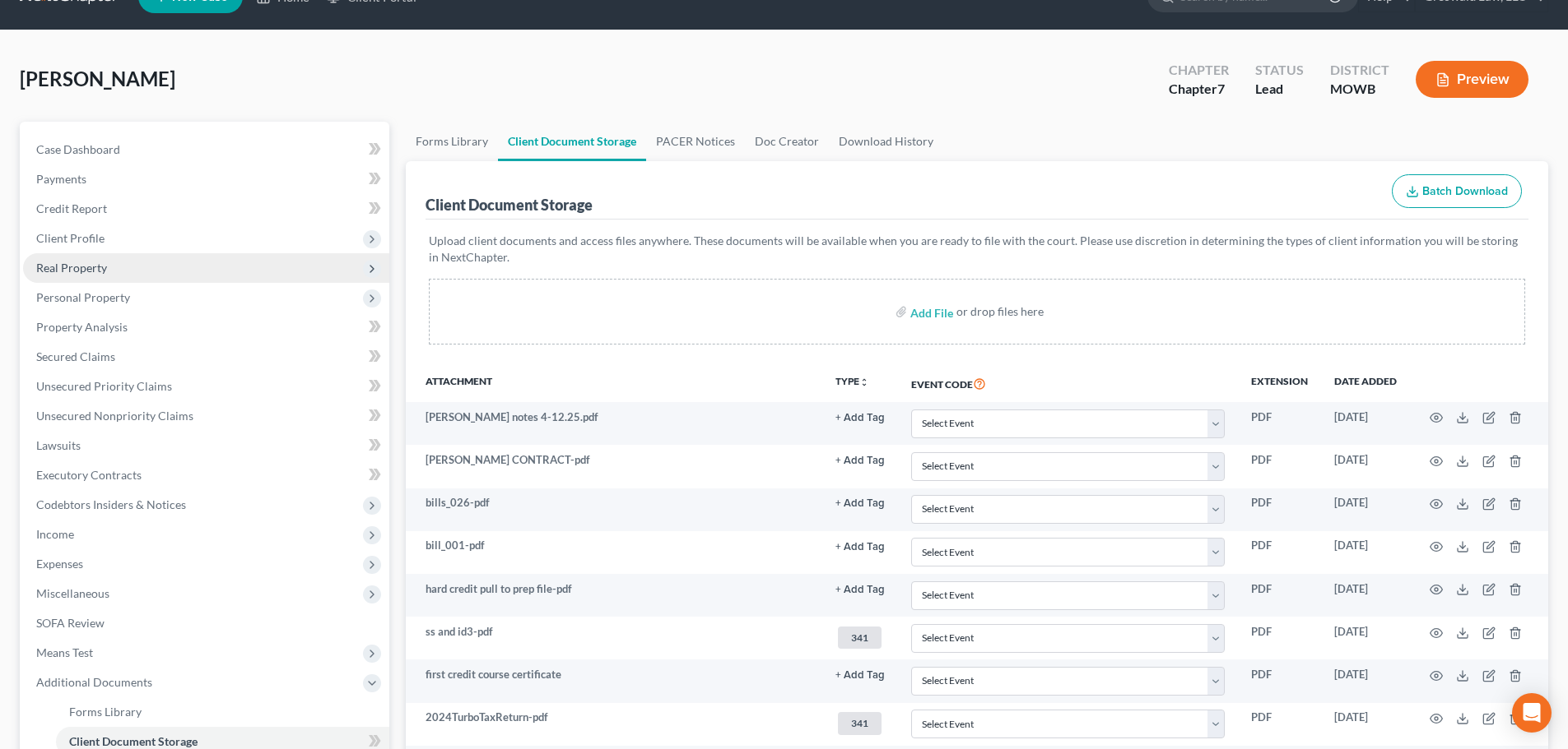
scroll to position [9, 0]
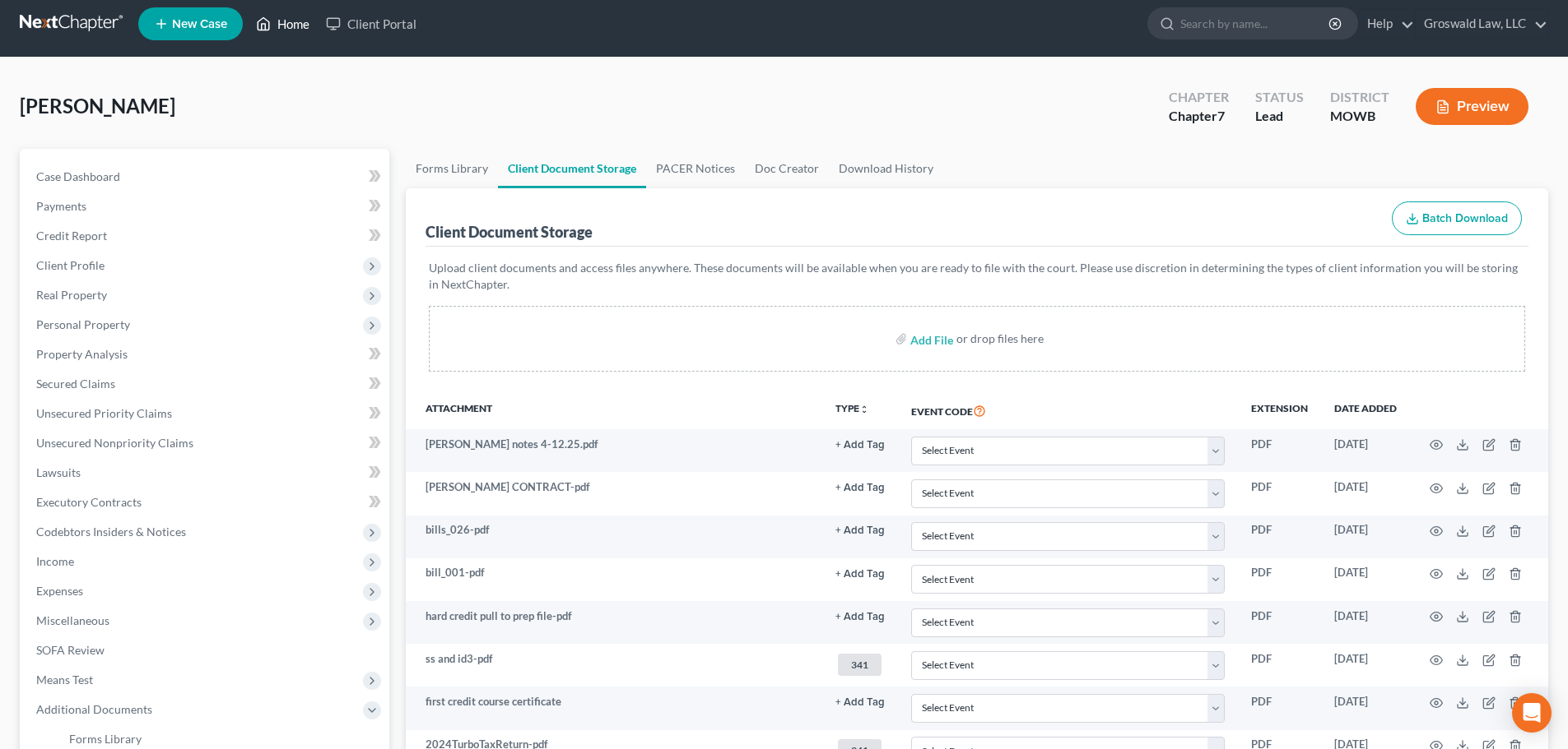
click at [303, 22] on link "Home" at bounding box center [283, 24] width 70 height 29
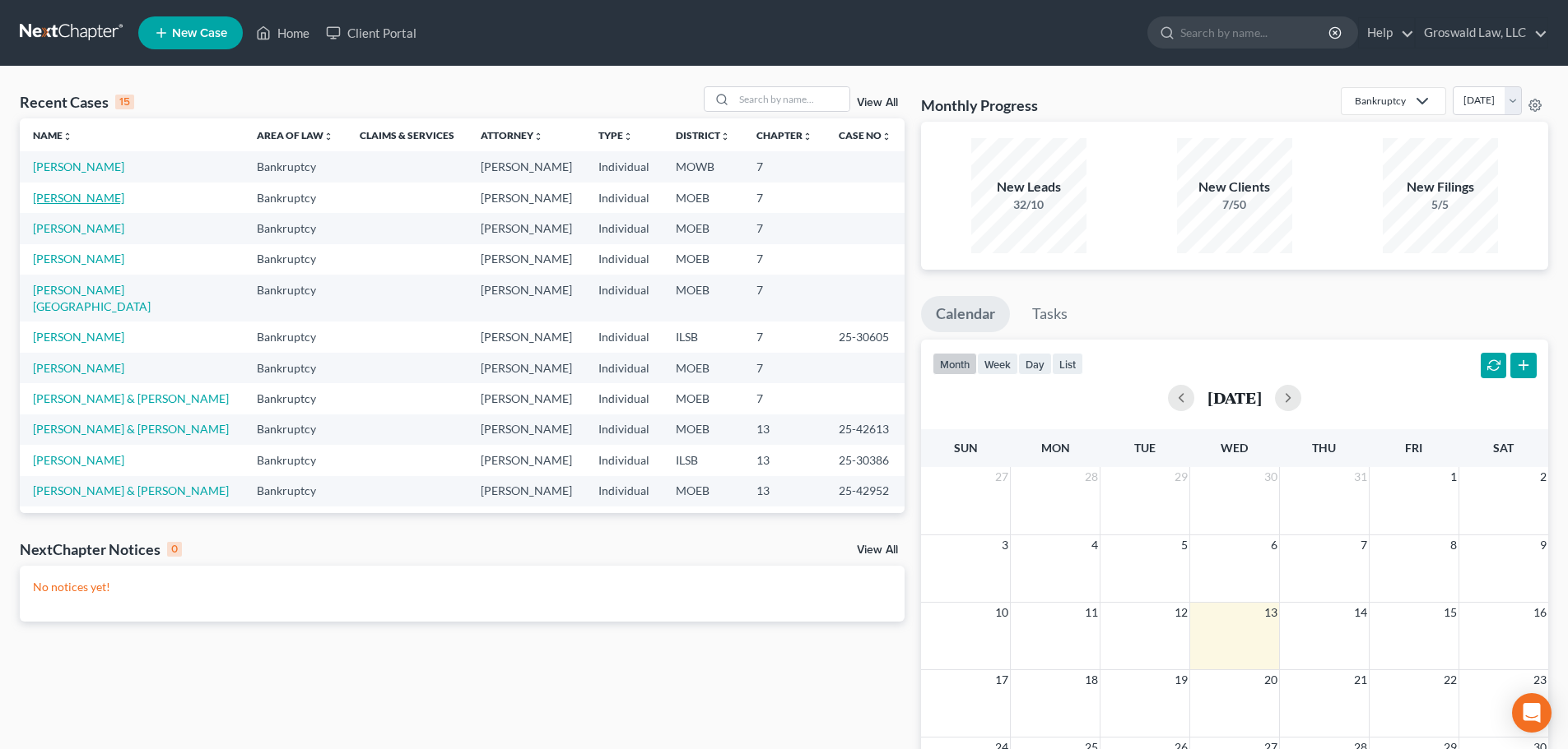
click at [102, 197] on link "[PERSON_NAME]" at bounding box center [79, 198] width 92 height 14
select select "6"
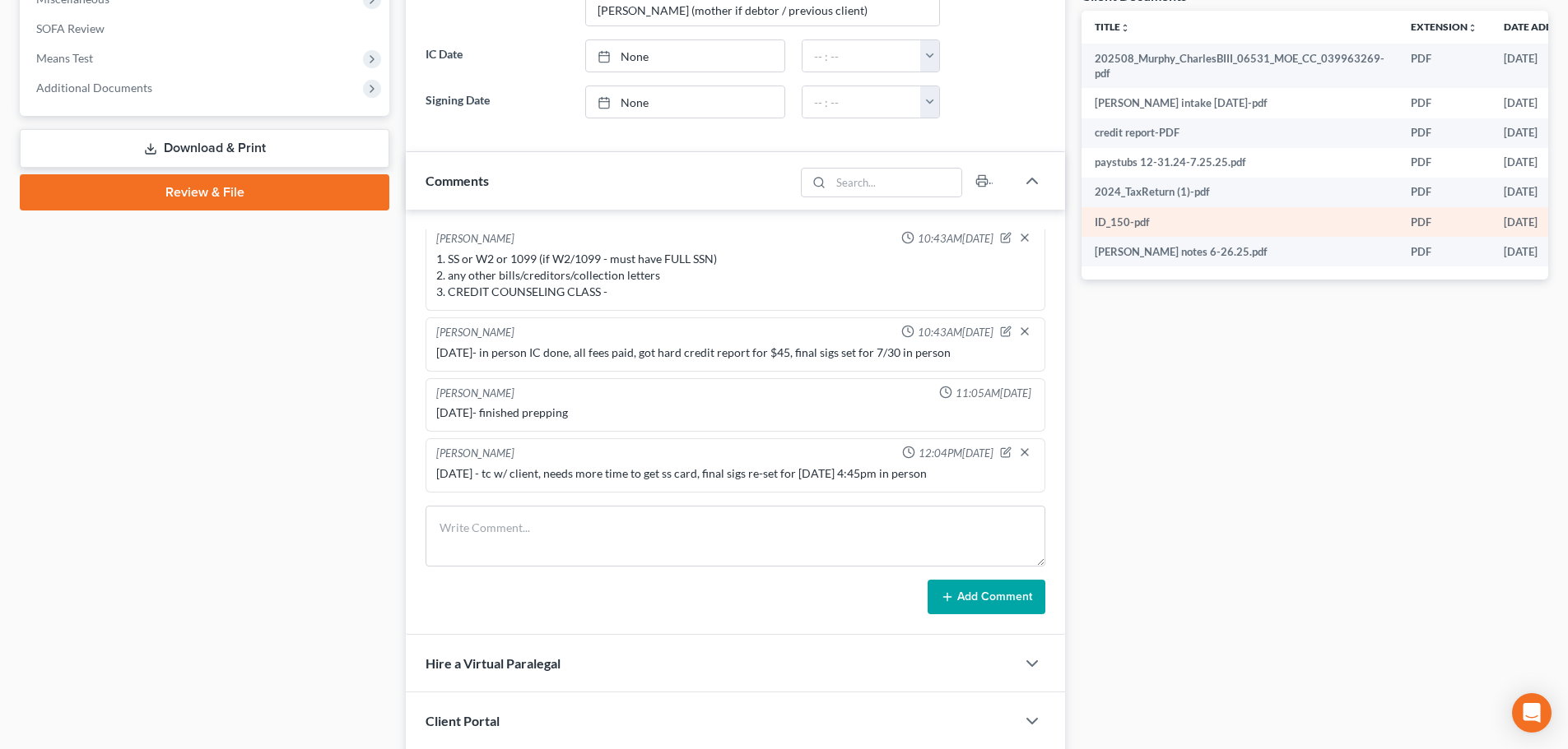
scroll to position [589, 0]
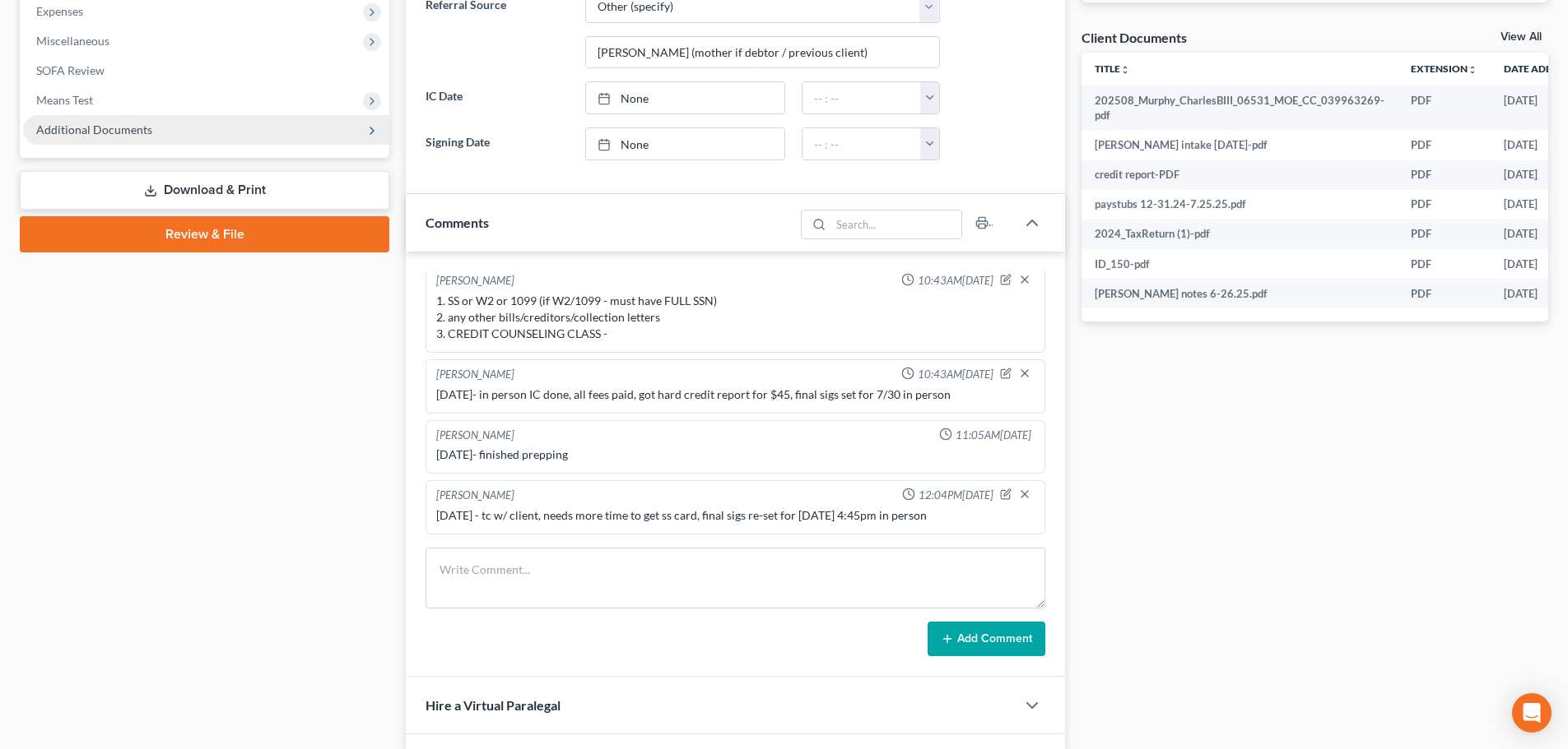
click at [68, 127] on span "Additional Documents" at bounding box center [94, 130] width 116 height 14
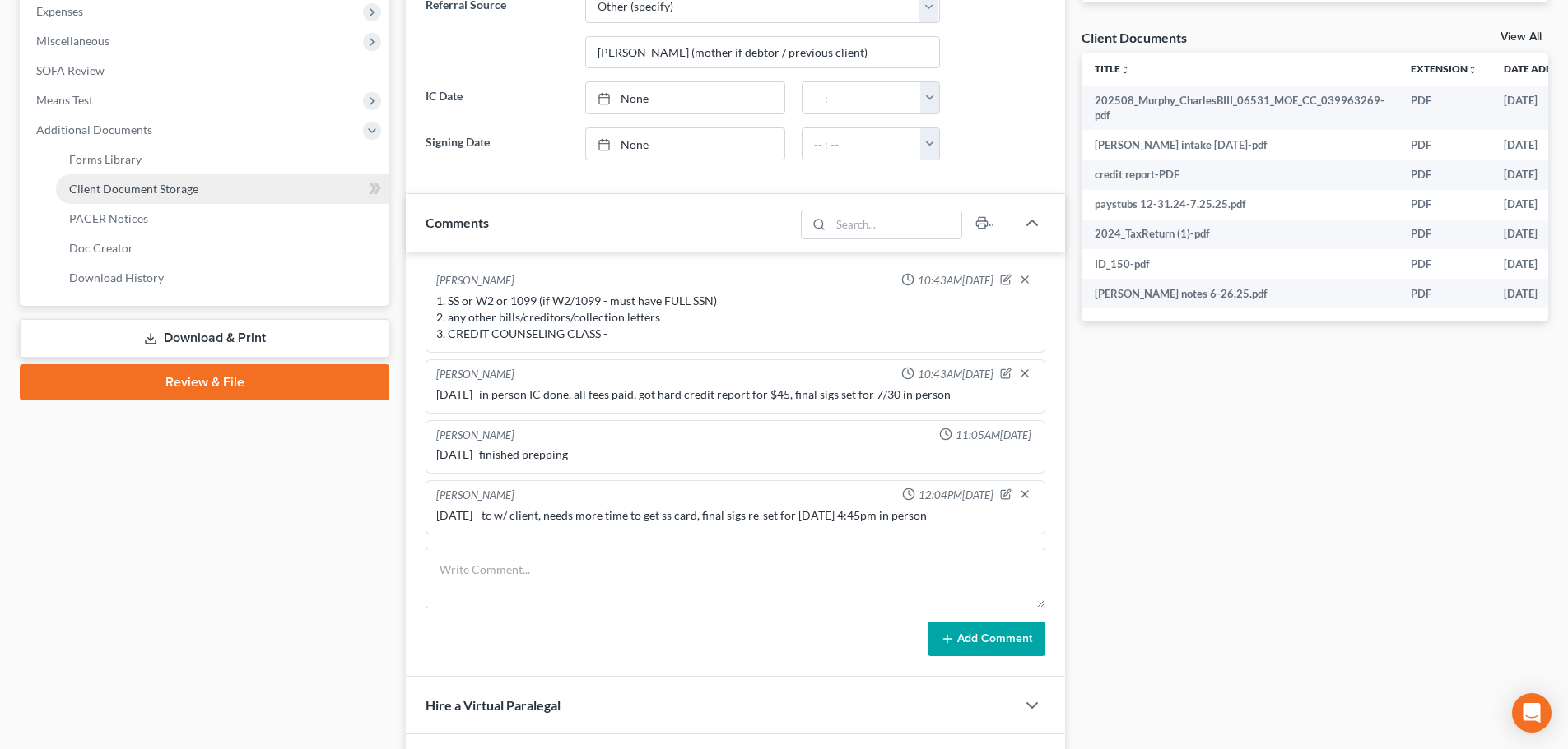
click at [163, 183] on span "Client Document Storage" at bounding box center [133, 188] width 130 height 14
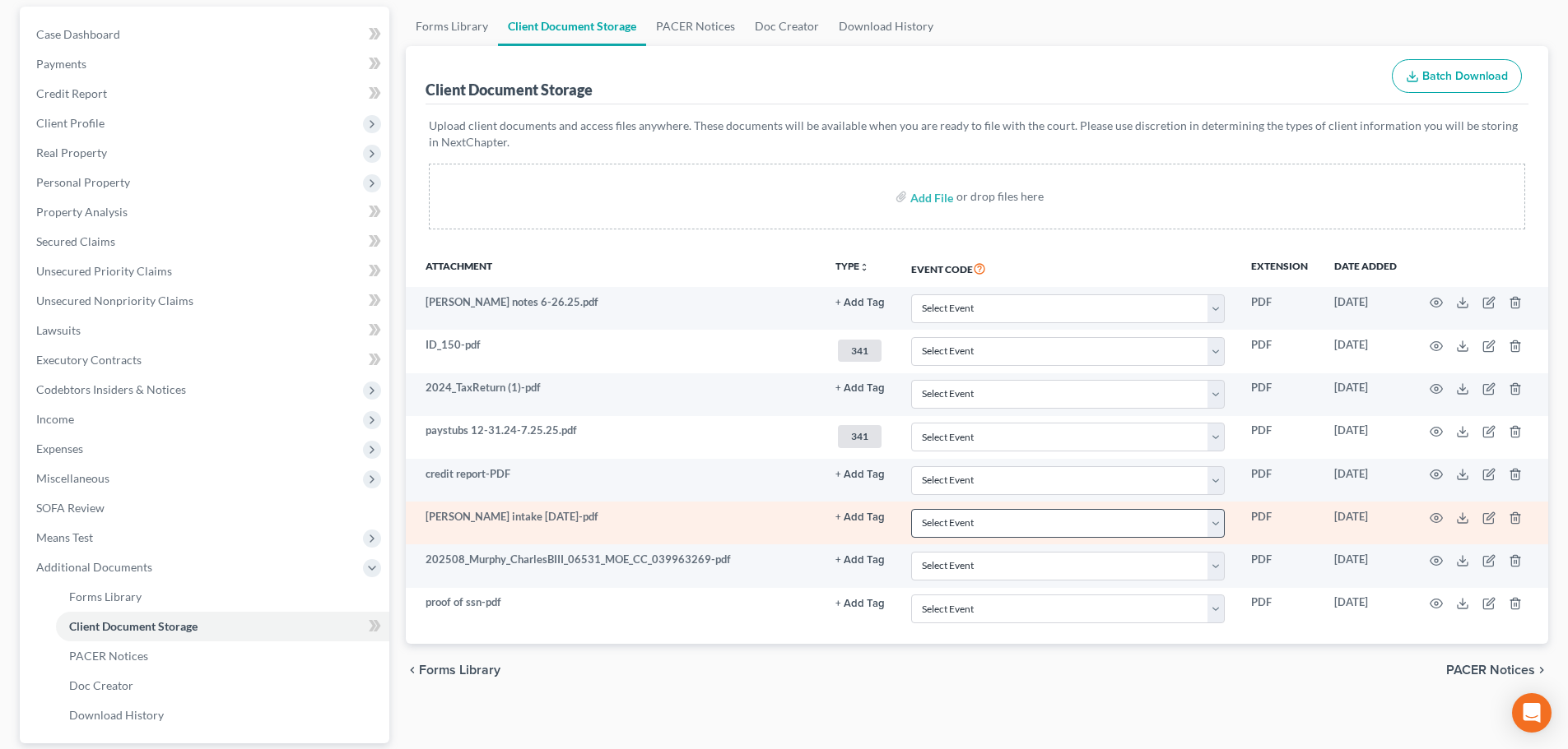
scroll to position [303, 0]
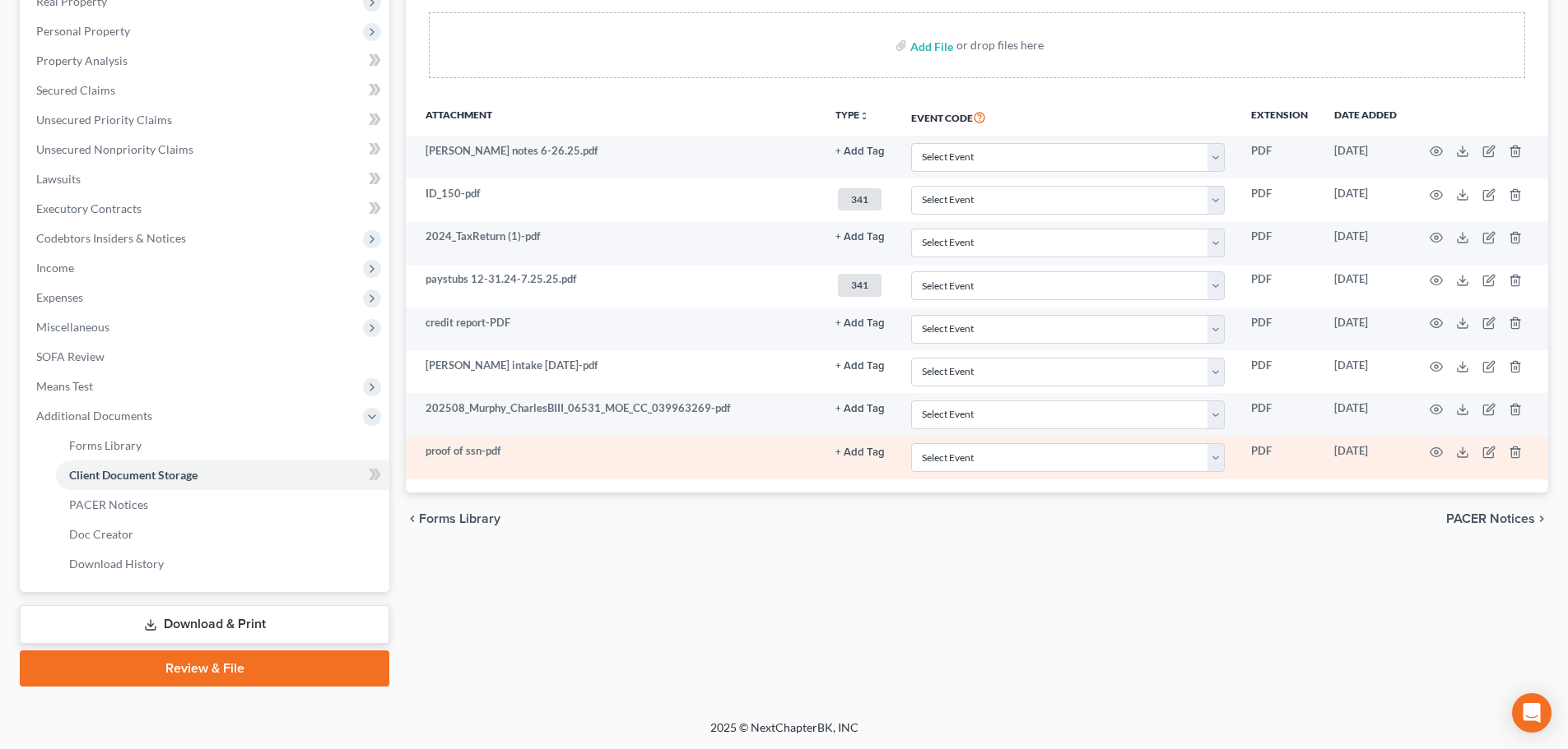
drag, startPoint x: 860, startPoint y: 442, endPoint x: 859, endPoint y: 452, distance: 10.0
click at [859, 444] on td "+ Add Tag Select an option or create one 2022 Federal Tax Return 2022 [US_STATE…" at bounding box center [860, 458] width 76 height 43
click at [859, 157] on button "+ Add Tag" at bounding box center [860, 151] width 49 height 10
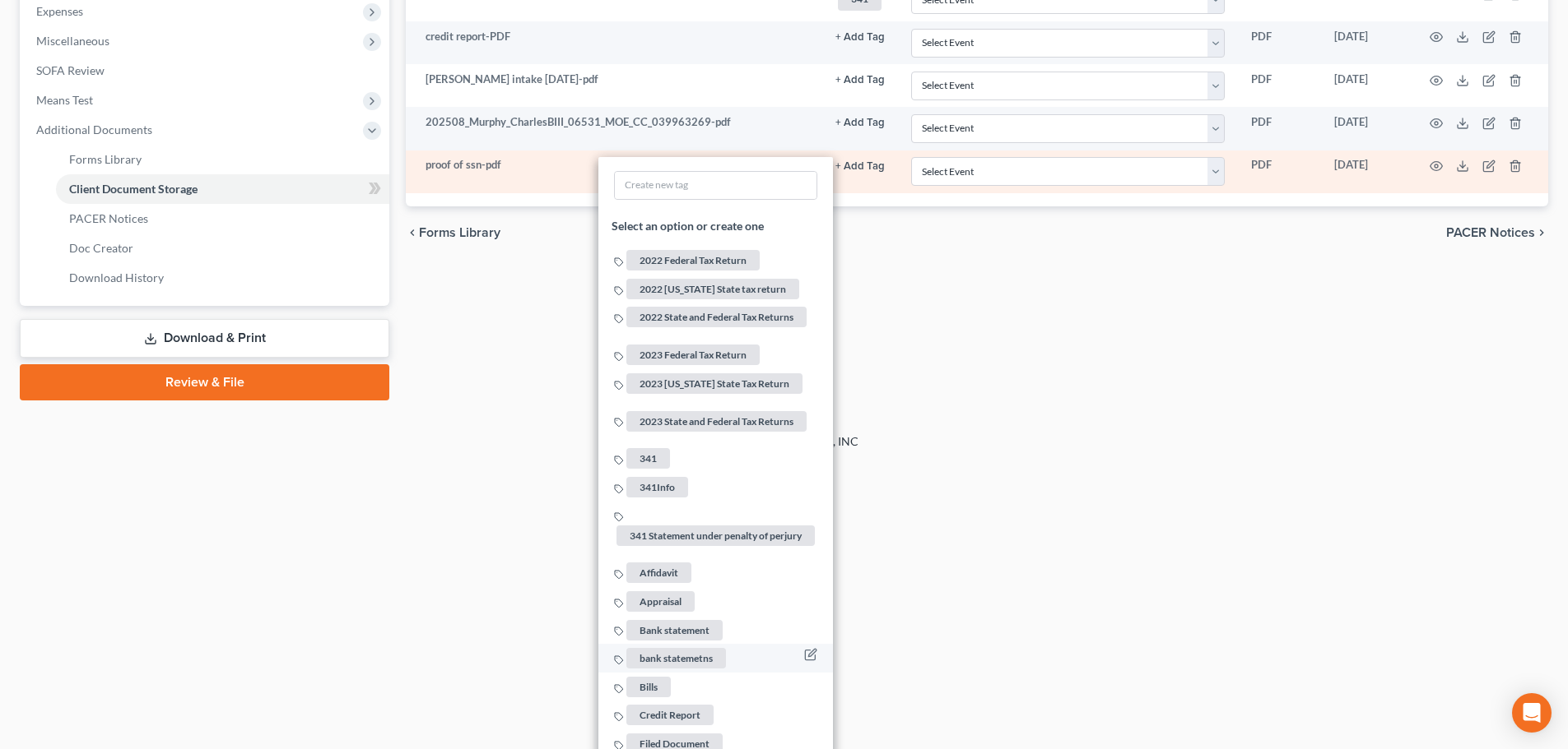
scroll to position [714, 0]
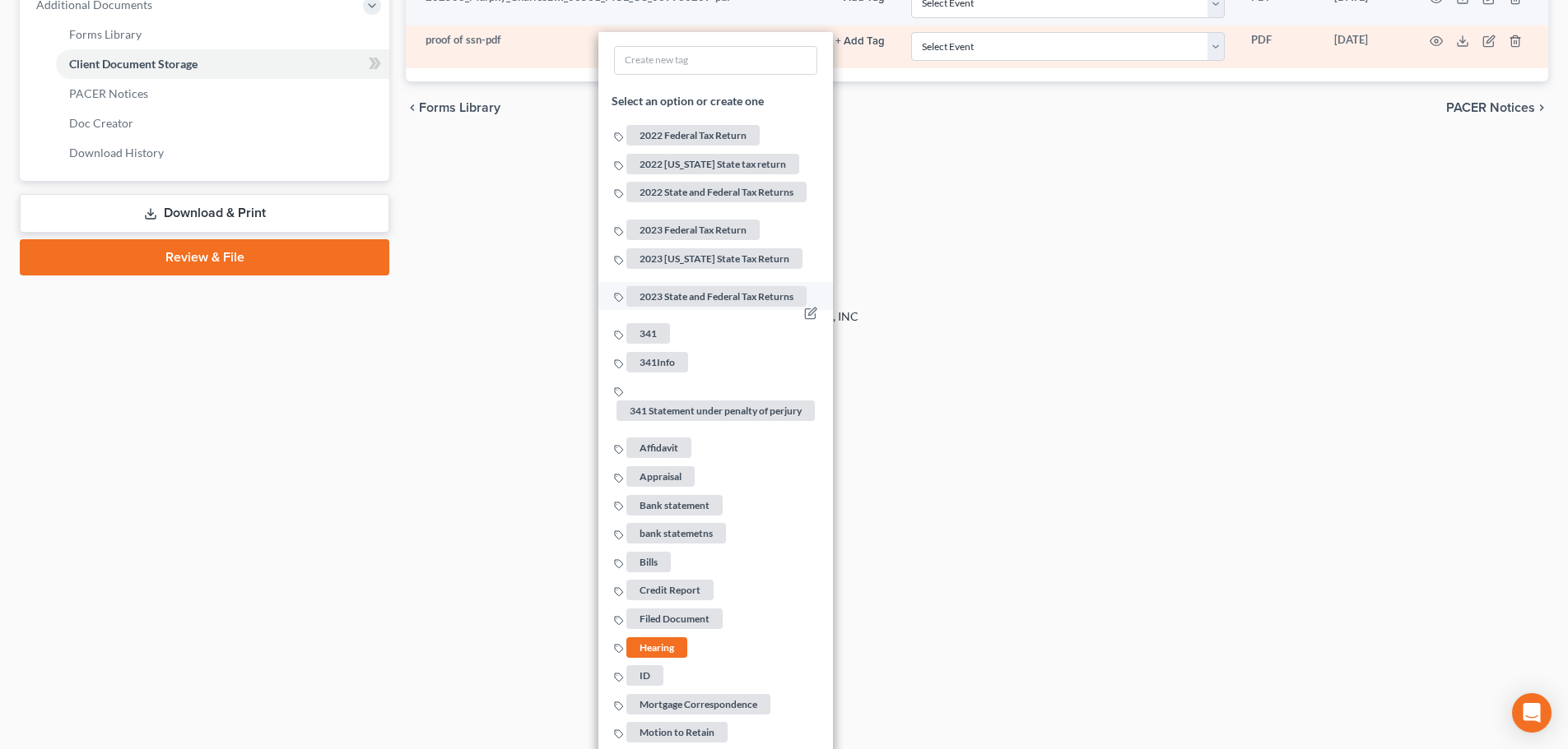
drag, startPoint x: 650, startPoint y: 321, endPoint x: 686, endPoint y: 319, distance: 36.1
click at [651, 324] on span "341" at bounding box center [648, 335] width 44 height 21
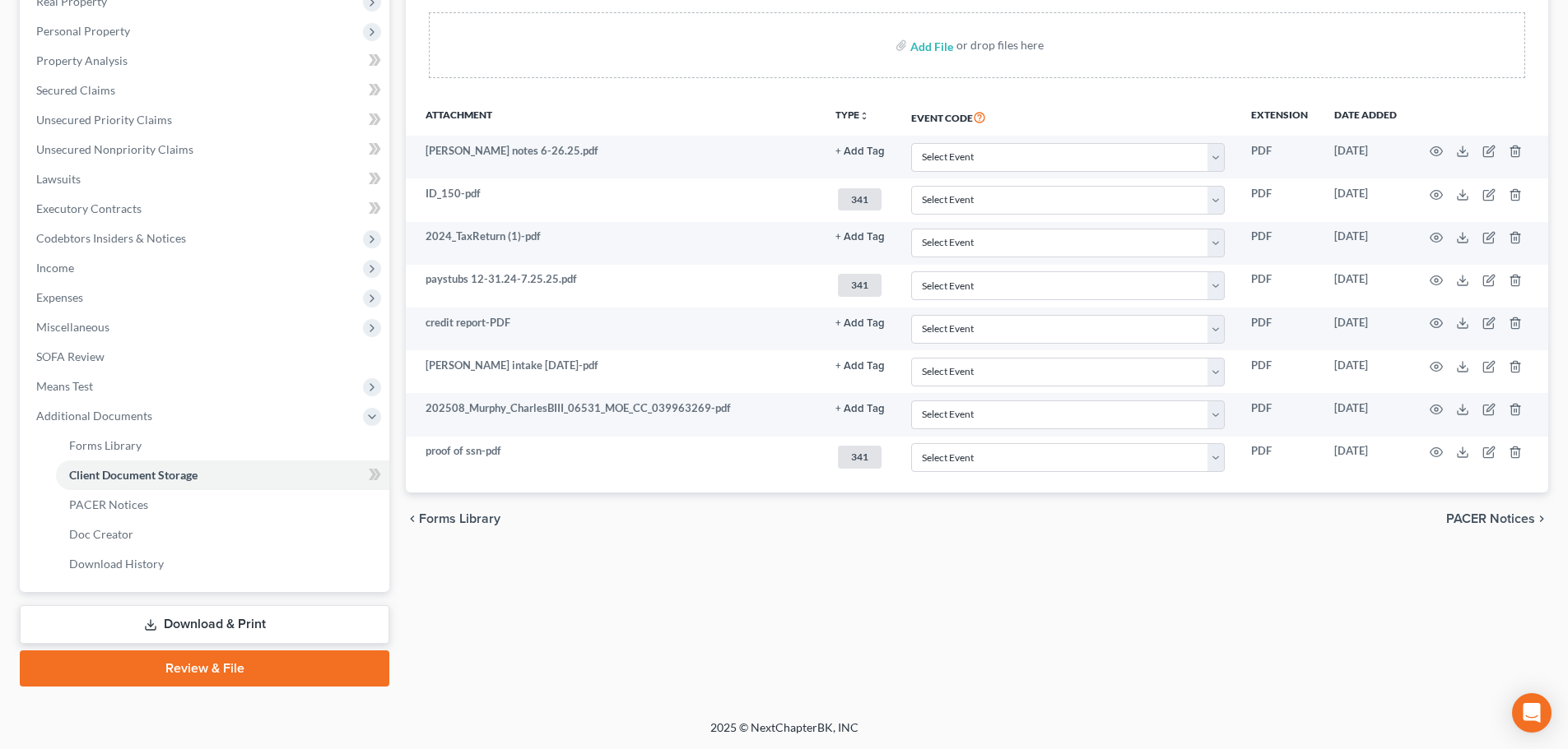
scroll to position [303, 0]
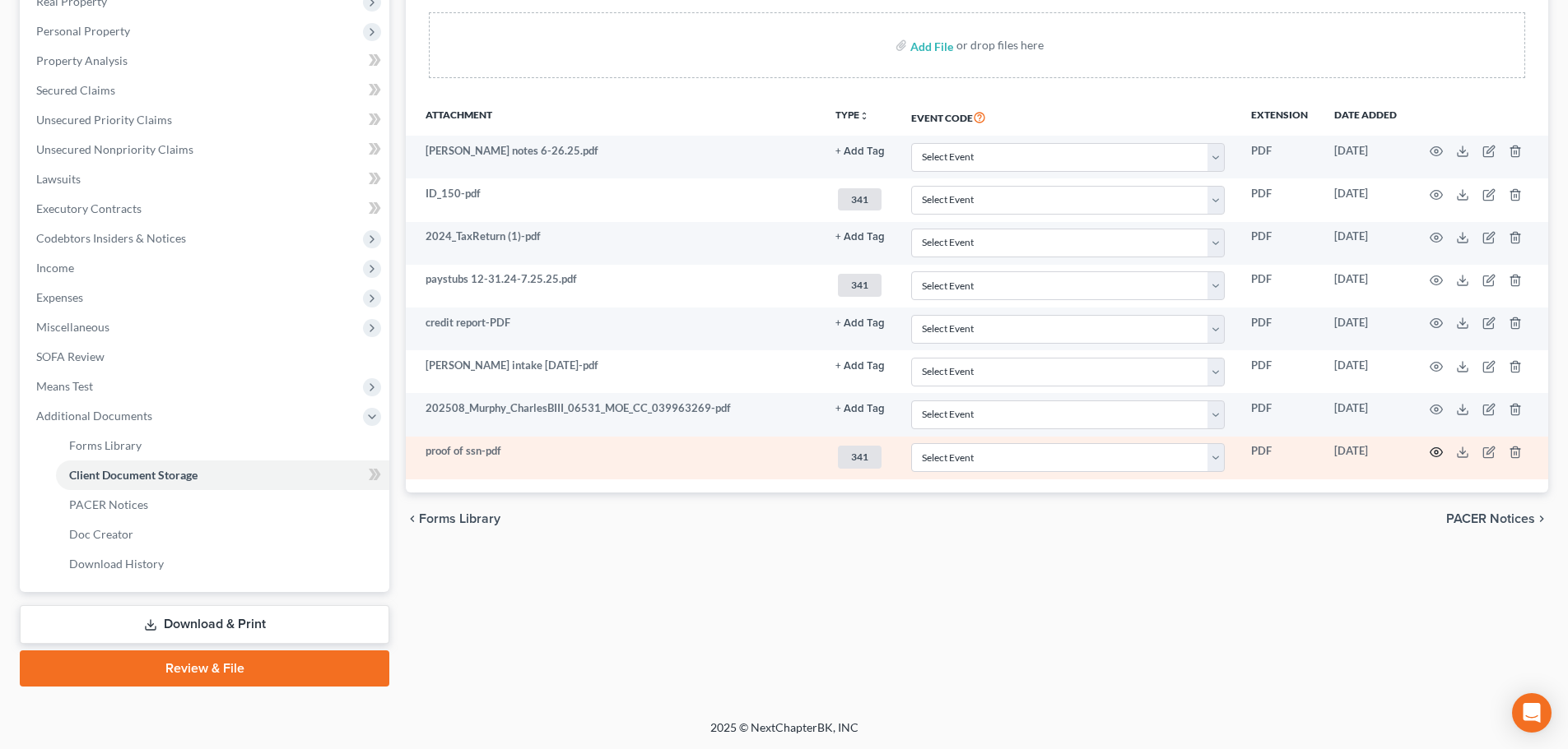
click at [1161, 451] on icon "button" at bounding box center [1436, 452] width 13 height 13
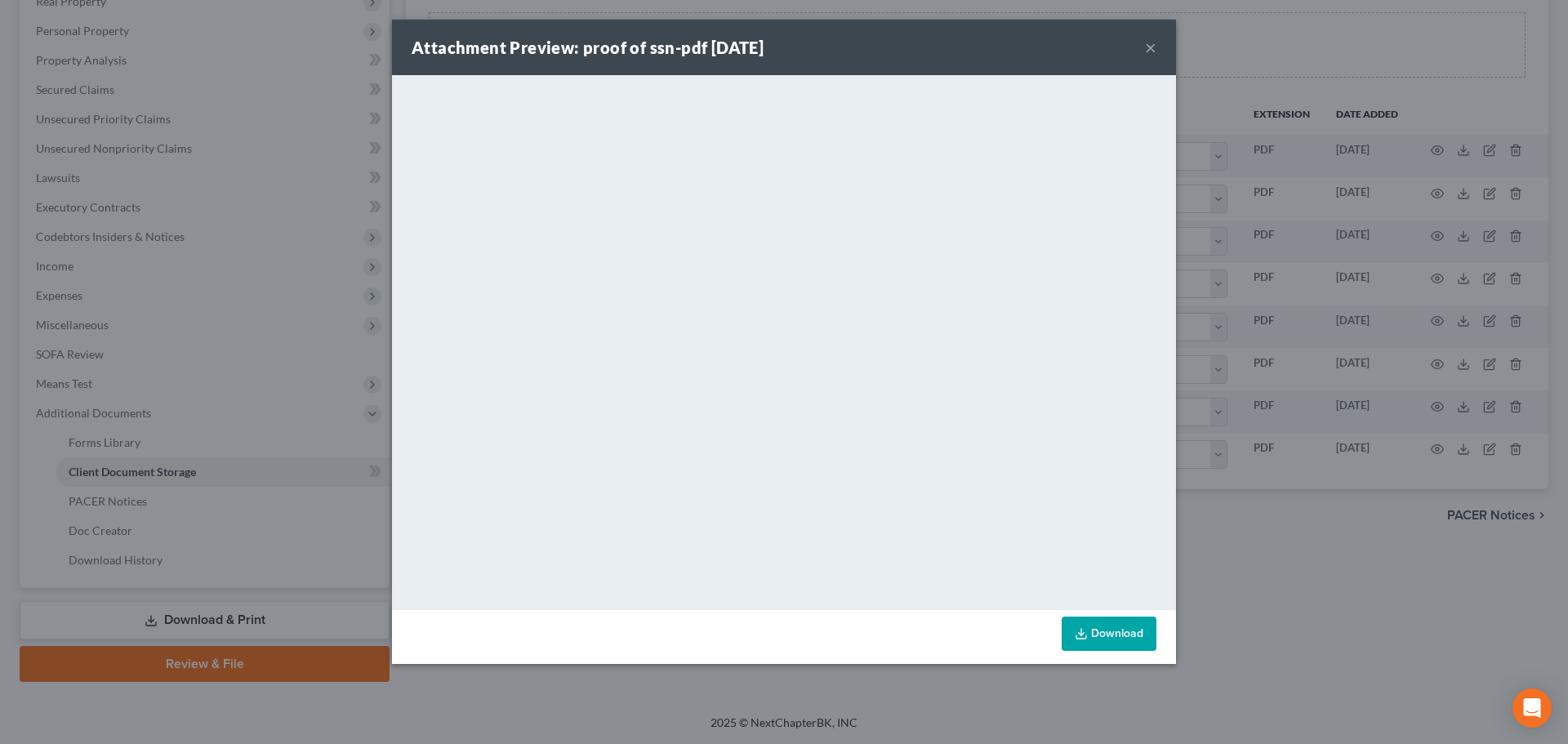
click at [1152, 49] on button "×" at bounding box center [1150, 47] width 11 height 20
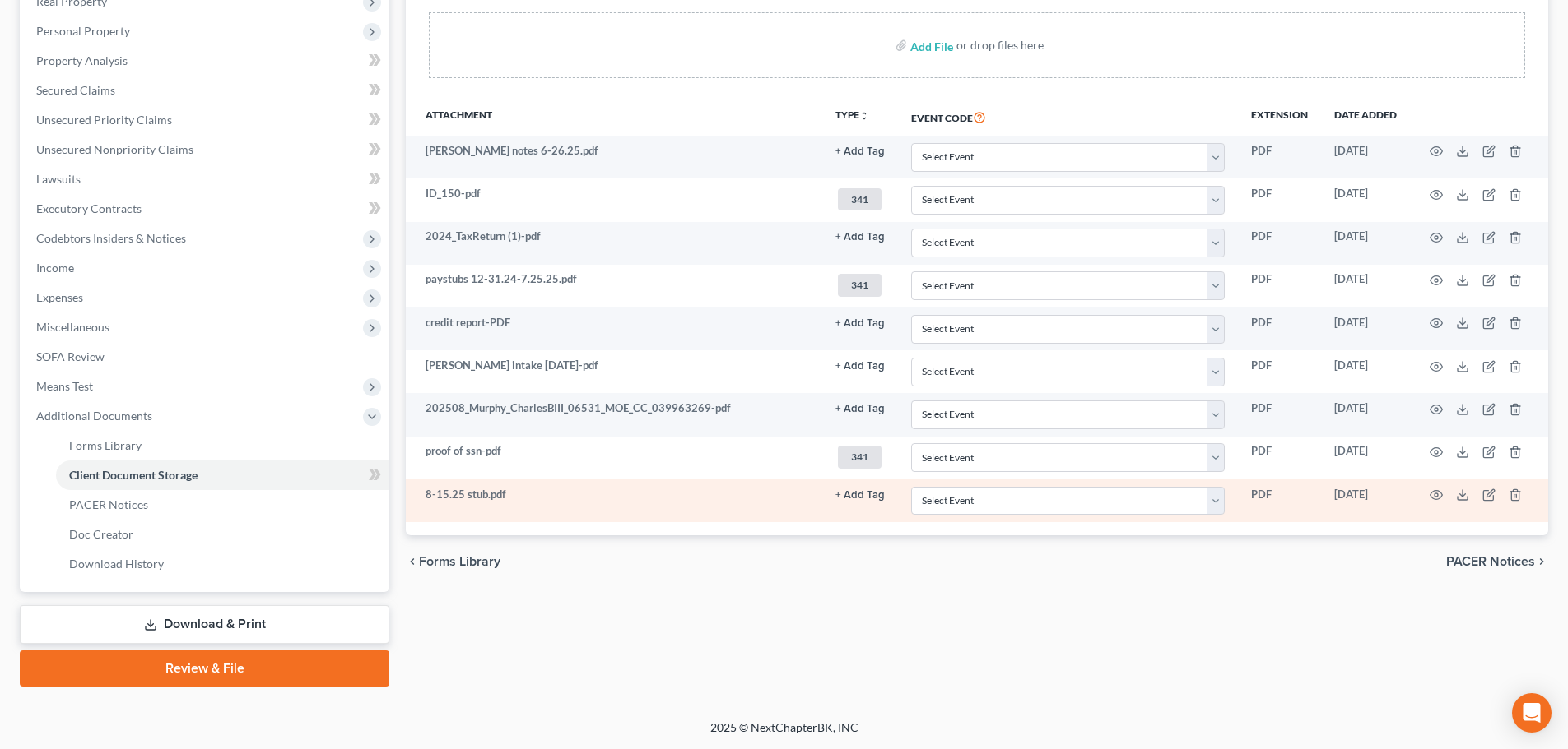
click at [854, 157] on button "+ Add Tag" at bounding box center [860, 151] width 49 height 10
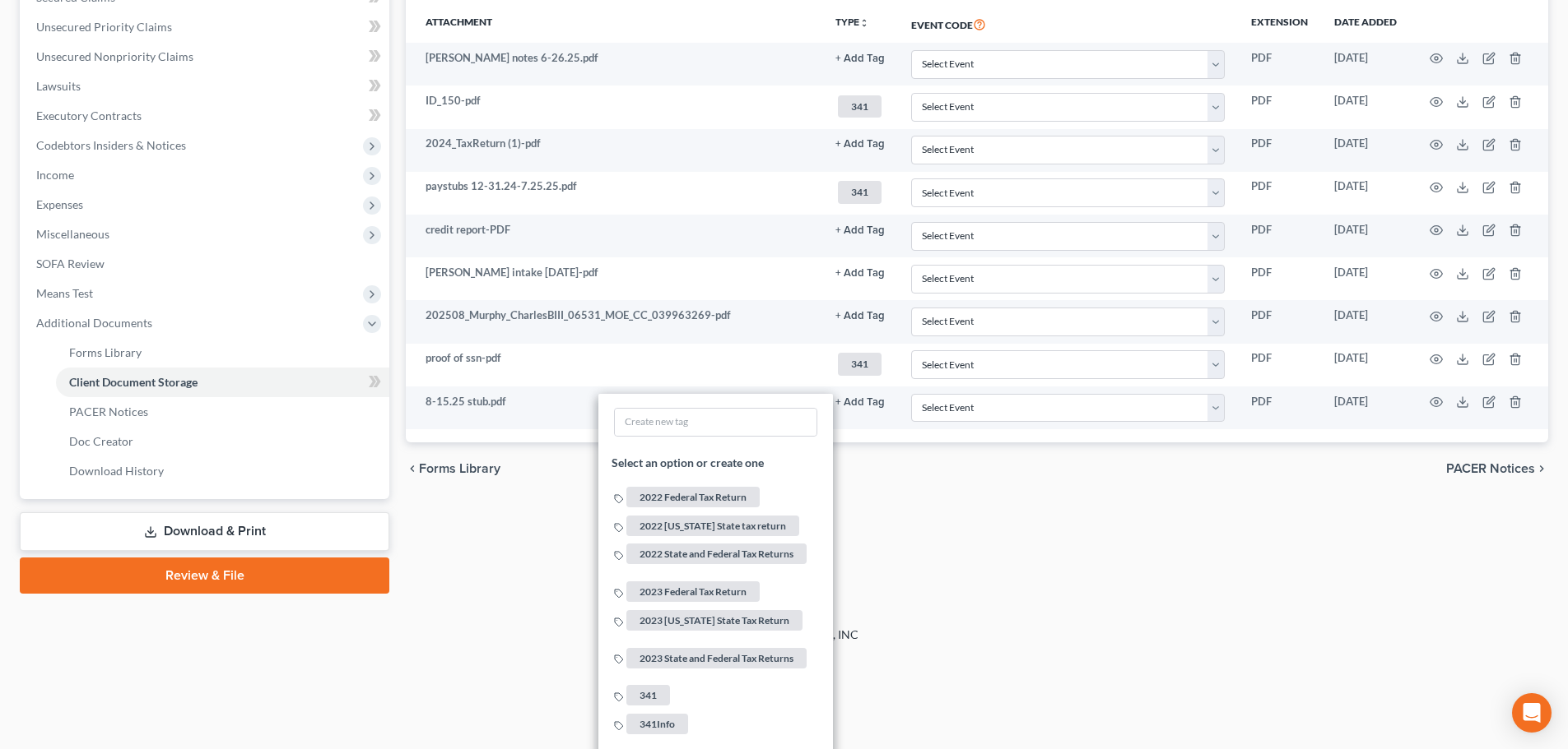
scroll to position [632, 0]
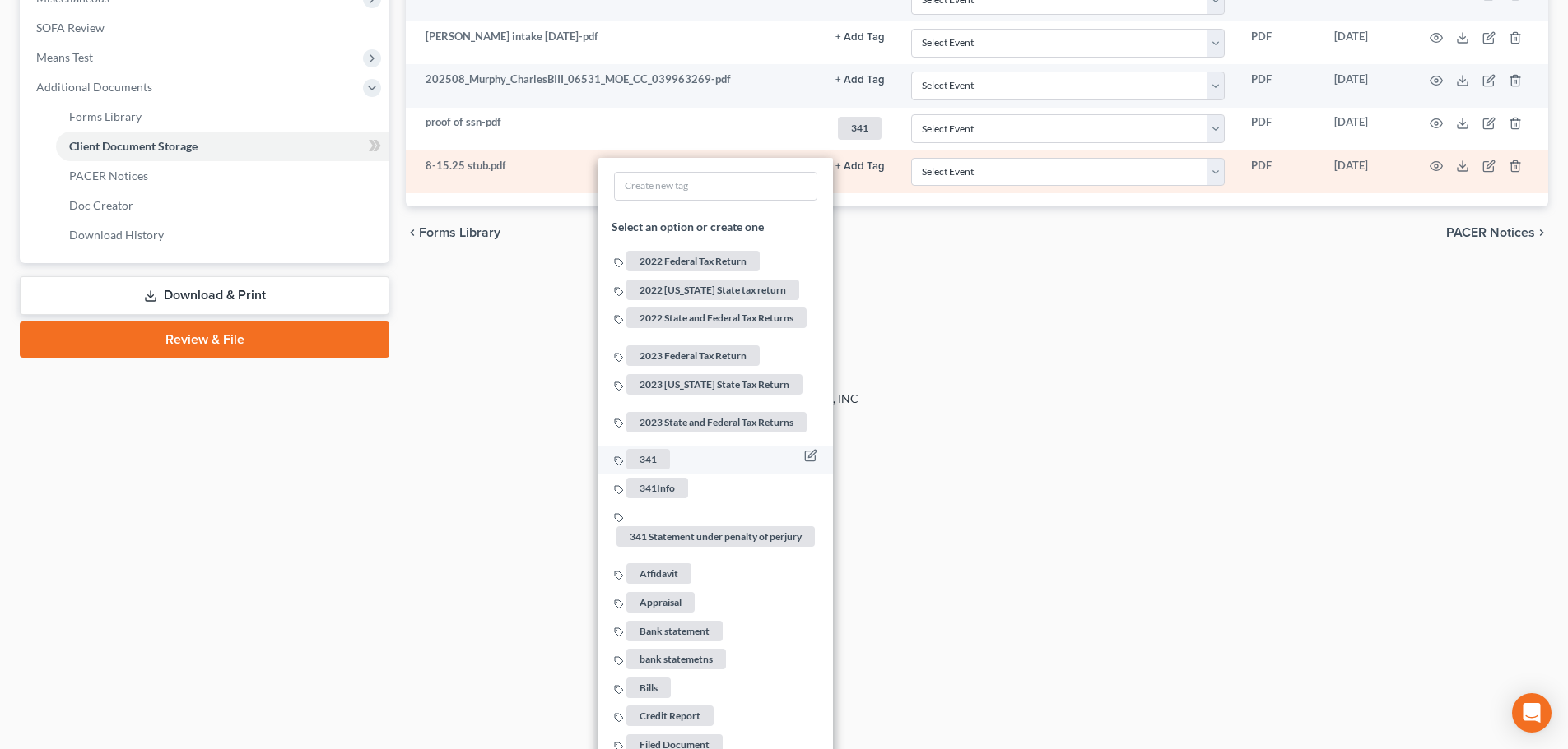
click at [661, 452] on span "341" at bounding box center [648, 460] width 44 height 21
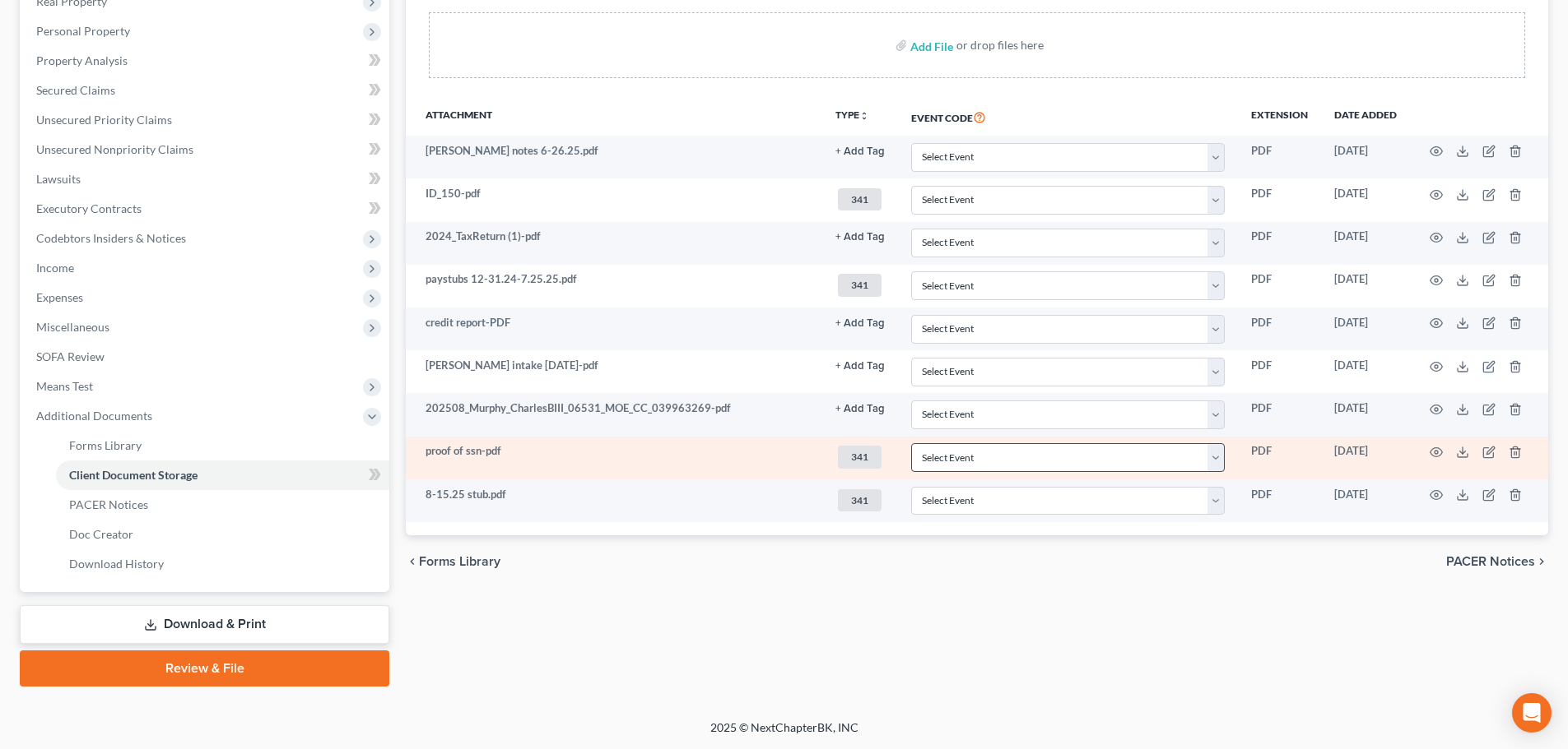
scroll to position [303, 0]
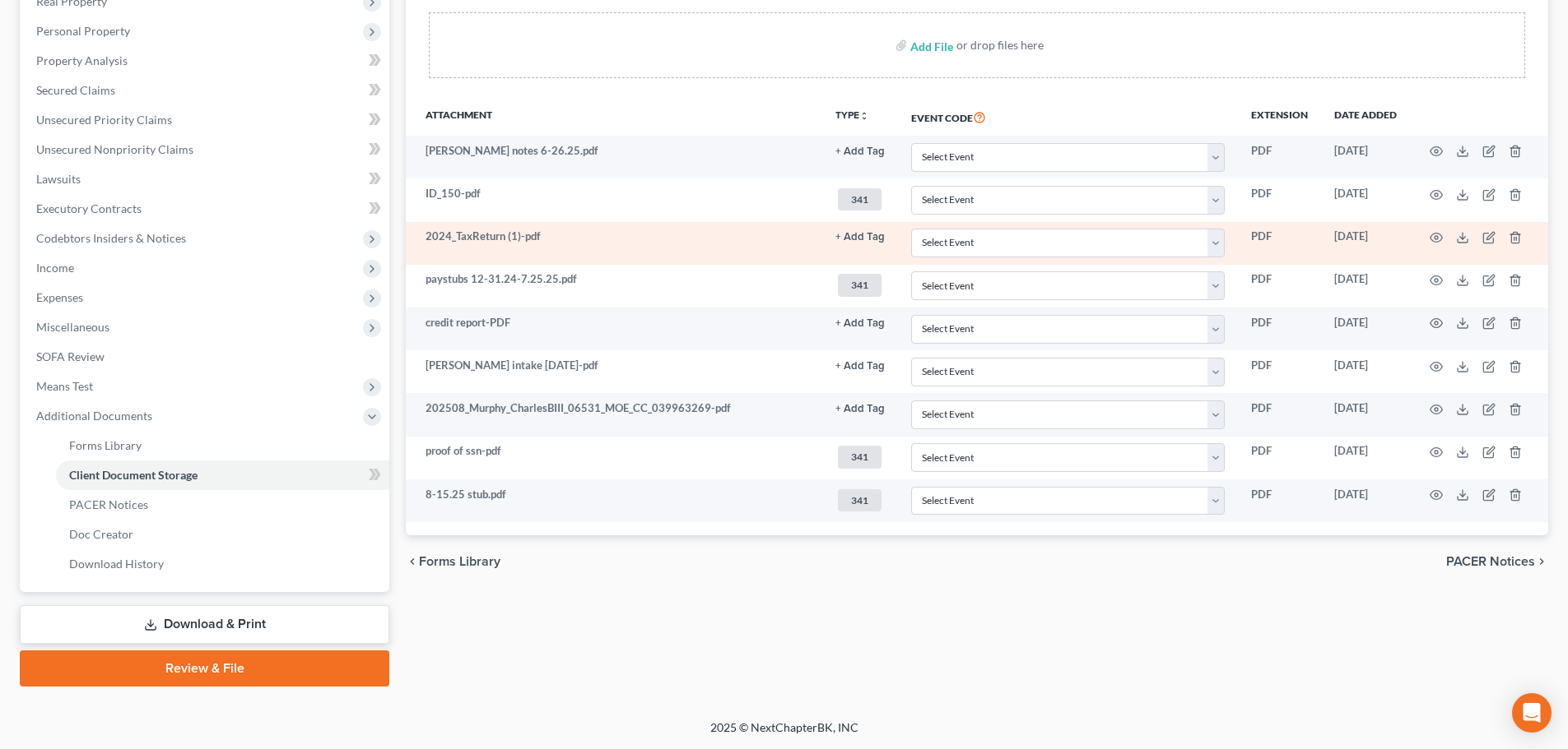
click at [857, 157] on button "+ Add Tag" at bounding box center [860, 151] width 49 height 10
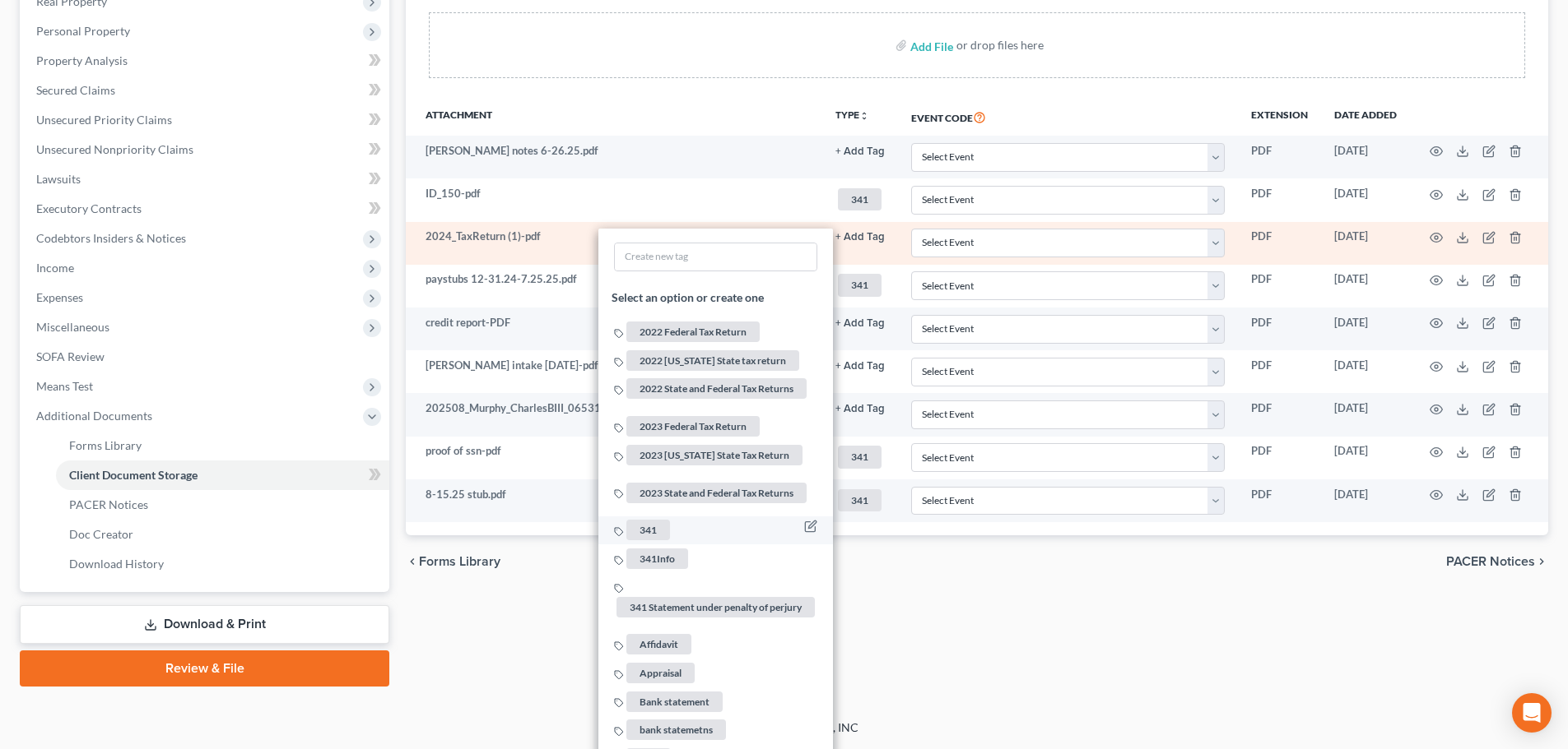
click at [655, 521] on span "341" at bounding box center [648, 531] width 44 height 21
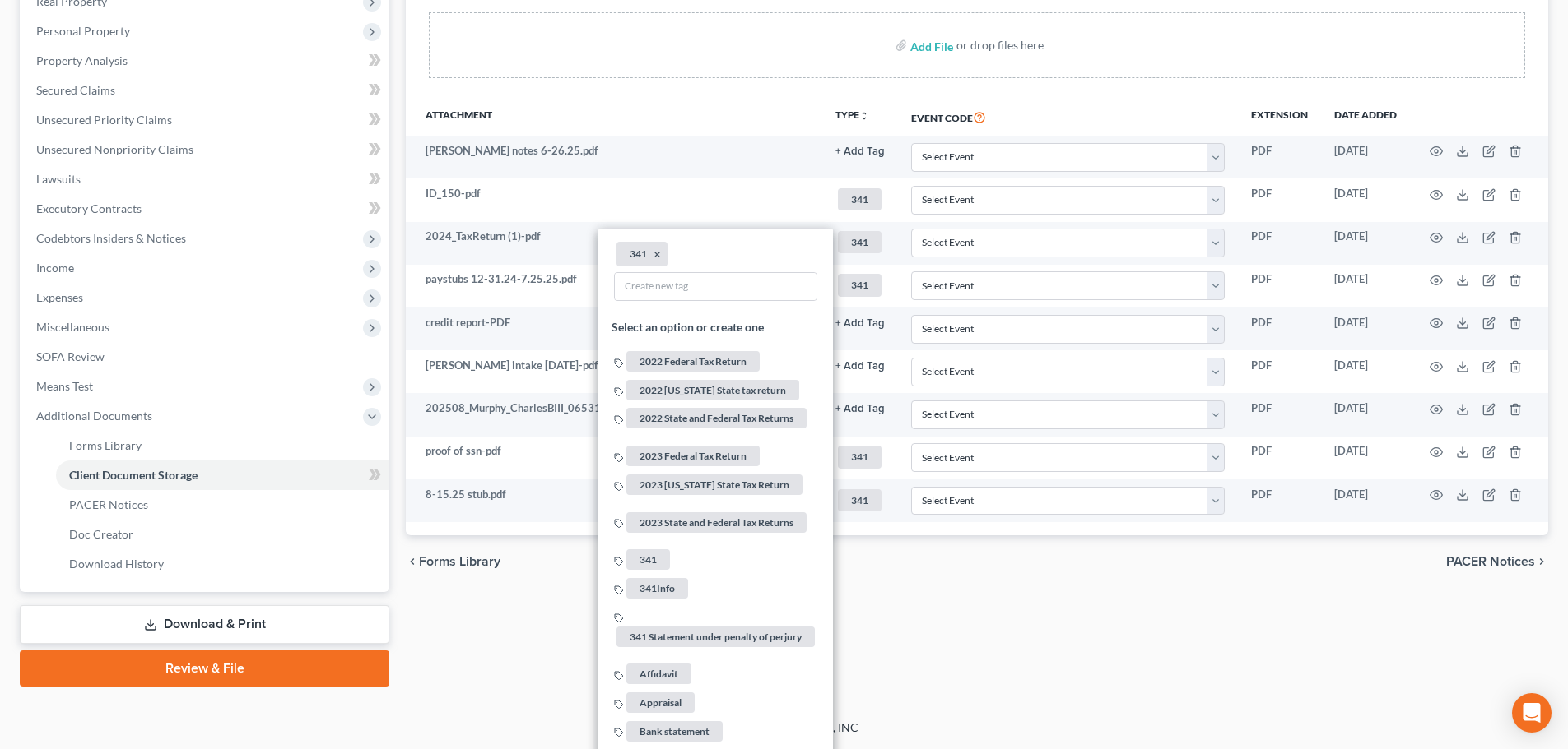
click at [987, 584] on div "chevron_left Forms Library PACER Notices chevron_right" at bounding box center [977, 562] width 1142 height 53
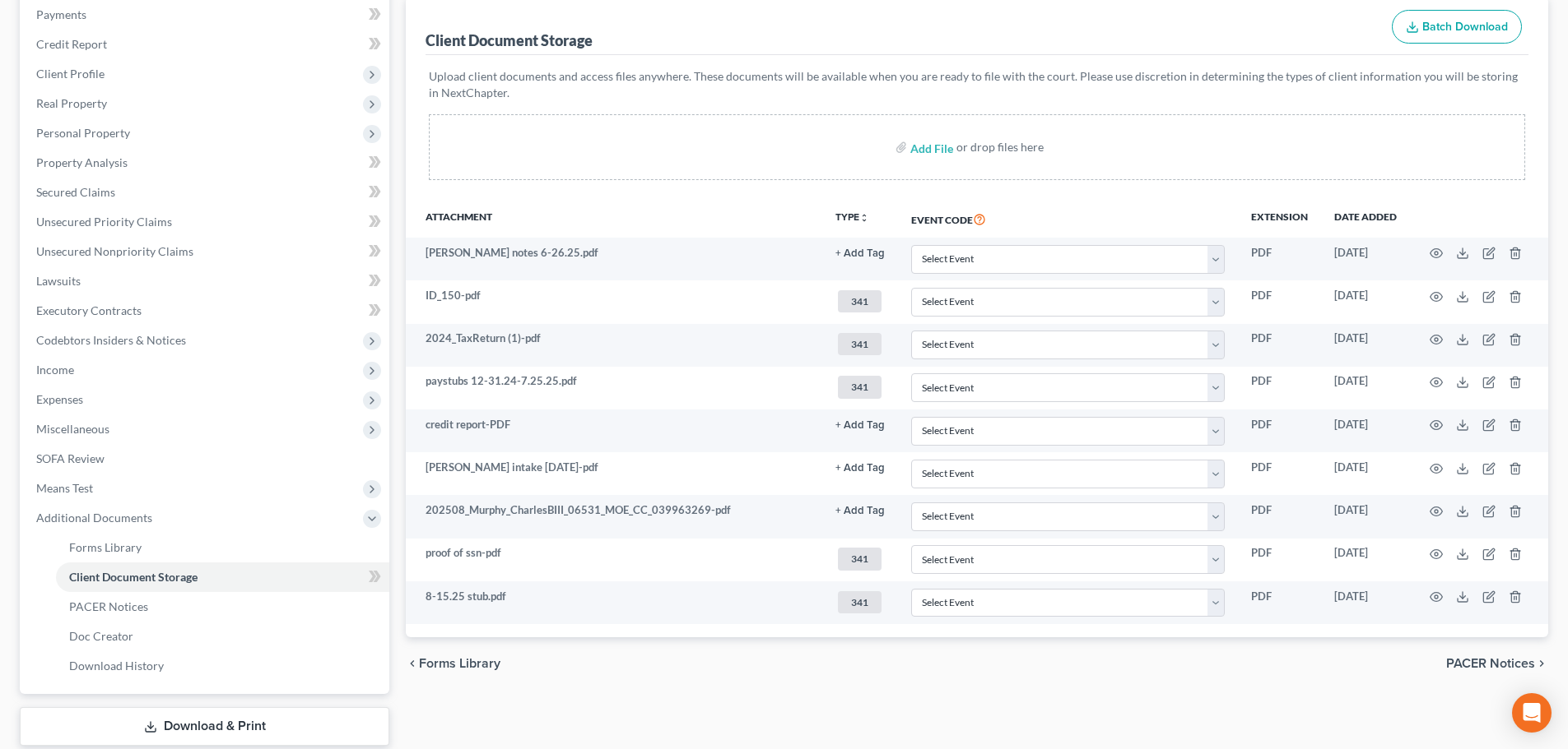
scroll to position [0, 0]
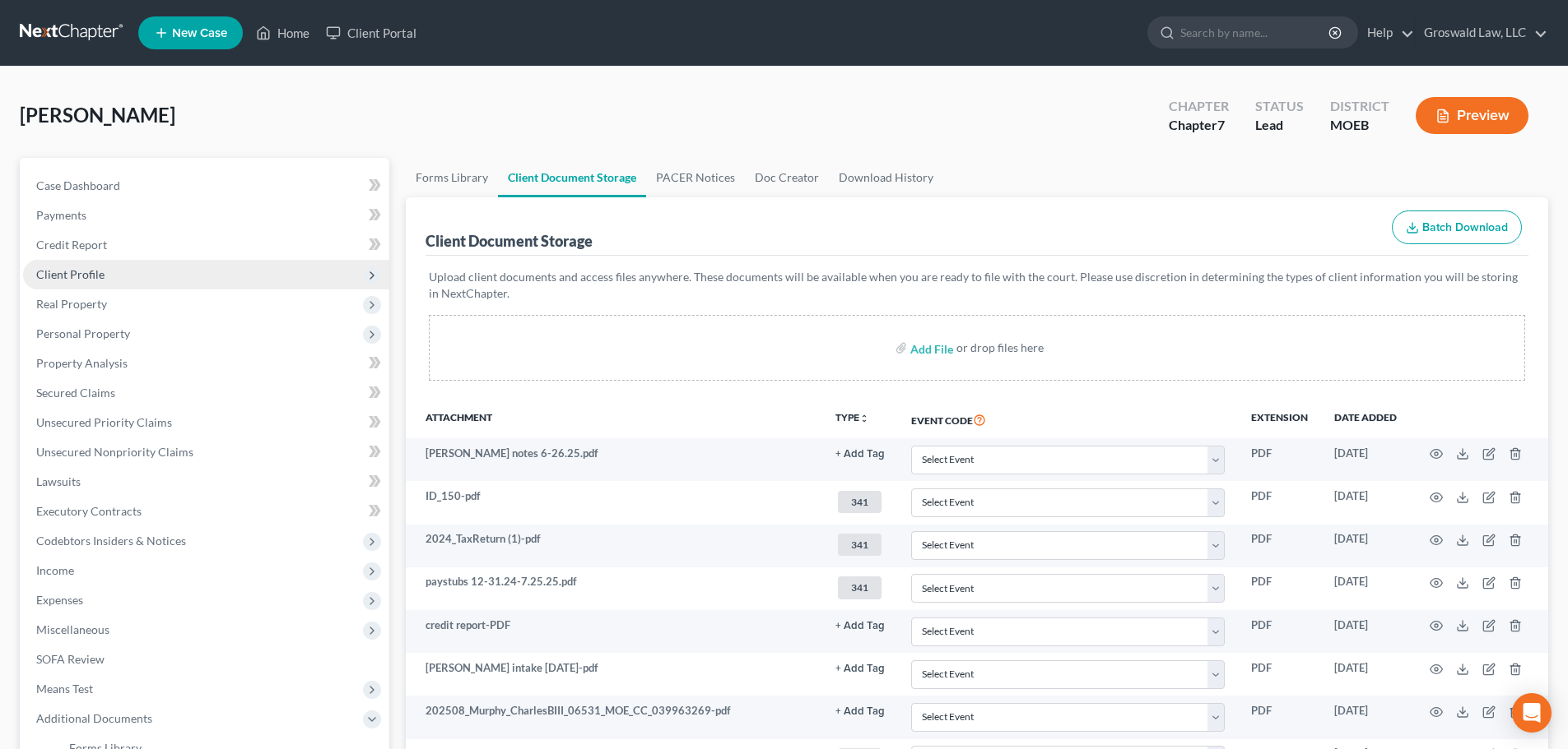
click at [75, 275] on span "Client Profile" at bounding box center [70, 274] width 68 height 14
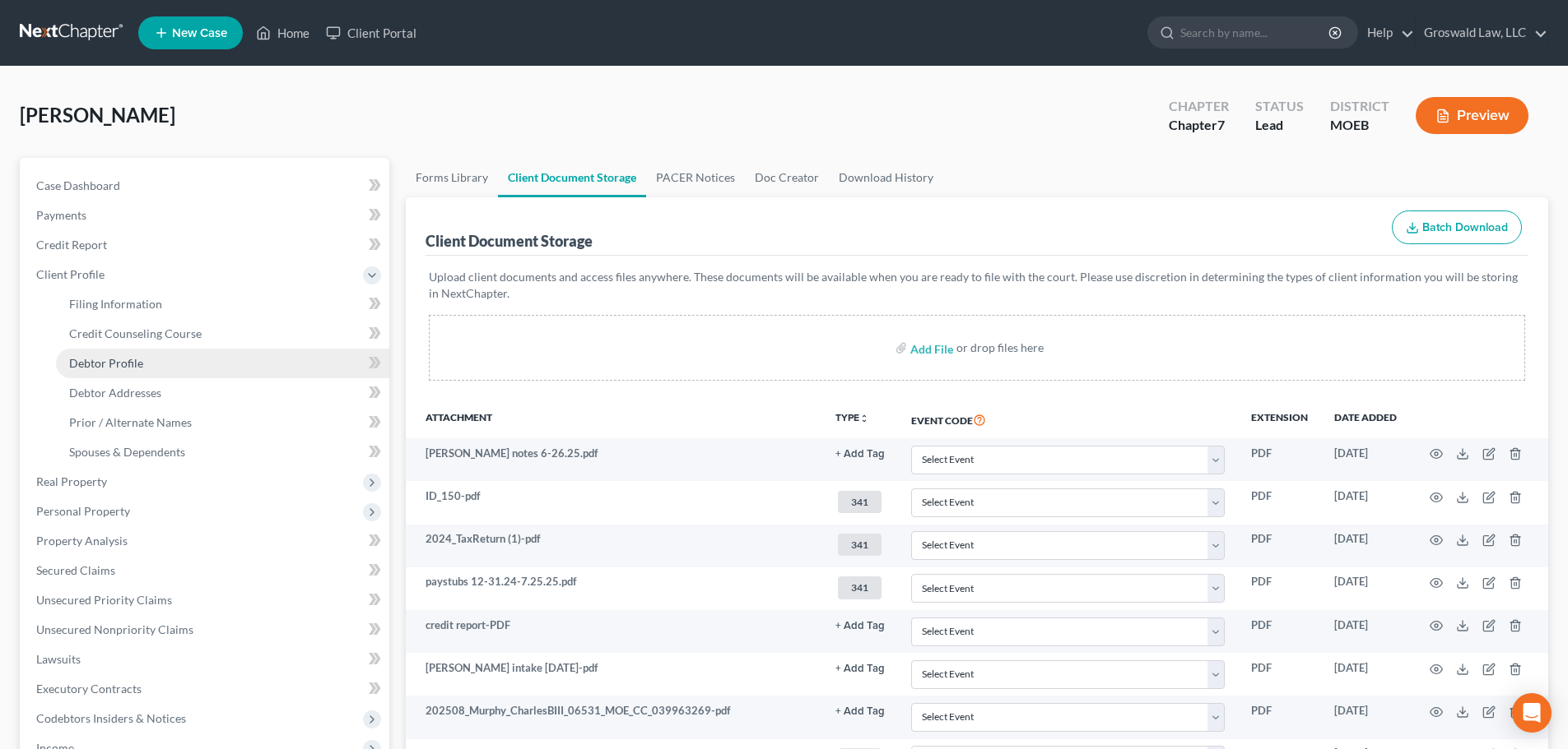
click at [210, 357] on link "Debtor Profile" at bounding box center [222, 363] width 333 height 29
select select "0"
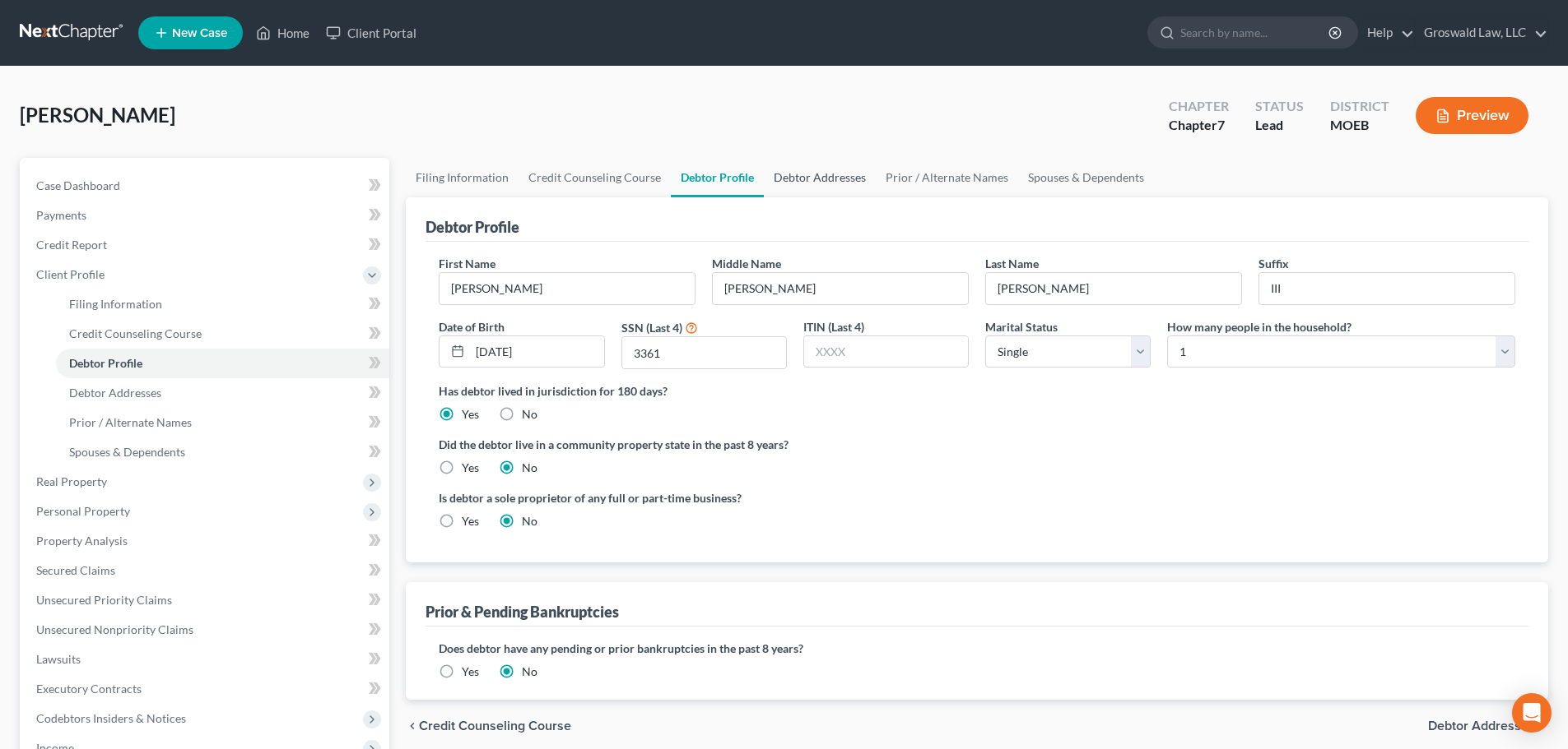
click at [794, 172] on link "Debtor Addresses" at bounding box center [819, 178] width 112 height 40
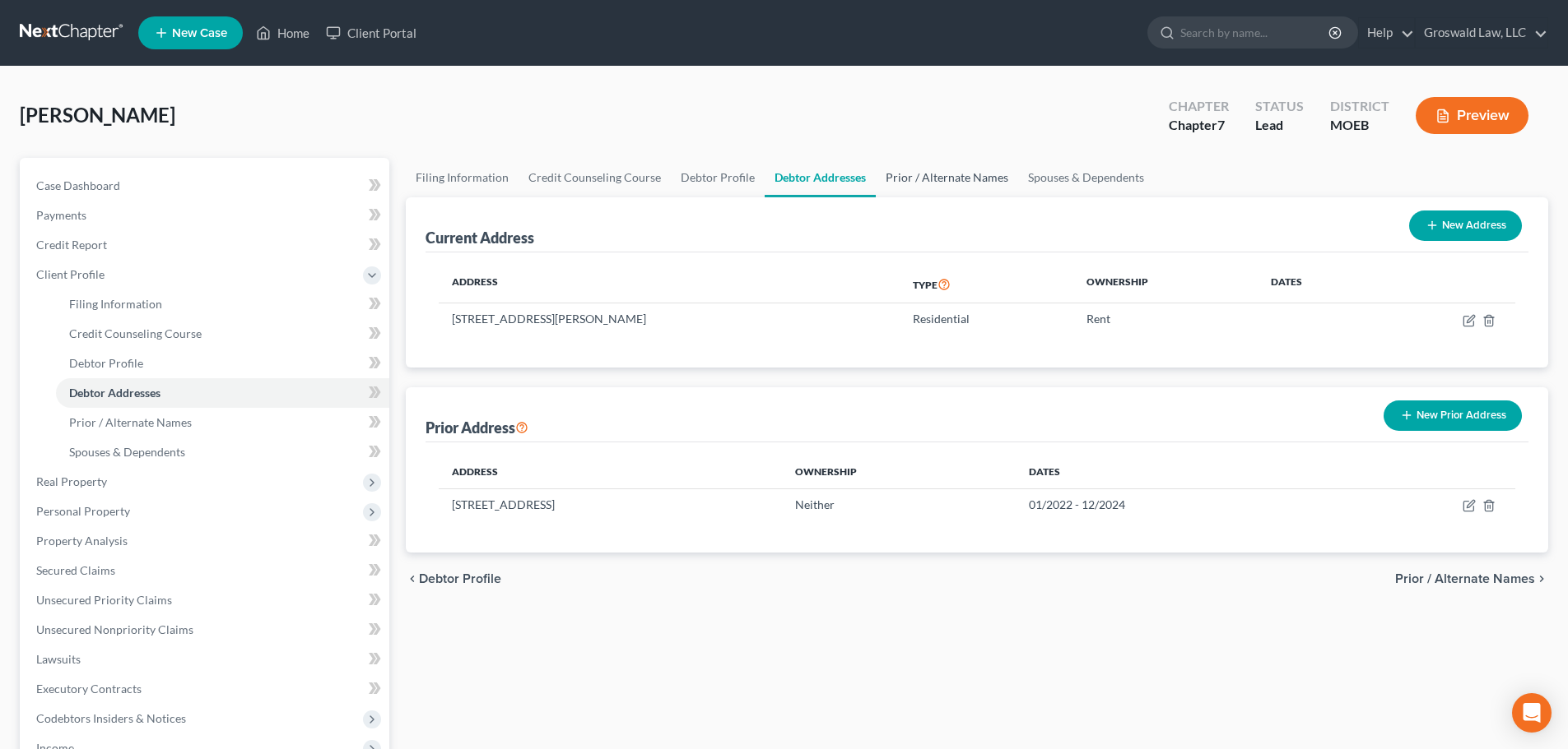
click at [926, 175] on link "Prior / Alternate Names" at bounding box center [946, 178] width 142 height 40
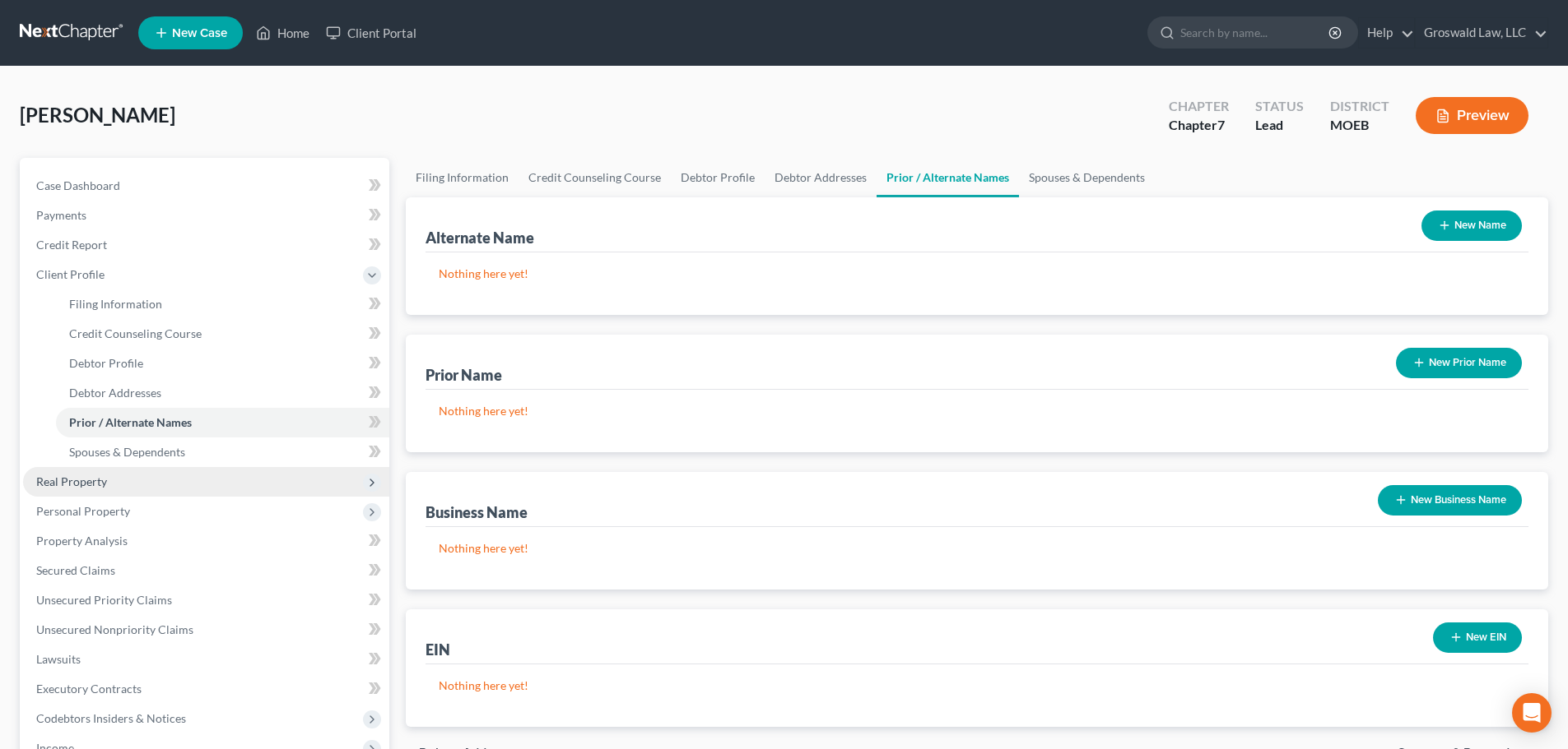
click at [95, 475] on span "Real Property" at bounding box center [71, 481] width 71 height 14
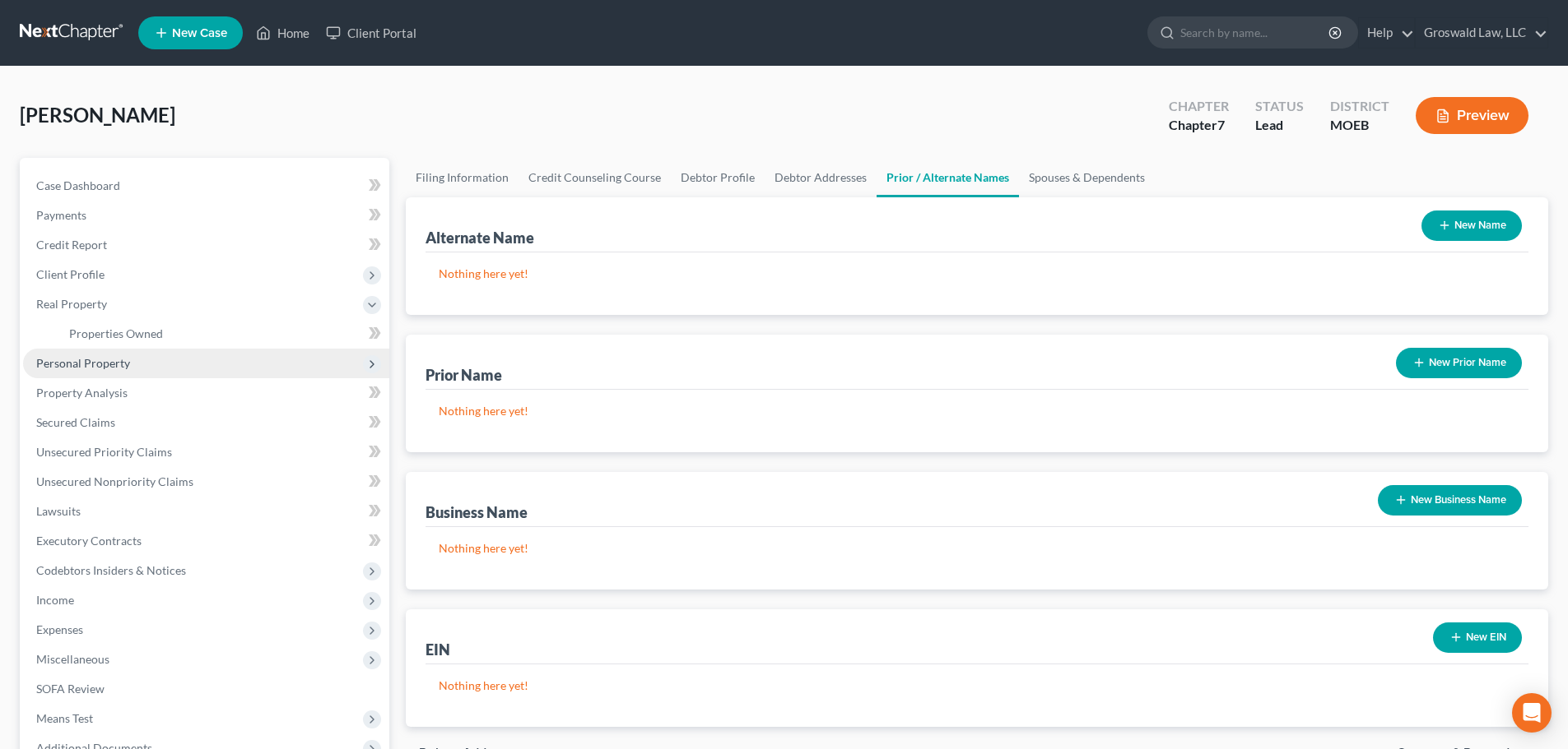
click at [111, 367] on span "Personal Property" at bounding box center [82, 363] width 94 height 14
click at [123, 368] on span "Vehicles Owned" at bounding box center [110, 363] width 82 height 14
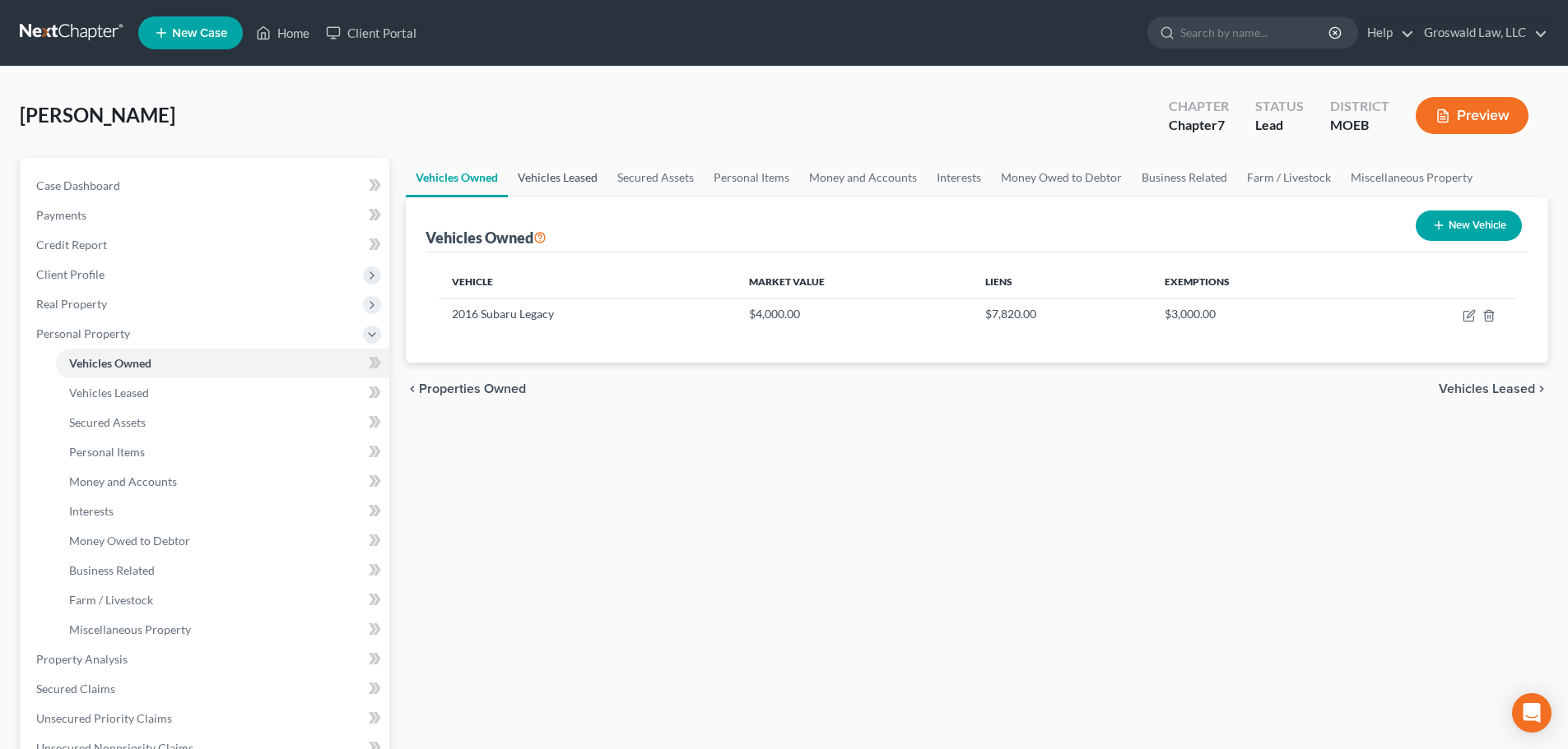
click at [544, 175] on link "Vehicles Leased" at bounding box center [557, 178] width 99 height 40
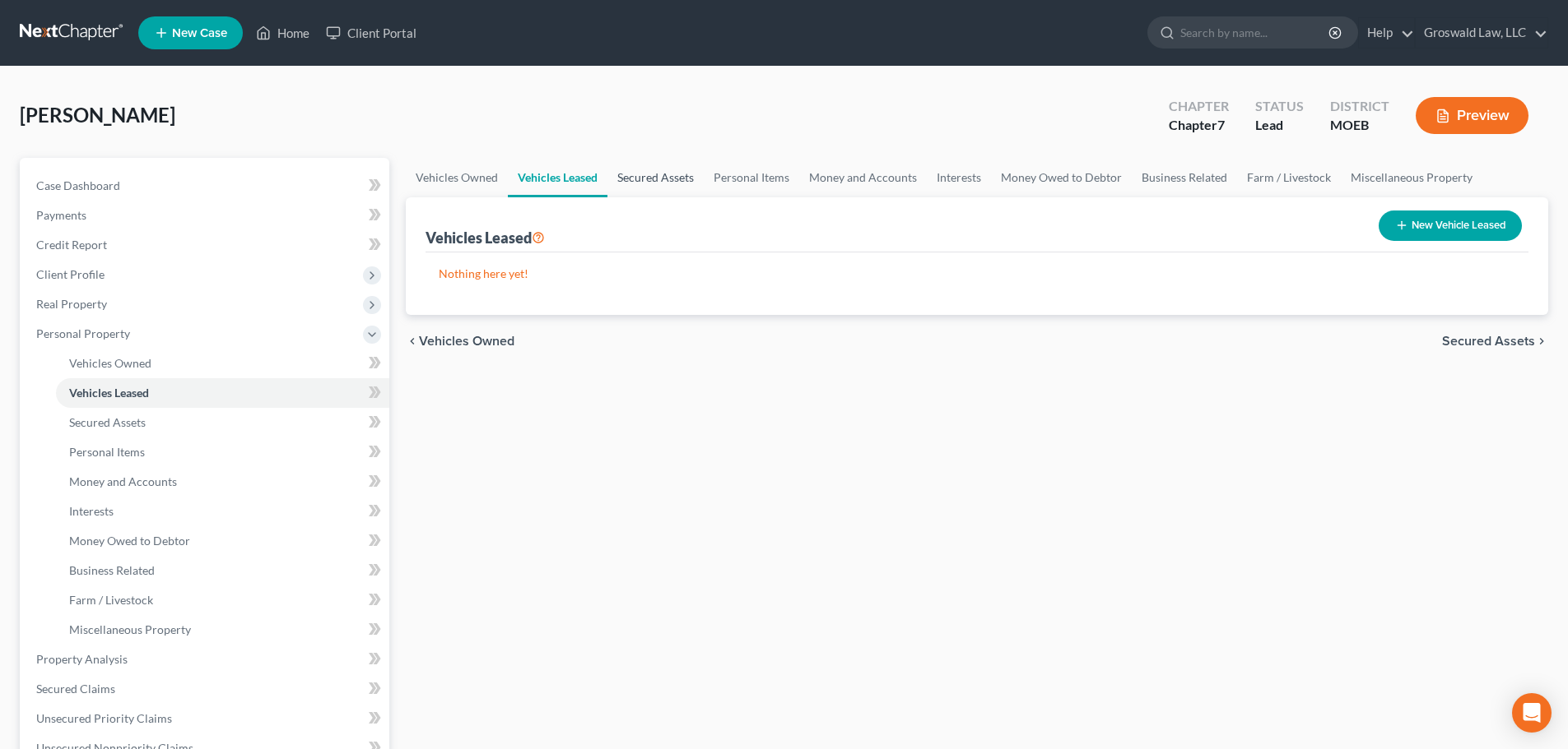
click at [682, 182] on link "Secured Assets" at bounding box center [656, 178] width 97 height 40
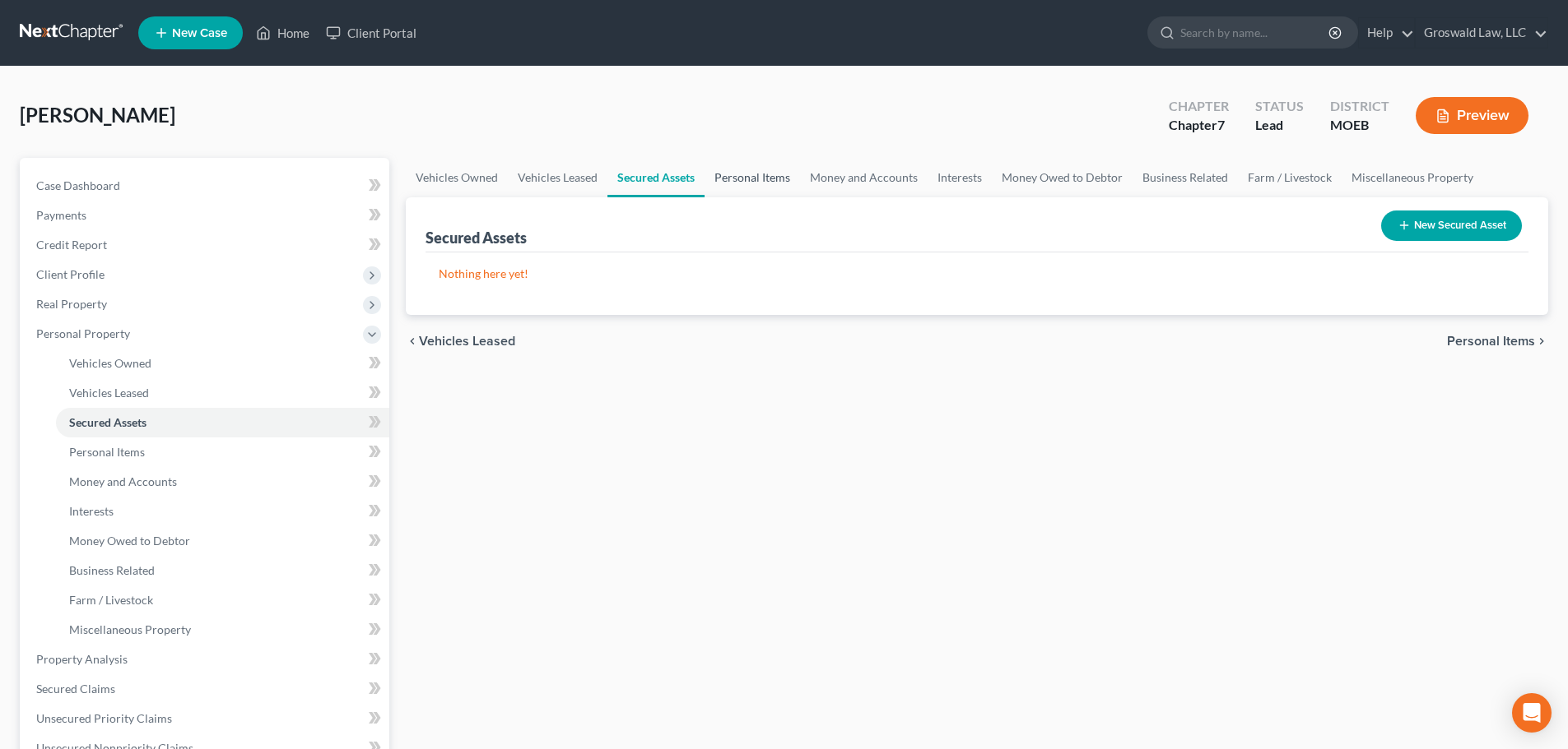
click at [743, 178] on link "Personal Items" at bounding box center [752, 178] width 96 height 40
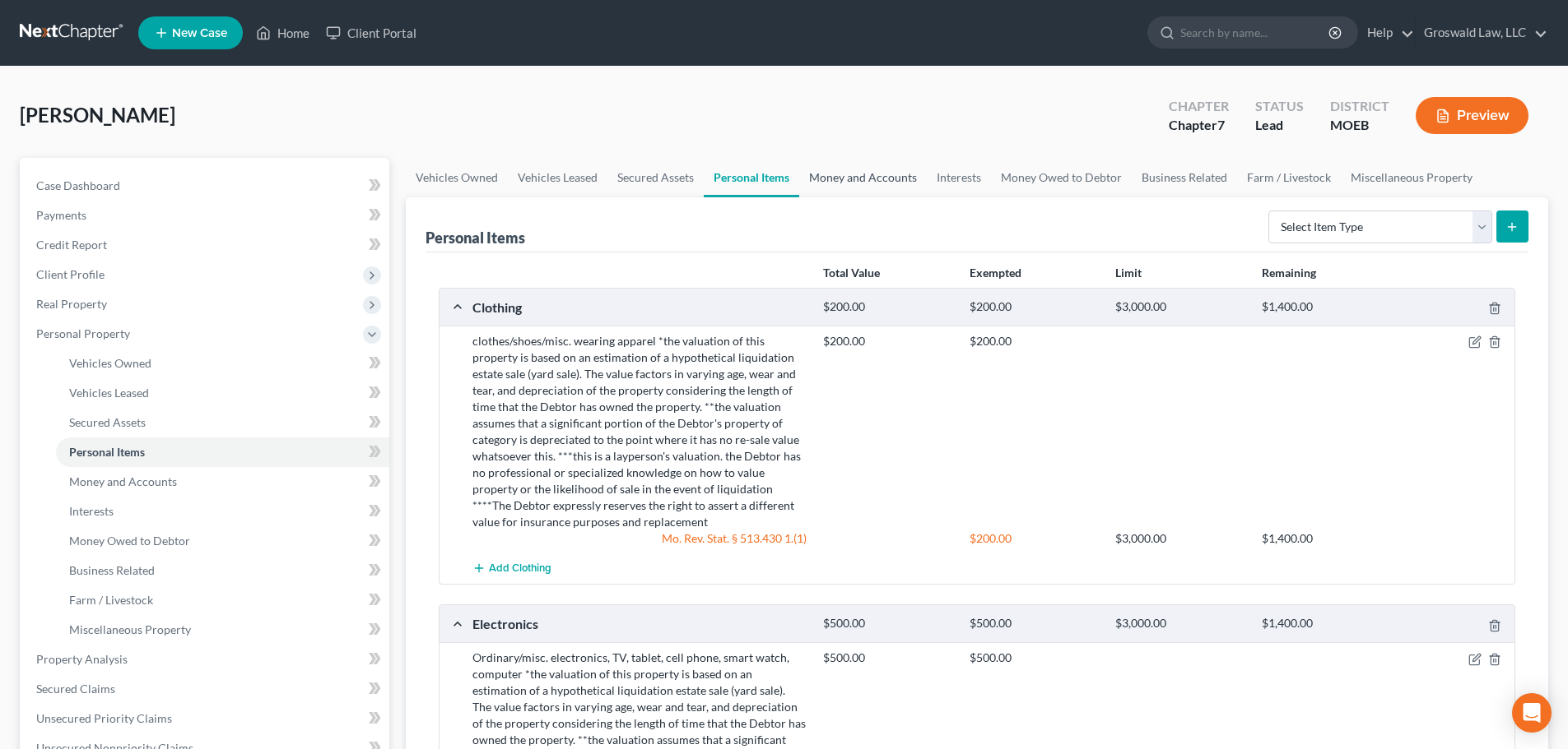
click at [887, 173] on link "Money and Accounts" at bounding box center [863, 178] width 128 height 40
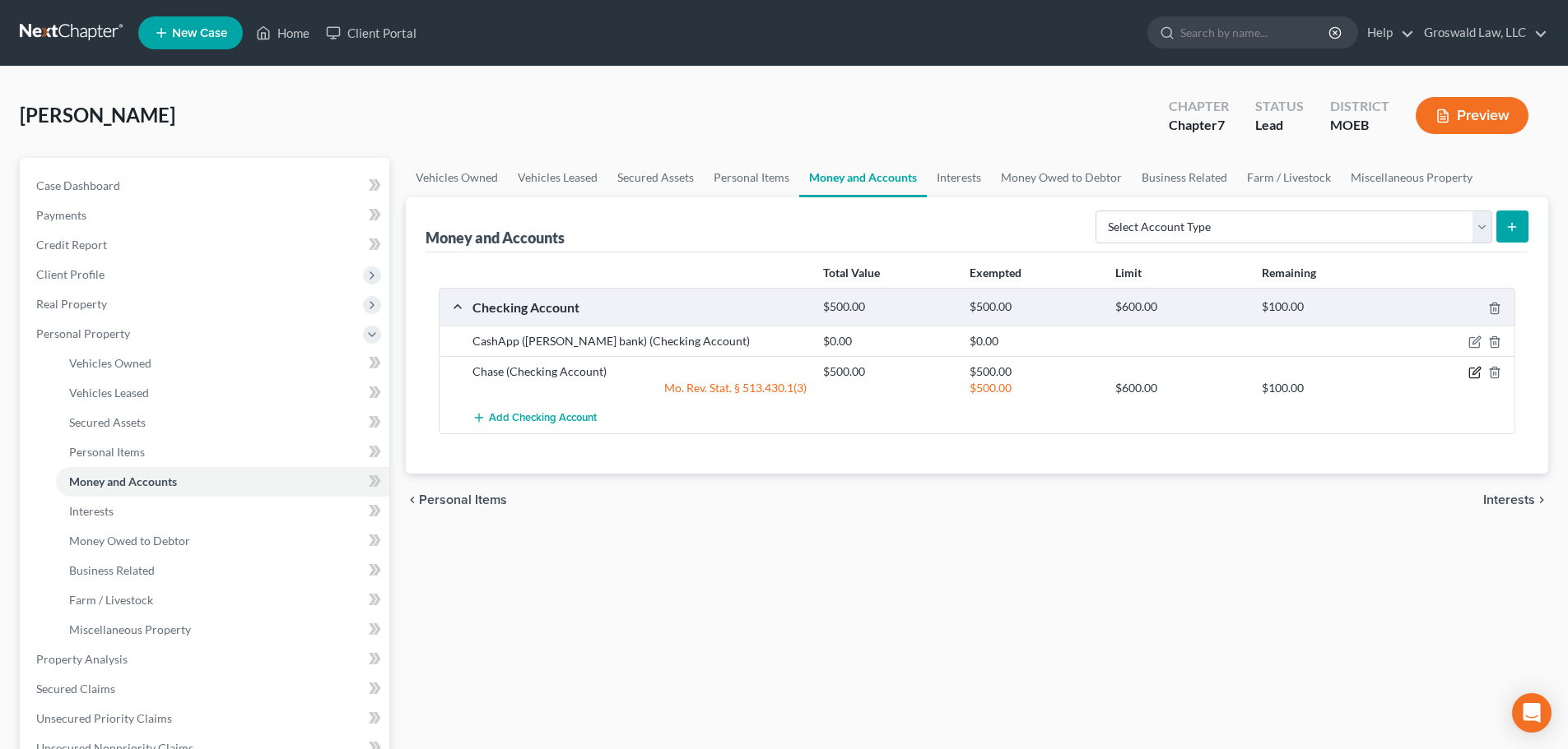
click at [1161, 371] on icon "button" at bounding box center [1474, 374] width 9 height 9
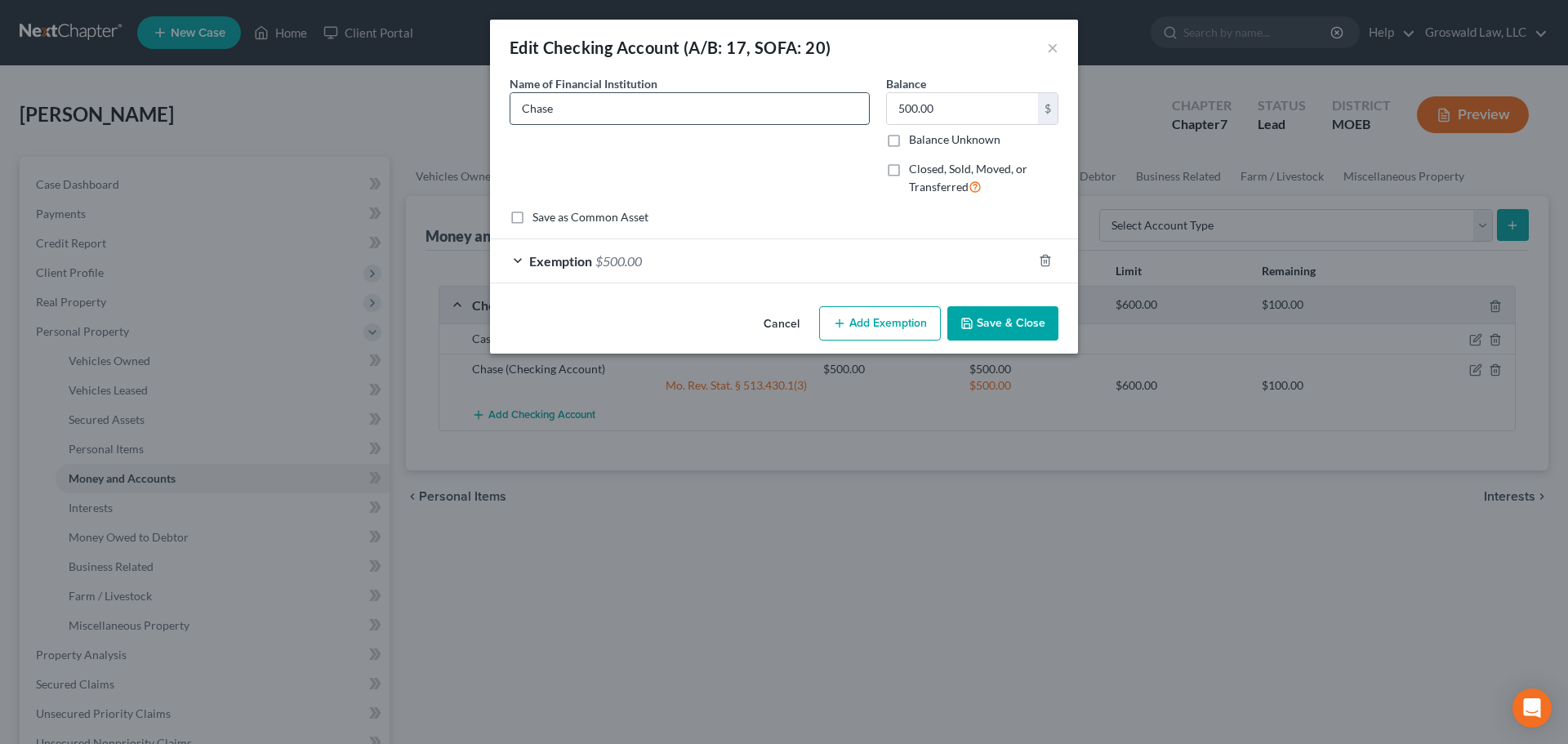
click at [587, 110] on input "Chase" at bounding box center [690, 108] width 359 height 31
type input "Chase (Acct #x570)"
click at [966, 330] on icon "button" at bounding box center [967, 323] width 13 height 13
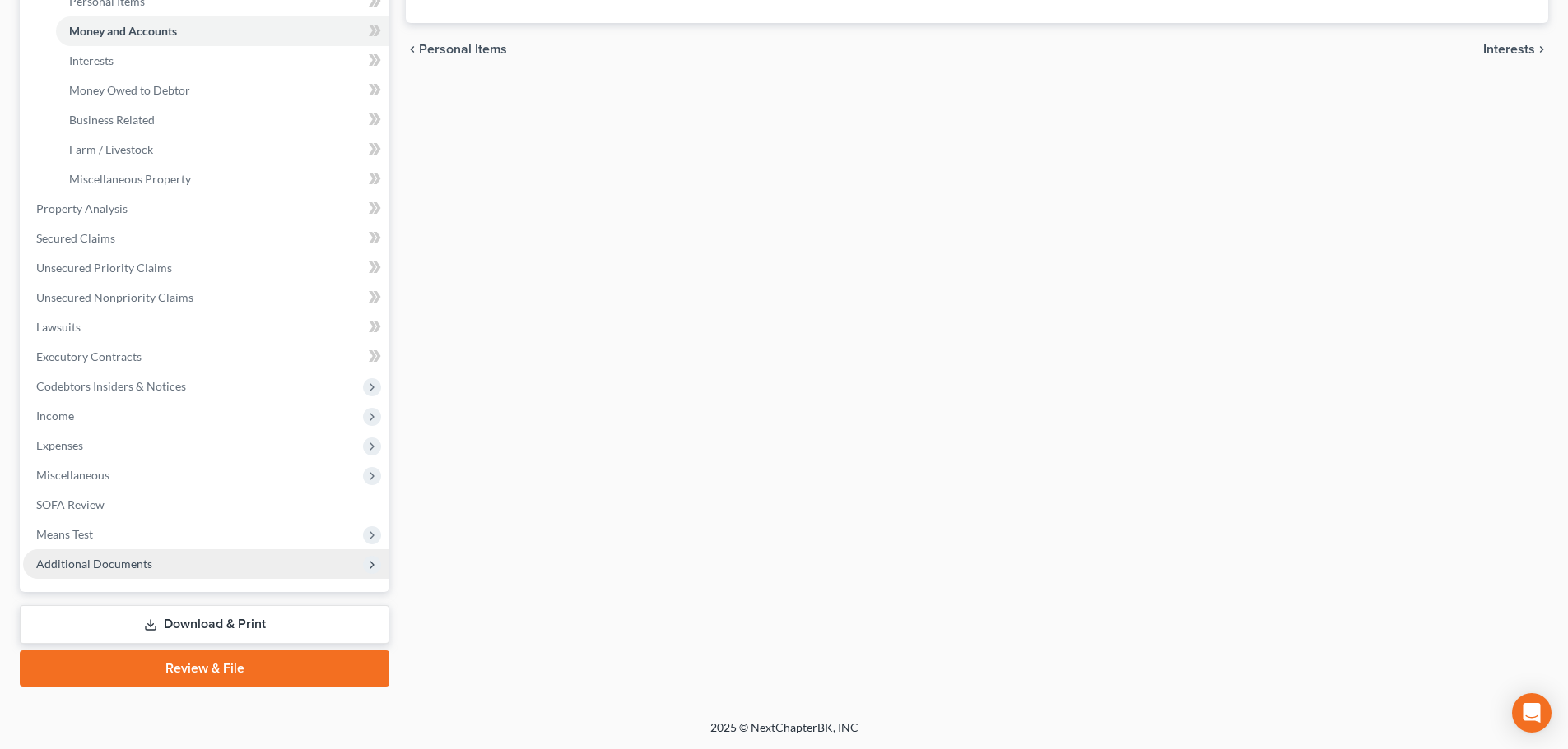
click at [218, 565] on span "Additional Documents" at bounding box center [205, 564] width 366 height 29
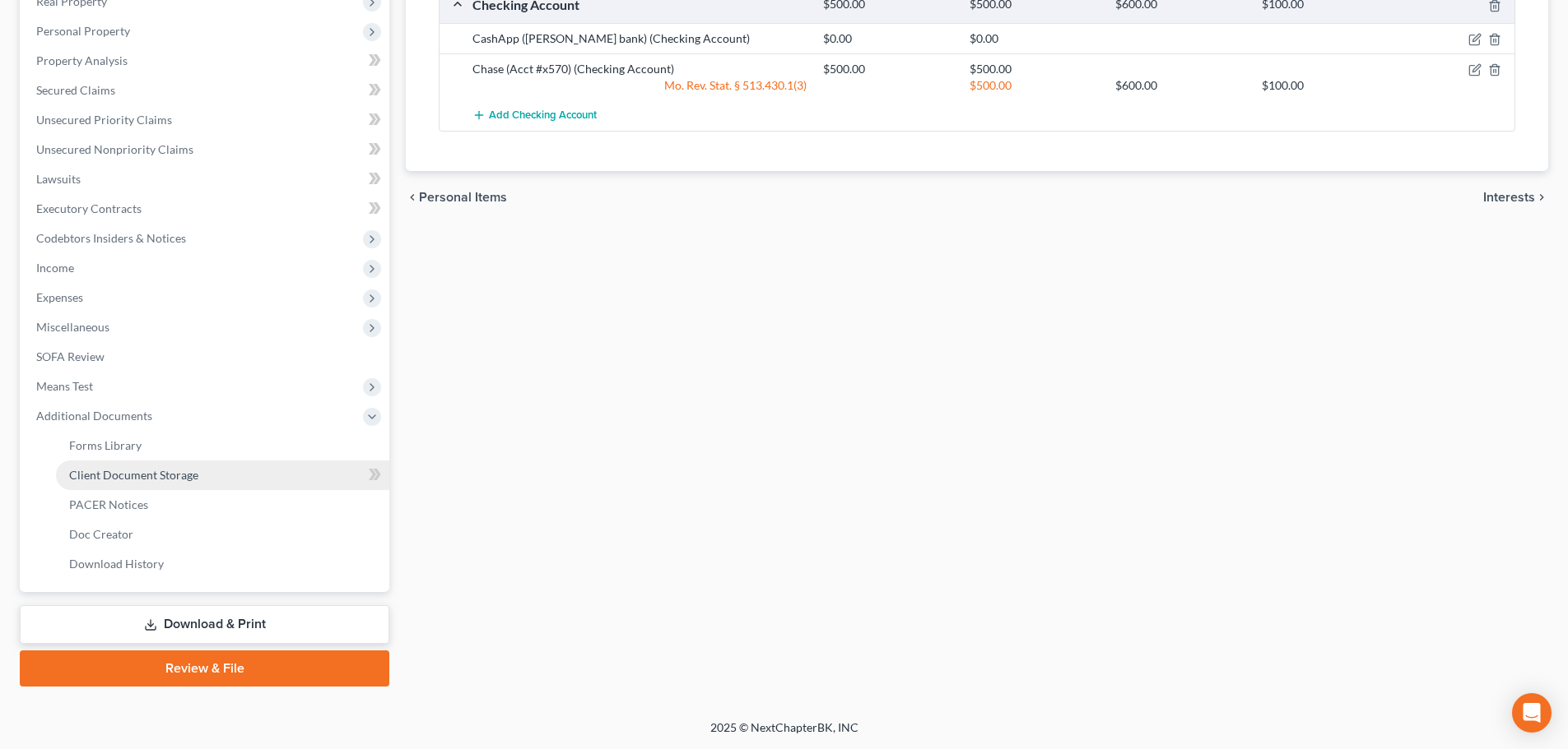
click at [233, 473] on link "Client Document Storage" at bounding box center [222, 475] width 333 height 29
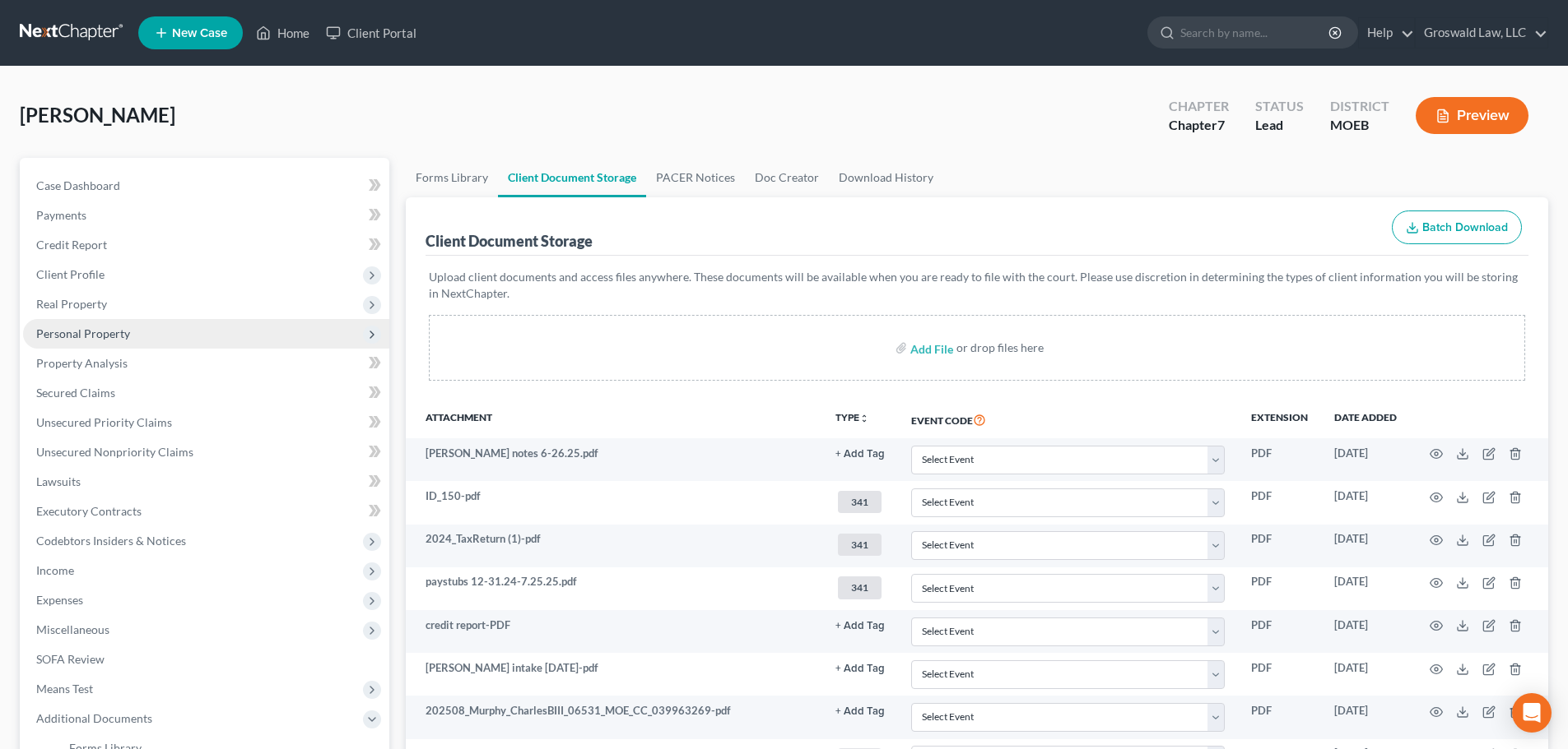
click at [116, 332] on span "Personal Property" at bounding box center [82, 333] width 94 height 14
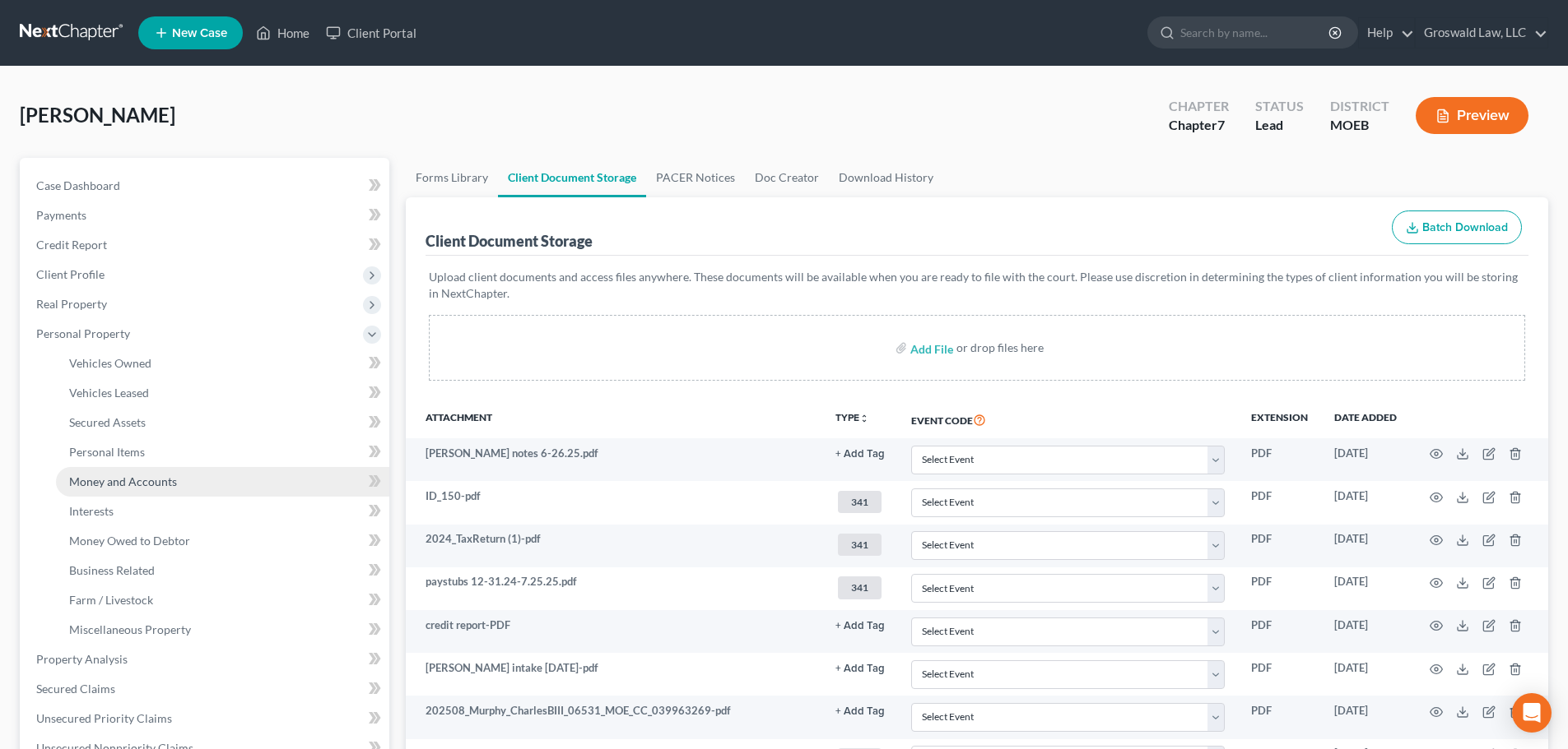
click at [158, 481] on span "Money and Accounts" at bounding box center [123, 481] width 108 height 14
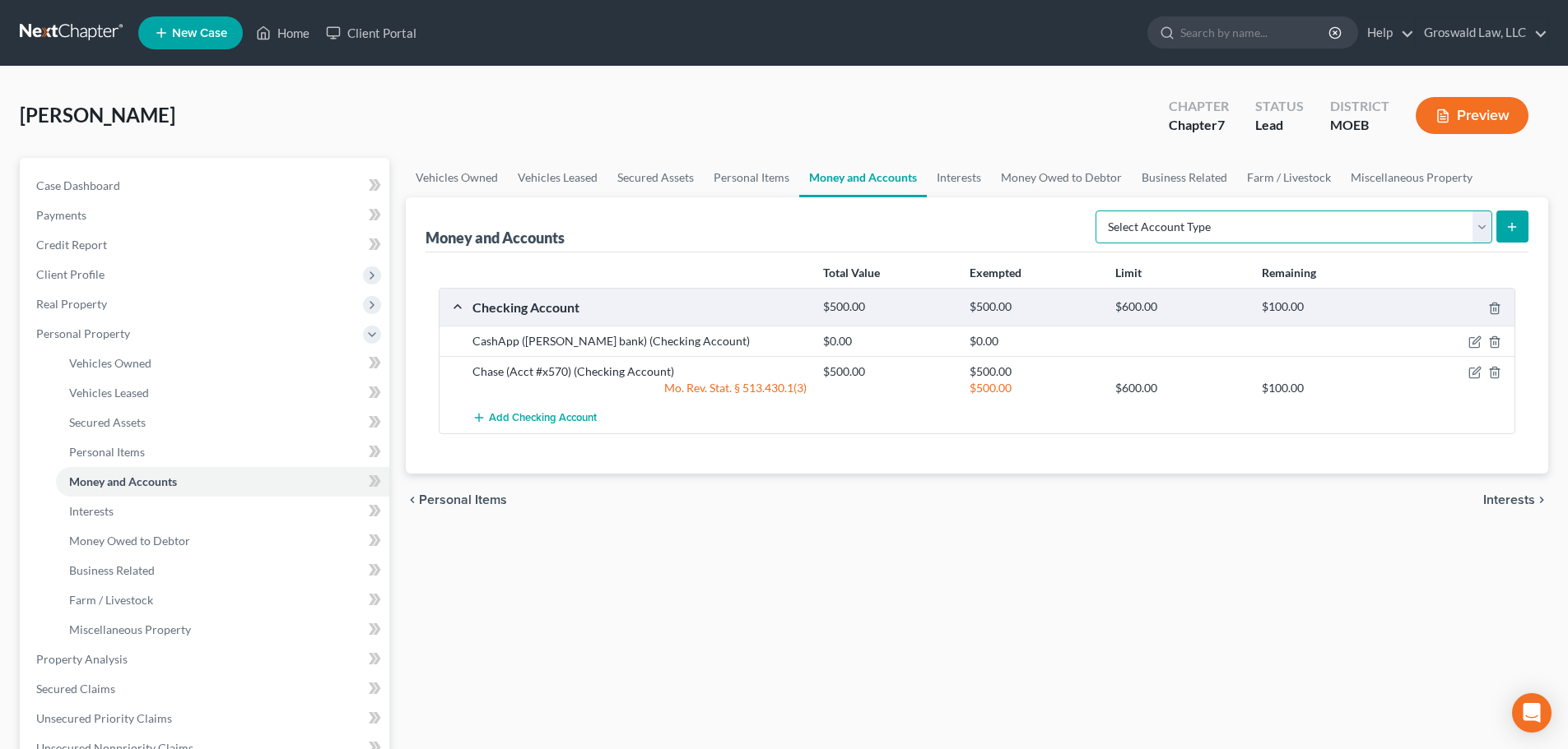
click at [1161, 224] on select "Select Account Type Brokerage (A/B: 18, SOFA: 20) Cash on Hand (A/B: 16) Certif…" at bounding box center [1294, 227] width 396 height 33
select select "other"
click at [1100, 211] on select "Select Account Type Brokerage (A/B: 18, SOFA: 20) Cash on Hand (A/B: 16) Certif…" at bounding box center [1294, 227] width 396 height 33
click at [964, 180] on link "Interests" at bounding box center [959, 178] width 64 height 40
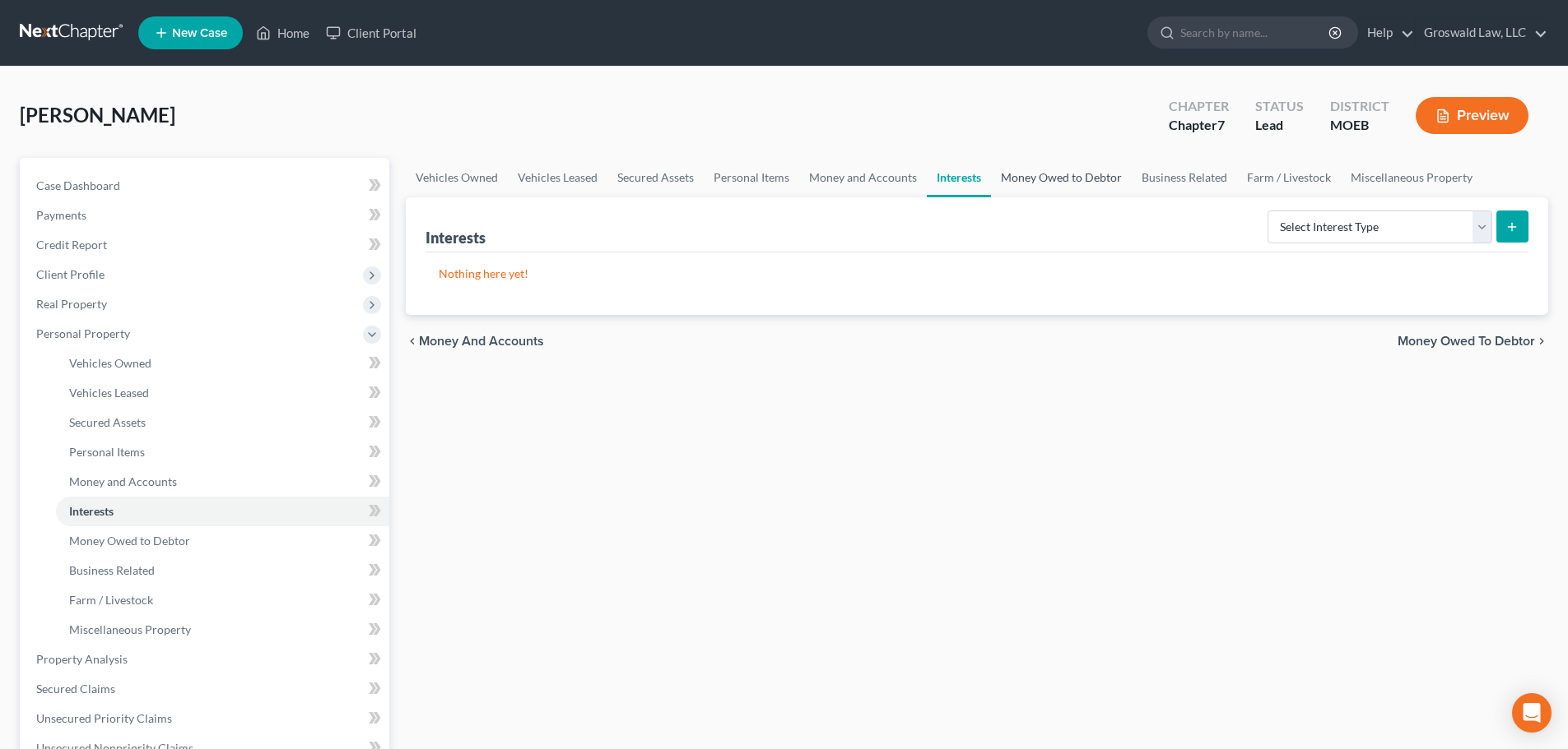
click at [1077, 181] on link "Money Owed to Debtor" at bounding box center [1061, 178] width 141 height 40
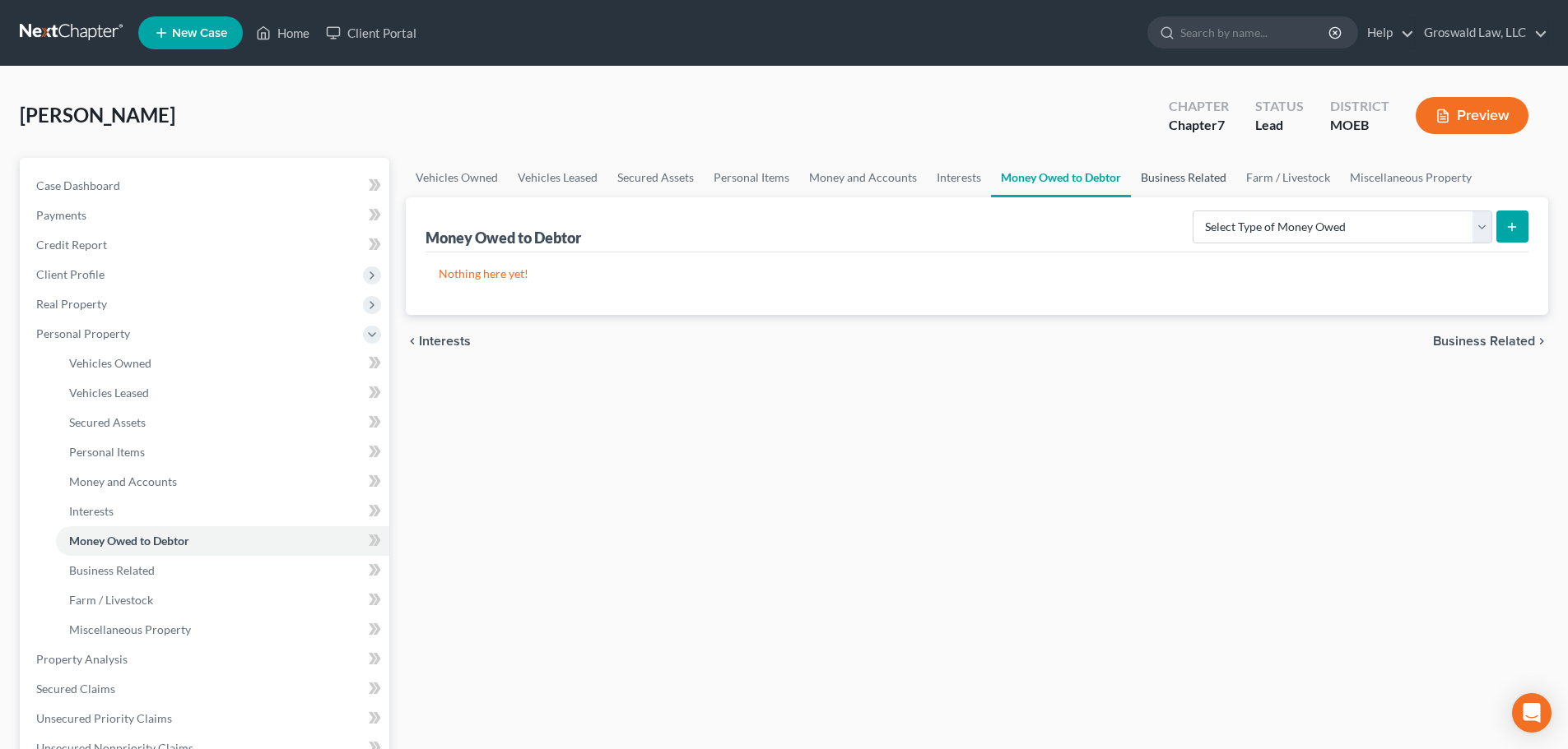
click at [1154, 181] on link "Business Related" at bounding box center [1183, 178] width 105 height 40
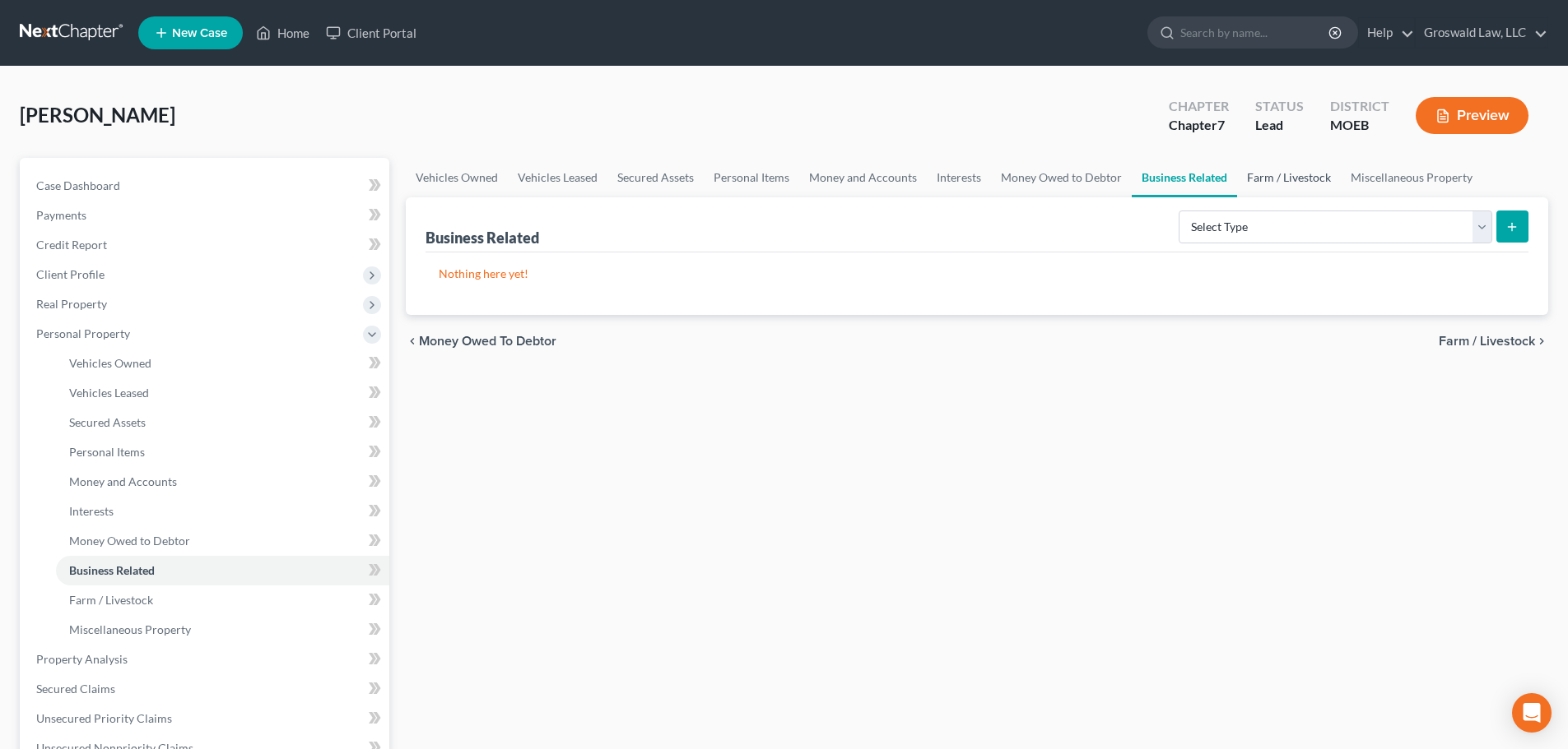
click at [1161, 184] on link "Farm / Livestock" at bounding box center [1289, 178] width 104 height 40
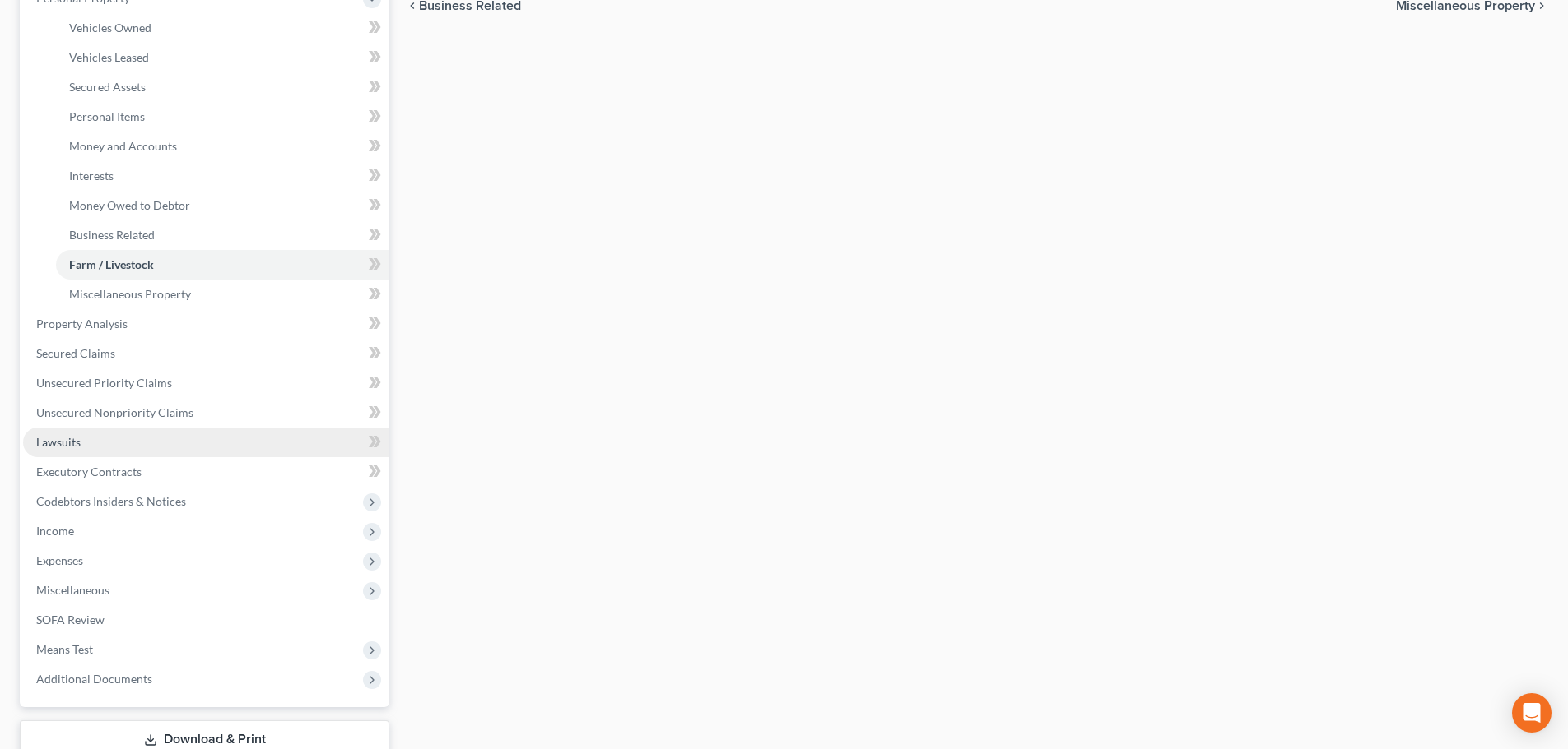
scroll to position [411, 0]
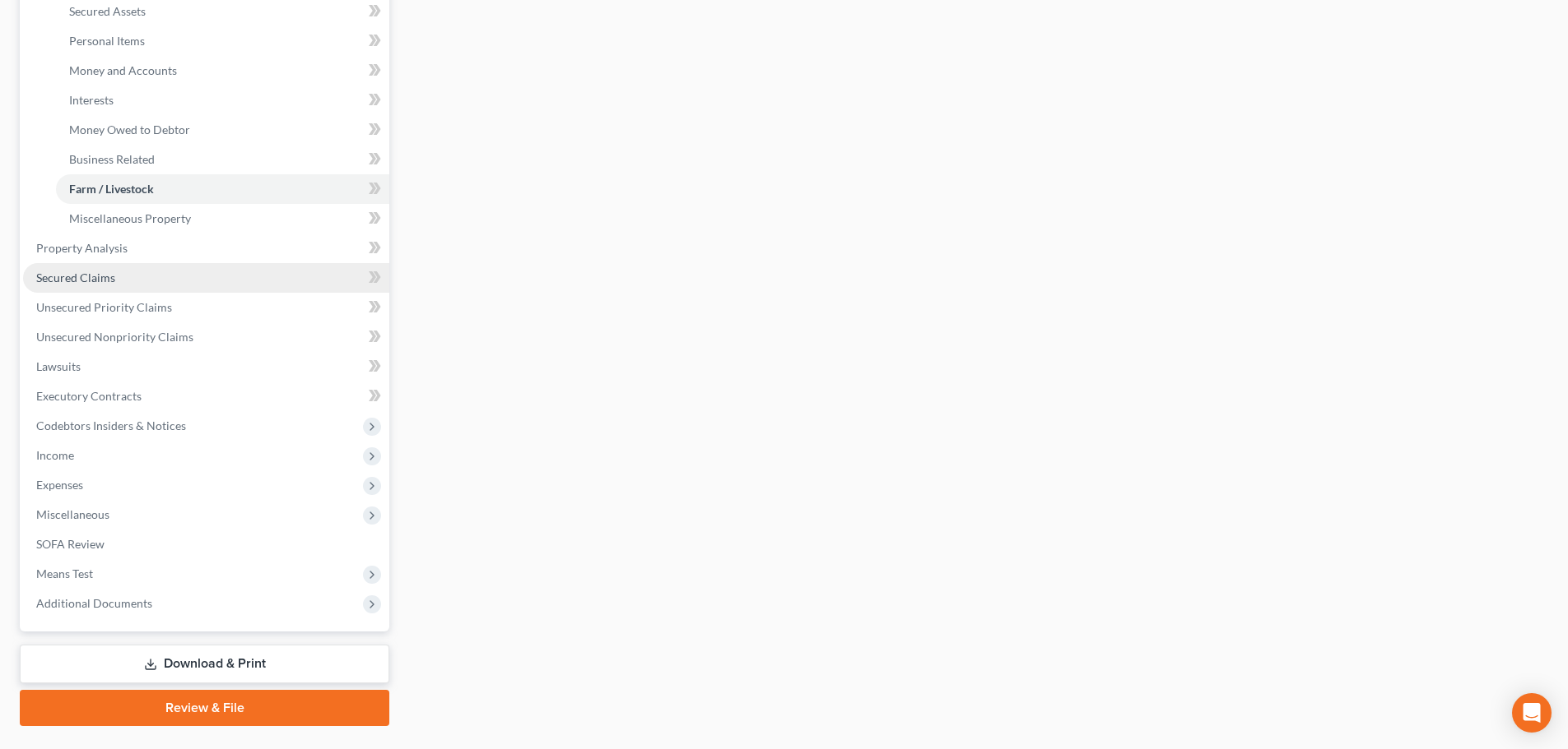
click at [118, 277] on link "Secured Claims" at bounding box center [205, 277] width 366 height 29
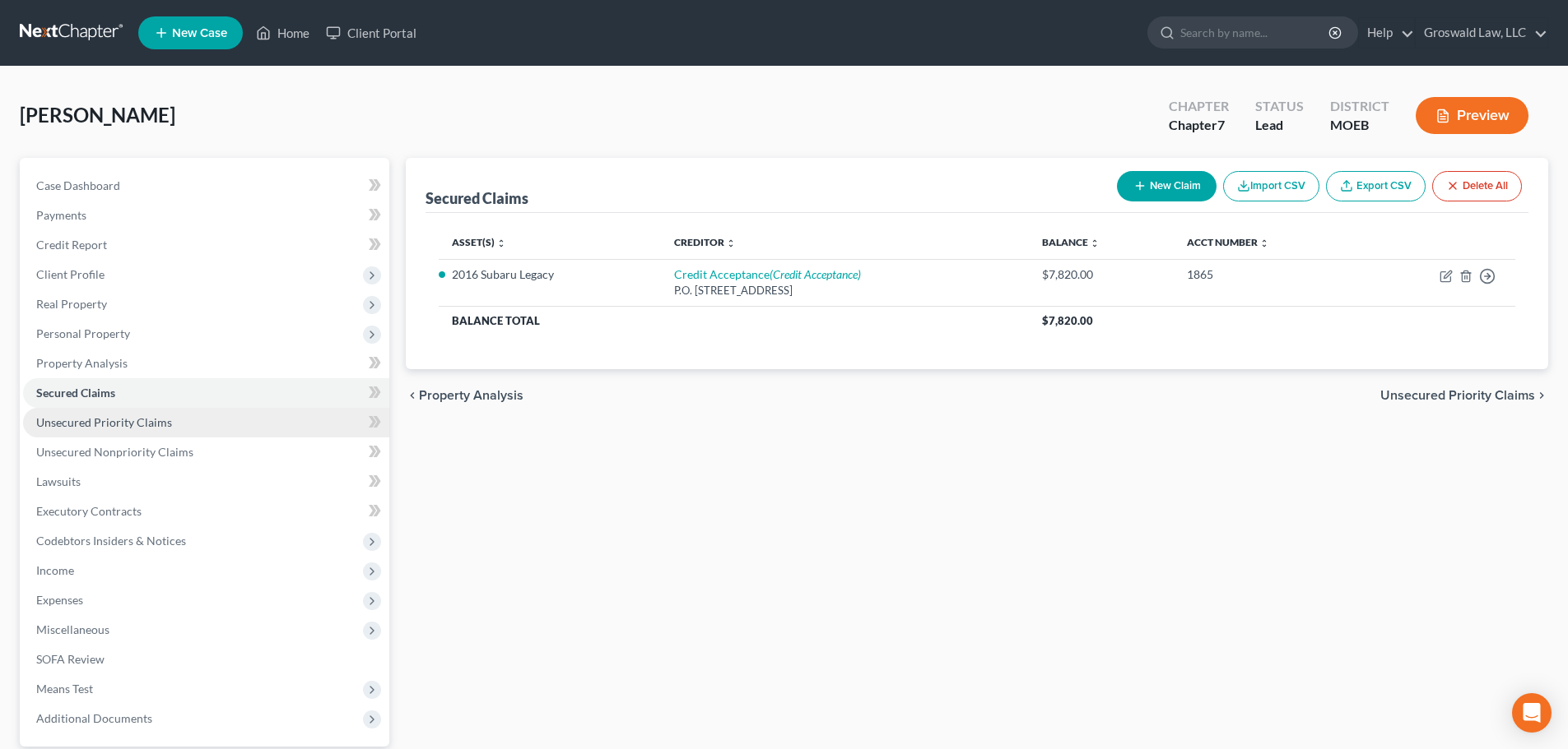
click at [174, 420] on link "Unsecured Priority Claims" at bounding box center [205, 422] width 366 height 29
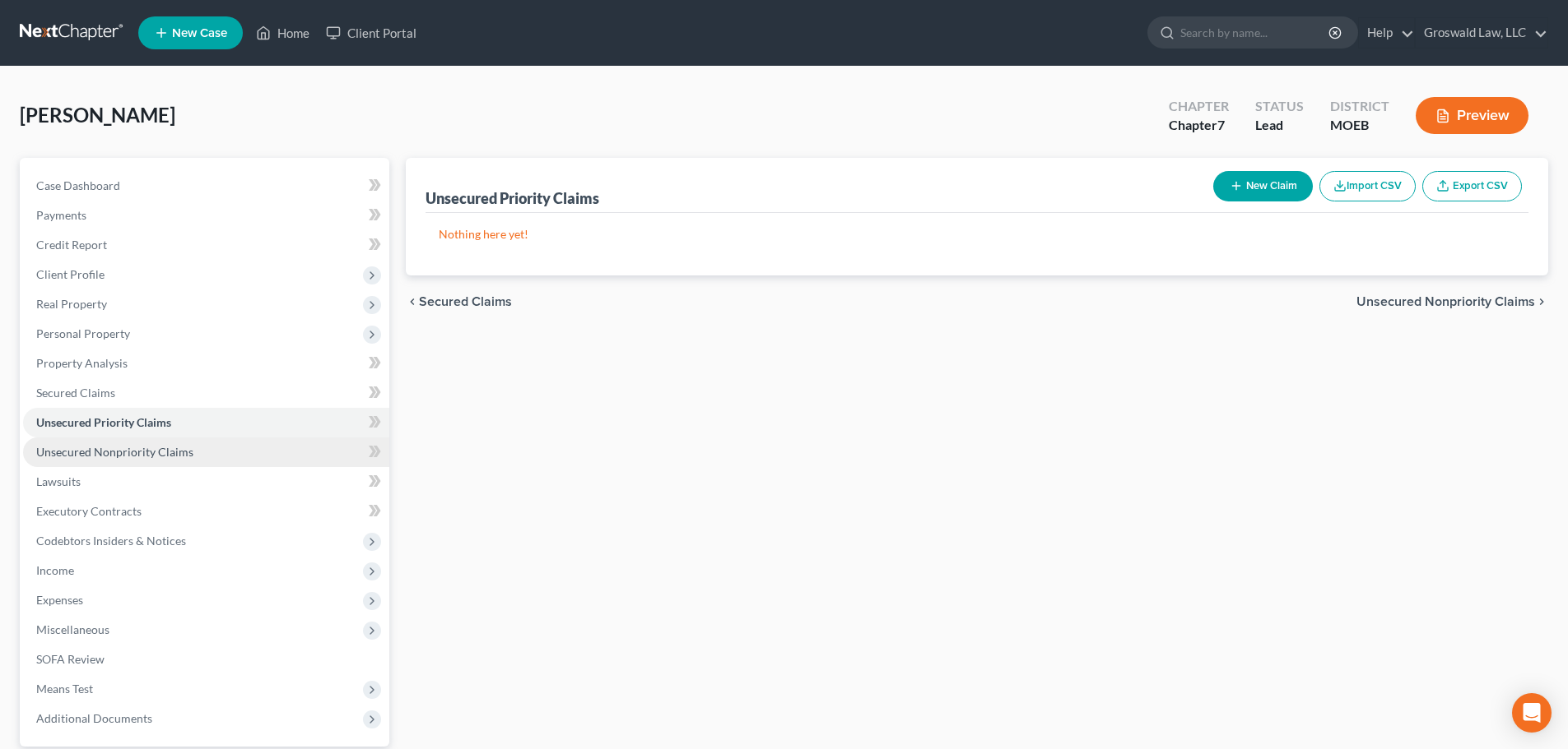
click at [206, 457] on link "Unsecured Nonpriority Claims" at bounding box center [205, 452] width 366 height 29
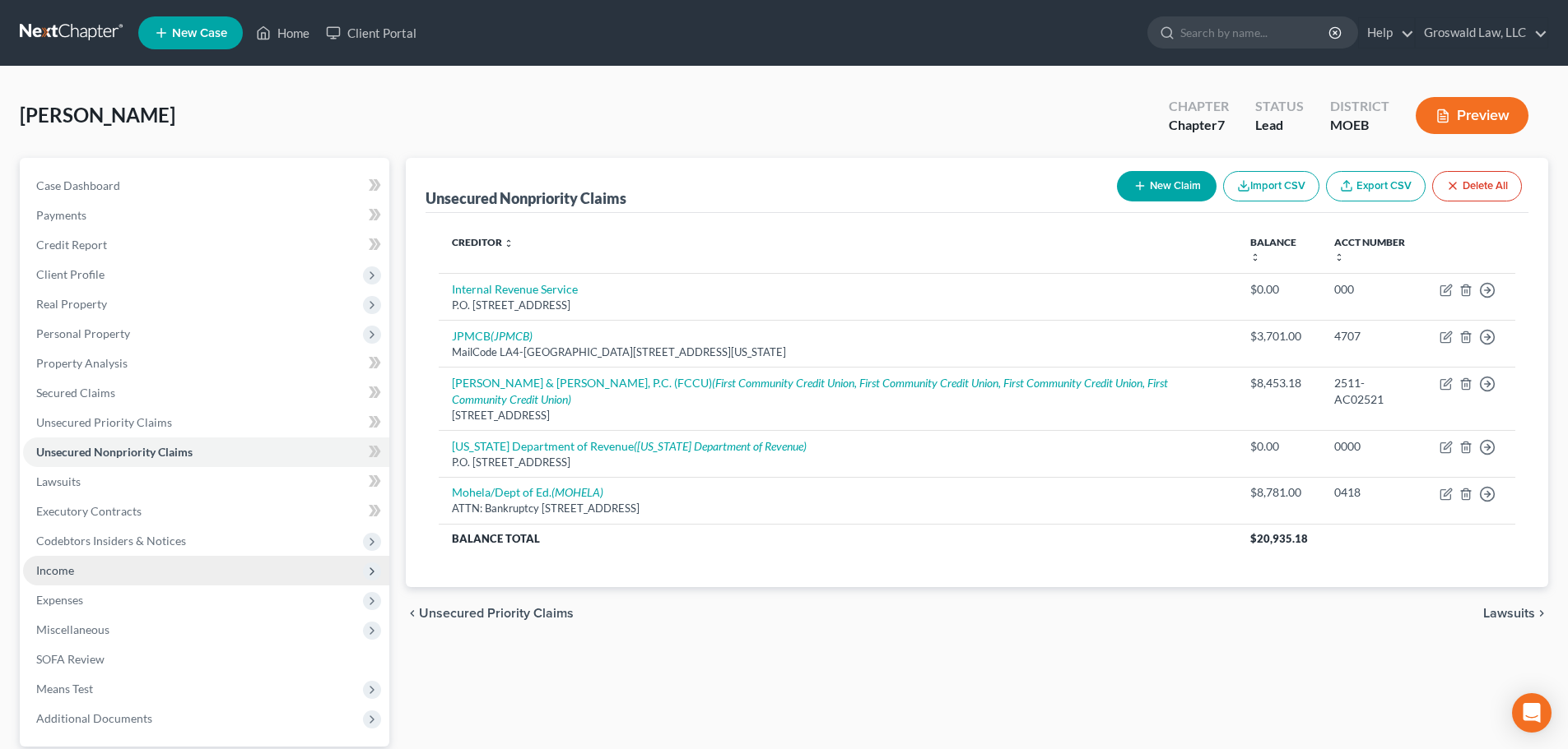
click at [111, 572] on span "Income" at bounding box center [205, 570] width 366 height 29
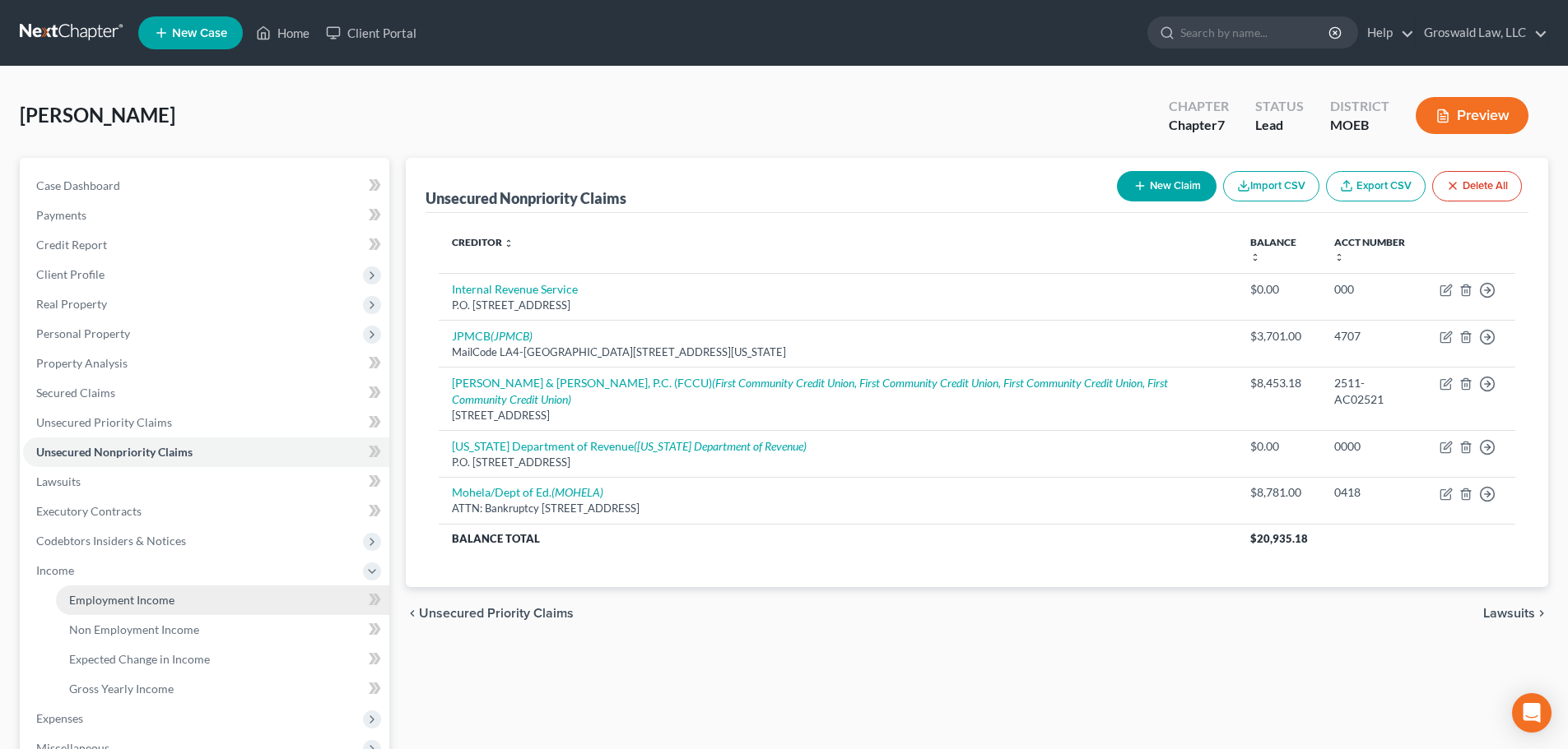
click at [140, 596] on span "Employment Income" at bounding box center [121, 600] width 105 height 14
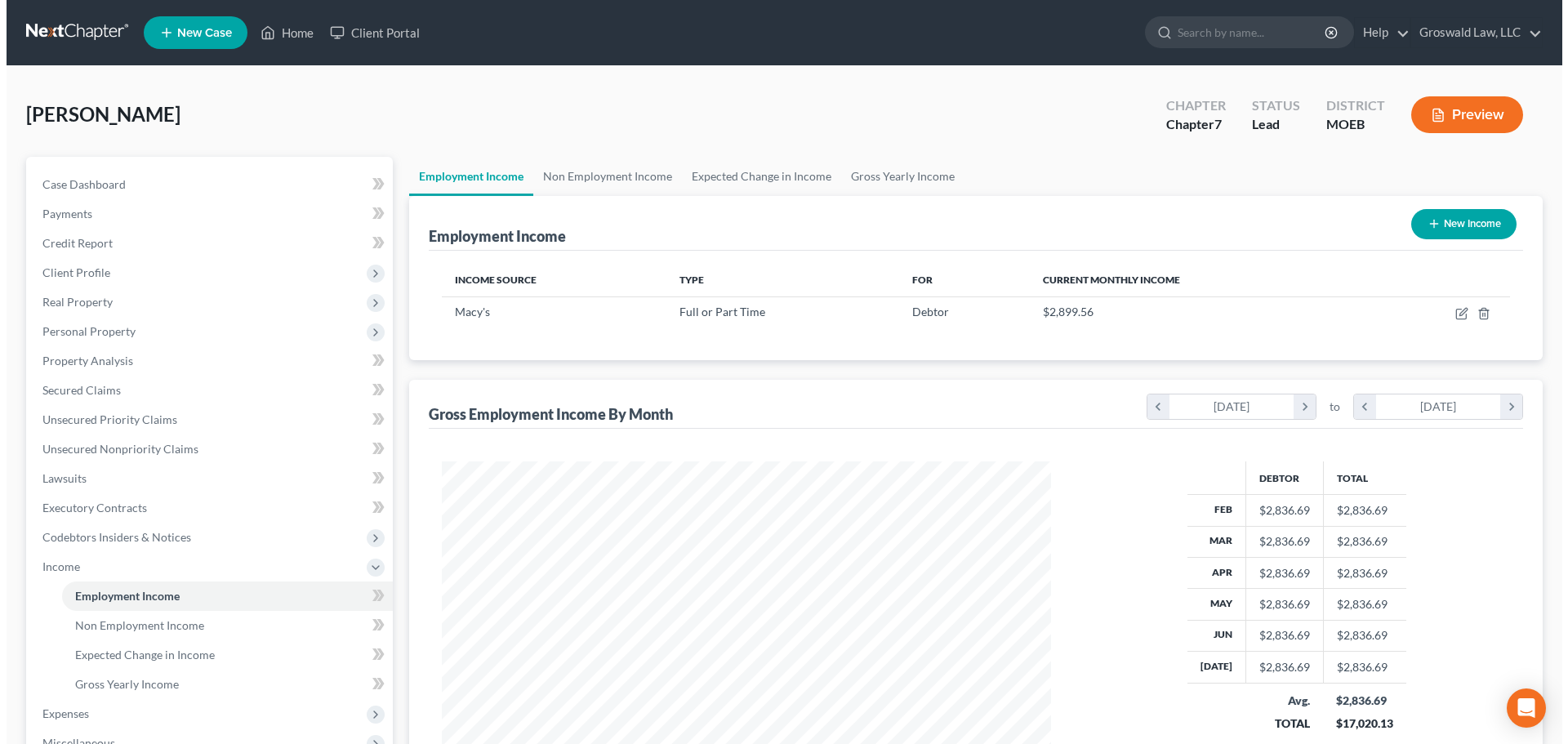
scroll to position [304, 642]
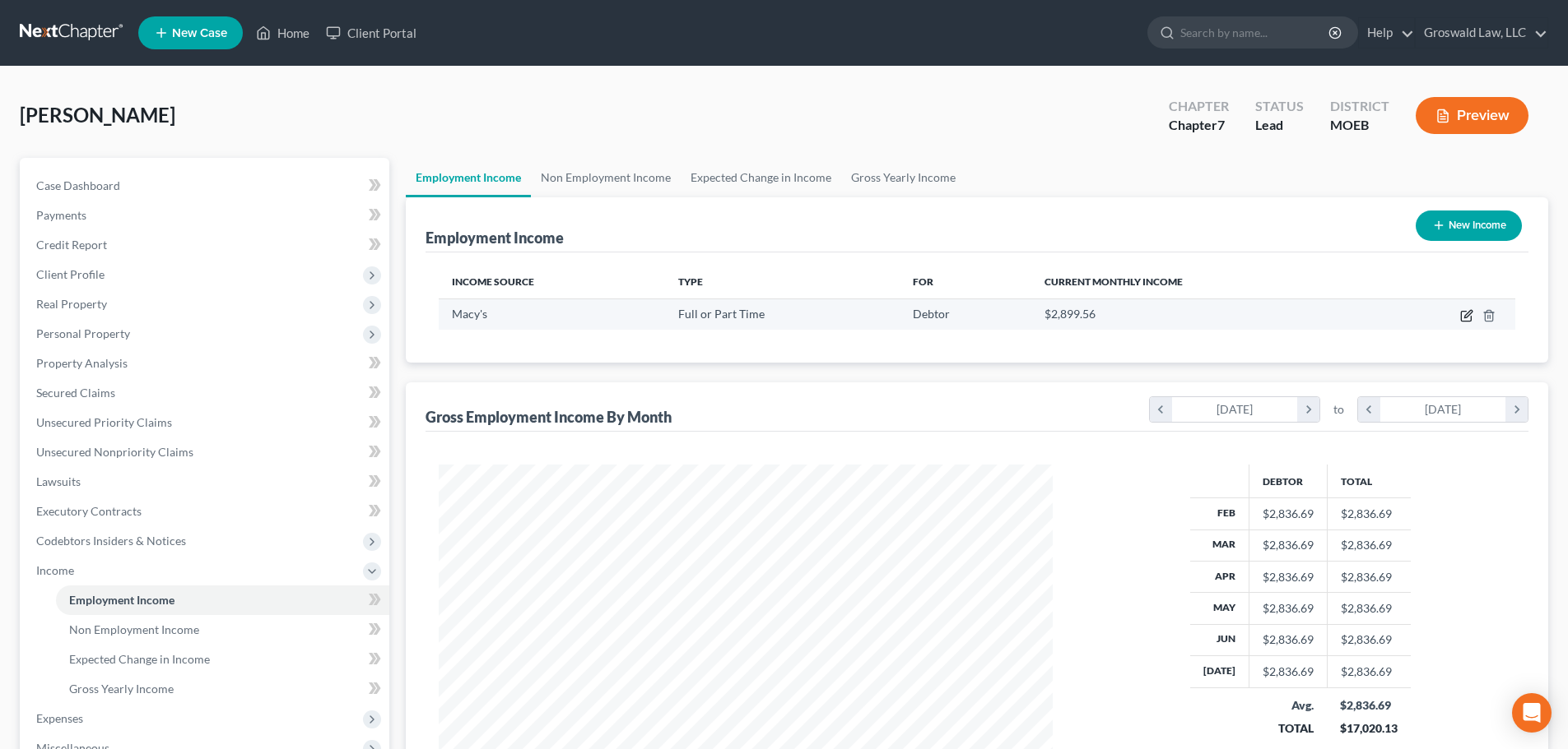
click at [1161, 317] on icon "button" at bounding box center [1467, 316] width 13 height 13
select select "0"
select select "36"
select select "3"
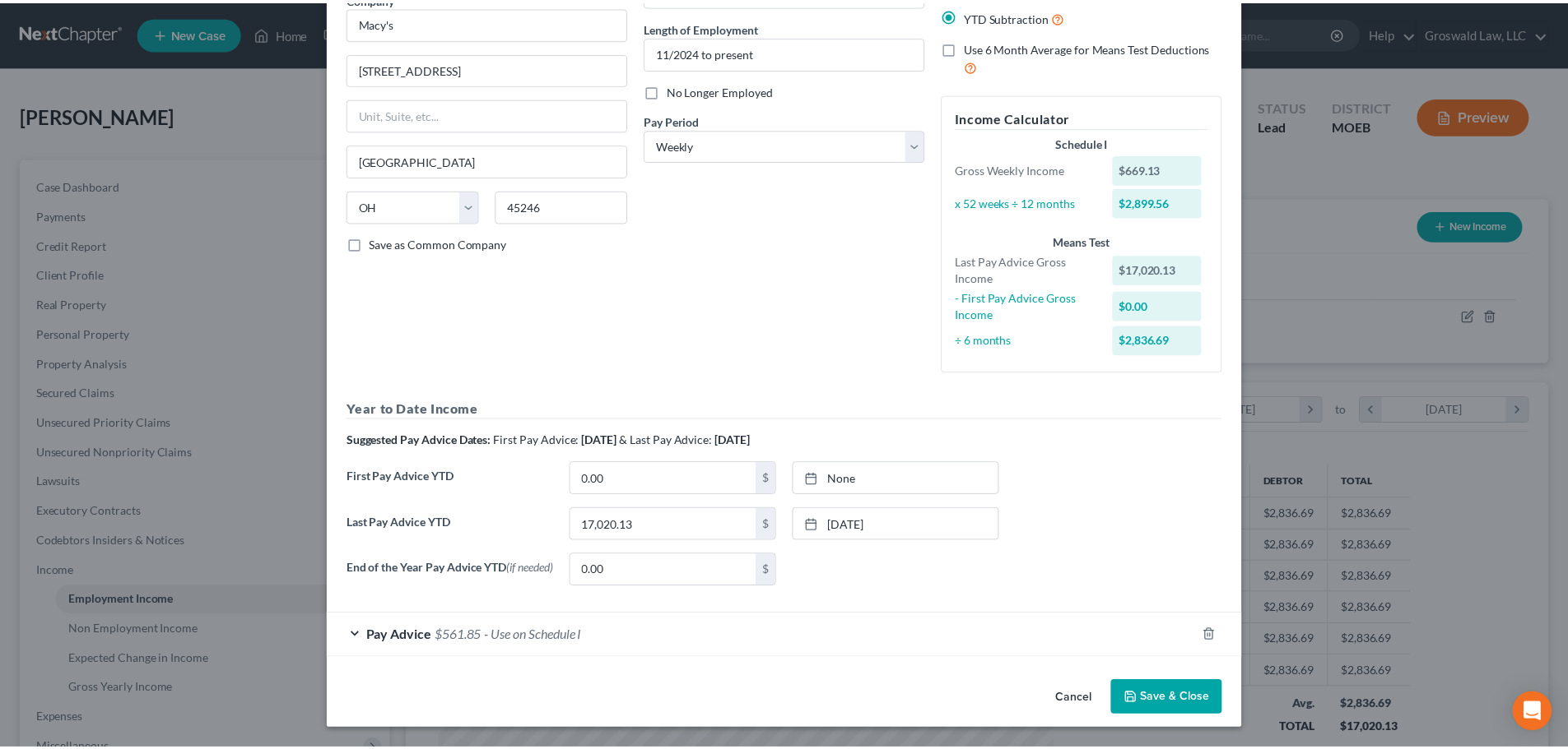
scroll to position [153, 0]
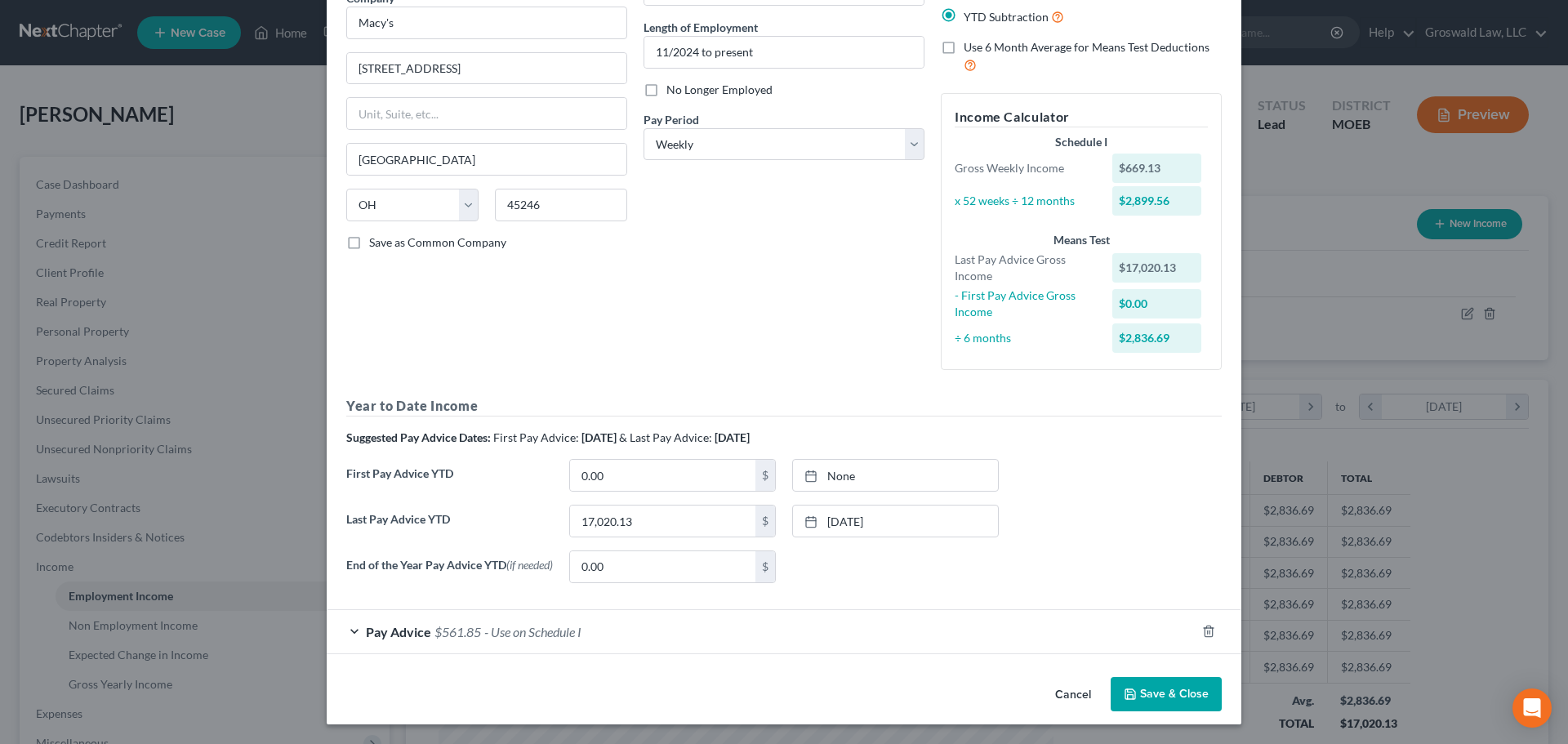
click at [1065, 648] on button "Cancel" at bounding box center [1073, 695] width 62 height 33
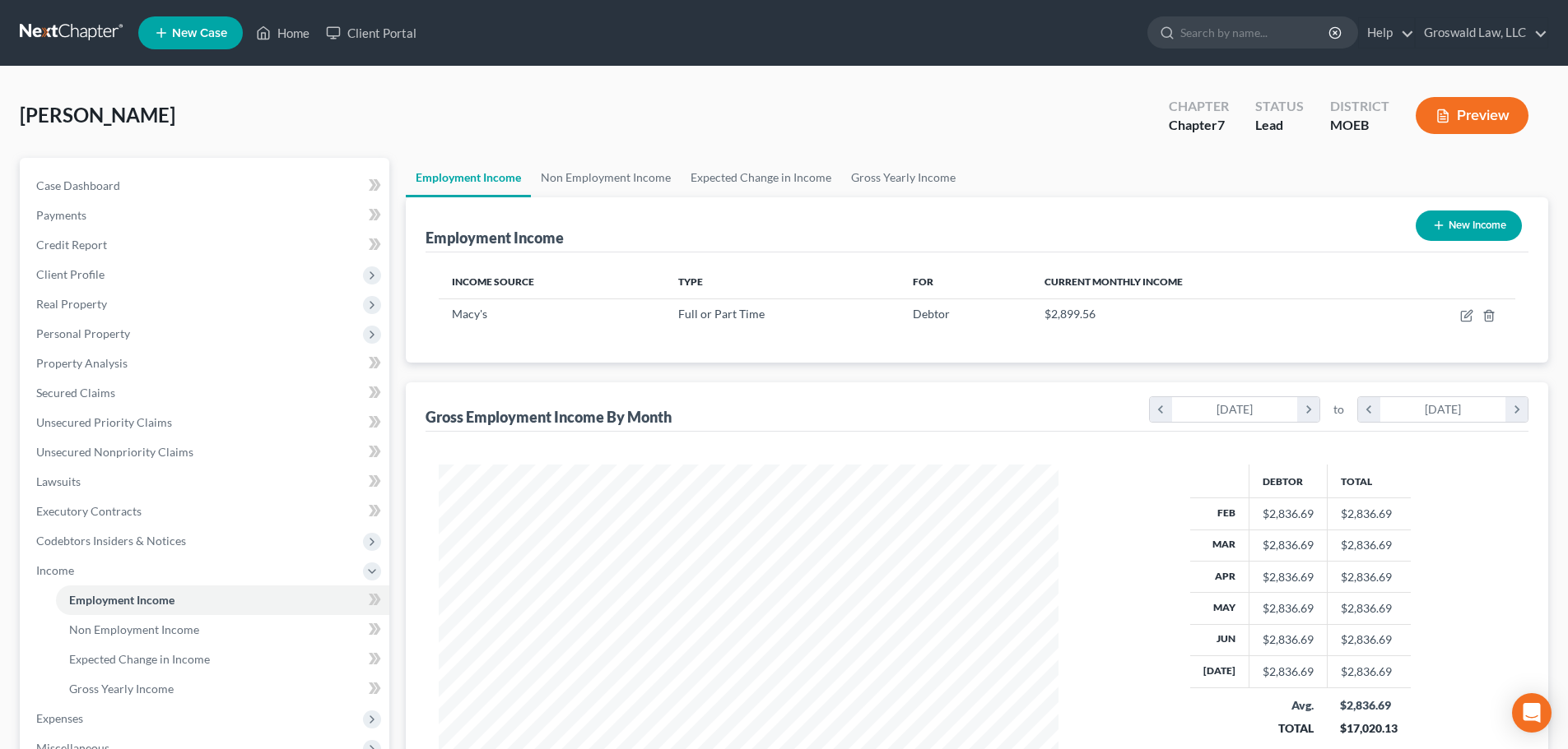
scroll to position [822249, 822415]
click at [138, 451] on span "Unsecured Nonpriority Claims" at bounding box center [115, 452] width 157 height 14
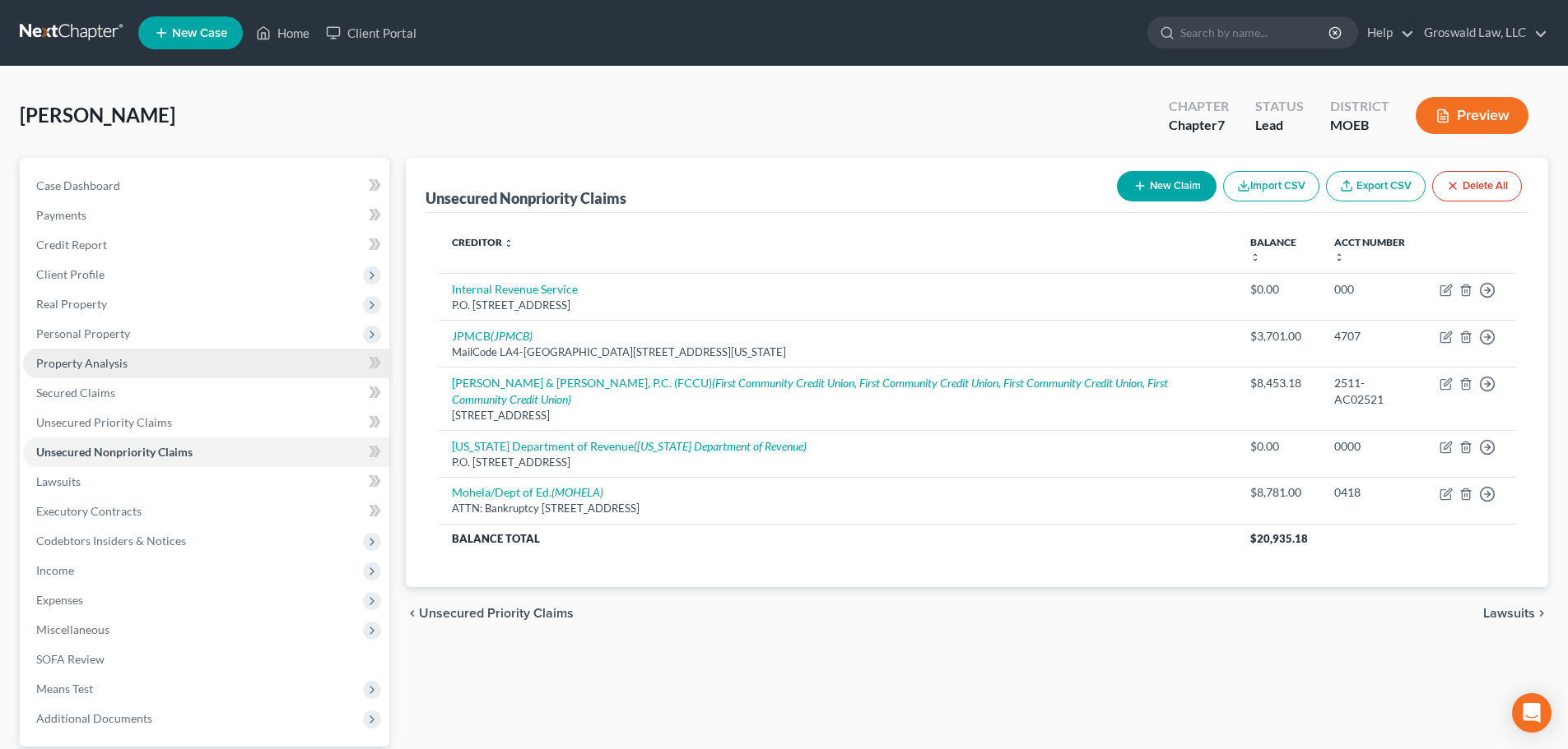
click at [71, 370] on link "Property Analysis" at bounding box center [205, 363] width 366 height 29
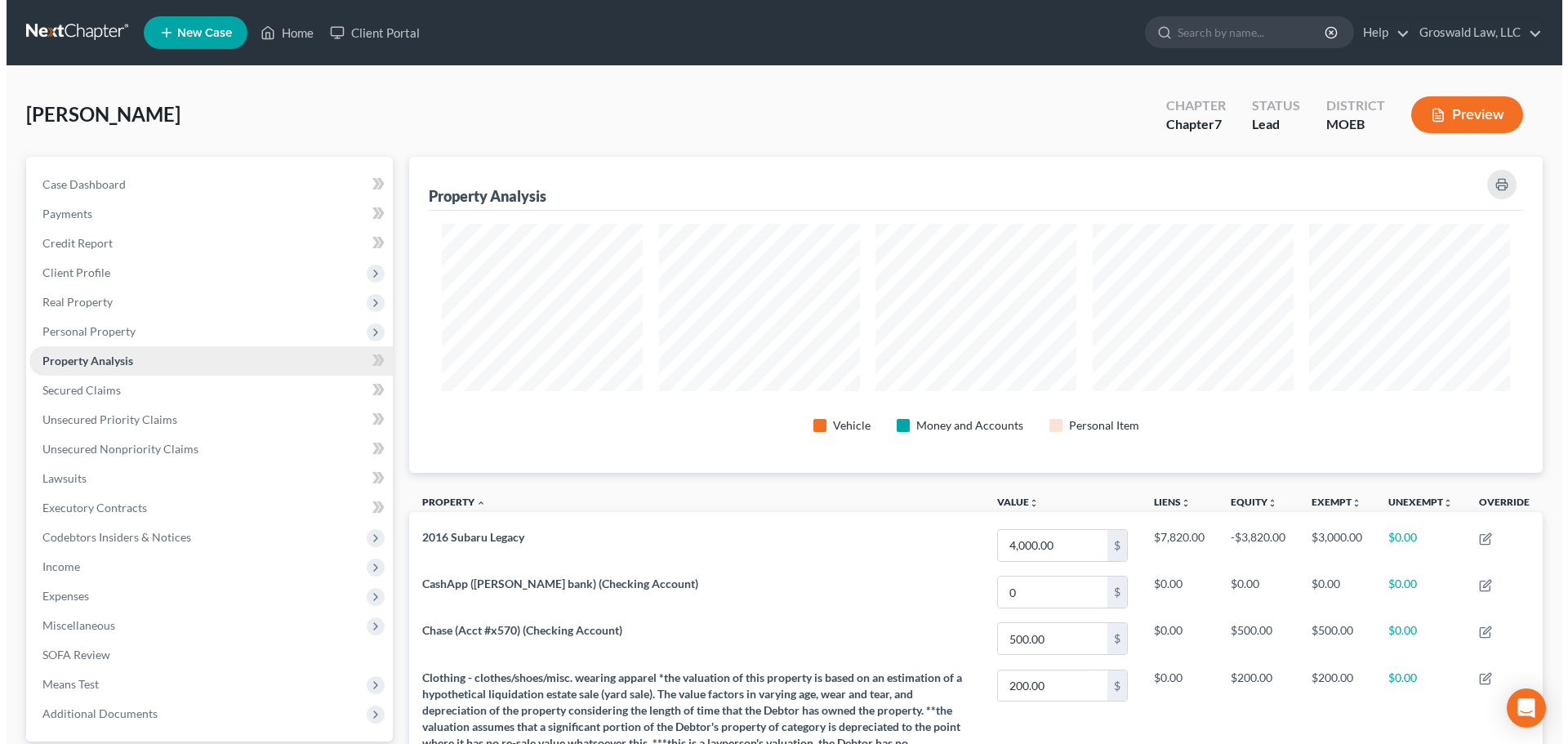
scroll to position [317, 1133]
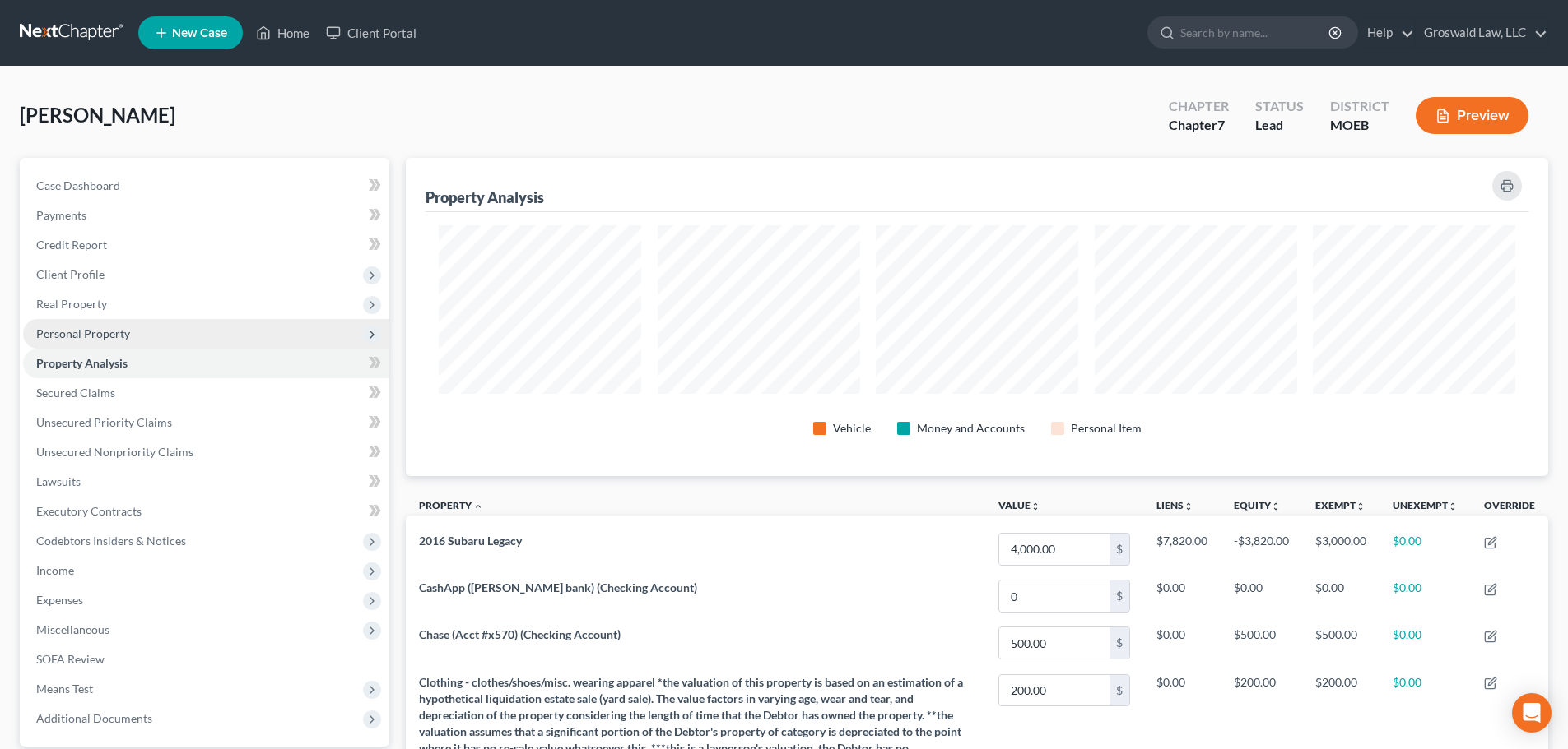
click at [74, 336] on span "Personal Property" at bounding box center [82, 333] width 94 height 14
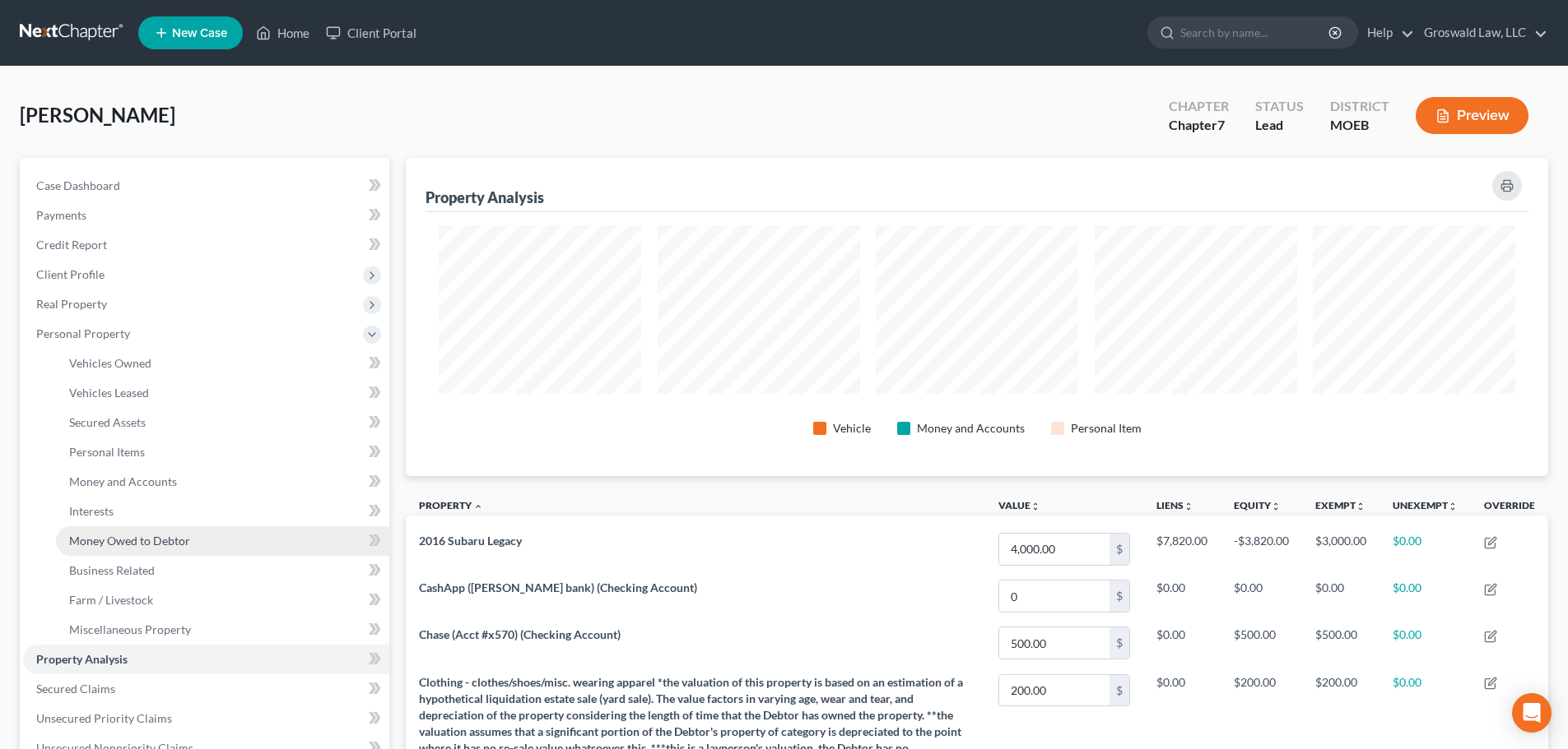
click at [99, 533] on span "Money Owed to Debtor" at bounding box center [130, 540] width 121 height 14
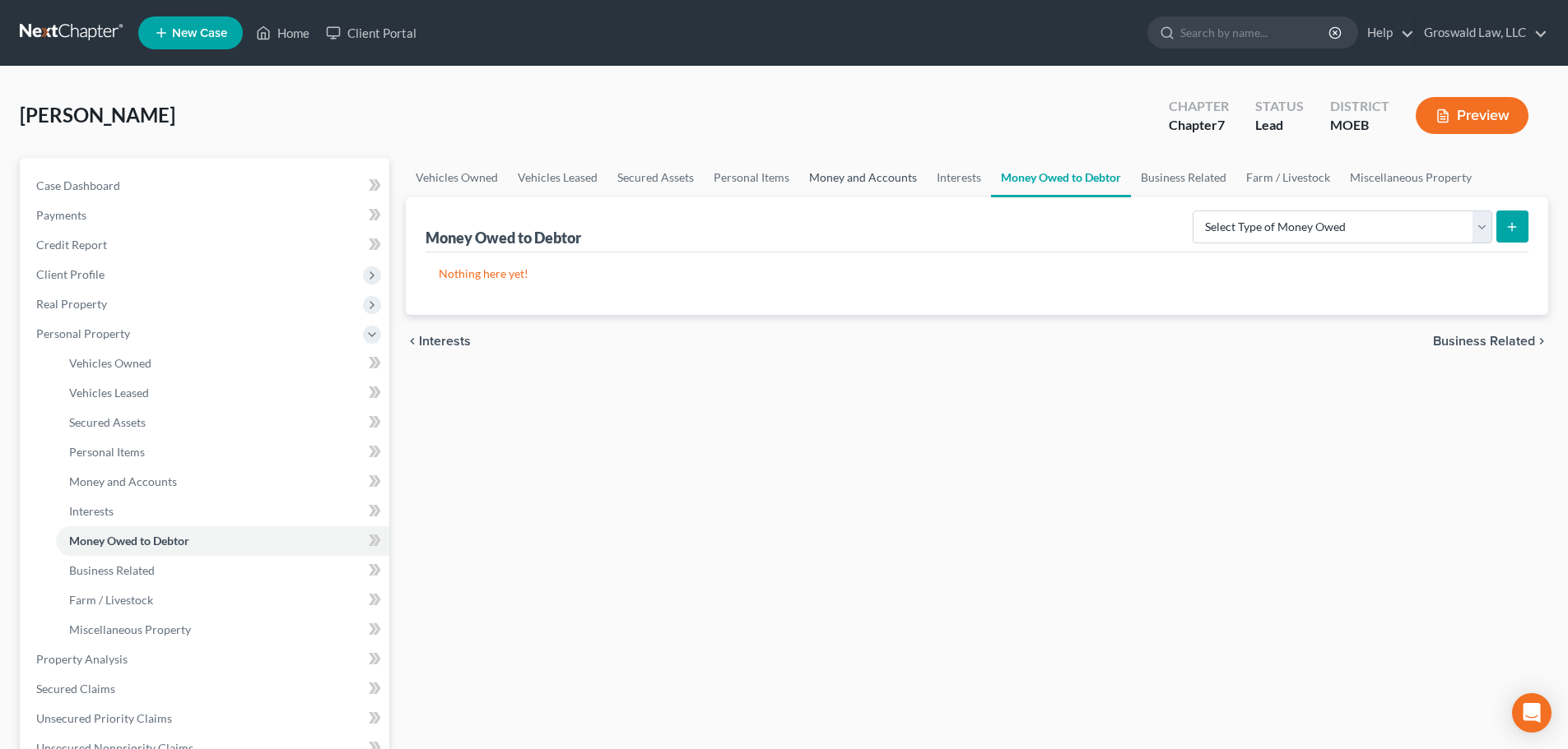
click at [882, 179] on link "Money and Accounts" at bounding box center [863, 178] width 128 height 40
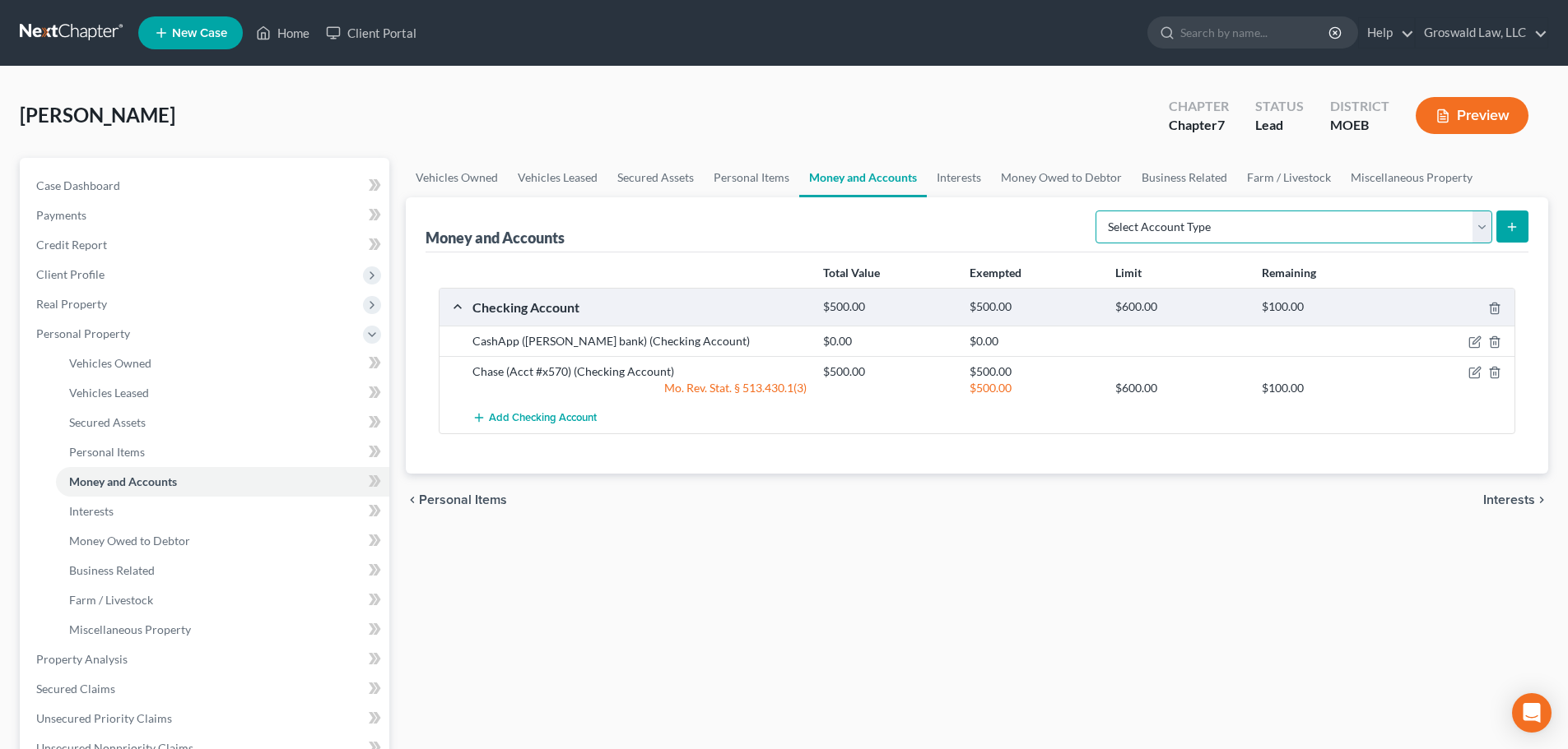
click at [1161, 228] on select "Select Account Type Brokerage (A/B: 18, SOFA: 20) Cash on Hand (A/B: 16) Certif…" at bounding box center [1294, 227] width 396 height 33
click at [1072, 566] on div "Vehicles Owned Vehicles Leased Secured Assets Personal Items Money and Accounts…" at bounding box center [977, 648] width 1159 height 980
click at [1161, 117] on button "Preview" at bounding box center [1471, 115] width 113 height 37
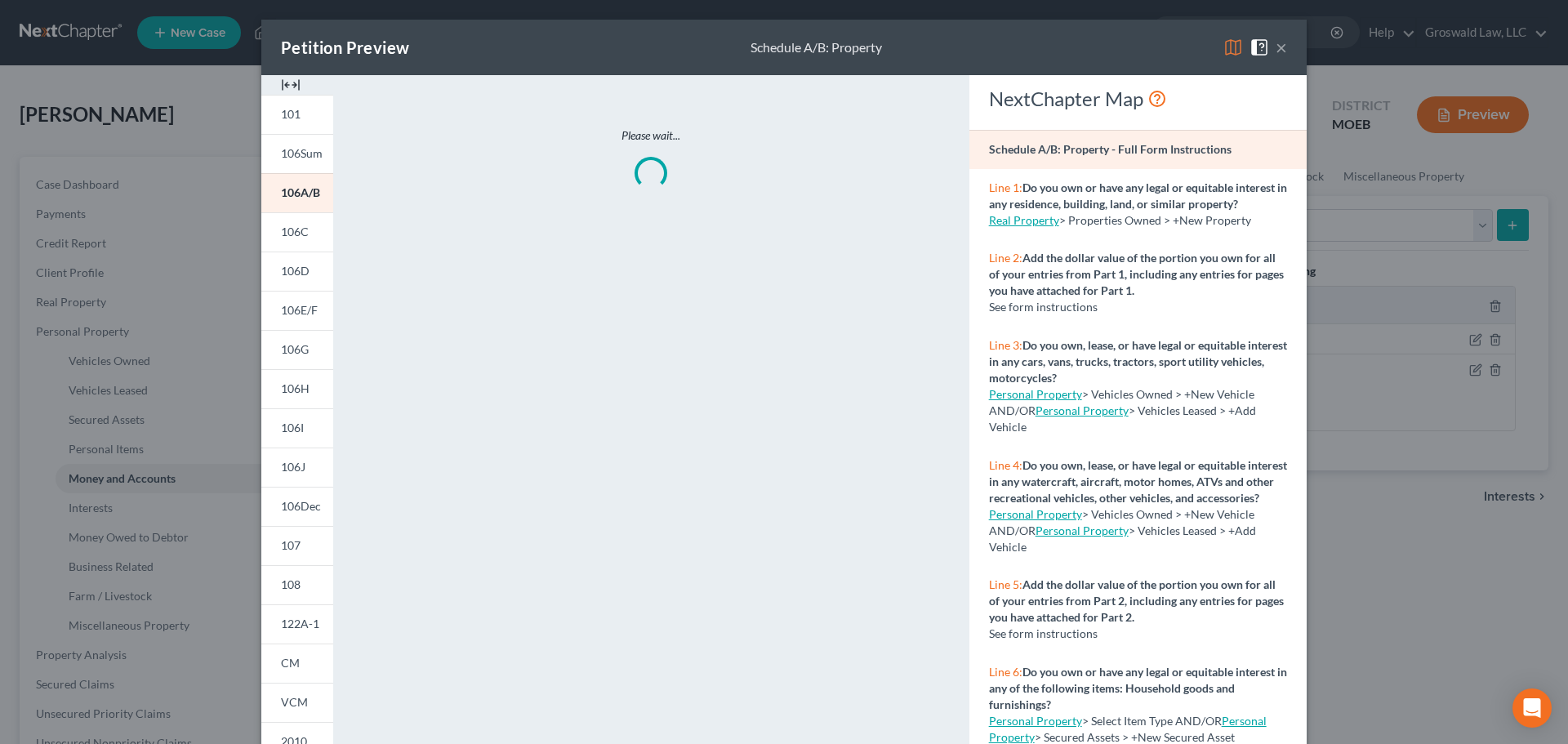
click at [284, 84] on img at bounding box center [290, 85] width 20 height 20
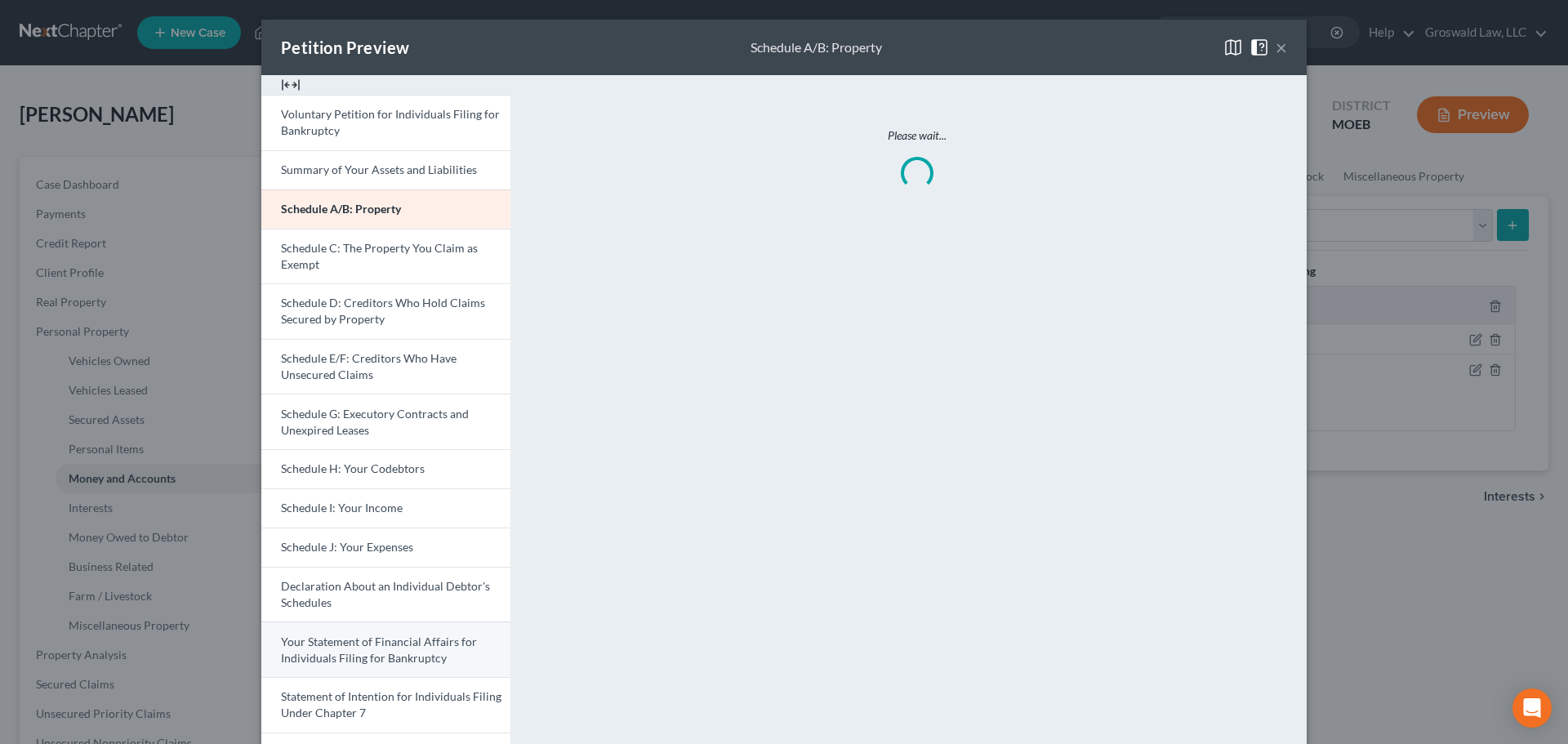
click at [371, 648] on span "Your Statement of Financial Affairs for Individuals Filing for Bankruptcy" at bounding box center [378, 650] width 196 height 30
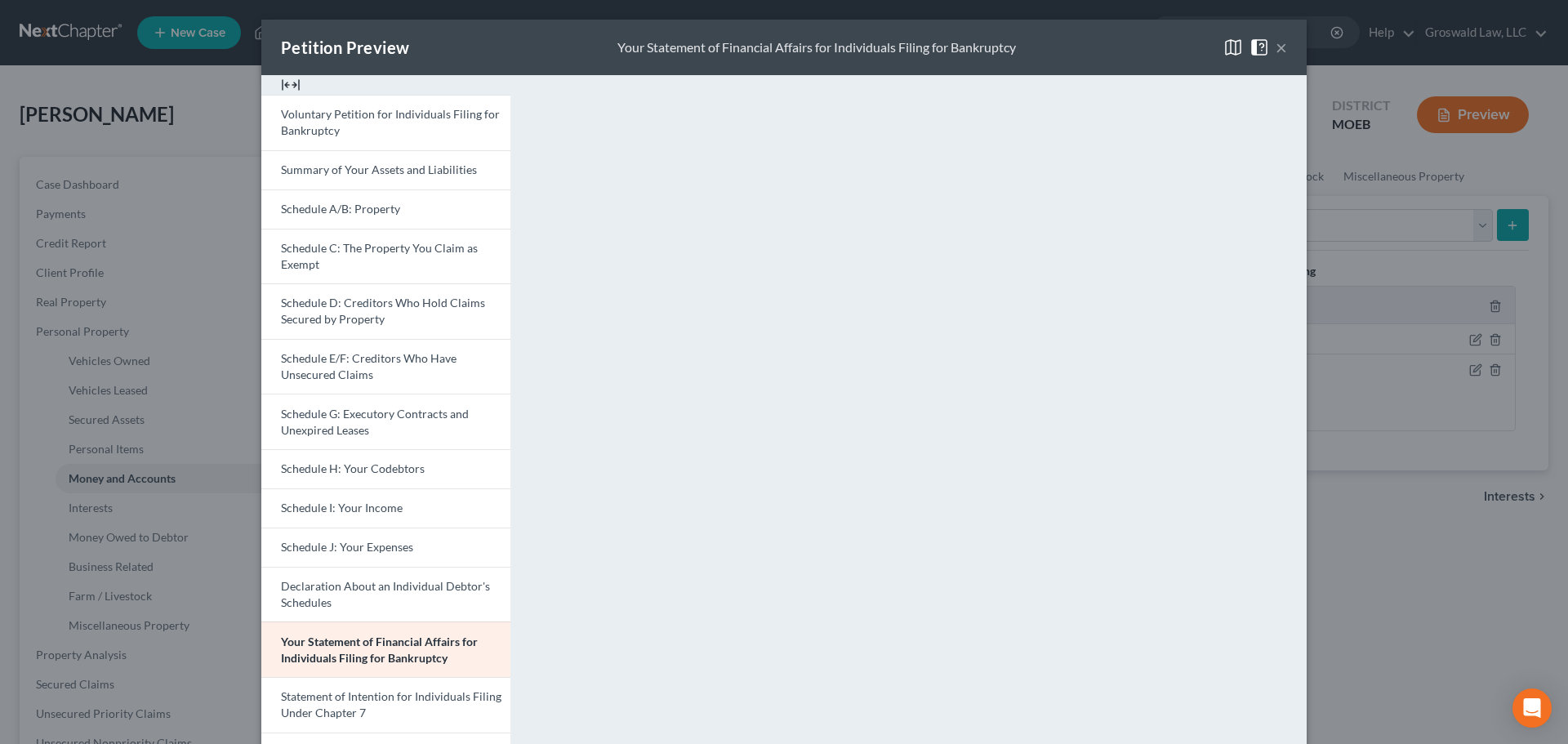
click at [1152, 54] on button "×" at bounding box center [1282, 47] width 11 height 20
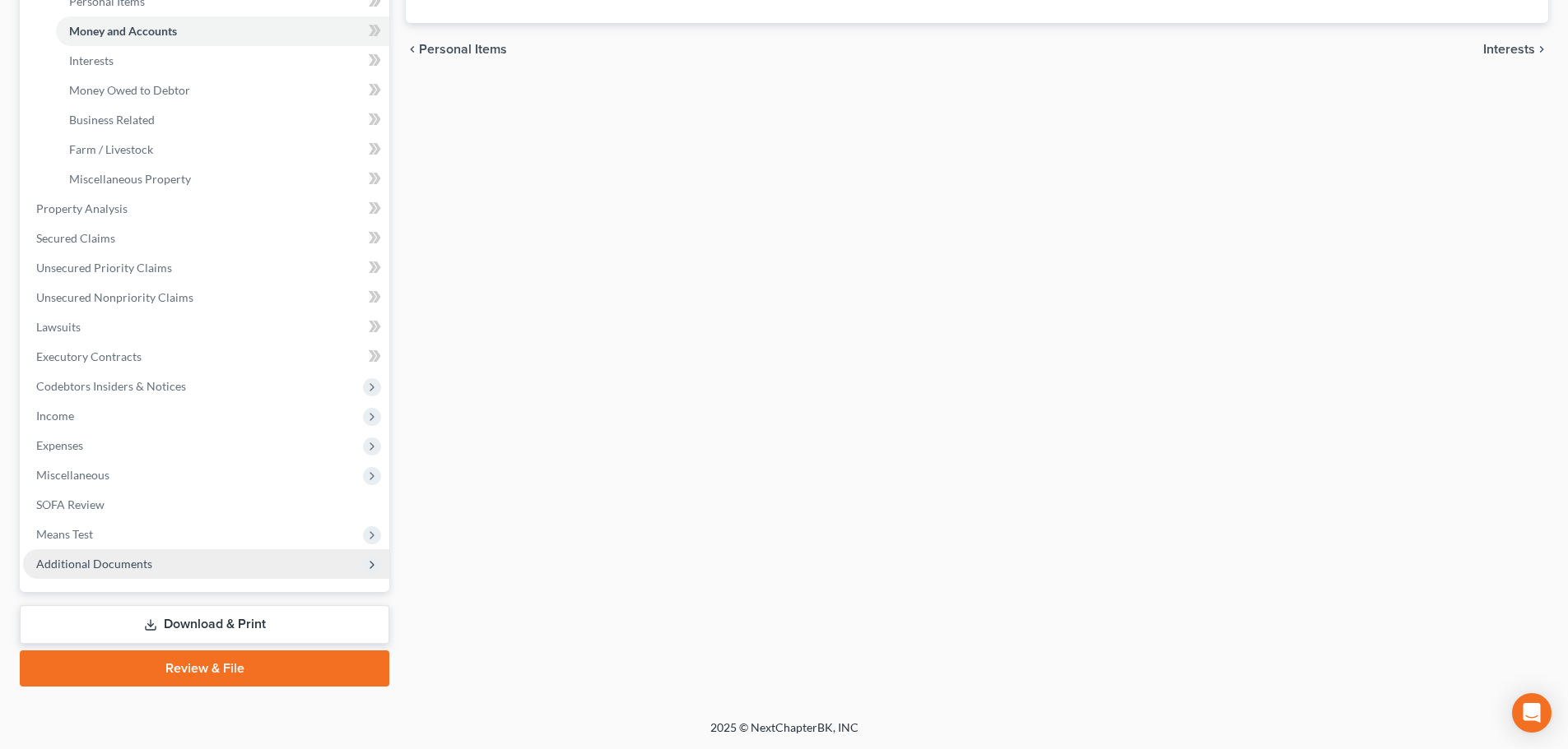
click at [243, 566] on span "Additional Documents" at bounding box center [205, 564] width 366 height 29
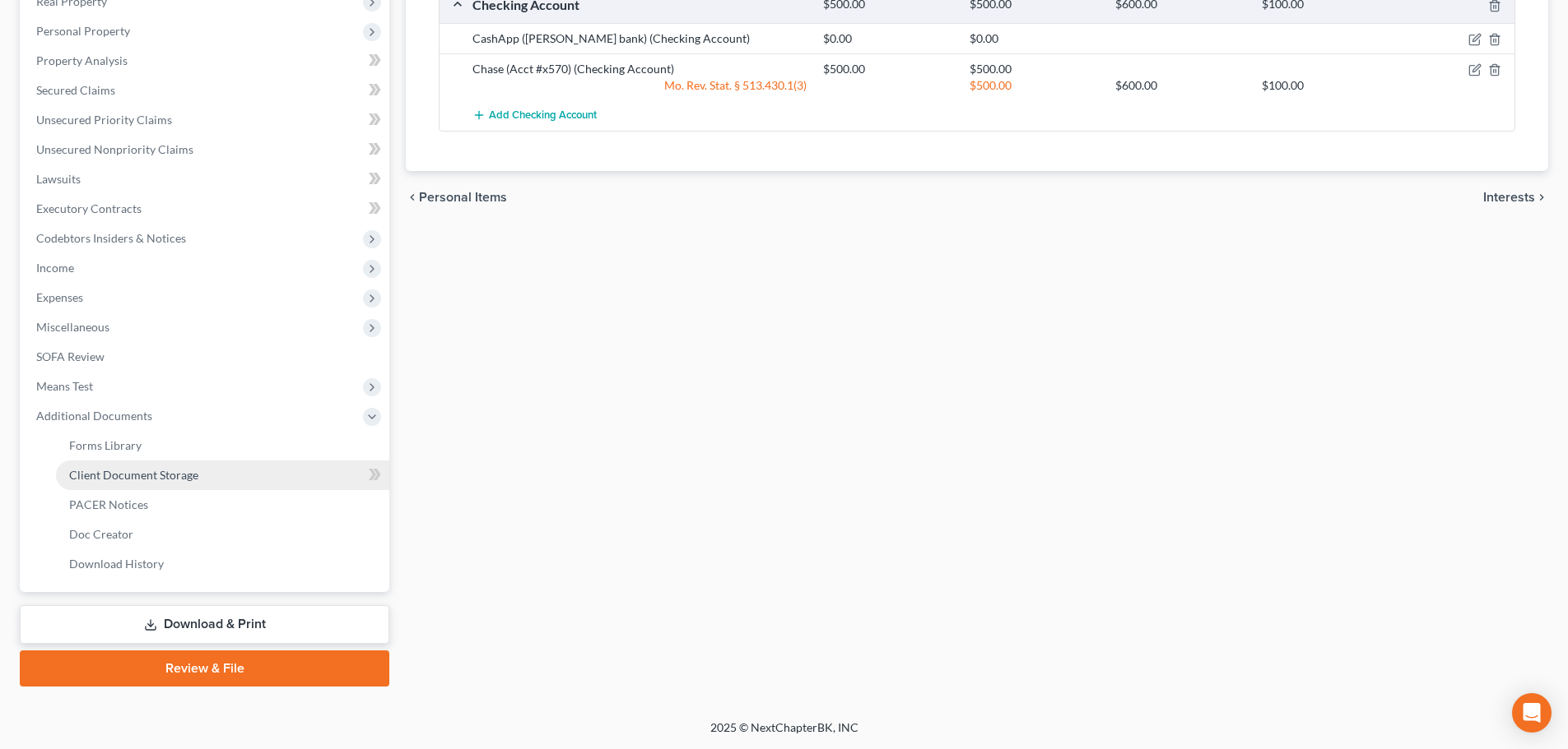
click at [233, 470] on link "Client Document Storage" at bounding box center [222, 475] width 333 height 29
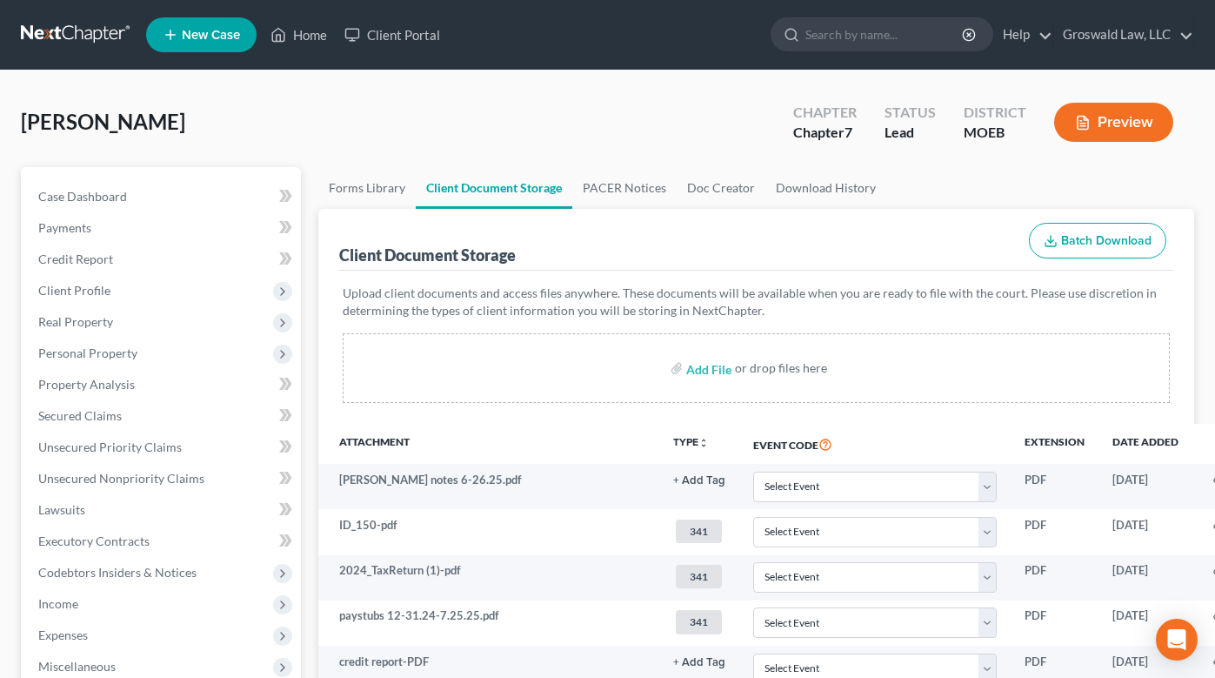
scroll to position [469, 0]
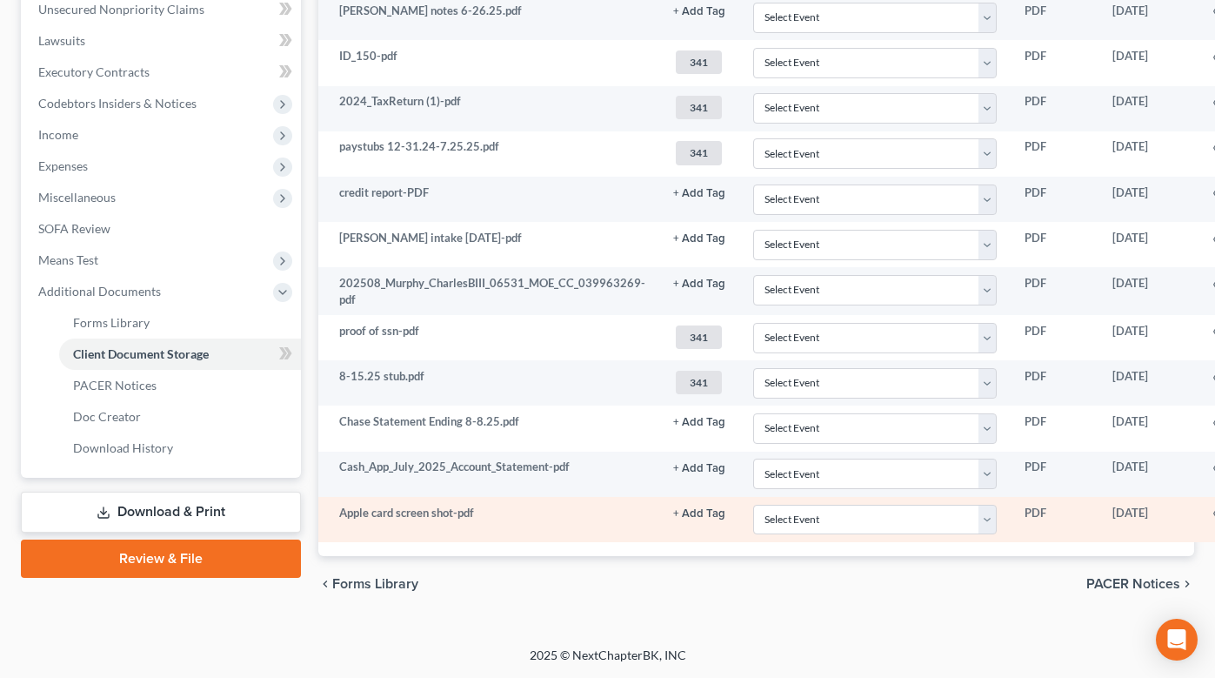
click at [691, 19] on link "+ Add Tag" at bounding box center [699, 11] width 52 height 17
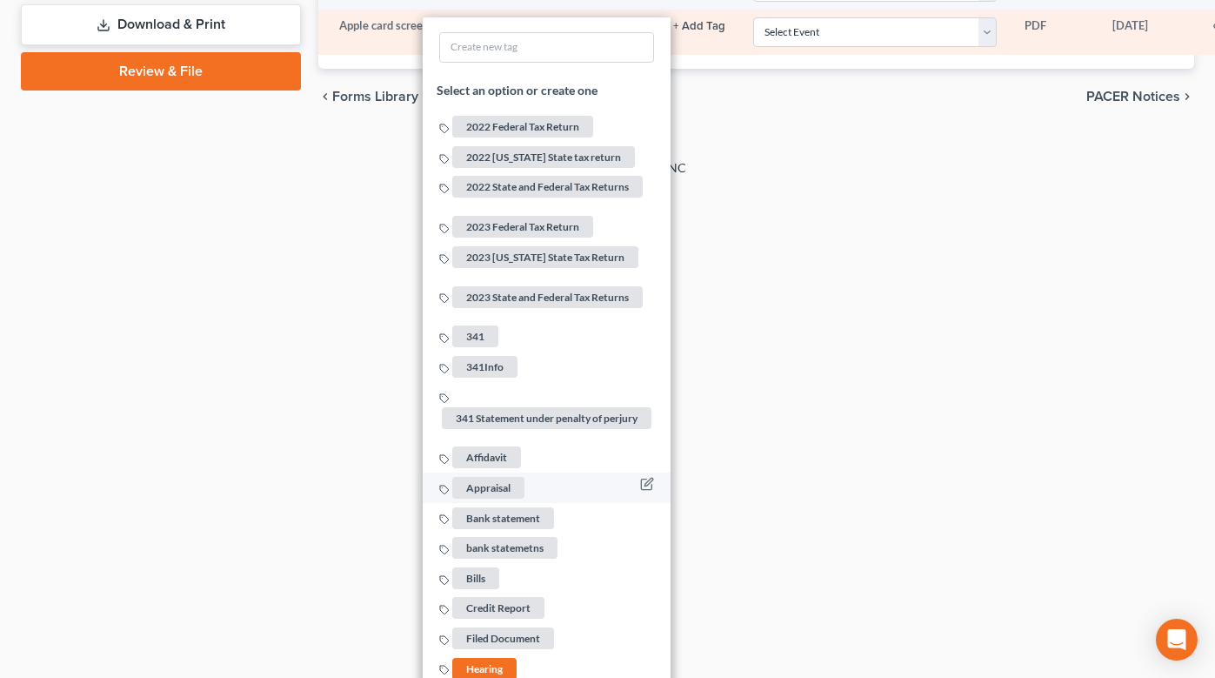
scroll to position [991, 0]
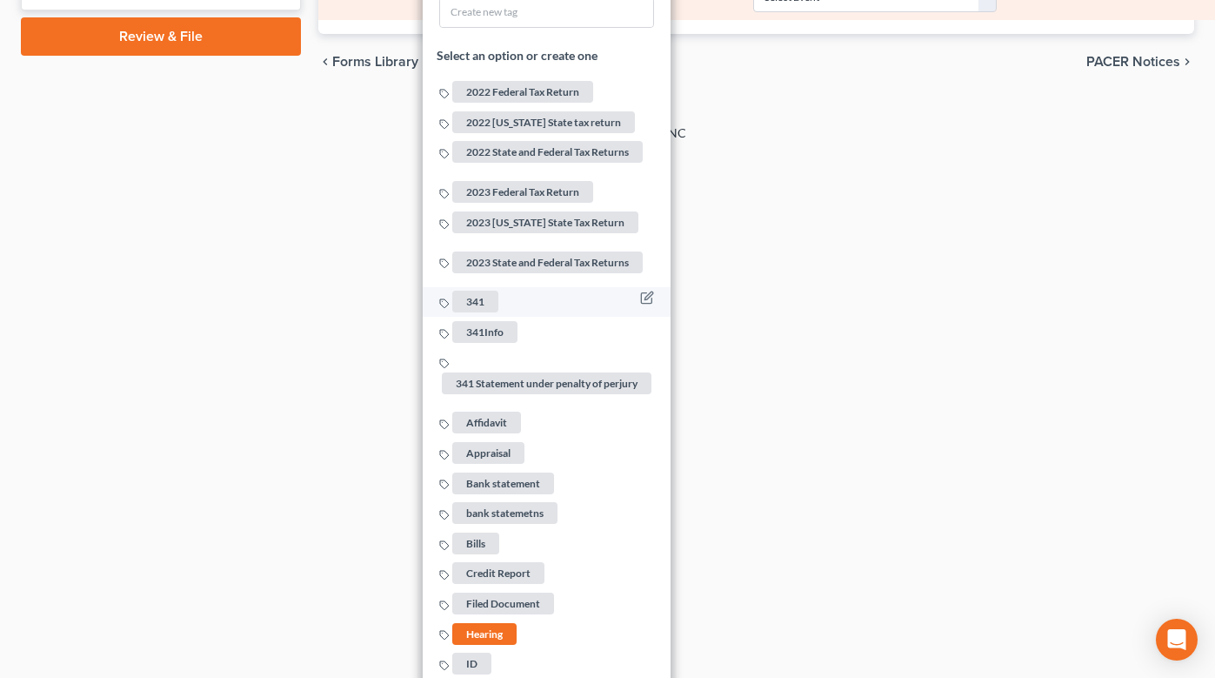
click at [483, 292] on span "341" at bounding box center [475, 302] width 46 height 22
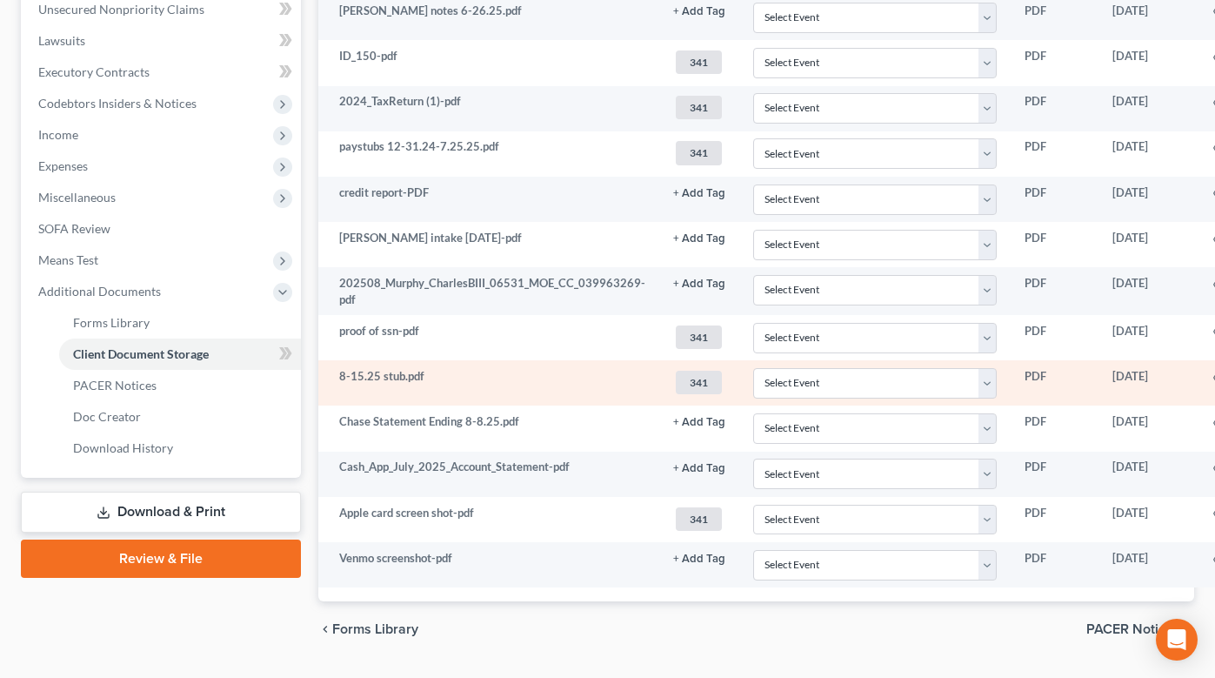
scroll to position [514, 0]
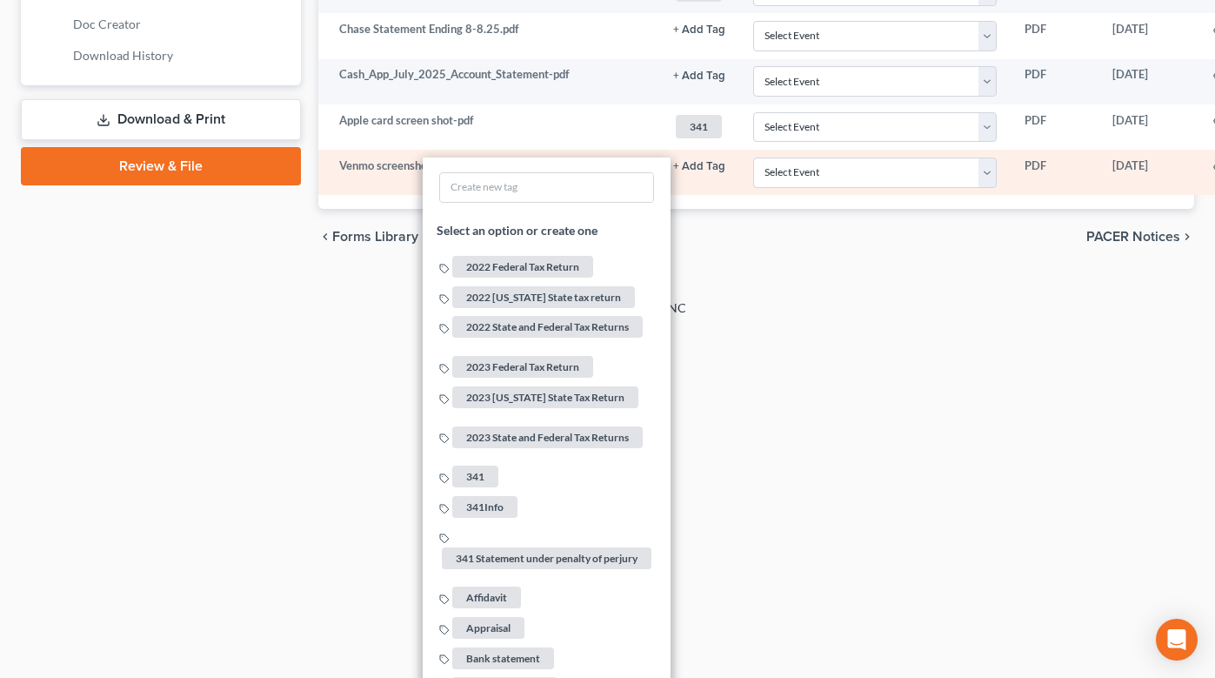
scroll to position [862, 0]
click at [471, 466] on span "341" at bounding box center [475, 475] width 46 height 22
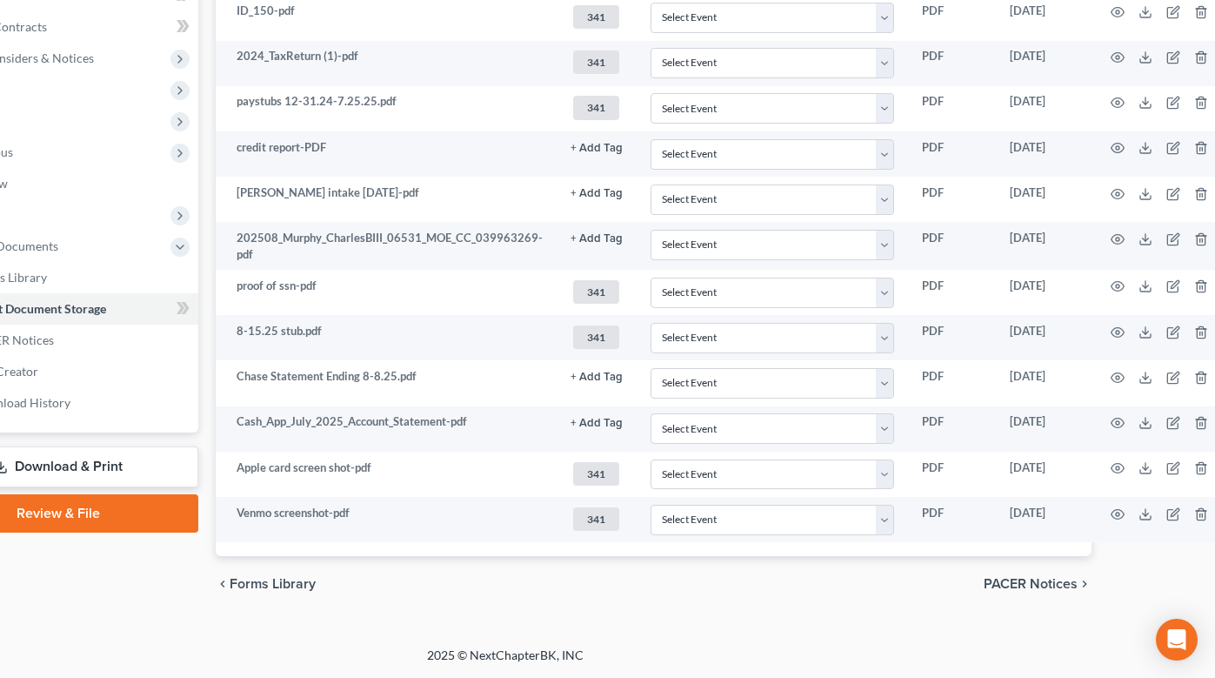
scroll to position [514, 117]
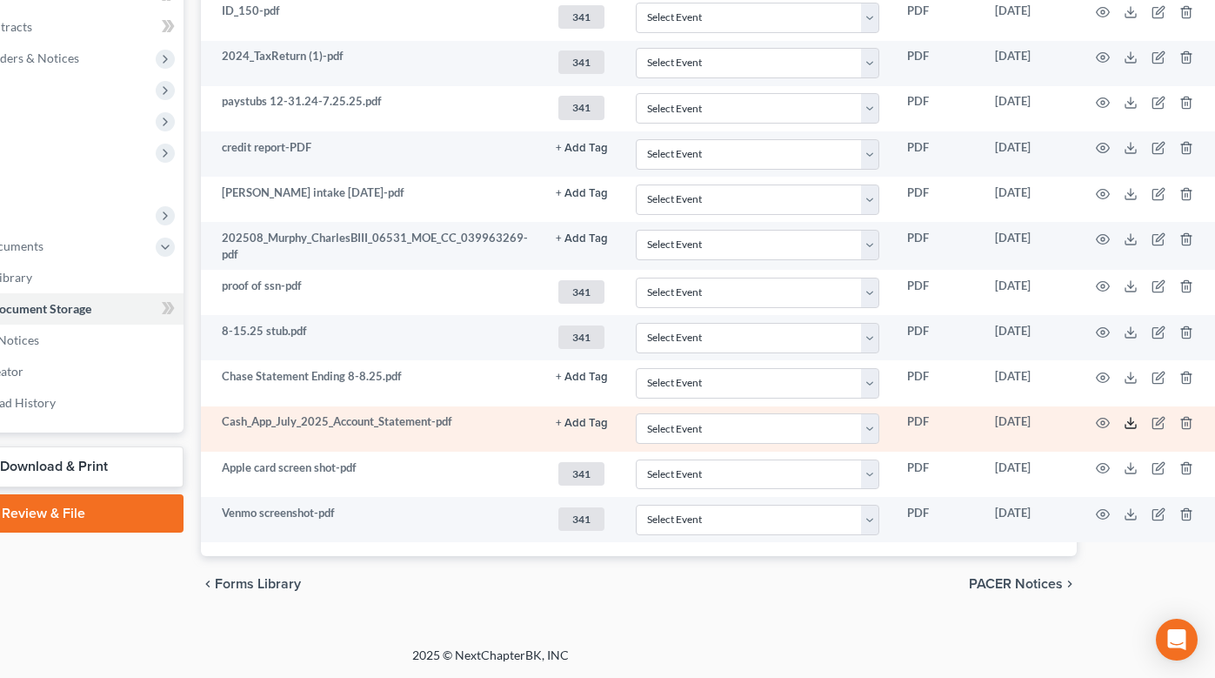
click at [1125, 427] on icon at bounding box center [1131, 423] width 14 height 14
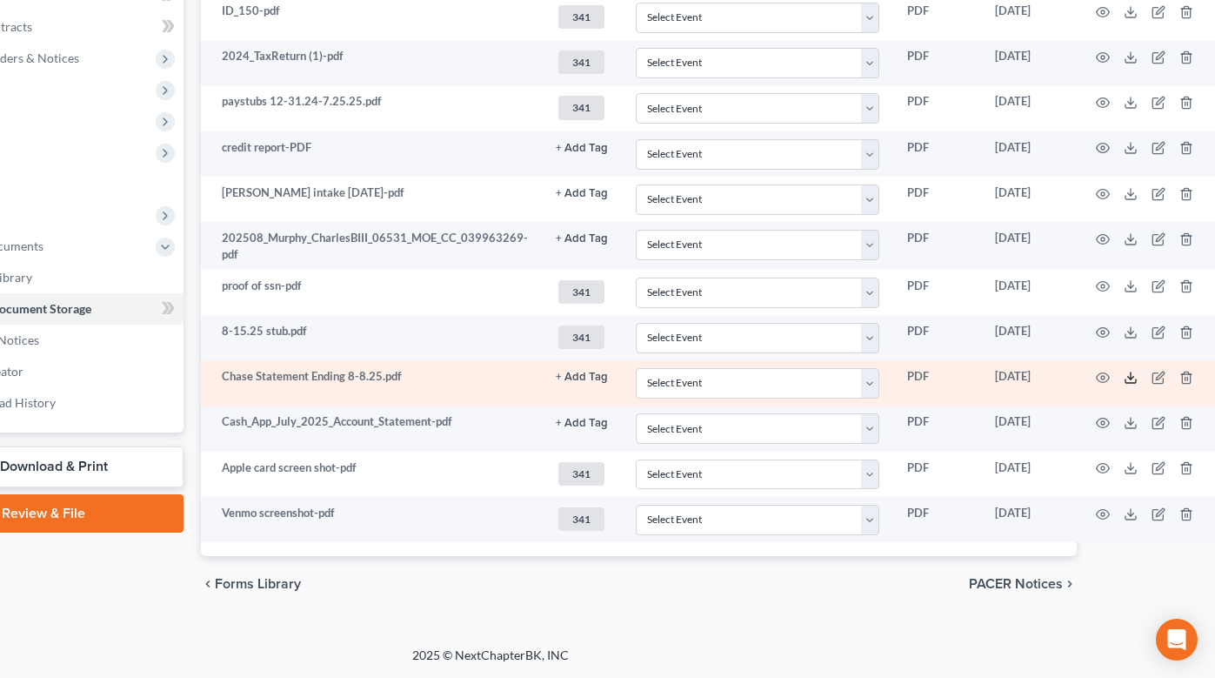
click at [1127, 378] on polyline at bounding box center [1130, 378] width 6 height 3
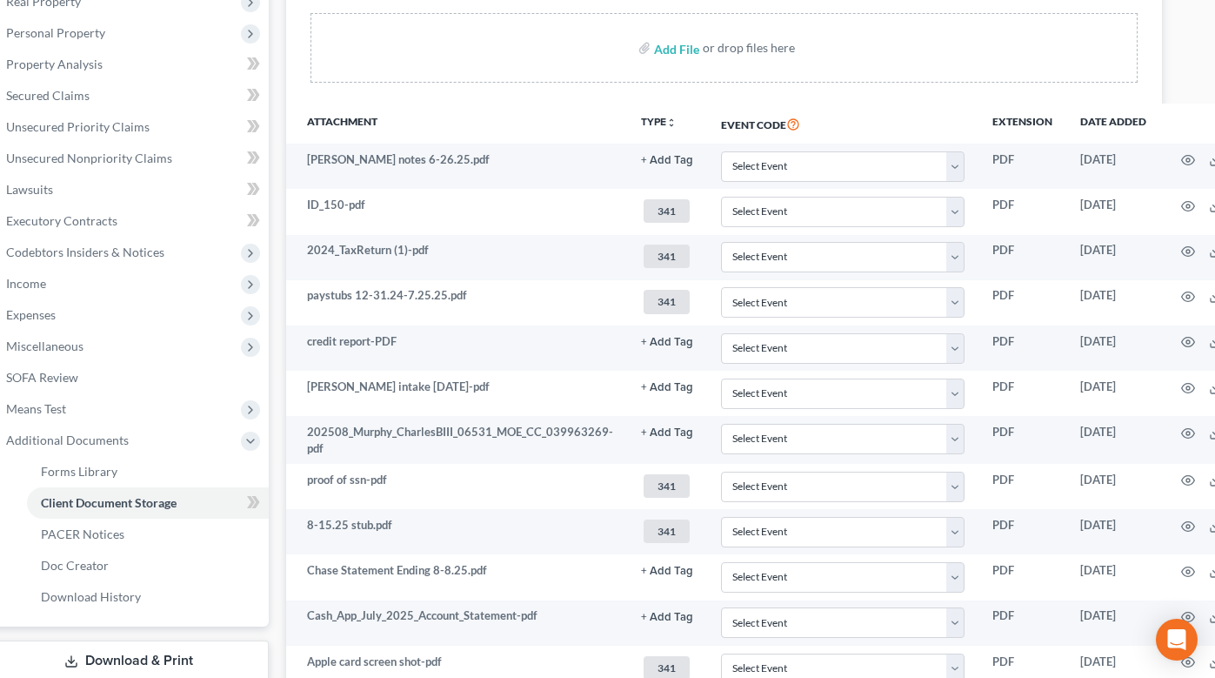
scroll to position [0, 32]
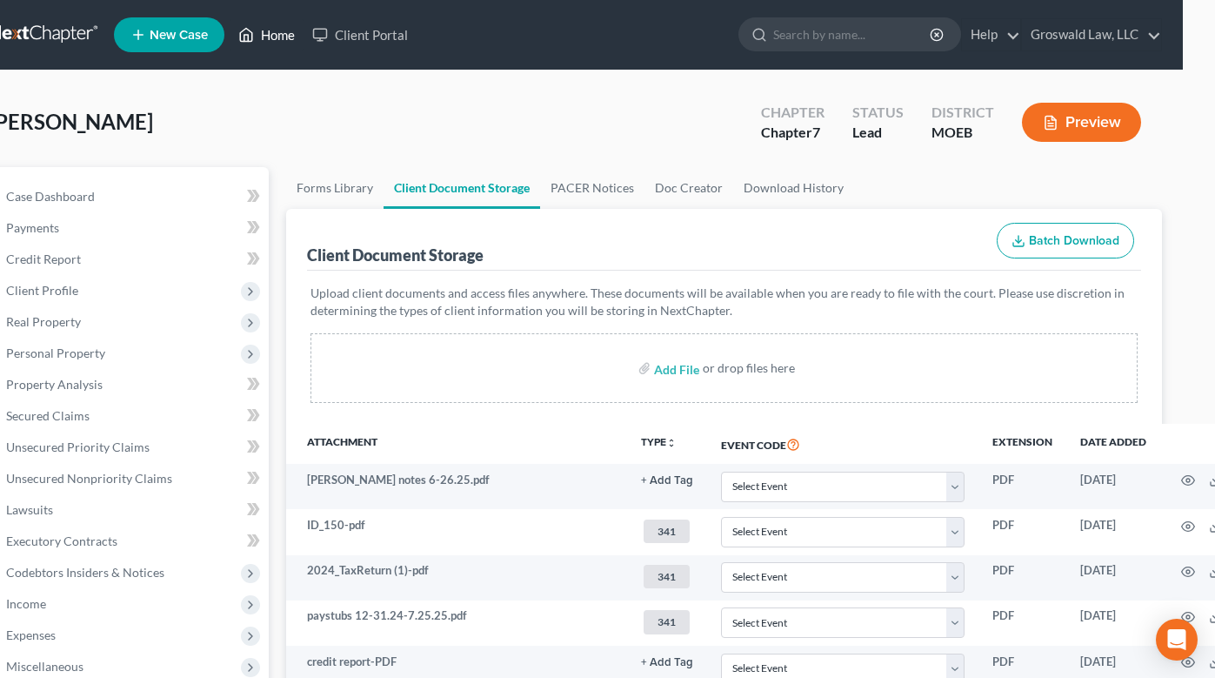
click at [281, 38] on link "Home" at bounding box center [267, 34] width 74 height 31
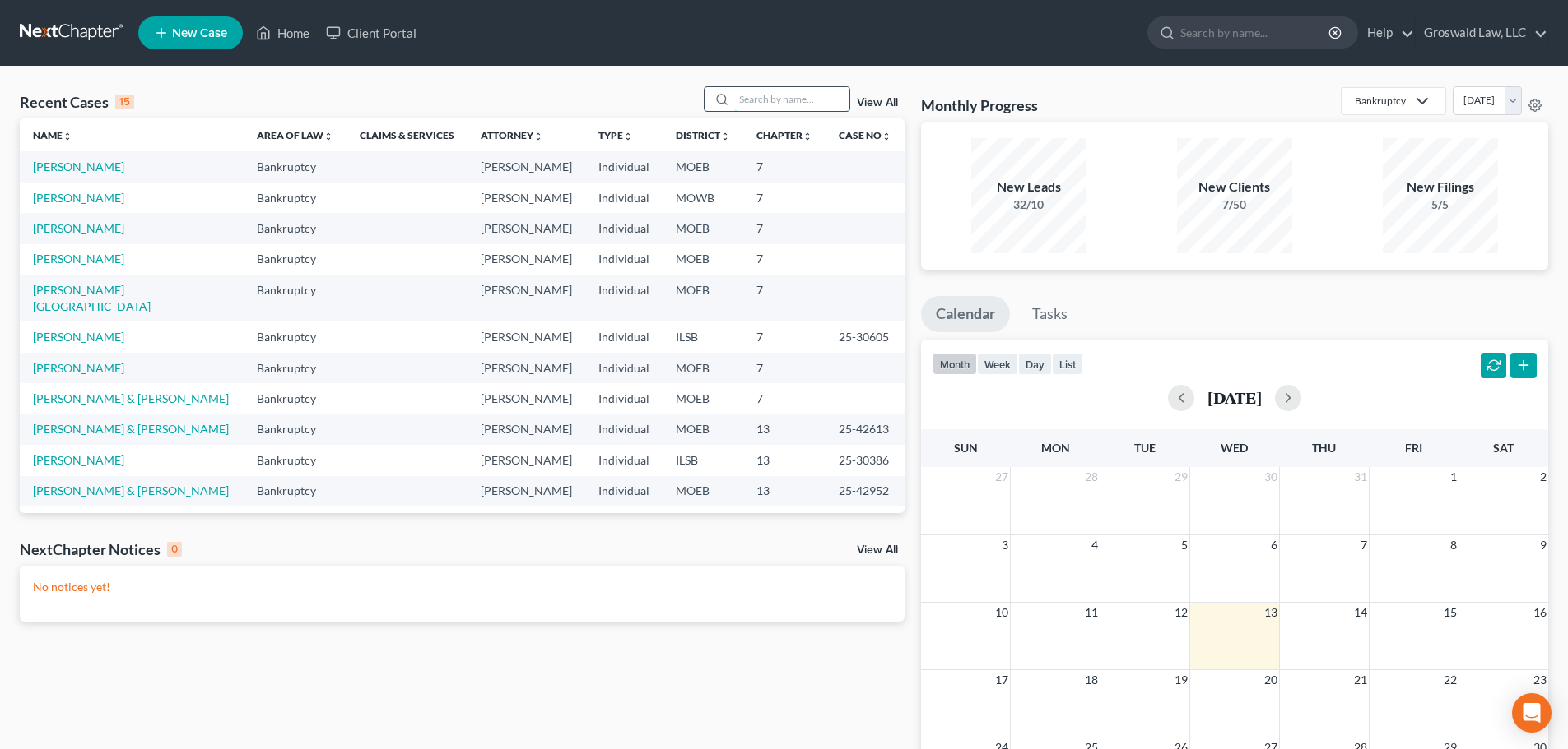
click at [784, 94] on input "search" at bounding box center [792, 98] width 115 height 24
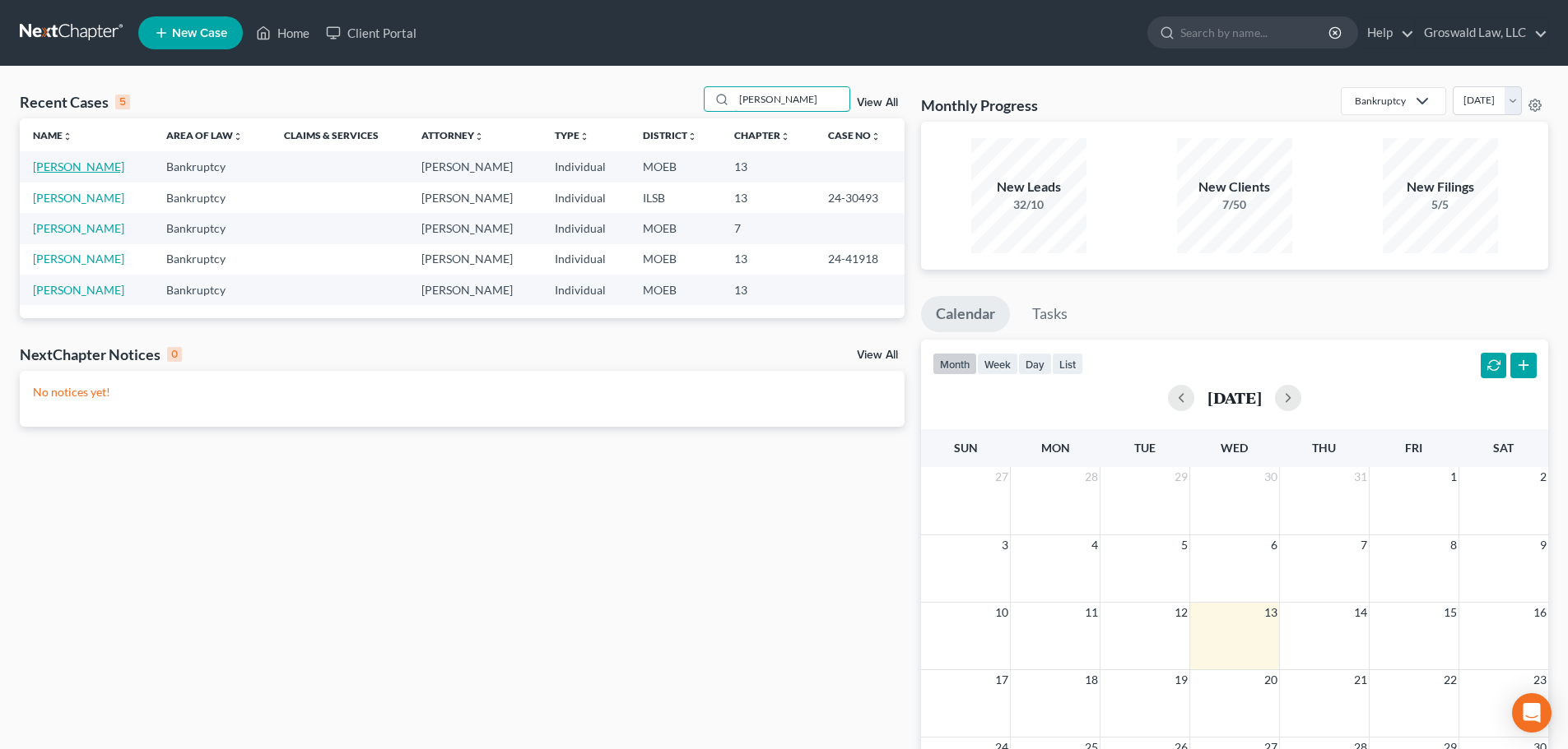
type input "[PERSON_NAME]"
click at [99, 162] on link "[PERSON_NAME]" at bounding box center [79, 166] width 92 height 14
select select "6"
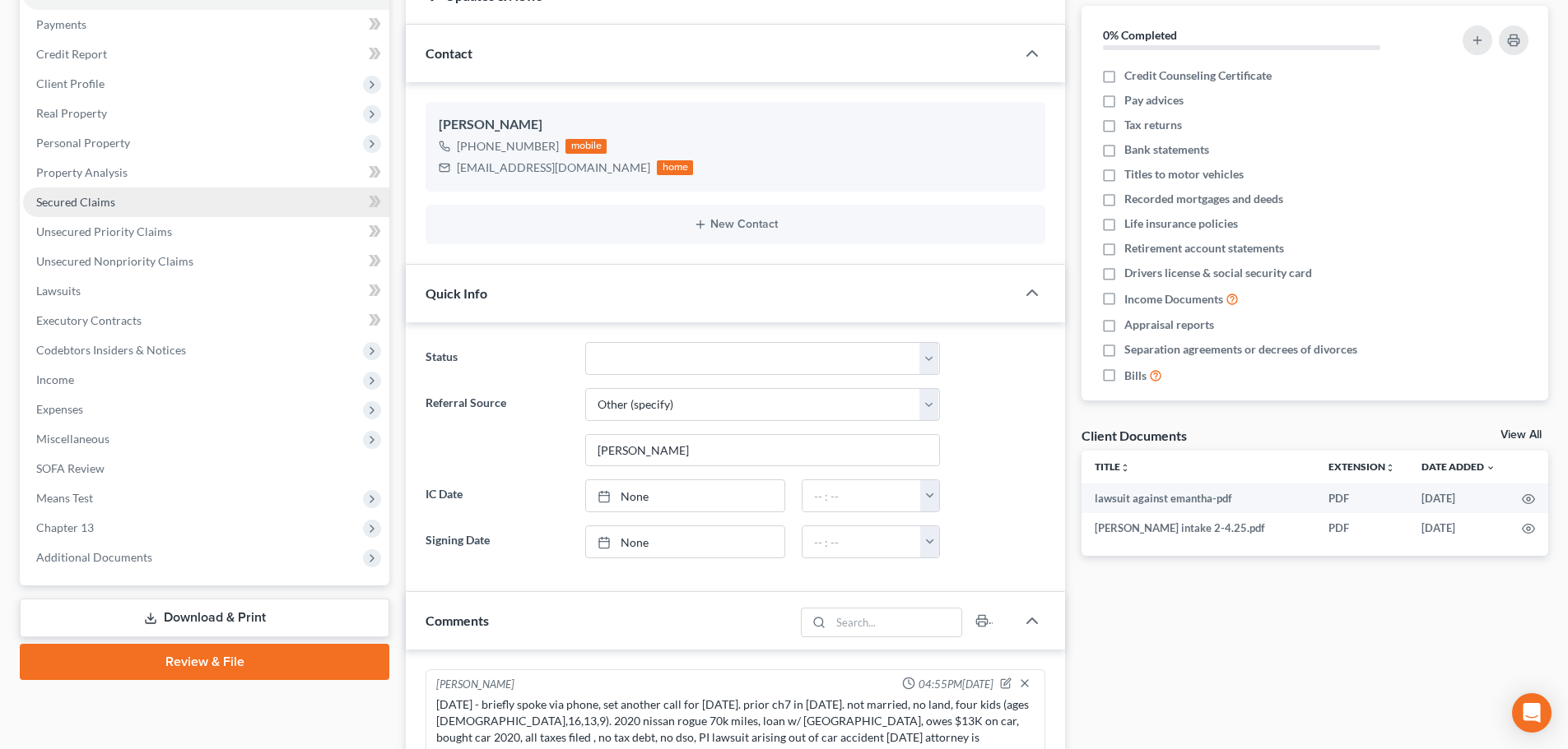
scroll to position [184, 0]
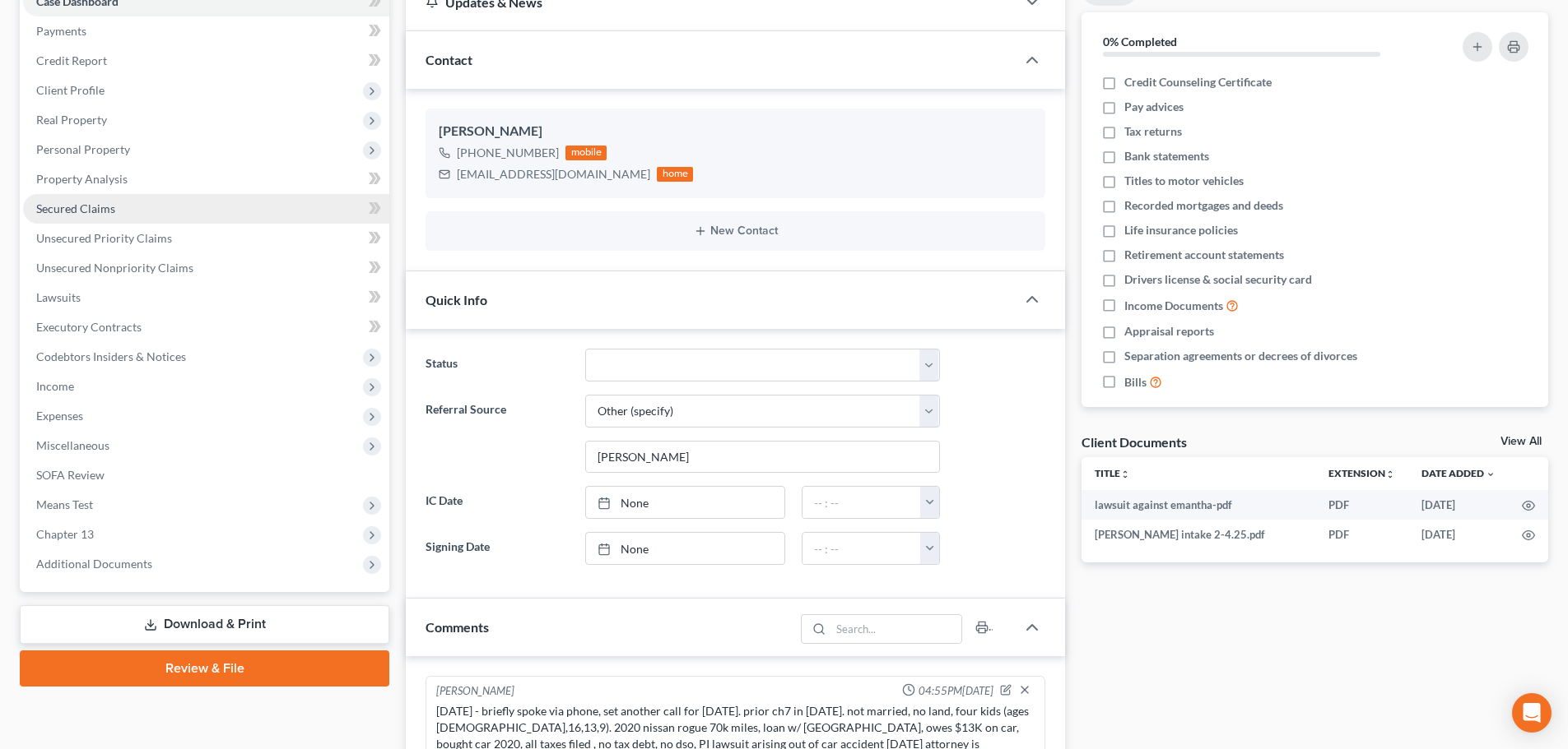
click at [97, 205] on span "Secured Claims" at bounding box center [75, 208] width 79 height 14
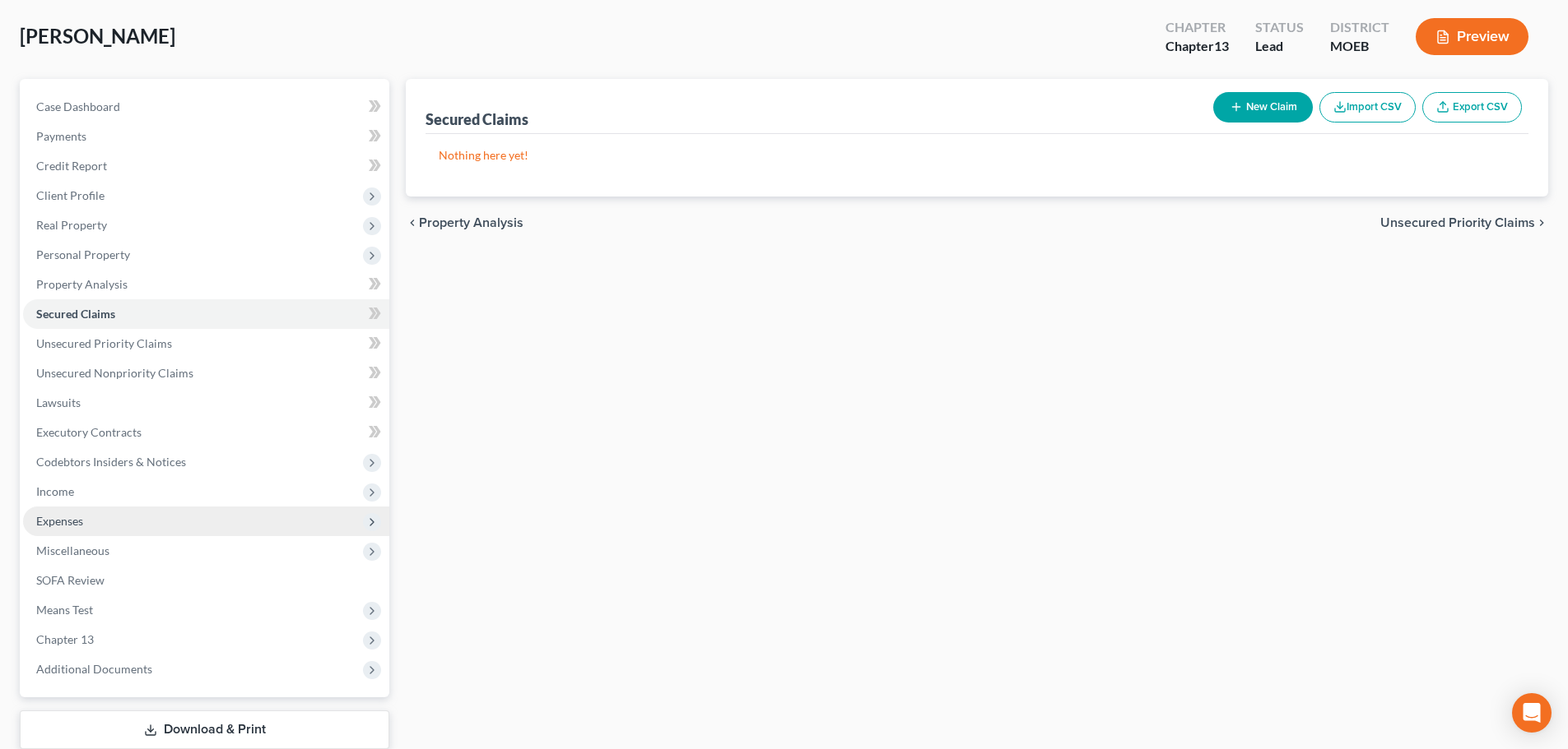
scroll to position [184, 0]
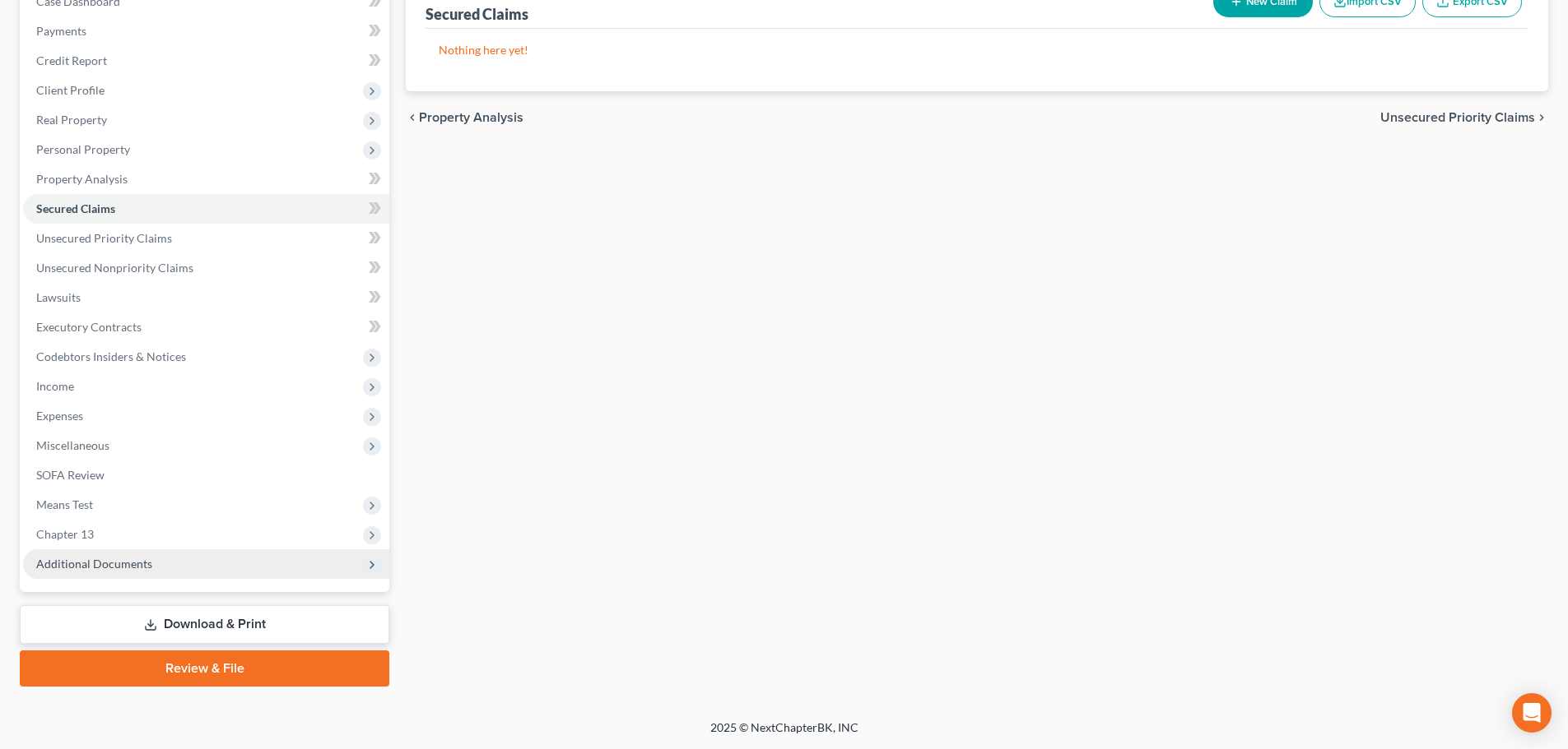
click at [155, 562] on span "Additional Documents" at bounding box center [205, 564] width 366 height 29
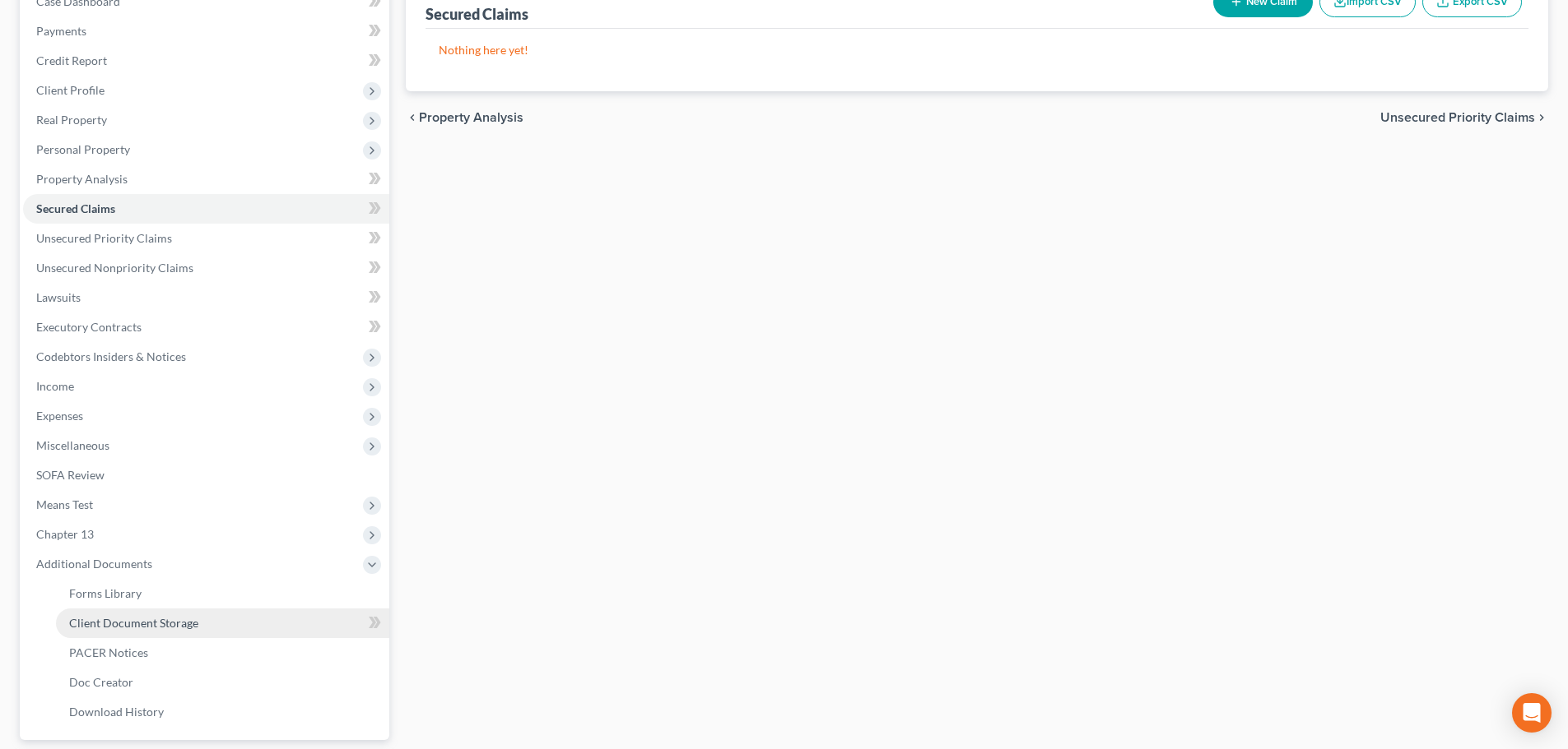
click at [202, 616] on link "Client Document Storage" at bounding box center [222, 623] width 333 height 29
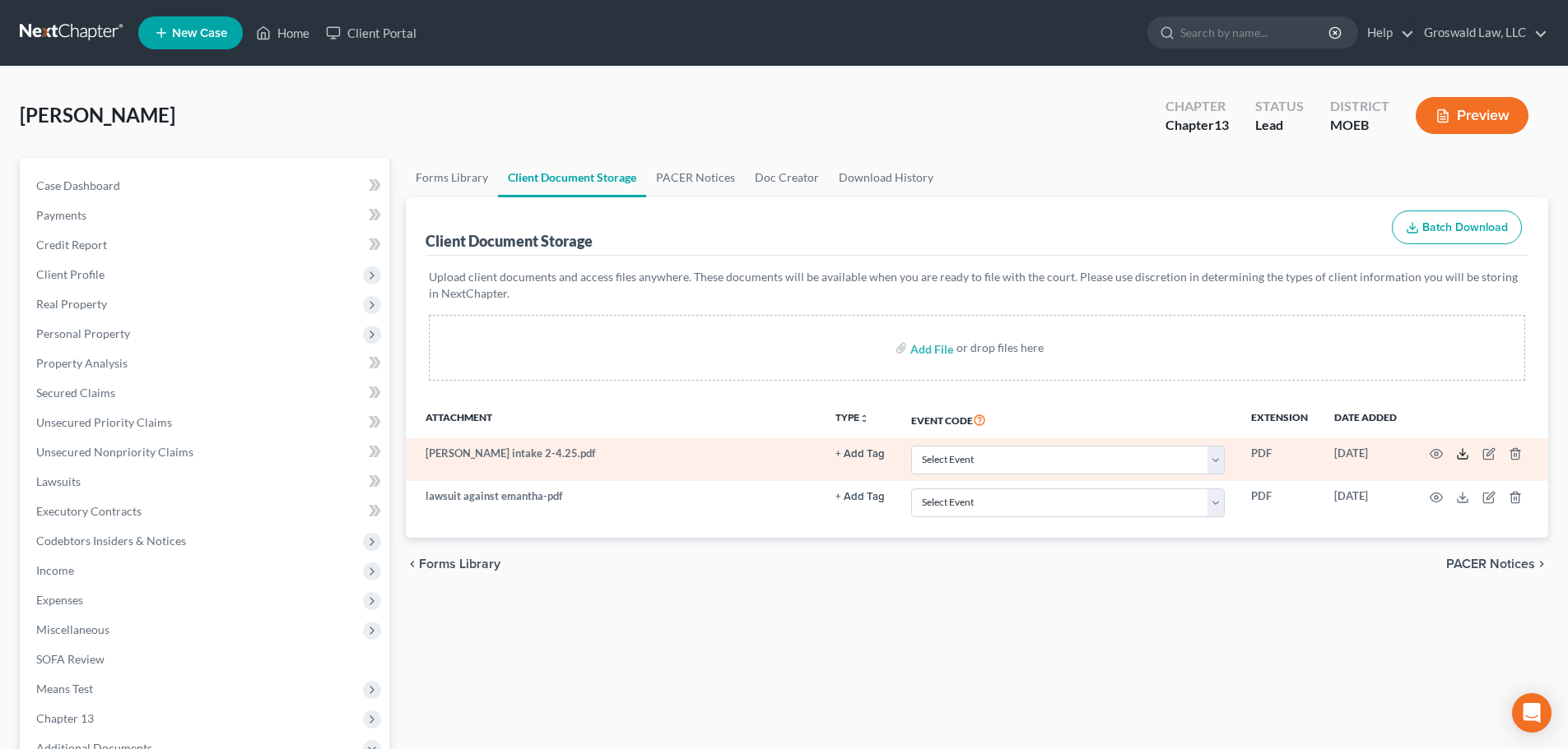
click at [1161, 456] on polyline at bounding box center [1463, 454] width 6 height 3
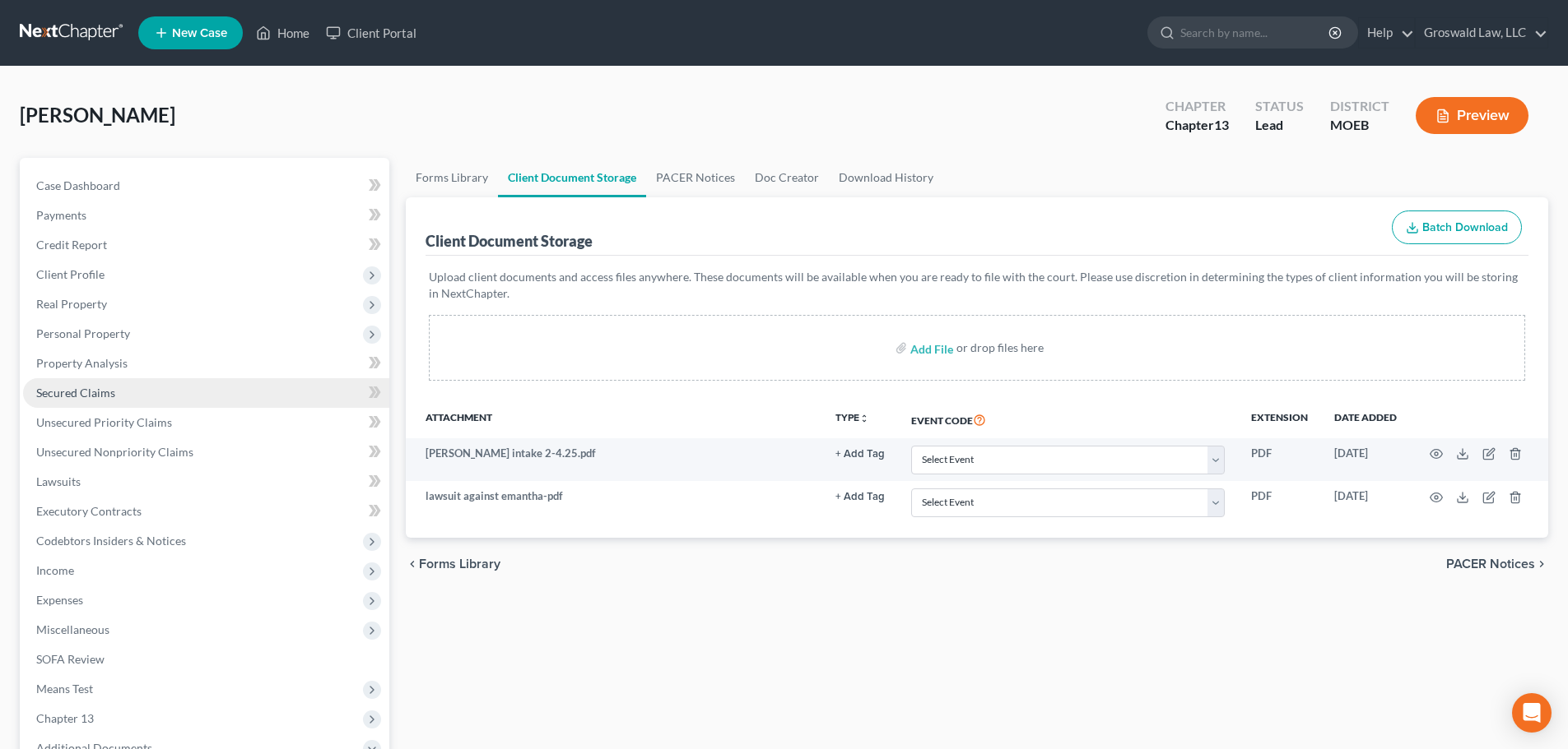
click at [103, 396] on span "Secured Claims" at bounding box center [75, 392] width 79 height 14
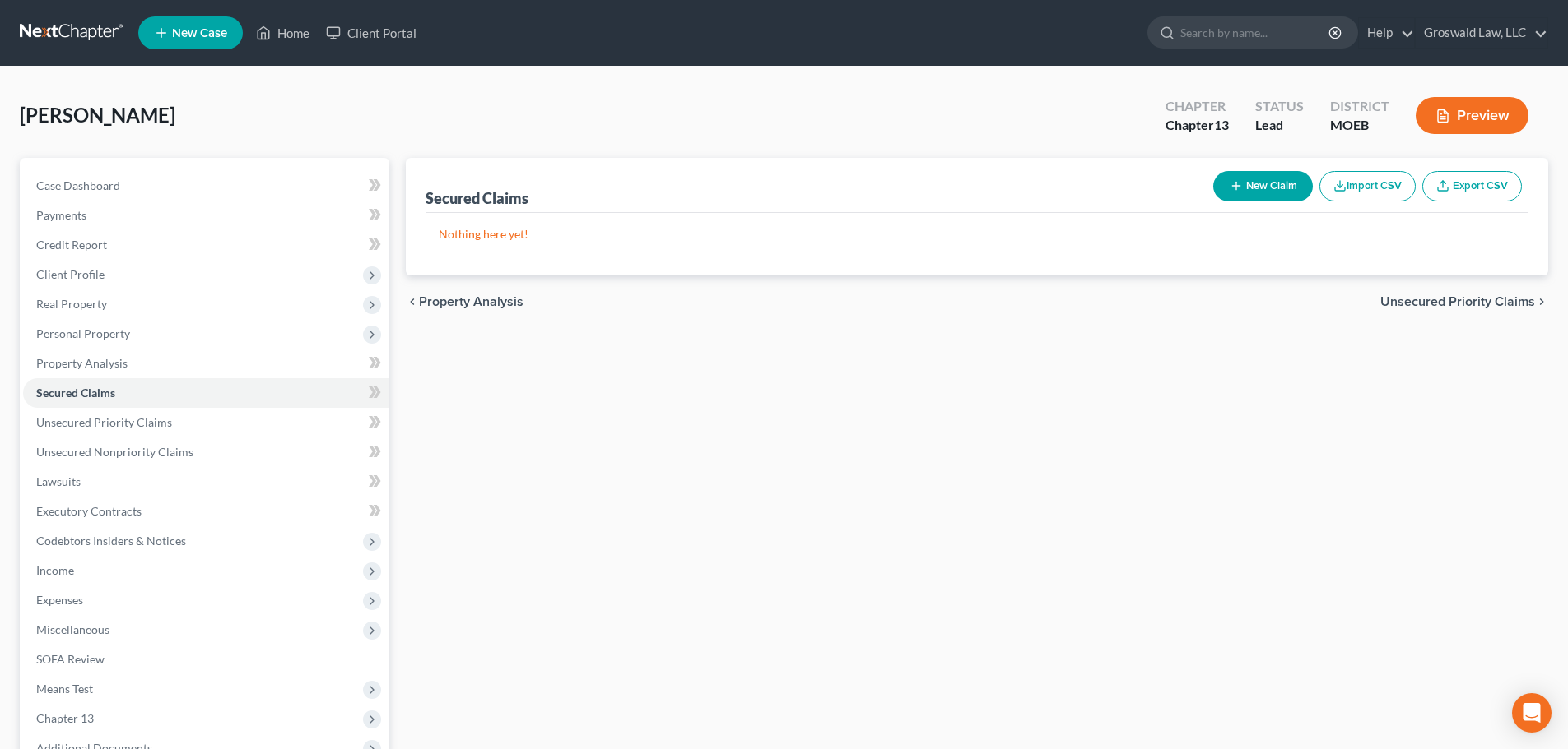
click at [1161, 182] on button "New Claim" at bounding box center [1262, 186] width 99 height 30
select select "0"
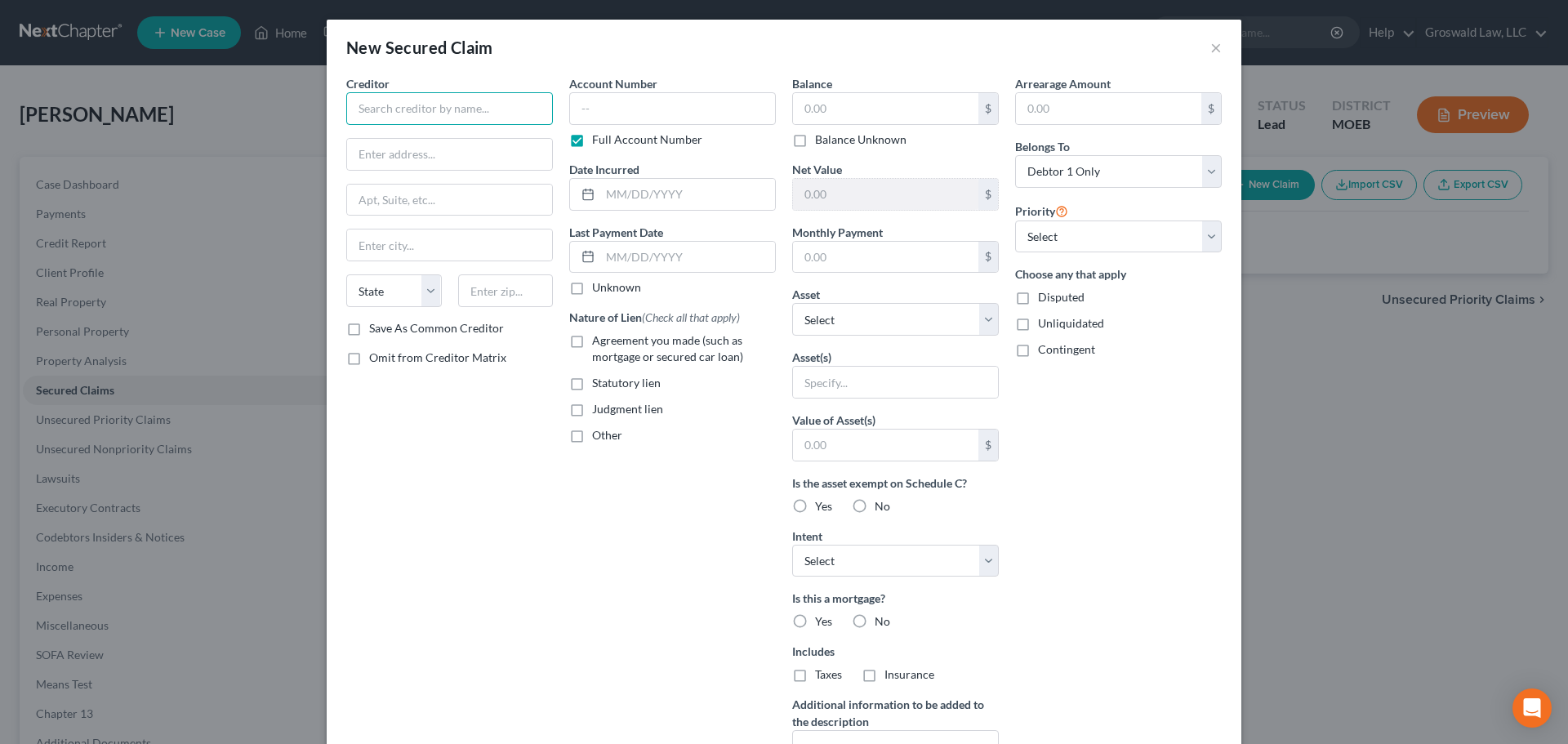
click at [392, 107] on input "text" at bounding box center [450, 108] width 207 height 33
type input "Santander"
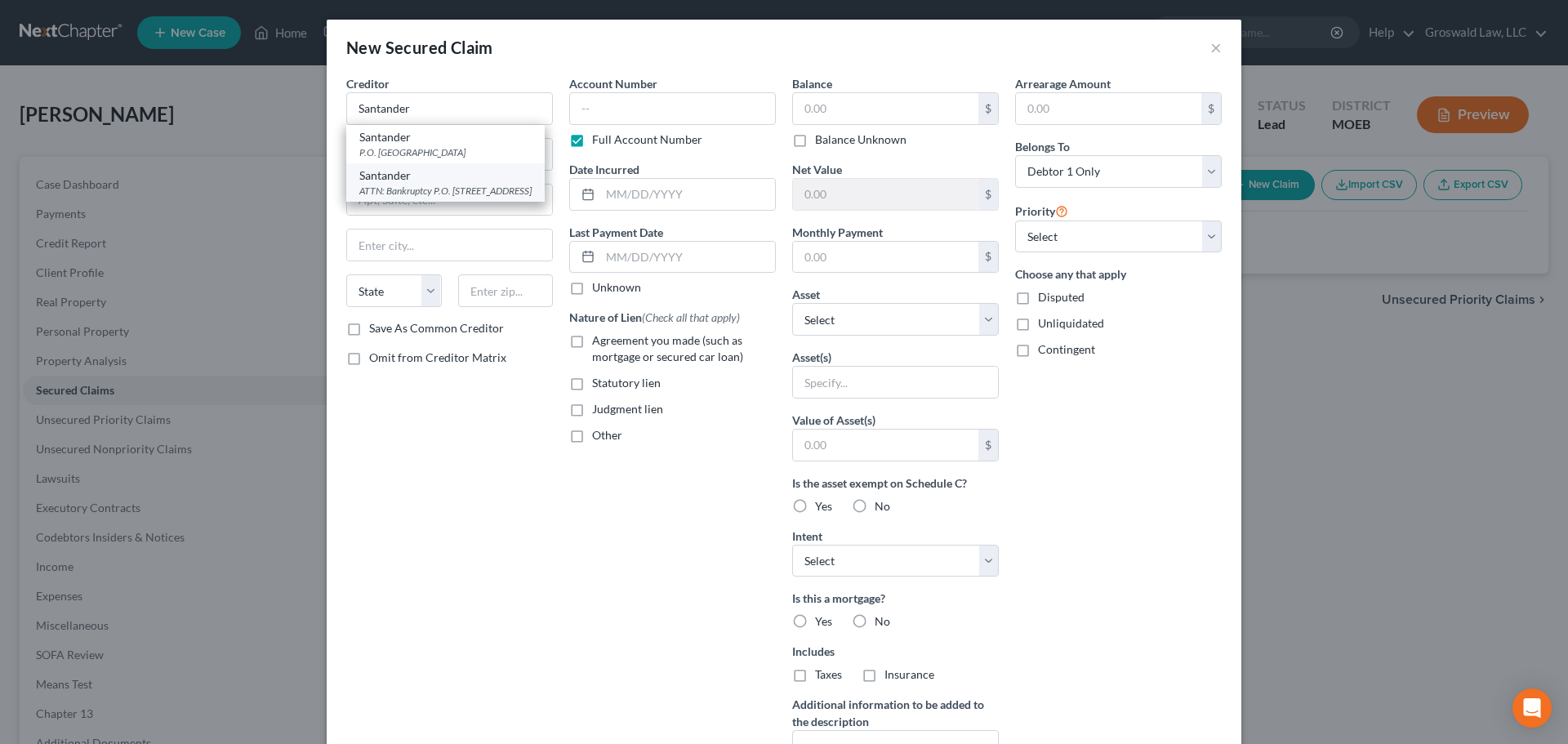
click at [455, 193] on div "ATTN: Bankruptcy P.O. [STREET_ADDRESS]" at bounding box center [446, 191] width 173 height 14
type input "ATTN: Bankruptcy"
type input "P.O. Box 961245"
type input "[GEOGRAPHIC_DATA]"
select select "45"
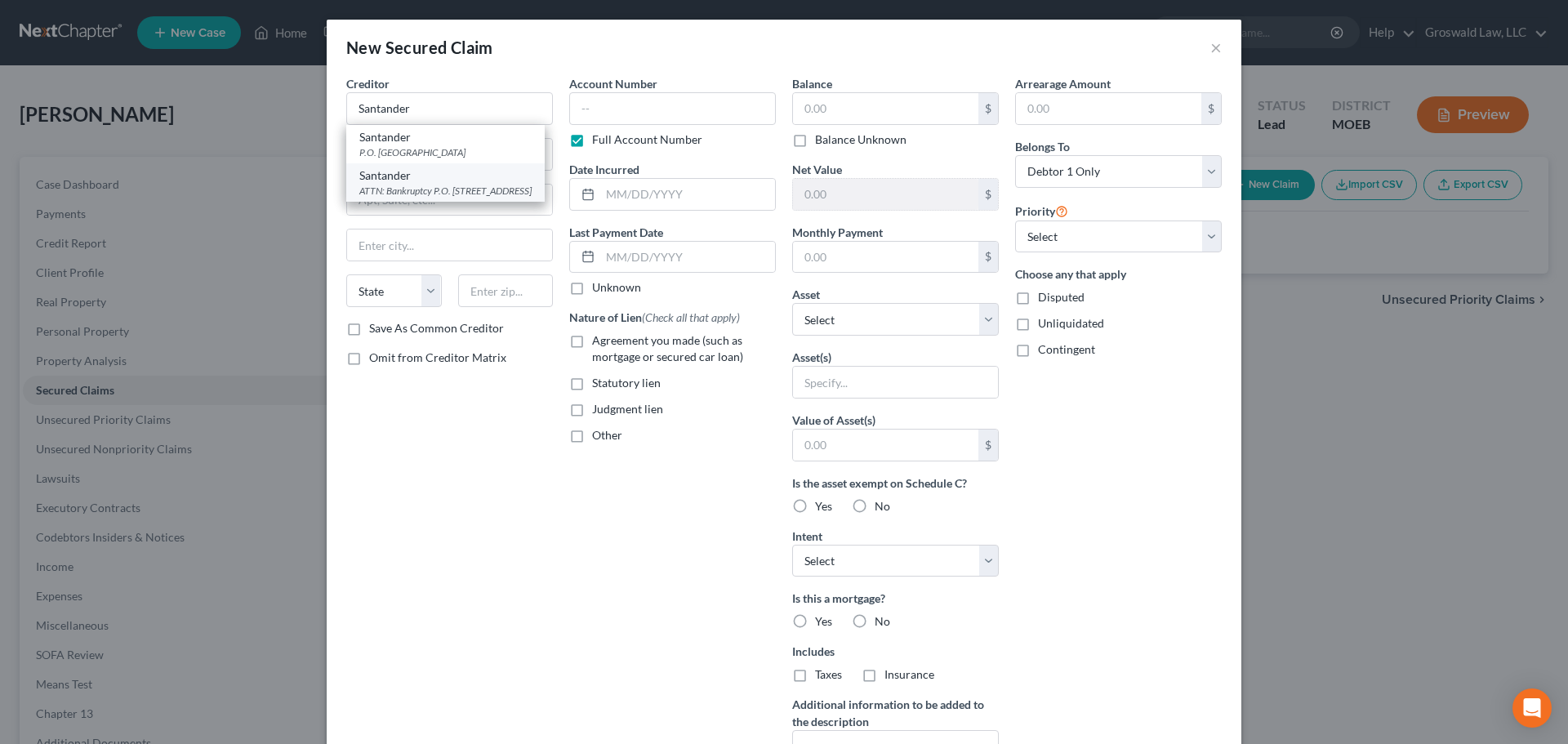
type input "76161"
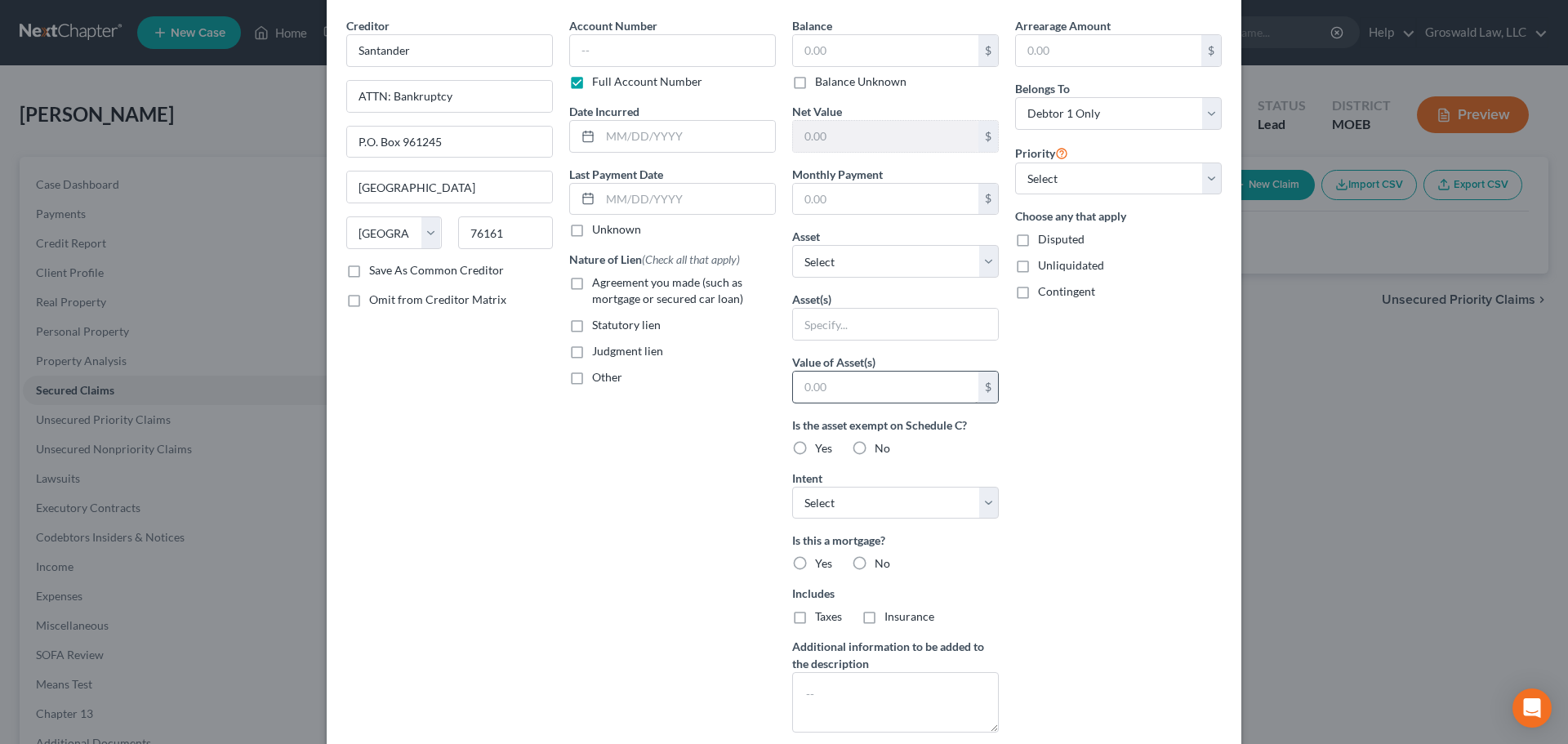
scroll to position [163, 0]
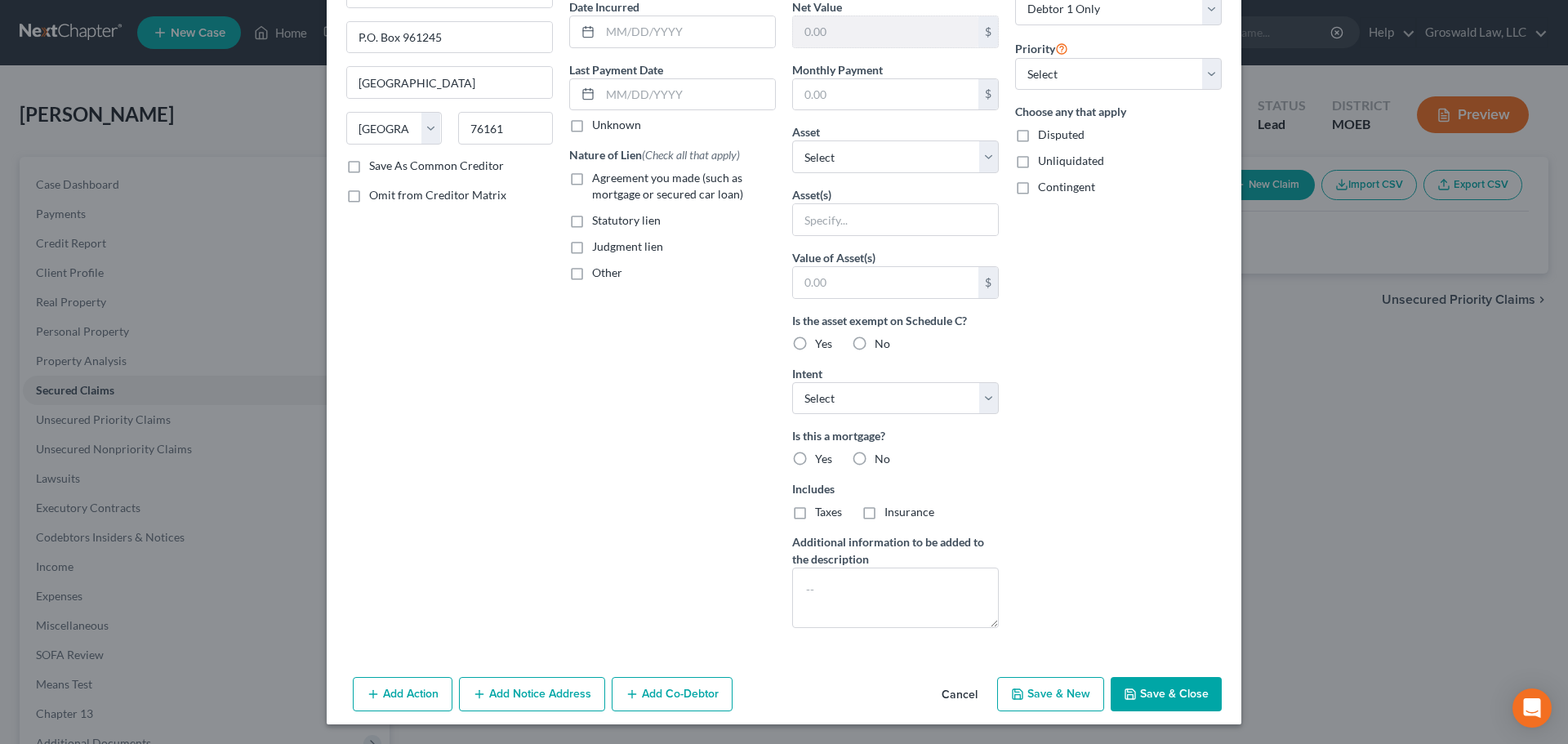
click at [629, 181] on span "Agreement you made (such as mortgage or secured car loan)" at bounding box center [668, 186] width 151 height 30
click at [609, 180] on input "Agreement you made (such as mortgage or secured car loan)" at bounding box center [604, 175] width 10 height 10
checkbox input "true"
click at [1152, 648] on button "Save & Close" at bounding box center [1166, 694] width 111 height 35
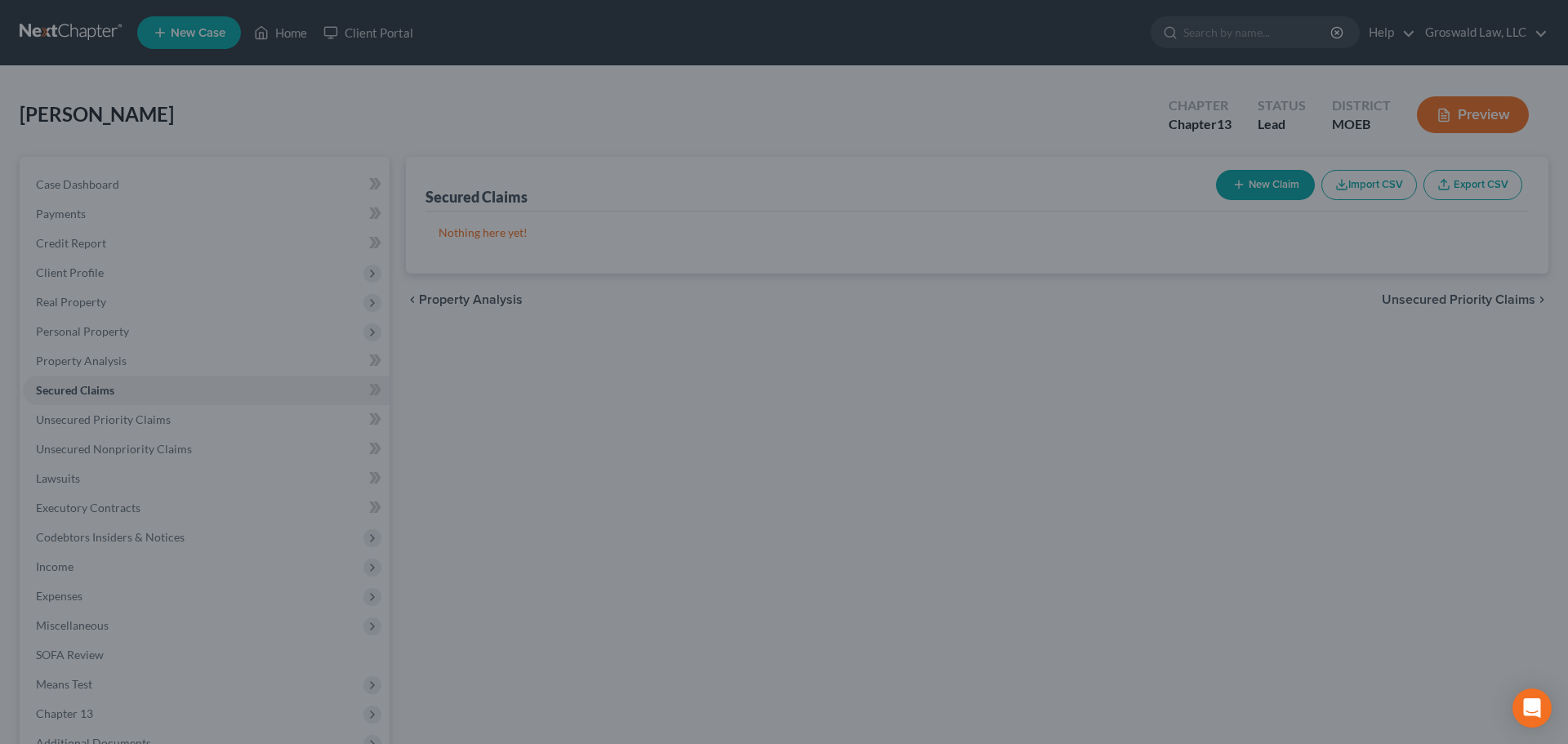
scroll to position [0, 0]
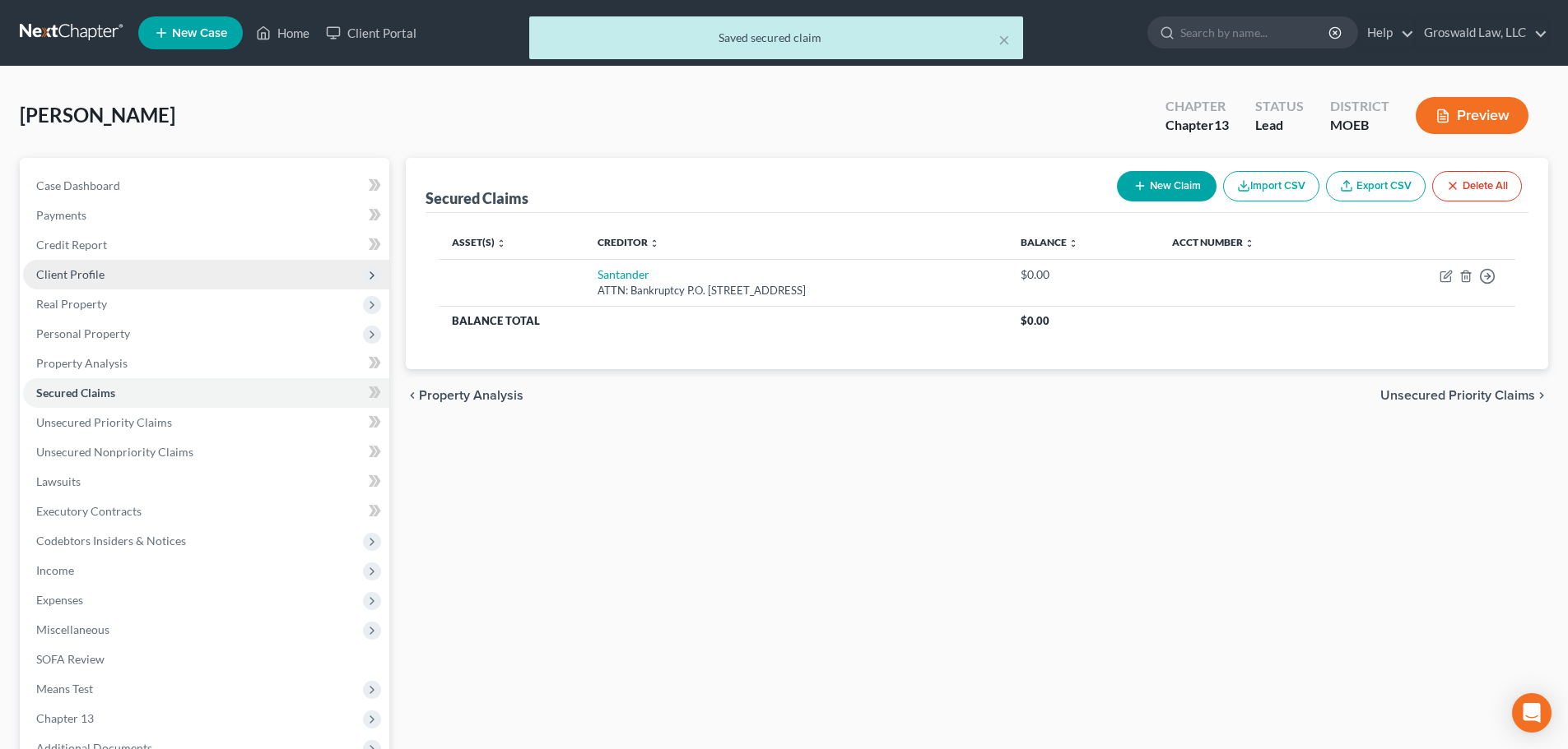
click at [108, 273] on span "Client Profile" at bounding box center [205, 274] width 366 height 29
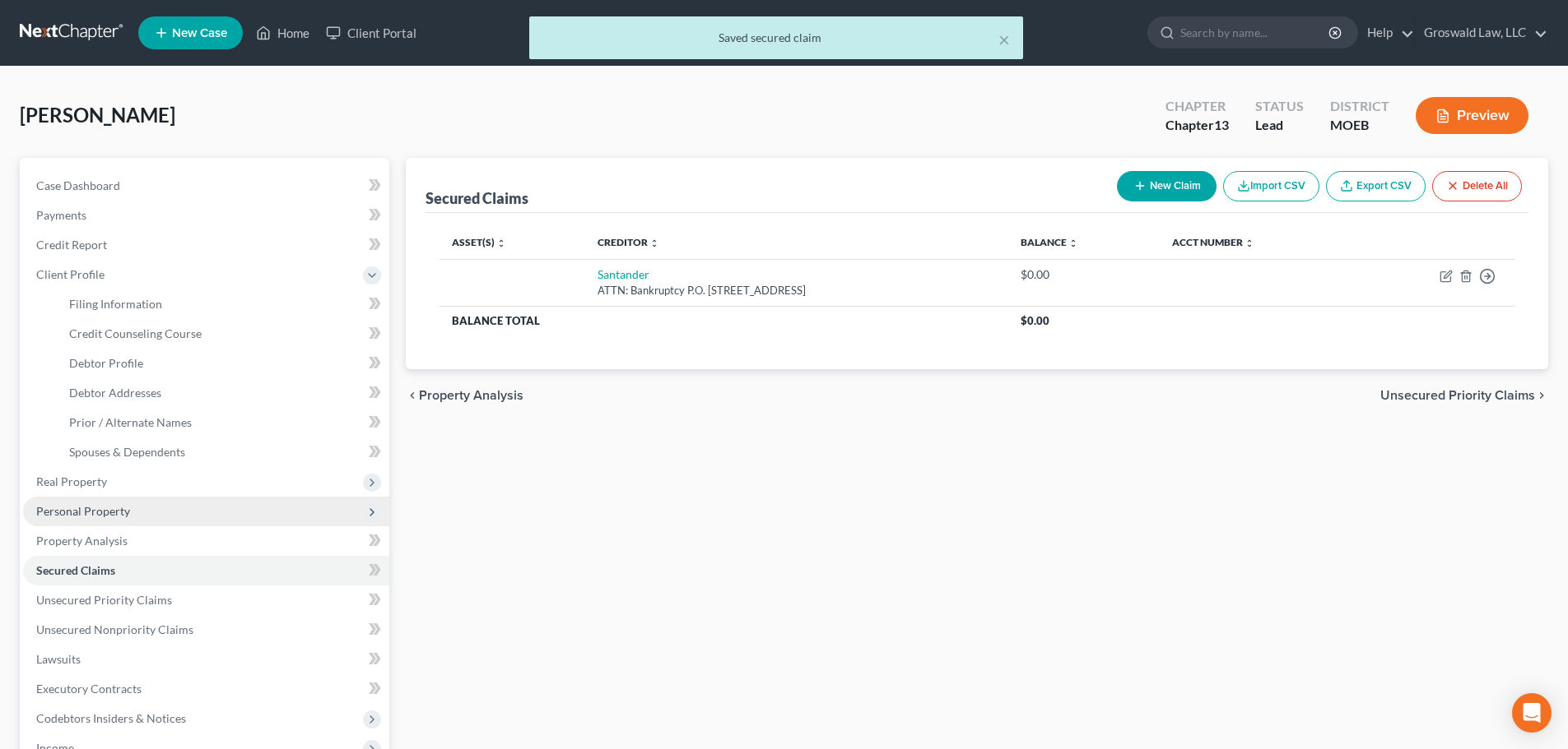
click at [123, 517] on span "Personal Property" at bounding box center [82, 511] width 94 height 14
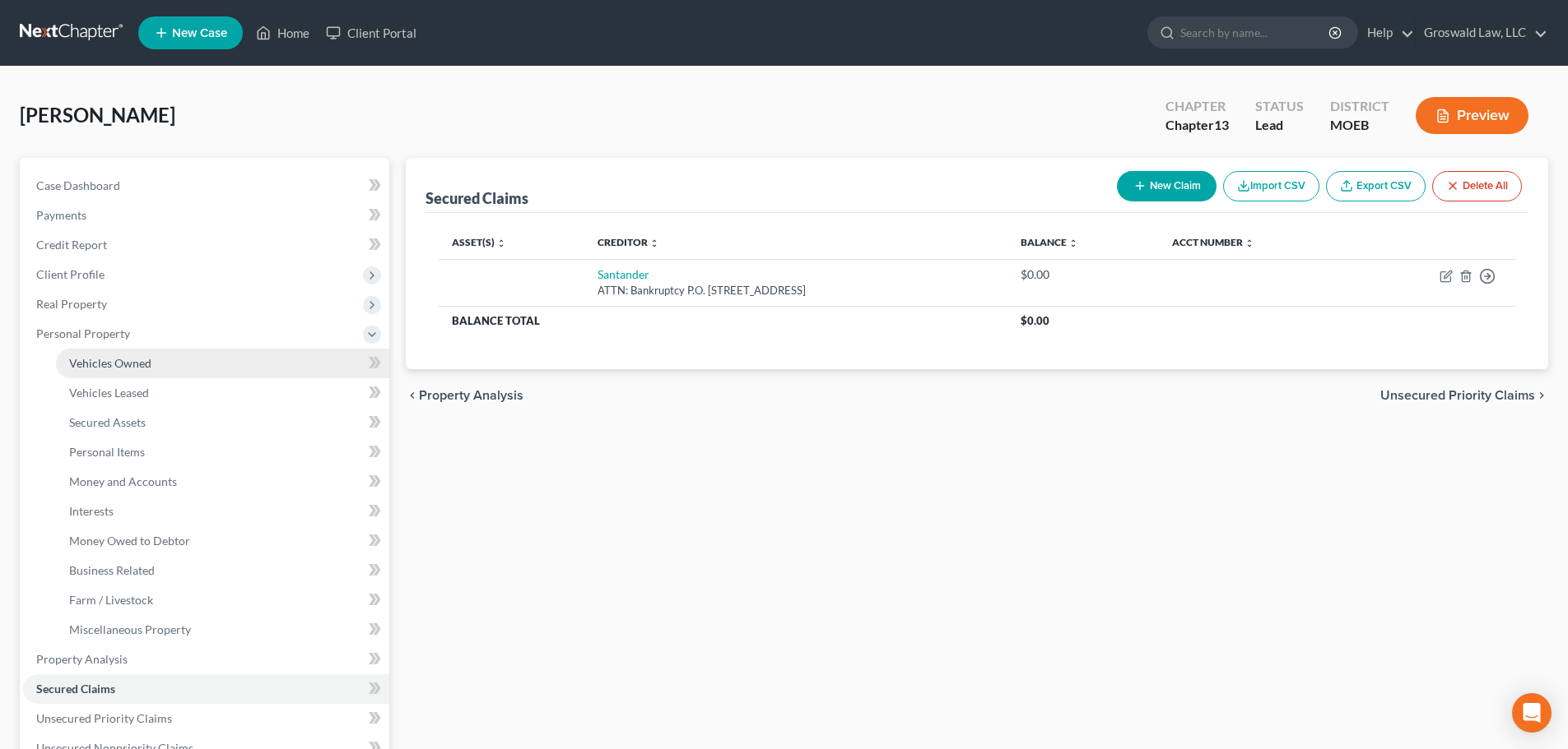
click at [132, 366] on span "Vehicles Owned" at bounding box center [110, 363] width 82 height 14
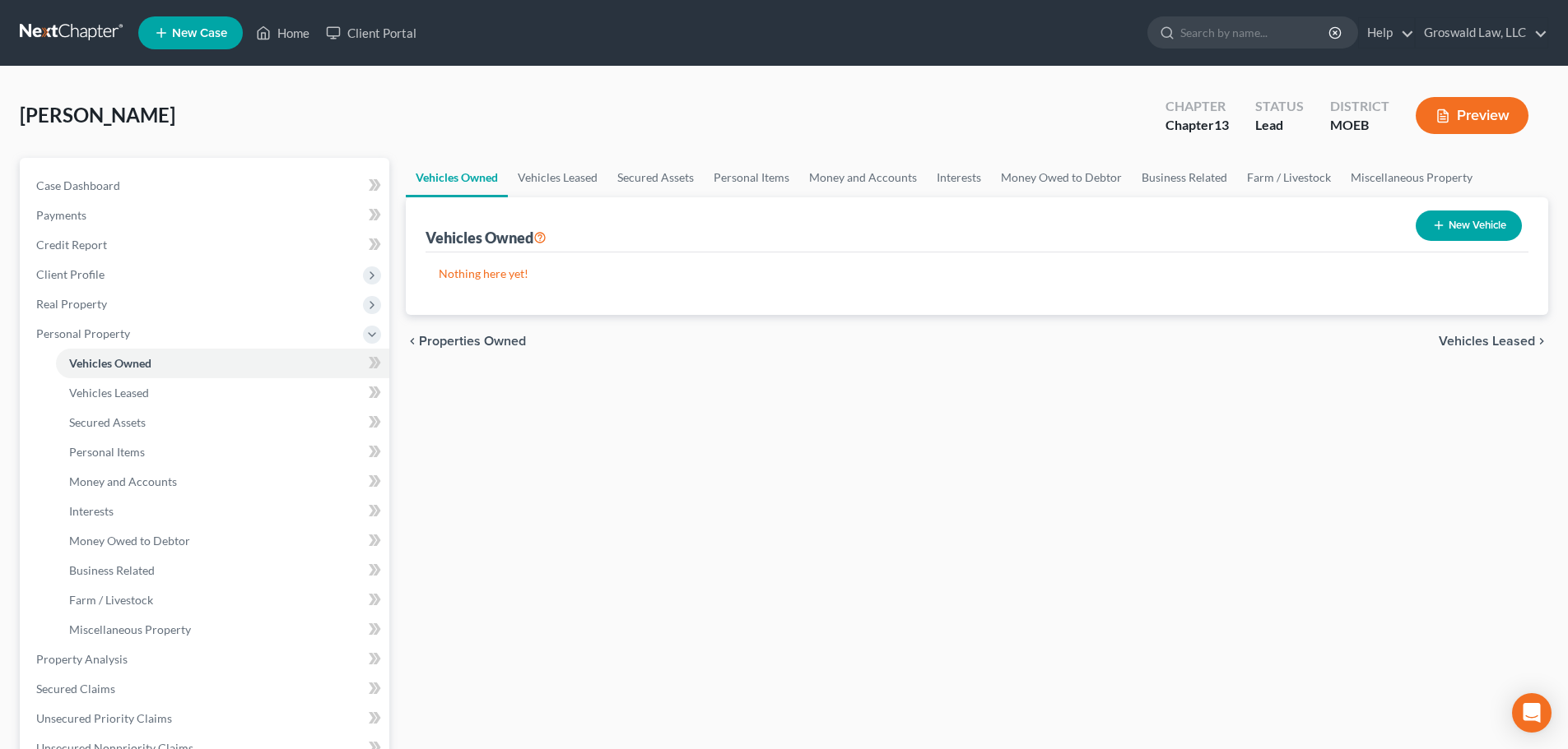
click at [1161, 242] on div "New Vehicle" at bounding box center [1469, 226] width 119 height 44
click at [1161, 229] on button "New Vehicle" at bounding box center [1469, 226] width 106 height 30
select select "0"
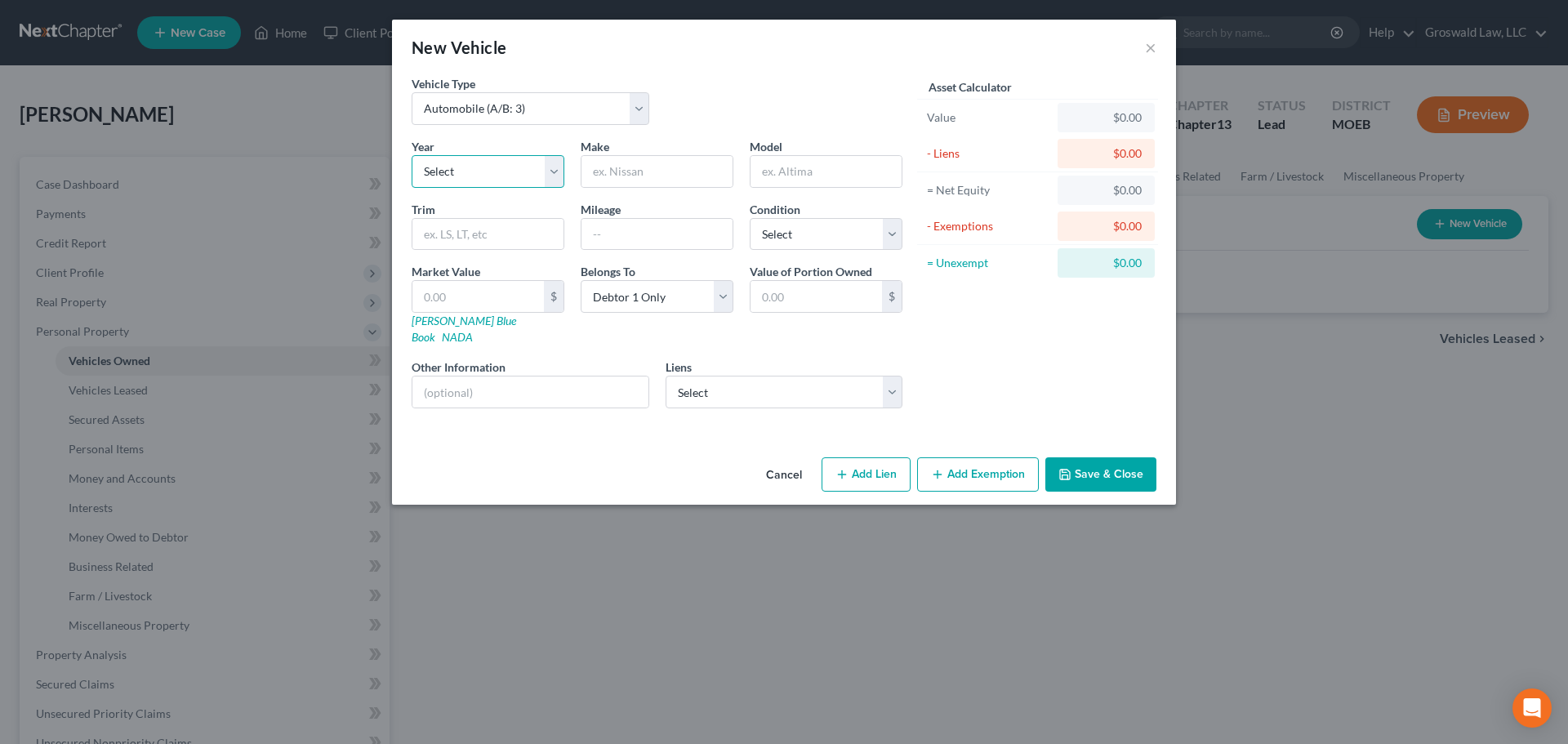
click at [466, 169] on select "Select 2026 2025 2024 2023 2022 2021 2020 2019 2018 2017 2016 2015 2014 2013 20…" at bounding box center [487, 171] width 153 height 33
select select "6"
click at [411, 155] on select "Select 2026 2025 2024 2023 2022 2021 2020 2019 2018 2017 2016 2015 2014 2013 20…" at bounding box center [487, 171] width 153 height 33
click at [628, 178] on input "text" at bounding box center [656, 171] width 151 height 31
type input "Nissan"
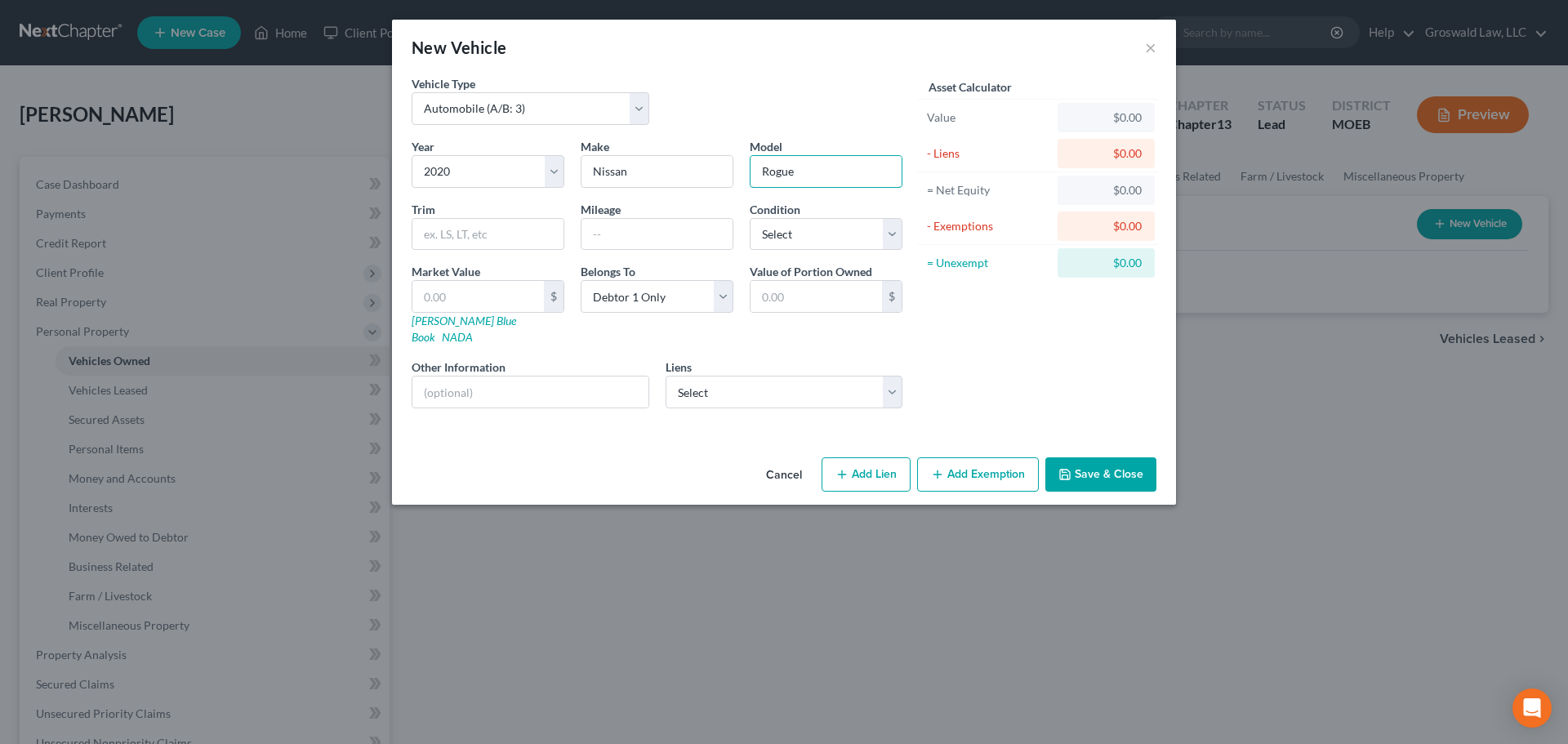
type input "Rogue"
click at [1100, 463] on button "Save & Close" at bounding box center [1100, 474] width 111 height 35
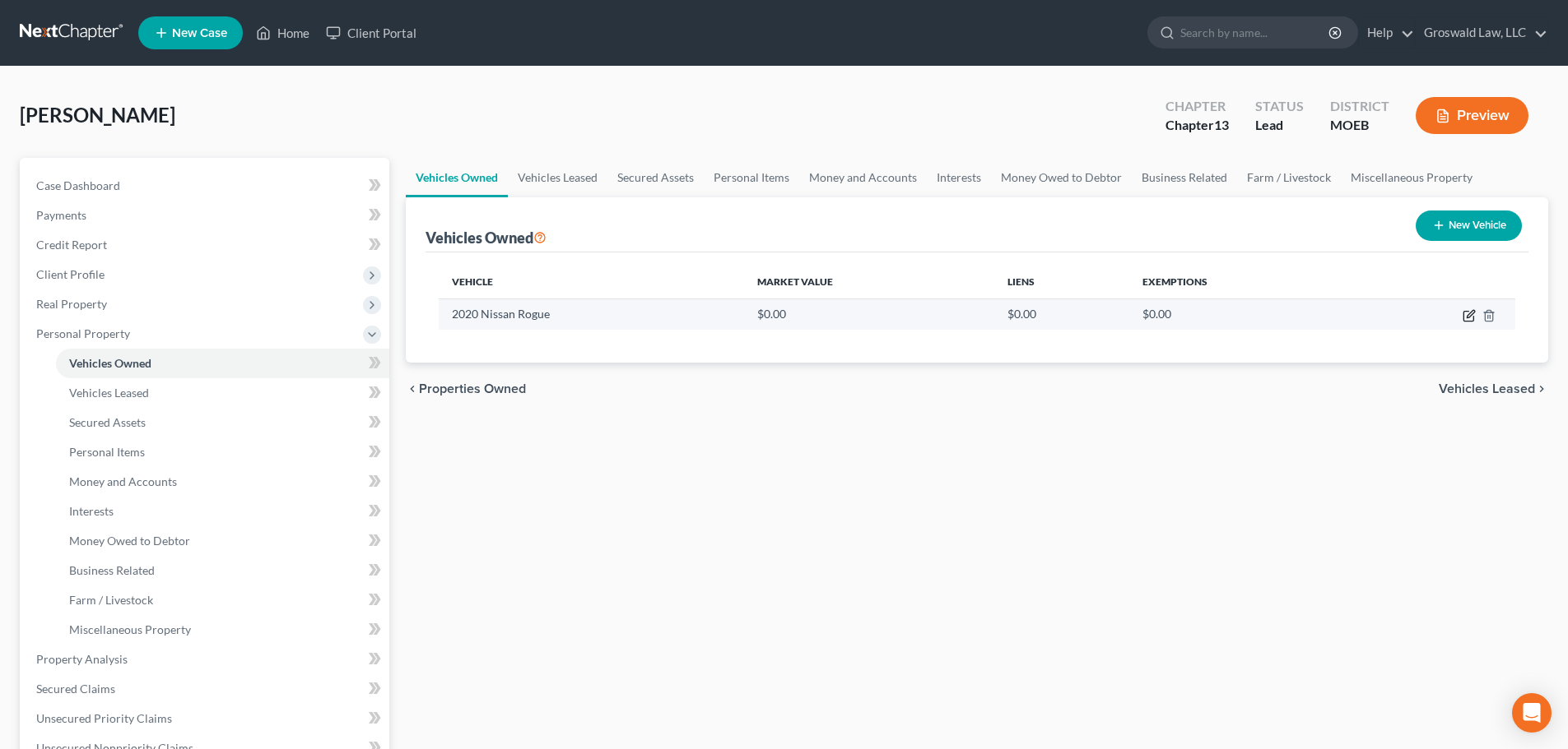
click at [1161, 318] on icon "button" at bounding box center [1471, 314] width 8 height 8
select select "0"
select select "6"
select select "0"
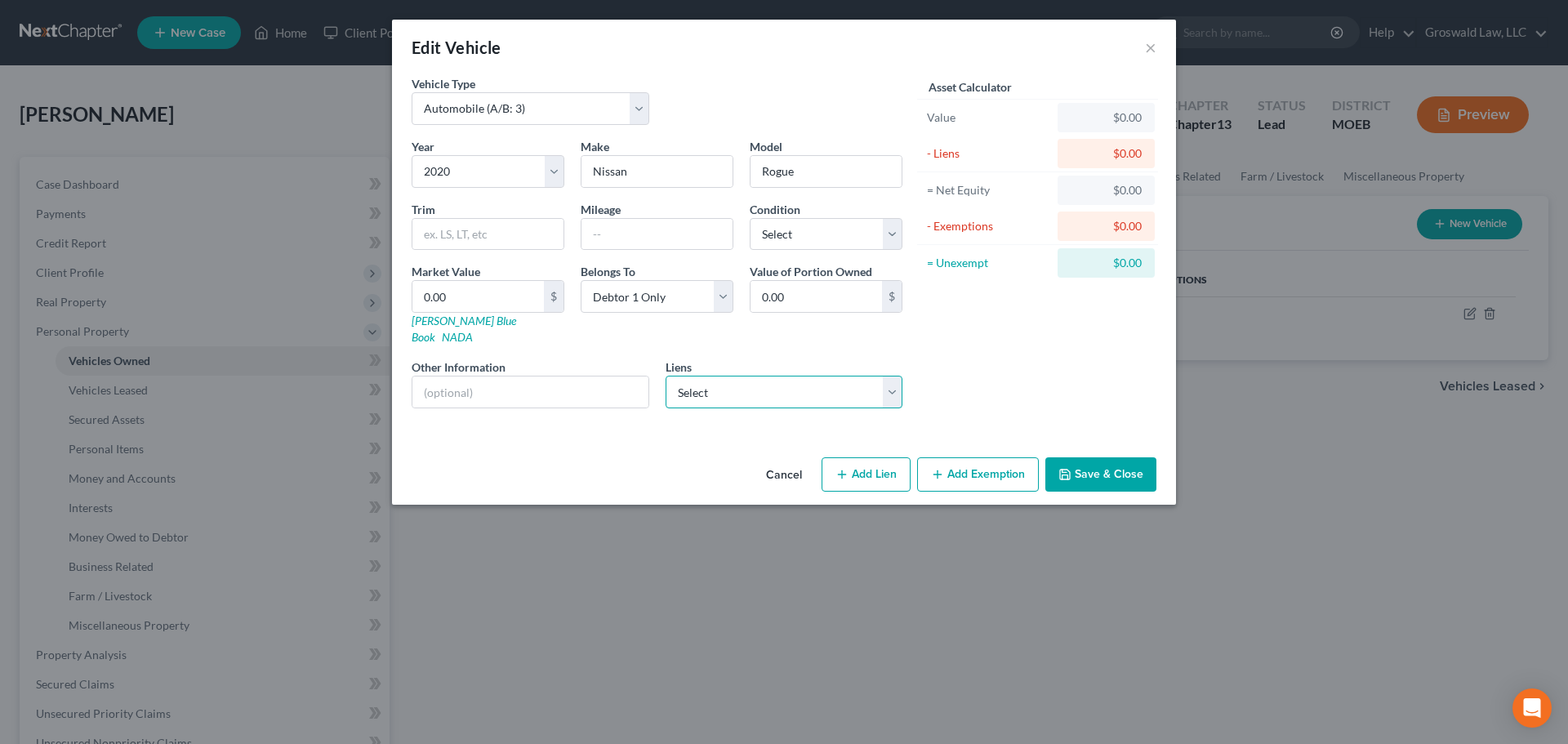
click at [737, 376] on select "Select Santander - $0.00" at bounding box center [784, 392] width 238 height 33
select select "45"
select select "0"
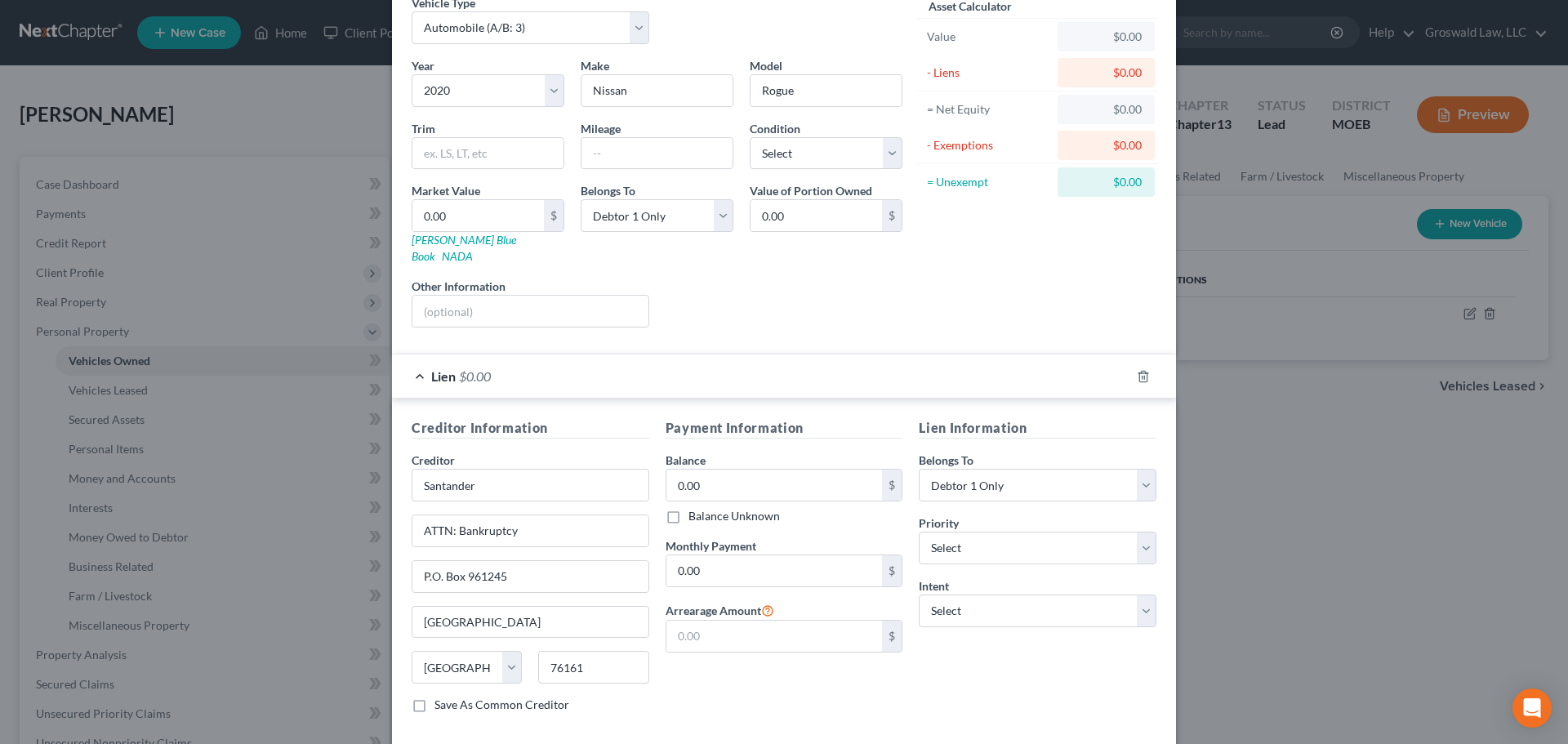
scroll to position [149, 0]
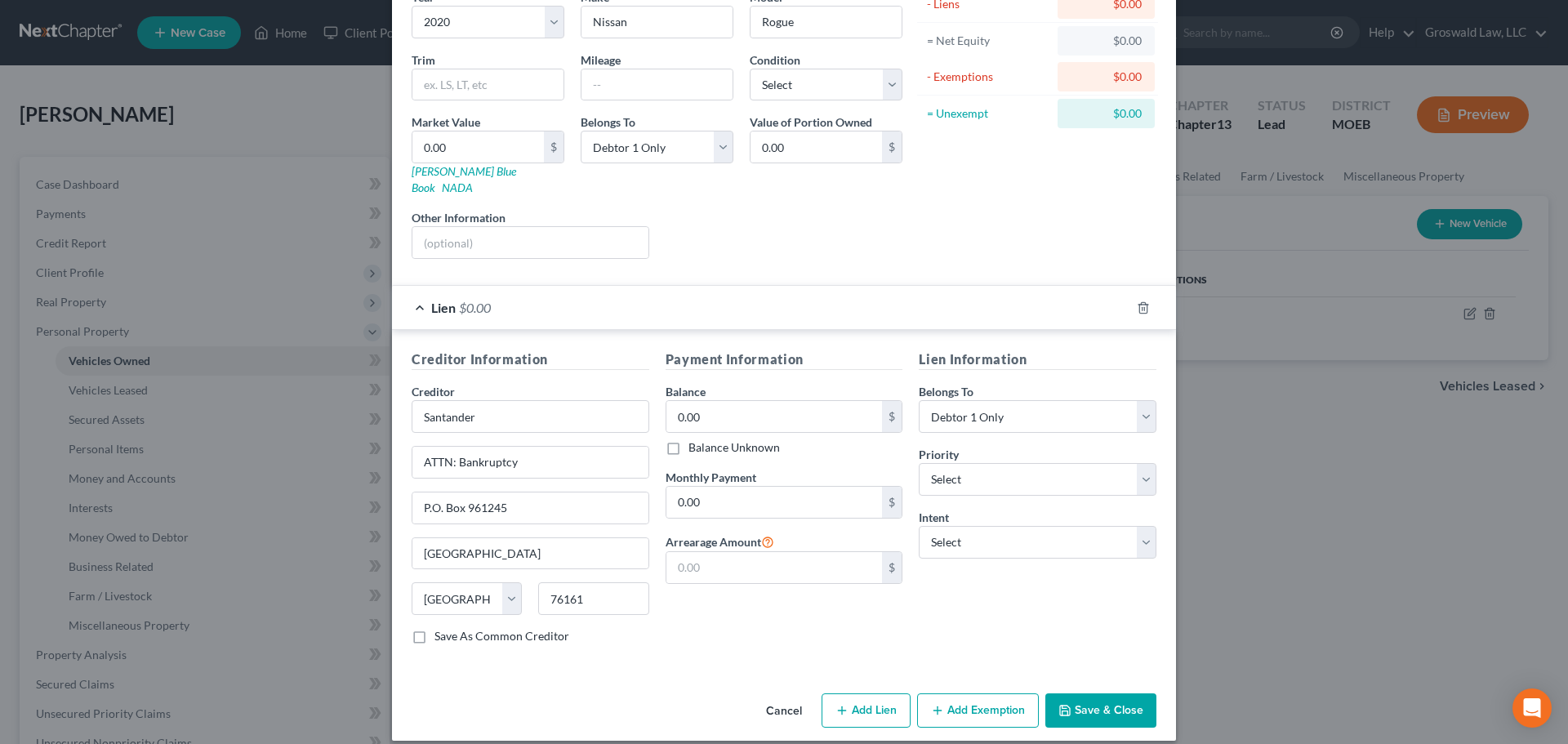
click at [1099, 648] on button "Save & Close" at bounding box center [1100, 710] width 111 height 35
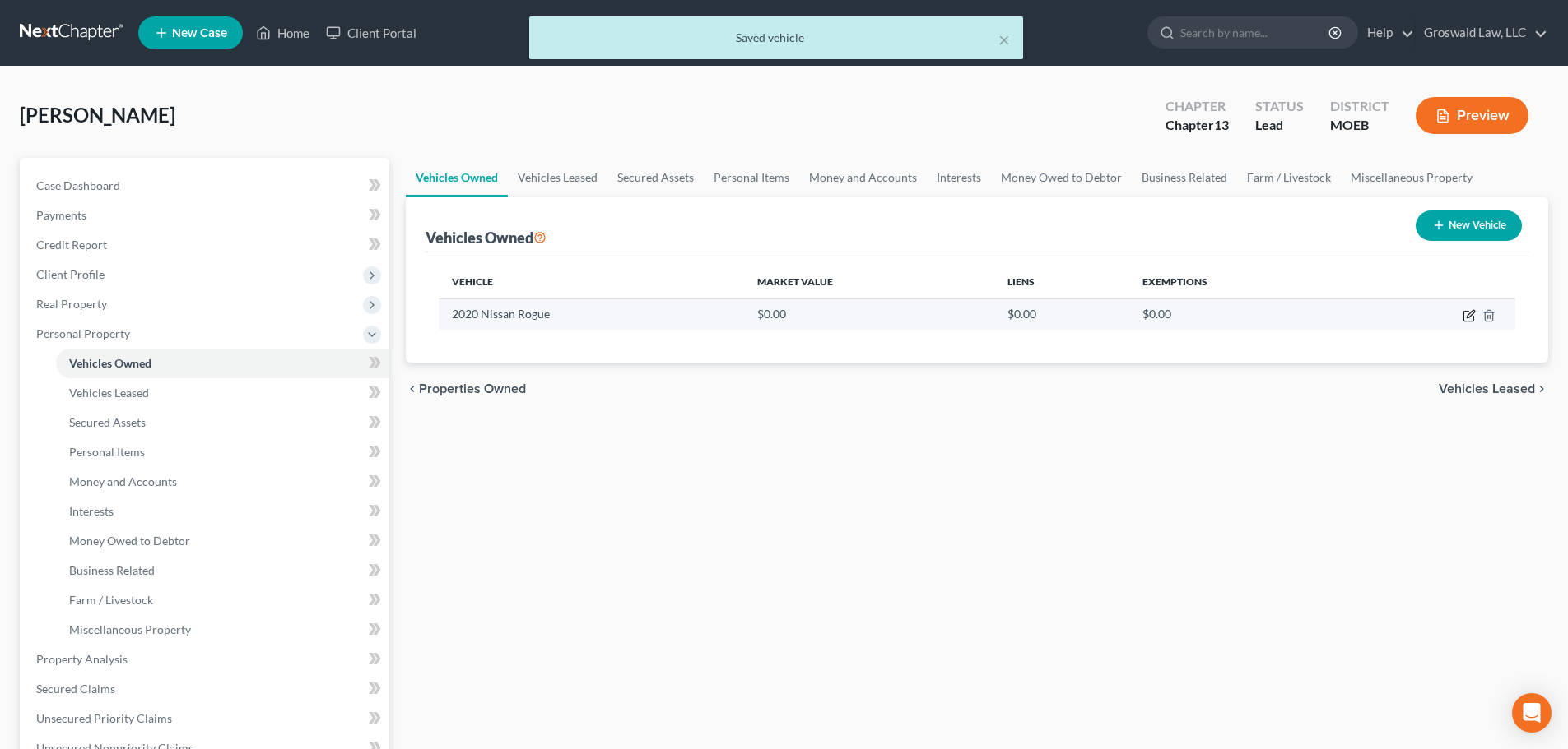
click at [1161, 314] on icon "button" at bounding box center [1470, 316] width 13 height 13
select select "0"
select select "6"
select select "0"
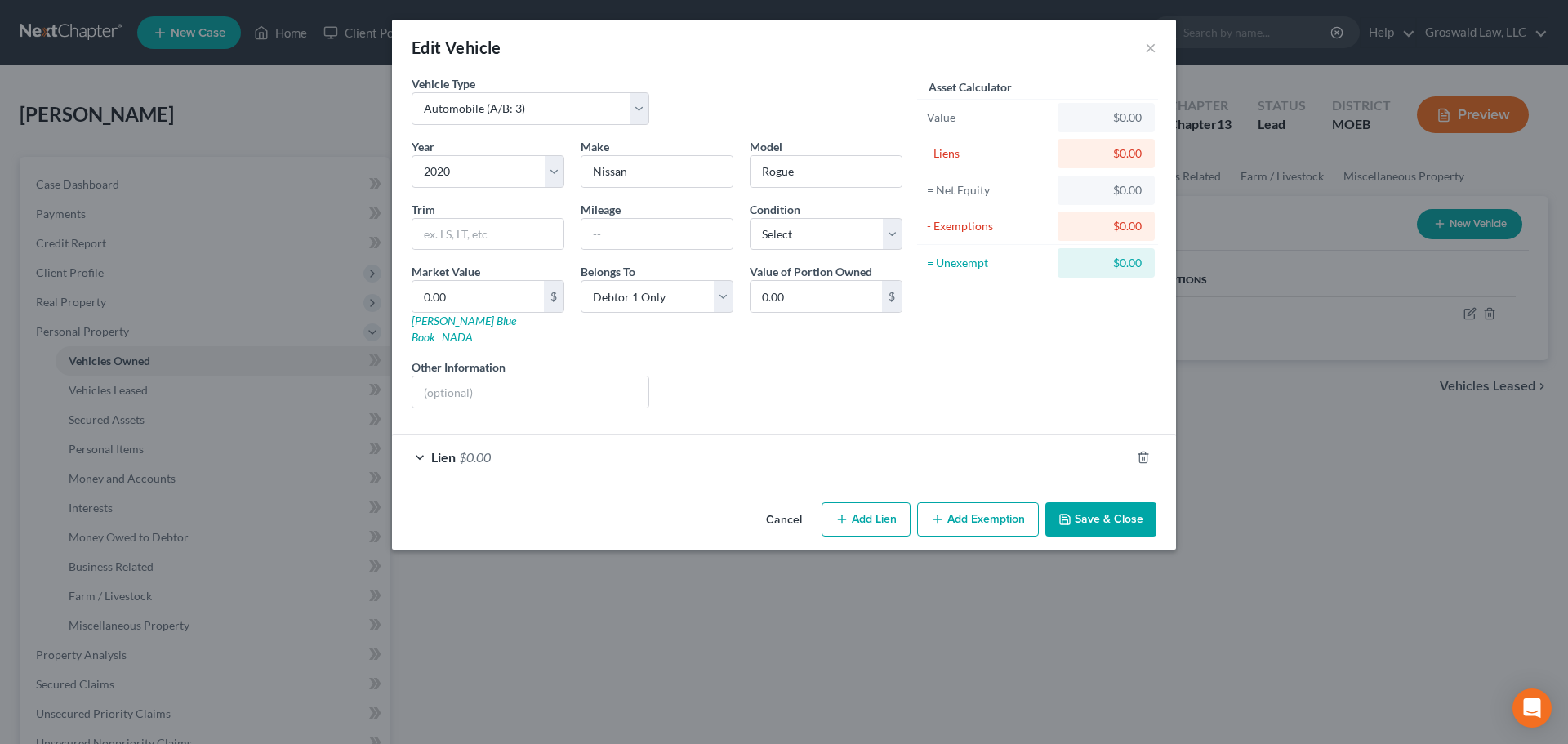
click at [599, 450] on div "Lien $0.00" at bounding box center [761, 457] width 738 height 43
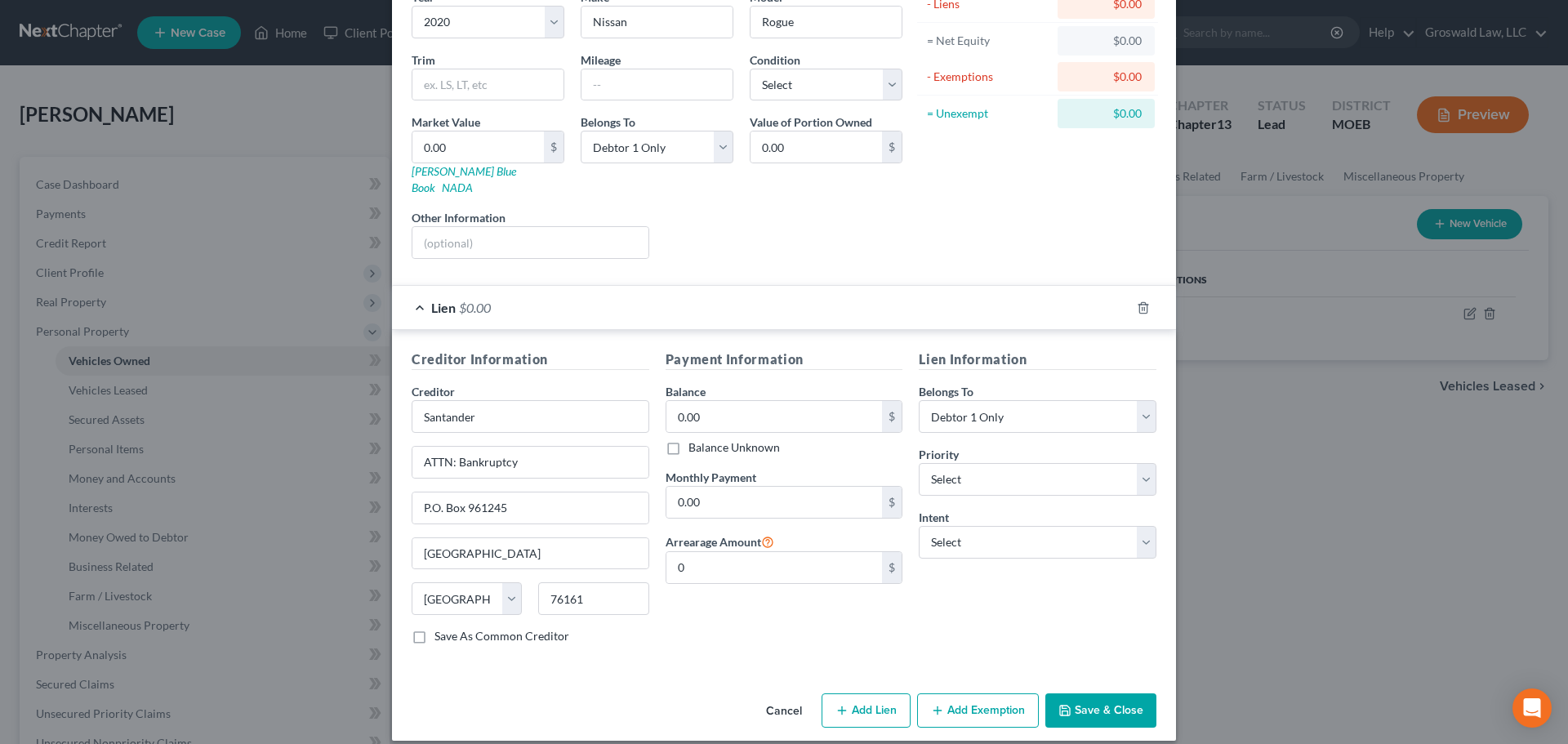
click at [966, 648] on button "Add Exemption" at bounding box center [978, 710] width 122 height 35
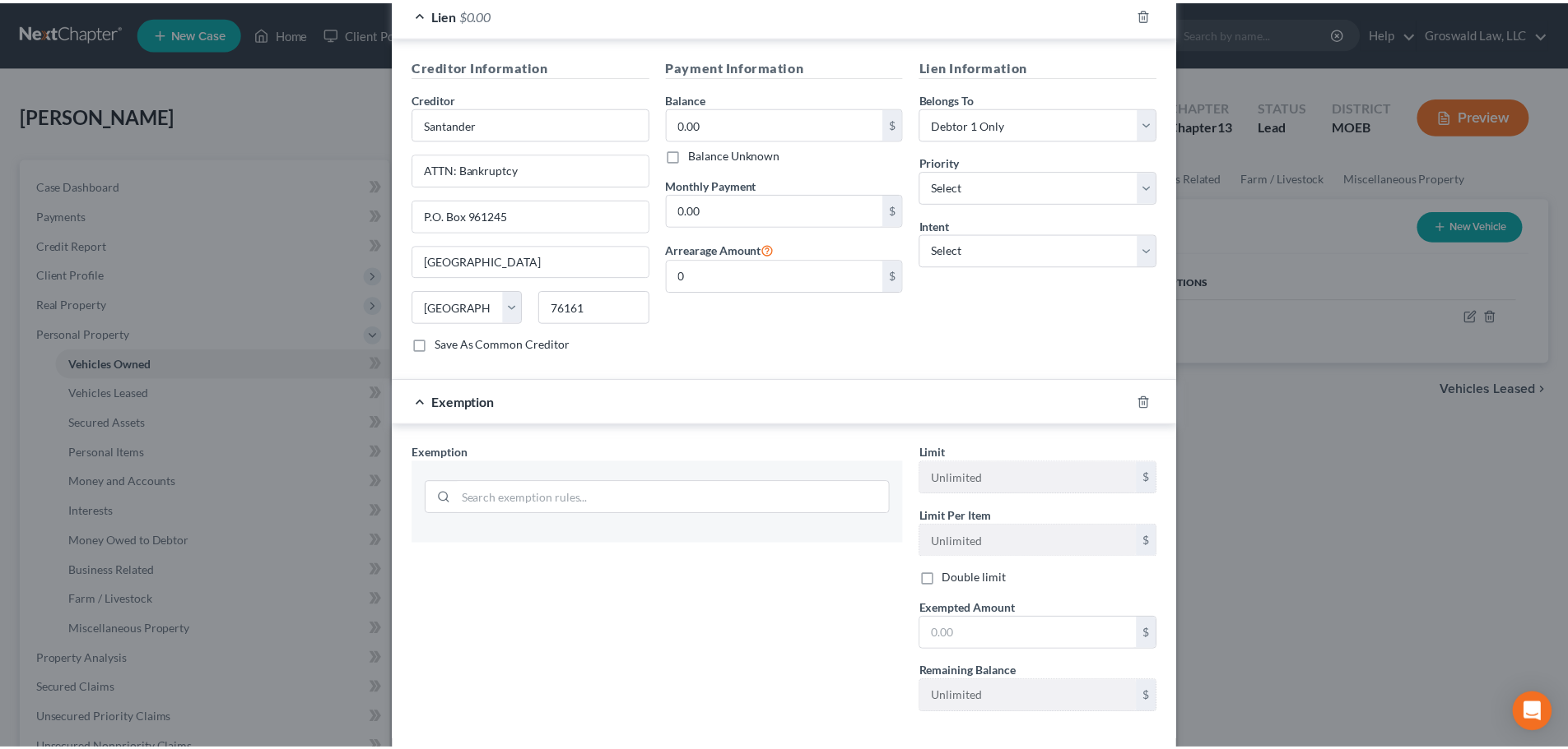
scroll to position [512, 0]
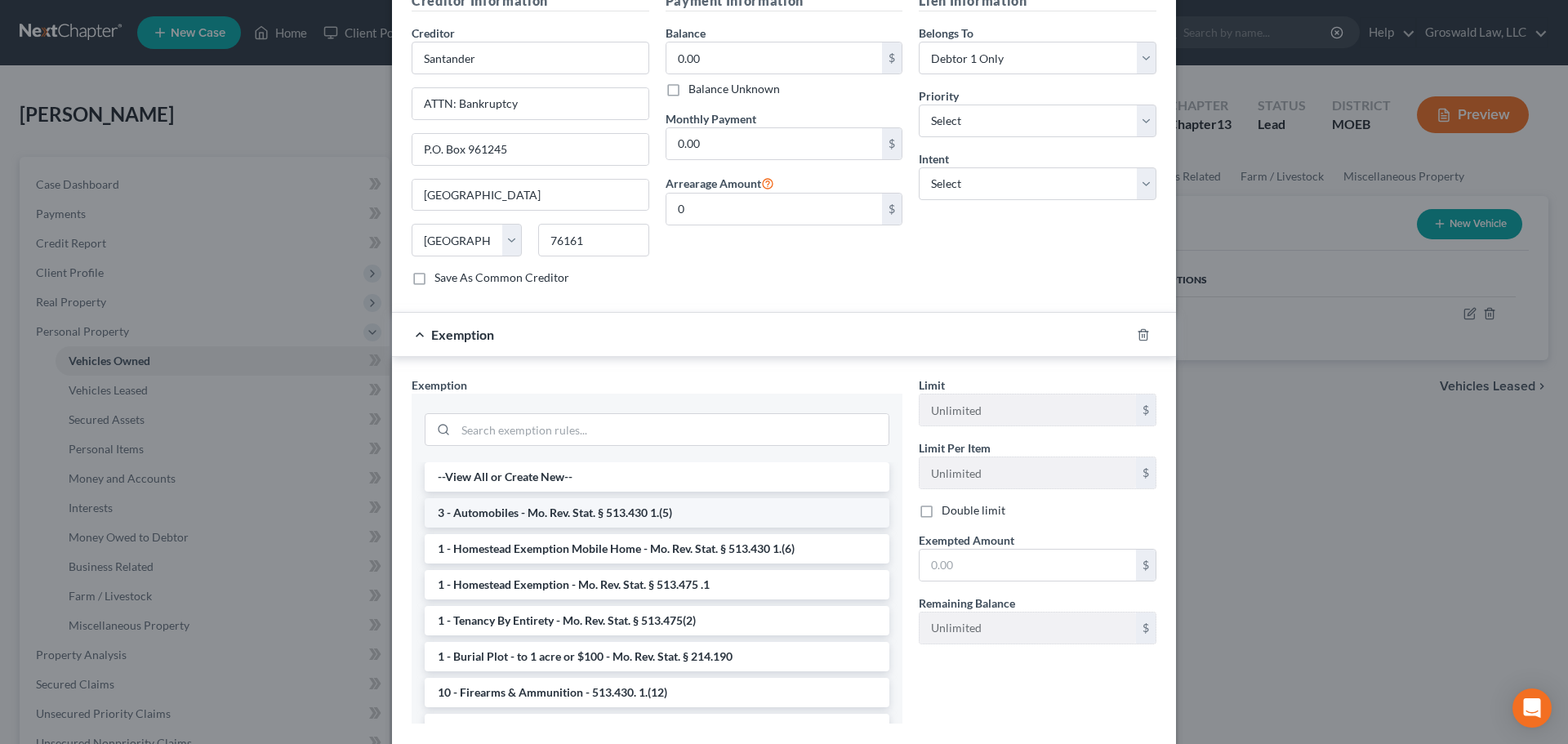
click at [580, 499] on li "3 - Automobiles - Mo. Rev. Stat. § 513.430 1.(5)" at bounding box center [656, 513] width 465 height 29
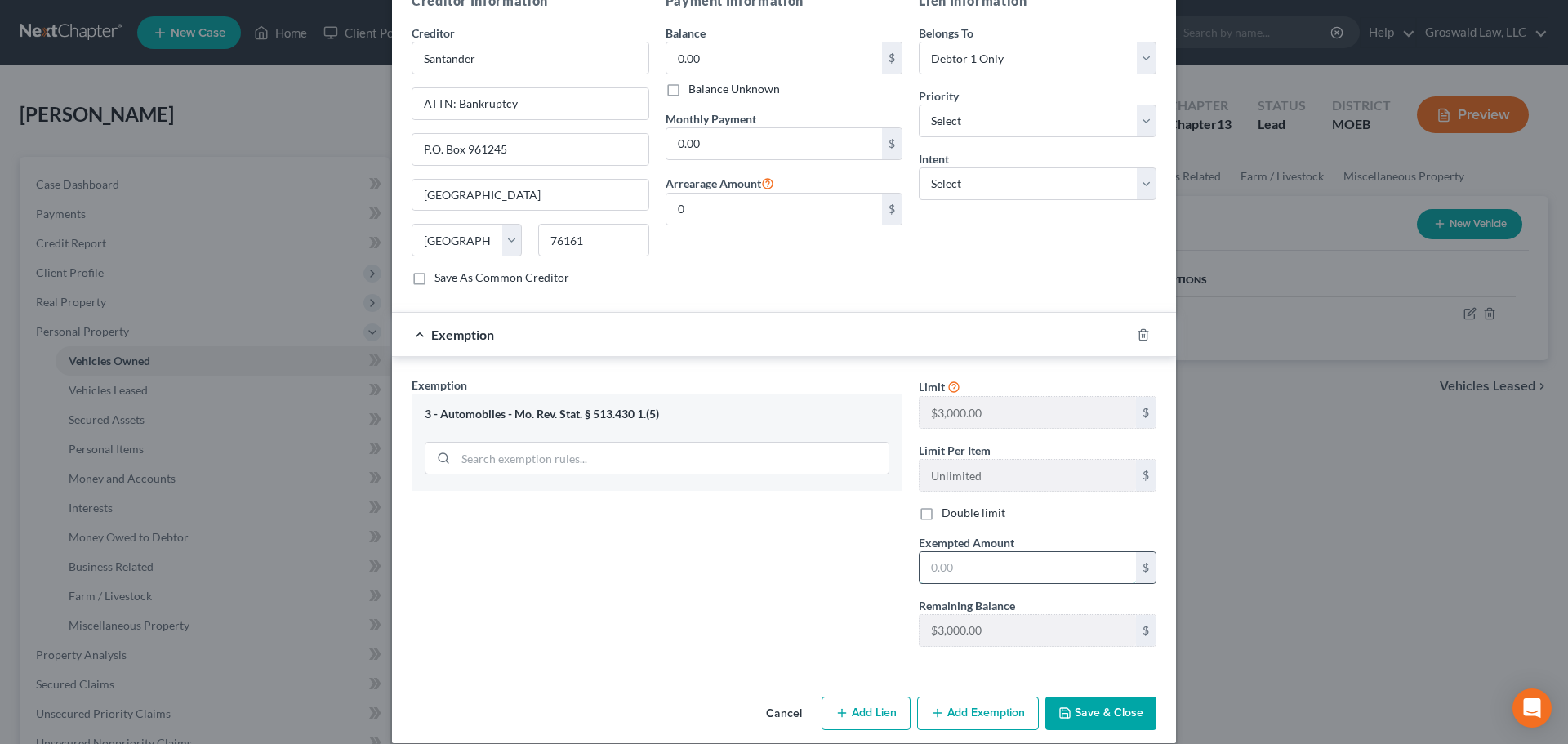
click at [967, 552] on input "text" at bounding box center [1027, 567] width 216 height 31
type input "3,000"
click at [856, 551] on div "Exemption Set must be selected for CA. Exemption * 3 - Automobiles - Mo. Rev. S…" at bounding box center [657, 518] width 507 height 283
click at [1122, 648] on button "Save & Close" at bounding box center [1100, 714] width 111 height 35
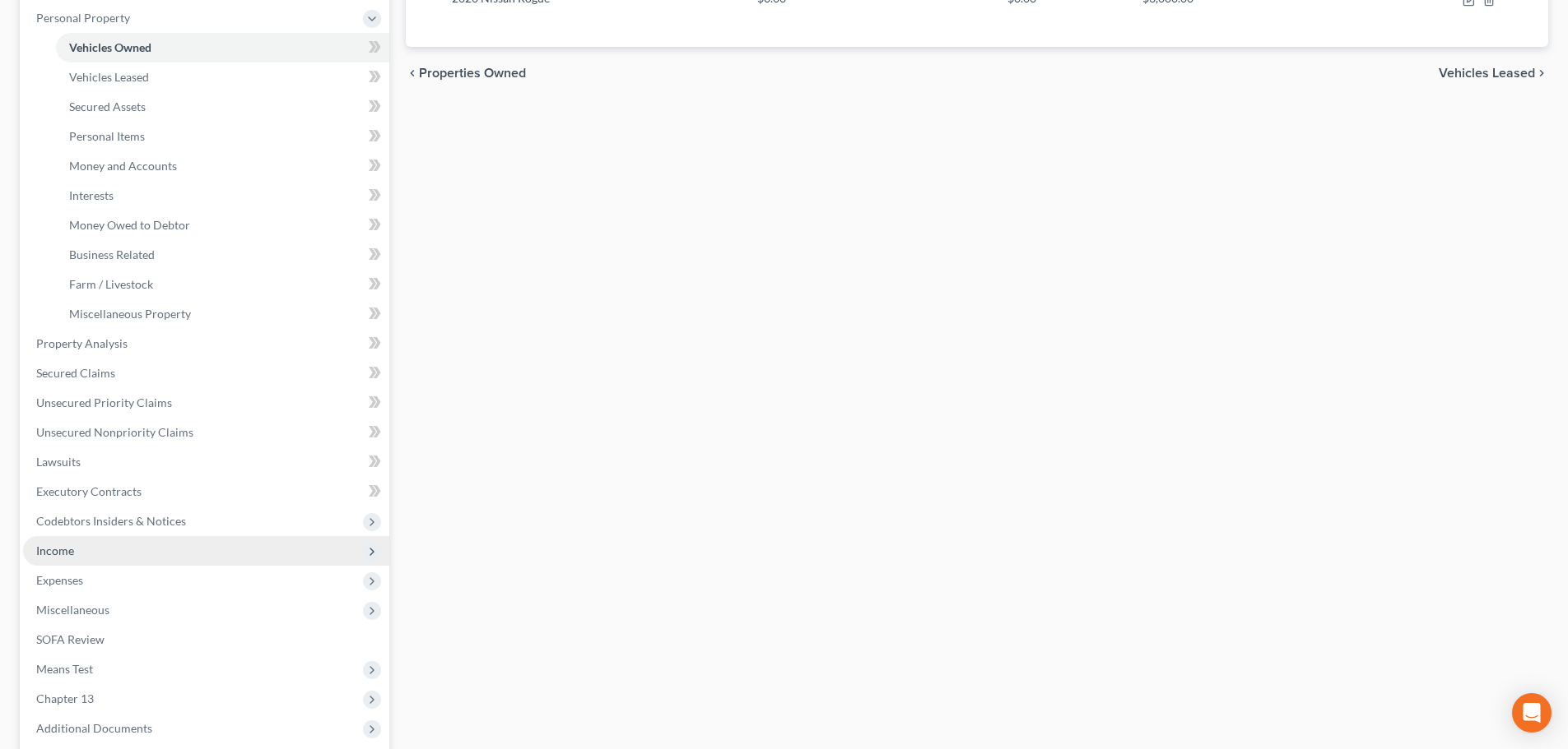
click at [95, 540] on span "Income" at bounding box center [205, 550] width 366 height 29
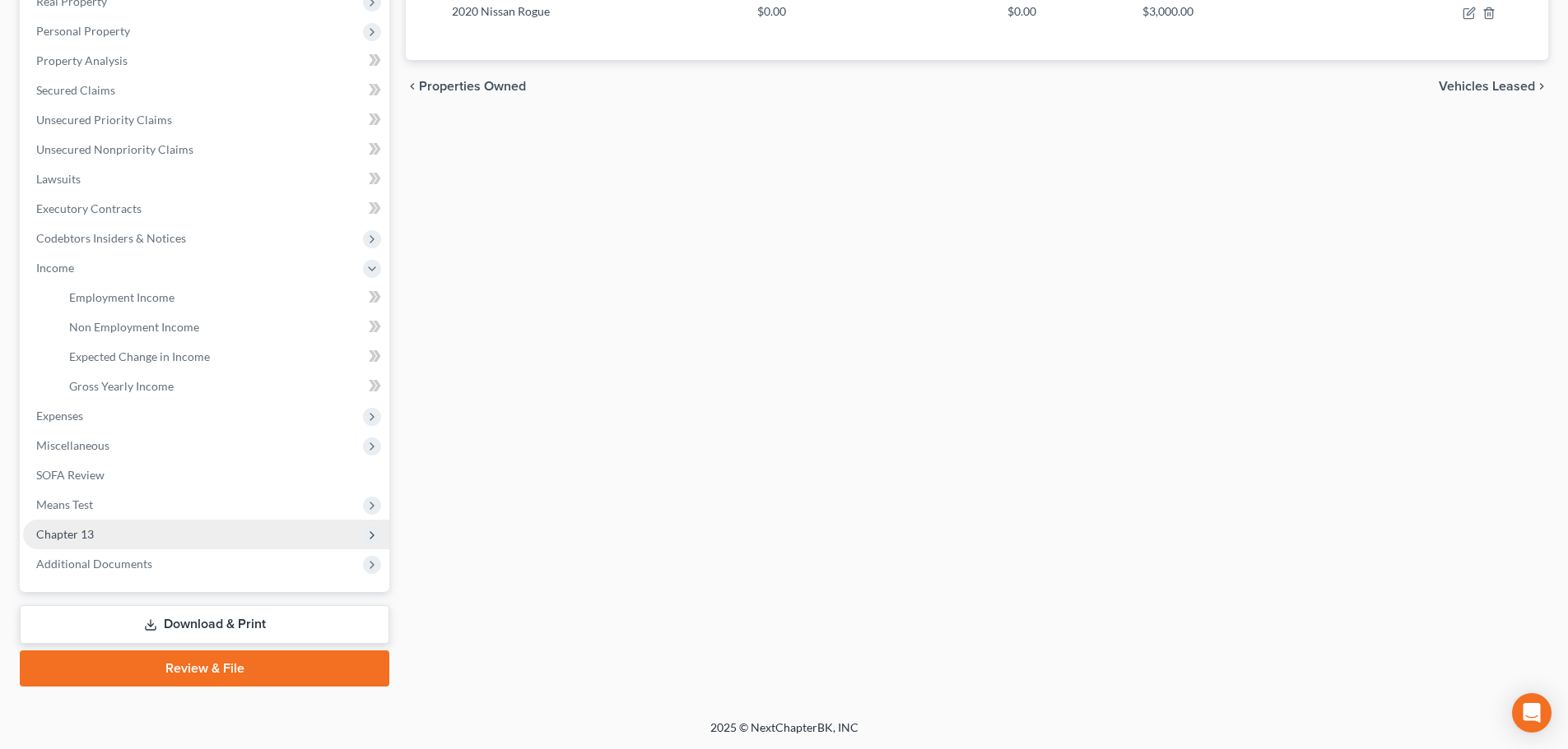
scroll to position [303, 0]
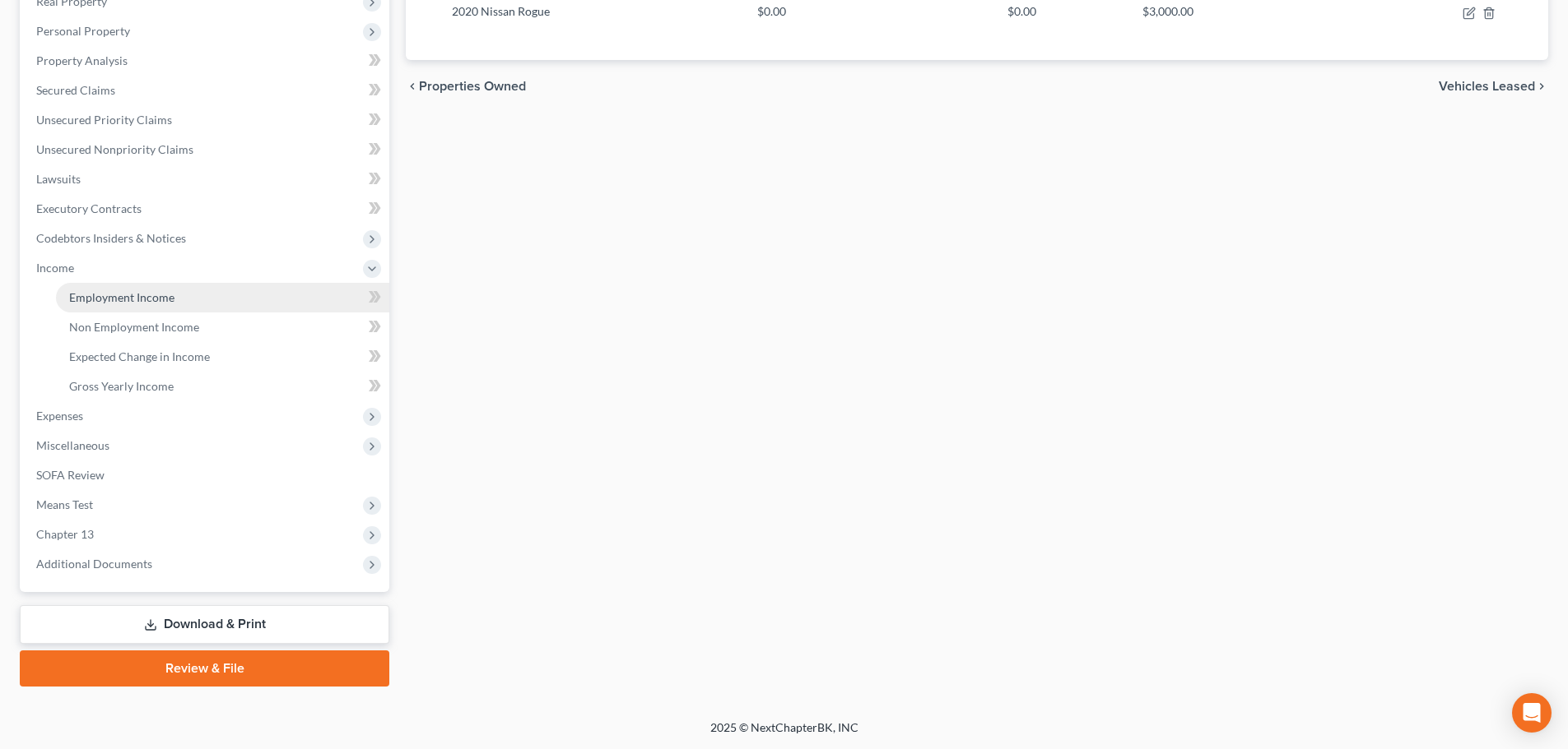
click at [149, 294] on span "Employment Income" at bounding box center [121, 297] width 105 height 14
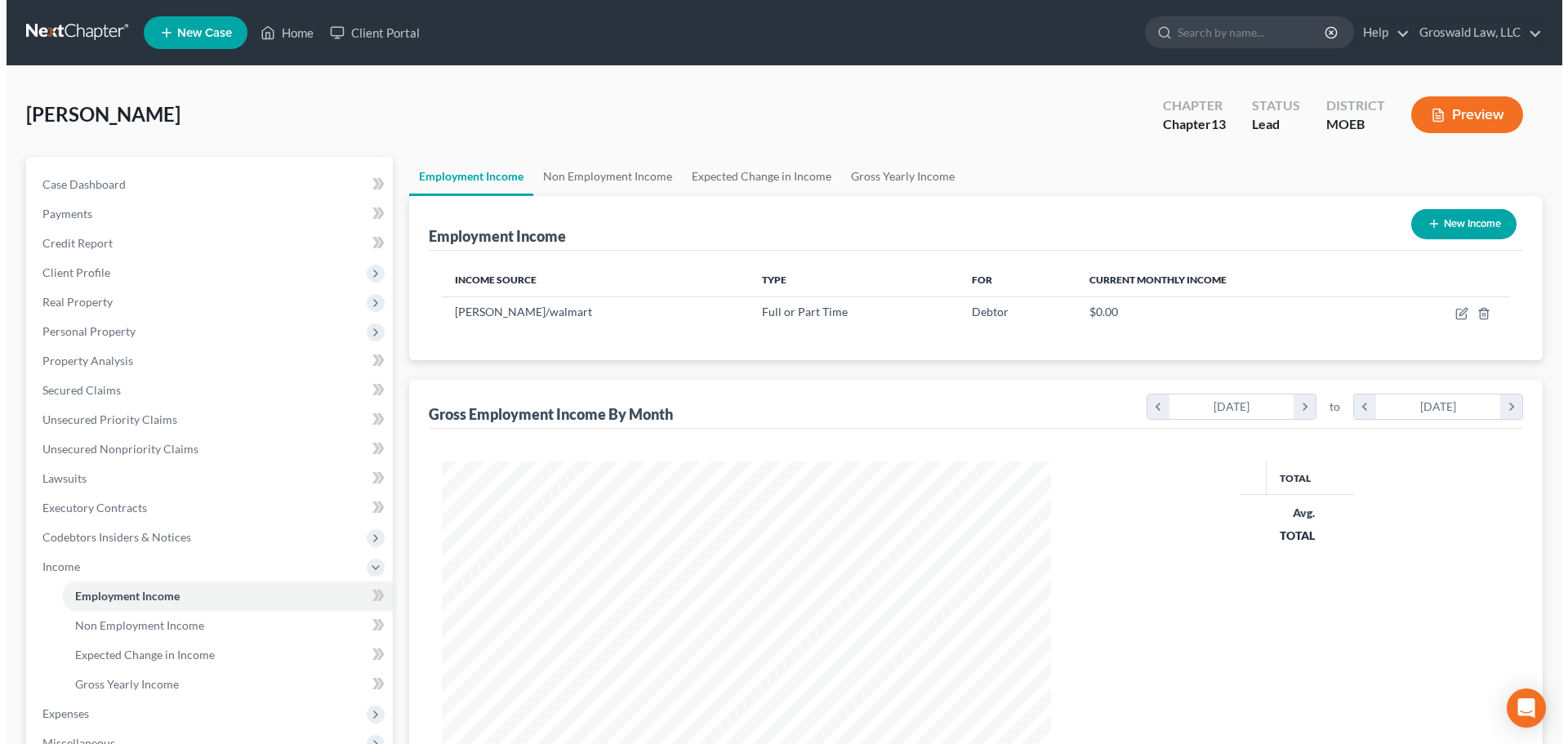
scroll to position [304, 642]
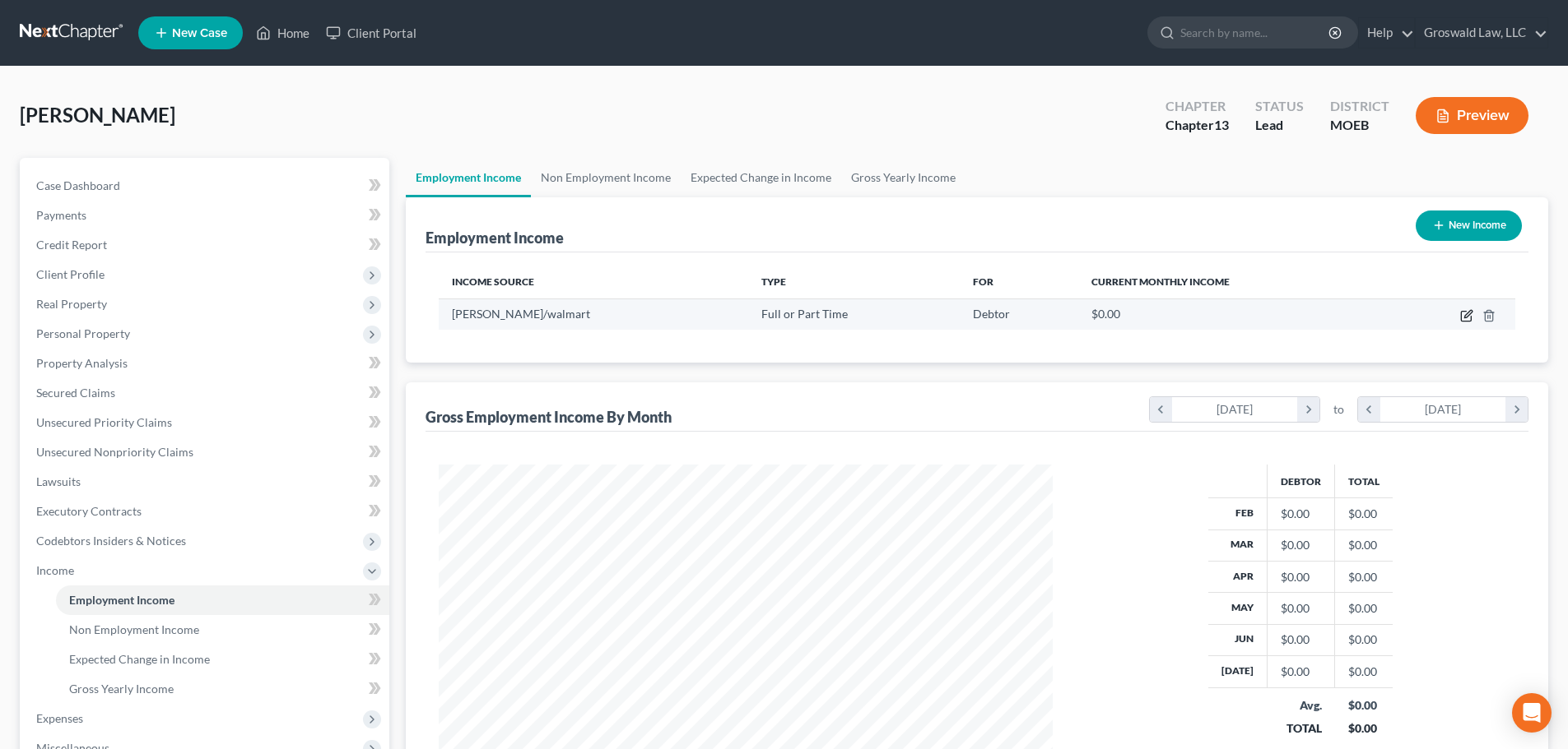
click at [1161, 315] on icon "button" at bounding box center [1467, 316] width 13 height 13
select select "0"
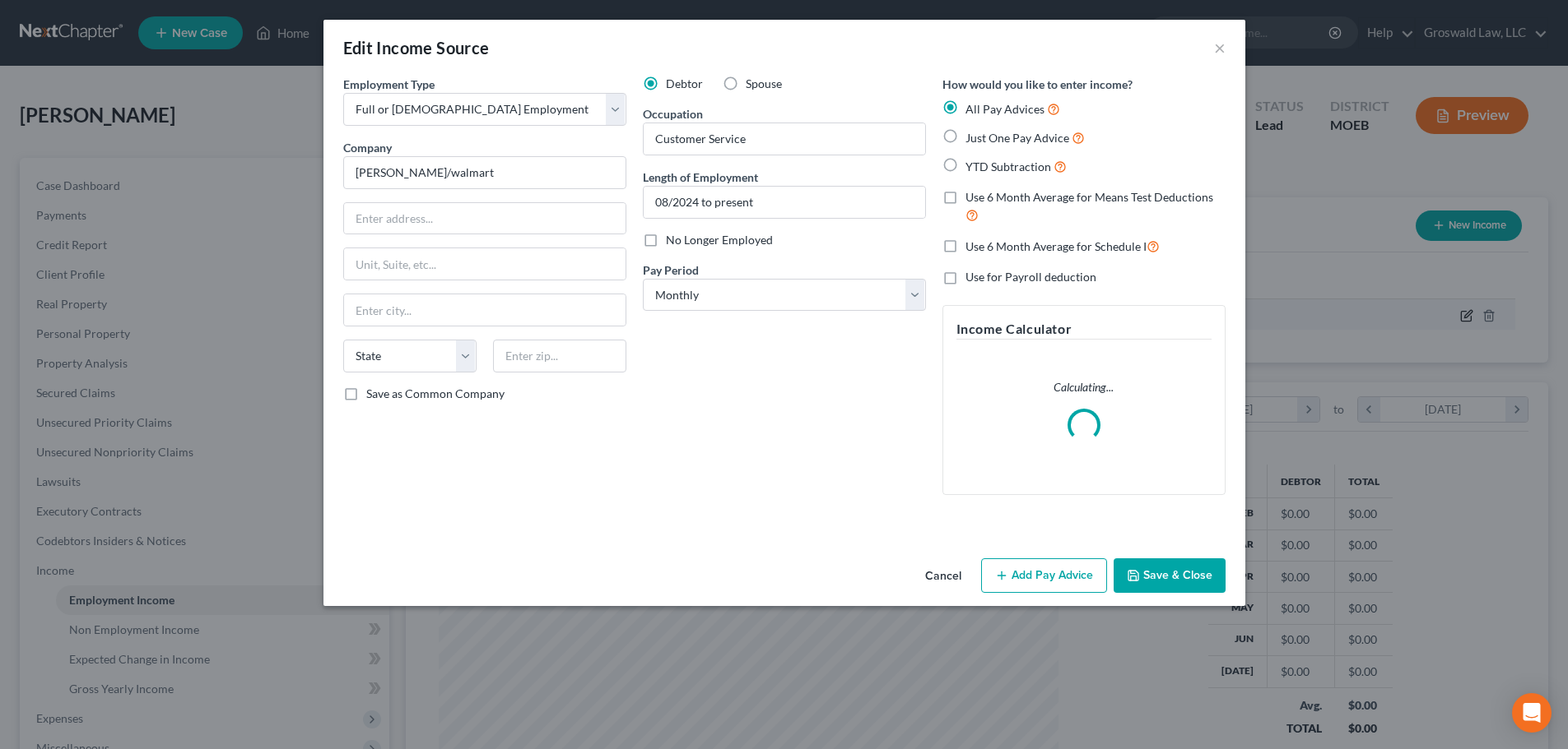
scroll to position [309, 653]
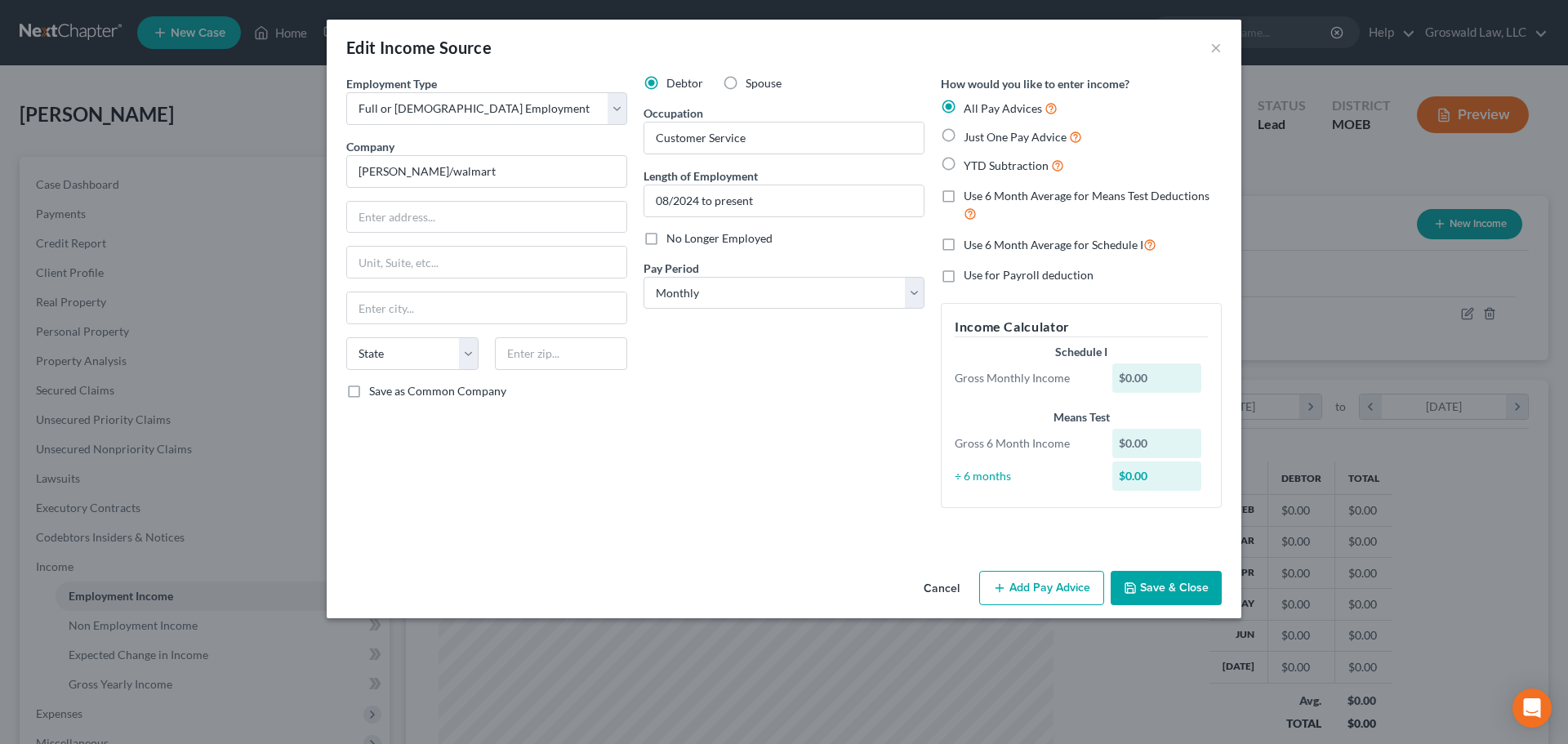
click at [933, 592] on button "Cancel" at bounding box center [942, 589] width 62 height 33
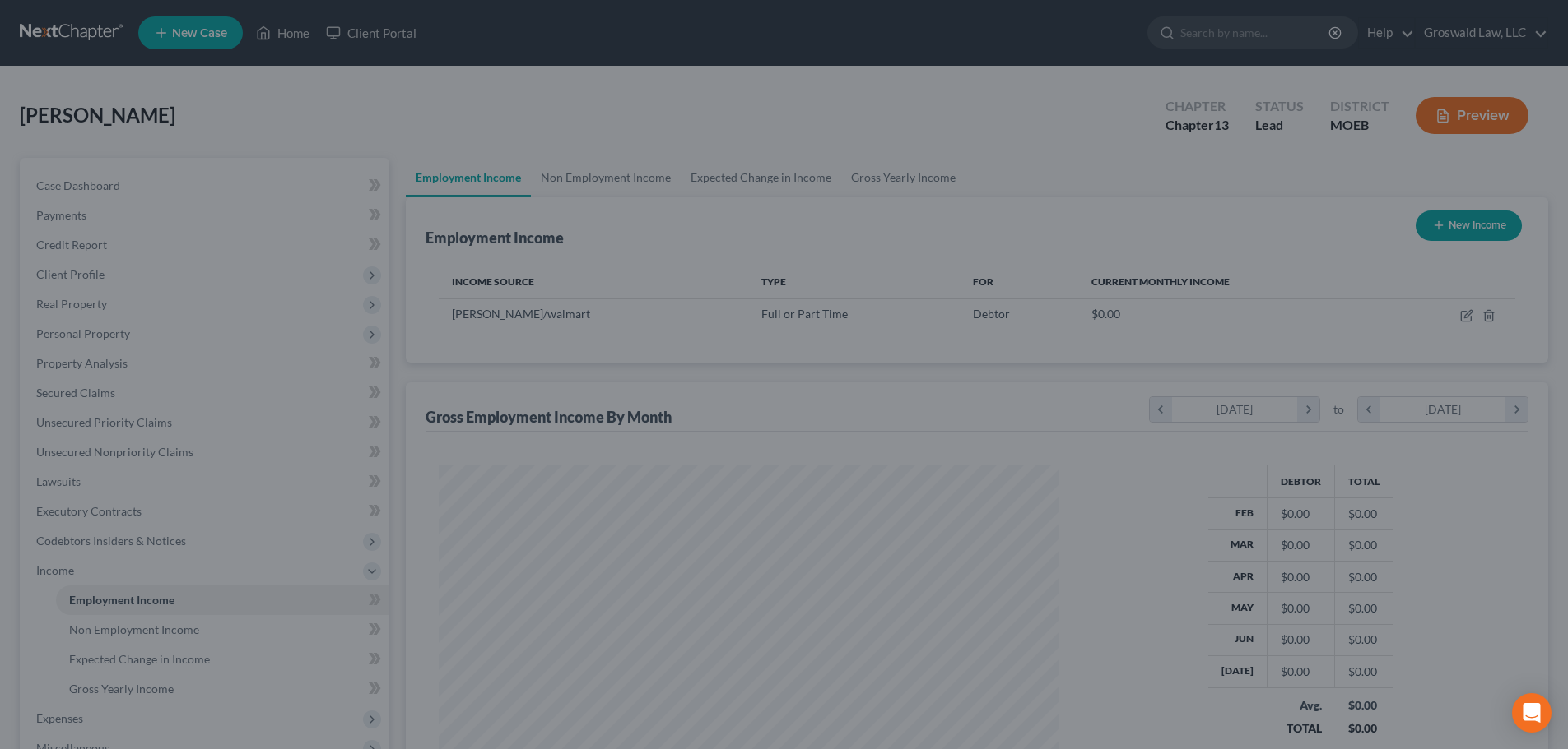
scroll to position [822249, 822415]
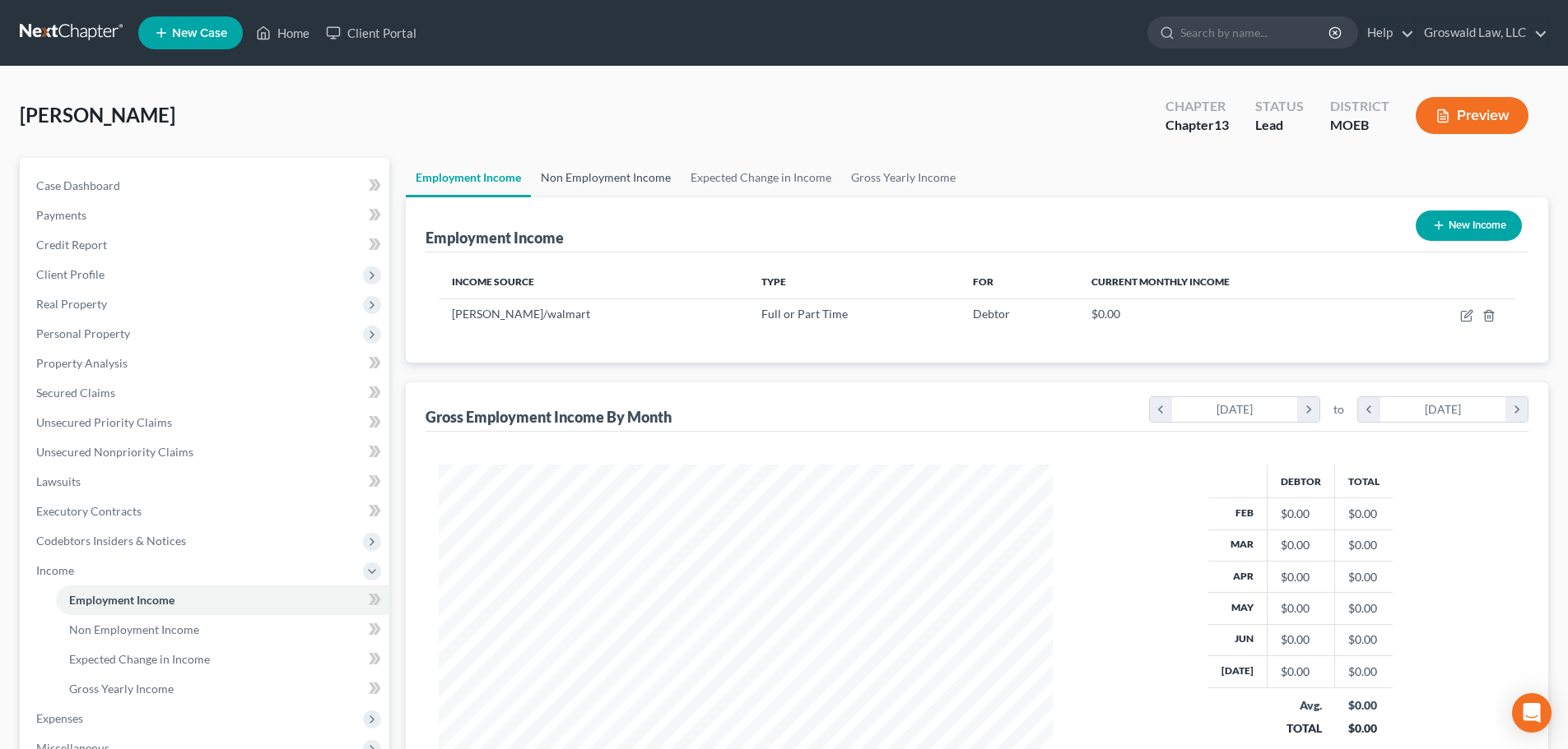
click at [595, 183] on link "Non Employment Income" at bounding box center [606, 178] width 150 height 40
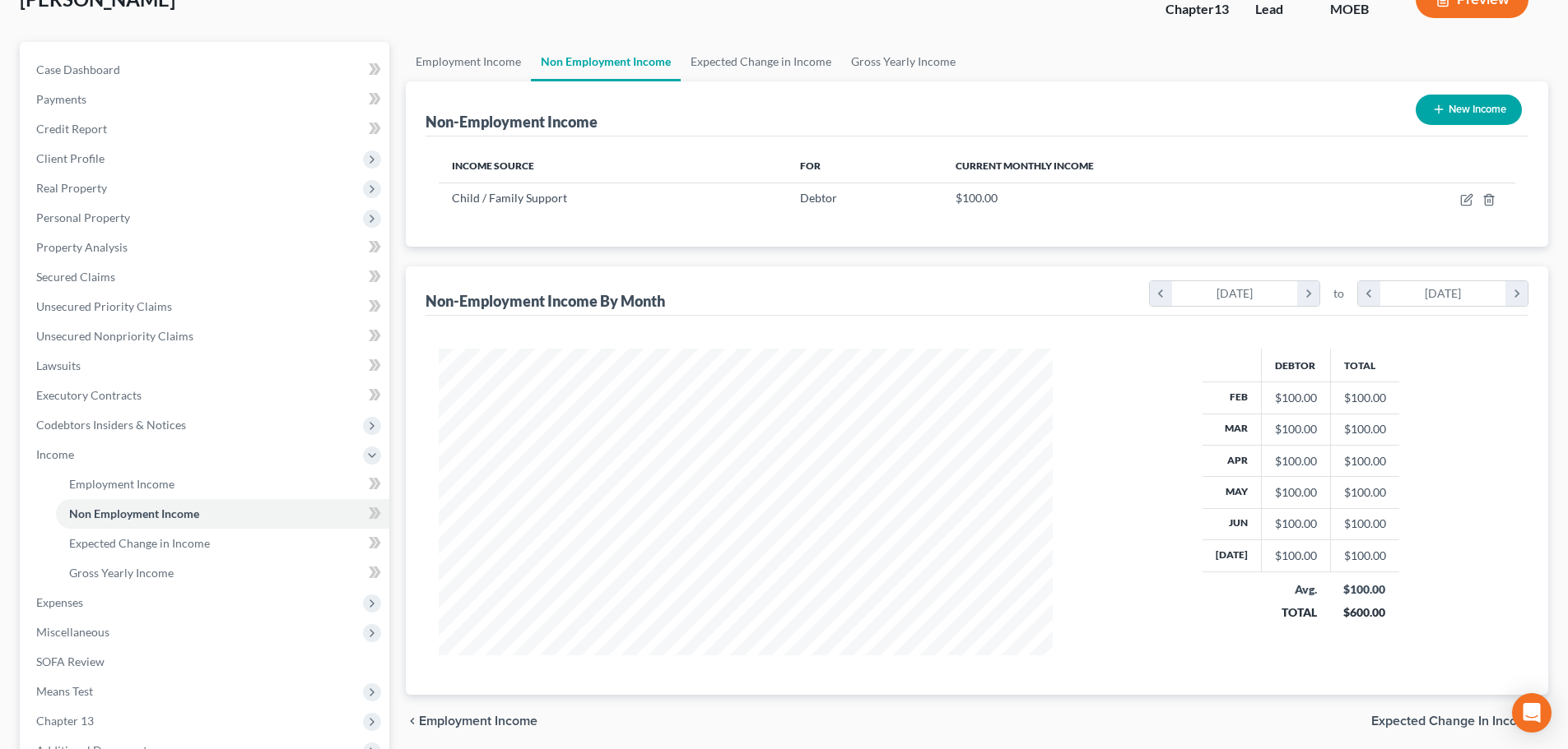
scroll to position [303, 0]
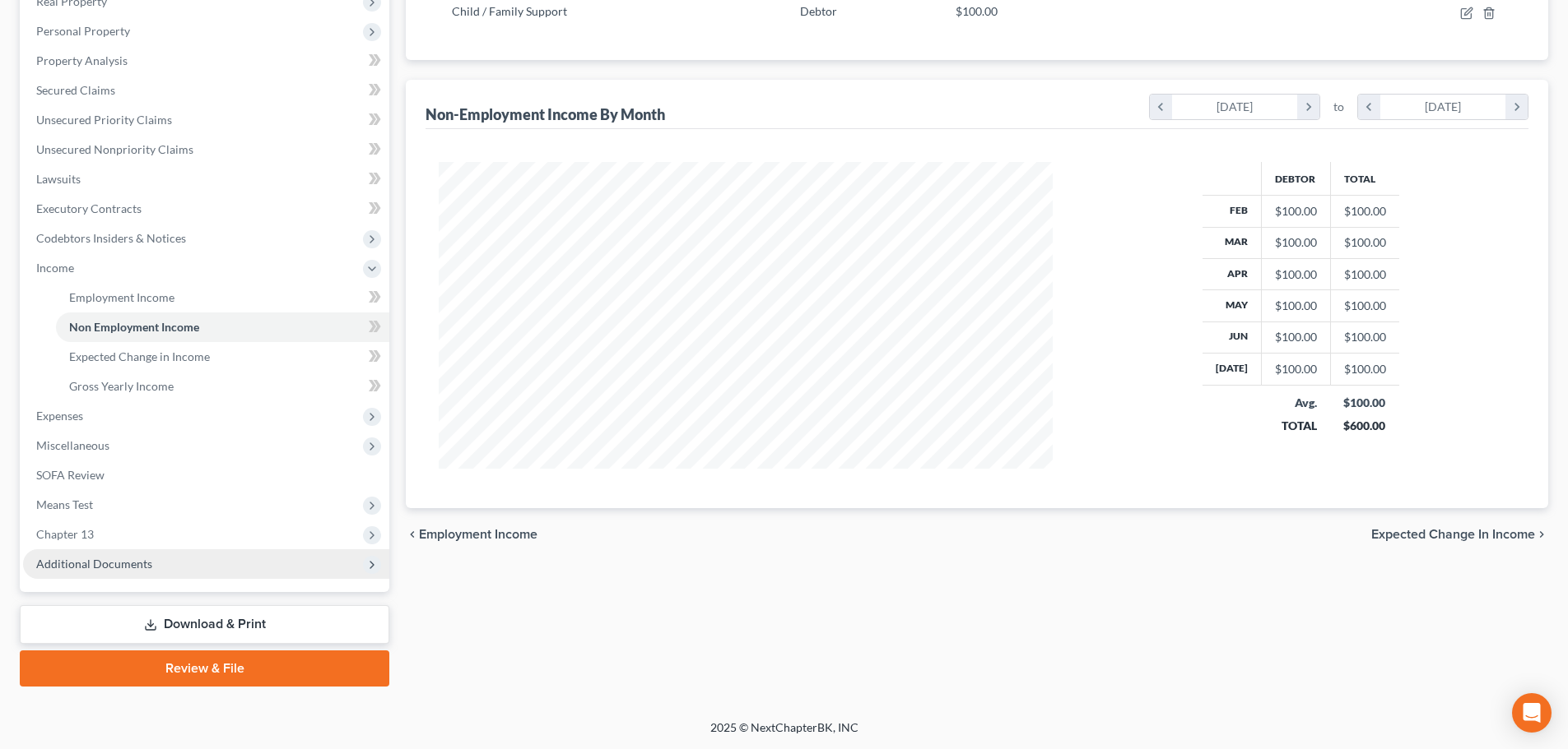
click at [231, 567] on span "Additional Documents" at bounding box center [205, 564] width 366 height 29
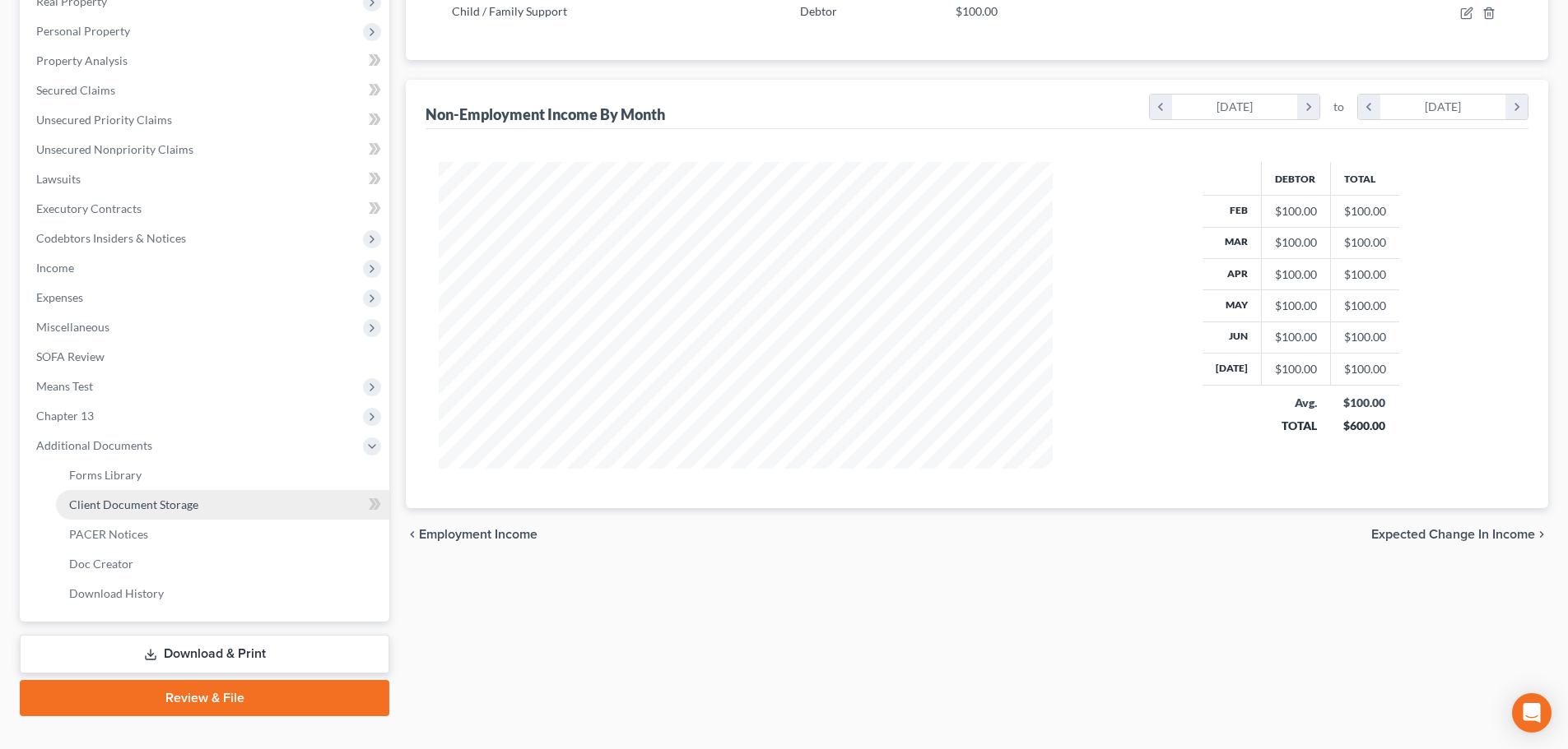
click at [246, 503] on link "Client Document Storage" at bounding box center [222, 504] width 333 height 29
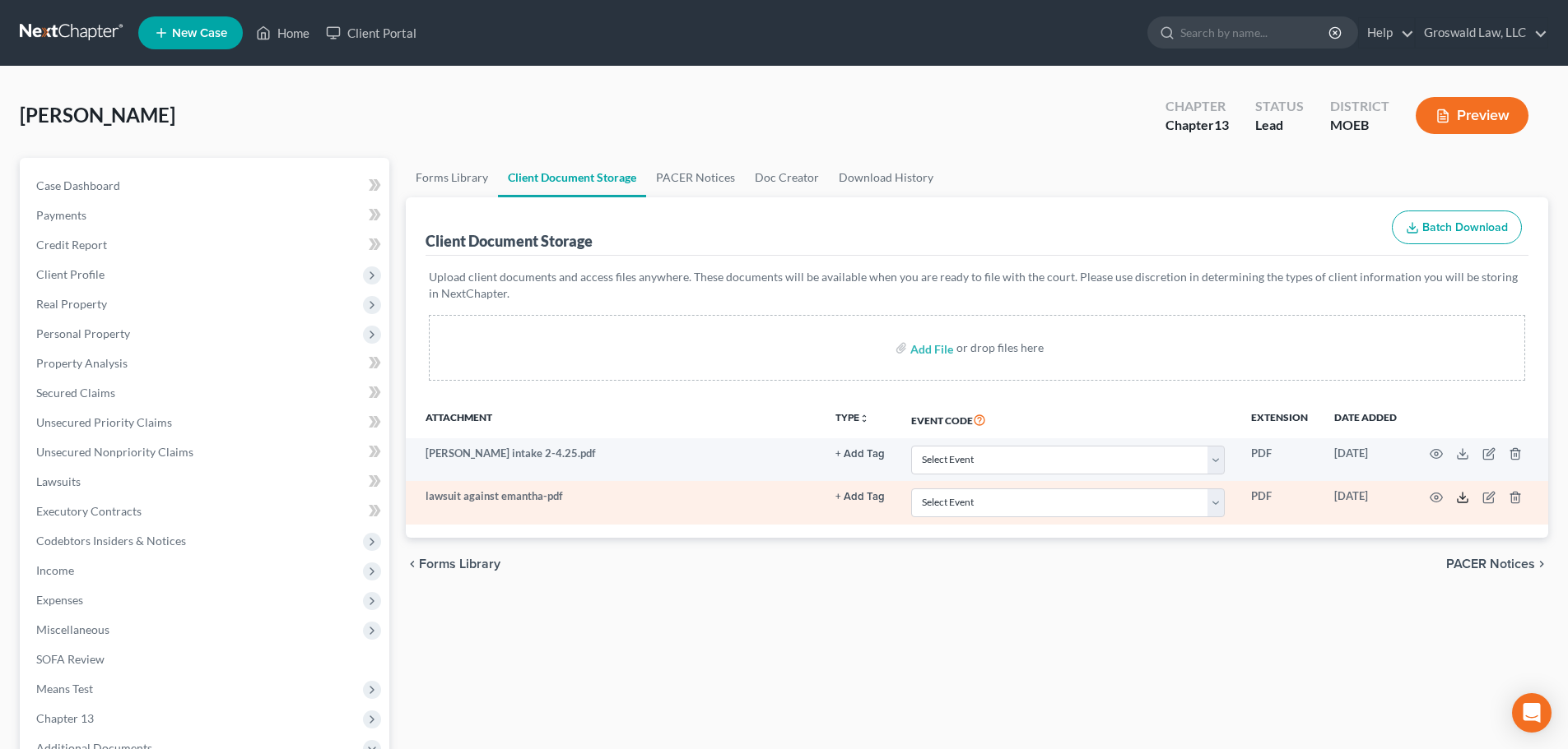
click at [1161, 497] on icon at bounding box center [1463, 497] width 13 height 13
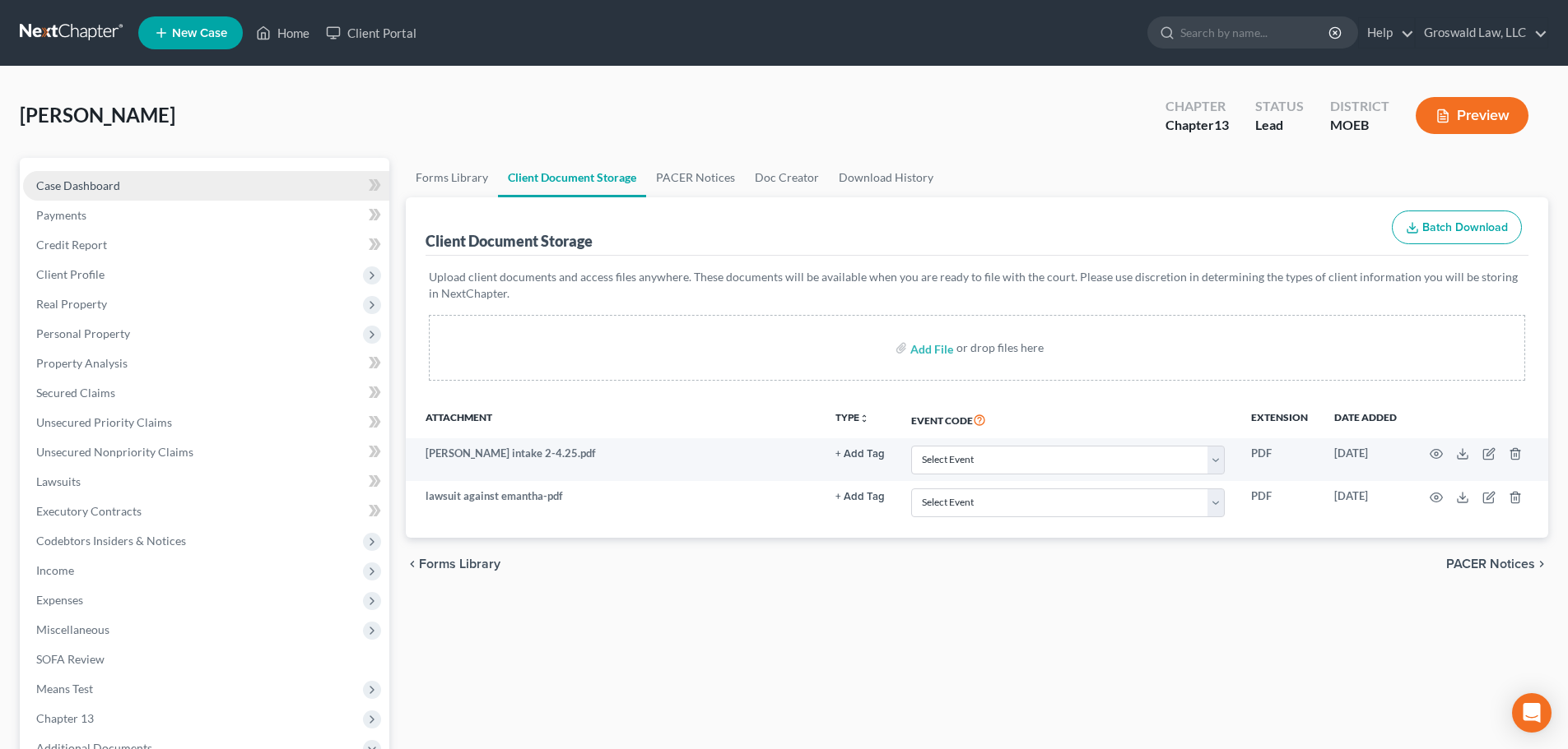
click at [119, 184] on link "Case Dashboard" at bounding box center [205, 185] width 366 height 29
select select "6"
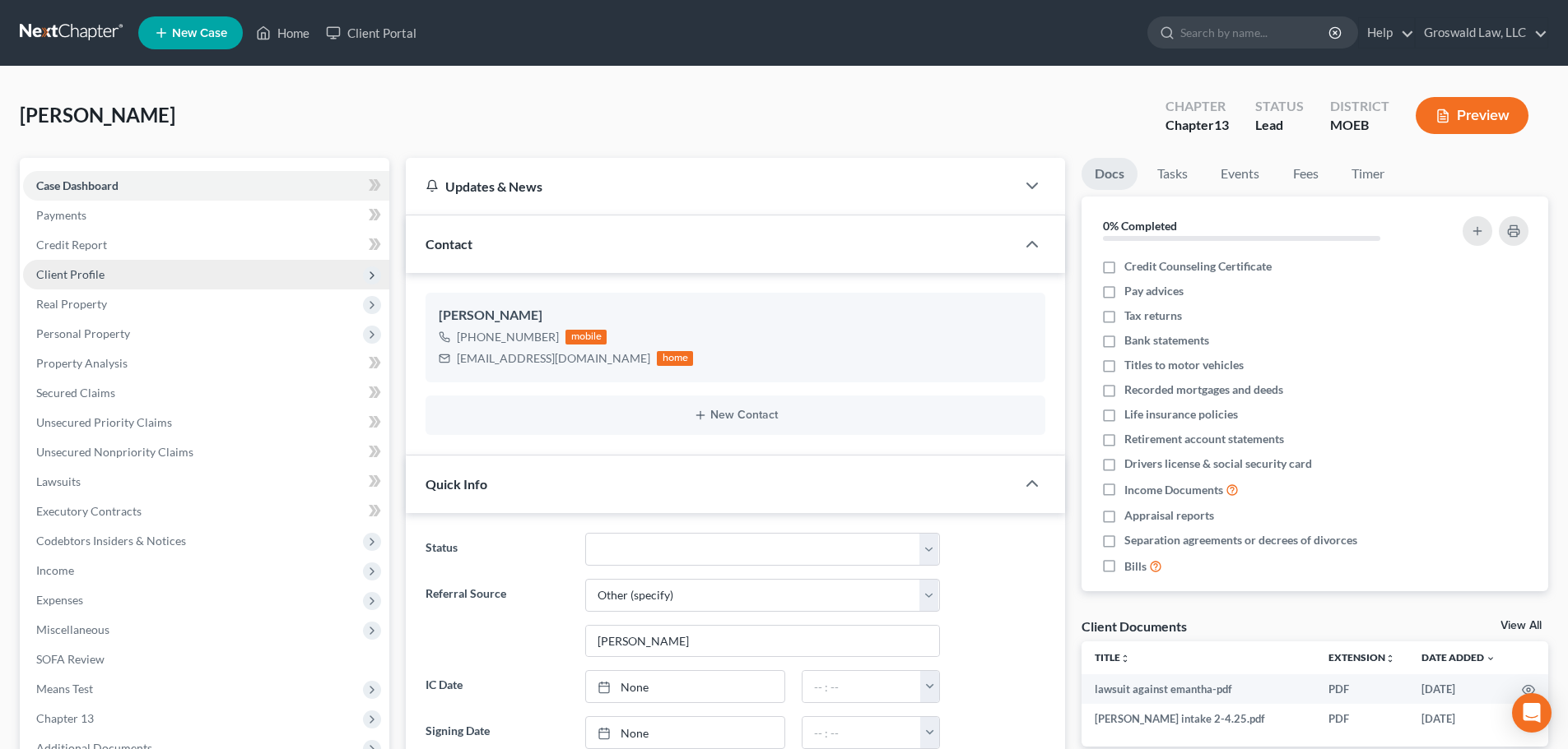
click at [90, 279] on span "Client Profile" at bounding box center [70, 274] width 68 height 14
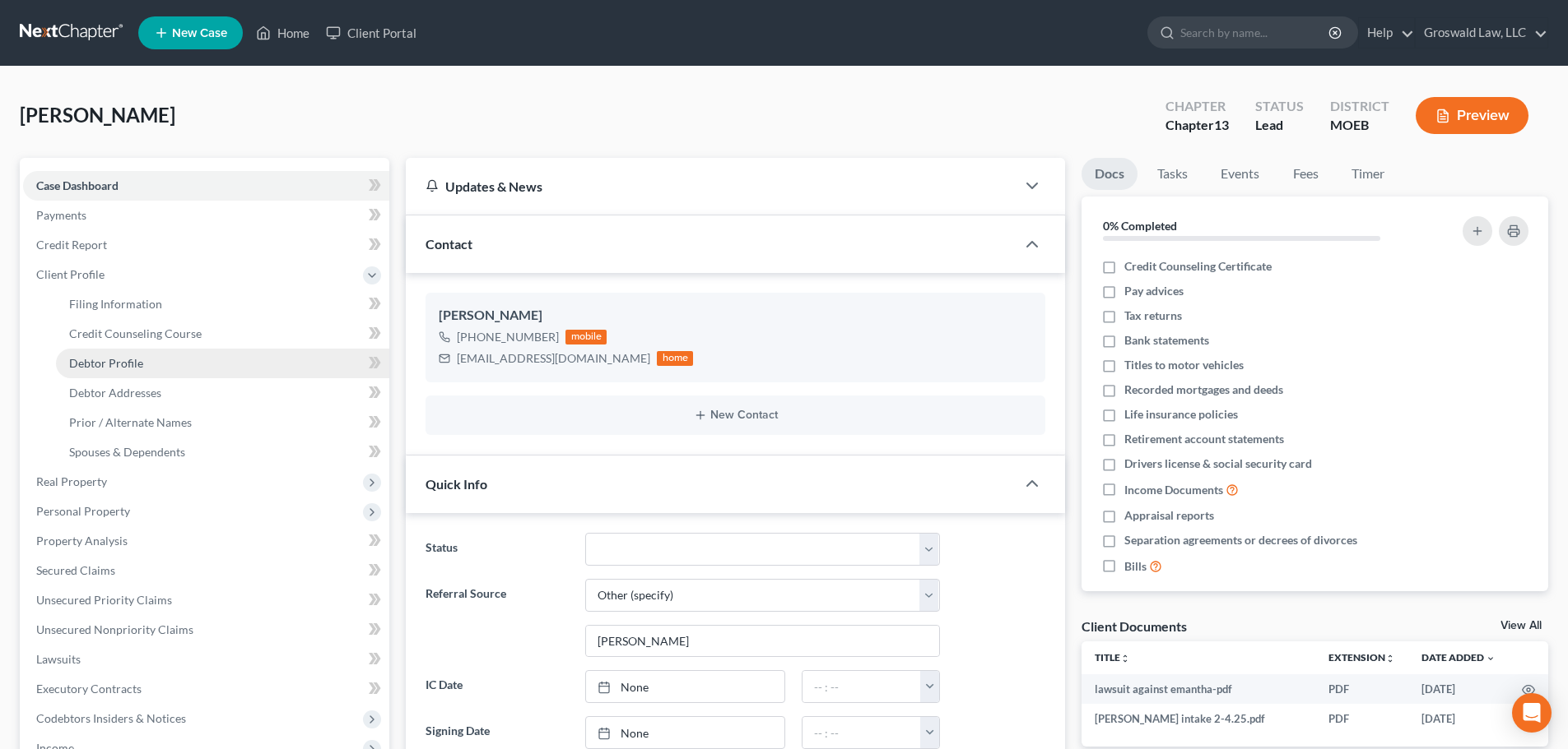
click at [130, 361] on span "Debtor Profile" at bounding box center [106, 363] width 74 height 14
select select "0"
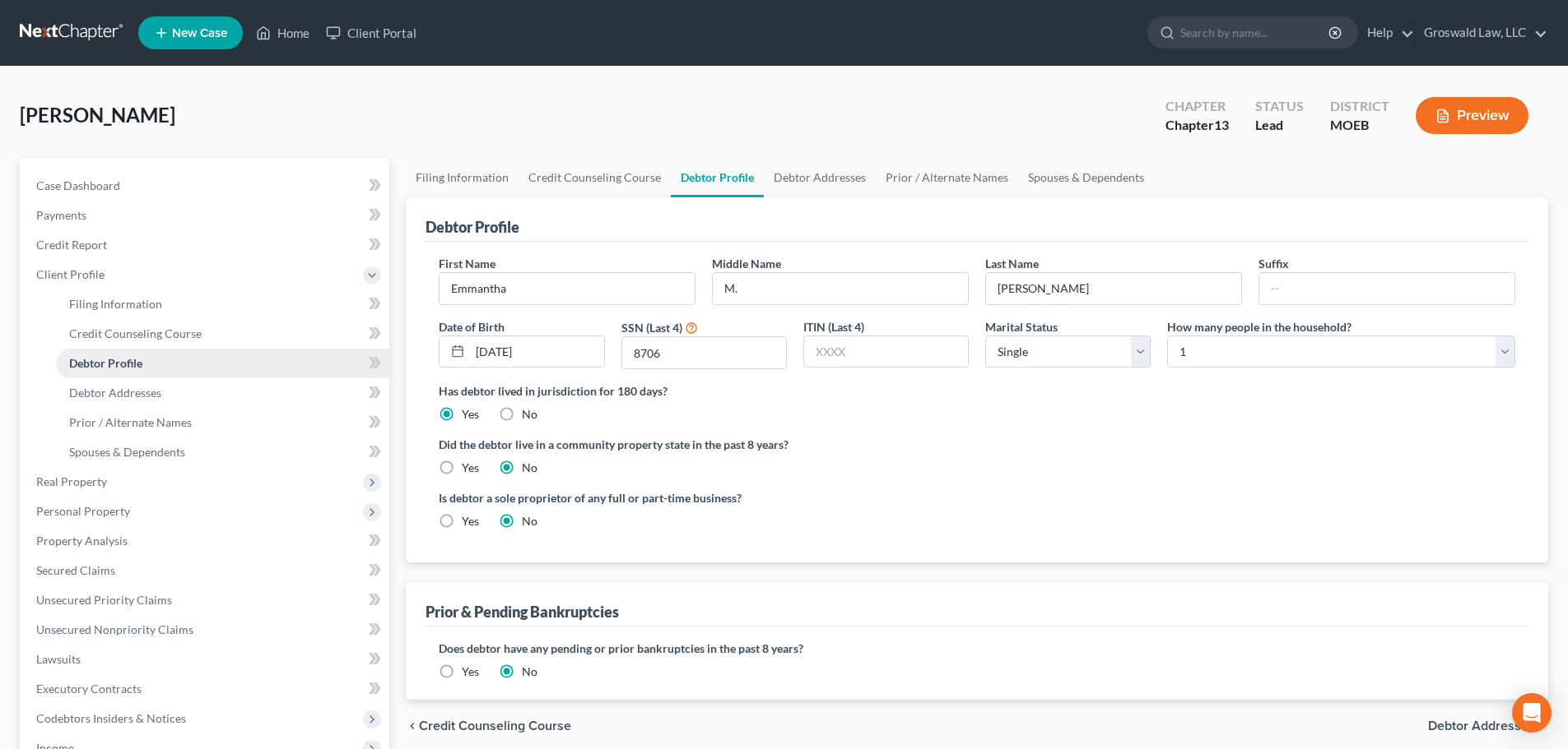
radio input "true"
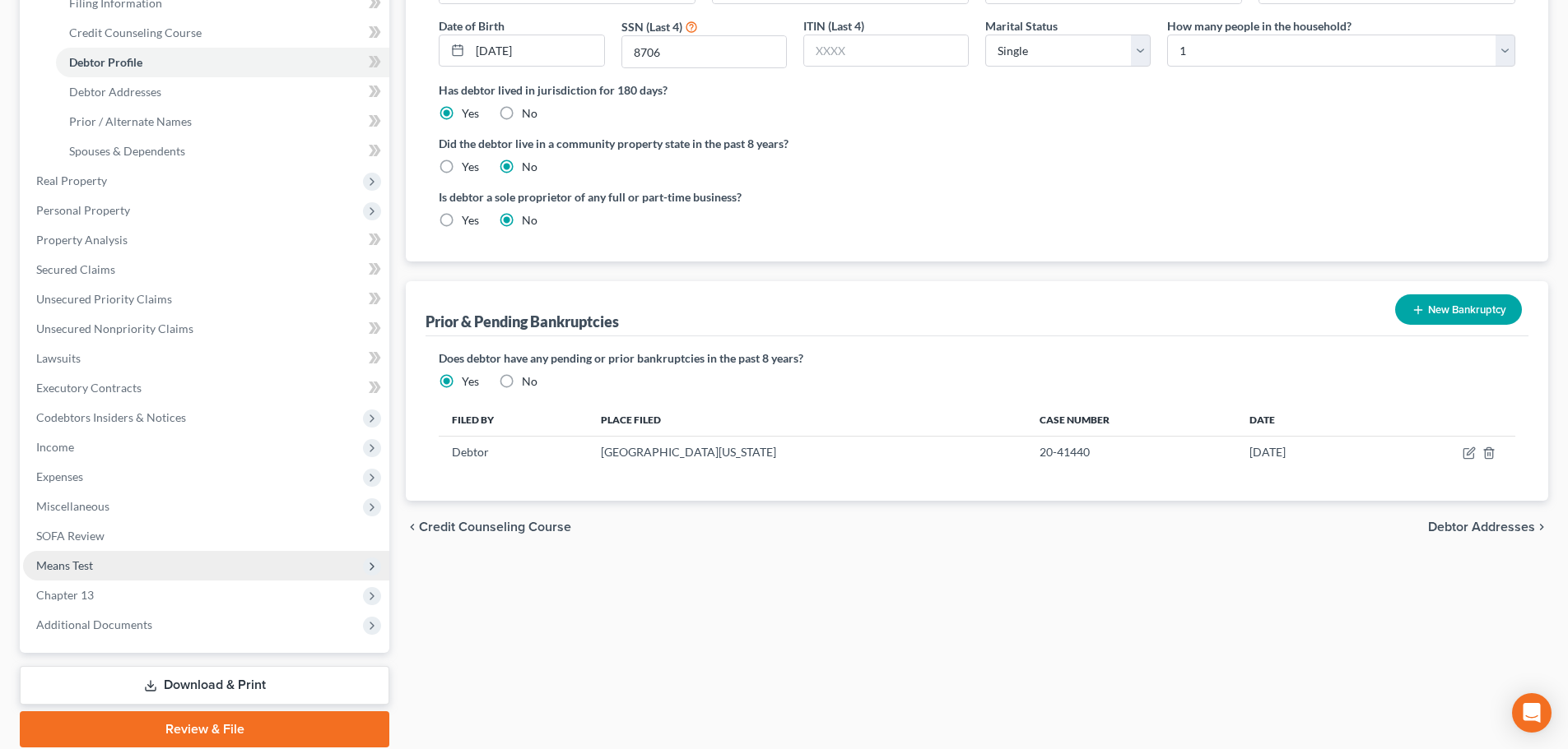
scroll to position [362, 0]
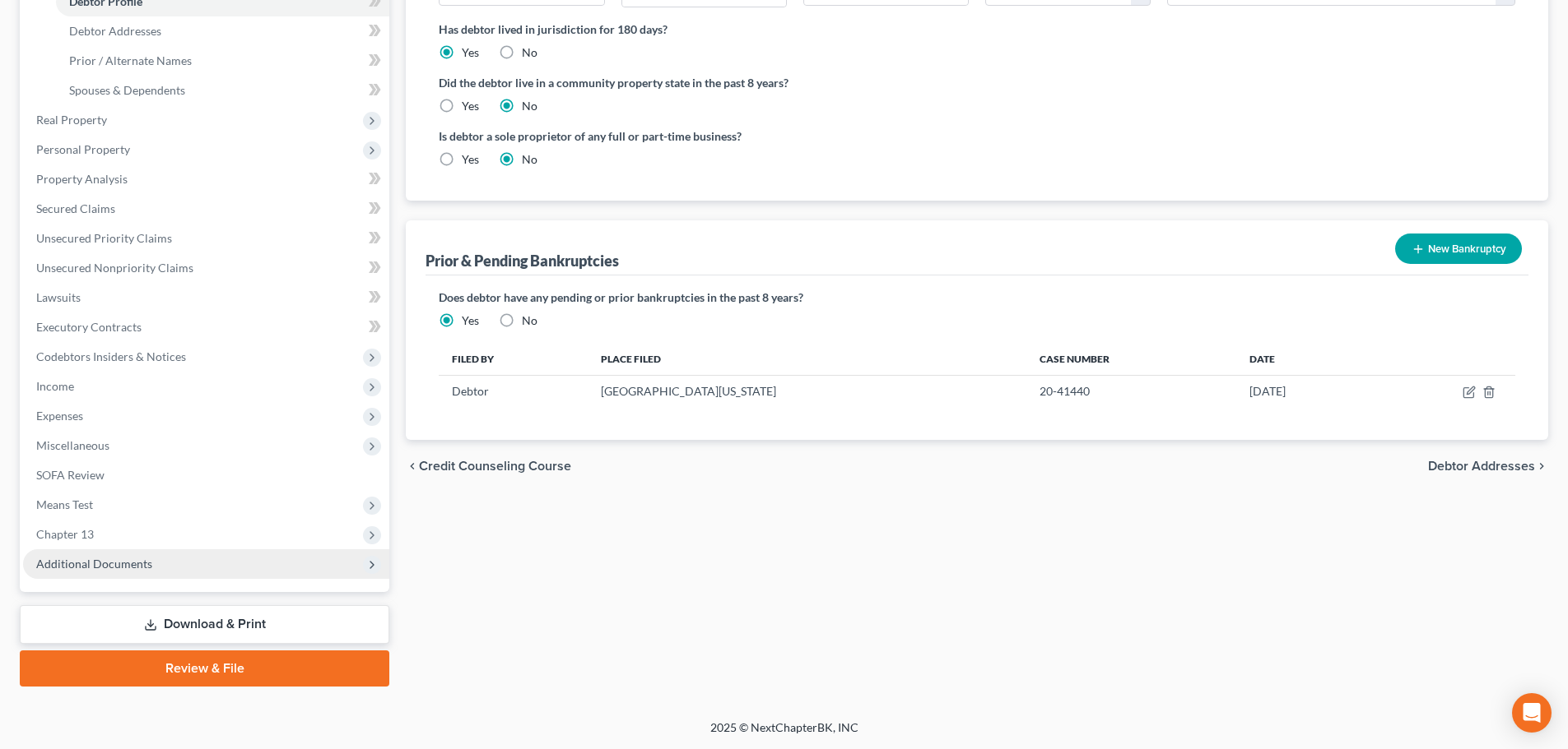
click at [189, 558] on span "Additional Documents" at bounding box center [205, 564] width 366 height 29
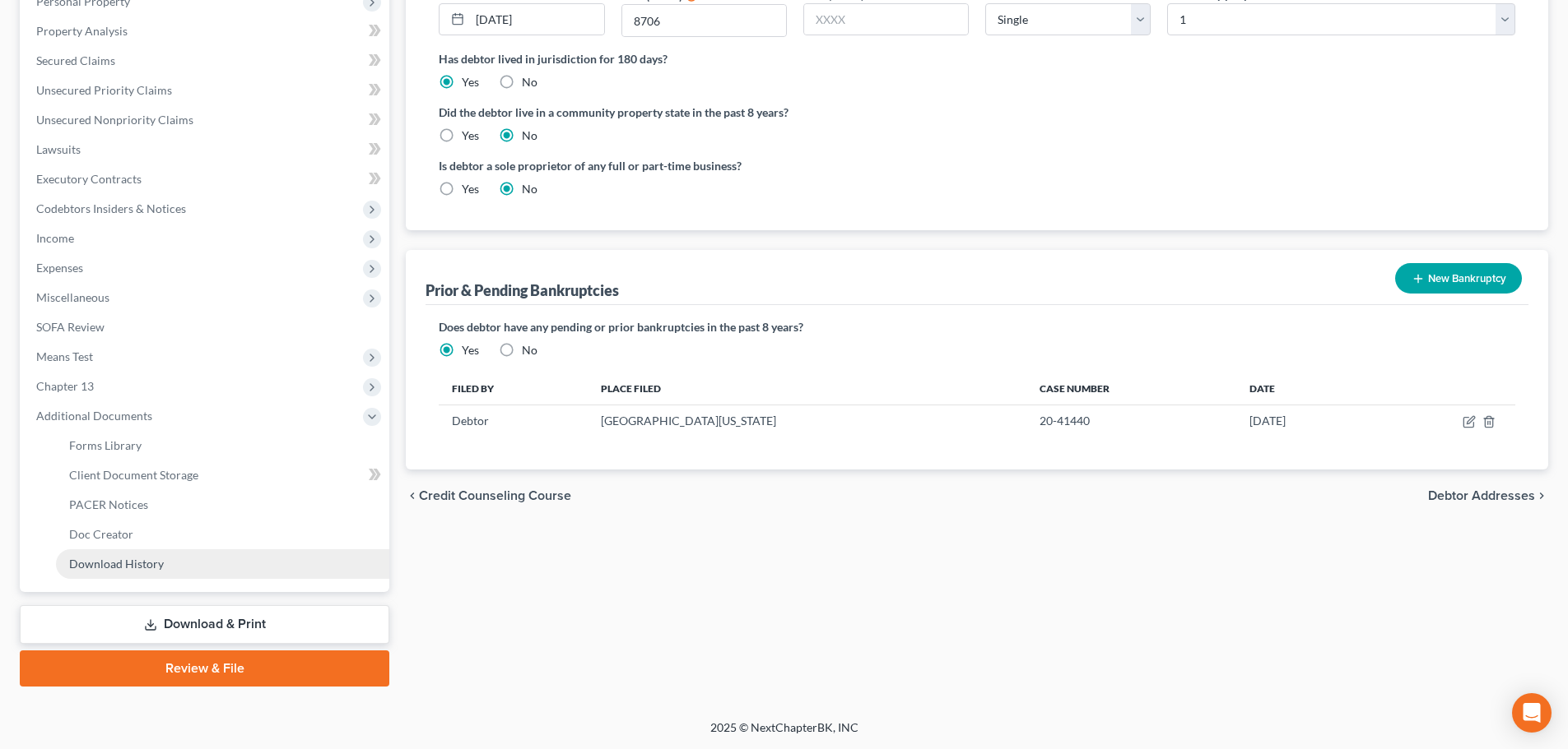
scroll to position [332, 0]
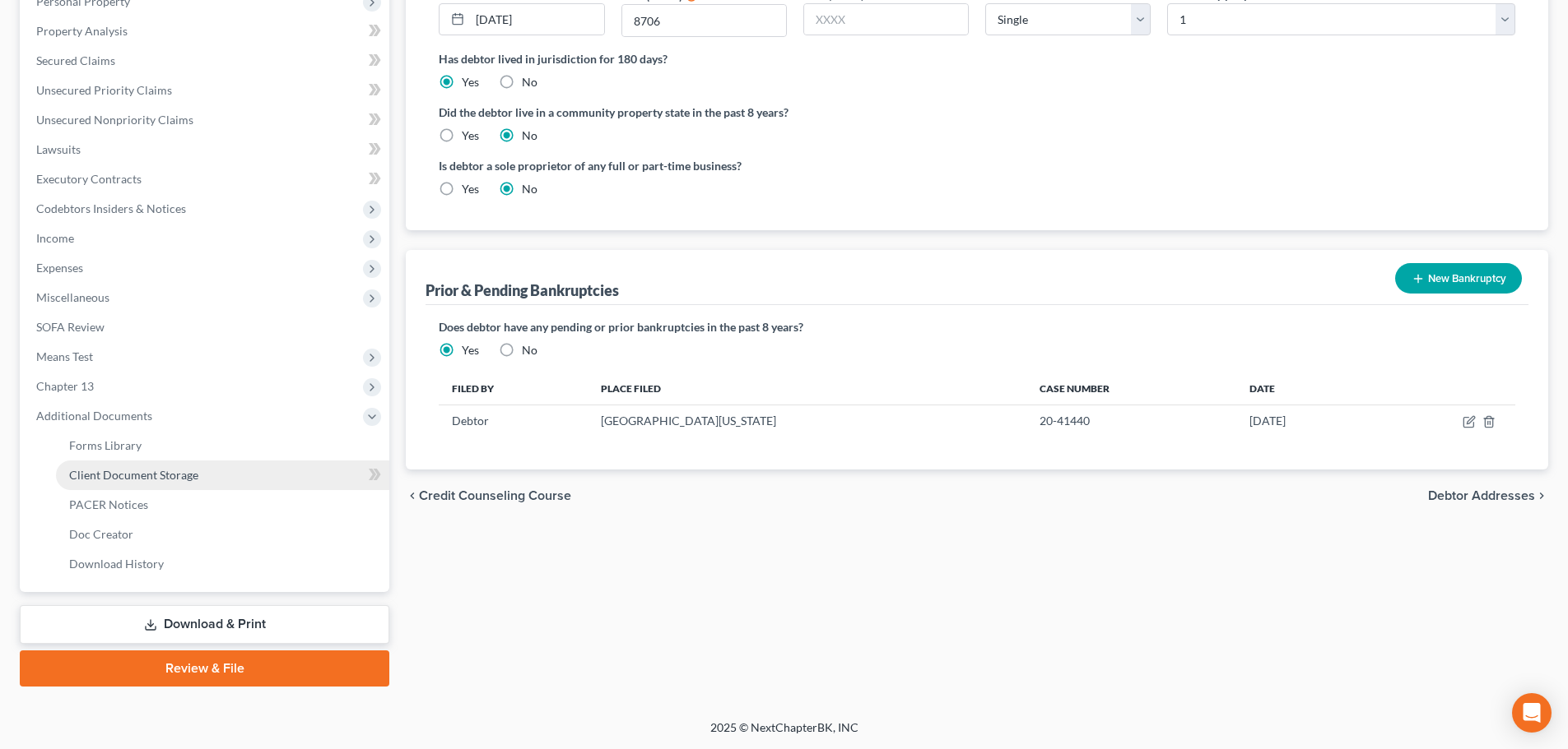
click at [234, 478] on link "Client Document Storage" at bounding box center [222, 475] width 333 height 29
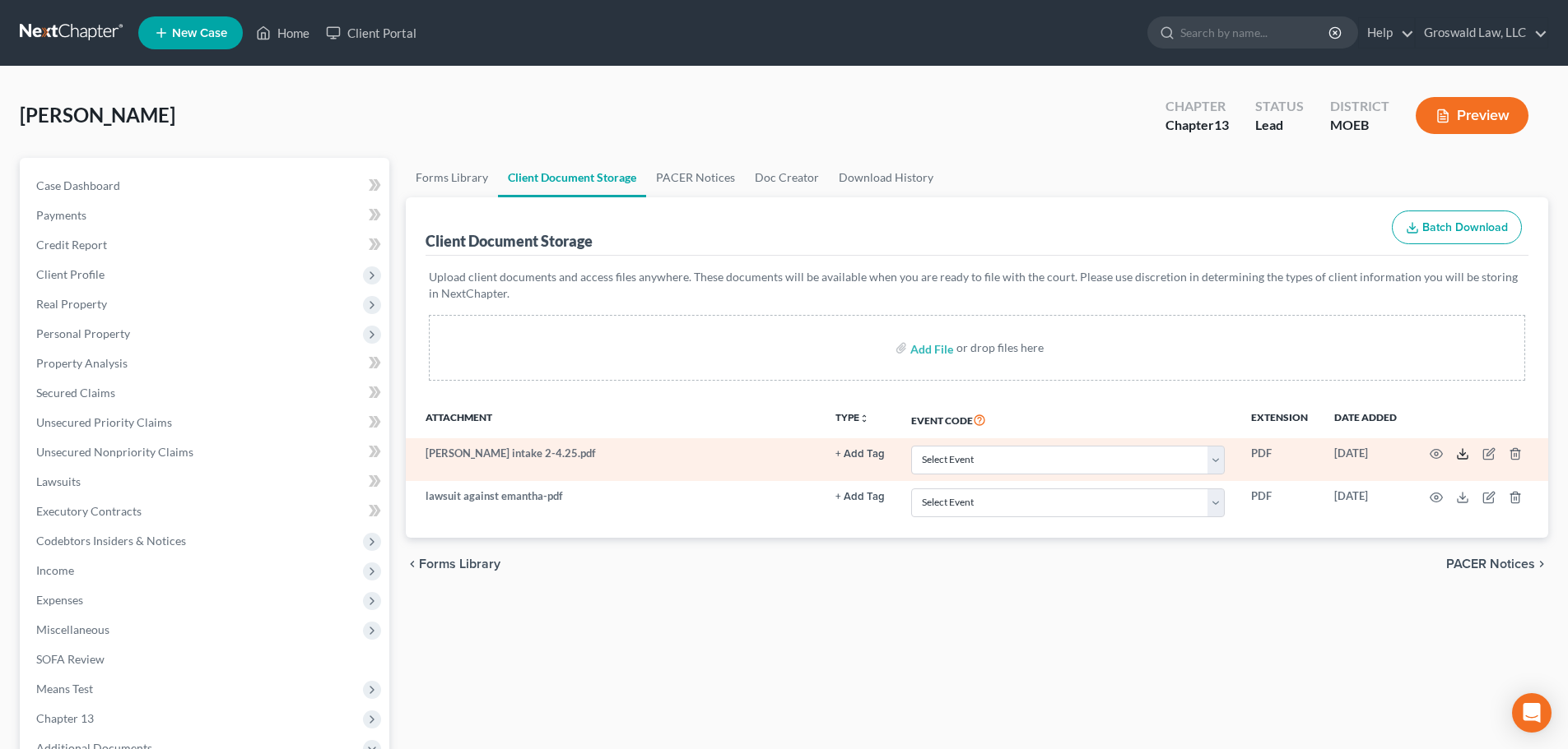
click at [1161, 456] on line at bounding box center [1463, 452] width 0 height 7
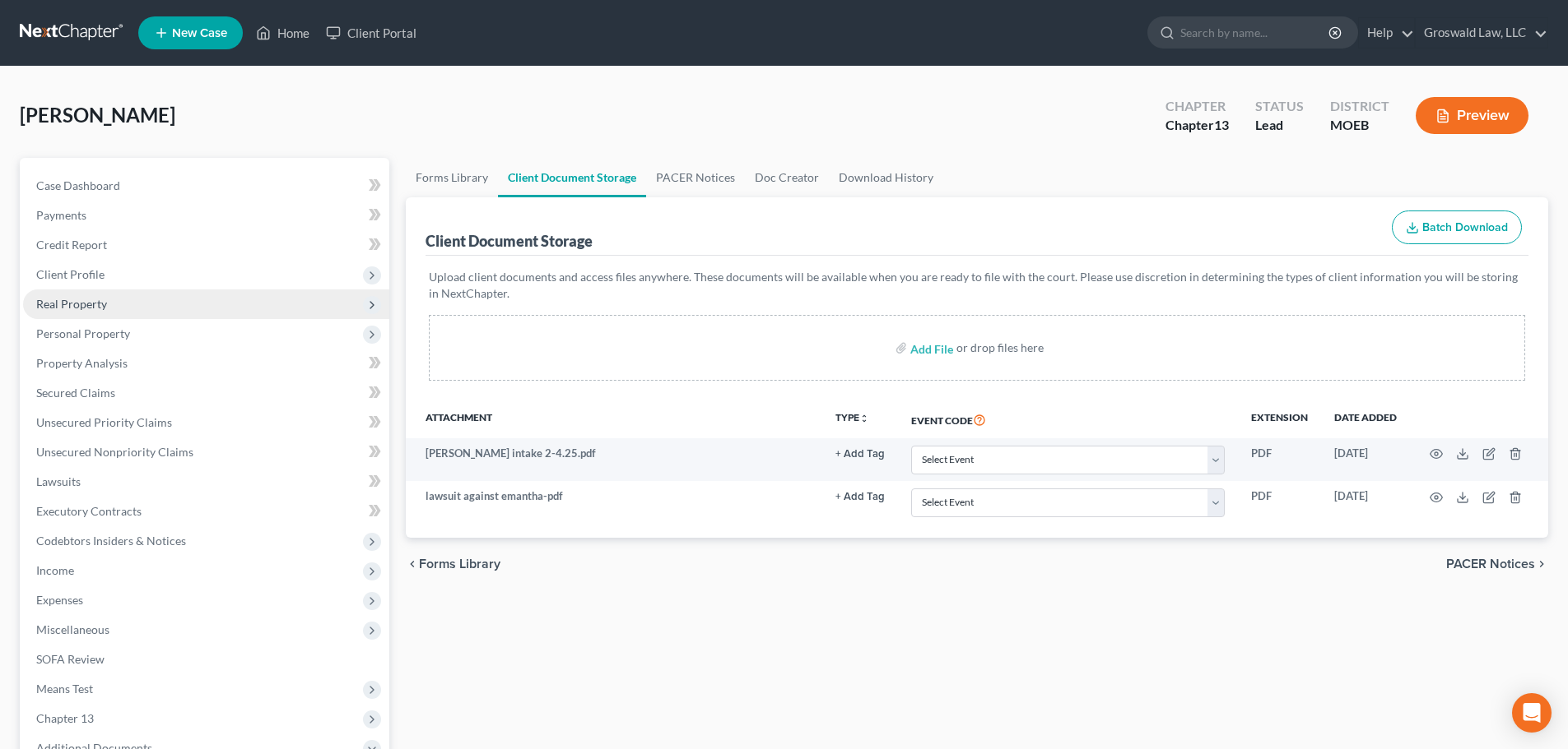
click at [78, 297] on span "Real Property" at bounding box center [71, 304] width 71 height 14
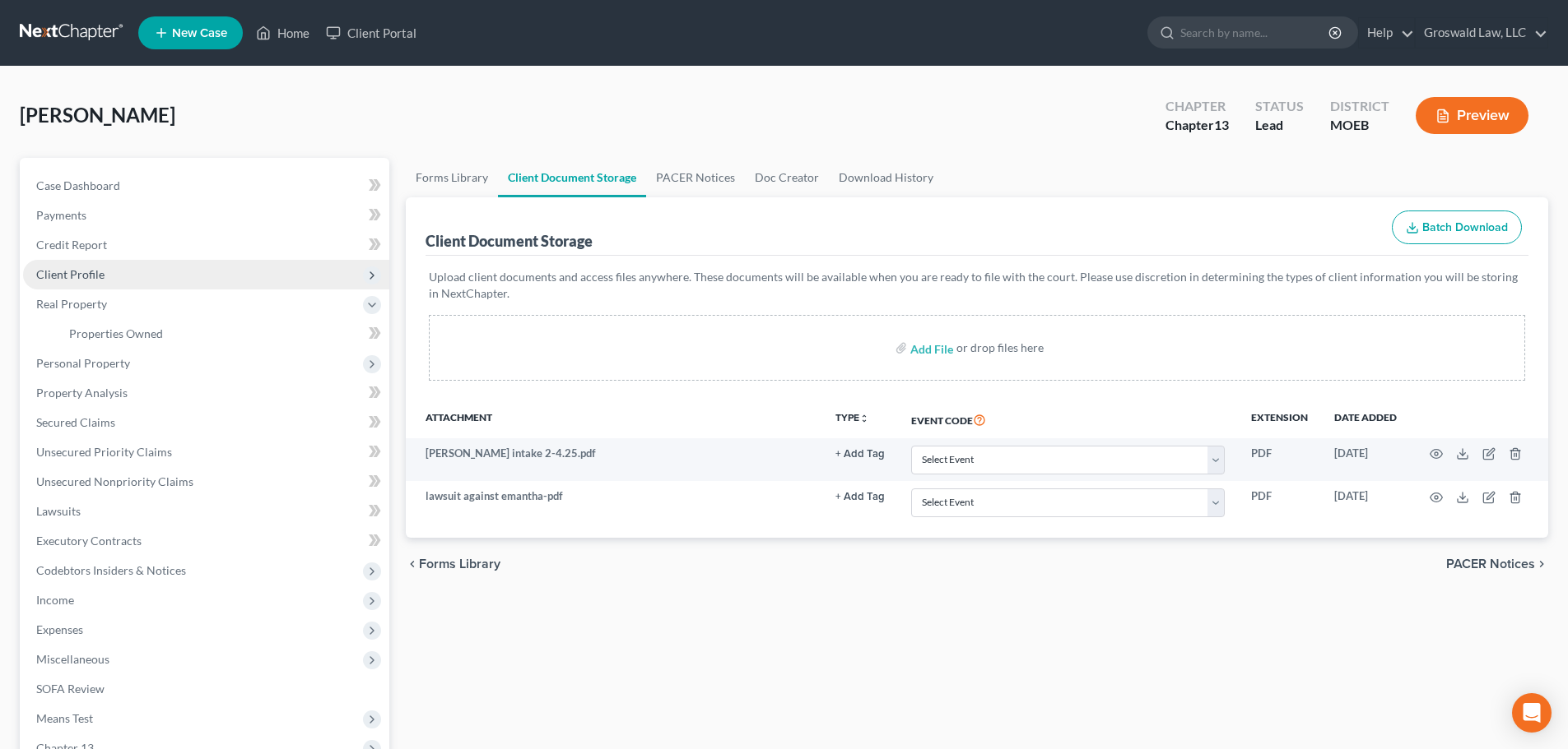
click at [79, 279] on span "Client Profile" at bounding box center [70, 274] width 68 height 14
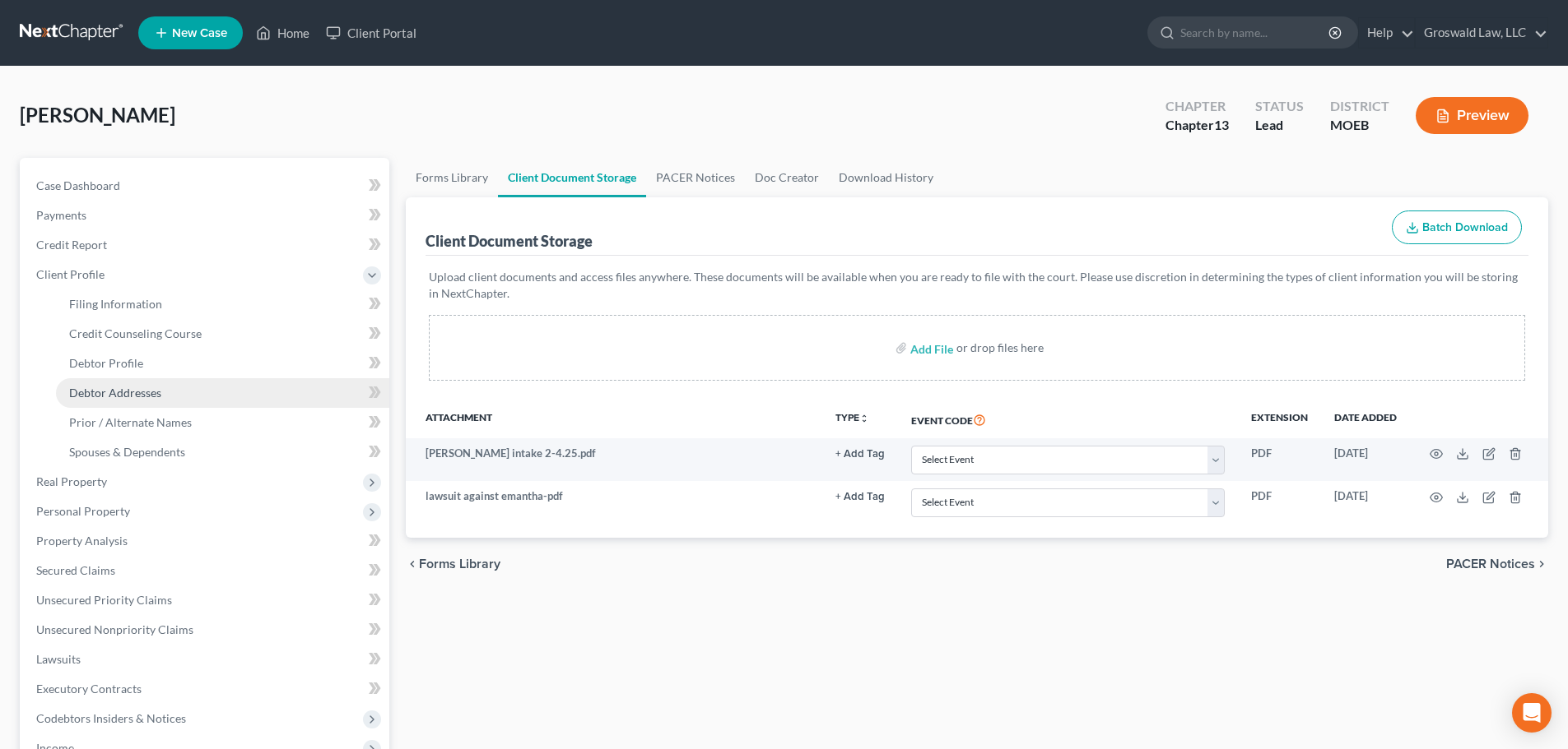
click at [113, 394] on span "Debtor Addresses" at bounding box center [115, 392] width 92 height 14
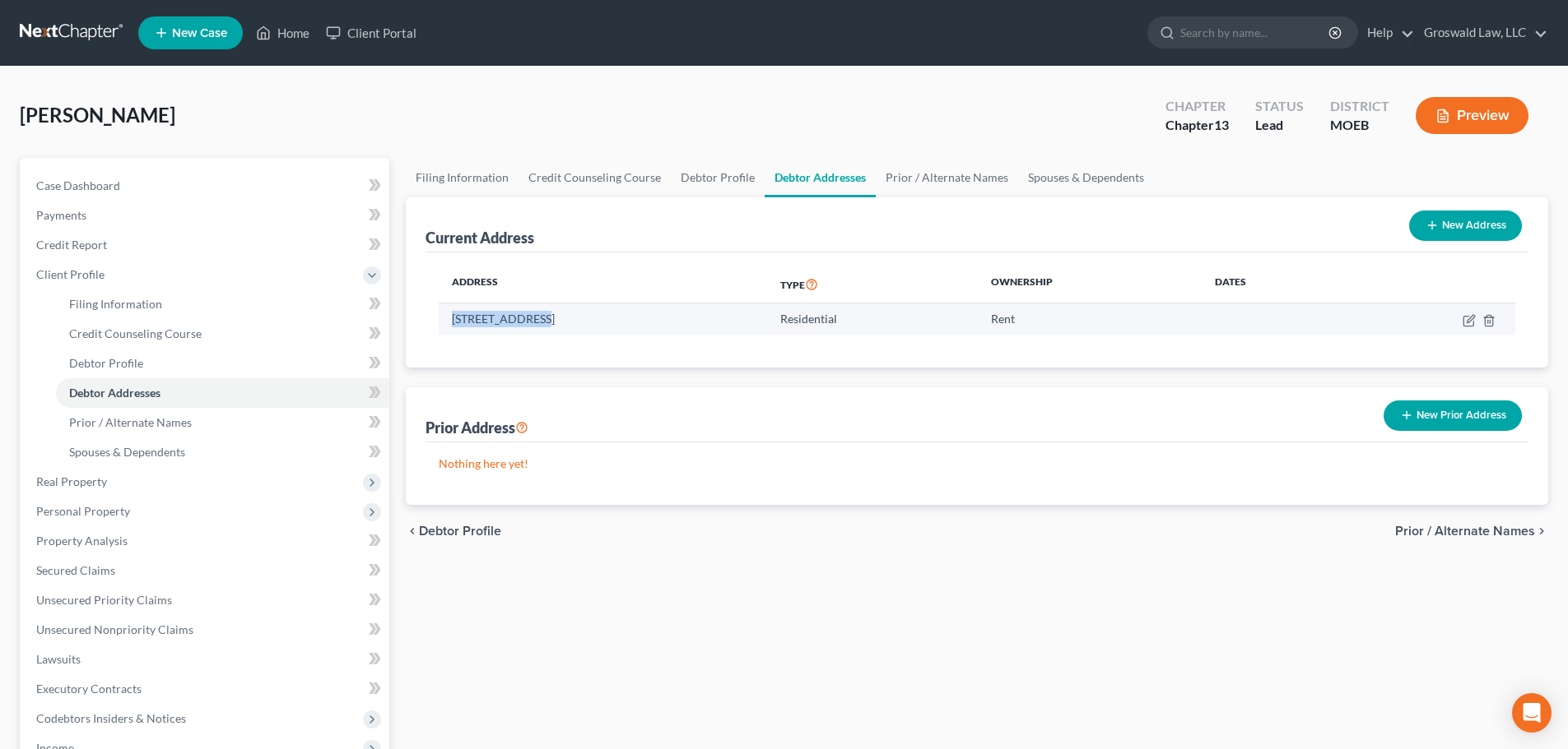
drag, startPoint x: 538, startPoint y: 317, endPoint x: 449, endPoint y: 316, distance: 89.0
click at [449, 316] on td "[STREET_ADDRESS]" at bounding box center [603, 319] width 328 height 31
copy td "[STREET_ADDRESS]"
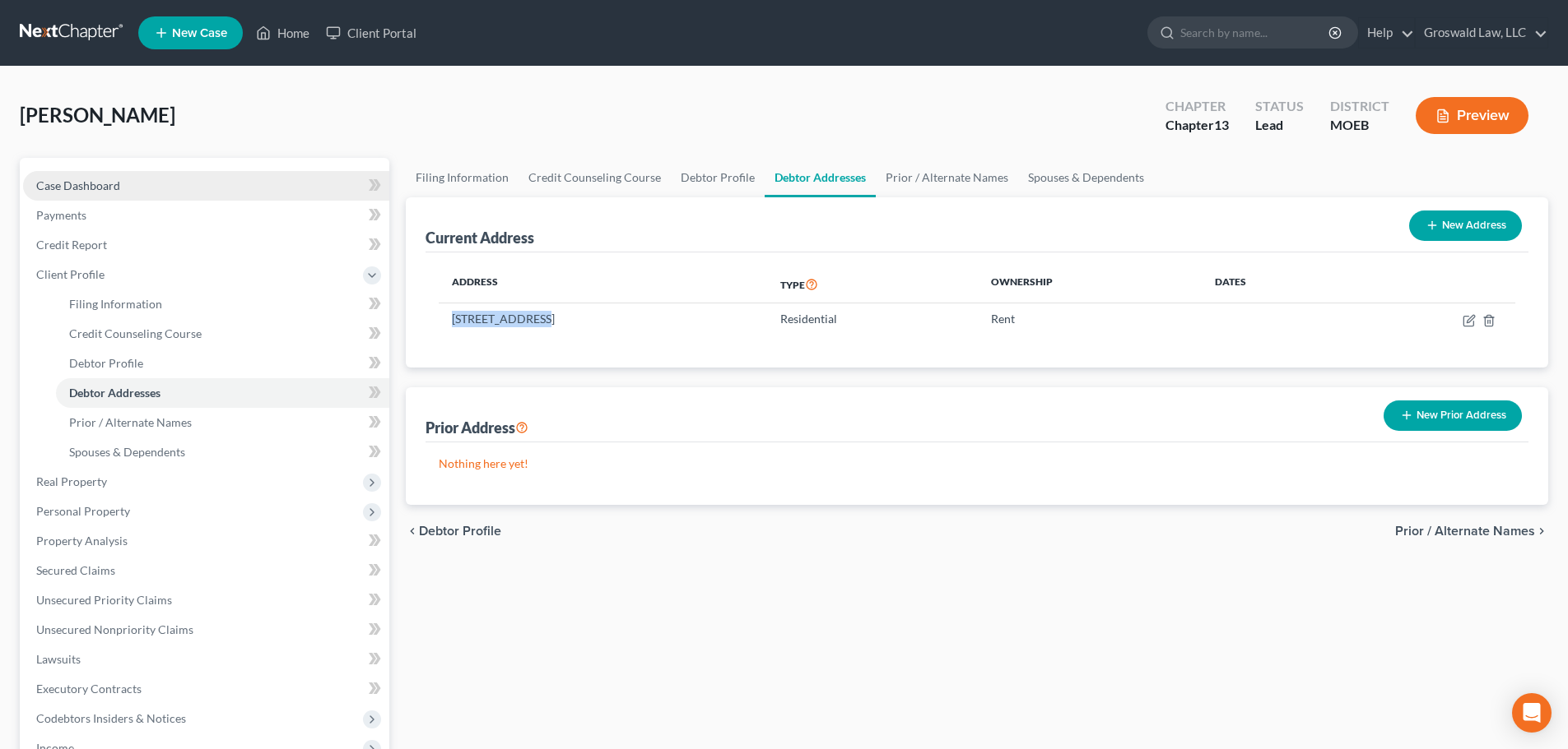
click at [184, 186] on link "Case Dashboard" at bounding box center [205, 185] width 366 height 29
select select "6"
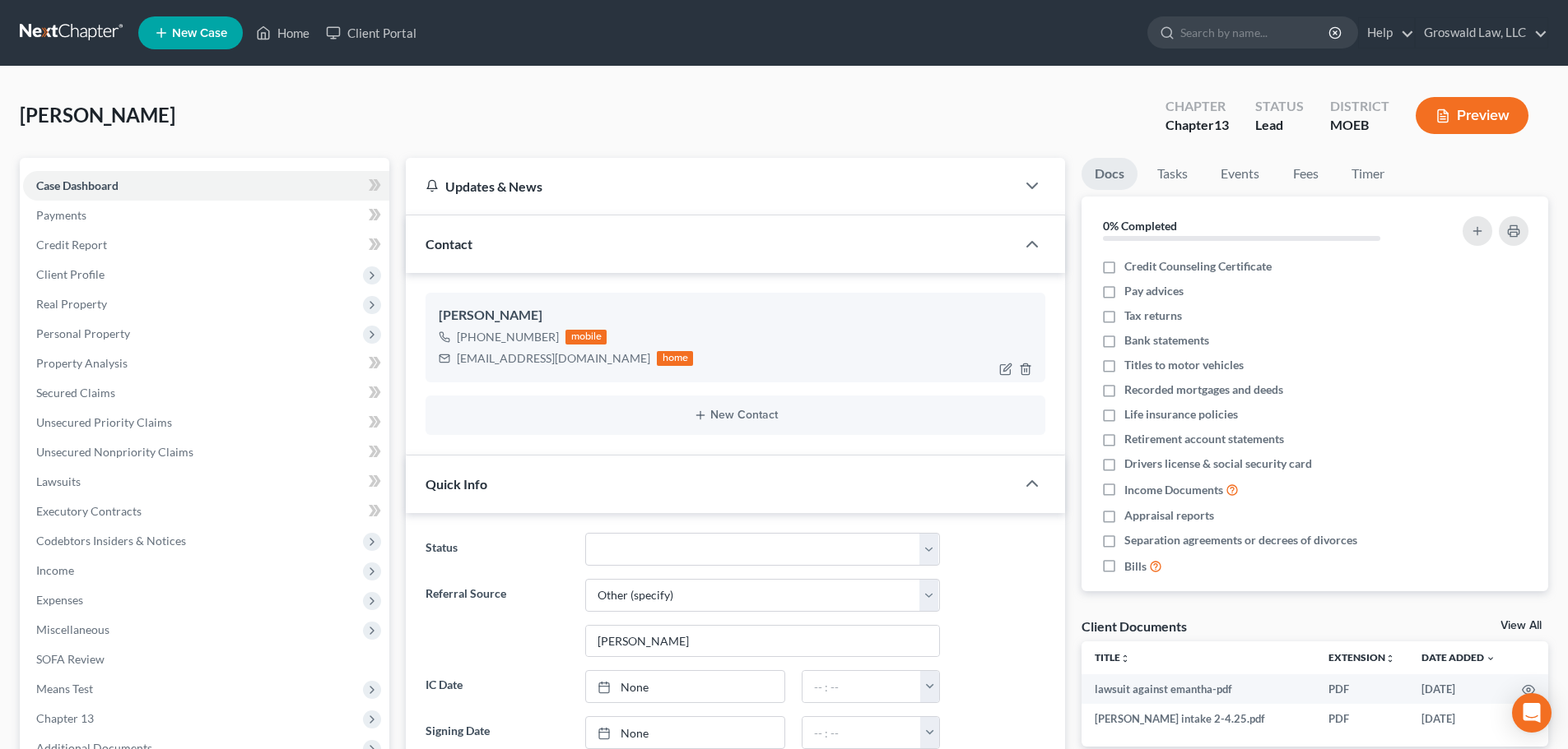
scroll to position [309, 0]
drag, startPoint x: 574, startPoint y: 363, endPoint x: 456, endPoint y: 363, distance: 118.0
click at [456, 363] on div "[EMAIL_ADDRESS][DOMAIN_NAME] home" at bounding box center [566, 358] width 255 height 22
copy div "[EMAIL_ADDRESS][DOMAIN_NAME]"
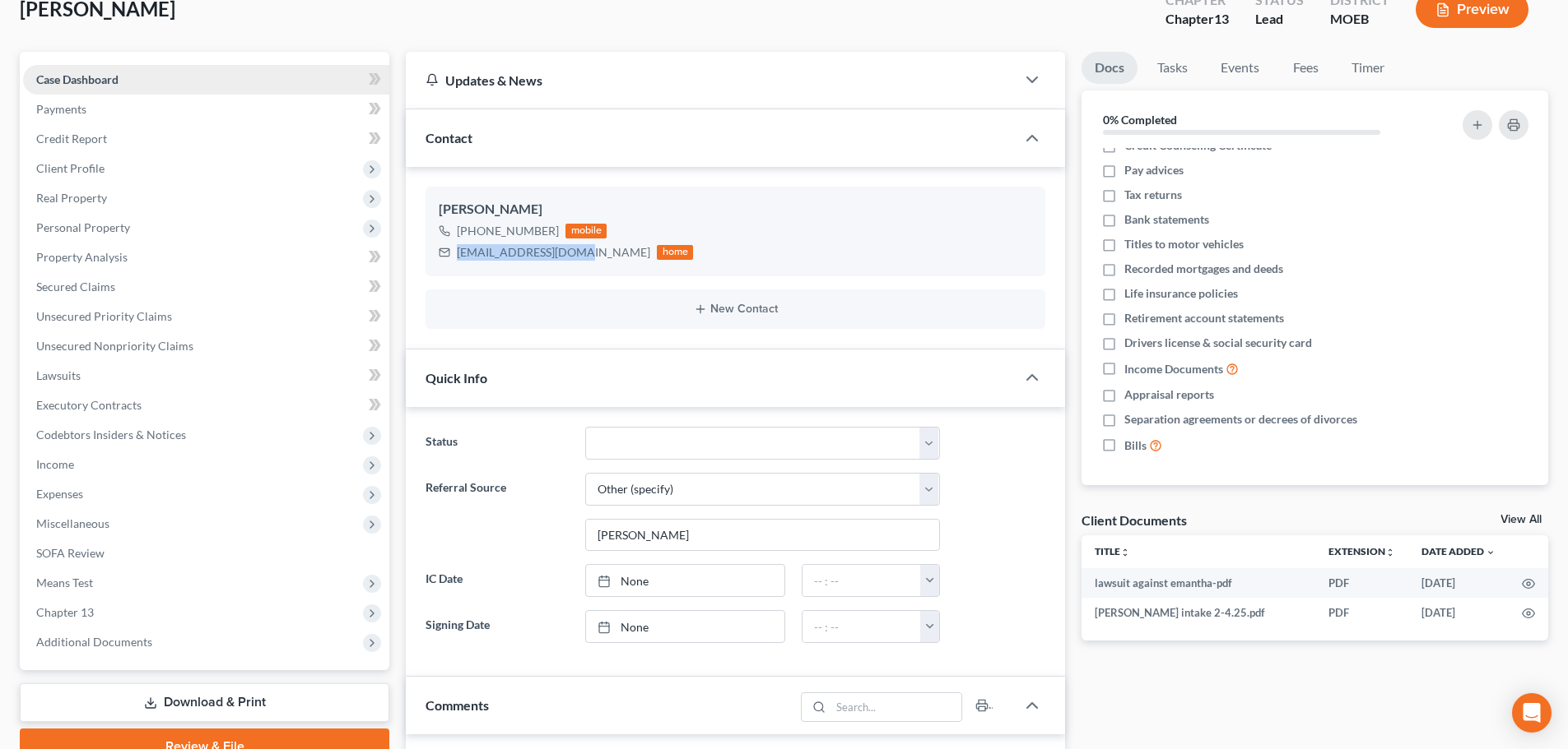
scroll to position [0, 0]
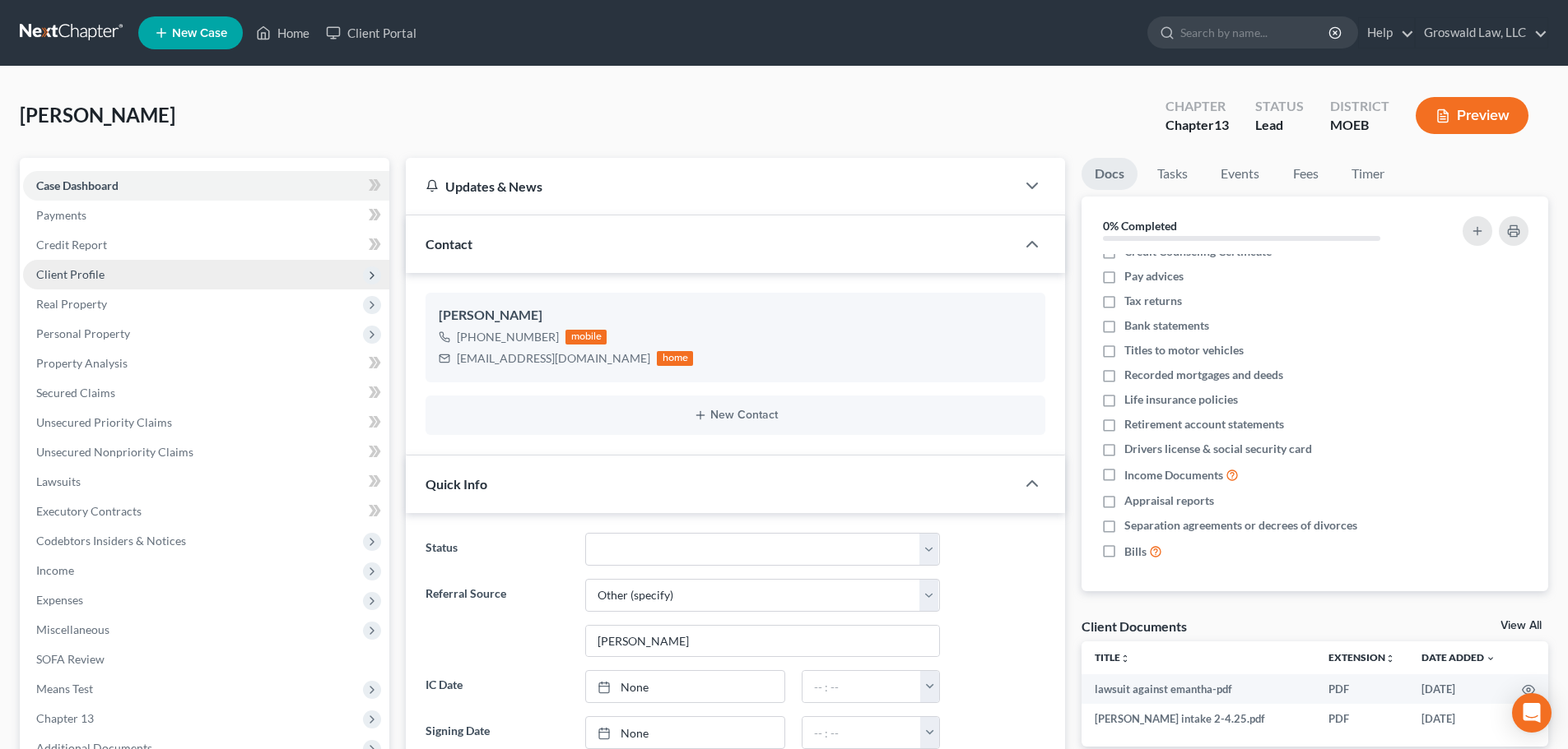
click at [65, 277] on span "Client Profile" at bounding box center [70, 274] width 68 height 14
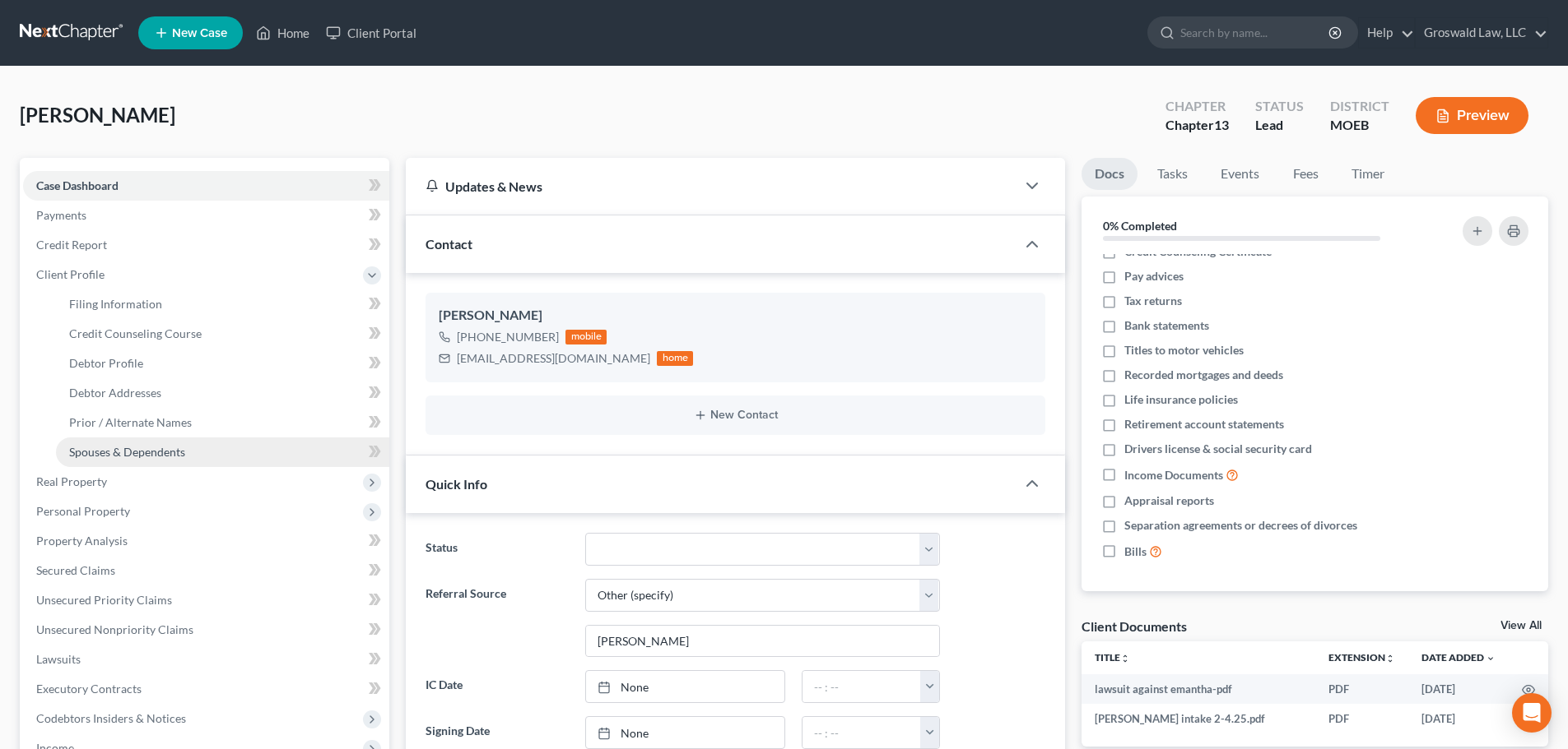
click at [112, 456] on span "Spouses & Dependents" at bounding box center [127, 452] width 116 height 14
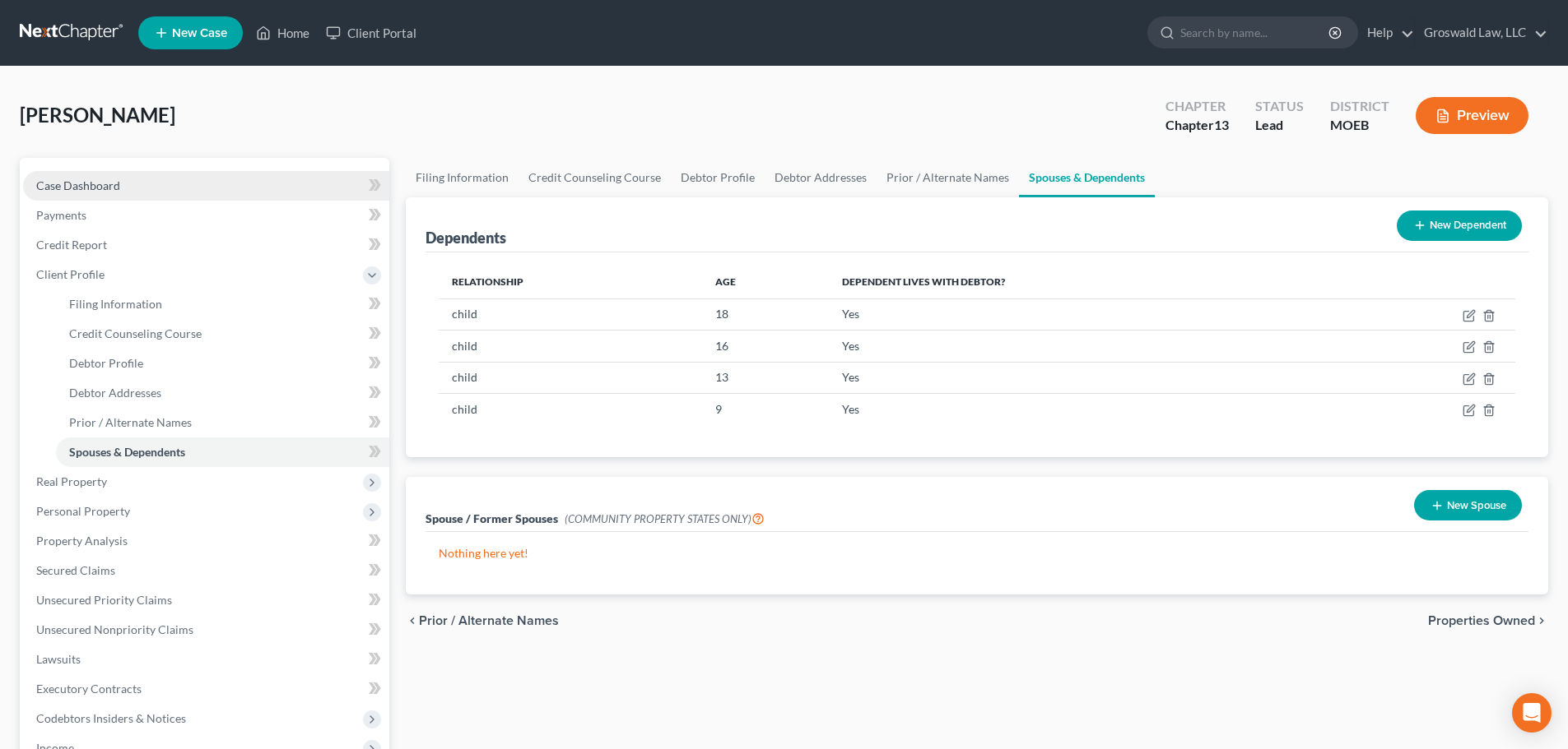
click at [181, 183] on link "Case Dashboard" at bounding box center [205, 185] width 366 height 29
select select "6"
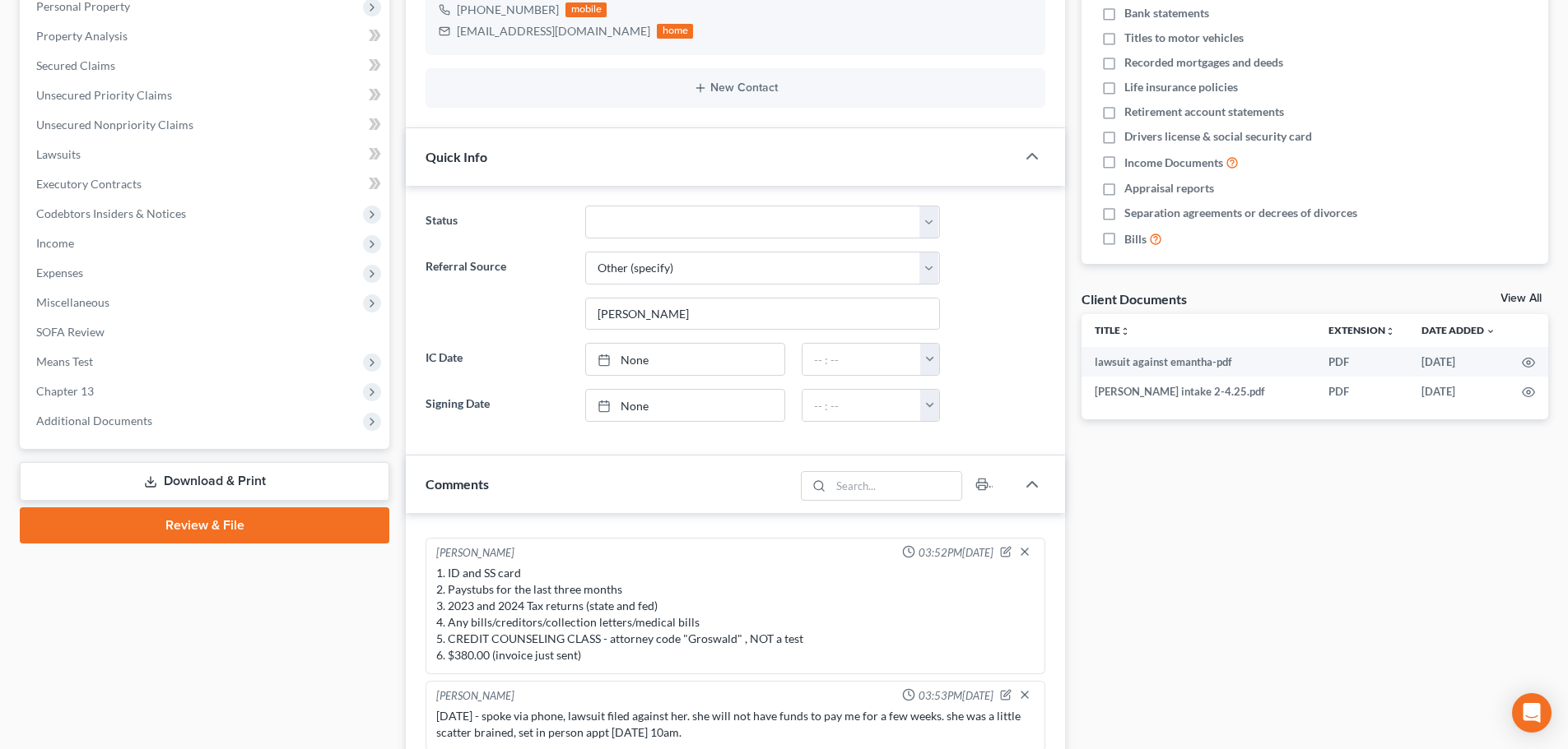
scroll to position [494, 0]
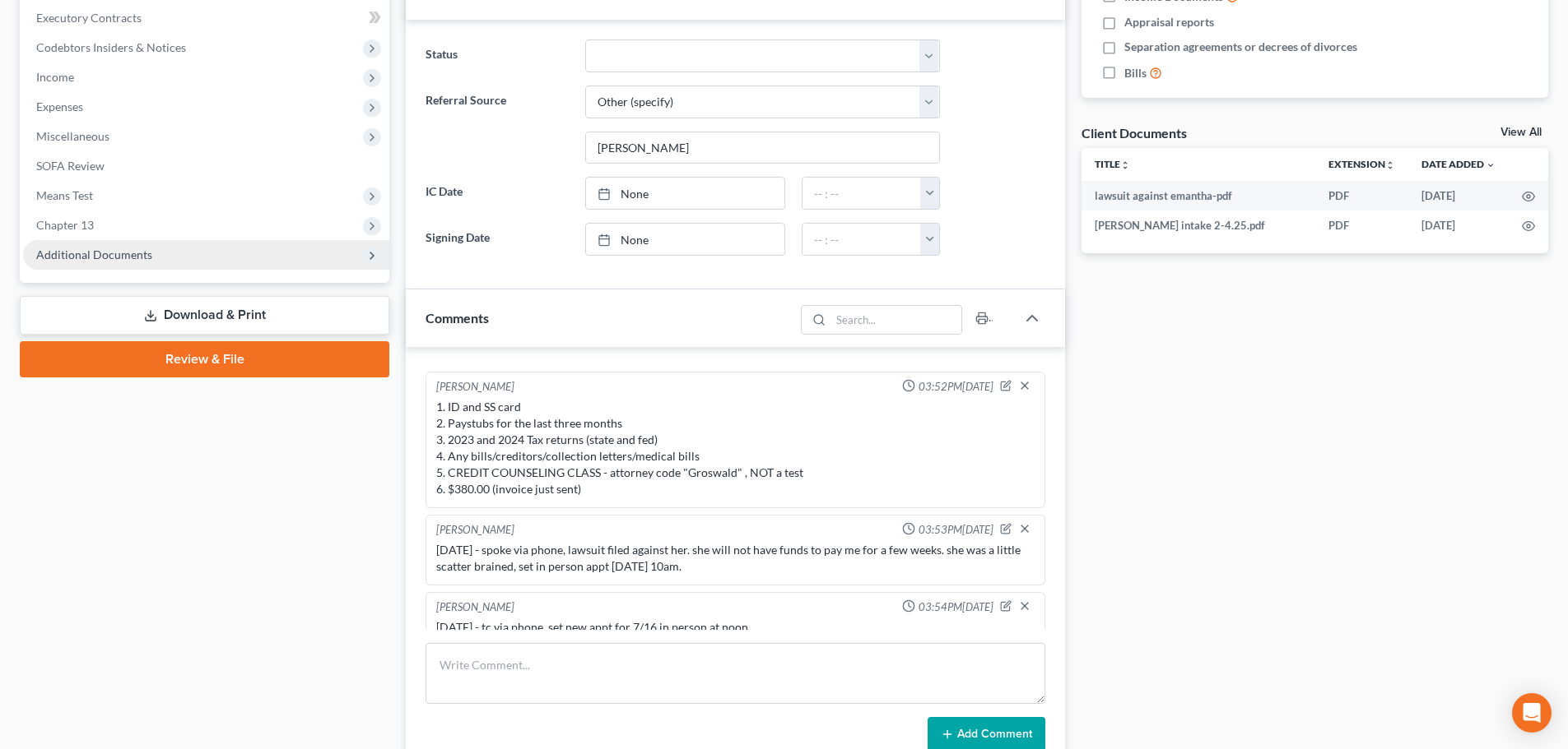
click at [163, 246] on span "Additional Documents" at bounding box center [205, 254] width 366 height 29
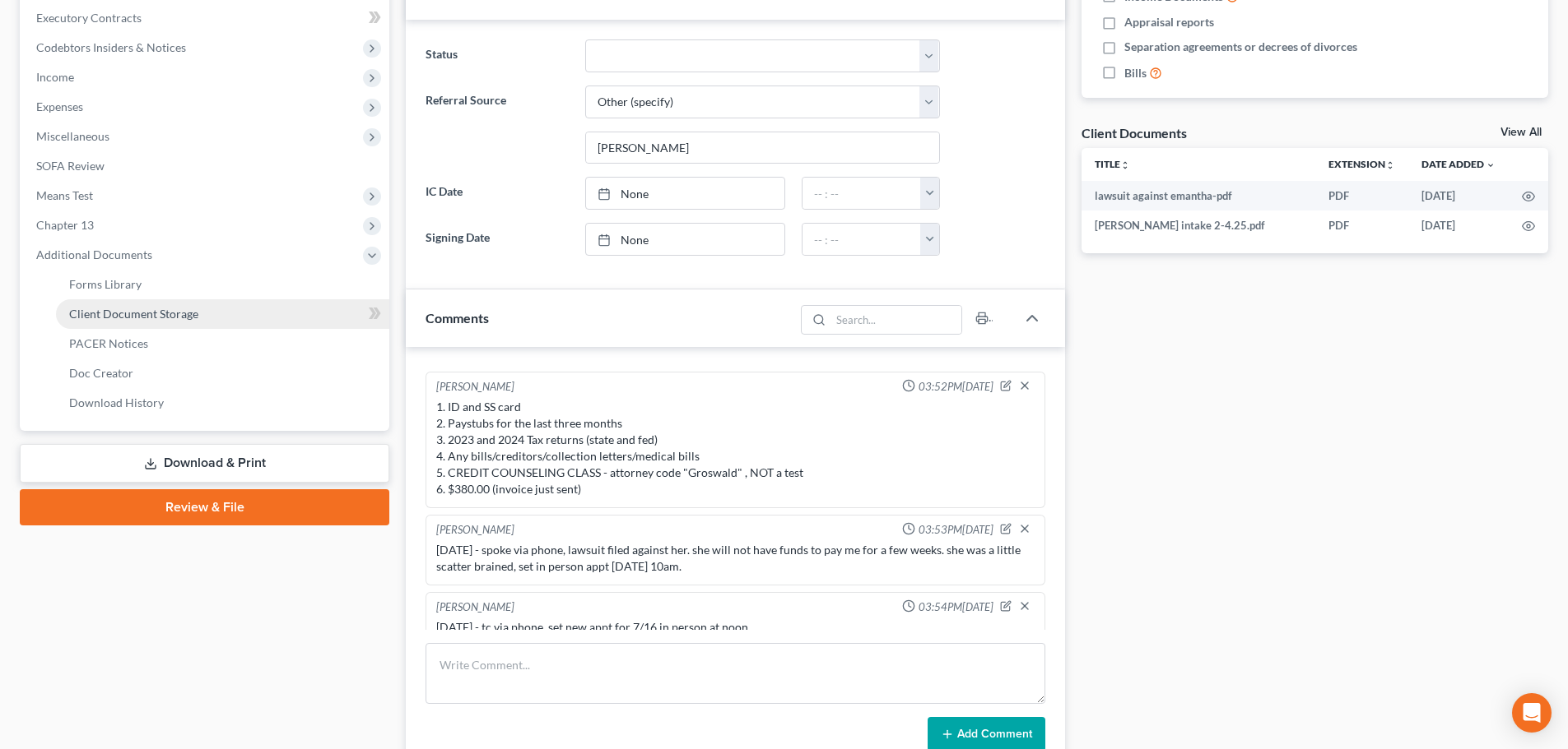
click at [174, 314] on span "Client Document Storage" at bounding box center [133, 313] width 130 height 14
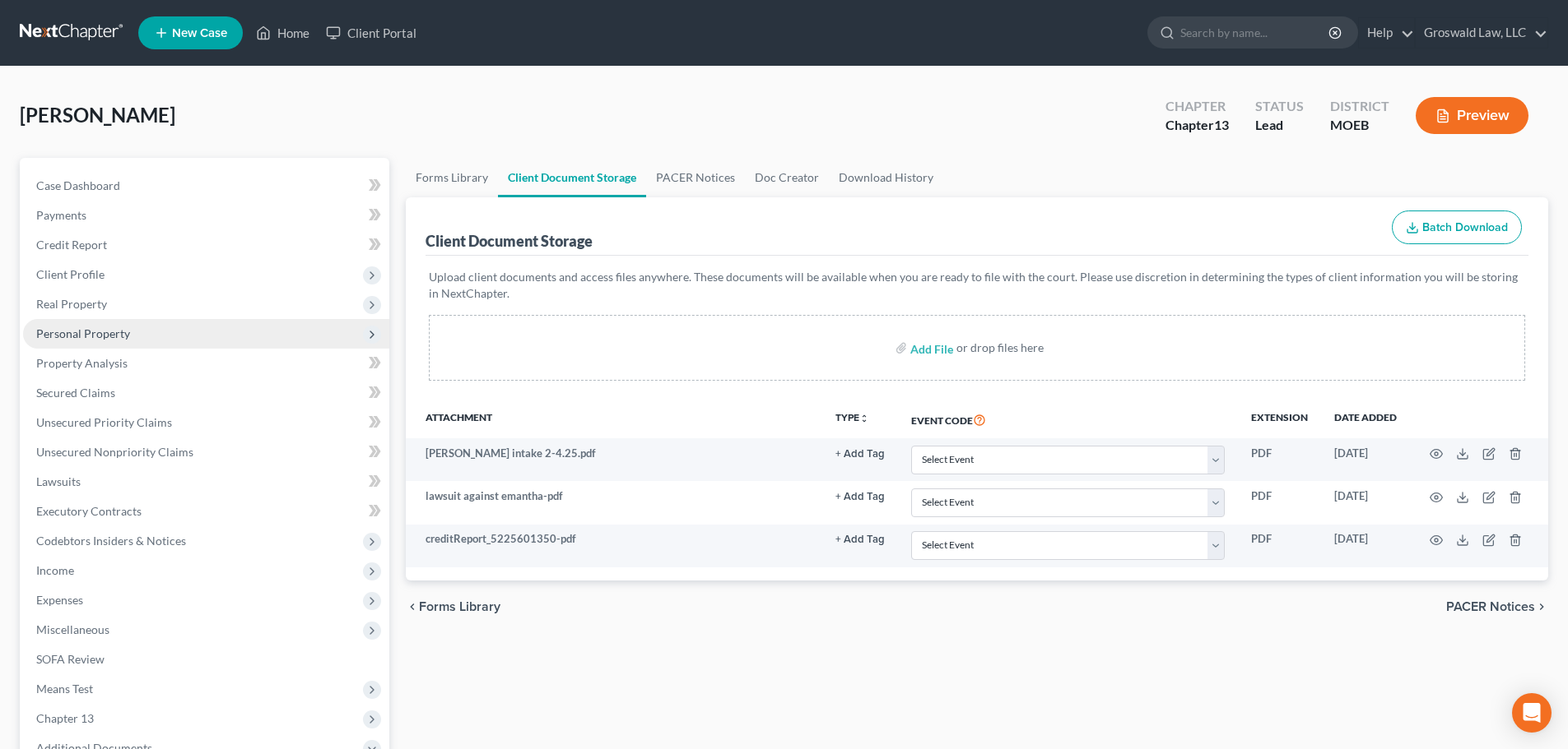
click at [124, 337] on span "Personal Property" at bounding box center [82, 333] width 94 height 14
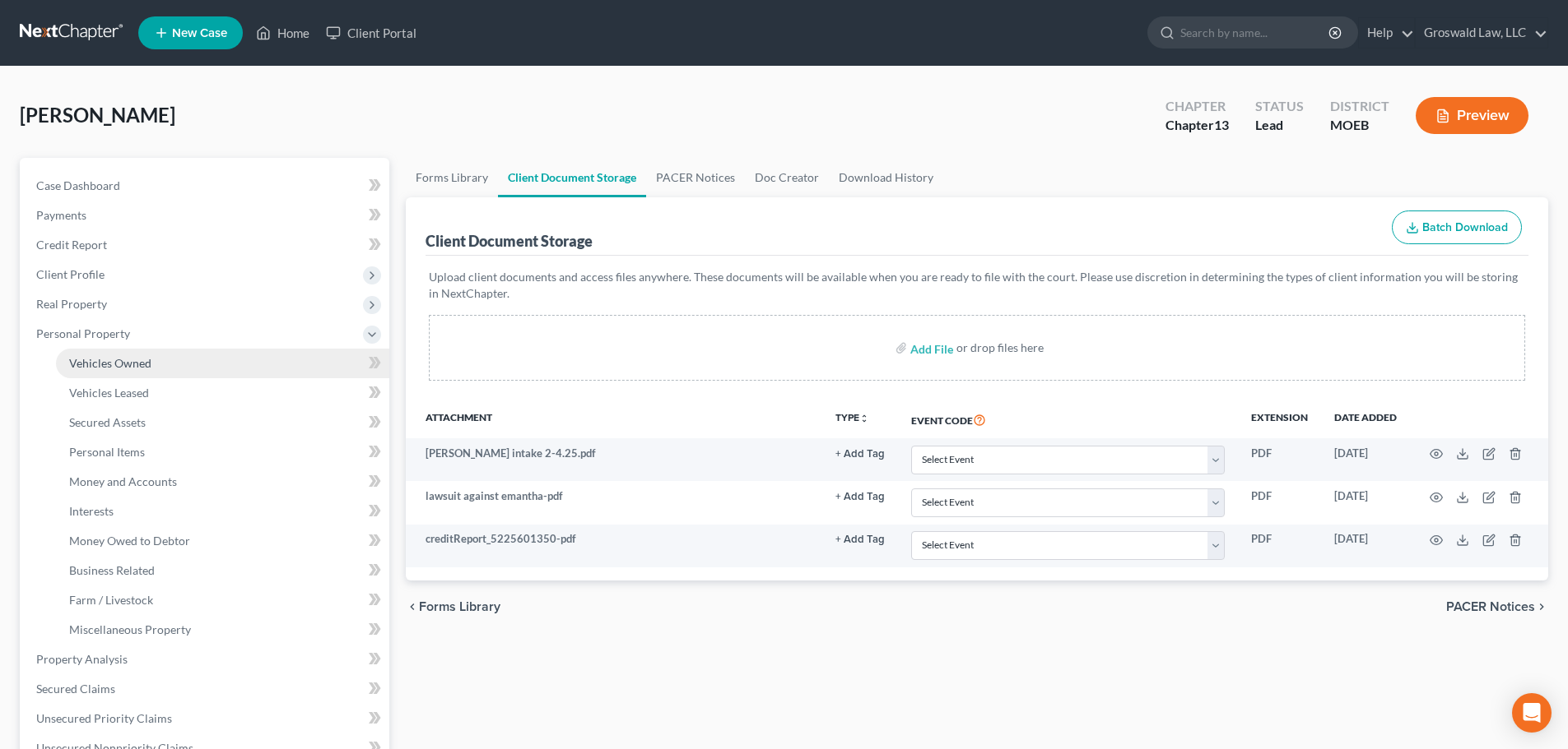
click at [124, 364] on span "Vehicles Owned" at bounding box center [110, 363] width 82 height 14
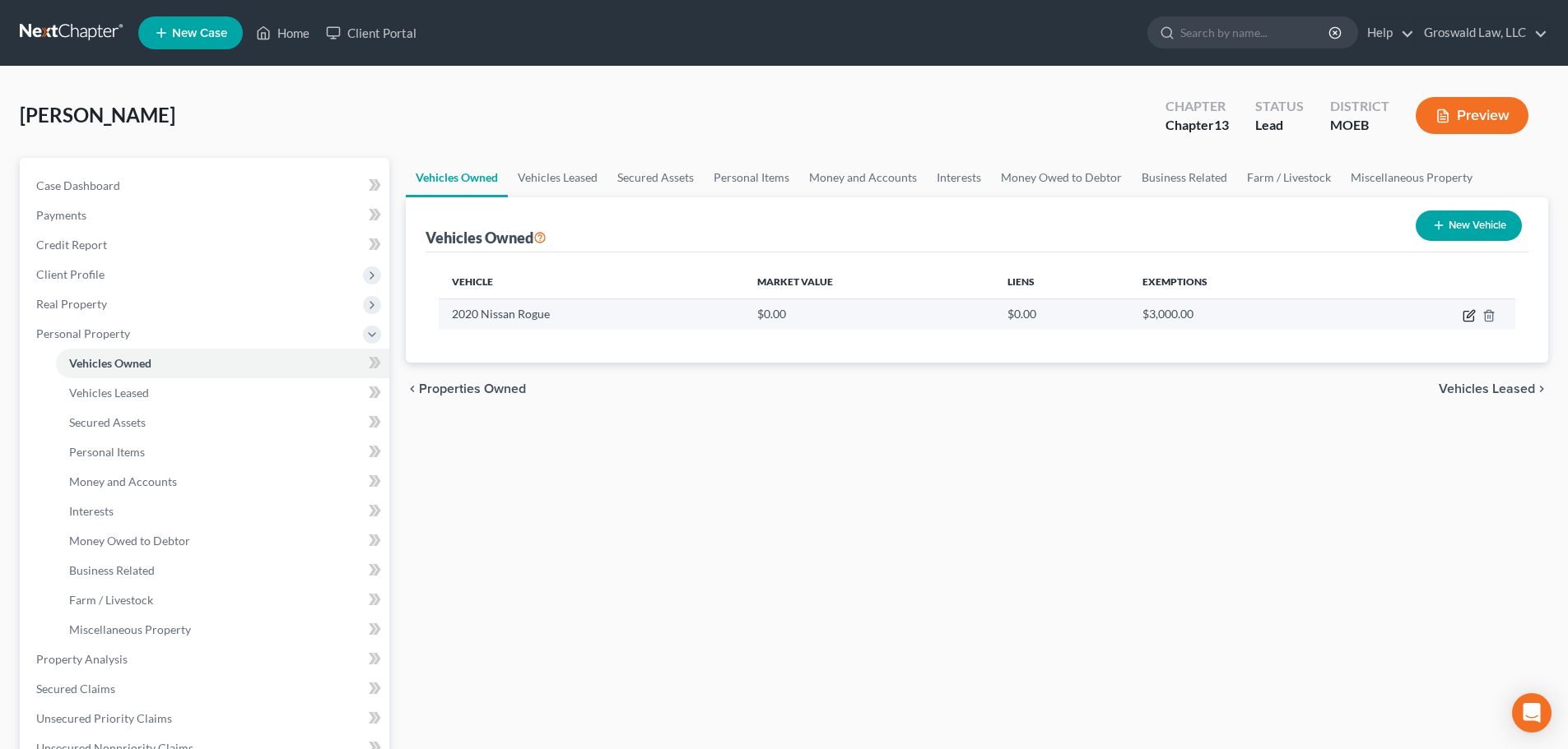
click at [1161, 312] on icon "button" at bounding box center [1468, 317] width 9 height 9
select select "0"
select select "6"
select select "0"
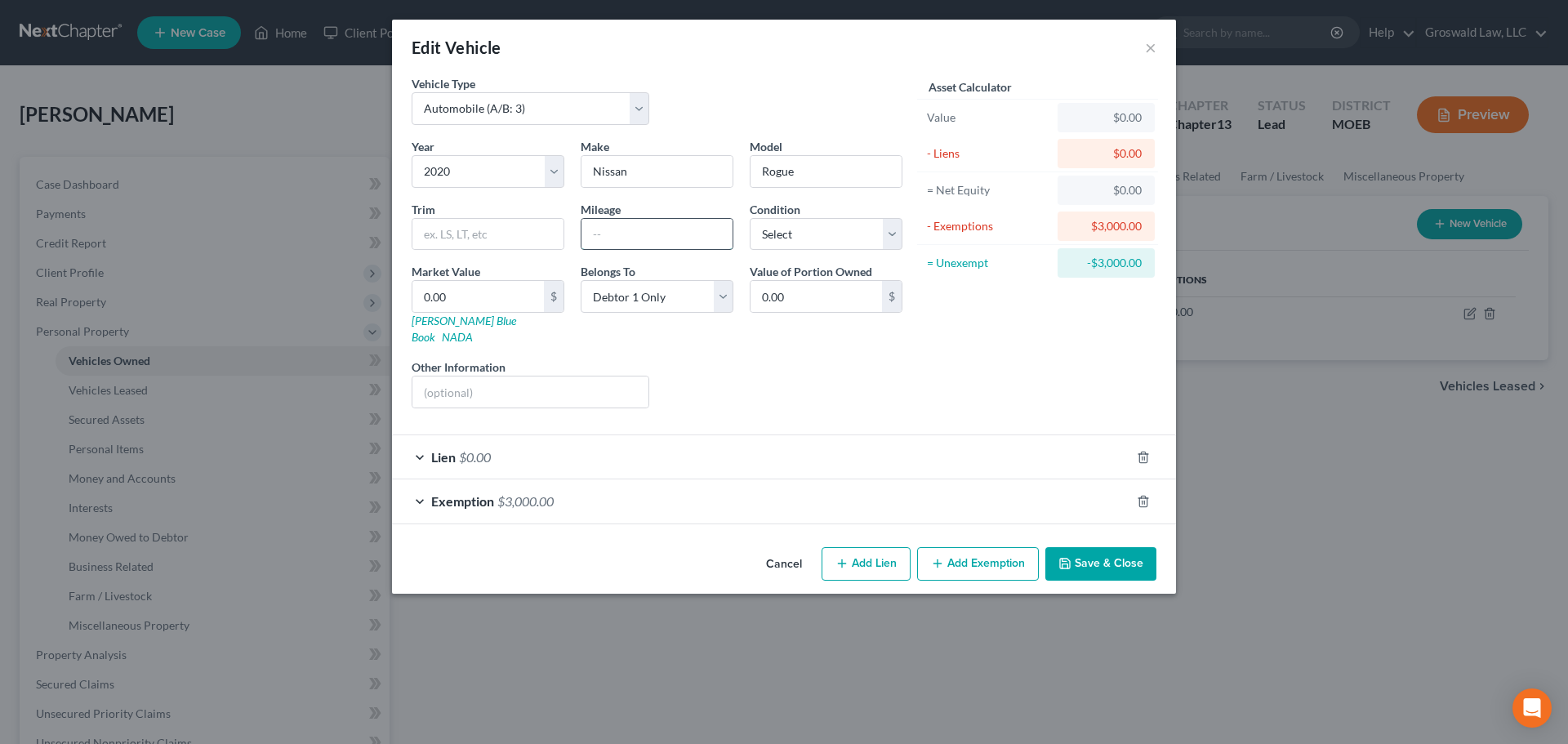
click at [669, 240] on input "text" at bounding box center [656, 234] width 151 height 31
type input "88,000"
drag, startPoint x: 1112, startPoint y: 555, endPoint x: 1114, endPoint y: 548, distance: 7.3
click at [1113, 555] on button "Save & Close" at bounding box center [1100, 565] width 111 height 35
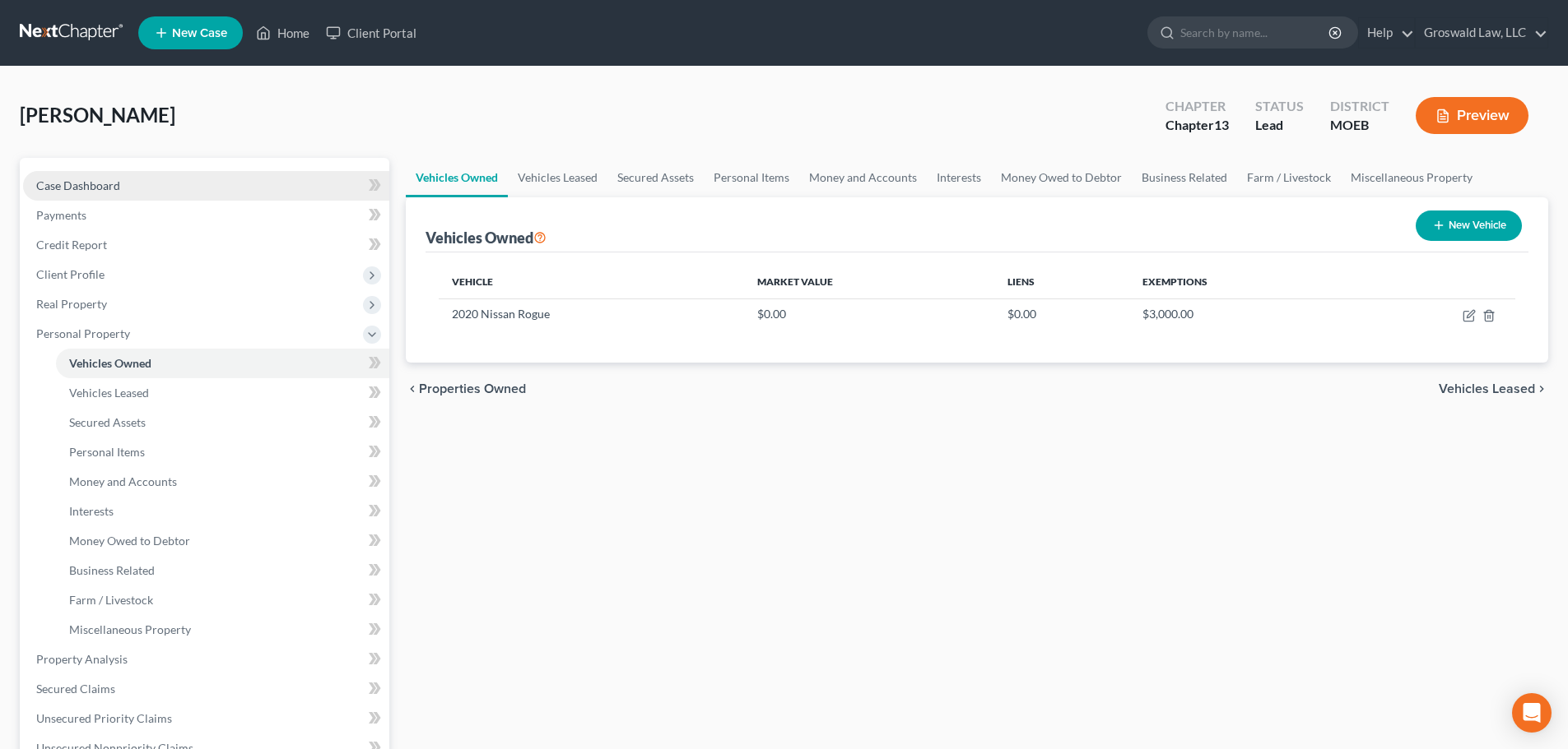
click at [143, 180] on link "Case Dashboard" at bounding box center [205, 185] width 366 height 29
select select "6"
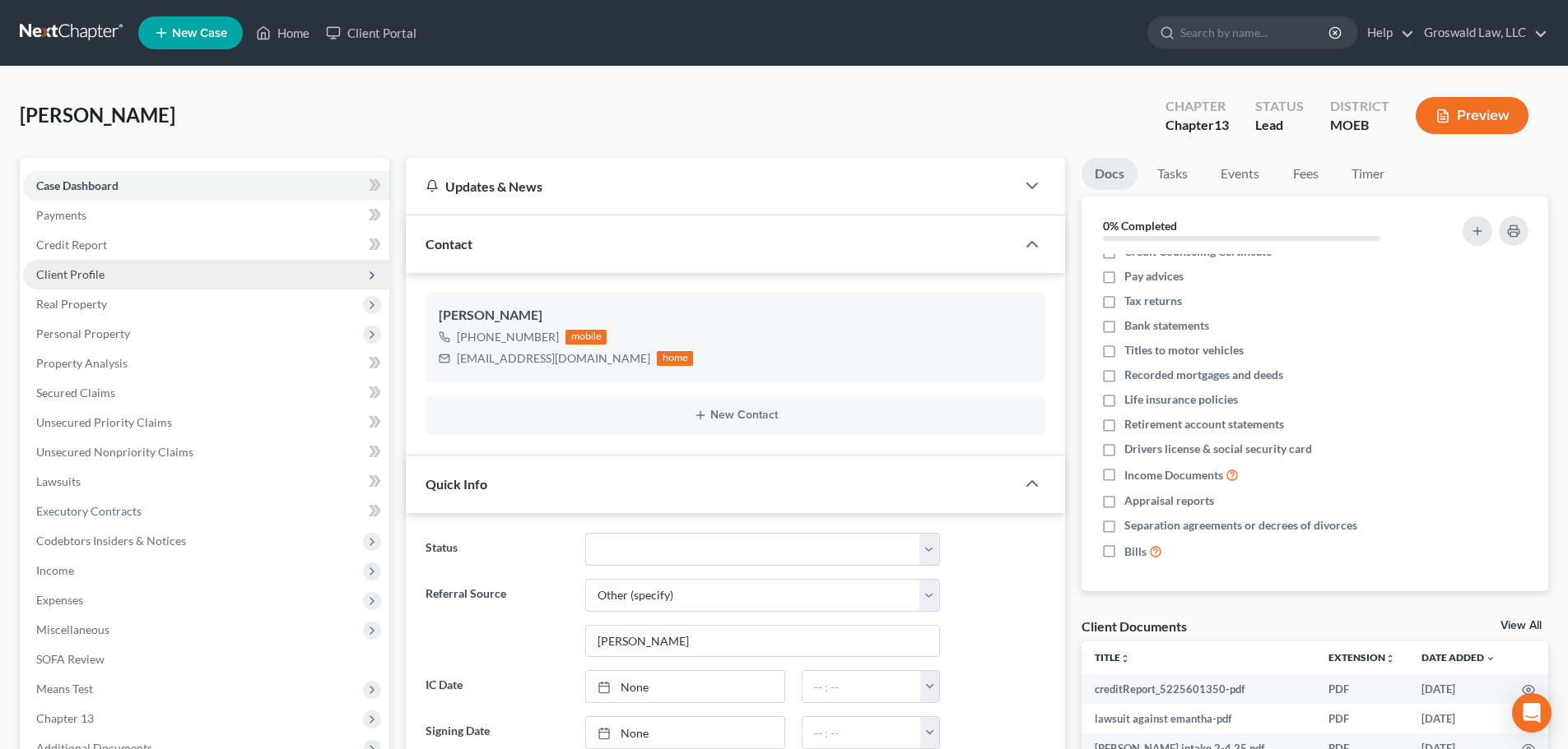
click at [98, 270] on span "Client Profile" at bounding box center [70, 274] width 68 height 14
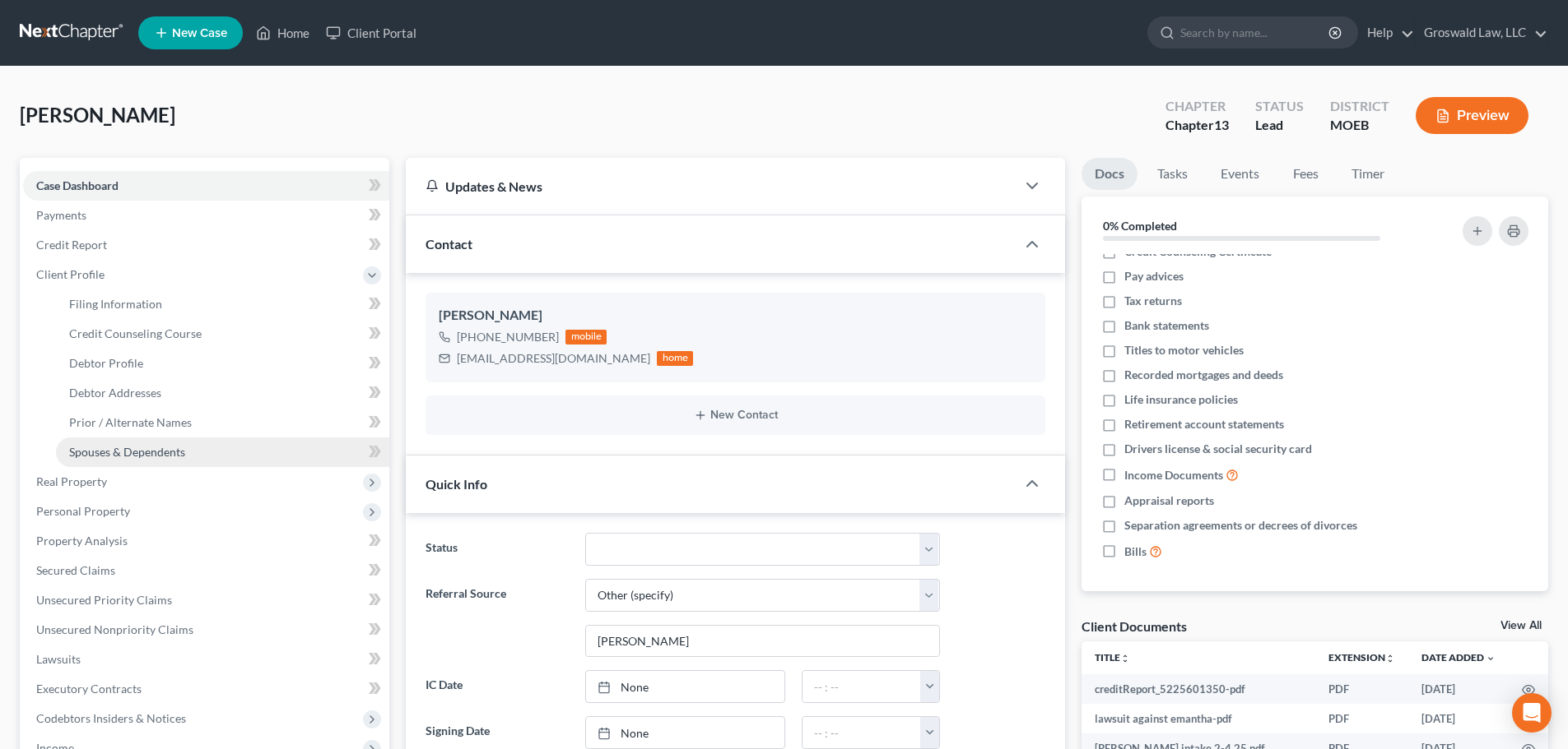
click at [114, 453] on span "Spouses & Dependents" at bounding box center [127, 452] width 116 height 14
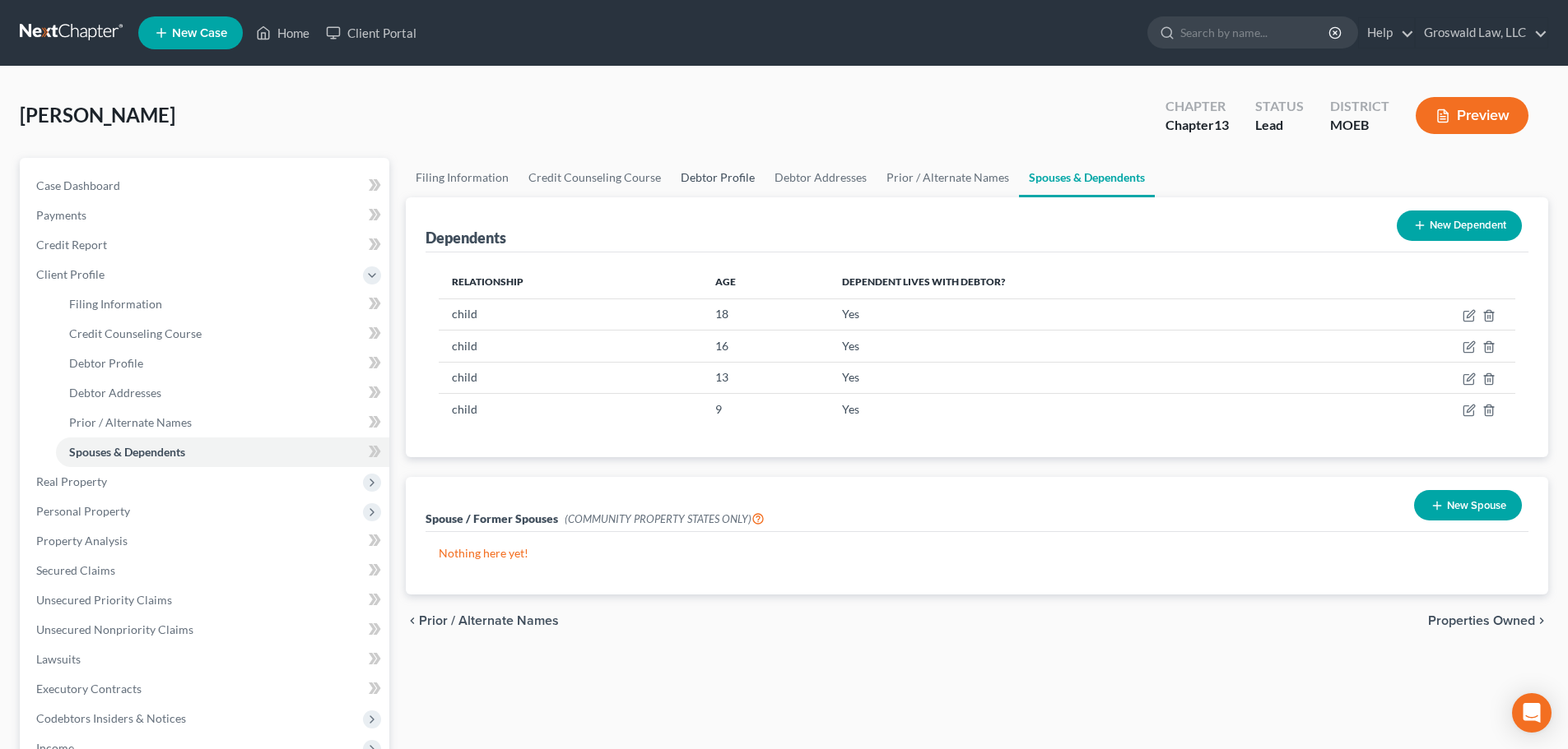
click at [711, 178] on link "Debtor Profile" at bounding box center [717, 178] width 94 height 40
select select "0"
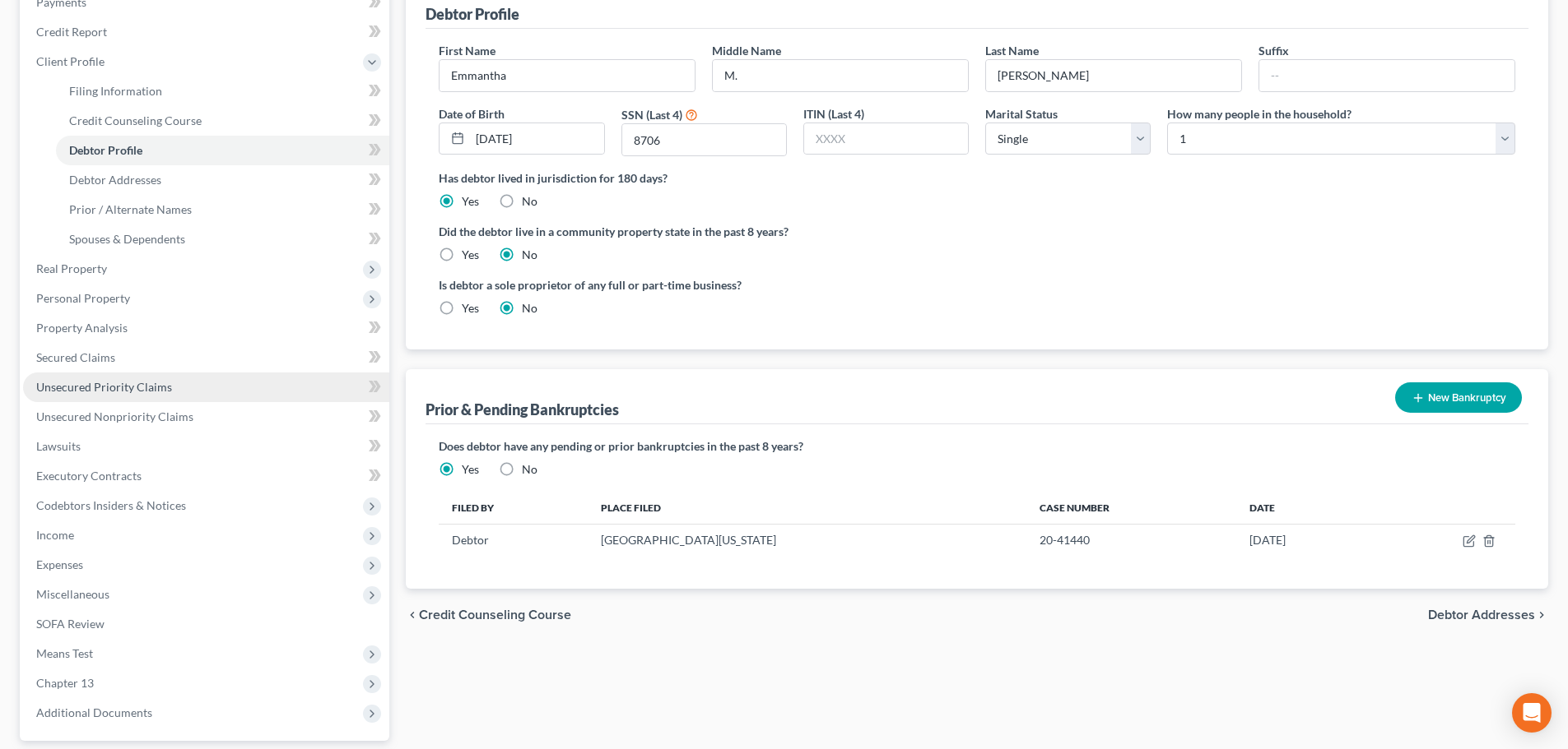
scroll to position [362, 0]
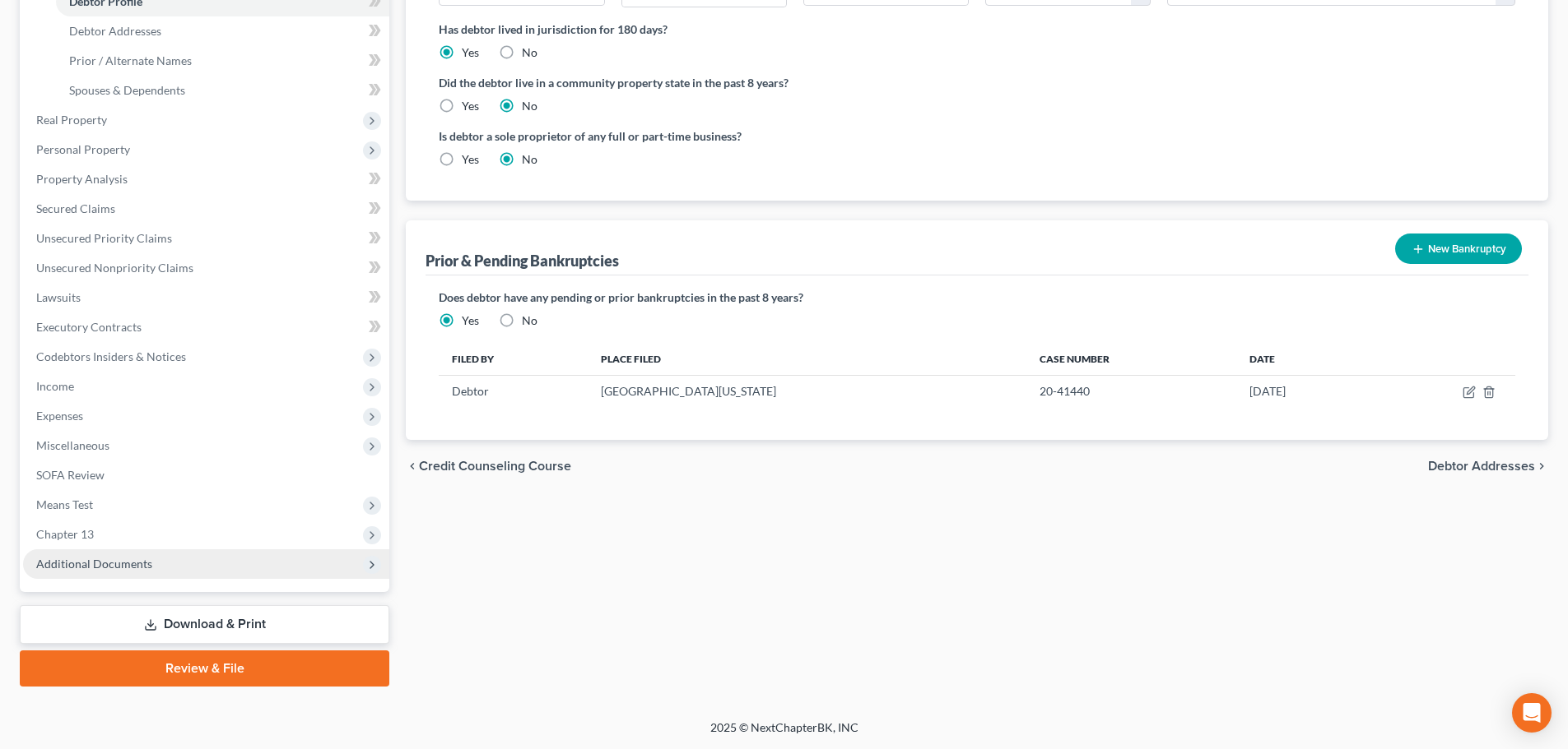
click at [203, 558] on span "Additional Documents" at bounding box center [205, 564] width 366 height 29
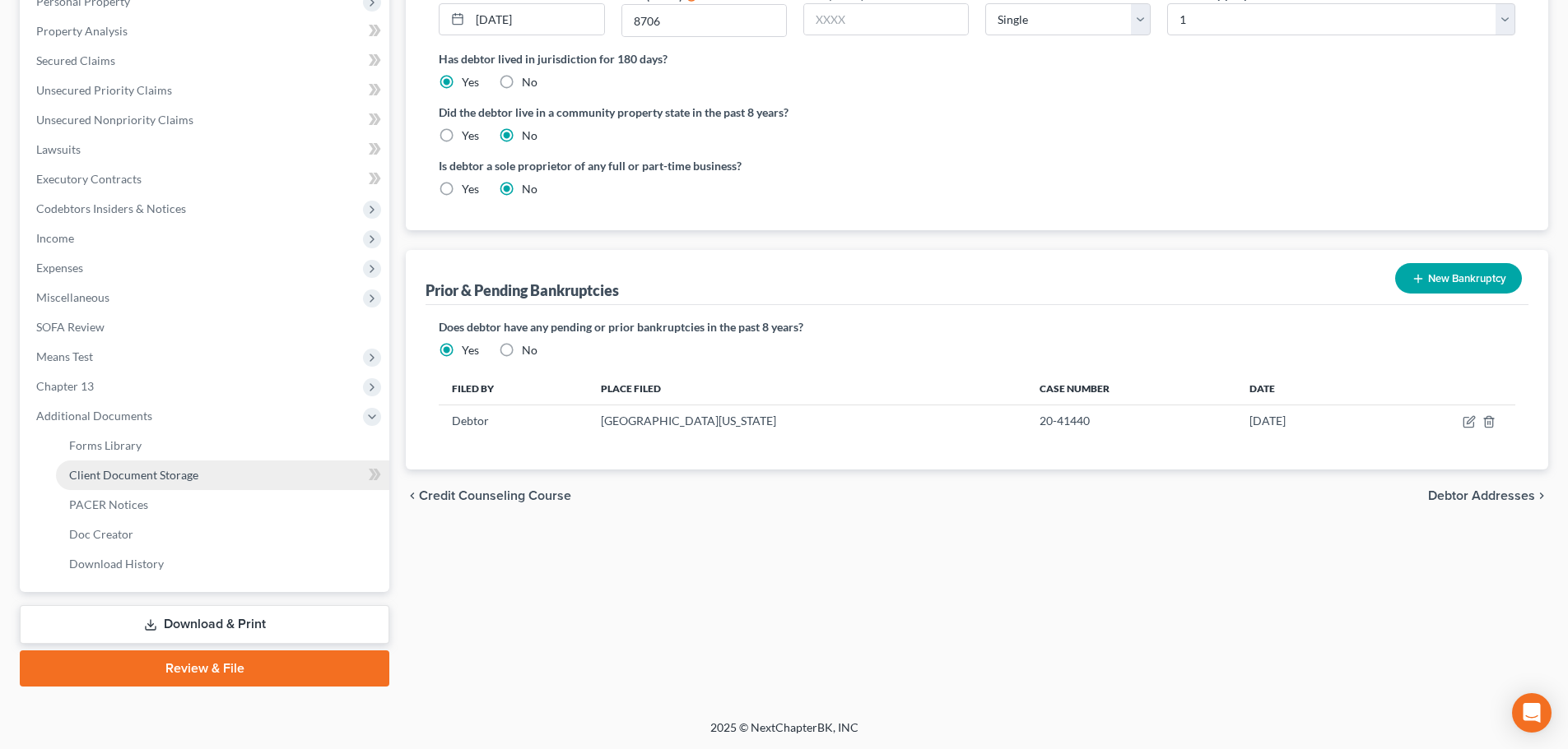
click at [220, 470] on link "Client Document Storage" at bounding box center [222, 475] width 333 height 29
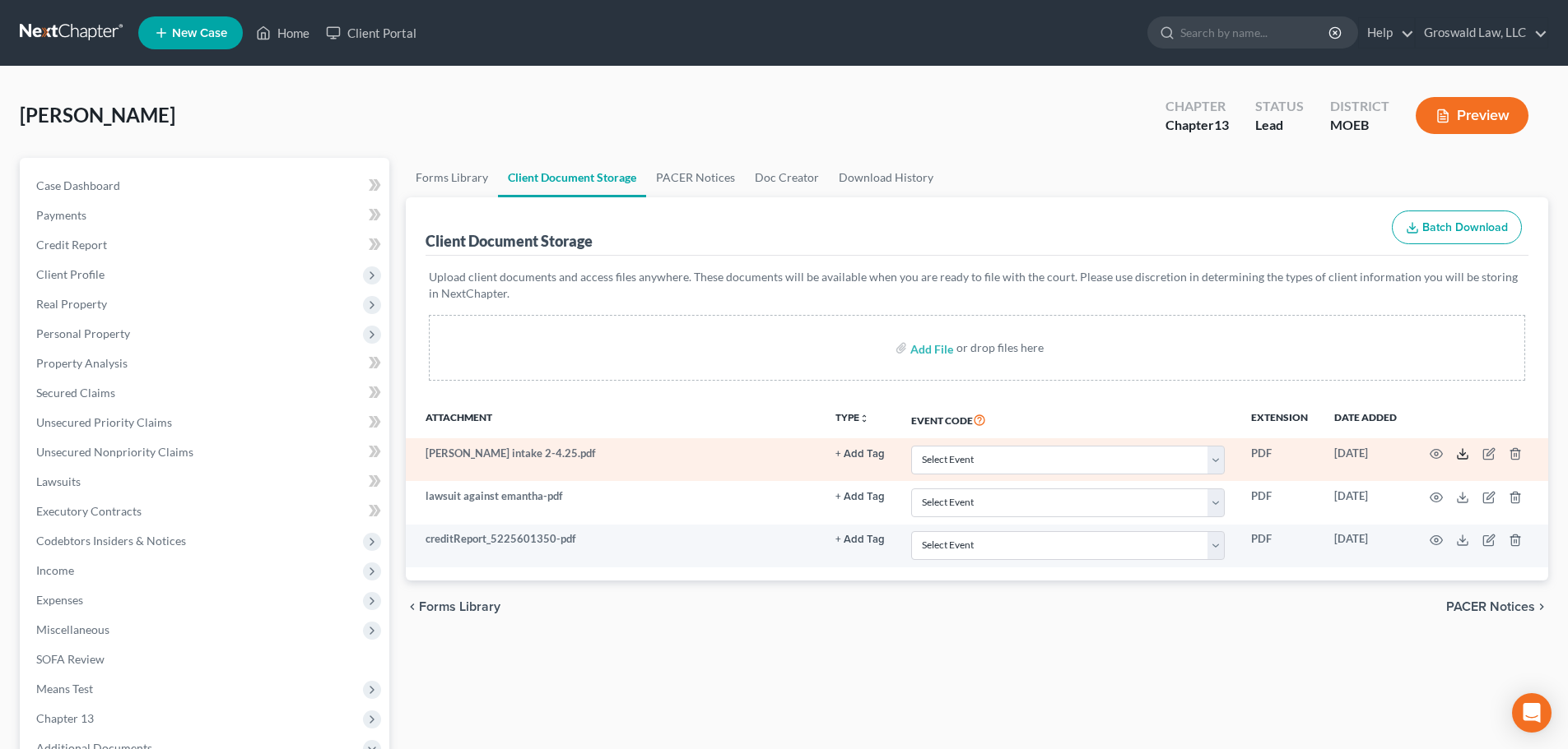
click at [1161, 450] on icon at bounding box center [1463, 454] width 13 height 13
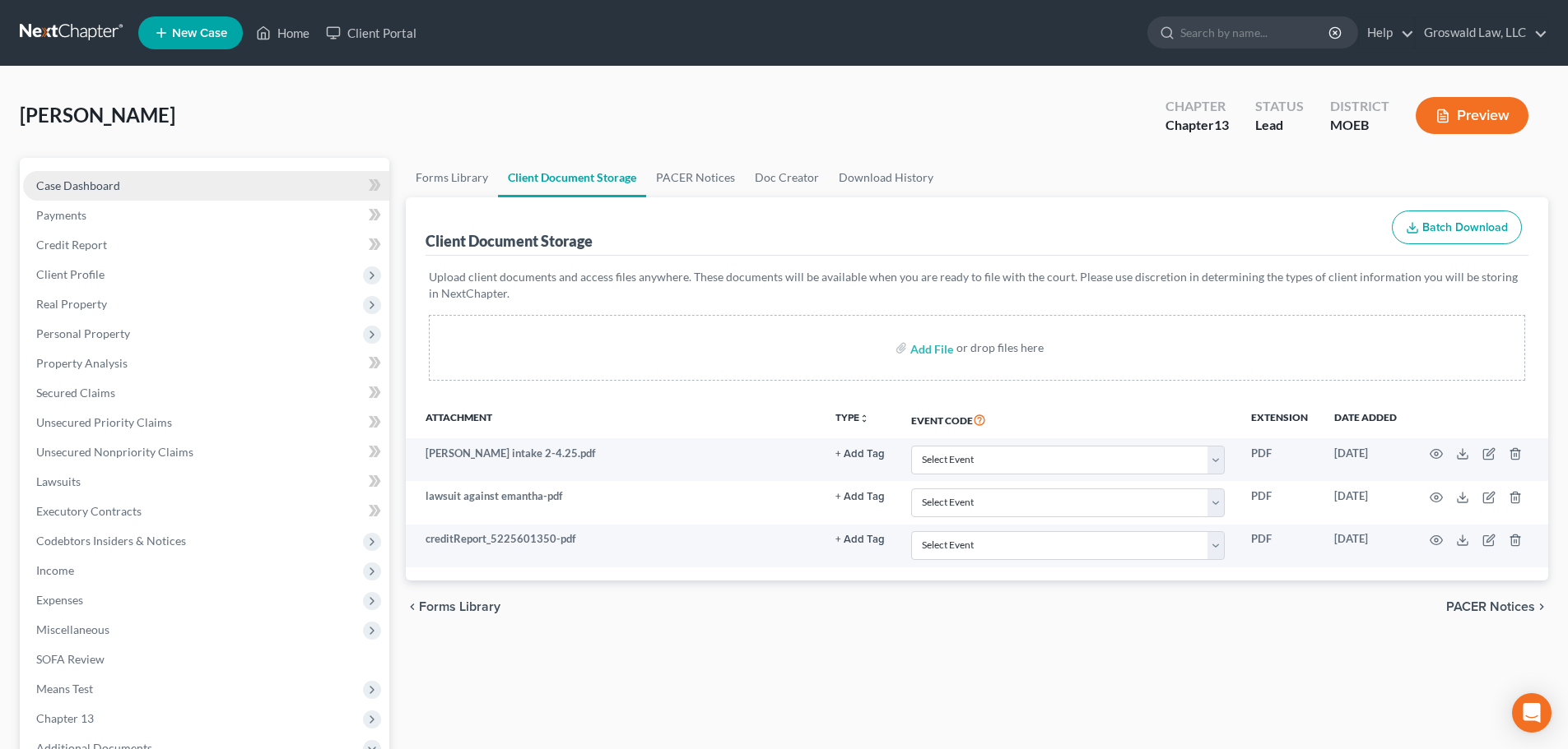
click at [136, 182] on link "Case Dashboard" at bounding box center [205, 185] width 366 height 29
select select "6"
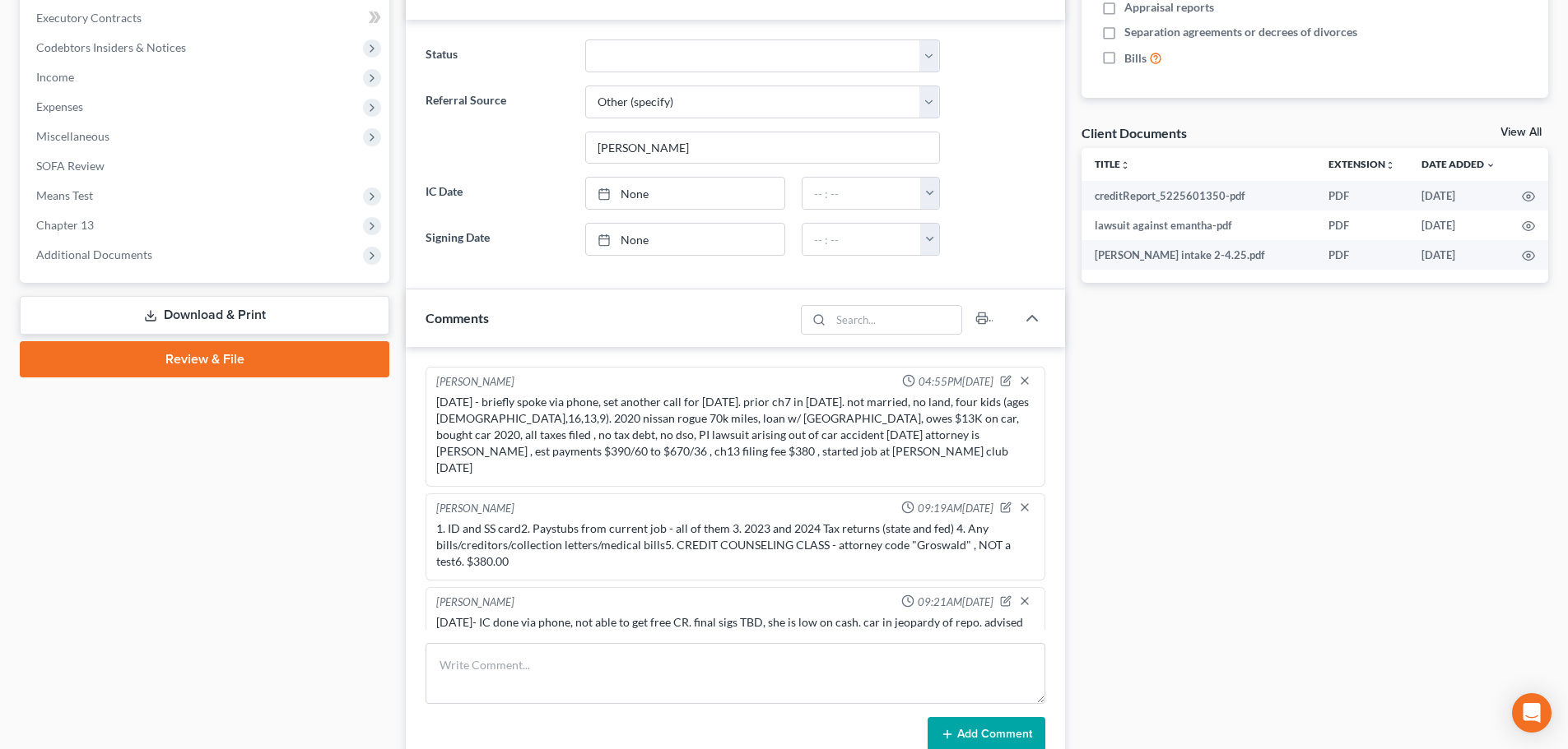
scroll to position [411, 0]
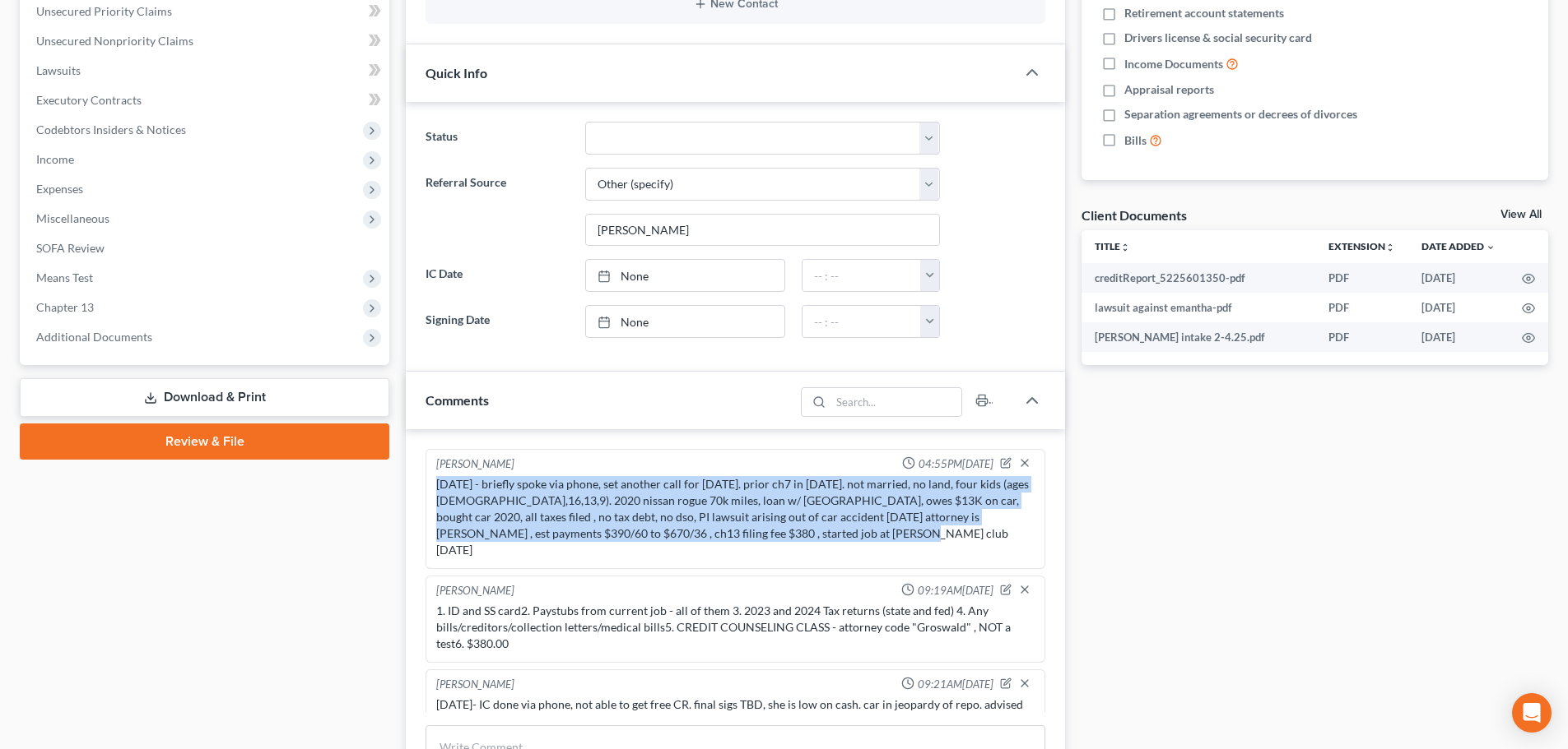
drag, startPoint x: 436, startPoint y: 484, endPoint x: 805, endPoint y: 548, distance: 374.5
click at [805, 548] on div "[PERSON_NAME] 04:55PM[DATE] [DATE] - briefly spoke via phone, set another call …" at bounding box center [735, 509] width 620 height 120
click at [674, 512] on div "[DATE] - briefly spoke via phone, set another call for [DATE]. prior ch7 in [DA…" at bounding box center [735, 517] width 598 height 82
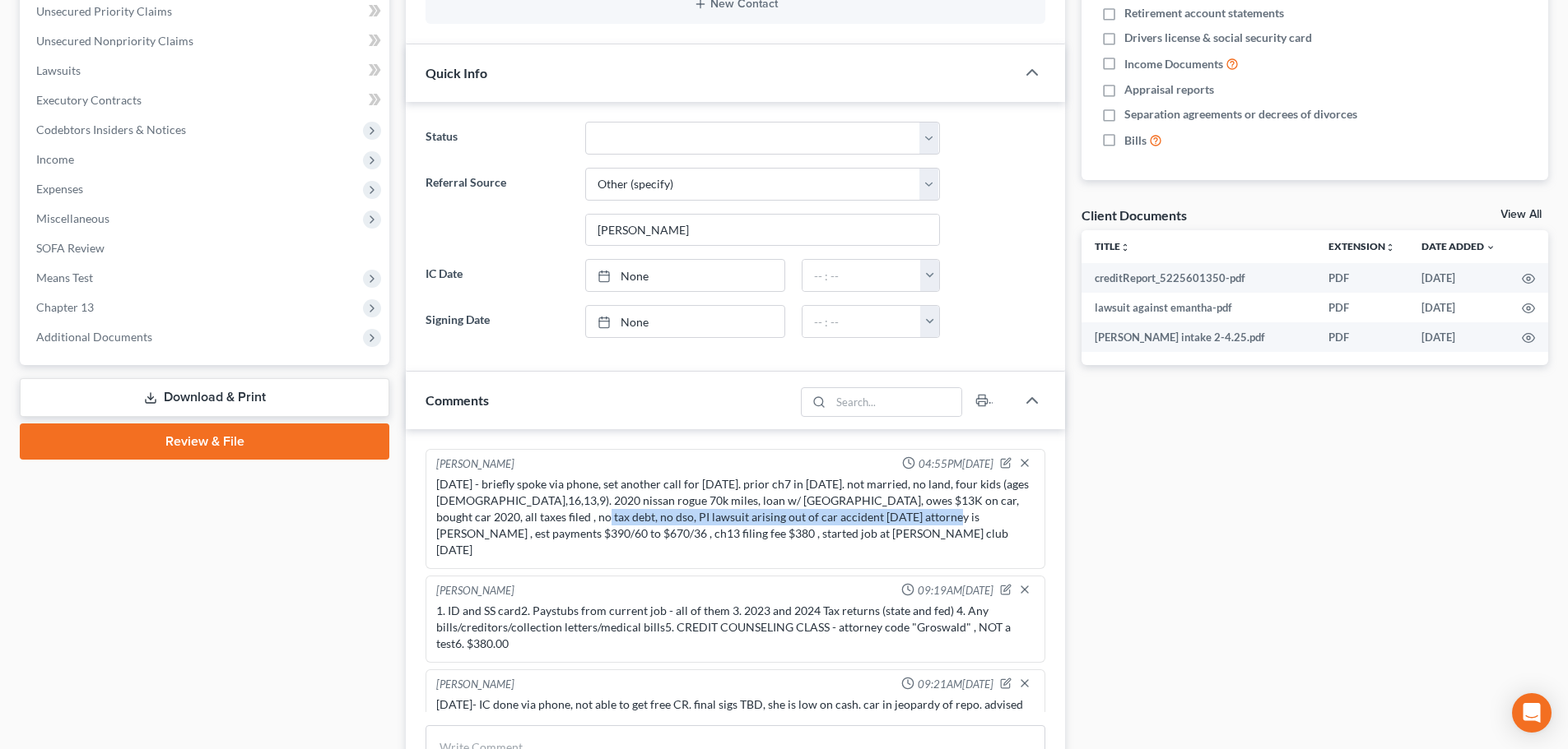
drag, startPoint x: 540, startPoint y: 514, endPoint x: 891, endPoint y: 525, distance: 351.2
click at [891, 525] on div "[DATE] - briefly spoke via phone, set another call for [DATE]. prior ch7 in [DA…" at bounding box center [735, 517] width 598 height 82
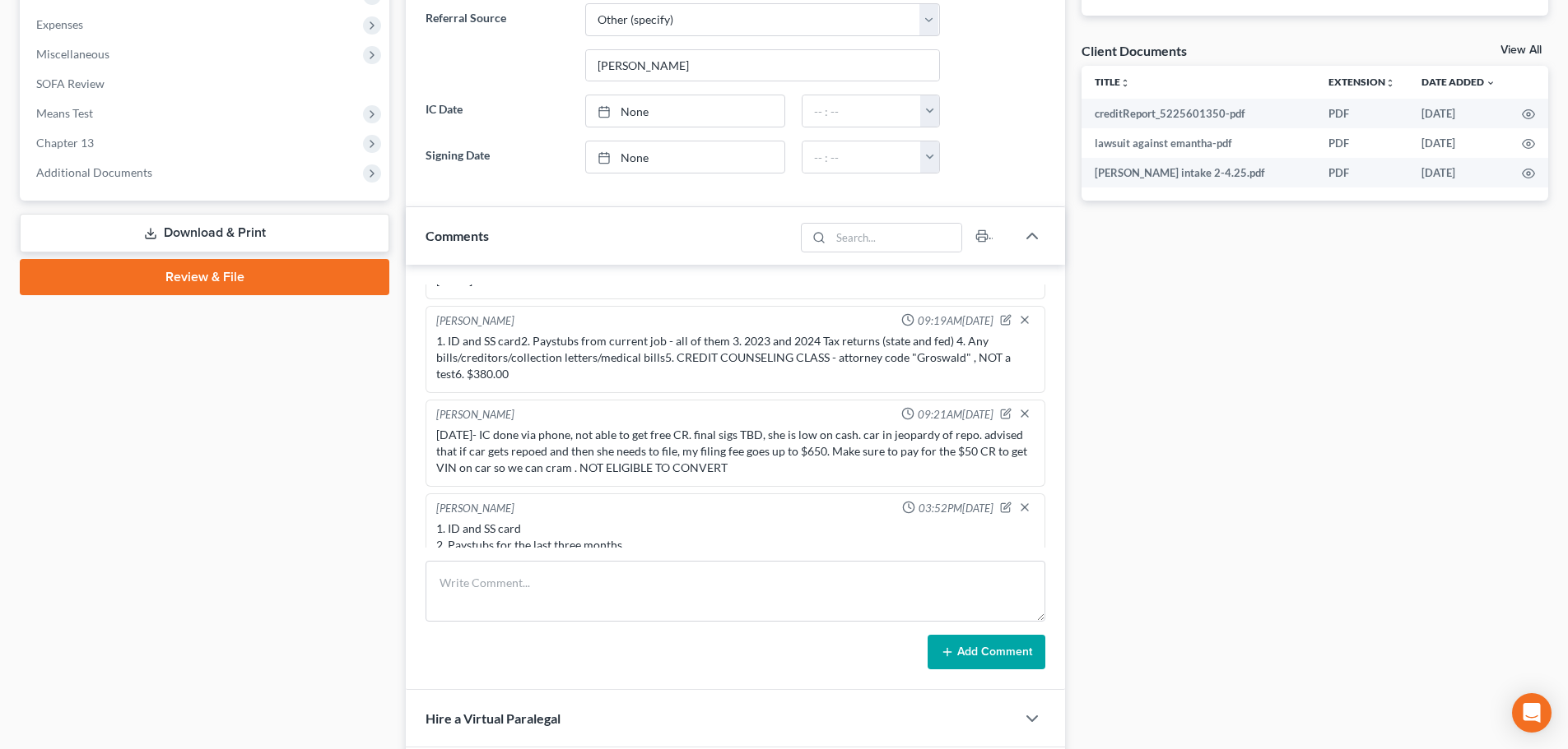
scroll to position [0, 0]
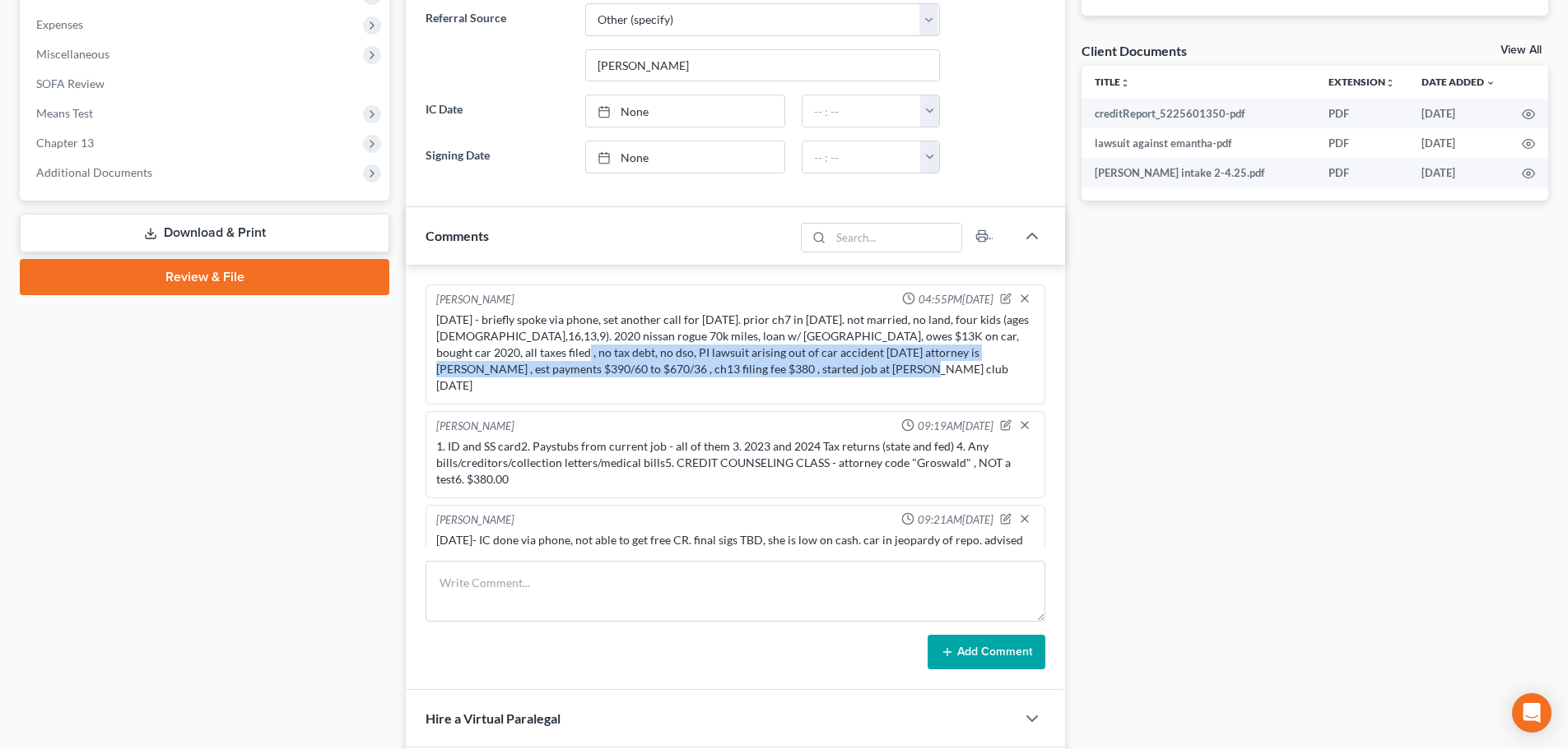
drag, startPoint x: 806, startPoint y: 370, endPoint x: 521, endPoint y: 351, distance: 285.6
click at [521, 351] on div "[DATE] - briefly spoke via phone, set another call for [DATE]. prior ch7 in [DA…" at bounding box center [735, 353] width 598 height 82
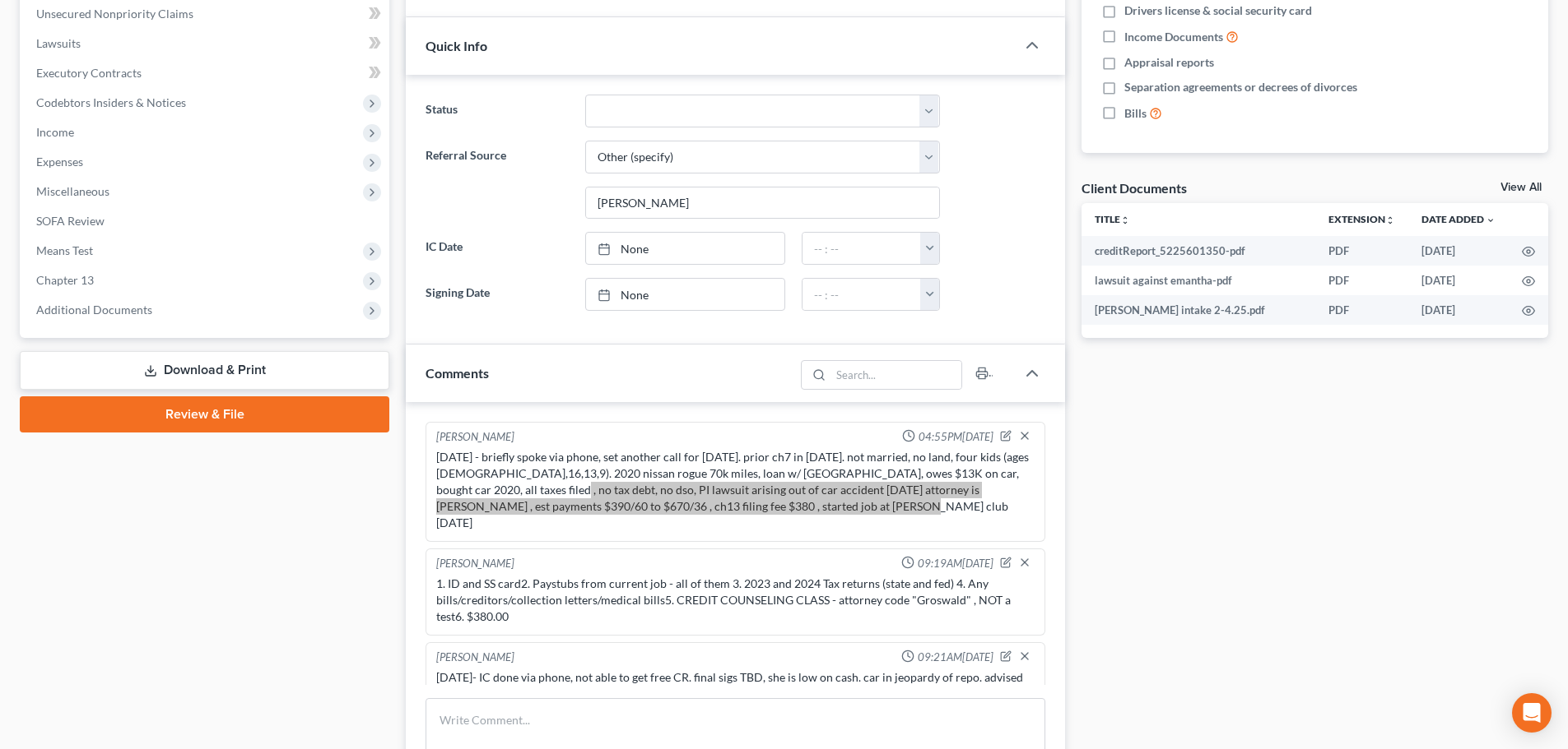
scroll to position [329, 0]
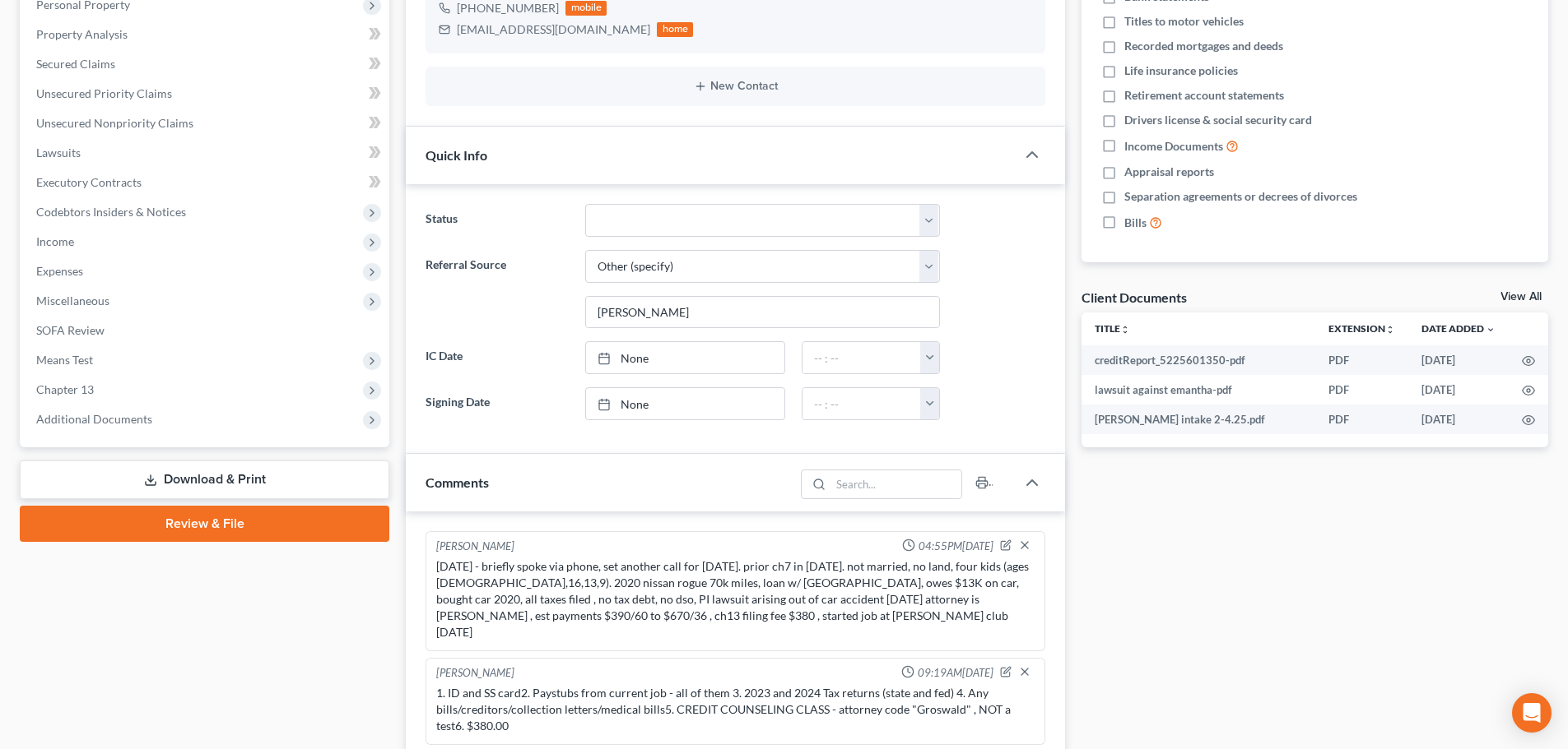
drag, startPoint x: 1071, startPoint y: 405, endPoint x: 940, endPoint y: 467, distance: 144.9
click at [1071, 405] on div "Updates & News × [US_STATE] [GEOGRAPHIC_DATA] Notes: Take a look at NextChapter…" at bounding box center [735, 469] width 676 height 1281
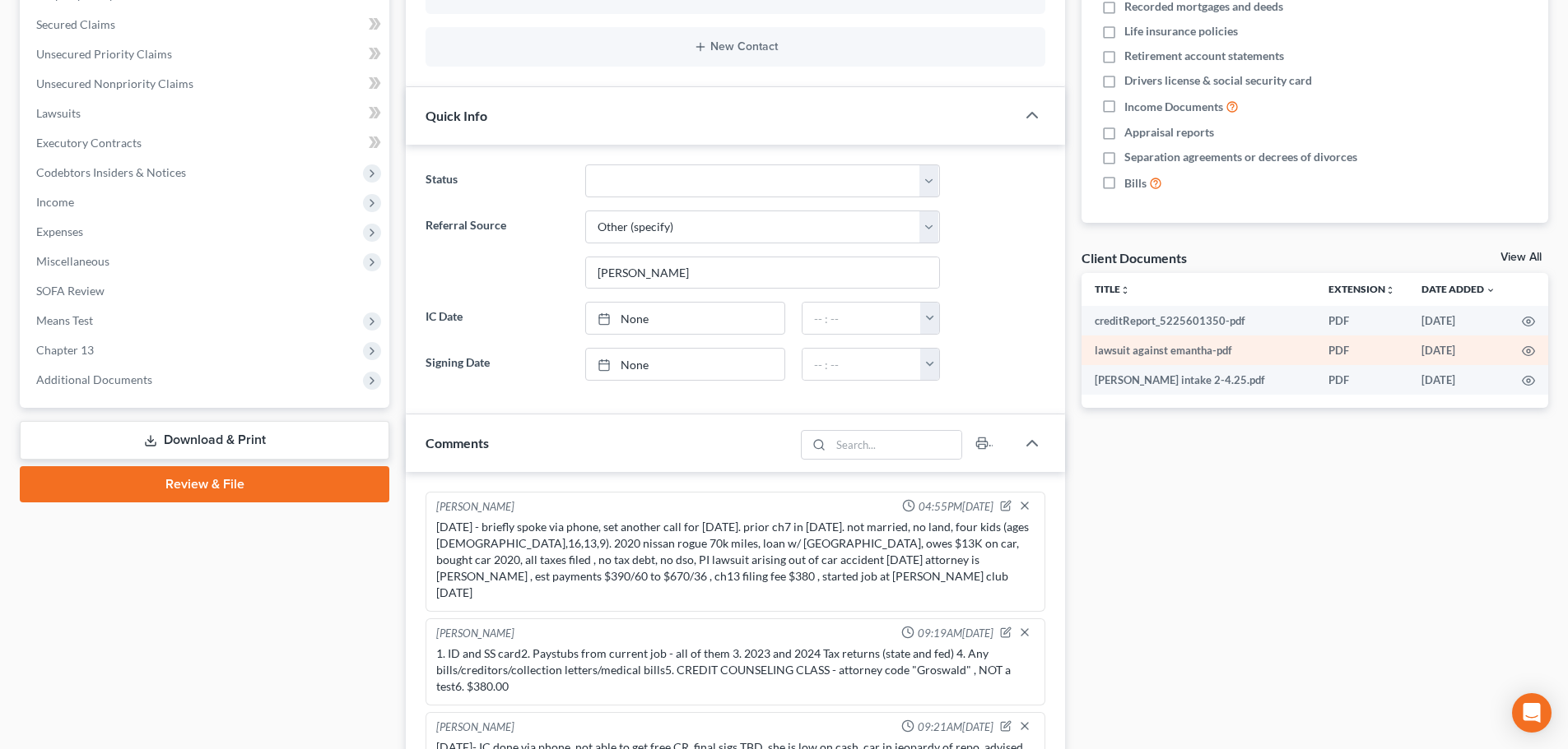
scroll to position [82, 0]
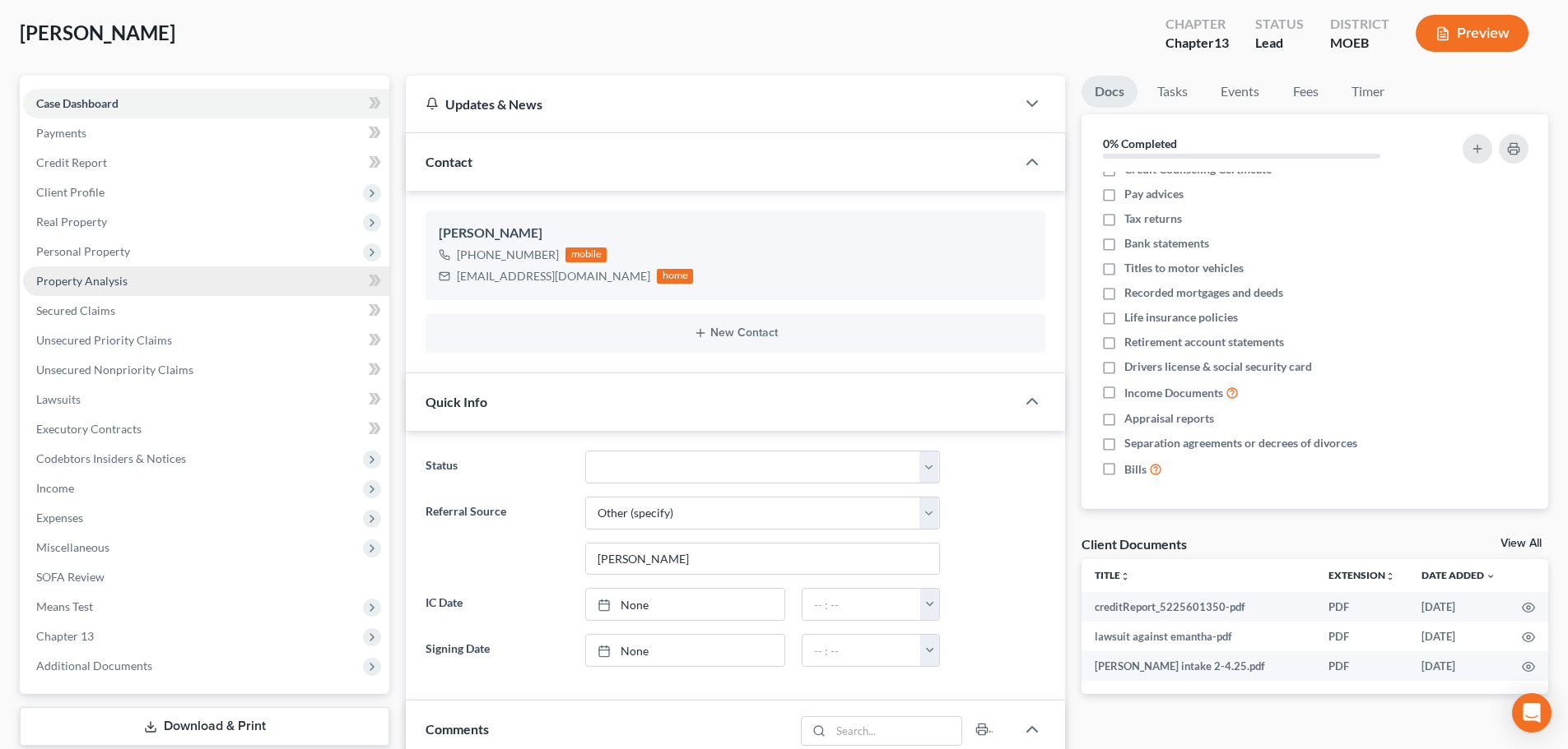
click at [125, 279] on span "Property Analysis" at bounding box center [81, 281] width 92 height 14
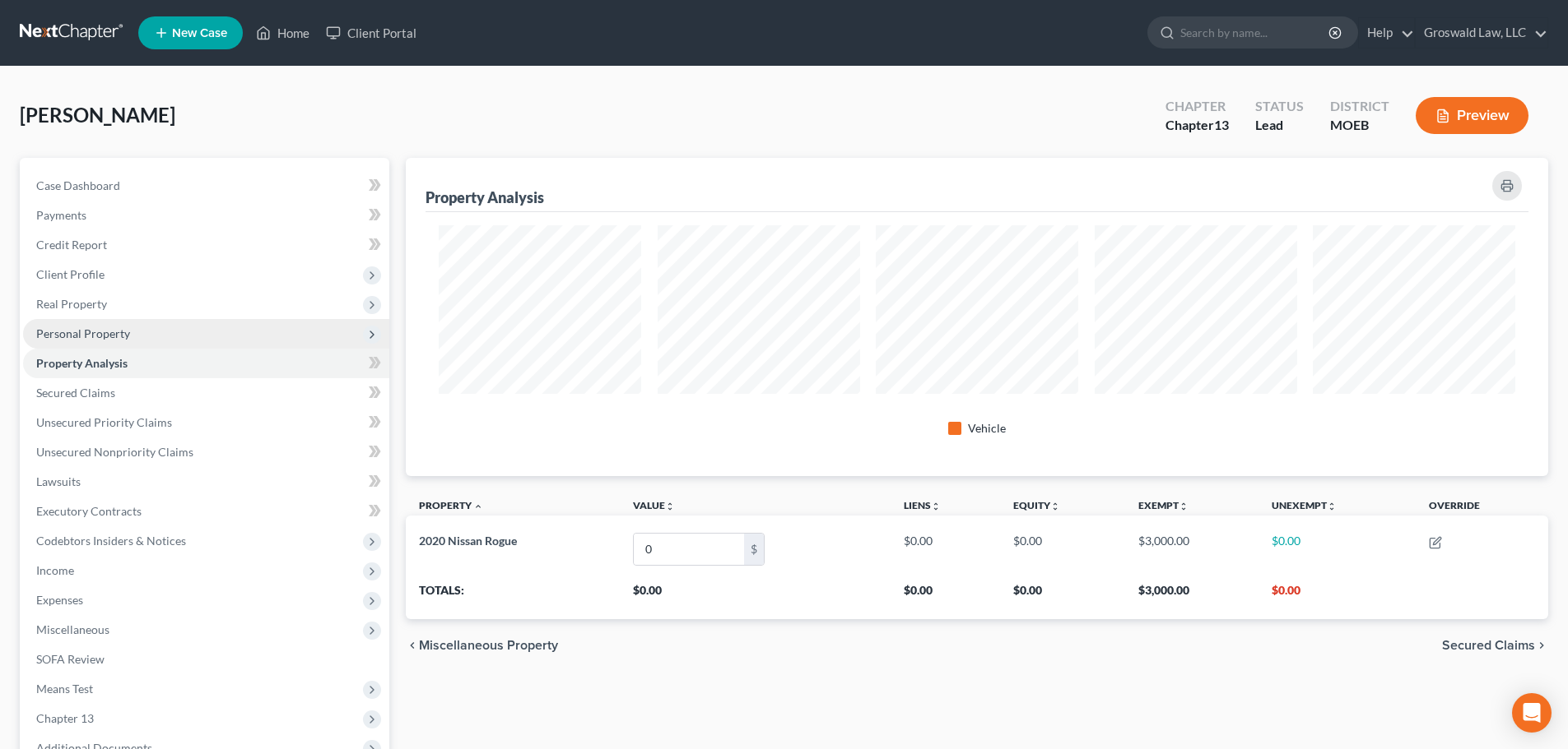
click at [146, 338] on span "Personal Property" at bounding box center [205, 333] width 366 height 29
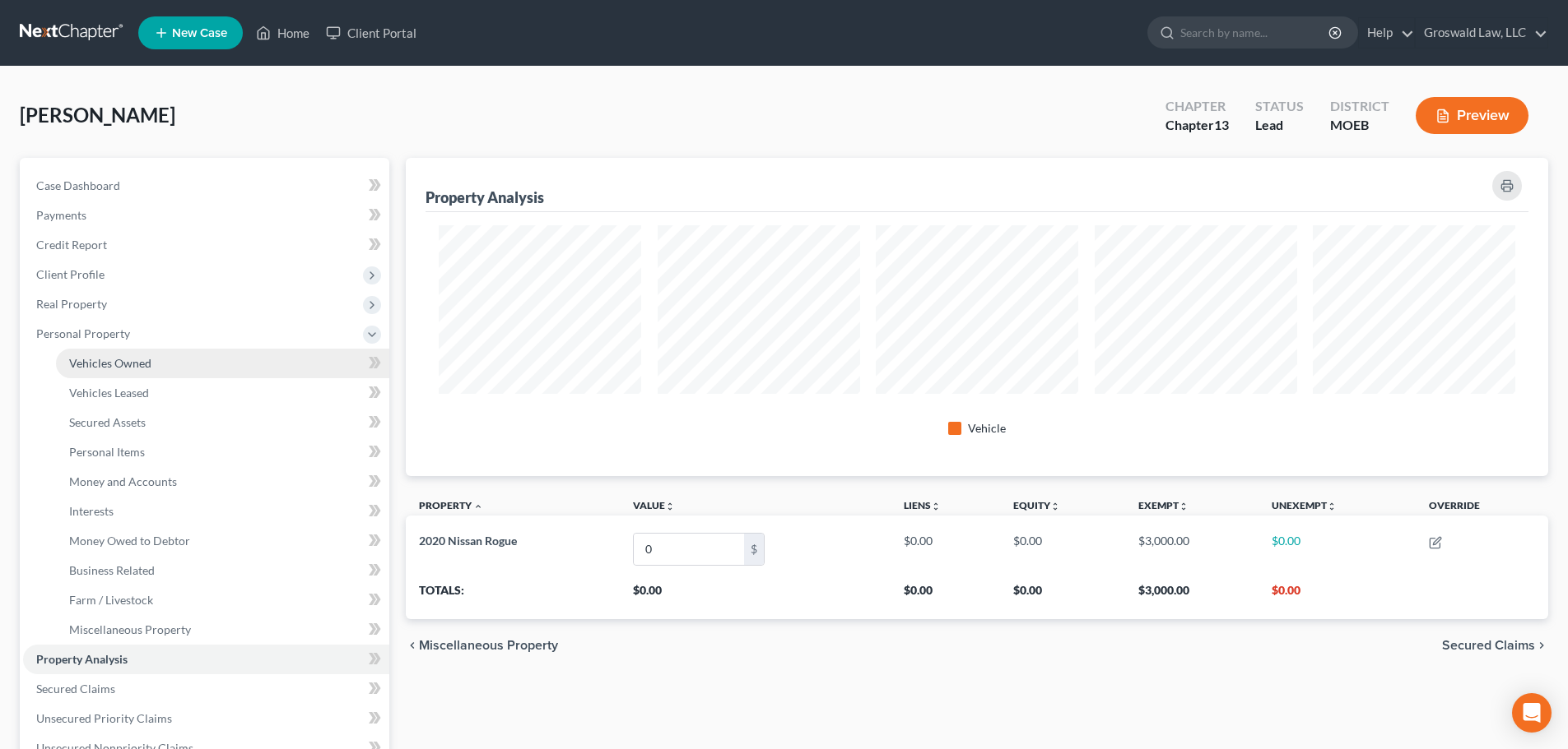
click at [170, 363] on link "Vehicles Owned" at bounding box center [222, 363] width 333 height 29
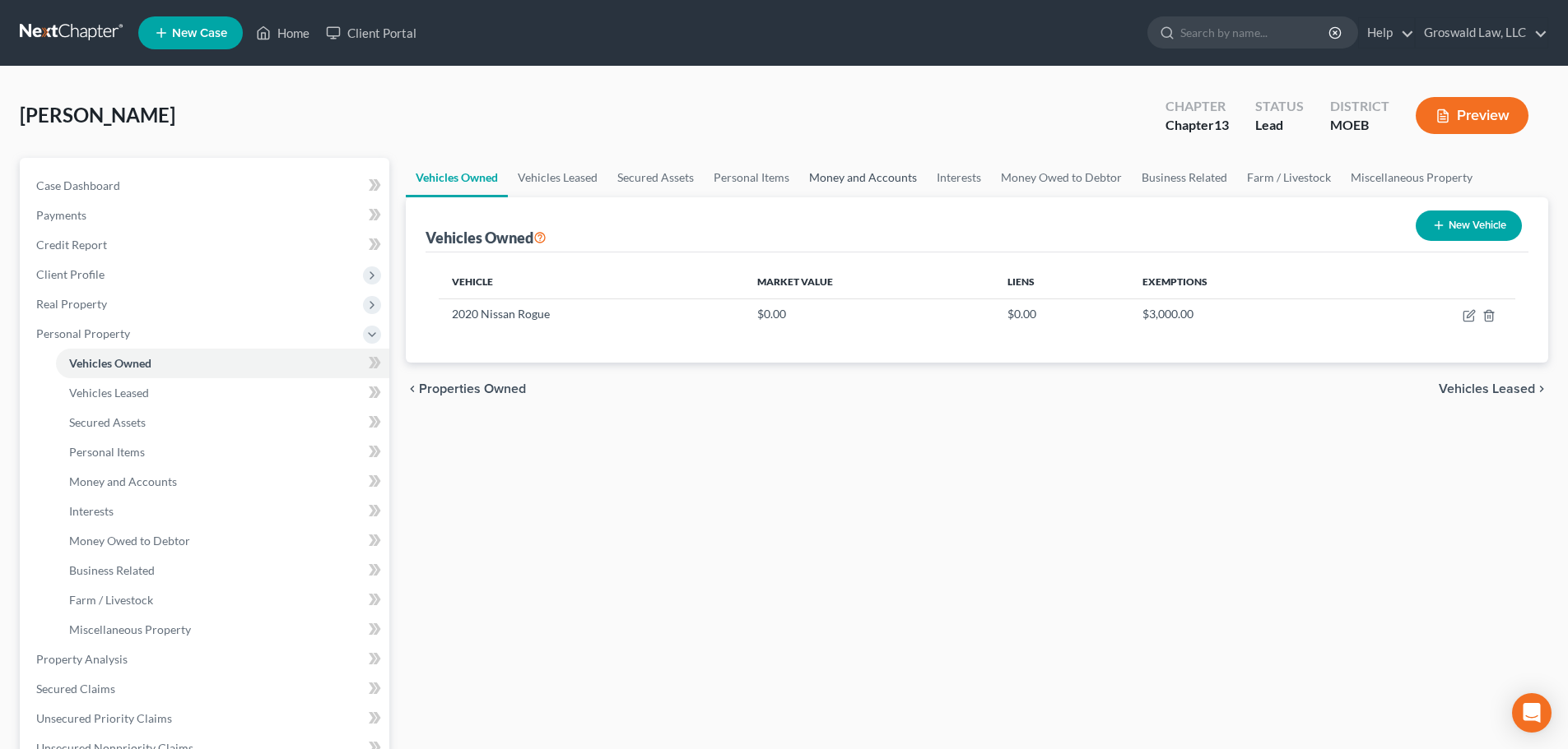
click at [855, 182] on link "Money and Accounts" at bounding box center [863, 178] width 128 height 40
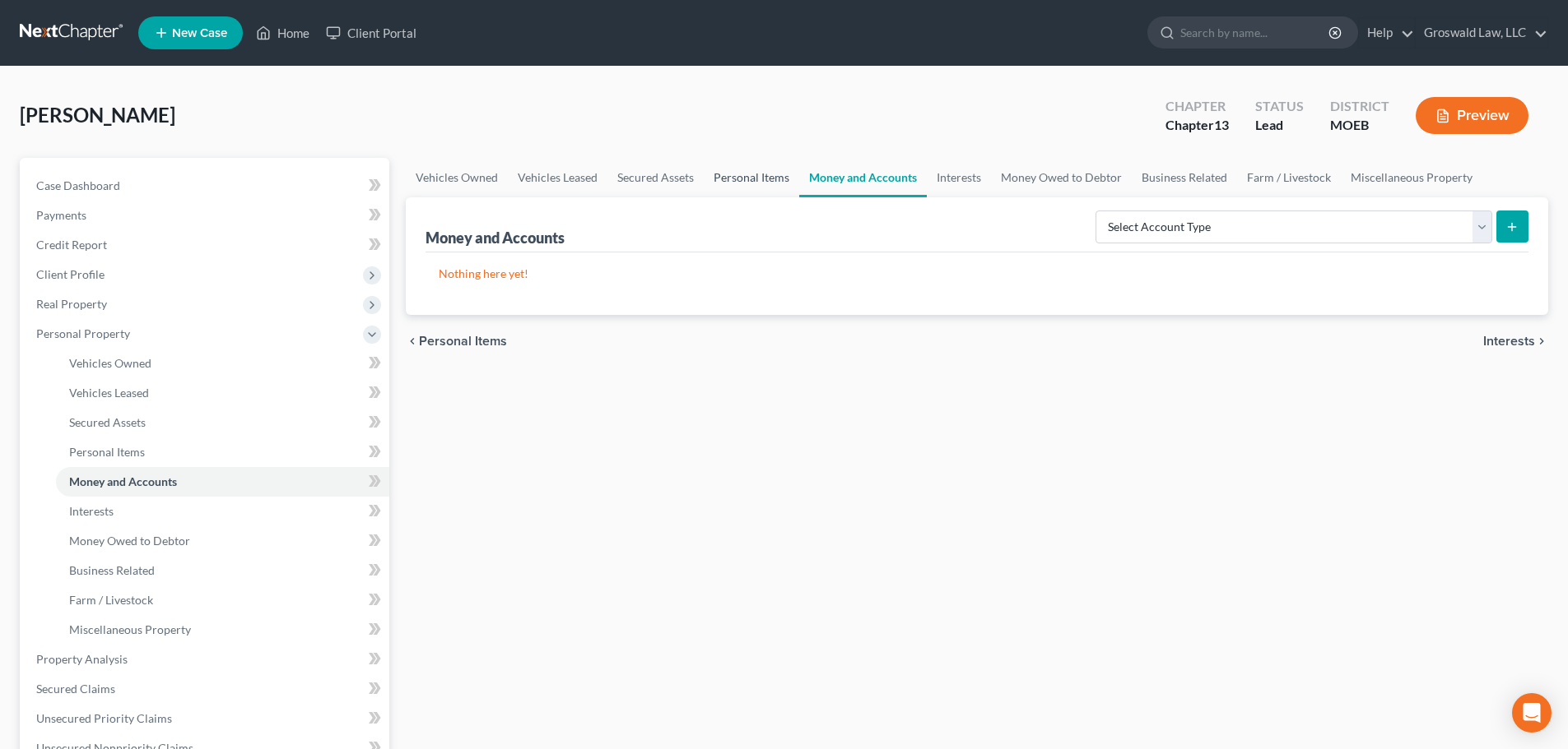
click at [737, 182] on link "Personal Items" at bounding box center [751, 178] width 96 height 40
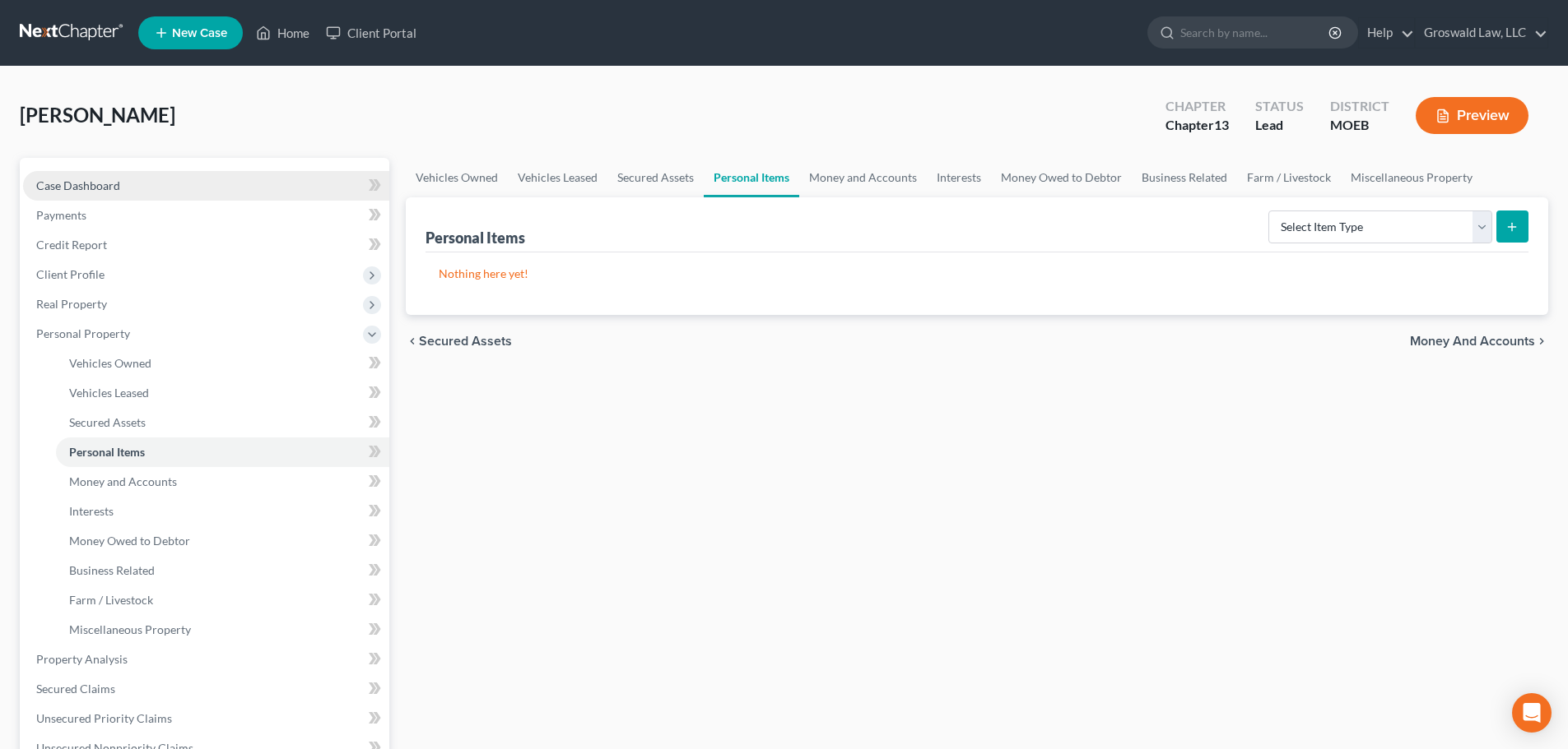
click at [105, 179] on span "Case Dashboard" at bounding box center [78, 185] width 84 height 14
select select "6"
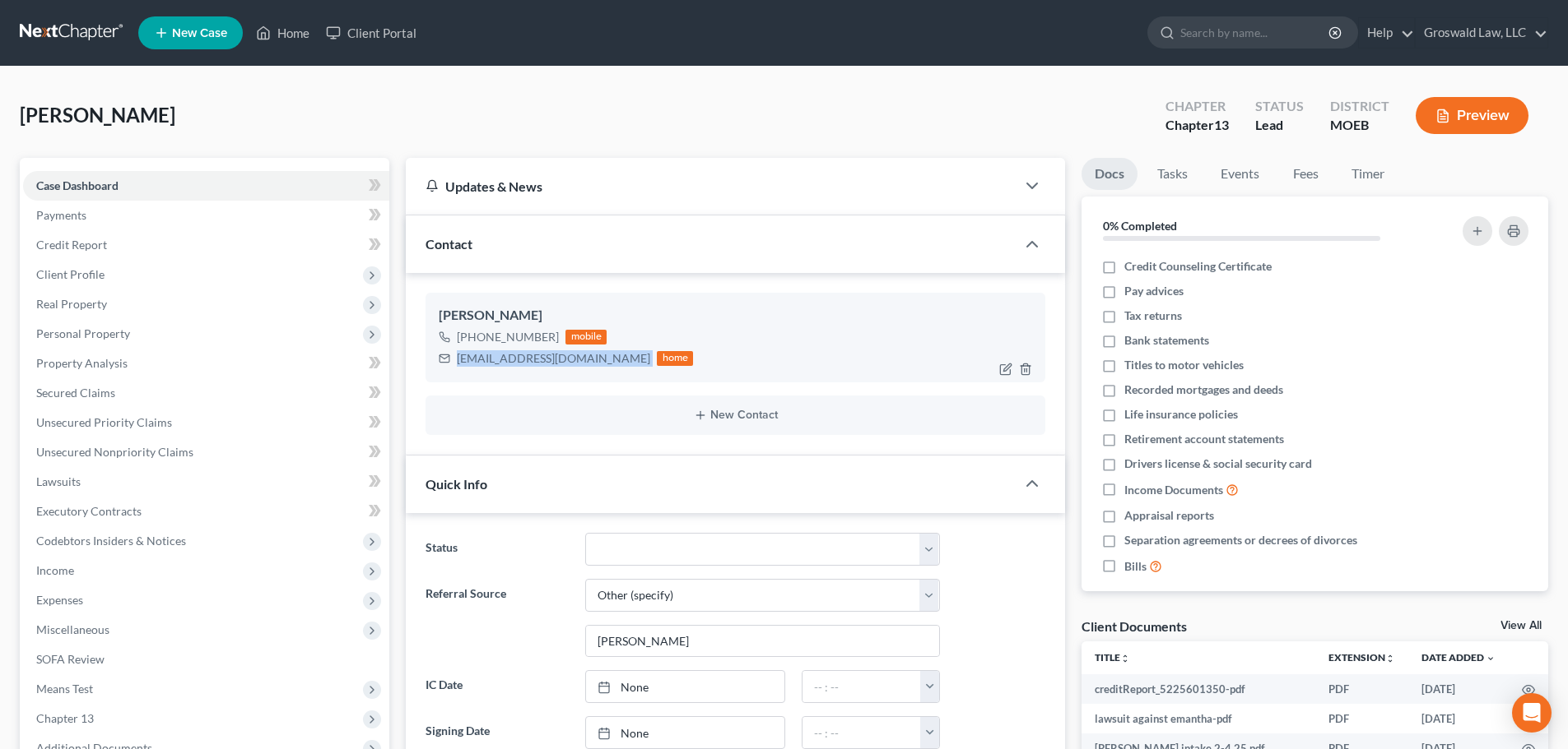
drag, startPoint x: 588, startPoint y: 357, endPoint x: 447, endPoint y: 359, distance: 141.0
click at [447, 359] on div "[EMAIL_ADDRESS][DOMAIN_NAME] home" at bounding box center [566, 358] width 255 height 22
copy div "[EMAIL_ADDRESS][DOMAIN_NAME]"
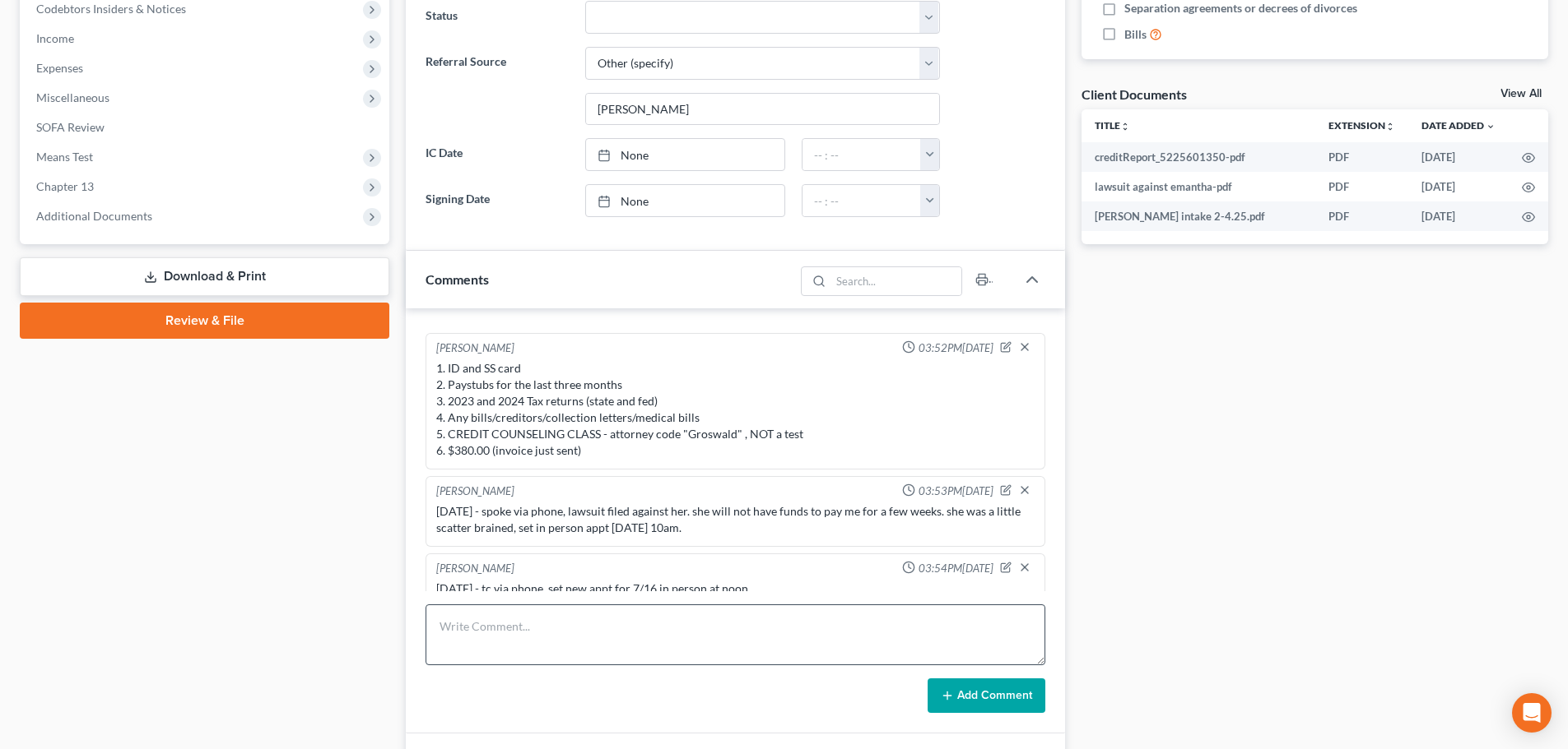
scroll to position [576, 0]
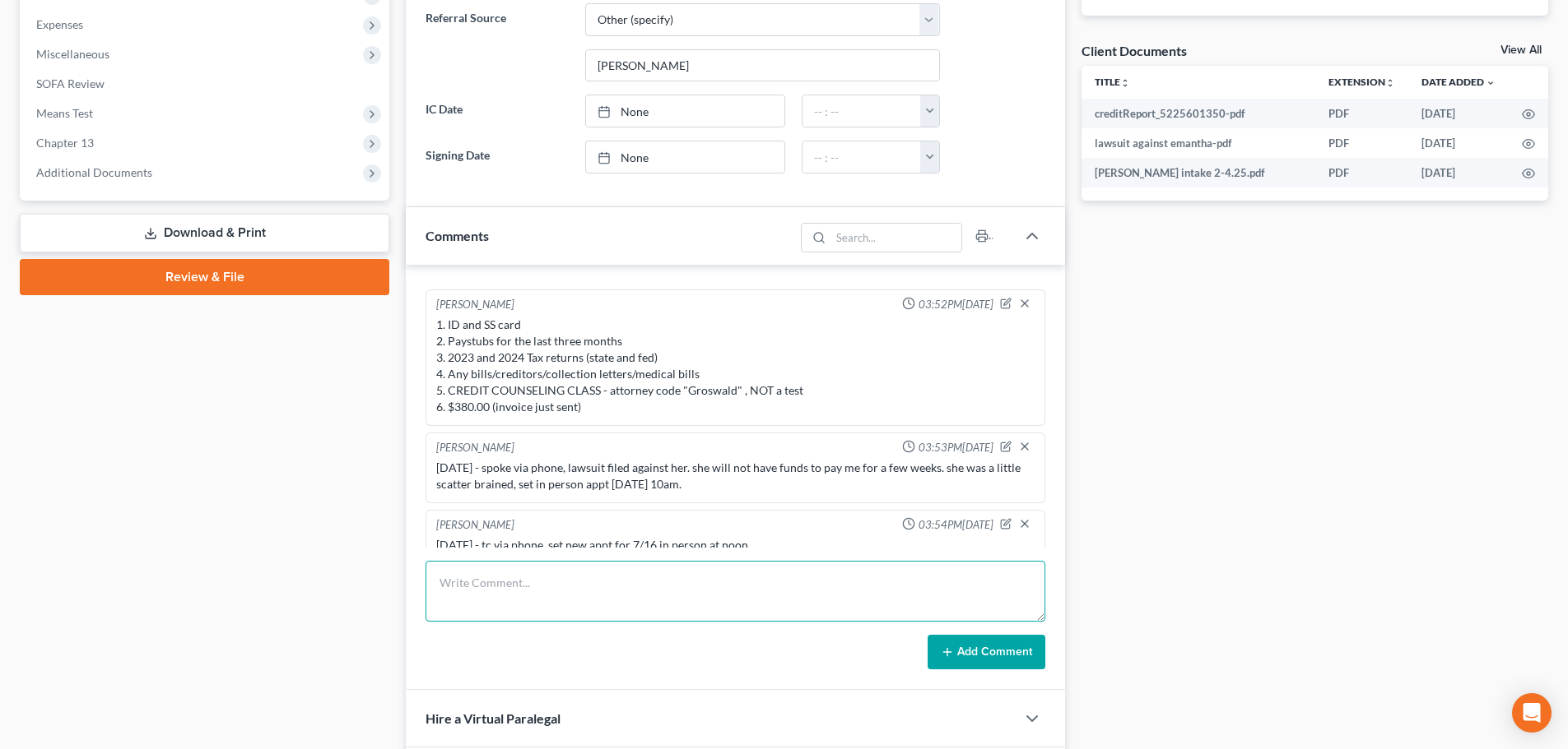
drag, startPoint x: 540, startPoint y: 599, endPoint x: 552, endPoint y: 598, distance: 12.0
click at [540, 599] on textarea at bounding box center [735, 591] width 620 height 61
paste textarea "1. Paystubs from [DATE] to present2. ID and SS card3. Tax returns (state and fe…"
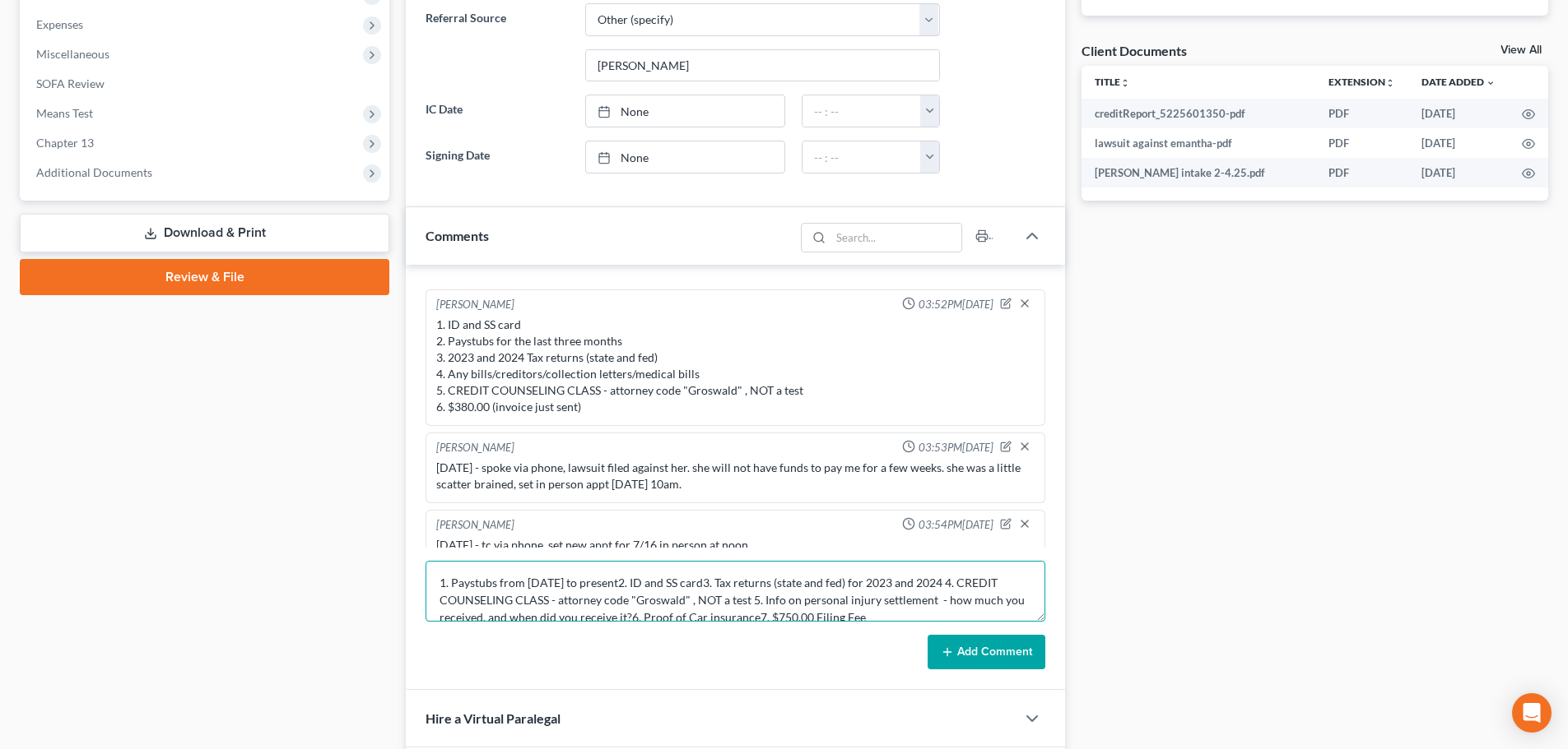
scroll to position [4, 0]
type textarea "1. Paystubs from [DATE] to present2. ID and SS card3. Tax returns (state and fe…"
click at [954, 653] on icon at bounding box center [947, 653] width 13 height 13
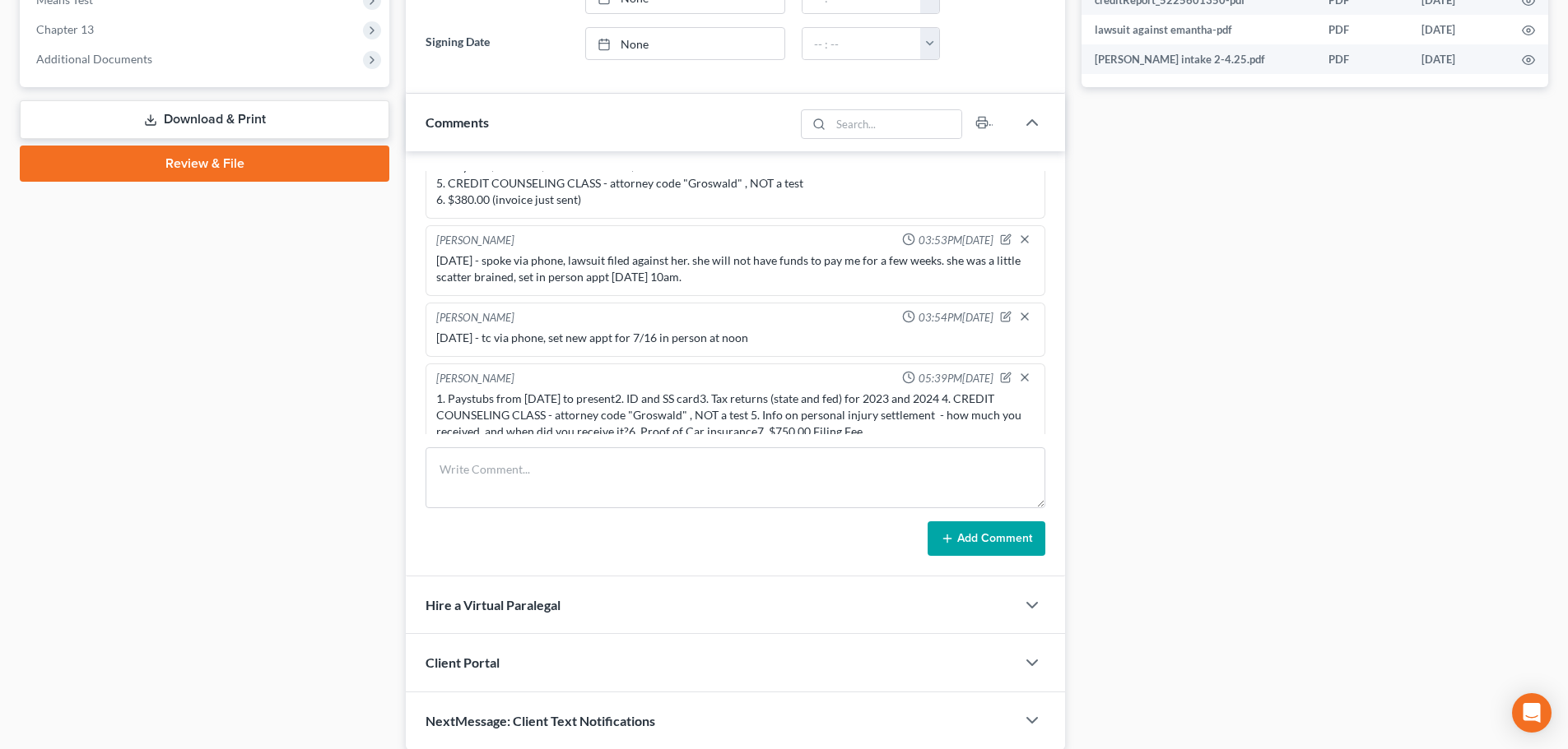
scroll to position [753, 0]
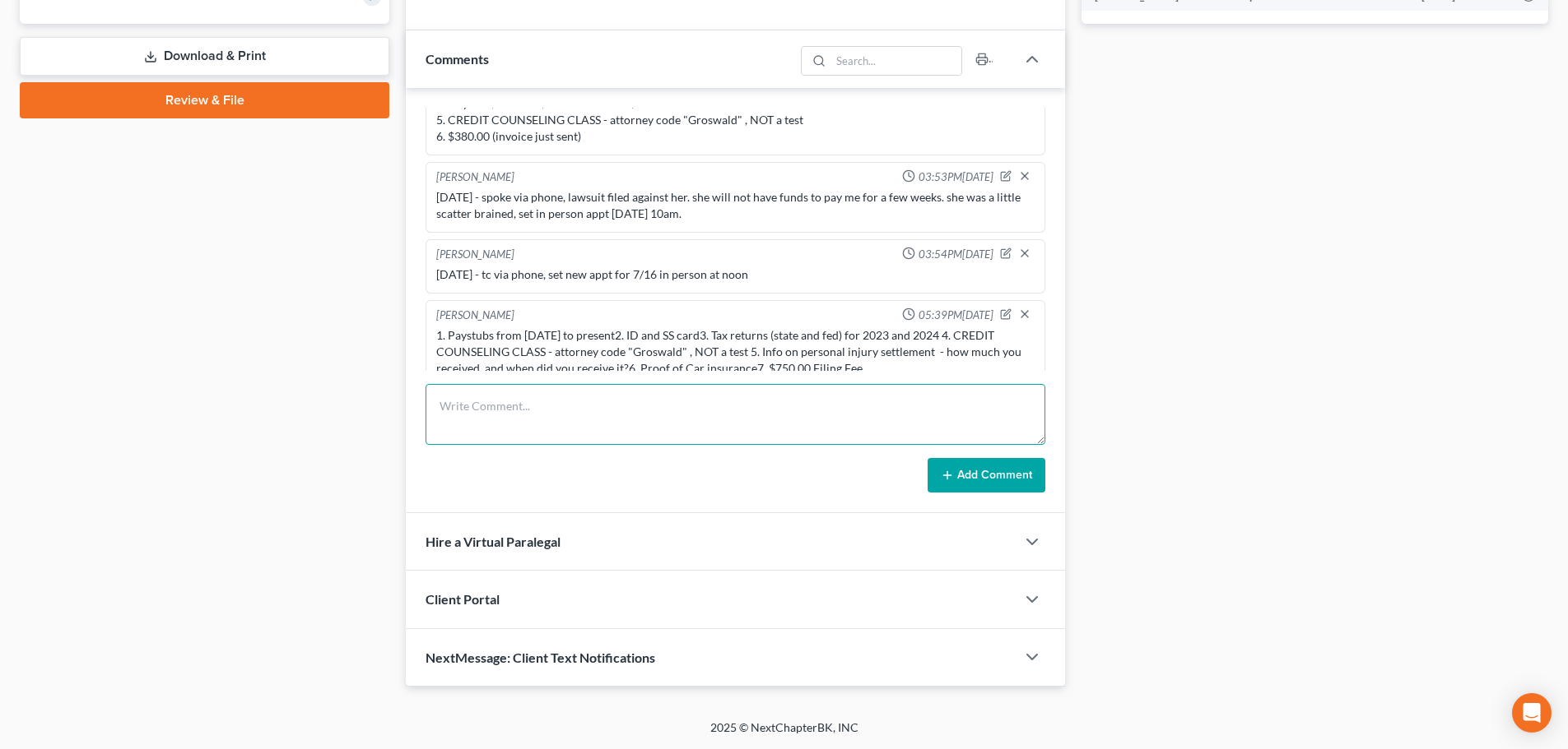
click at [598, 417] on textarea at bounding box center [735, 414] width 620 height 61
paste textarea "1. Paystubs from [DATE] to present 2. ID and SS card 3. Tax returns (state and …"
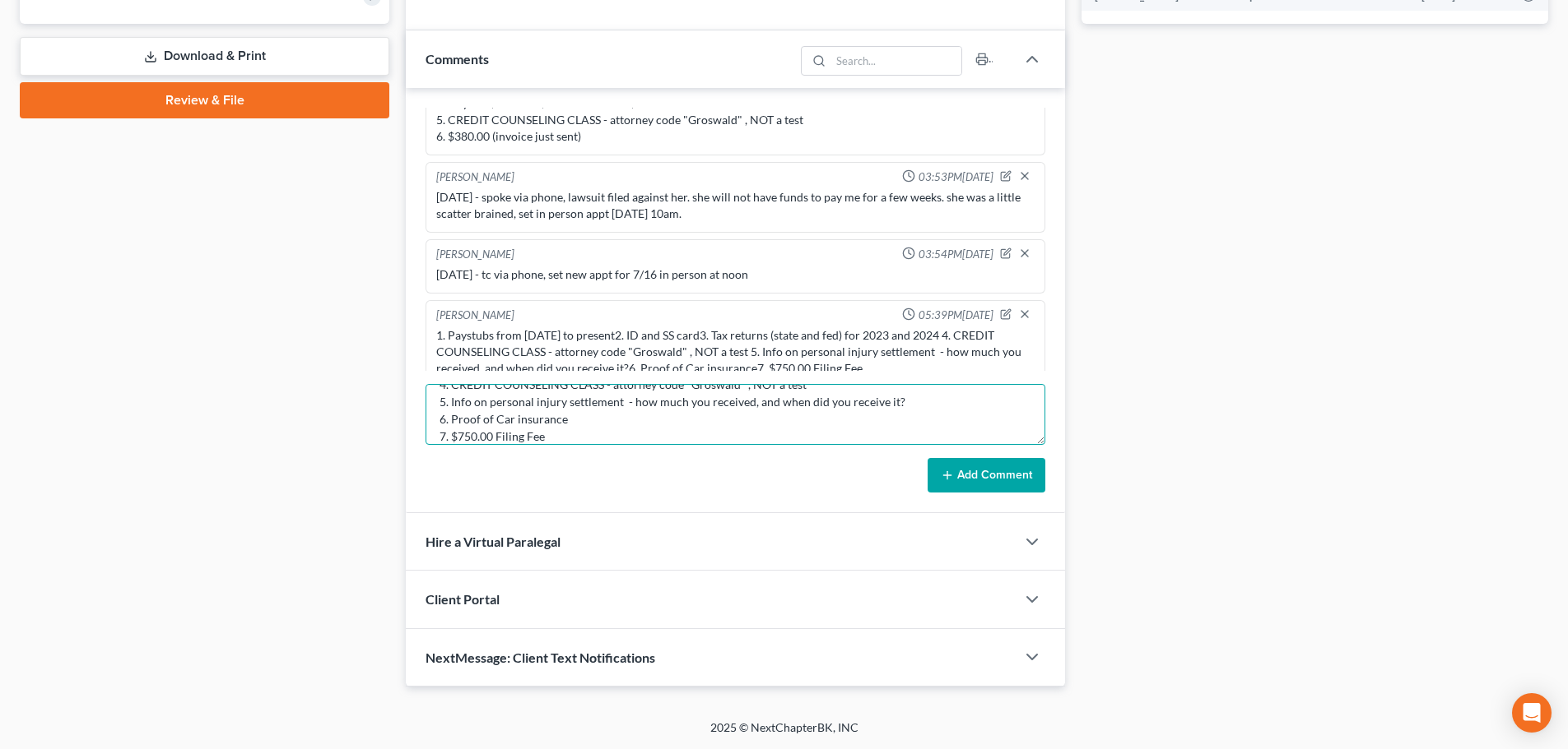
type textarea "1. Paystubs from [DATE] to present 2. ID and SS card 3. Tax returns (state and …"
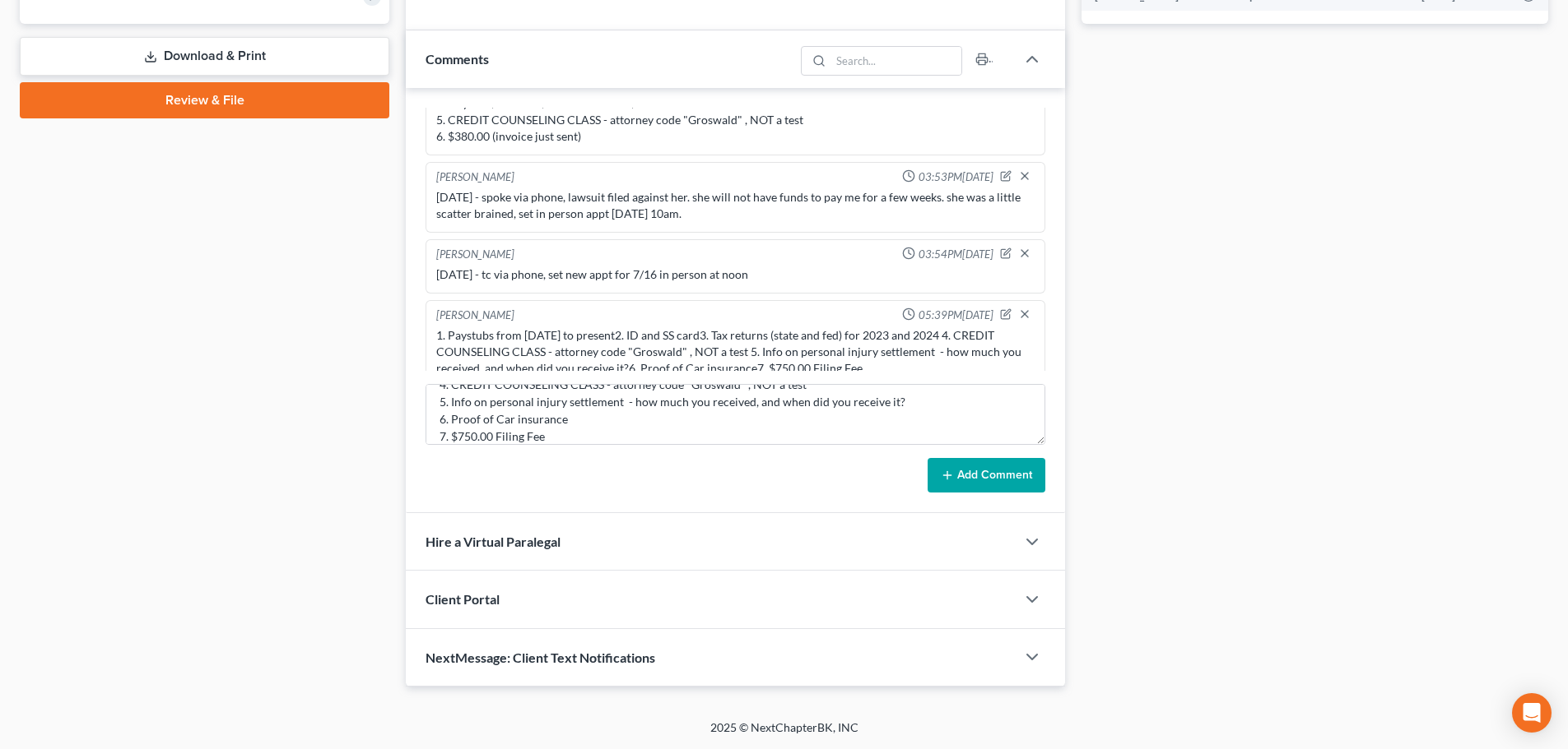
click at [942, 472] on button "Add Comment" at bounding box center [986, 475] width 117 height 35
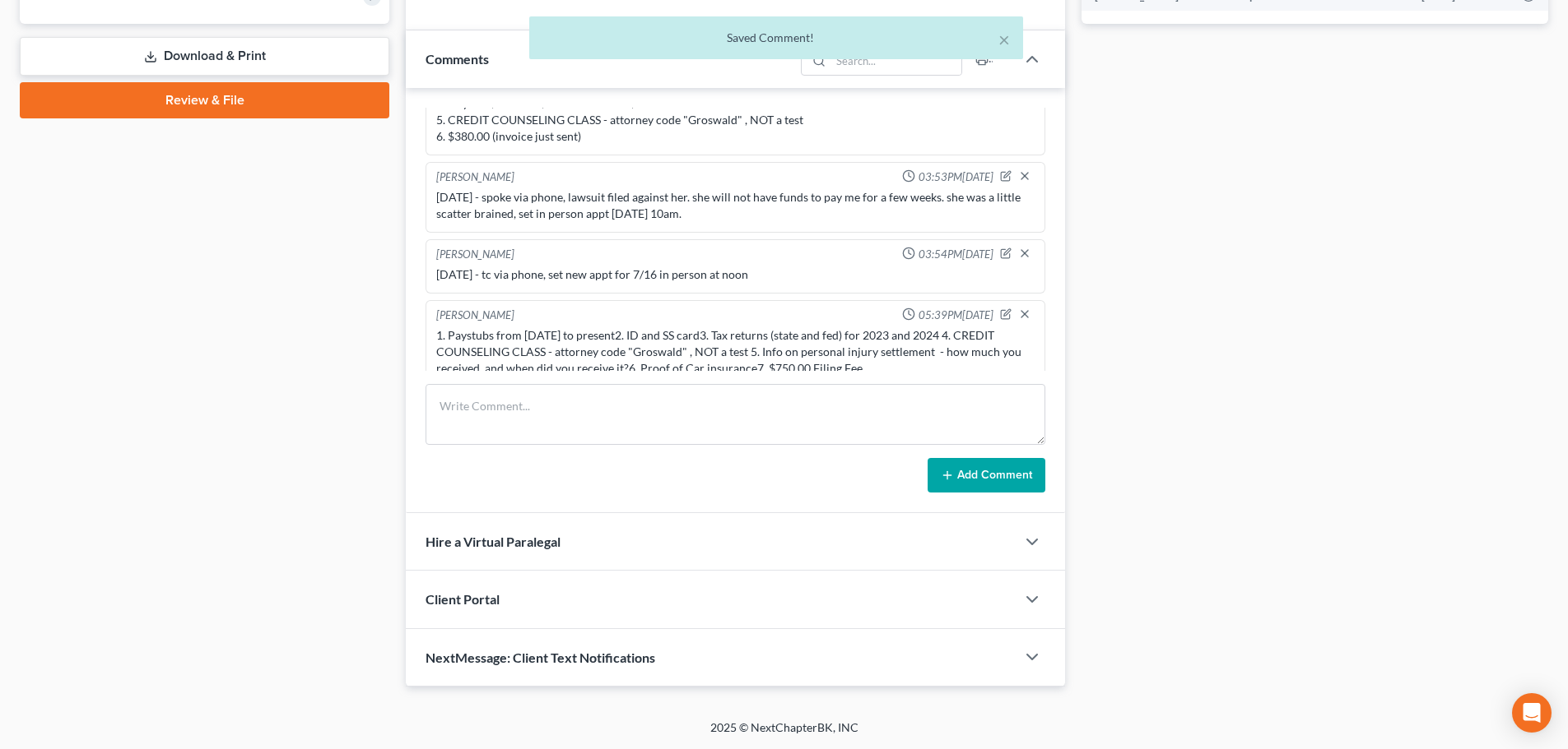
scroll to position [563, 0]
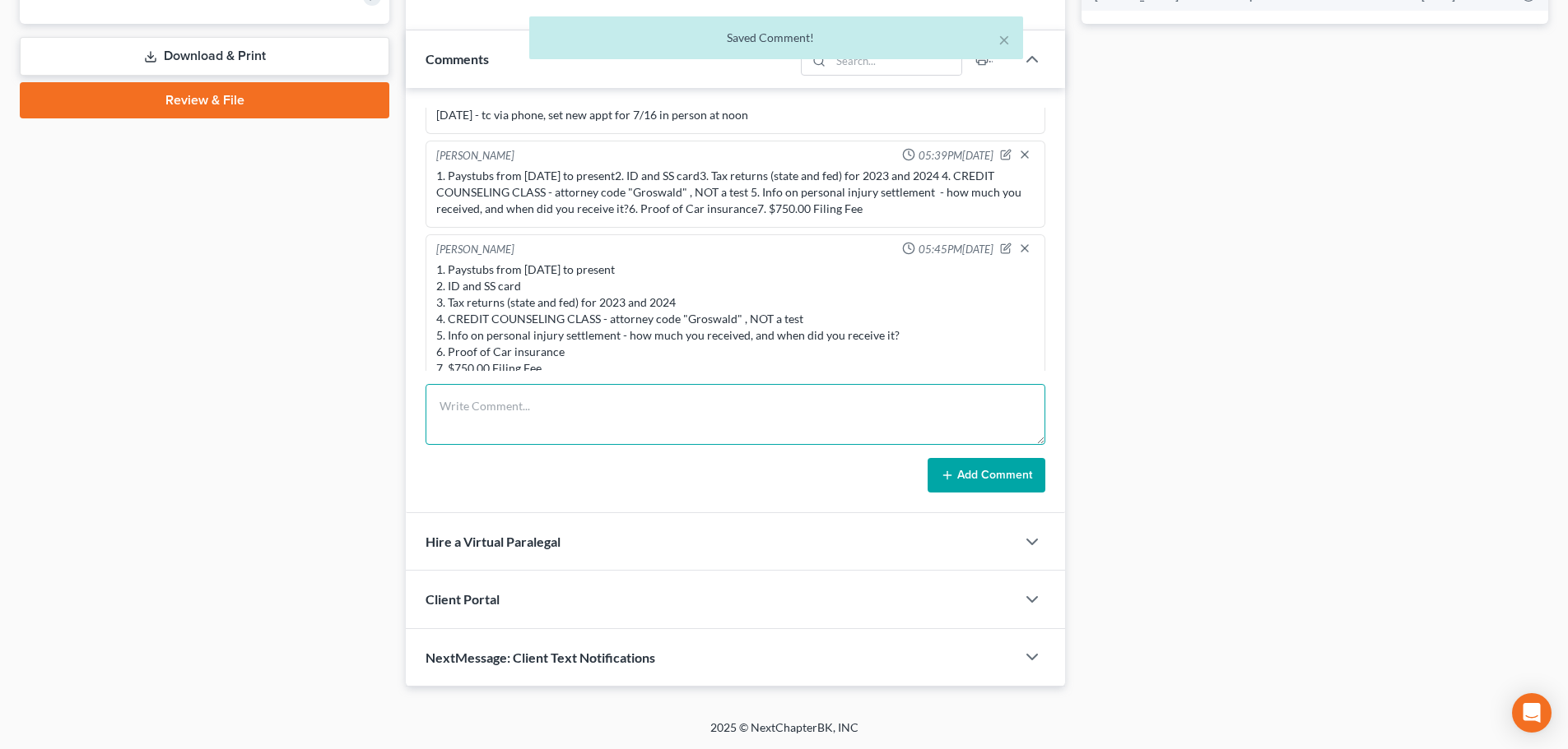
drag, startPoint x: 496, startPoint y: 409, endPoint x: 646, endPoint y: 136, distance: 311.5
click at [498, 409] on textarea at bounding box center [735, 414] width 620 height 61
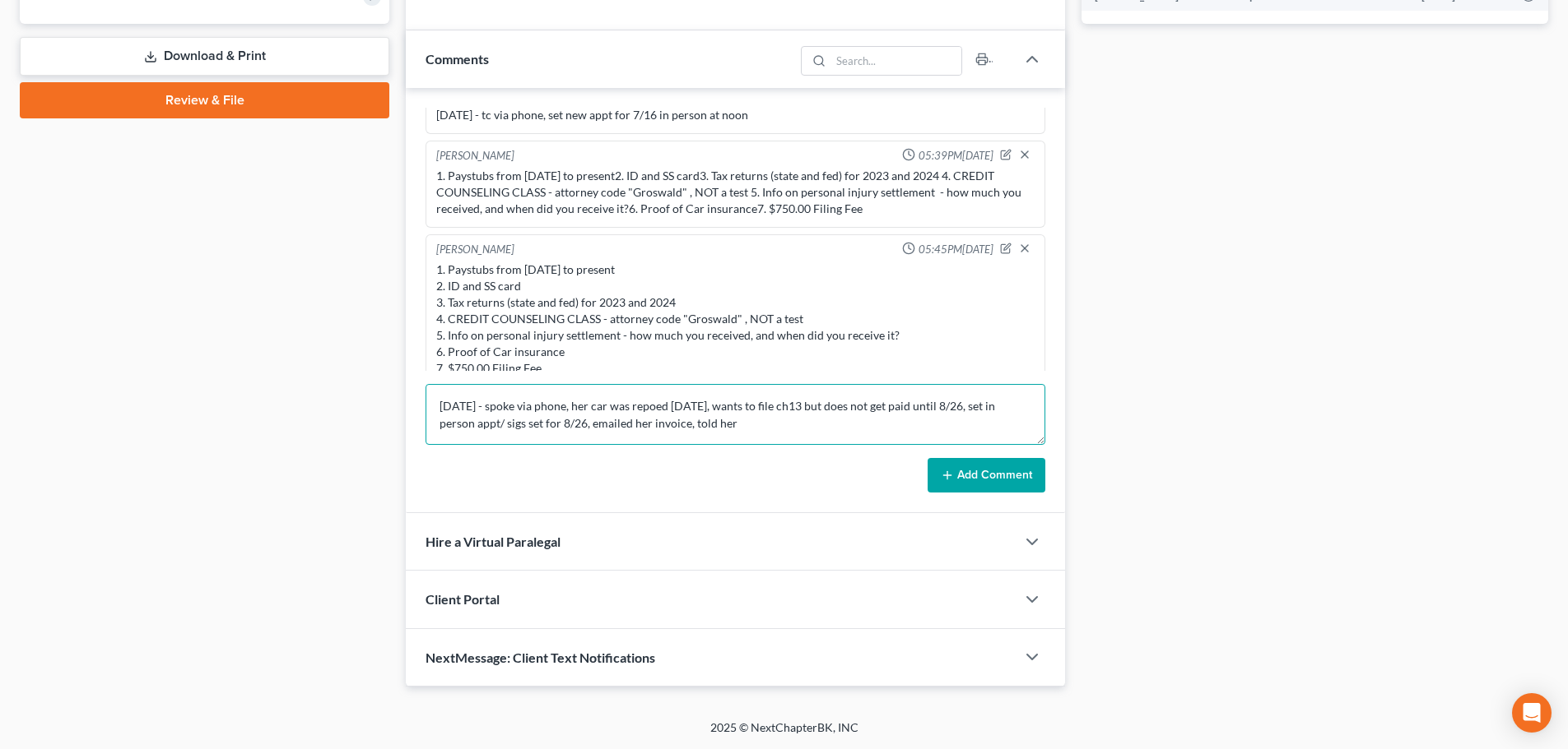
click at [550, 426] on textarea "[DATE] - spoke via phone, her car was repoed [DATE], wants to file ch13 but doe…" at bounding box center [735, 414] width 620 height 61
click at [784, 419] on textarea "[DATE] - spoke via phone, her car was repoed [DATE], wants to file ch13 but doe…" at bounding box center [735, 414] width 620 height 61
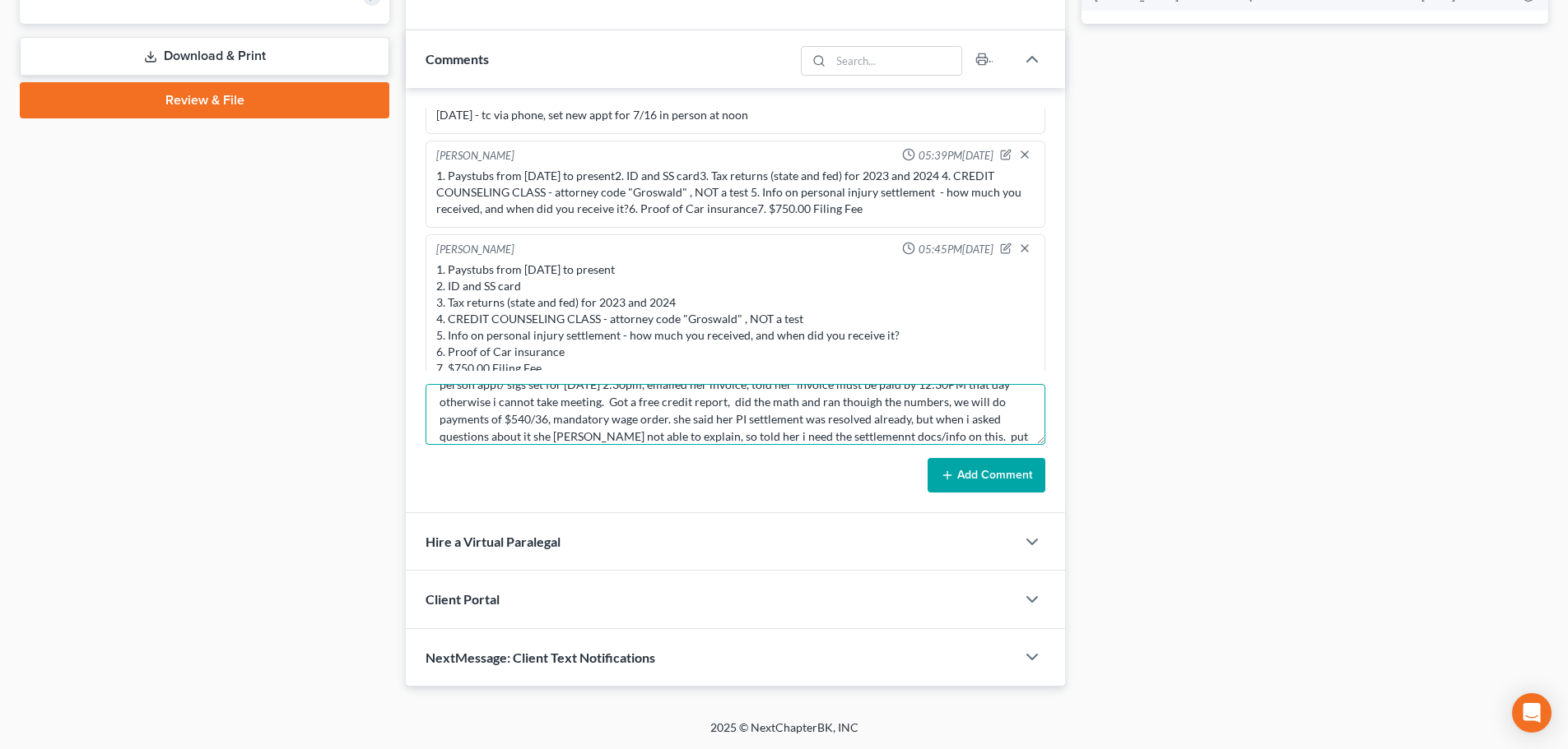
scroll to position [56, 0]
type textarea "[DATE] - spoke via phone, her car was repoed [DATE], wants to file ch13 but doe…"
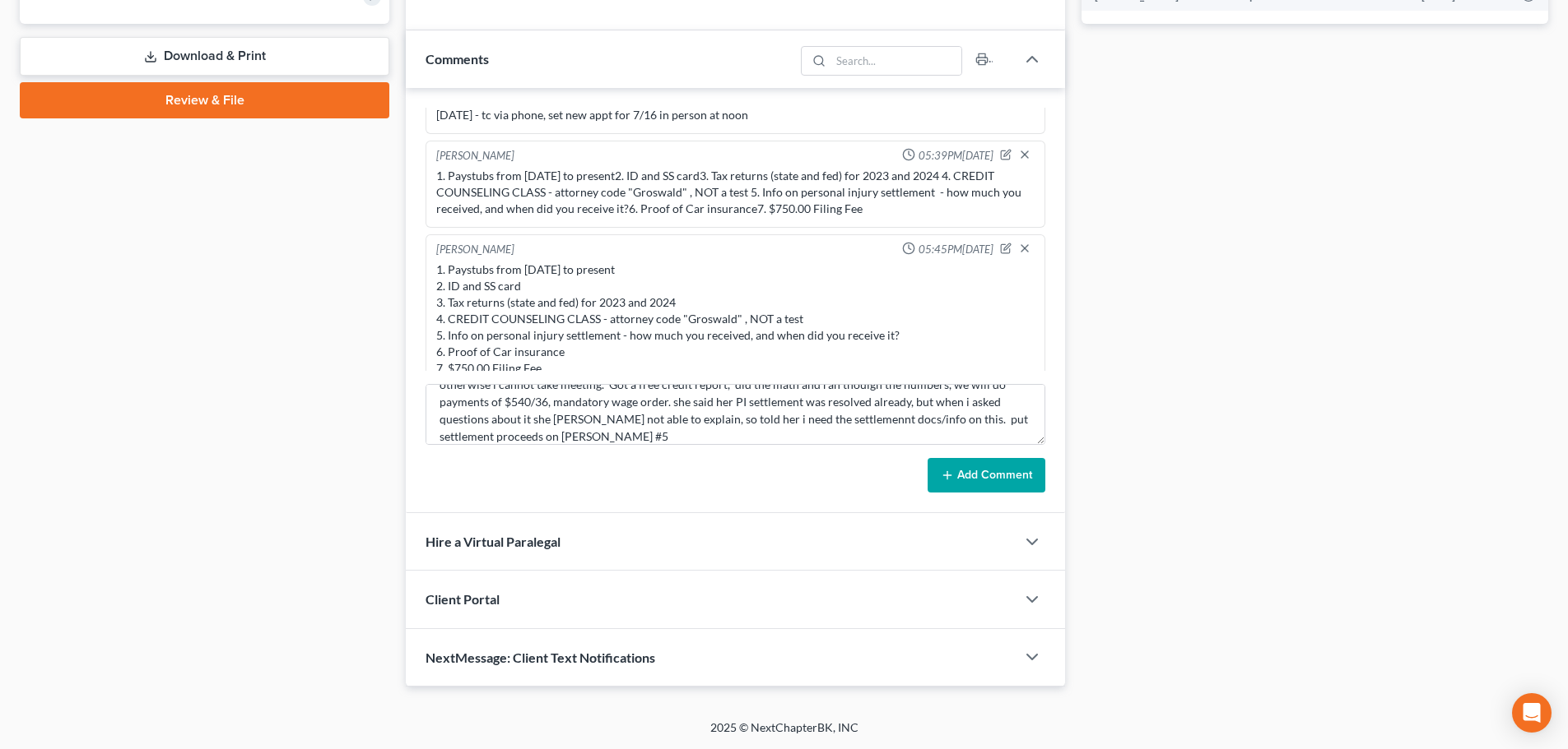
click at [981, 473] on button "Add Comment" at bounding box center [986, 475] width 117 height 35
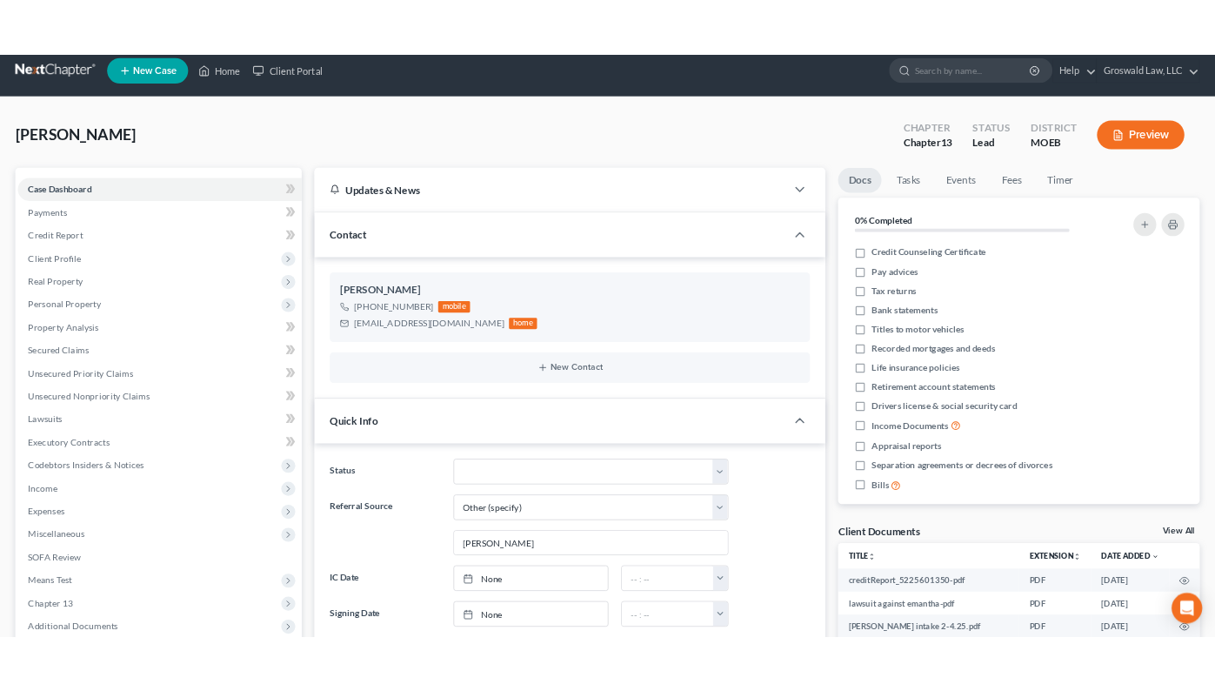
scroll to position [0, 0]
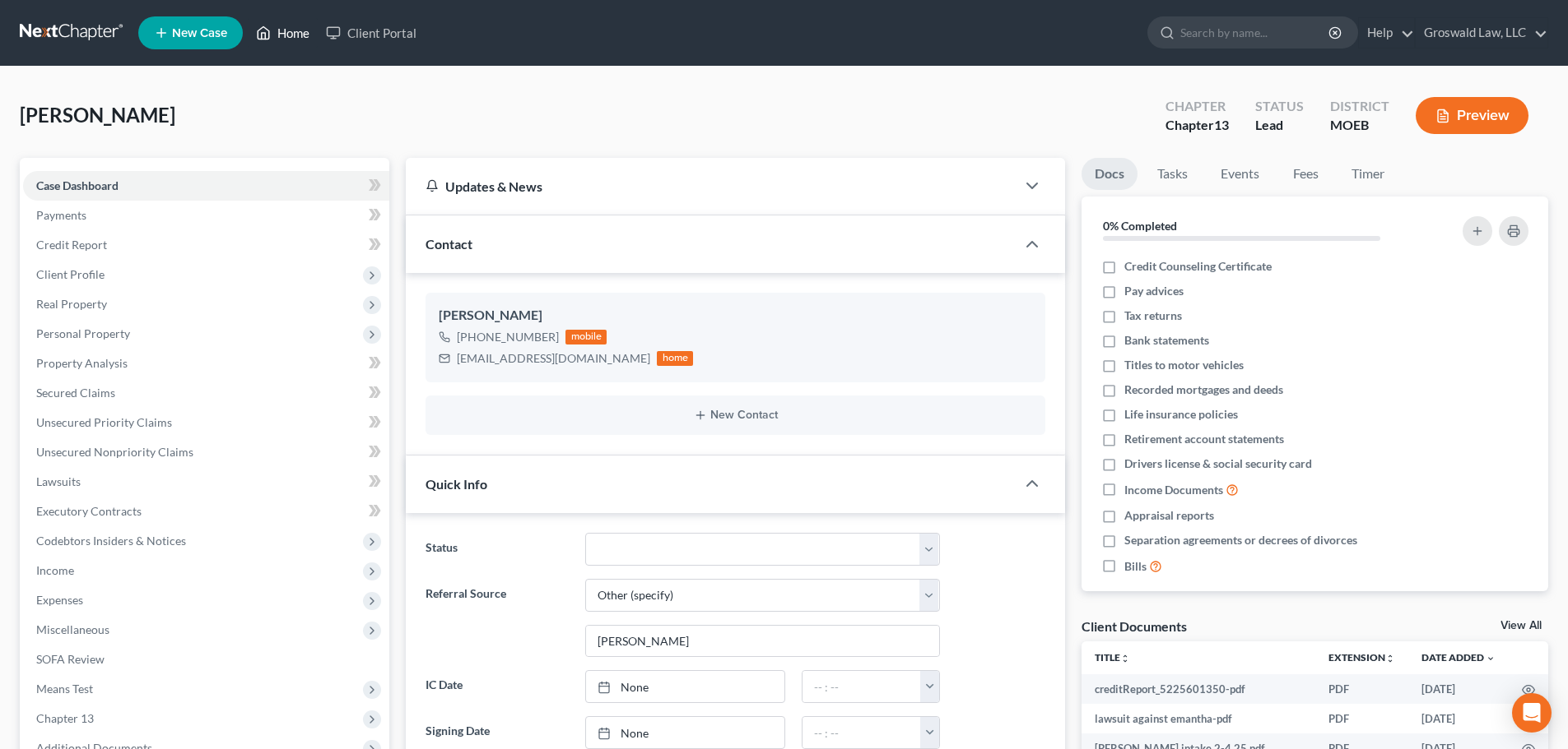
click at [304, 34] on link "Home" at bounding box center [283, 32] width 70 height 29
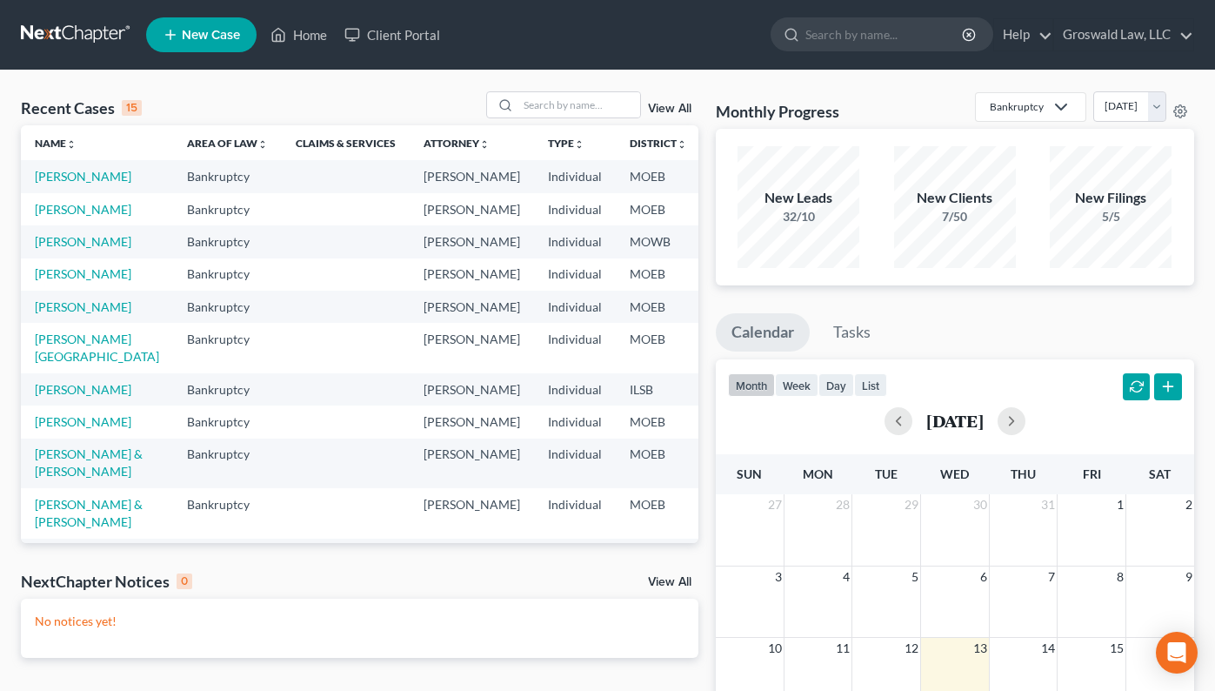
click at [77, 225] on td "[PERSON_NAME]" at bounding box center [97, 209] width 152 height 32
click at [63, 217] on link "[PERSON_NAME]" at bounding box center [83, 209] width 97 height 15
select select "6"
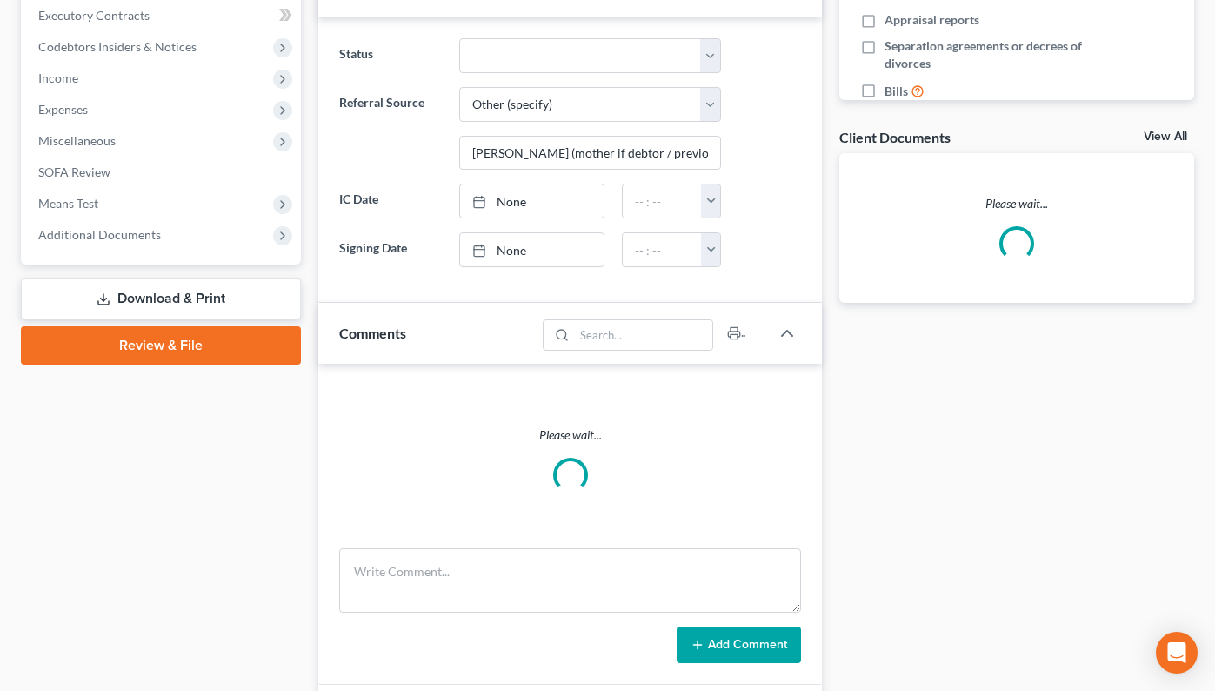
scroll to position [609, 0]
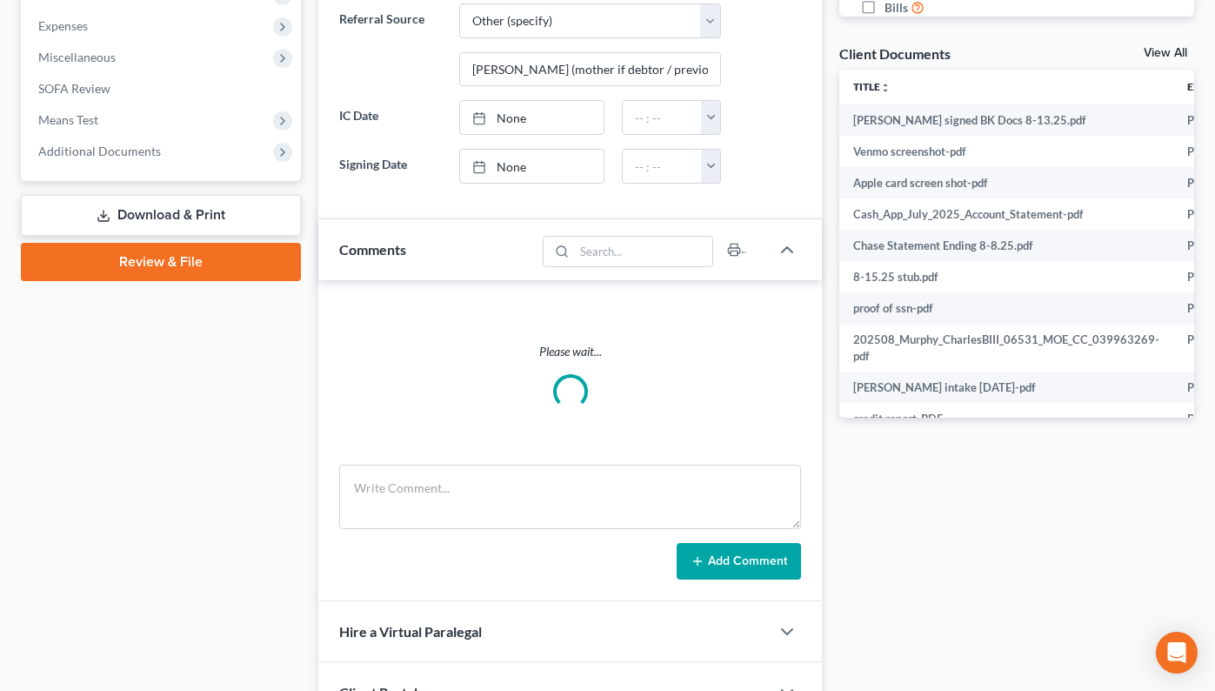
drag, startPoint x: 111, startPoint y: 155, endPoint x: 171, endPoint y: 236, distance: 100.7
click at [111, 154] on span "Additional Documents" at bounding box center [99, 151] width 123 height 15
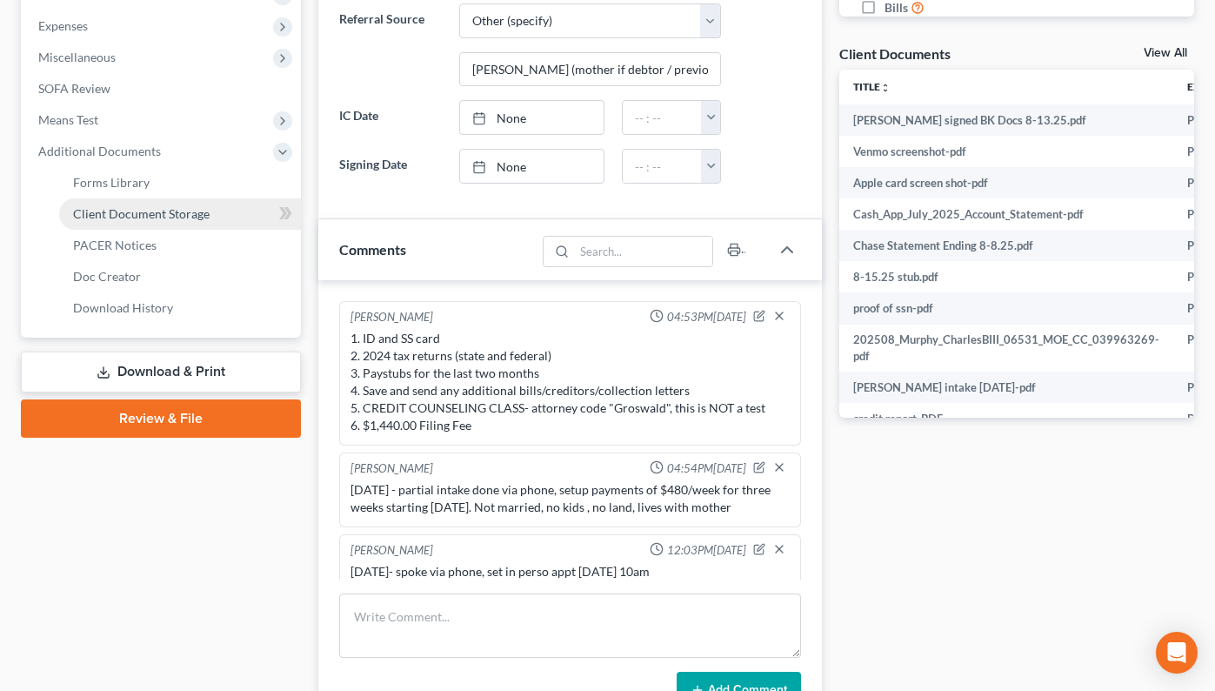
scroll to position [338, 0]
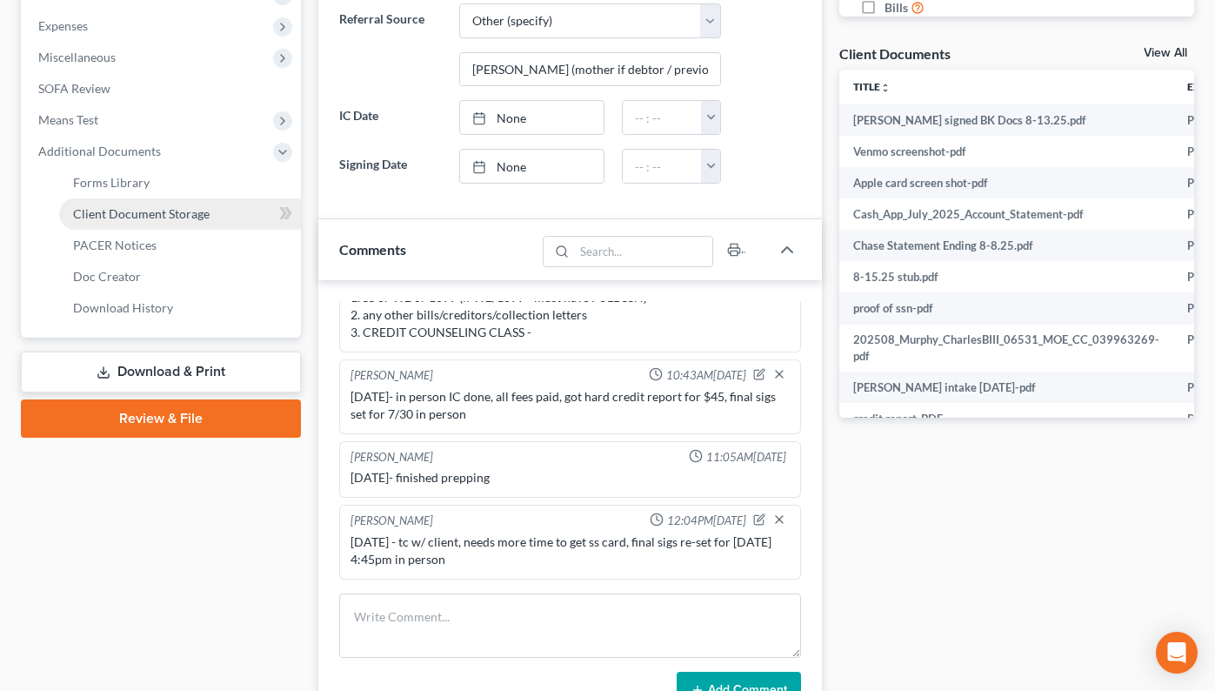
click at [171, 214] on span "Client Document Storage" at bounding box center [141, 213] width 137 height 15
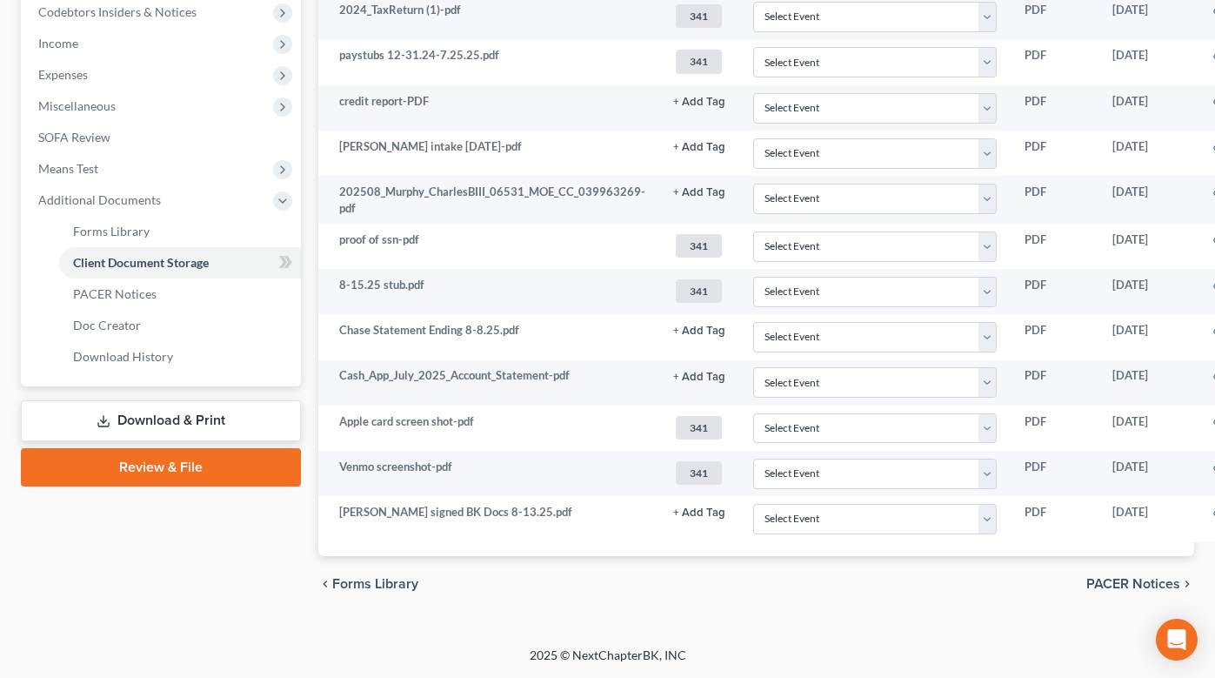
scroll to position [560, 117]
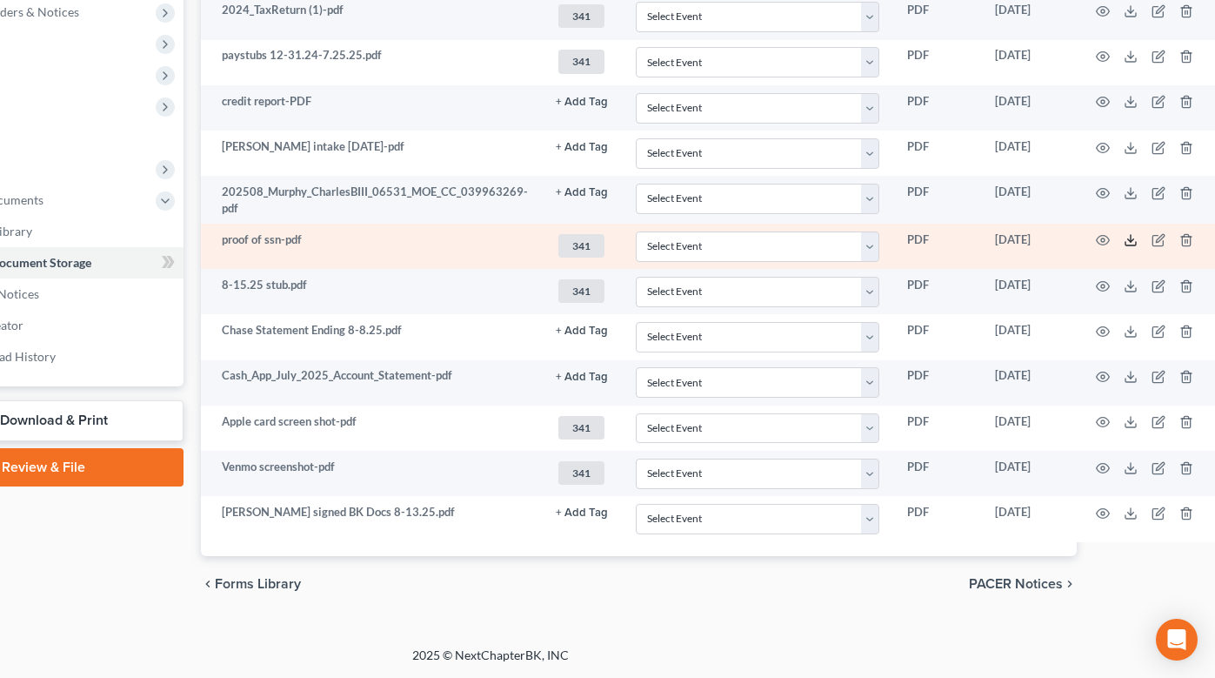
click at [1124, 244] on icon at bounding box center [1131, 240] width 14 height 14
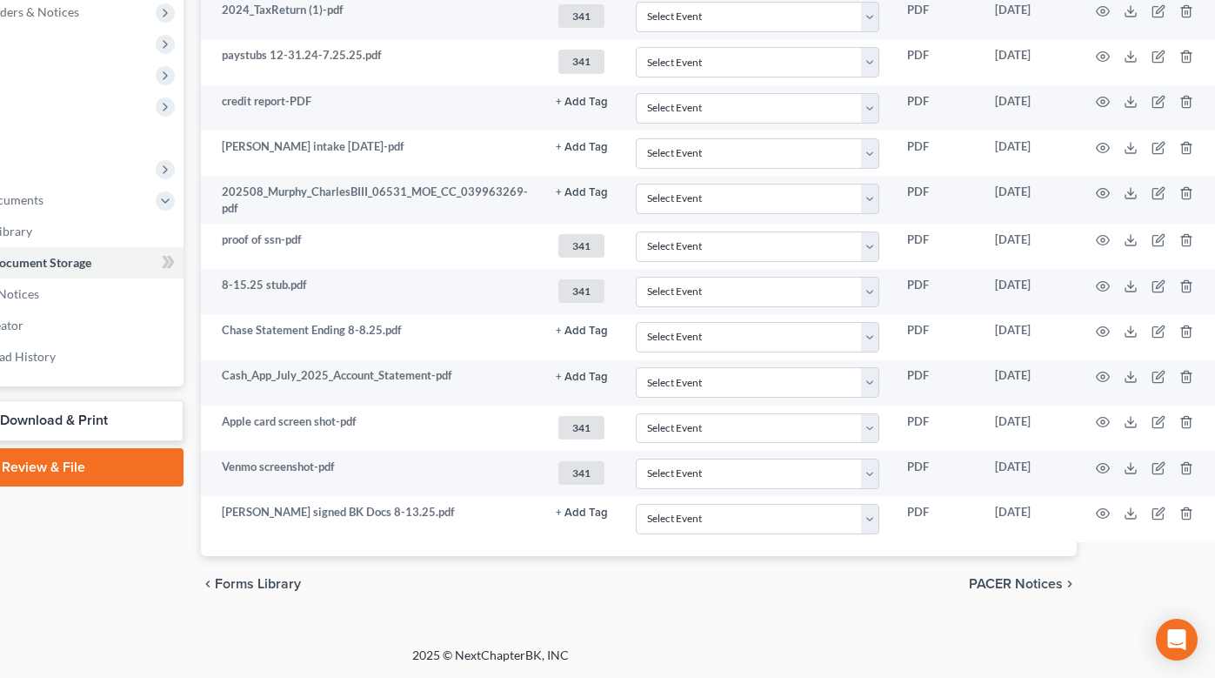
click at [112, 420] on link "Download & Print" at bounding box center [43, 420] width 280 height 41
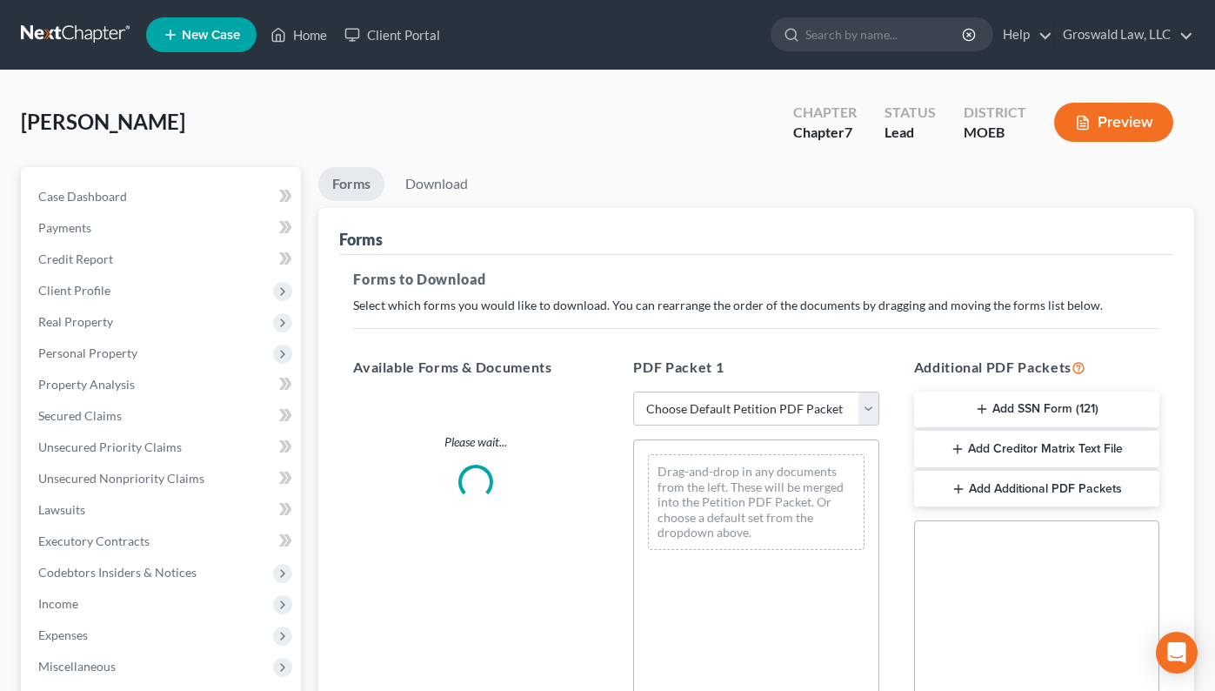
click at [994, 412] on button "Add SSN Form (121)" at bounding box center [1036, 409] width 245 height 37
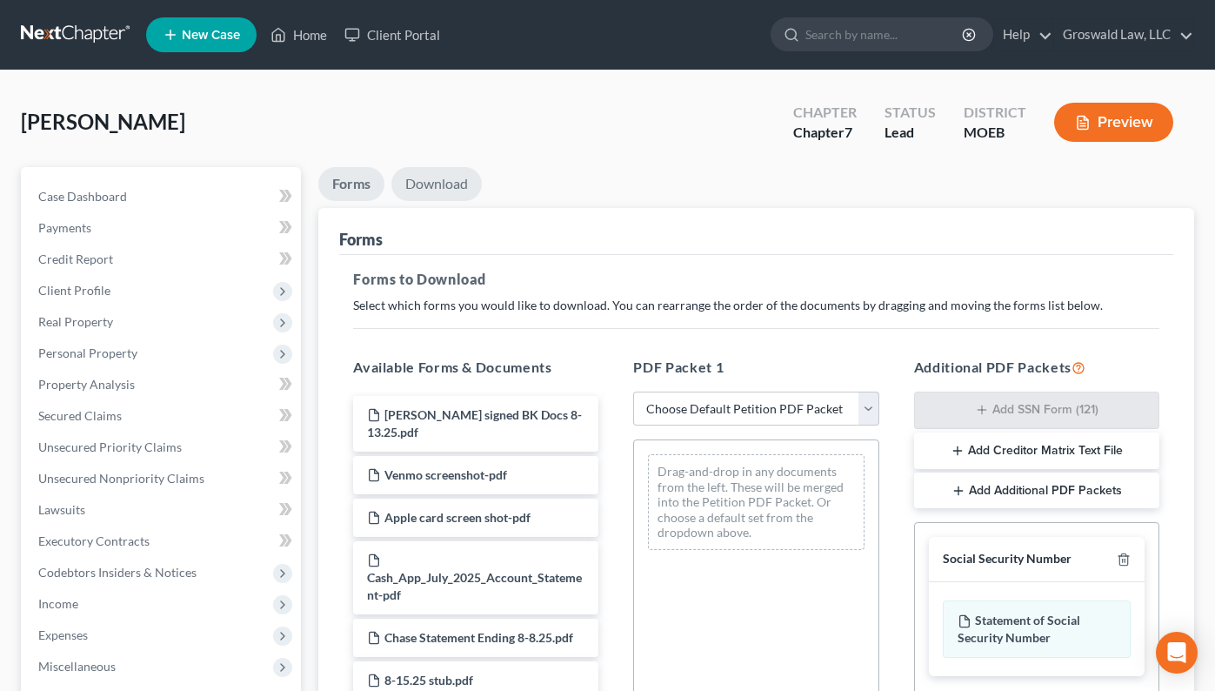
click at [415, 186] on link "Download" at bounding box center [436, 184] width 90 height 34
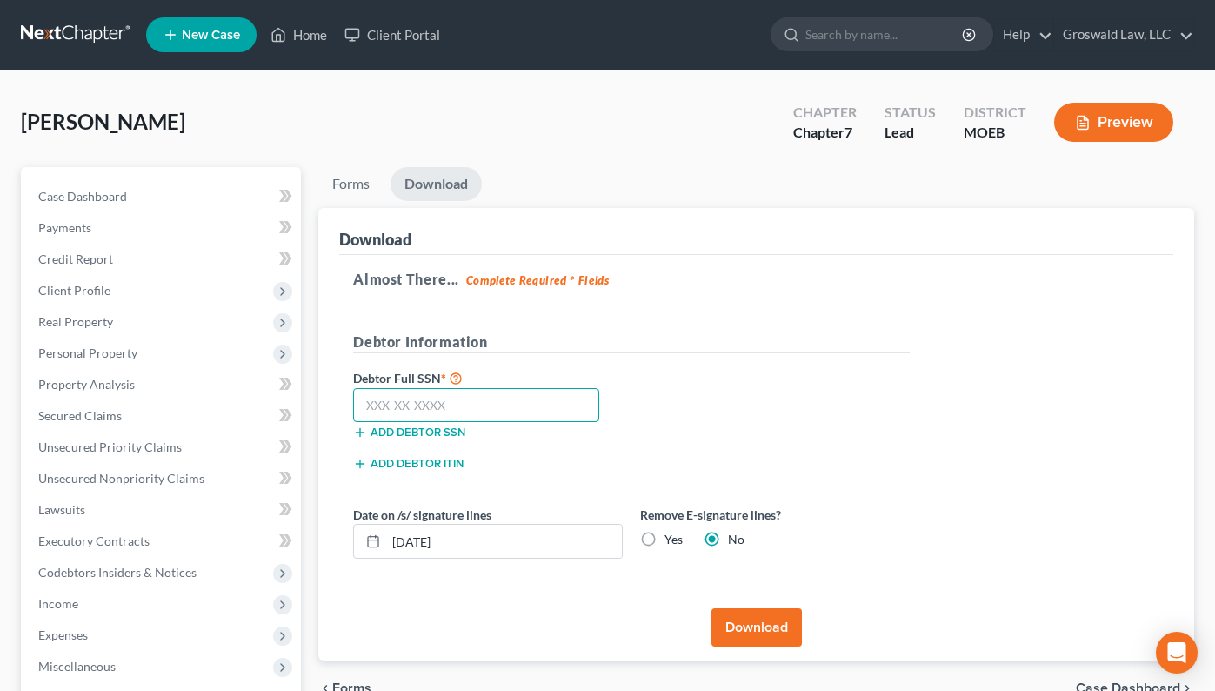
click at [469, 404] on input "text" at bounding box center [476, 405] width 246 height 35
paste input "489-19-3361"
type input "489-19-3361"
click at [763, 624] on button "Download" at bounding box center [756, 627] width 90 height 38
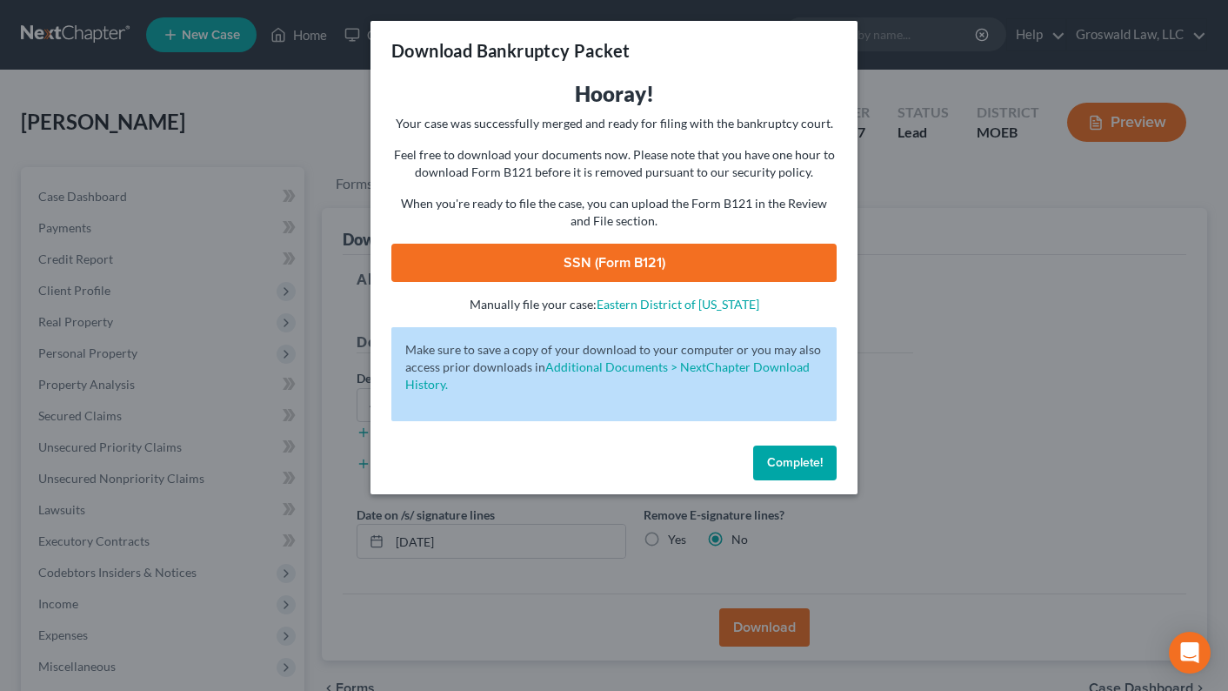
click at [684, 269] on link "SSN (Form B121)" at bounding box center [613, 263] width 445 height 38
click at [798, 468] on span "Complete!" at bounding box center [795, 462] width 56 height 15
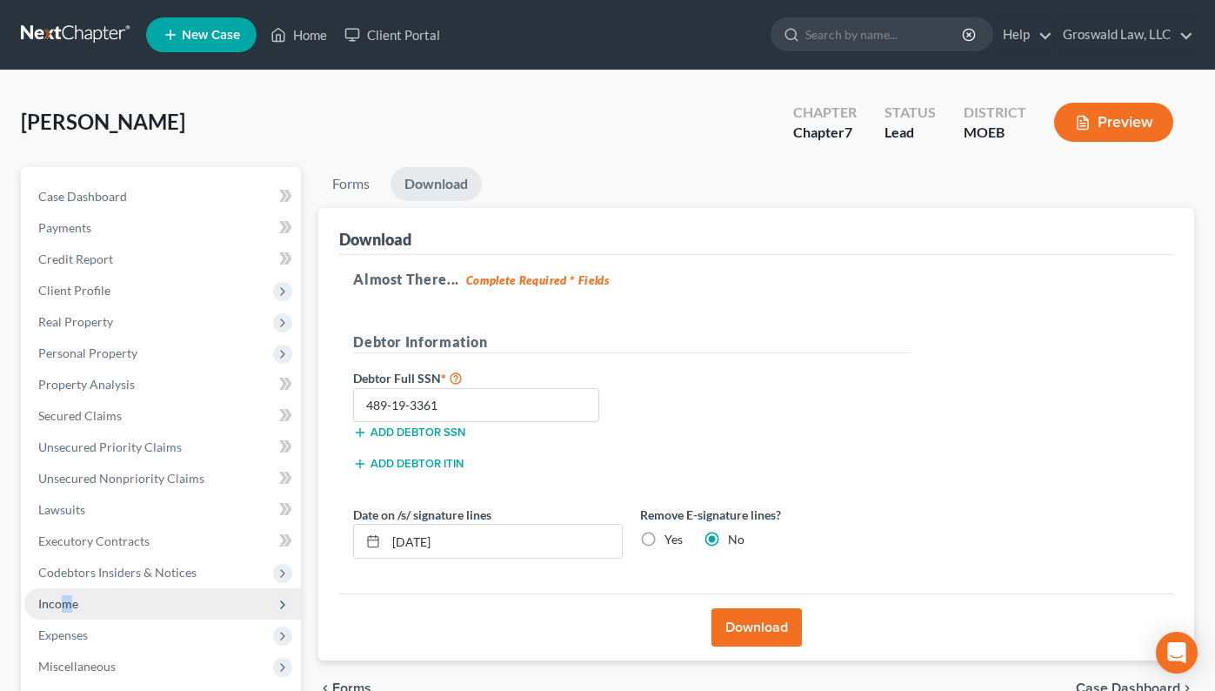
click at [67, 604] on span "Income" at bounding box center [58, 603] width 40 height 15
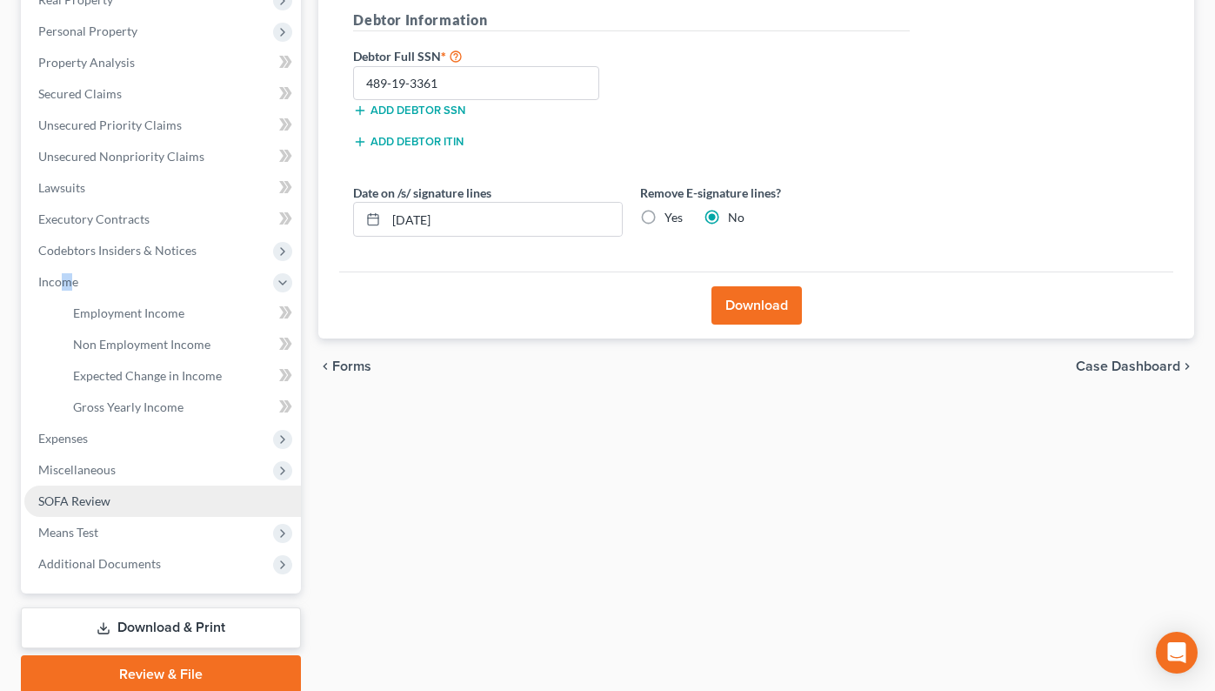
scroll to position [348, 0]
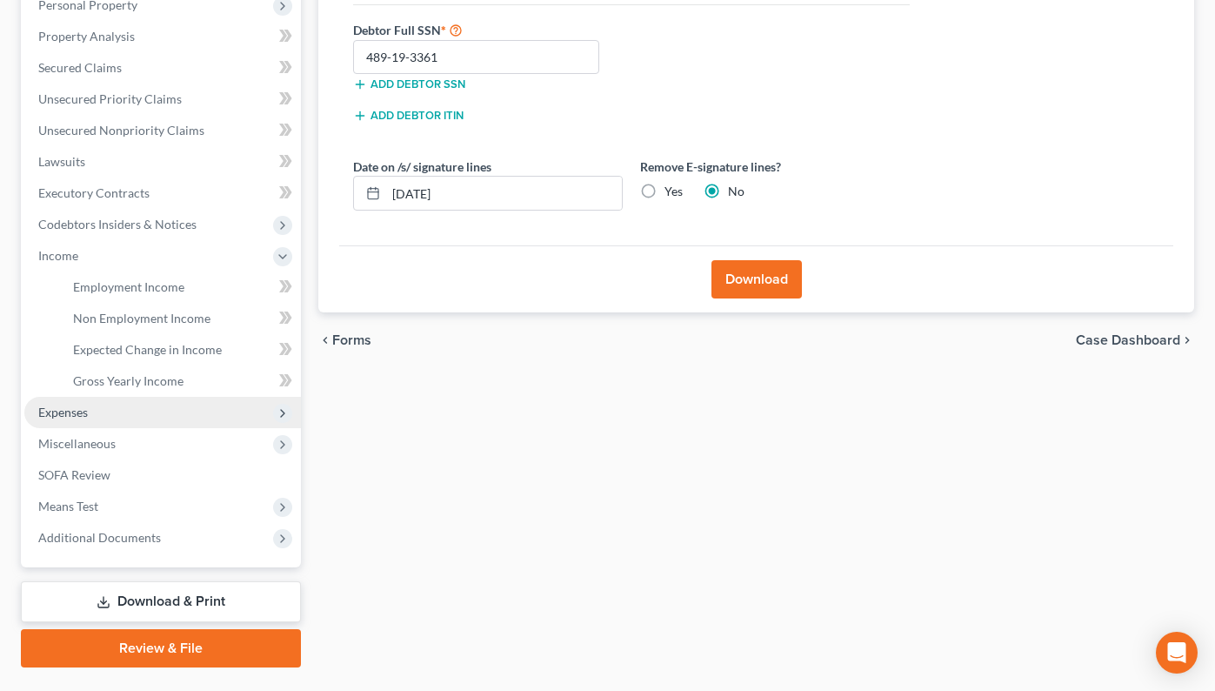
click at [75, 415] on span "Expenses" at bounding box center [63, 411] width 50 height 15
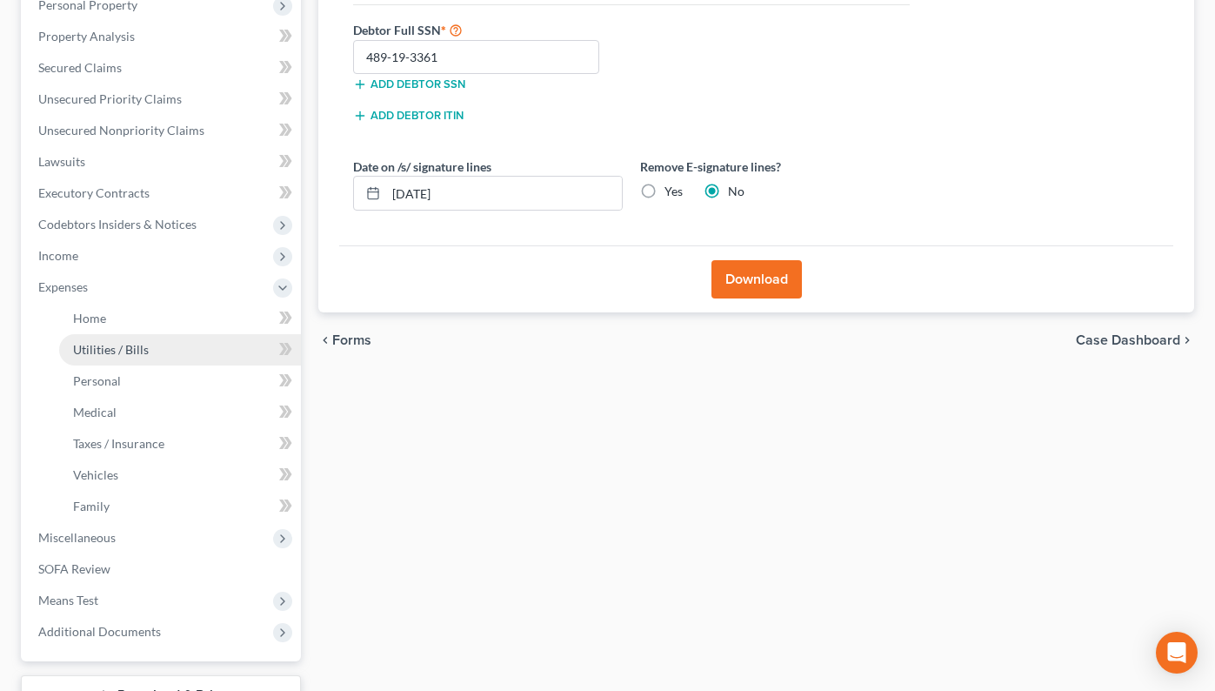
click at [125, 336] on link "Utilities / Bills" at bounding box center [180, 349] width 242 height 31
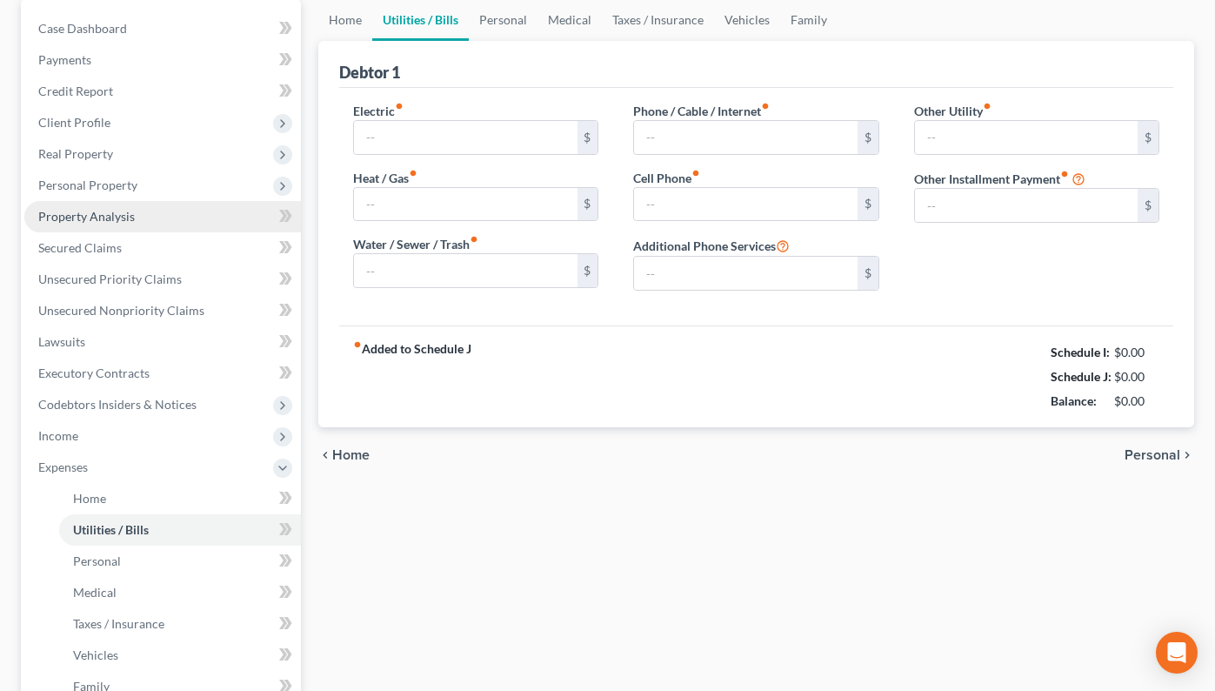
type input "0.00"
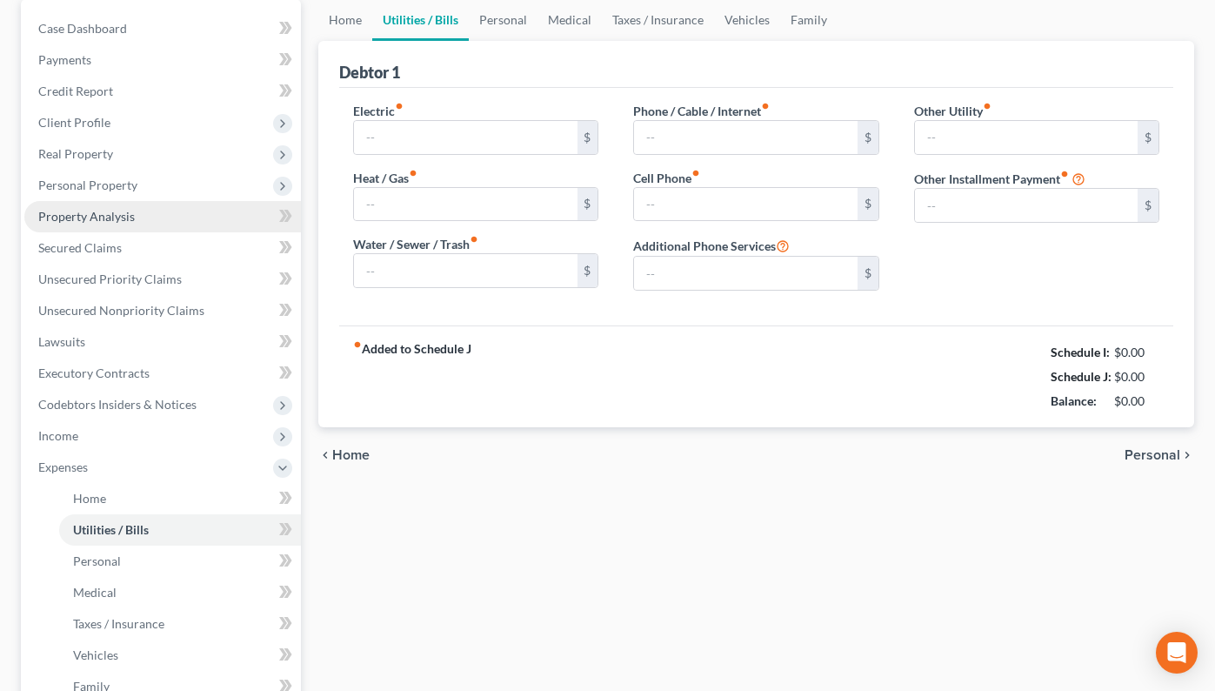
type input "0.00"
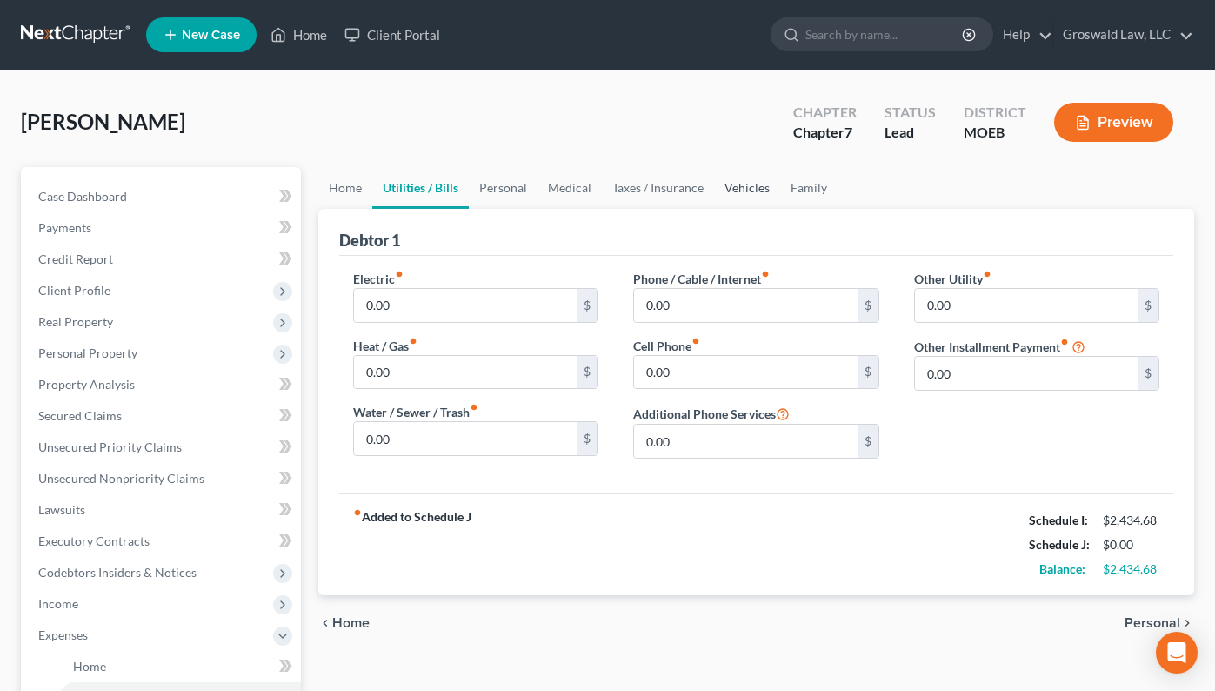
click at [756, 186] on link "Vehicles" at bounding box center [747, 188] width 66 height 42
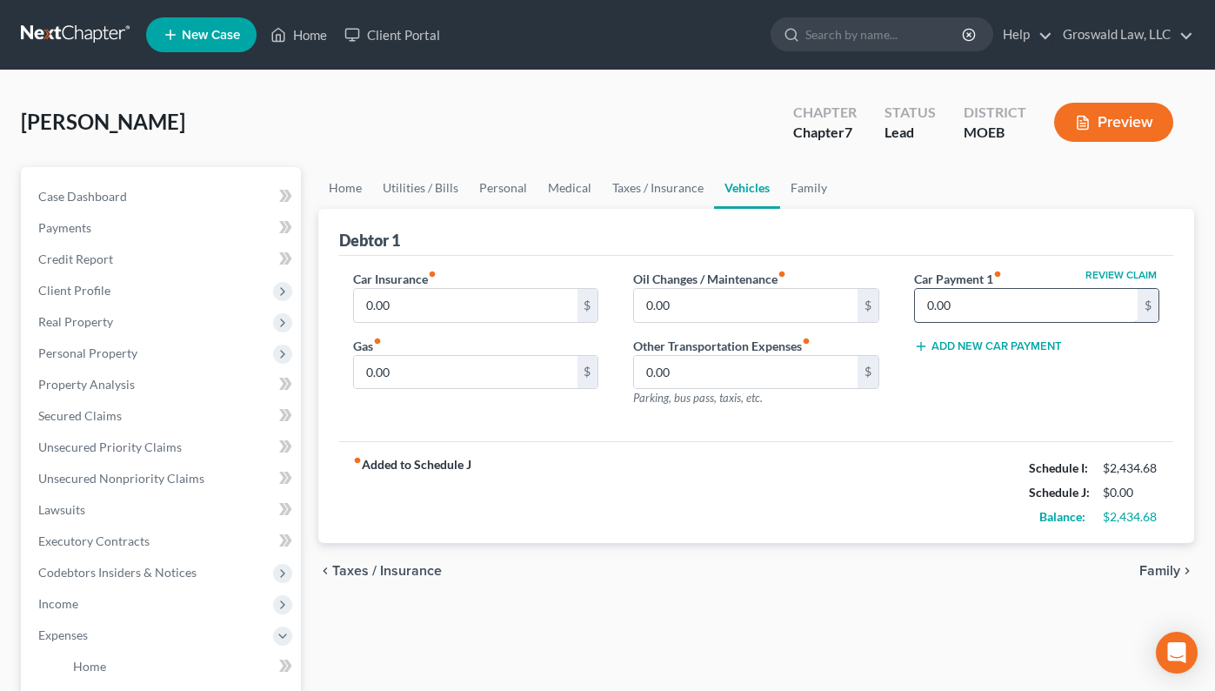
click at [1059, 304] on input "0.00" at bounding box center [1026, 305] width 223 height 33
type input "349"
drag, startPoint x: 685, startPoint y: 502, endPoint x: 517, endPoint y: 245, distance: 307.1
click at [685, 502] on div "fiber_manual_record Added to Schedule J Schedule I: $2,434.68 Schedule J: $349.…" at bounding box center [756, 492] width 834 height 102
click at [346, 176] on link "Home" at bounding box center [345, 188] width 54 height 42
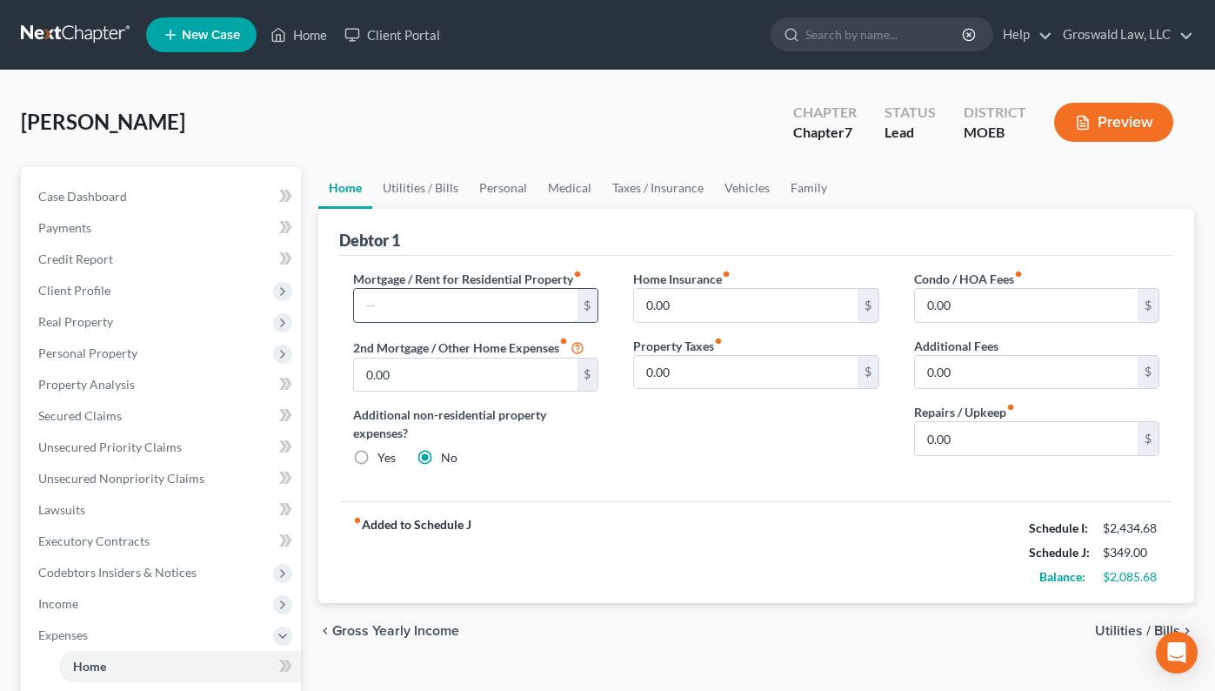
click at [417, 298] on input "text" at bounding box center [465, 305] width 223 height 33
type input "750"
type input "75"
drag, startPoint x: 759, startPoint y: 448, endPoint x: 571, endPoint y: 293, distance: 244.1
click at [758, 448] on div "Home Insurance fiber_manual_record 0.00 $ Property Taxes fiber_manual_record 0.…" at bounding box center [756, 375] width 280 height 211
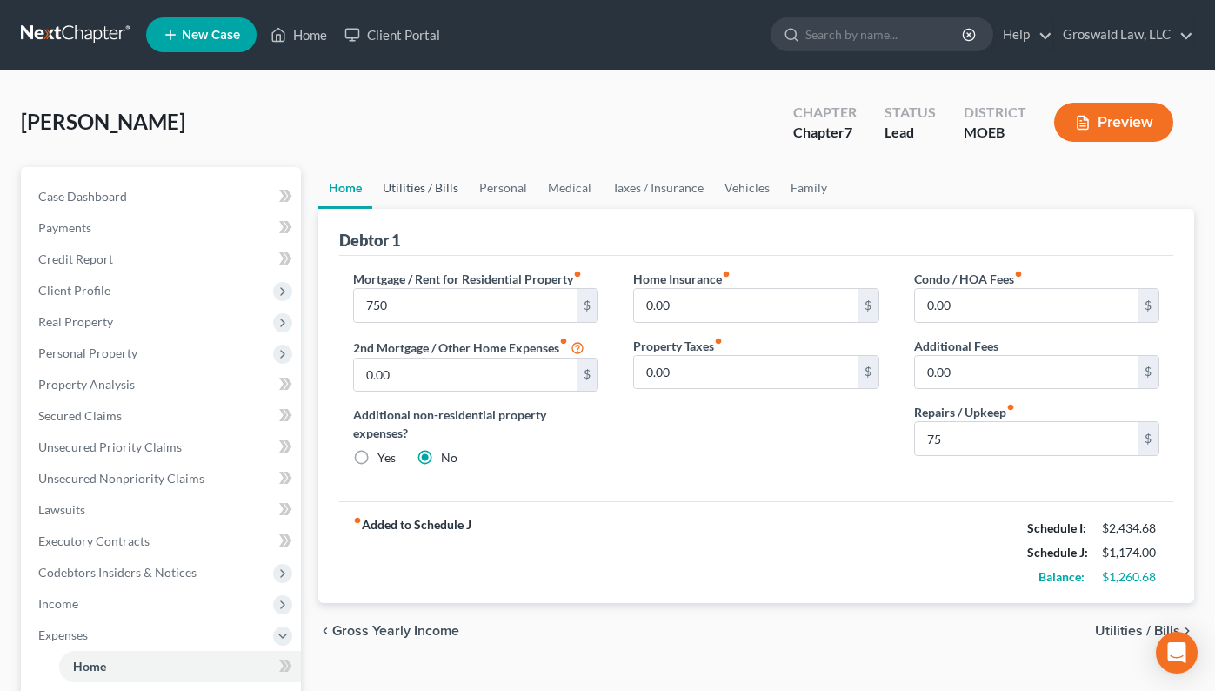
click at [426, 196] on link "Utilities / Bills" at bounding box center [420, 188] width 97 height 42
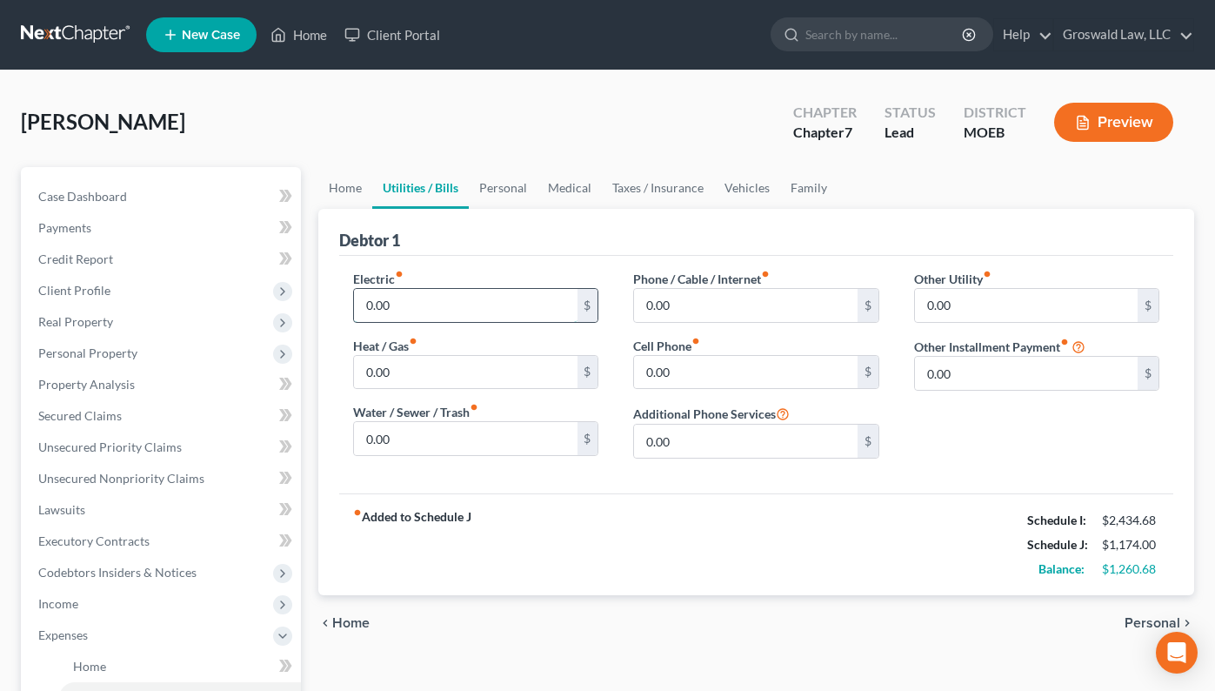
click at [404, 315] on input "0.00" at bounding box center [465, 305] width 223 height 33
type input "75"
type input "50"
type input "75"
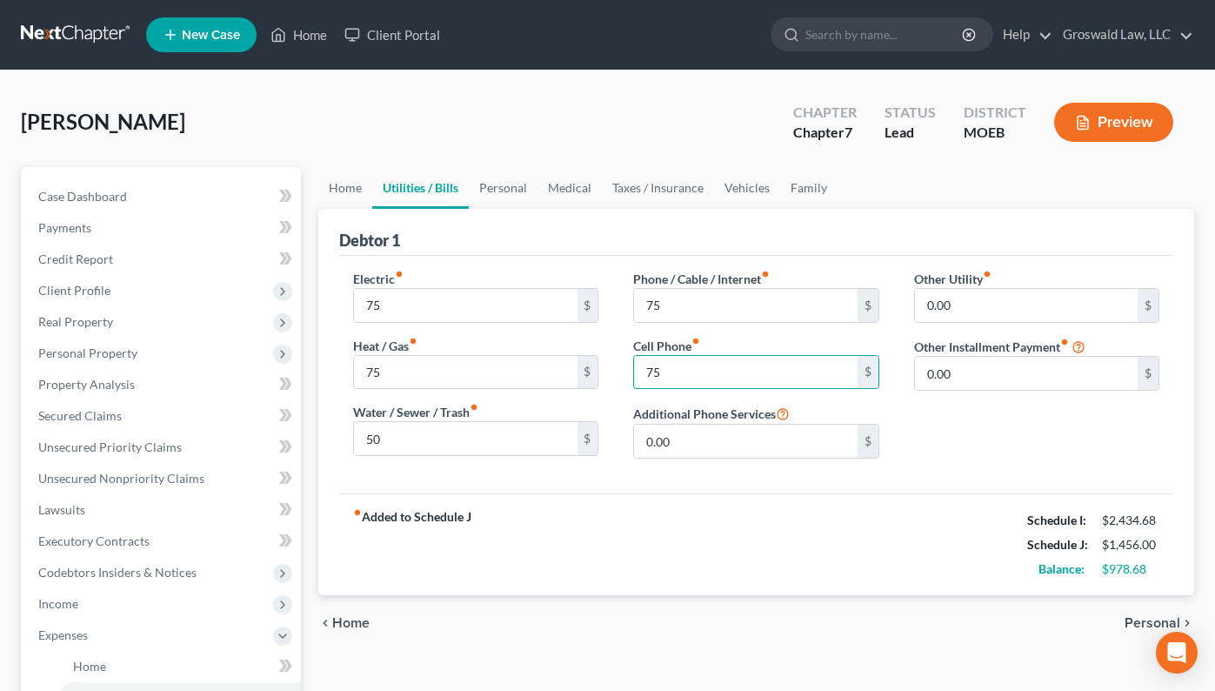
type input "75"
drag, startPoint x: 701, startPoint y: 585, endPoint x: 688, endPoint y: 484, distance: 101.7
click at [704, 585] on div "fiber_manual_record Added to Schedule J Schedule I: $2,434.68 Schedule J: $1,52…" at bounding box center [756, 544] width 834 height 102
click at [499, 186] on link "Personal" at bounding box center [503, 188] width 69 height 42
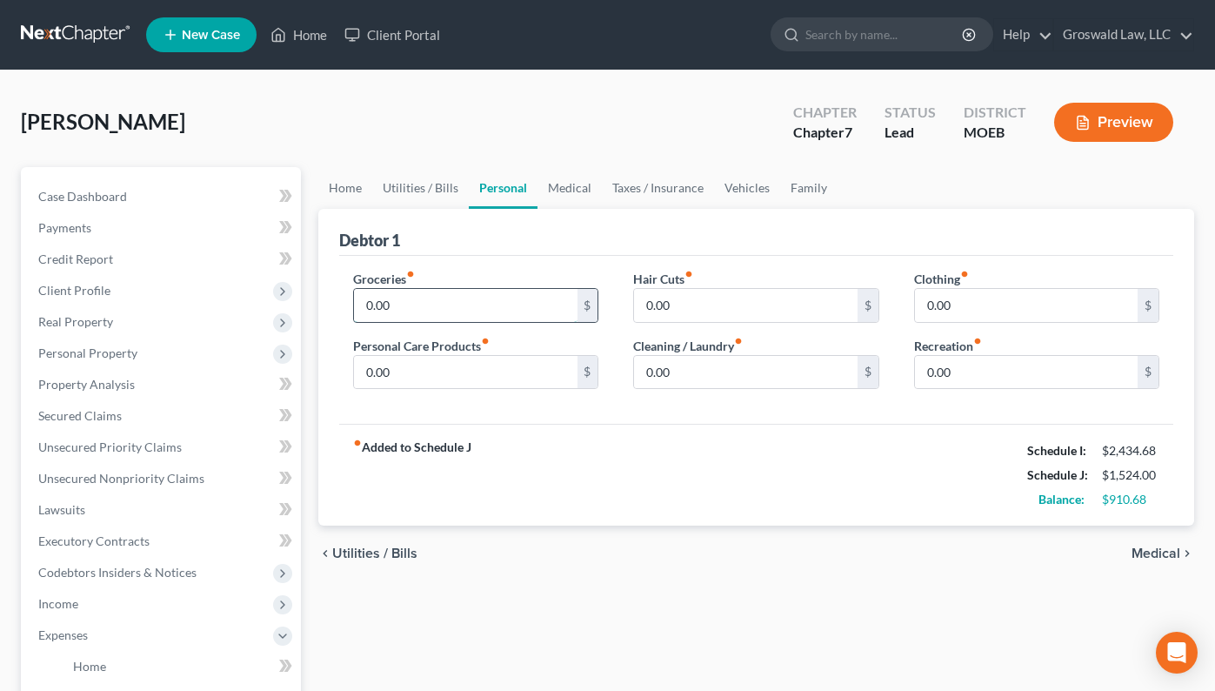
click at [476, 296] on input "0.00" at bounding box center [465, 305] width 223 height 33
type input "450"
type input "100"
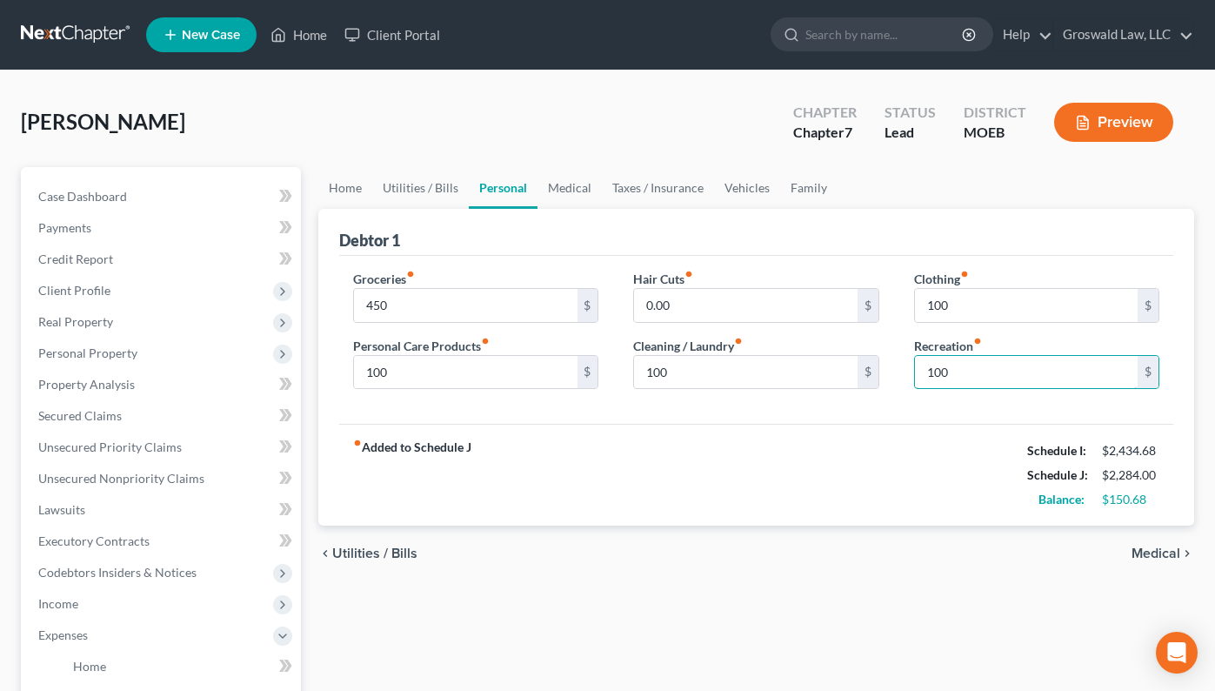
type input "100"
click at [569, 188] on link "Medical" at bounding box center [570, 188] width 64 height 42
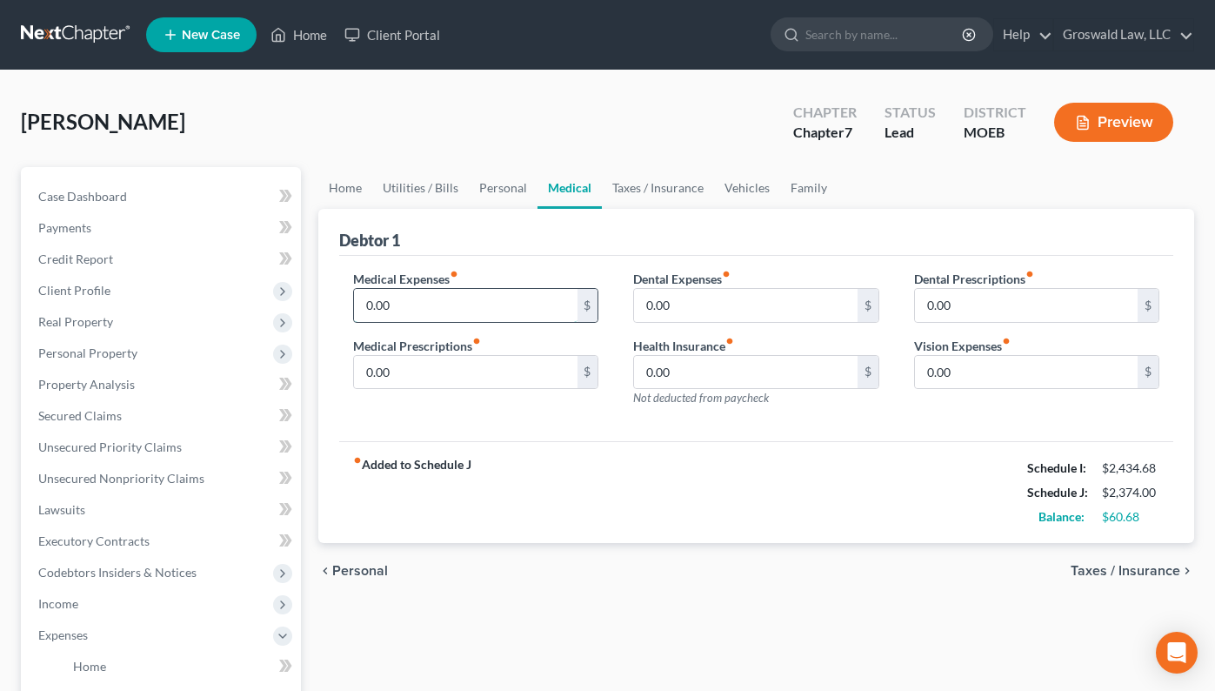
click at [511, 303] on input "0.00" at bounding box center [465, 305] width 223 height 33
type input "75"
drag, startPoint x: 654, startPoint y: 235, endPoint x: 659, endPoint y: 191, distance: 43.8
click at [654, 234] on div "Debtor 1" at bounding box center [756, 232] width 834 height 47
click at [658, 184] on link "Taxes / Insurance" at bounding box center [658, 188] width 112 height 42
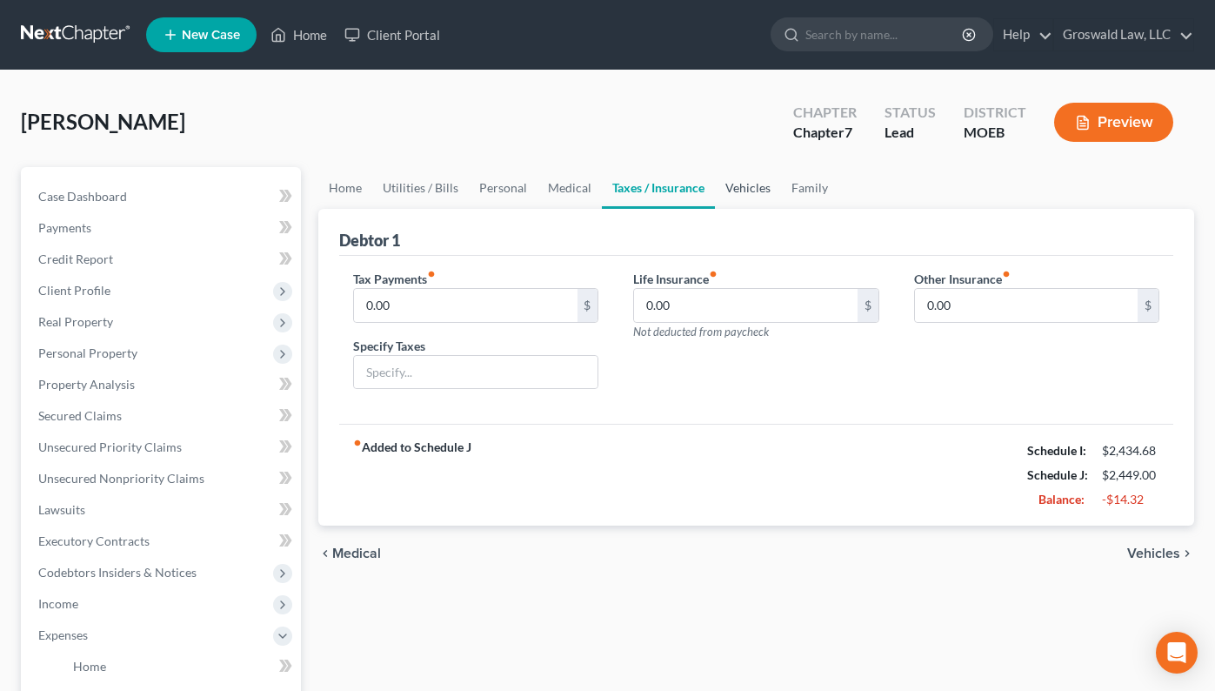
click at [755, 186] on link "Vehicles" at bounding box center [748, 188] width 66 height 42
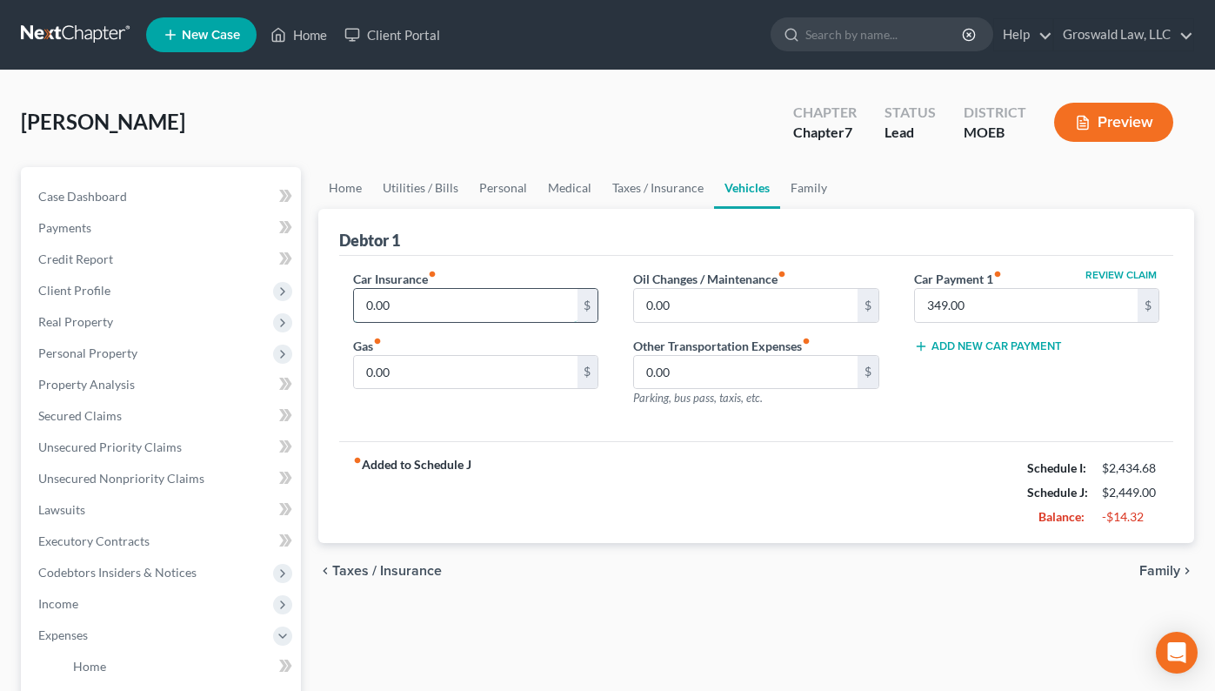
click at [453, 300] on input "0.00" at bounding box center [465, 305] width 223 height 33
type input "150"
type input "200"
click at [350, 191] on link "Home" at bounding box center [345, 188] width 54 height 42
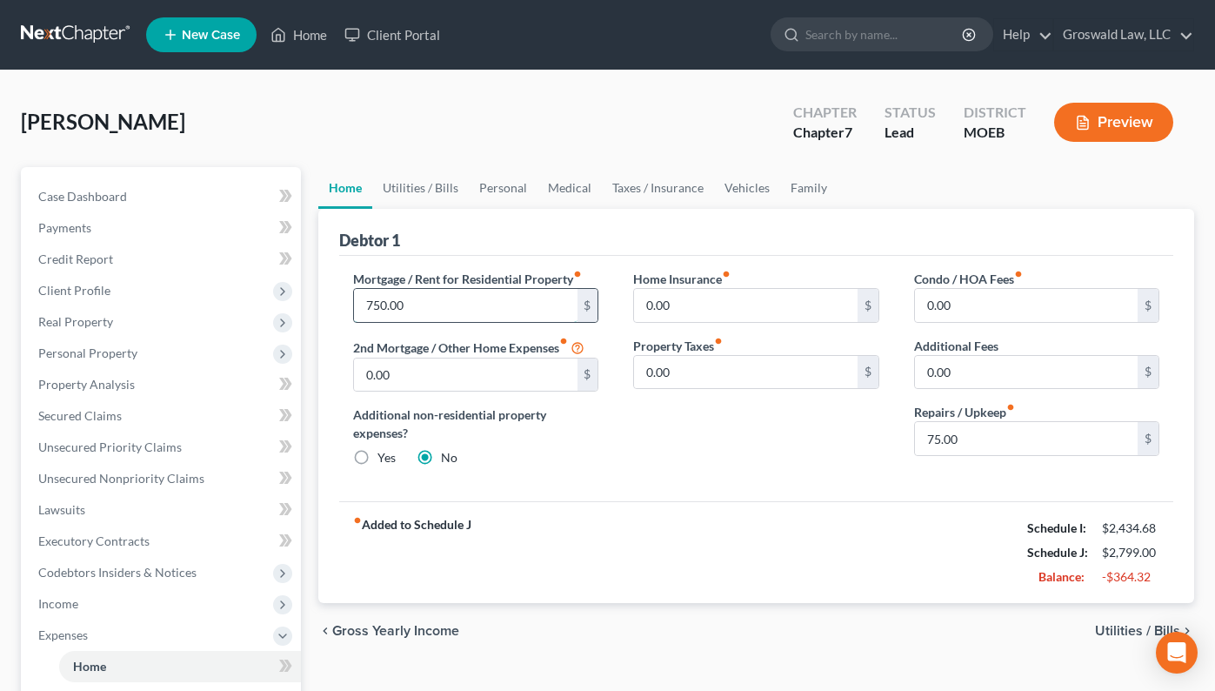
click at [432, 305] on input "750.00" at bounding box center [465, 305] width 223 height 33
type input "400"
click at [979, 444] on input "75.00" at bounding box center [1026, 438] width 223 height 33
type input "70"
click at [511, 187] on link "Personal" at bounding box center [503, 188] width 69 height 42
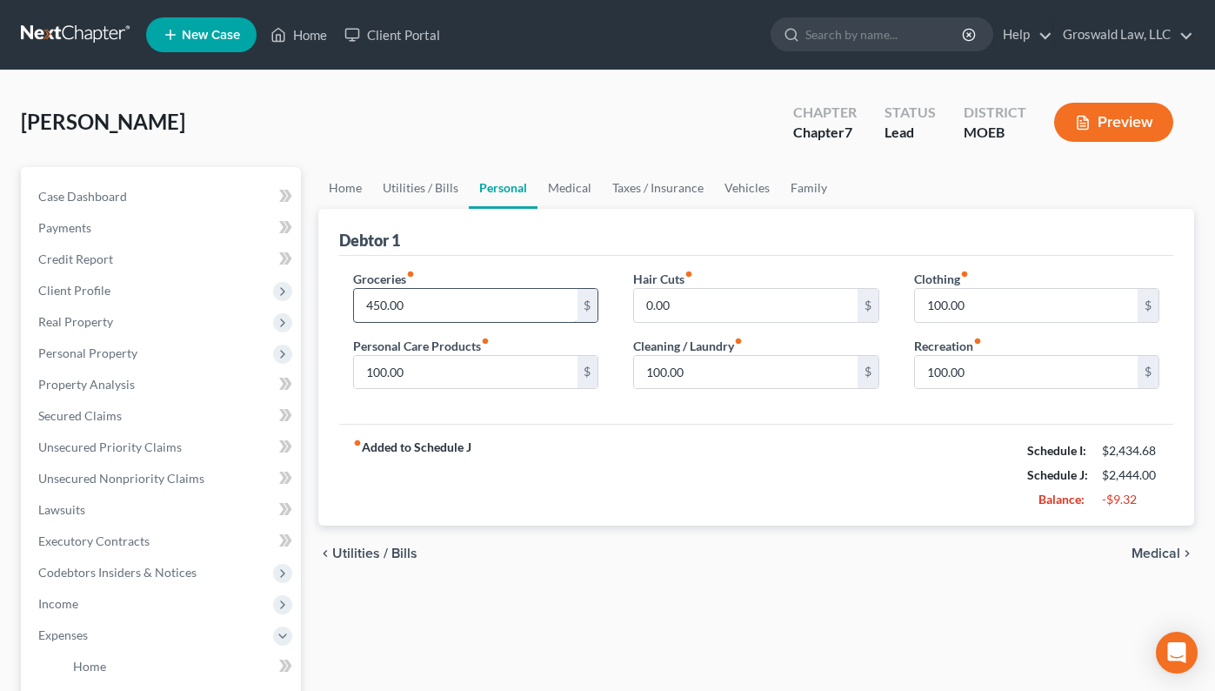
click at [422, 305] on input "450.00" at bounding box center [465, 305] width 223 height 33
type input "440"
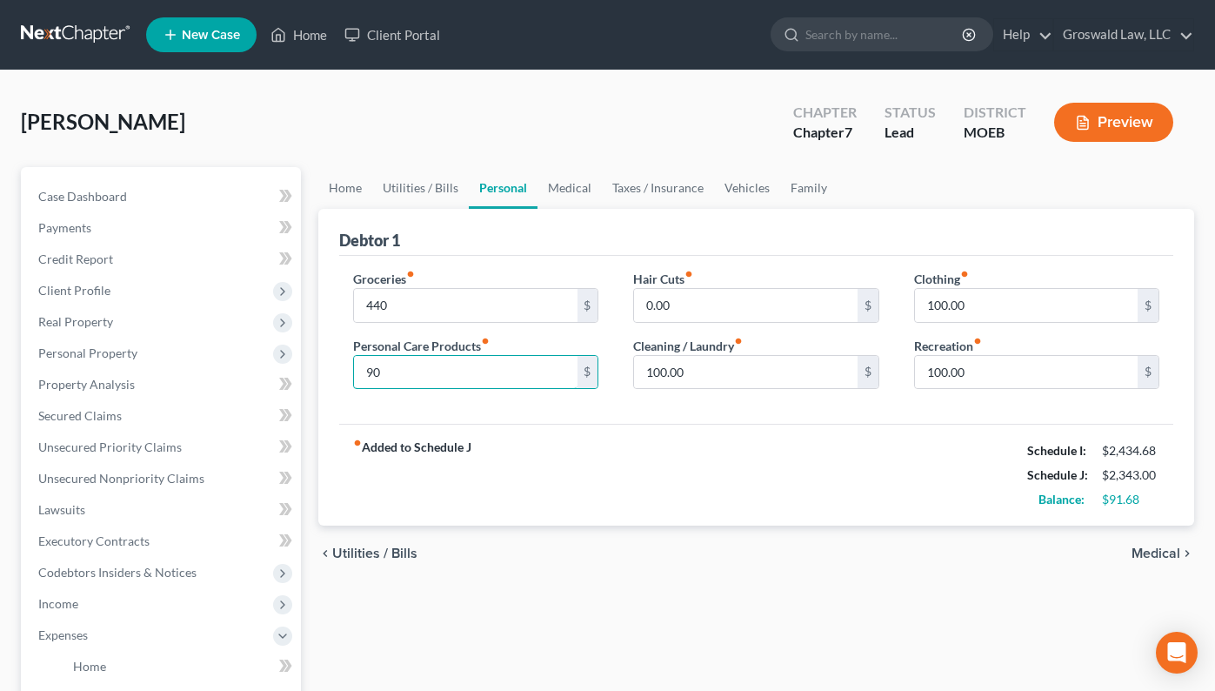
type input "90"
click at [714, 368] on input "100.00" at bounding box center [745, 372] width 223 height 33
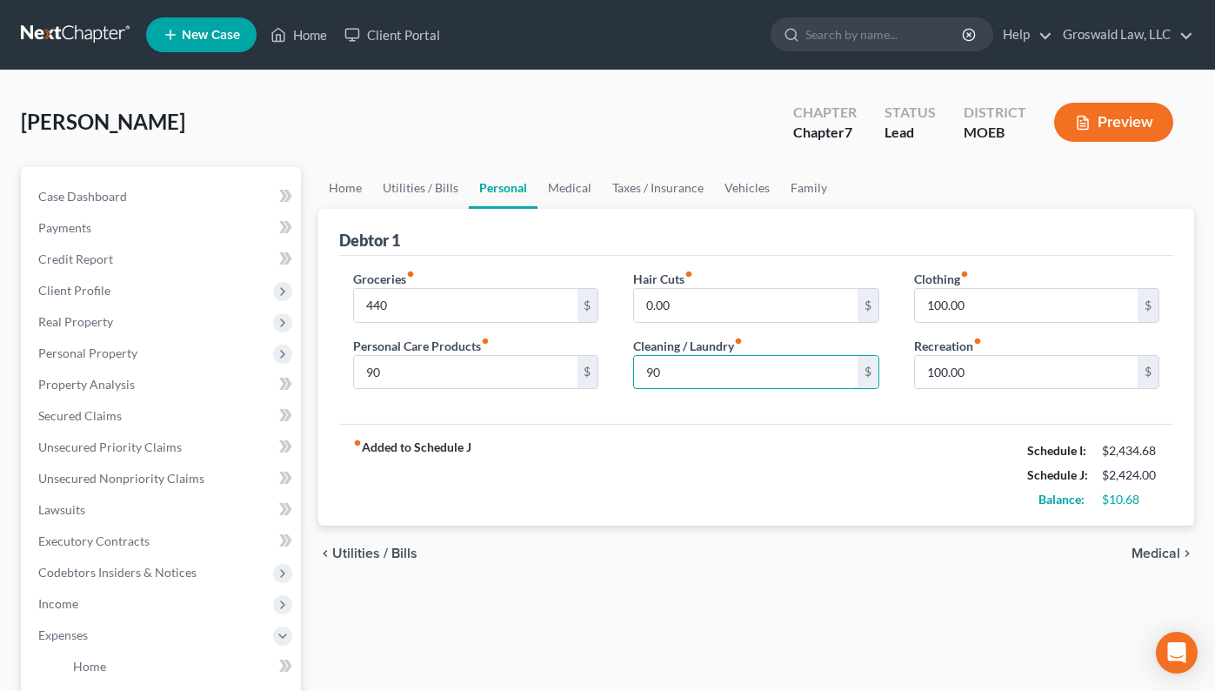
type input "90"
click at [348, 184] on link "Home" at bounding box center [345, 188] width 54 height 42
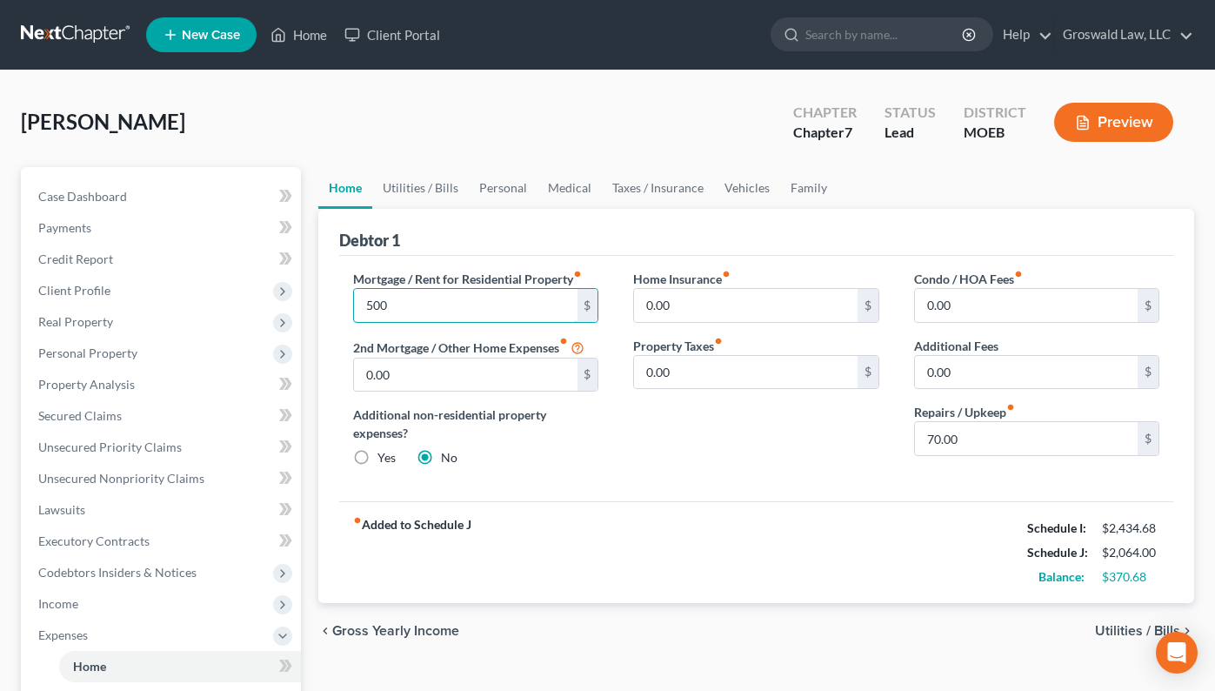
type input "500"
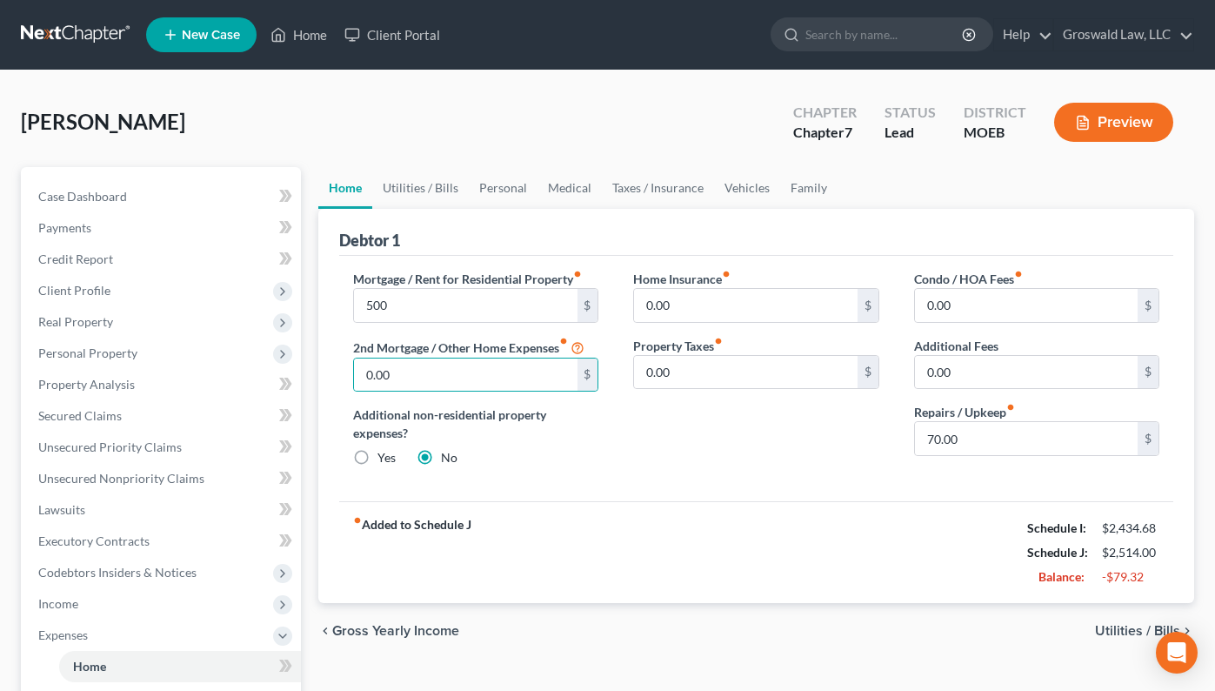
click at [586, 438] on label "Additional non-residential property expenses?" at bounding box center [475, 423] width 245 height 37
drag, startPoint x: 437, startPoint y: 172, endPoint x: 445, endPoint y: 182, distance: 12.9
click at [437, 174] on link "Utilities / Bills" at bounding box center [420, 188] width 97 height 42
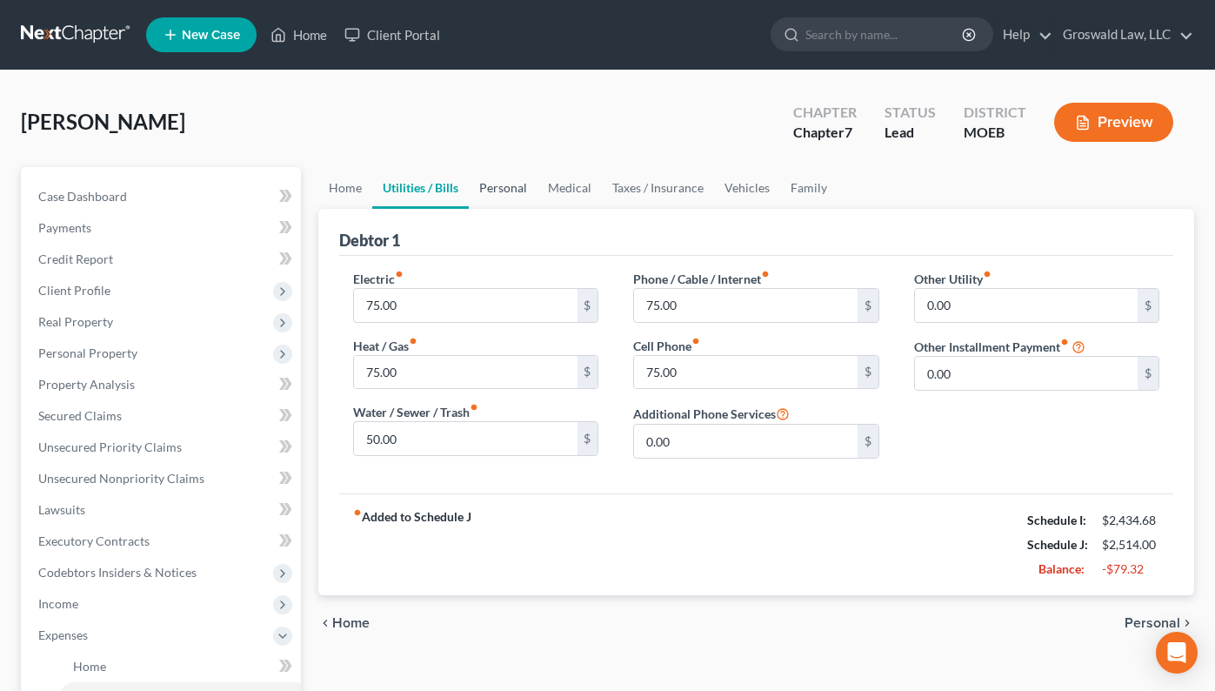
click at [504, 183] on link "Personal" at bounding box center [503, 188] width 69 height 42
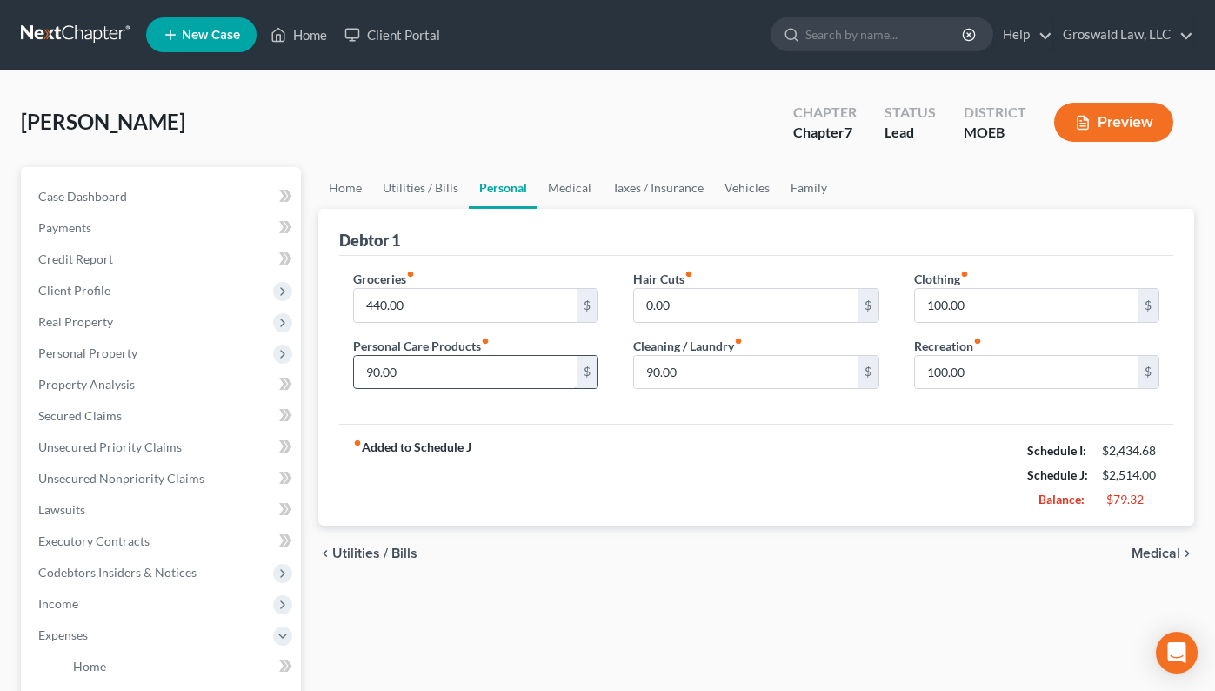
click at [474, 377] on input "90.00" at bounding box center [465, 372] width 223 height 33
type input "50"
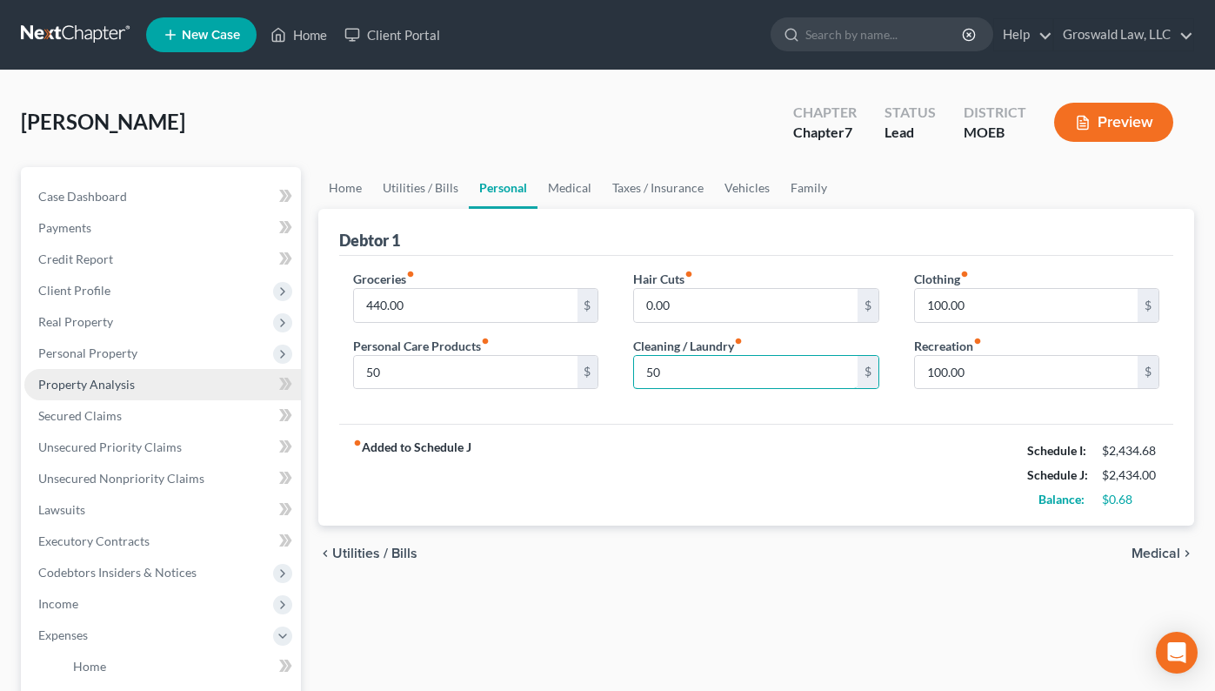
type input "50"
type input "95"
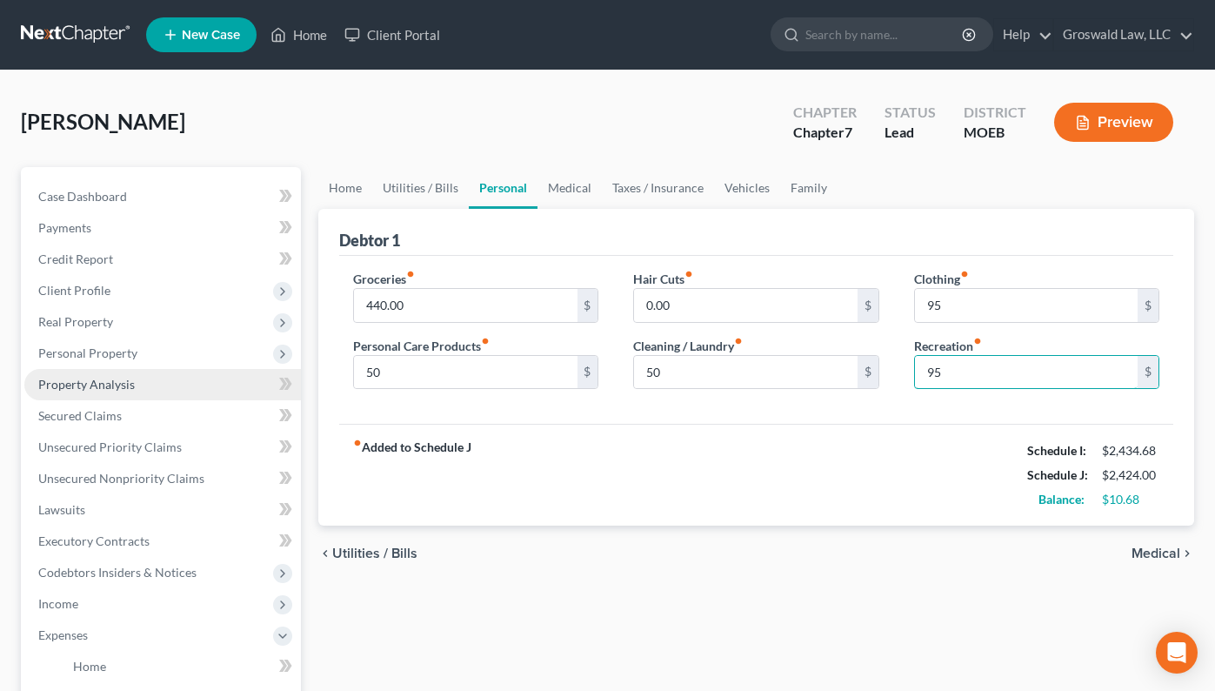
type input "95"
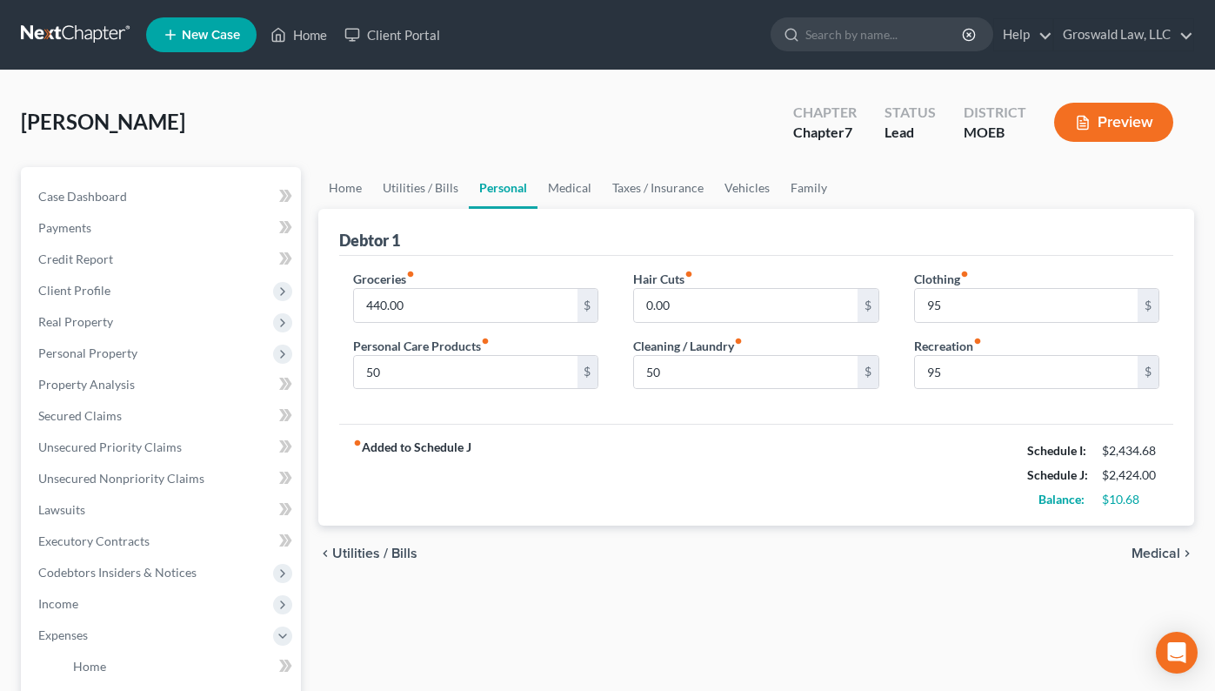
click at [857, 498] on div "fiber_manual_record Added to Schedule J Schedule I: $2,434.68 Schedule J: $2,42…" at bounding box center [756, 475] width 834 height 102
click at [1106, 111] on button "Preview" at bounding box center [1113, 122] width 119 height 39
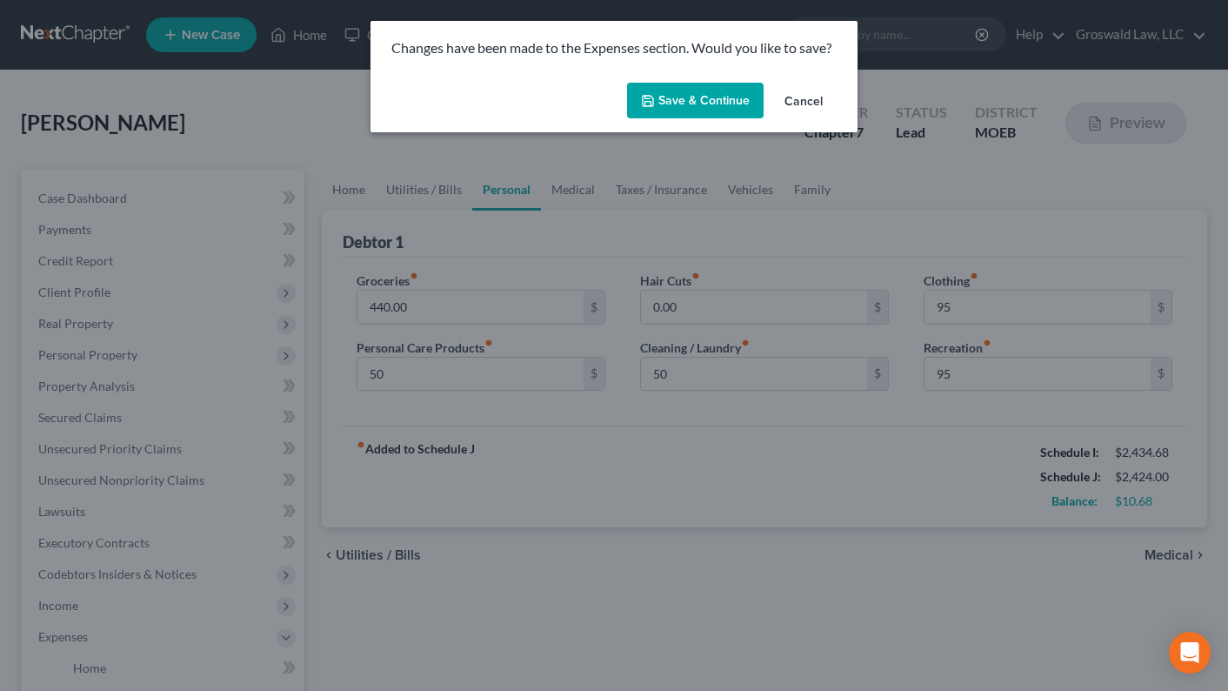
click at [711, 103] on button "Save & Continue" at bounding box center [695, 101] width 137 height 37
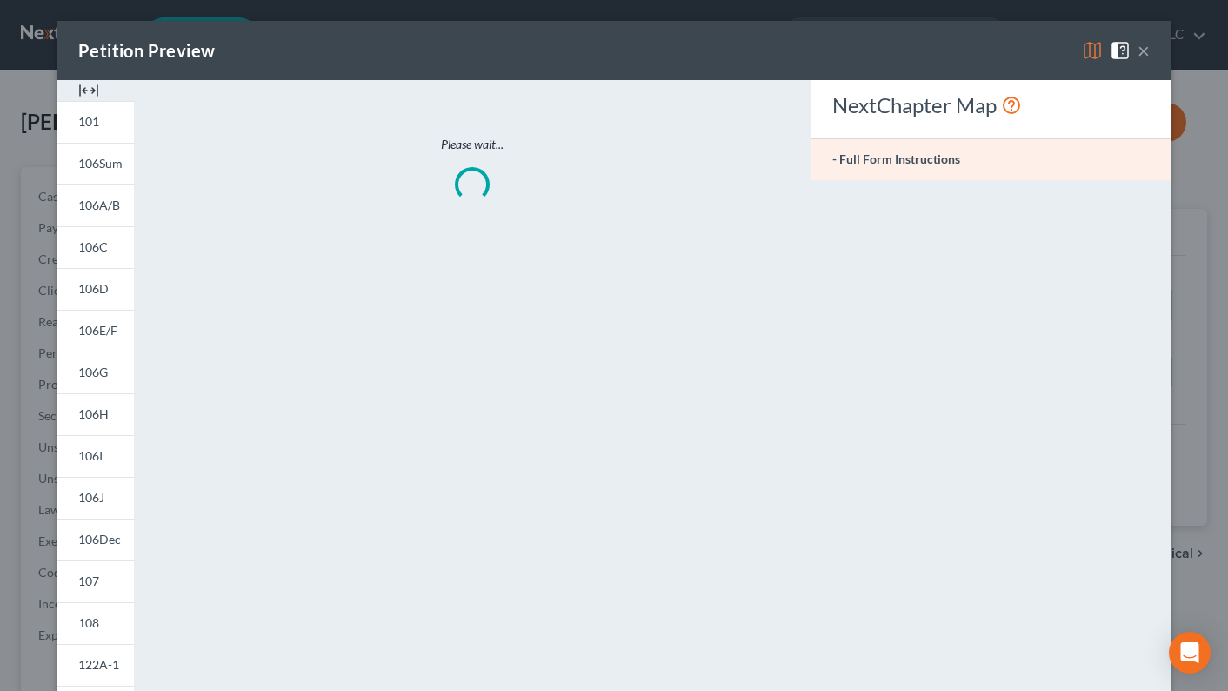
type input "50.00"
type input "95.00"
click at [78, 91] on img at bounding box center [88, 90] width 21 height 21
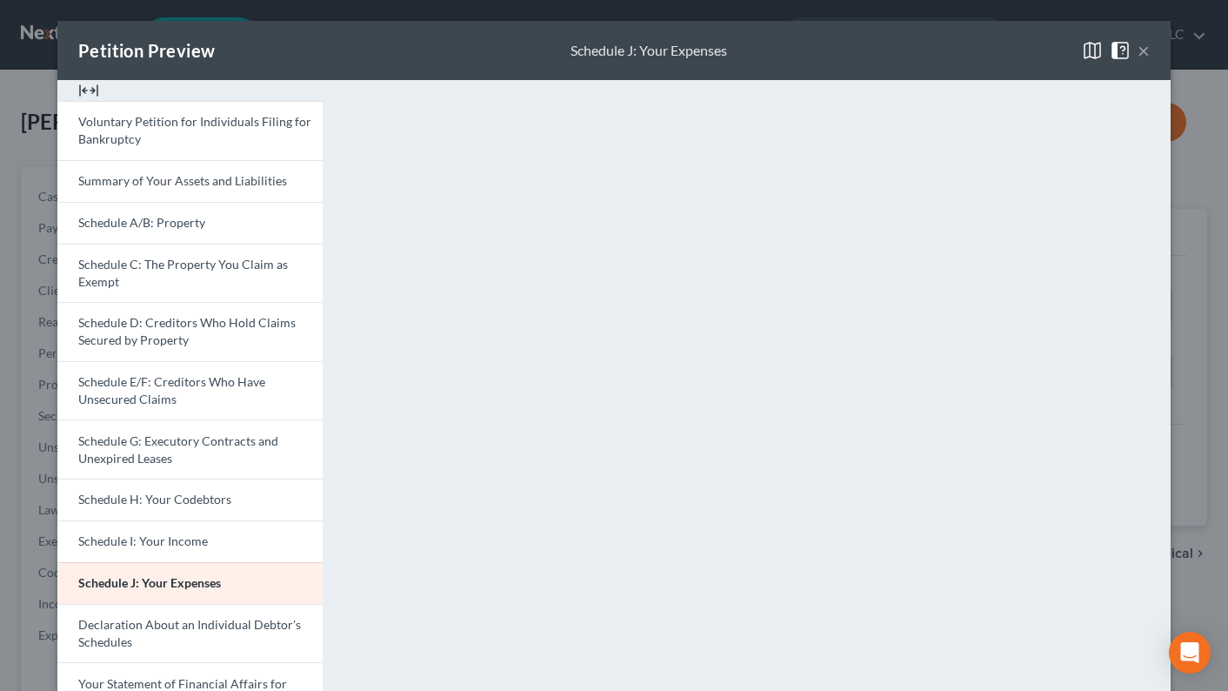
drag, startPoint x: 155, startPoint y: 133, endPoint x: 97, endPoint y: 99, distance: 67.4
click at [155, 133] on link "Voluntary Petition for Individuals Filing for Bankruptcy" at bounding box center [189, 130] width 265 height 59
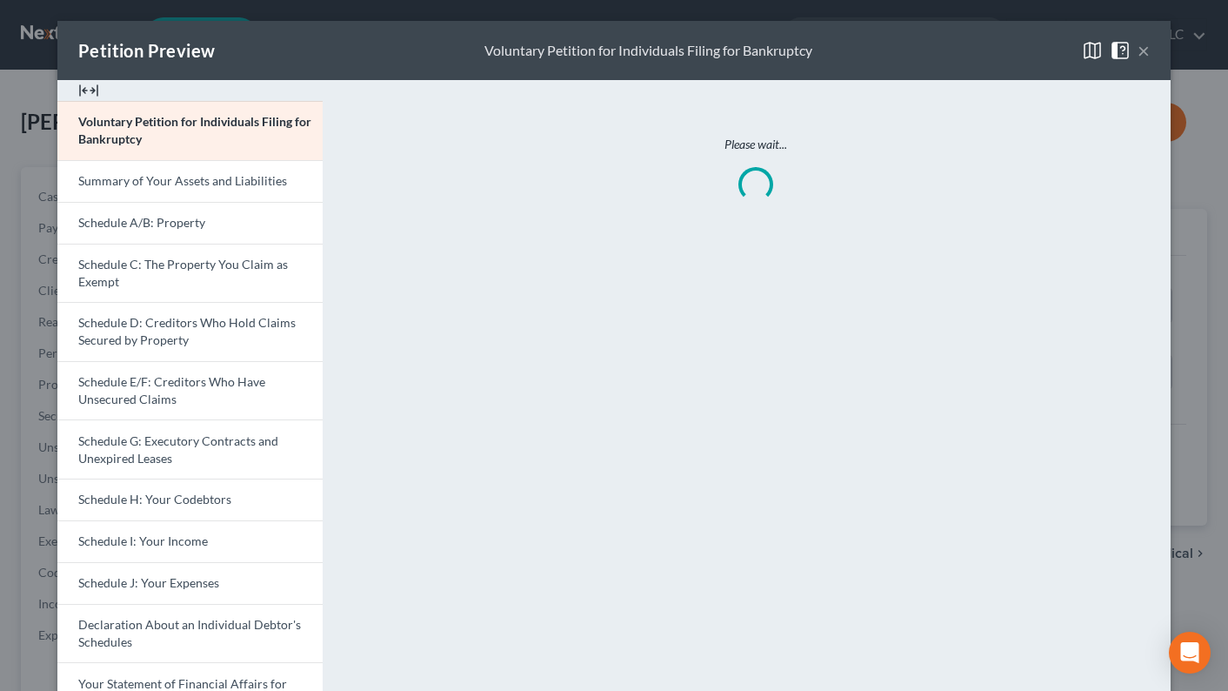
click at [83, 92] on img at bounding box center [88, 90] width 21 height 21
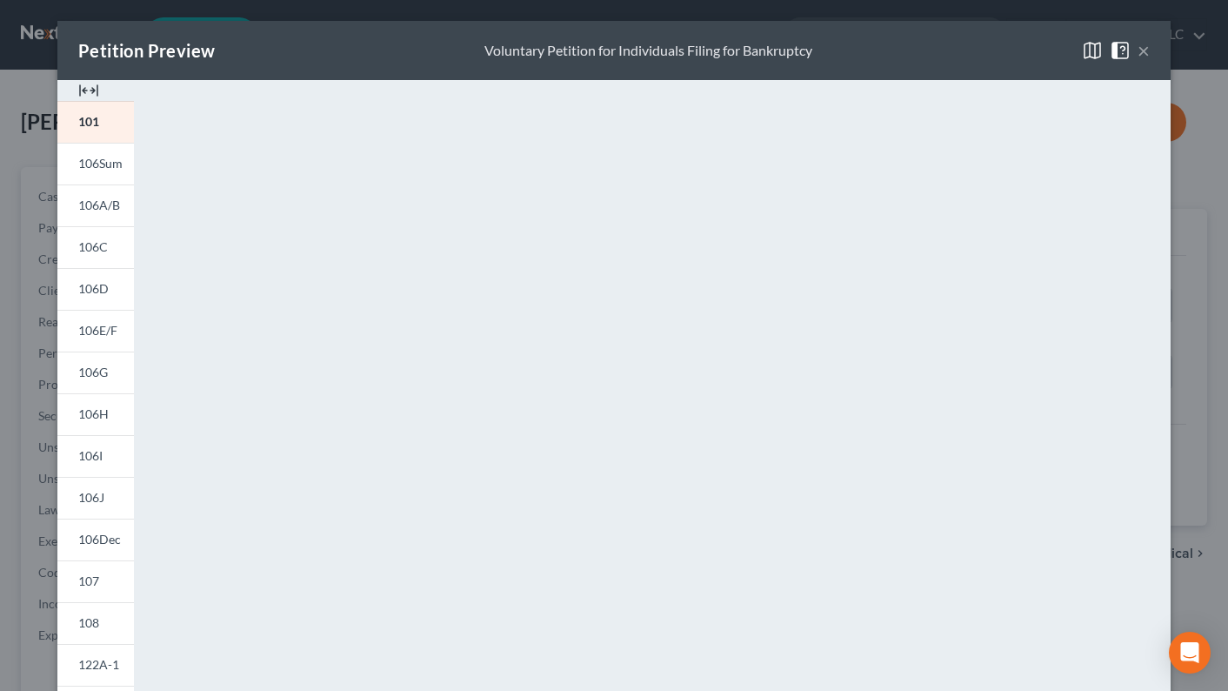
click at [84, 90] on img at bounding box center [88, 90] width 21 height 21
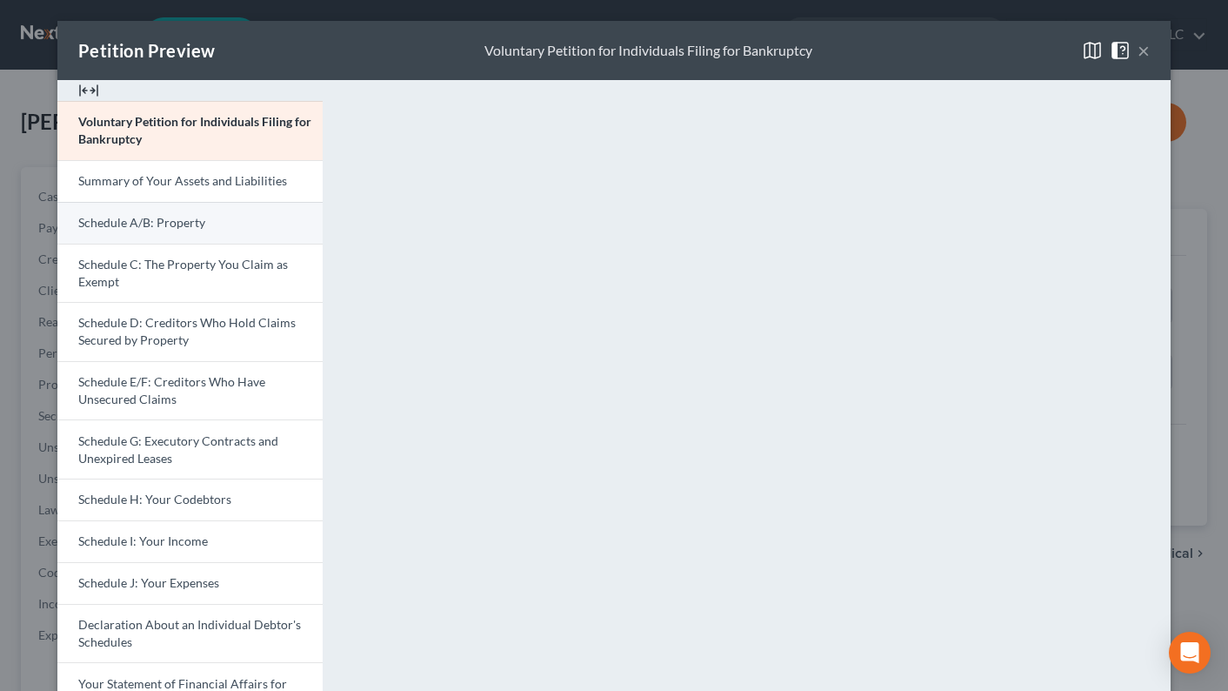
click at [157, 210] on link "Schedule A/B: Property" at bounding box center [189, 223] width 265 height 42
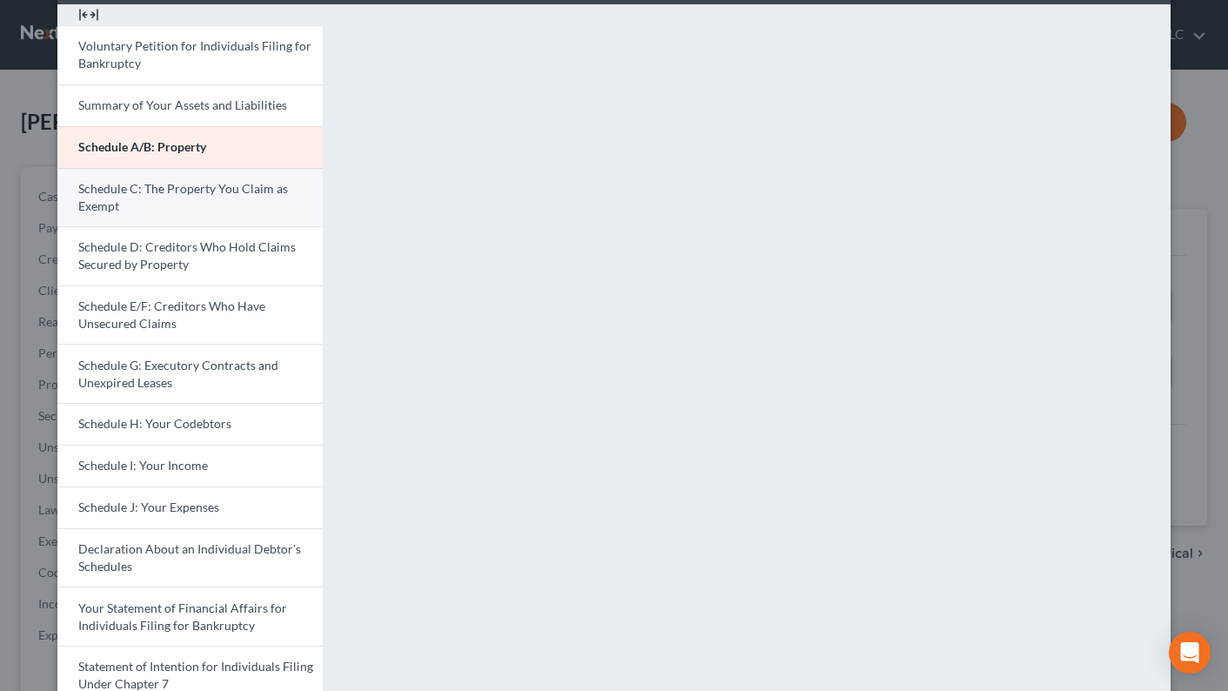
scroll to position [58, 0]
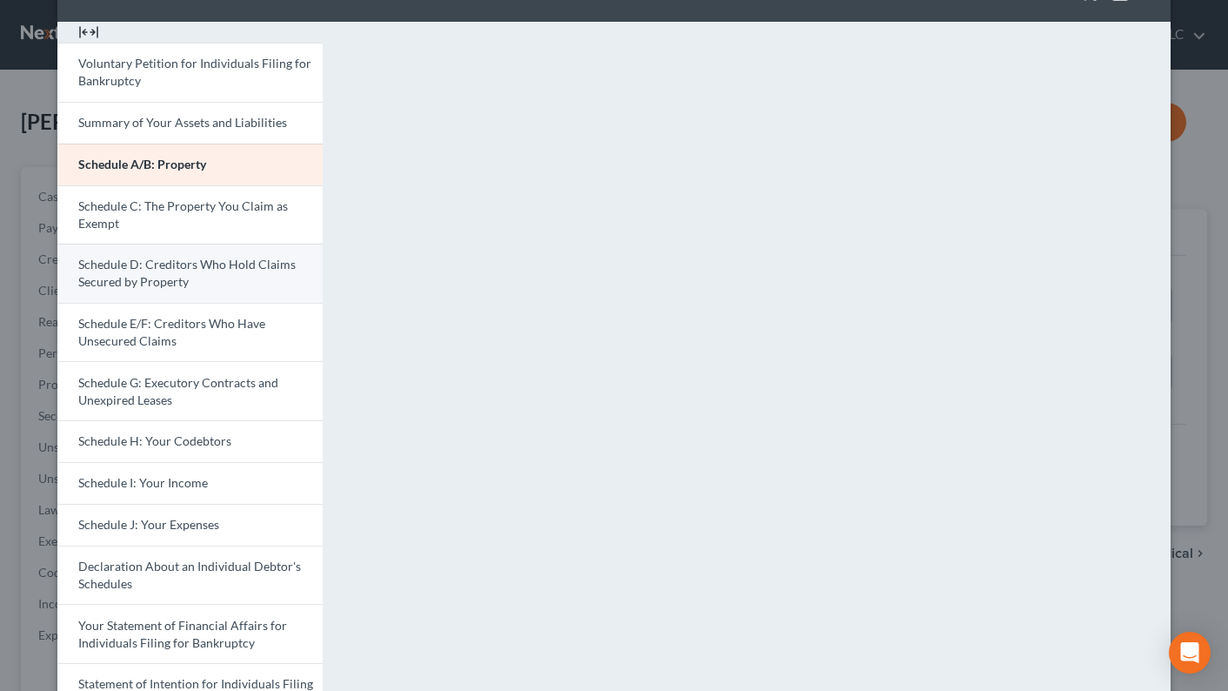
click at [162, 268] on span "Schedule D: Creditors Who Hold Claims Secured by Property" at bounding box center [186, 273] width 217 height 32
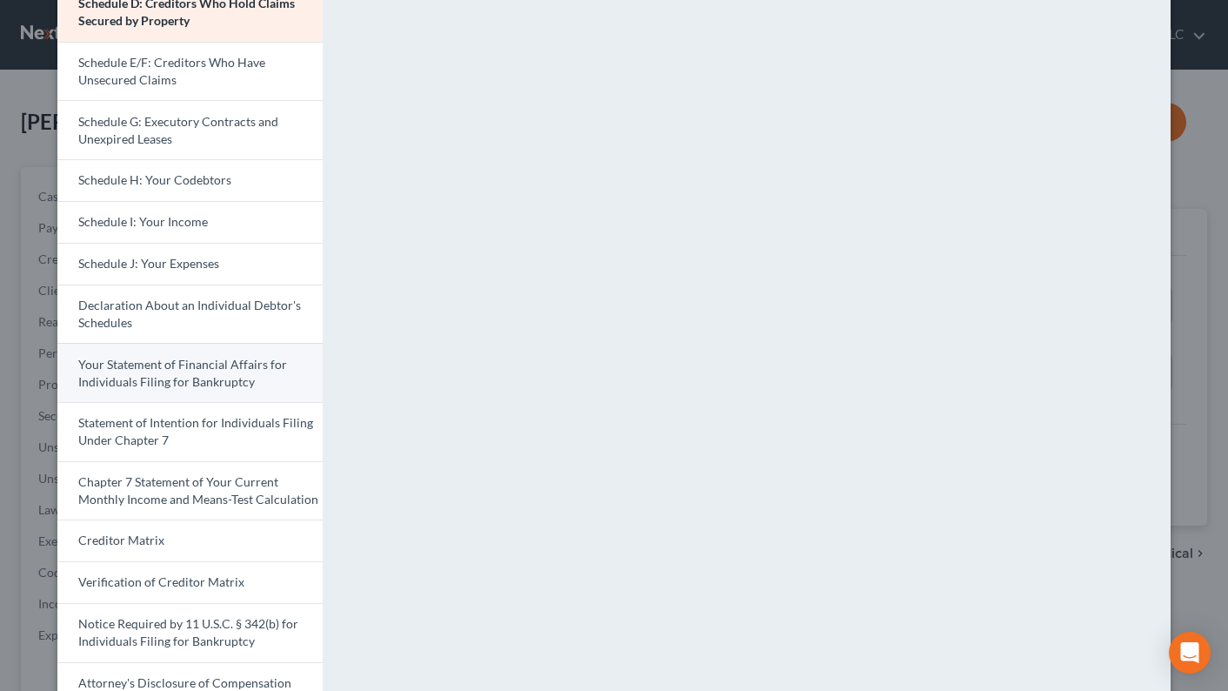
scroll to position [406, 0]
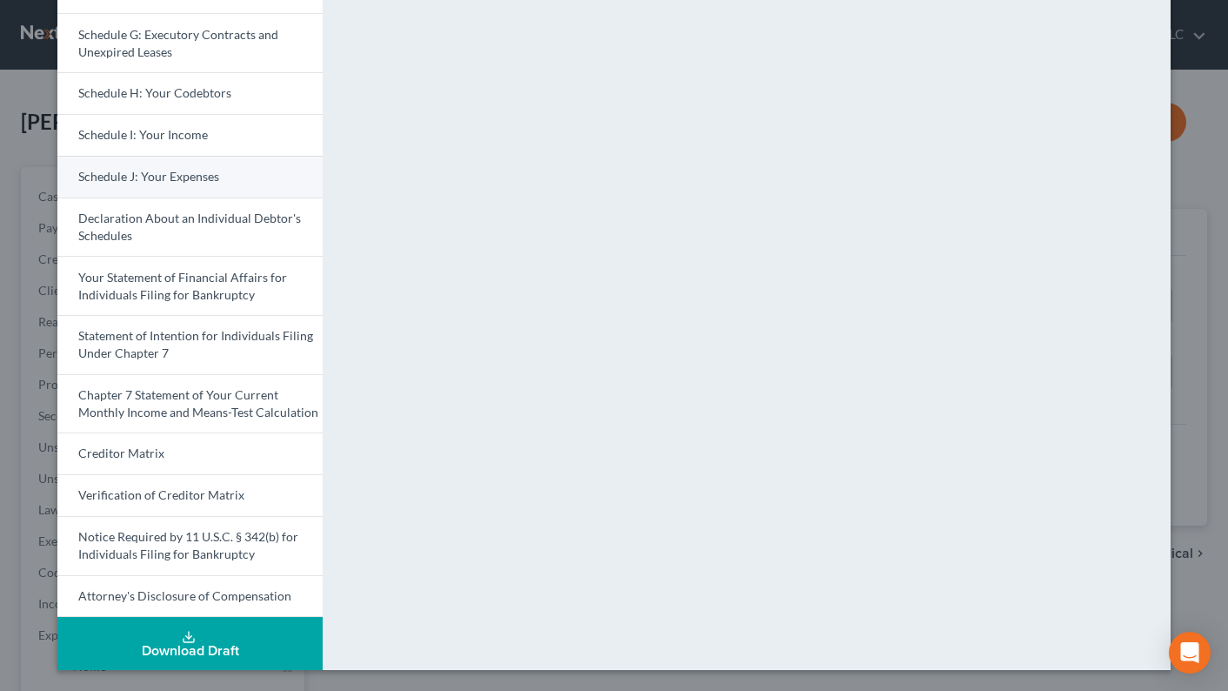
click at [174, 181] on span "Schedule J: Your Expenses" at bounding box center [148, 176] width 141 height 15
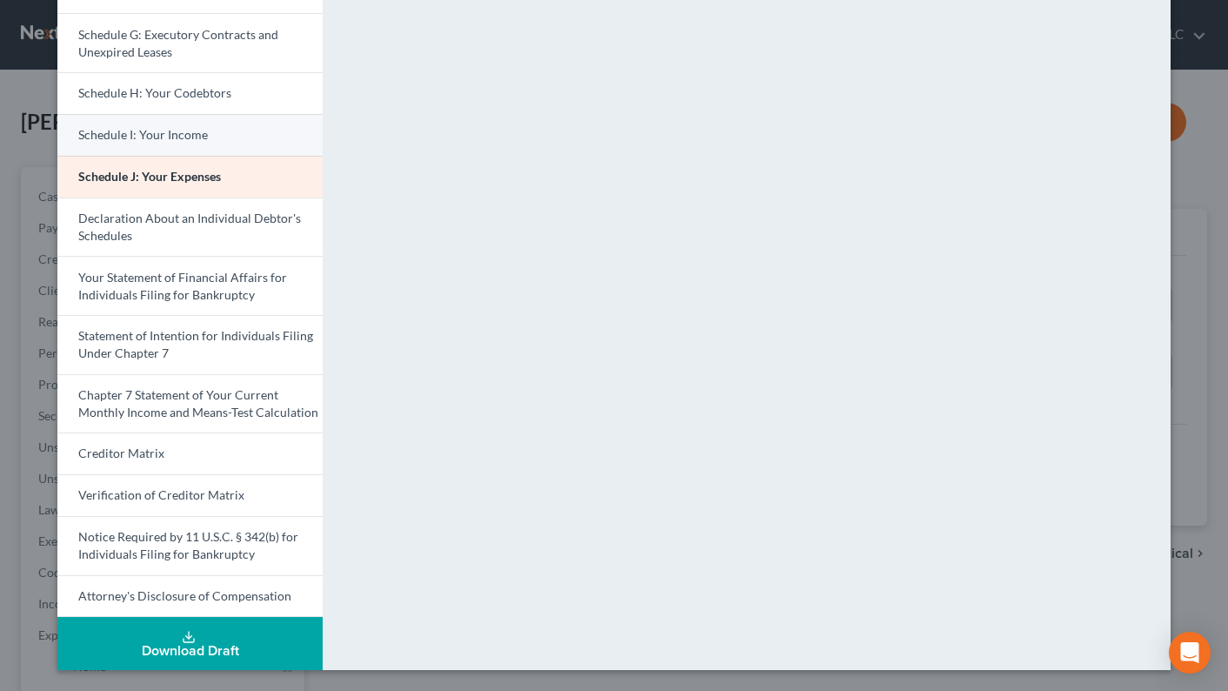
click at [173, 131] on span "Schedule I: Your Income" at bounding box center [143, 134] width 130 height 15
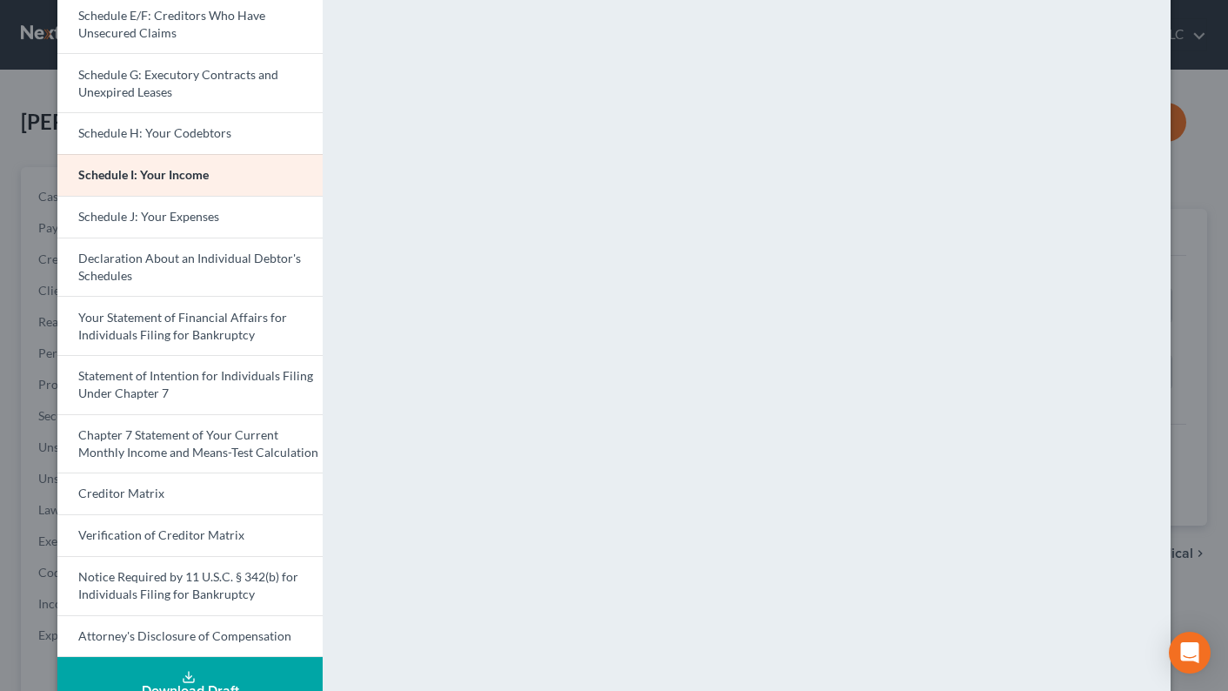
scroll to position [319, 0]
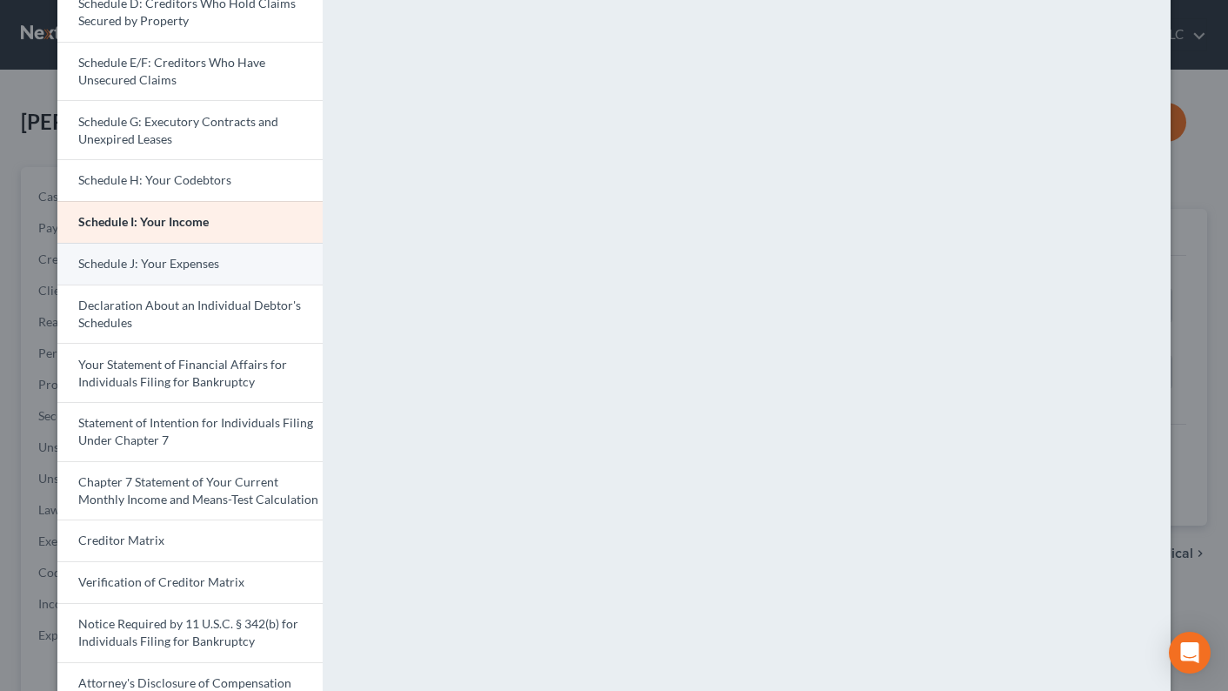
click at [195, 265] on span "Schedule J: Your Expenses" at bounding box center [148, 263] width 141 height 15
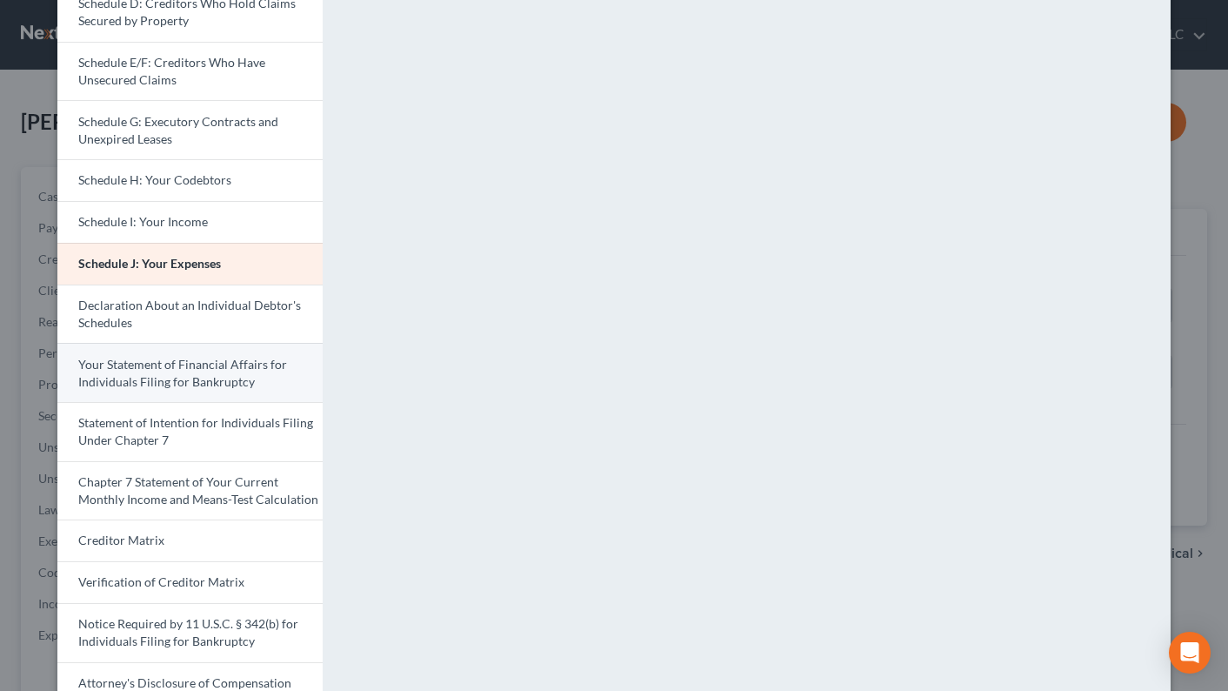
click at [189, 363] on span "Your Statement of Financial Affairs for Individuals Filing for Bankruptcy" at bounding box center [182, 373] width 209 height 32
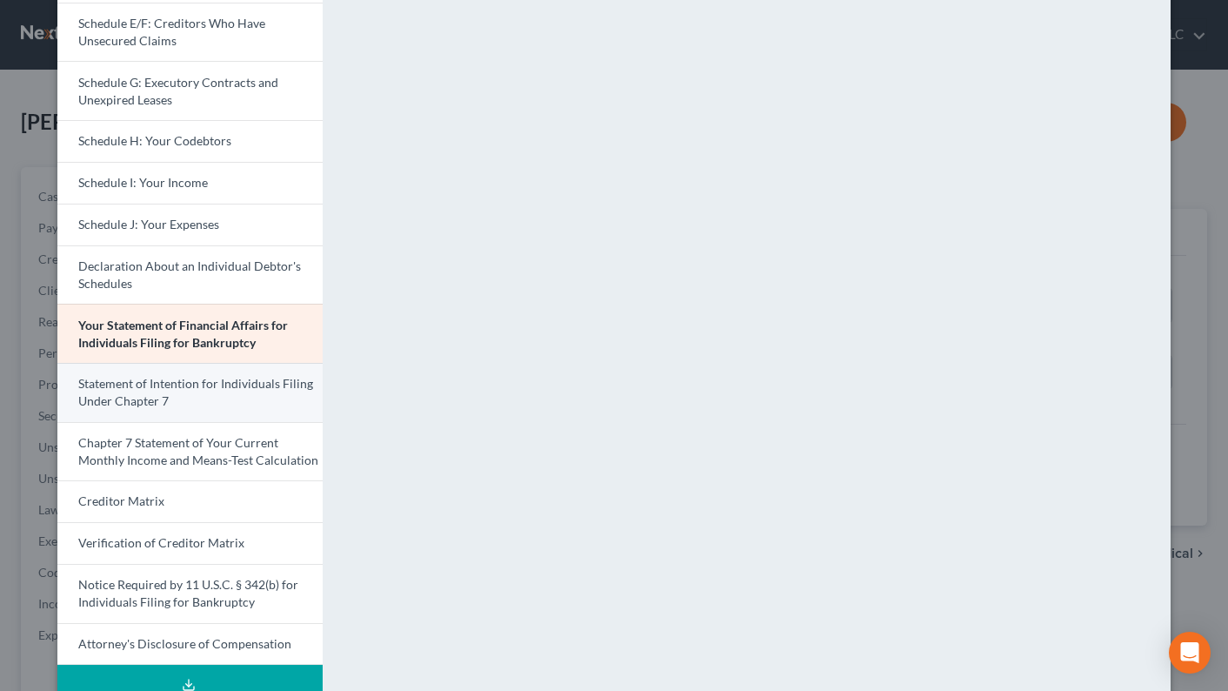
scroll to position [406, 0]
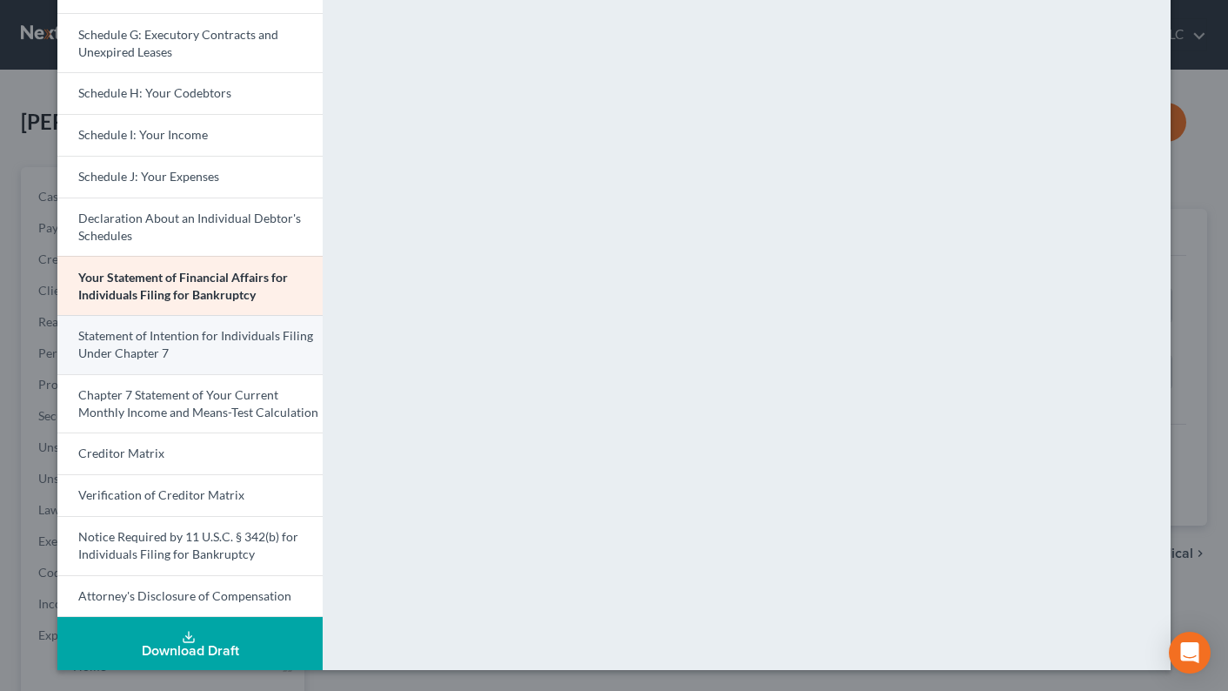
click at [217, 341] on span "Statement of Intention for Individuals Filing Under Chapter 7" at bounding box center [195, 344] width 235 height 32
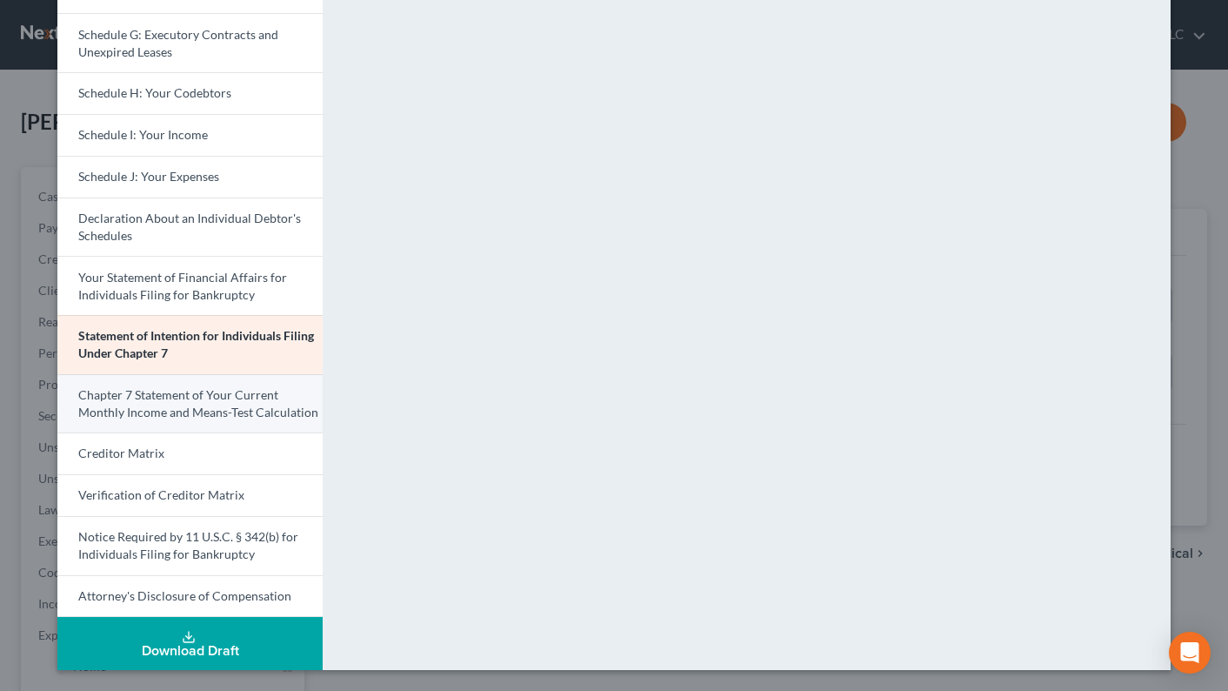
click at [192, 408] on span "Chapter 7 Statement of Your Current Monthly Income and Means-Test Calculation" at bounding box center [198, 403] width 240 height 32
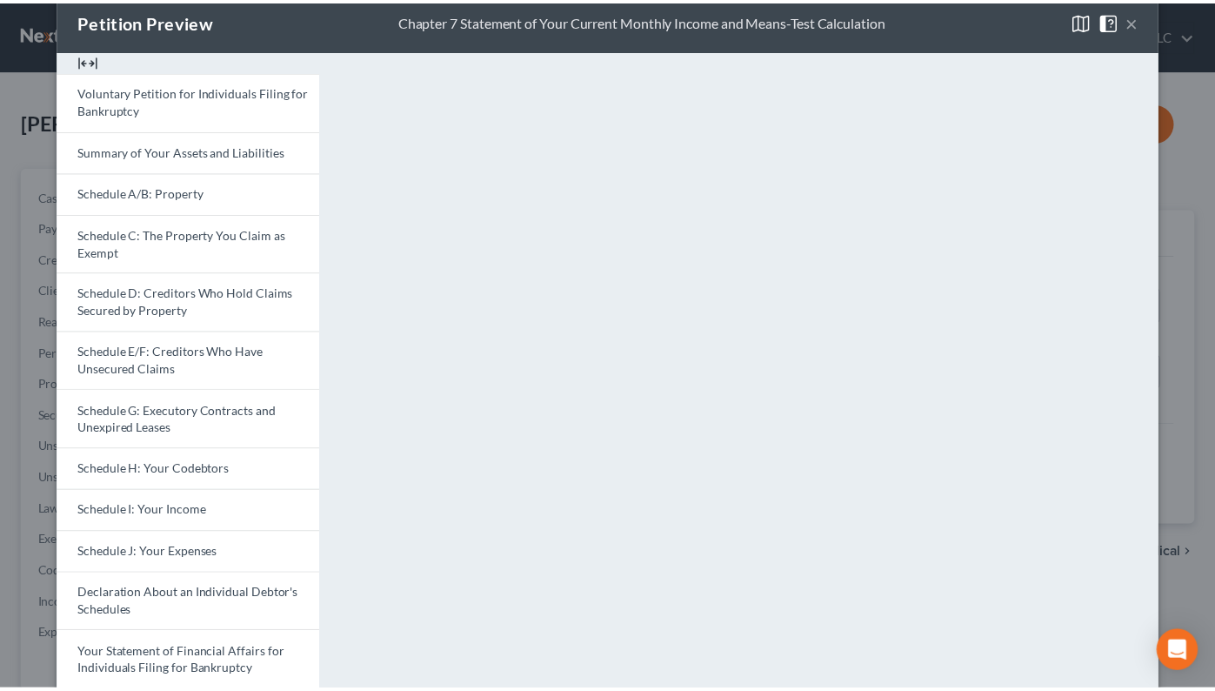
scroll to position [0, 0]
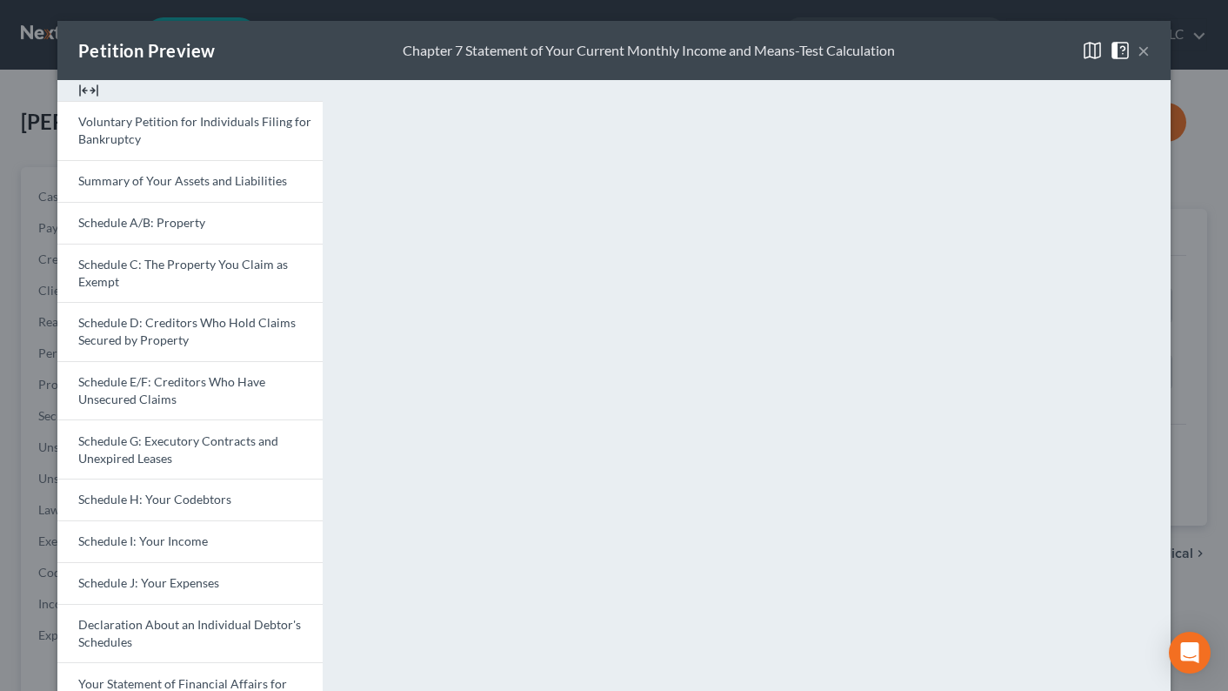
click at [1139, 54] on button "×" at bounding box center [1144, 50] width 12 height 21
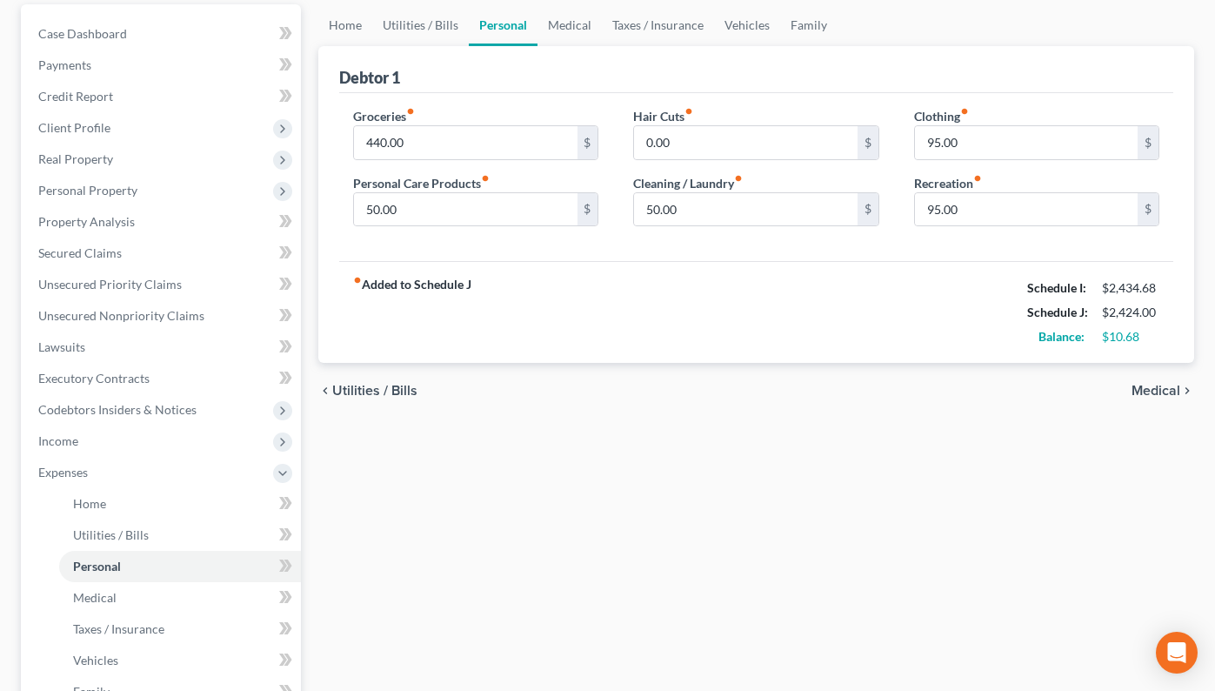
scroll to position [484, 0]
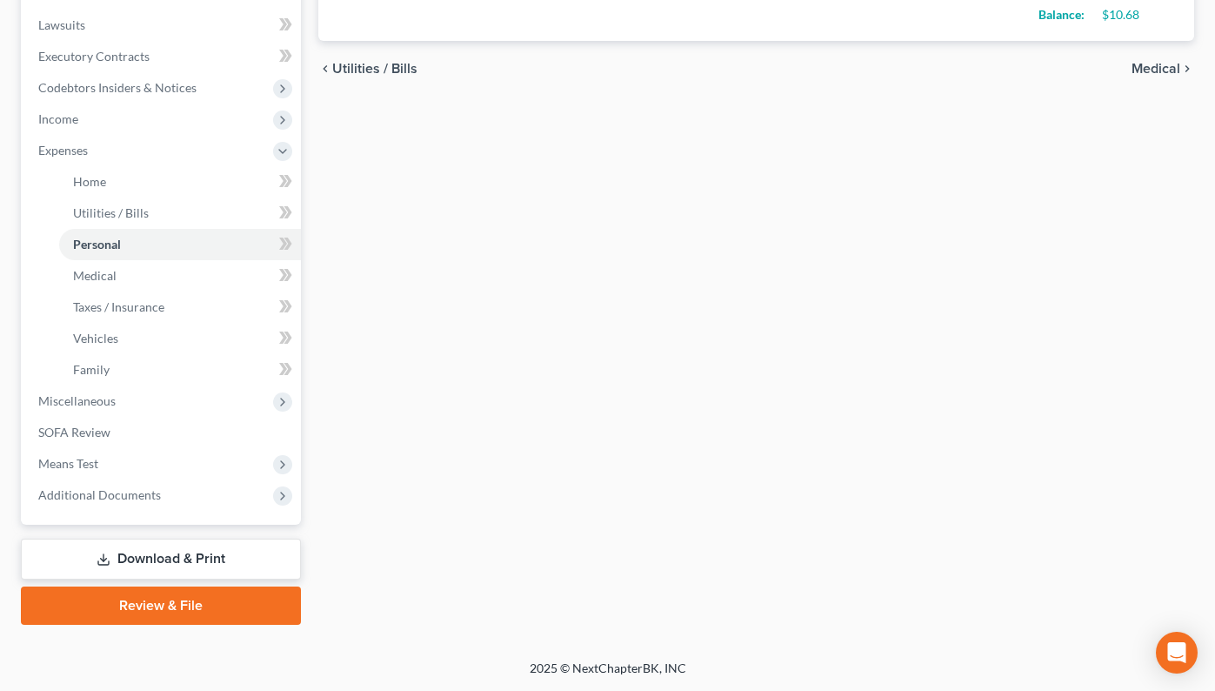
click at [171, 601] on link "Review & File" at bounding box center [161, 605] width 280 height 38
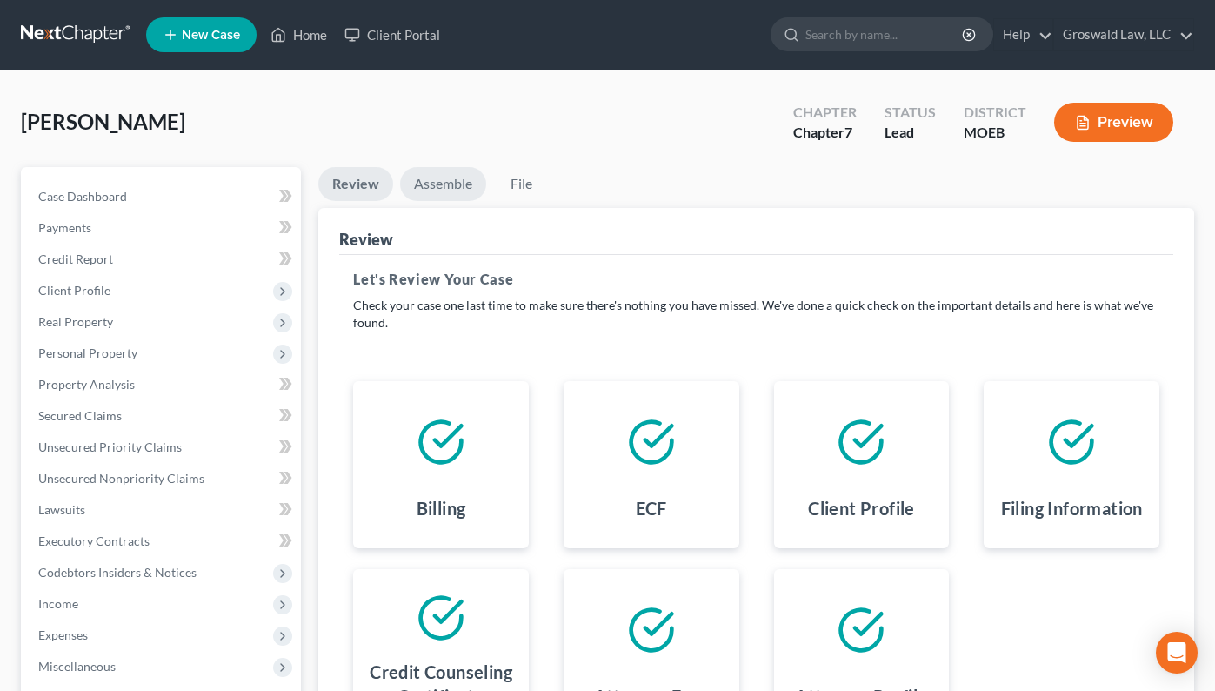
click at [444, 184] on link "Assemble" at bounding box center [443, 184] width 86 height 34
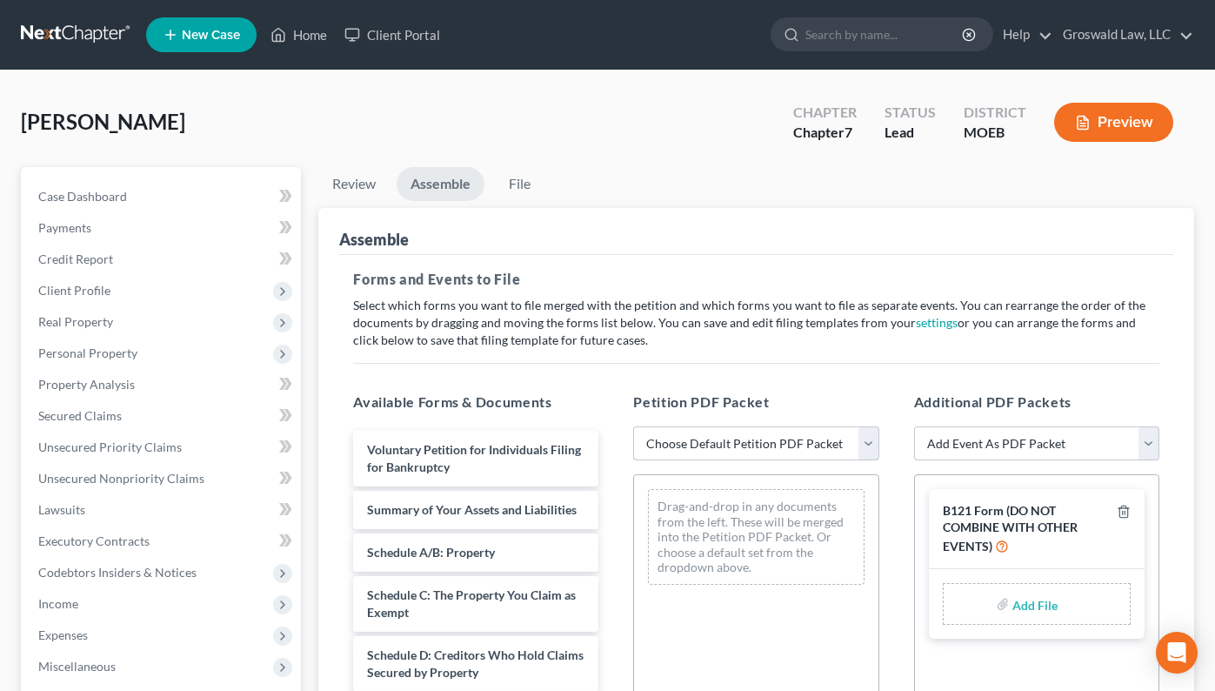
click at [773, 439] on select "Choose Default Petition PDF Packet Complete Bankruptcy Petition (all forms and …" at bounding box center [755, 443] width 245 height 35
select select "0"
click at [633, 426] on select "Choose Default Petition PDF Packet Complete Bankruptcy Petition (all forms and …" at bounding box center [755, 443] width 245 height 35
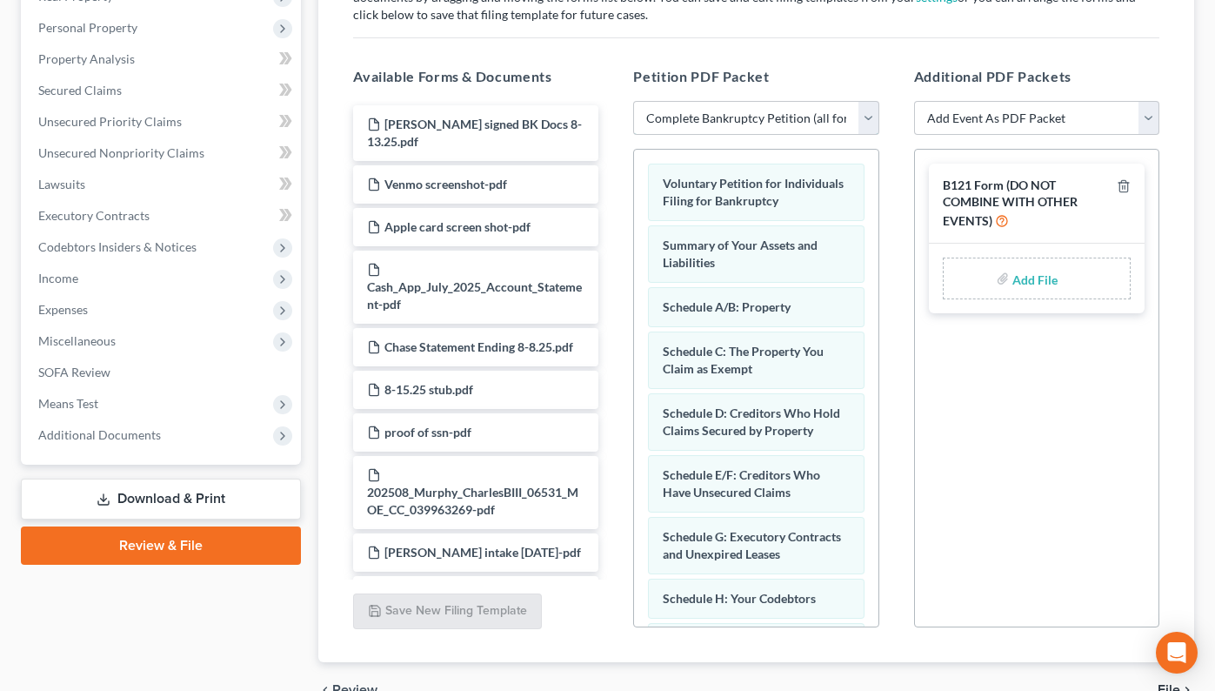
scroll to position [348, 0]
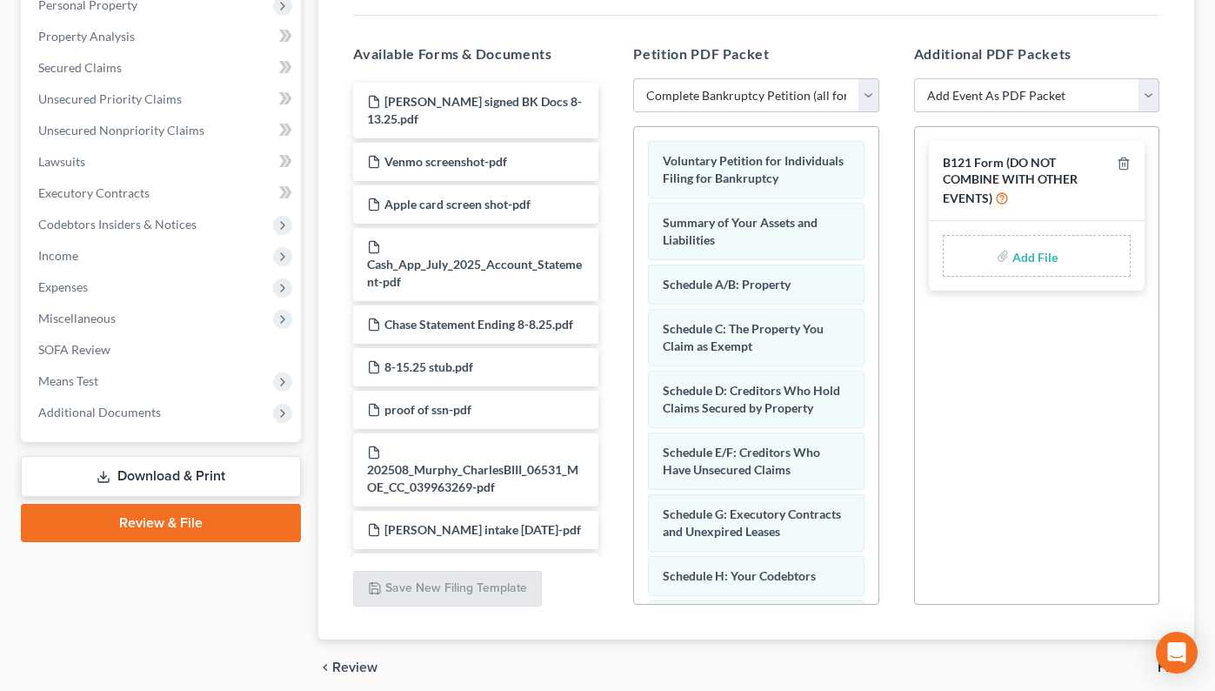
click at [1035, 248] on input "file" at bounding box center [1033, 255] width 42 height 31
type input "C:\fakepath\[PERSON_NAME] FORM 121.pdf"
click at [1031, 99] on select "Add Event As PDF Packet Amended List of Creditors and Verification of Matrix Am…" at bounding box center [1036, 95] width 245 height 35
select select "6"
click at [914, 78] on select "Add Event As PDF Packet Amended List of Creditors and Verification of Matrix Am…" at bounding box center [1036, 95] width 245 height 35
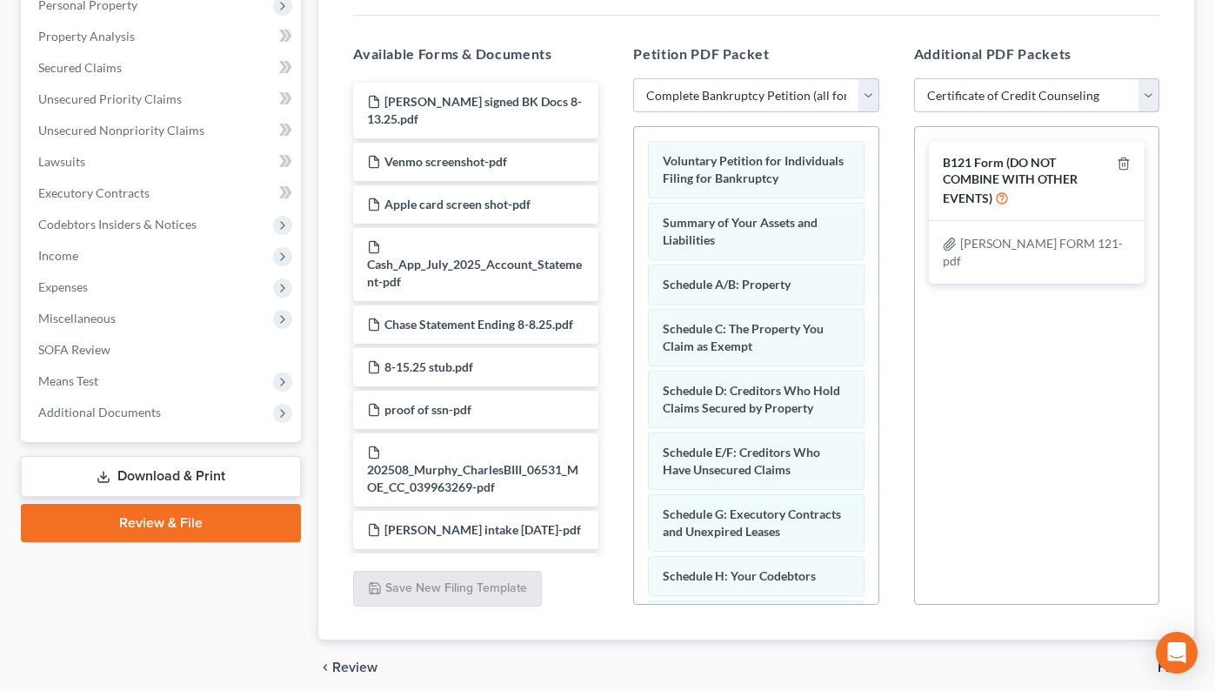
select select
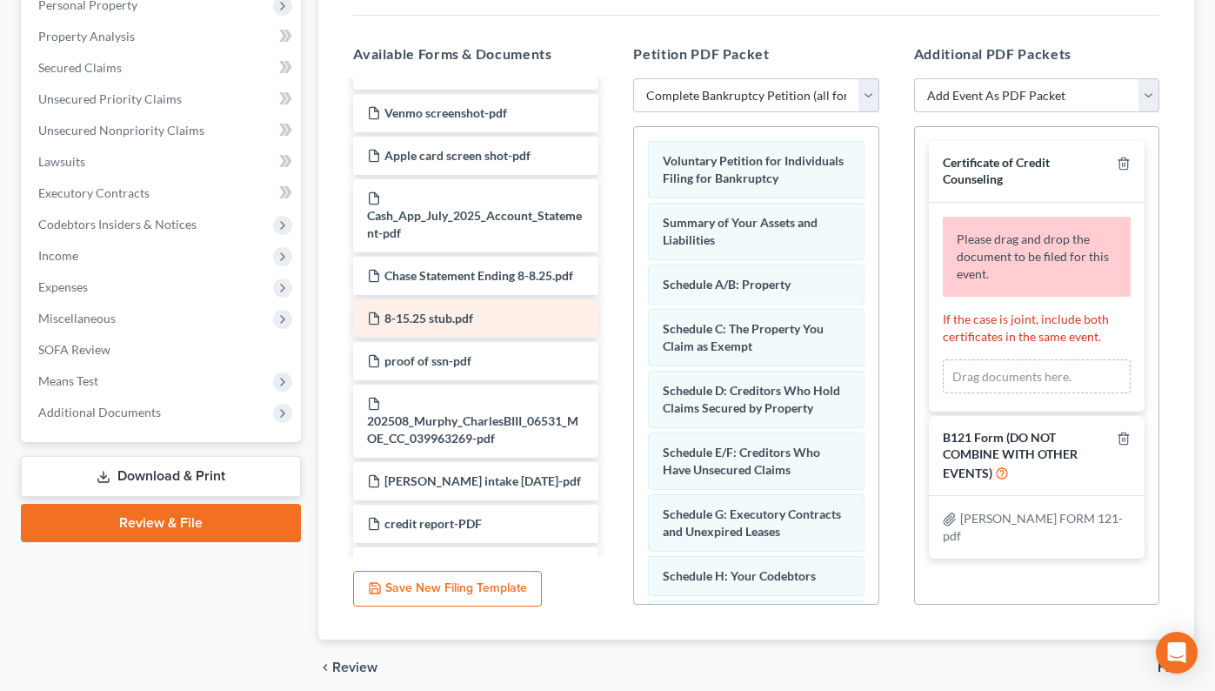
scroll to position [87, 0]
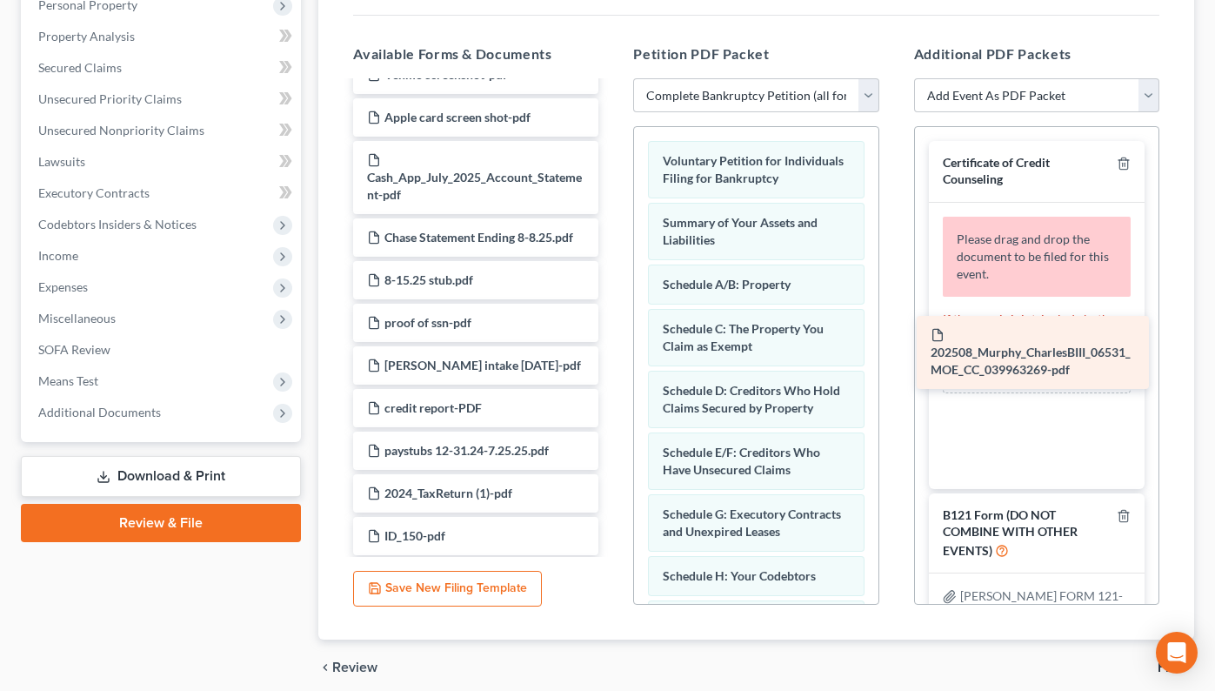
drag, startPoint x: 444, startPoint y: 401, endPoint x: 1016, endPoint y: 347, distance: 574.0
click at [612, 352] on div "202508_Murphy_CharlesBIII_06531_MOE_CC_039963269-pdf [PERSON_NAME] signed BK Do…" at bounding box center [475, 297] width 273 height 602
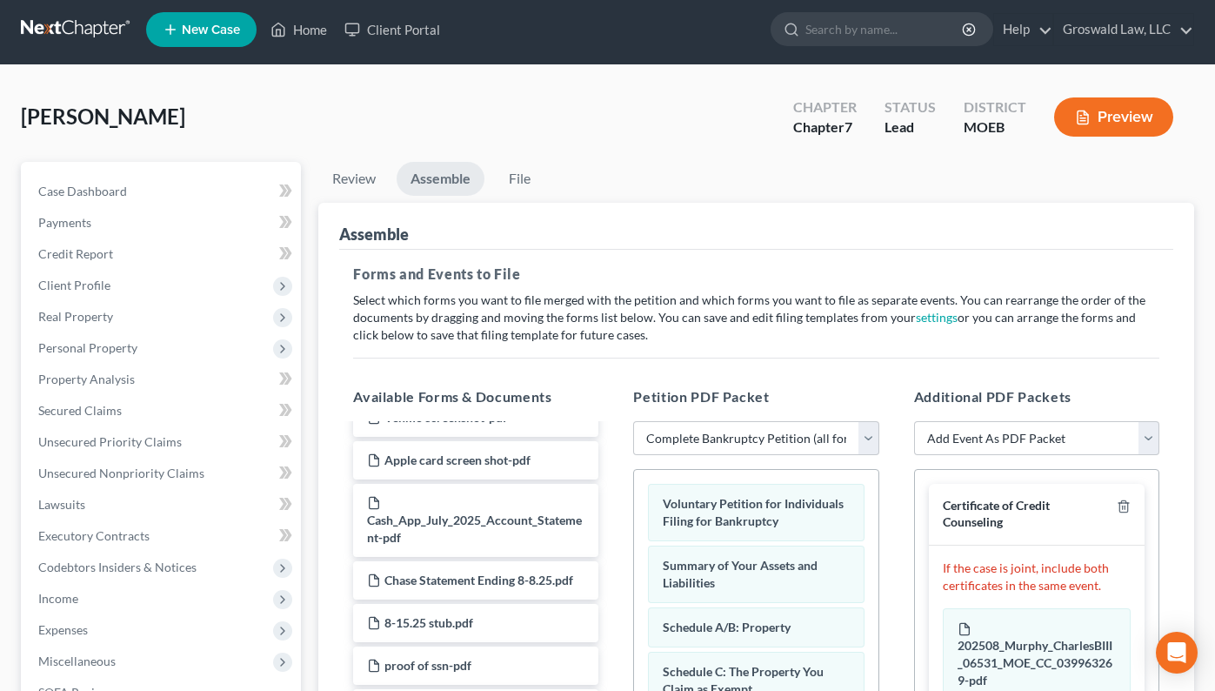
scroll to position [0, 0]
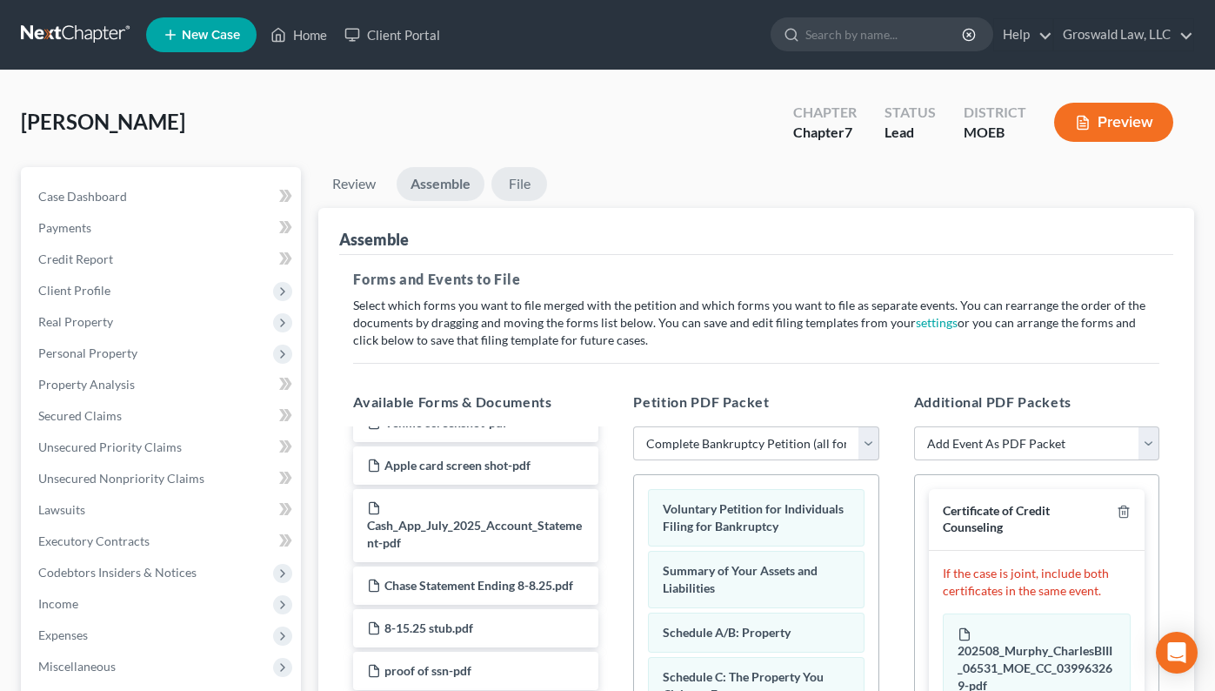
click at [531, 184] on link "File" at bounding box center [519, 184] width 56 height 34
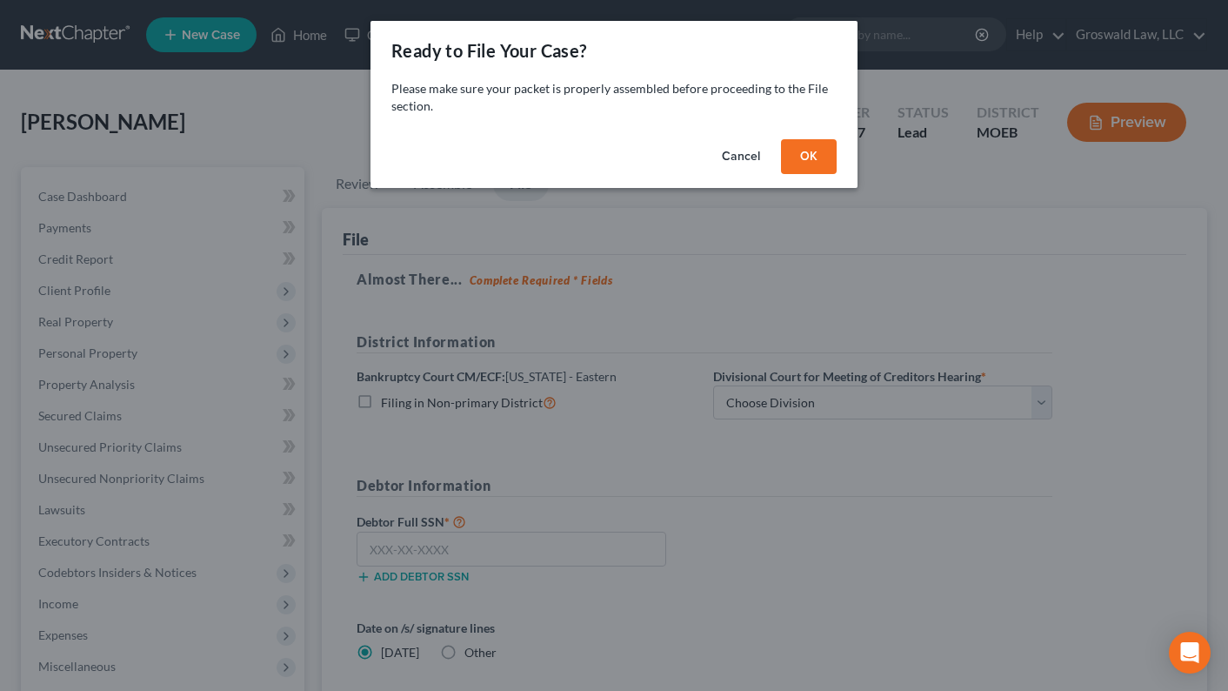
click at [801, 159] on button "OK" at bounding box center [809, 156] width 56 height 35
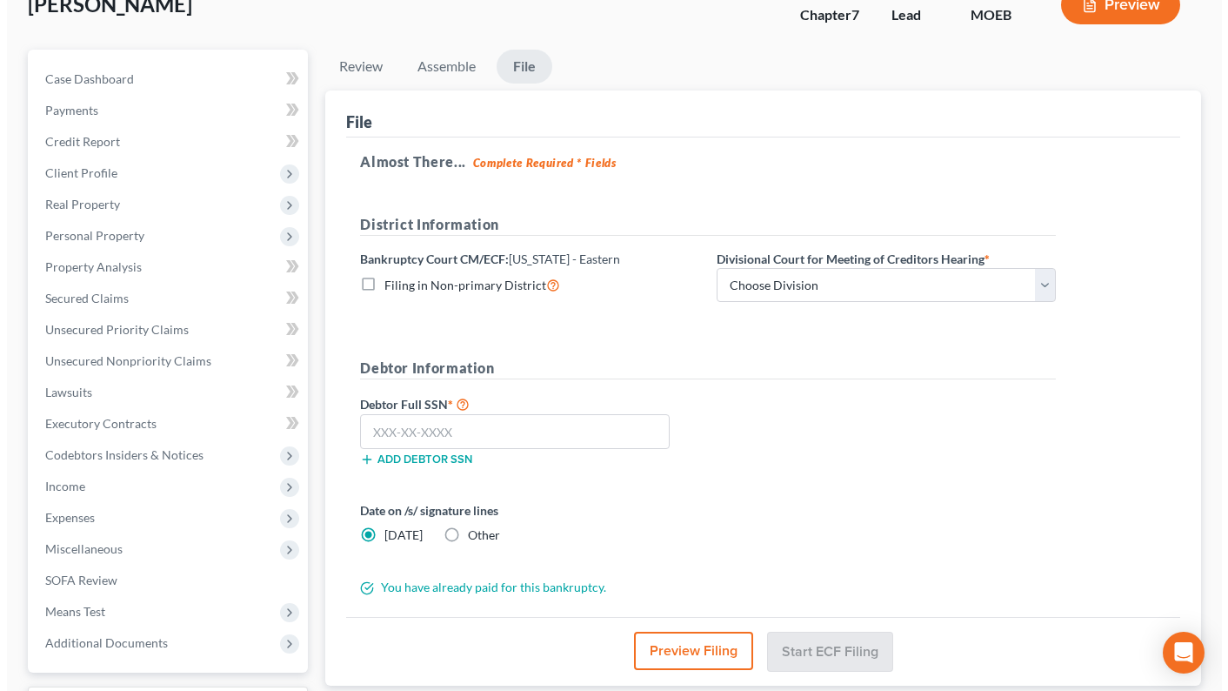
scroll to position [265, 0]
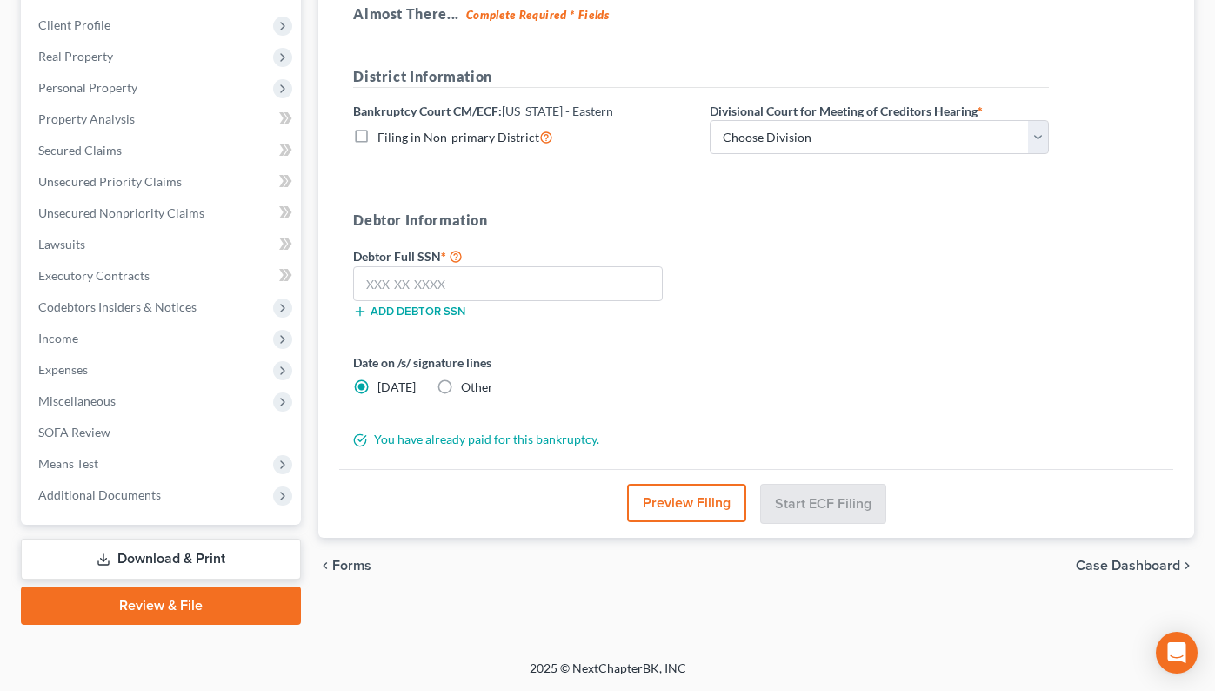
click at [672, 500] on button "Preview Filing" at bounding box center [686, 503] width 119 height 38
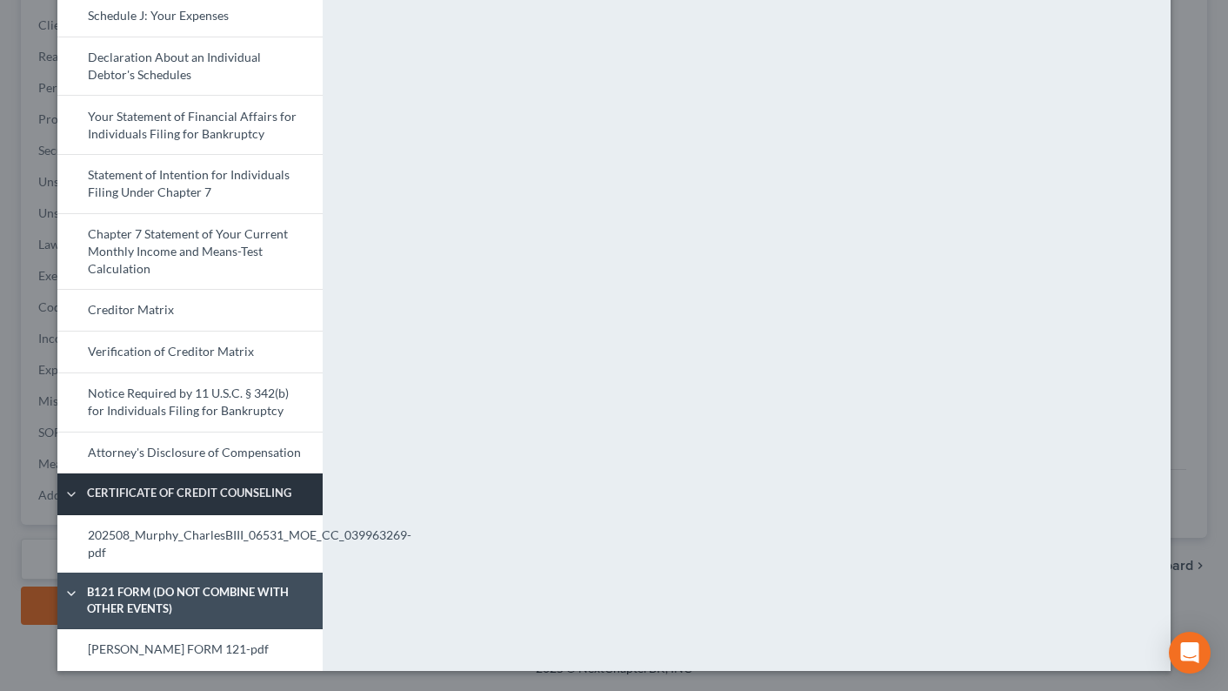
scroll to position [588, 0]
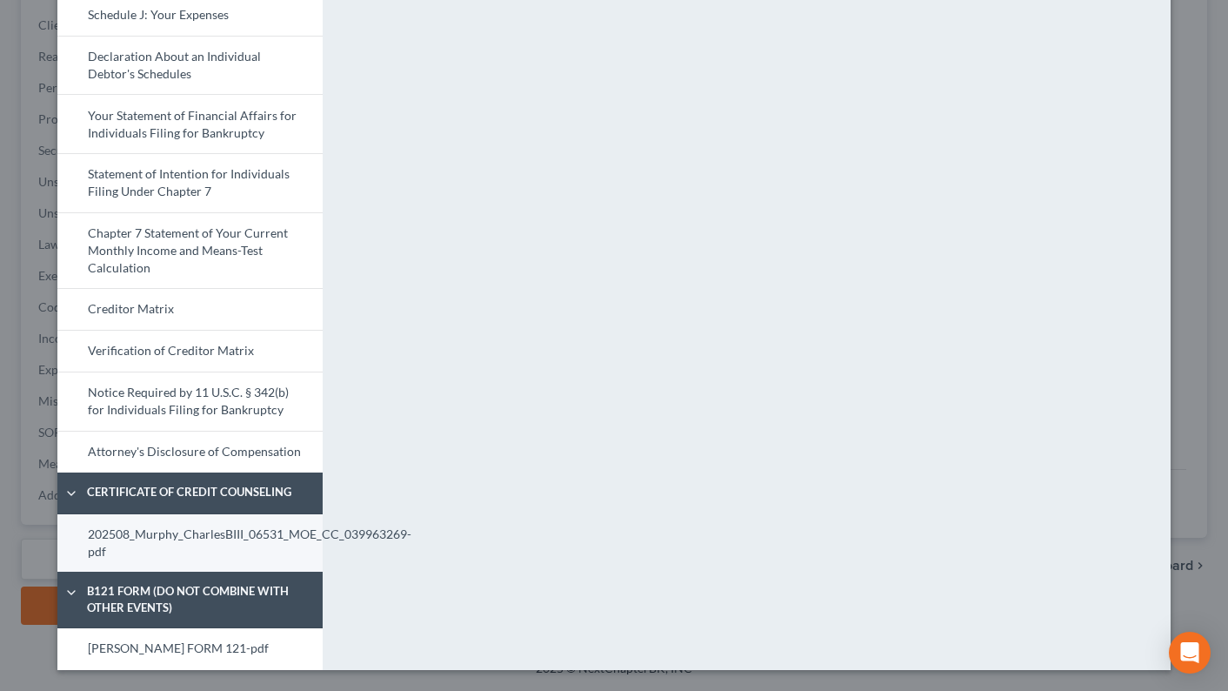
click at [168, 542] on link "202508_Murphy_CharlesBIII_06531_MOE_CC_039963269-pdf" at bounding box center [189, 543] width 265 height 58
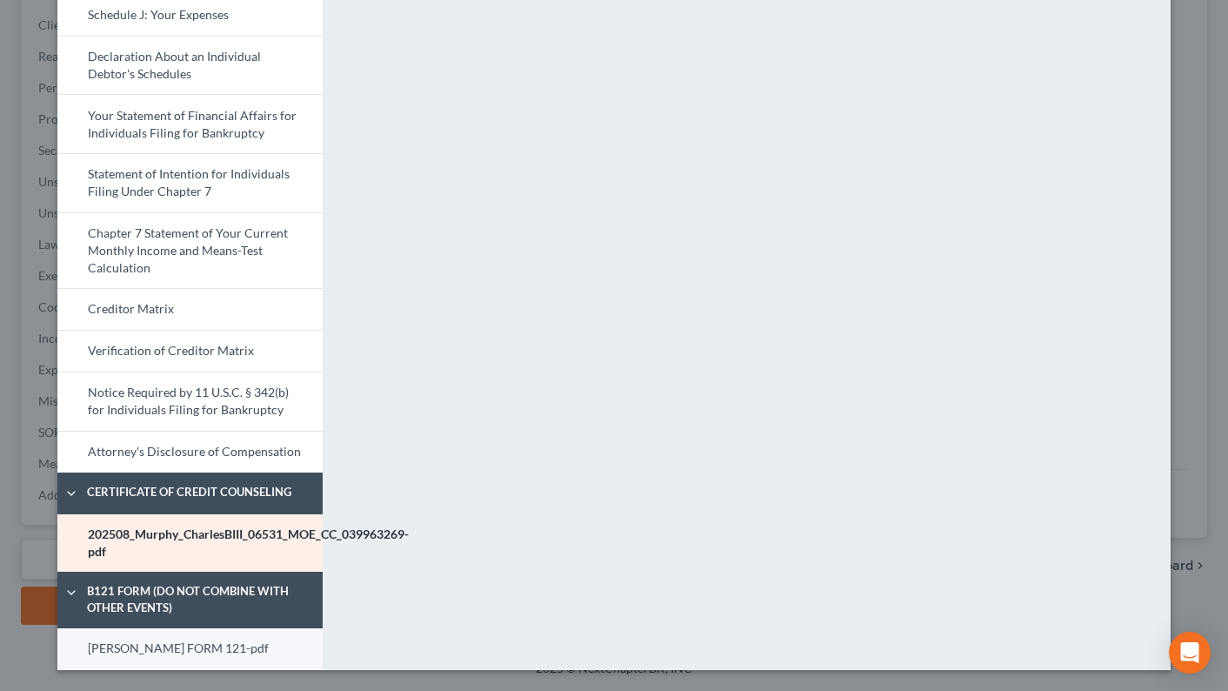
click at [152, 650] on link "[PERSON_NAME] FORM 121-pdf" at bounding box center [189, 649] width 265 height 42
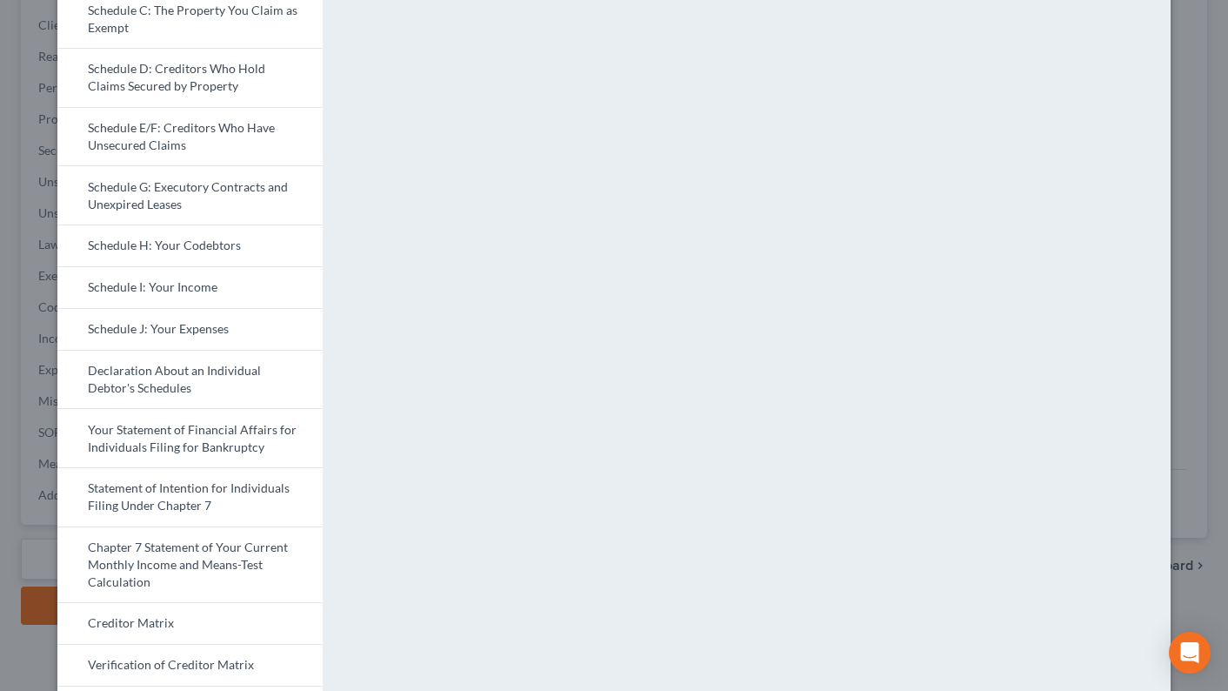
scroll to position [240, 0]
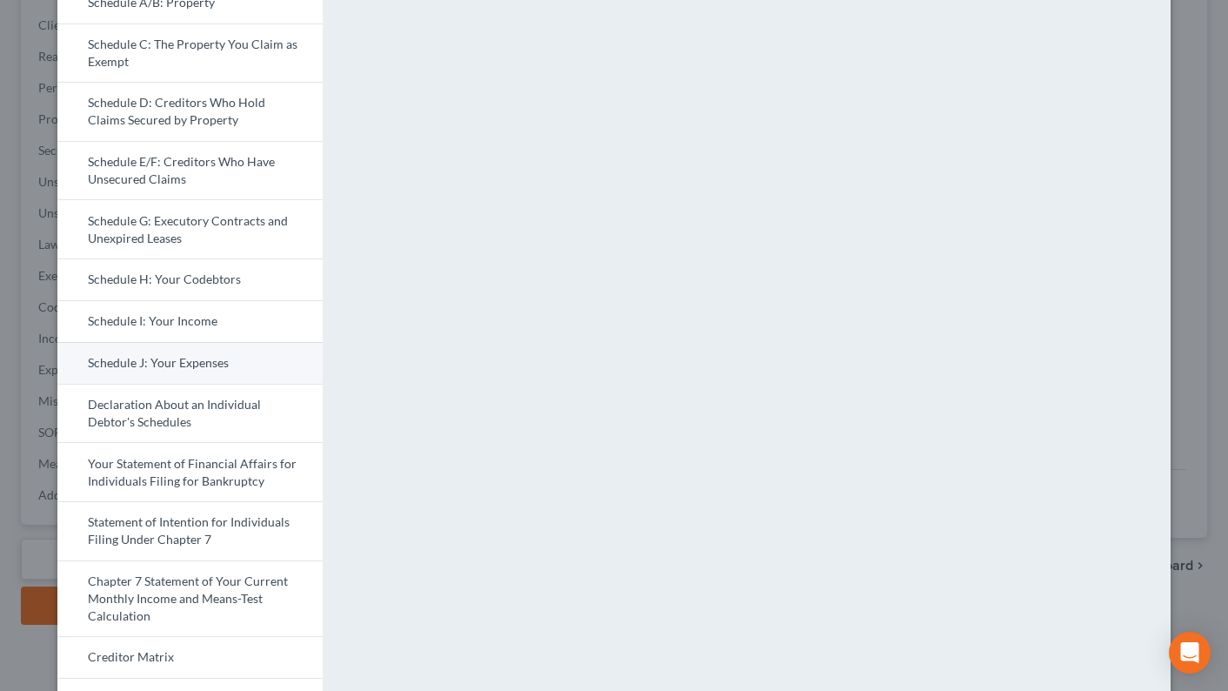
drag, startPoint x: 160, startPoint y: 357, endPoint x: 140, endPoint y: 361, distance: 20.3
click at [160, 357] on link "Schedule J: Your Expenses" at bounding box center [189, 363] width 265 height 42
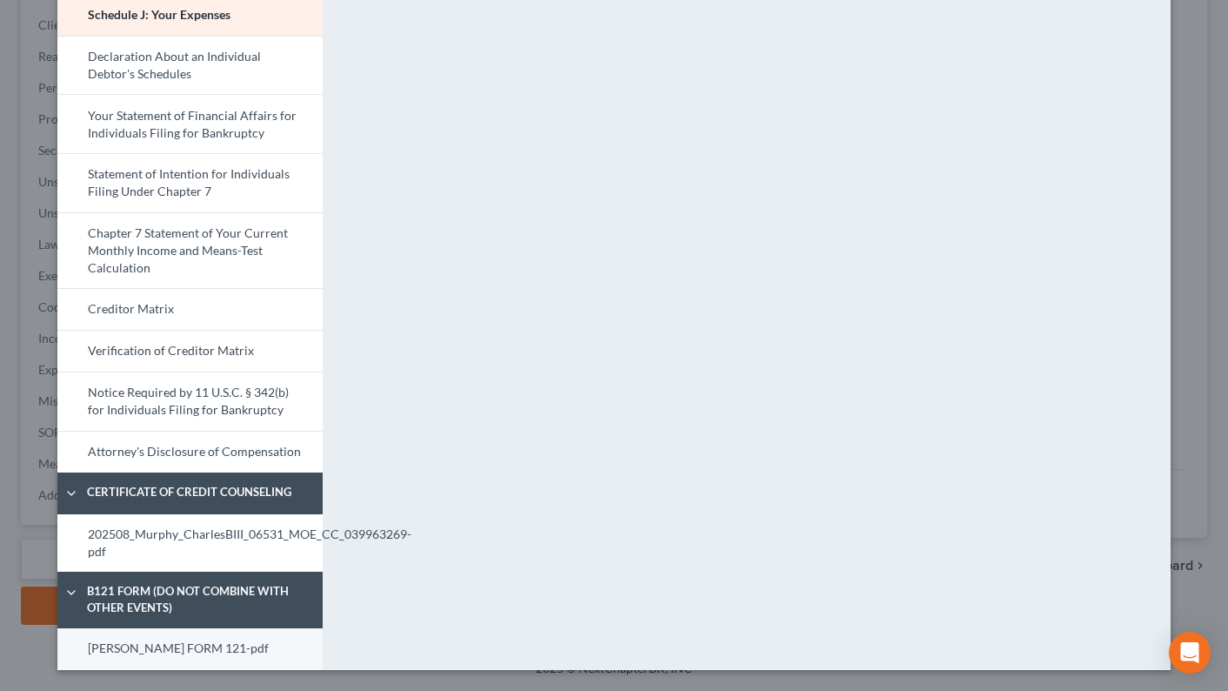
click at [176, 654] on link "[PERSON_NAME] FORM 121-pdf" at bounding box center [189, 649] width 265 height 42
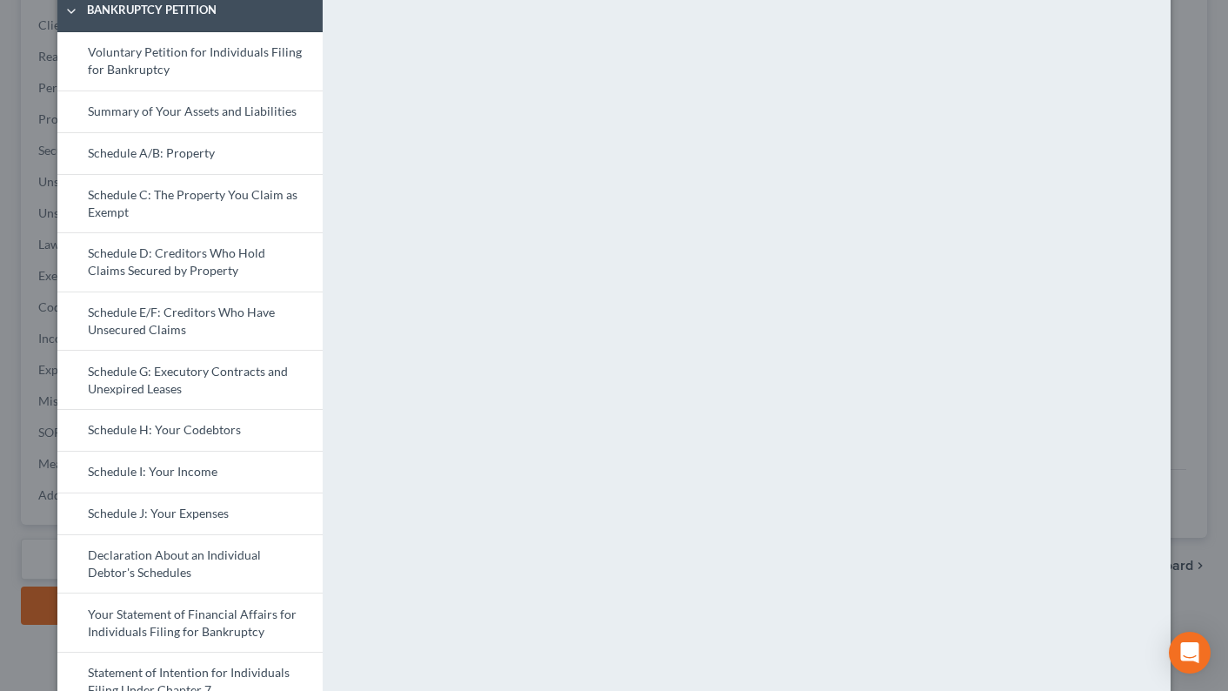
scroll to position [0, 0]
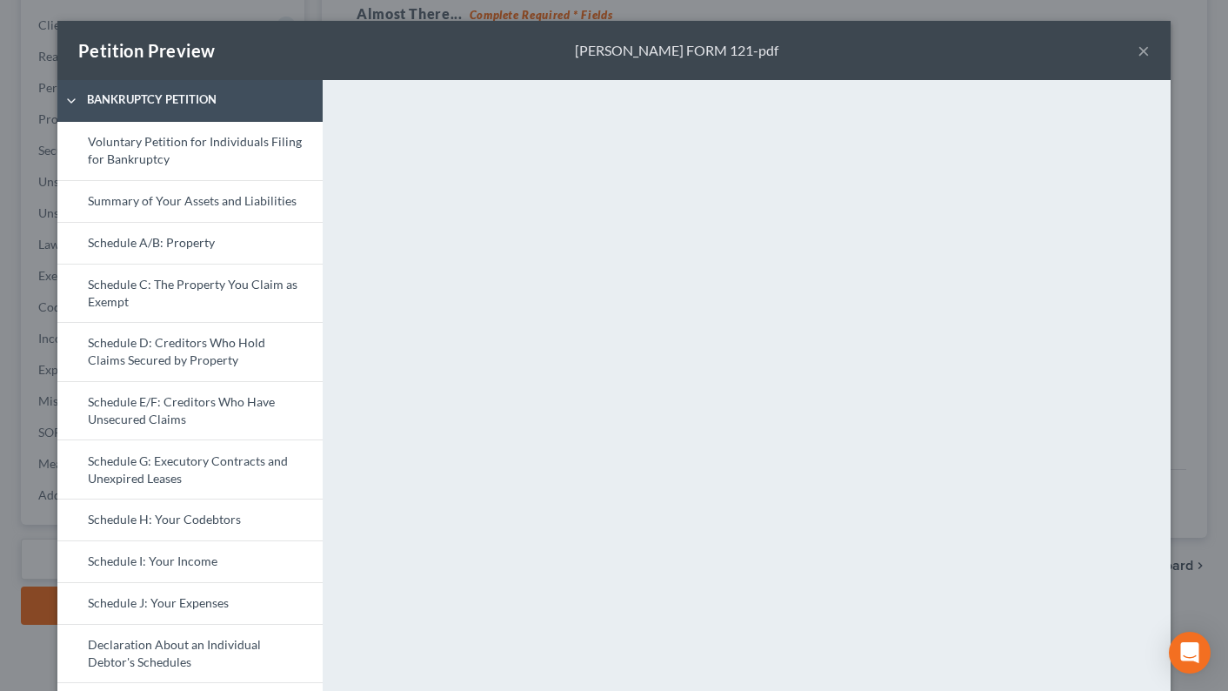
click at [1138, 47] on button "×" at bounding box center [1144, 50] width 12 height 21
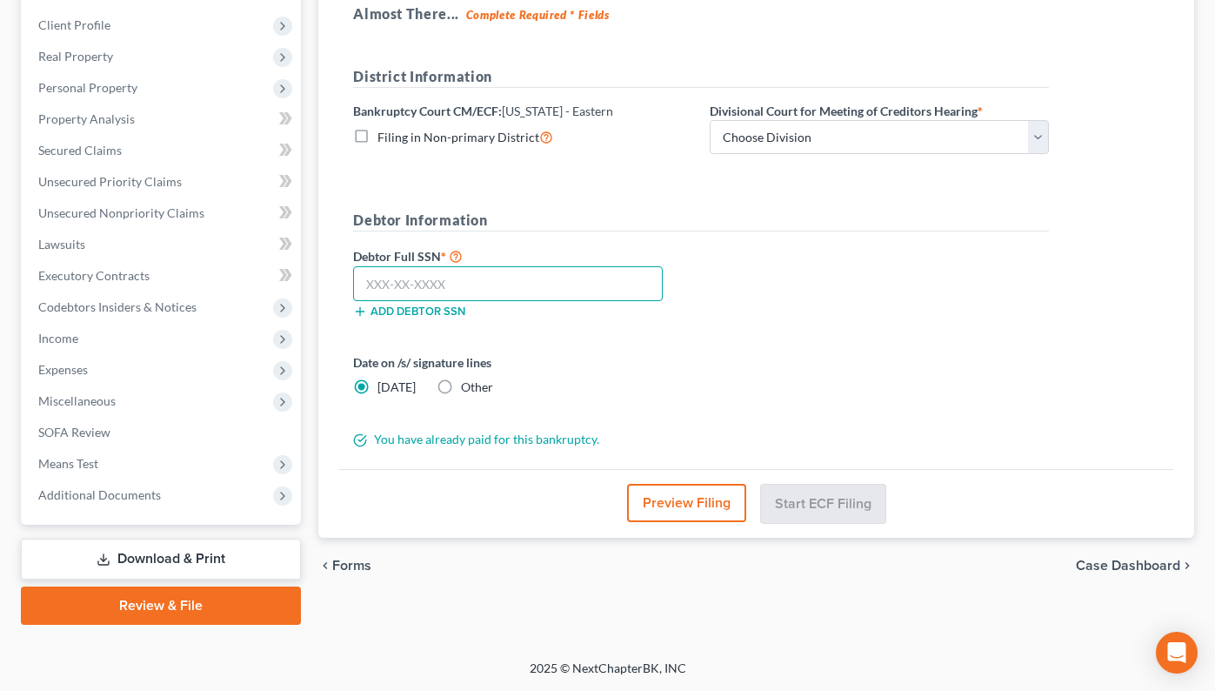
click at [462, 281] on input "text" at bounding box center [508, 283] width 310 height 35
paste input "489-19-3361"
type input "489-19-3361"
click at [838, 127] on select "Choose Division Cape Girardeau Hannibal [GEOGRAPHIC_DATA][PERSON_NAME]" at bounding box center [879, 137] width 339 height 35
select select "2"
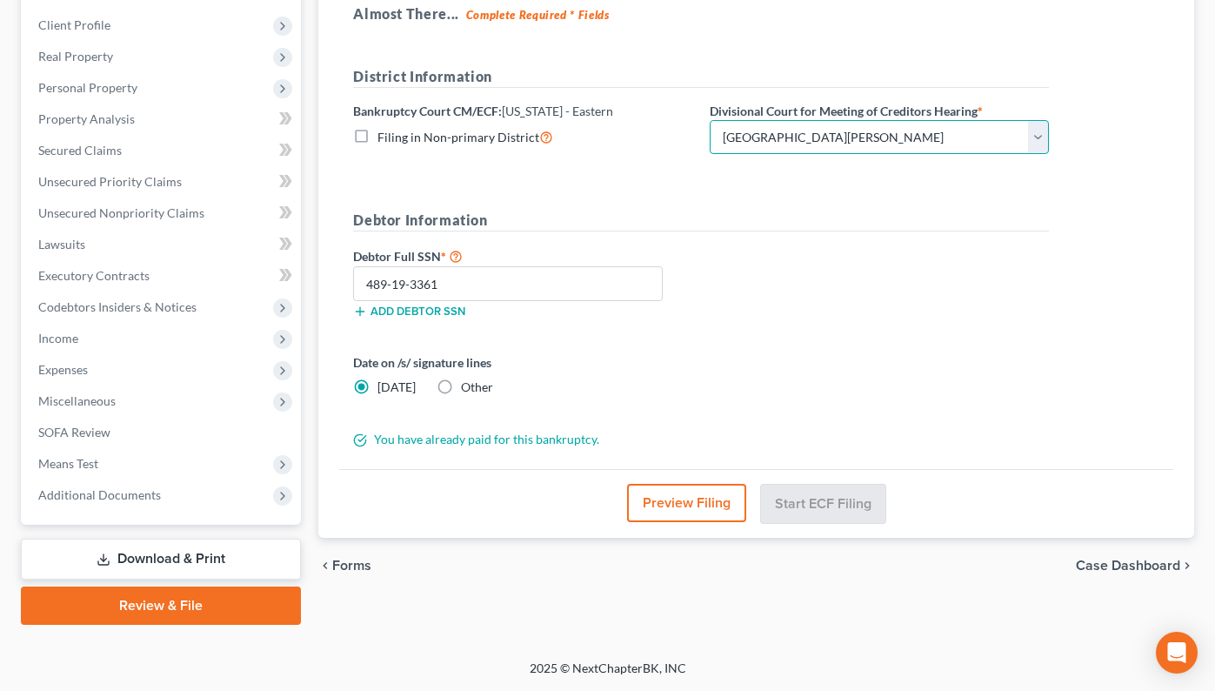
click at [710, 120] on select "Choose Division Cape Girardeau Hannibal [GEOGRAPHIC_DATA][PERSON_NAME]" at bounding box center [879, 137] width 339 height 35
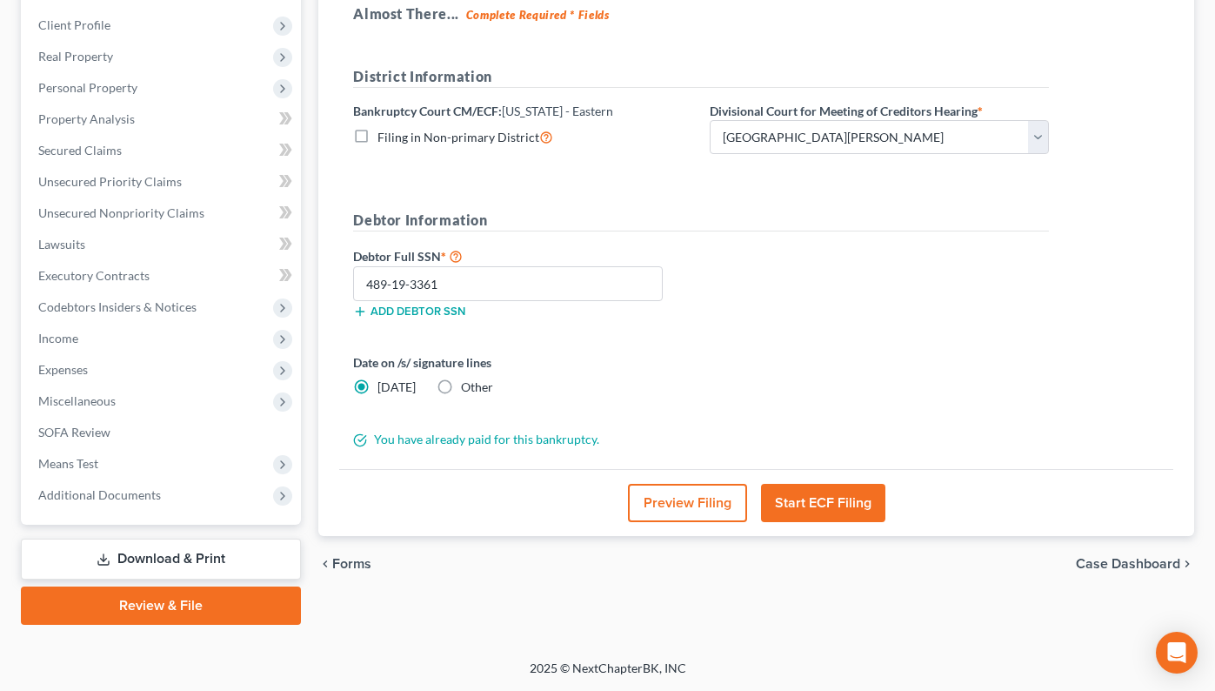
click at [832, 495] on button "Start ECF Filing" at bounding box center [823, 503] width 124 height 38
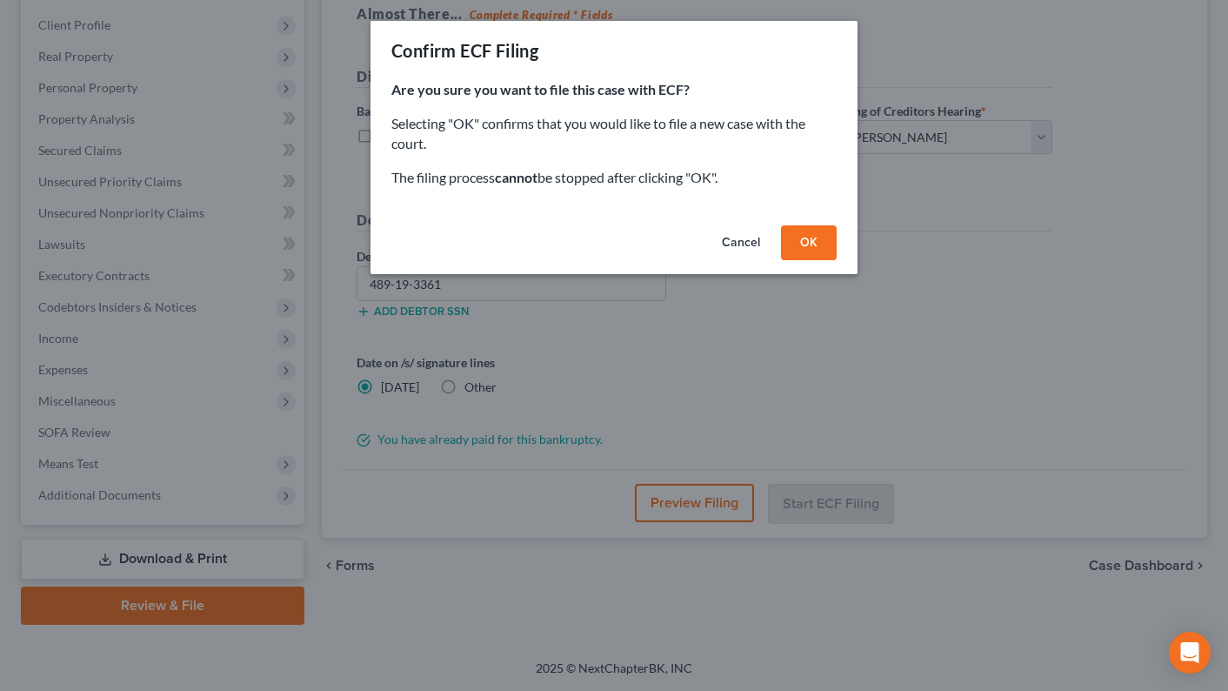
click at [793, 243] on button "OK" at bounding box center [809, 242] width 56 height 35
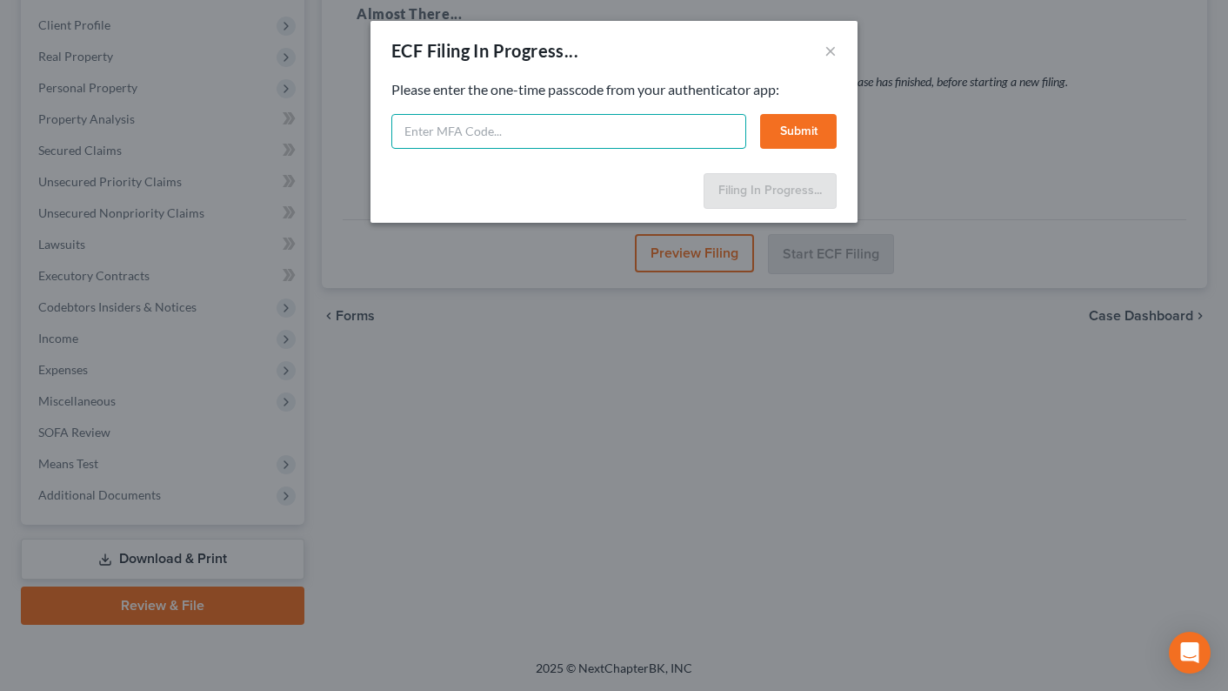
click at [451, 134] on input "text" at bounding box center [568, 131] width 355 height 35
type input "261134"
click at [818, 128] on button "Submit" at bounding box center [798, 131] width 77 height 35
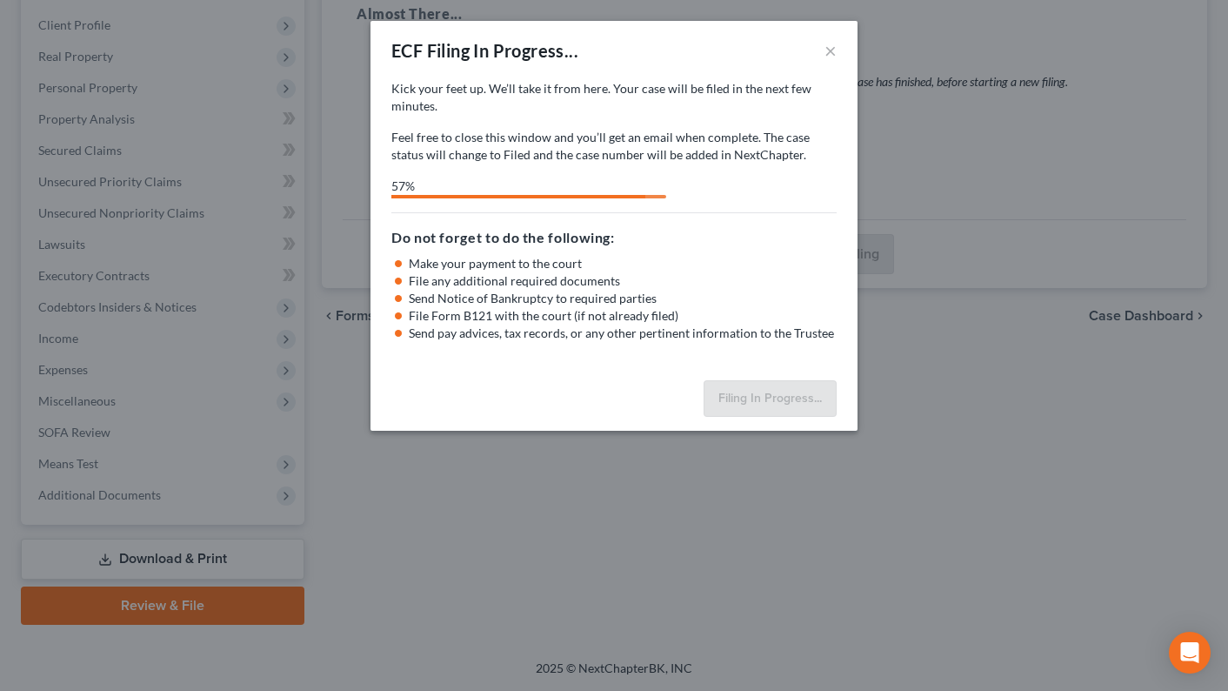
select select "2"
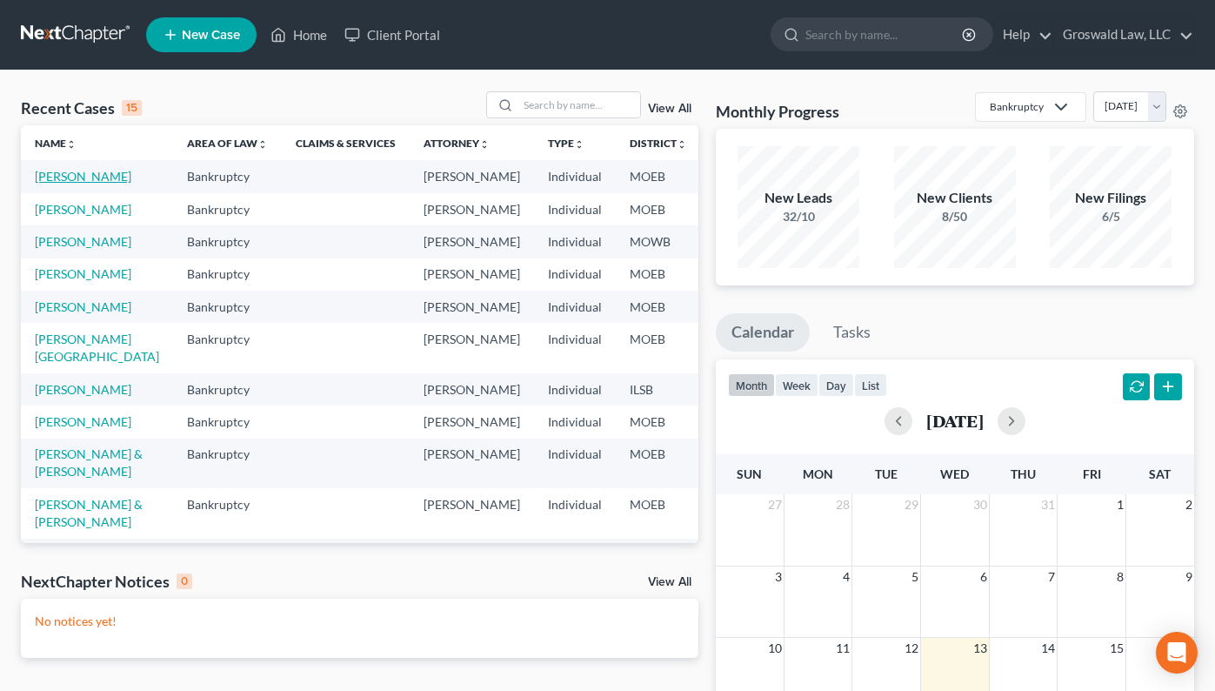
click at [61, 184] on link "[PERSON_NAME]" at bounding box center [83, 176] width 97 height 15
select select "6"
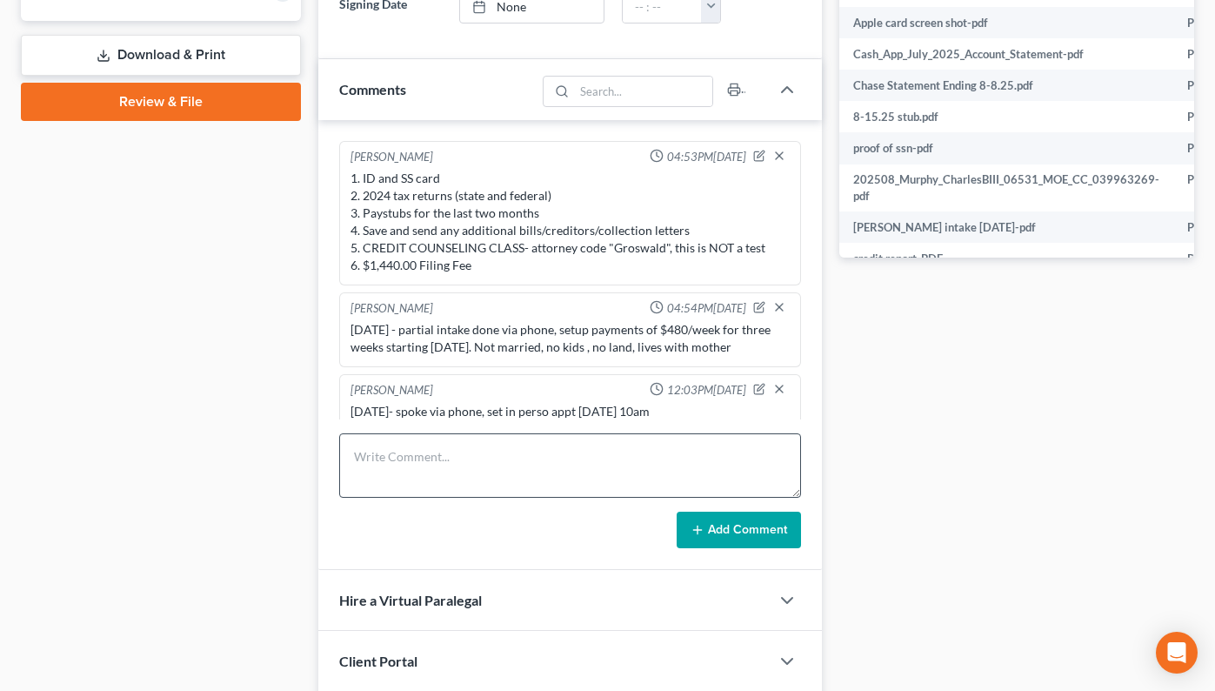
scroll to position [338, 0]
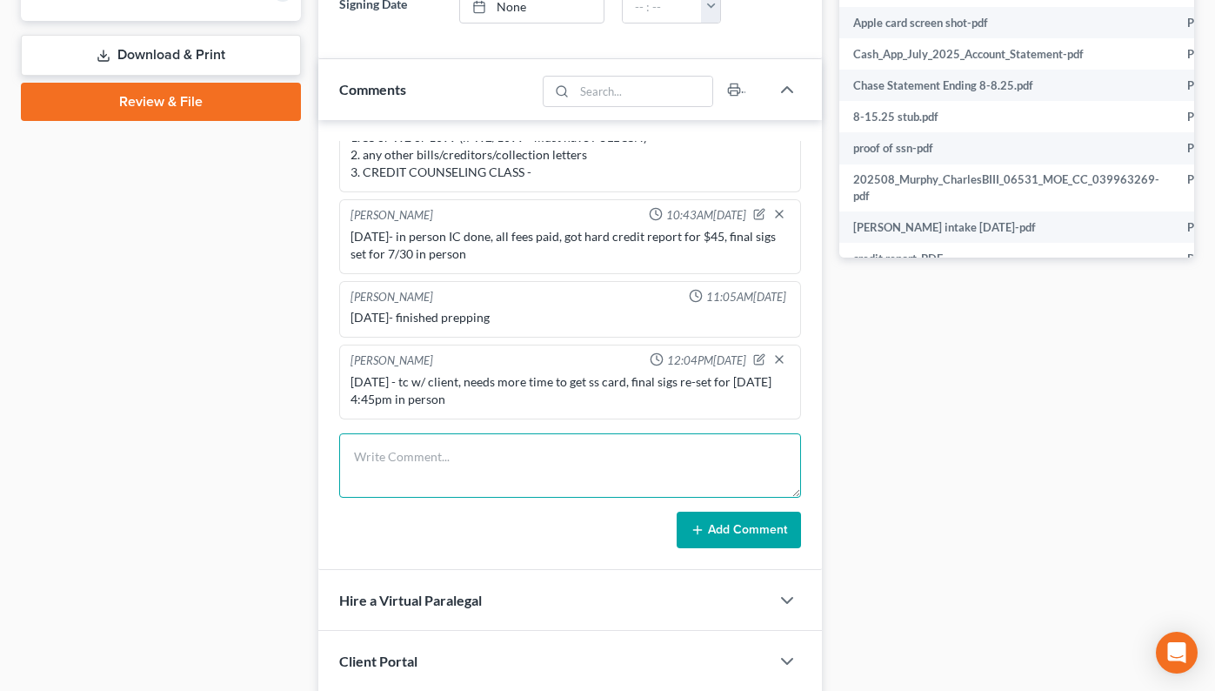
click at [481, 484] on textarea at bounding box center [570, 465] width 462 height 64
type textarea "8/13/25 - in person sigs done, case filed"
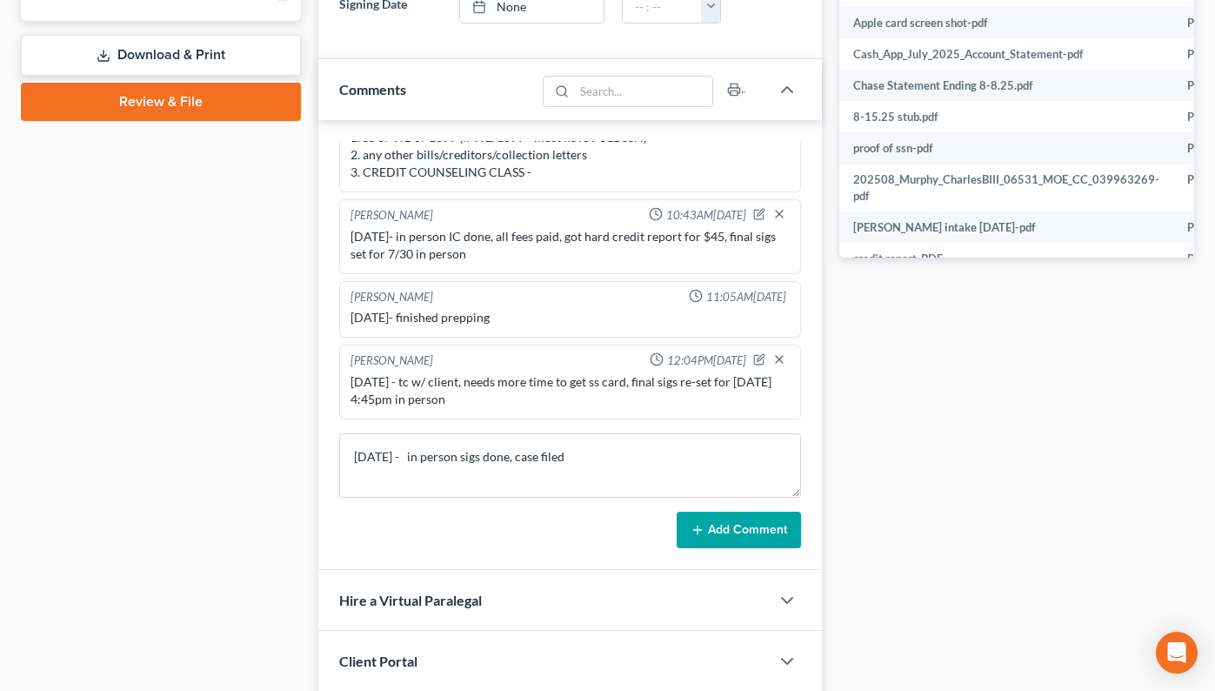
click at [751, 525] on button "Add Comment" at bounding box center [739, 529] width 124 height 37
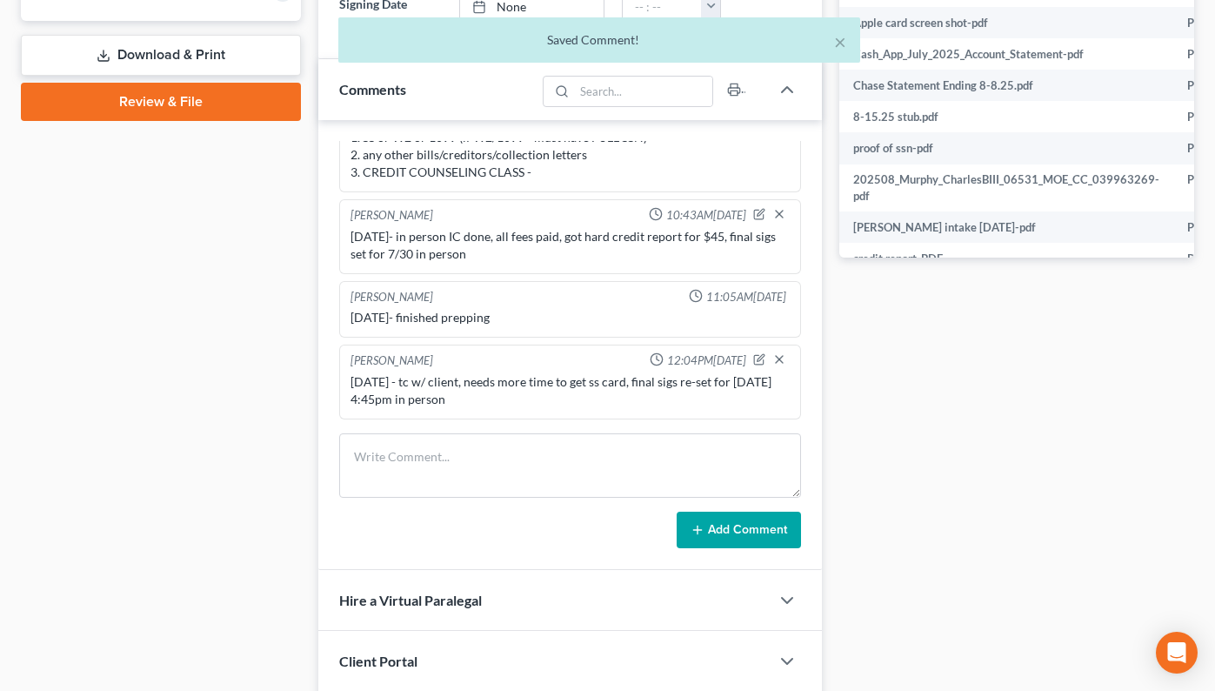
scroll to position [403, 0]
